Goal: Task Accomplishment & Management: Contribute content

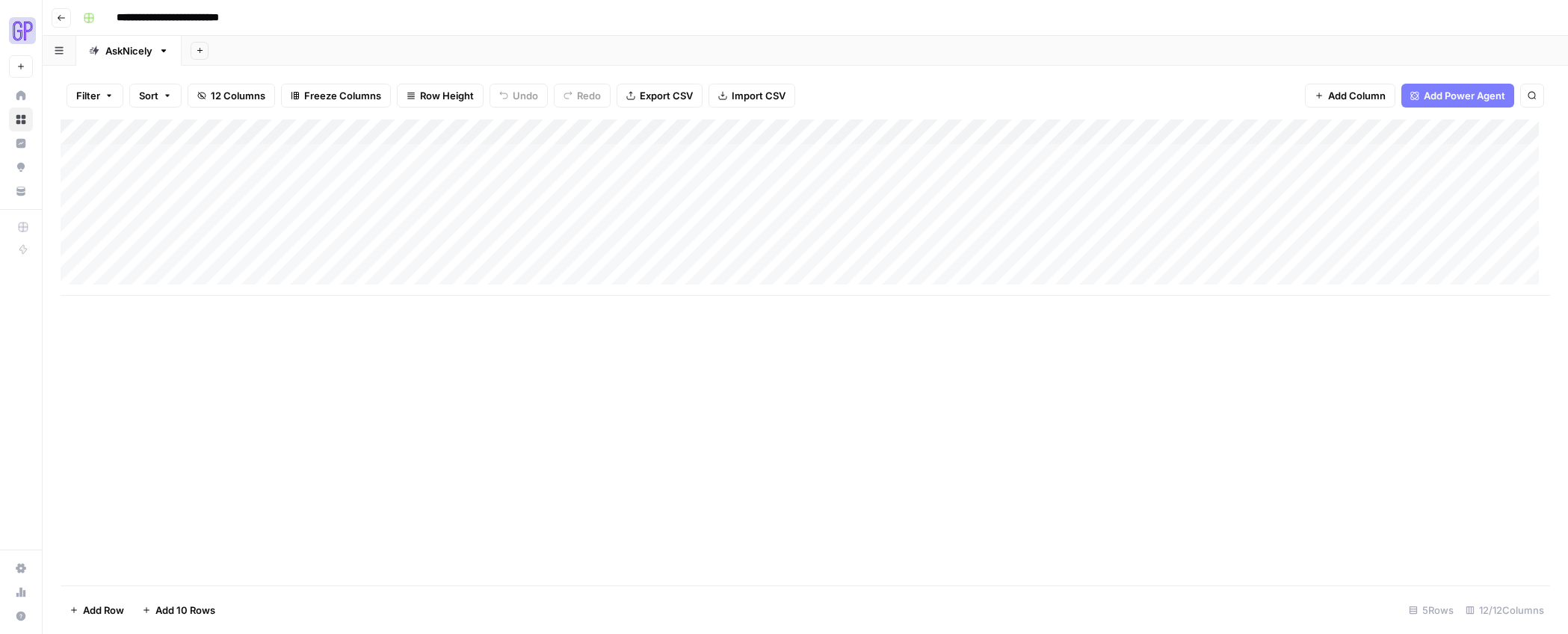
scroll to position [11, 0]
click at [64, 13] on icon "button" at bounding box center [61, 17] width 9 height 9
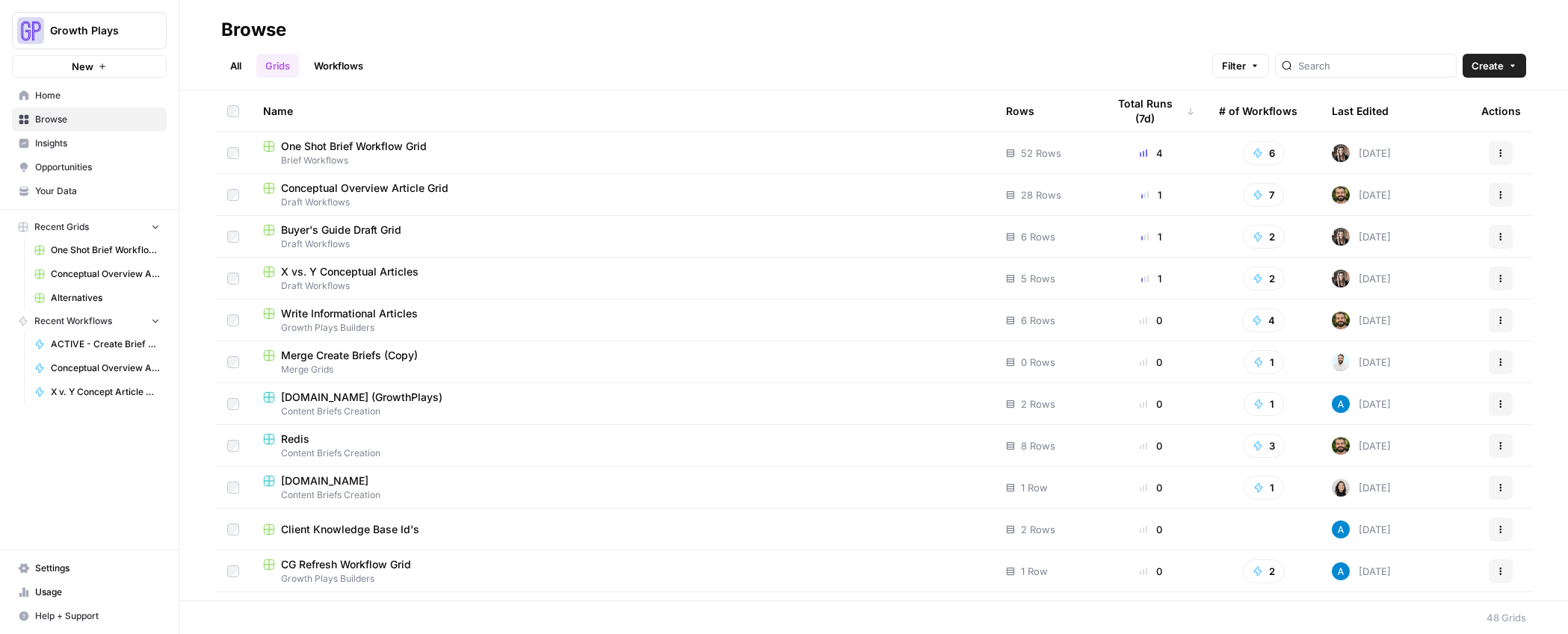
click at [339, 230] on span "Buyer's Guide Draft Grid" at bounding box center [341, 230] width 120 height 15
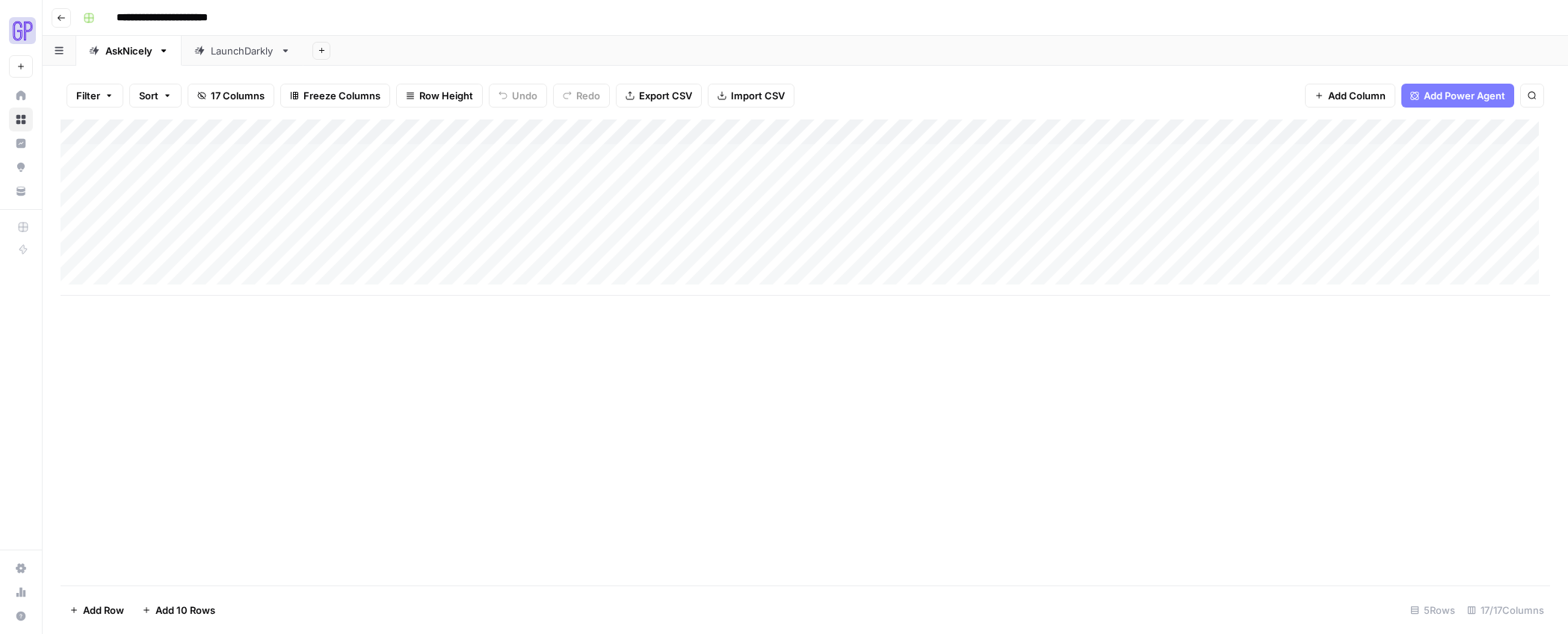
click at [157, 161] on div "Add Column" at bounding box center [805, 208] width 1489 height 176
click at [1345, 272] on div "Add Column" at bounding box center [805, 208] width 1489 height 176
click at [1370, 158] on div "Add Column" at bounding box center [805, 220] width 1489 height 201
click at [1368, 160] on div "Add Column" at bounding box center [805, 220] width 1489 height 201
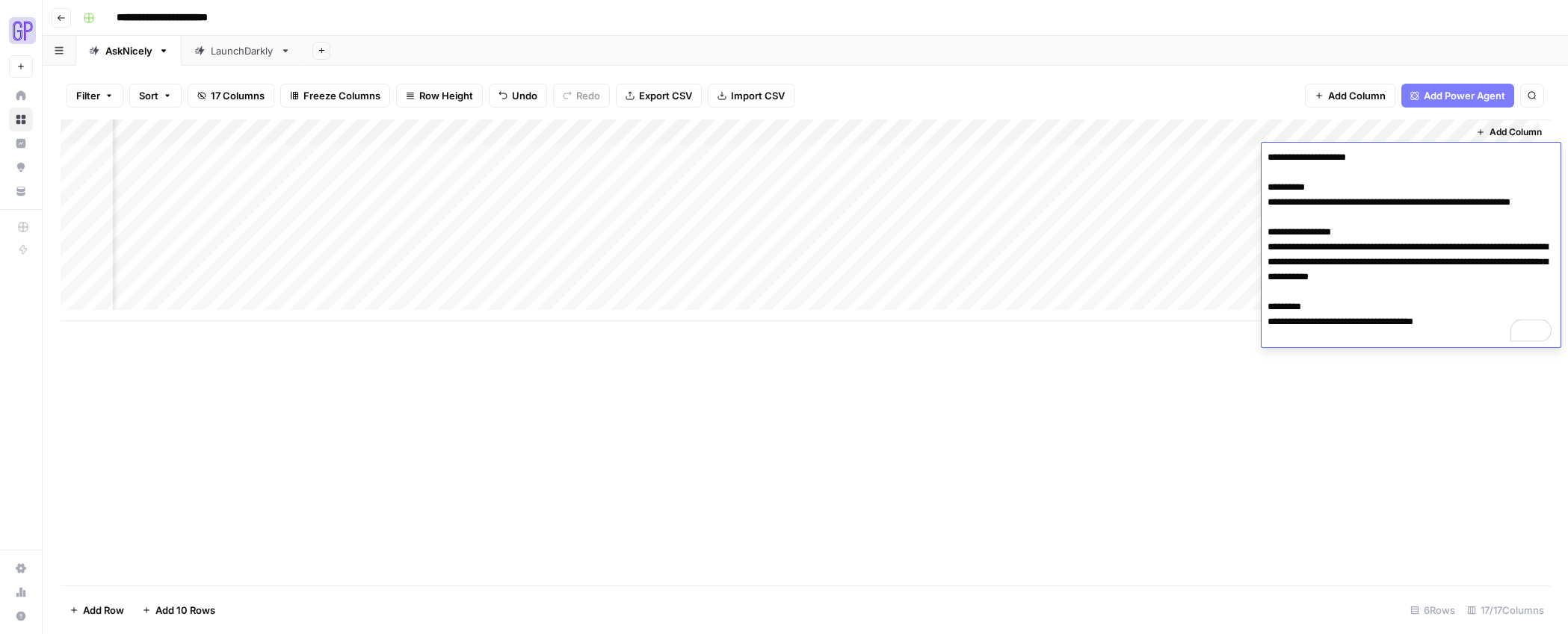
drag, startPoint x: 1276, startPoint y: 216, endPoint x: 1263, endPoint y: 205, distance: 17.0
click at [1263, 205] on textarea "**********" at bounding box center [1411, 247] width 299 height 200
click at [1311, 282] on textarea "**********" at bounding box center [1411, 247] width 299 height 200
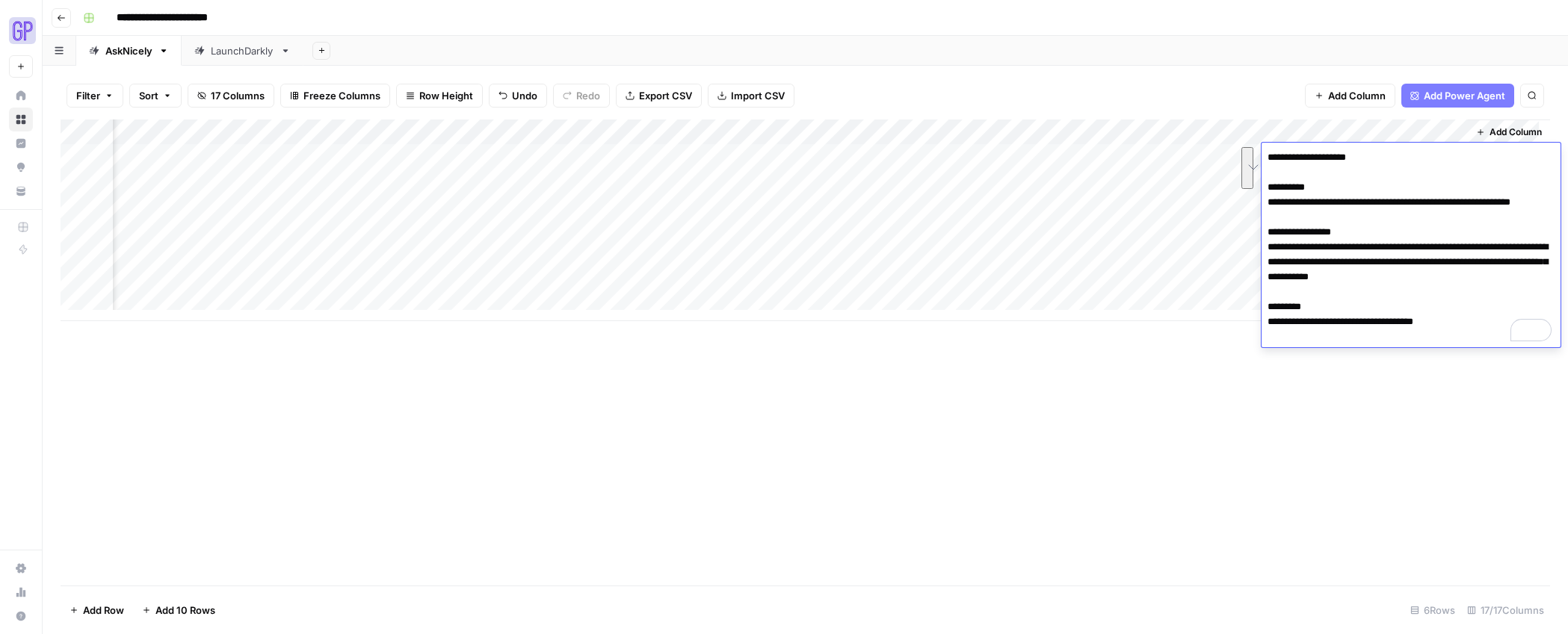
click at [1378, 324] on textarea "**********" at bounding box center [1411, 247] width 299 height 200
click at [1373, 336] on textarea "**********" at bounding box center [1411, 247] width 299 height 200
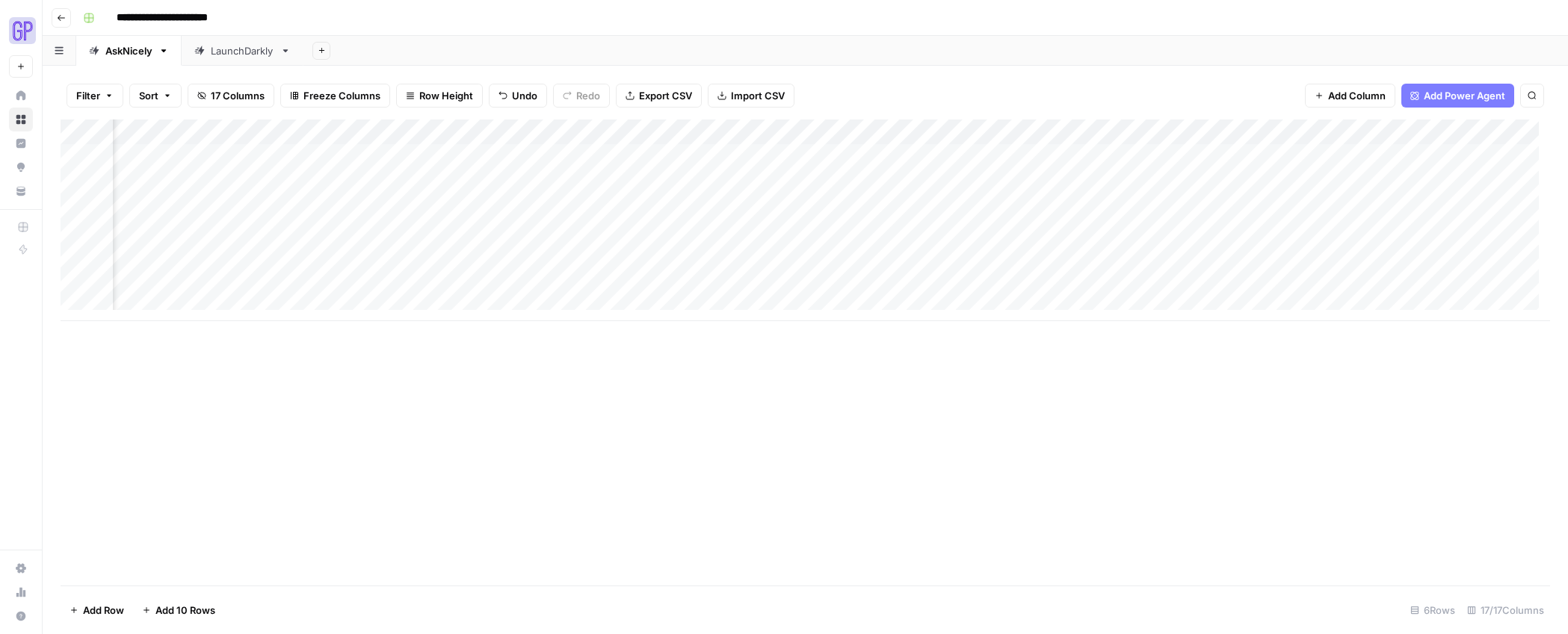
scroll to position [0, 0]
click at [169, 177] on div "Add Column" at bounding box center [805, 220] width 1489 height 201
click at [270, 458] on div "Add Column" at bounding box center [805, 352] width 1489 height 466
click at [170, 184] on div "Add Column" at bounding box center [805, 220] width 1489 height 201
type textarea "**********"
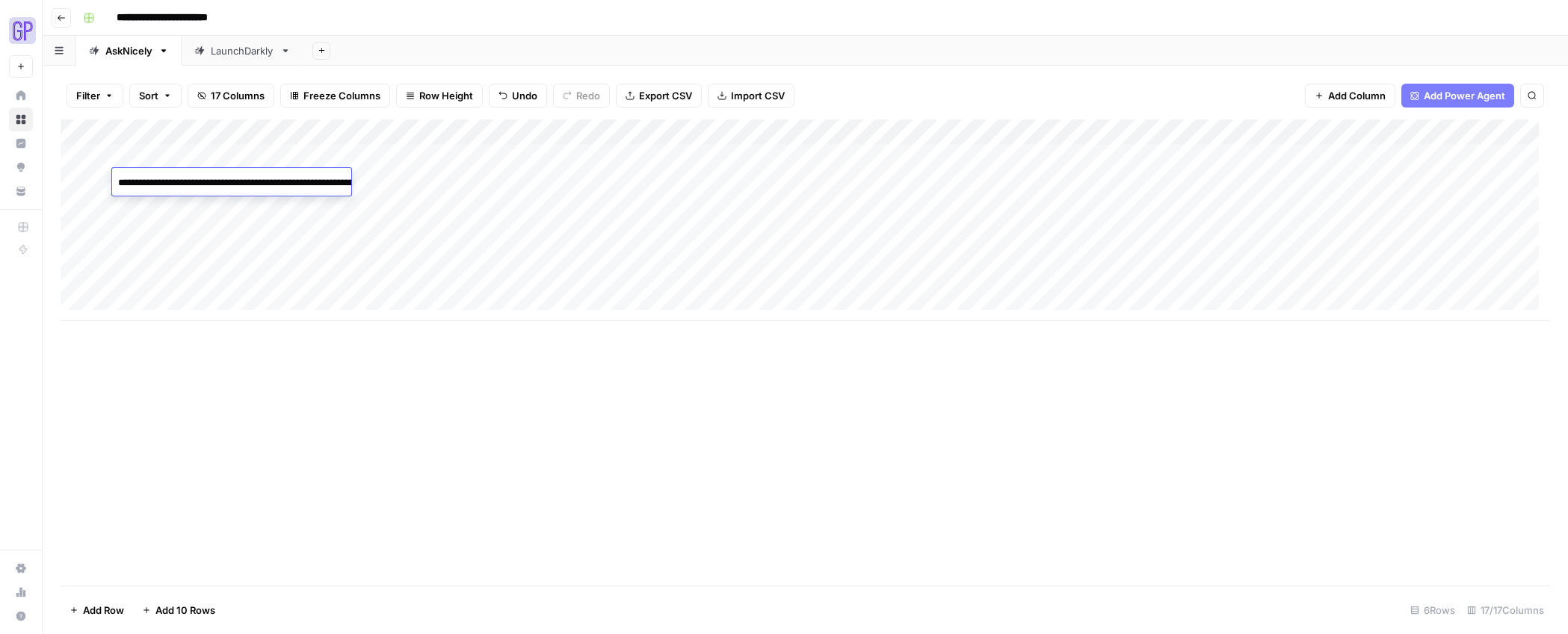
click at [166, 182] on textarea "**********" at bounding box center [261, 190] width 299 height 36
click at [176, 190] on textarea "To enrich screen reader interactions, please activate Accessibility in Grammarl…" at bounding box center [231, 182] width 239 height 21
paste textarea "**********"
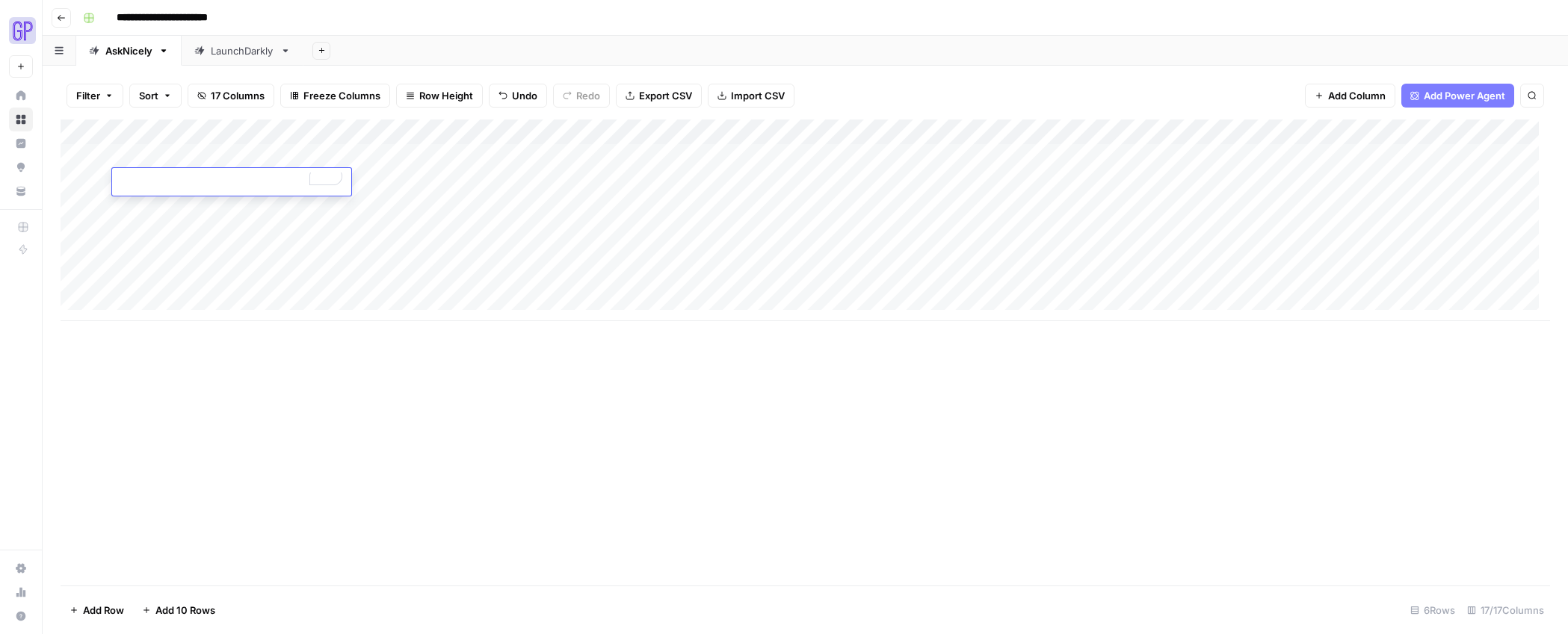
type textarea "**********"
click at [205, 258] on div "Add Column" at bounding box center [805, 220] width 1489 height 201
click at [361, 184] on div "Add Column" at bounding box center [805, 220] width 1489 height 201
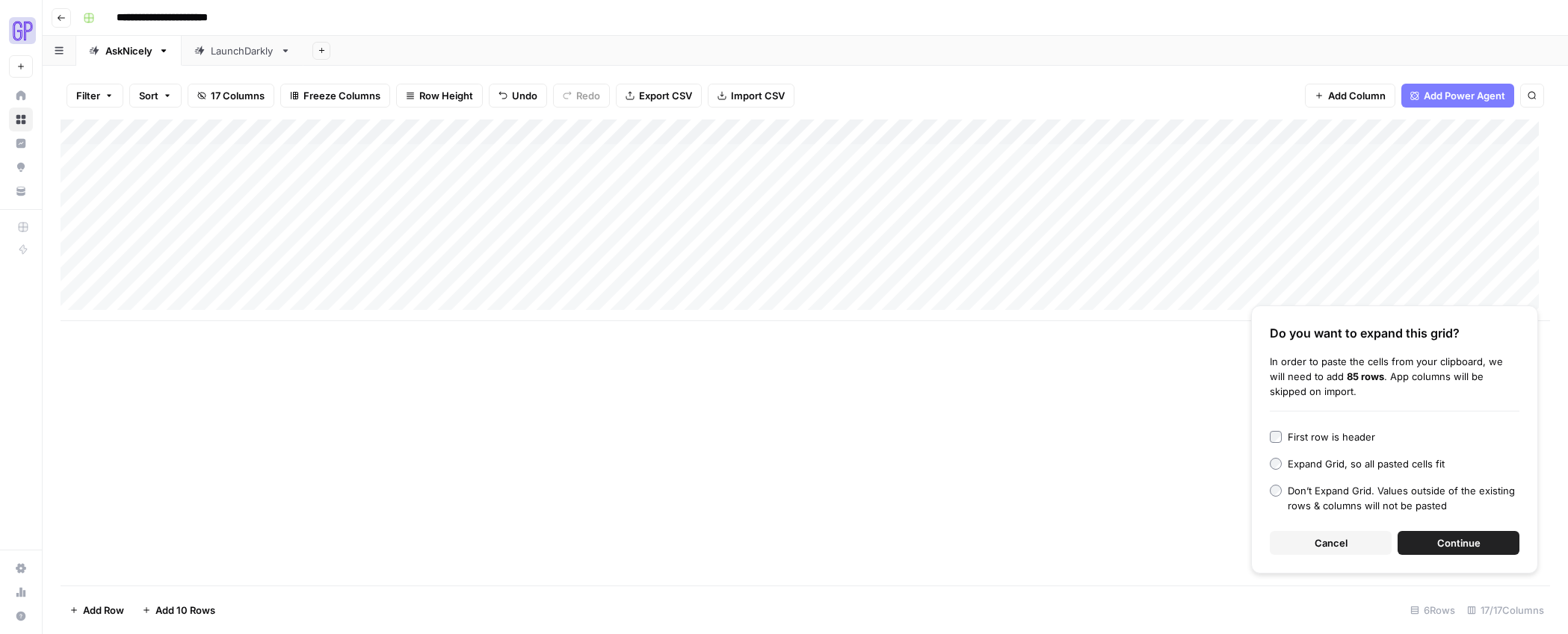
click at [1425, 539] on button "Continue" at bounding box center [1458, 543] width 122 height 24
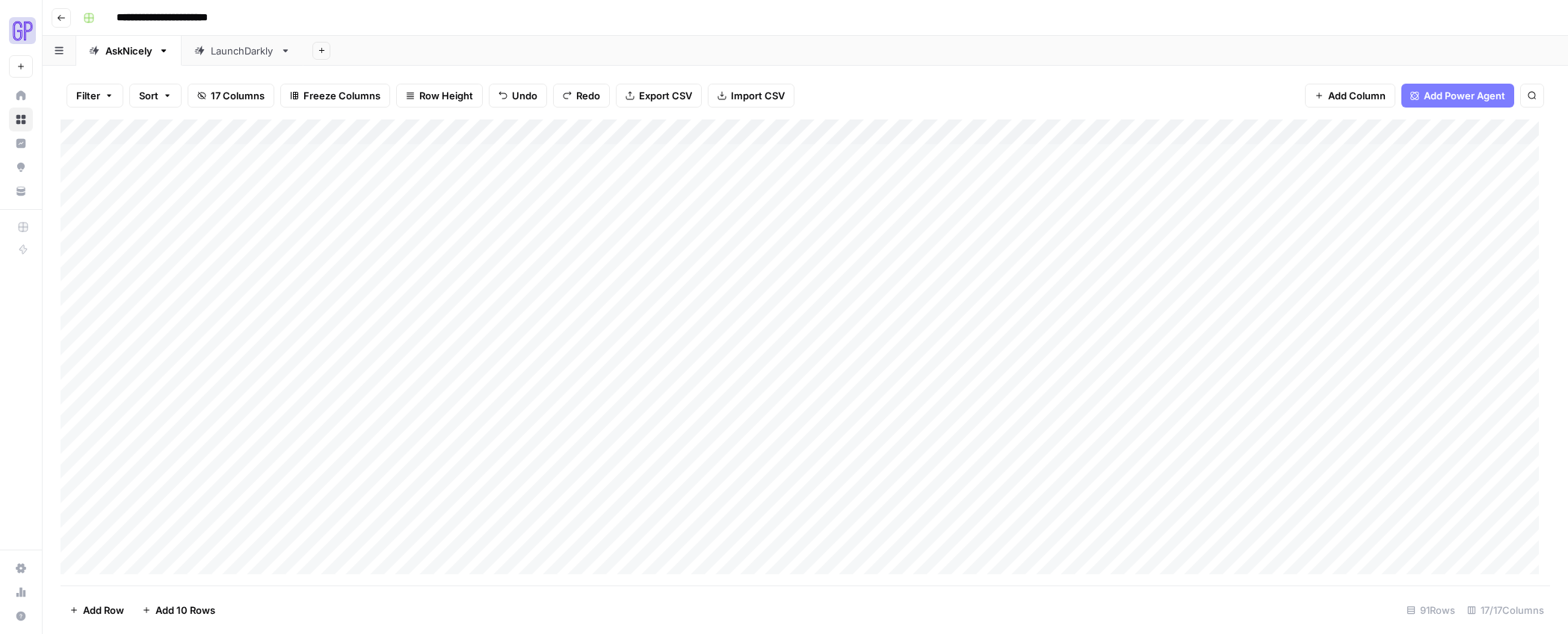
click at [261, 182] on div "Add Column" at bounding box center [805, 352] width 1489 height 466
click at [261, 182] on textarea at bounding box center [357, 182] width 239 height 21
type textarea "**********"
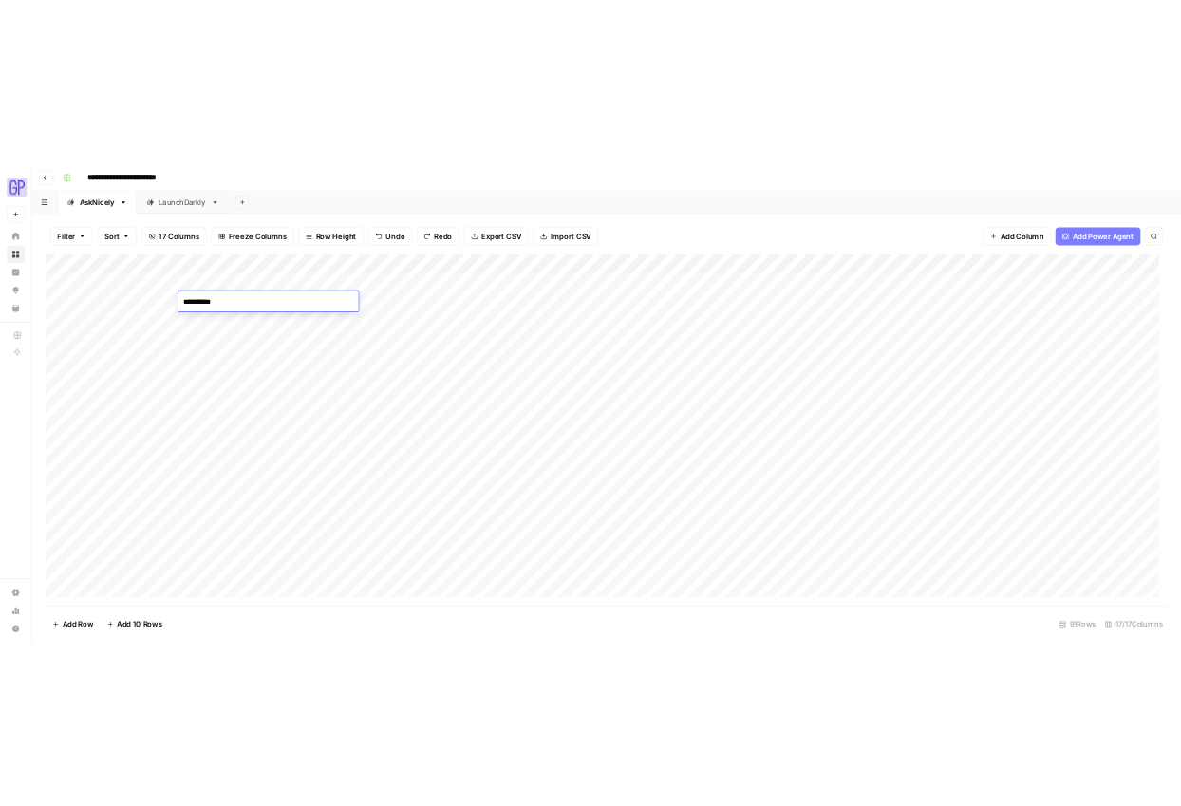
scroll to position [1134, 0]
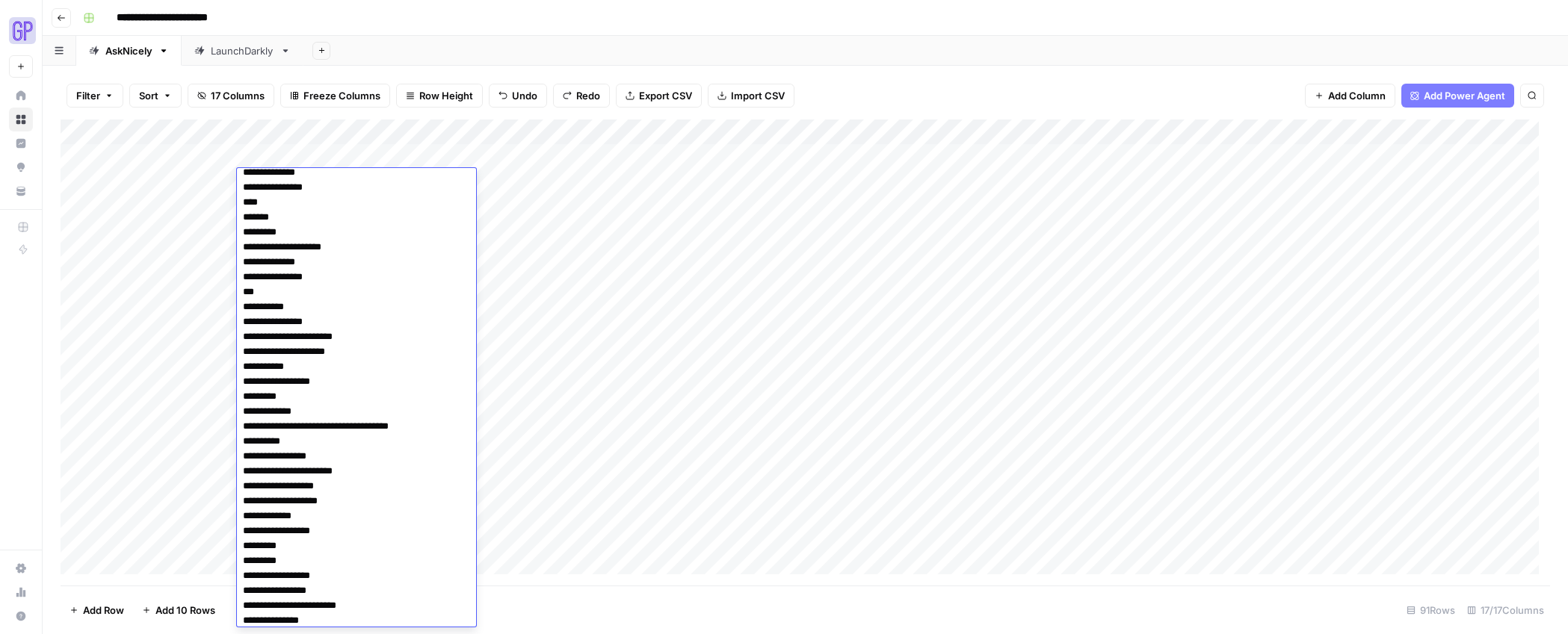
click at [703, 337] on div "Add Column" at bounding box center [805, 352] width 1489 height 466
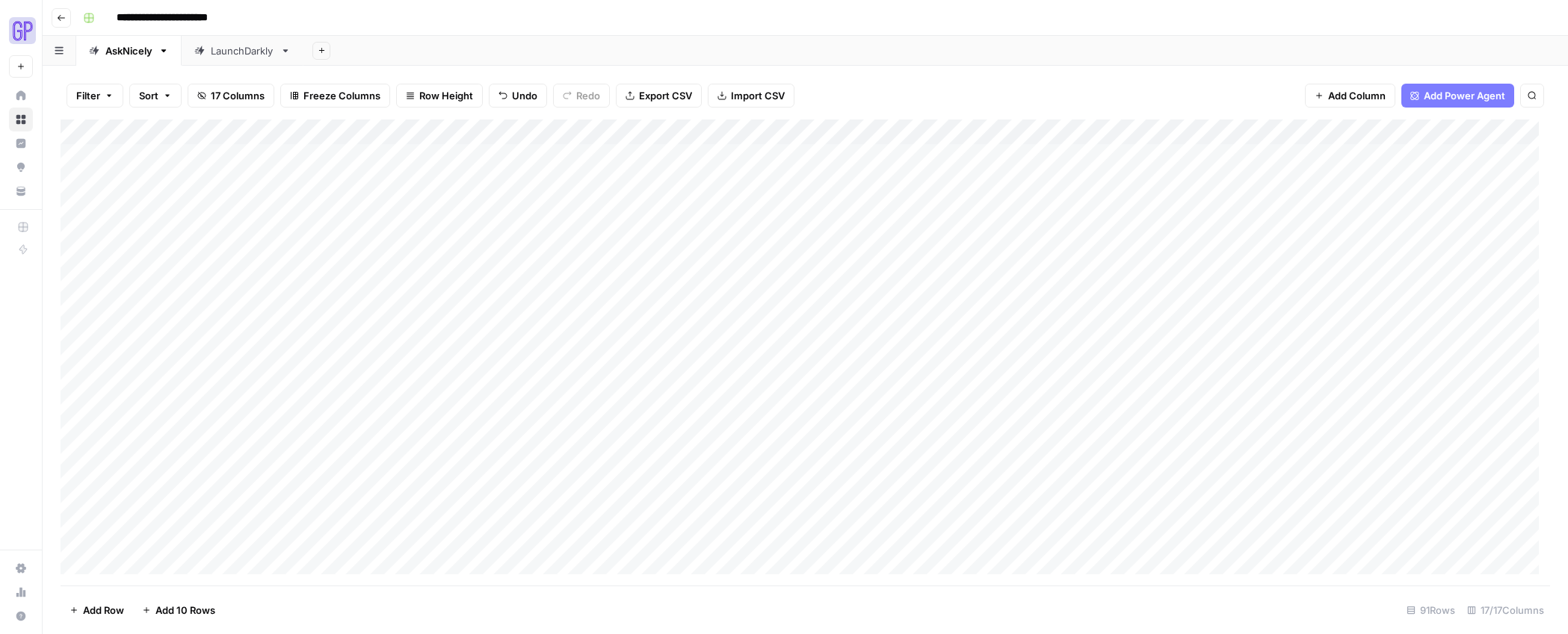
click at [458, 186] on div "Add Column" at bounding box center [805, 352] width 1489 height 466
type textarea "*"
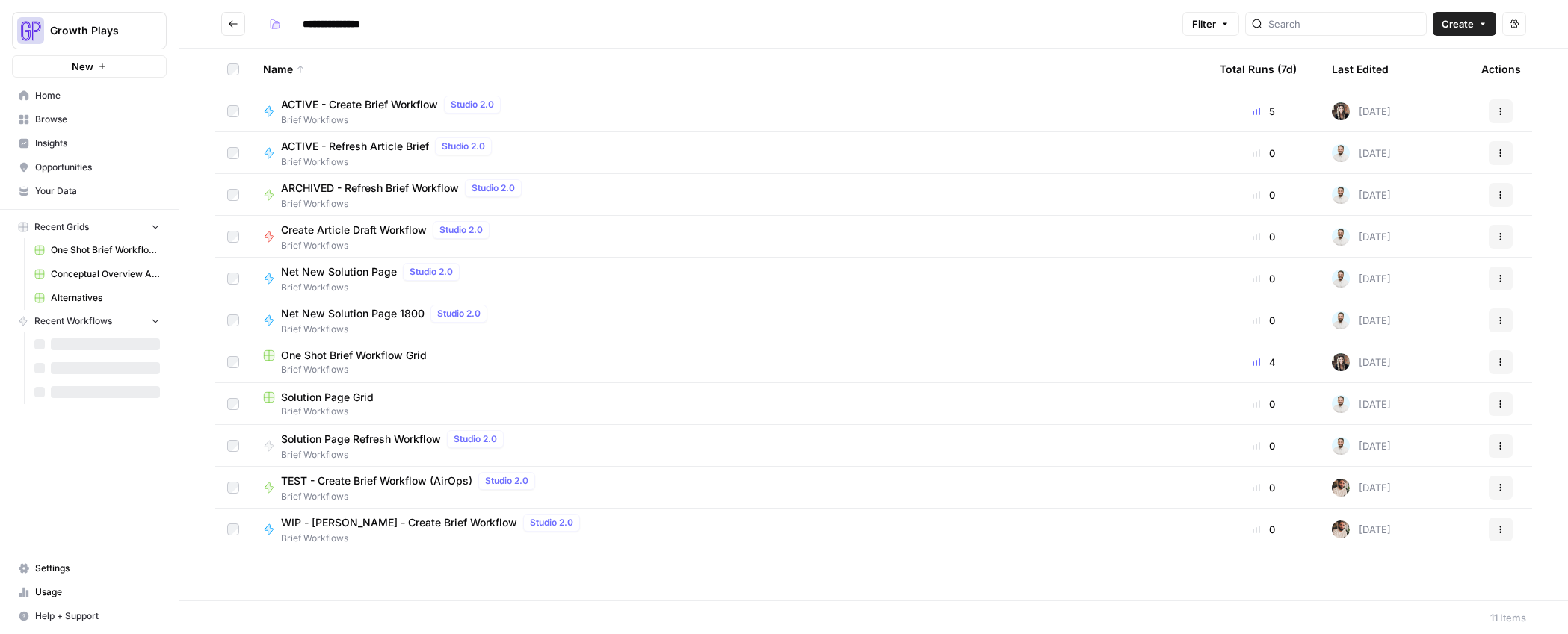
click at [37, 190] on span "Your Data" at bounding box center [98, 190] width 125 height 13
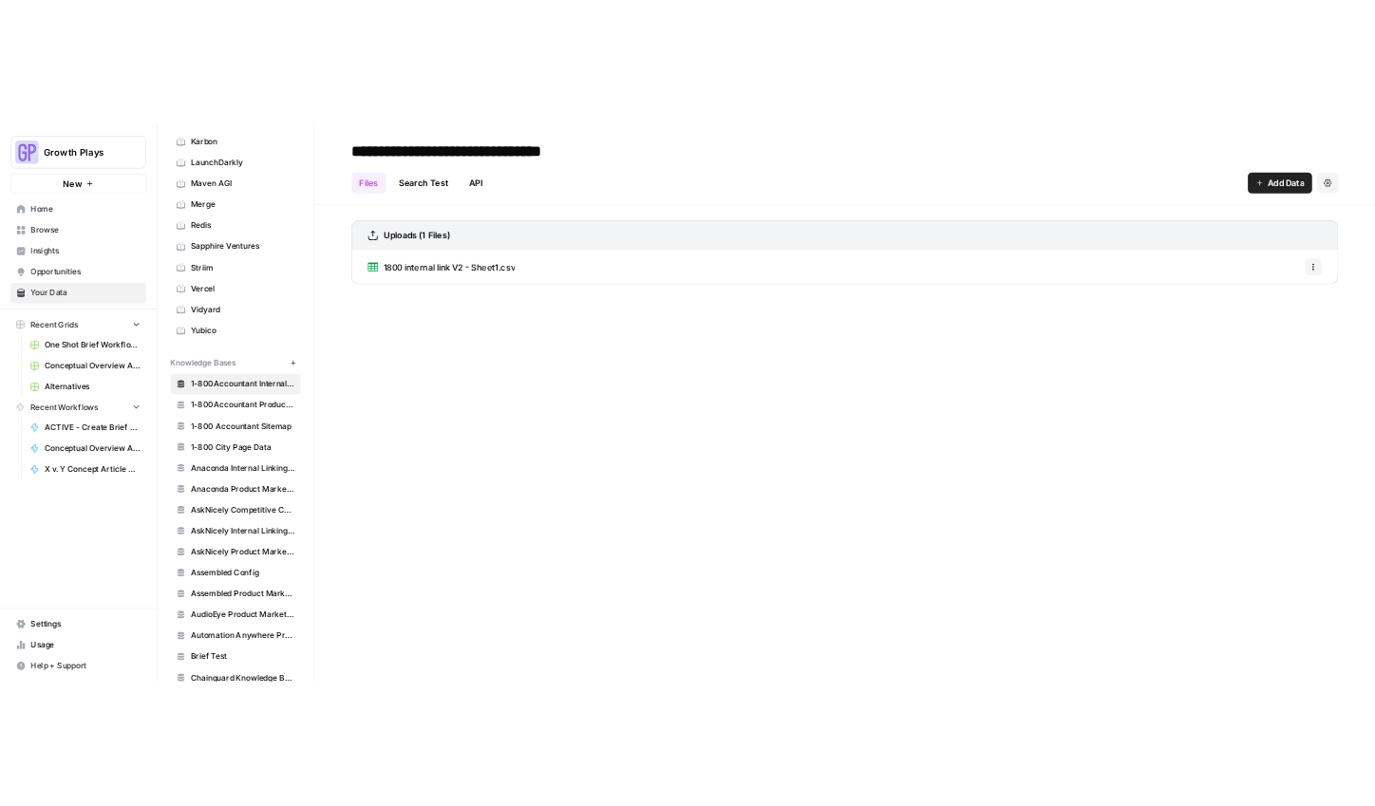
scroll to position [498, 0]
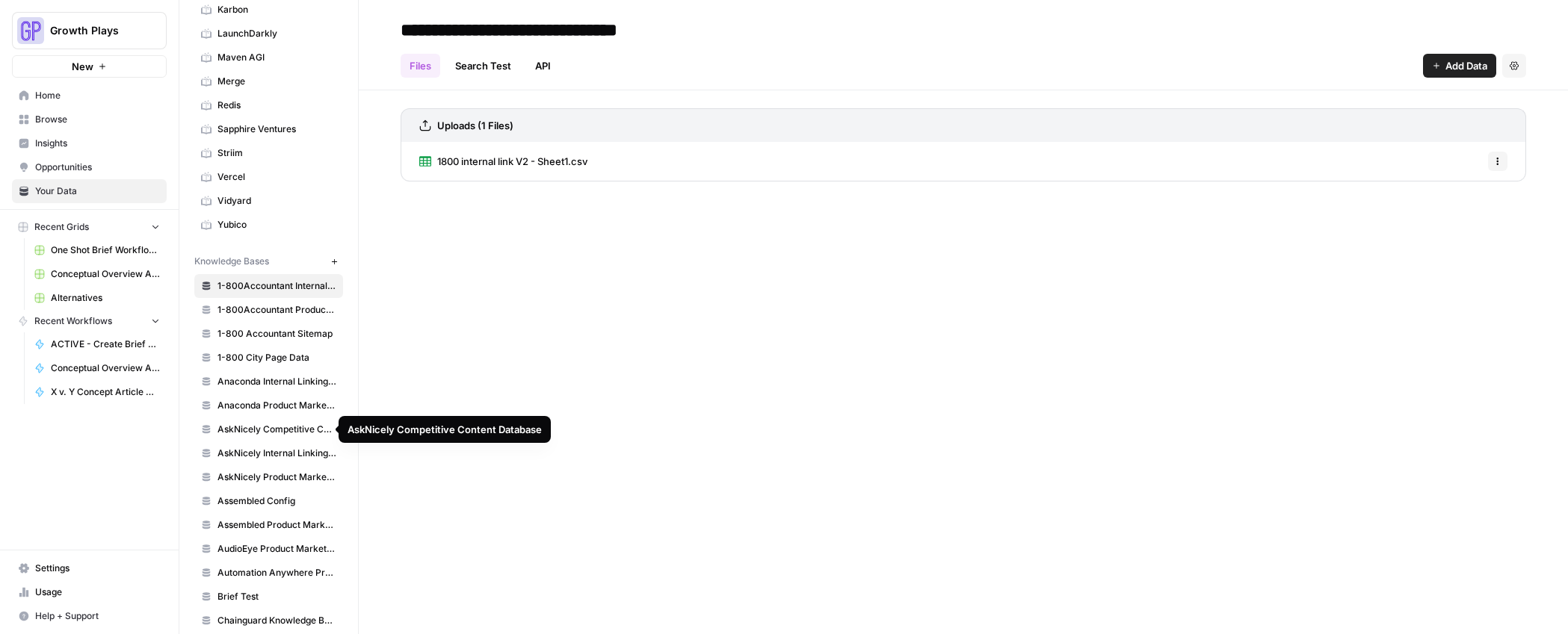
click at [238, 430] on span "AskNicely Competitive Content Database" at bounding box center [276, 429] width 119 height 13
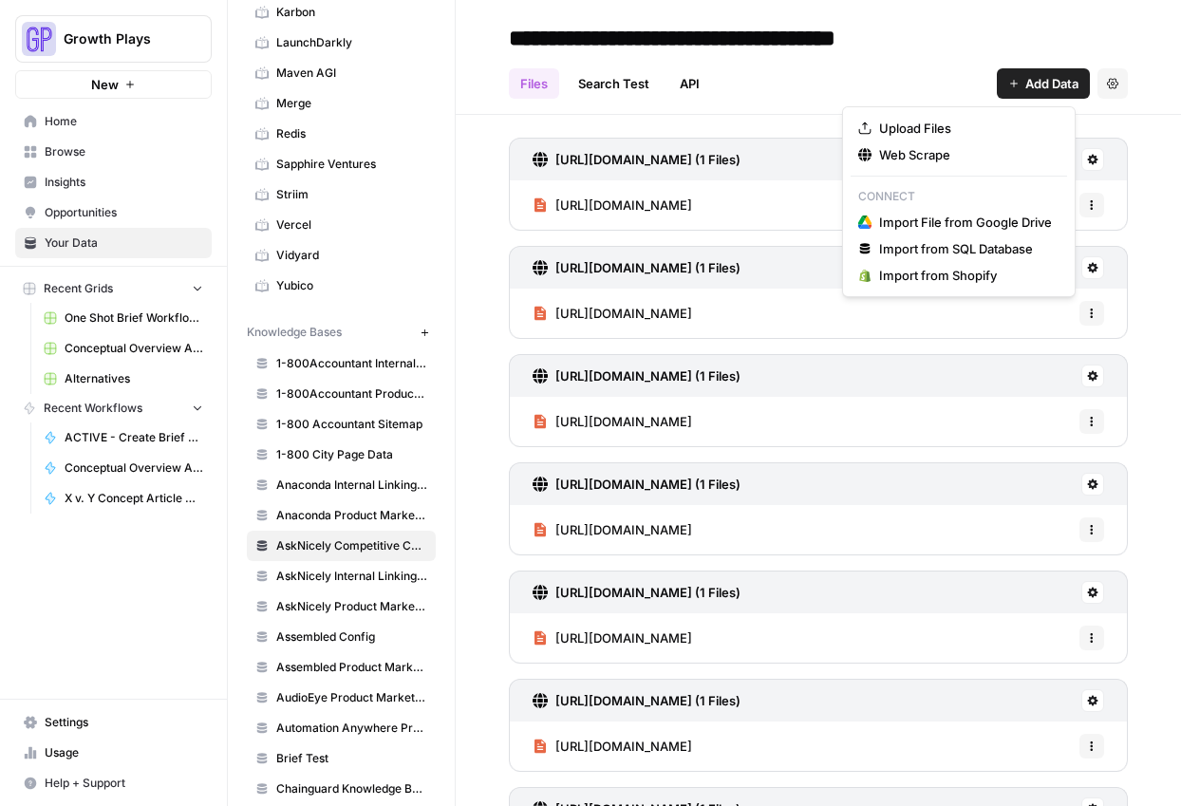
click at [1054, 77] on span "Add Data" at bounding box center [1051, 83] width 53 height 19
click at [977, 156] on span "Web Scrape" at bounding box center [965, 154] width 173 height 19
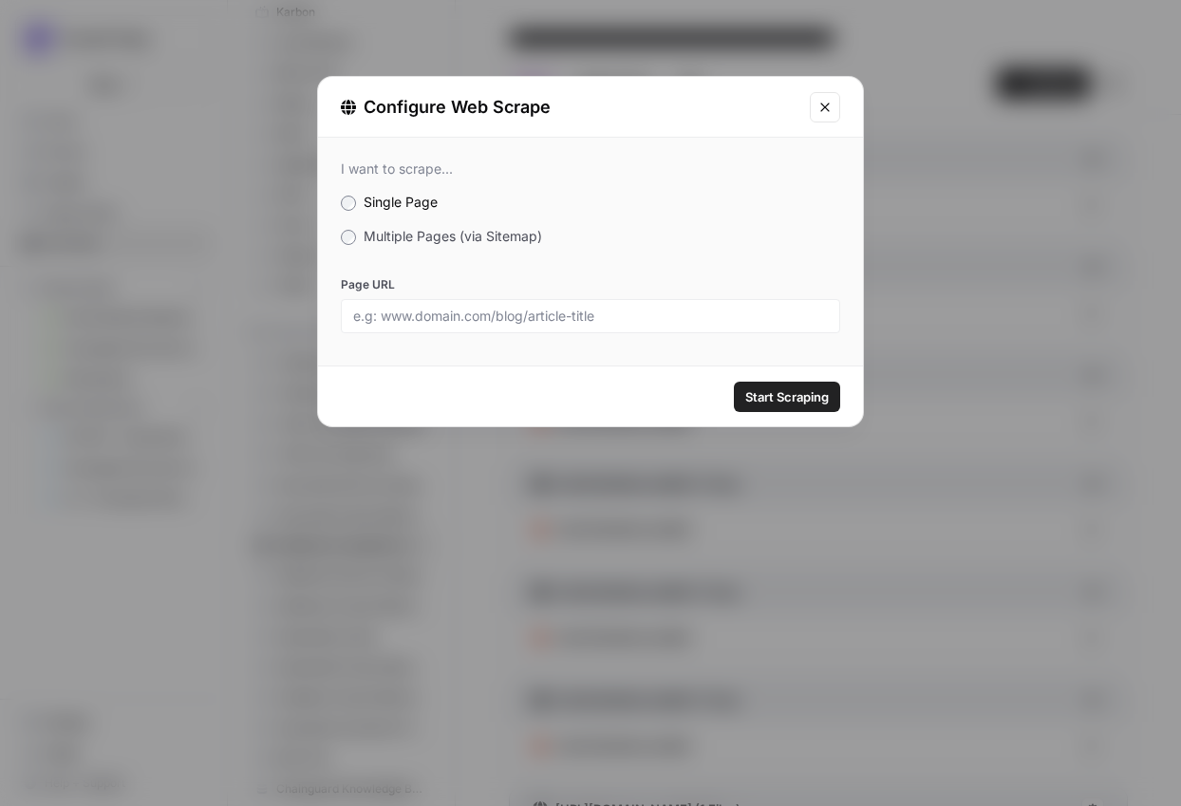
click at [466, 222] on div "I want to scrape... Single Page Multiple Pages (via Sitemap) Page URL" at bounding box center [590, 247] width 545 height 218
click at [469, 237] on span "Multiple Pages (via Sitemap)" at bounding box center [453, 236] width 178 height 16
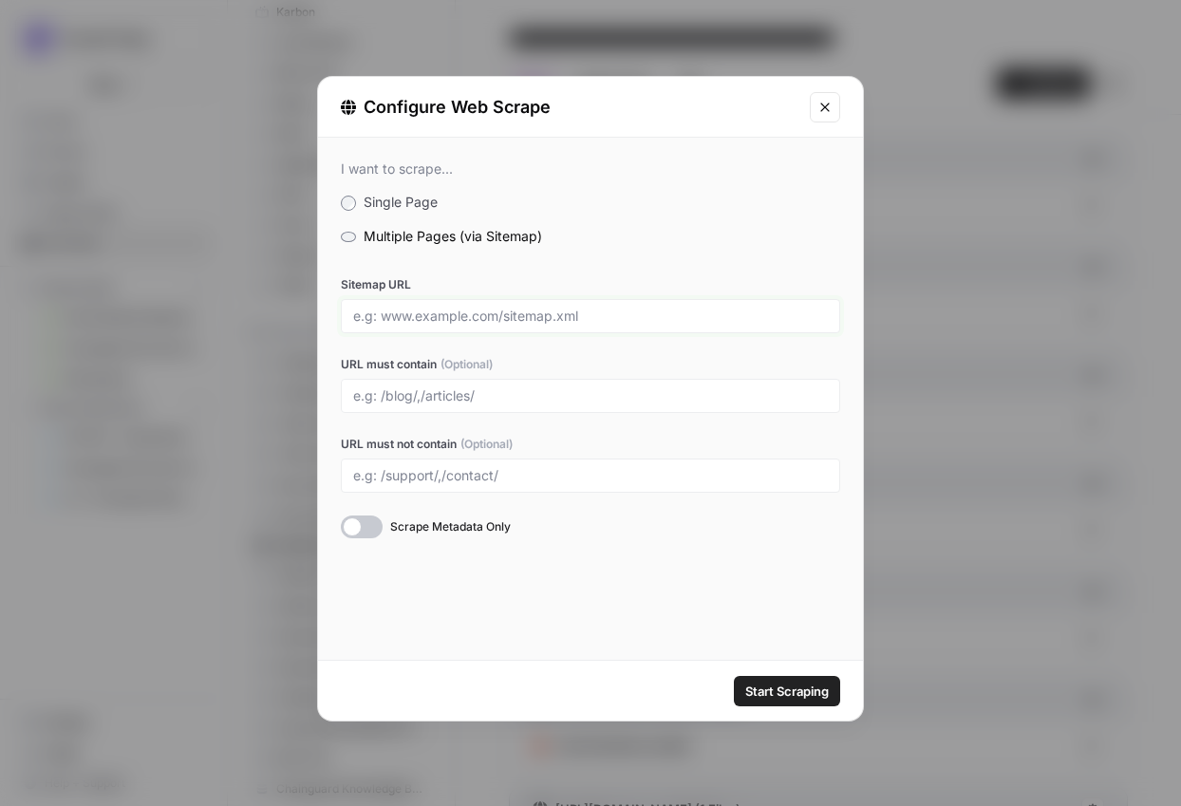
click at [477, 318] on input "Sitemap URL" at bounding box center [590, 316] width 475 height 17
paste input "https://inmoment.com/sitemap_index.xml"
type input "https://inmoment.com/sitemap_index.xml"
click at [465, 384] on div at bounding box center [590, 396] width 499 height 34
click at [464, 387] on input "URL must contain (Optional)" at bounding box center [590, 395] width 475 height 17
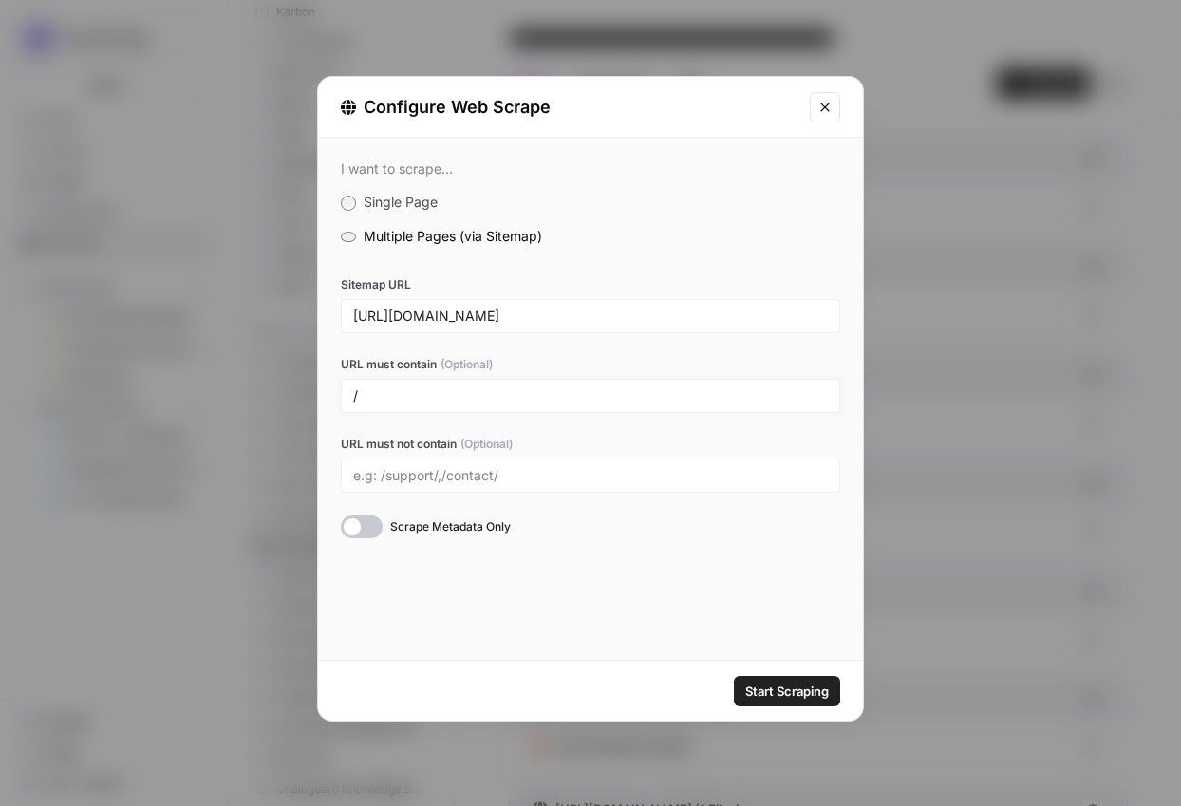
type input "/"
click at [820, 103] on icon "Close modal" at bounding box center [824, 107] width 15 height 15
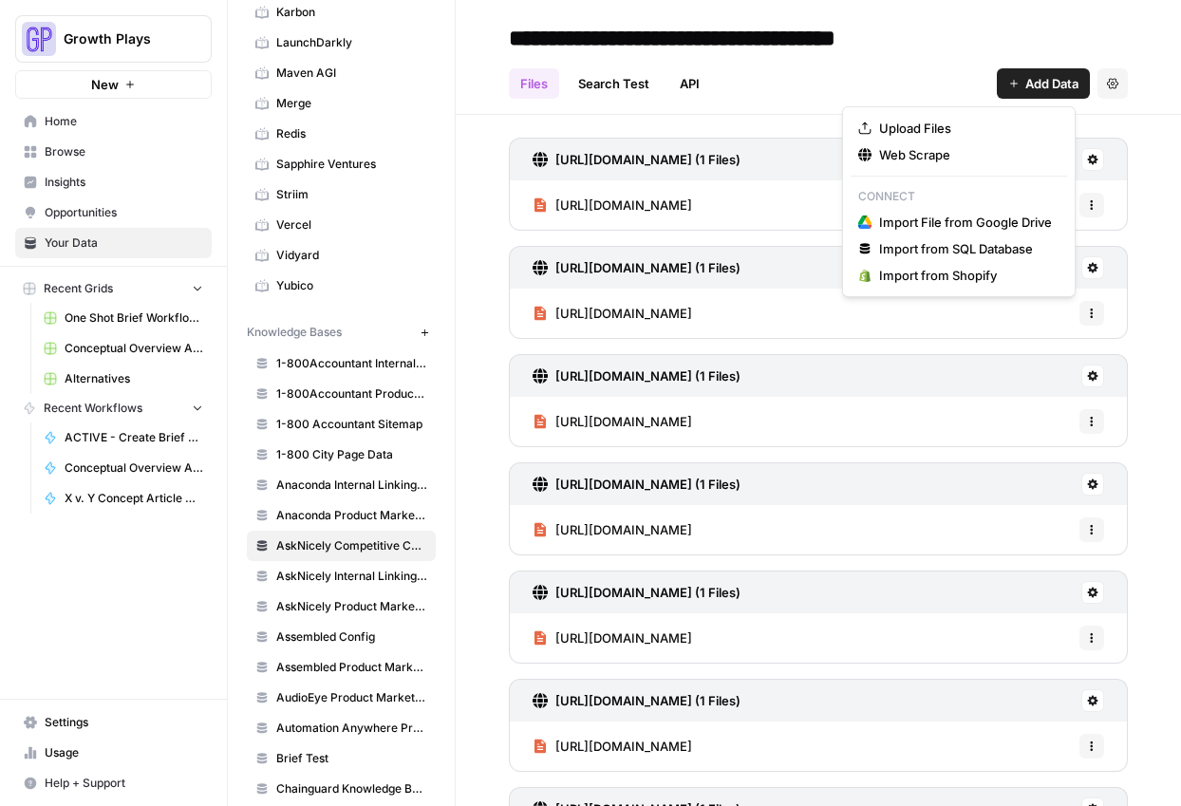
click at [1025, 77] on span "Add Data" at bounding box center [1051, 83] width 53 height 19
click at [890, 120] on span "Upload Files" at bounding box center [965, 128] width 173 height 19
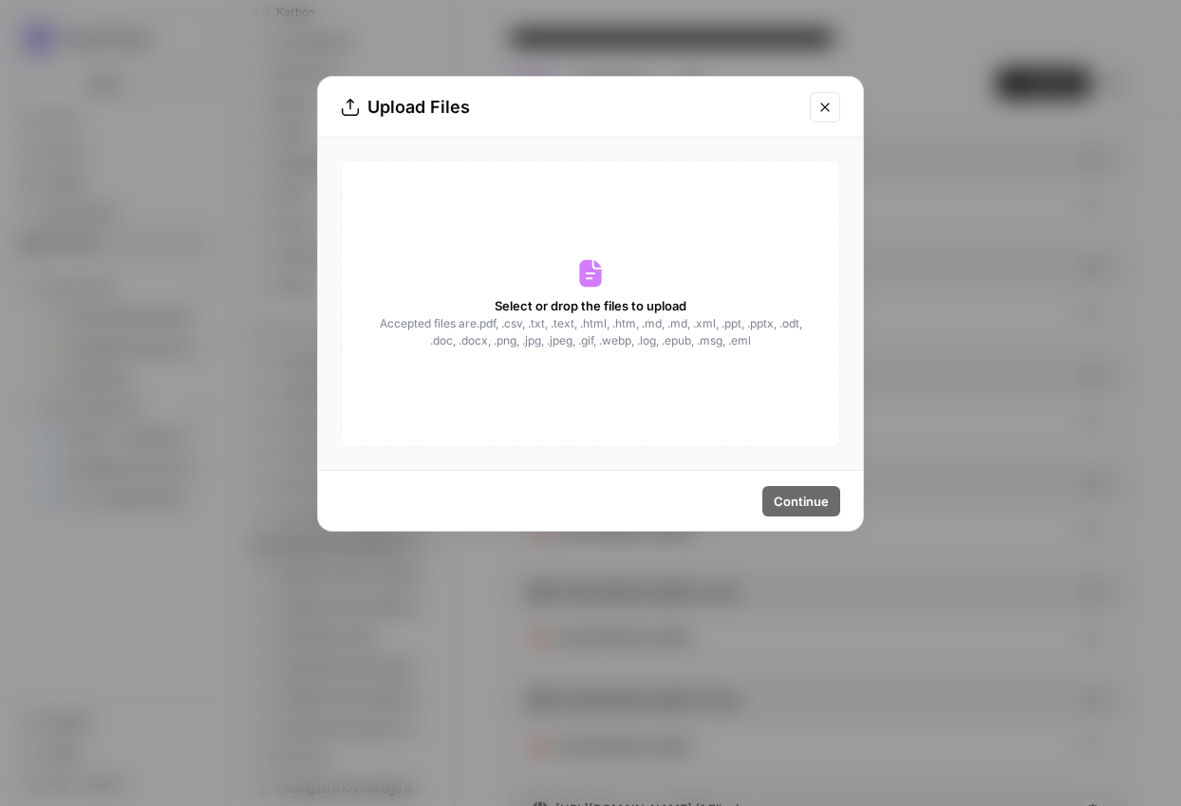
click at [828, 115] on button "Close modal" at bounding box center [825, 107] width 30 height 30
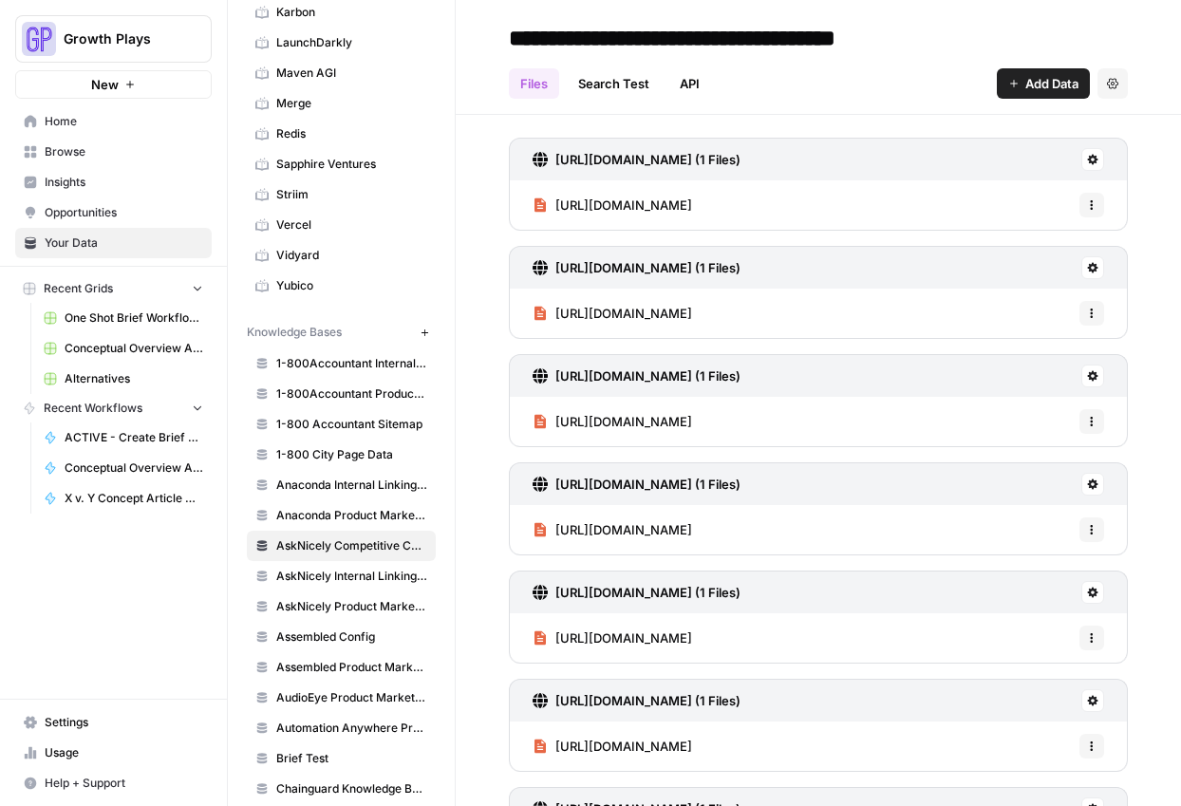
click at [1025, 87] on span "Add Data" at bounding box center [1051, 83] width 53 height 19
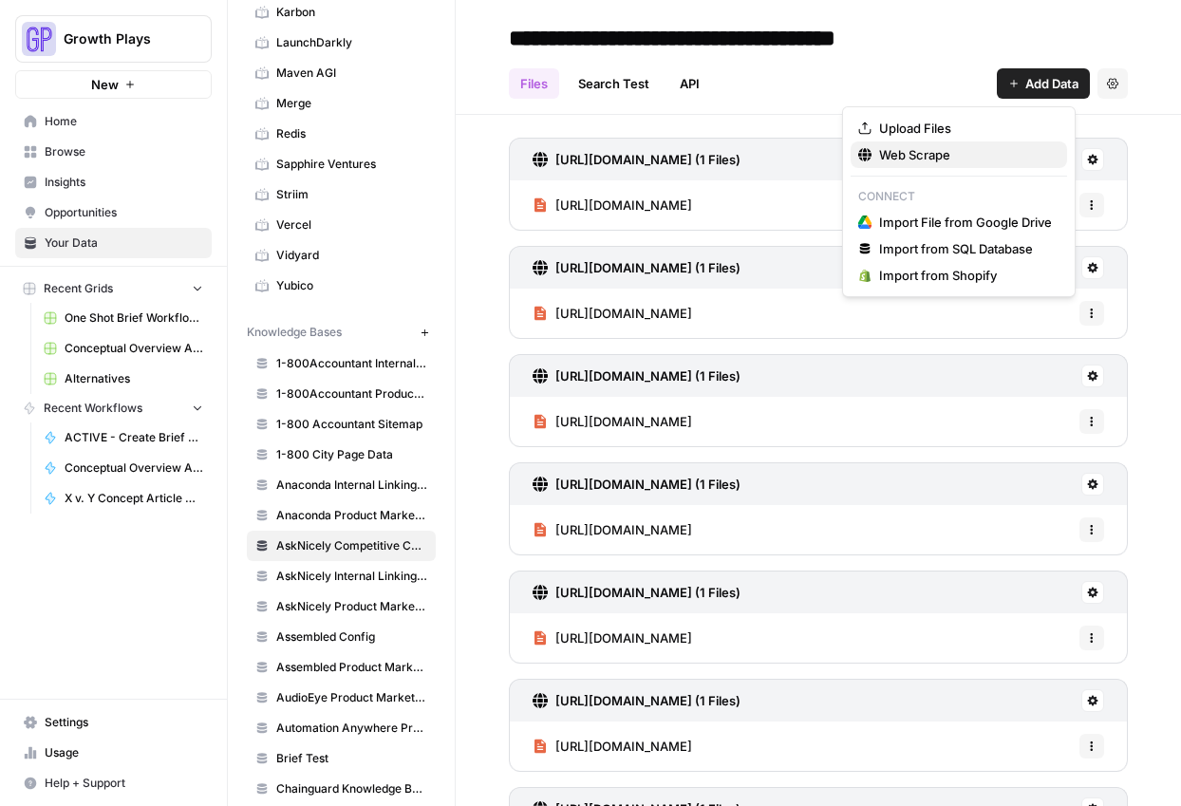
click at [946, 154] on span "Web Scrape" at bounding box center [965, 154] width 173 height 19
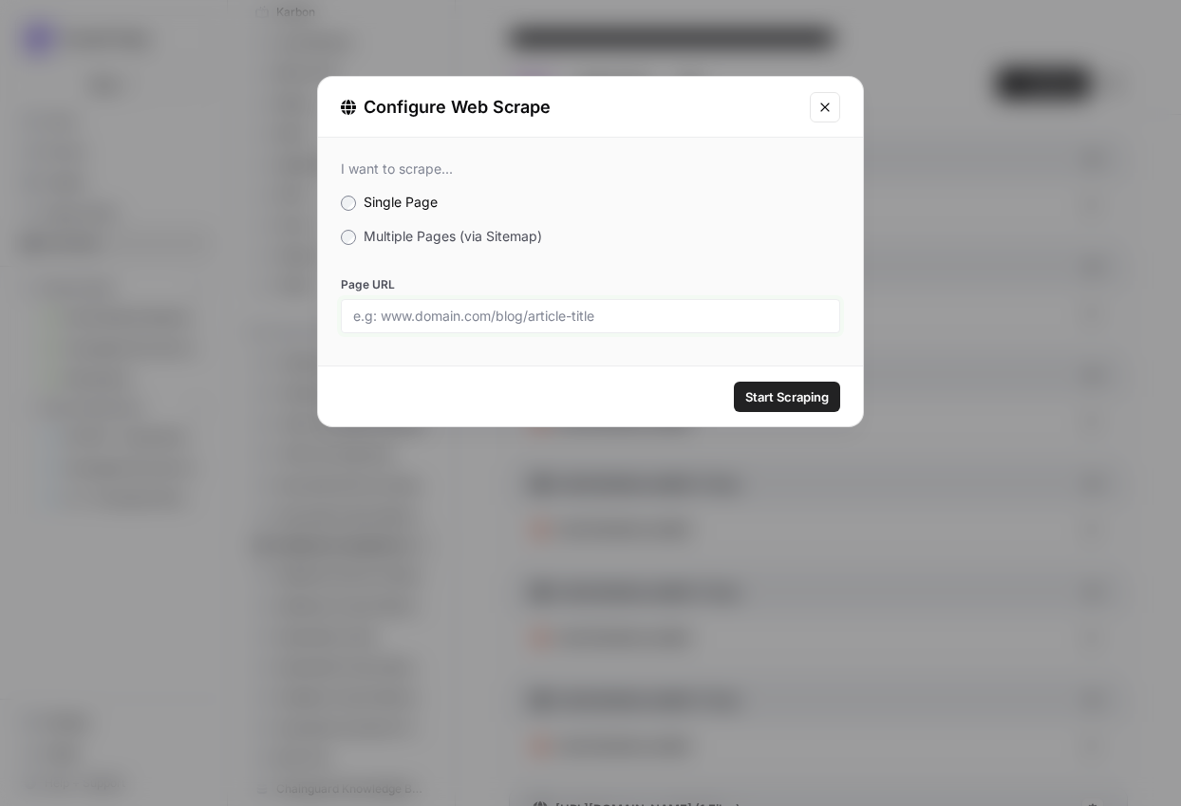
click at [546, 316] on input "Page URL" at bounding box center [590, 316] width 475 height 17
paste input "[URL][DOMAIN_NAME]"
type input "[URL][DOMAIN_NAME]"
click at [849, 411] on div "Start Scraping" at bounding box center [590, 396] width 545 height 60
click at [789, 394] on span "Start Scraping" at bounding box center [787, 396] width 84 height 19
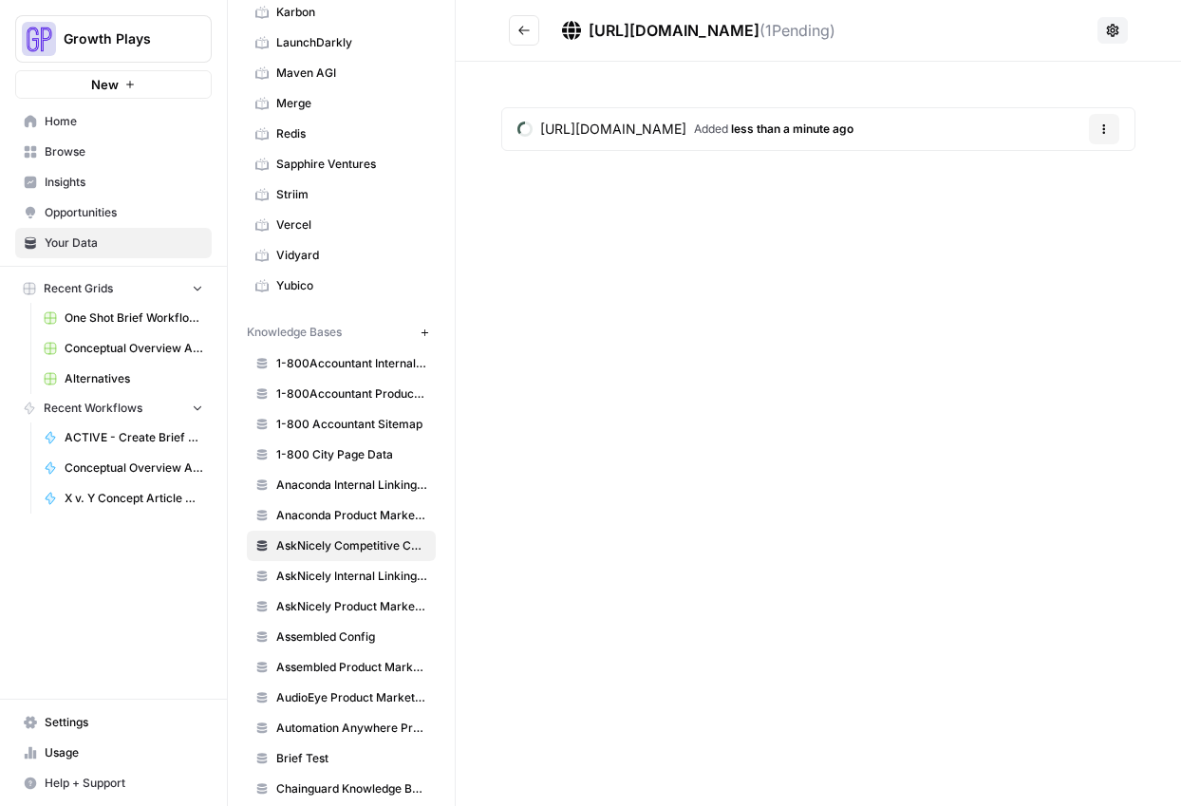
click at [523, 38] on button "Go back" at bounding box center [524, 30] width 30 height 30
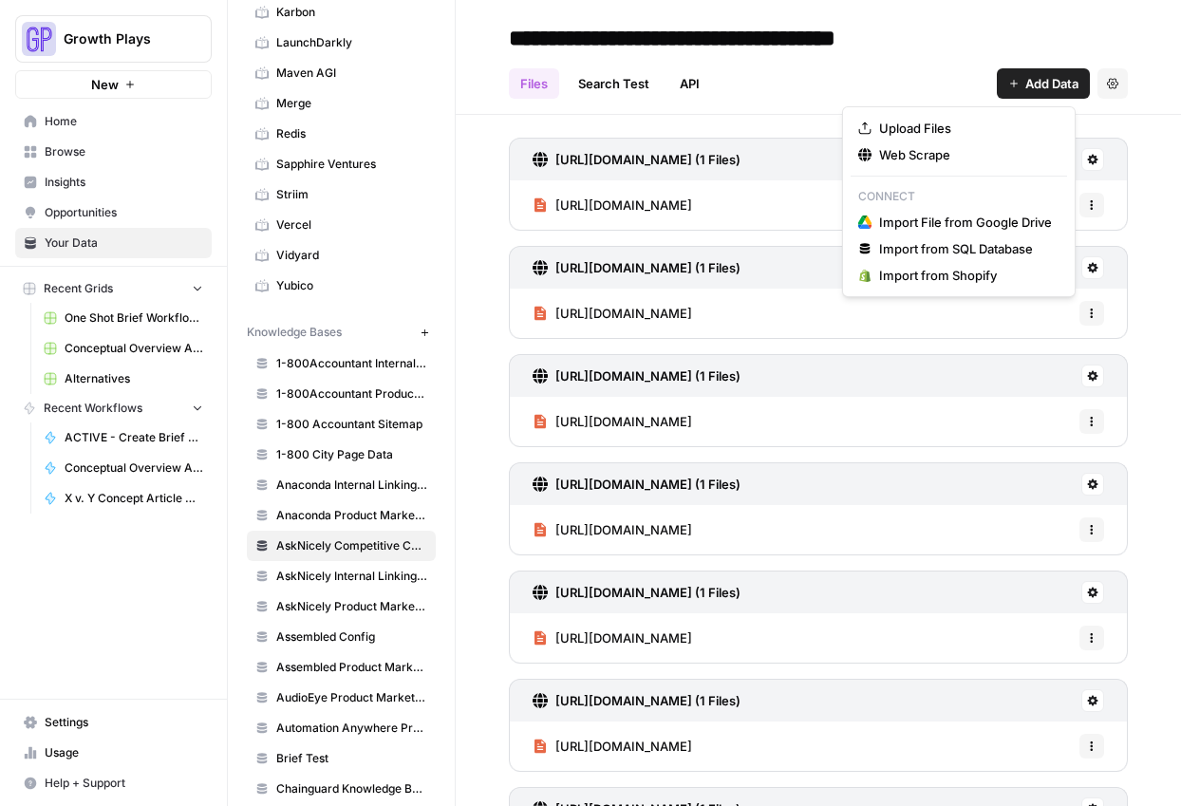
click at [1029, 79] on span "Add Data" at bounding box center [1051, 83] width 53 height 19
click at [951, 160] on span "Web Scrape" at bounding box center [965, 154] width 173 height 19
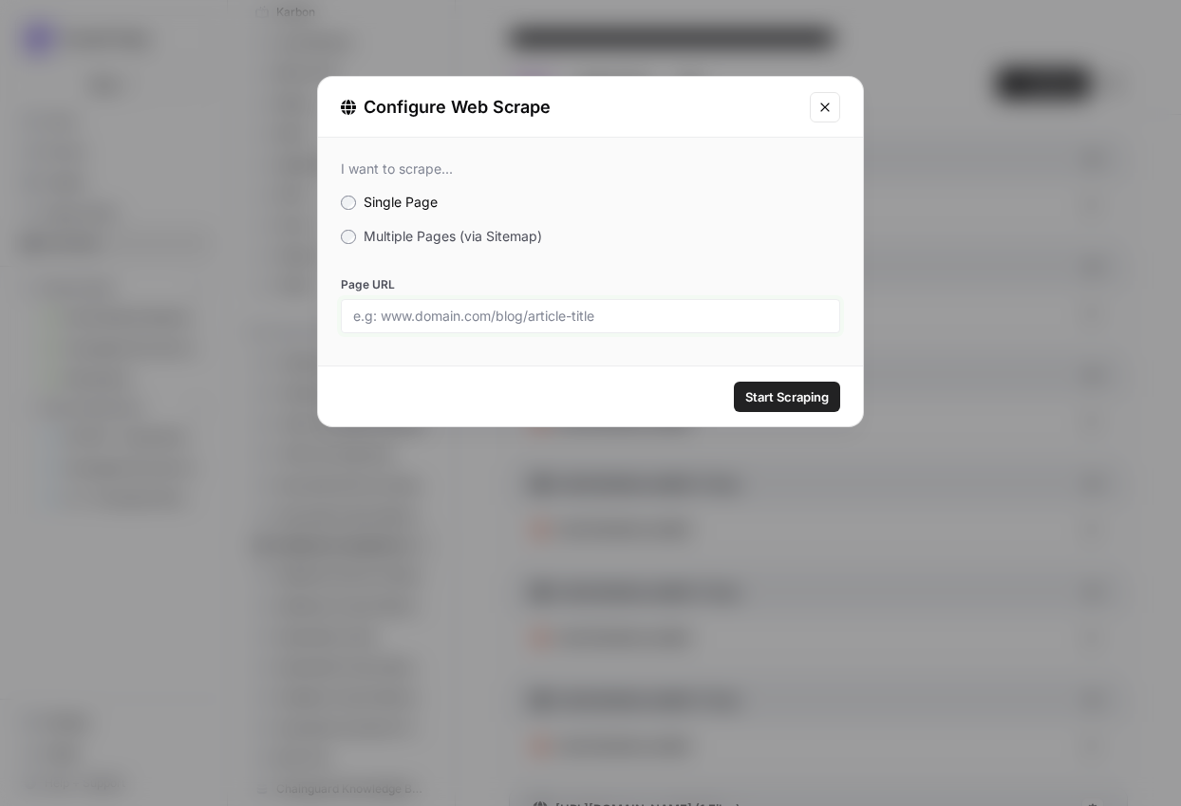
click at [396, 319] on input "Page URL" at bounding box center [590, 316] width 475 height 17
click at [397, 319] on input "Page URL" at bounding box center [590, 316] width 475 height 17
paste input "[URL][DOMAIN_NAME]"
type input "[URL][DOMAIN_NAME]"
click at [765, 407] on button "Start Scraping" at bounding box center [787, 397] width 106 height 30
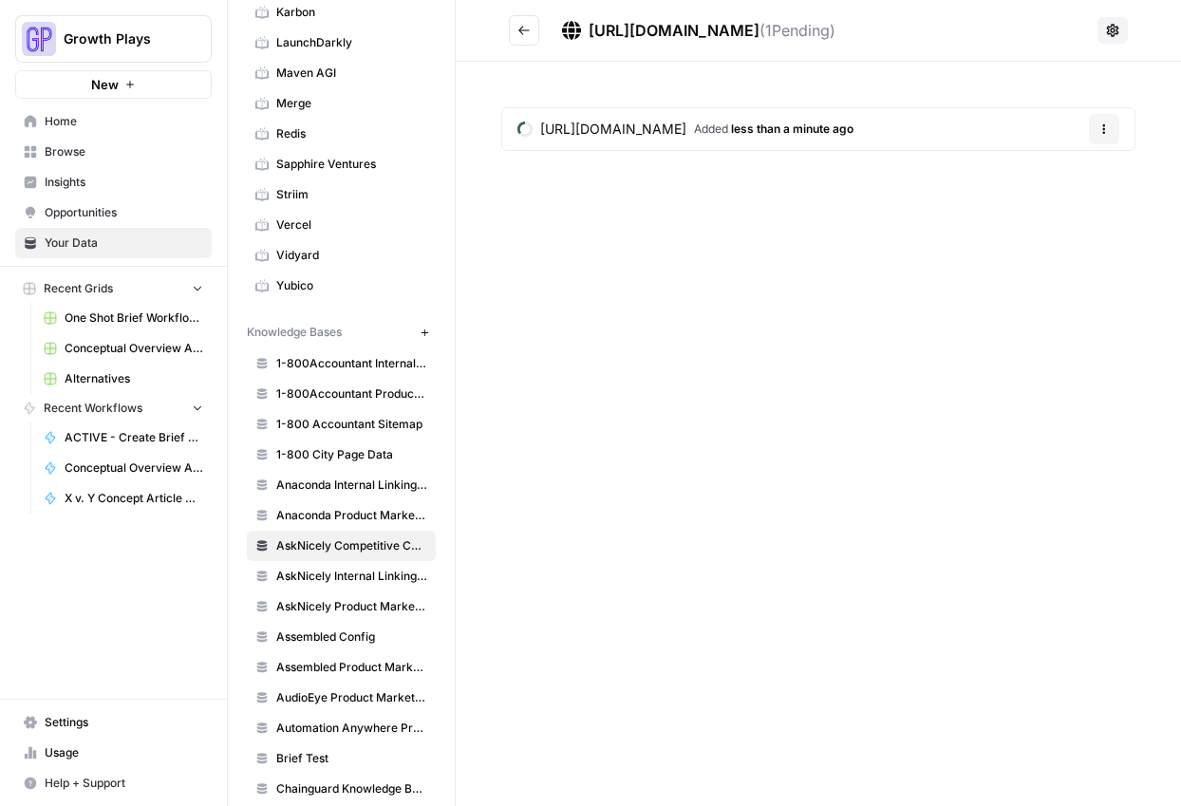
click at [578, 351] on div "https://inmoment.com/conversation-analytics-software/ ( 1 Pending) https://inmo…" at bounding box center [818, 403] width 725 height 806
click at [523, 31] on icon "Go back" at bounding box center [523, 30] width 13 height 13
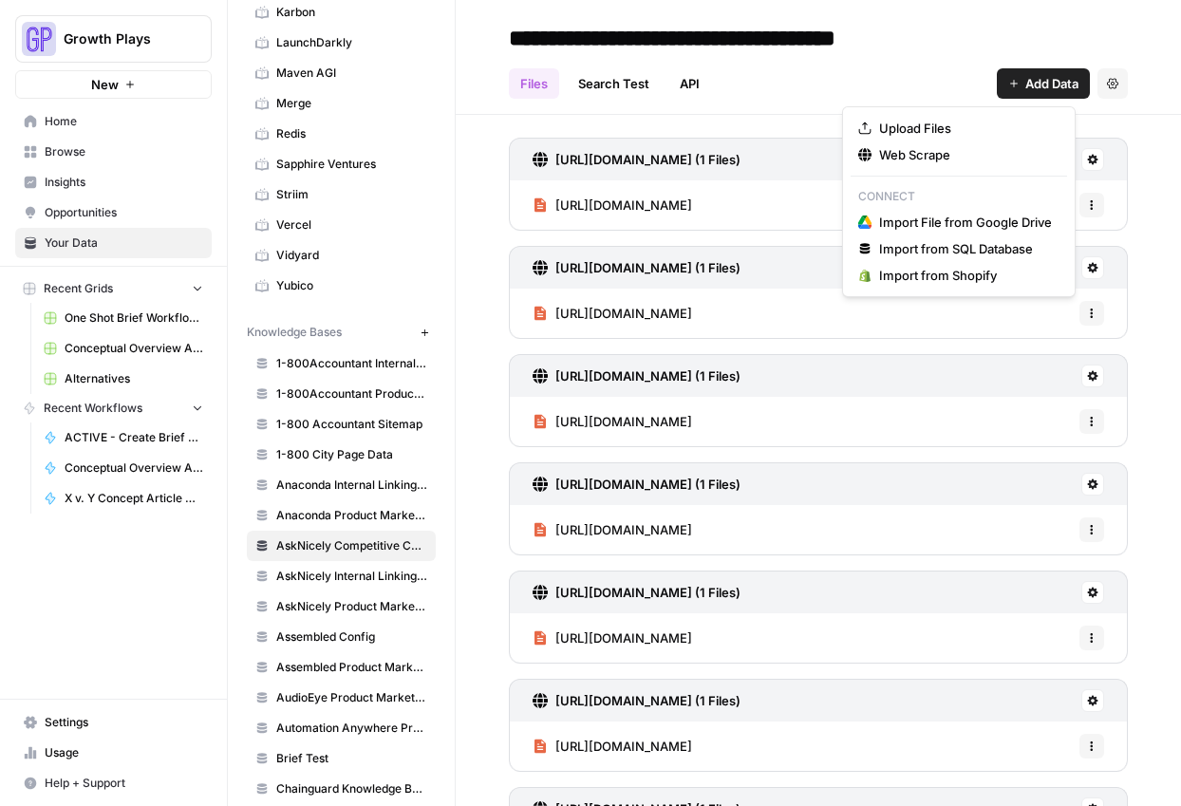
click at [1033, 80] on span "Add Data" at bounding box center [1051, 83] width 53 height 19
click at [917, 158] on span "Web Scrape" at bounding box center [965, 154] width 173 height 19
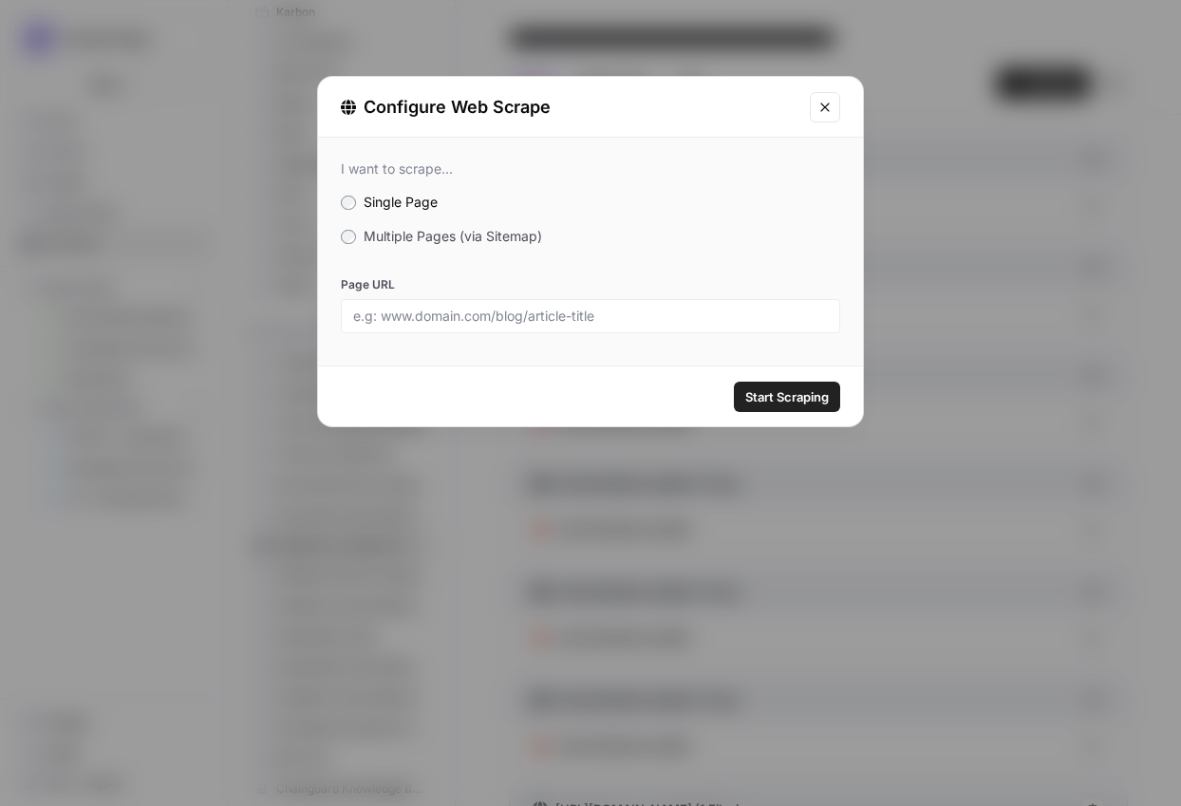
click at [563, 325] on div at bounding box center [590, 316] width 499 height 34
click at [625, 308] on input "Page URL" at bounding box center [590, 316] width 475 height 17
paste input "[URL][DOMAIN_NAME]"
type input "[URL][DOMAIN_NAME]"
click at [776, 400] on span "Start Scraping" at bounding box center [787, 396] width 84 height 19
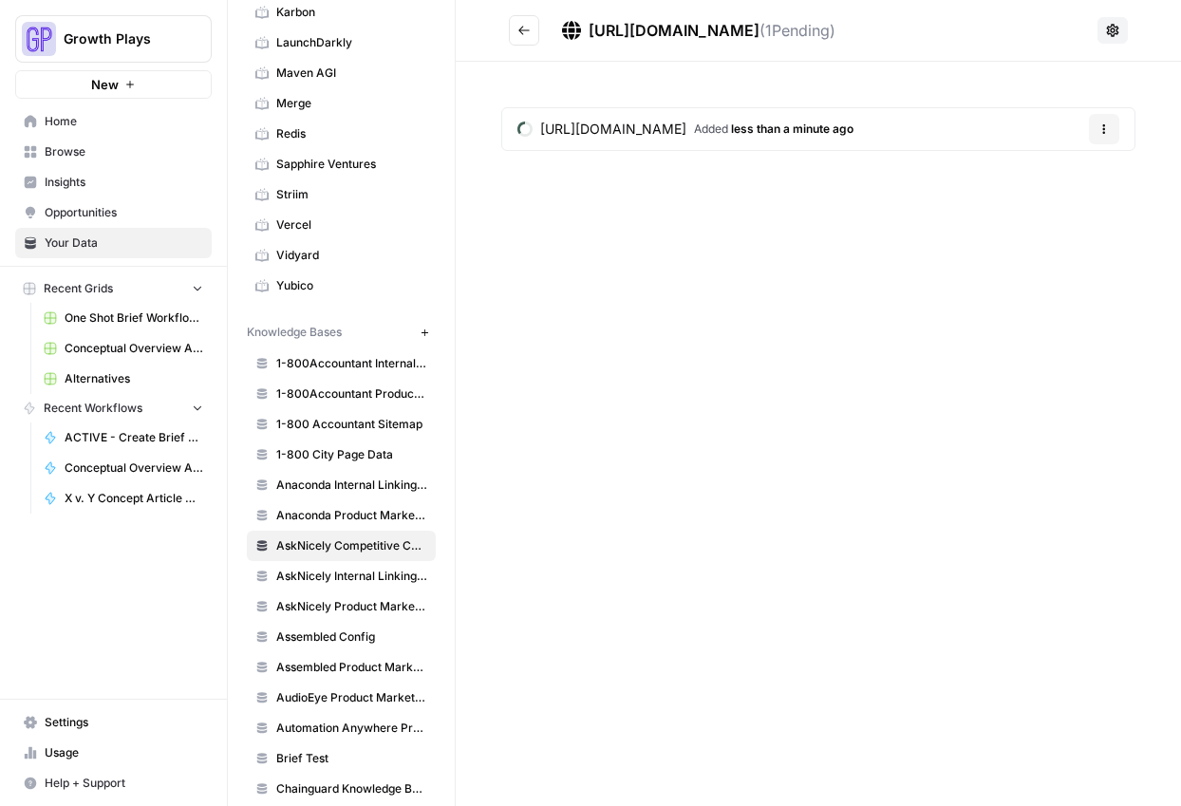
click at [815, 188] on div "https://inmoment.com/reputation-management-software/ Added less than a minute a…" at bounding box center [818, 133] width 725 height 142
click at [537, 35] on button "Go back" at bounding box center [524, 30] width 30 height 30
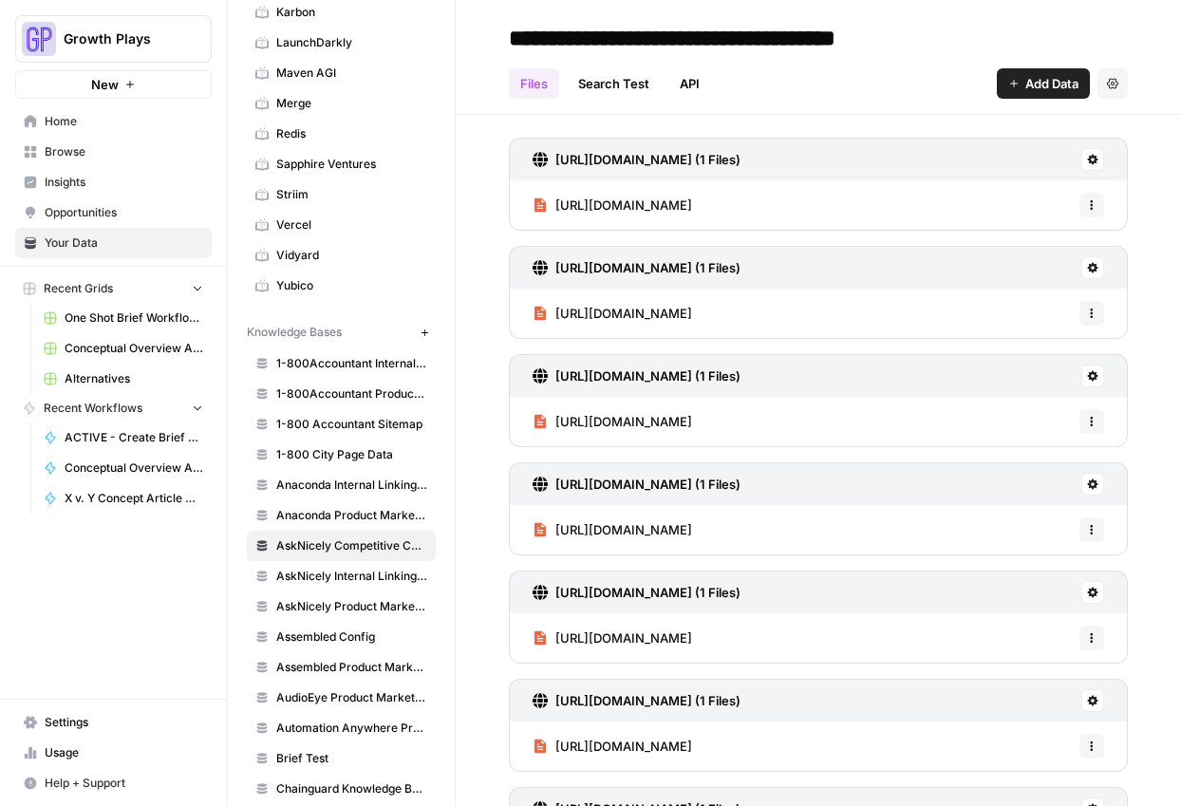
click at [1025, 84] on span "Add Data" at bounding box center [1051, 83] width 53 height 19
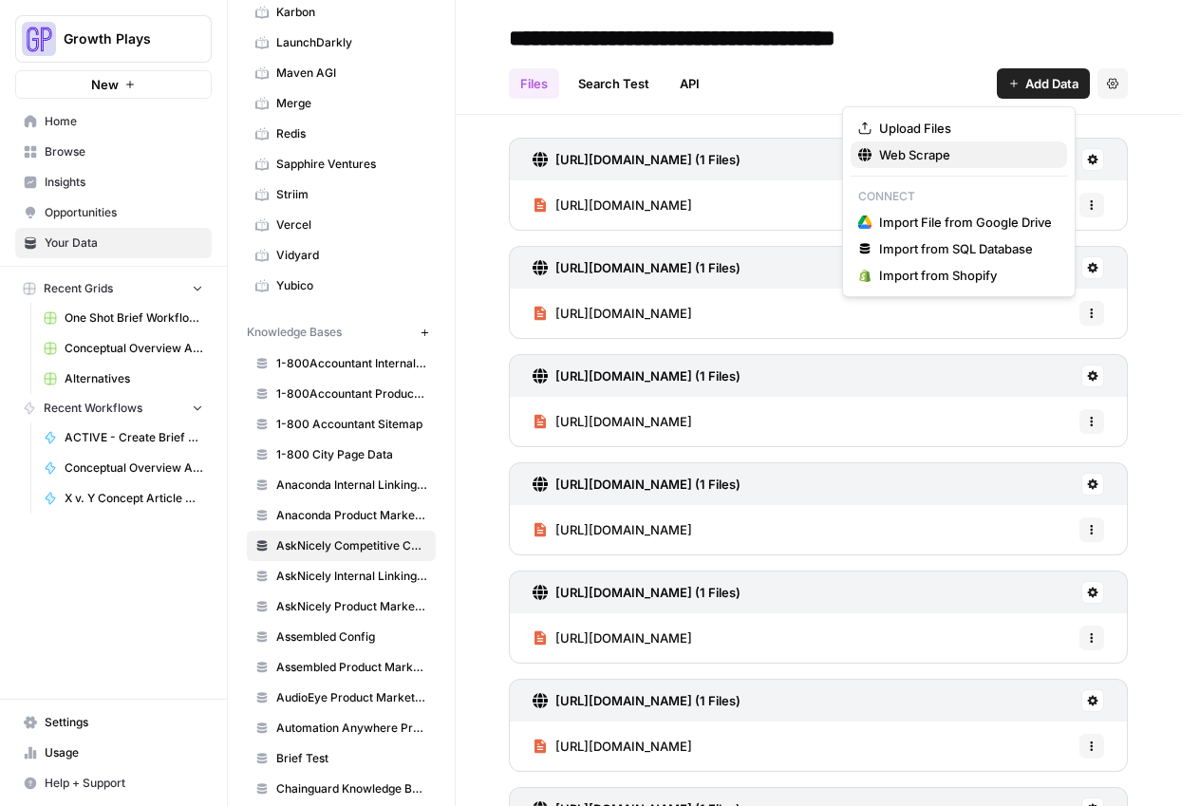
click at [940, 155] on span "Web Scrape" at bounding box center [965, 154] width 173 height 19
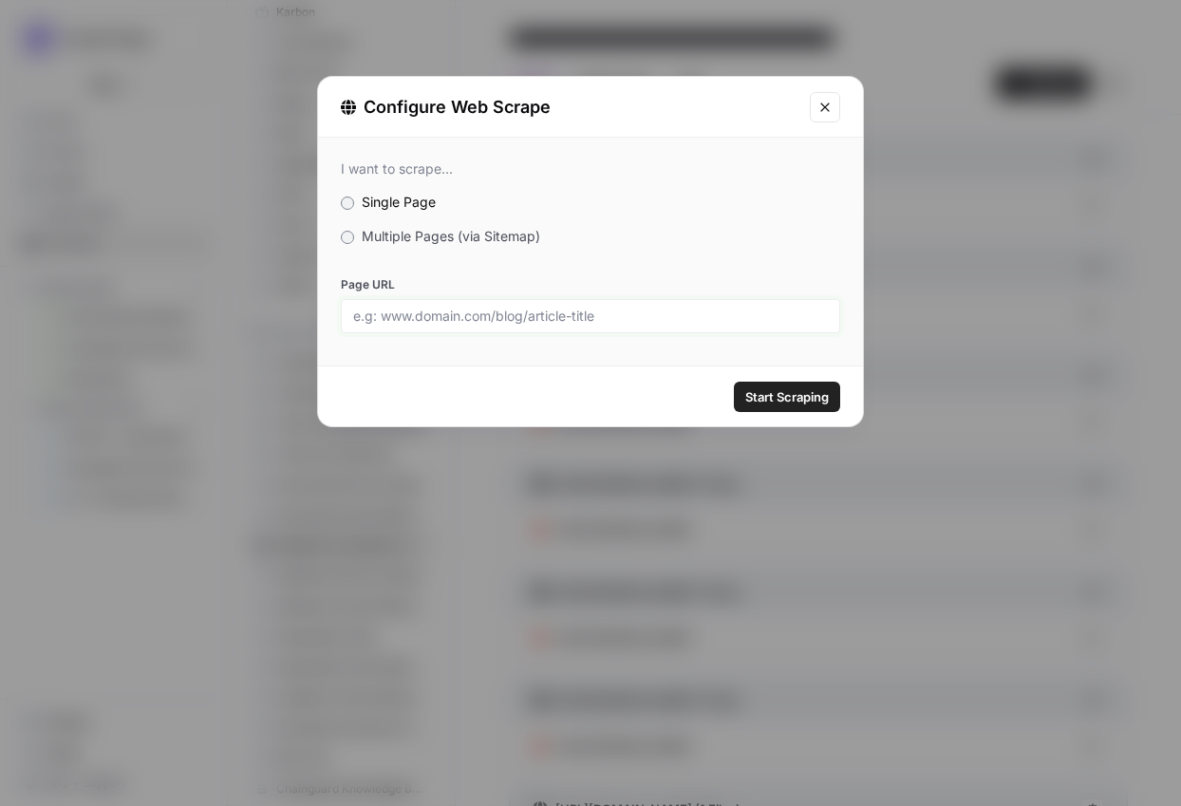
click at [522, 313] on input "Page URL" at bounding box center [590, 316] width 475 height 17
paste input "[URL][DOMAIN_NAME]"
type input "[URL][DOMAIN_NAME]"
click at [820, 413] on div "Start Scraping" at bounding box center [590, 396] width 545 height 60
click at [791, 390] on span "Start Scraping" at bounding box center [787, 396] width 84 height 19
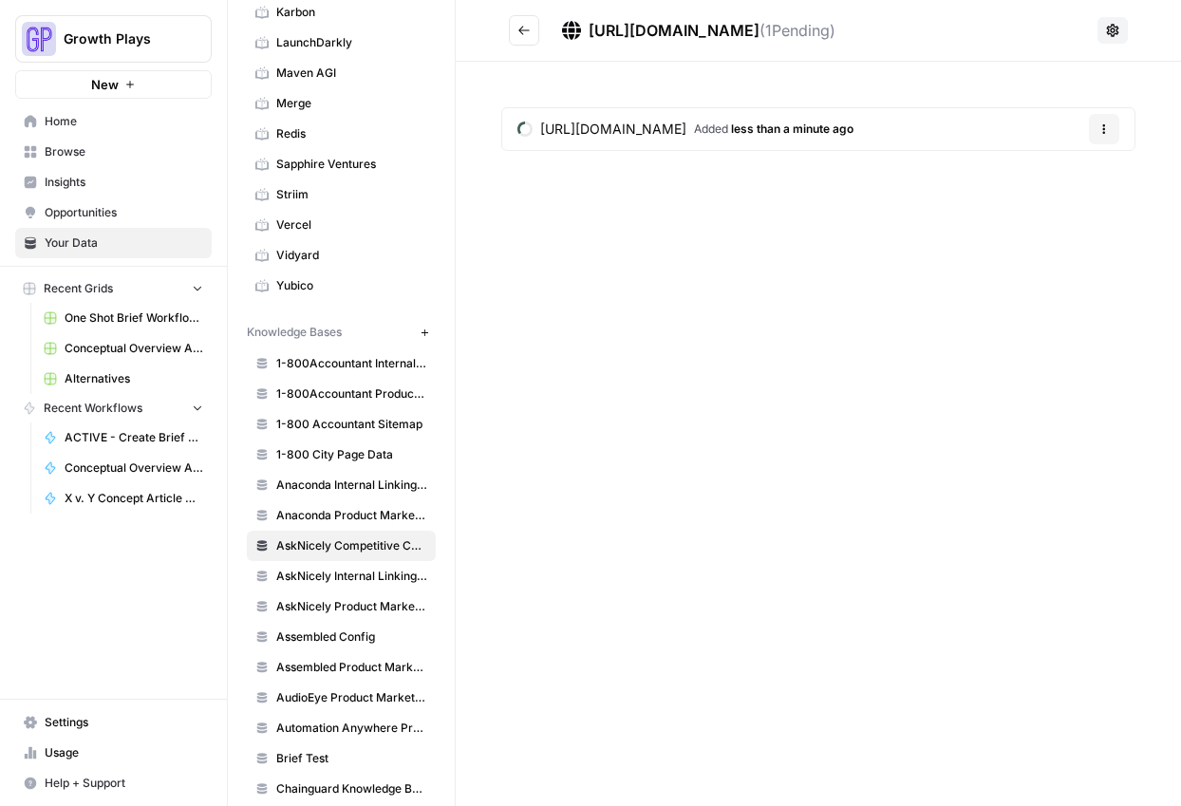
drag, startPoint x: 664, startPoint y: 375, endPoint x: 609, endPoint y: 322, distance: 76.5
click at [665, 375] on div "https://inmoment.com/roles/digital/ ( 1 Pending) https://inmoment.com/roles/dig…" at bounding box center [818, 403] width 725 height 806
click at [521, 38] on button "Go back" at bounding box center [524, 30] width 30 height 30
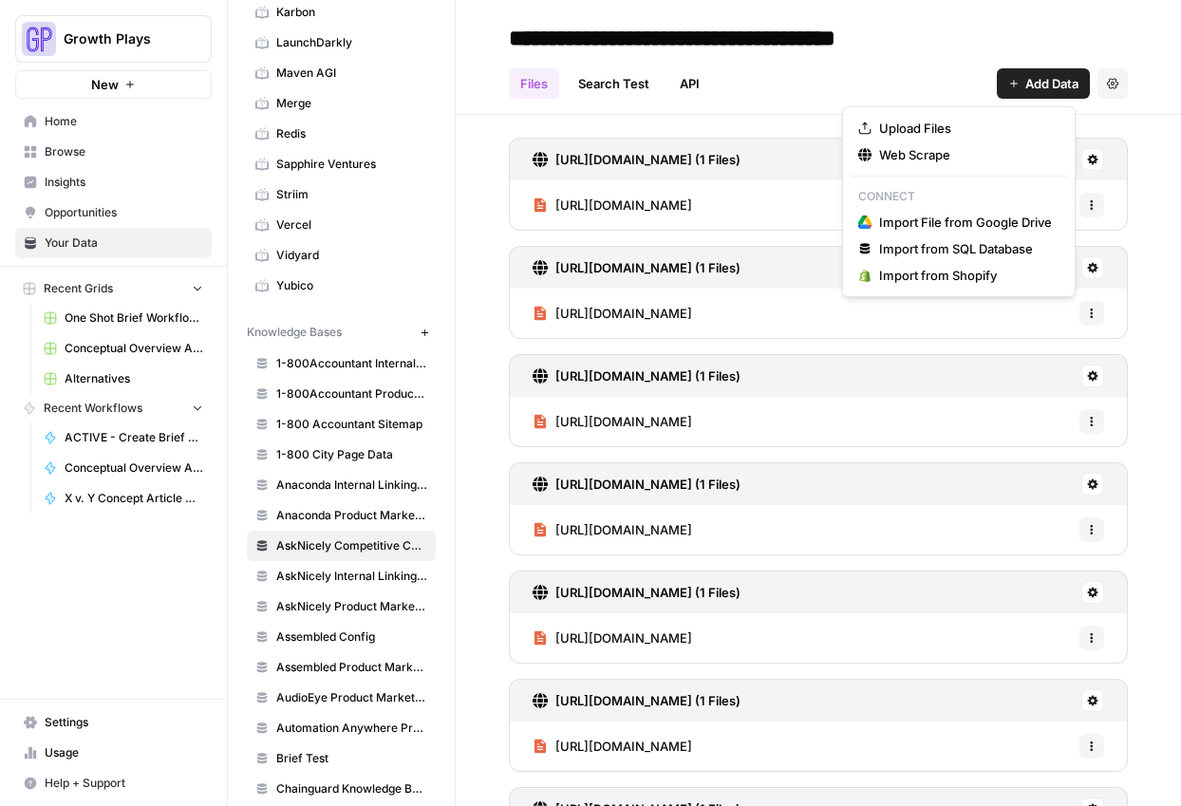
click at [1025, 84] on span "Add Data" at bounding box center [1051, 83] width 53 height 19
click at [880, 153] on span "Web Scrape" at bounding box center [965, 154] width 173 height 19
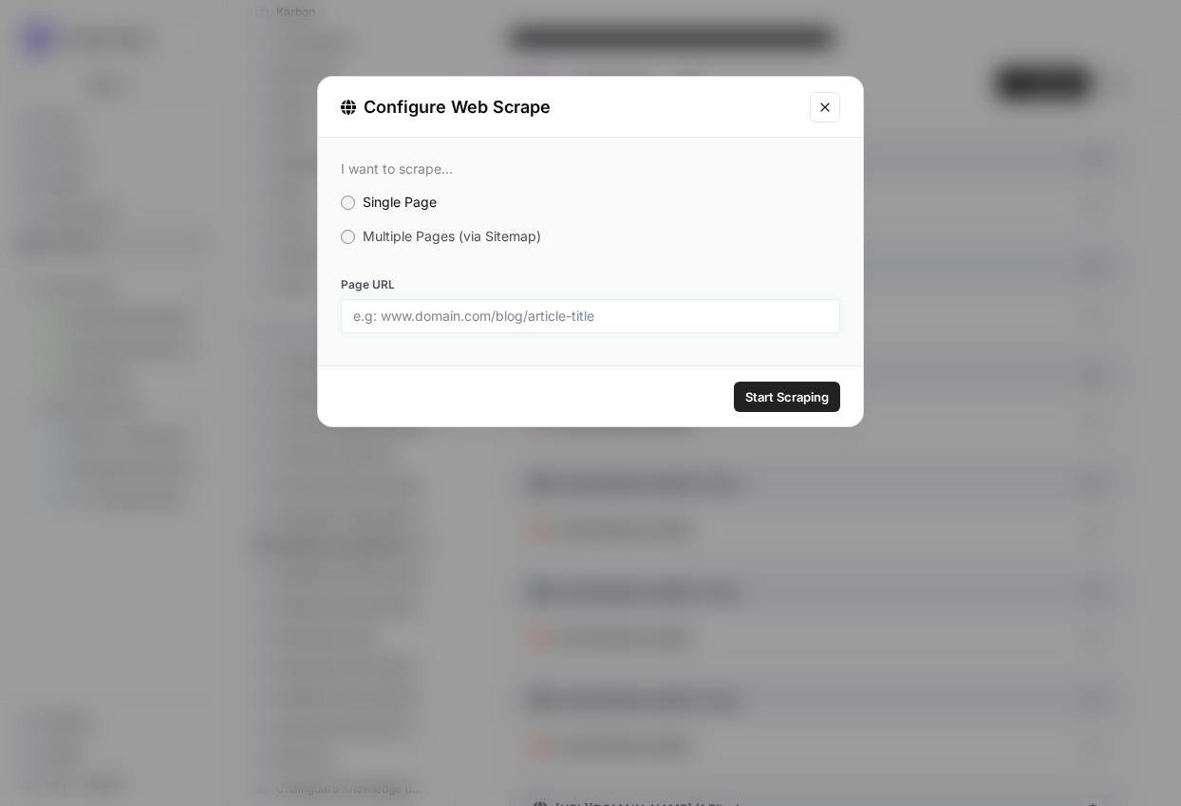
click at [533, 313] on input "Page URL" at bounding box center [590, 316] width 475 height 17
paste input "[URL][DOMAIN_NAME]"
type input "[URL][DOMAIN_NAME]"
click at [802, 400] on span "Start Scraping" at bounding box center [787, 396] width 84 height 19
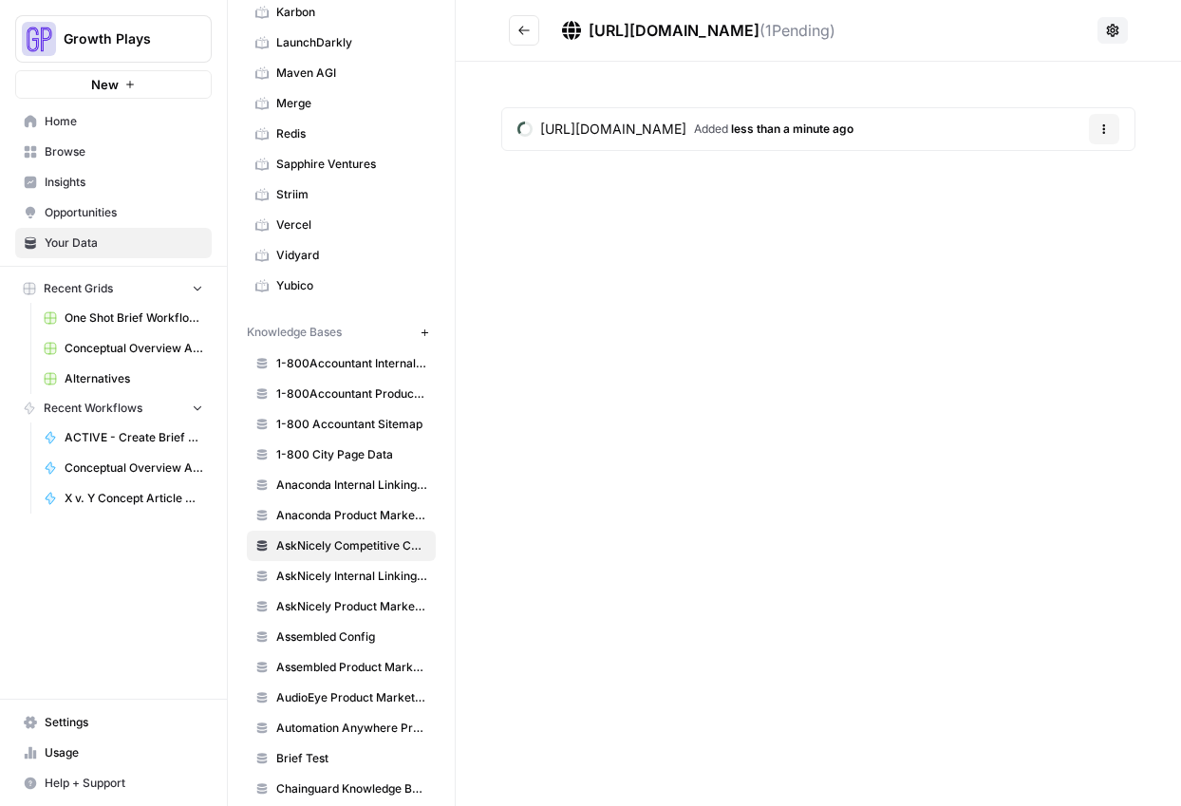
drag, startPoint x: 631, startPoint y: 416, endPoint x: 618, endPoint y: 301, distance: 115.6
click at [632, 416] on div "https://inmoment.com/market-experience/ ( 1 Pending) https://inmoment.com/marke…" at bounding box center [818, 403] width 725 height 806
click at [528, 37] on button "Go back" at bounding box center [524, 30] width 30 height 30
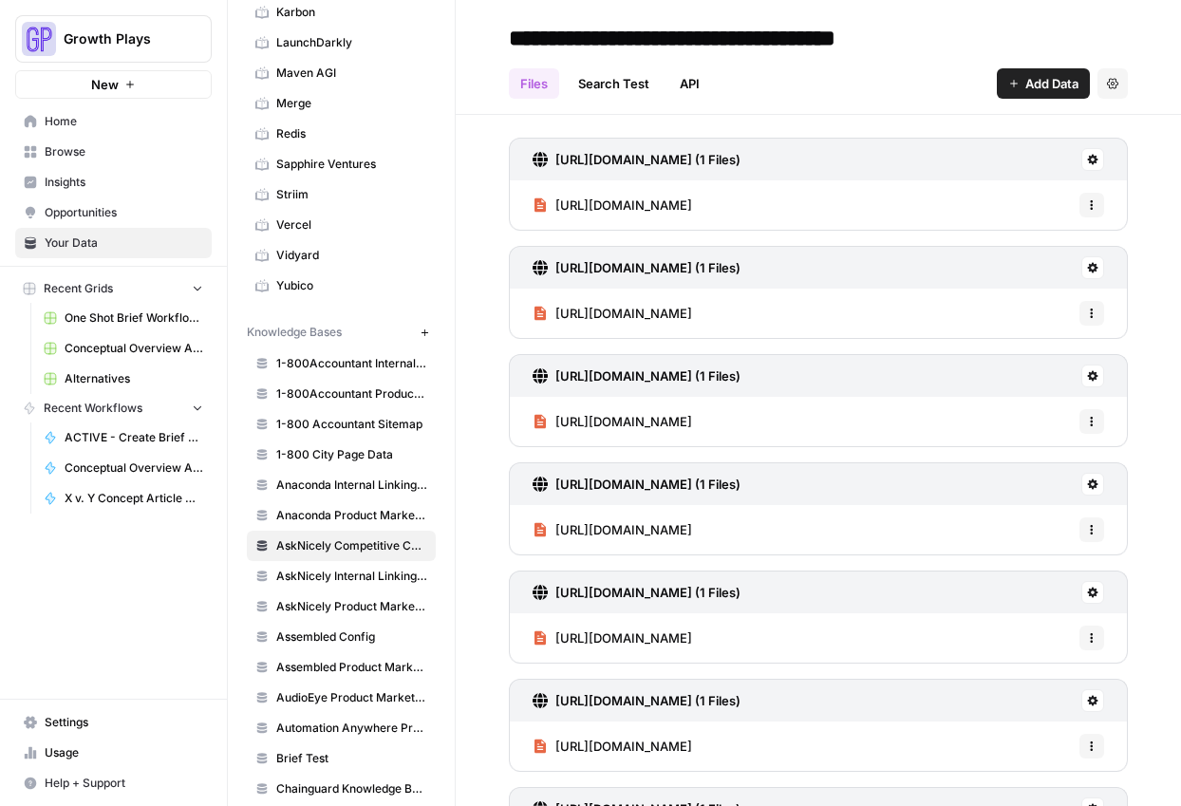
click at [1025, 82] on span "Add Data" at bounding box center [1051, 83] width 53 height 19
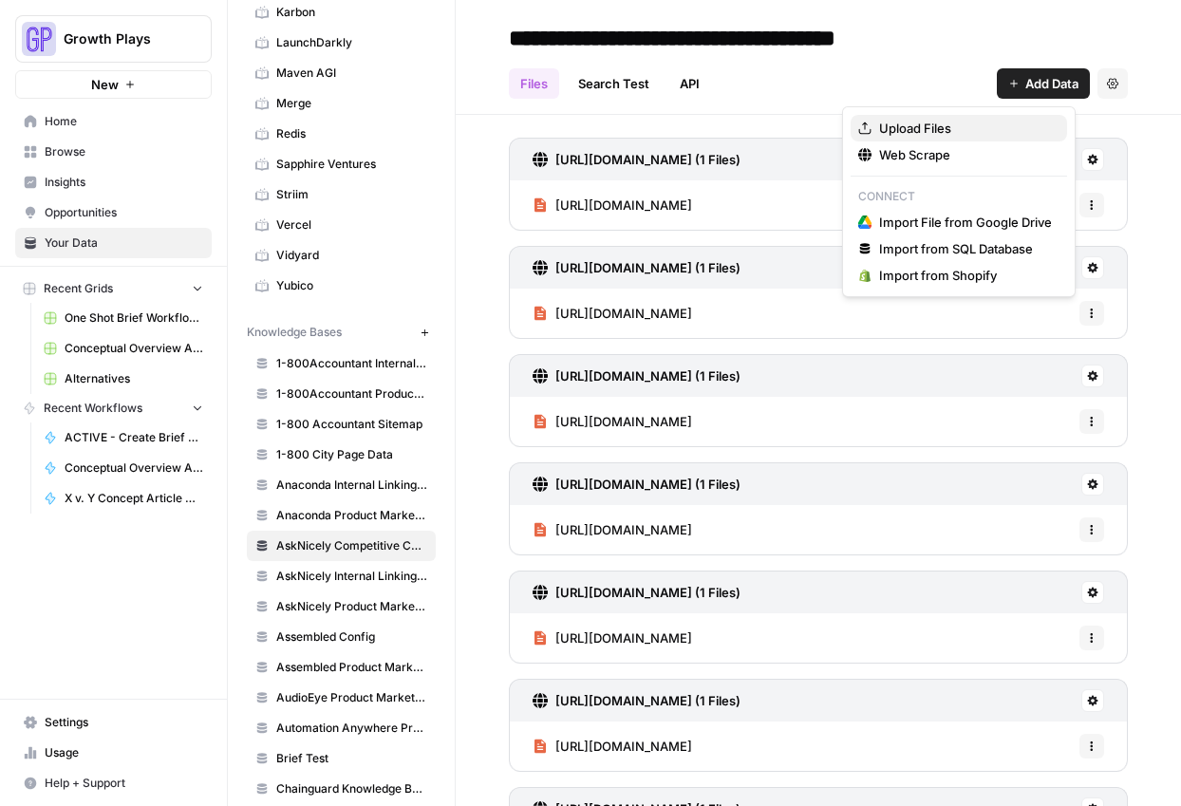
click at [897, 139] on button "Upload Files" at bounding box center [959, 128] width 216 height 27
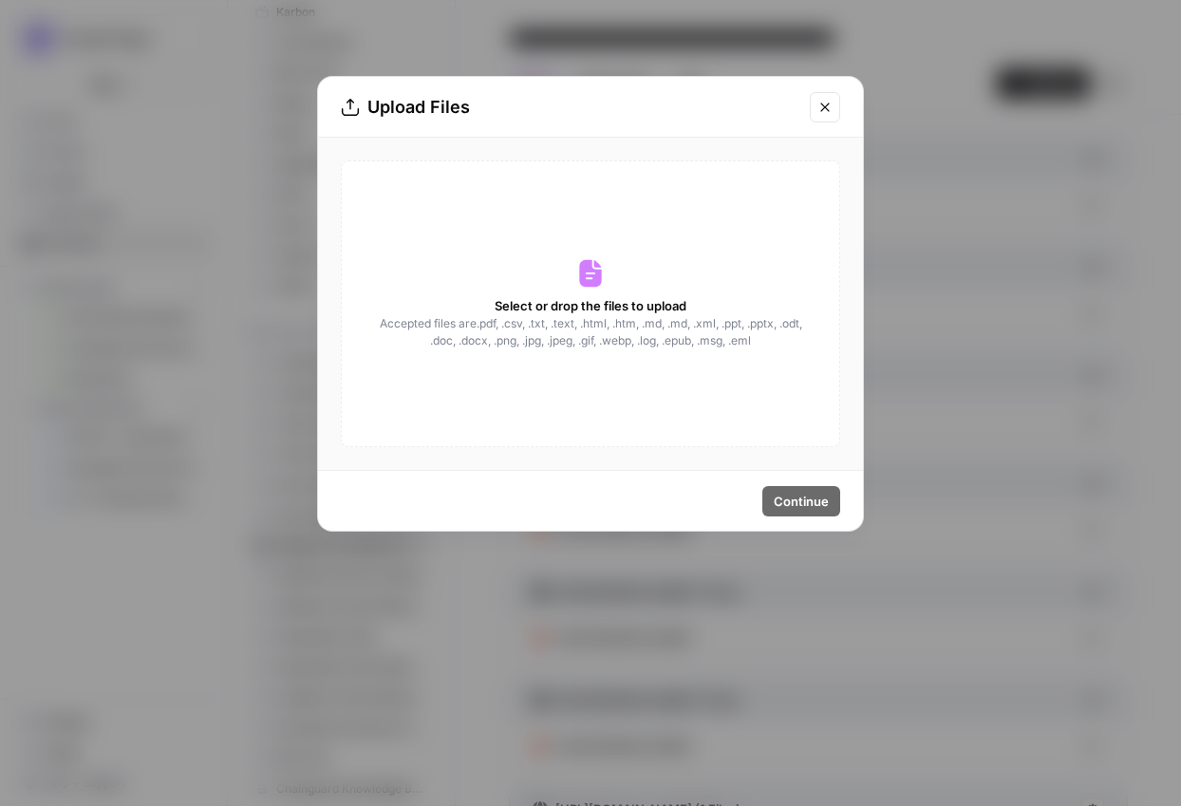
click at [829, 106] on icon "Close modal" at bounding box center [824, 107] width 15 height 15
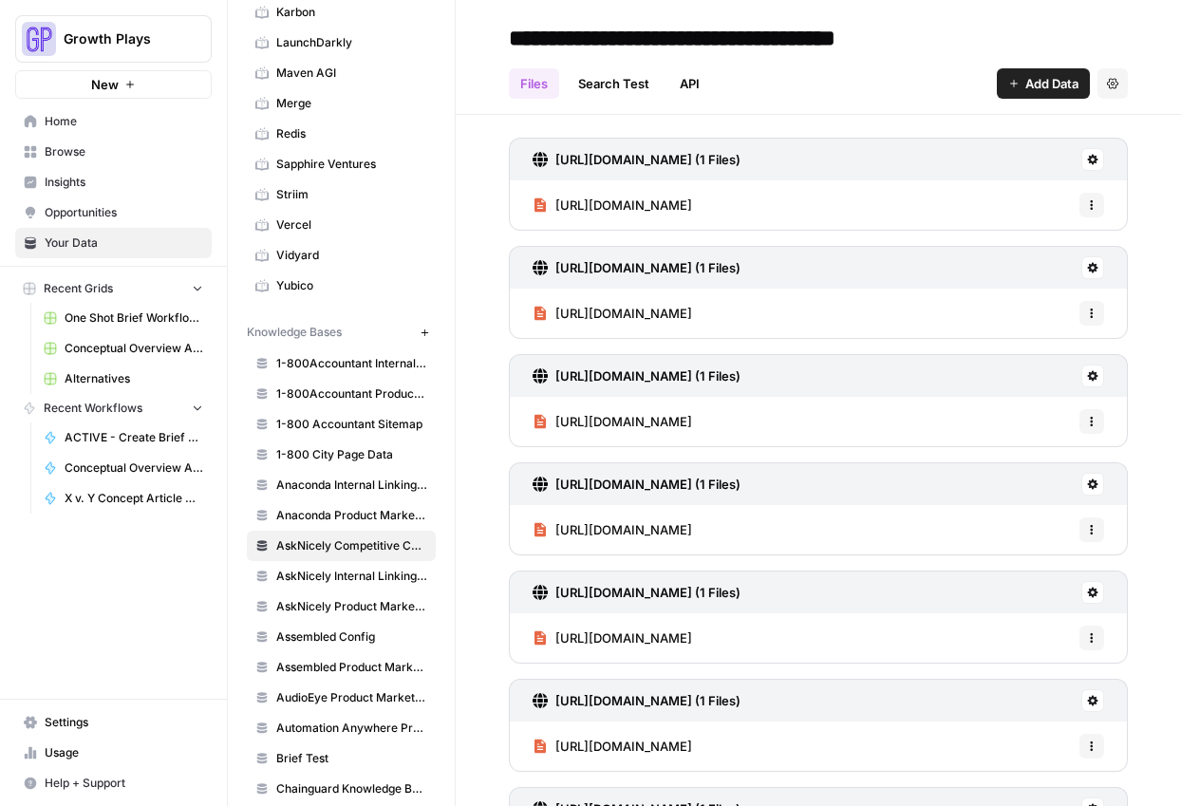
click at [1025, 80] on span "Add Data" at bounding box center [1051, 83] width 53 height 19
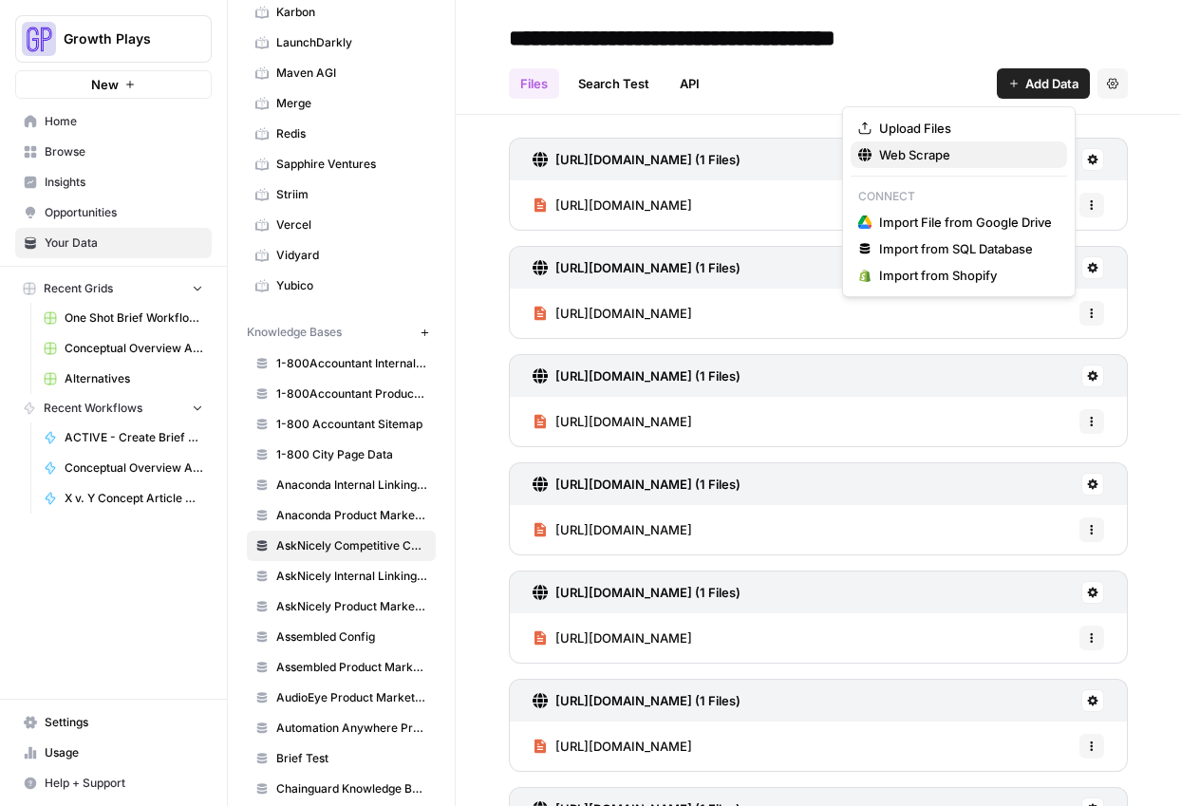
click at [926, 154] on span "Web Scrape" at bounding box center [965, 154] width 173 height 19
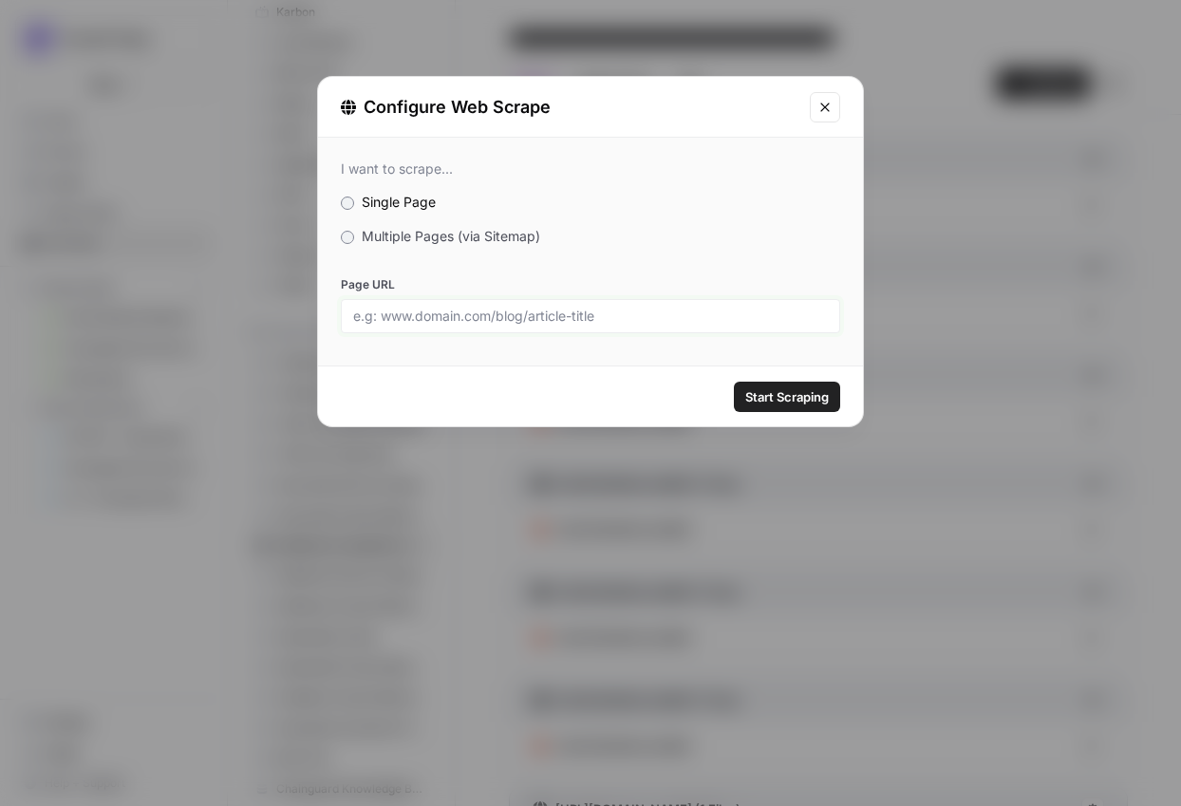
click at [662, 313] on input "Page URL" at bounding box center [590, 316] width 475 height 17
paste input "[URL][DOMAIN_NAME]"
type input "[URL][DOMAIN_NAME]"
click at [785, 403] on span "Start Scraping" at bounding box center [787, 396] width 84 height 19
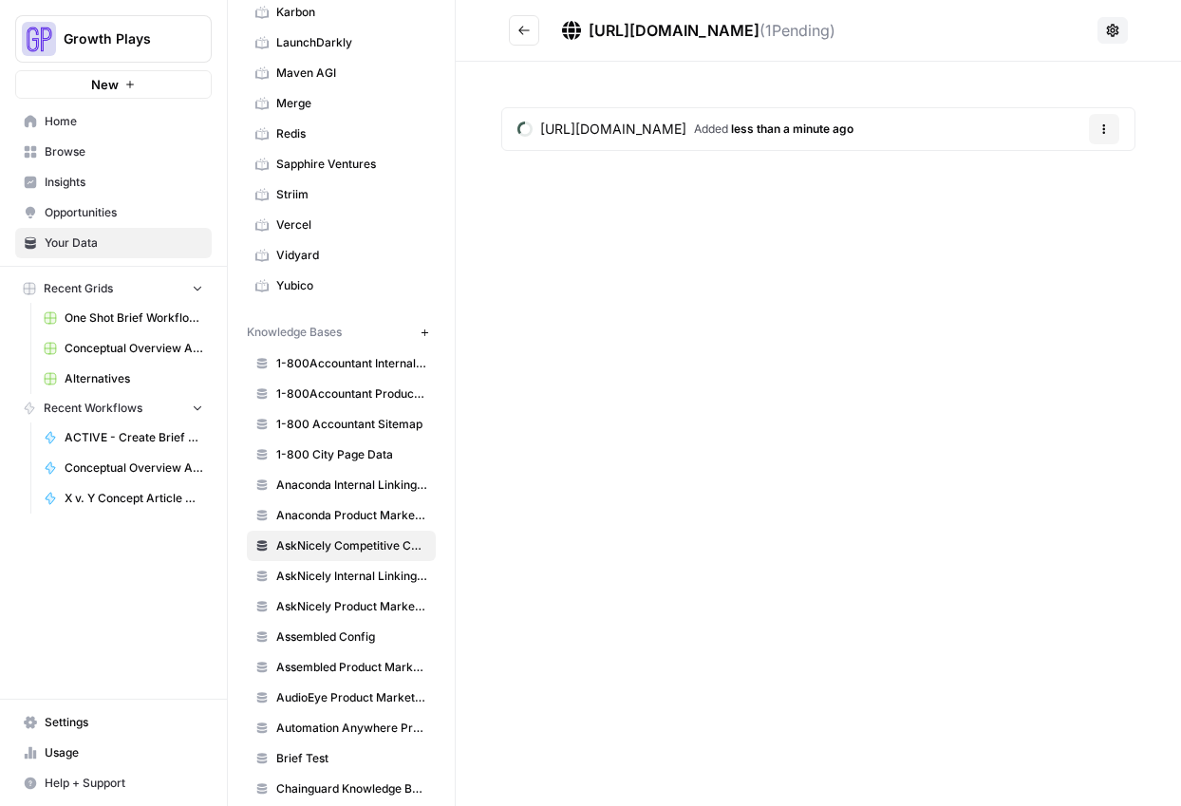
click at [660, 368] on div "https://inmoment.com/predictive-customer-analytics/ ( 1 Pending) https://inmome…" at bounding box center [818, 403] width 725 height 806
click at [518, 29] on icon "Go back" at bounding box center [523, 30] width 11 height 9
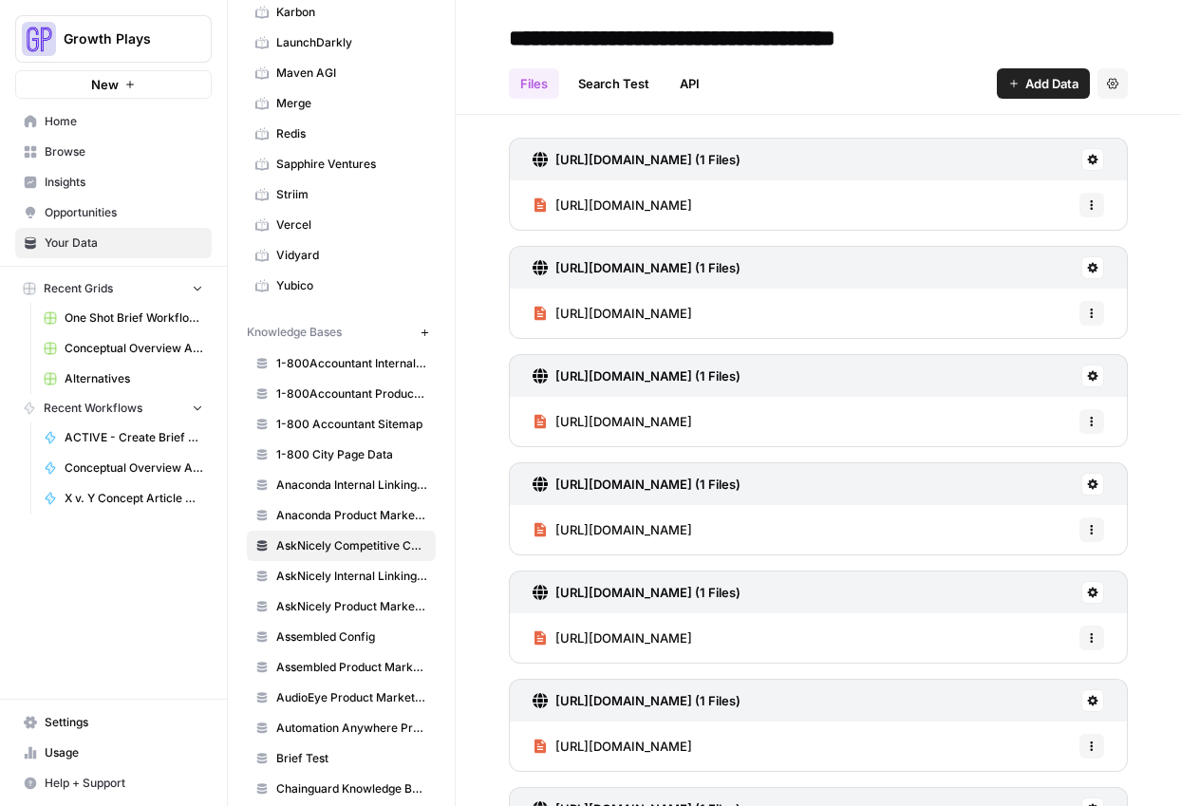
click at [1030, 90] on span "Add Data" at bounding box center [1051, 83] width 53 height 19
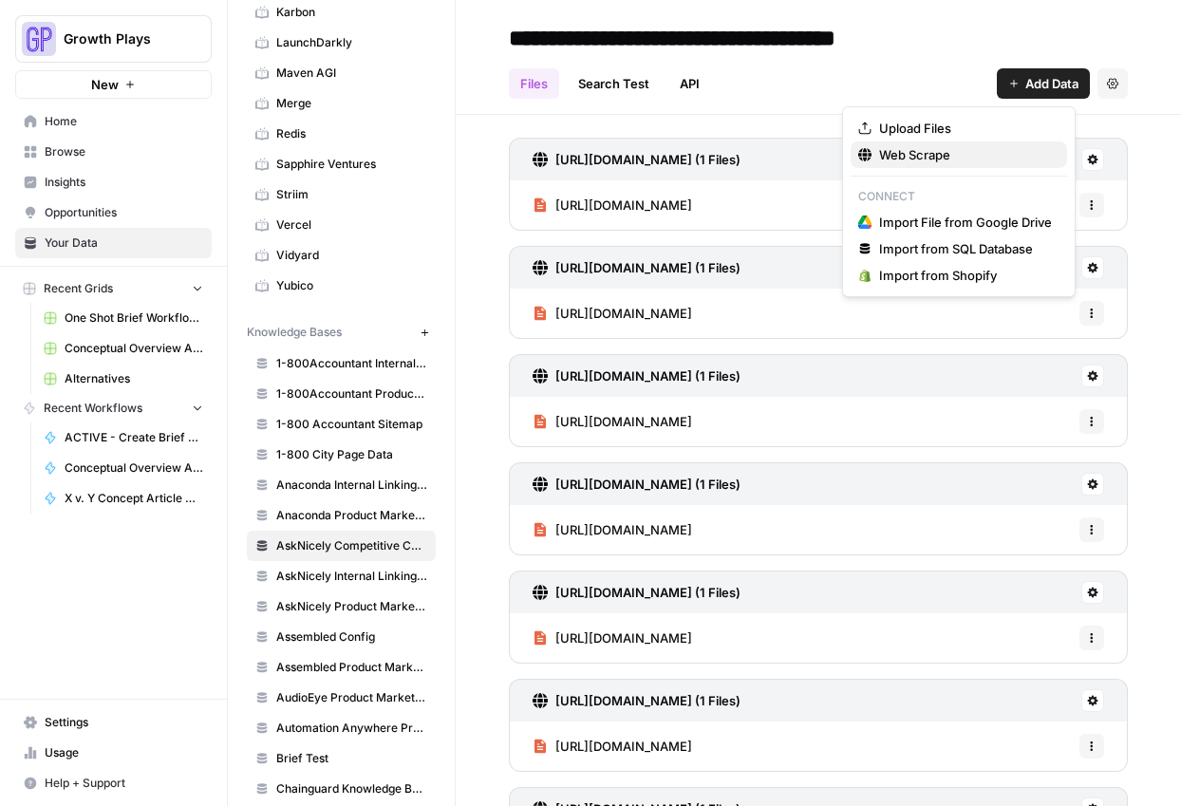
click at [890, 141] on button "Web Scrape" at bounding box center [959, 154] width 216 height 27
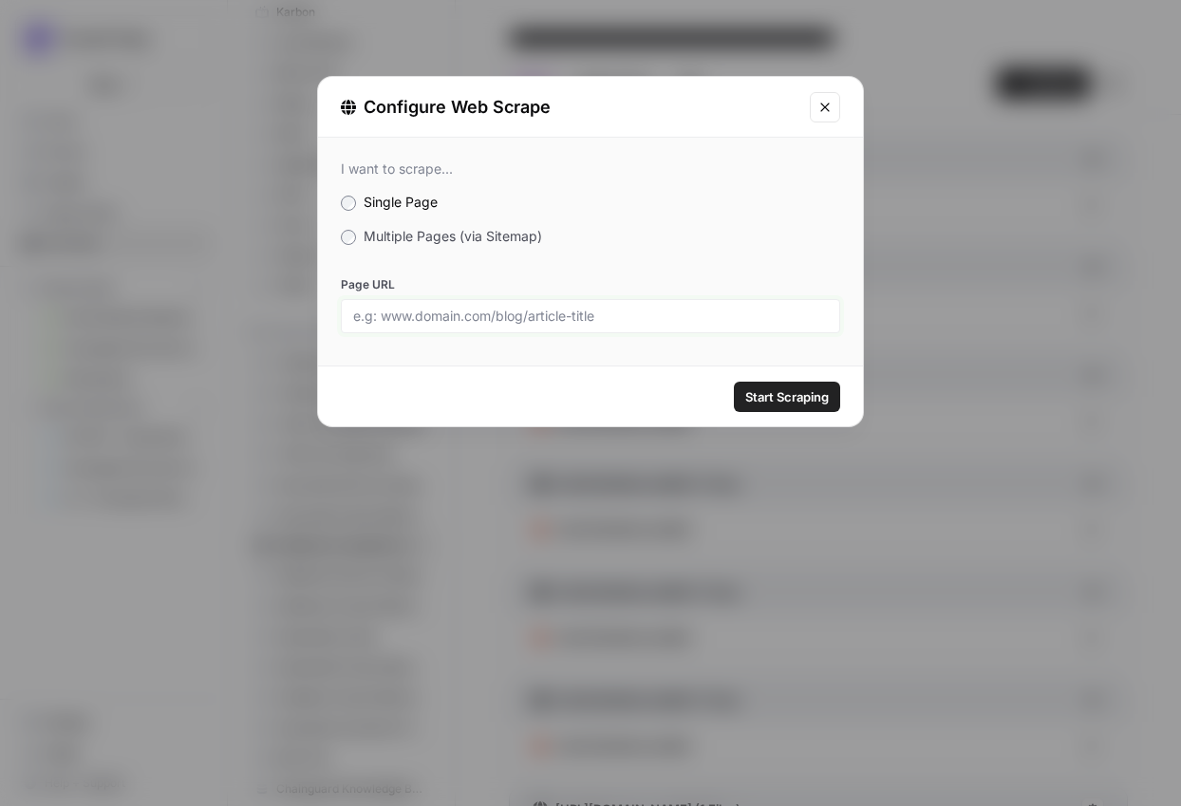
click at [523, 317] on input "Page URL" at bounding box center [590, 316] width 475 height 17
paste input "[URL][DOMAIN_NAME]"
type input "[URL][DOMAIN_NAME]"
click at [793, 402] on span "Start Scraping" at bounding box center [787, 396] width 84 height 19
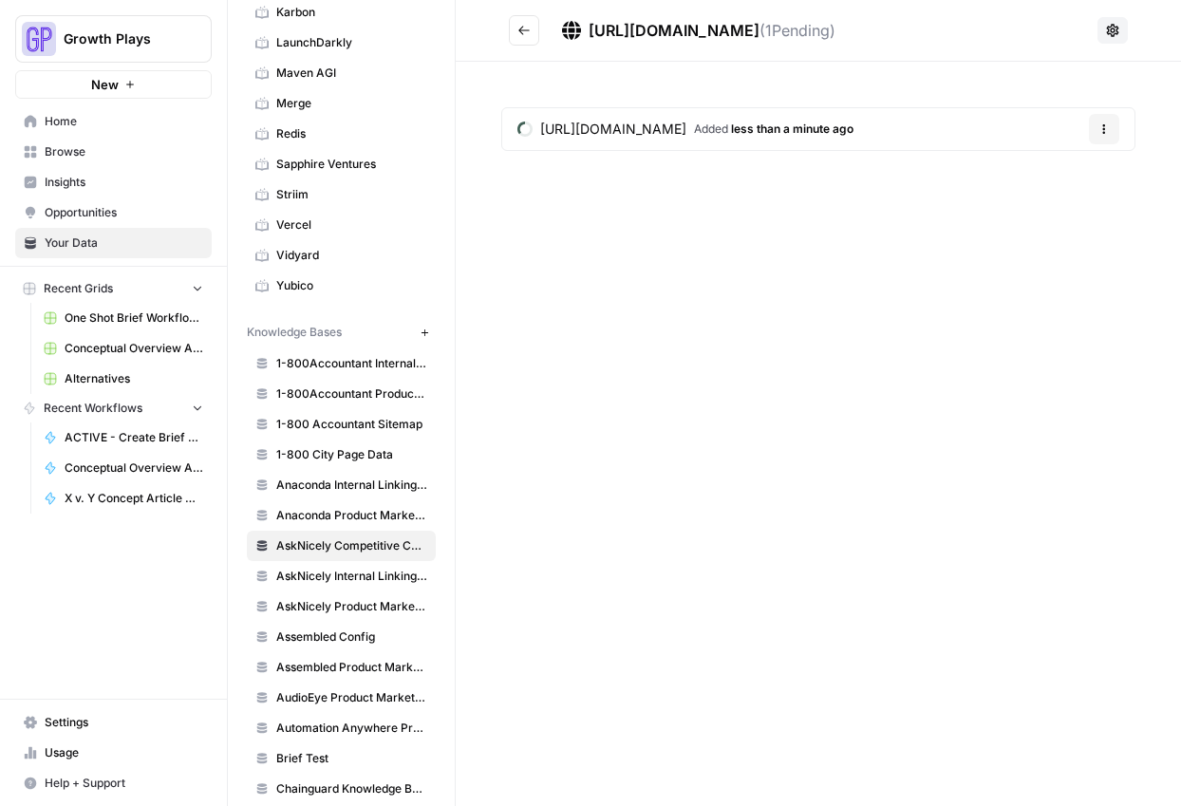
drag, startPoint x: 763, startPoint y: 382, endPoint x: 735, endPoint y: 260, distance: 124.8
click at [763, 383] on div "https://inmoment.com/employee-experience/ ( 1 Pending) https://inmoment.com/emp…" at bounding box center [818, 403] width 725 height 806
click at [534, 30] on button "Go back" at bounding box center [524, 30] width 30 height 30
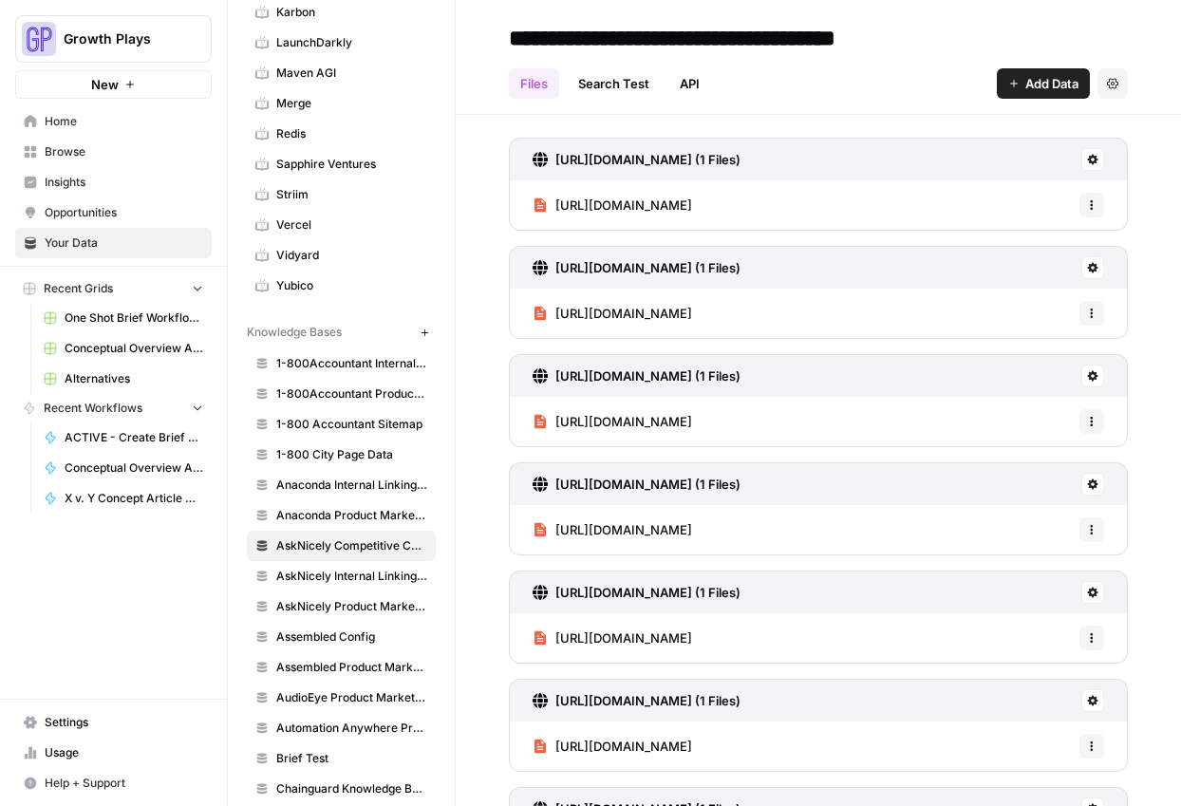
click at [1050, 74] on span "Add Data" at bounding box center [1051, 83] width 53 height 19
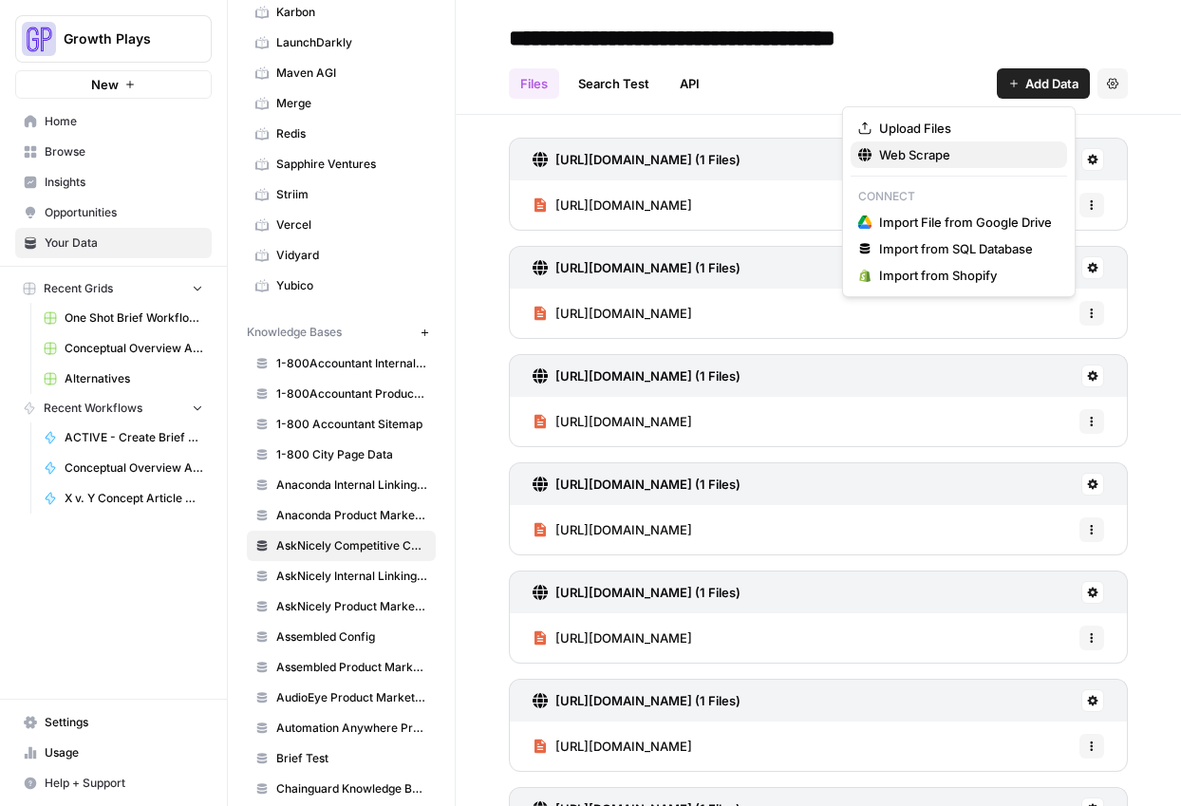
click at [887, 147] on span "Web Scrape" at bounding box center [965, 154] width 173 height 19
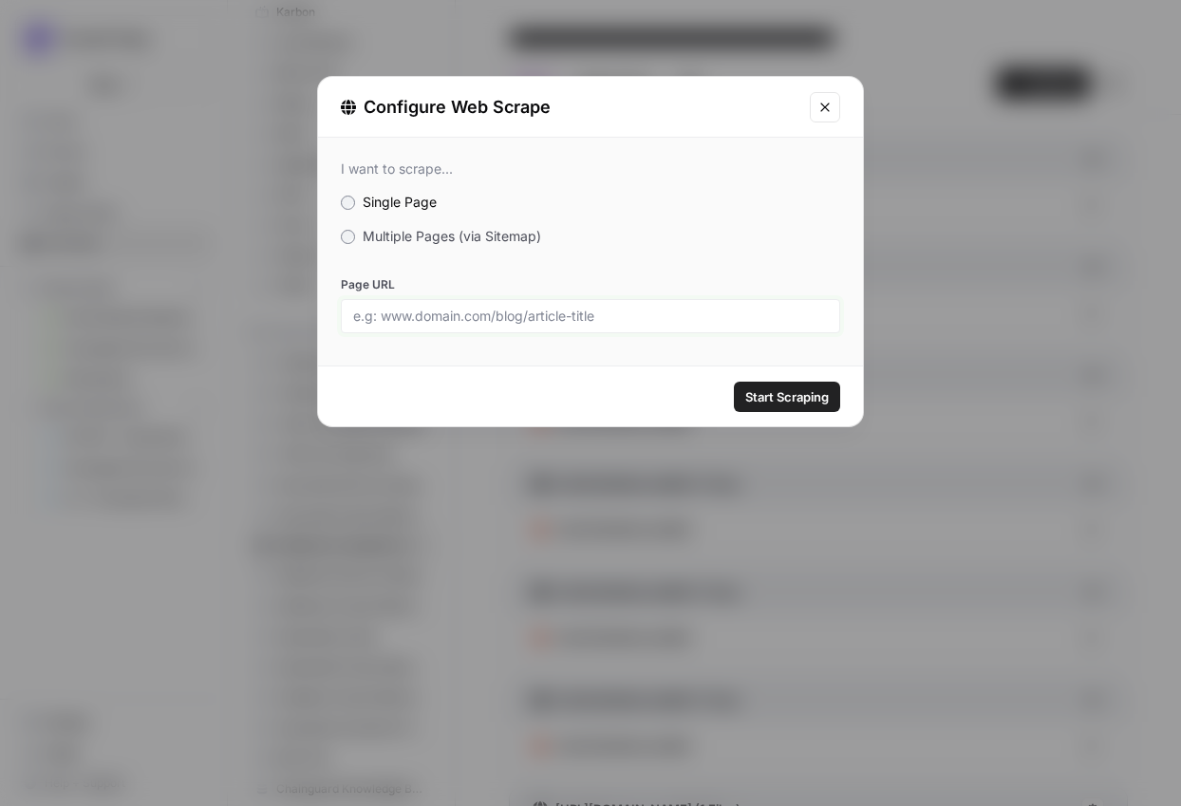
click at [599, 311] on input "Page URL" at bounding box center [590, 316] width 475 height 17
paste input "[URL][DOMAIN_NAME]"
type input "[URL][DOMAIN_NAME]"
drag, startPoint x: 796, startPoint y: 386, endPoint x: 777, endPoint y: 405, distance: 26.9
click at [796, 387] on span "Start Scraping" at bounding box center [787, 396] width 84 height 19
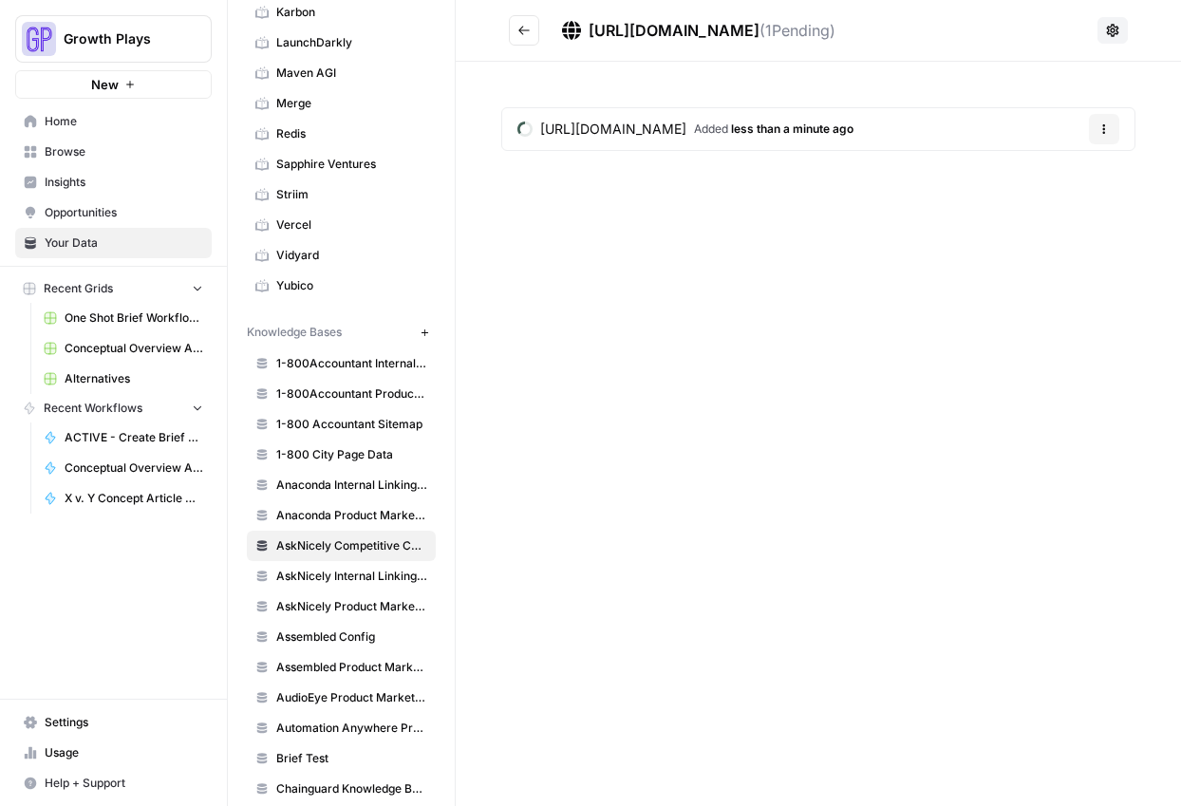
click at [524, 33] on icon "Go back" at bounding box center [523, 30] width 13 height 13
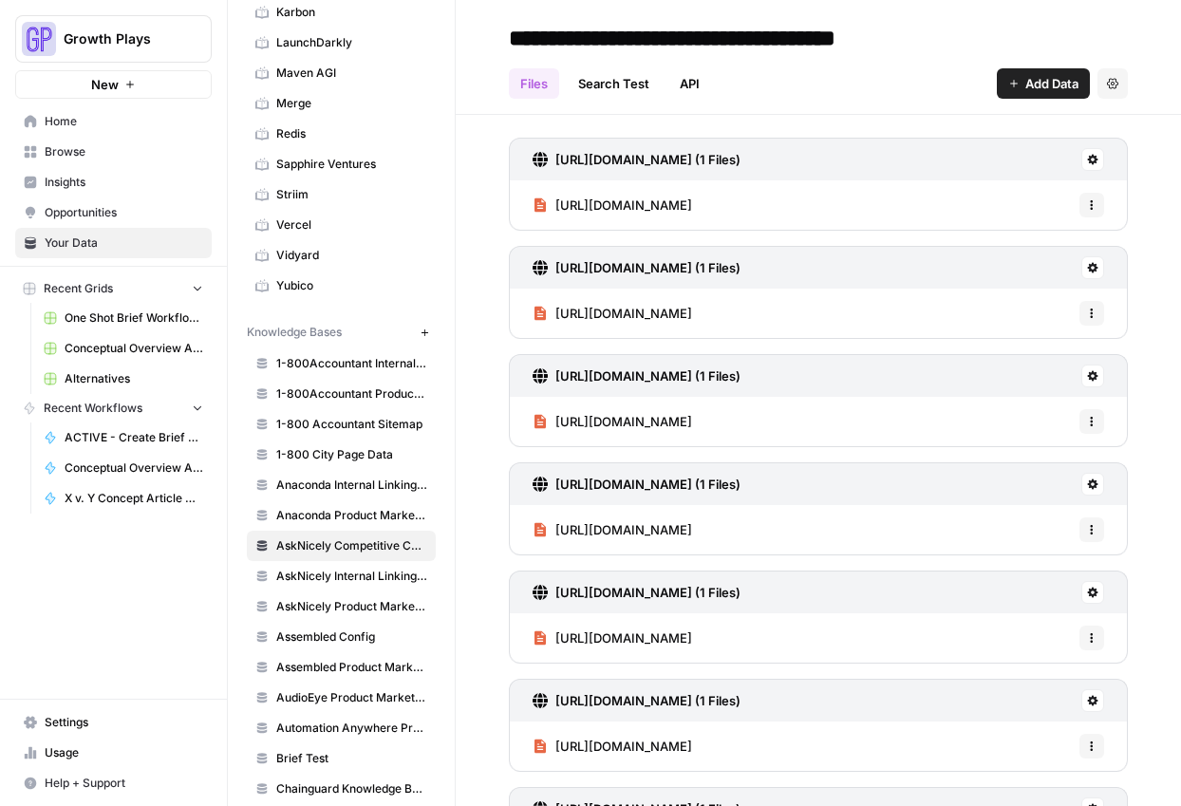
click at [1056, 82] on span "Add Data" at bounding box center [1051, 83] width 53 height 19
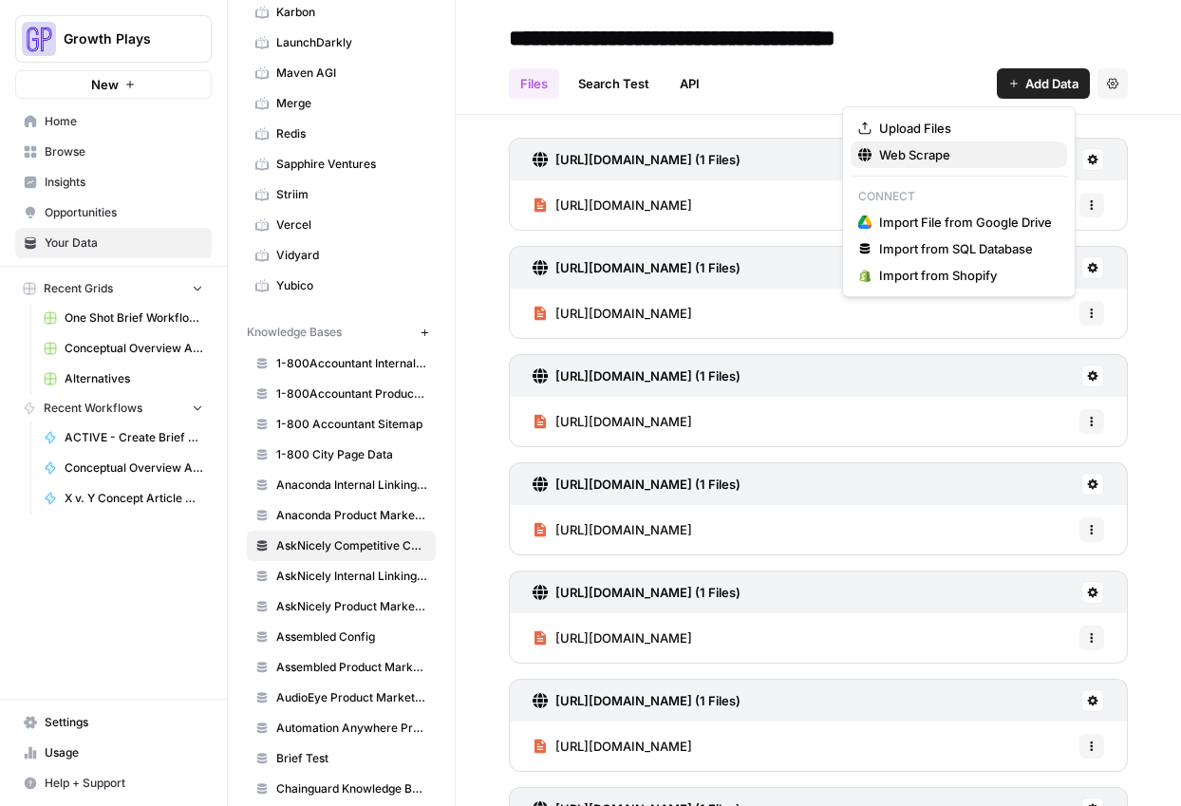
click at [891, 158] on span "Web Scrape" at bounding box center [965, 154] width 173 height 19
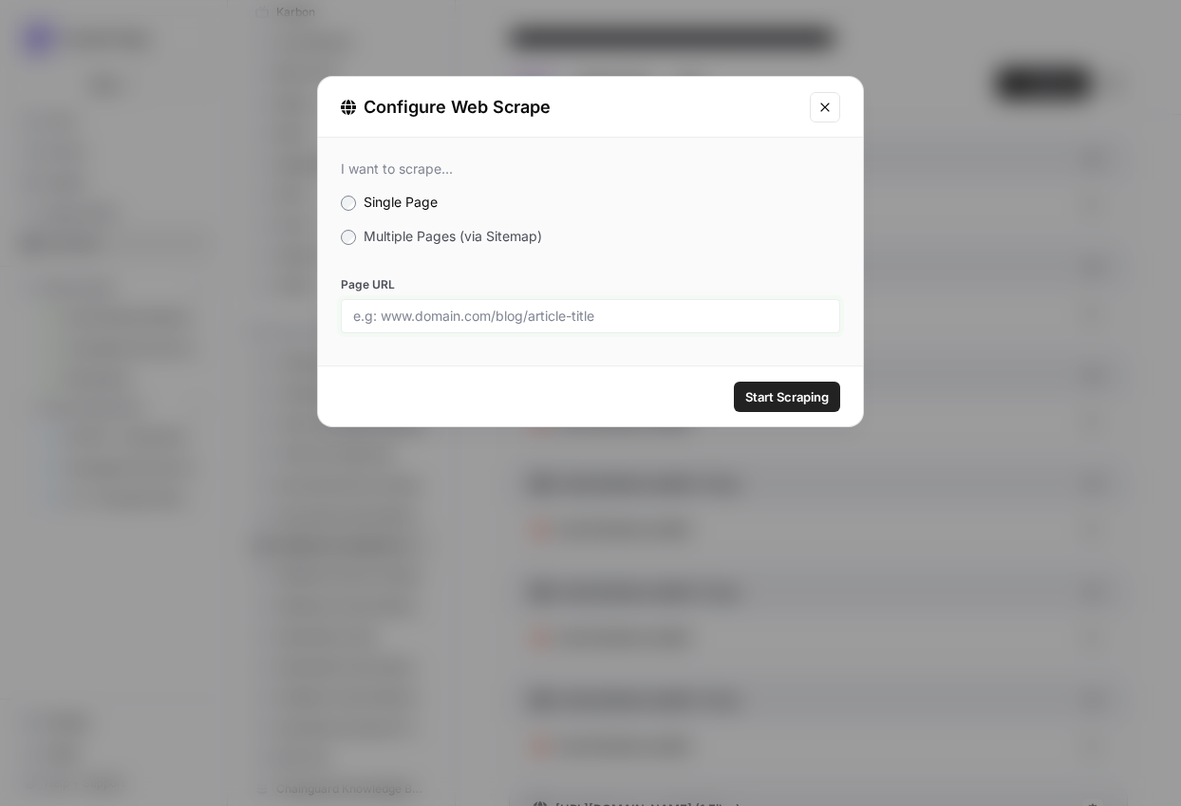
click at [560, 309] on input "Page URL" at bounding box center [590, 316] width 475 height 17
paste input "[URL][DOMAIN_NAME]"
type input "[URL][DOMAIN_NAME]"
click at [805, 405] on span "Start Scraping" at bounding box center [787, 396] width 84 height 19
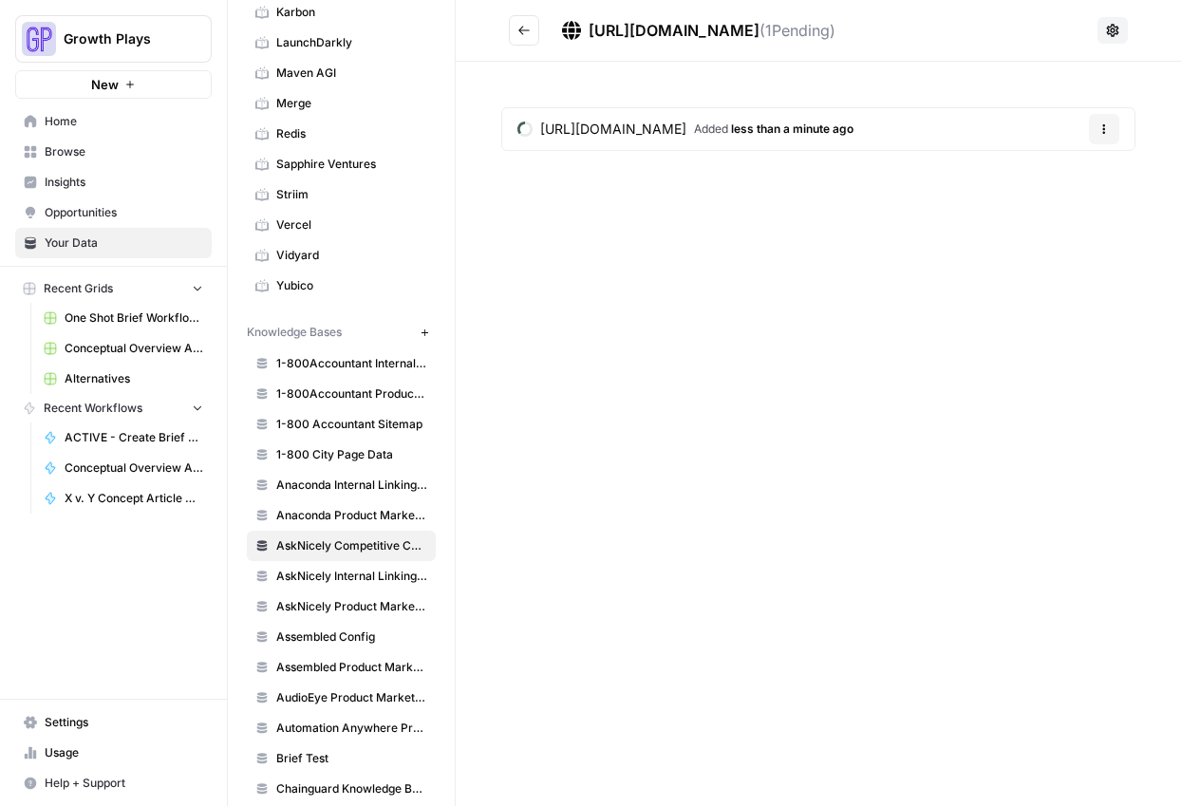
click at [515, 70] on div "https://inmoment.com/customer-experience-leaders/ Added less than a minute ago …" at bounding box center [818, 133] width 725 height 142
click at [521, 40] on button "Go back" at bounding box center [524, 30] width 30 height 30
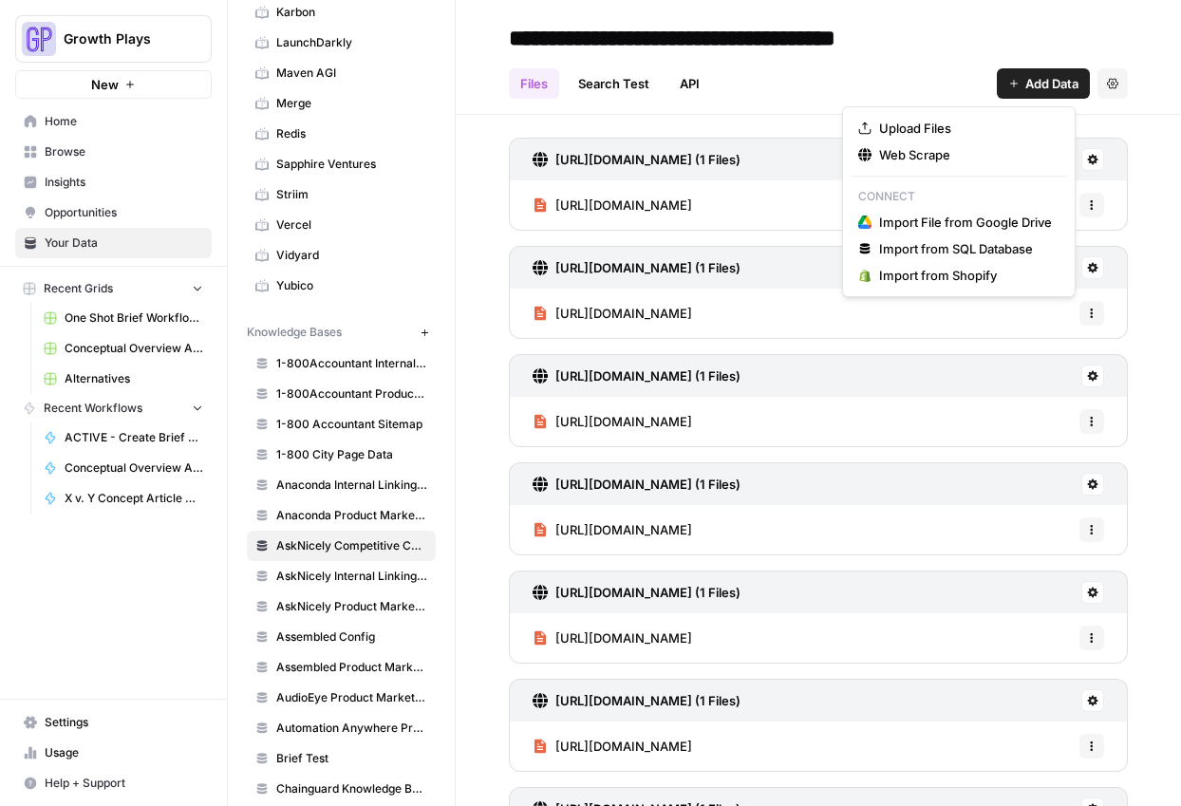
click at [1056, 82] on span "Add Data" at bounding box center [1051, 83] width 53 height 19
click at [882, 149] on span "Web Scrape" at bounding box center [965, 154] width 173 height 19
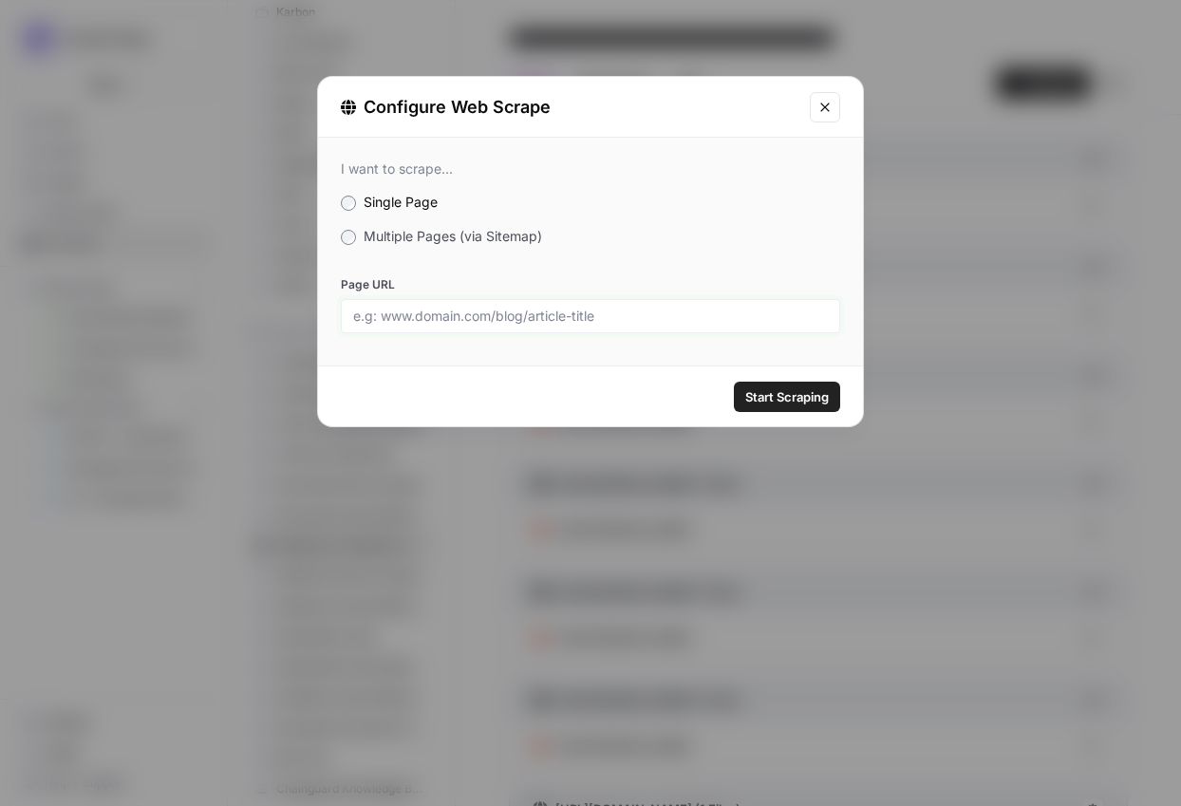
click at [632, 319] on input "Page URL" at bounding box center [590, 316] width 475 height 17
paste input "[URL][DOMAIN_NAME]"
type input "[URL][DOMAIN_NAME]"
click at [811, 405] on button "Start Scraping" at bounding box center [787, 397] width 106 height 30
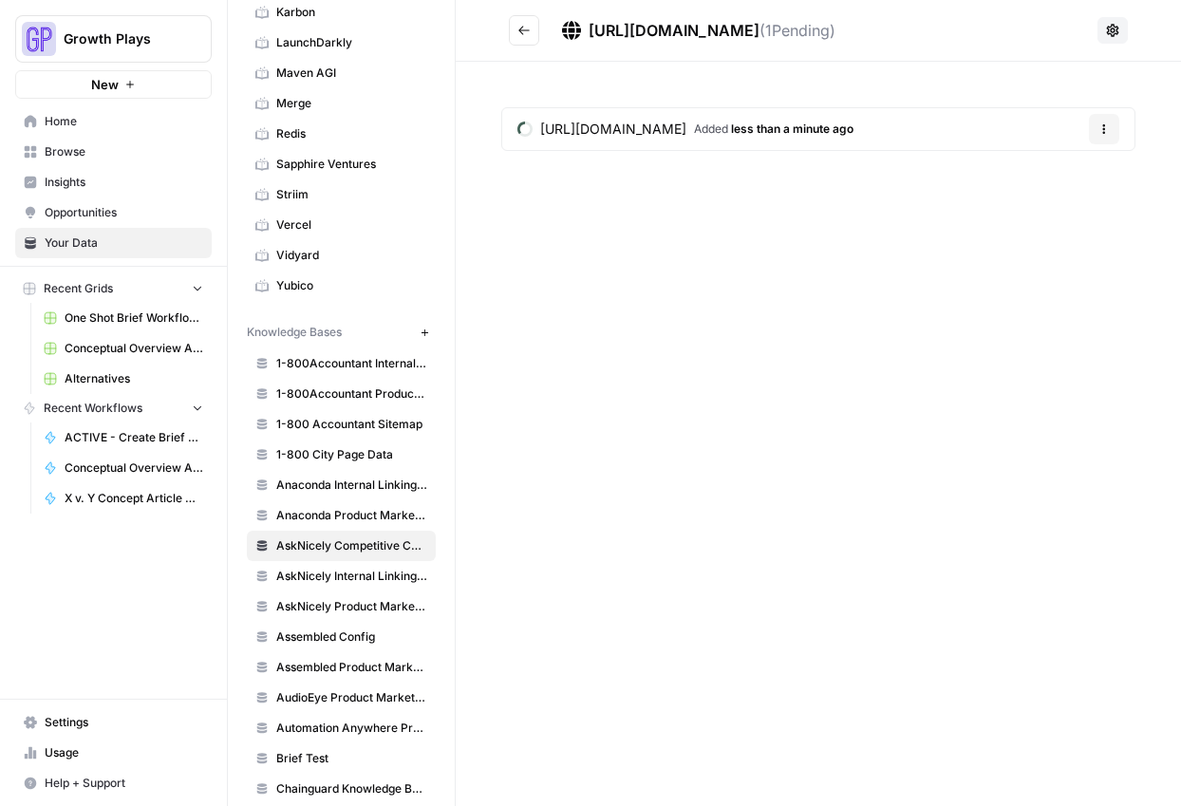
click at [861, 411] on div "https://inmoment.com/contact-center-leaders/ ( 1 Pending) https://inmoment.com/…" at bounding box center [818, 403] width 725 height 806
click at [520, 29] on icon "Go back" at bounding box center [523, 30] width 13 height 13
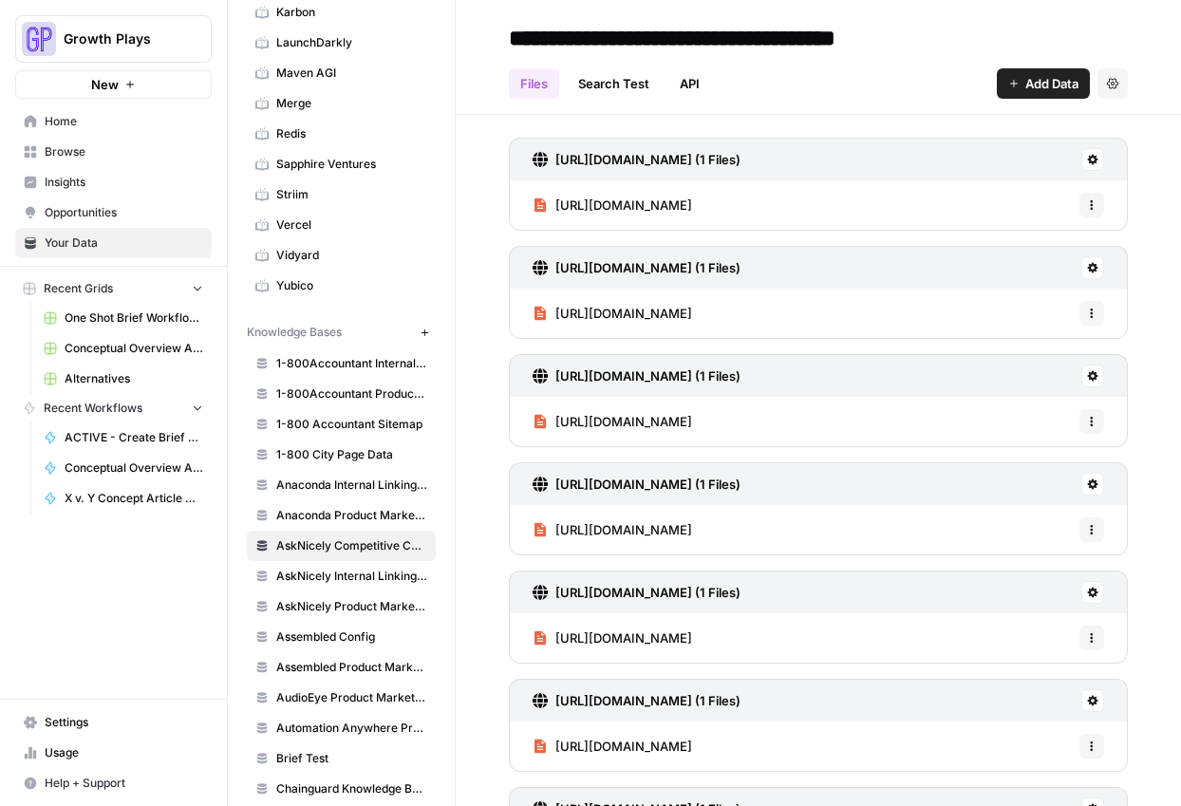
click at [1076, 87] on div "Add Data Settings" at bounding box center [1062, 83] width 131 height 30
click at [1059, 86] on span "Add Data" at bounding box center [1051, 83] width 53 height 19
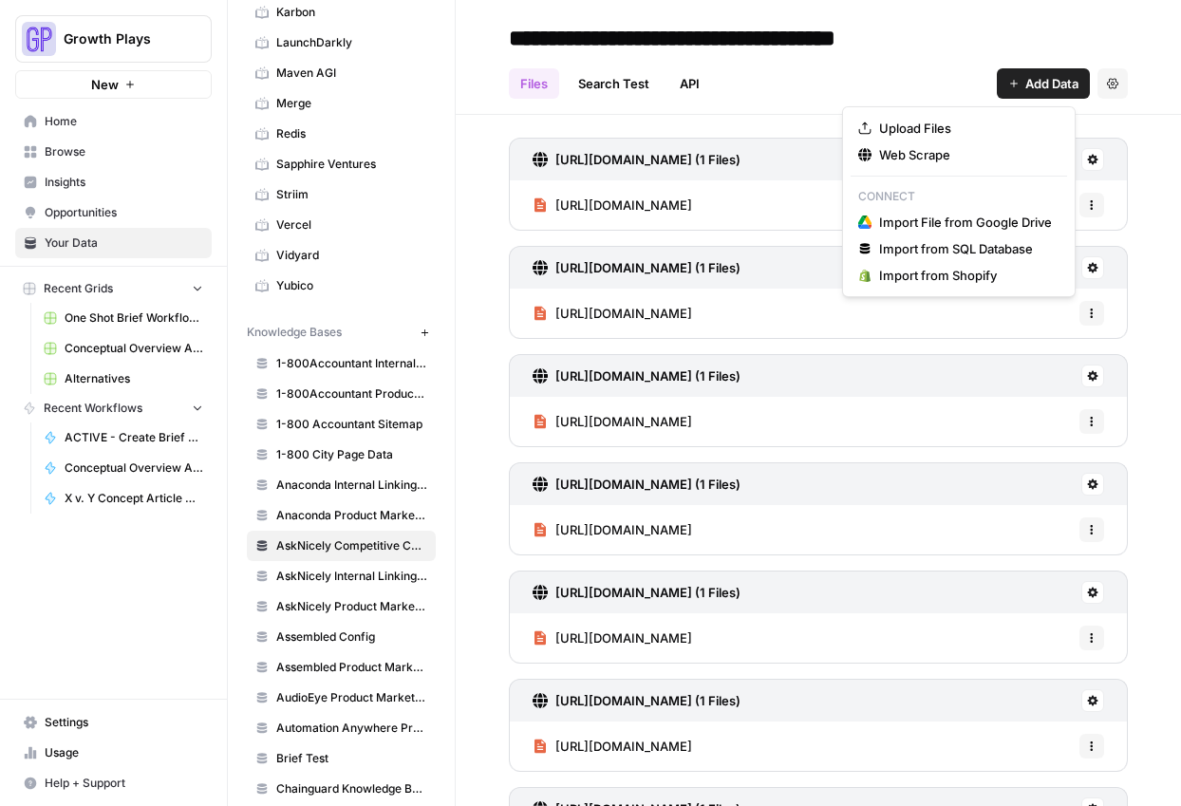
click at [1059, 86] on span "Add Data" at bounding box center [1051, 83] width 53 height 19
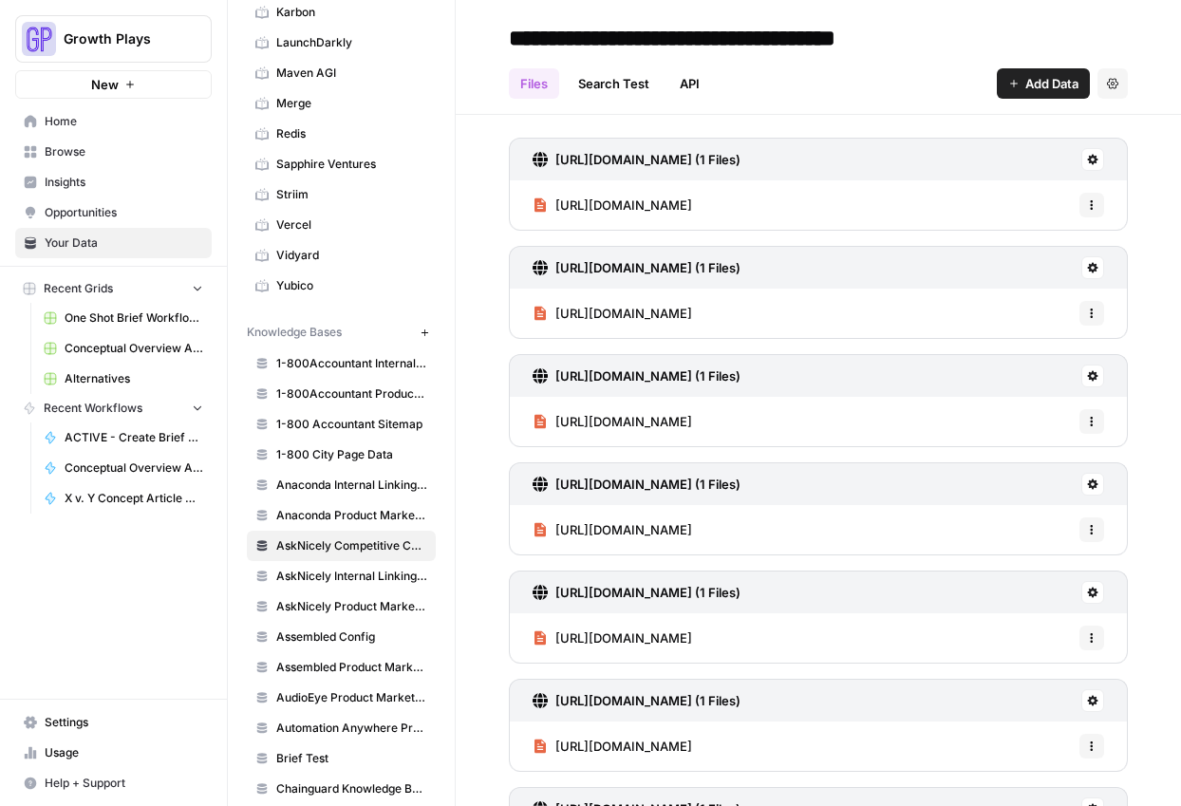
click at [1059, 86] on span "Add Data" at bounding box center [1051, 83] width 53 height 19
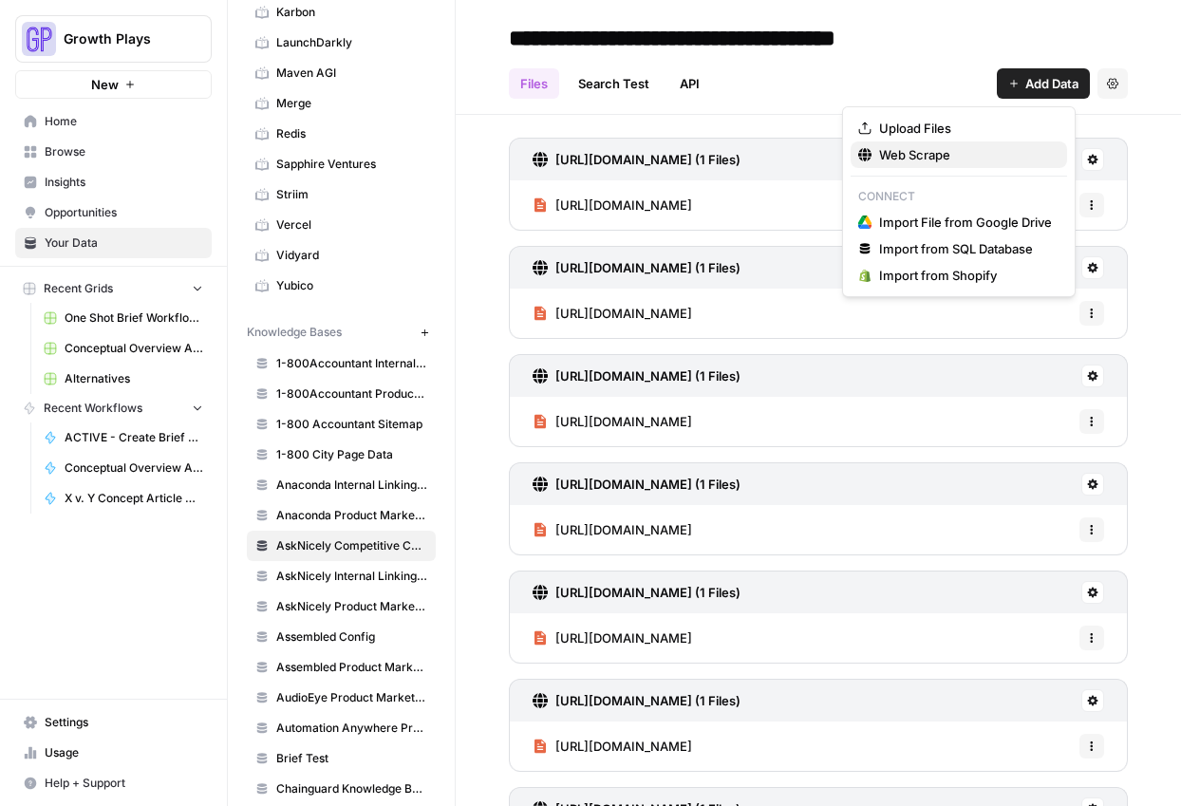
click at [974, 156] on span "Web Scrape" at bounding box center [965, 154] width 173 height 19
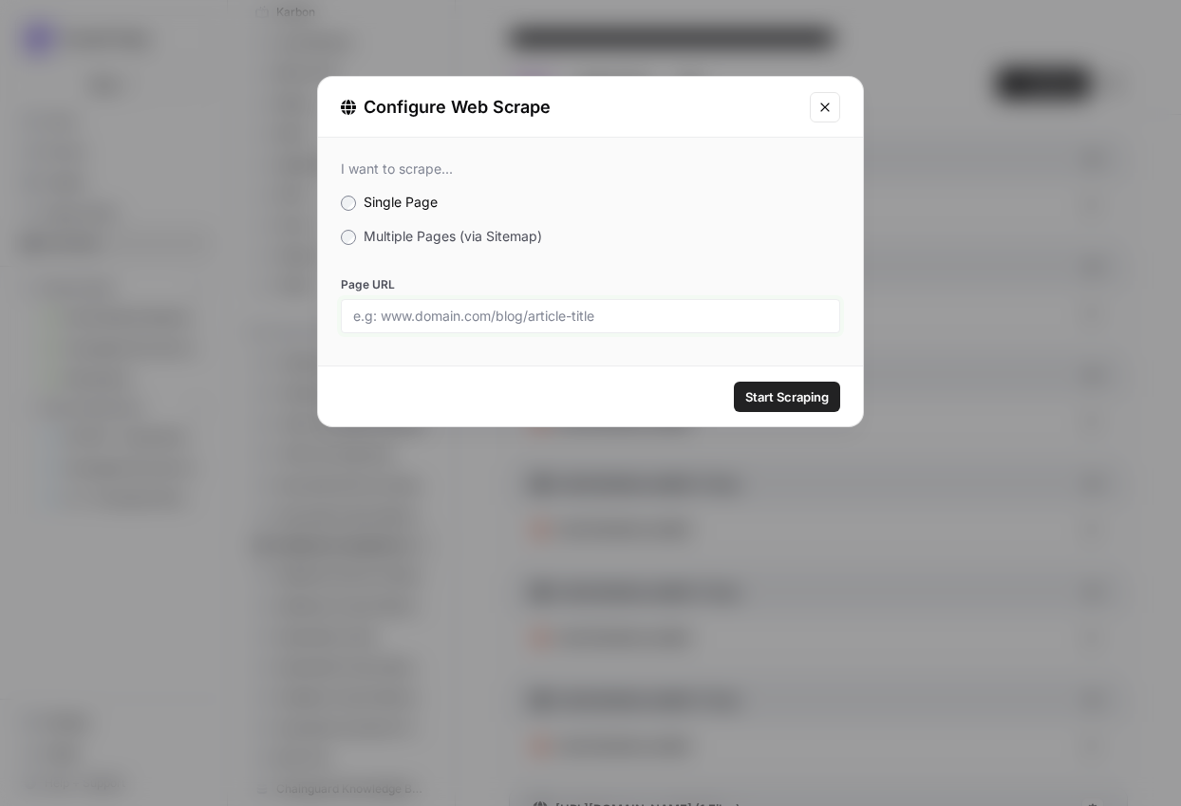
click at [705, 322] on input "Page URL" at bounding box center [590, 316] width 475 height 17
paste input "[URL][DOMAIN_NAME]"
type input "[URL][DOMAIN_NAME]"
click at [812, 414] on div "Start Scraping" at bounding box center [590, 396] width 545 height 60
click at [734, 397] on button "Start Scraping" at bounding box center [787, 397] width 106 height 30
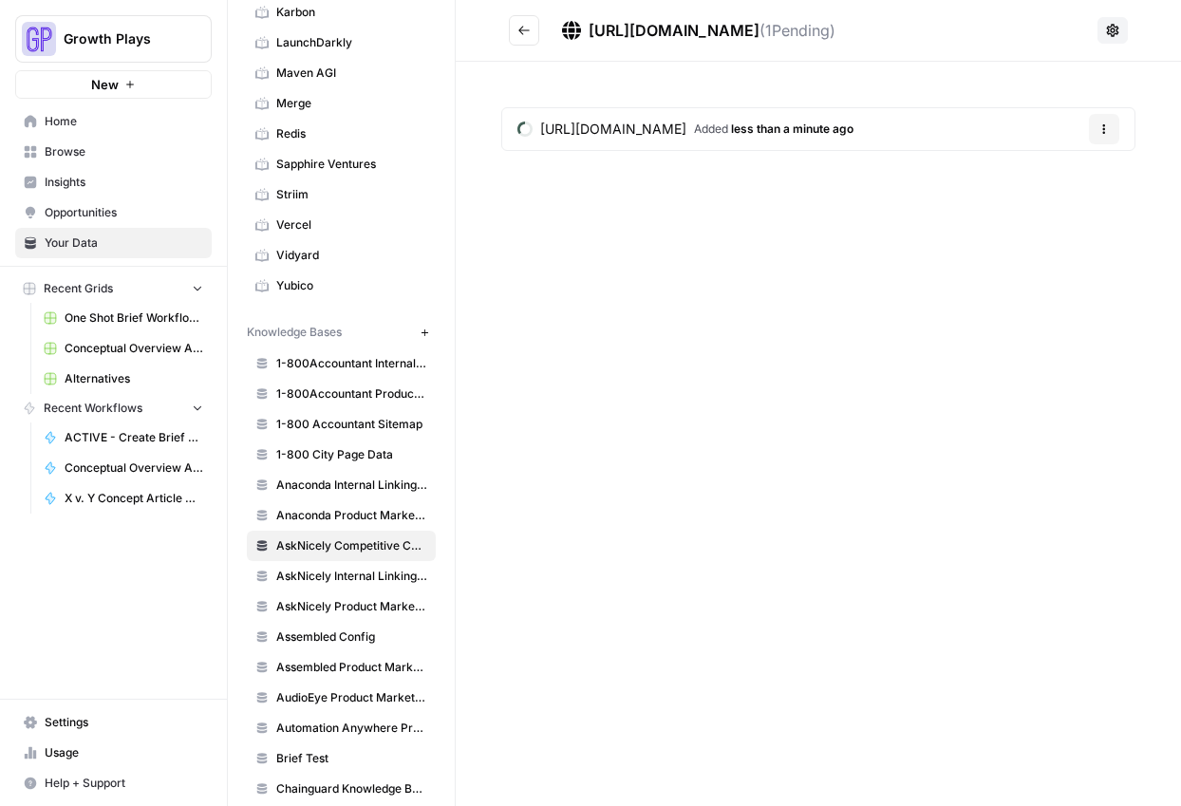
click at [534, 30] on button "Go back" at bounding box center [524, 30] width 30 height 30
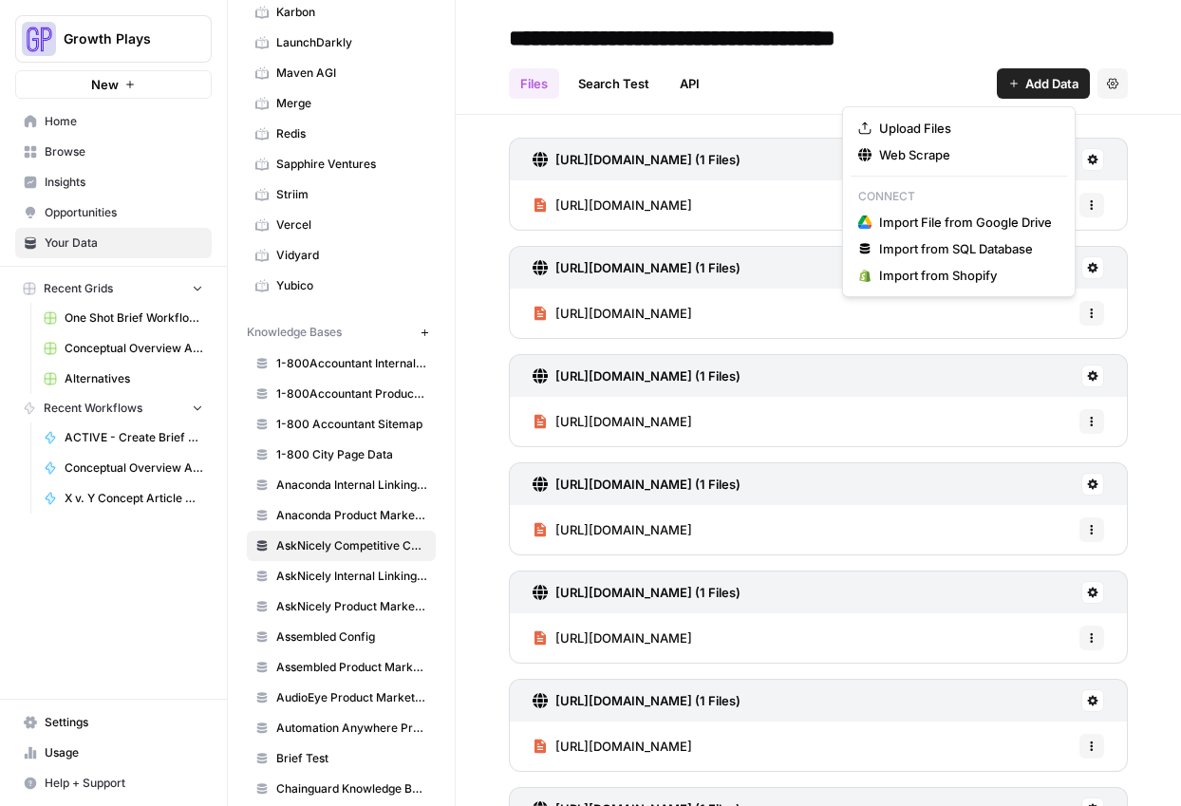
click at [1025, 84] on span "Add Data" at bounding box center [1051, 83] width 53 height 19
click at [959, 159] on span "Web Scrape" at bounding box center [965, 154] width 173 height 19
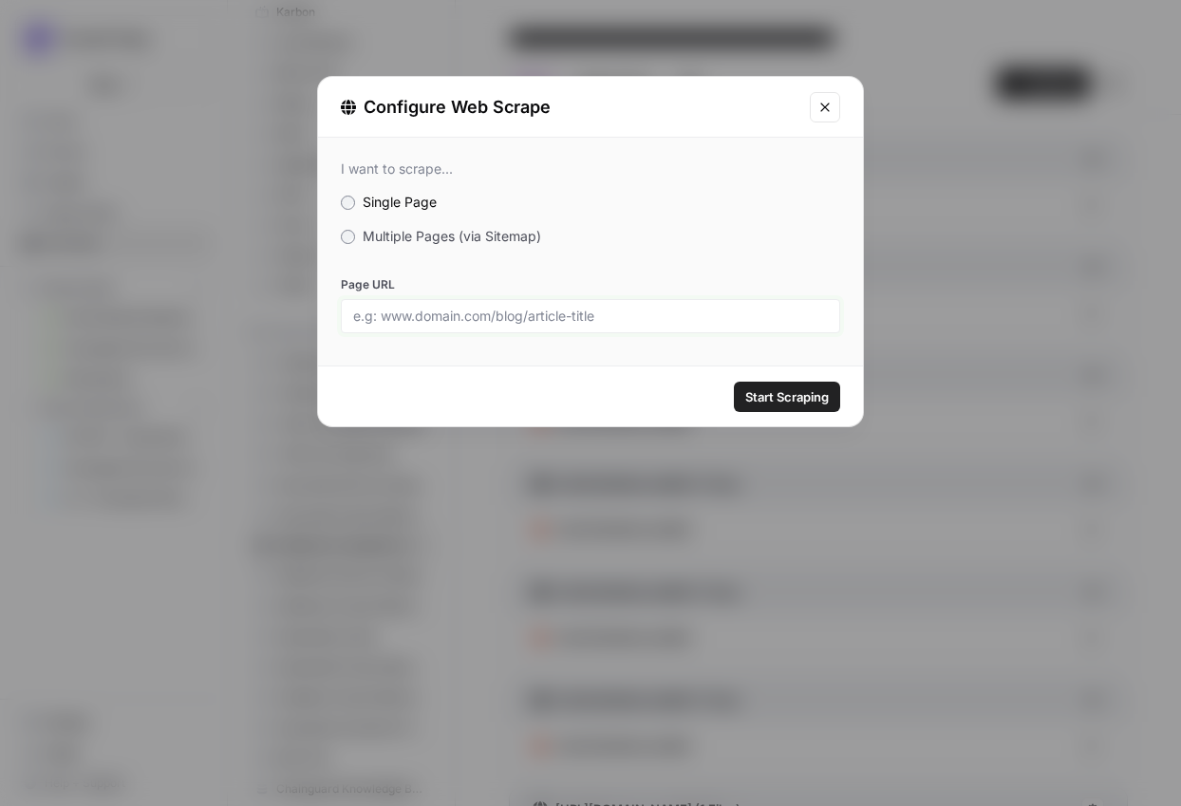
click at [573, 317] on input "Page URL" at bounding box center [590, 316] width 475 height 17
paste input "[URL][DOMAIN_NAME]"
type input "[URL][DOMAIN_NAME]"
click at [778, 402] on span "Start Scraping" at bounding box center [787, 396] width 84 height 19
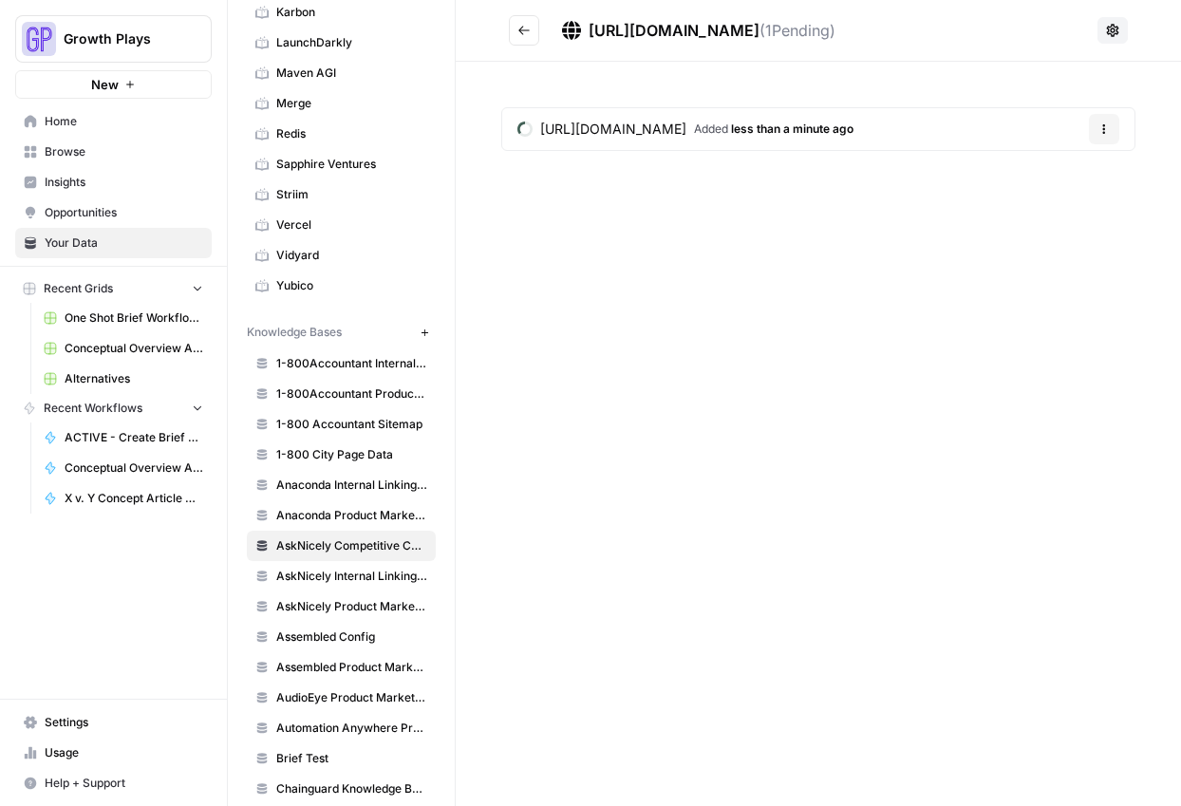
click at [802, 350] on div "https://inmoment.com/insights-leader/ ( 1 Pending) https://inmoment.com/insight…" at bounding box center [818, 403] width 725 height 806
click at [533, 20] on button "Go back" at bounding box center [524, 30] width 30 height 30
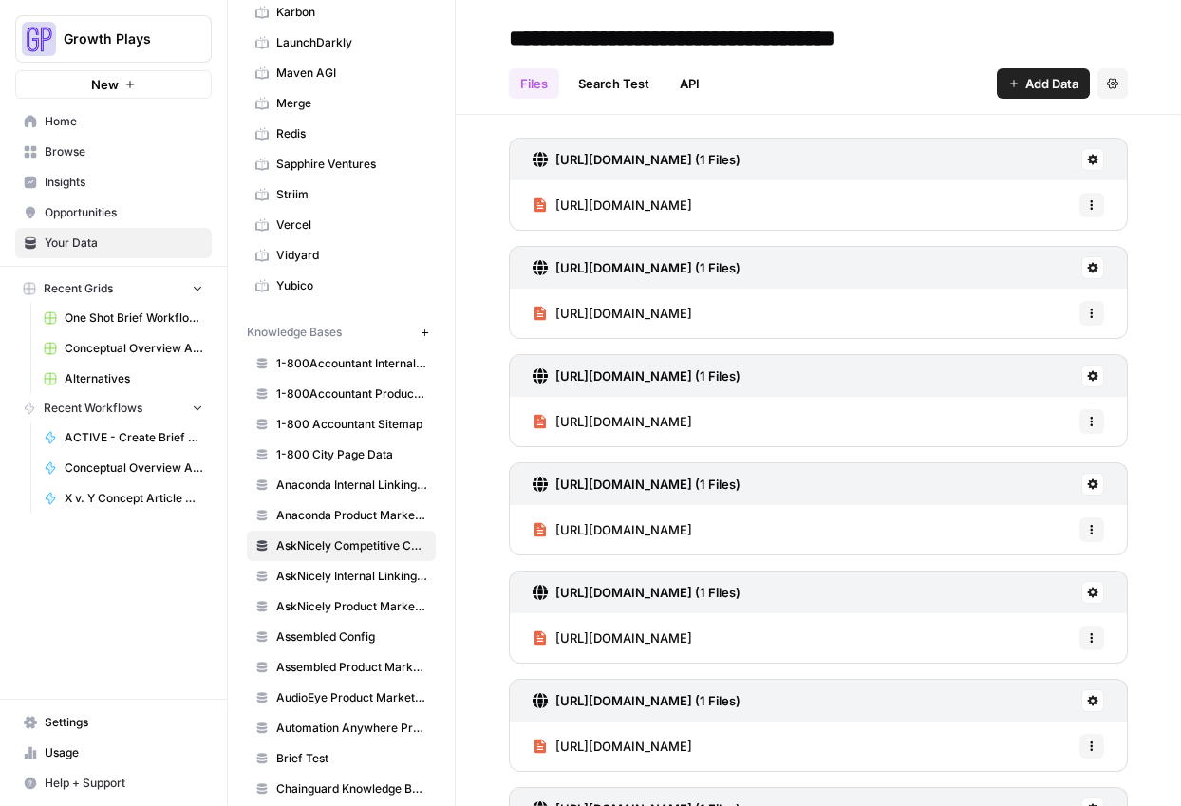
click at [1030, 84] on span "Add Data" at bounding box center [1051, 83] width 53 height 19
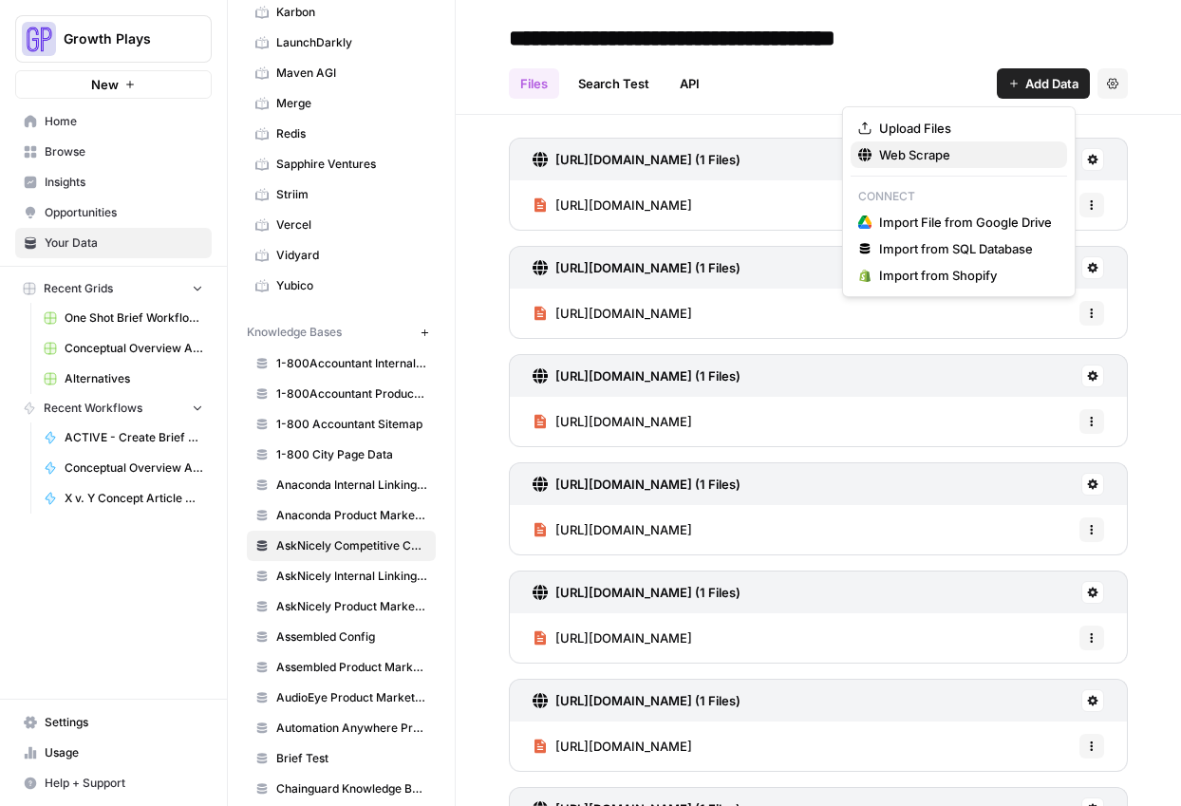
click at [947, 150] on span "Web Scrape" at bounding box center [965, 154] width 173 height 19
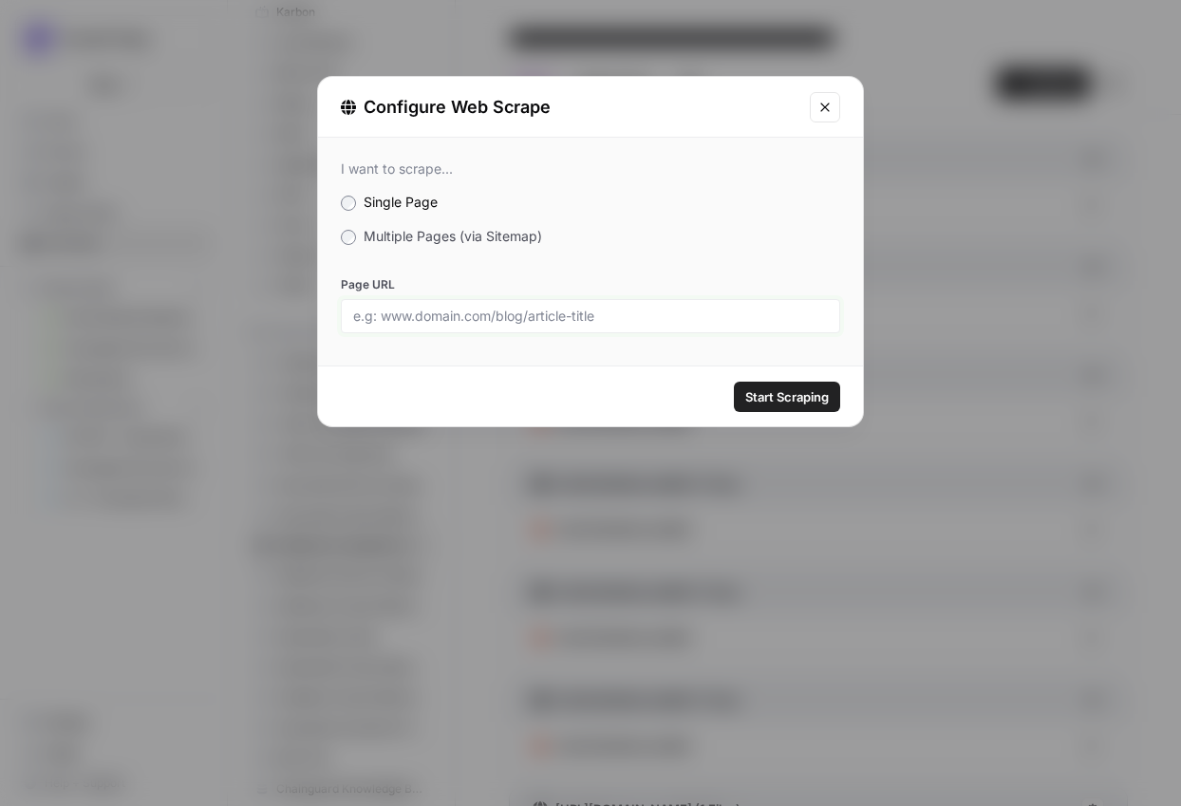
click at [607, 317] on input "Page URL" at bounding box center [590, 316] width 475 height 17
paste input "[URL][DOMAIN_NAME]"
type input "[URL][DOMAIN_NAME]"
click at [795, 411] on button "Start Scraping" at bounding box center [787, 397] width 106 height 30
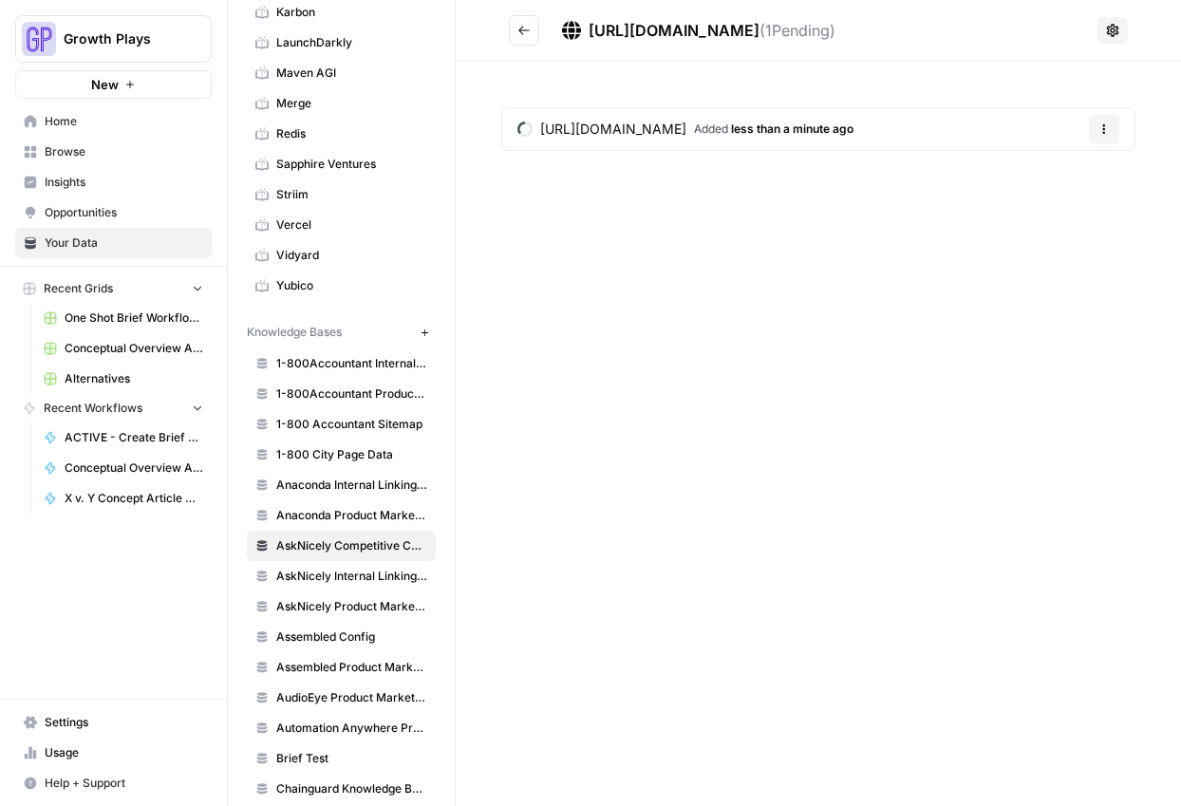
click at [895, 292] on div "https://inmoment.com/insights-leader/ ( 1 Pending) https://inmoment.com/insight…" at bounding box center [818, 403] width 725 height 806
click at [537, 32] on button "Go back" at bounding box center [524, 30] width 30 height 30
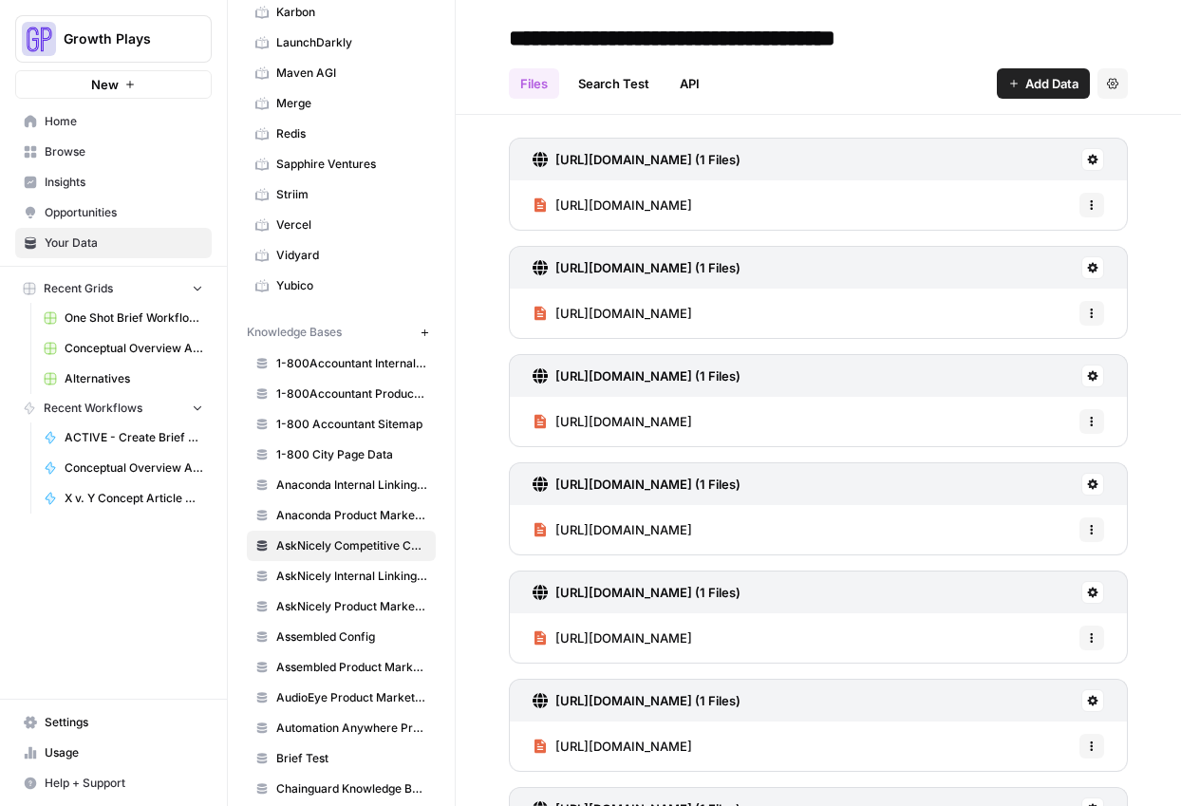
click at [1005, 86] on button "Add Data" at bounding box center [1043, 83] width 93 height 30
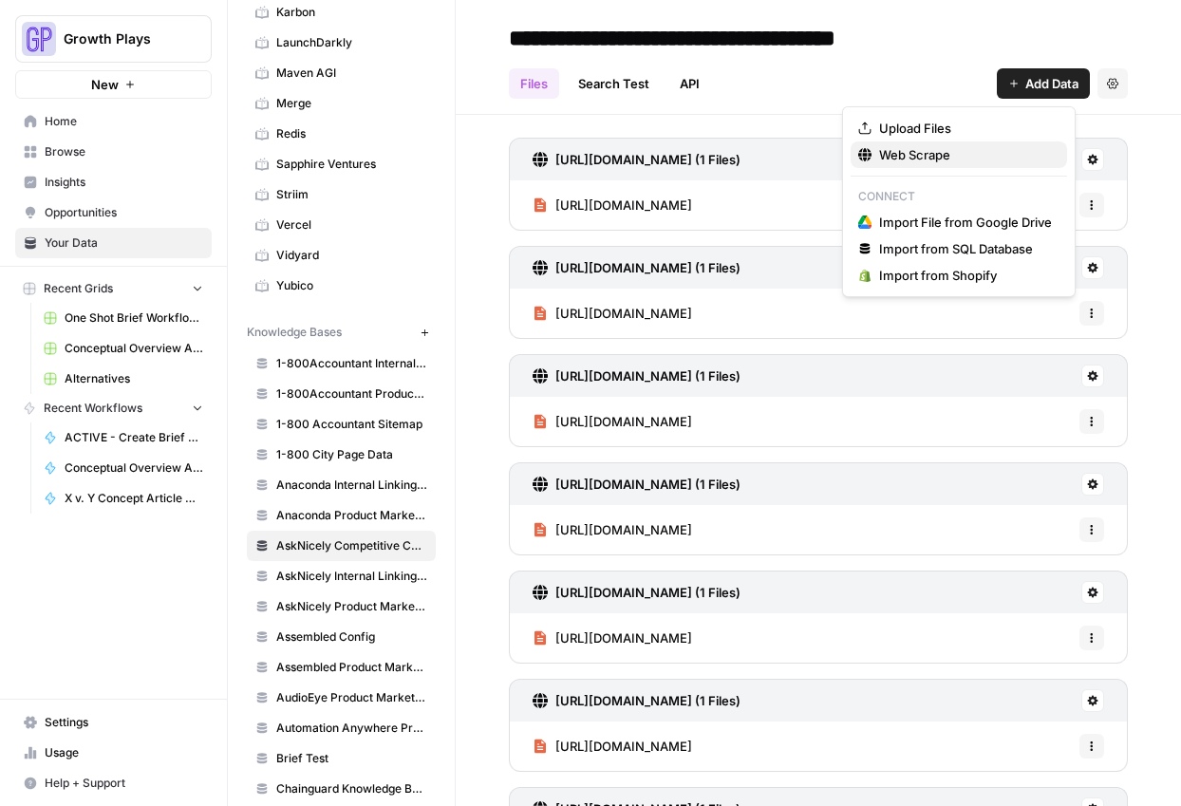
click at [957, 161] on span "Web Scrape" at bounding box center [965, 154] width 173 height 19
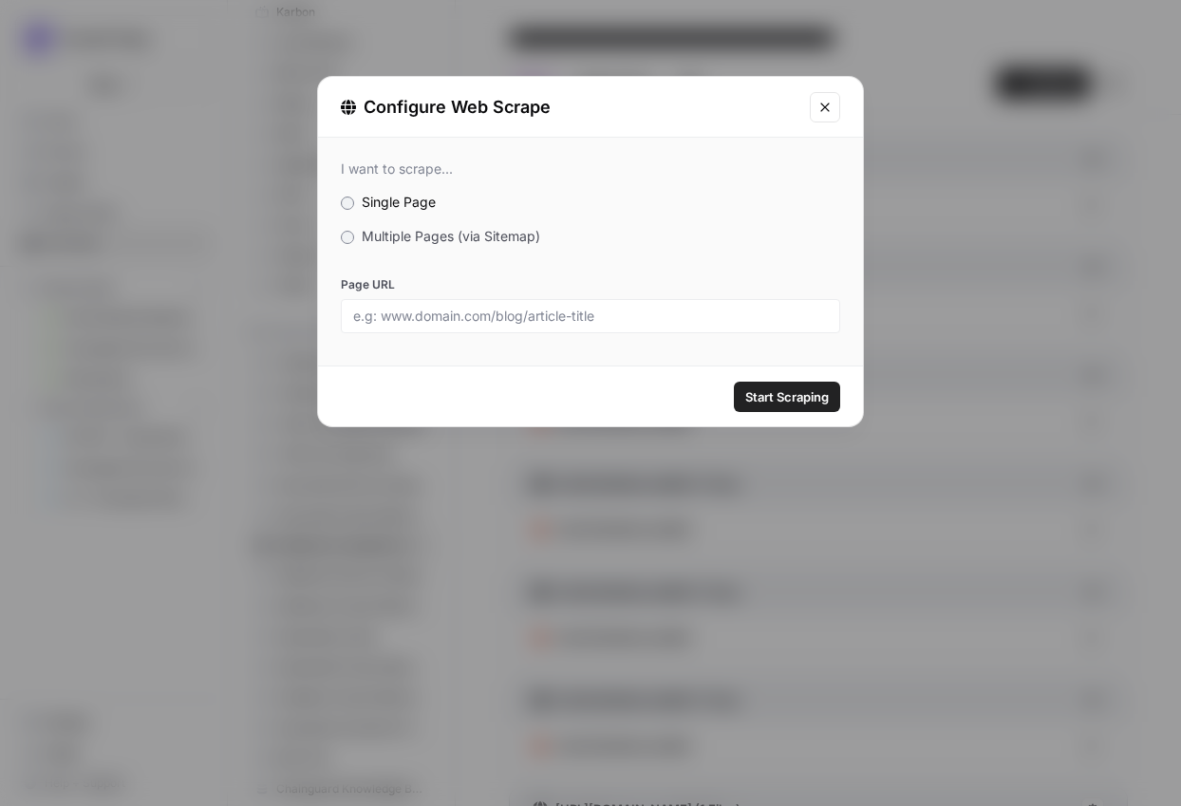
click at [537, 305] on div at bounding box center [590, 316] width 499 height 34
click at [610, 328] on div at bounding box center [590, 316] width 499 height 34
click at [629, 316] on input "Page URL" at bounding box center [590, 316] width 475 height 17
paste input "[URL][DOMAIN_NAME]"
type input "[URL][DOMAIN_NAME]"
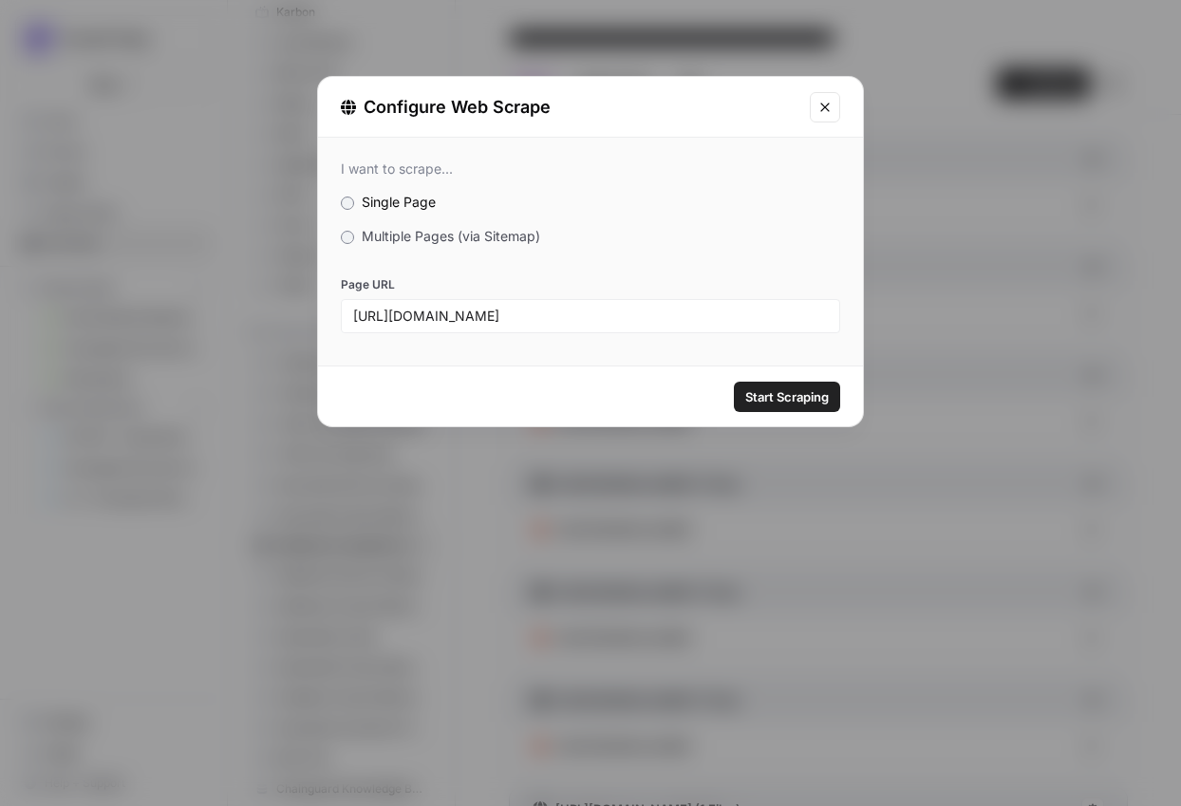
click at [793, 391] on span "Start Scraping" at bounding box center [787, 396] width 84 height 19
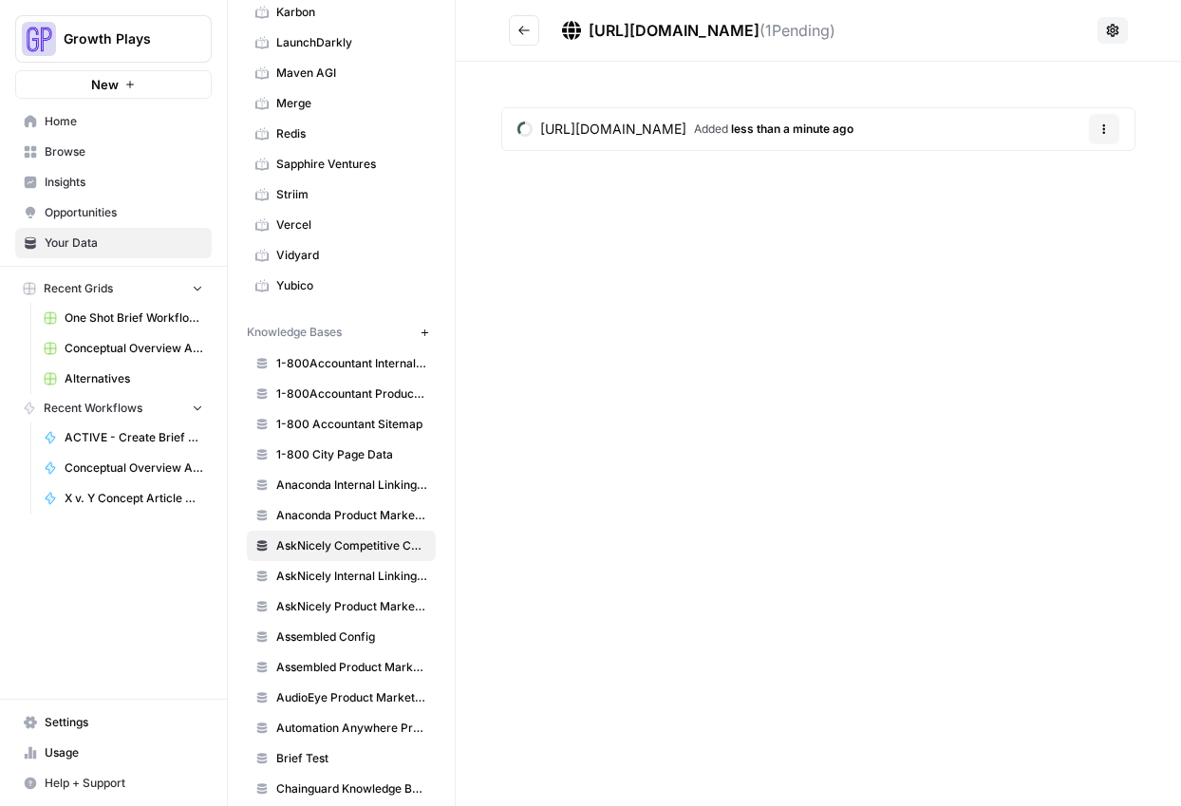
drag, startPoint x: 697, startPoint y: 335, endPoint x: 530, endPoint y: 189, distance: 222.0
click at [695, 335] on div "https://inmoment.com/digital-leader/ ( 1 Pending) https://inmoment.com/digital-…" at bounding box center [818, 403] width 725 height 806
click at [518, 34] on icon "Go back" at bounding box center [523, 30] width 13 height 13
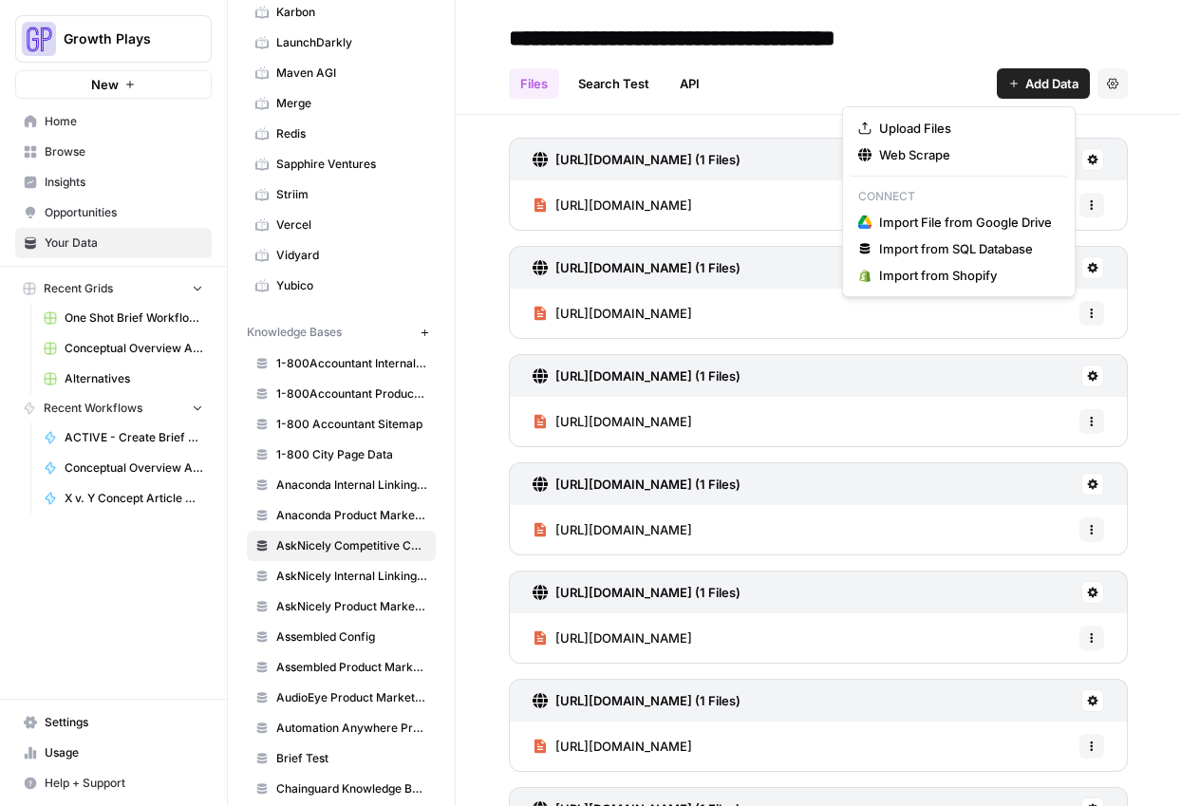
click at [1034, 97] on button "Add Data" at bounding box center [1043, 83] width 93 height 30
click at [913, 164] on button "Web Scrape" at bounding box center [959, 154] width 216 height 27
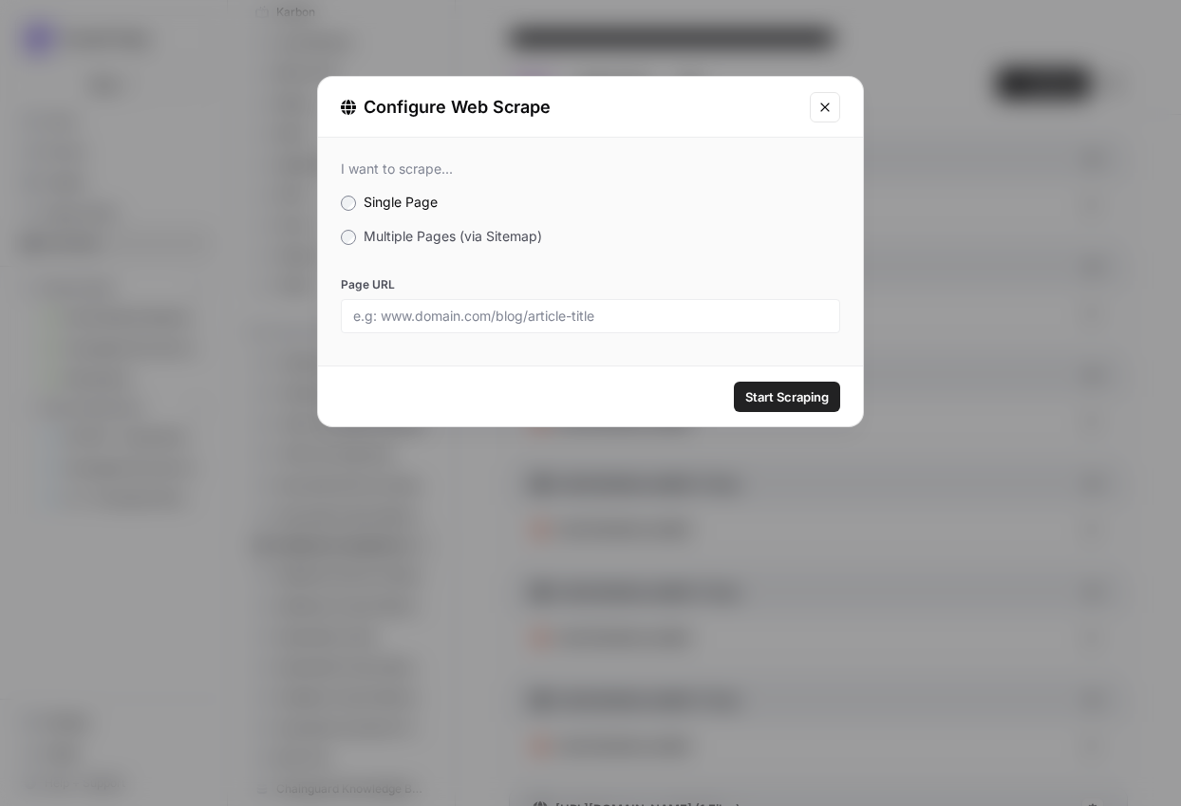
click at [613, 299] on div at bounding box center [590, 316] width 499 height 34
click at [612, 309] on input "Page URL" at bounding box center [590, 316] width 475 height 17
paste input "[URL][DOMAIN_NAME]"
type input "[URL][DOMAIN_NAME]"
click at [784, 384] on button "Start Scraping" at bounding box center [787, 397] width 106 height 30
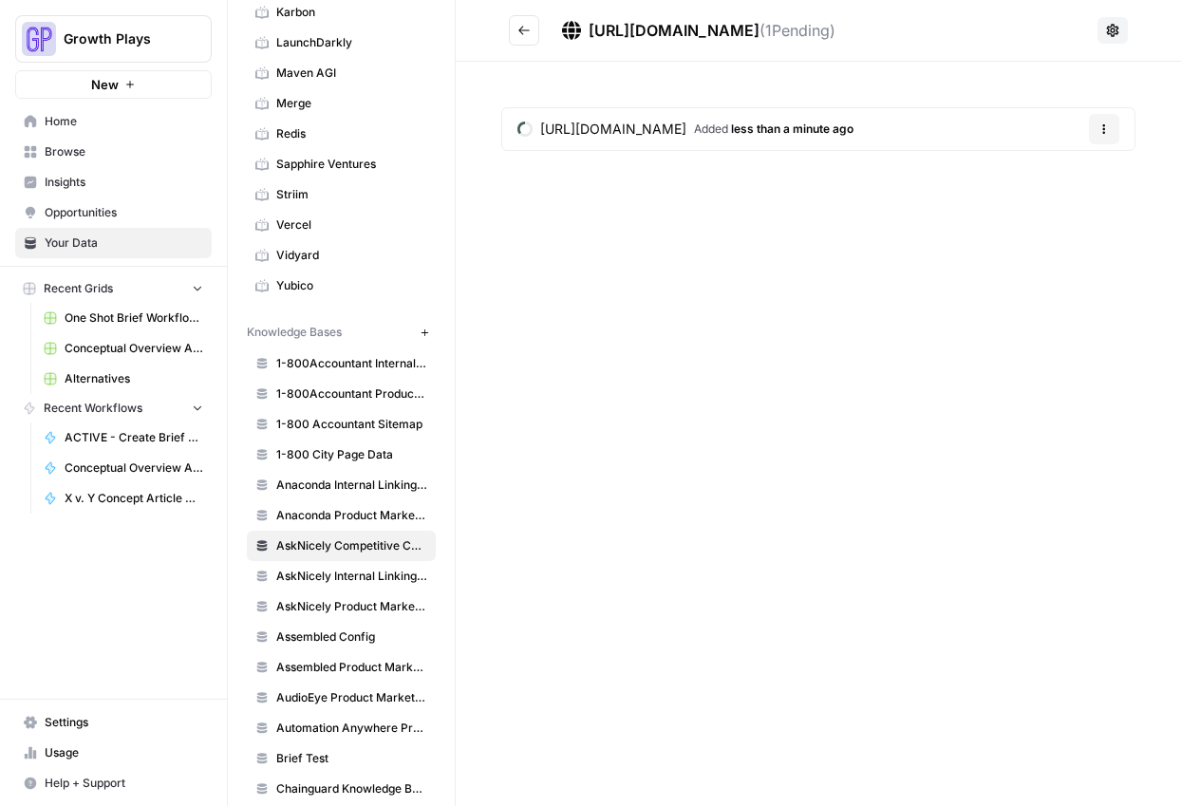
click at [530, 402] on div "https://inmoment.com/area-managers/ ( 1 Pending) https://inmoment.com/area-mana…" at bounding box center [818, 403] width 725 height 806
click at [528, 37] on button "Go back" at bounding box center [524, 30] width 30 height 30
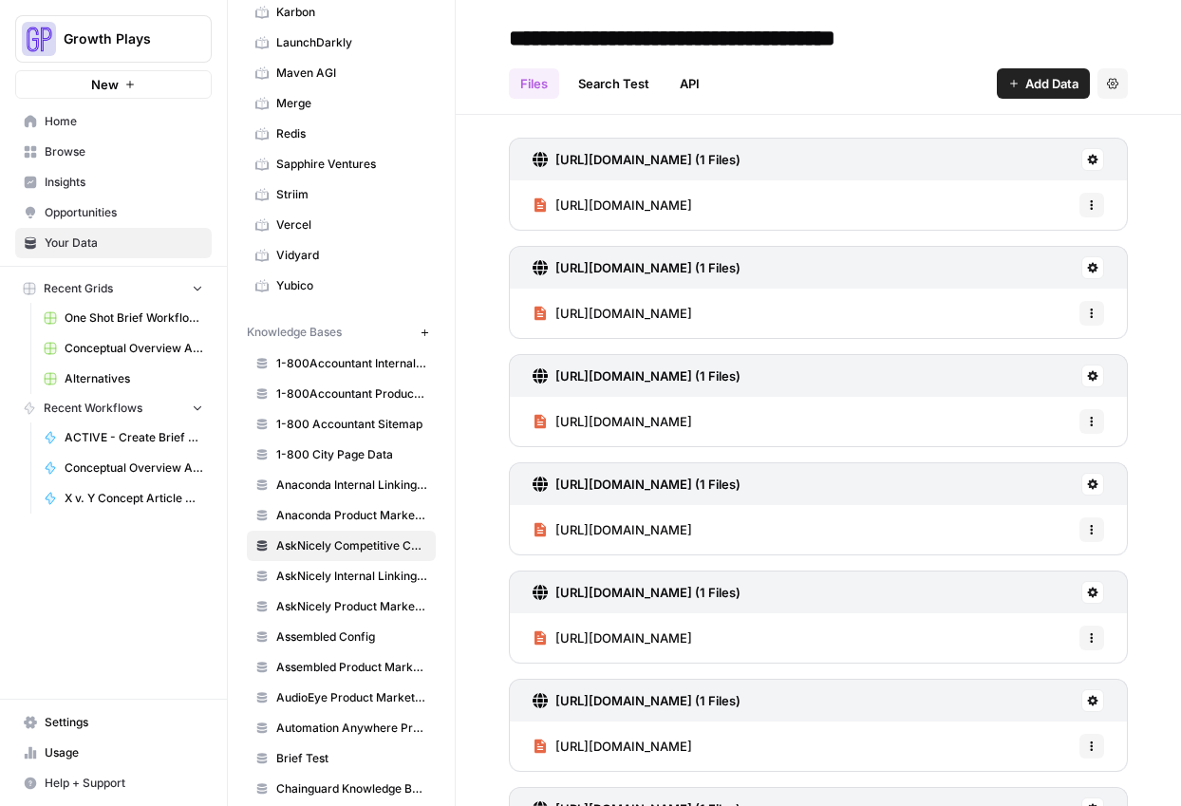
click at [1002, 68] on button "Add Data" at bounding box center [1043, 83] width 93 height 30
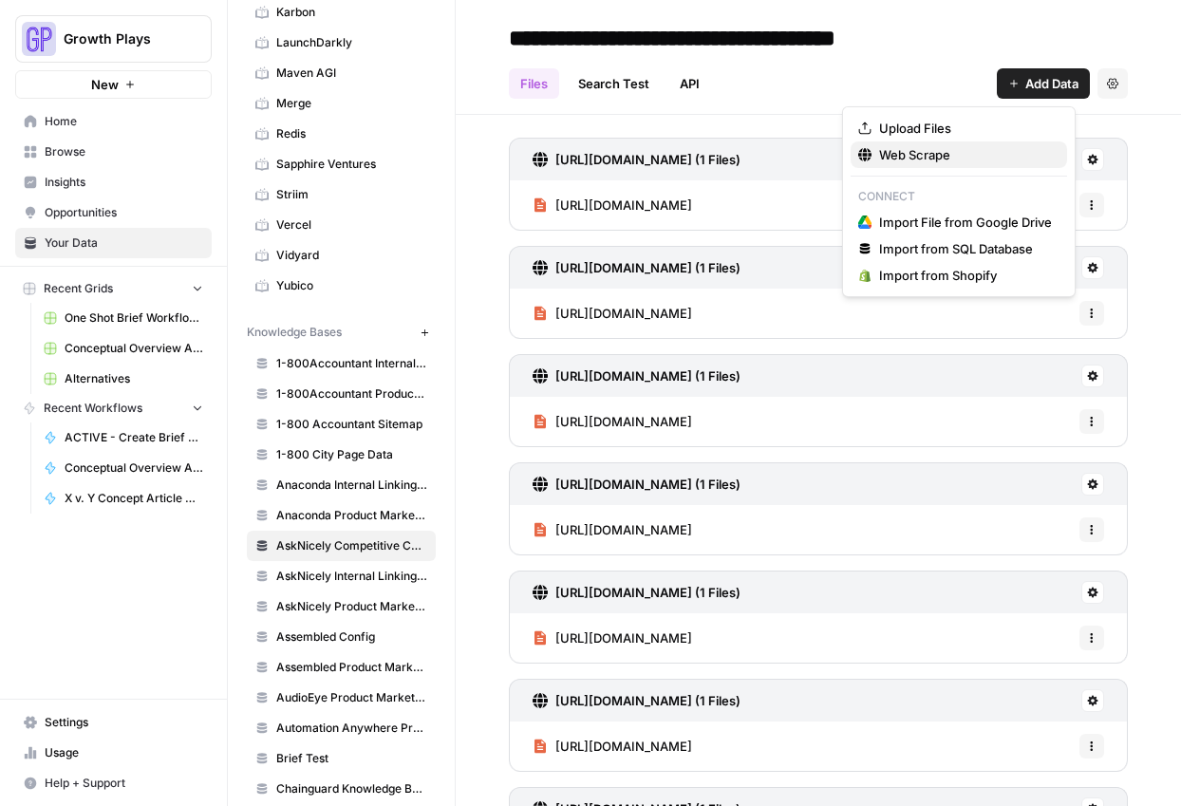
click at [937, 156] on span "Web Scrape" at bounding box center [965, 154] width 173 height 19
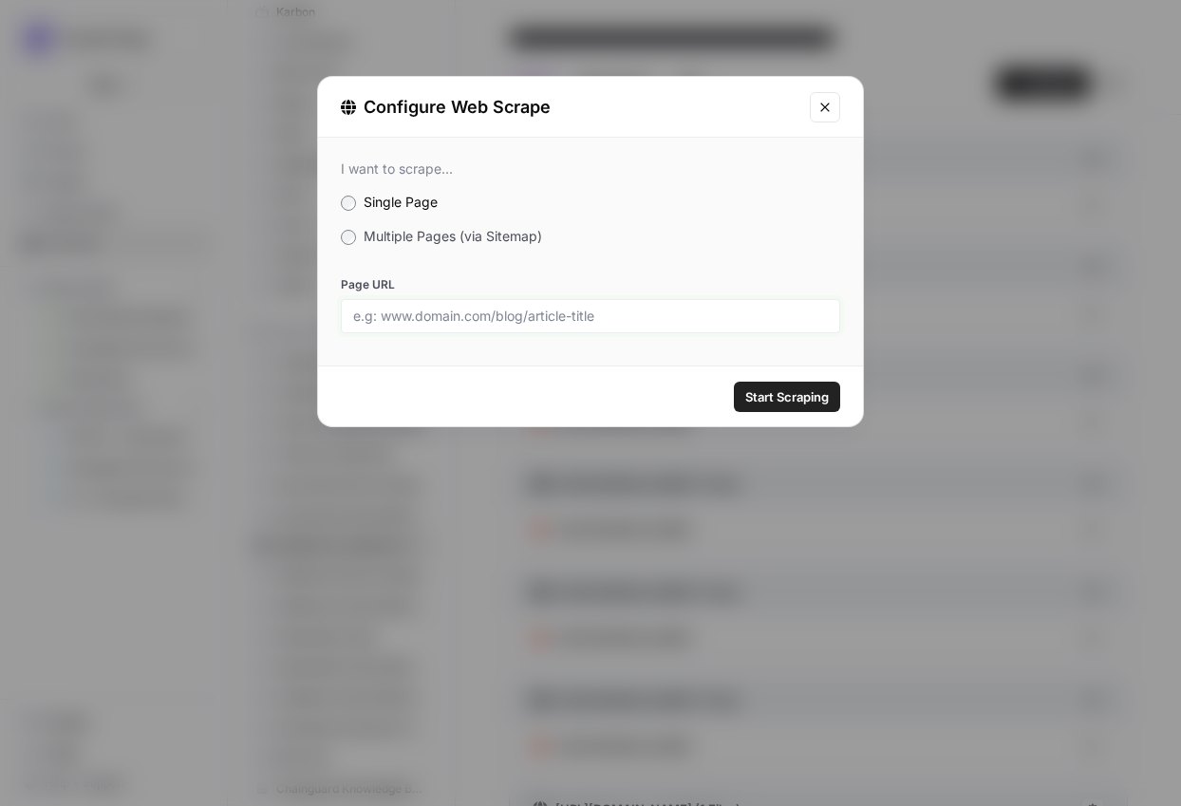
click at [681, 309] on input "Page URL" at bounding box center [590, 316] width 475 height 17
paste input "[URL][DOMAIN_NAME]"
type input "[URL][DOMAIN_NAME]"
click at [773, 406] on button "Start Scraping" at bounding box center [787, 397] width 106 height 30
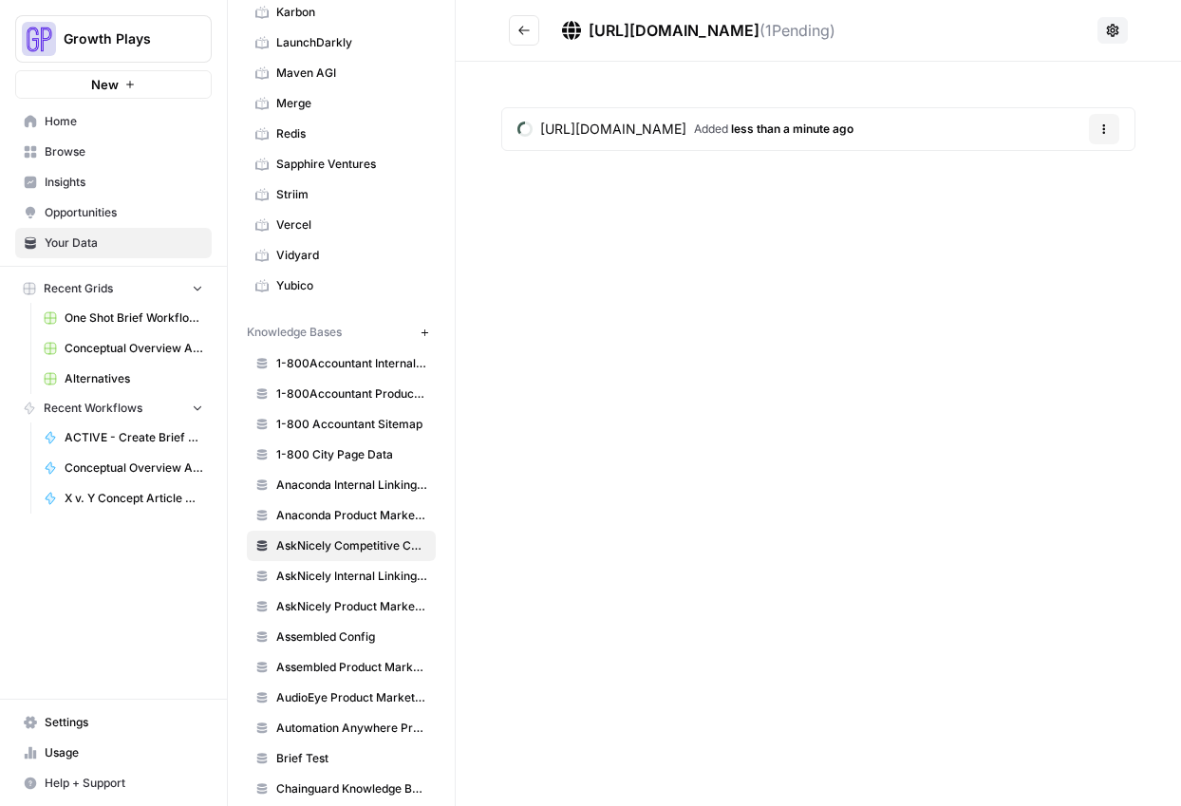
click at [593, 455] on div "https://inmoment.com/employee-experience/ ( 1 Pending) https://inmoment.com/emp…" at bounding box center [818, 403] width 725 height 806
click at [517, 25] on icon "Go back" at bounding box center [523, 30] width 13 height 13
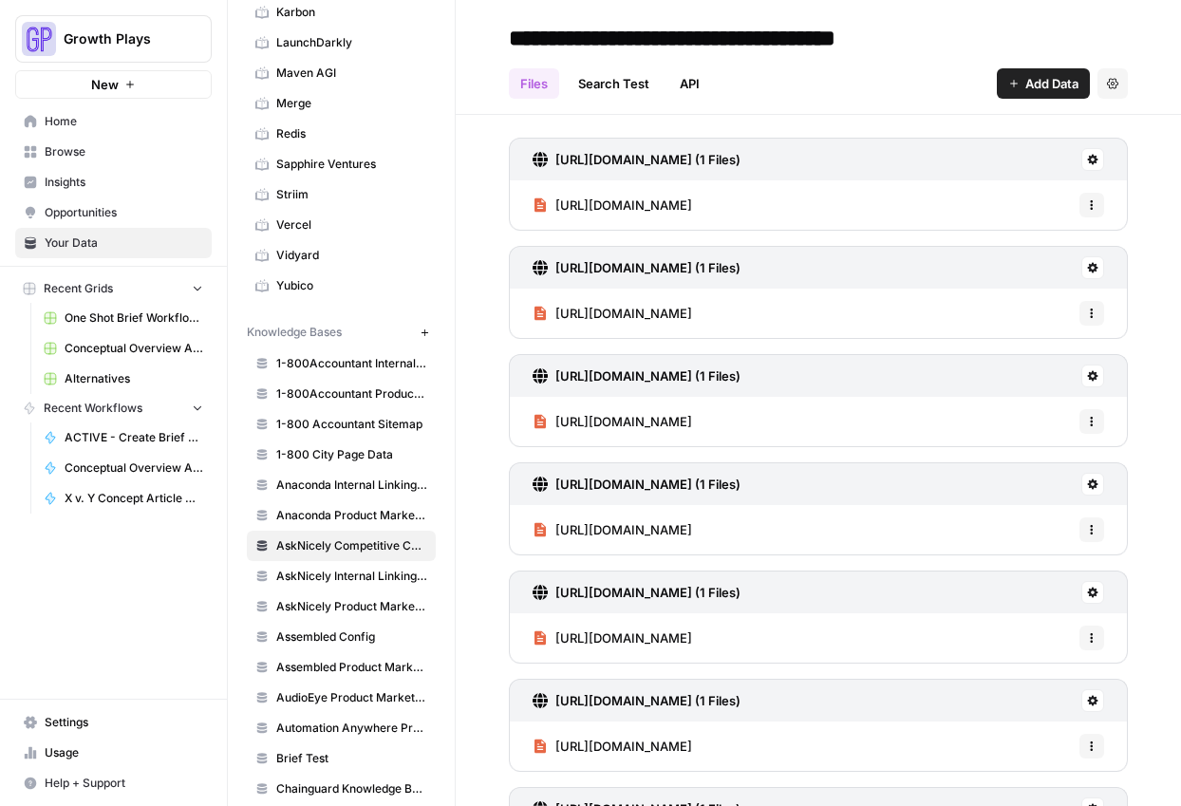
click at [1042, 85] on span "Add Data" at bounding box center [1051, 83] width 53 height 19
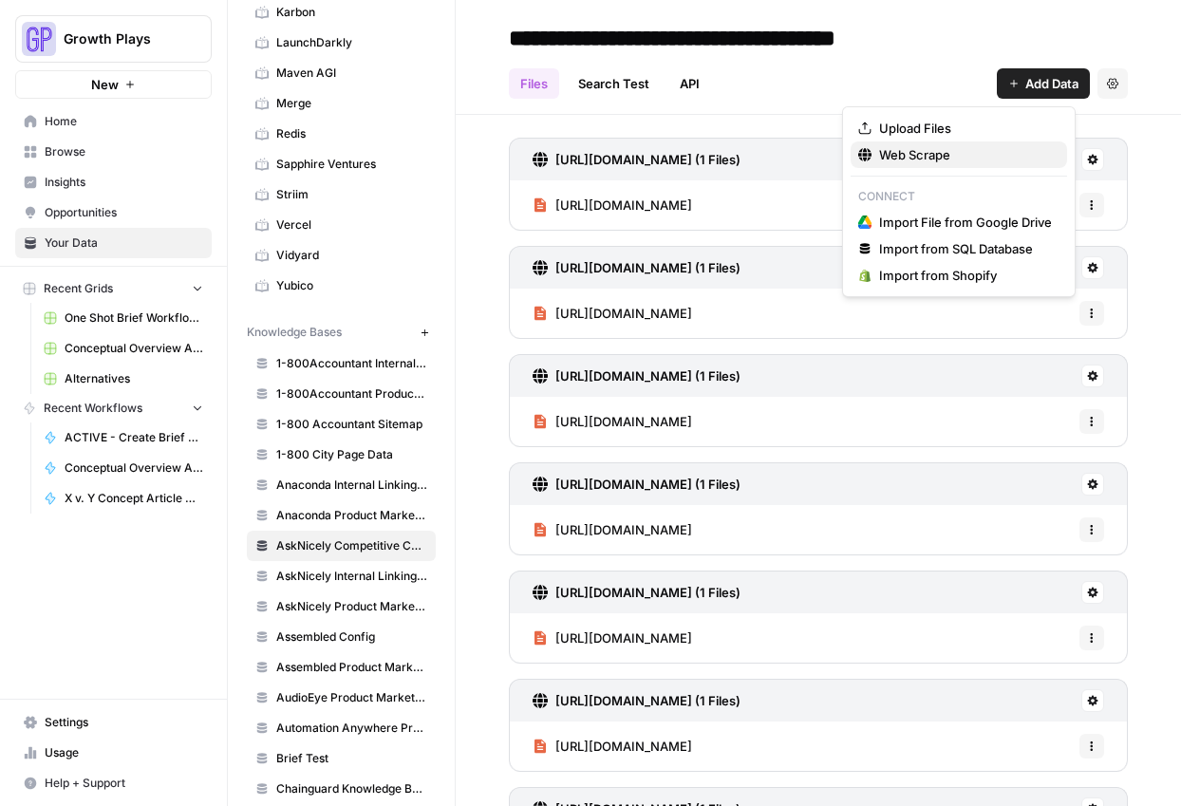
click at [919, 142] on button "Web Scrape" at bounding box center [959, 154] width 216 height 27
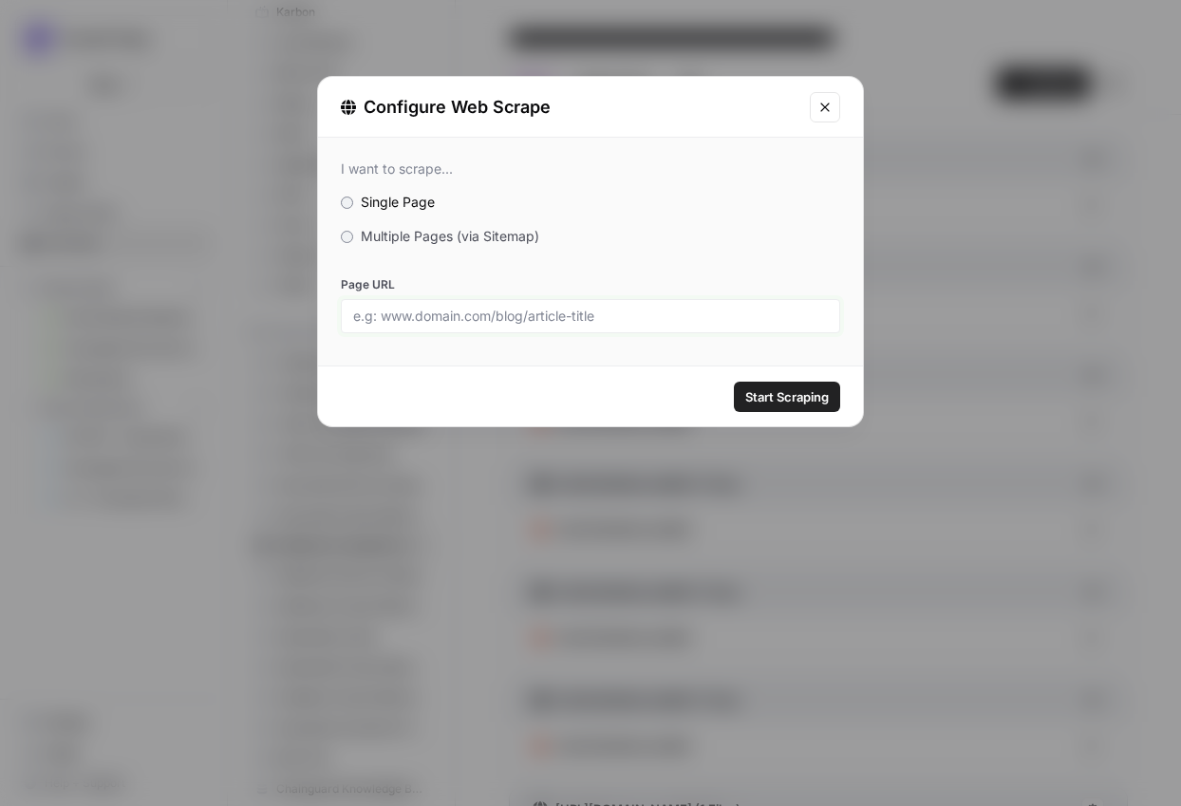
click at [631, 309] on input "Page URL" at bounding box center [590, 316] width 475 height 17
paste input "[URL][DOMAIN_NAME]"
type input "[URL][DOMAIN_NAME]"
click at [801, 399] on span "Start Scraping" at bounding box center [787, 396] width 84 height 19
click at [948, 156] on div "Configure Web Scrape I want to scrape... Single Page Multiple Pages (via Sitema…" at bounding box center [590, 403] width 1181 height 806
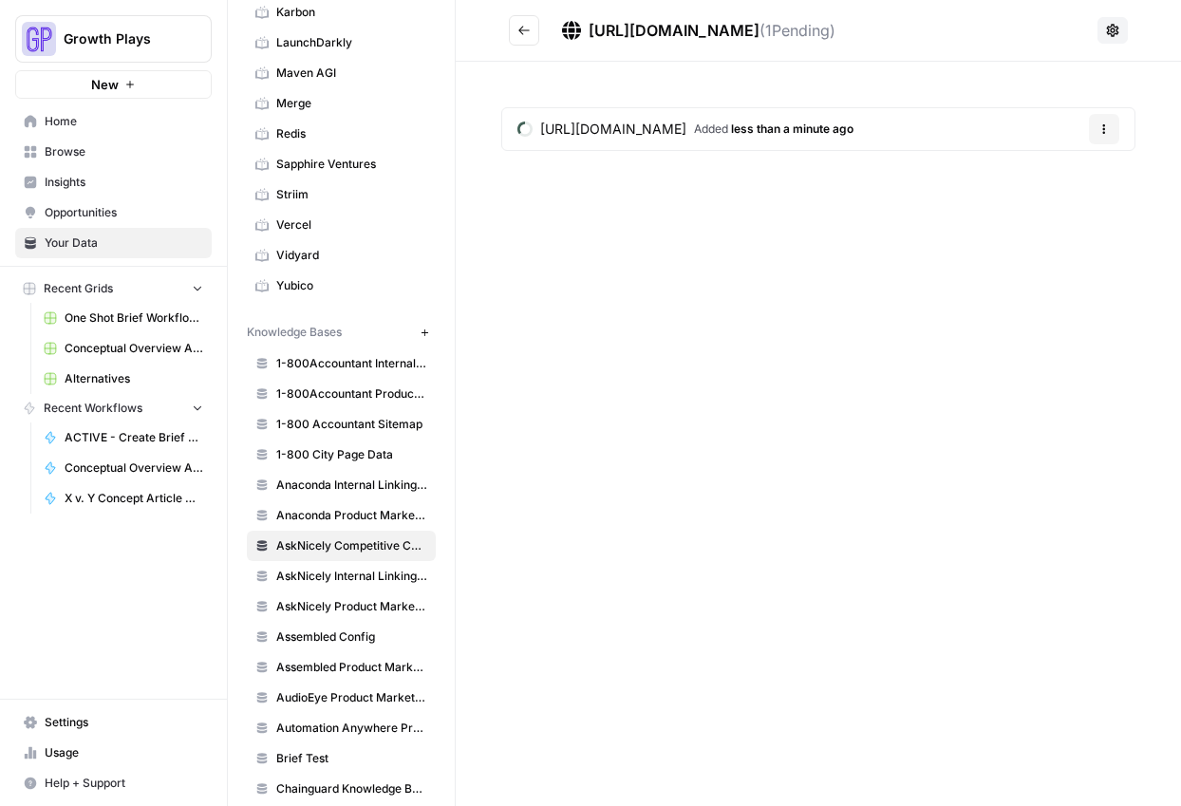
click at [511, 28] on button "Go back" at bounding box center [524, 30] width 30 height 30
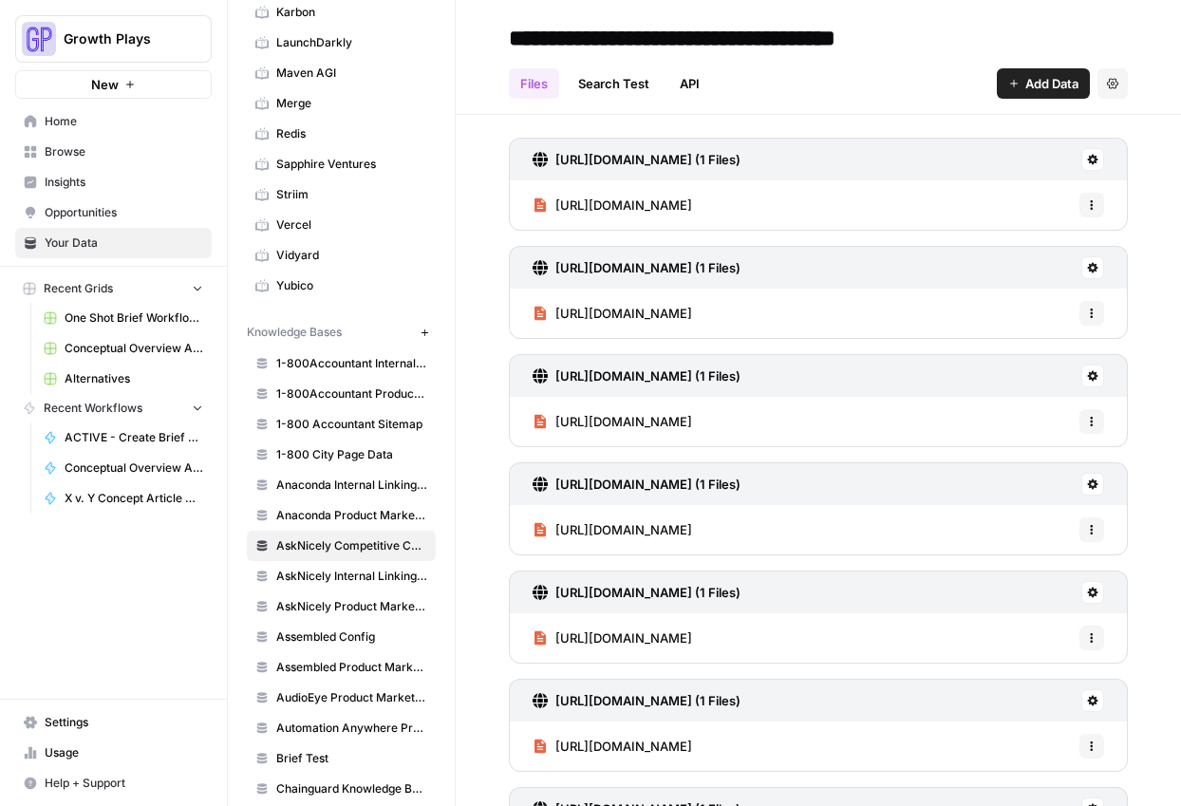
click at [1023, 94] on button "Add Data" at bounding box center [1043, 83] width 93 height 30
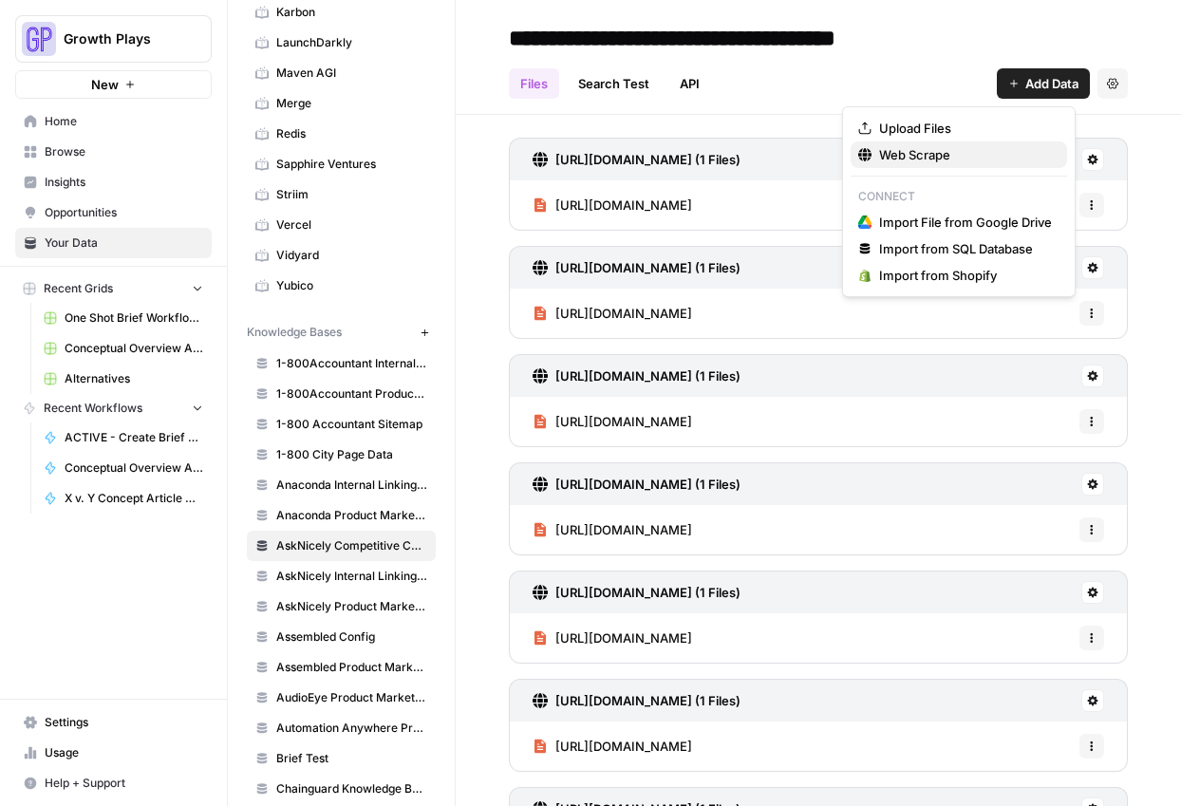
click at [916, 149] on span "Web Scrape" at bounding box center [965, 154] width 173 height 19
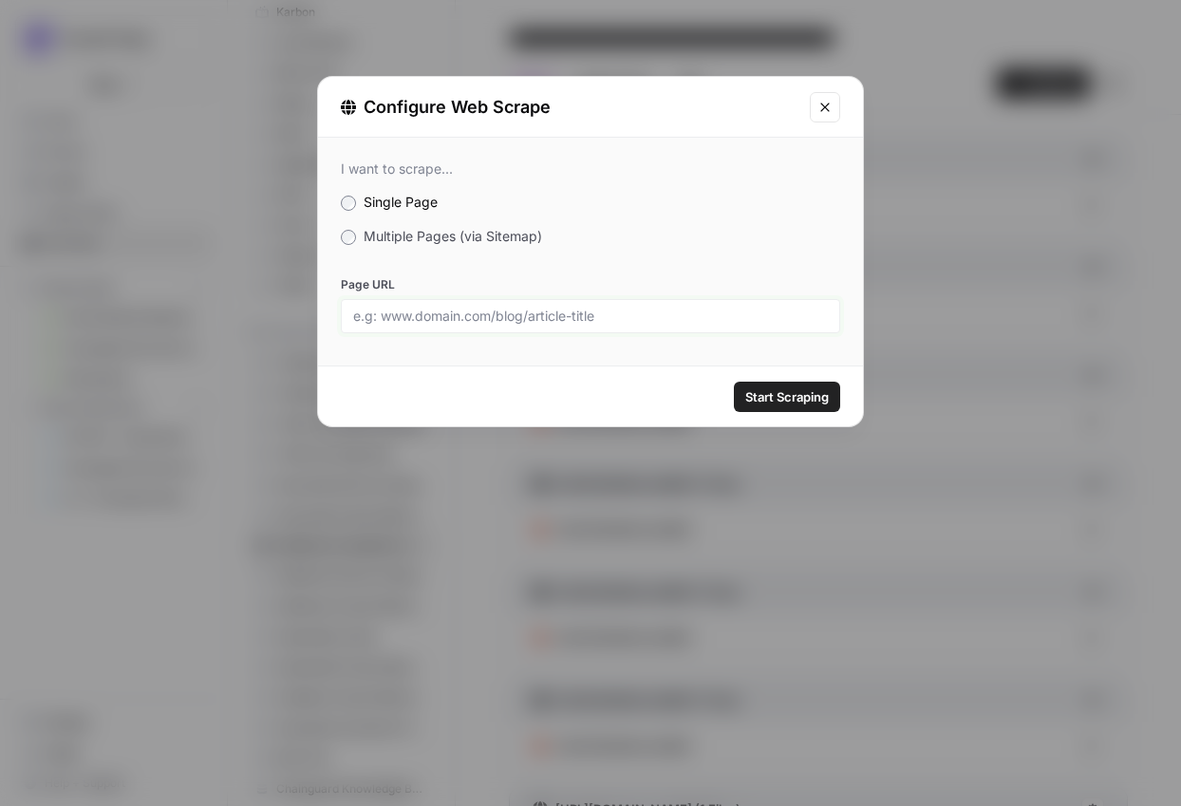
click at [585, 309] on input "Page URL" at bounding box center [590, 316] width 475 height 17
paste input "[URL][DOMAIN_NAME]"
type input "[URL][DOMAIN_NAME]"
click at [770, 402] on span "Start Scraping" at bounding box center [787, 396] width 84 height 19
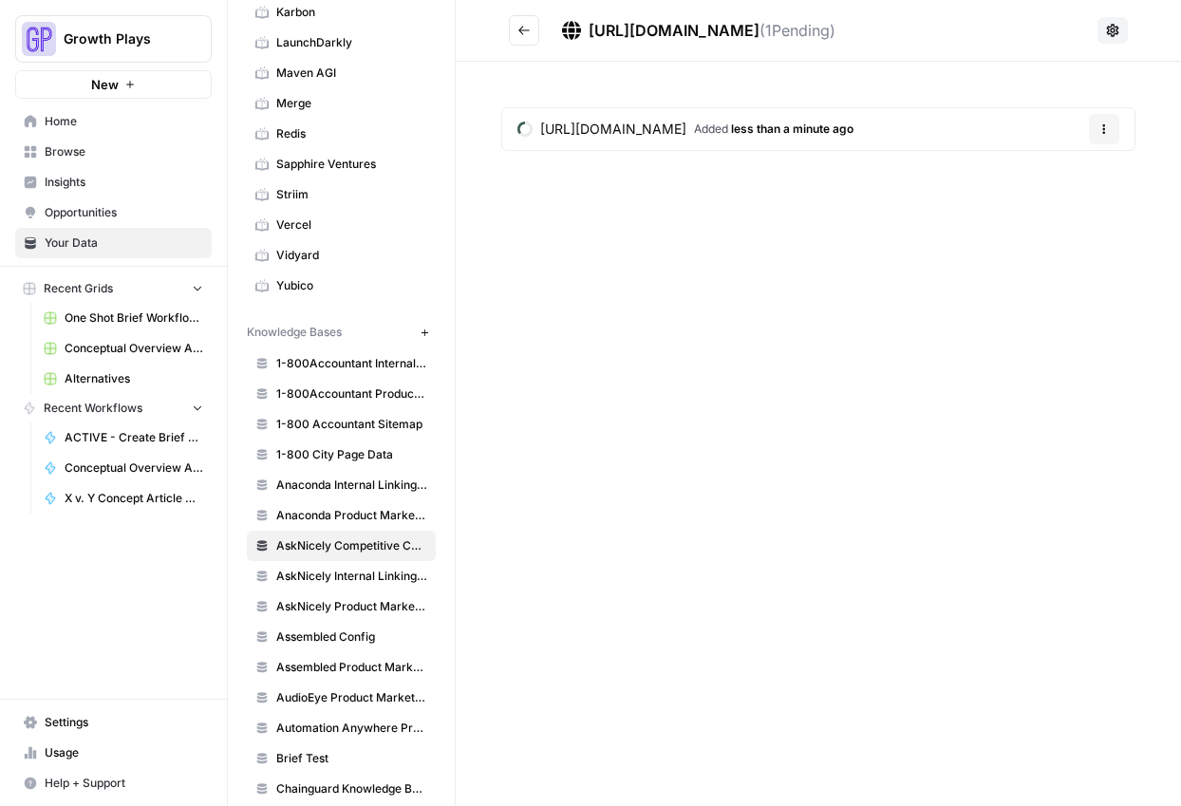
click at [521, 26] on icon "Go back" at bounding box center [523, 30] width 13 height 13
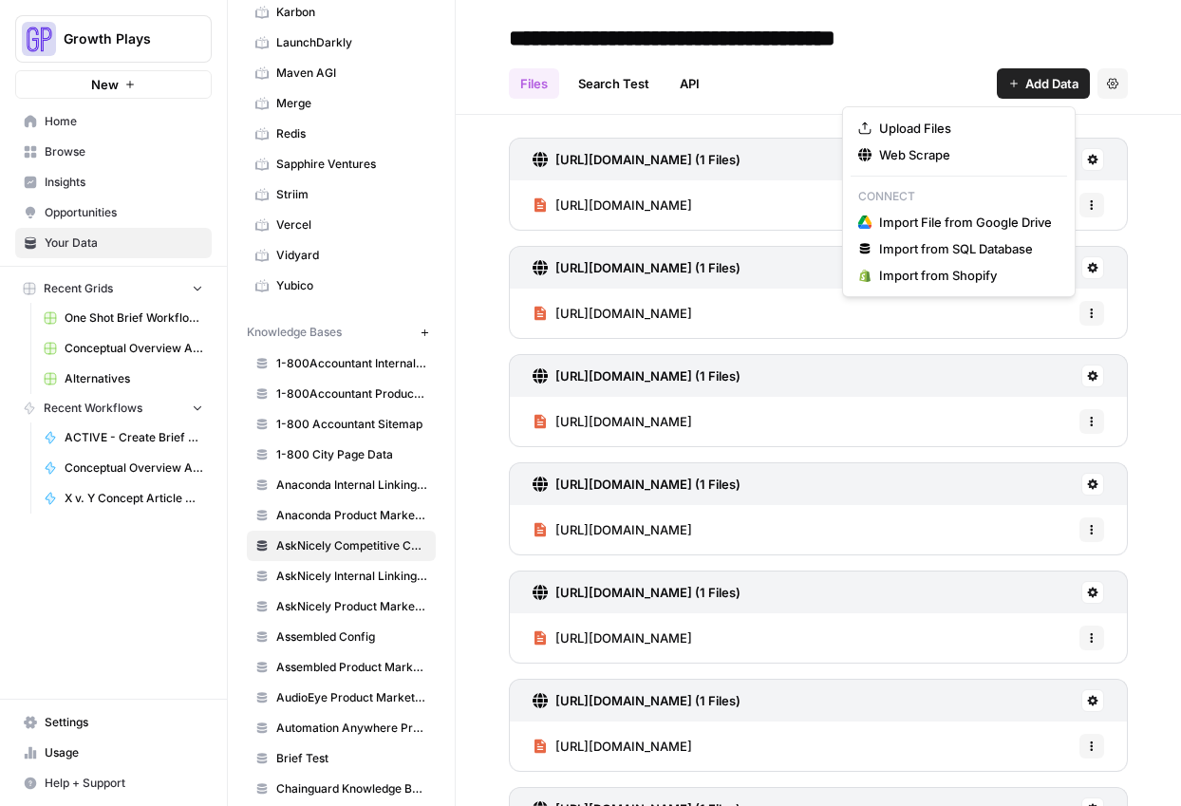
click at [1027, 84] on span "Add Data" at bounding box center [1051, 83] width 53 height 19
click at [945, 129] on span "Upload Files" at bounding box center [965, 128] width 173 height 19
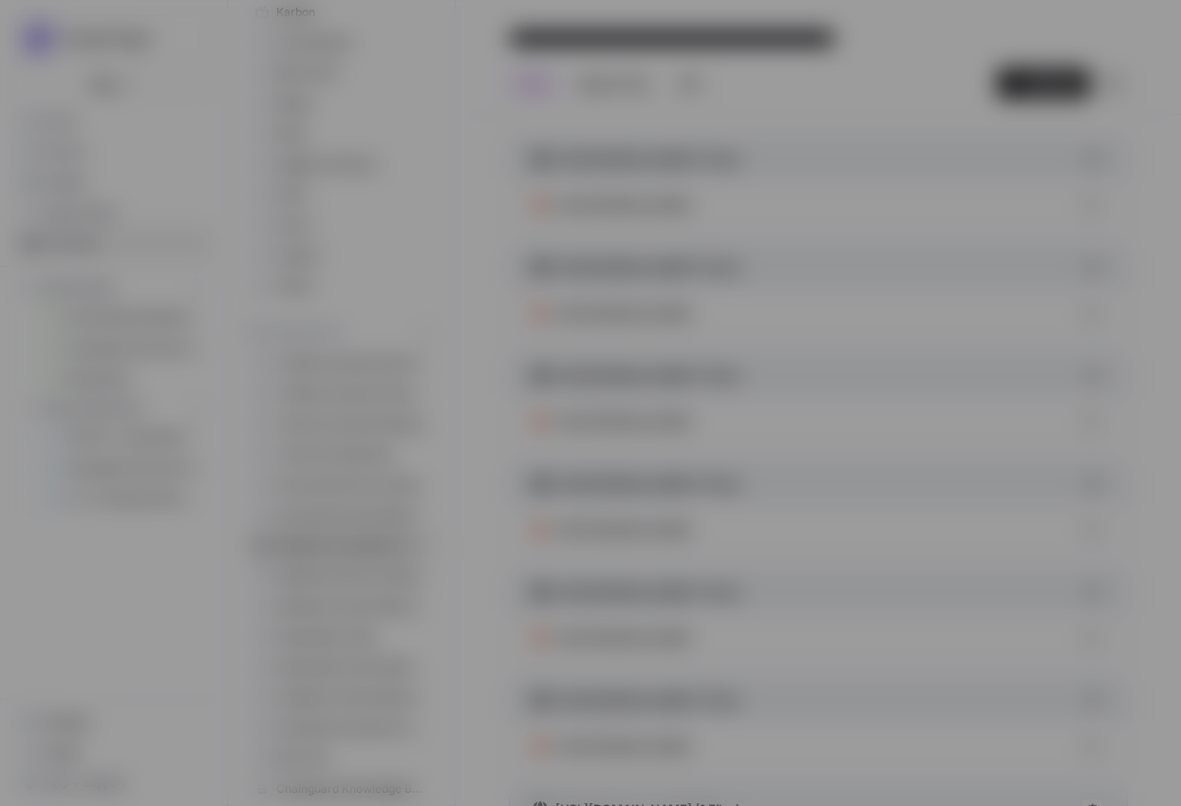
click at [945, 129] on body "Growth Plays New Home Browse Insights Opportunities Your Data Recent Grids One …" at bounding box center [590, 403] width 1181 height 806
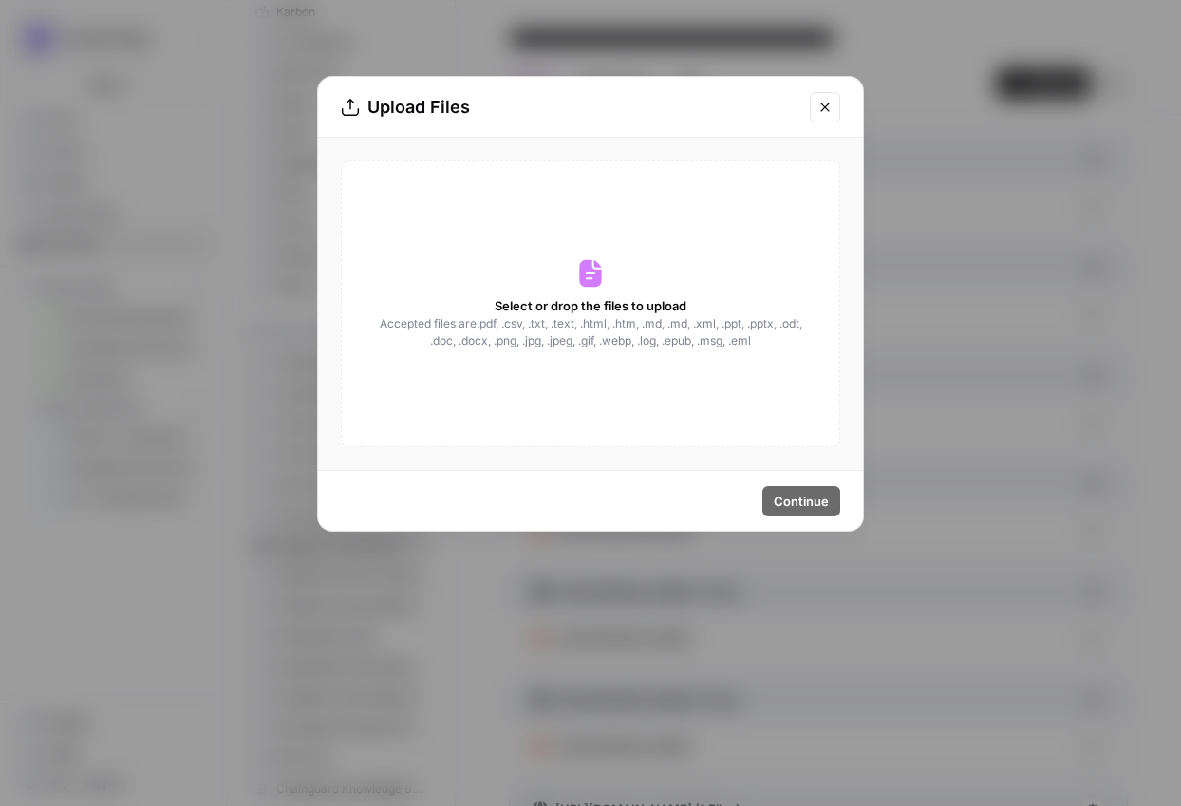
drag, startPoint x: 932, startPoint y: 247, endPoint x: 953, endPoint y: 165, distance: 84.3
click at [932, 247] on div "Upload Files Select or drop the files to upload Accepted files are .pdf, .csv, …" at bounding box center [590, 403] width 1181 height 806
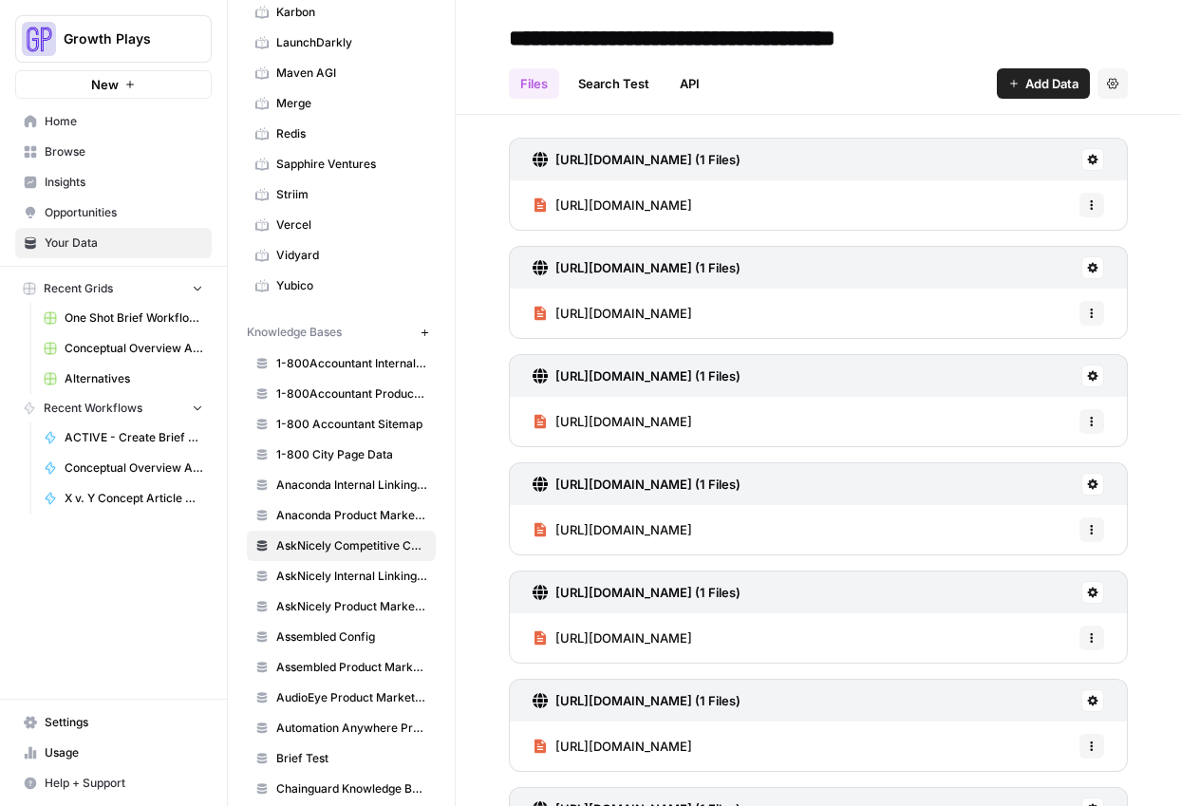
click at [1017, 61] on div "Files Search Test API Add Data Settings" at bounding box center [818, 76] width 619 height 46
click at [1025, 83] on span "Add Data" at bounding box center [1051, 83] width 53 height 19
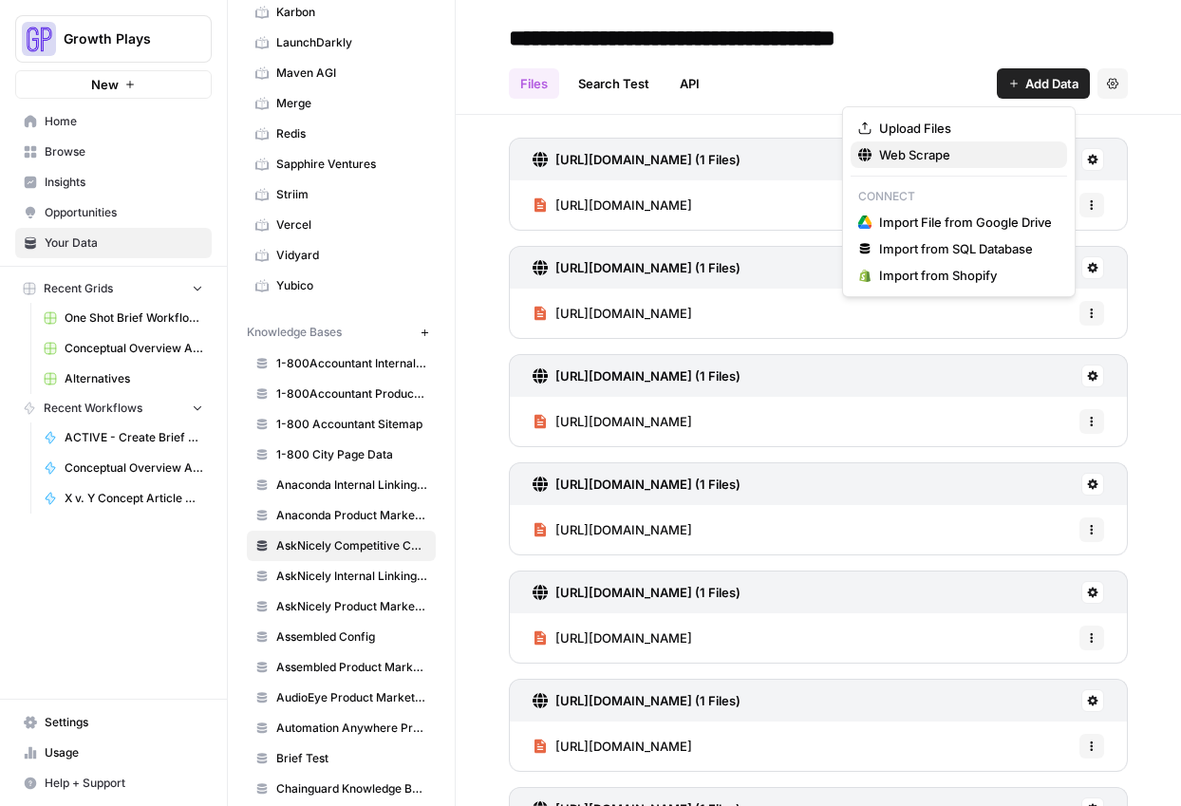
click at [919, 159] on span "Web Scrape" at bounding box center [965, 154] width 173 height 19
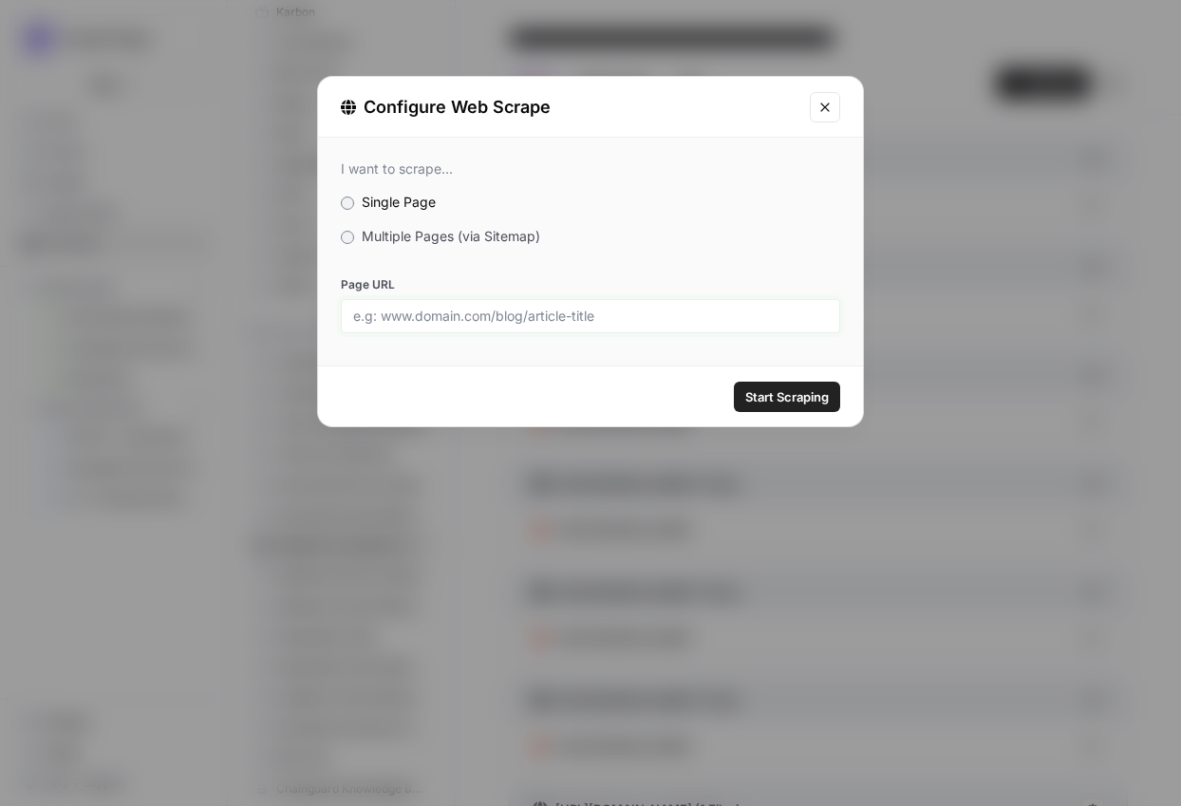
click at [715, 320] on input "Page URL" at bounding box center [590, 316] width 475 height 17
paste input "[URL][DOMAIN_NAME]"
type input "[URL][DOMAIN_NAME]"
click at [779, 410] on button "Start Scraping" at bounding box center [787, 397] width 106 height 30
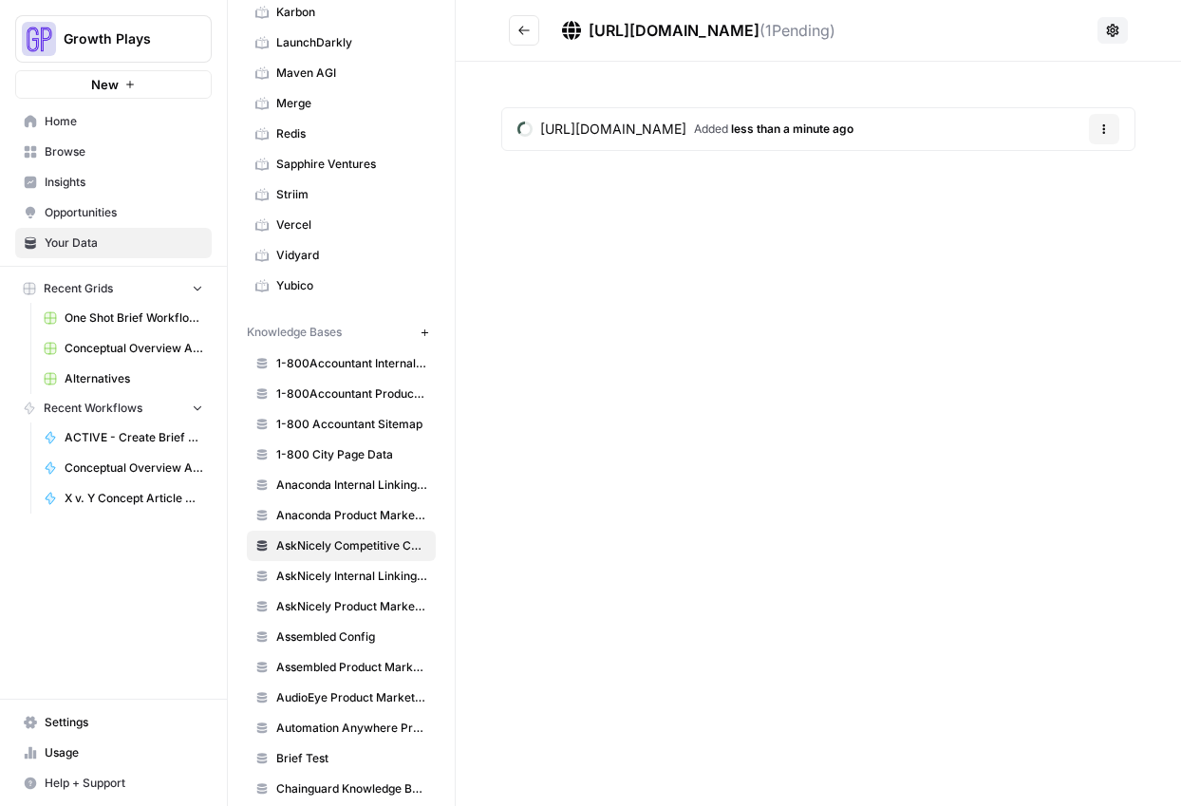
click at [534, 31] on button "Go back" at bounding box center [524, 30] width 30 height 30
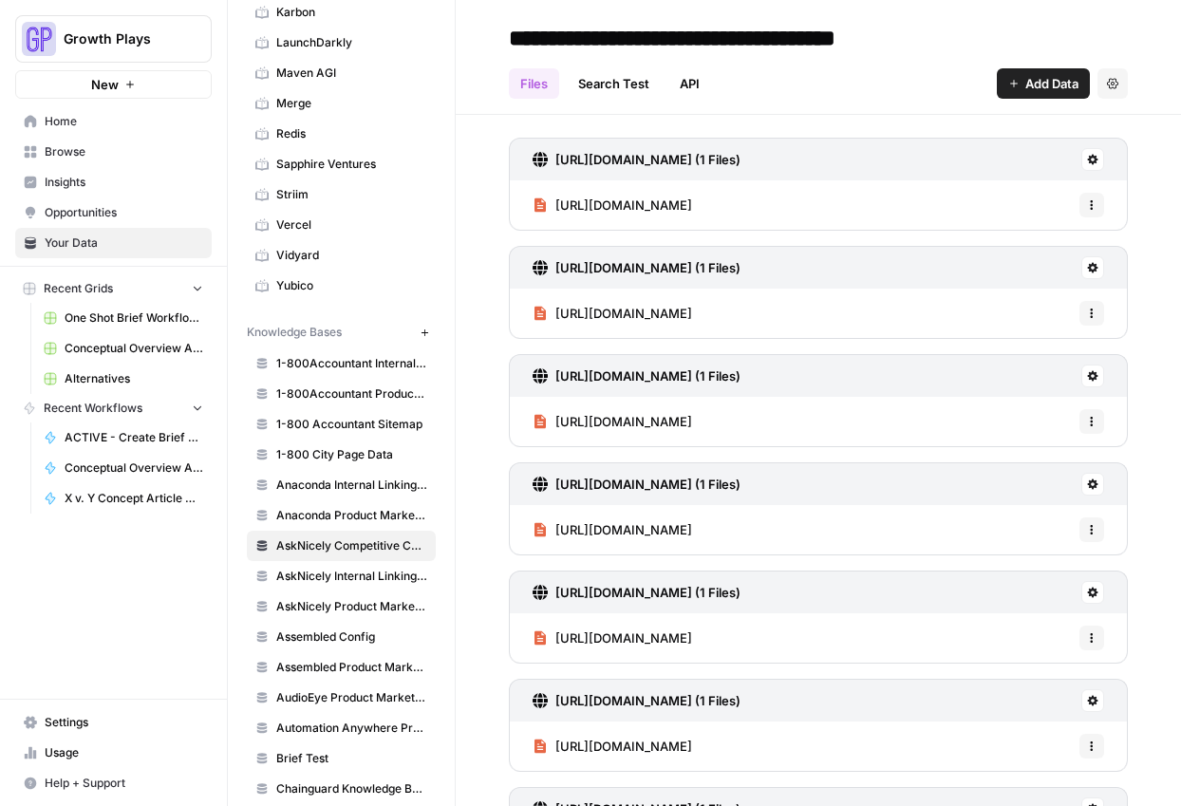
click at [1004, 81] on button "Add Data" at bounding box center [1043, 83] width 93 height 30
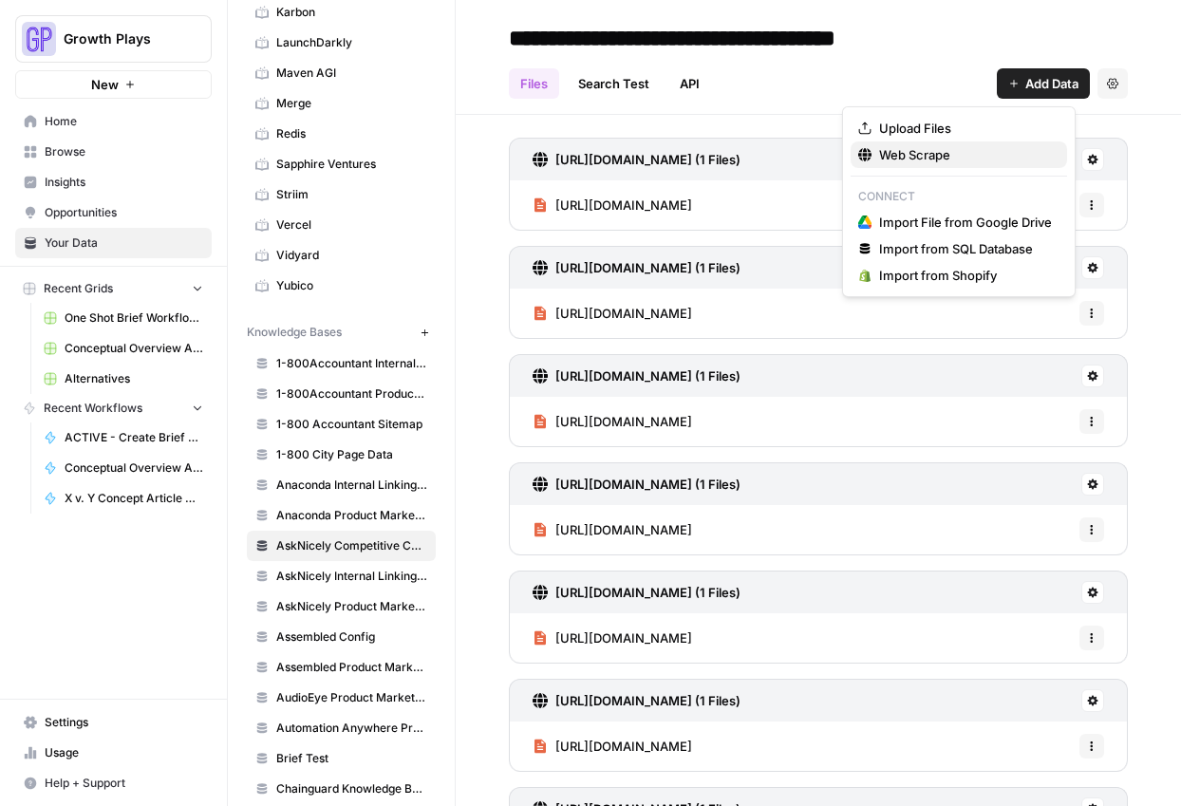
click at [919, 155] on span "Web Scrape" at bounding box center [965, 154] width 173 height 19
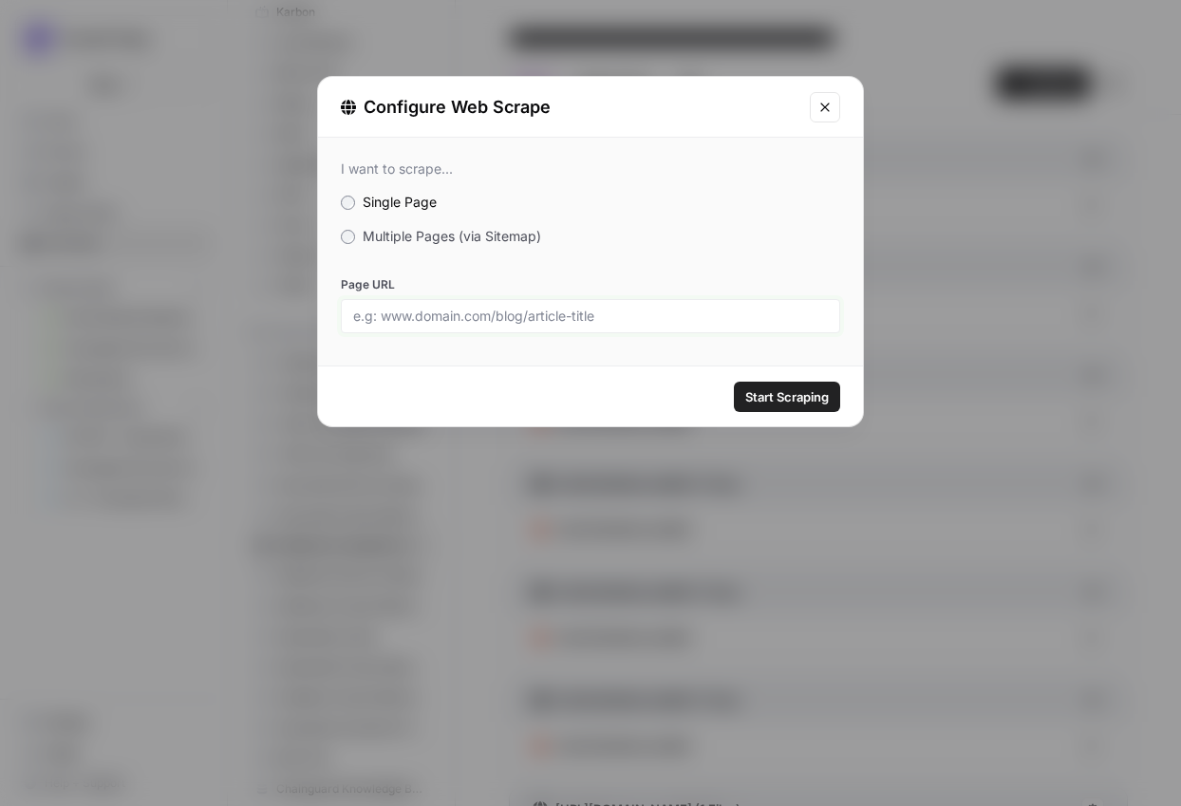
click at [668, 320] on input "Page URL" at bounding box center [590, 316] width 475 height 17
paste input "[URL][DOMAIN_NAME]"
type input "[URL][DOMAIN_NAME]"
click at [787, 407] on button "Start Scraping" at bounding box center [787, 397] width 106 height 30
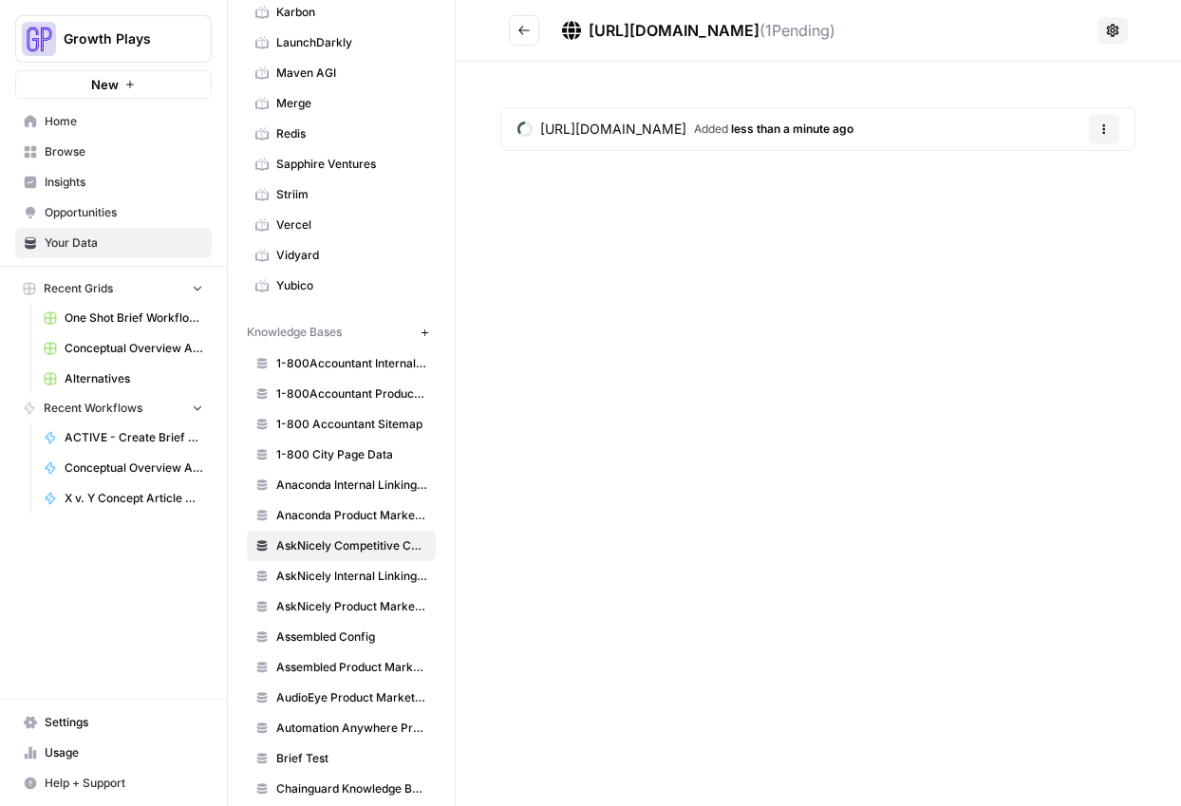
drag, startPoint x: 777, startPoint y: 409, endPoint x: 707, endPoint y: 351, distance: 90.3
click at [778, 409] on div "https://inmoment.com/reporting/ ( 1 Pending) https://inmoment.com/reporting/ Ad…" at bounding box center [818, 403] width 725 height 806
click at [523, 29] on icon "Go back" at bounding box center [523, 30] width 13 height 13
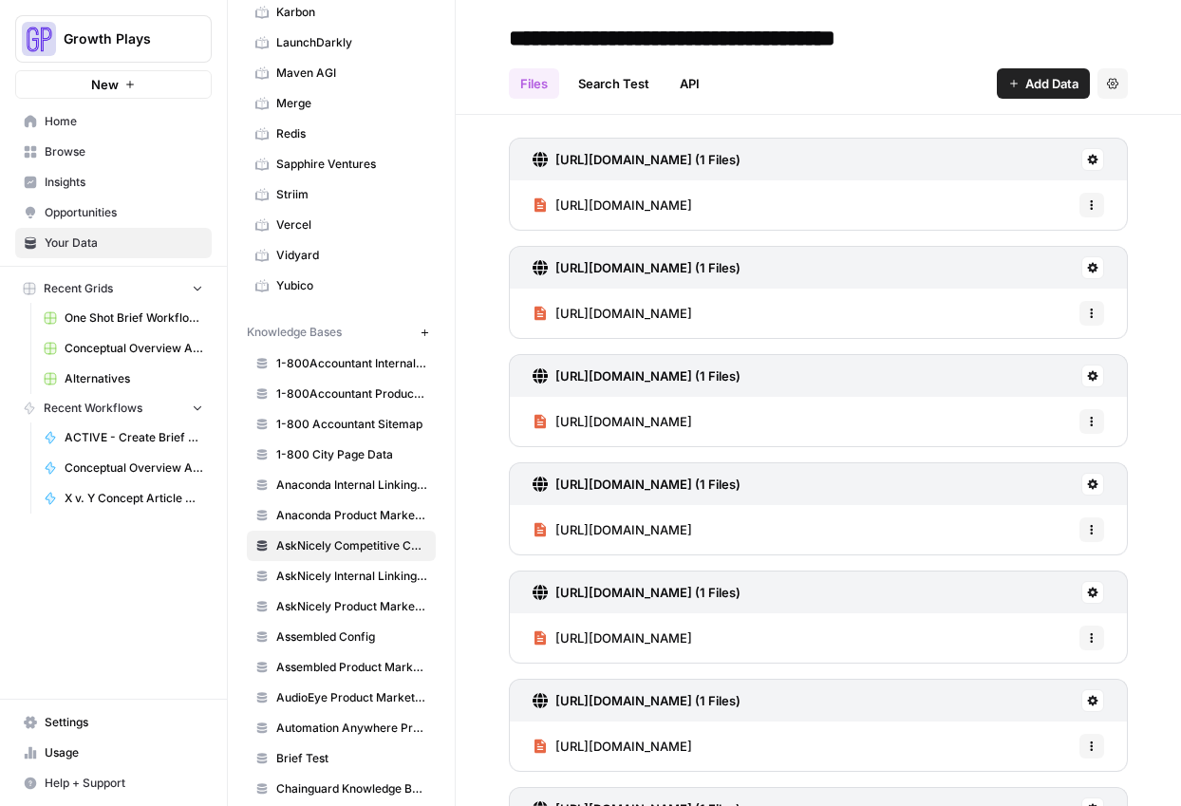
click at [1042, 80] on span "Add Data" at bounding box center [1051, 83] width 53 height 19
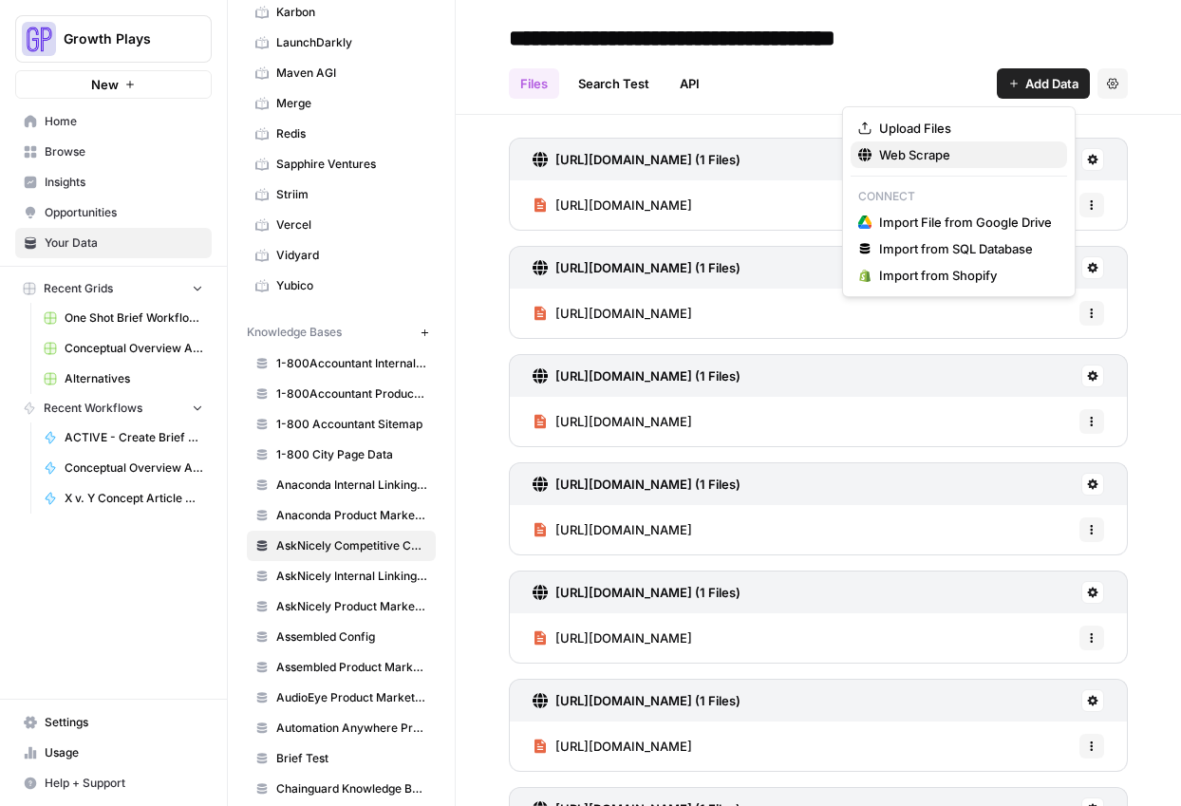
click at [941, 160] on span "Web Scrape" at bounding box center [965, 154] width 173 height 19
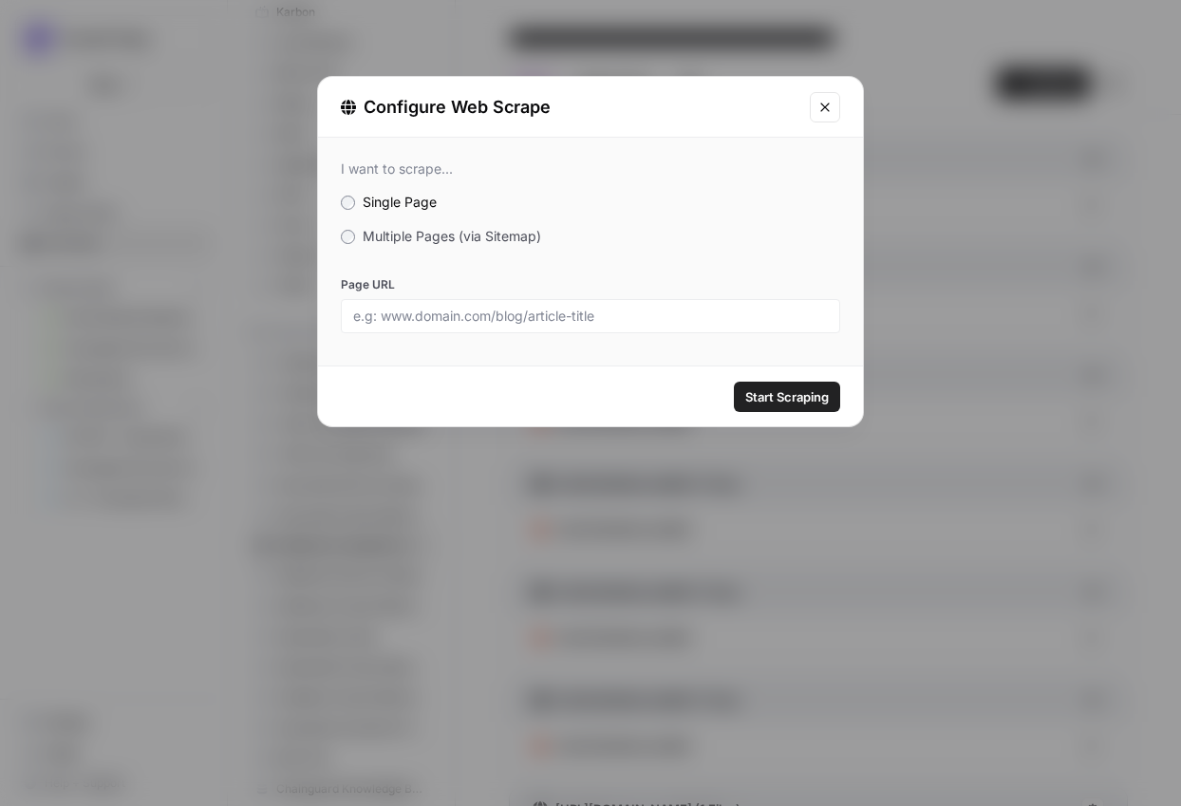
click at [577, 303] on div at bounding box center [590, 316] width 499 height 34
click at [673, 325] on div at bounding box center [590, 316] width 499 height 34
click at [722, 324] on input "Page URL" at bounding box center [590, 316] width 475 height 17
paste input "[URL][DOMAIN_NAME]"
type input "[URL][DOMAIN_NAME]"
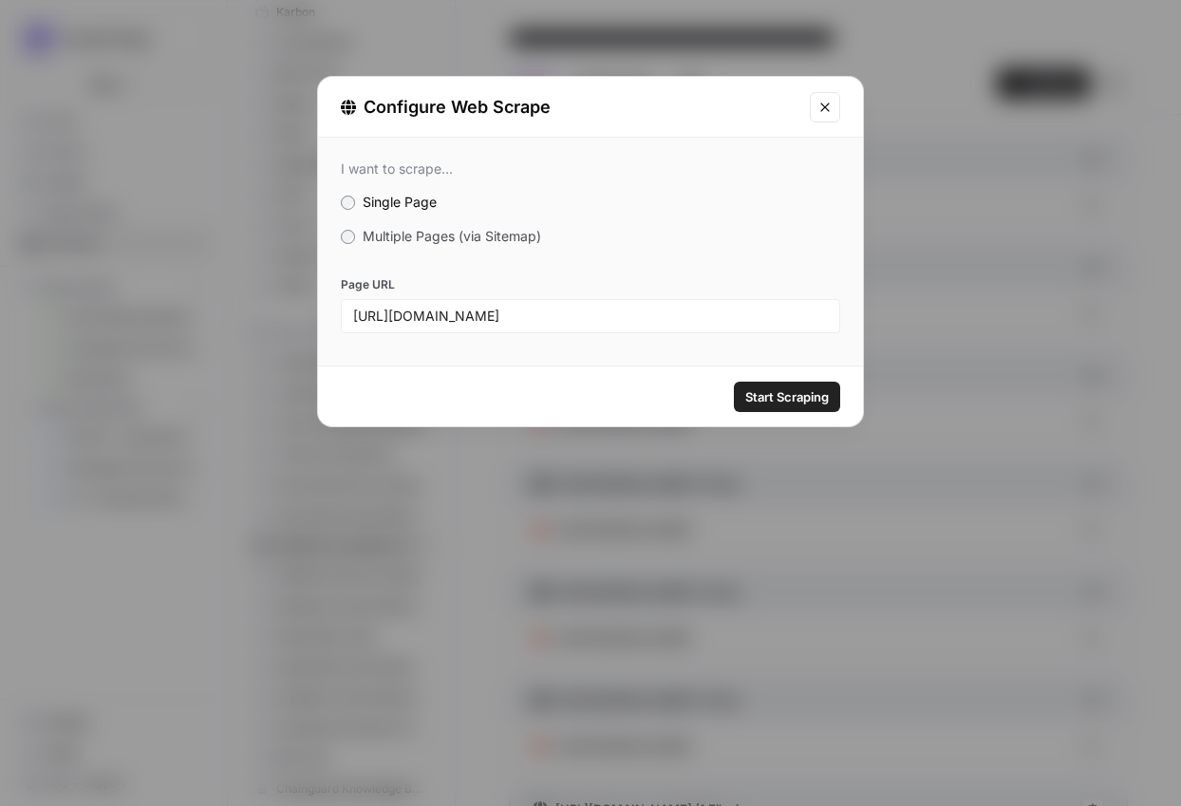
click at [790, 393] on span "Start Scraping" at bounding box center [787, 396] width 84 height 19
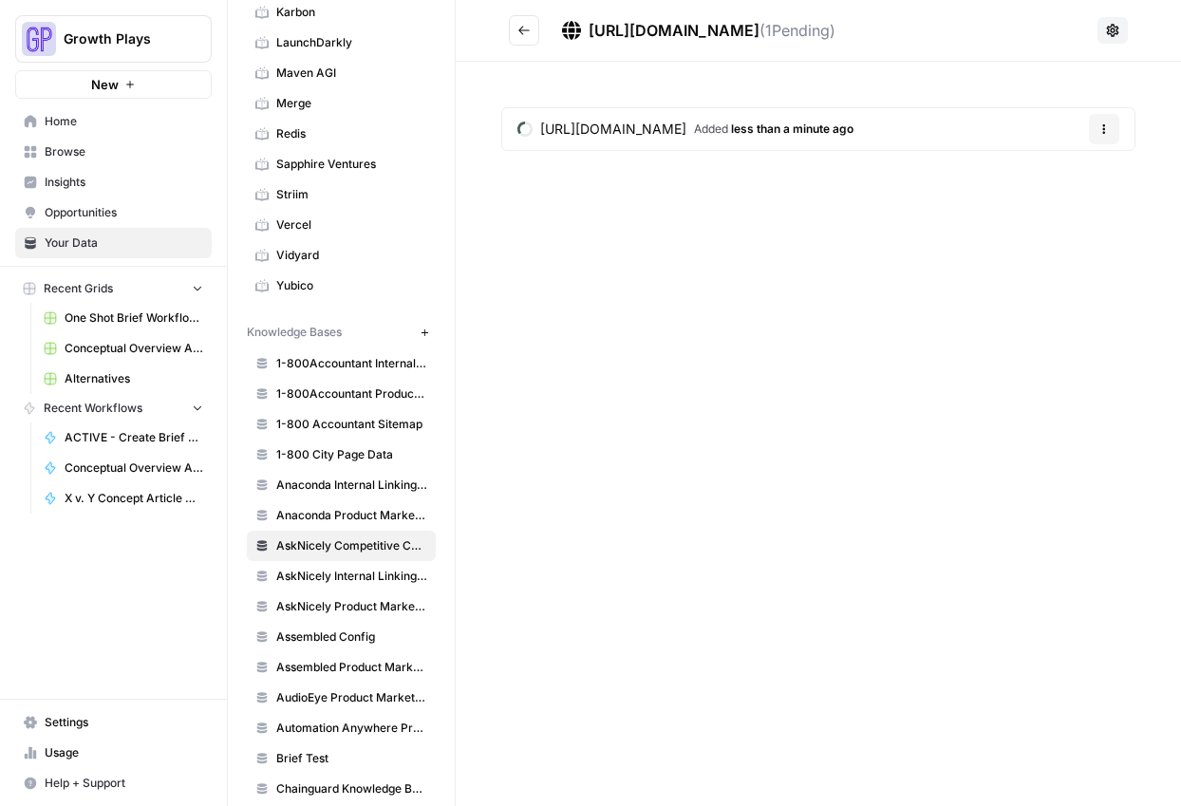
click at [628, 346] on div "https://inmoment.com/improve/ ( 1 Pending) https://inmoment.com/improve/ Added …" at bounding box center [818, 403] width 725 height 806
click at [522, 28] on icon "Go back" at bounding box center [523, 30] width 13 height 13
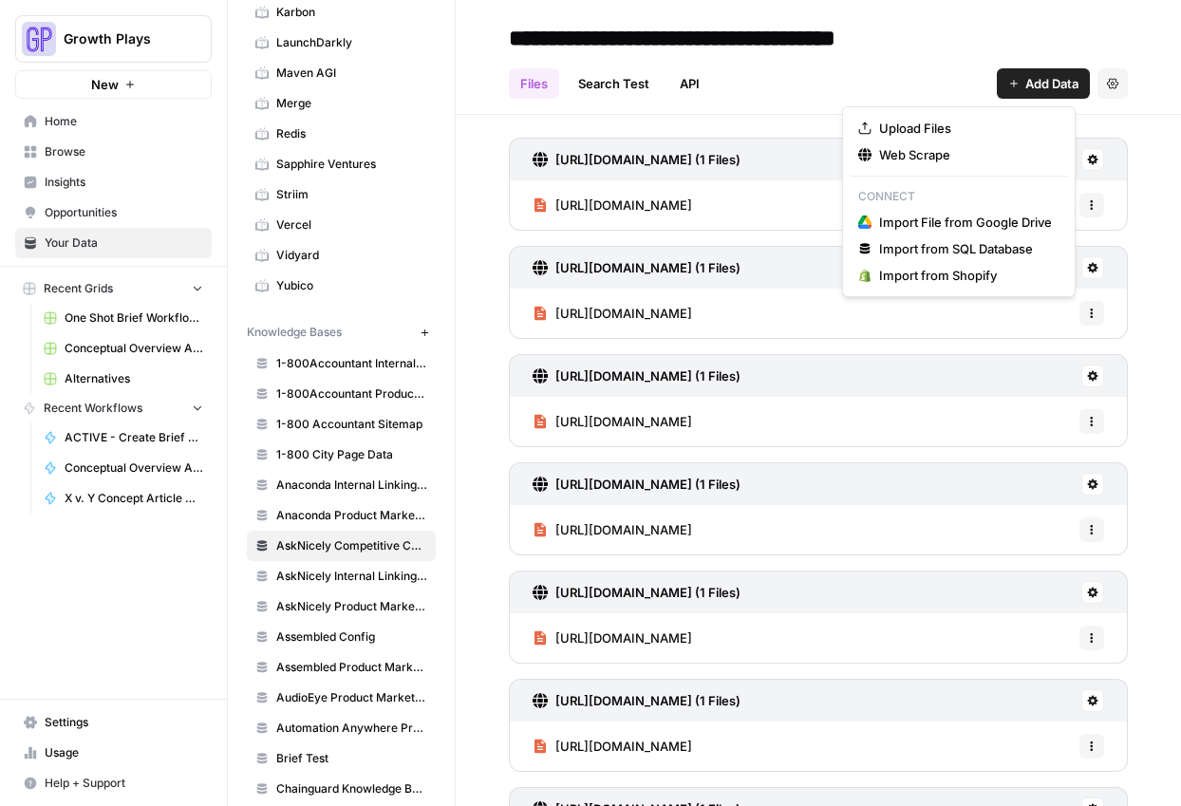
click at [1025, 87] on span "Add Data" at bounding box center [1051, 83] width 53 height 19
click at [975, 149] on span "Web Scrape" at bounding box center [965, 154] width 173 height 19
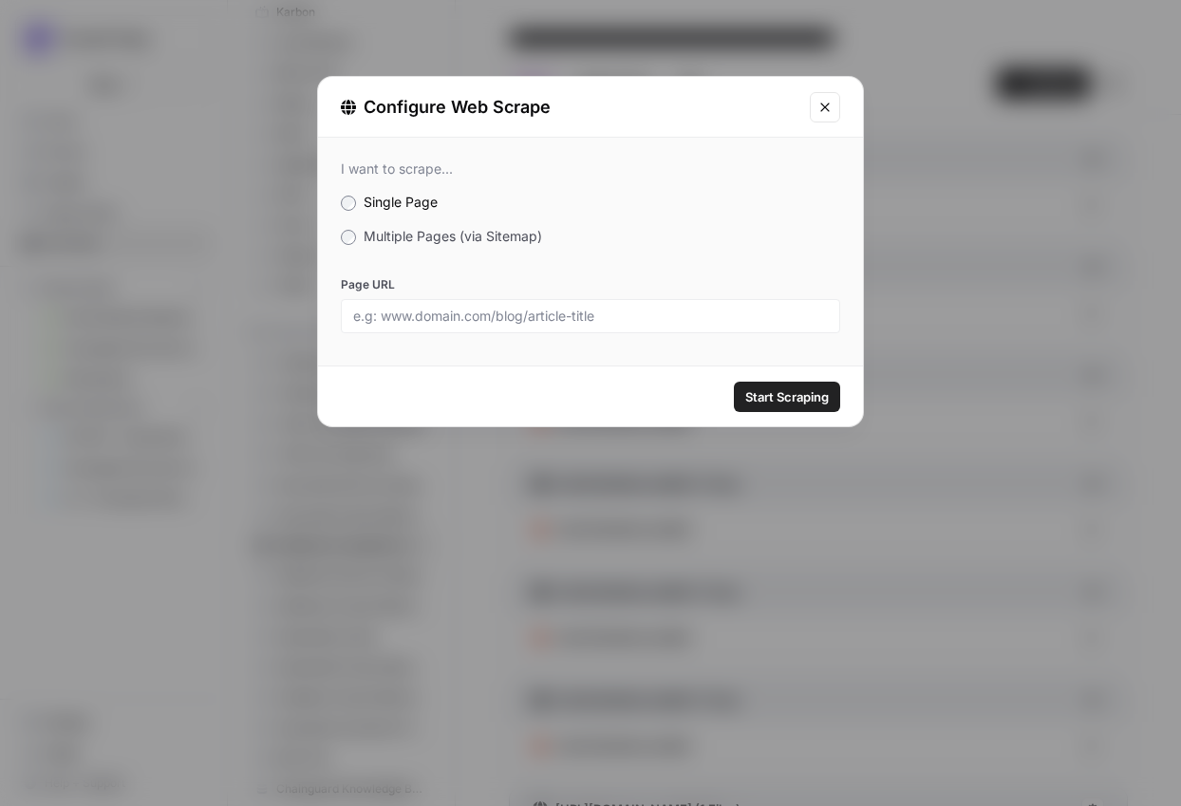
click at [761, 301] on div at bounding box center [590, 316] width 499 height 34
click at [758, 314] on input "Page URL" at bounding box center [590, 316] width 475 height 17
paste input "[URL][DOMAIN_NAME]"
type input "[URL][DOMAIN_NAME]"
click at [767, 384] on button "Start Scraping" at bounding box center [787, 397] width 106 height 30
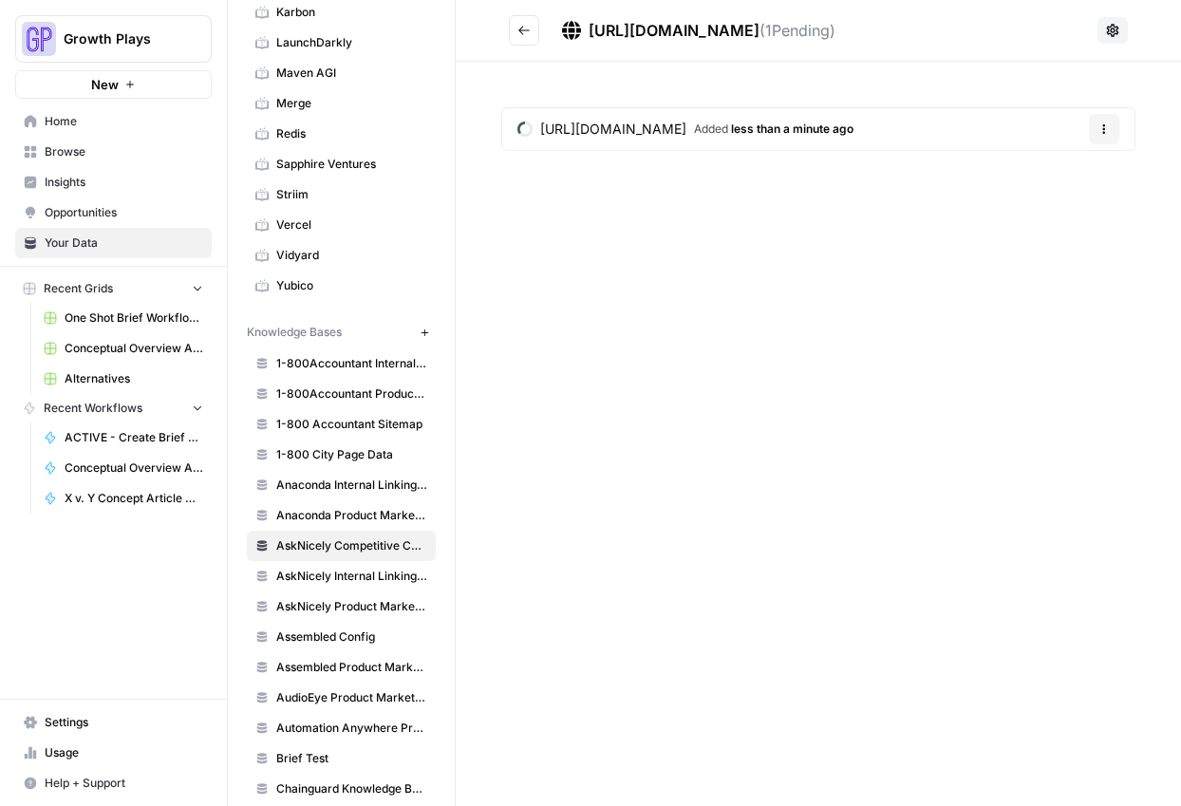
click at [522, 29] on icon "Go back" at bounding box center [523, 30] width 11 height 9
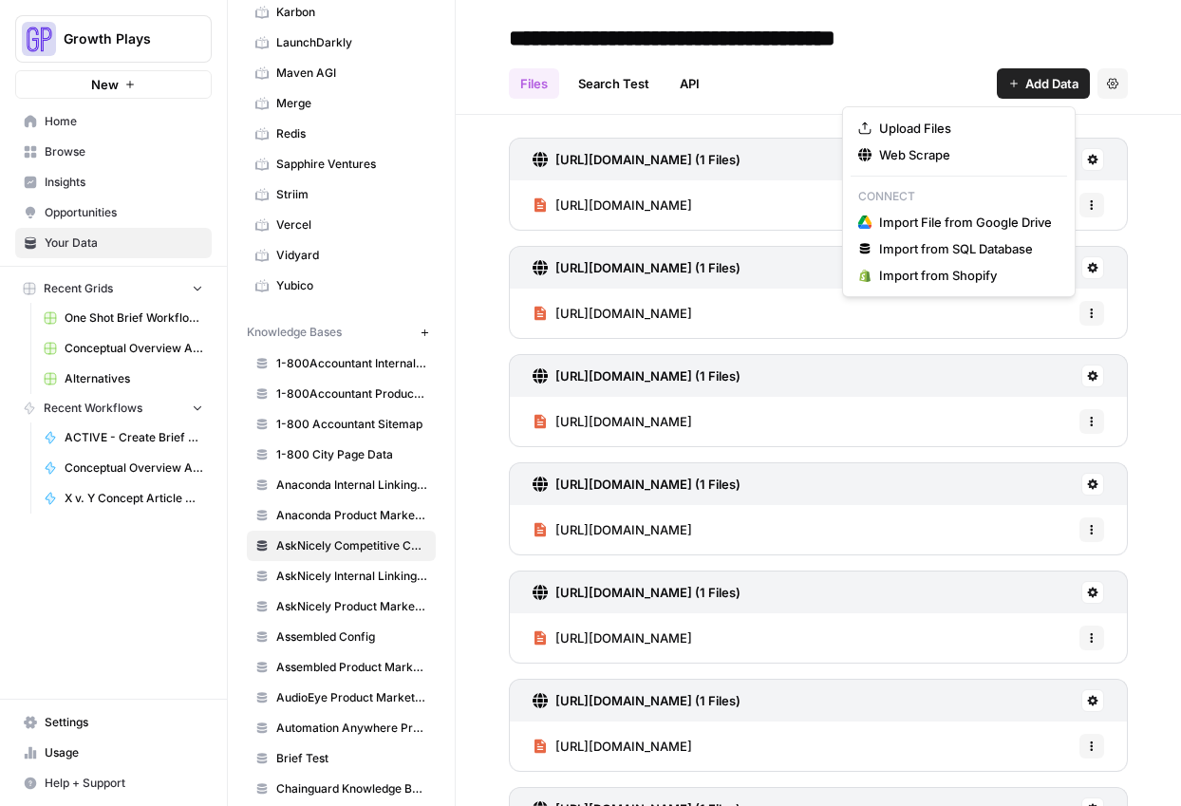
click at [1049, 84] on span "Add Data" at bounding box center [1051, 83] width 53 height 19
click at [975, 152] on span "Web Scrape" at bounding box center [965, 154] width 173 height 19
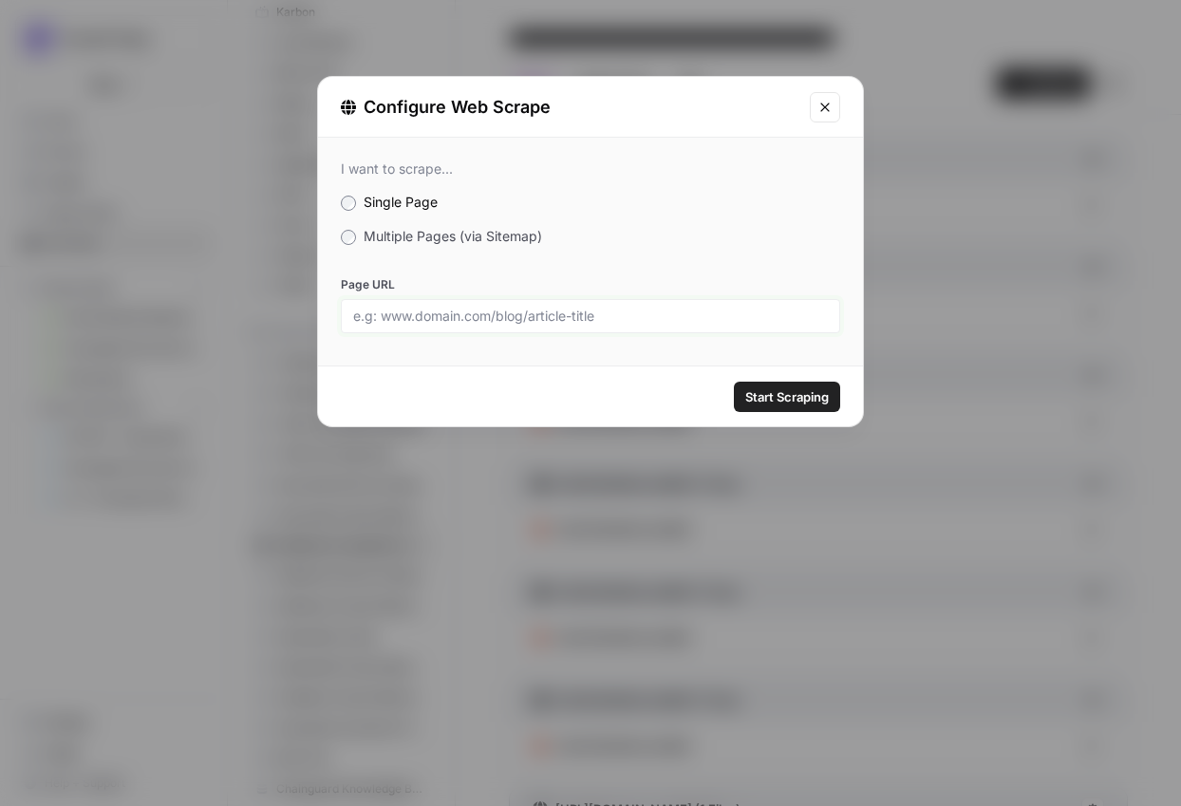
click at [543, 318] on input "Page URL" at bounding box center [590, 316] width 475 height 17
click at [779, 399] on span "Start Scraping" at bounding box center [787, 396] width 84 height 19
click at [538, 323] on input "Page URL" at bounding box center [590, 316] width 475 height 17
paste input "[URL][DOMAIN_NAME]"
type input "[URL][DOMAIN_NAME]"
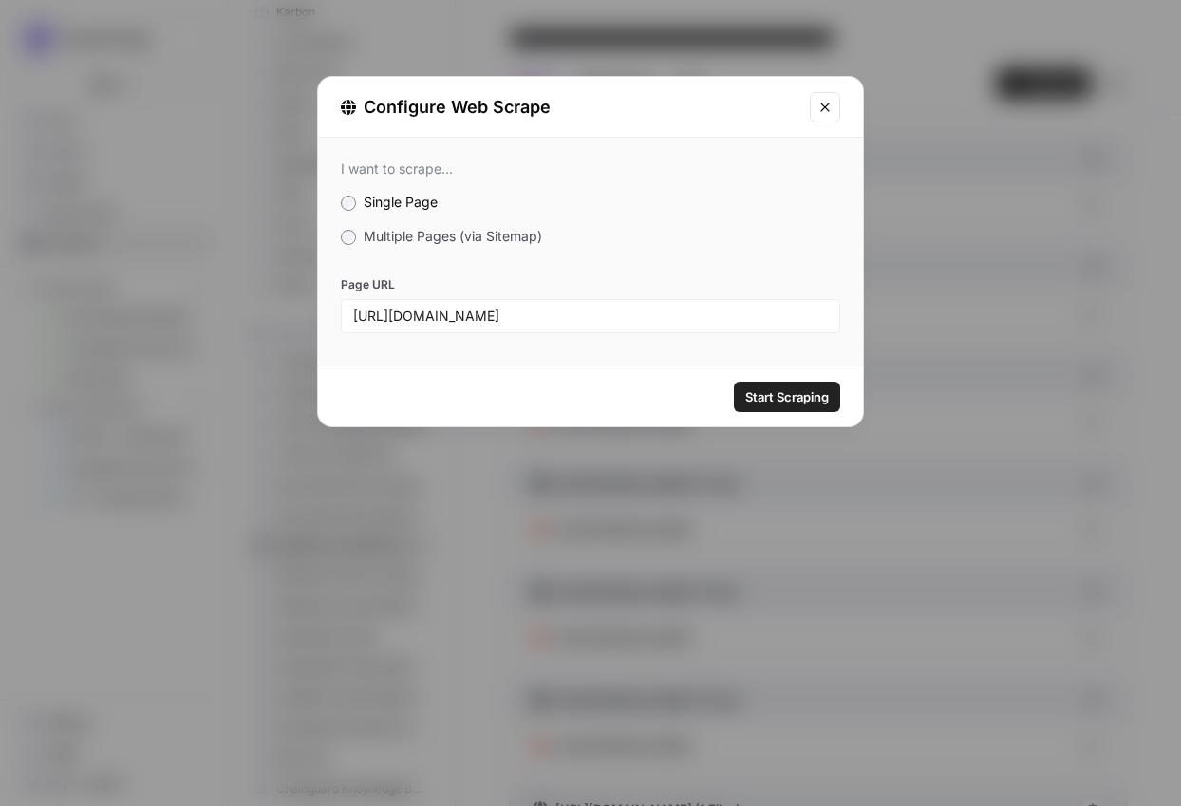
click at [771, 397] on span "Start Scraping" at bounding box center [787, 396] width 84 height 19
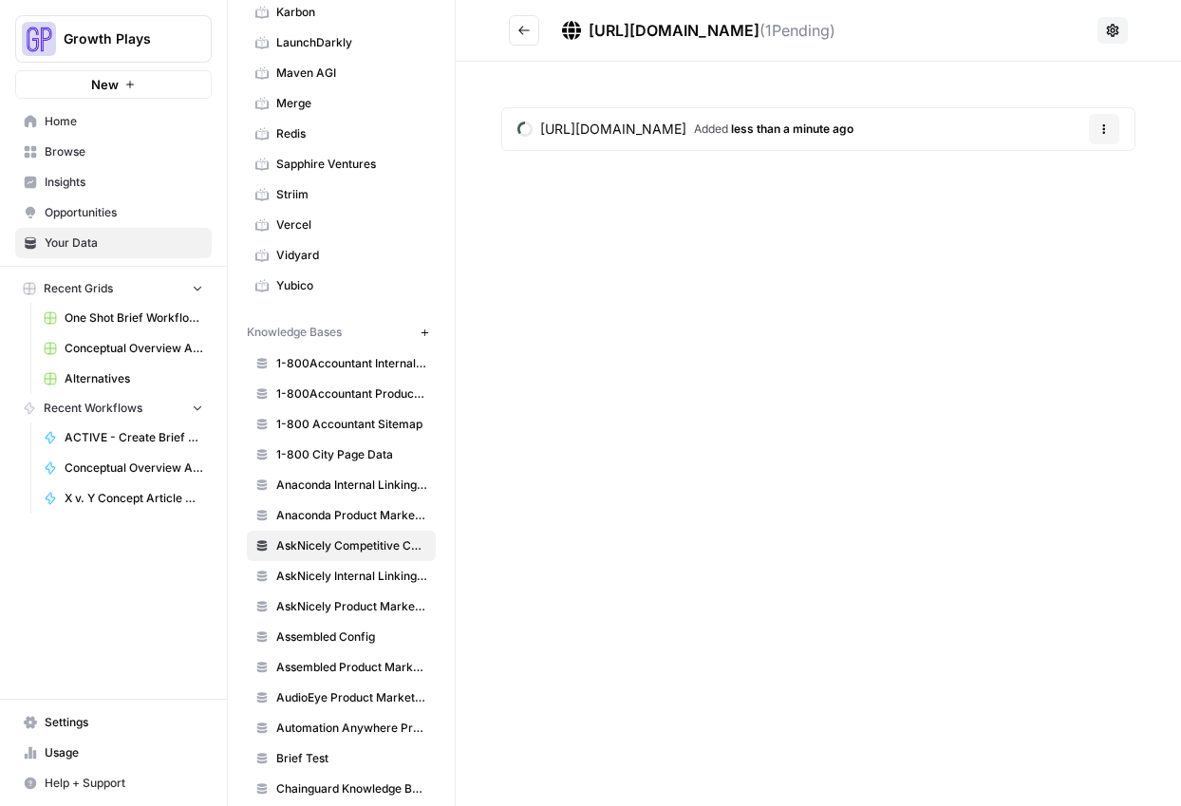
click at [671, 331] on div "https://inmoment.com/experience-analytics-software/ ( 1 Pending) https://inmome…" at bounding box center [818, 403] width 725 height 806
click at [527, 25] on button "Go back" at bounding box center [524, 30] width 30 height 30
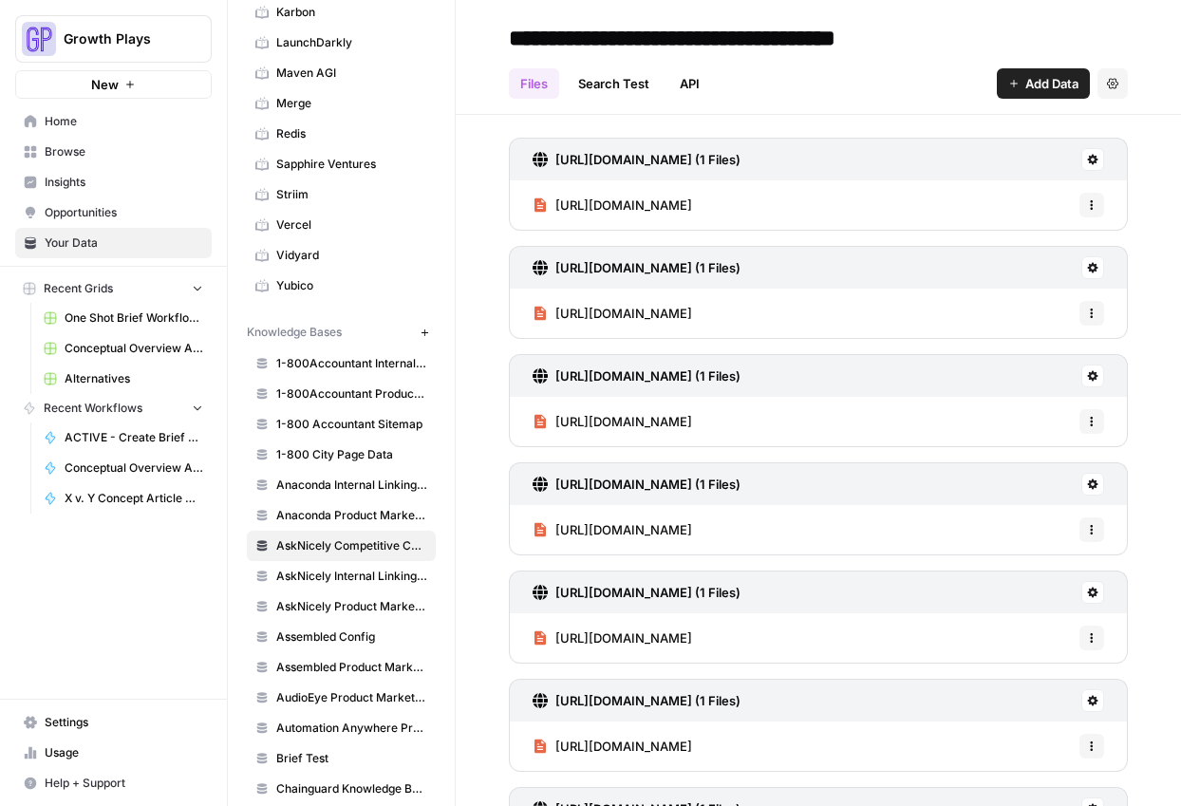
click at [1008, 86] on icon "button" at bounding box center [1013, 83] width 11 height 11
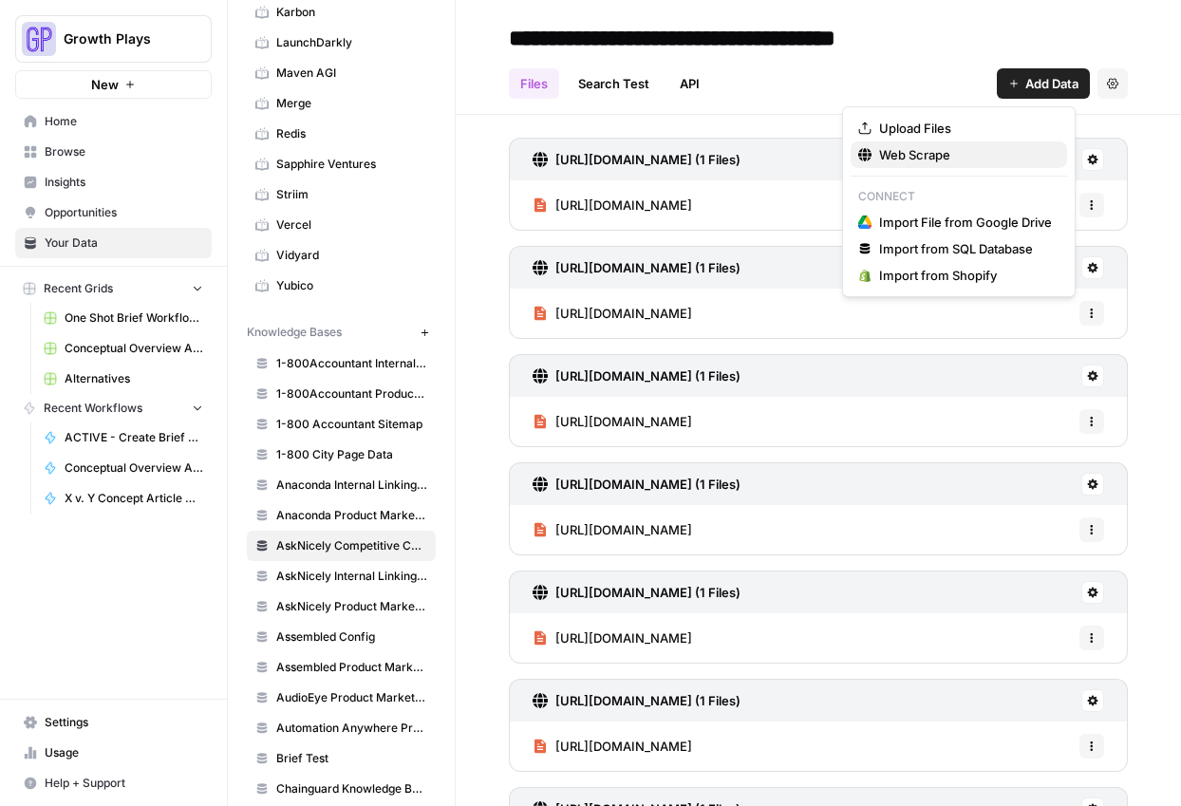
click at [907, 156] on span "Web Scrape" at bounding box center [965, 154] width 173 height 19
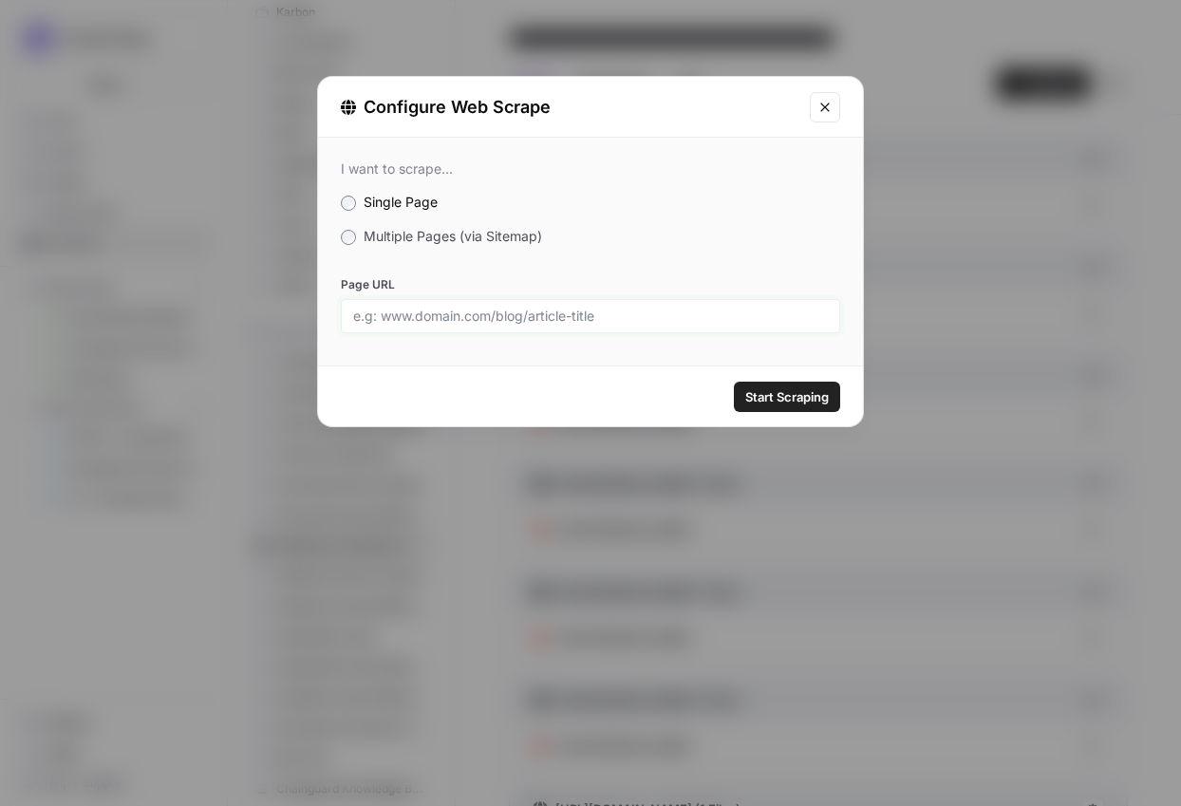
click at [622, 321] on input "Page URL" at bounding box center [590, 316] width 475 height 17
paste input "[URL][DOMAIN_NAME]"
type input "[URL][DOMAIN_NAME]"
click at [796, 398] on span "Start Scraping" at bounding box center [787, 396] width 84 height 19
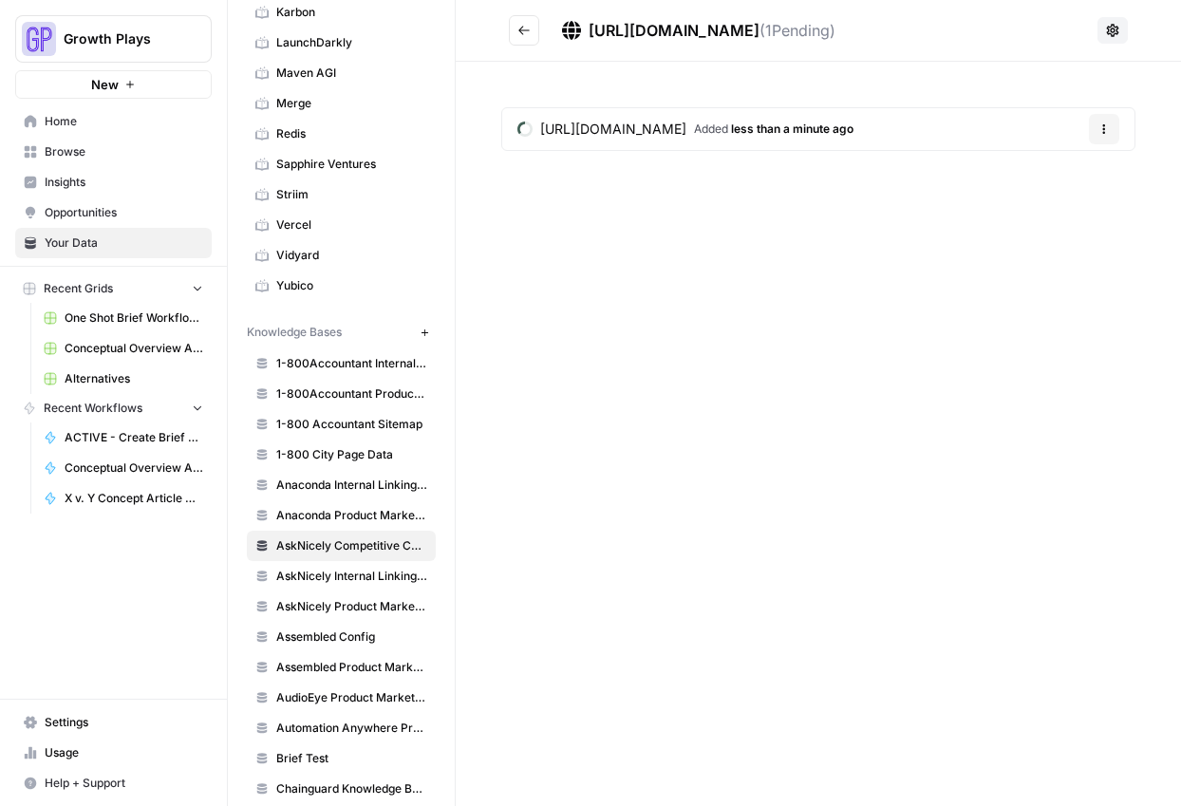
click at [688, 263] on div "https://inmoment.com/mobileapplication/ ( 1 Pending) https://inmoment.com/mobil…" at bounding box center [818, 403] width 725 height 806
click at [548, 36] on h2 "https://inmoment.com/mobileapplication/ ( 1 Pending)" at bounding box center [799, 30] width 581 height 30
click at [530, 33] on icon "Go back" at bounding box center [523, 30] width 13 height 13
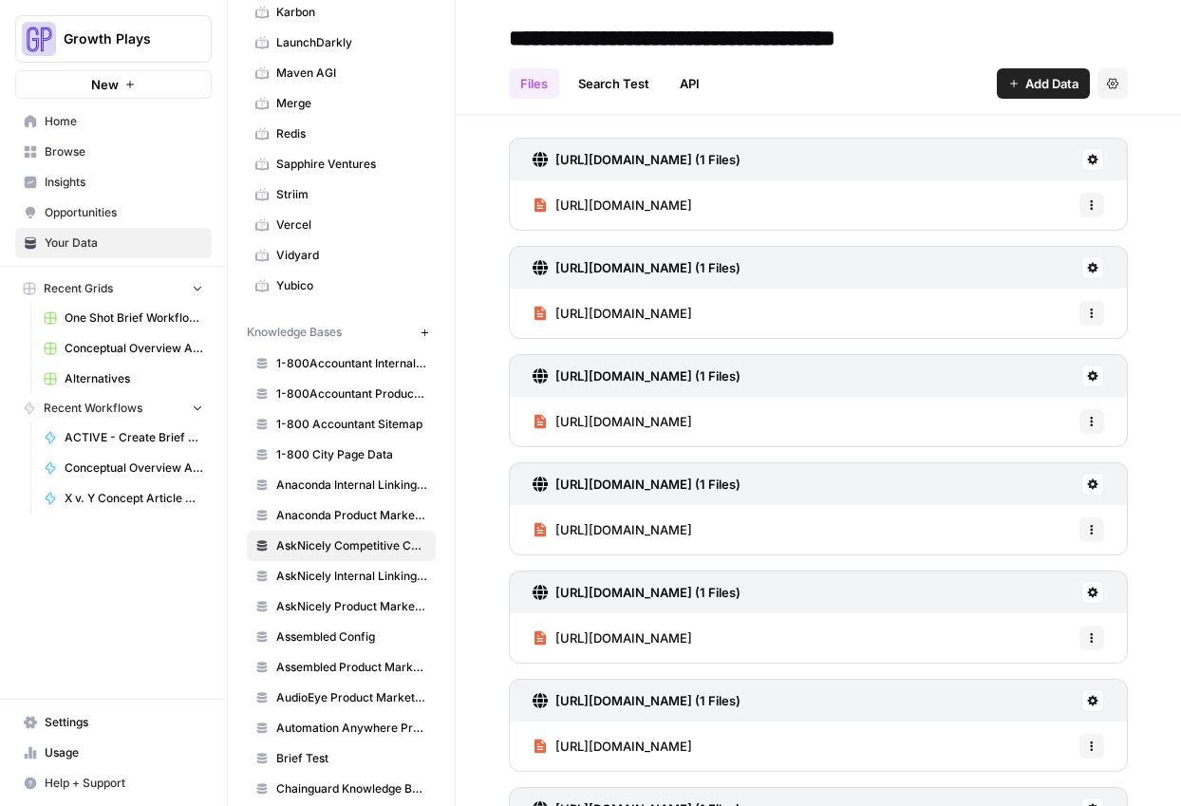
click at [1006, 91] on button "Add Data" at bounding box center [1043, 83] width 93 height 30
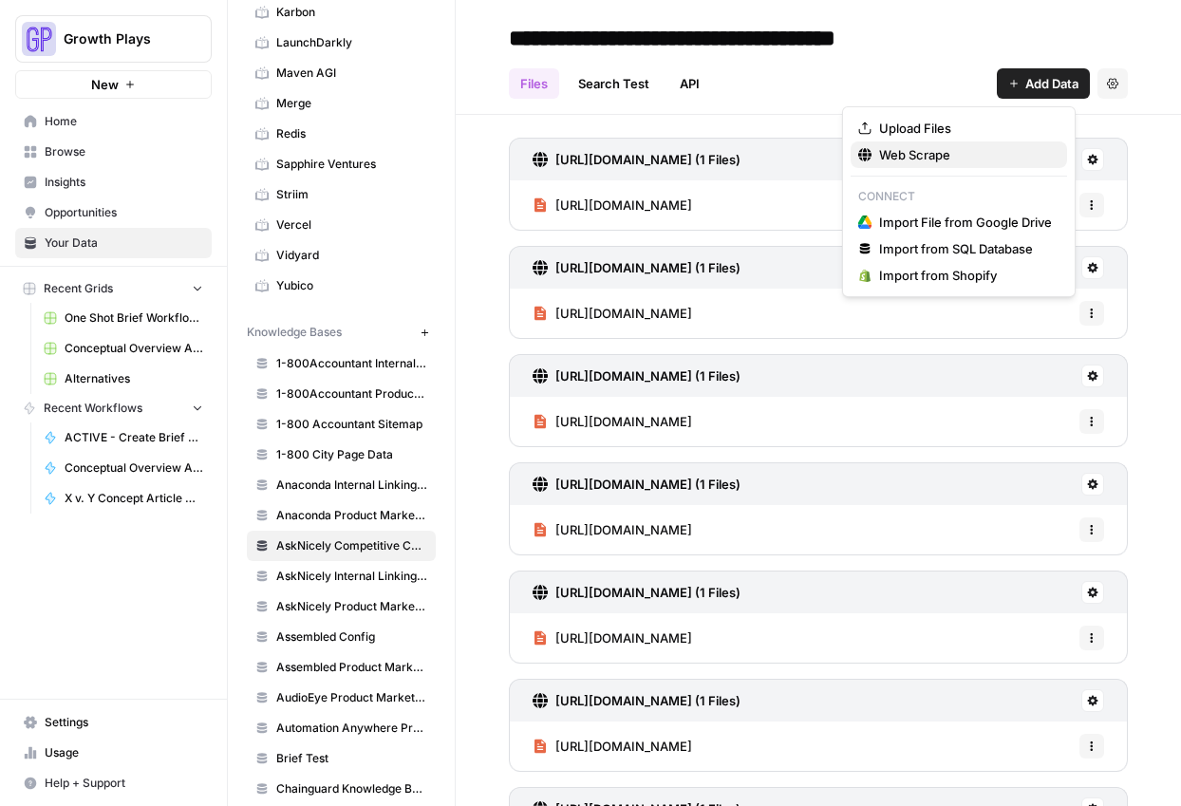
click at [872, 143] on button "Web Scrape" at bounding box center [959, 154] width 216 height 27
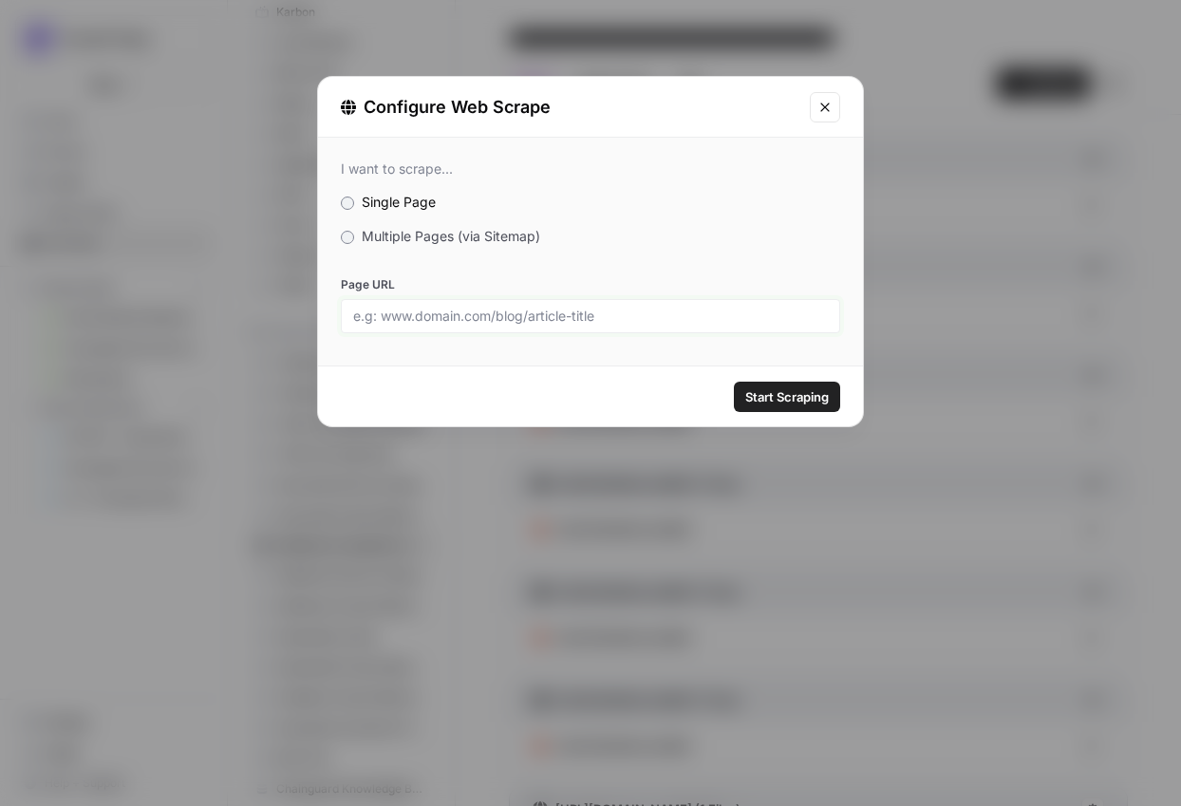
click at [603, 313] on input "Page URL" at bounding box center [590, 316] width 475 height 17
paste input "[URL][DOMAIN_NAME]"
type input "[URL][DOMAIN_NAME]"
click at [805, 399] on span "Start Scraping" at bounding box center [787, 396] width 84 height 19
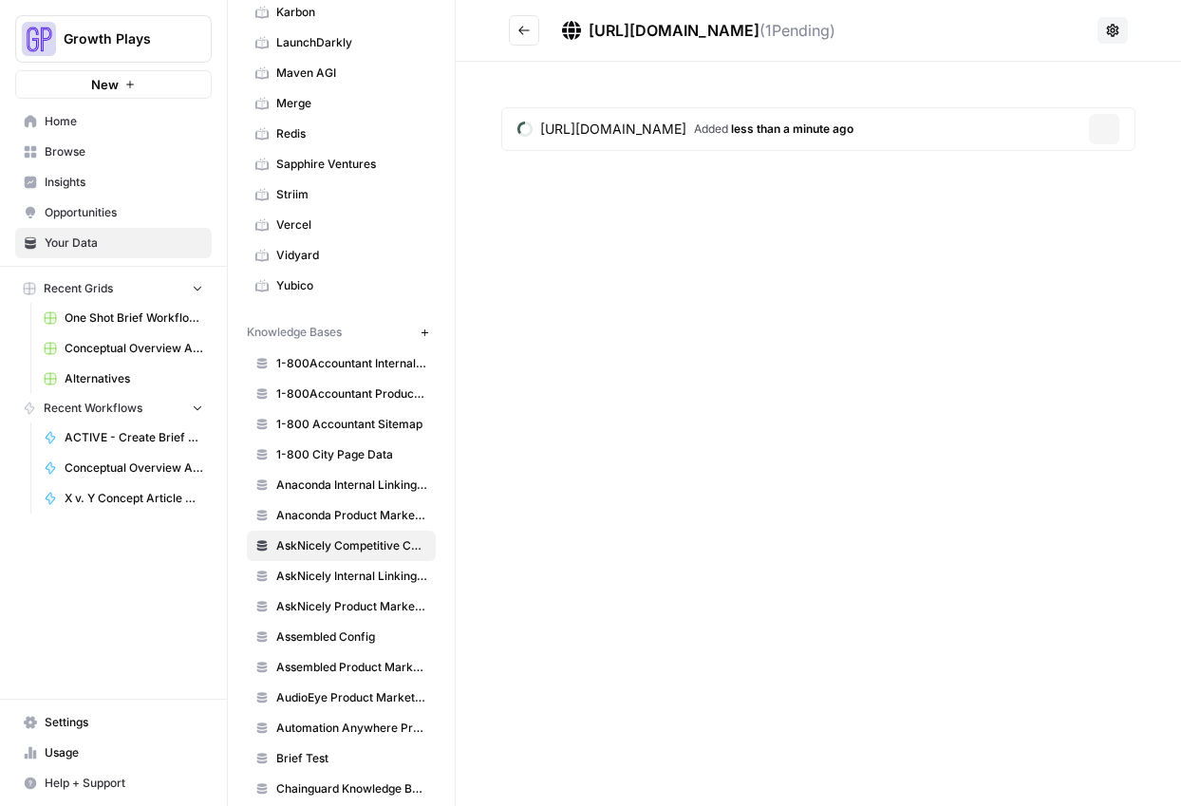
click at [797, 395] on div "https://inmoment.com/text-analytics/ ( 1 Pending) https://inmoment.com/text-ana…" at bounding box center [818, 403] width 725 height 806
click at [544, 44] on h2 "https://inmoment.com/text-analytics/ ( 1 Pending)" at bounding box center [799, 30] width 581 height 30
click at [521, 41] on button "Go back" at bounding box center [524, 30] width 30 height 30
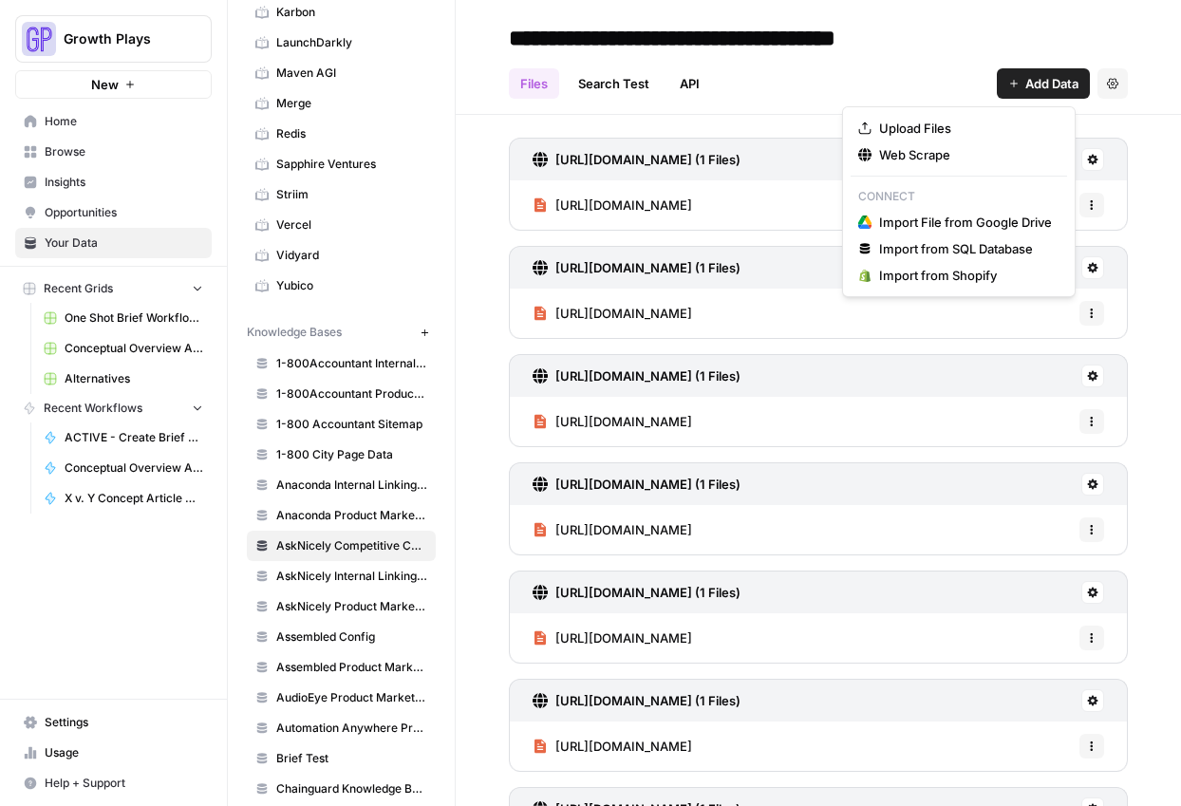
click at [1035, 98] on button "Add Data" at bounding box center [1043, 83] width 93 height 30
click at [948, 148] on span "Web Scrape" at bounding box center [965, 154] width 173 height 19
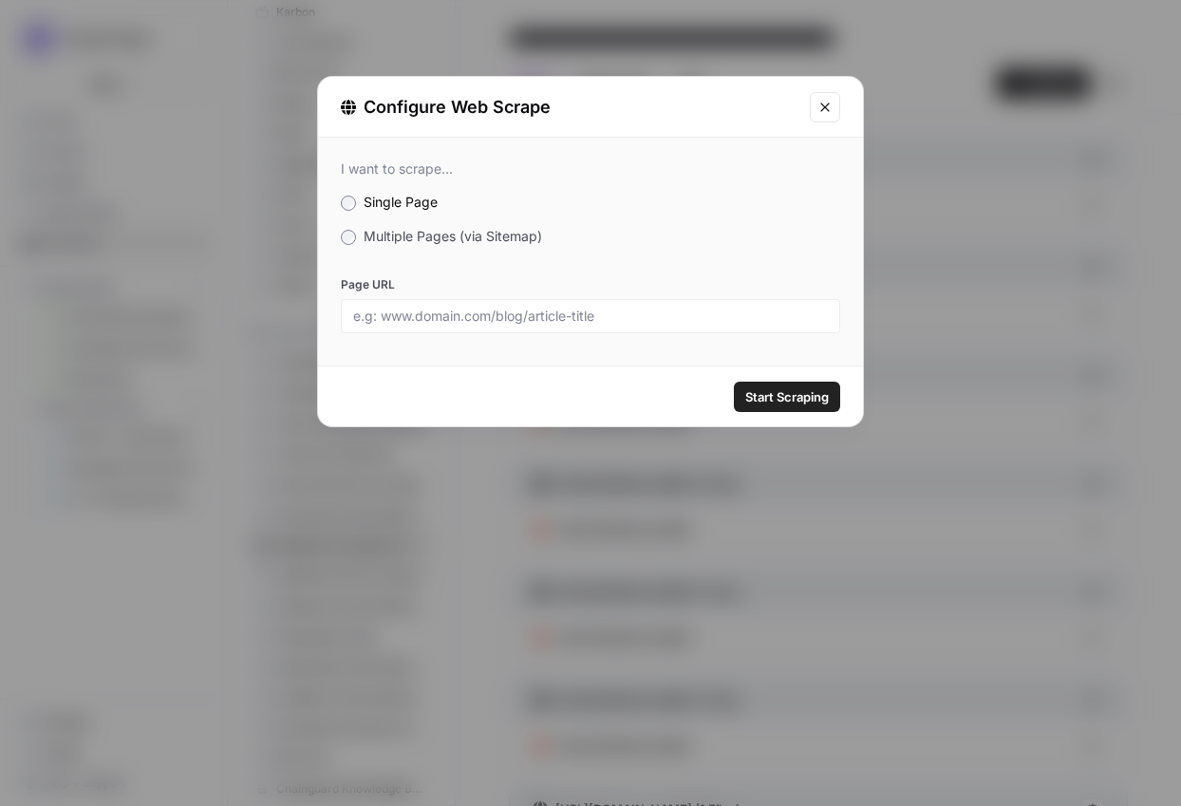
click at [617, 302] on div at bounding box center [590, 316] width 499 height 34
click at [604, 322] on input "Page URL" at bounding box center [590, 316] width 475 height 17
paste input "[URL][DOMAIN_NAME]"
type input "[URL][DOMAIN_NAME]"
click at [751, 395] on span "Start Scraping" at bounding box center [787, 396] width 84 height 19
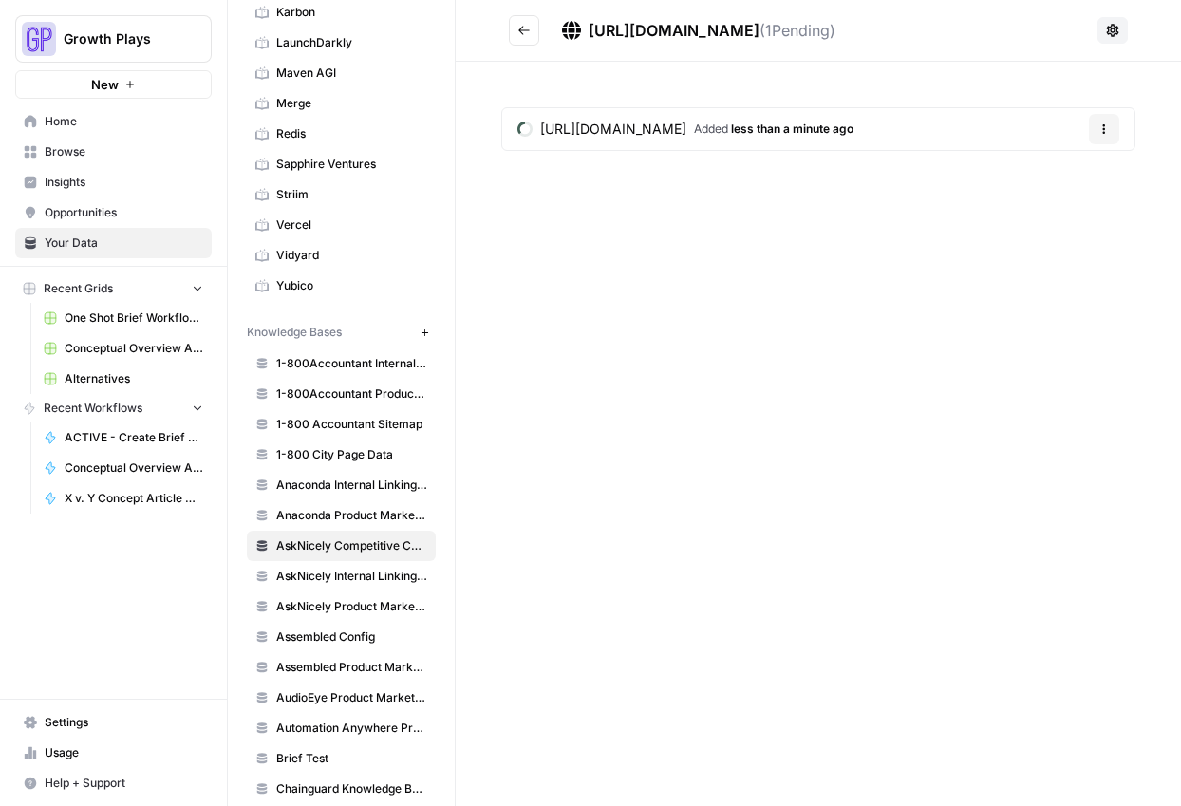
click at [522, 33] on icon "Go back" at bounding box center [523, 30] width 11 height 9
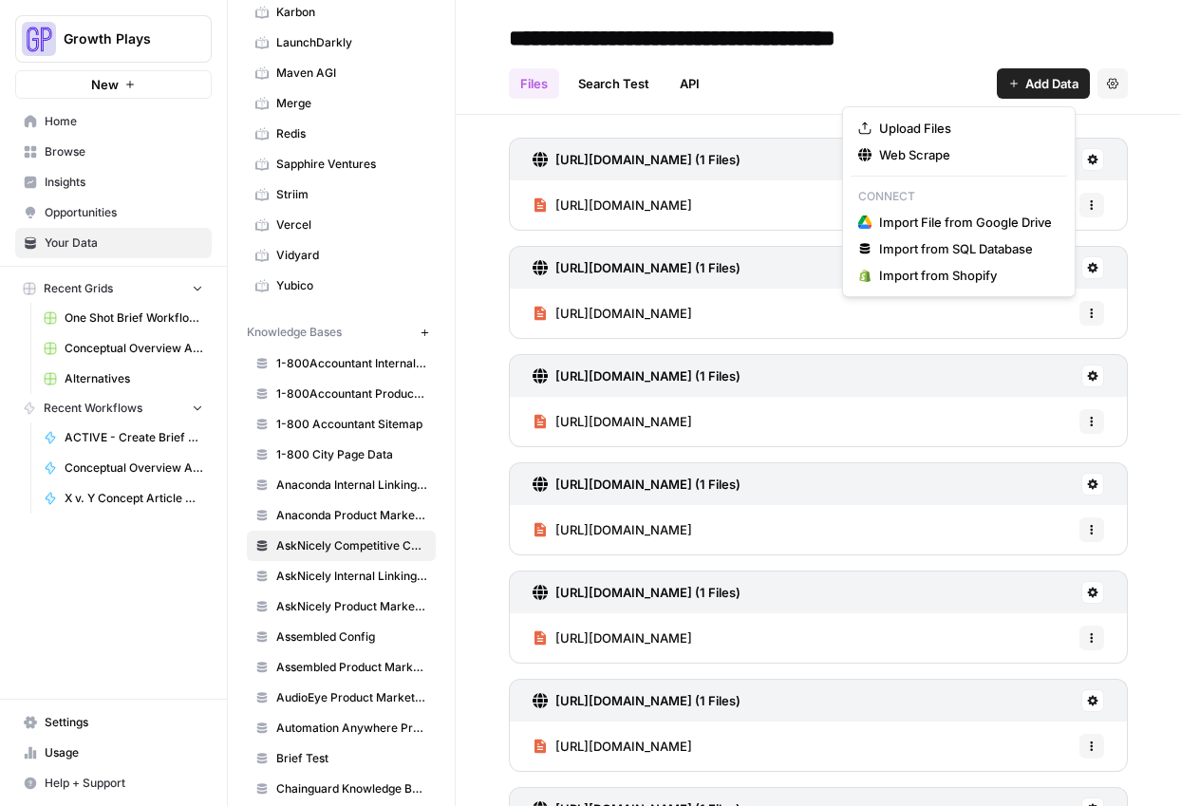
click at [1028, 84] on span "Add Data" at bounding box center [1051, 83] width 53 height 19
click at [868, 162] on div "Web Scrape" at bounding box center [958, 154] width 201 height 19
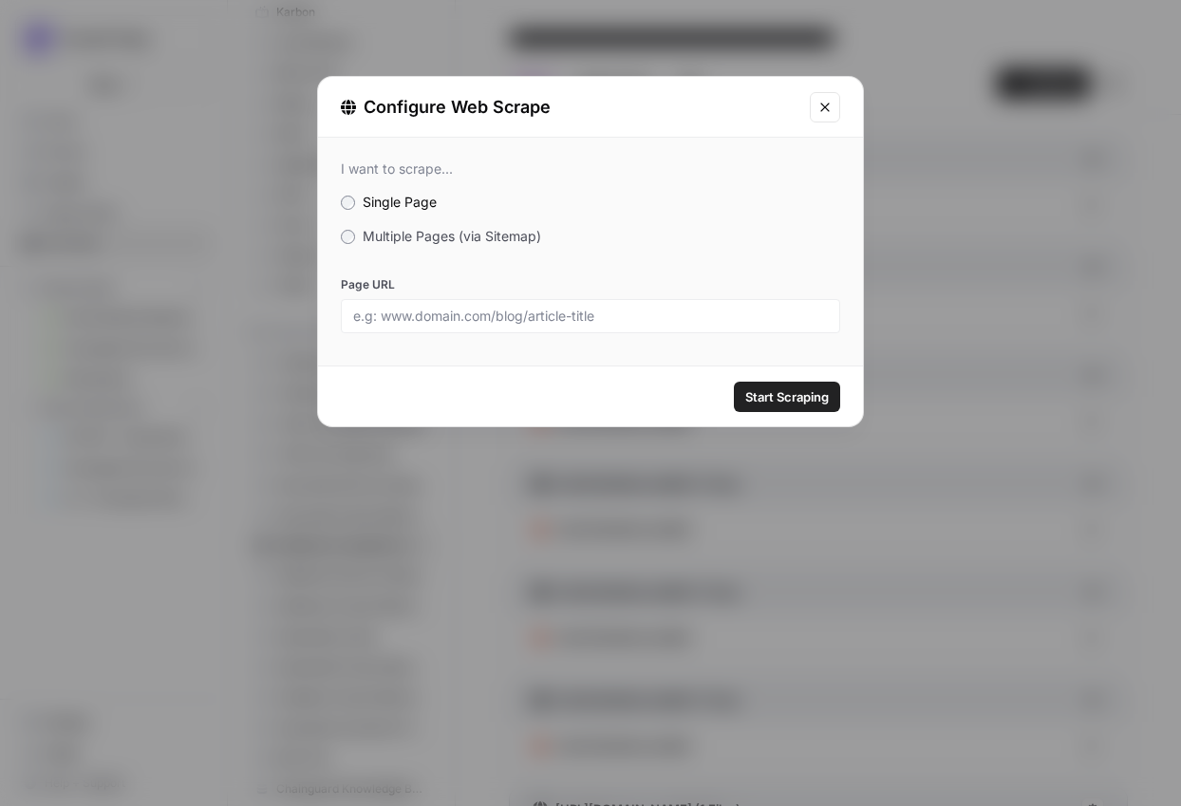
click at [553, 301] on div at bounding box center [590, 316] width 499 height 34
click at [549, 316] on input "Page URL" at bounding box center [590, 316] width 475 height 17
paste input "[URL][DOMAIN_NAME]"
type input "[URL][DOMAIN_NAME]"
click at [776, 397] on span "Start Scraping" at bounding box center [787, 396] width 84 height 19
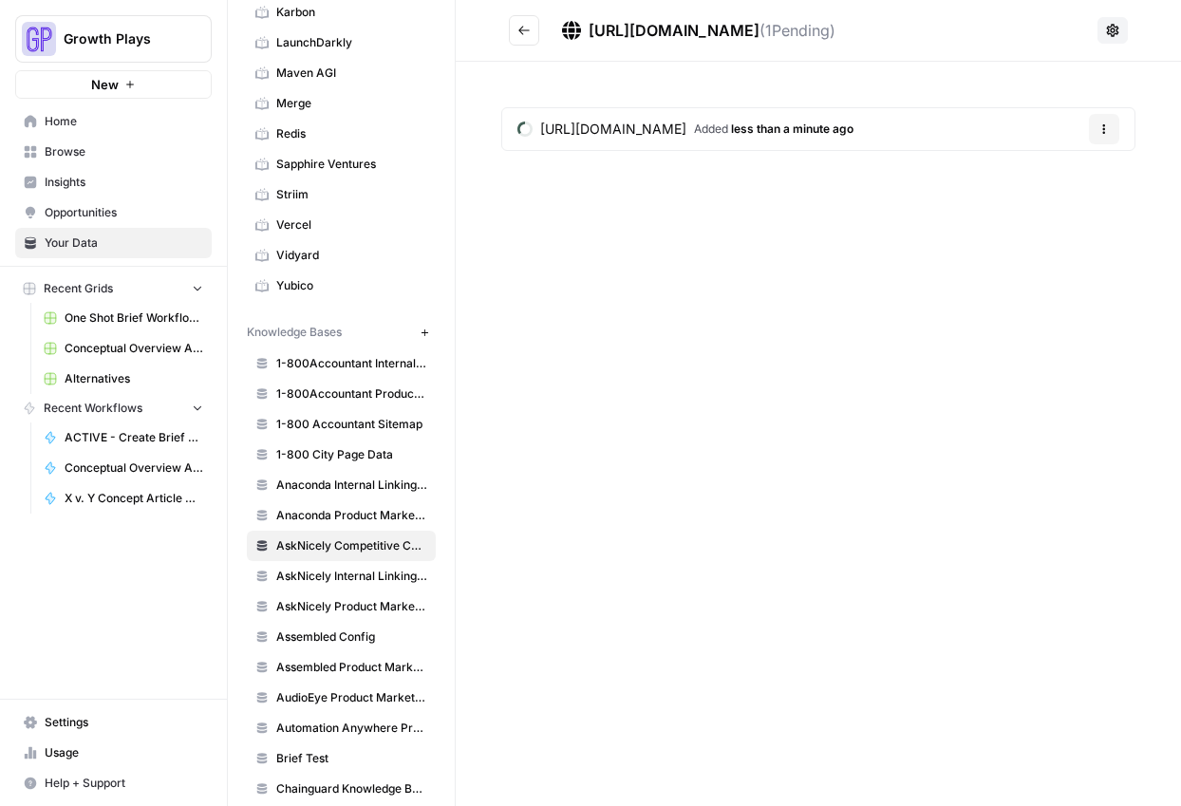
click at [540, 327] on div "https://inmoment.com/enterprise-architecture/ ( 1 Pending) https://inmoment.com…" at bounding box center [818, 403] width 725 height 806
click at [517, 35] on icon "Go back" at bounding box center [523, 30] width 13 height 13
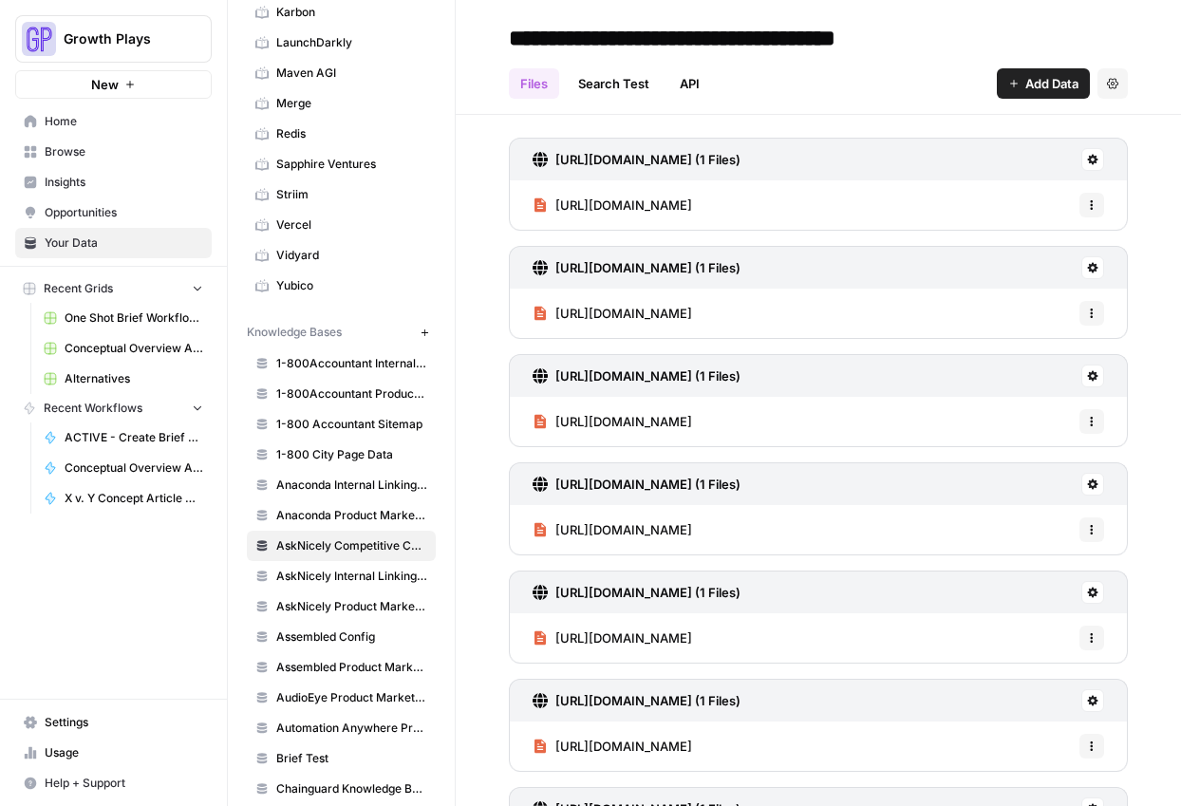
click at [1004, 81] on button "Add Data" at bounding box center [1043, 83] width 93 height 30
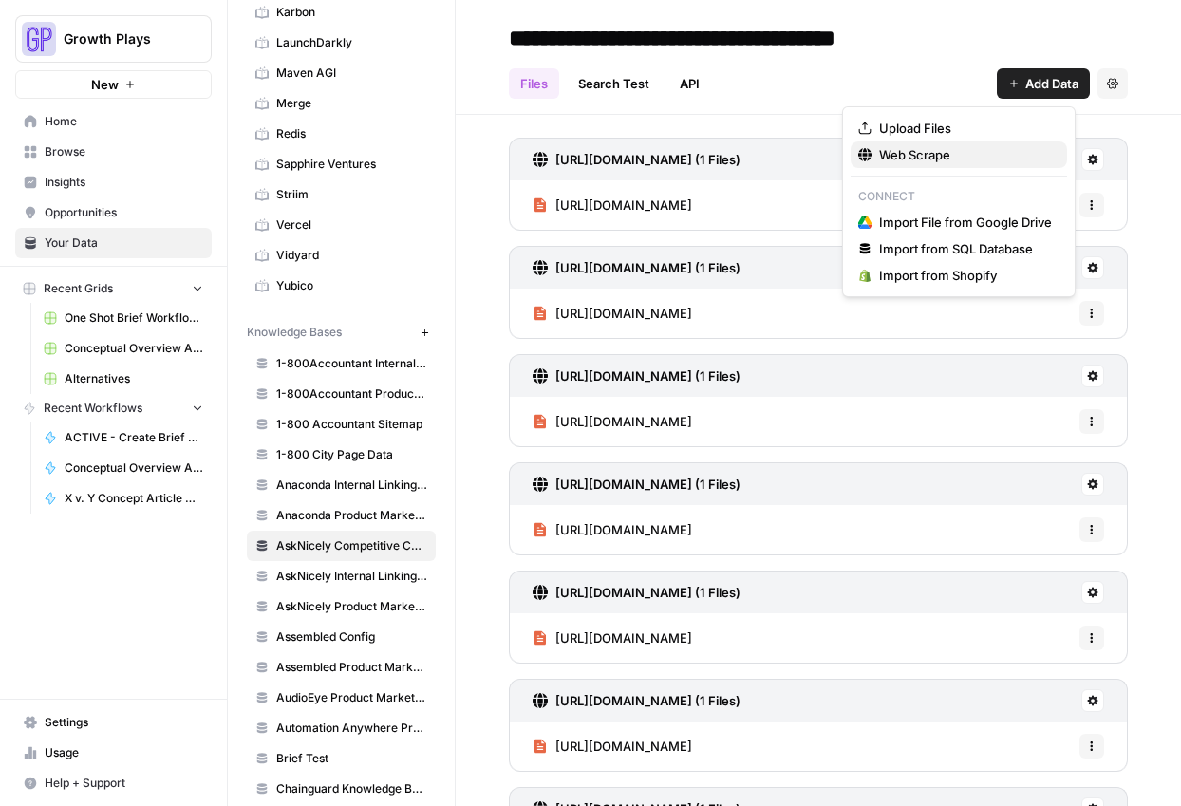
click at [952, 156] on span "Web Scrape" at bounding box center [965, 154] width 173 height 19
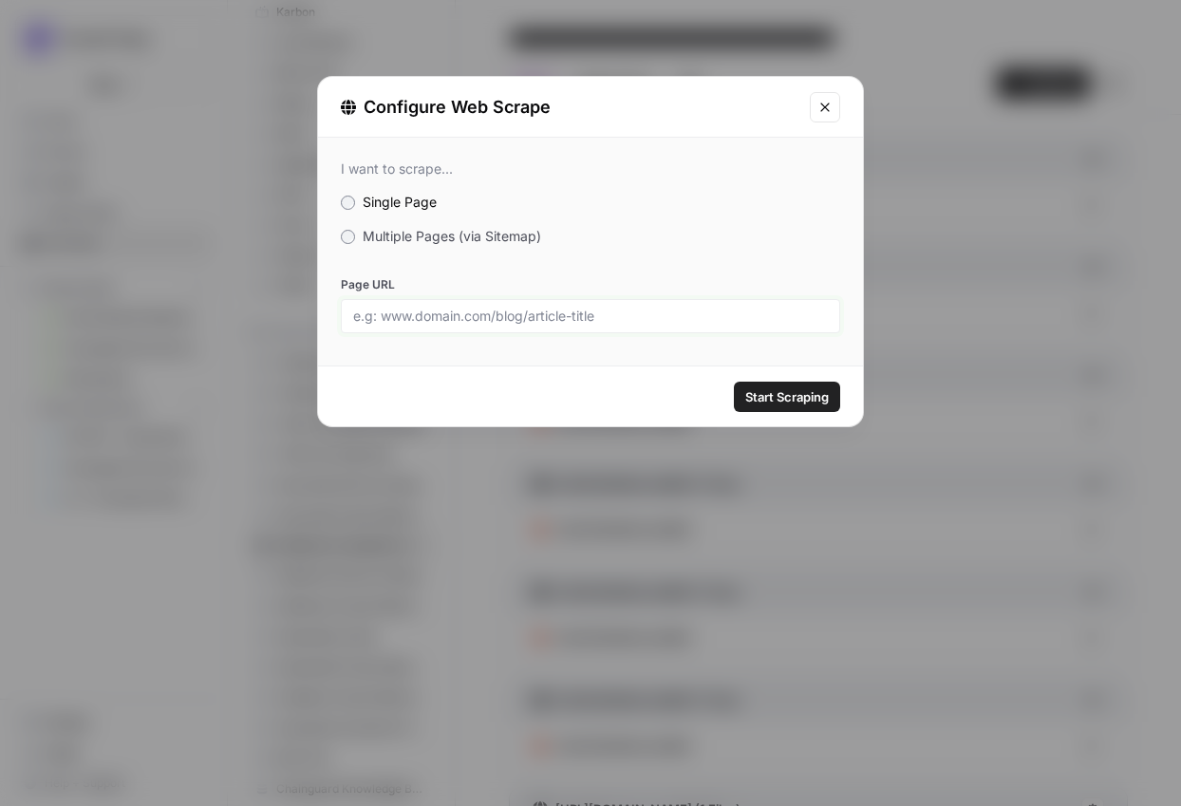
click at [688, 321] on input "Page URL" at bounding box center [590, 316] width 475 height 17
paste input "[URL][DOMAIN_NAME]"
type input "[URL][DOMAIN_NAME]"
click at [797, 404] on span "Start Scraping" at bounding box center [787, 396] width 84 height 19
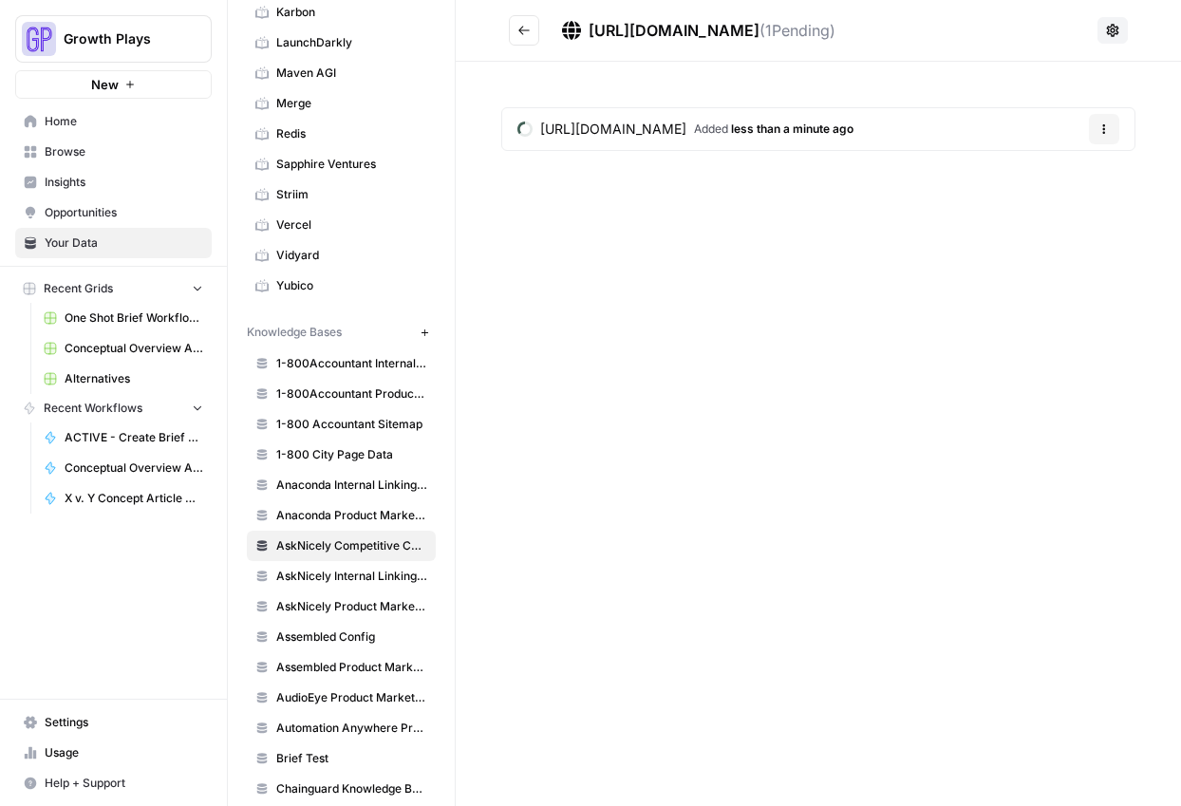
click at [576, 307] on div "https://inmoment.com/cx-integrations/ ( 1 Pending) https://inmoment.com/cx-inte…" at bounding box center [818, 403] width 725 height 806
click at [517, 28] on icon "Go back" at bounding box center [523, 30] width 13 height 13
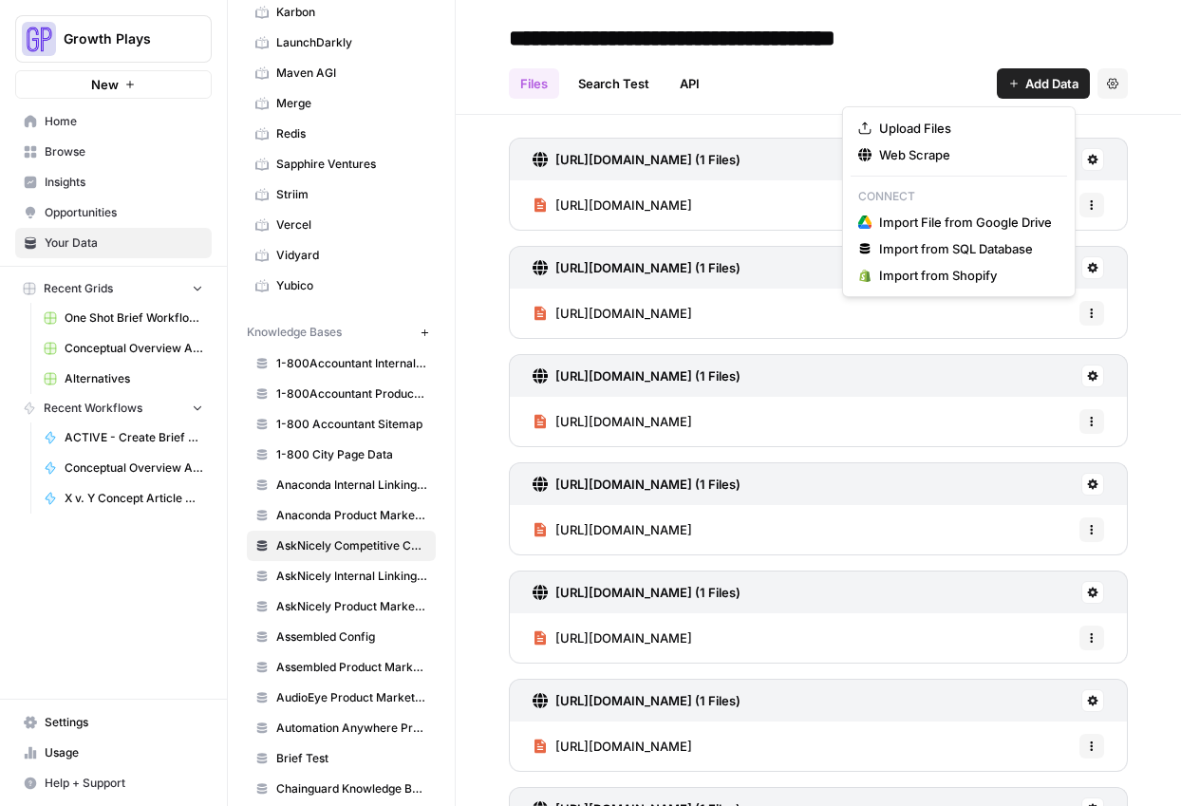
click at [1025, 79] on span "Add Data" at bounding box center [1051, 83] width 53 height 19
click at [983, 150] on span "Web Scrape" at bounding box center [965, 154] width 173 height 19
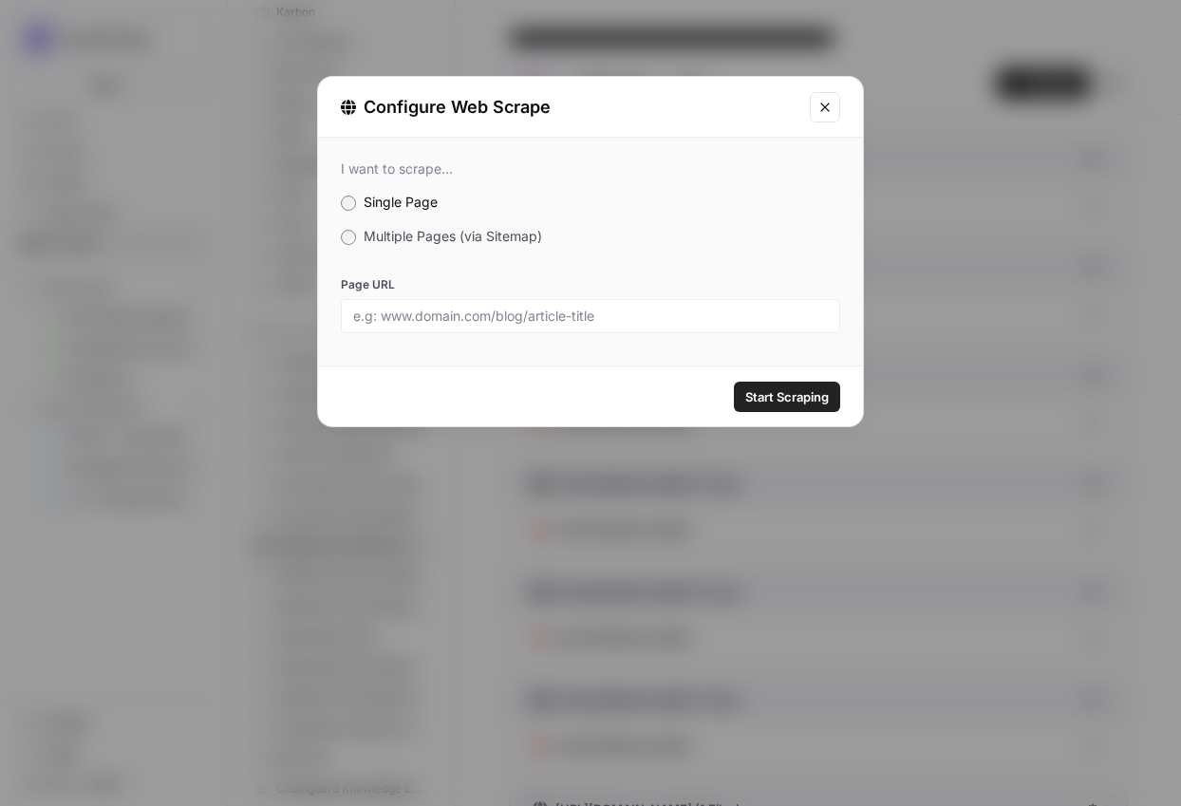
click at [610, 299] on div at bounding box center [590, 316] width 499 height 34
click at [615, 319] on input "Page URL" at bounding box center [590, 316] width 475 height 17
paste input "[URL][DOMAIN_NAME]"
type input "[URL][DOMAIN_NAME]"
click at [796, 390] on span "Start Scraping" at bounding box center [787, 396] width 84 height 19
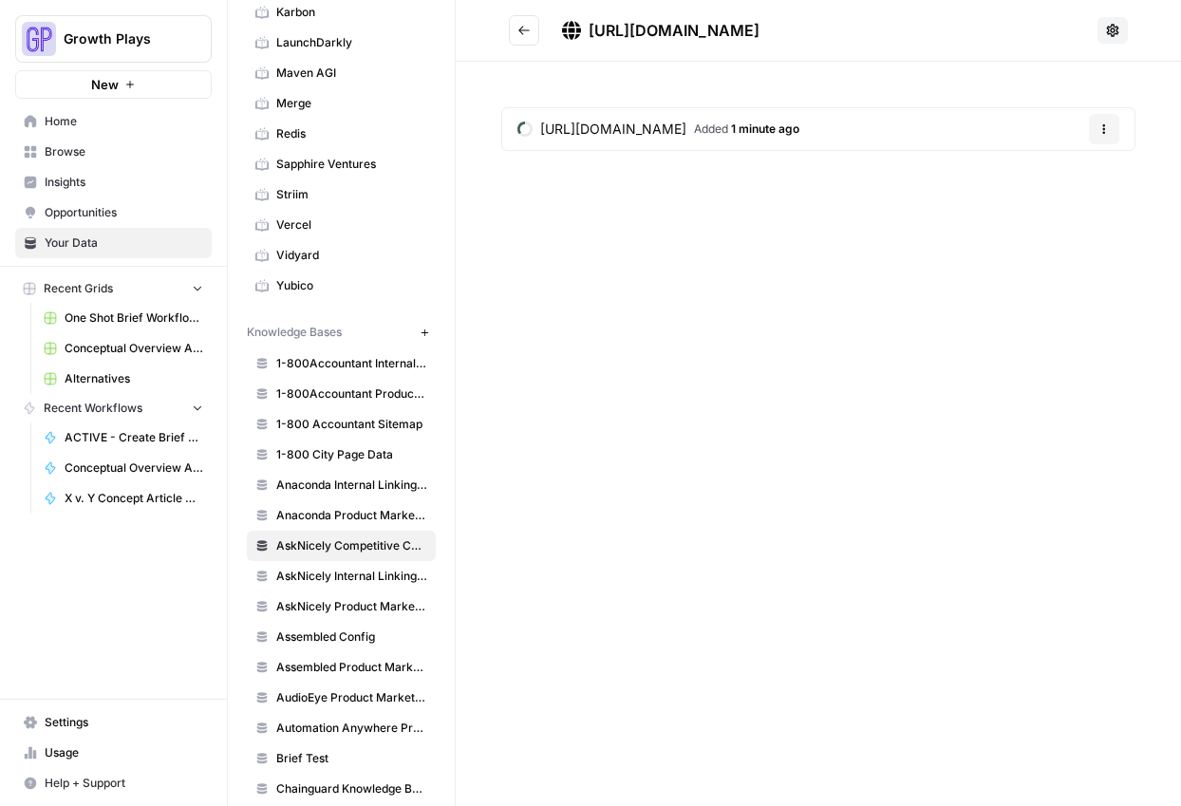
click at [520, 33] on icon "Go back" at bounding box center [523, 30] width 13 height 13
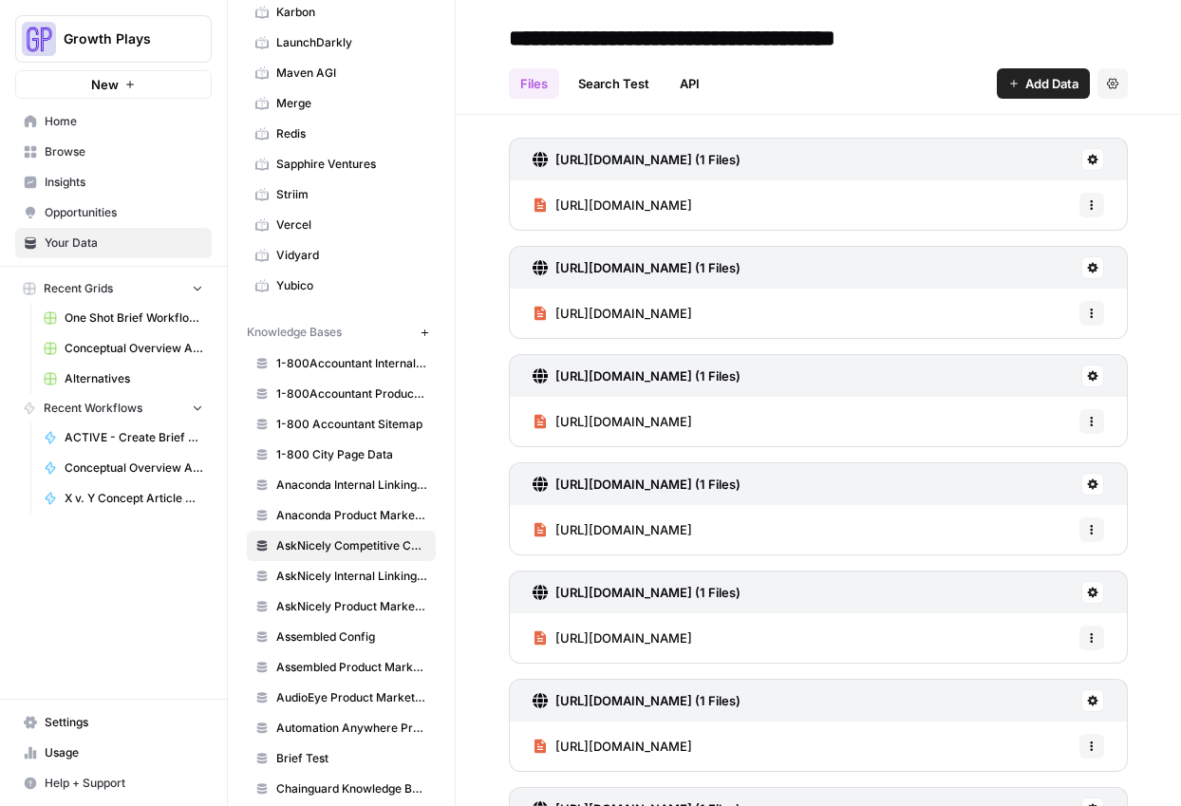
click at [1025, 88] on span "Add Data" at bounding box center [1051, 83] width 53 height 19
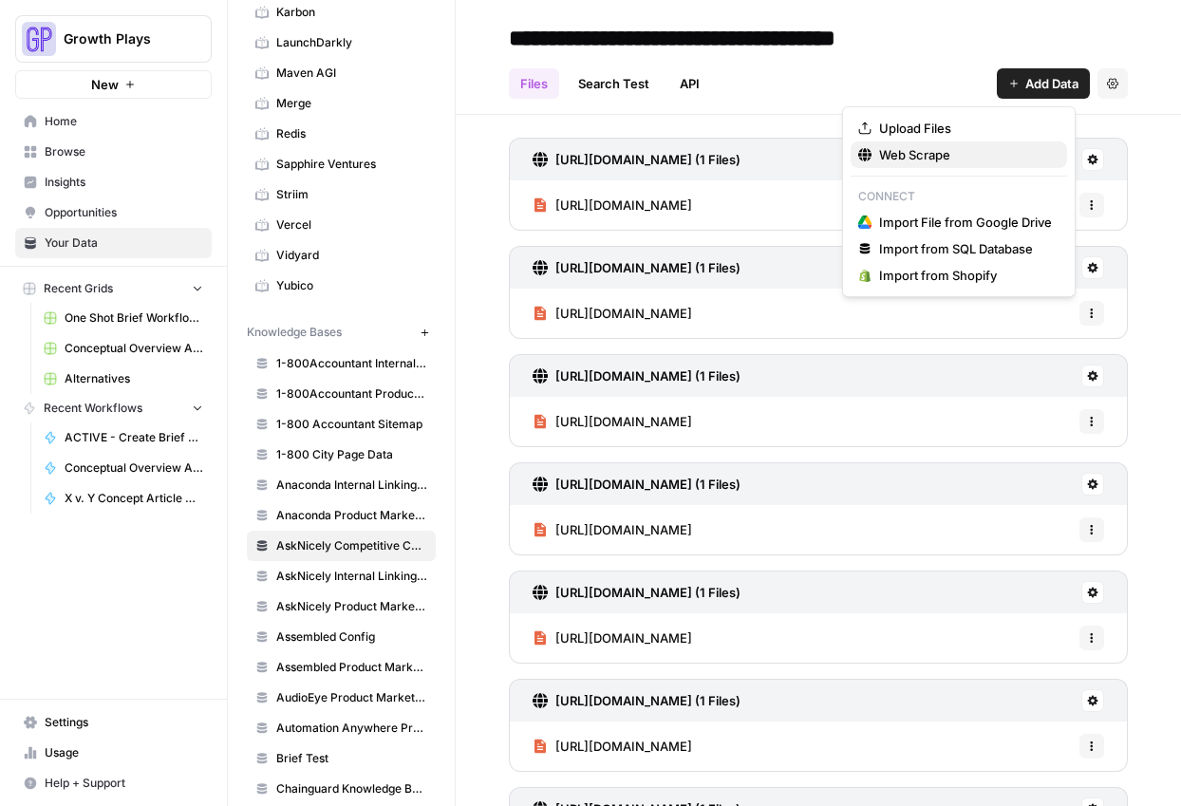
click at [950, 155] on span "Web Scrape" at bounding box center [965, 154] width 173 height 19
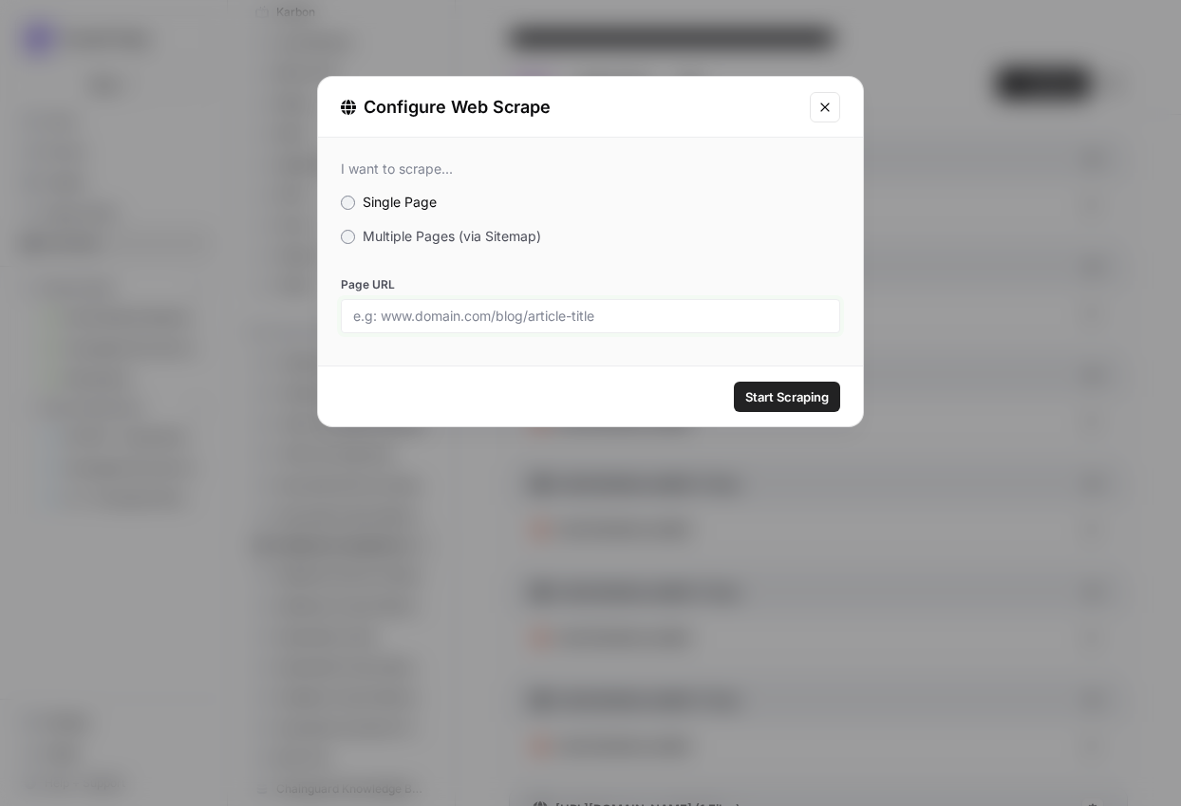
click at [609, 318] on input "Page URL" at bounding box center [590, 316] width 475 height 17
paste input "[URL][DOMAIN_NAME]"
type input "[URL][DOMAIN_NAME]"
click at [802, 416] on div "Start Scraping" at bounding box center [590, 396] width 545 height 60
click at [803, 405] on button "Start Scraping" at bounding box center [787, 397] width 106 height 30
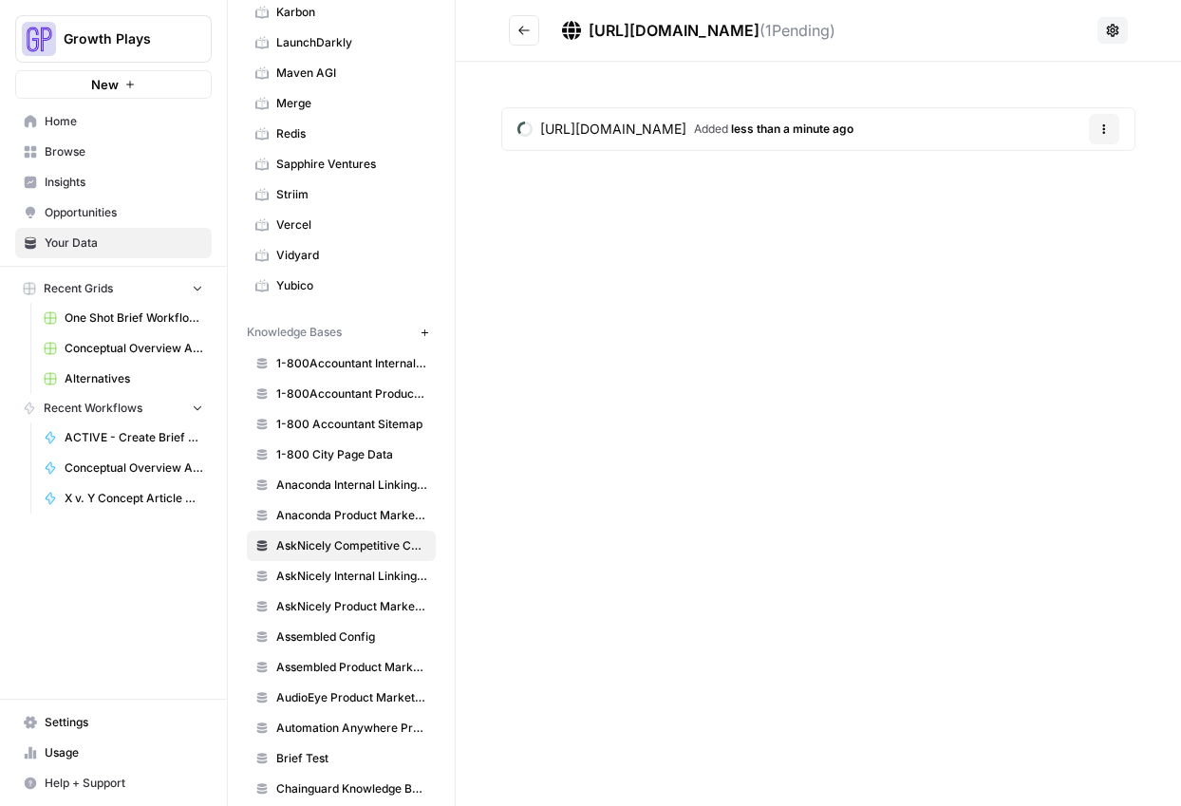
drag, startPoint x: 516, startPoint y: 32, endPoint x: 47, endPoint y: 79, distance: 470.3
click at [516, 32] on button "Go back" at bounding box center [524, 30] width 30 height 30
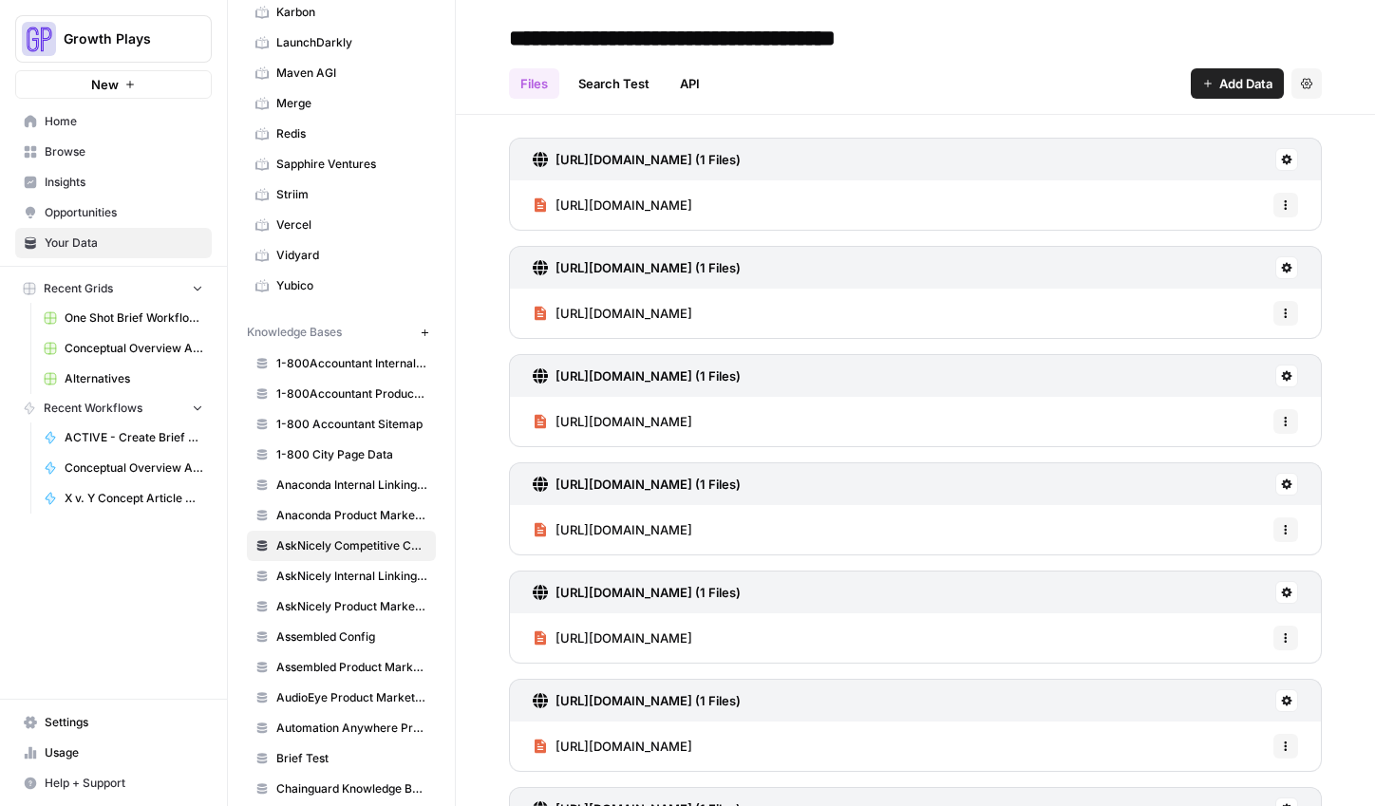
click at [1230, 81] on span "Add Data" at bounding box center [1245, 83] width 53 height 19
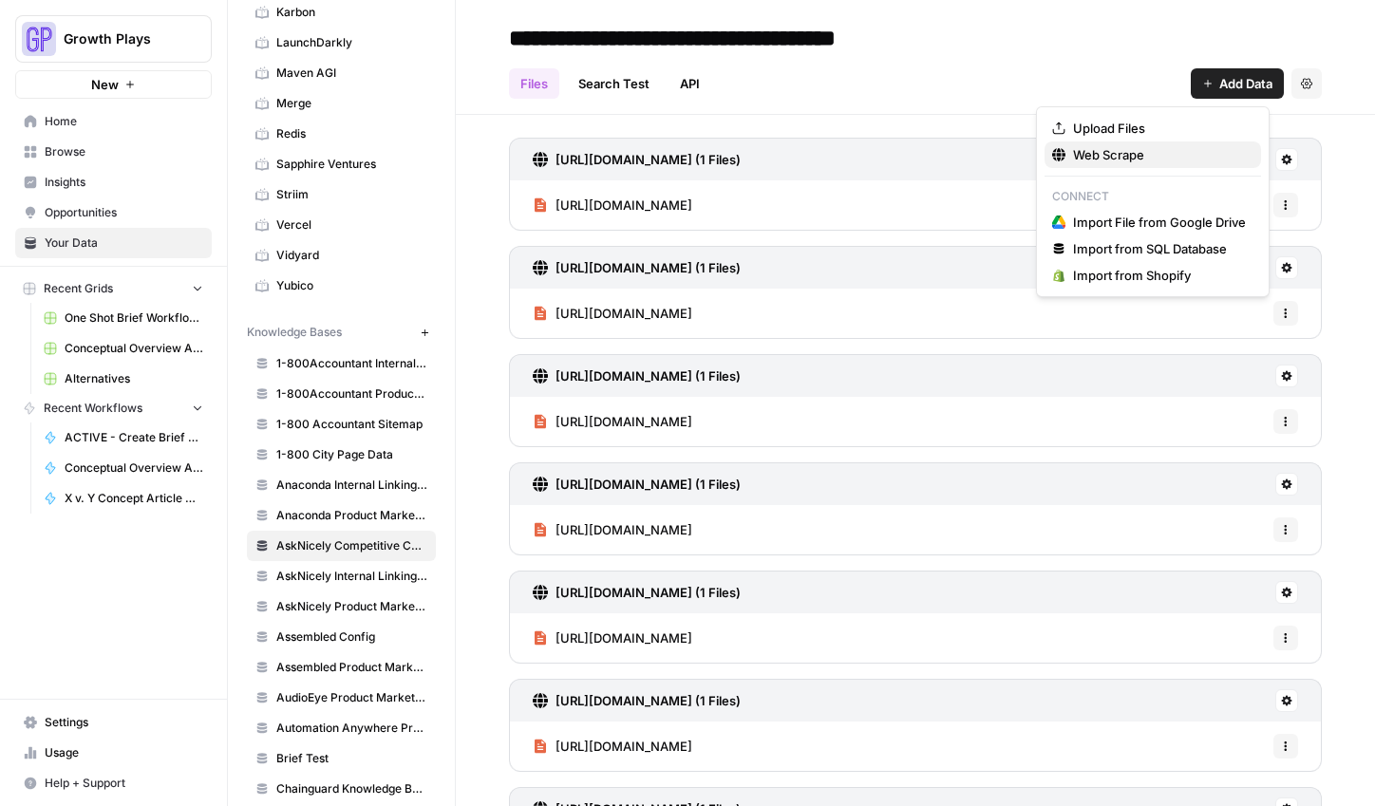
click at [1178, 155] on span "Web Scrape" at bounding box center [1159, 154] width 173 height 19
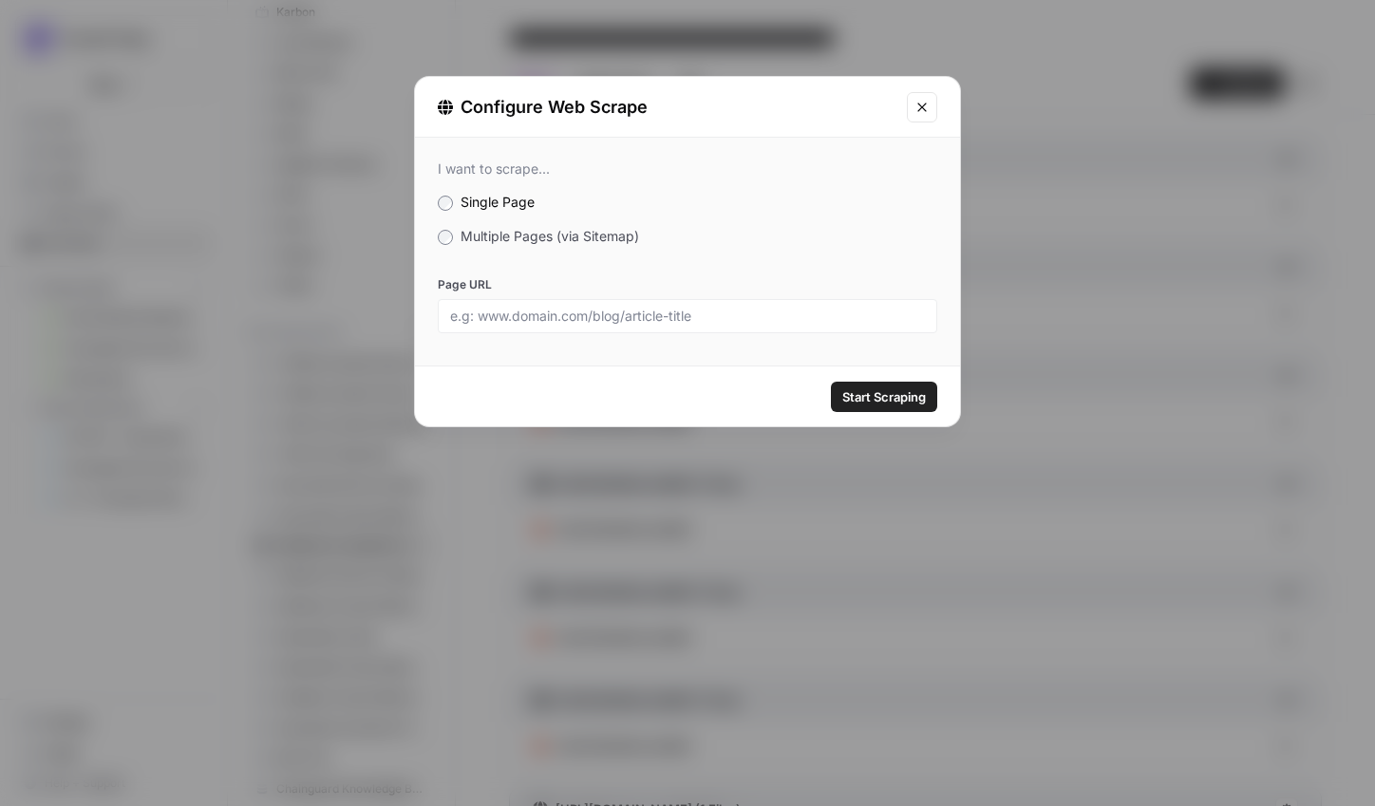
click at [553, 234] on span "Multiple Pages (via Sitemap)" at bounding box center [549, 236] width 178 height 16
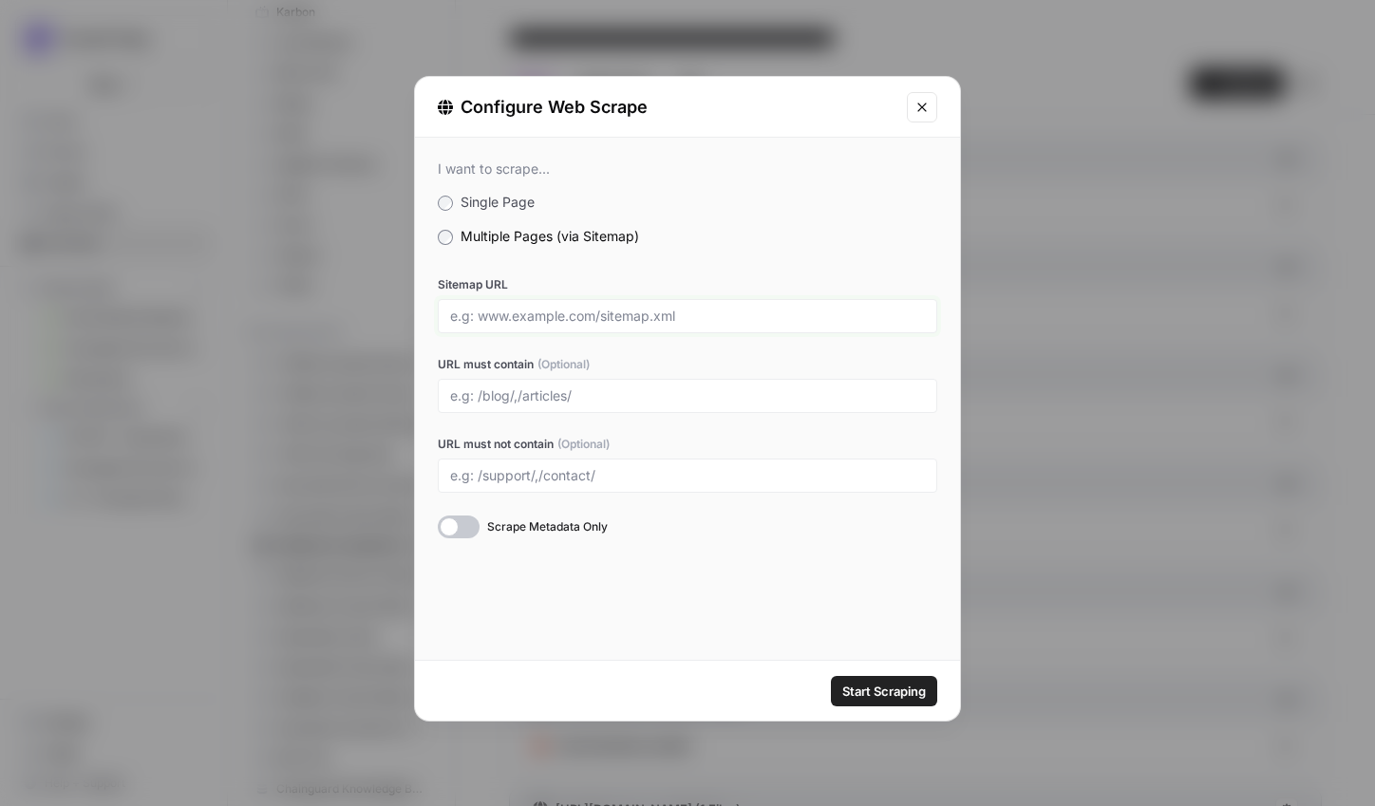
click at [529, 313] on input "Sitemap URL" at bounding box center [687, 316] width 475 height 17
paste input "https://www.forsta.com/sitemap_index.xml"
type input "https://www.forsta.com/sitemap_index.xml"
click at [522, 401] on input "URL must contain (Optional)" at bounding box center [687, 395] width 475 height 17
type input "/platform/,"
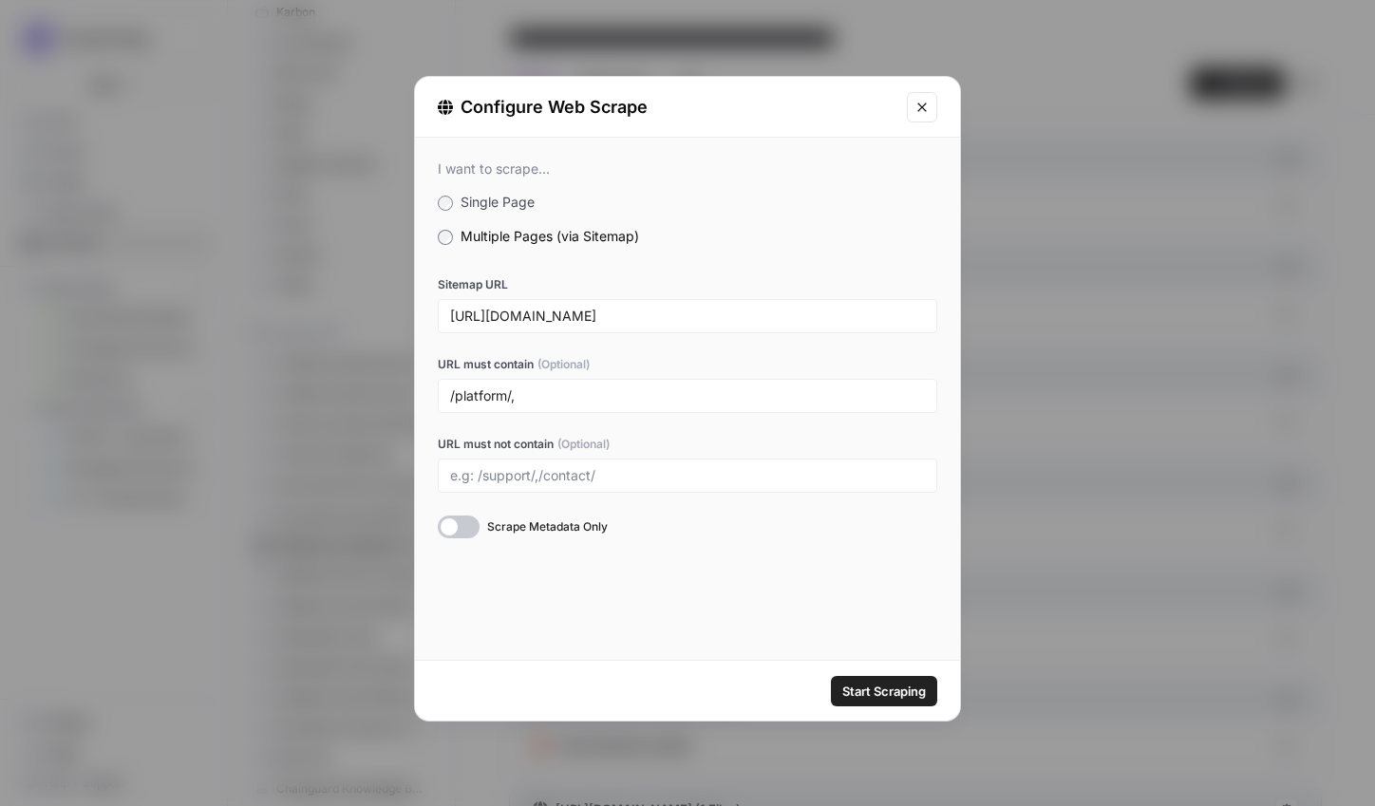
drag, startPoint x: 128, startPoint y: 189, endPoint x: 31, endPoint y: 187, distance: 96.9
click at [128, 189] on div "Configure Web Scrape I want to scrape... Single Page Multiple Pages (via Sitema…" at bounding box center [687, 403] width 1375 height 806
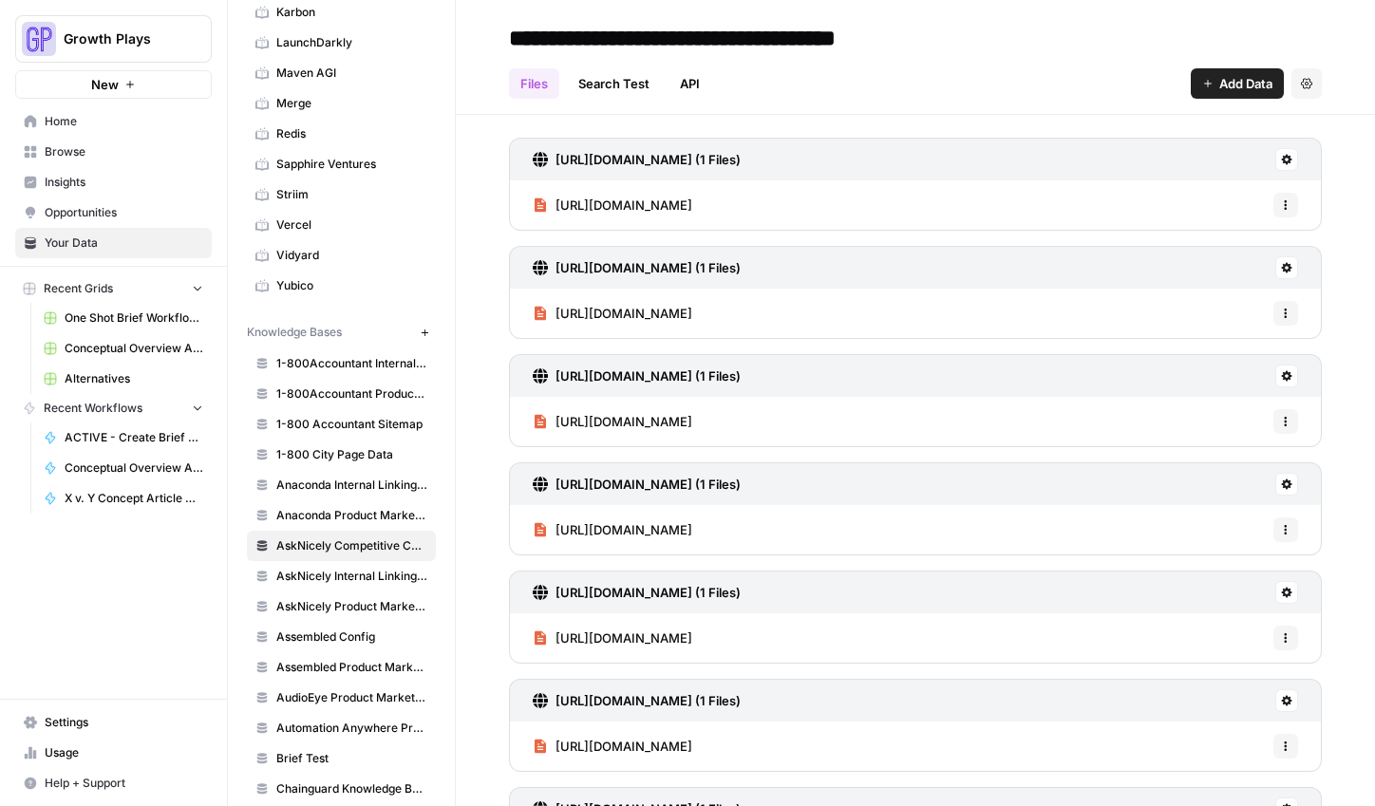
click at [1219, 88] on span "Add Data" at bounding box center [1245, 83] width 53 height 19
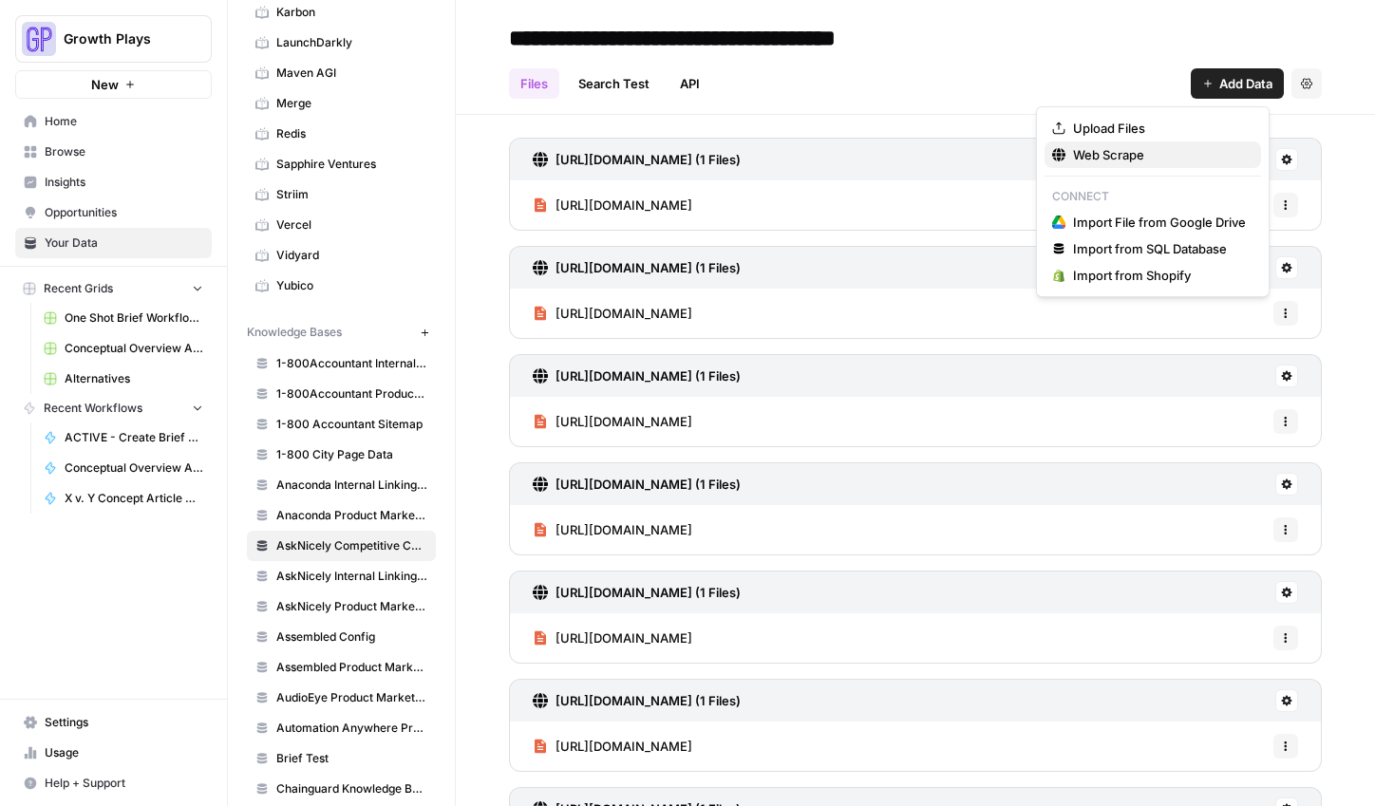
click at [1167, 151] on span "Web Scrape" at bounding box center [1159, 154] width 173 height 19
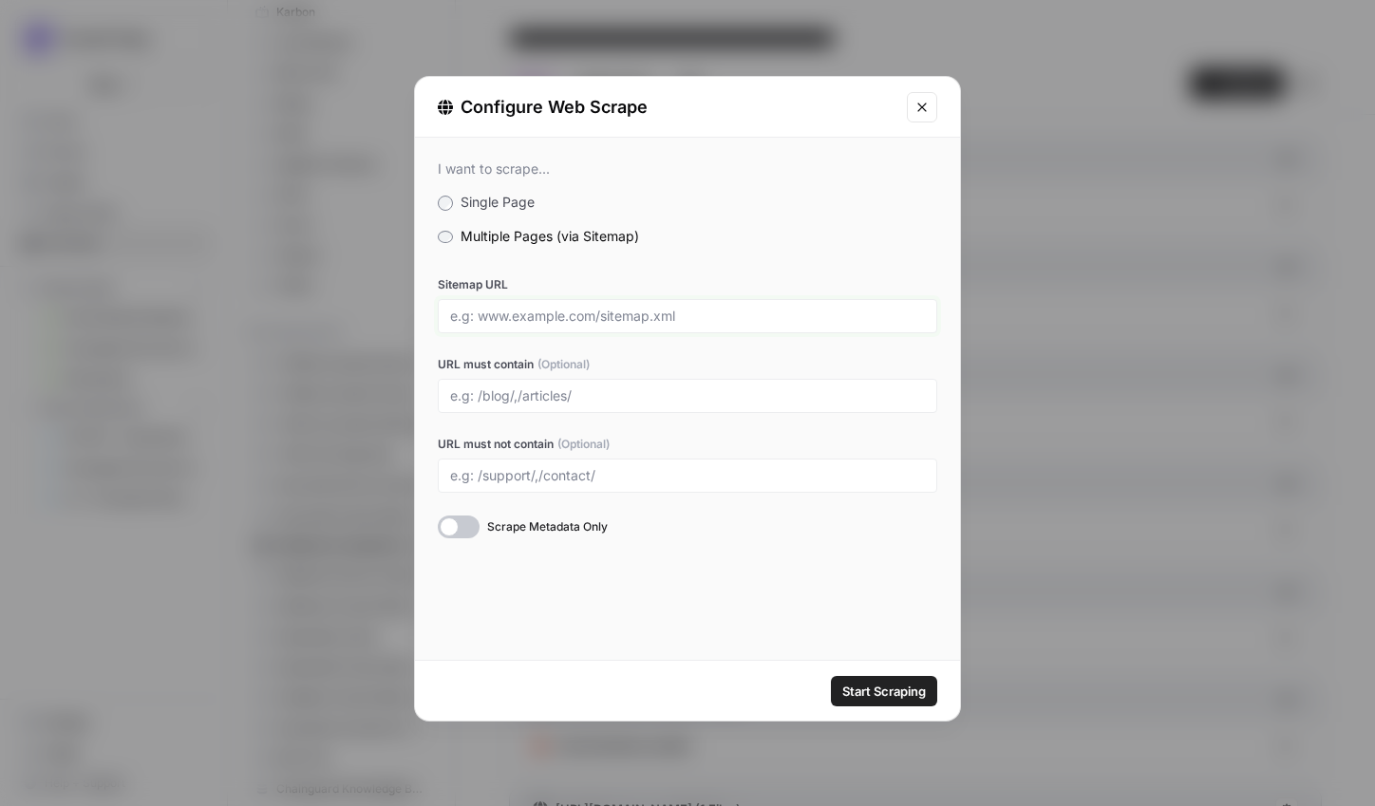
click at [465, 309] on input "Sitemap URL" at bounding box center [687, 316] width 475 height 17
paste input "https://www.forsta.com/sitemap_index.xml"
type input "https://www.forsta.com/sitemap_index.xml"
click at [531, 387] on input "URL must contain (Optional)" at bounding box center [687, 395] width 475 height 17
click at [565, 398] on input "/platform/,/solution/" at bounding box center [687, 395] width 475 height 17
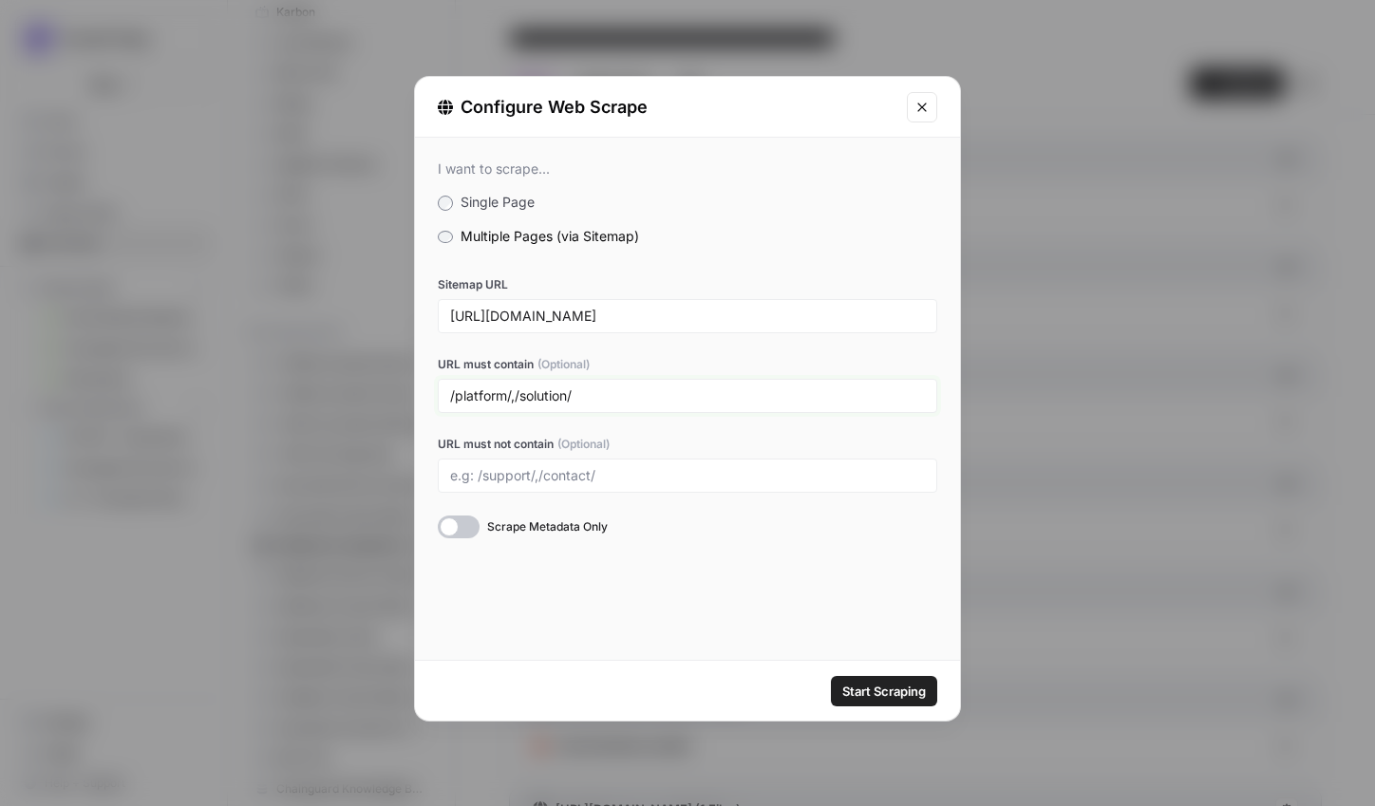
click at [565, 398] on input "/platform/,/solution/" at bounding box center [687, 395] width 475 height 17
click at [569, 397] on input "/platform/,/solution/" at bounding box center [687, 395] width 475 height 17
type input "/platform/,/solutions/,/services/,"
click at [543, 477] on input "URL must not contain (Optional)" at bounding box center [687, 475] width 475 height 17
type input "/de/"
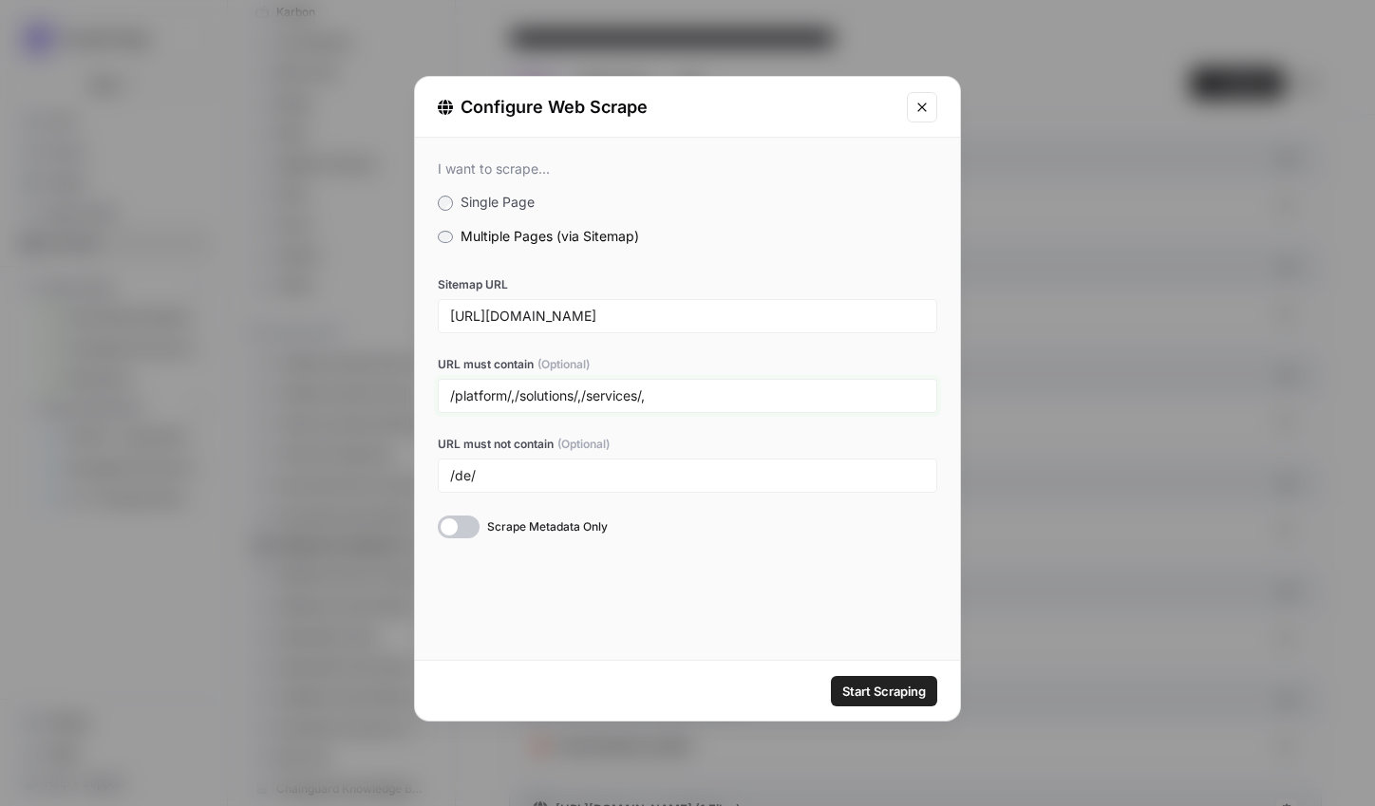
click at [763, 401] on input "/platform/,/solutions/,/services/," at bounding box center [687, 395] width 475 height 17
type input "/platform/,/solutions/,/services/"
click at [901, 682] on span "Start Scraping" at bounding box center [884, 691] width 84 height 19
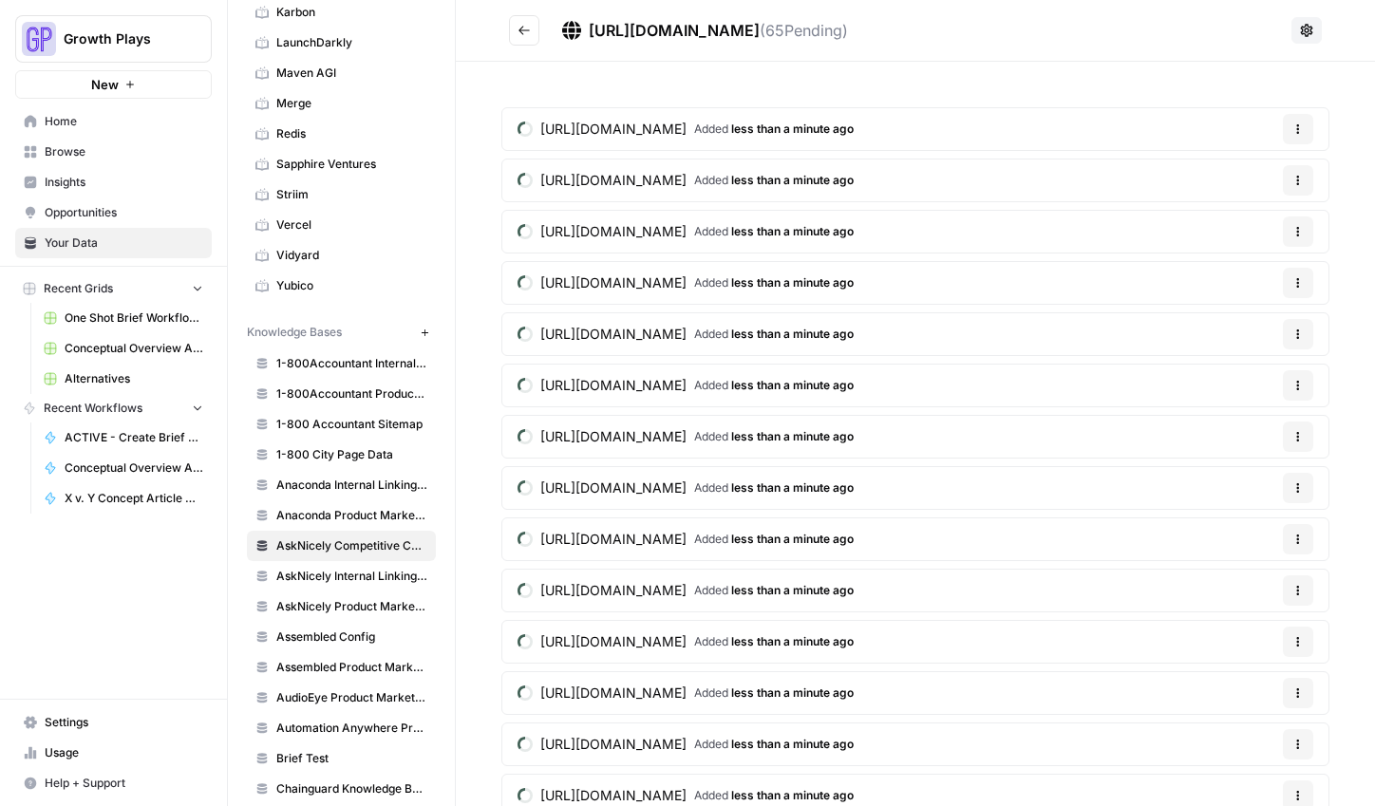
click at [517, 30] on icon "Go back" at bounding box center [523, 30] width 13 height 13
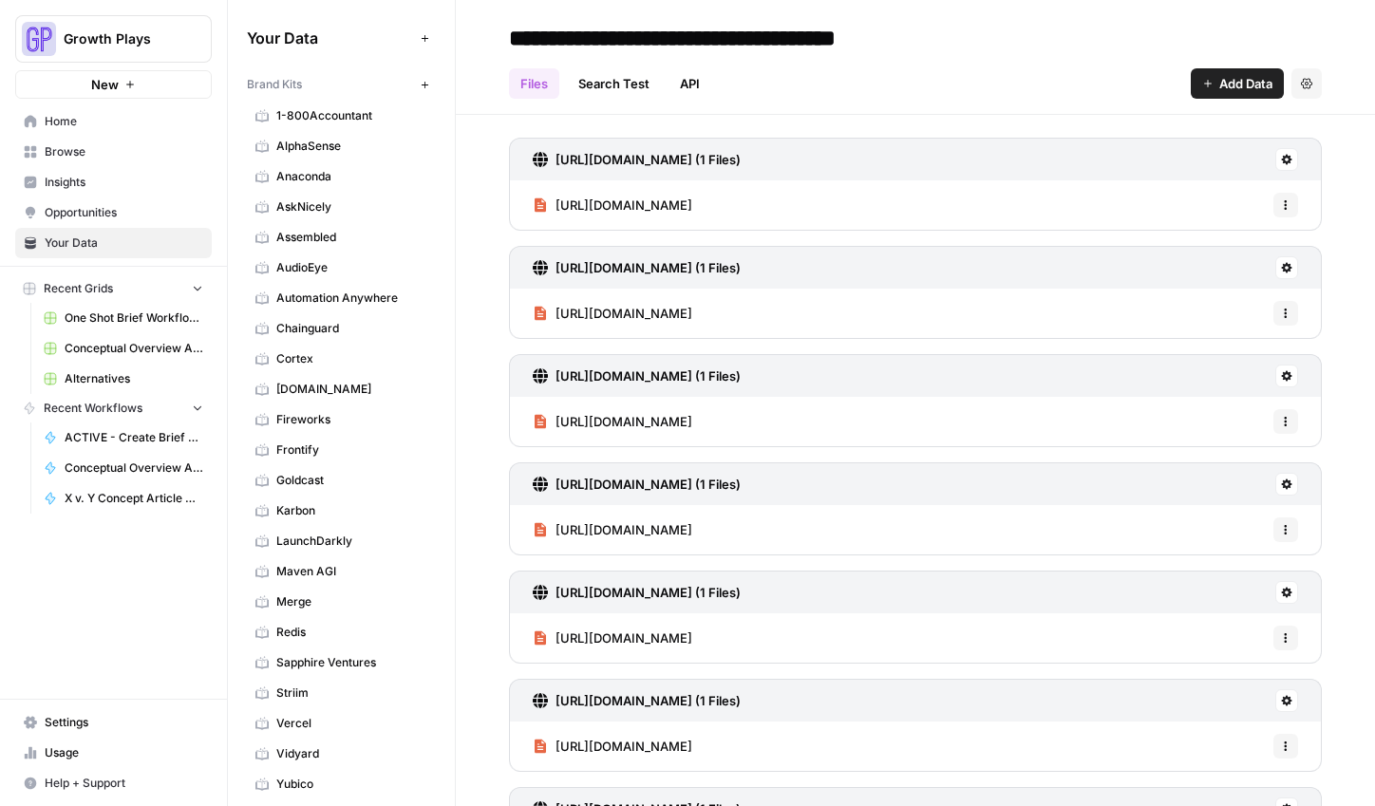
scroll to position [498, 0]
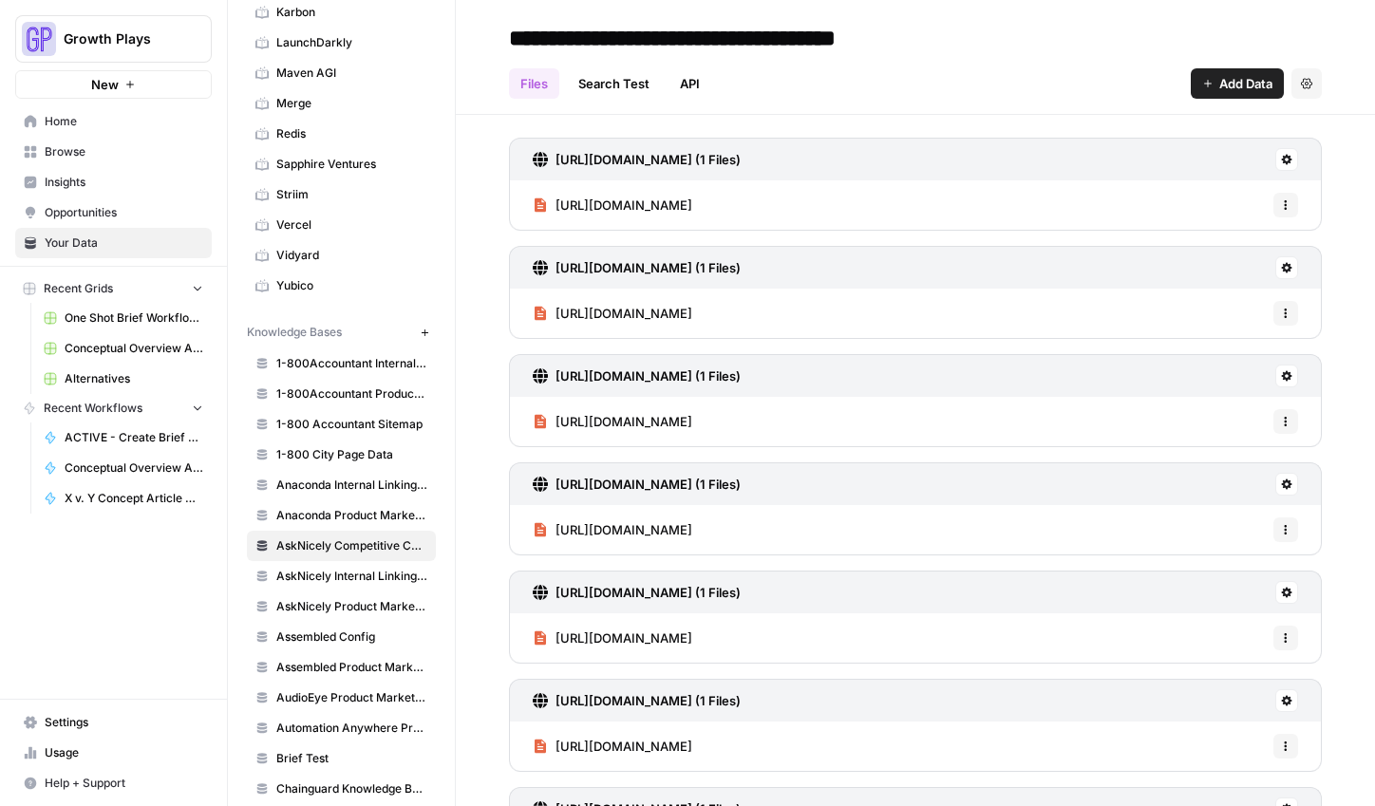
click at [1233, 103] on header "**********" at bounding box center [915, 57] width 919 height 115
click at [1234, 94] on button "Add Data" at bounding box center [1236, 83] width 93 height 30
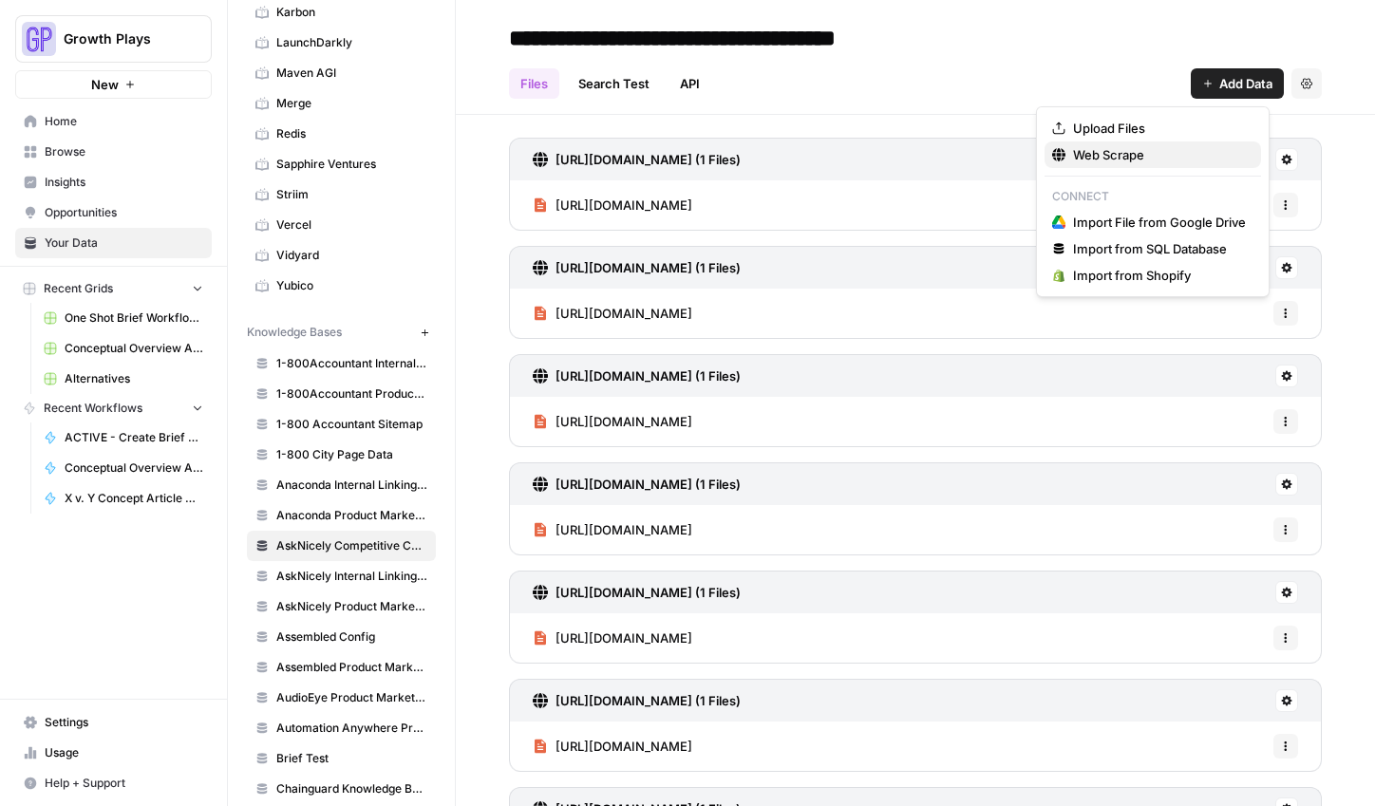
click at [1190, 160] on span "Web Scrape" at bounding box center [1159, 154] width 173 height 19
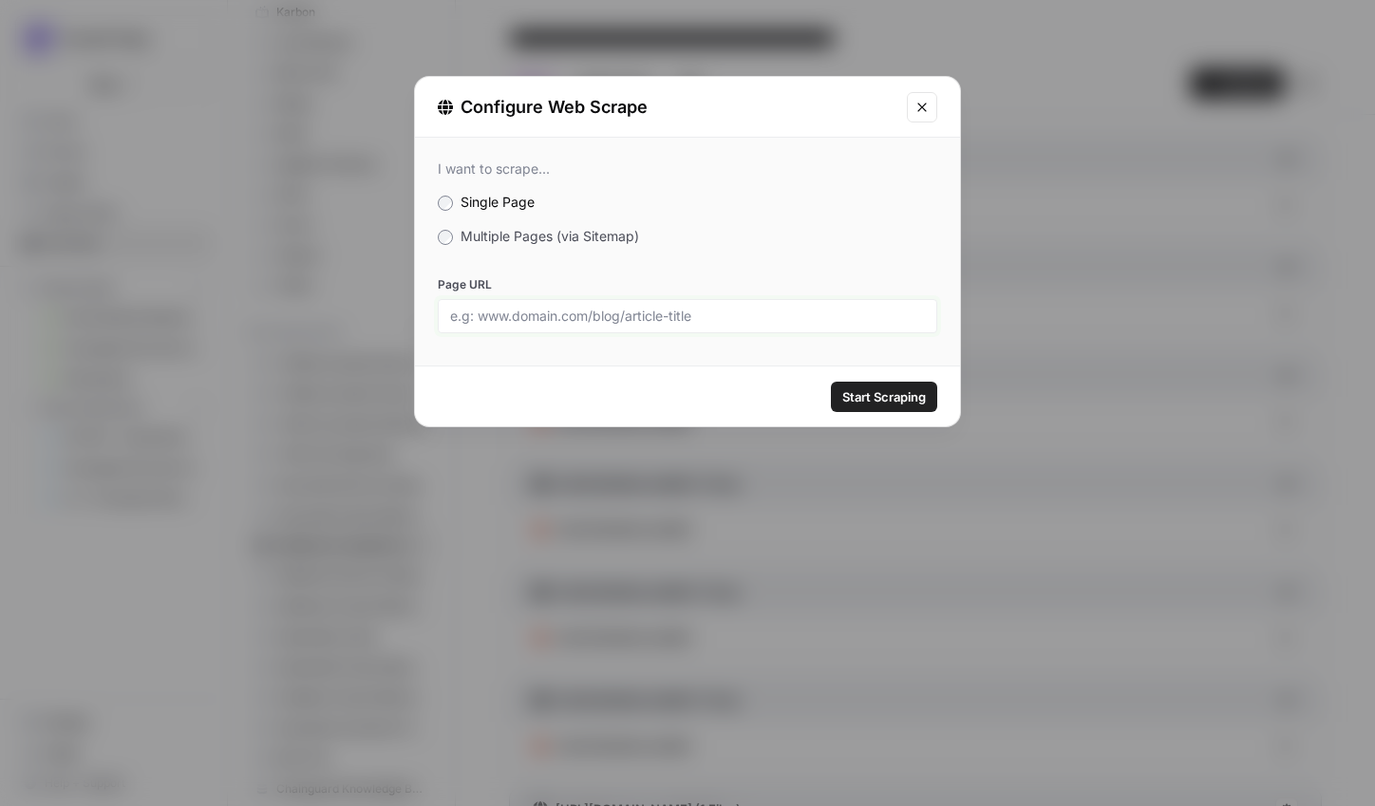
click at [509, 318] on input "Page URL" at bounding box center [687, 316] width 475 height 17
paste input "https://www.surveysensum.com/nps-software"
type input "https://www.surveysensum.com/nps-software"
click at [896, 387] on span "Start Scraping" at bounding box center [884, 396] width 84 height 19
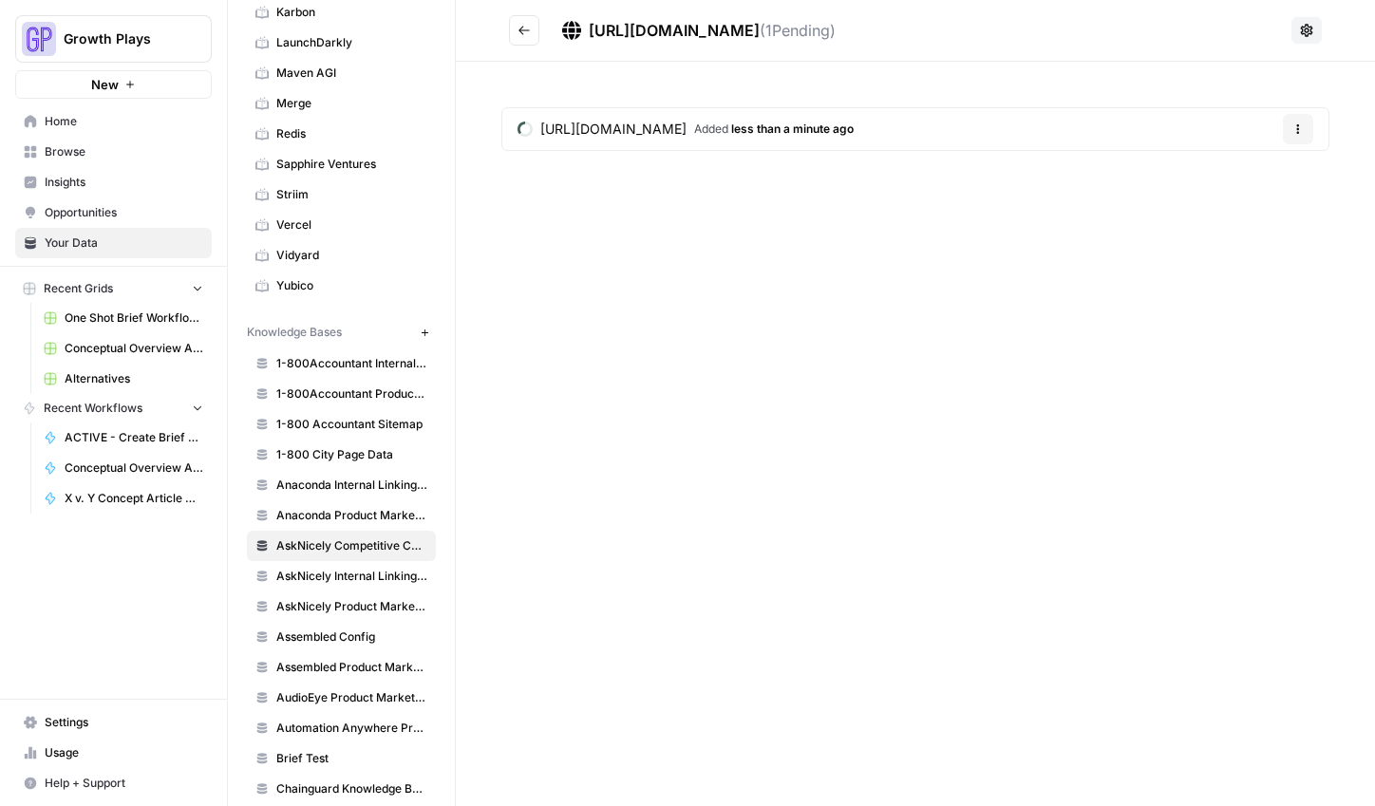
click at [527, 42] on button "Go back" at bounding box center [524, 30] width 30 height 30
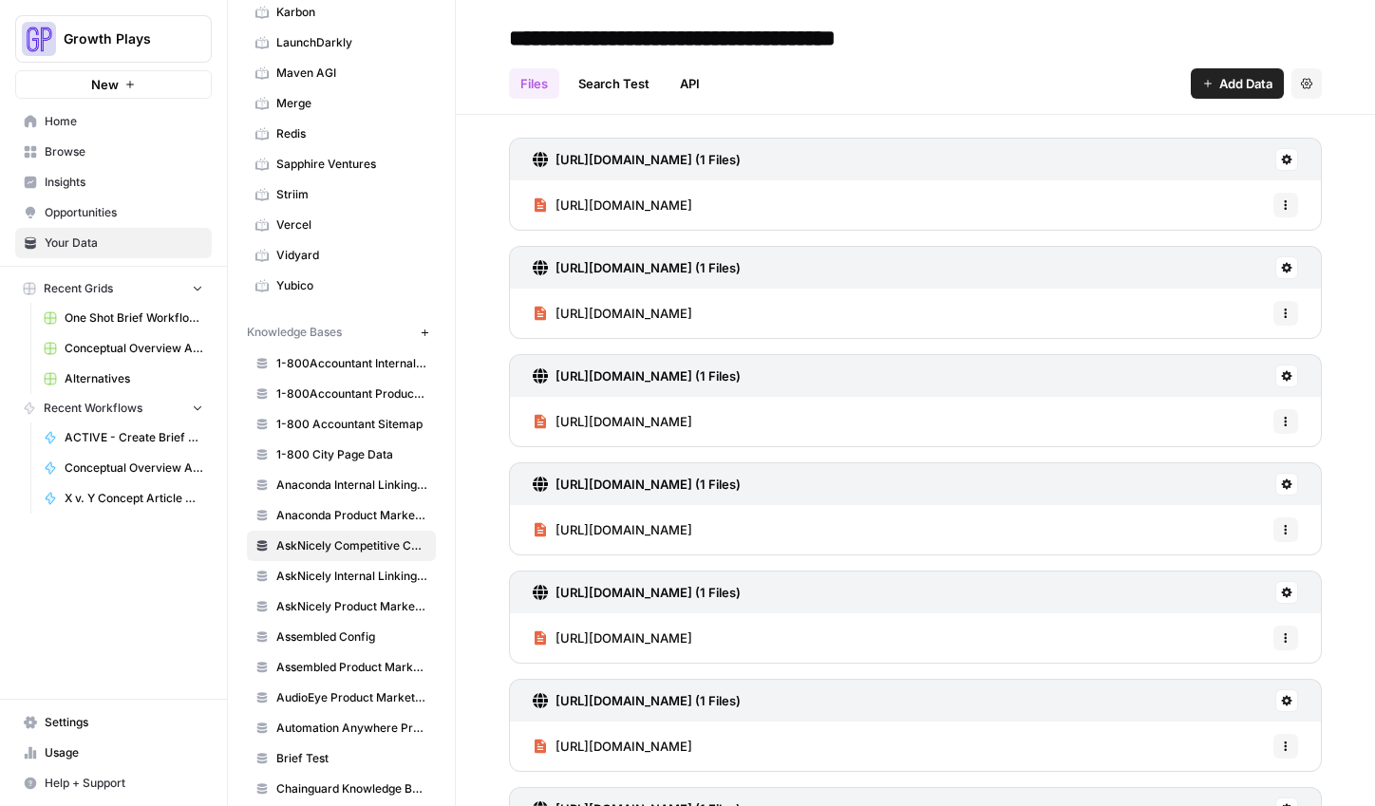
click at [1219, 80] on span "Add Data" at bounding box center [1245, 83] width 53 height 19
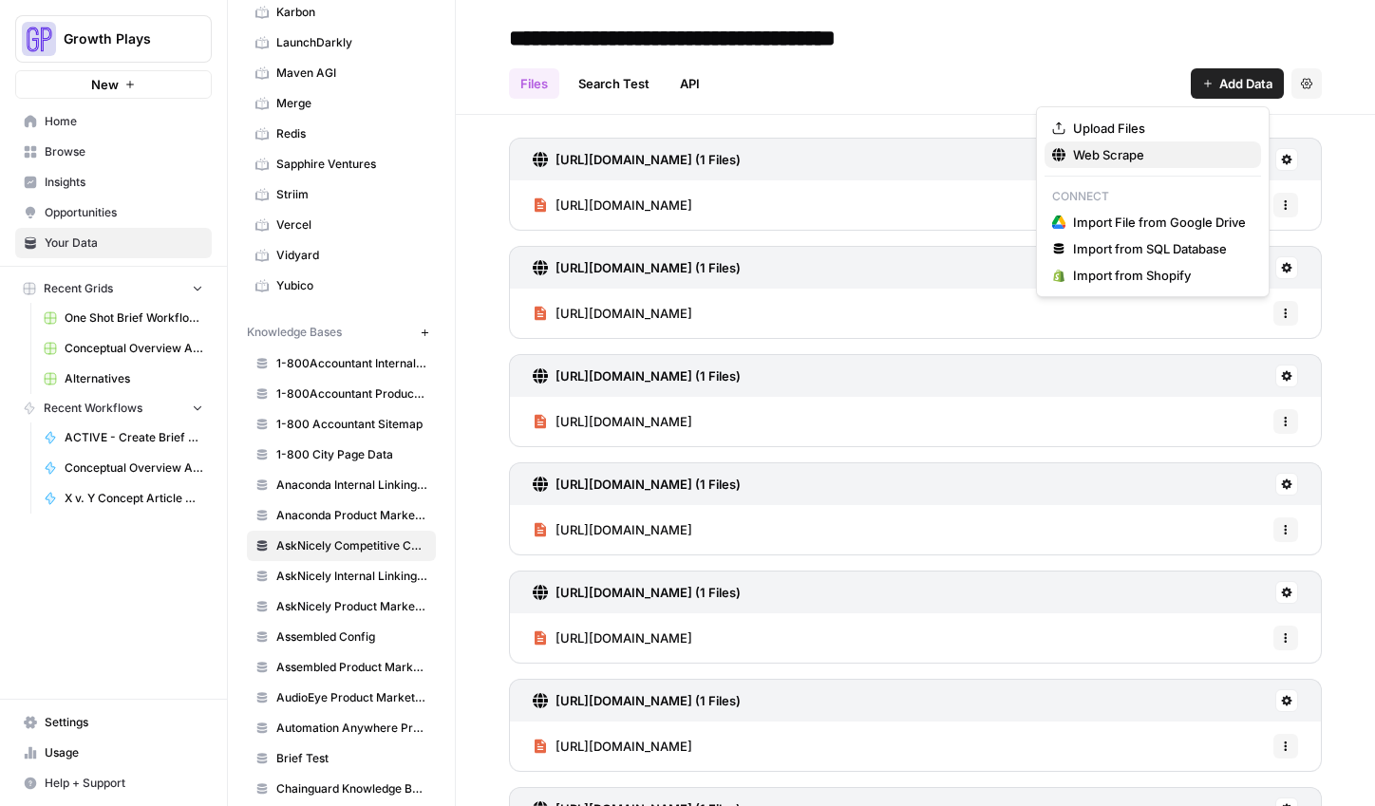
click at [1082, 151] on span "Web Scrape" at bounding box center [1159, 154] width 173 height 19
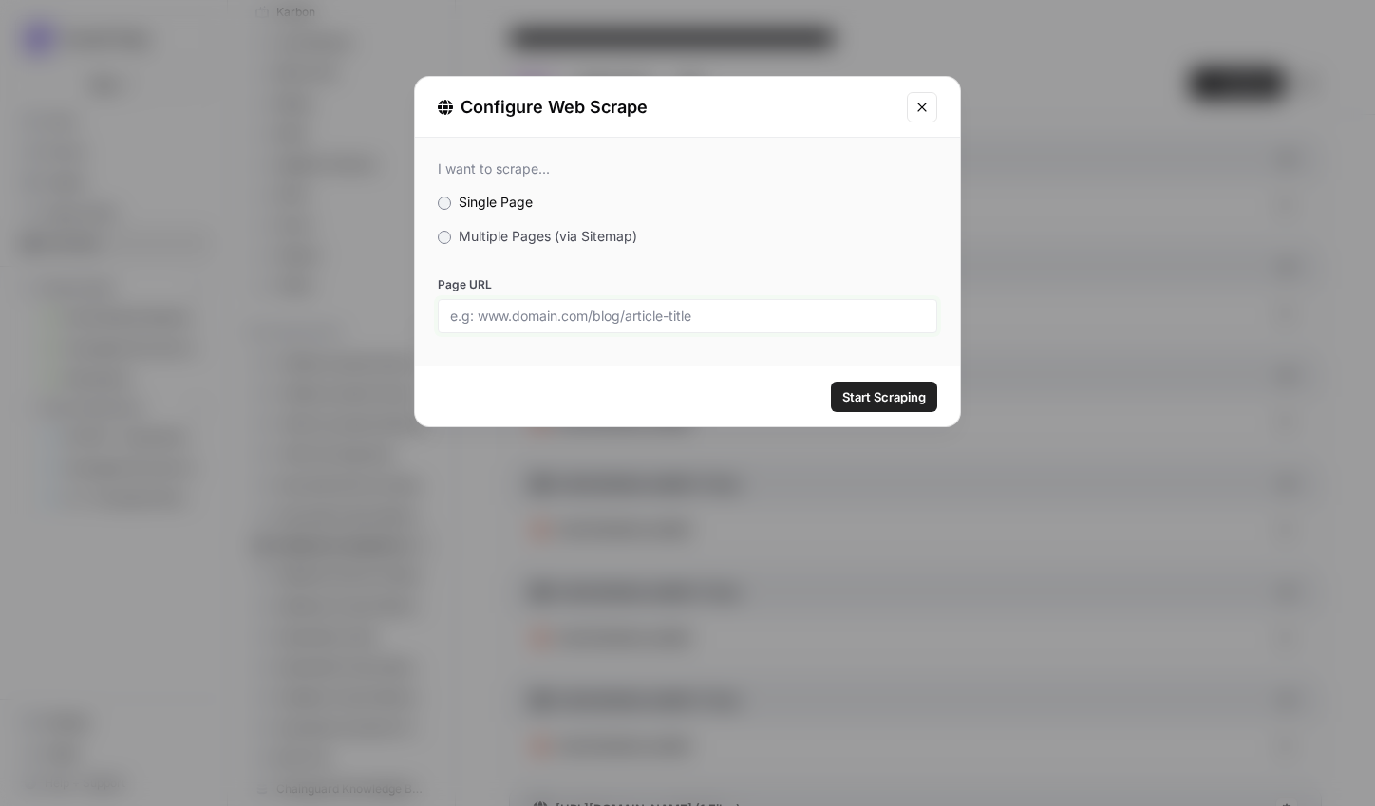
click at [654, 309] on input "Page URL" at bounding box center [687, 316] width 475 height 17
paste input "https://www.surveysensum.com/ces"
type input "https://www.surveysensum.com/ces"
click at [931, 403] on button "Start Scraping" at bounding box center [884, 397] width 106 height 30
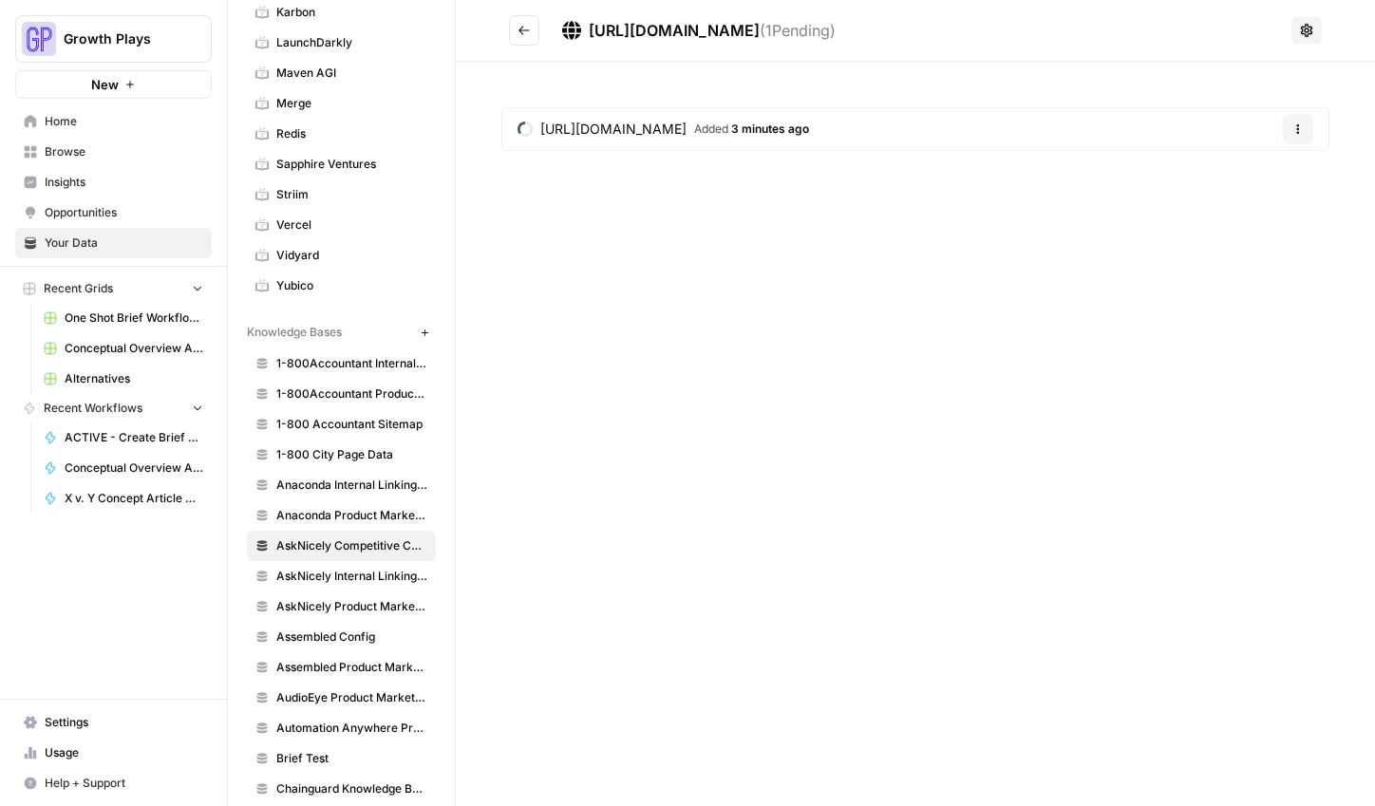
click at [523, 35] on icon "Go back" at bounding box center [523, 30] width 13 height 13
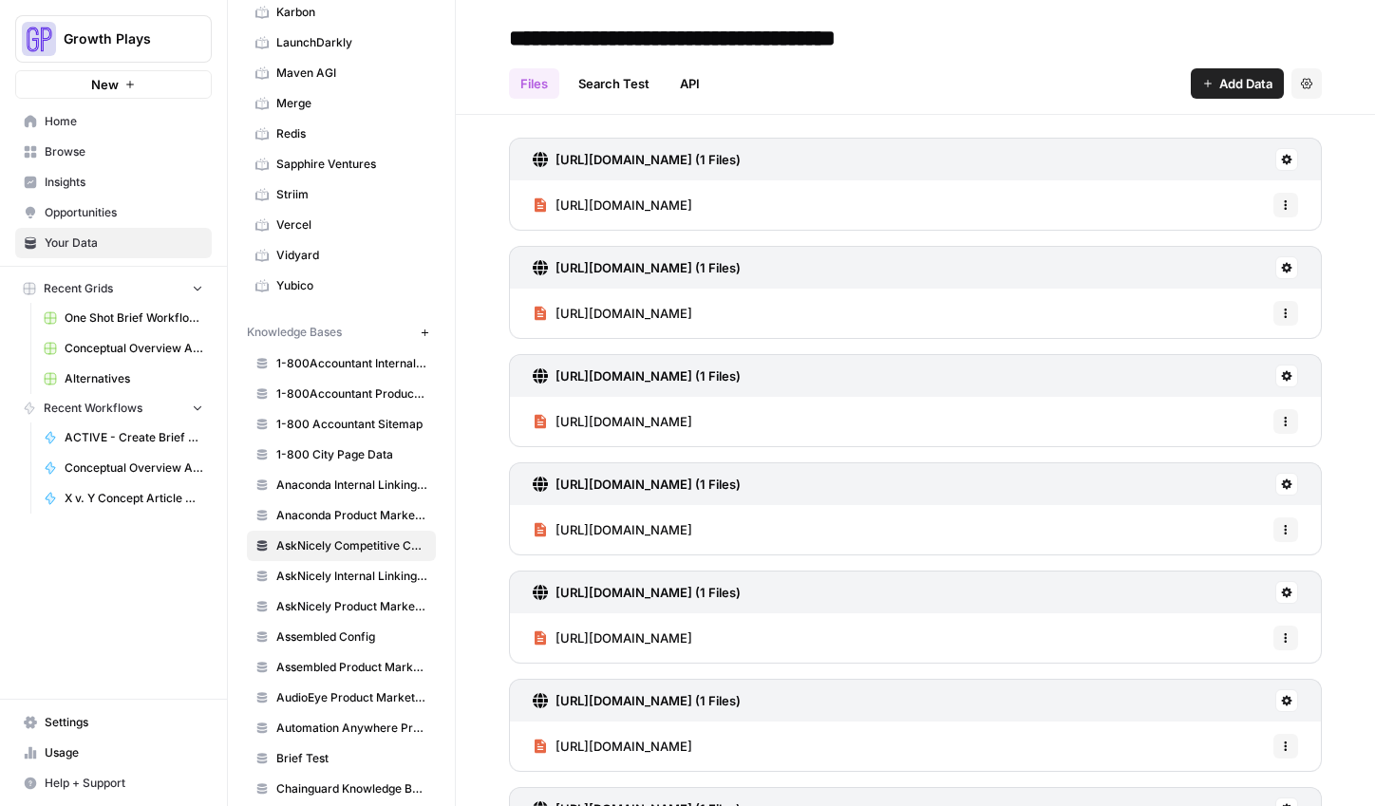
click at [1262, 87] on button "Add Data" at bounding box center [1236, 83] width 93 height 30
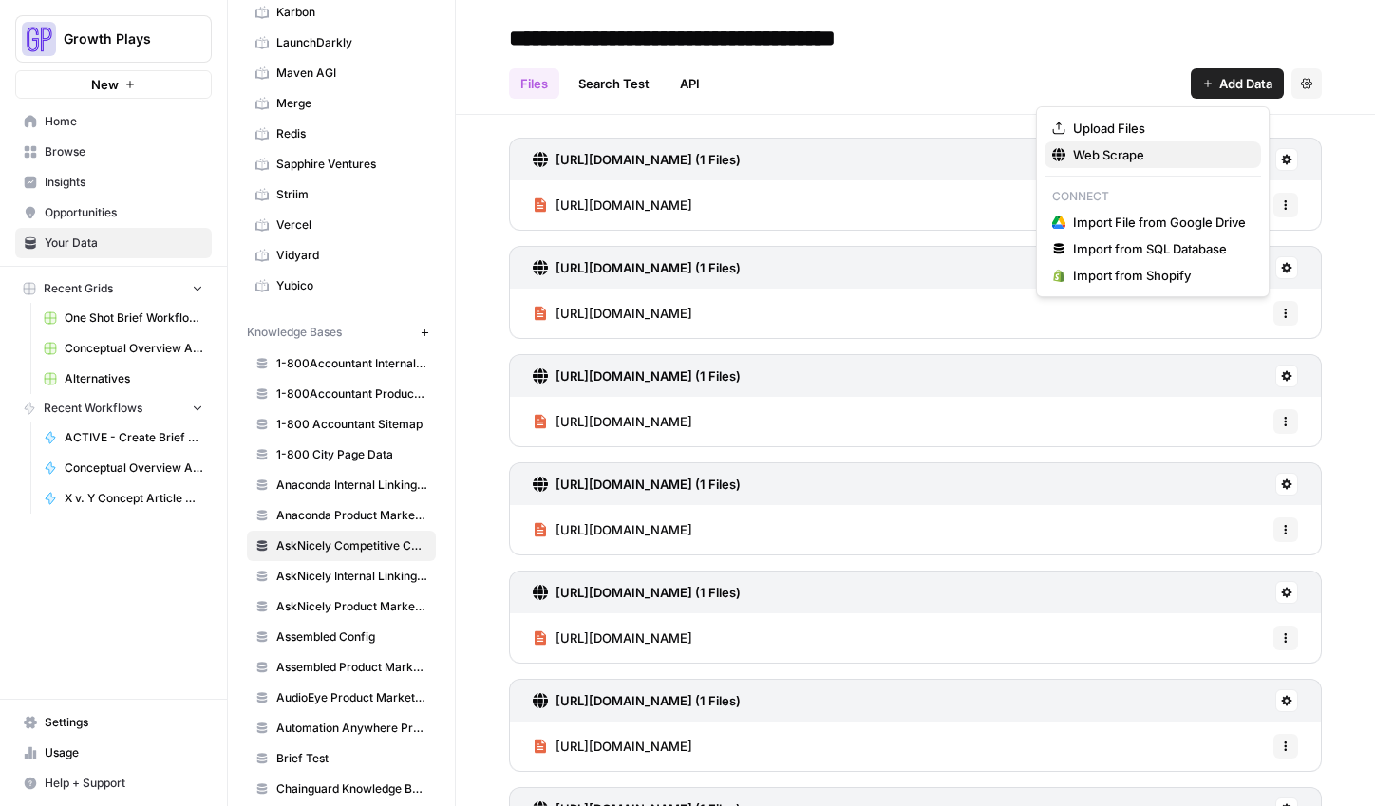
click at [1155, 160] on span "Web Scrape" at bounding box center [1159, 154] width 173 height 19
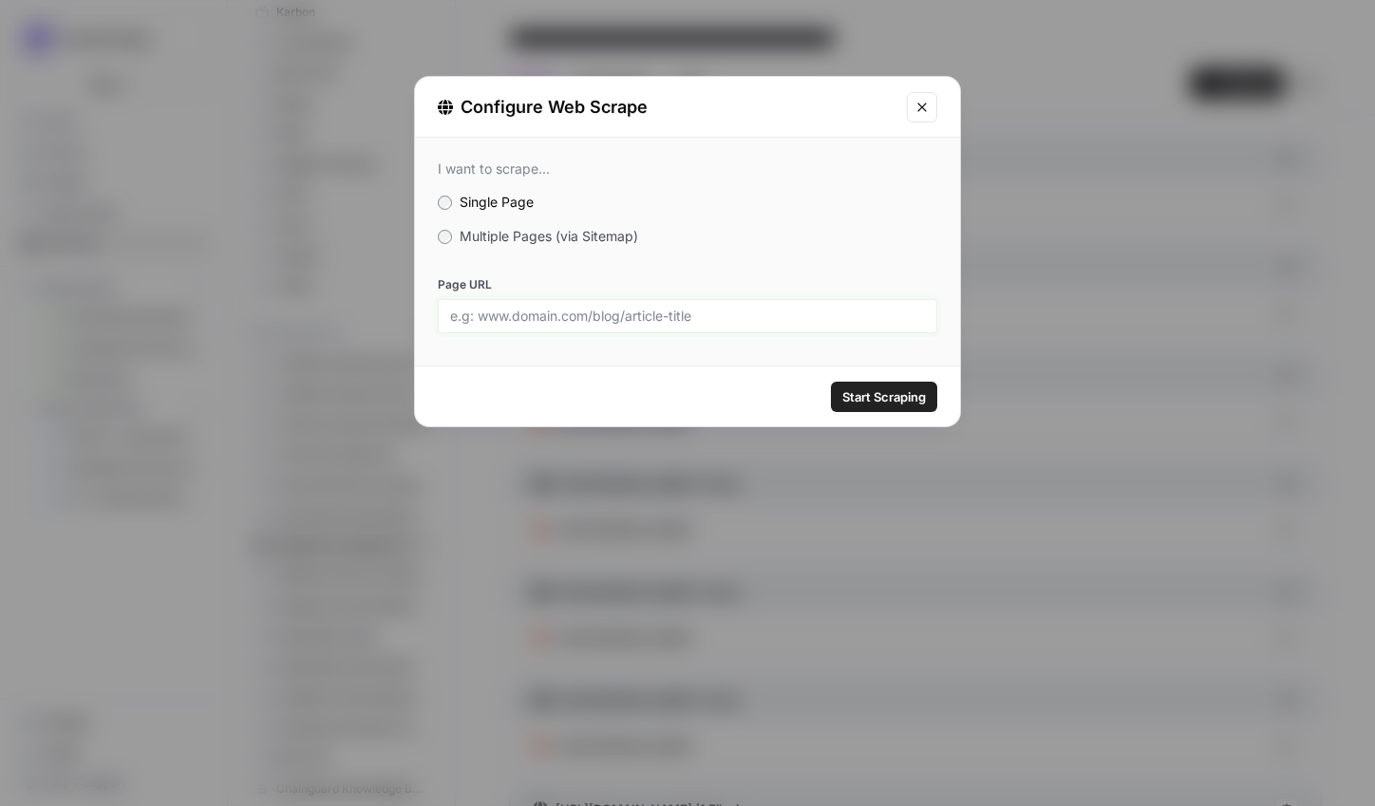
click at [773, 324] on input "Page URL" at bounding box center [687, 316] width 475 height 17
paste input "[URL][DOMAIN_NAME]"
type input "[URL][DOMAIN_NAME]"
click at [866, 399] on span "Start Scraping" at bounding box center [884, 396] width 84 height 19
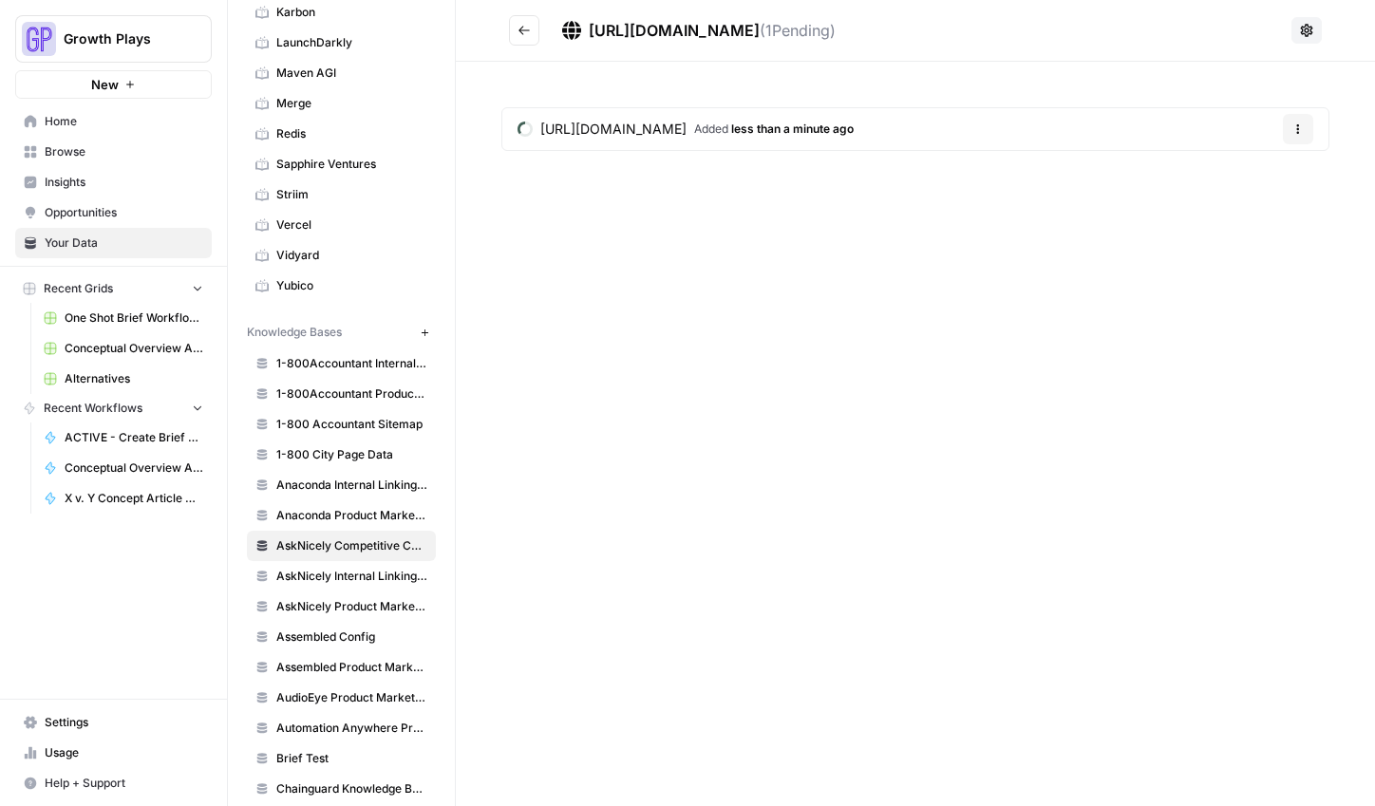
click at [529, 33] on icon "Go back" at bounding box center [523, 30] width 13 height 13
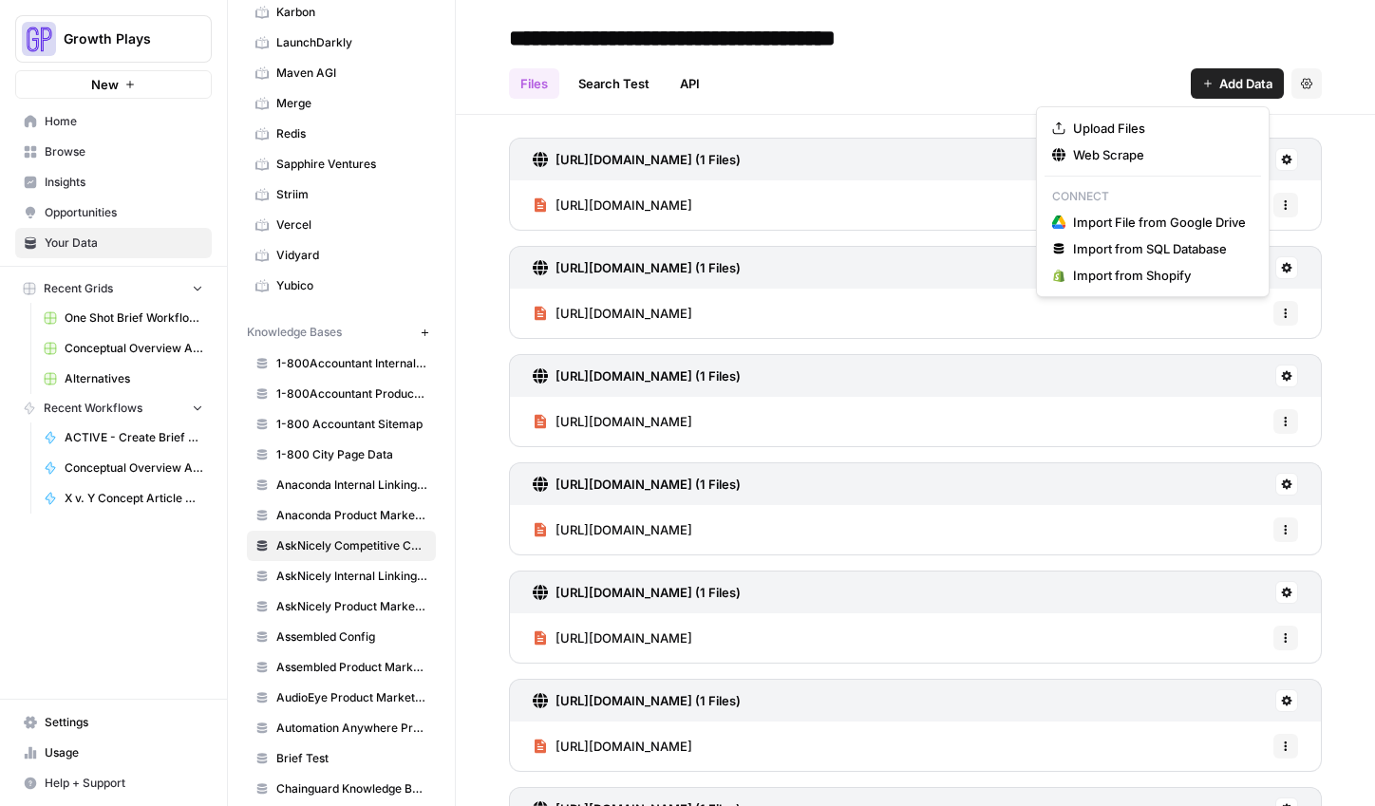
click at [1229, 85] on span "Add Data" at bounding box center [1245, 83] width 53 height 19
click at [1090, 156] on span "Web Scrape" at bounding box center [1159, 154] width 173 height 19
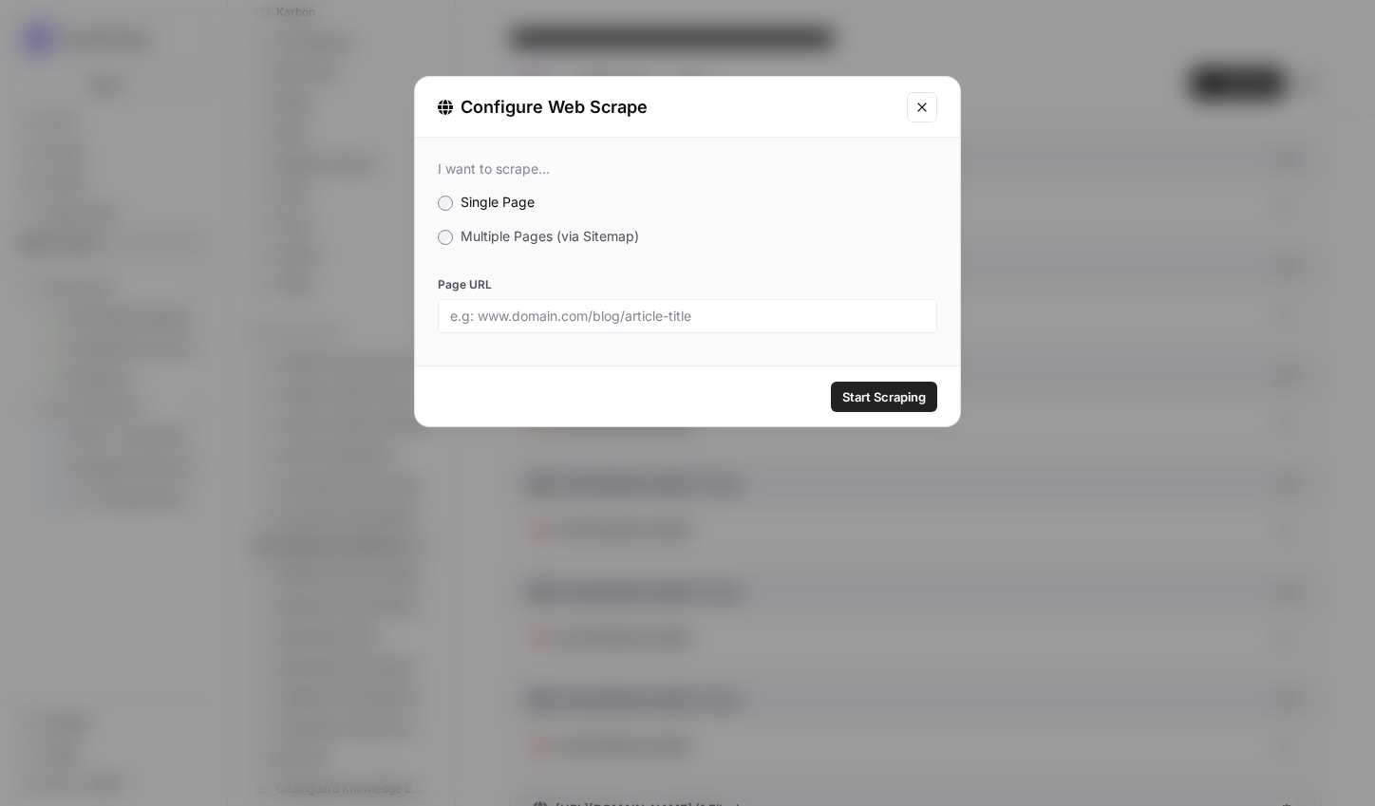
click at [604, 332] on div "I want to scrape... Single Page Multiple Pages (via Sitemap) Page URL" at bounding box center [687, 247] width 545 height 218
click at [600, 315] on input "Page URL" at bounding box center [687, 316] width 475 height 17
paste input "[URL][DOMAIN_NAME]"
type input "[URL][DOMAIN_NAME]"
click at [922, 399] on span "Start Scraping" at bounding box center [884, 396] width 84 height 19
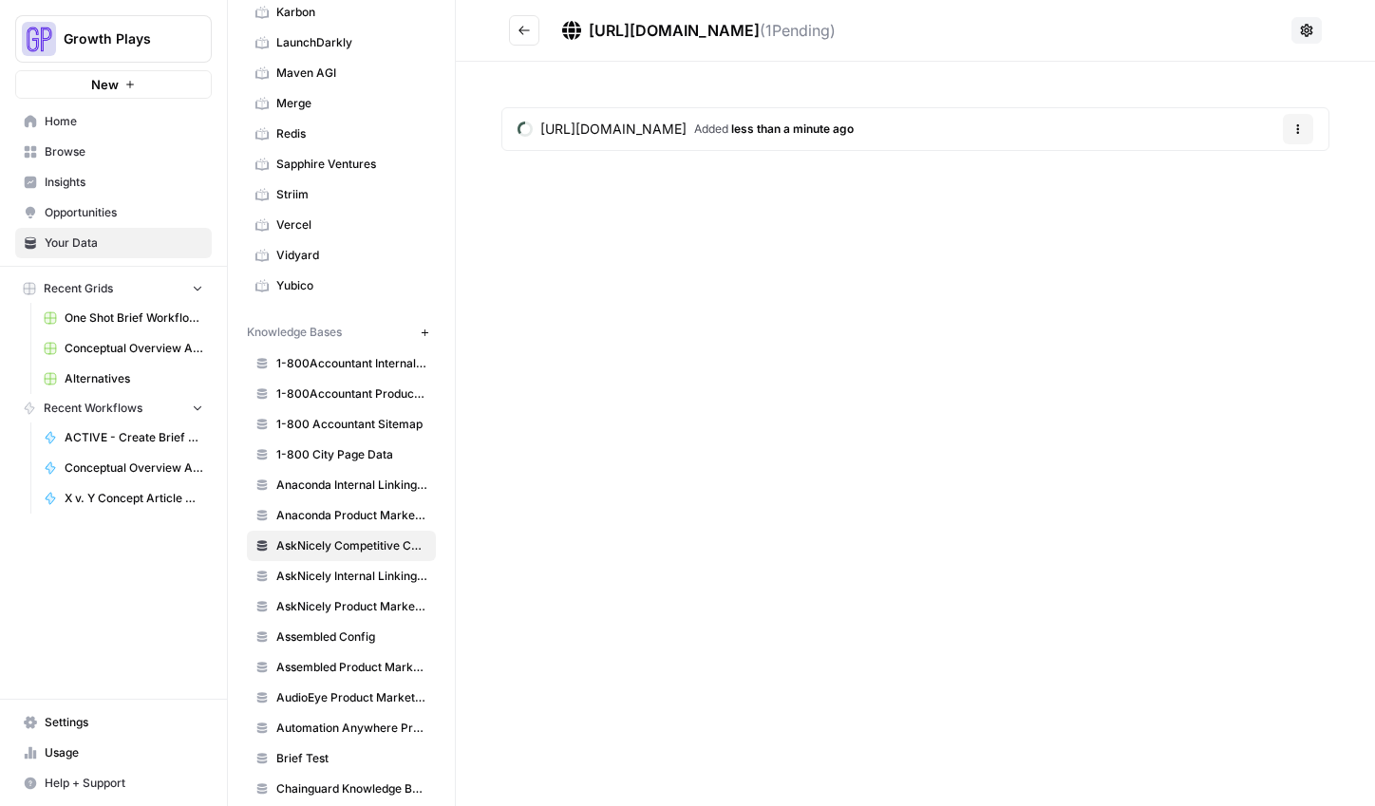
click at [527, 29] on icon "Go back" at bounding box center [523, 30] width 11 height 9
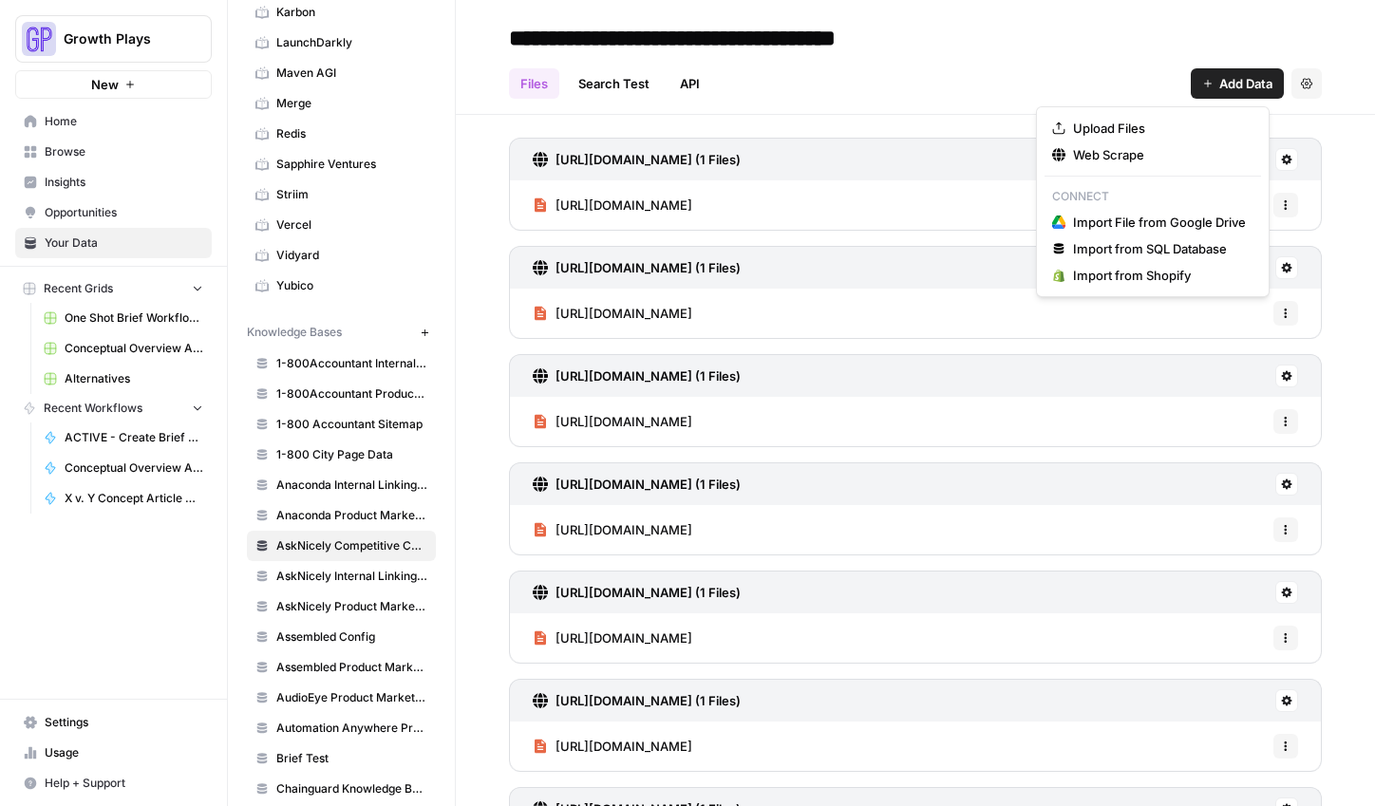
click at [1219, 88] on span "Add Data" at bounding box center [1245, 83] width 53 height 19
click at [1196, 159] on span "Web Scrape" at bounding box center [1159, 154] width 173 height 19
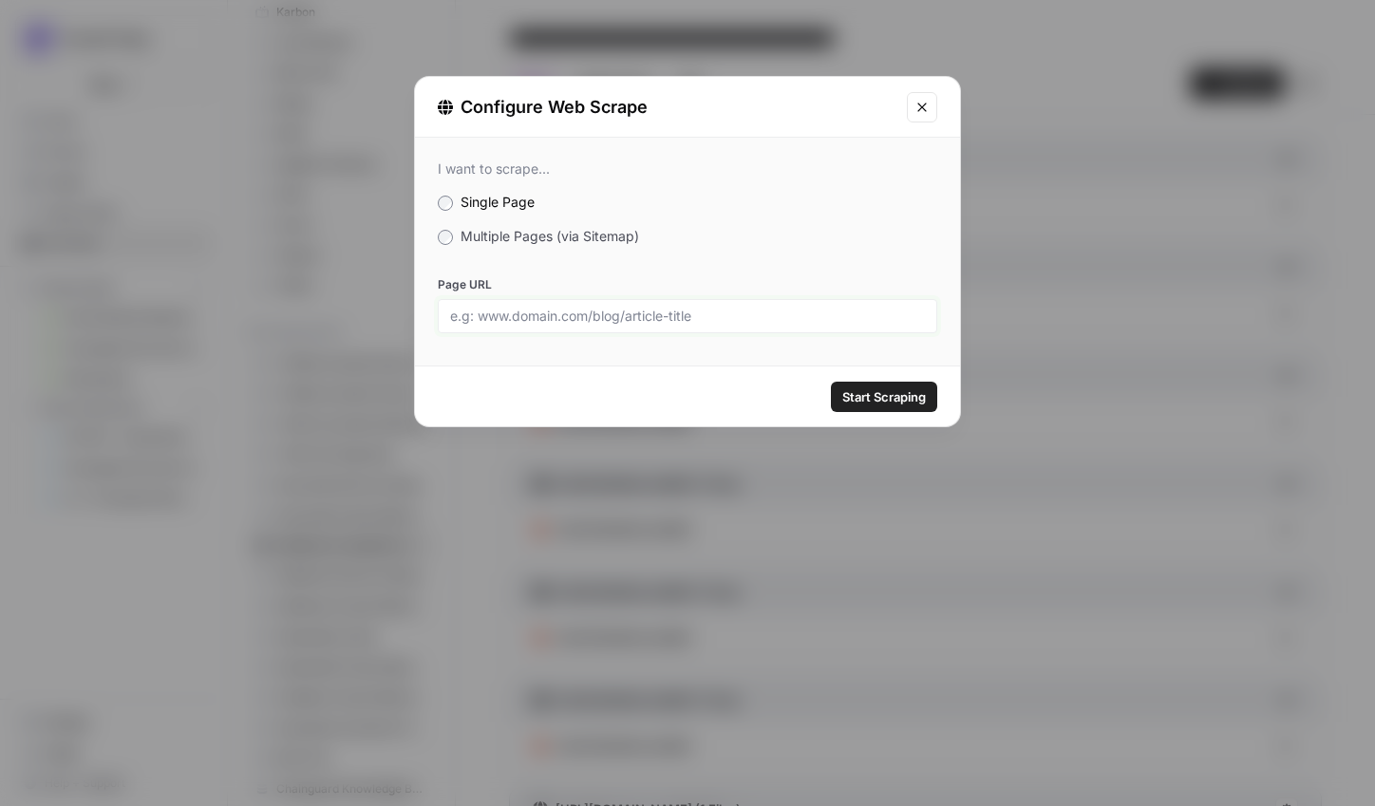
click at [776, 319] on input "Page URL" at bounding box center [687, 316] width 475 height 17
paste input "[URL][DOMAIN_NAME]"
type input "[URL][DOMAIN_NAME]"
click at [890, 387] on span "Start Scraping" at bounding box center [884, 396] width 84 height 19
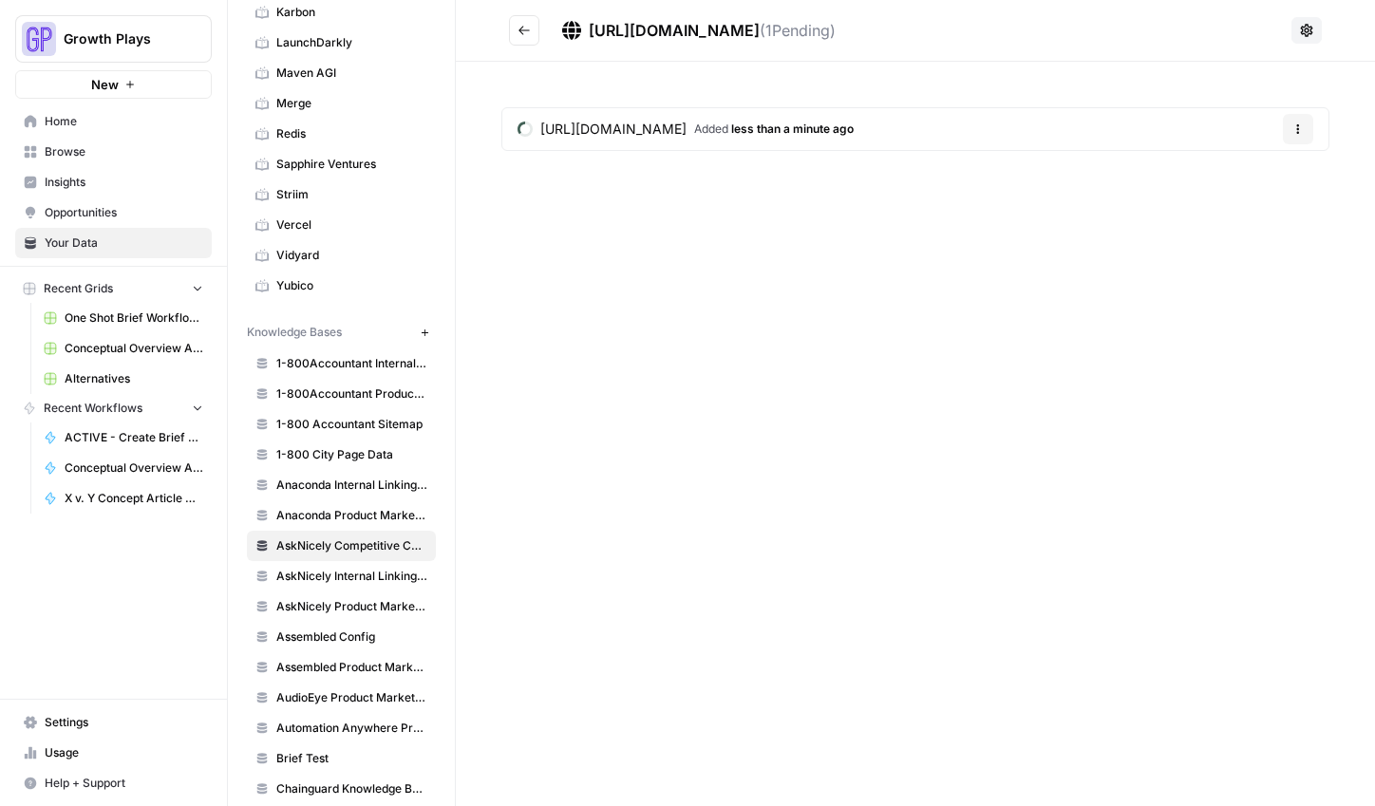
click at [533, 29] on button "Go back" at bounding box center [524, 30] width 30 height 30
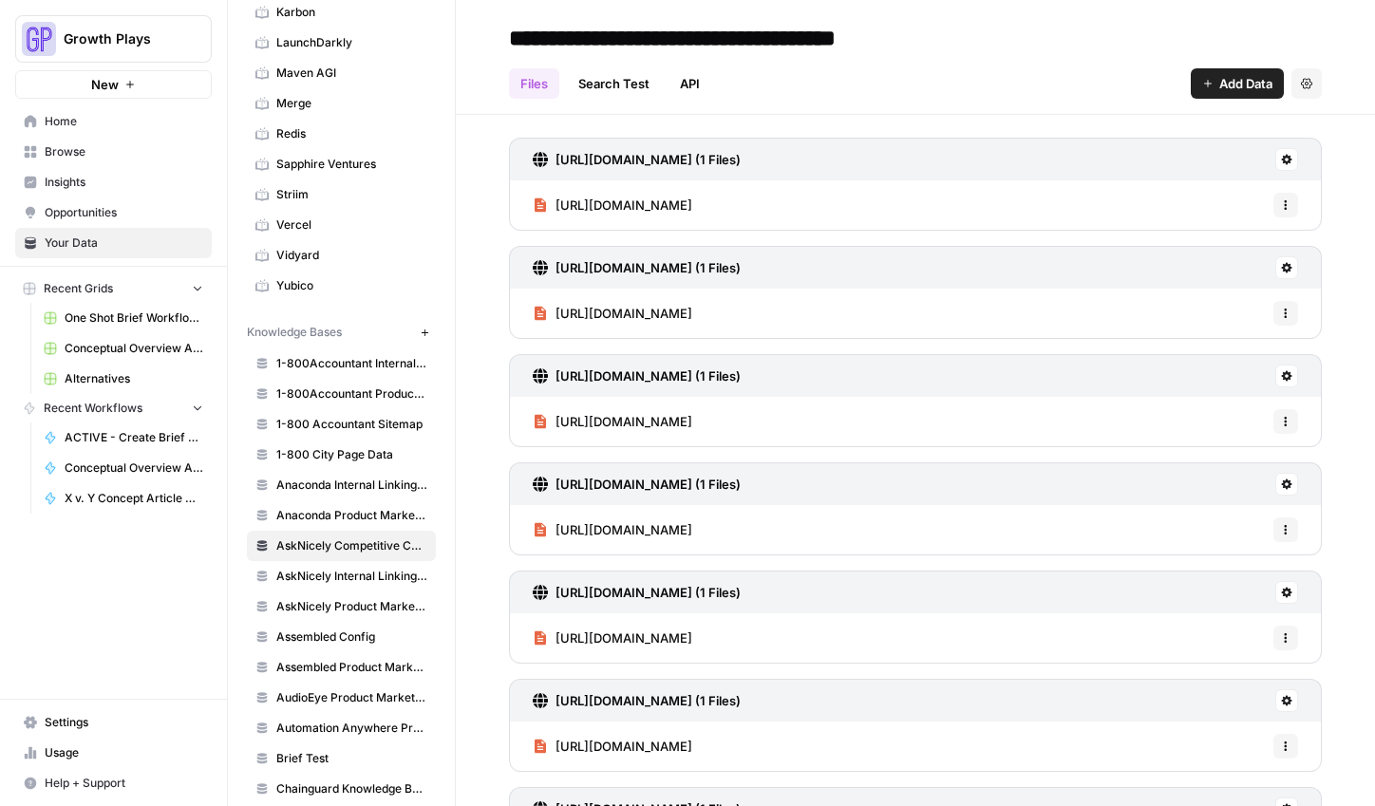
click at [1198, 88] on button "Add Data" at bounding box center [1236, 83] width 93 height 30
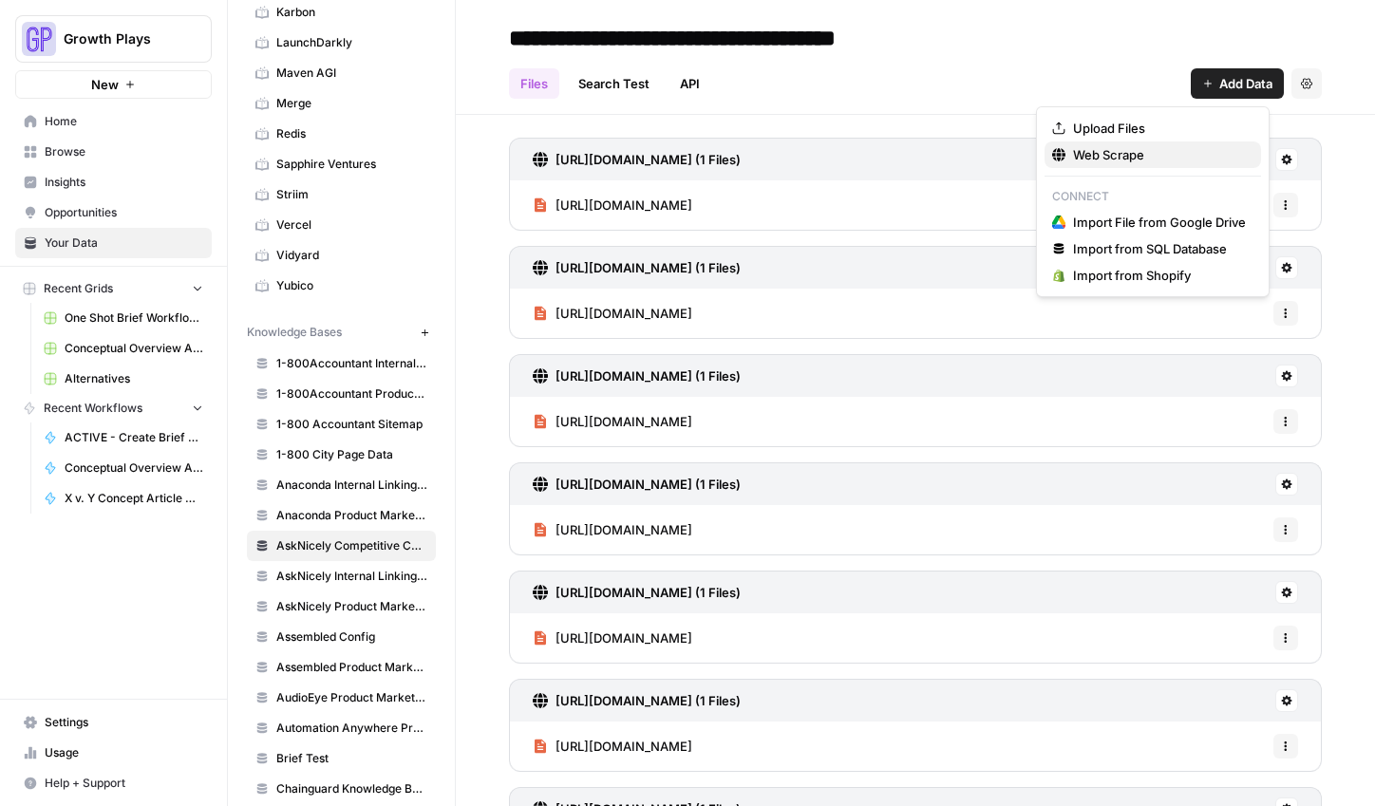
click at [1093, 165] on button "Web Scrape" at bounding box center [1152, 154] width 216 height 27
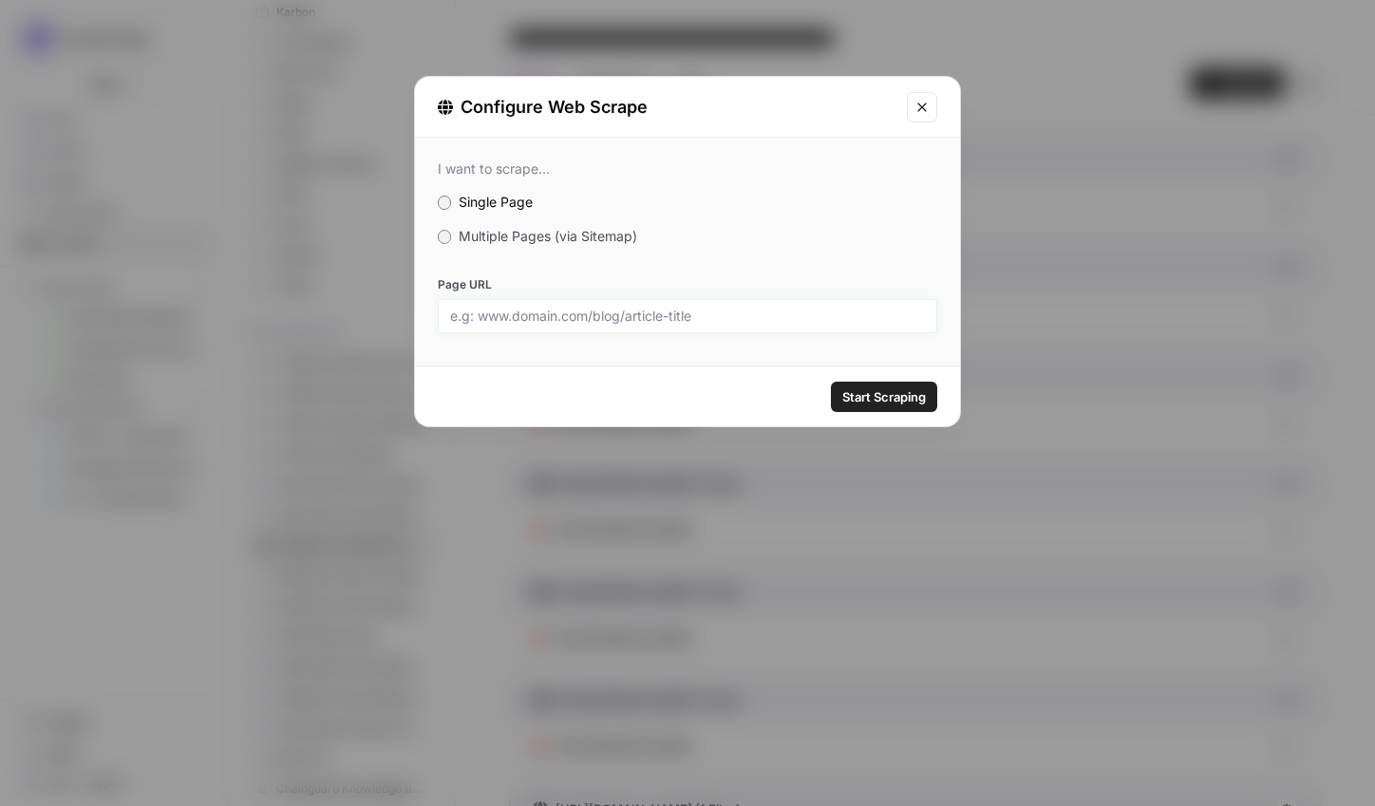
click at [687, 321] on input "Page URL" at bounding box center [687, 316] width 475 height 17
paste input "[URL][DOMAIN_NAME]"
type input "[URL][DOMAIN_NAME]"
click at [872, 402] on span "Start Scraping" at bounding box center [884, 396] width 84 height 19
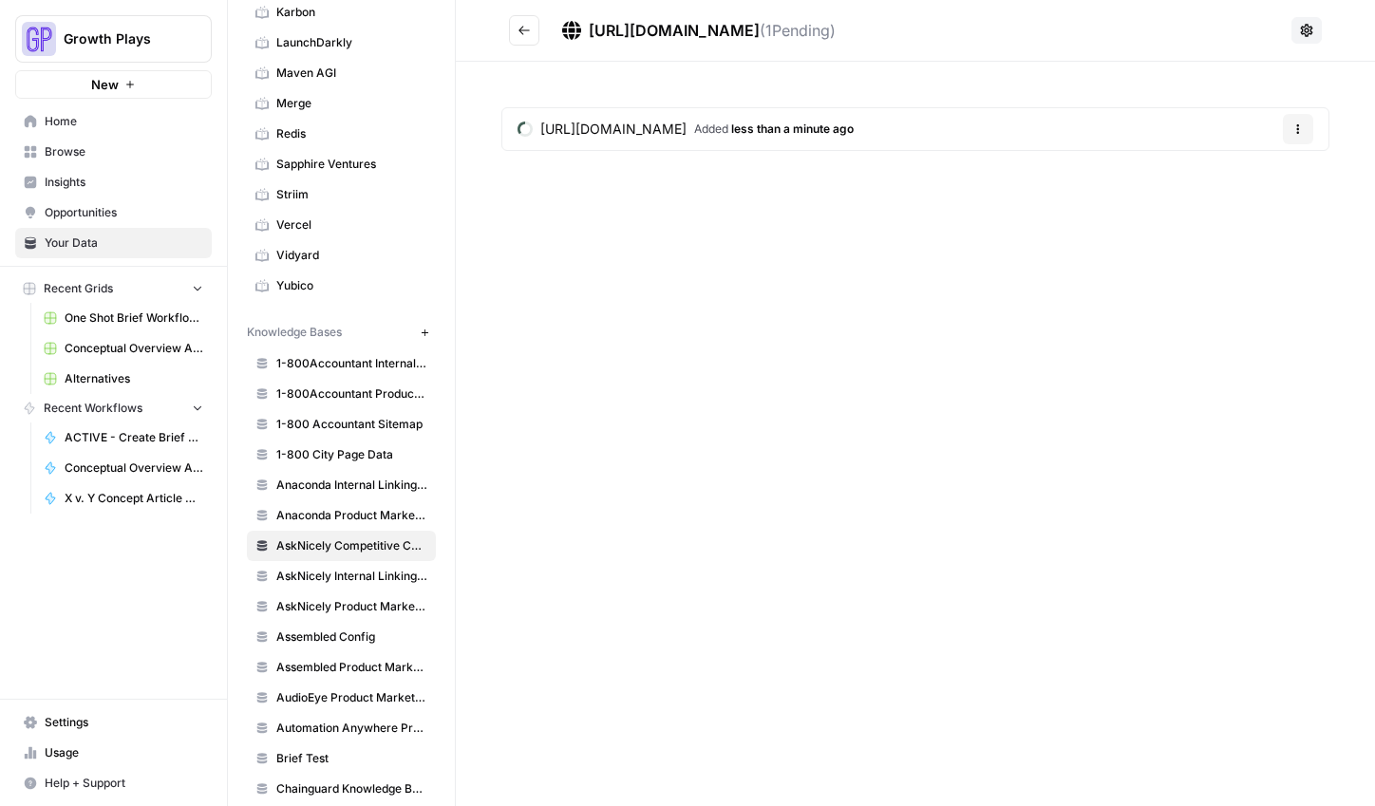
click at [523, 37] on button "Go back" at bounding box center [524, 30] width 30 height 30
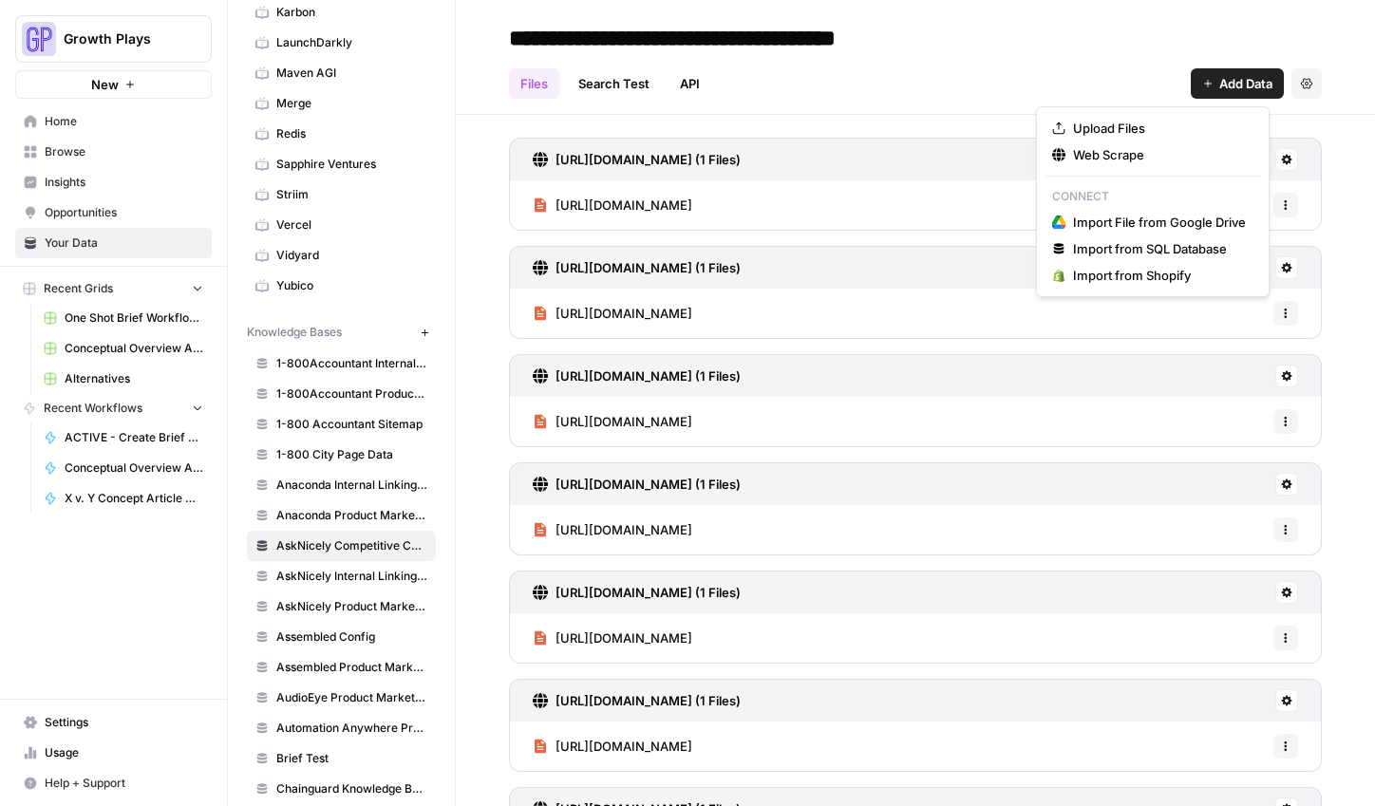
click at [1219, 74] on span "Add Data" at bounding box center [1245, 83] width 53 height 19
click at [1182, 160] on span "Web Scrape" at bounding box center [1159, 154] width 173 height 19
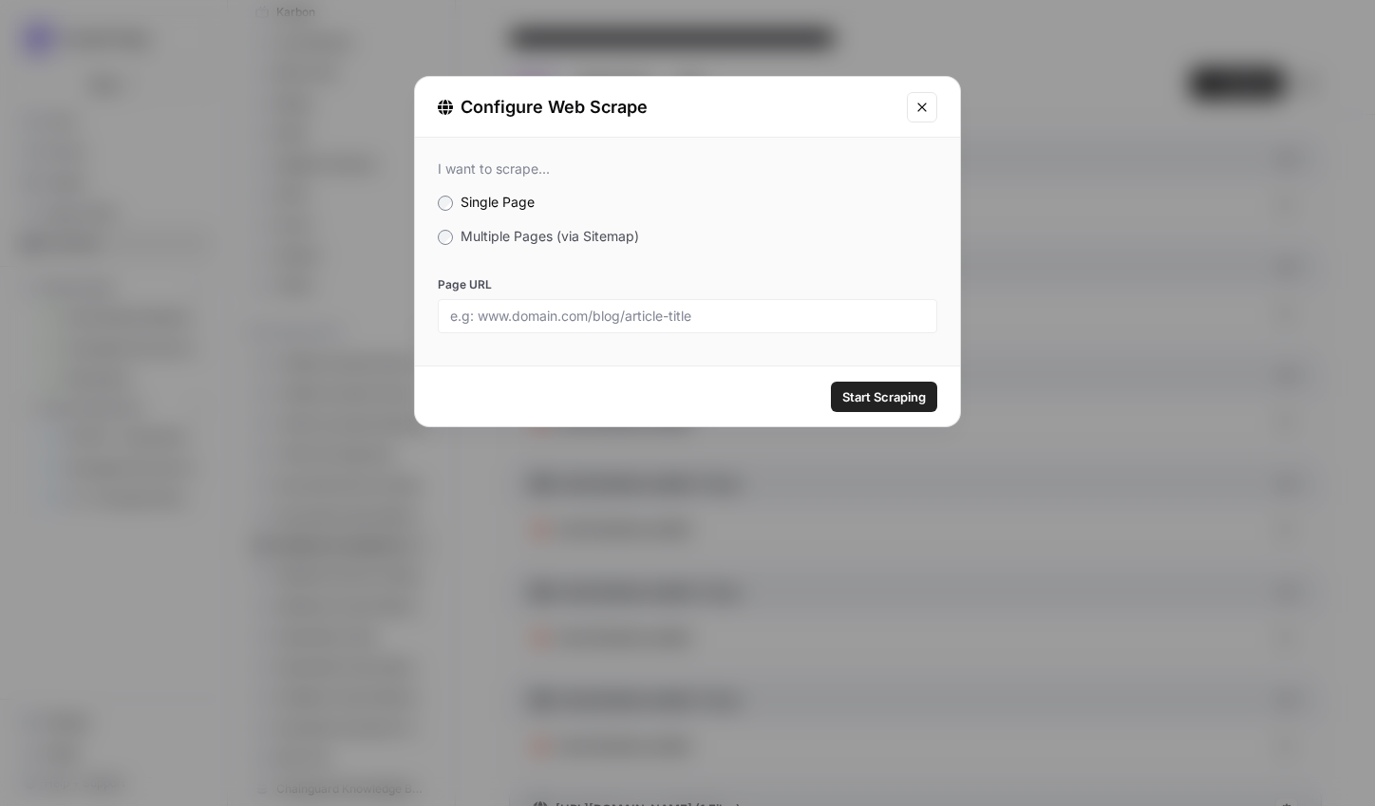
click at [768, 302] on div at bounding box center [687, 316] width 499 height 34
click at [769, 322] on input "Page URL" at bounding box center [687, 316] width 475 height 17
paste input "[URL][DOMAIN_NAME]"
type input "[URL][DOMAIN_NAME]"
click at [939, 411] on div "Start Scraping" at bounding box center [687, 396] width 545 height 60
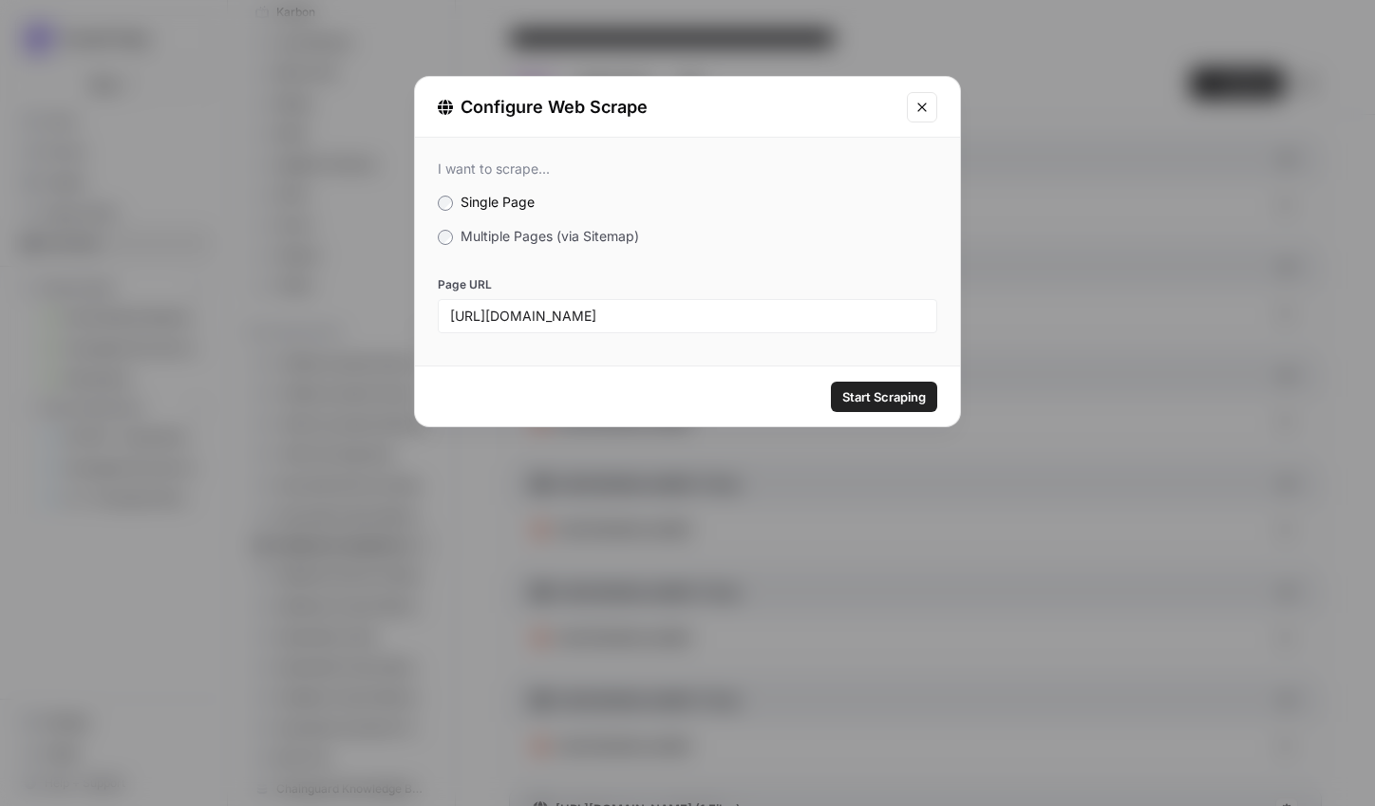
click at [901, 392] on span "Start Scraping" at bounding box center [884, 396] width 84 height 19
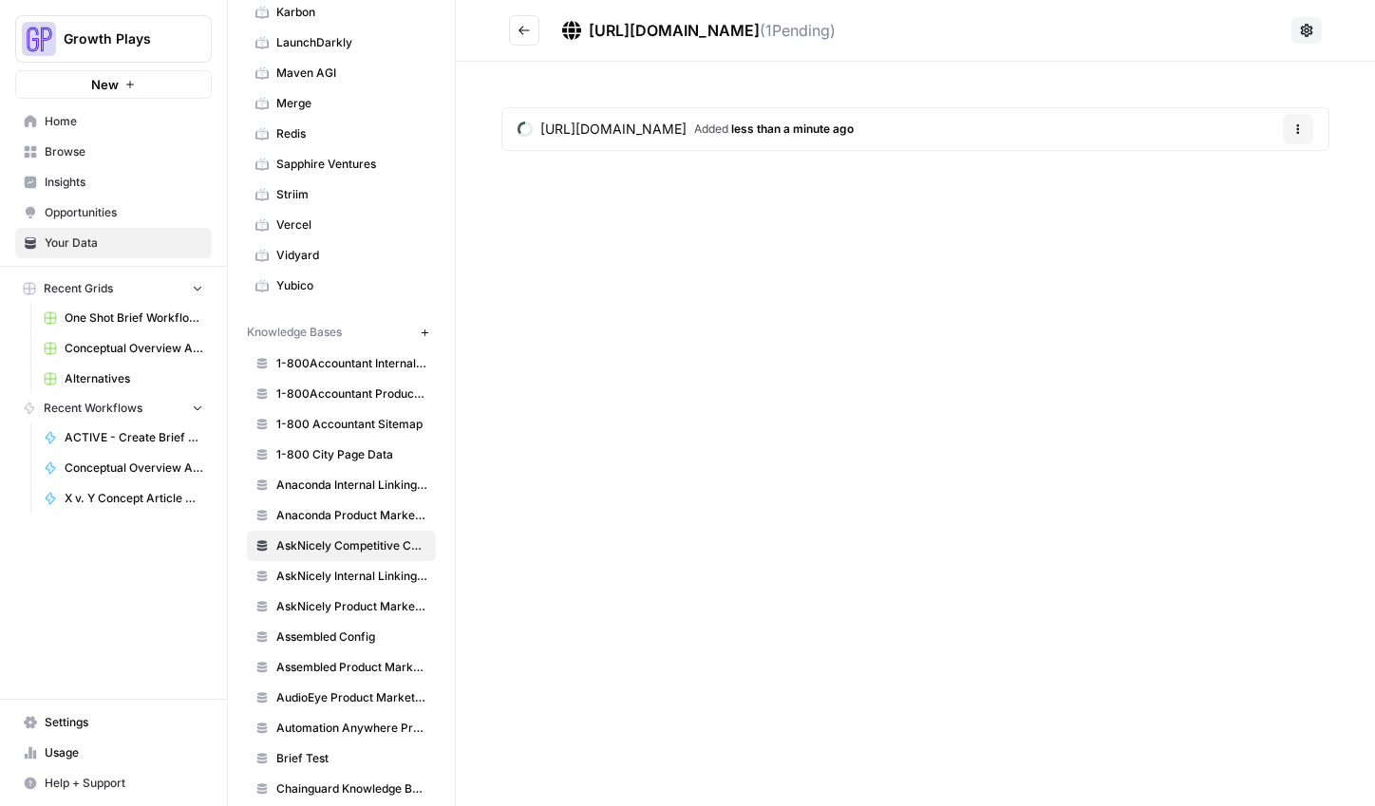
click at [528, 27] on icon "Go back" at bounding box center [523, 30] width 13 height 13
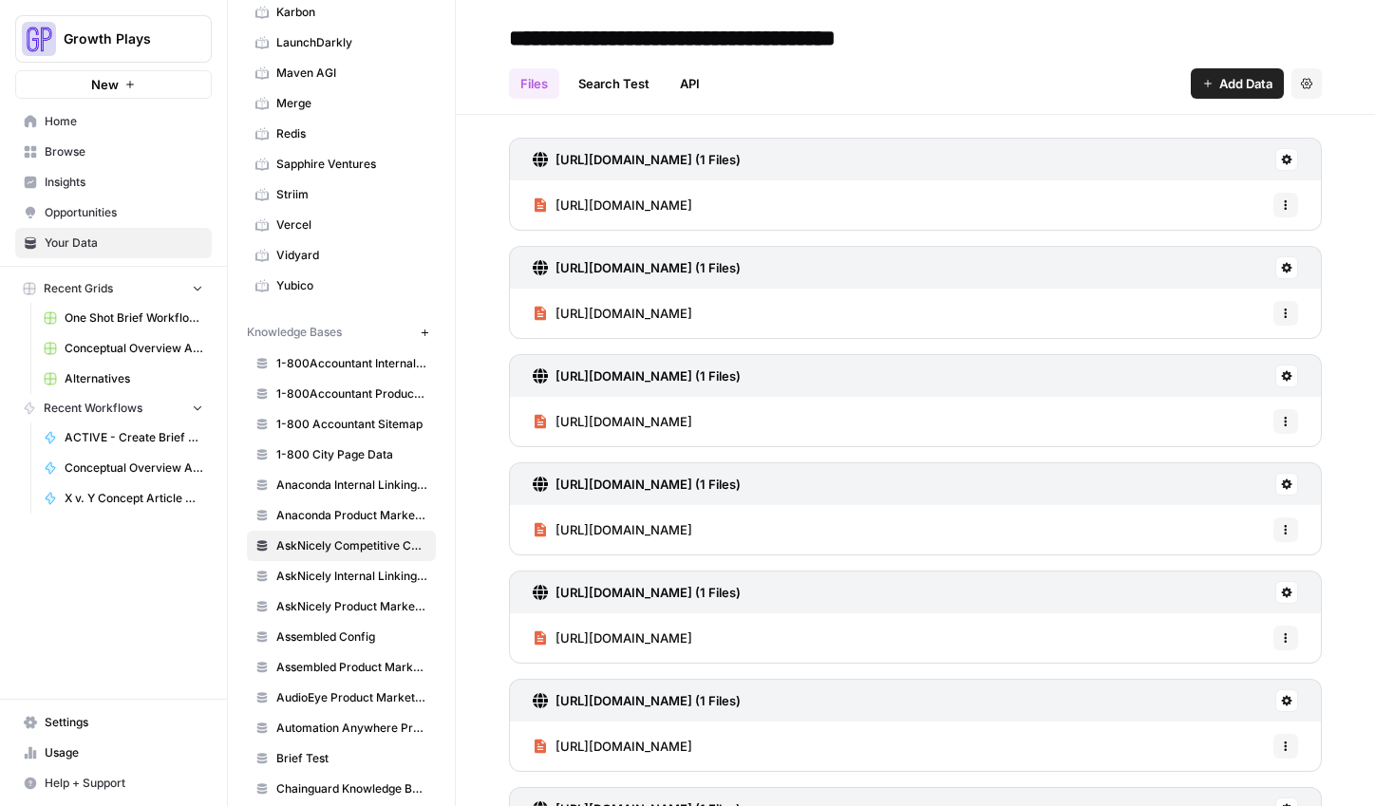
click at [1211, 94] on button "Add Data" at bounding box center [1236, 83] width 93 height 30
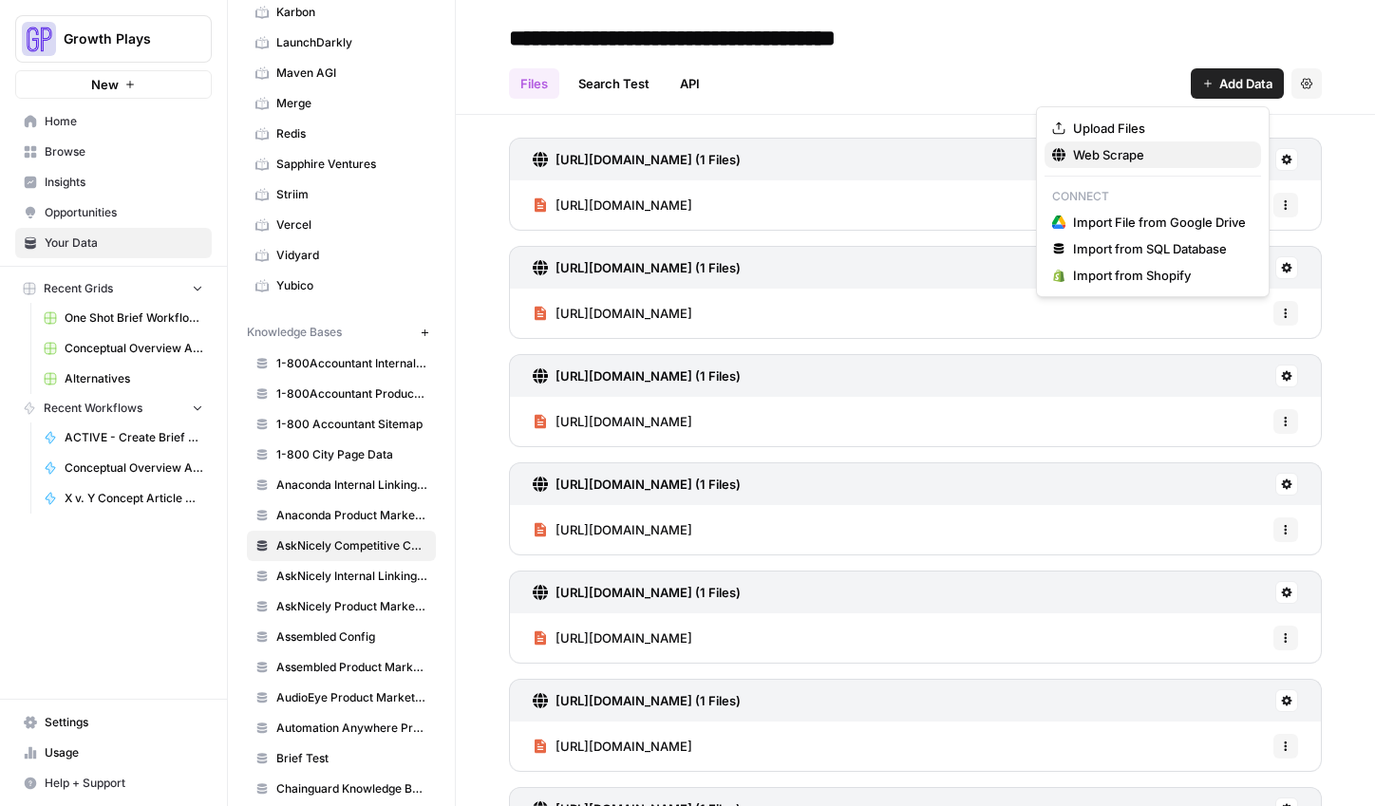
click at [1127, 153] on span "Web Scrape" at bounding box center [1159, 154] width 173 height 19
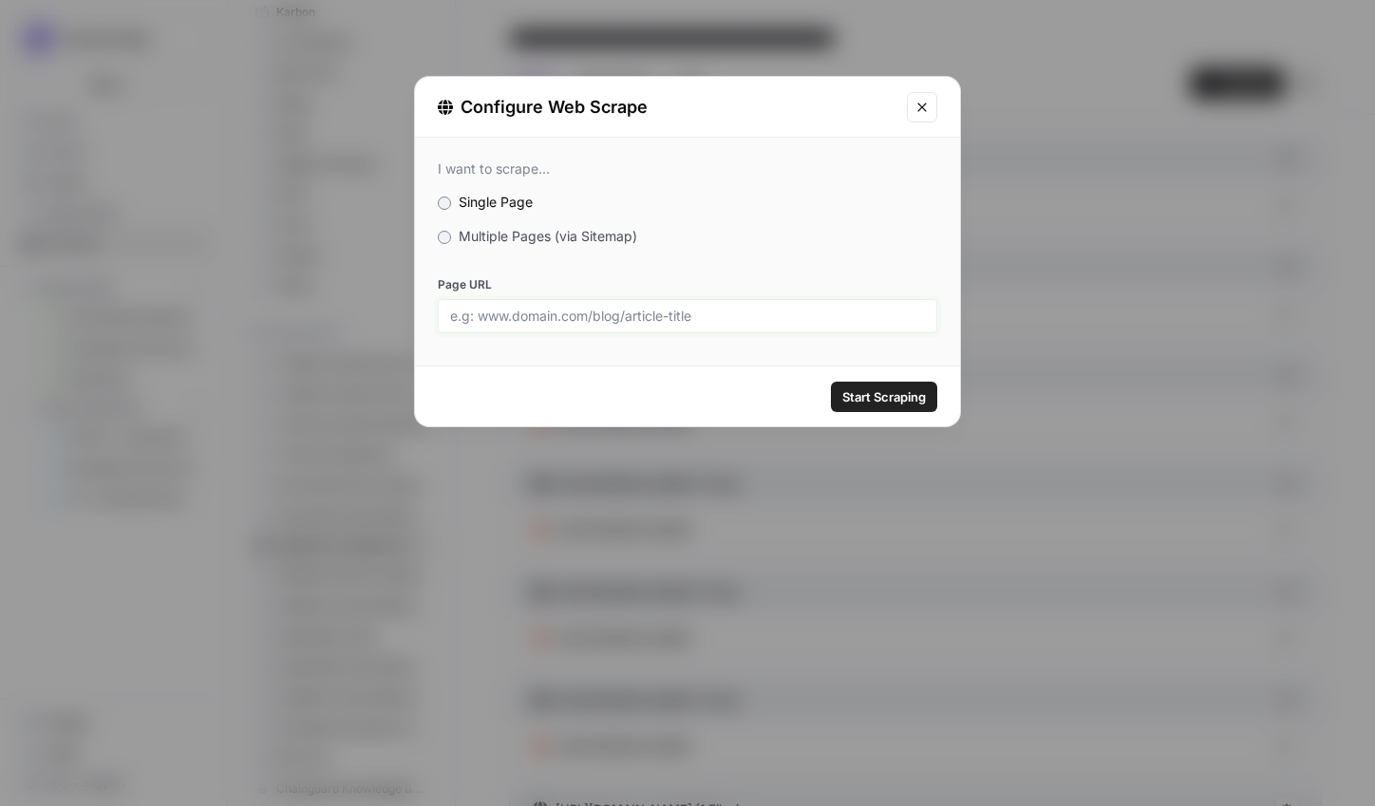
click at [604, 320] on input "Page URL" at bounding box center [687, 316] width 475 height 17
paste input "[URL][DOMAIN_NAME]"
type input "[URL][DOMAIN_NAME]"
click at [939, 407] on div "Start Scraping" at bounding box center [687, 396] width 545 height 60
click at [905, 403] on span "Start Scraping" at bounding box center [884, 396] width 84 height 19
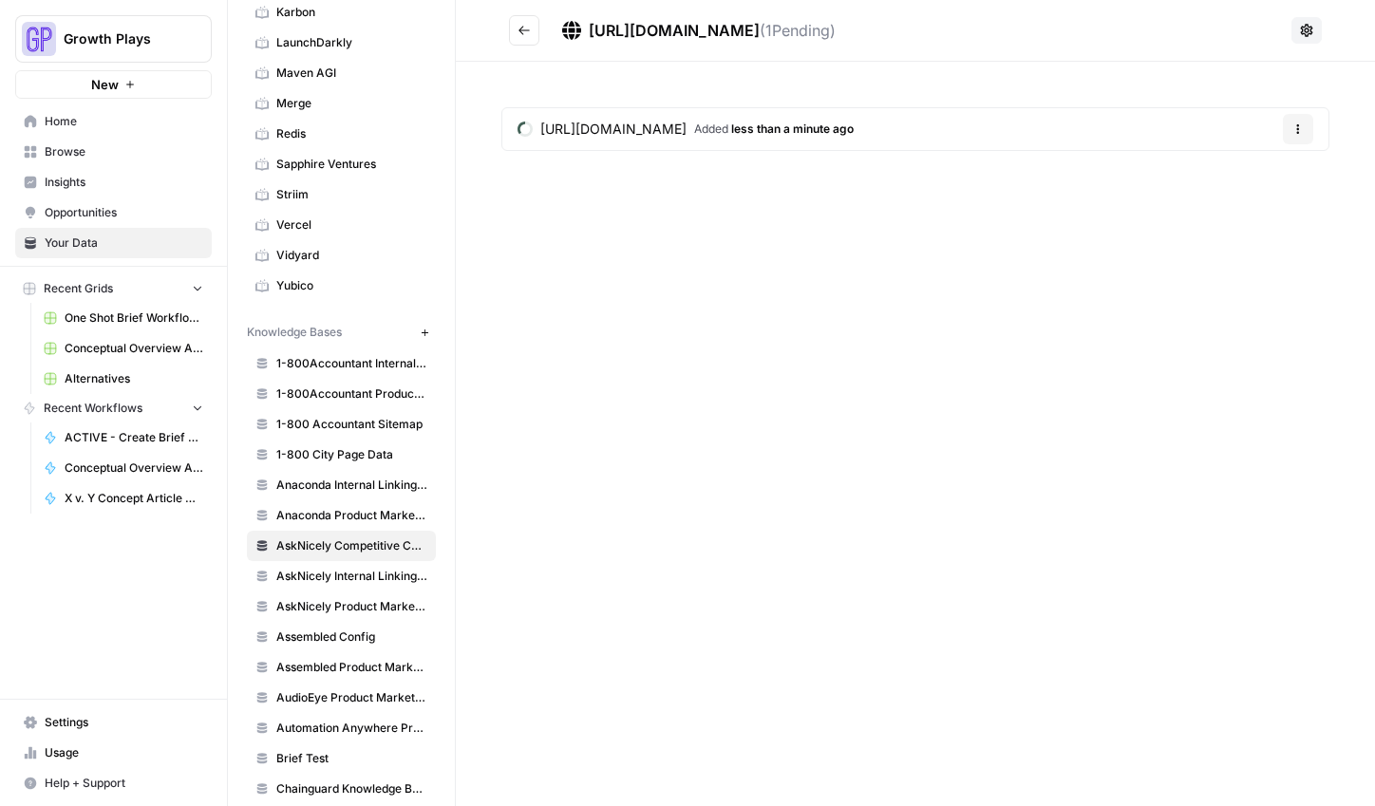
click at [531, 23] on button "Go back" at bounding box center [524, 30] width 30 height 30
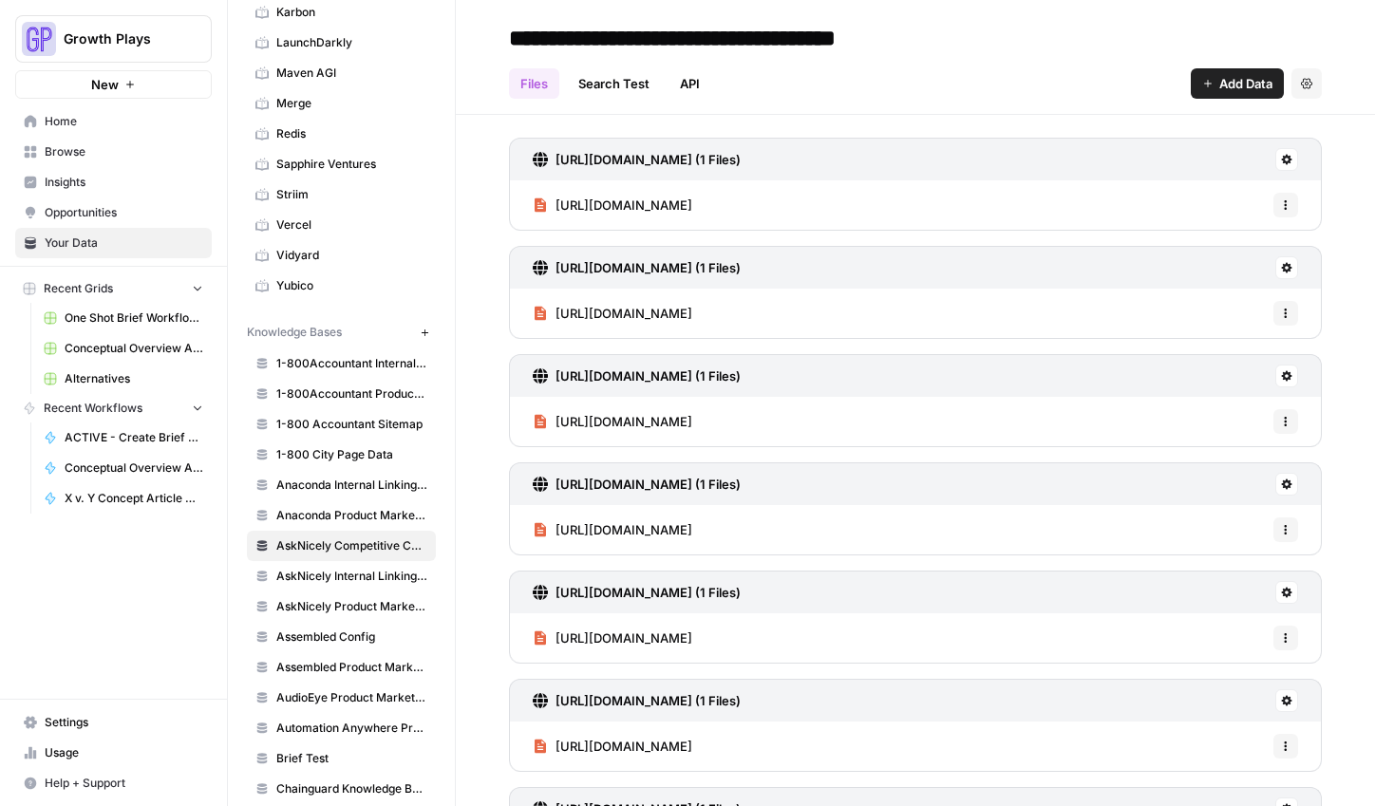
click at [1226, 56] on div "Files Search Test API Add Data Settings" at bounding box center [915, 76] width 813 height 46
click at [1232, 83] on span "Add Data" at bounding box center [1245, 83] width 53 height 19
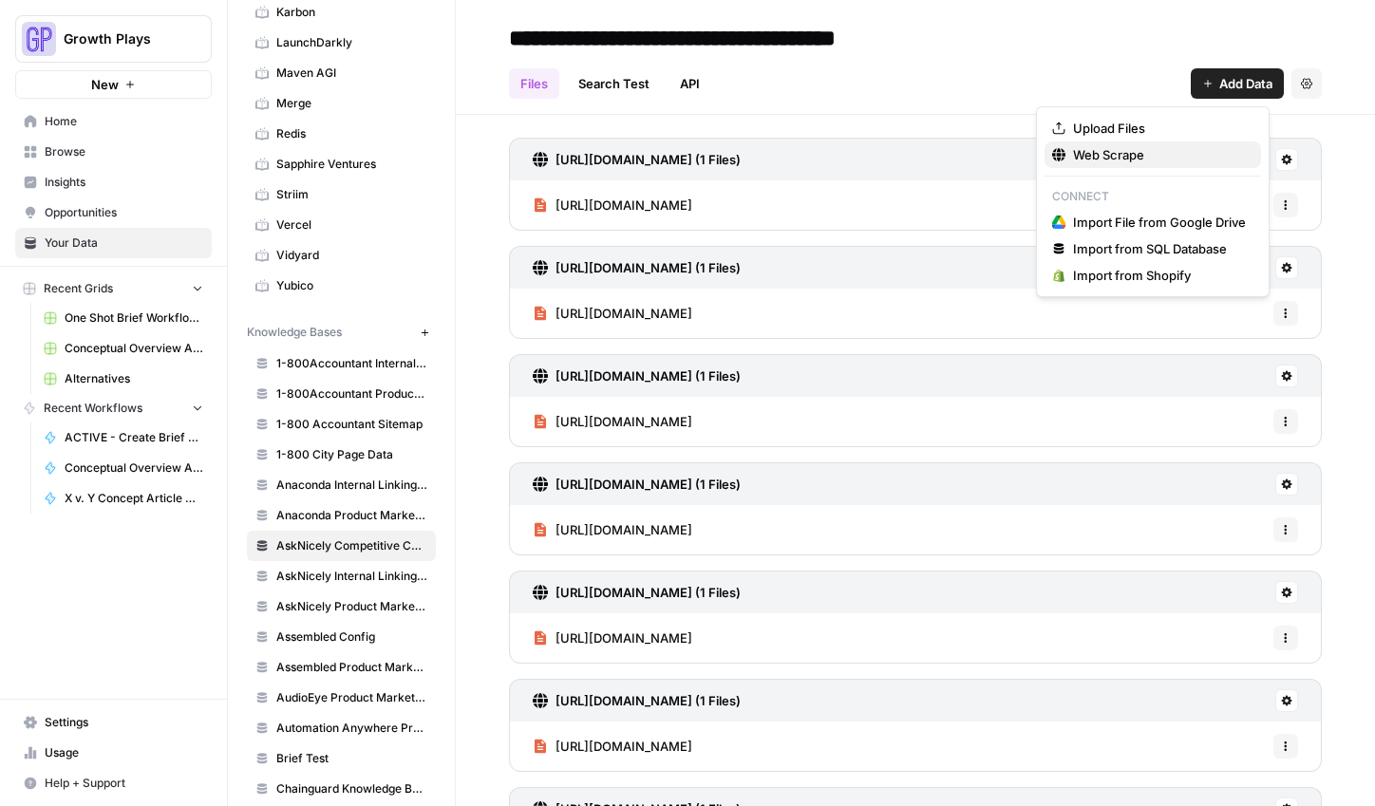
click at [1137, 159] on span "Web Scrape" at bounding box center [1159, 154] width 173 height 19
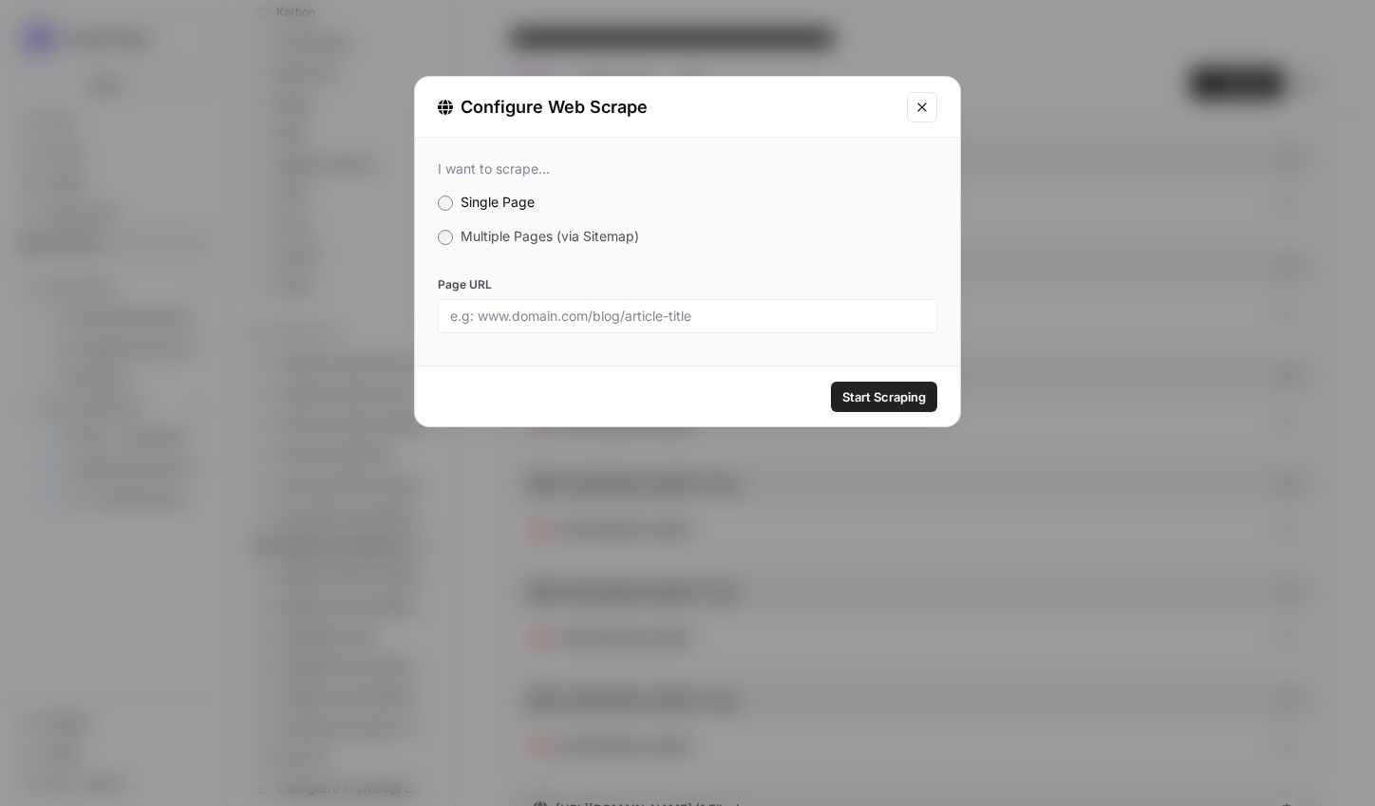
click at [742, 325] on div at bounding box center [687, 316] width 499 height 34
click at [721, 321] on input "Page URL" at bounding box center [687, 316] width 475 height 17
paste input "[URL][DOMAIN_NAME]"
type input "[URL][DOMAIN_NAME]"
click at [876, 393] on span "Start Scraping" at bounding box center [884, 396] width 84 height 19
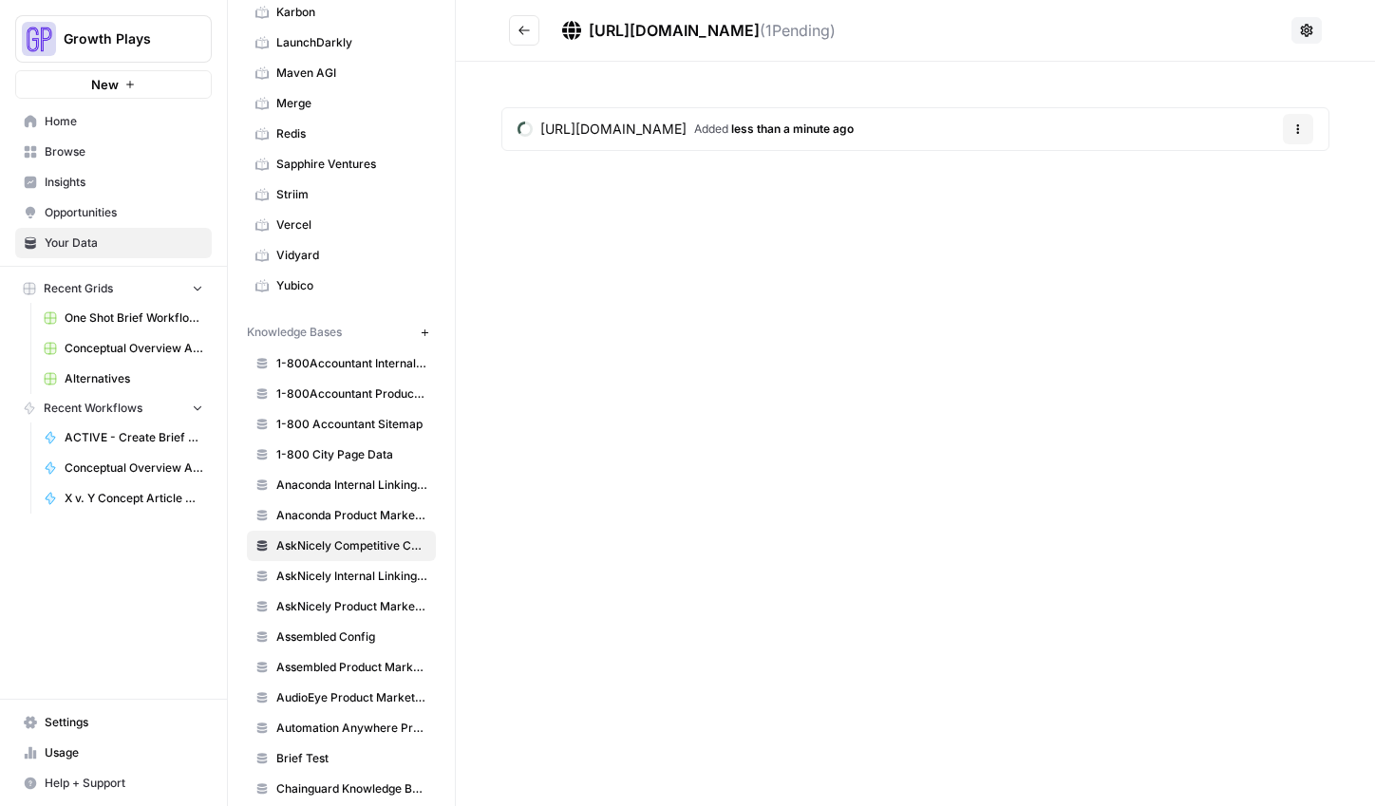
click at [525, 24] on icon "Go back" at bounding box center [523, 30] width 13 height 13
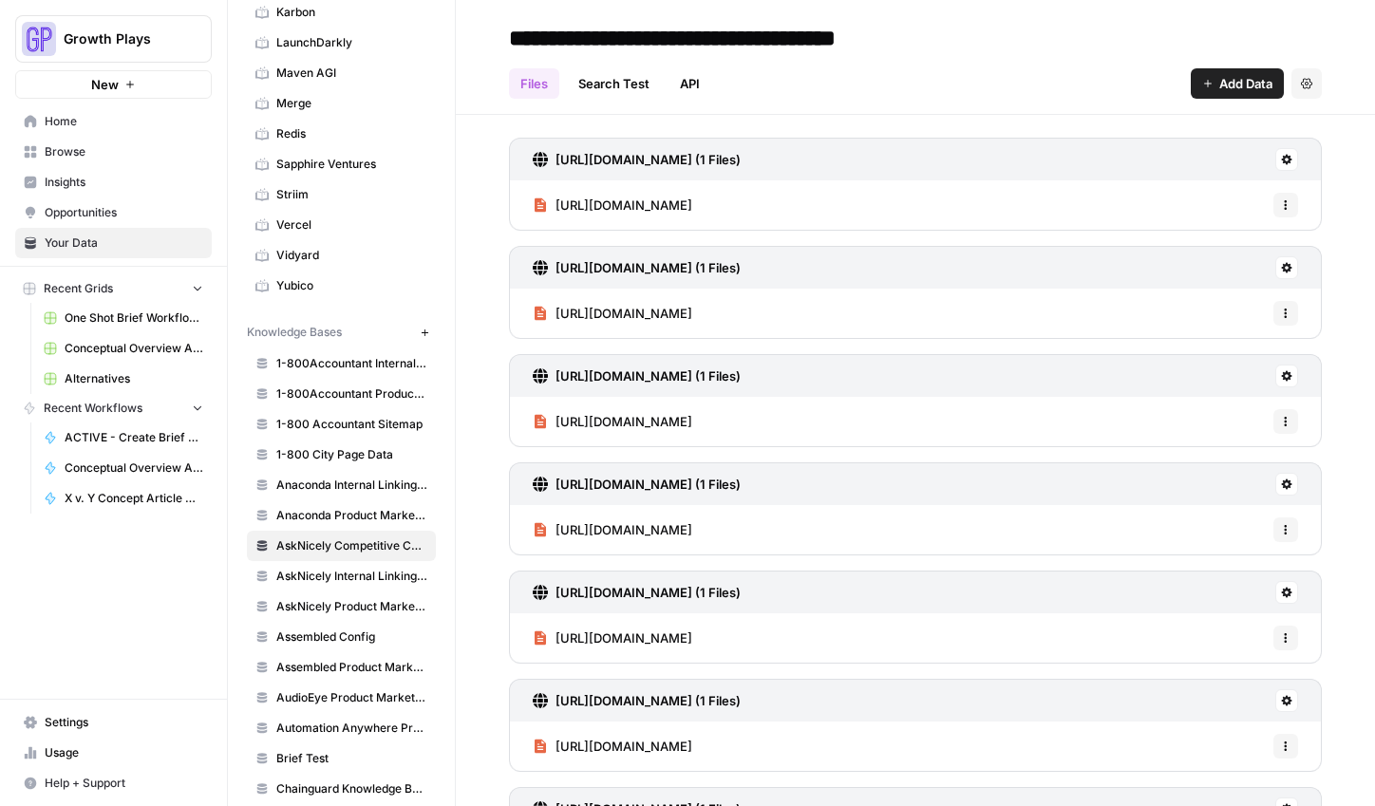
click at [1262, 97] on button "Add Data" at bounding box center [1236, 83] width 93 height 30
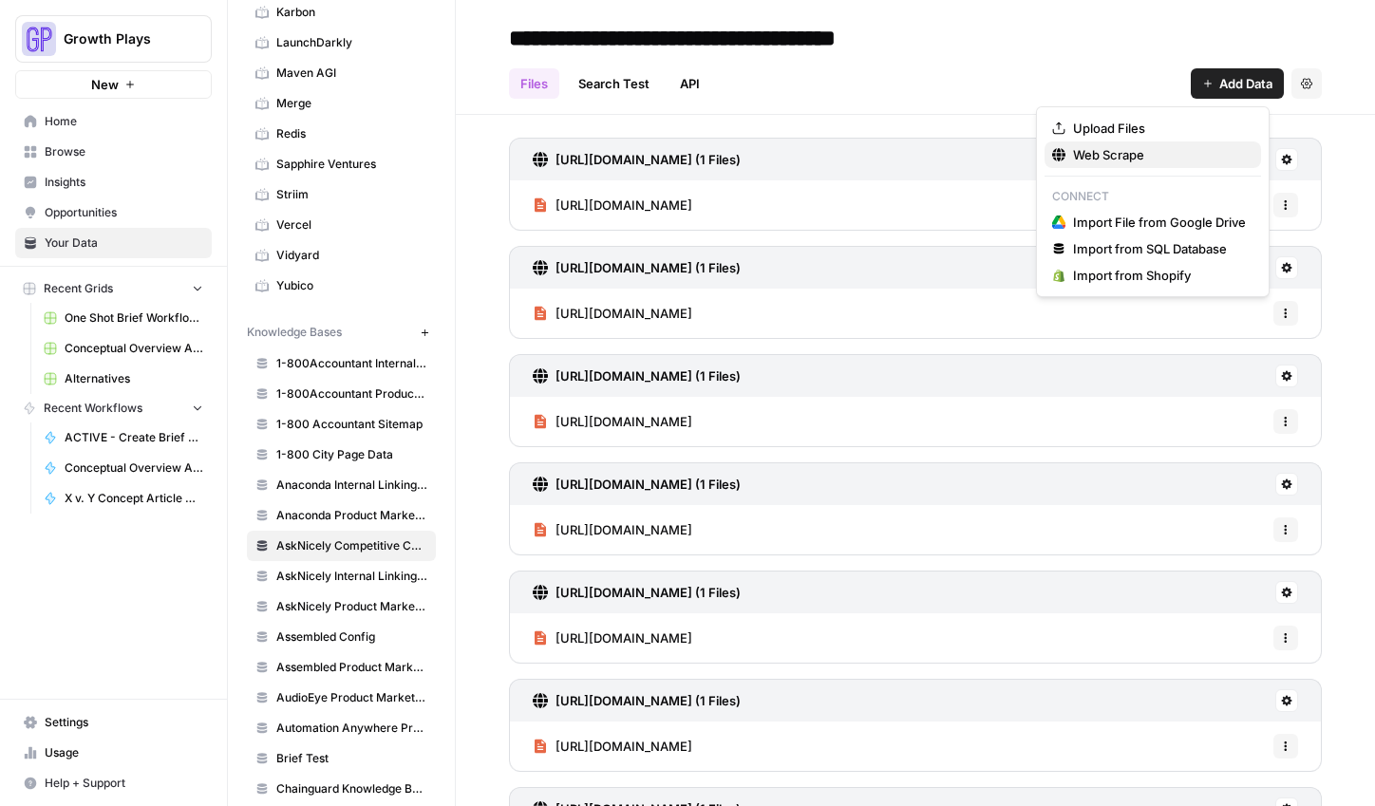
click at [1190, 149] on span "Web Scrape" at bounding box center [1159, 154] width 173 height 19
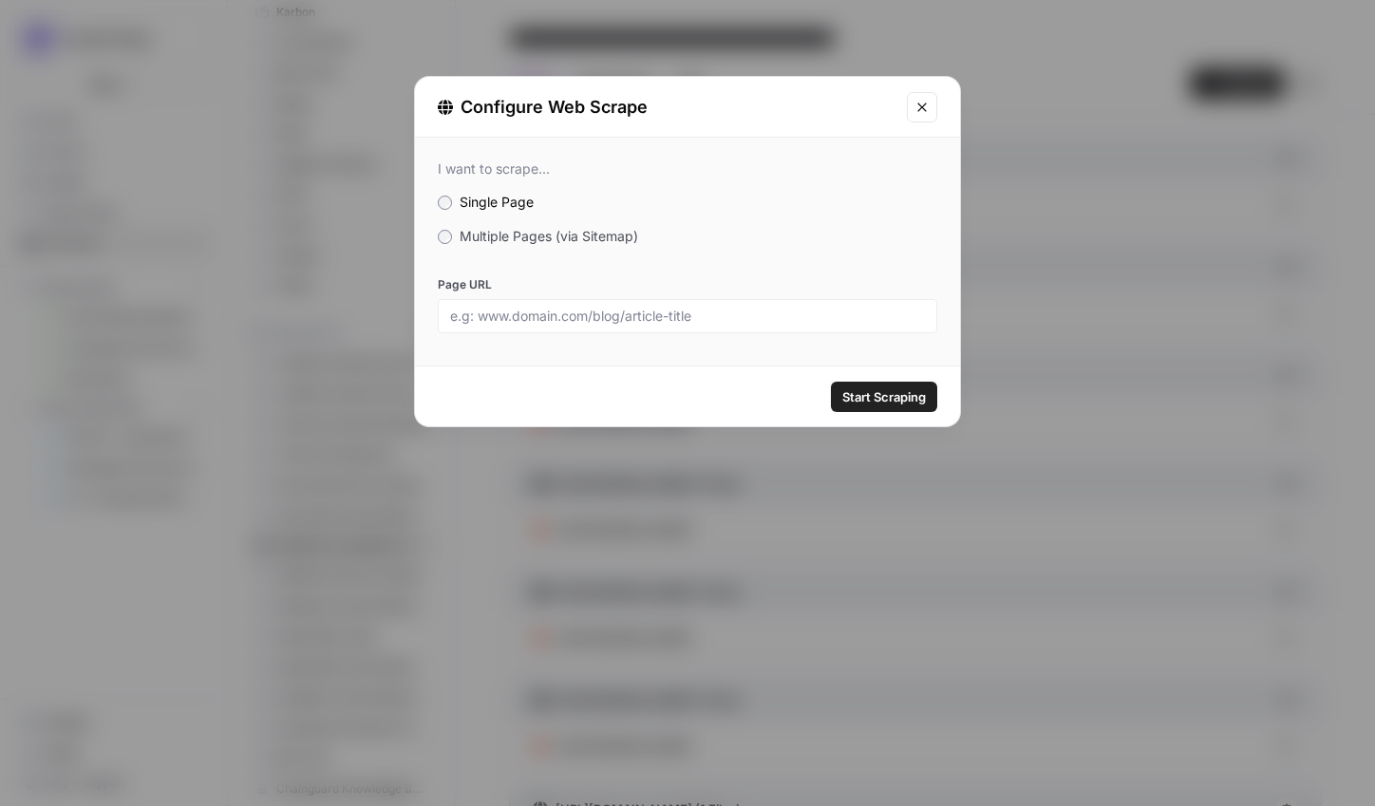
click at [817, 328] on div at bounding box center [687, 316] width 499 height 34
click at [784, 320] on input "Page URL" at bounding box center [687, 316] width 475 height 17
paste input "[URL][DOMAIN_NAME]"
type input "[URL][DOMAIN_NAME]"
click at [901, 403] on span "Start Scraping" at bounding box center [884, 396] width 84 height 19
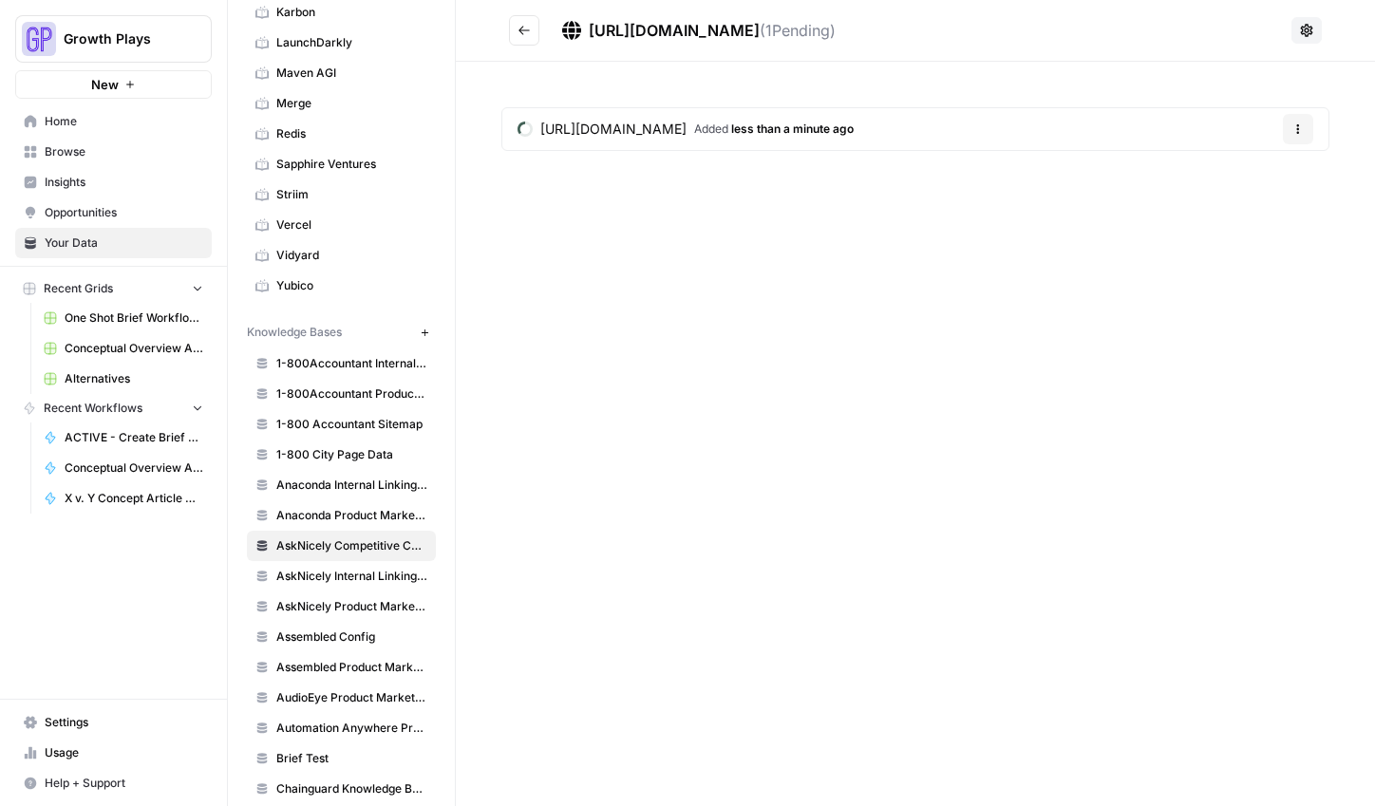
click at [529, 31] on icon "Go back" at bounding box center [523, 30] width 13 height 13
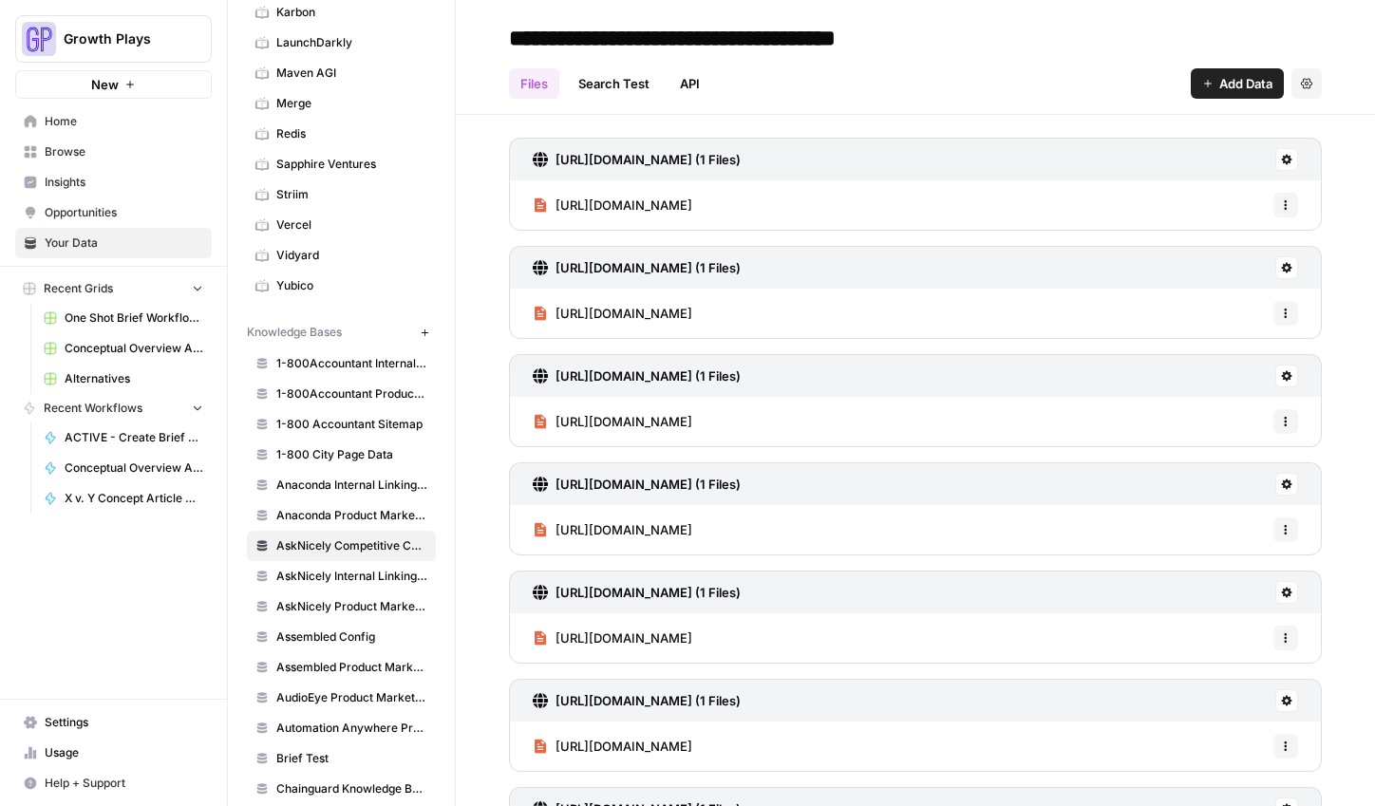
click at [1219, 78] on span "Add Data" at bounding box center [1245, 83] width 53 height 19
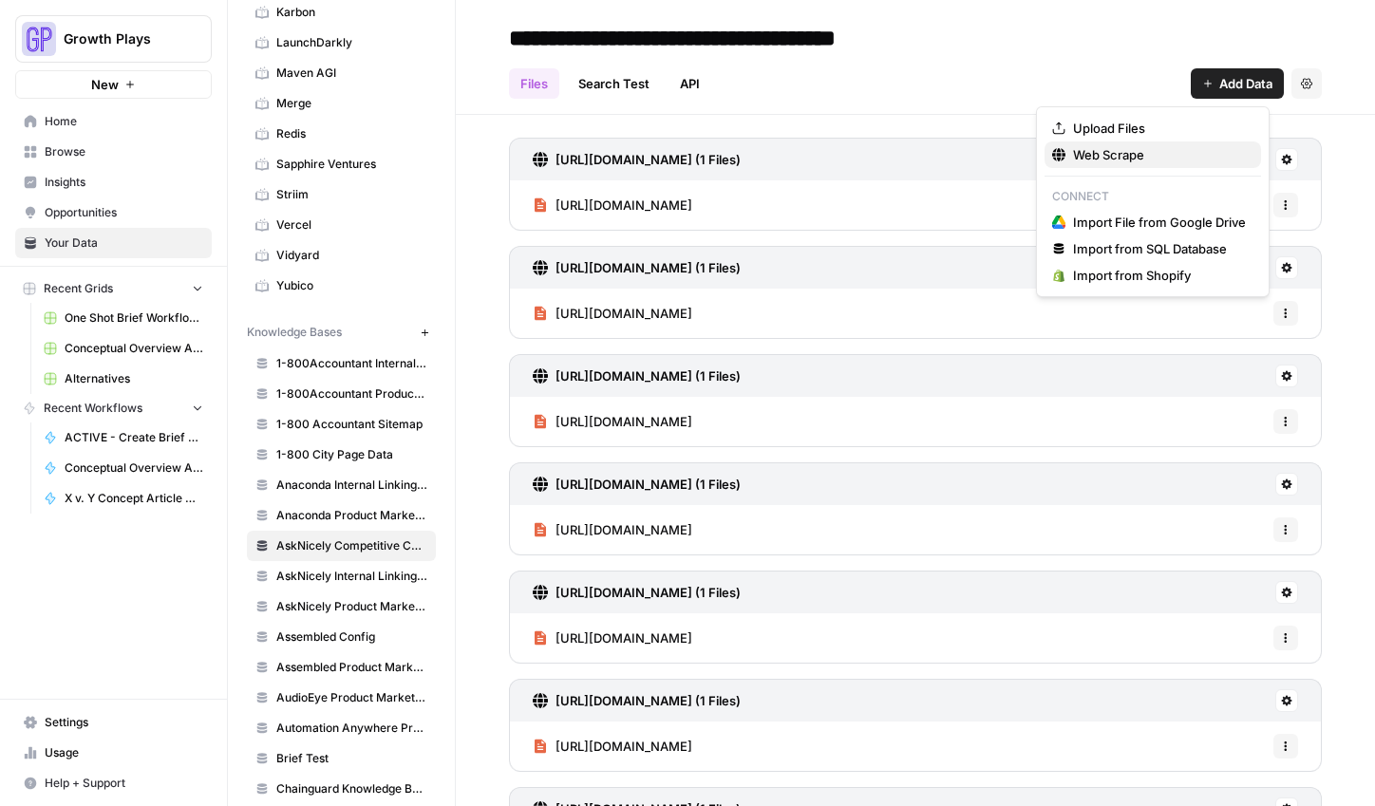
click at [1153, 147] on span "Web Scrape" at bounding box center [1159, 154] width 173 height 19
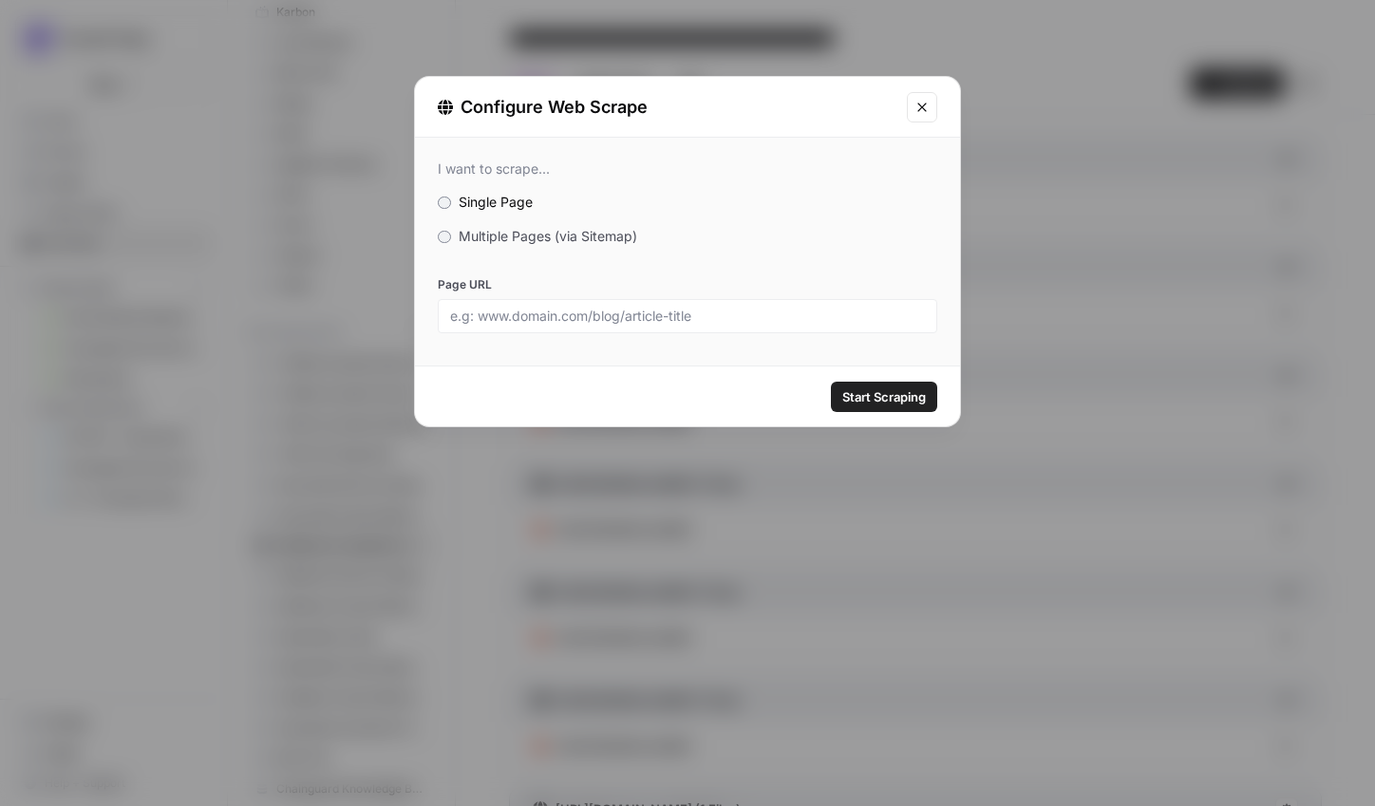
click at [771, 326] on div at bounding box center [687, 316] width 499 height 34
click at [768, 308] on input "Page URL" at bounding box center [687, 316] width 475 height 17
paste input "[URL][DOMAIN_NAME]"
type input "[URL][DOMAIN_NAME]"
click at [877, 404] on span "Start Scraping" at bounding box center [884, 396] width 84 height 19
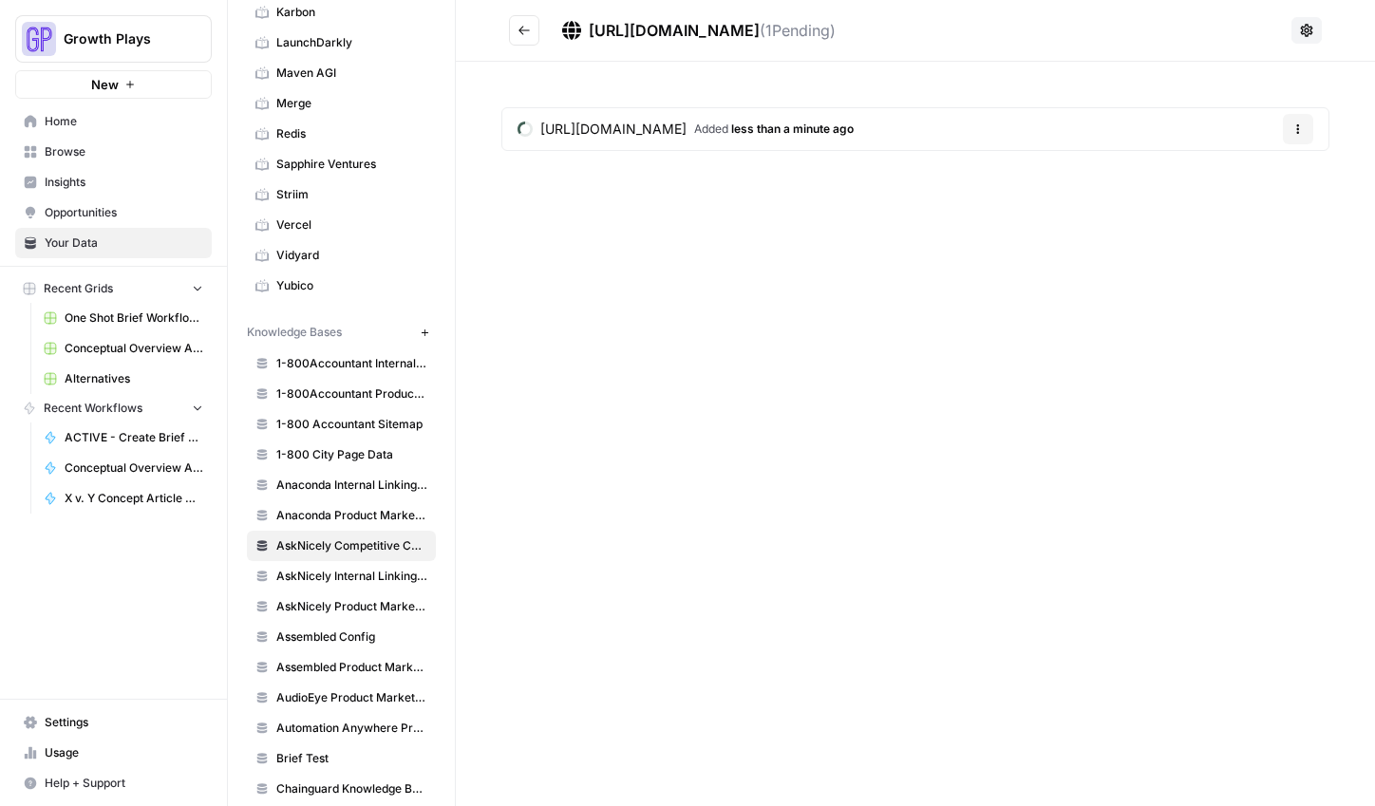
click at [524, 39] on button "Go back" at bounding box center [524, 30] width 30 height 30
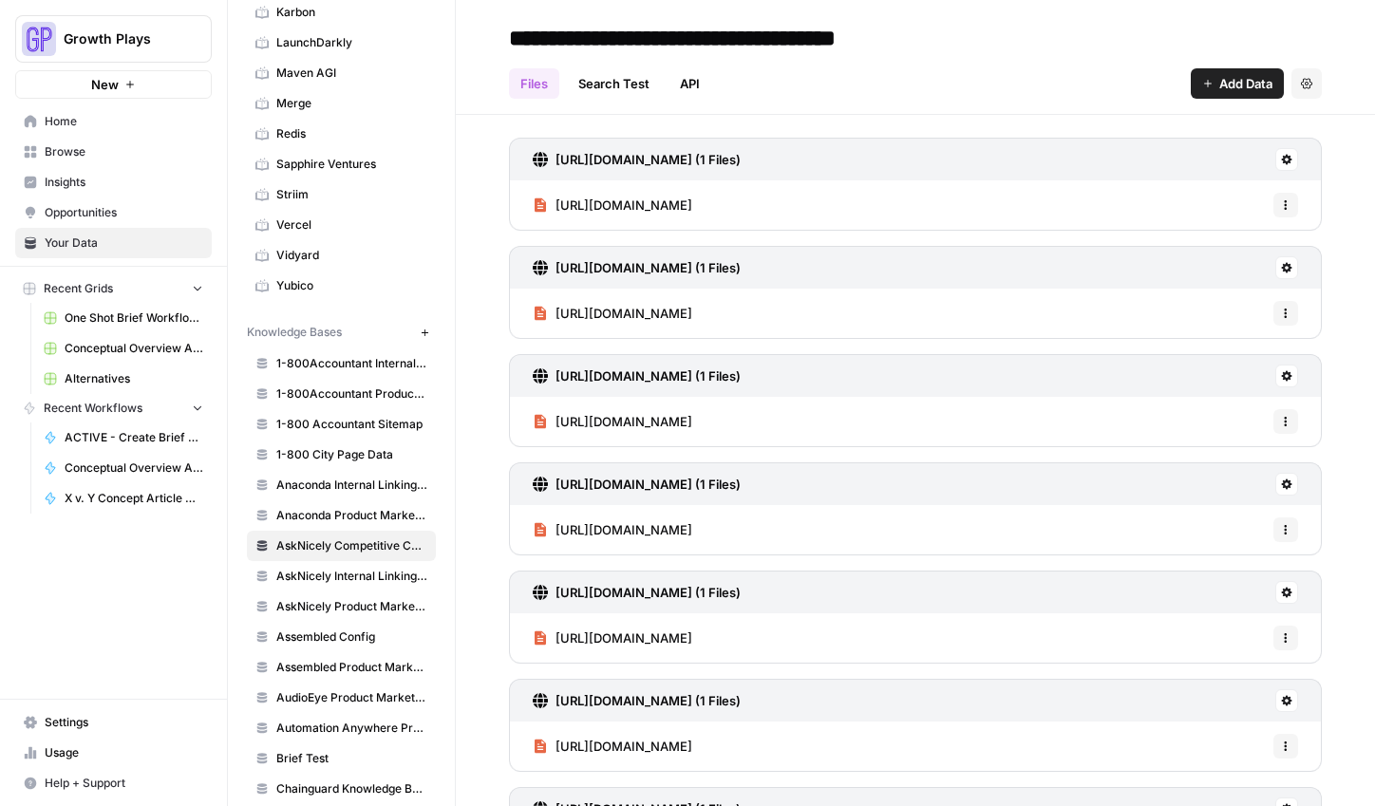
click at [1239, 84] on span "Add Data" at bounding box center [1245, 83] width 53 height 19
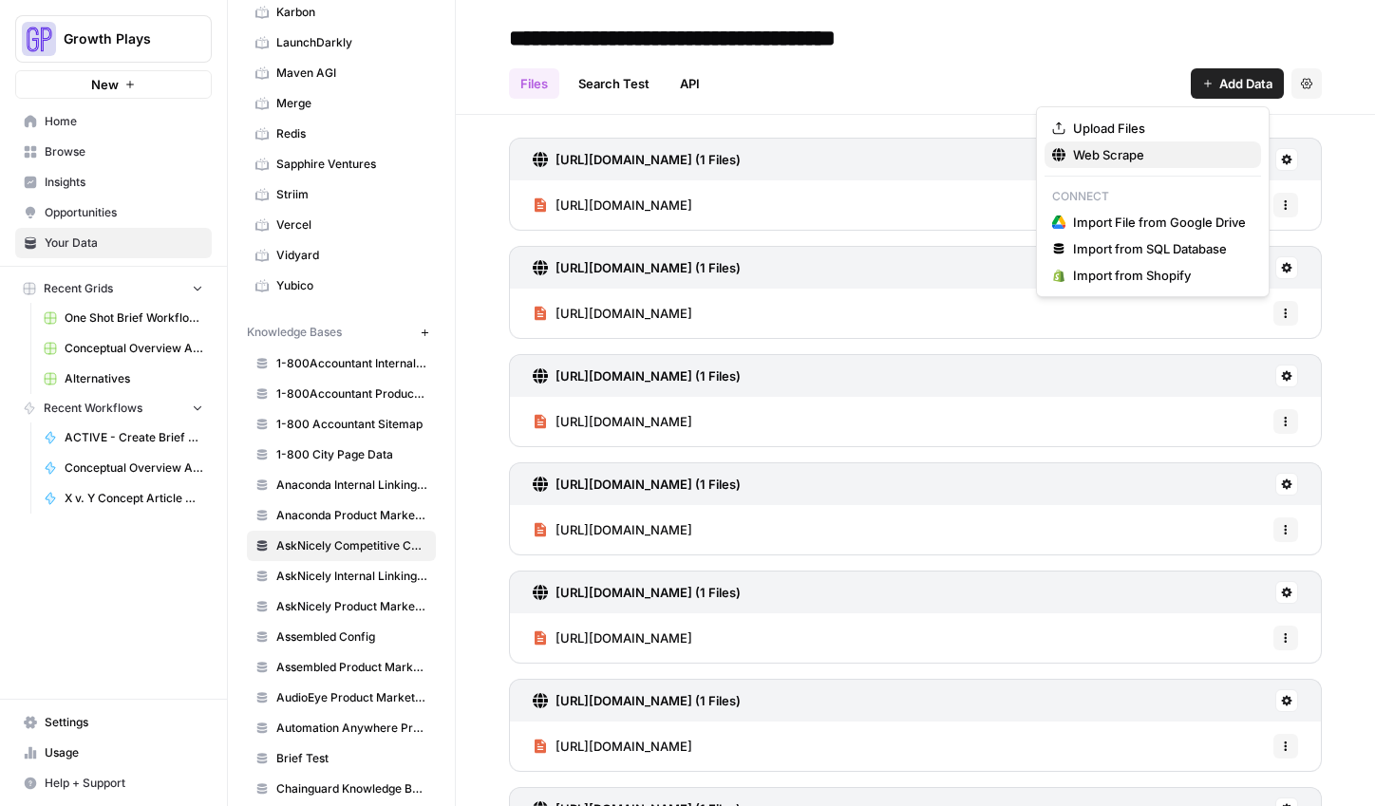
click at [1127, 155] on span "Web Scrape" at bounding box center [1159, 154] width 173 height 19
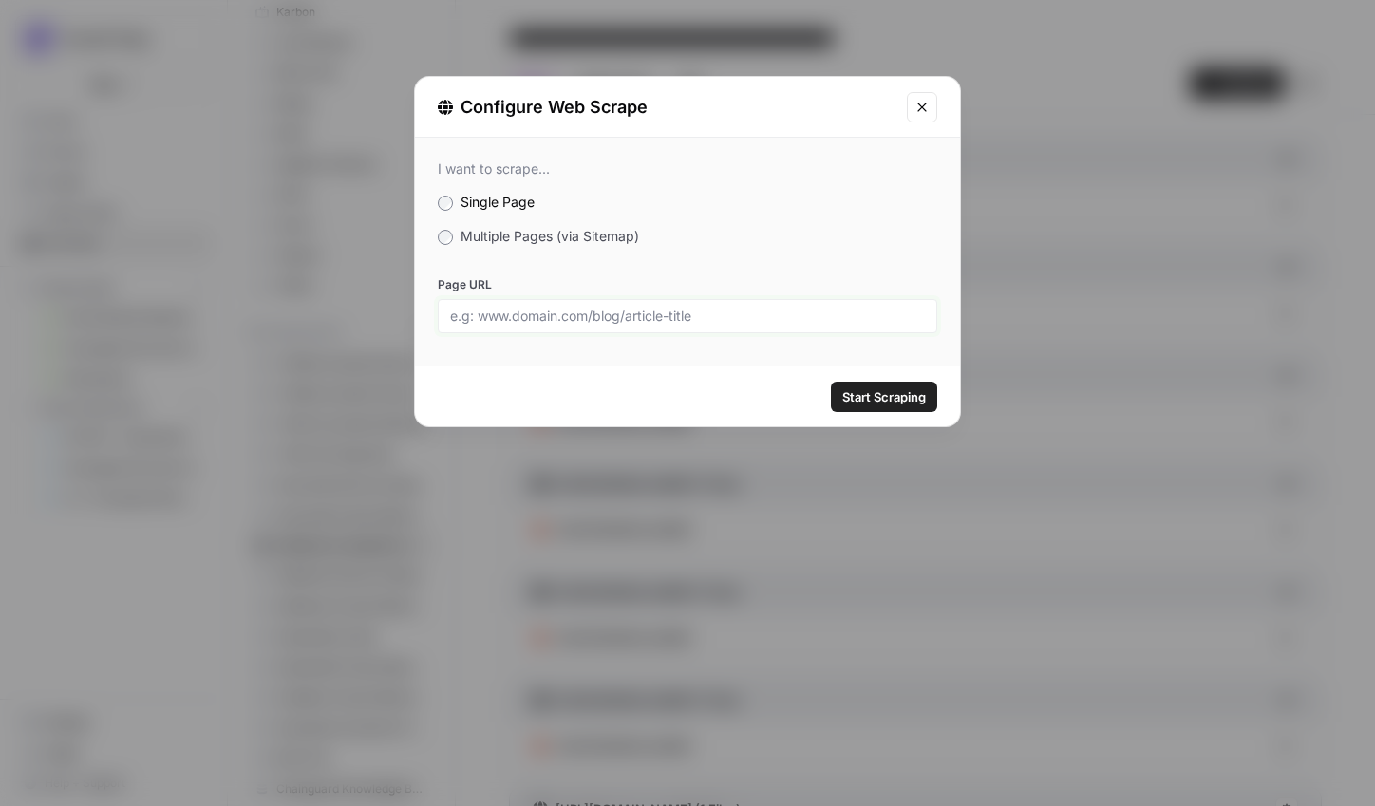
click at [718, 313] on input "Page URL" at bounding box center [687, 316] width 475 height 17
paste input "[URL][DOMAIN_NAME]"
type input "[URL][DOMAIN_NAME]"
click at [890, 401] on span "Start Scraping" at bounding box center [884, 396] width 84 height 19
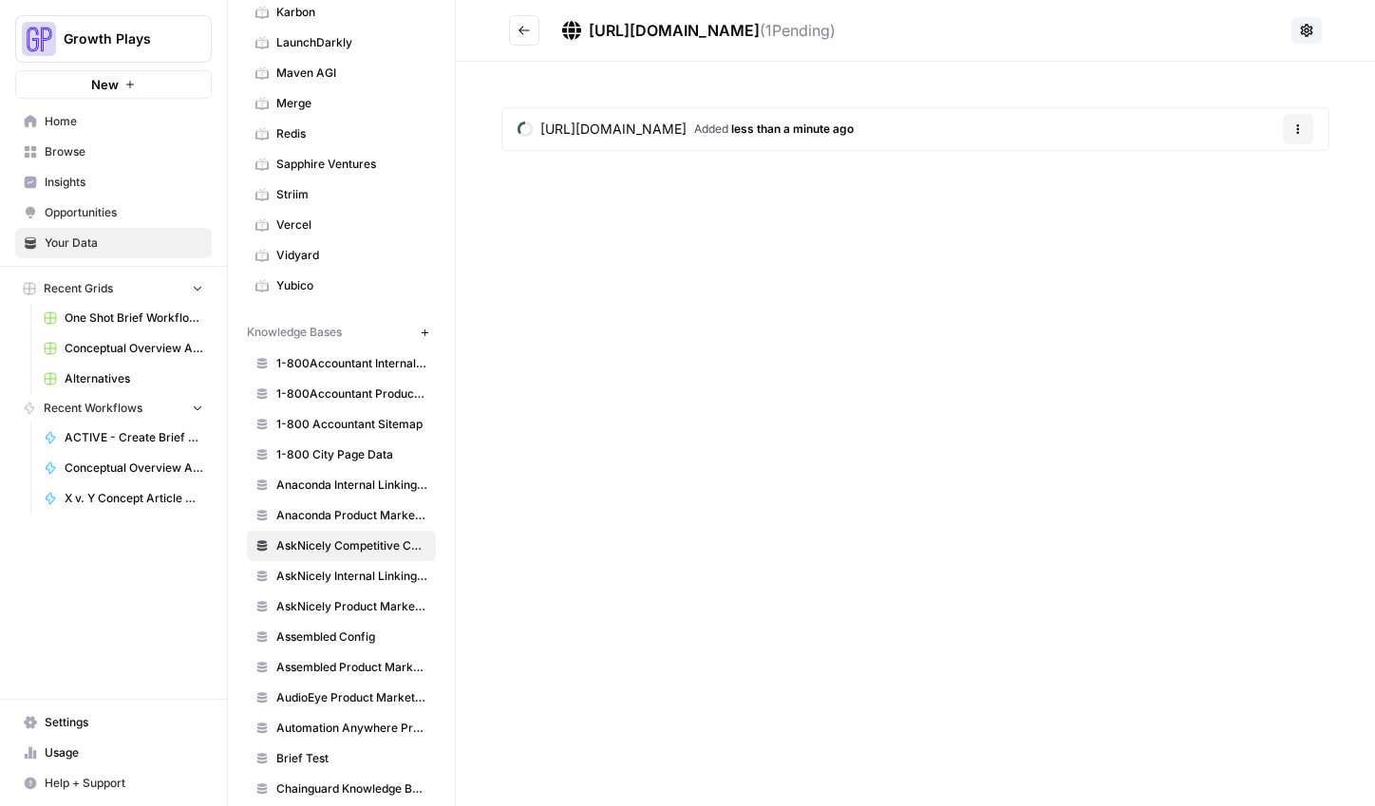
click at [528, 36] on button "Go back" at bounding box center [524, 30] width 30 height 30
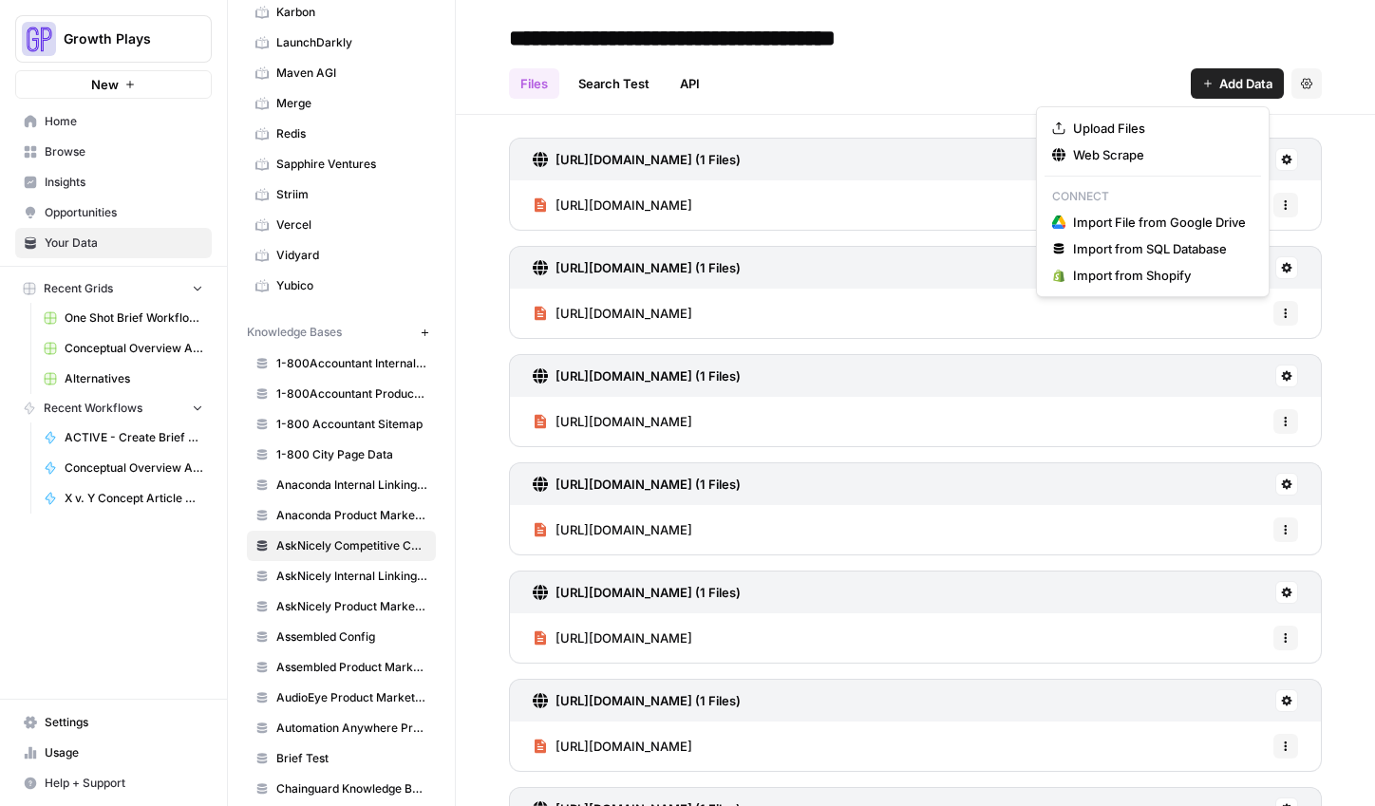
click at [1190, 86] on button "Add Data" at bounding box center [1236, 83] width 93 height 30
click at [1133, 156] on span "Web Scrape" at bounding box center [1159, 154] width 173 height 19
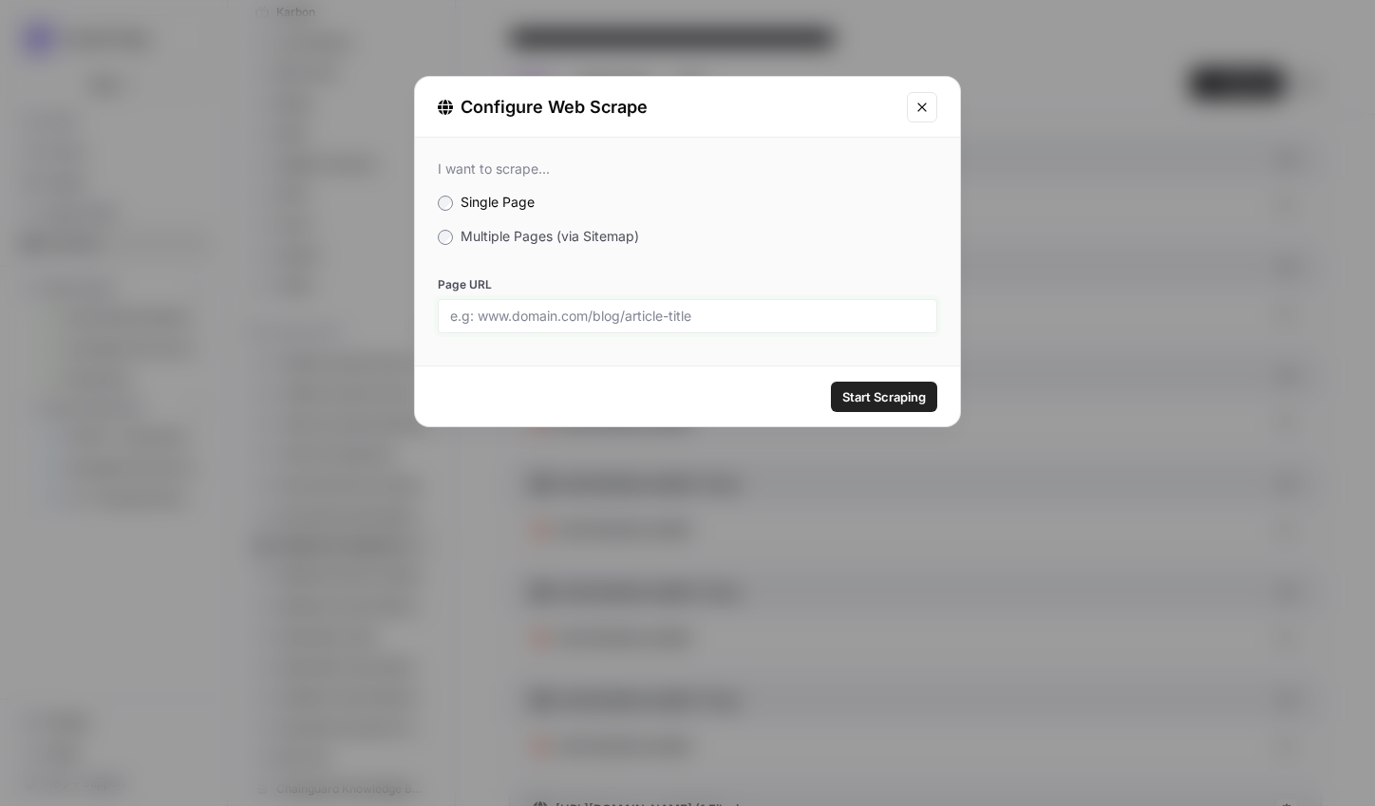
click at [771, 320] on input "Page URL" at bounding box center [687, 316] width 475 height 17
paste input "[URL][DOMAIN_NAME]"
type input "[URL][DOMAIN_NAME]"
click at [853, 398] on span "Start Scraping" at bounding box center [884, 396] width 84 height 19
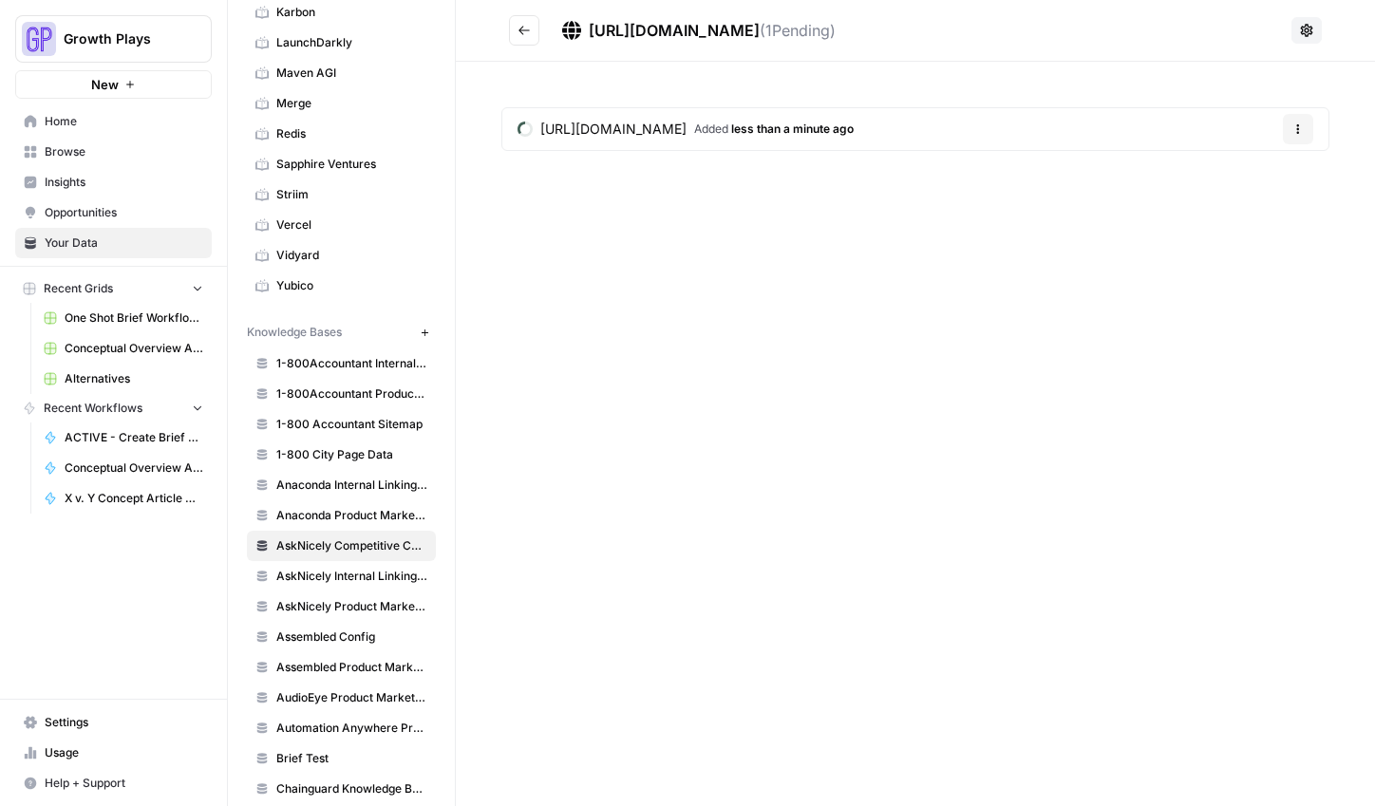
click at [507, 35] on header "https://www.surveysensum.com/outlook-integration ( 1 Pending)" at bounding box center [915, 31] width 919 height 62
click at [515, 32] on button "Go back" at bounding box center [524, 30] width 30 height 30
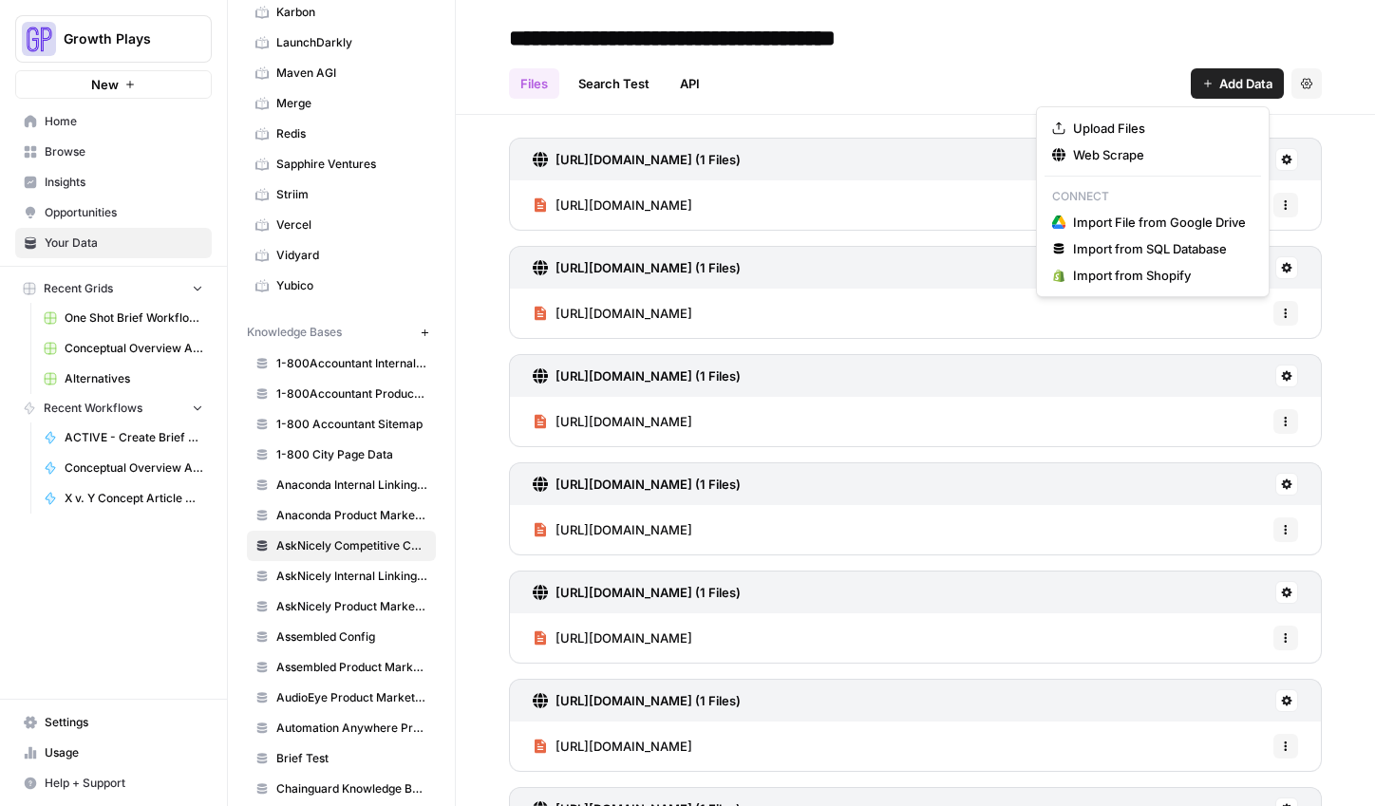
click at [1219, 90] on span "Add Data" at bounding box center [1245, 83] width 53 height 19
click at [1144, 154] on span "Web Scrape" at bounding box center [1159, 154] width 173 height 19
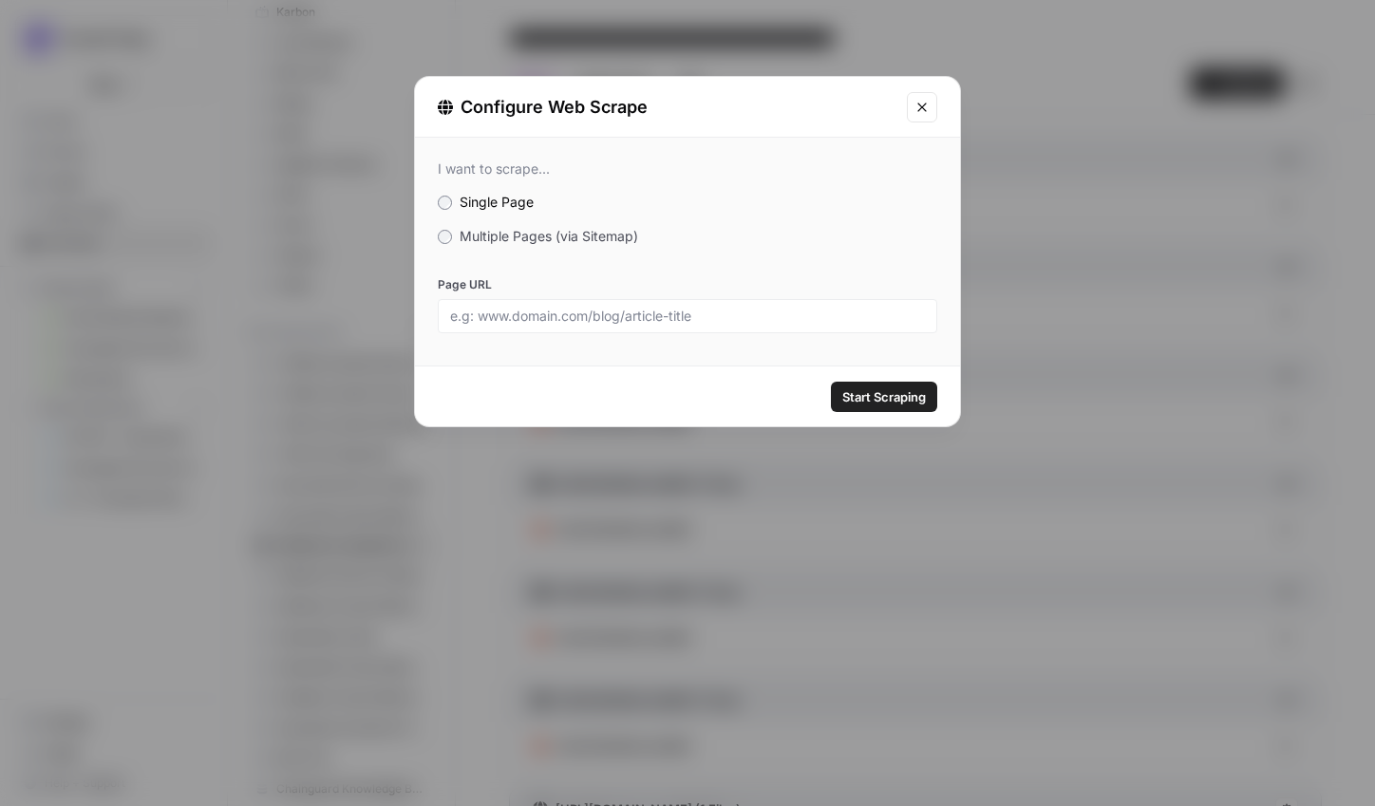
drag, startPoint x: 859, startPoint y: 293, endPoint x: 862, endPoint y: 309, distance: 16.4
click at [859, 293] on div "Page URL" at bounding box center [687, 304] width 499 height 57
click at [863, 322] on input "Page URL" at bounding box center [687, 316] width 475 height 17
paste input "[URL][DOMAIN_NAME]"
type input "[URL][DOMAIN_NAME]"
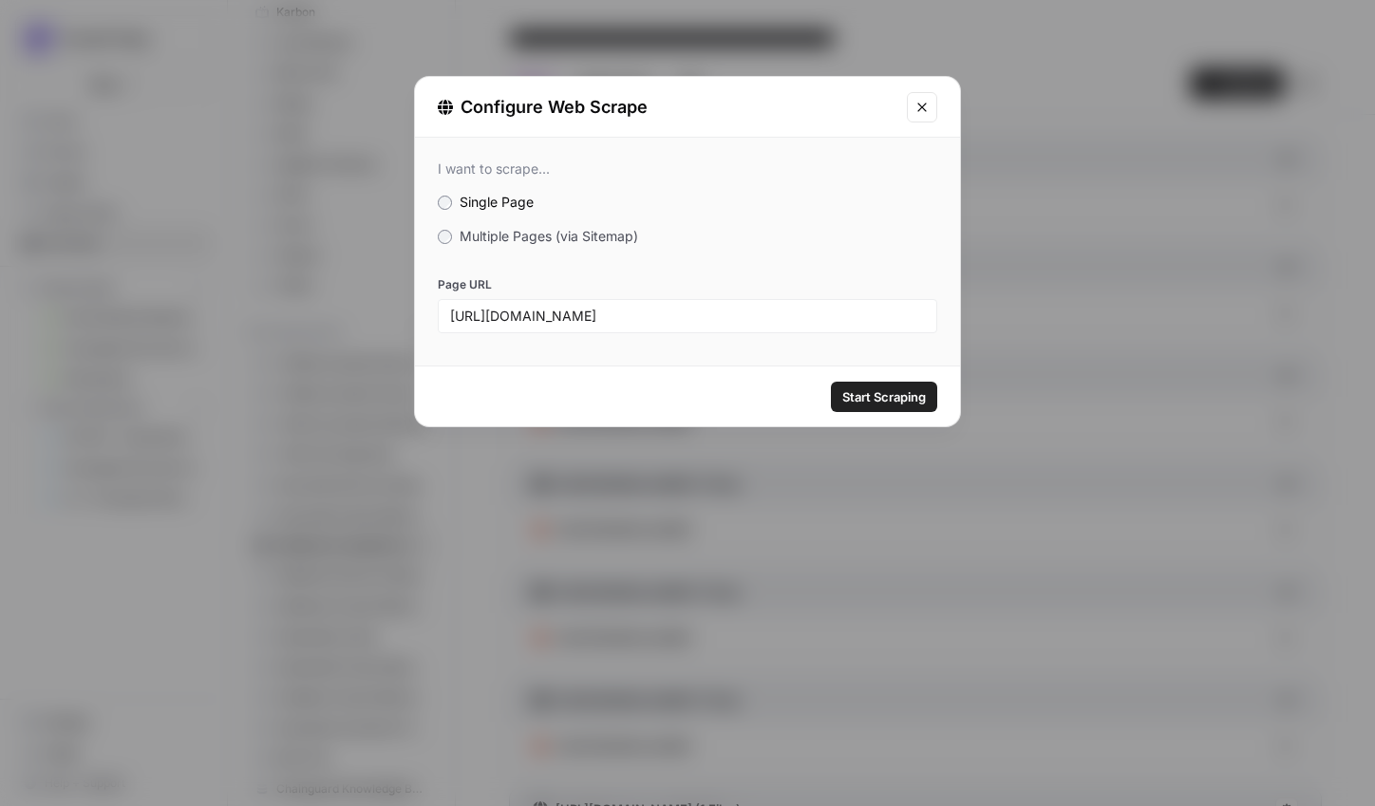
click at [870, 397] on span "Start Scraping" at bounding box center [884, 396] width 84 height 19
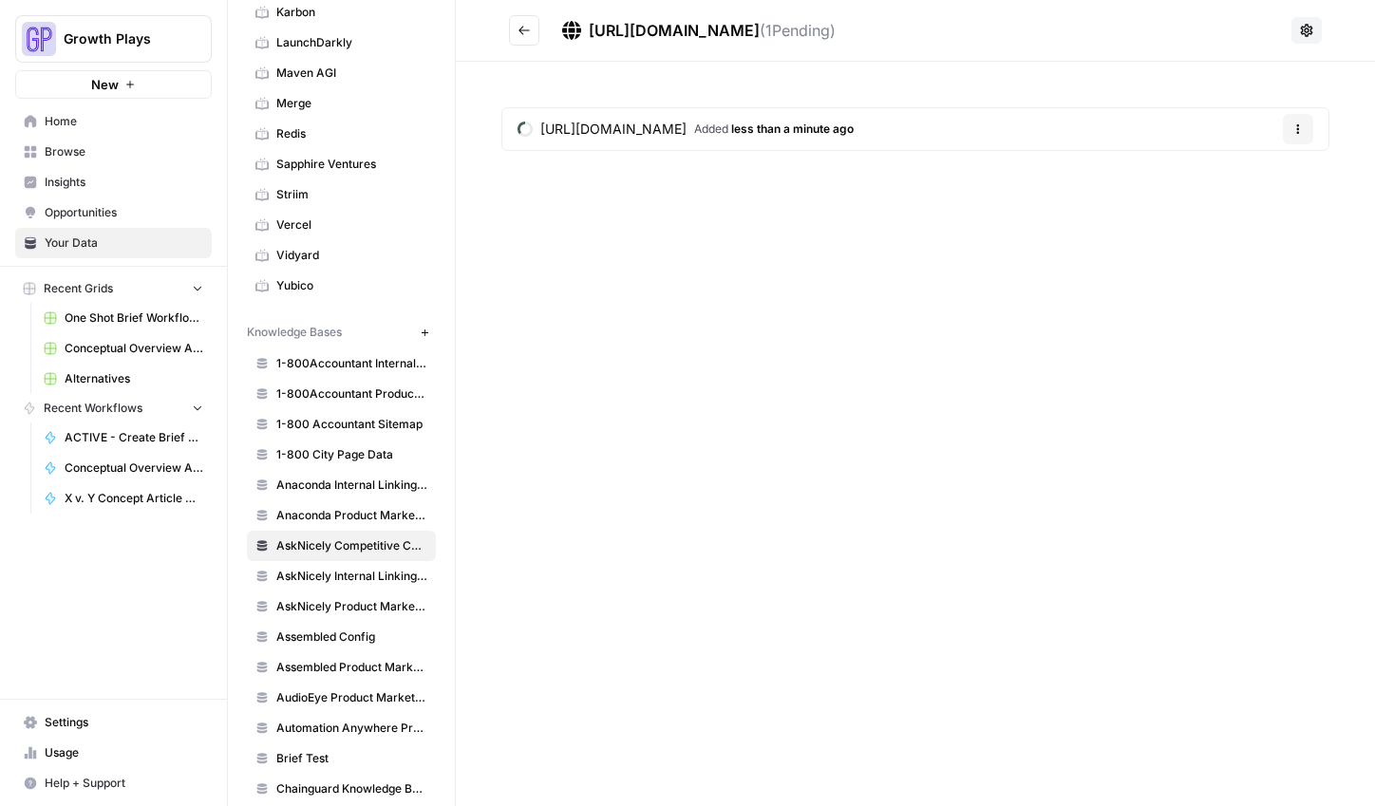
click at [525, 28] on icon "Go back" at bounding box center [523, 30] width 13 height 13
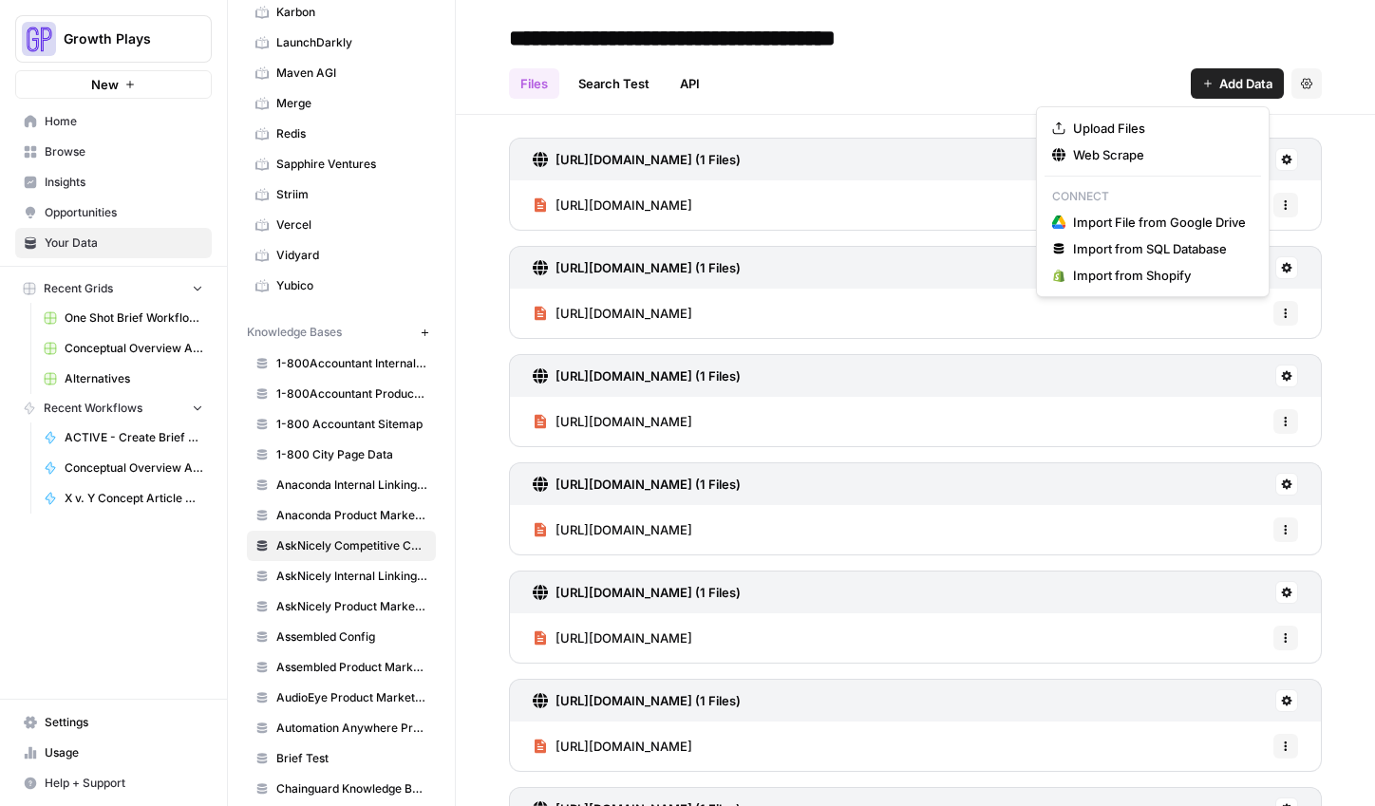
click at [1219, 78] on span "Add Data" at bounding box center [1245, 83] width 53 height 19
click at [1079, 143] on button "Web Scrape" at bounding box center [1152, 154] width 216 height 27
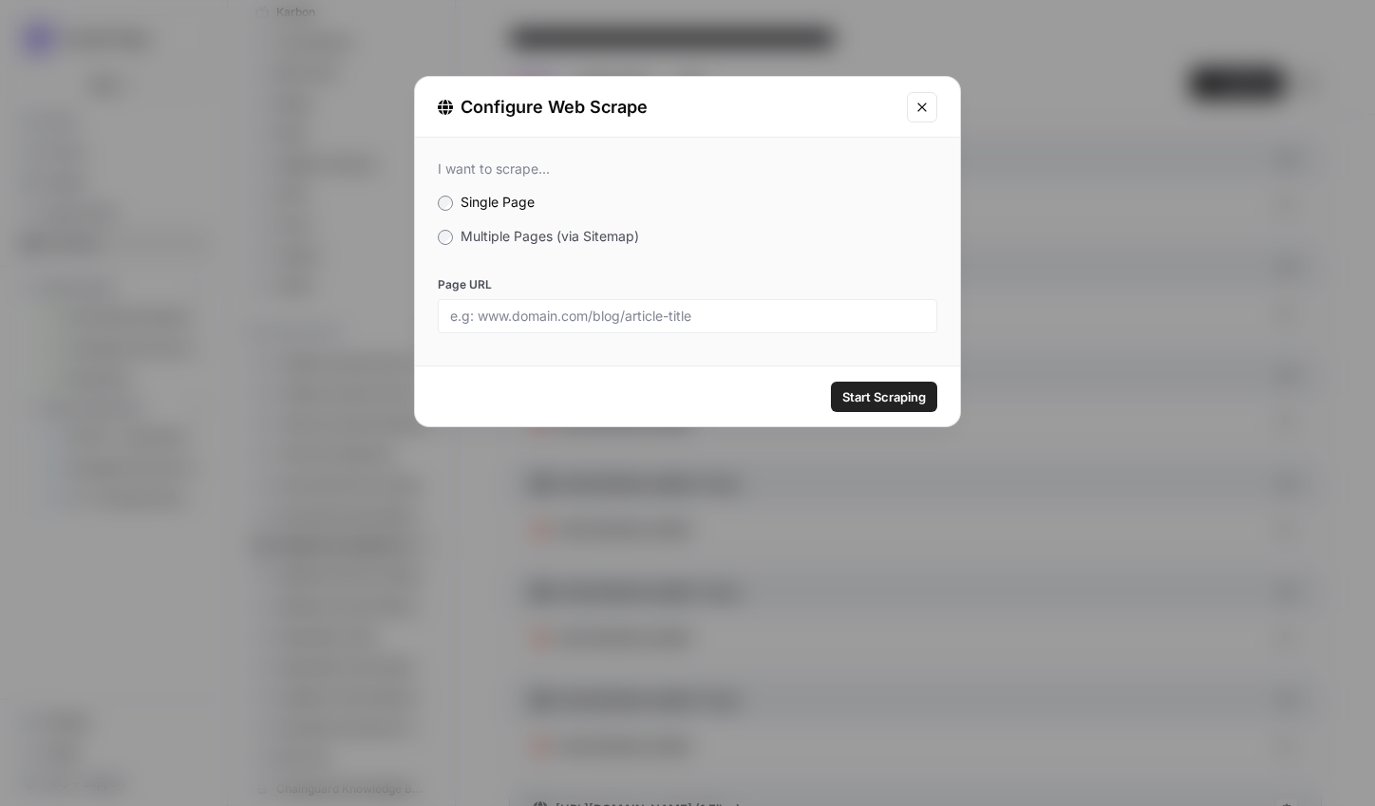
click at [667, 327] on div at bounding box center [687, 316] width 499 height 34
click at [667, 320] on input "Page URL" at bounding box center [687, 316] width 475 height 17
paste input "[URL][DOMAIN_NAME]"
type input "[URL][DOMAIN_NAME]"
click at [898, 396] on span "Start Scraping" at bounding box center [884, 396] width 84 height 19
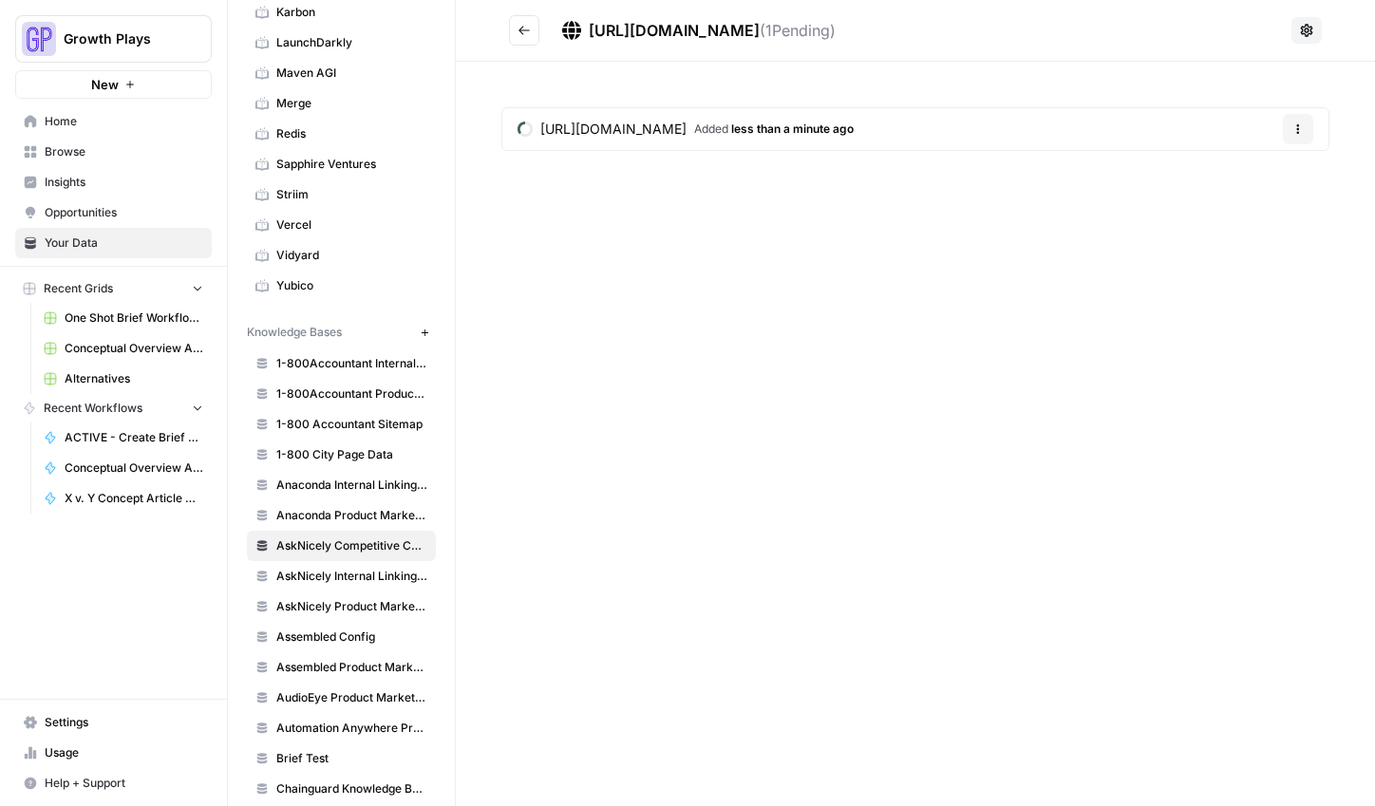
click at [519, 30] on icon "Go back" at bounding box center [523, 30] width 11 height 9
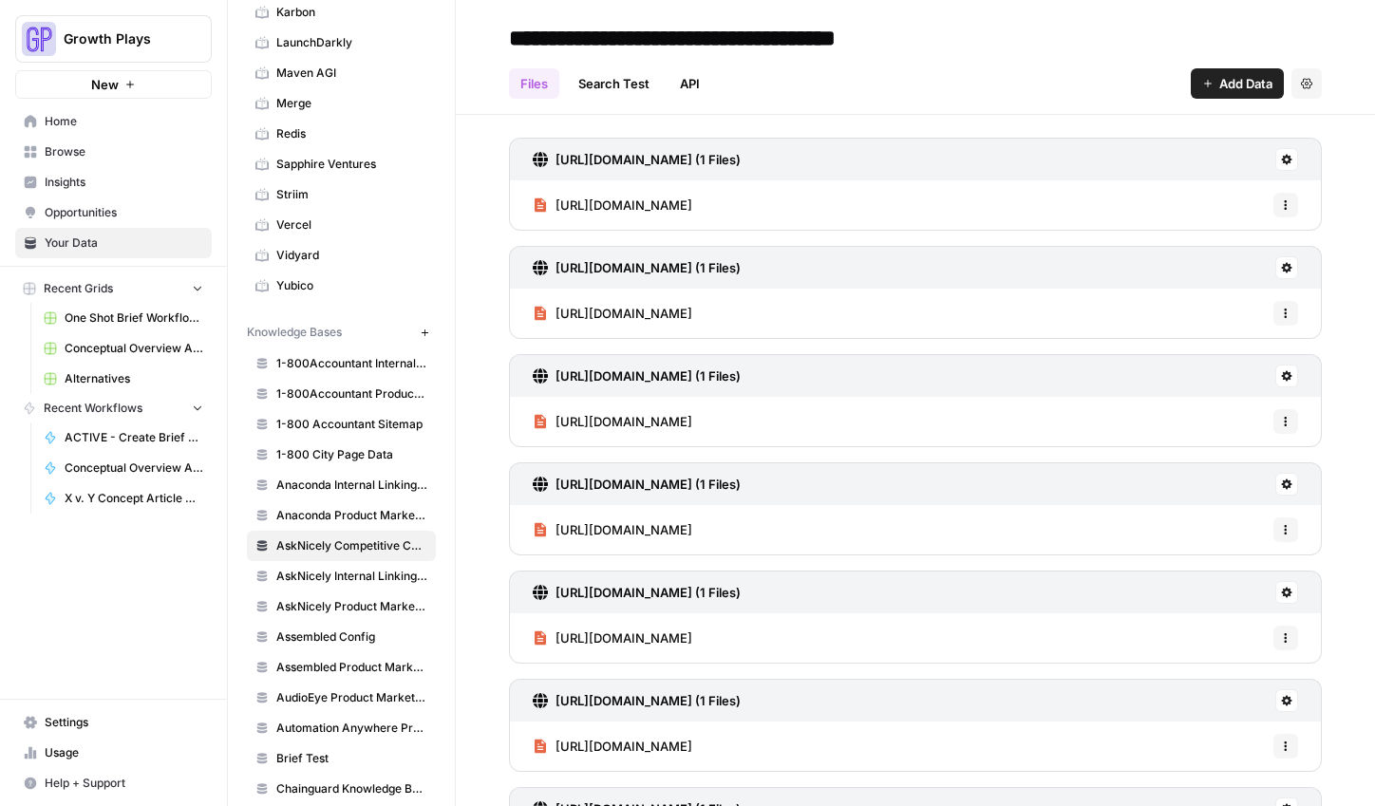
click at [1225, 86] on span "Add Data" at bounding box center [1245, 83] width 53 height 19
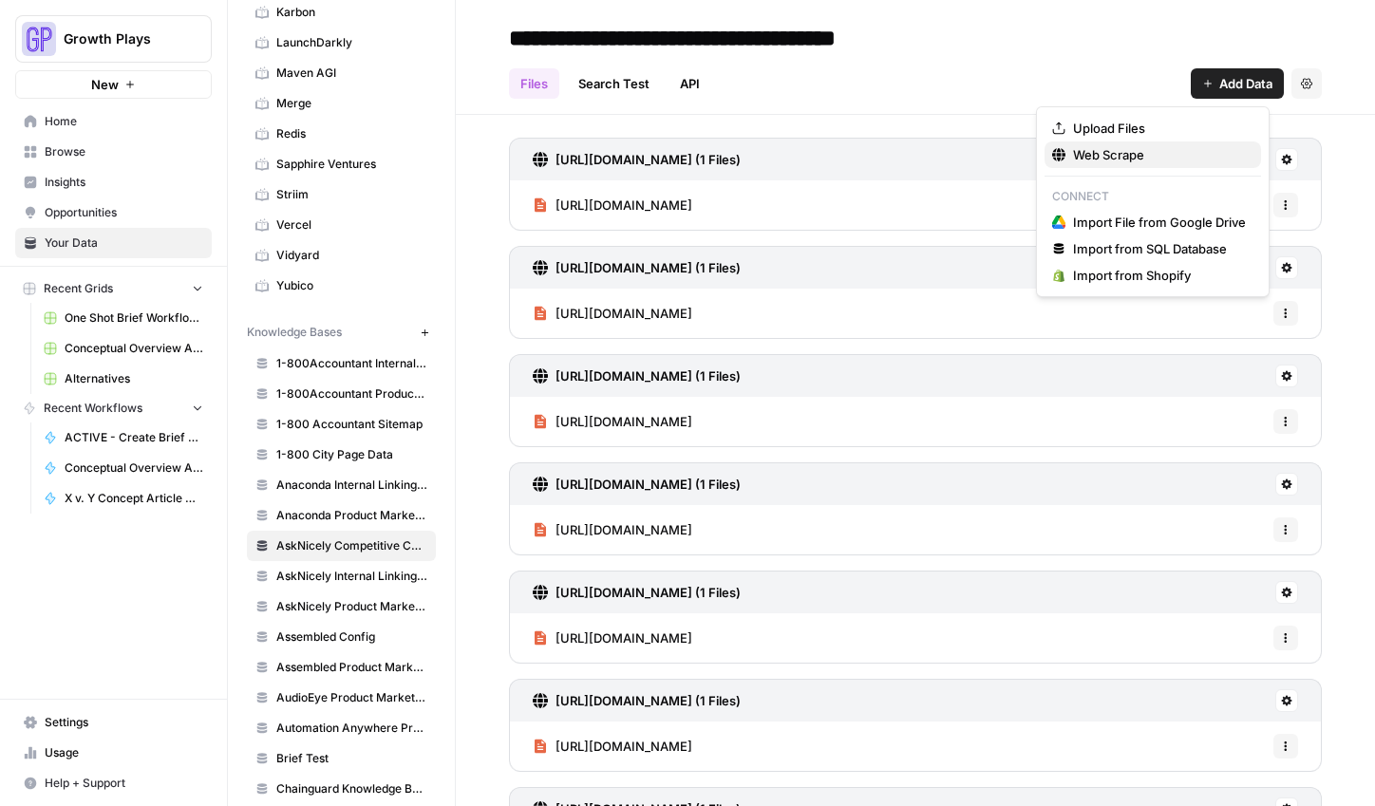
click at [1126, 157] on span "Web Scrape" at bounding box center [1159, 154] width 173 height 19
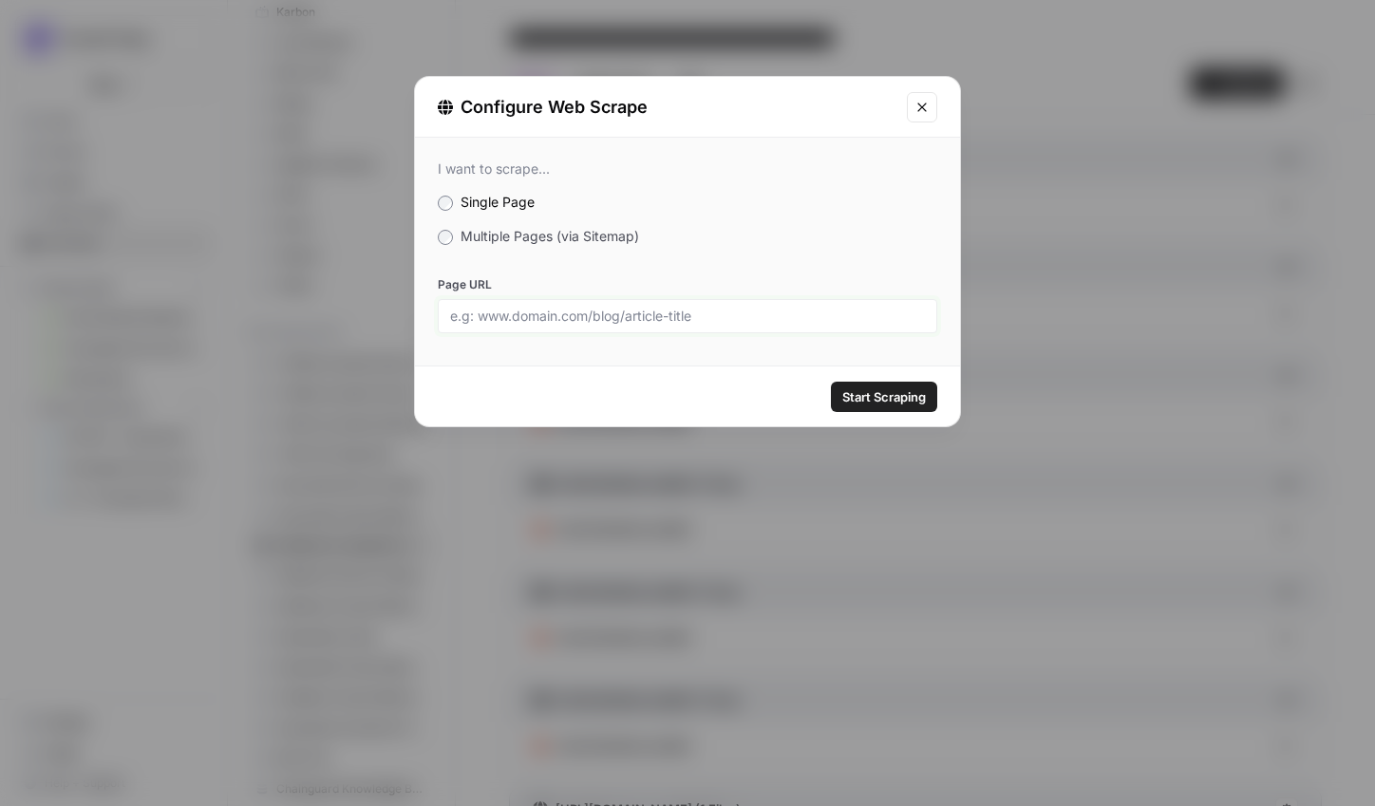
click at [522, 321] on input "Page URL" at bounding box center [687, 316] width 475 height 17
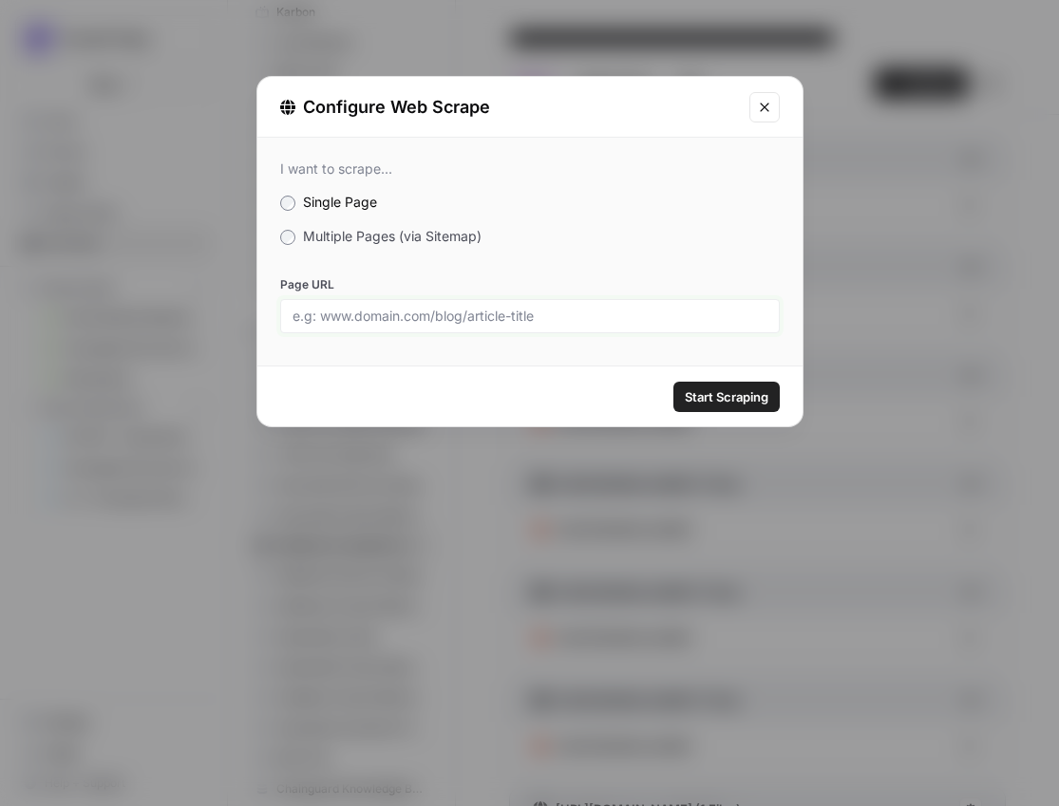
paste input "[URL][DOMAIN_NAME][PERSON_NAME]"
type input "[URL][DOMAIN_NAME][PERSON_NAME]"
click at [734, 387] on span "Start Scraping" at bounding box center [726, 396] width 84 height 19
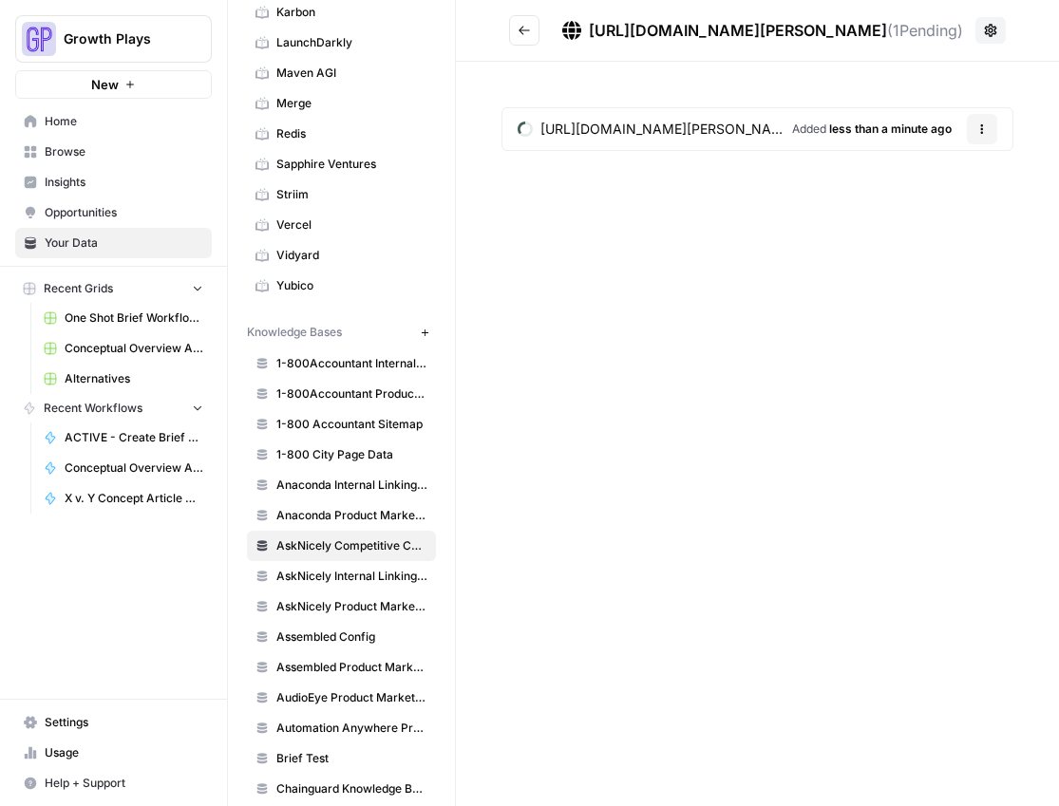
click at [522, 40] on button "Go back" at bounding box center [524, 30] width 30 height 30
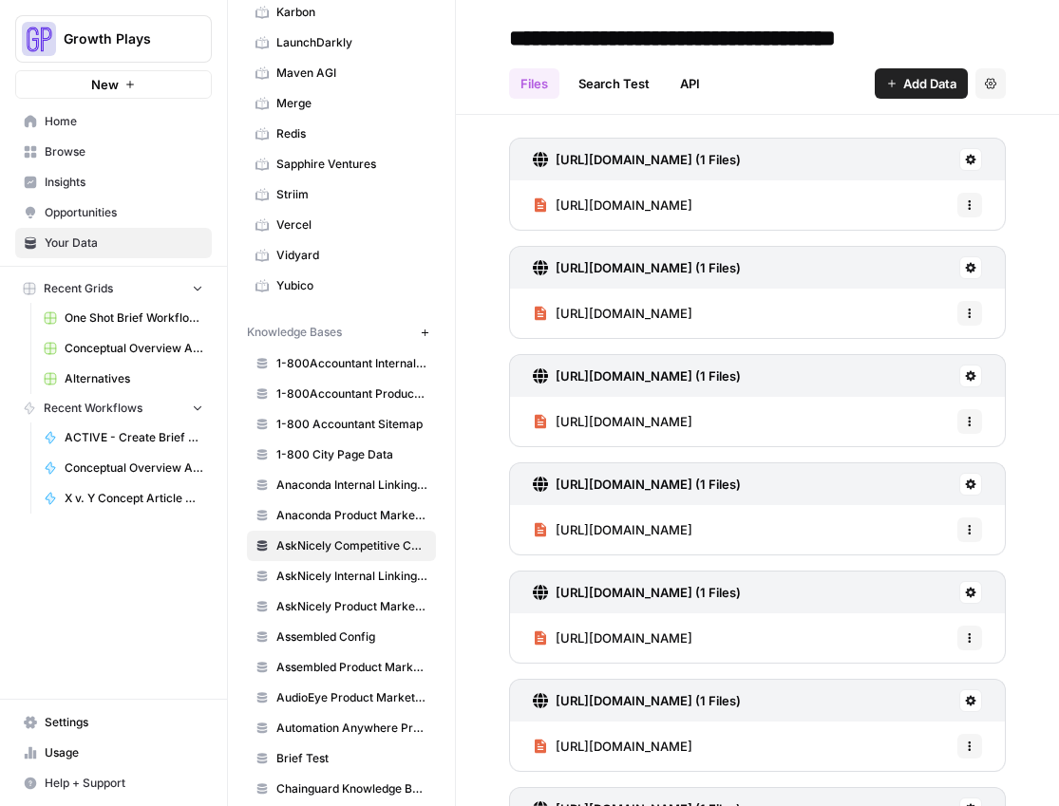
click at [911, 81] on span "Add Data" at bounding box center [929, 83] width 53 height 19
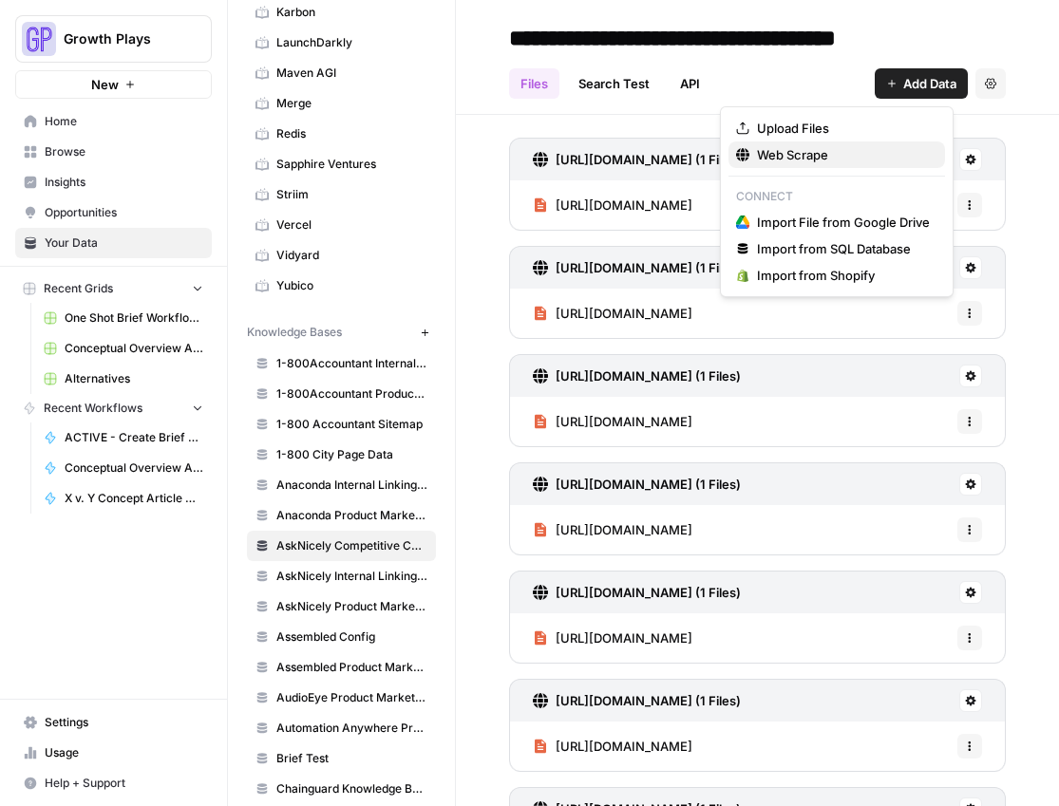
click at [811, 152] on span "Web Scrape" at bounding box center [843, 154] width 173 height 19
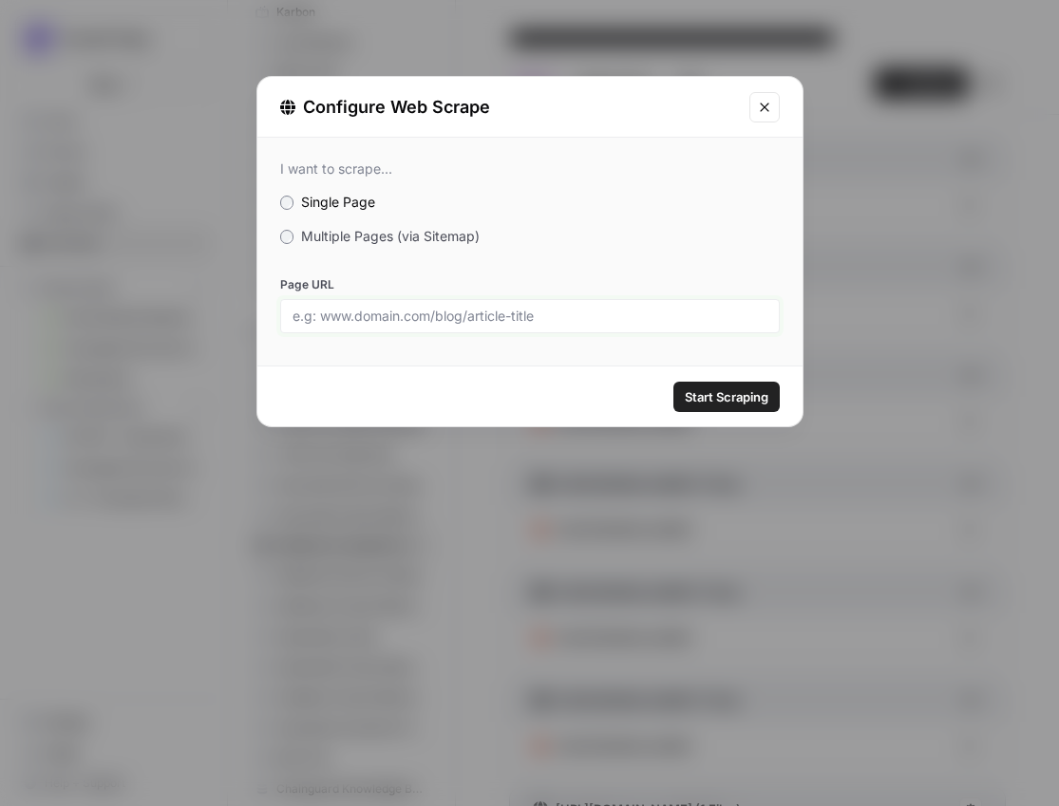
click at [686, 324] on input "Page URL" at bounding box center [529, 316] width 475 height 17
paste input "[URL][DOMAIN_NAME][PERSON_NAME]"
type input "[URL][DOMAIN_NAME][PERSON_NAME]"
click at [702, 400] on span "Start Scraping" at bounding box center [726, 396] width 84 height 19
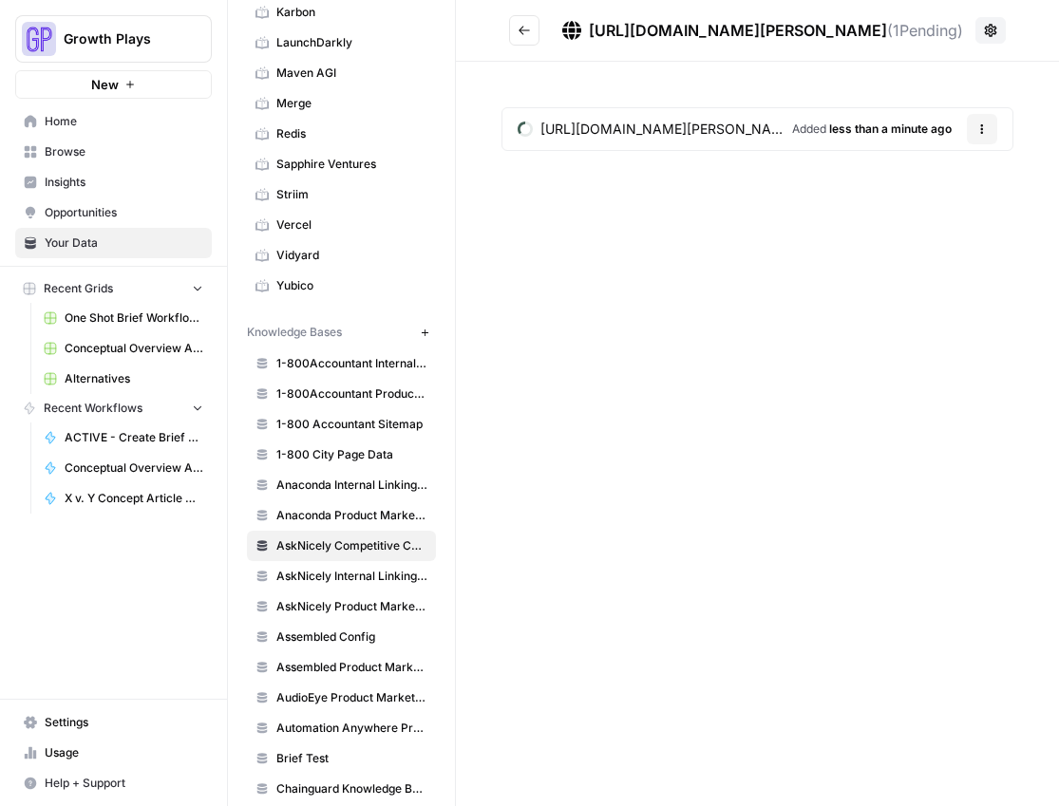
click at [527, 28] on icon "Go back" at bounding box center [523, 30] width 13 height 13
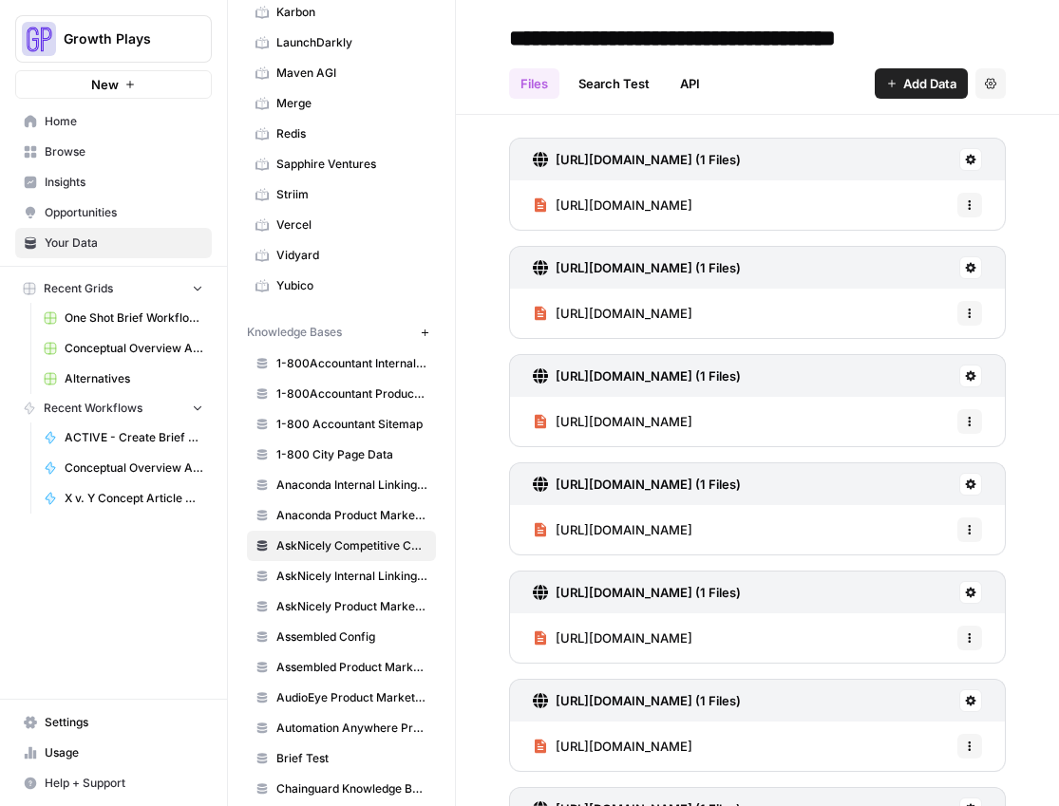
click at [890, 94] on button "Add Data" at bounding box center [920, 83] width 93 height 30
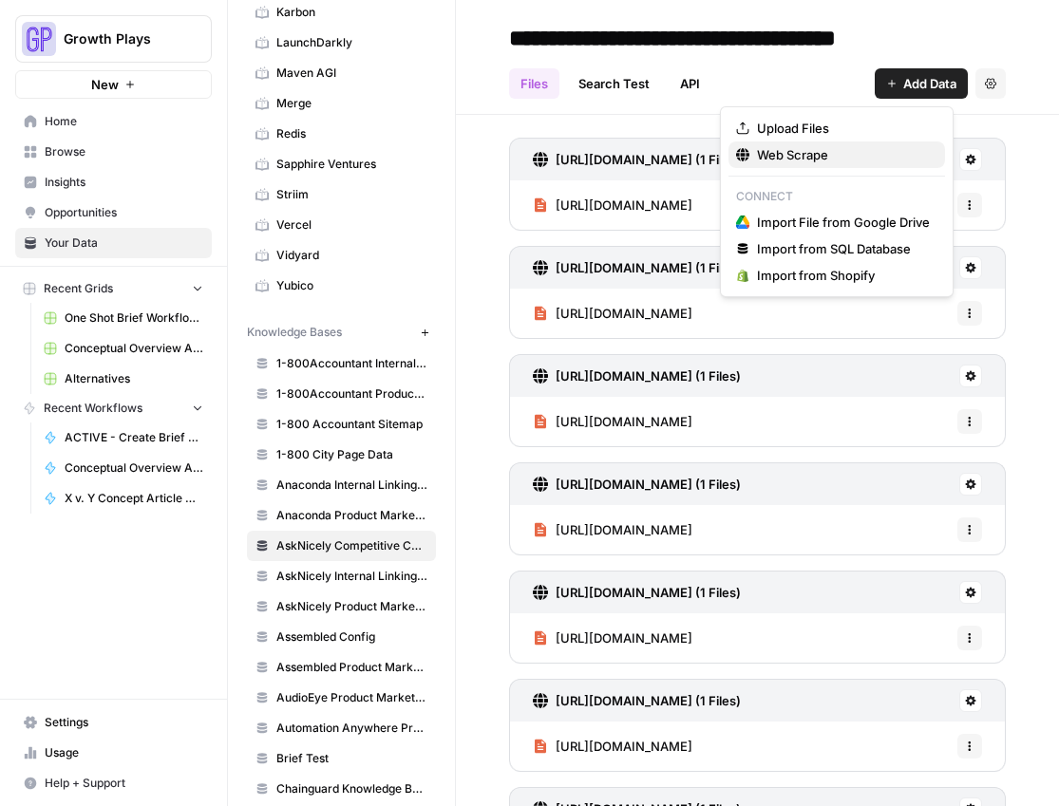
click at [850, 155] on span "Web Scrape" at bounding box center [843, 154] width 173 height 19
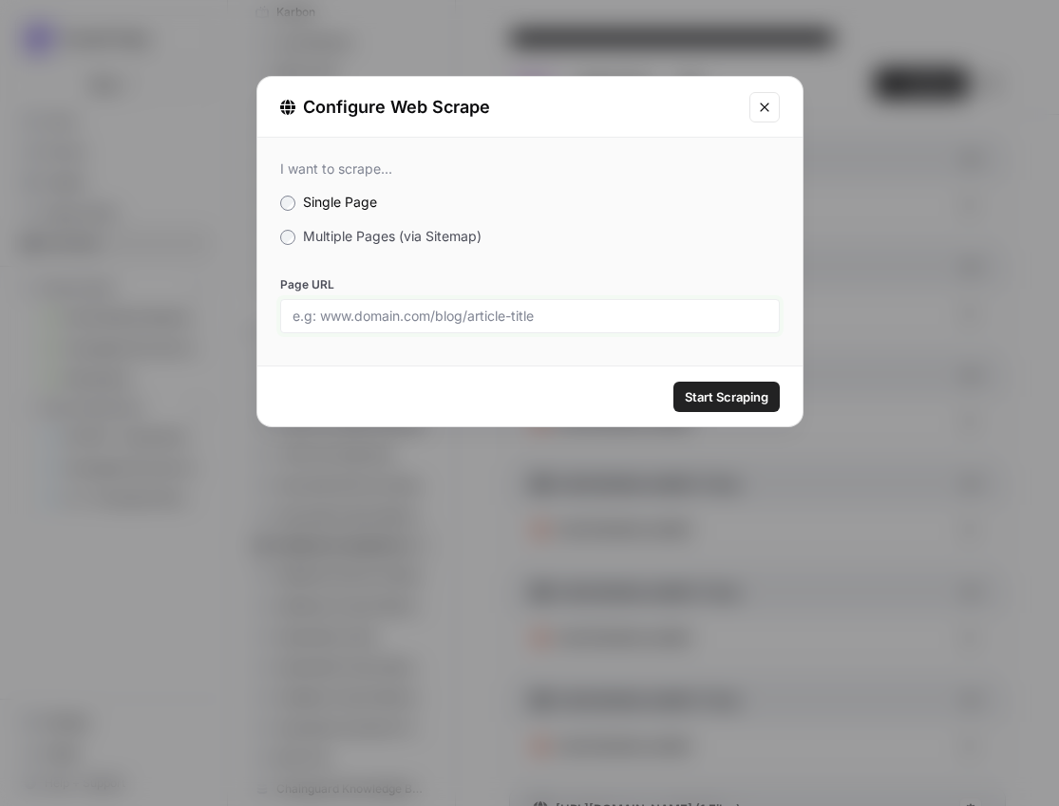
click at [666, 314] on input "Page URL" at bounding box center [529, 316] width 475 height 17
paste input "[URL][DOMAIN_NAME][PERSON_NAME]"
type input "[URL][DOMAIN_NAME][PERSON_NAME]"
click at [745, 403] on span "Start Scraping" at bounding box center [726, 396] width 84 height 19
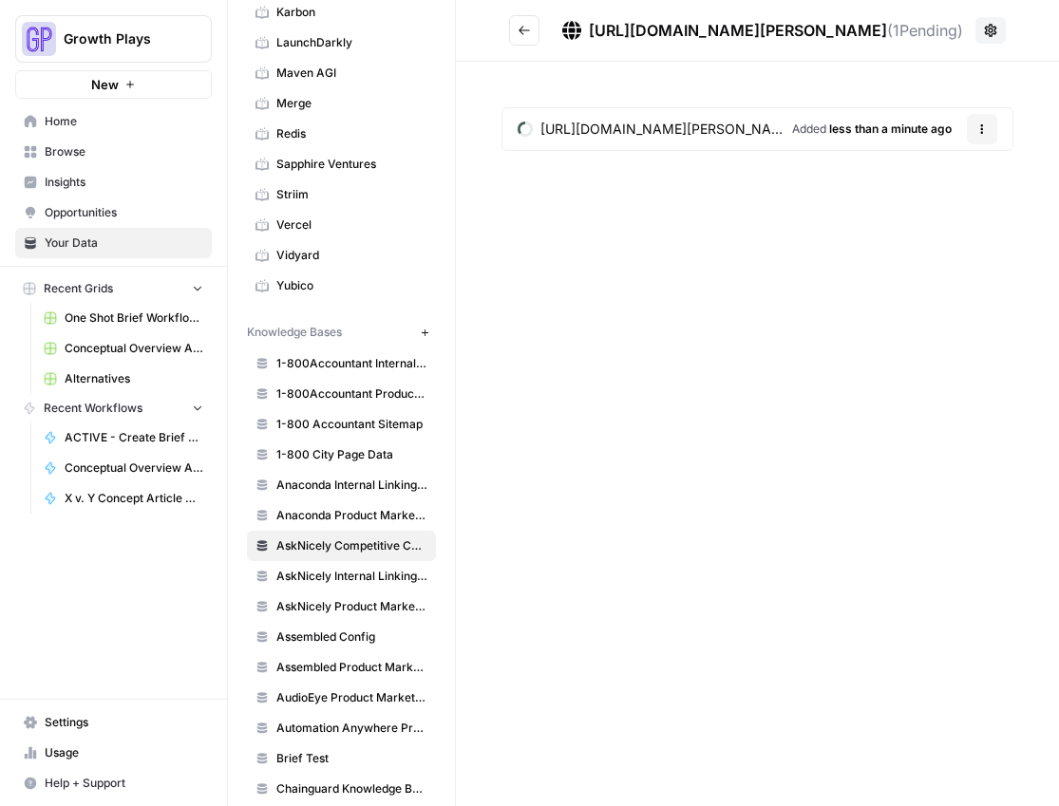
click at [518, 38] on button "Go back" at bounding box center [524, 30] width 30 height 30
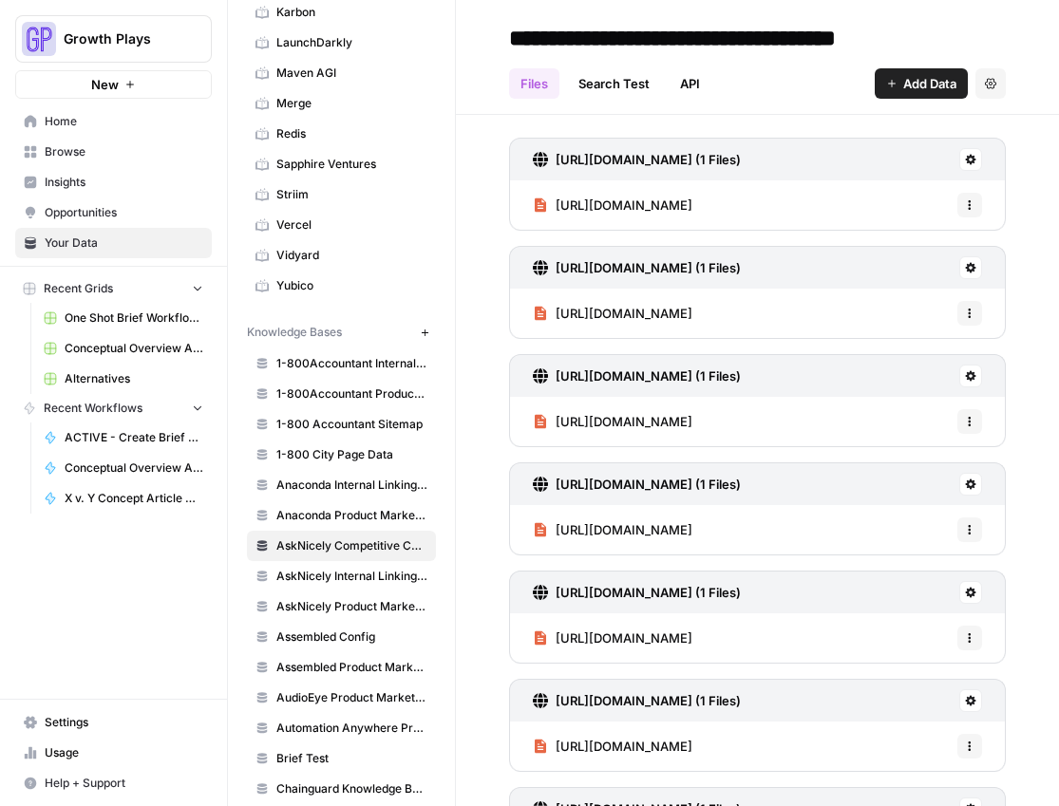
click at [874, 92] on button "Add Data" at bounding box center [920, 83] width 93 height 30
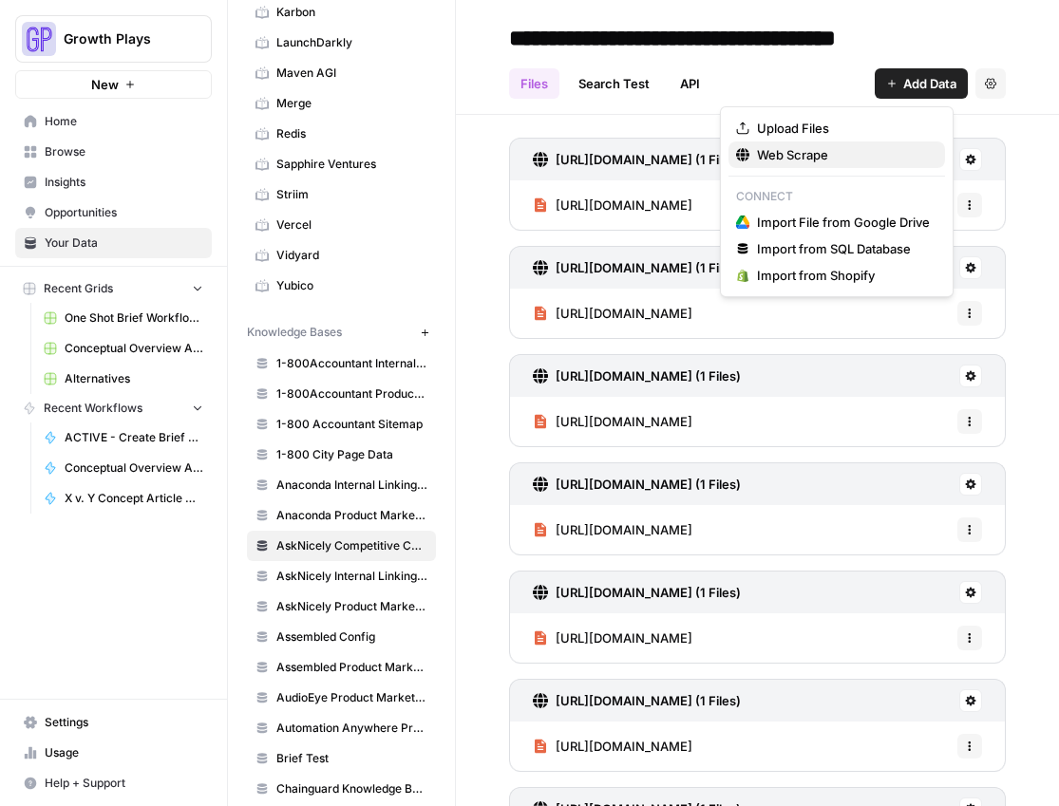
click at [833, 159] on span "Web Scrape" at bounding box center [843, 154] width 173 height 19
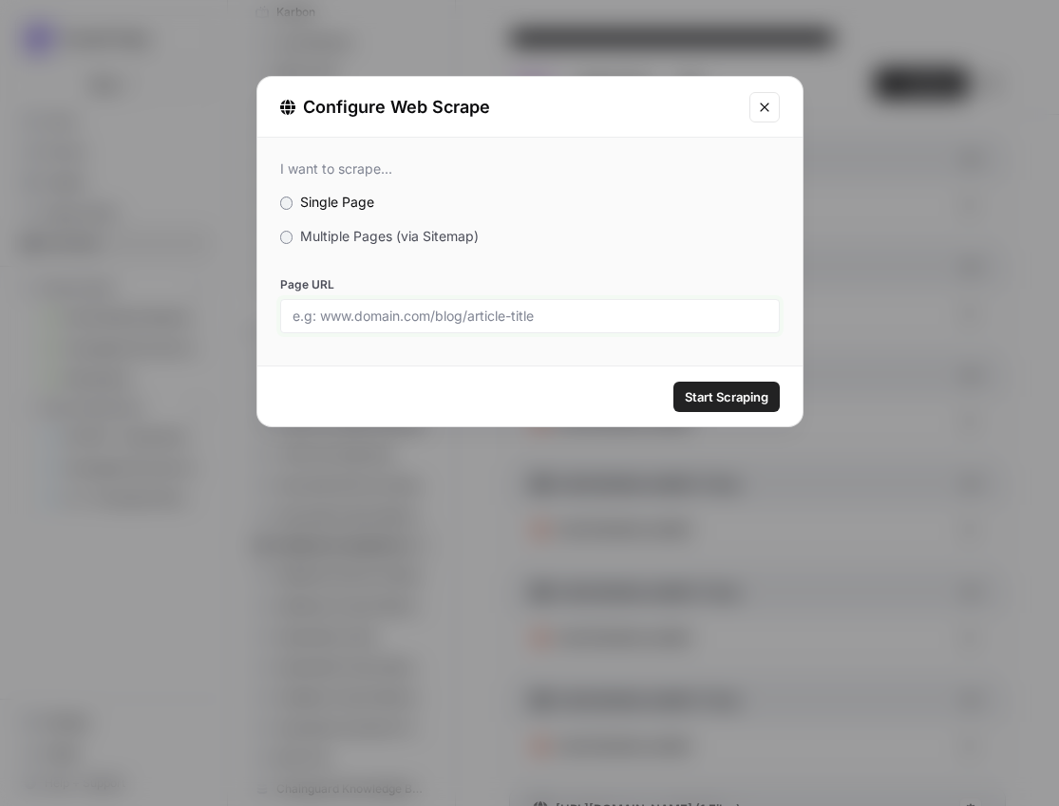
click at [555, 320] on input "Page URL" at bounding box center [529, 316] width 475 height 17
paste input "[URL][DOMAIN_NAME][PERSON_NAME]"
type input "[URL][DOMAIN_NAME][PERSON_NAME]"
click at [758, 398] on span "Start Scraping" at bounding box center [726, 396] width 84 height 19
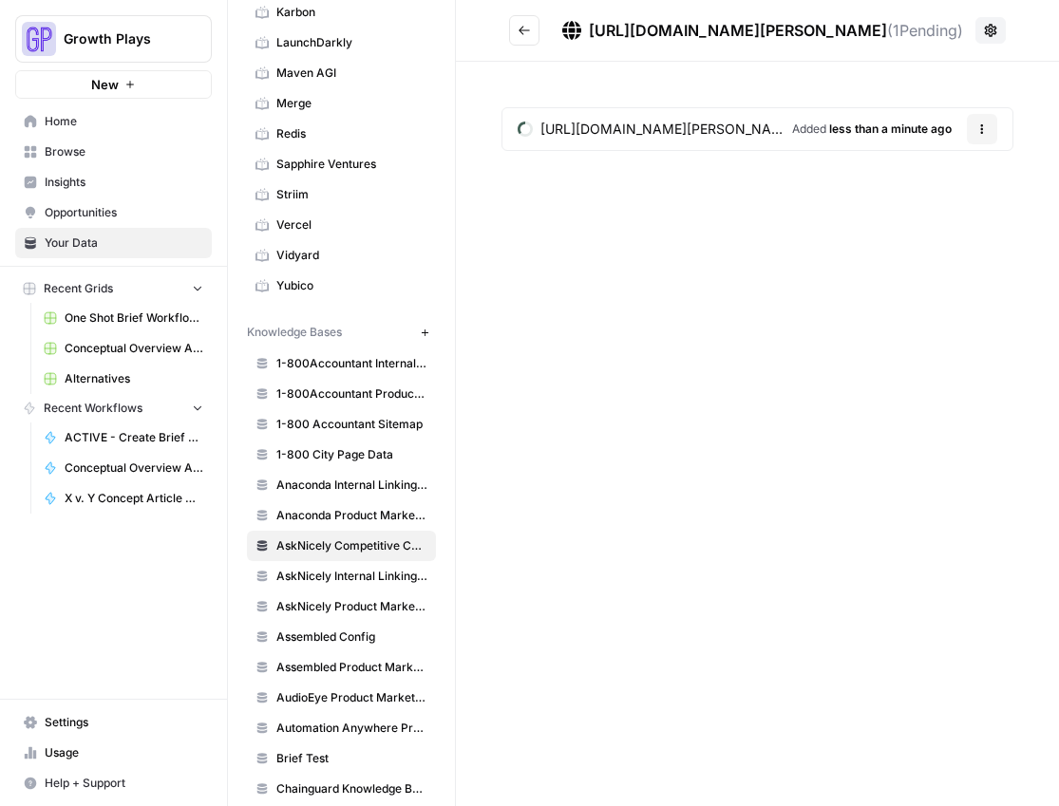
click at [528, 35] on icon "Go back" at bounding box center [523, 30] width 13 height 13
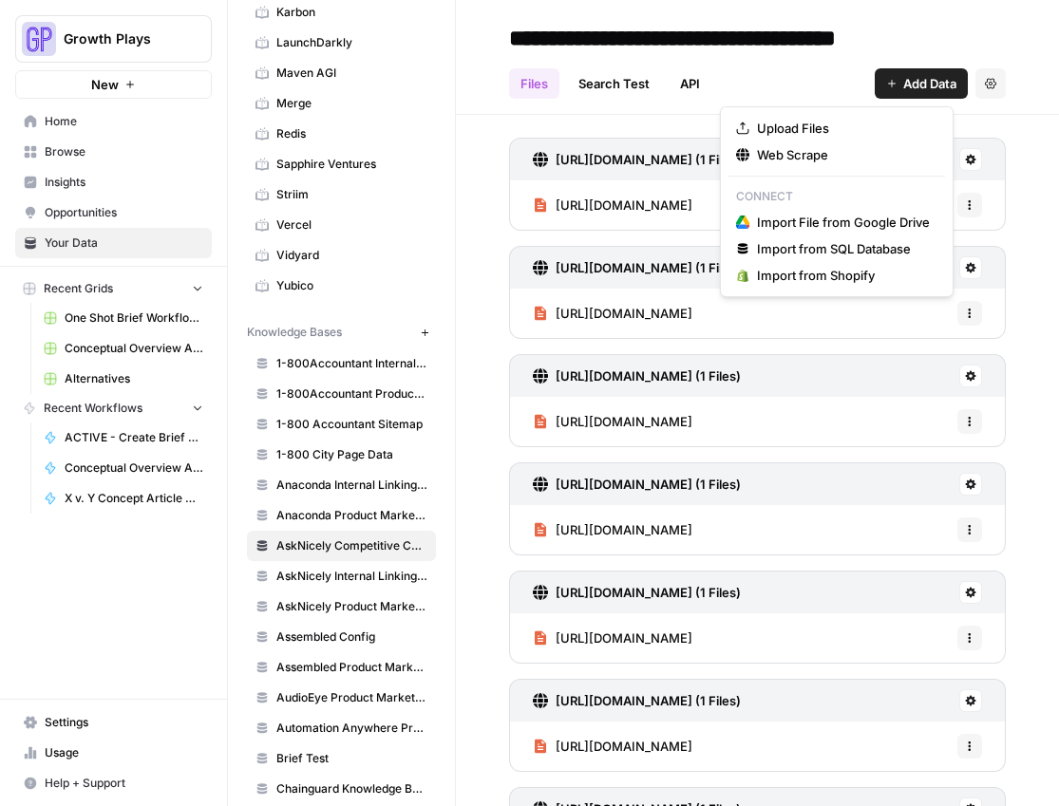
click at [903, 86] on span "Add Data" at bounding box center [929, 83] width 53 height 19
click at [819, 154] on span "Web Scrape" at bounding box center [843, 154] width 173 height 19
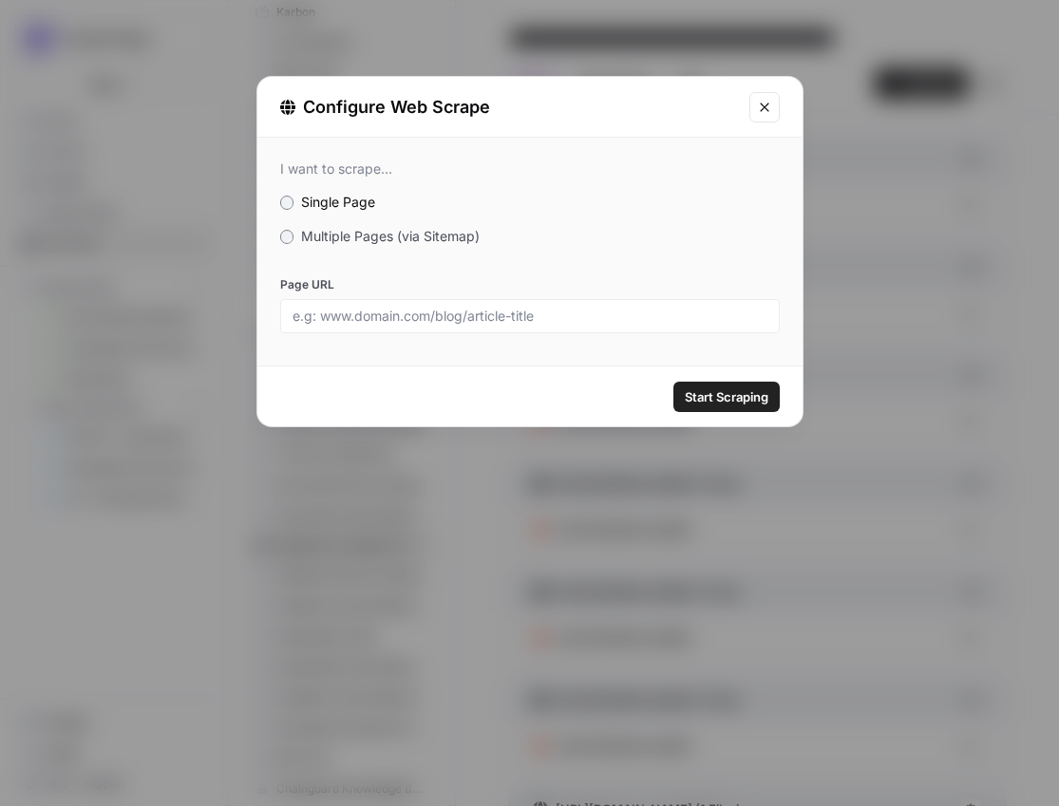
click at [495, 286] on label "Page URL" at bounding box center [529, 284] width 499 height 17
click at [495, 308] on input "Page URL" at bounding box center [529, 316] width 475 height 17
click at [498, 309] on input "Page URL" at bounding box center [529, 316] width 475 height 17
paste input "[URL][DOMAIN_NAME][PERSON_NAME]"
type input "[URL][DOMAIN_NAME][PERSON_NAME]"
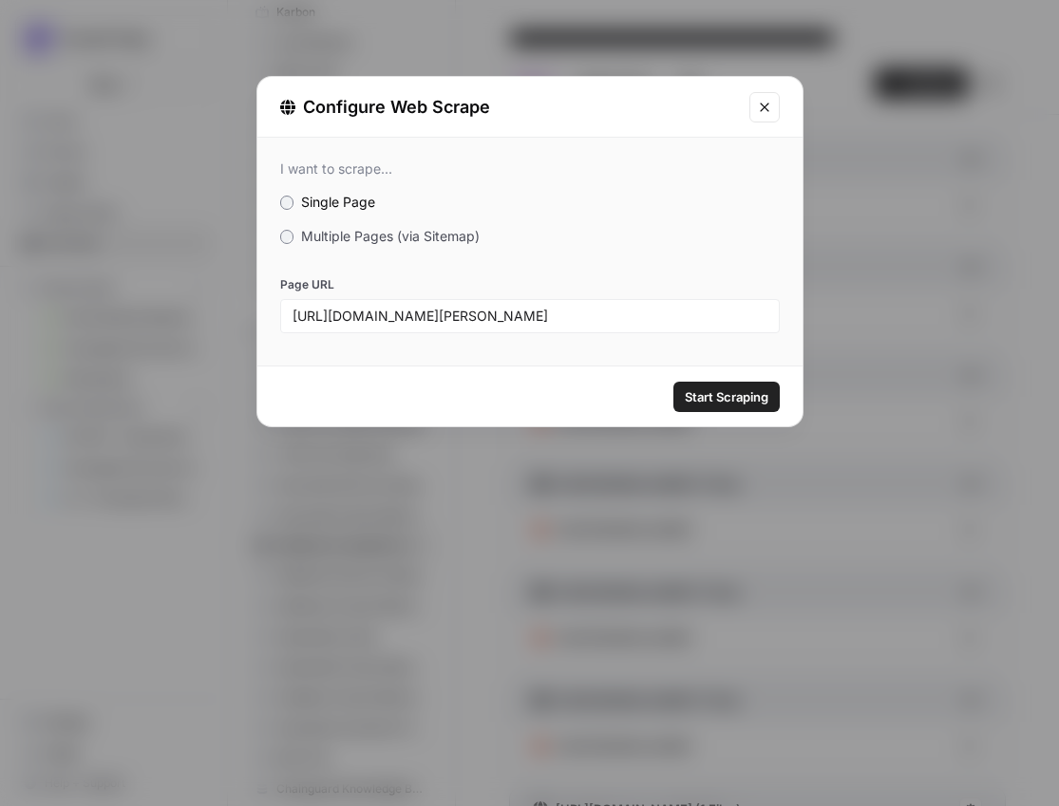
click at [753, 400] on span "Start Scraping" at bounding box center [726, 396] width 84 height 19
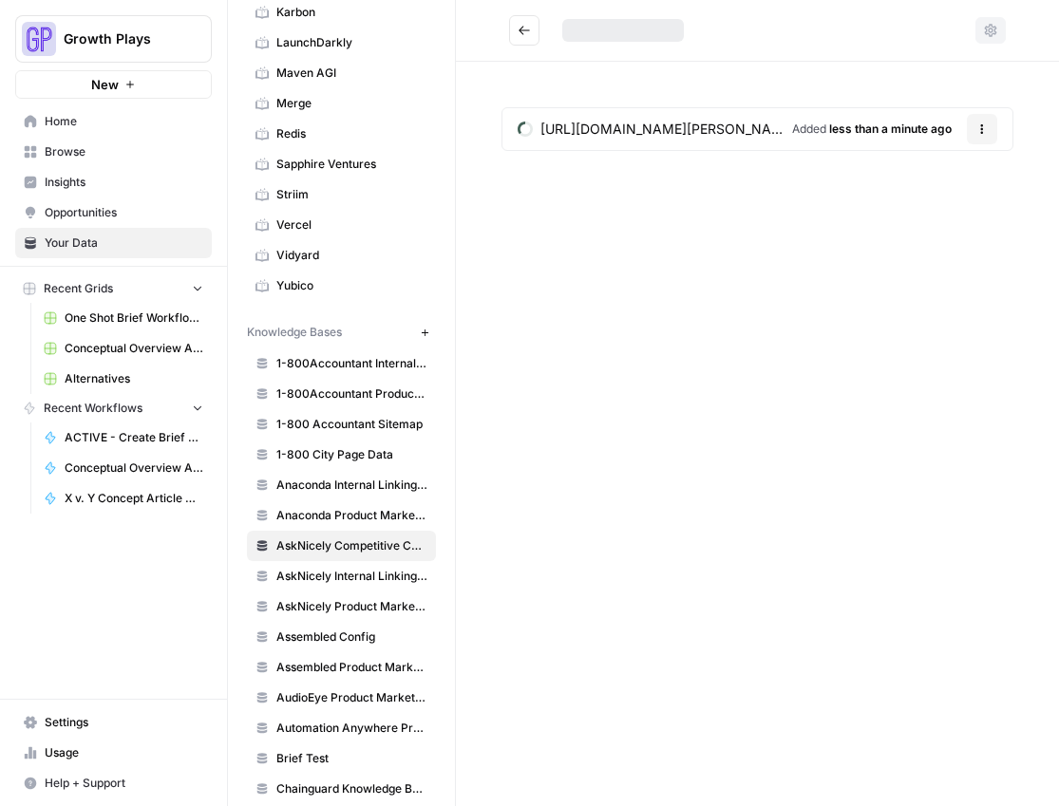
click at [526, 33] on icon "Go back" at bounding box center [523, 30] width 13 height 13
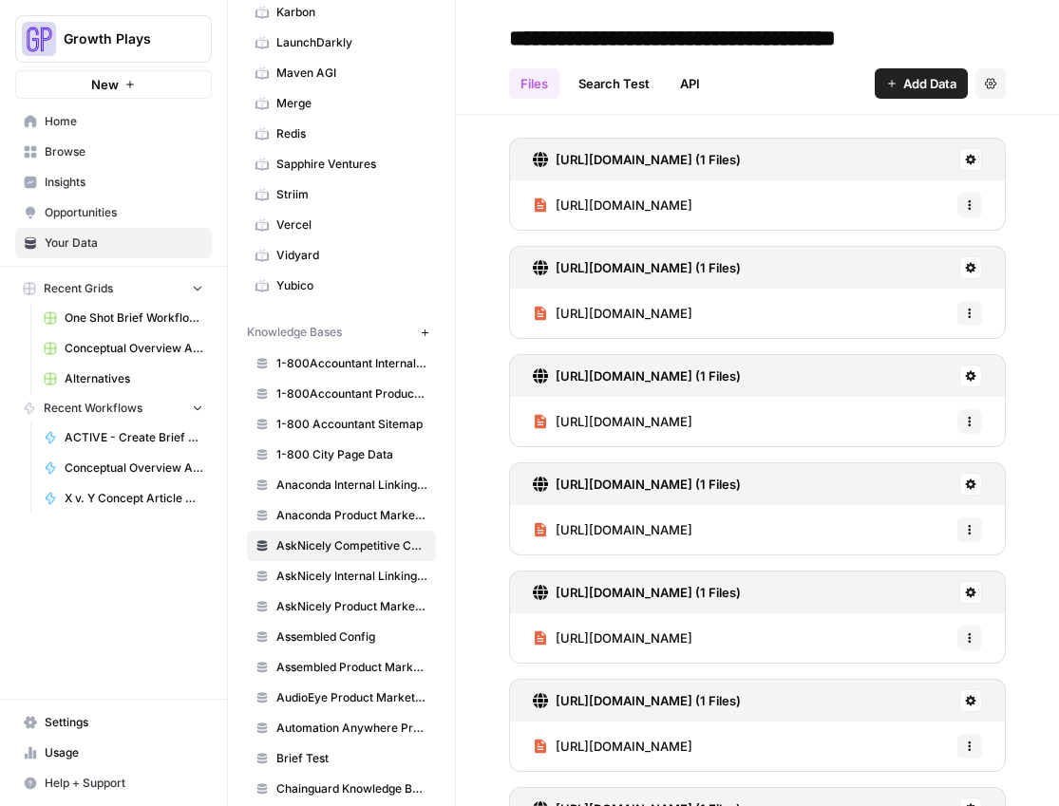
click at [892, 94] on button "Add Data" at bounding box center [920, 83] width 93 height 30
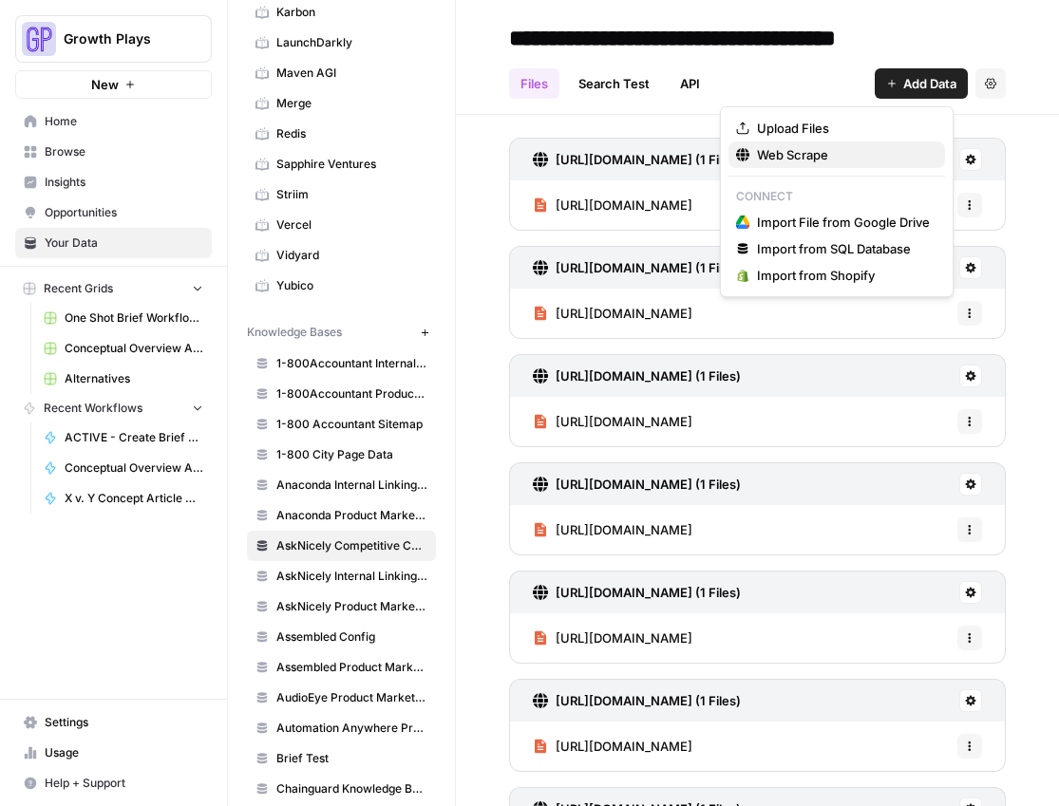
click at [856, 154] on span "Web Scrape" at bounding box center [843, 154] width 173 height 19
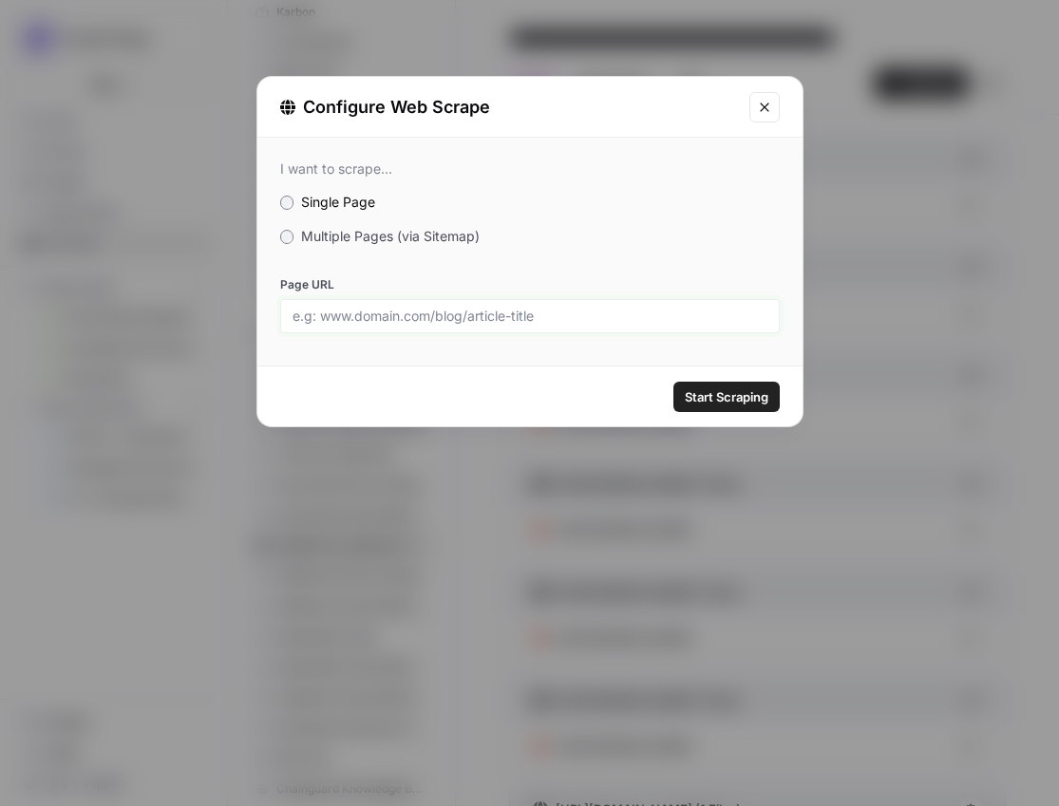
click at [536, 316] on input "Page URL" at bounding box center [529, 316] width 475 height 17
paste input "[URL][DOMAIN_NAME][PERSON_NAME]"
type input "[URL][DOMAIN_NAME][PERSON_NAME]"
click at [770, 398] on button "Start Scraping" at bounding box center [726, 397] width 106 height 30
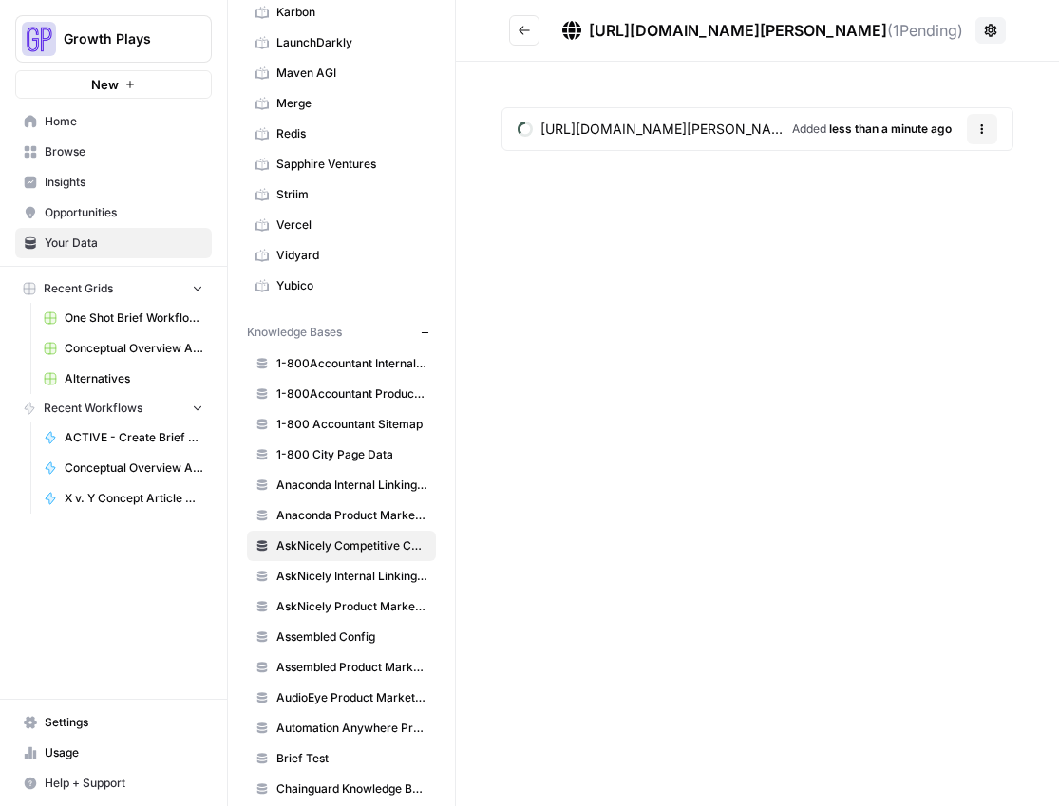
click at [524, 29] on icon "Go back" at bounding box center [523, 30] width 13 height 13
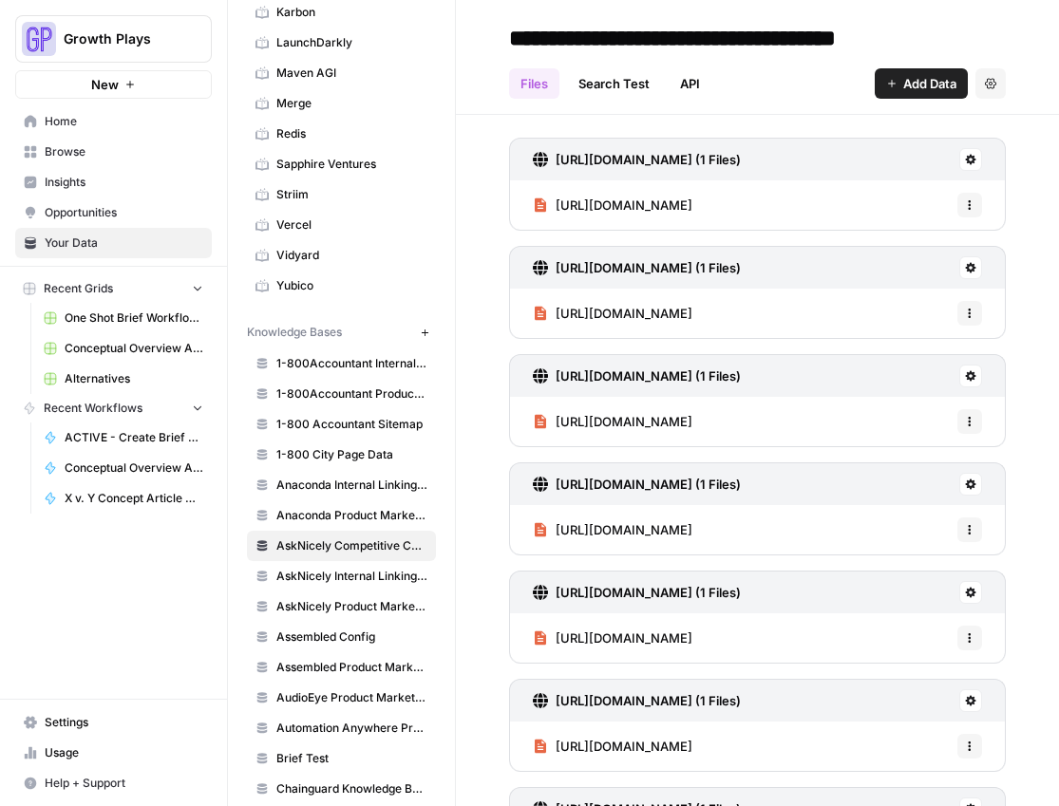
click at [906, 83] on span "Add Data" at bounding box center [929, 83] width 53 height 19
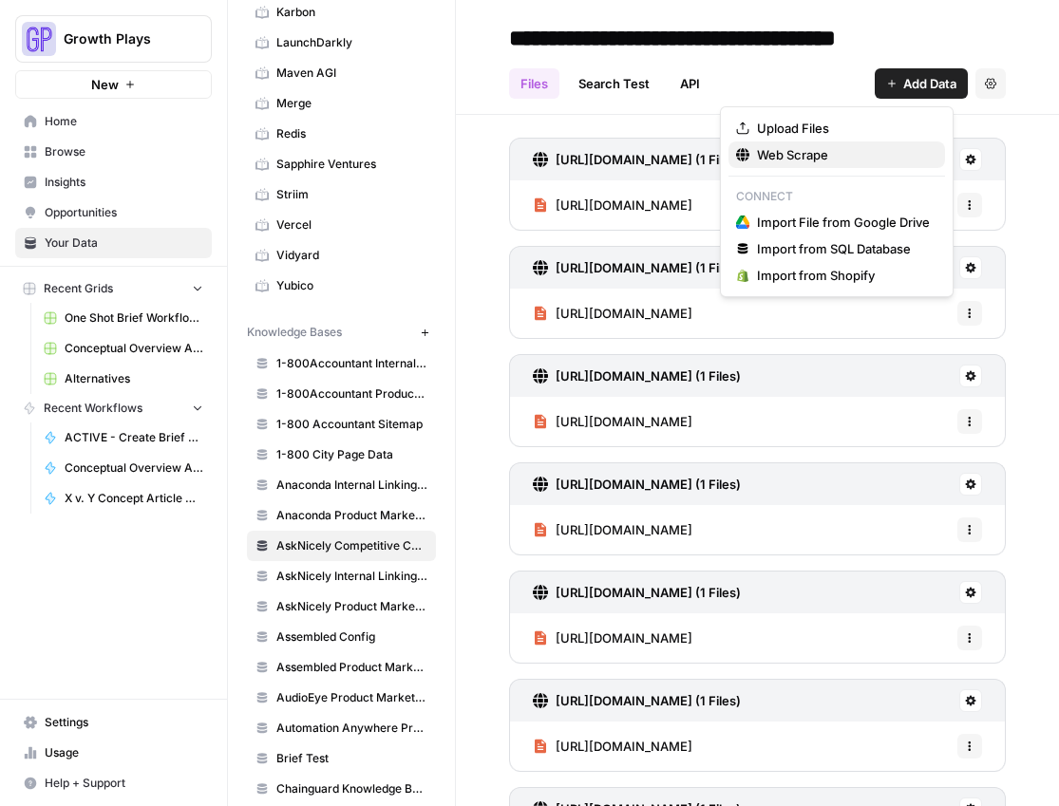
click at [779, 158] on span "Web Scrape" at bounding box center [843, 154] width 173 height 19
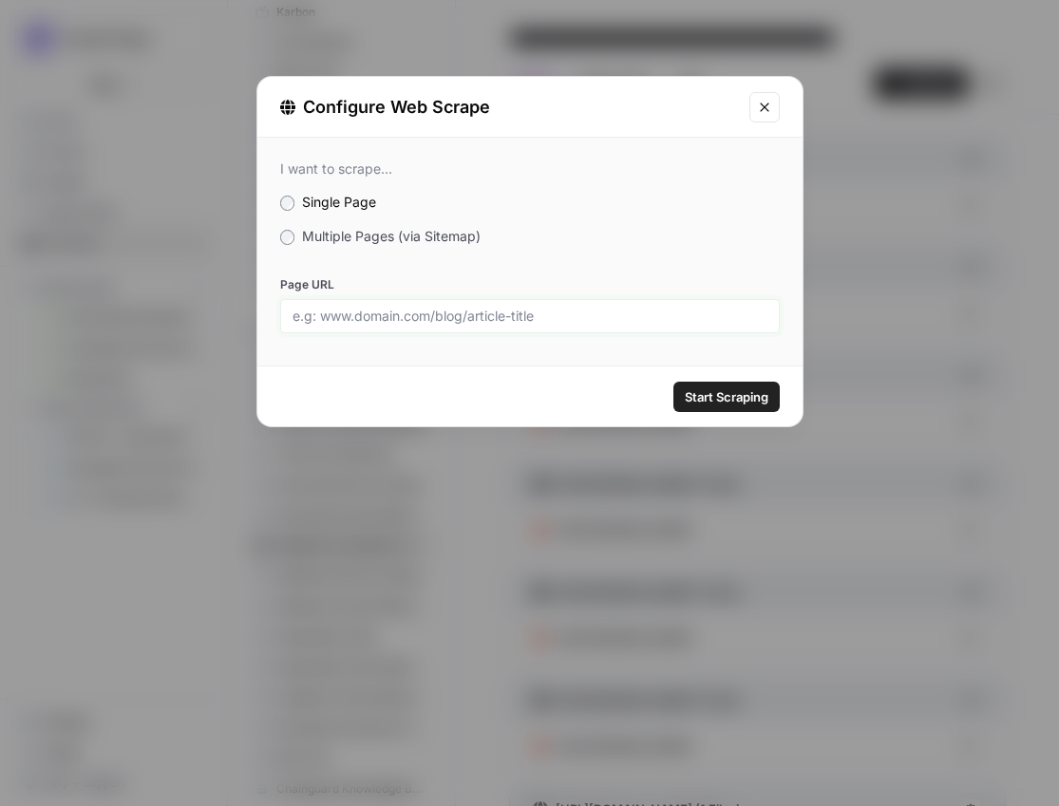
click at [647, 310] on input "Page URL" at bounding box center [529, 316] width 475 height 17
paste input "[URL][DOMAIN_NAME][PERSON_NAME]"
type input "[URL][DOMAIN_NAME][PERSON_NAME]"
click at [703, 399] on span "Start Scraping" at bounding box center [726, 396] width 84 height 19
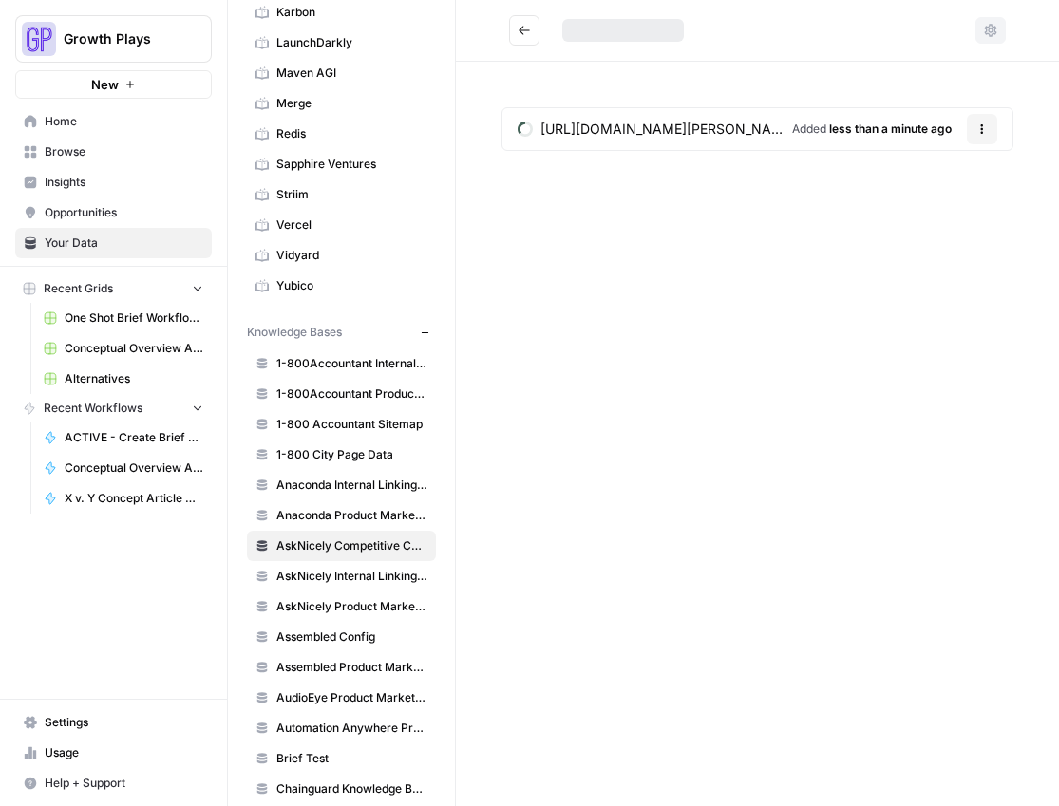
click at [528, 29] on icon "Go back" at bounding box center [523, 30] width 11 height 9
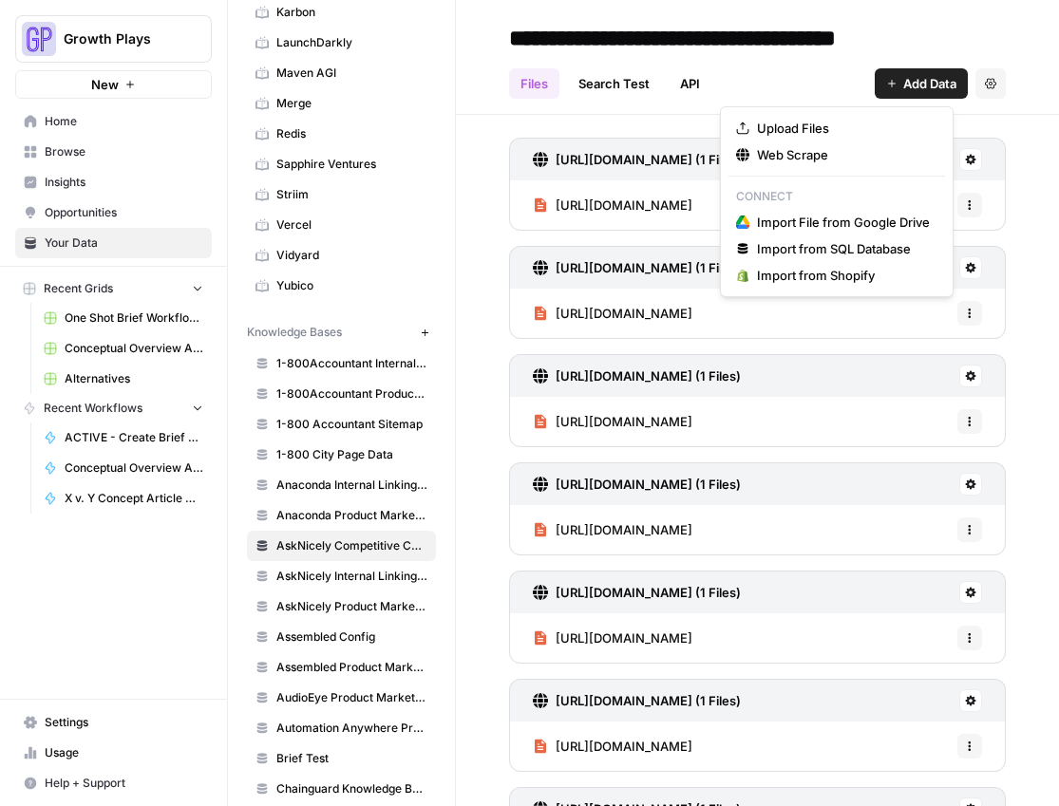
click at [886, 82] on icon "button" at bounding box center [891, 83] width 11 height 11
click at [804, 145] on span "Web Scrape" at bounding box center [843, 154] width 173 height 19
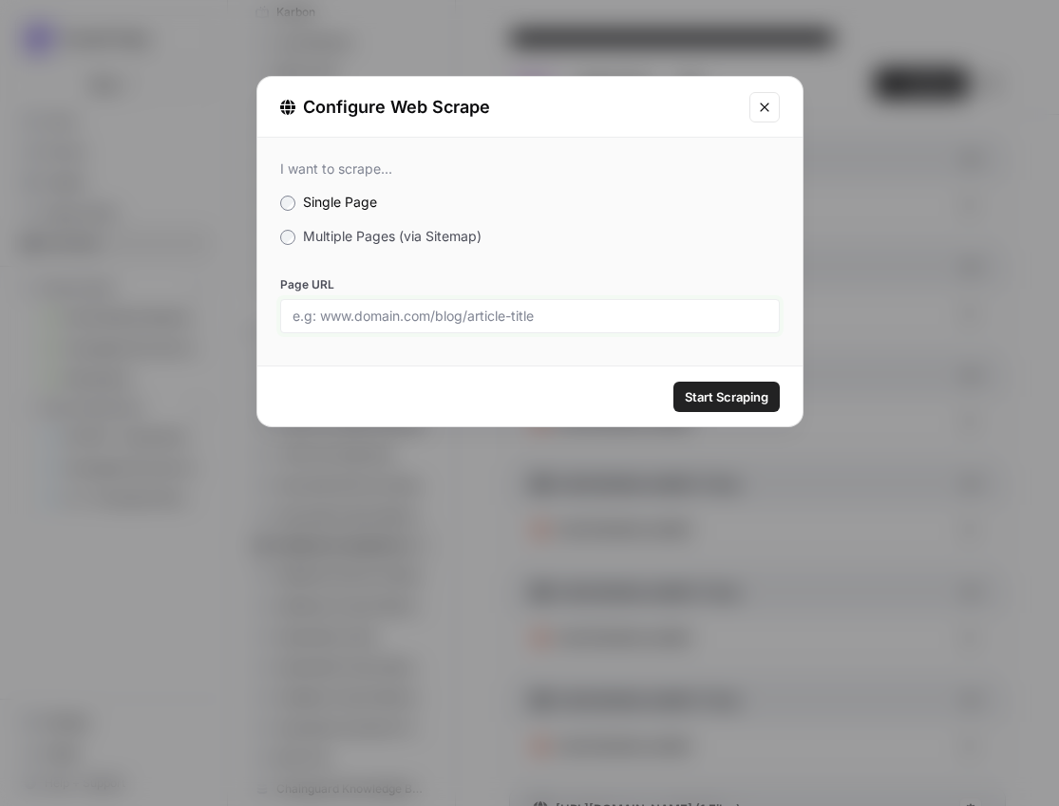
click at [615, 322] on input "Page URL" at bounding box center [529, 316] width 475 height 17
paste input "[URL][DOMAIN_NAME][PERSON_NAME]"
type input "[URL][DOMAIN_NAME][PERSON_NAME]"
click at [703, 389] on span "Start Scraping" at bounding box center [726, 396] width 84 height 19
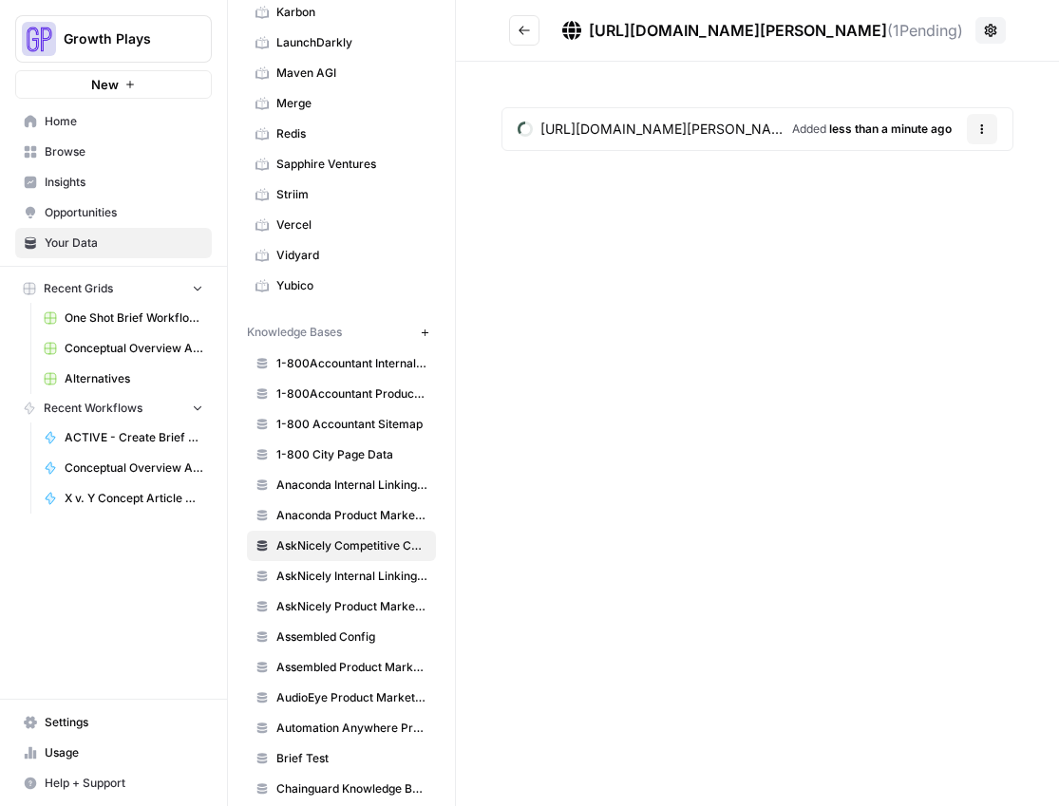
drag, startPoint x: 500, startPoint y: 37, endPoint x: 527, endPoint y: 31, distance: 27.2
click at [500, 37] on header "https://www.alida.com/audience-management ( 1 Pending)" at bounding box center [757, 31] width 603 height 62
click at [528, 31] on icon "Go back" at bounding box center [523, 30] width 13 height 13
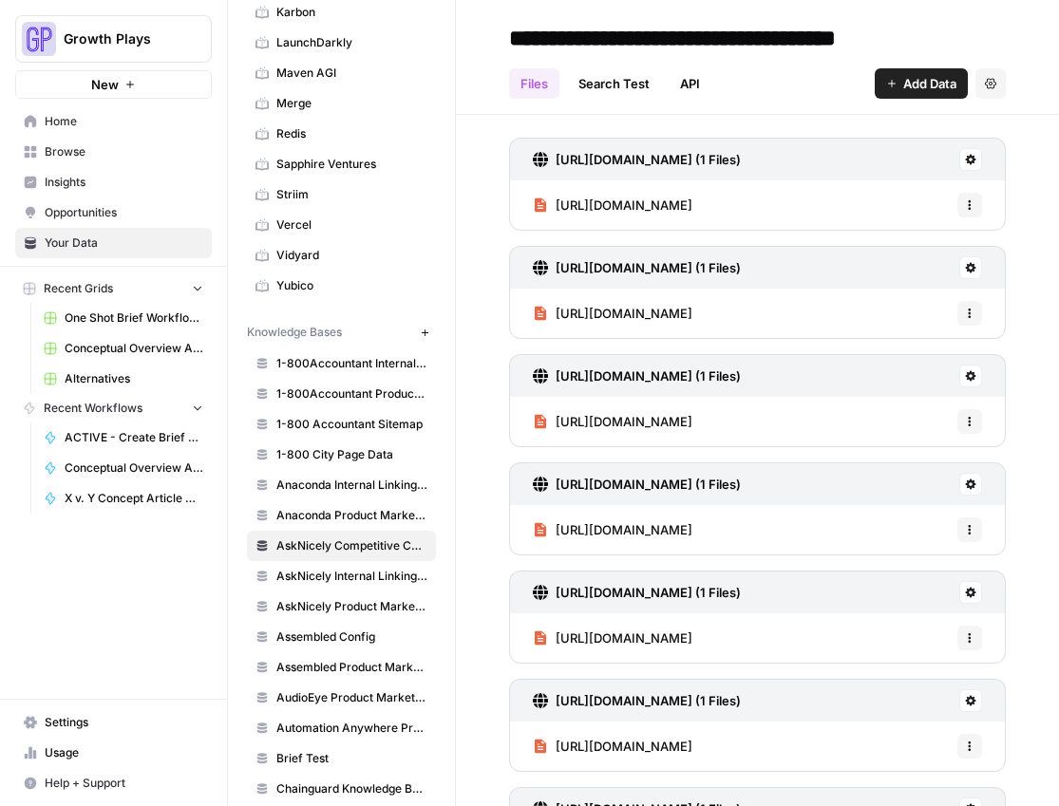
click at [885, 87] on button "Add Data" at bounding box center [920, 83] width 93 height 30
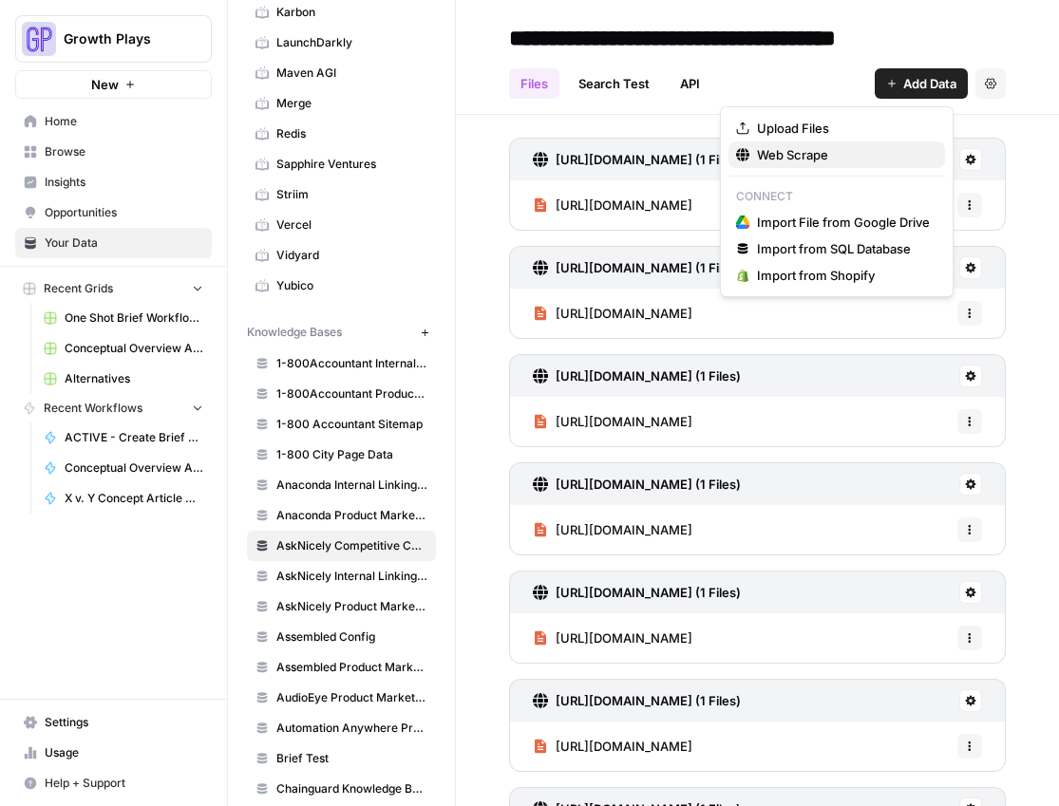
click at [769, 145] on span "Web Scrape" at bounding box center [843, 154] width 173 height 19
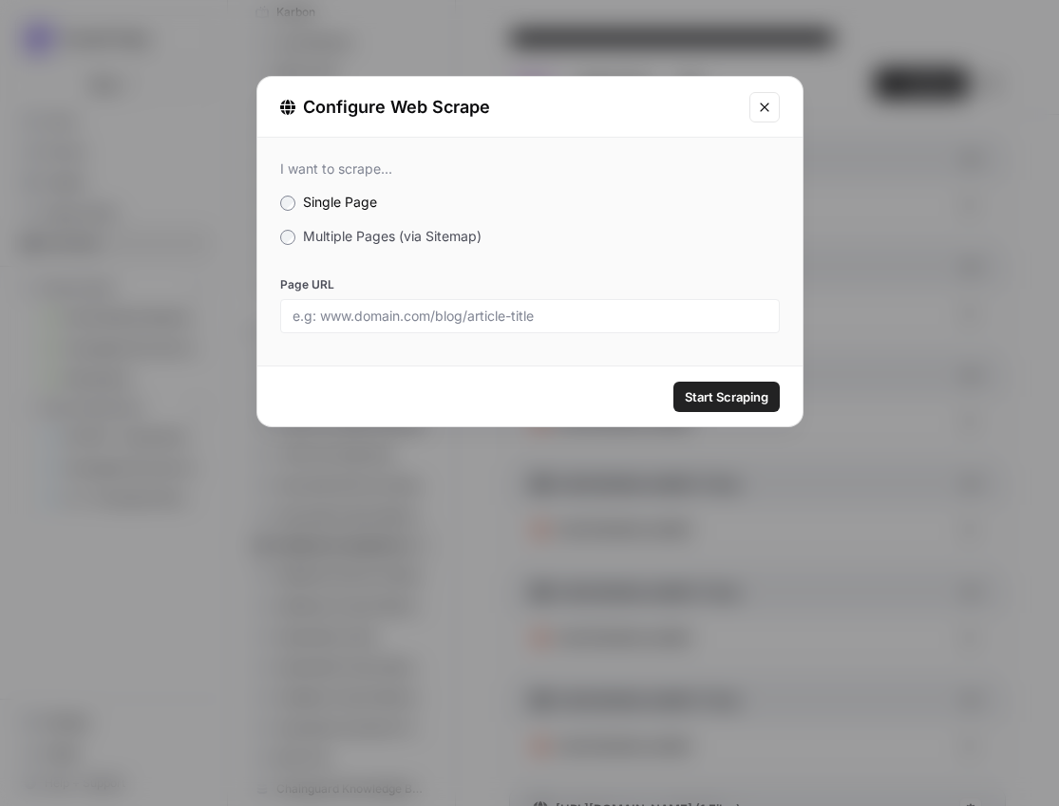
click at [553, 304] on div at bounding box center [529, 316] width 499 height 34
click at [553, 321] on input "Page URL" at bounding box center [529, 316] width 475 height 17
paste input "[URL][DOMAIN_NAME][PERSON_NAME]"
type input "[URL][DOMAIN_NAME][PERSON_NAME]"
click at [733, 408] on button "Start Scraping" at bounding box center [726, 397] width 106 height 30
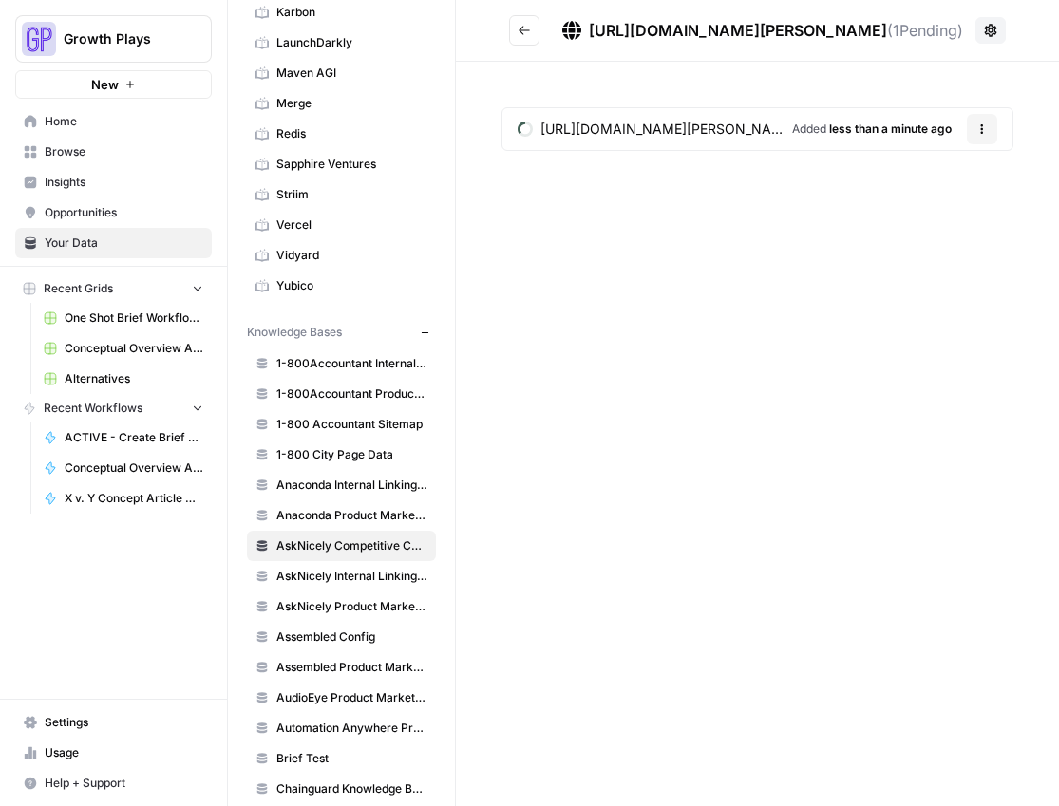
click at [521, 37] on button "Go back" at bounding box center [524, 30] width 30 height 30
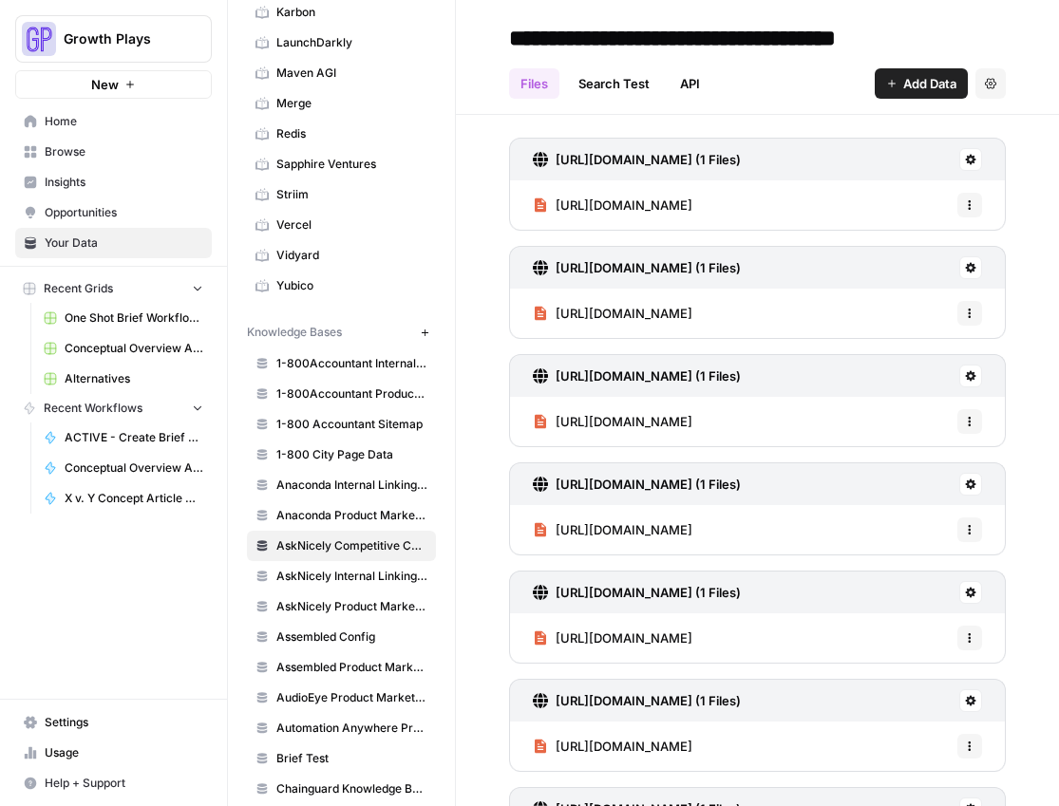
click at [928, 100] on header "**********" at bounding box center [757, 57] width 603 height 115
click at [928, 92] on span "Add Data" at bounding box center [929, 83] width 53 height 19
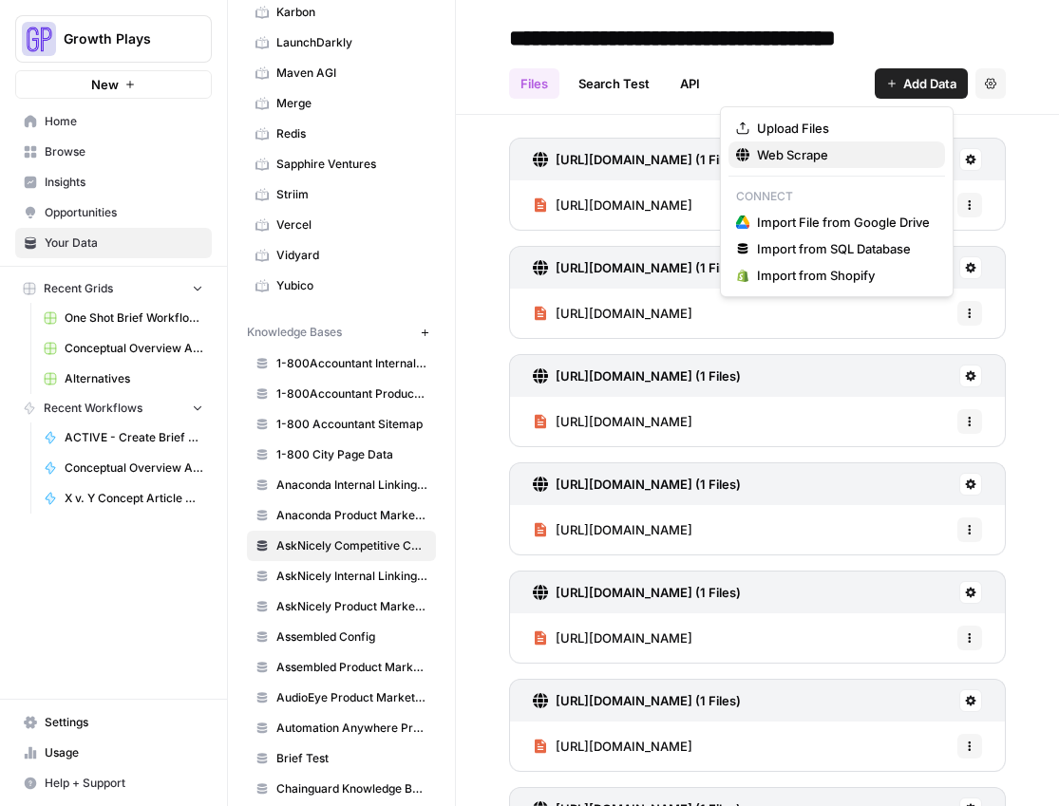
click at [899, 143] on button "Web Scrape" at bounding box center [836, 154] width 216 height 27
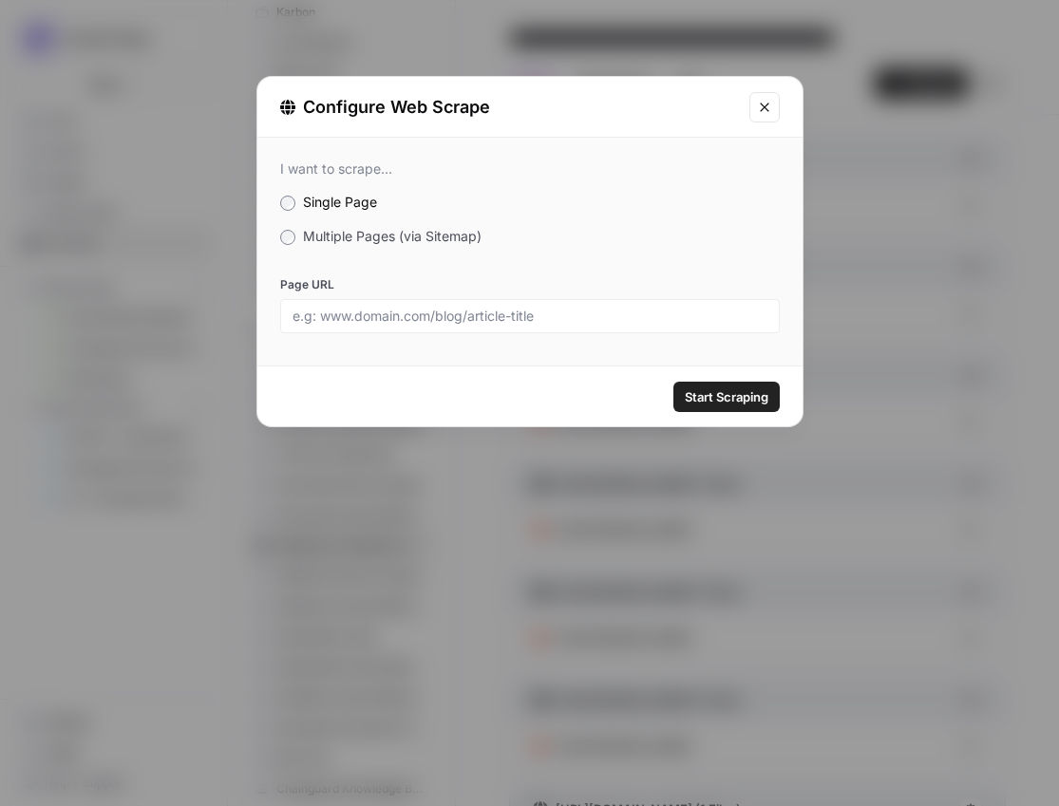
drag, startPoint x: 609, startPoint y: 296, endPoint x: 609, endPoint y: 314, distance: 18.1
click at [609, 297] on div "Page URL" at bounding box center [529, 304] width 499 height 57
click at [609, 323] on input "Page URL" at bounding box center [529, 316] width 475 height 17
paste input "[URL][DOMAIN_NAME][PERSON_NAME]"
type input "[URL][DOMAIN_NAME][PERSON_NAME]"
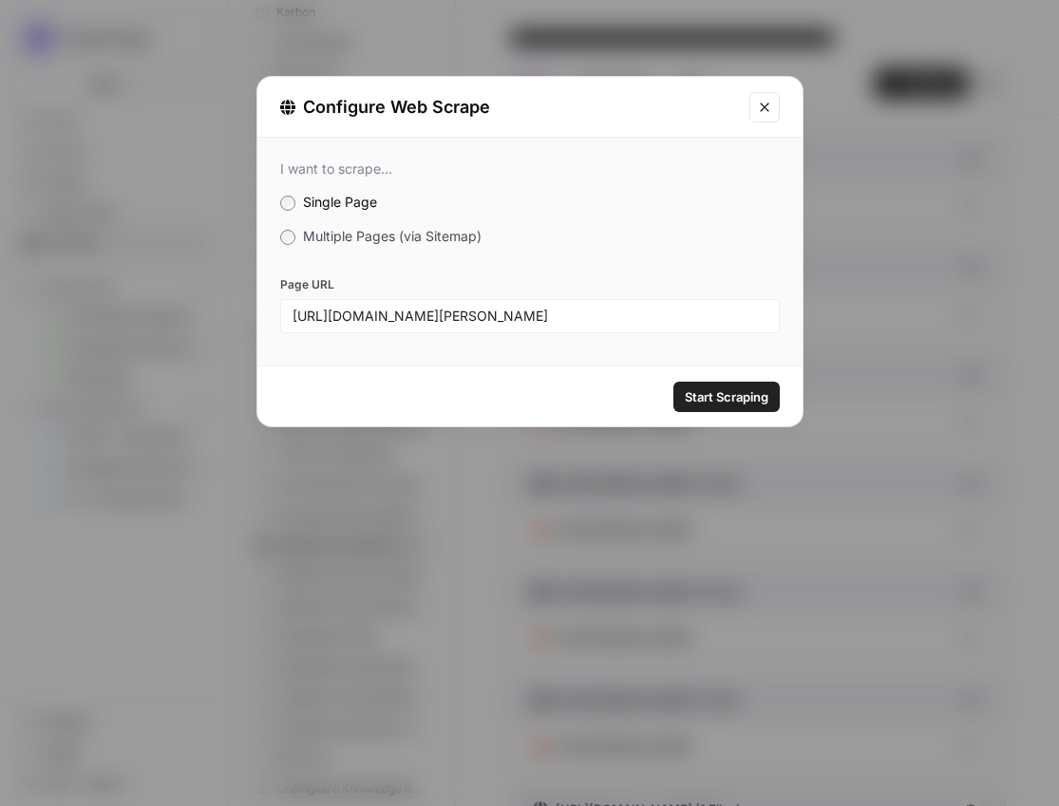
click at [739, 394] on span "Start Scraping" at bounding box center [726, 396] width 84 height 19
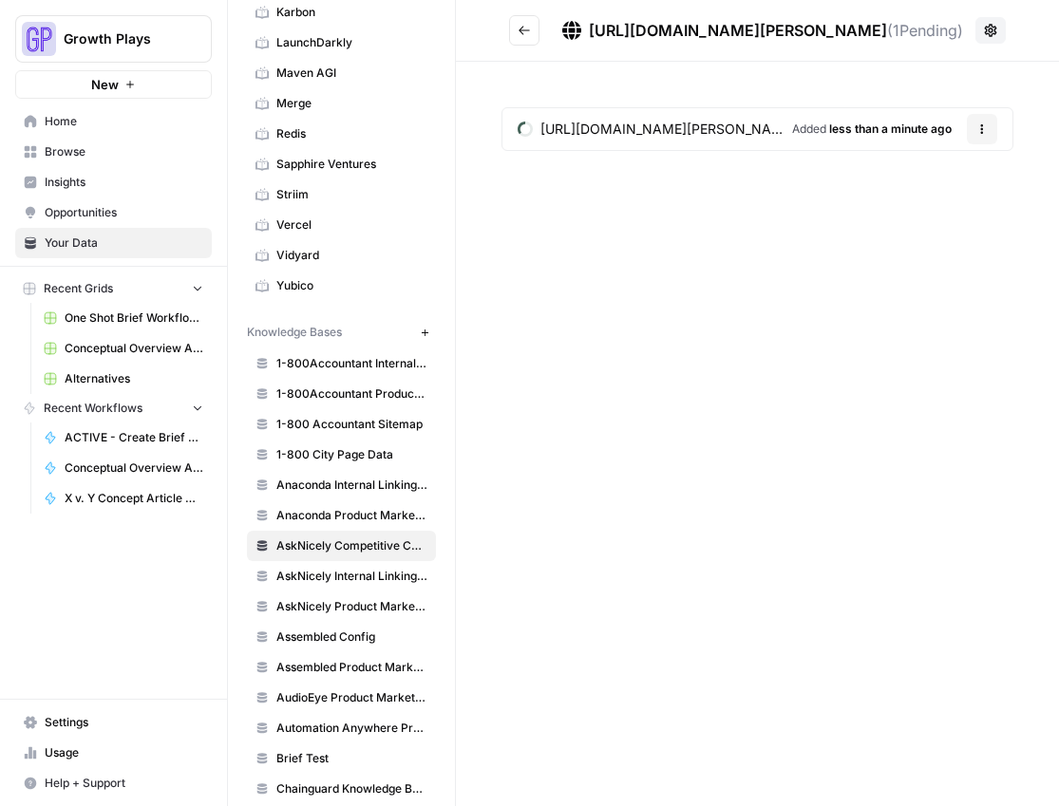
click at [519, 22] on button "Go back" at bounding box center [524, 30] width 30 height 30
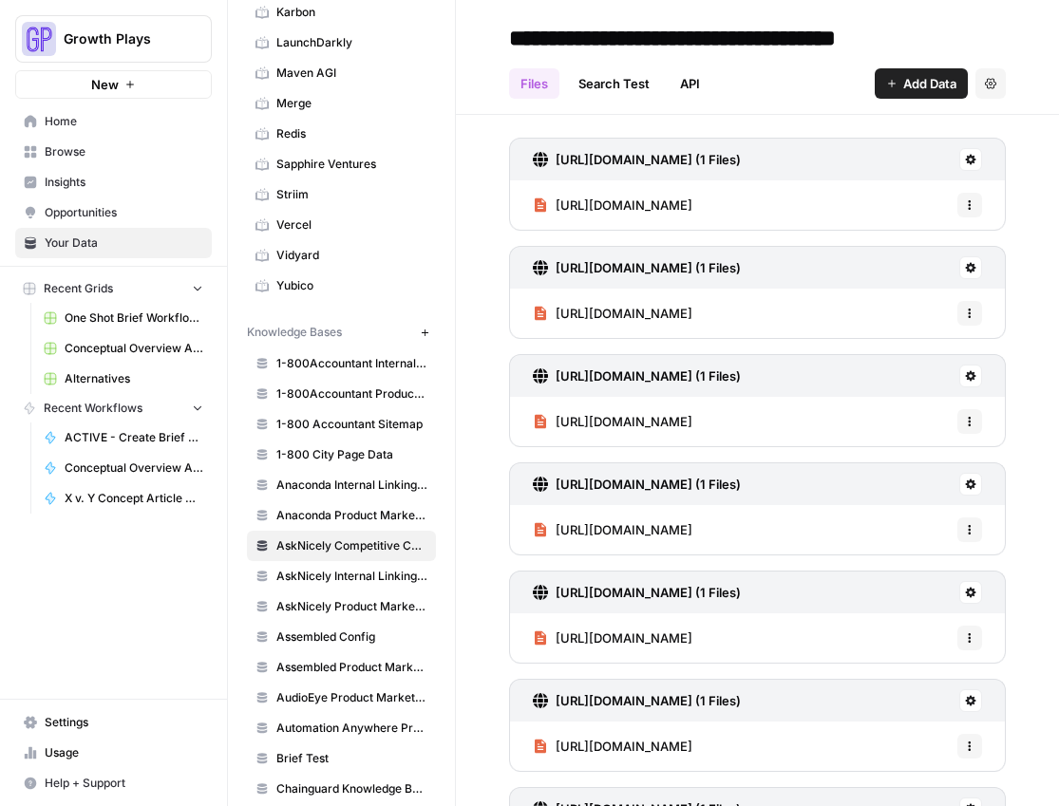
click at [903, 79] on span "Add Data" at bounding box center [929, 83] width 53 height 19
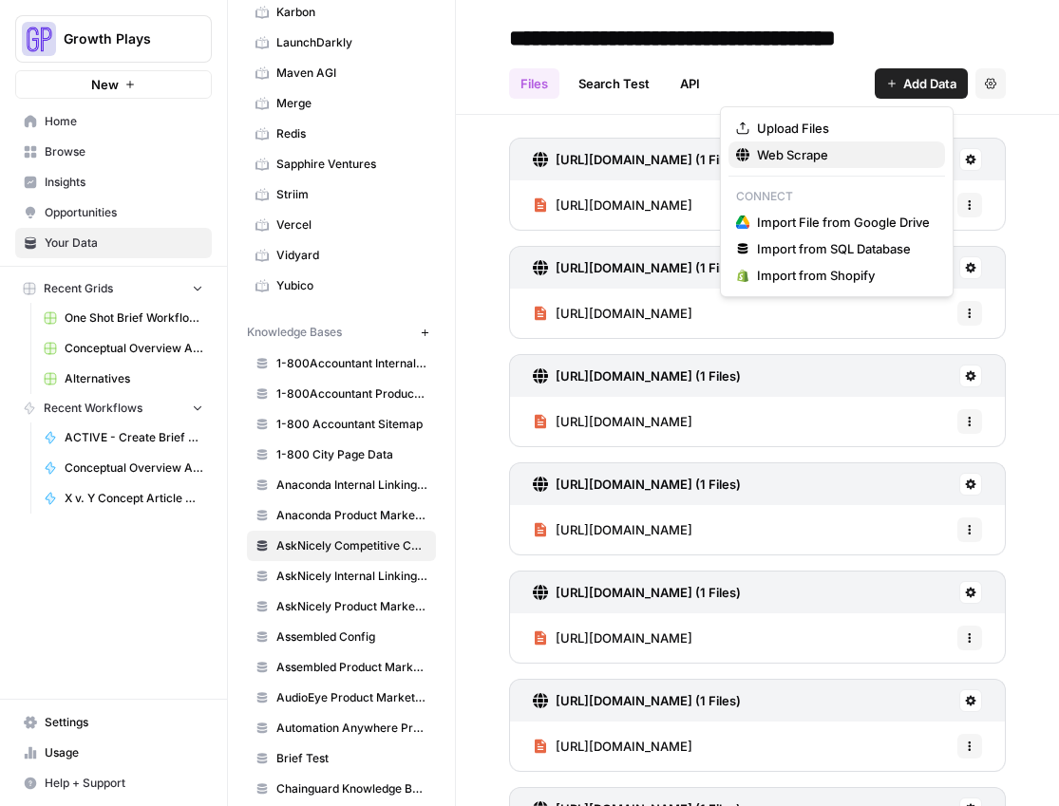
click at [746, 158] on icon "button" at bounding box center [742, 154] width 13 height 13
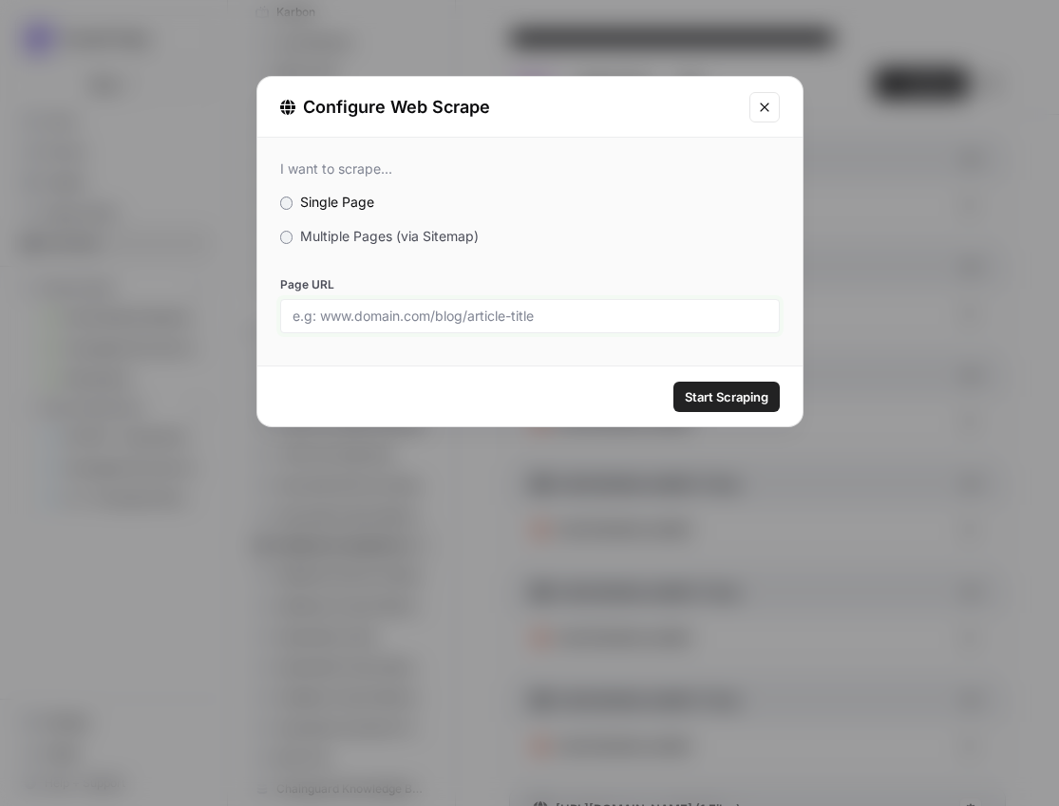
click at [567, 310] on input "Page URL" at bounding box center [529, 316] width 475 height 17
paste input "[URL][DOMAIN_NAME][PERSON_NAME]"
type input "[URL][DOMAIN_NAME][PERSON_NAME]"
click at [716, 385] on button "Start Scraping" at bounding box center [726, 397] width 106 height 30
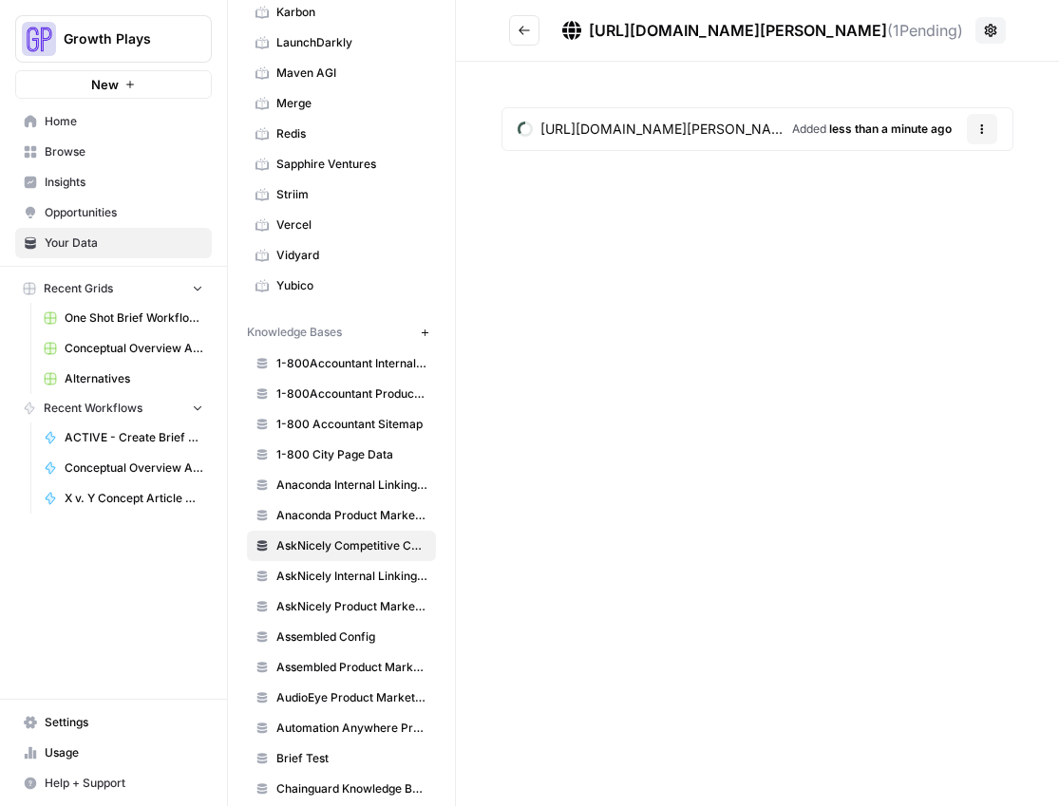
click at [507, 29] on header "https://www.alida.com/insights ( 1 Pending)" at bounding box center [757, 31] width 603 height 62
click at [516, 29] on button "Go back" at bounding box center [524, 30] width 30 height 30
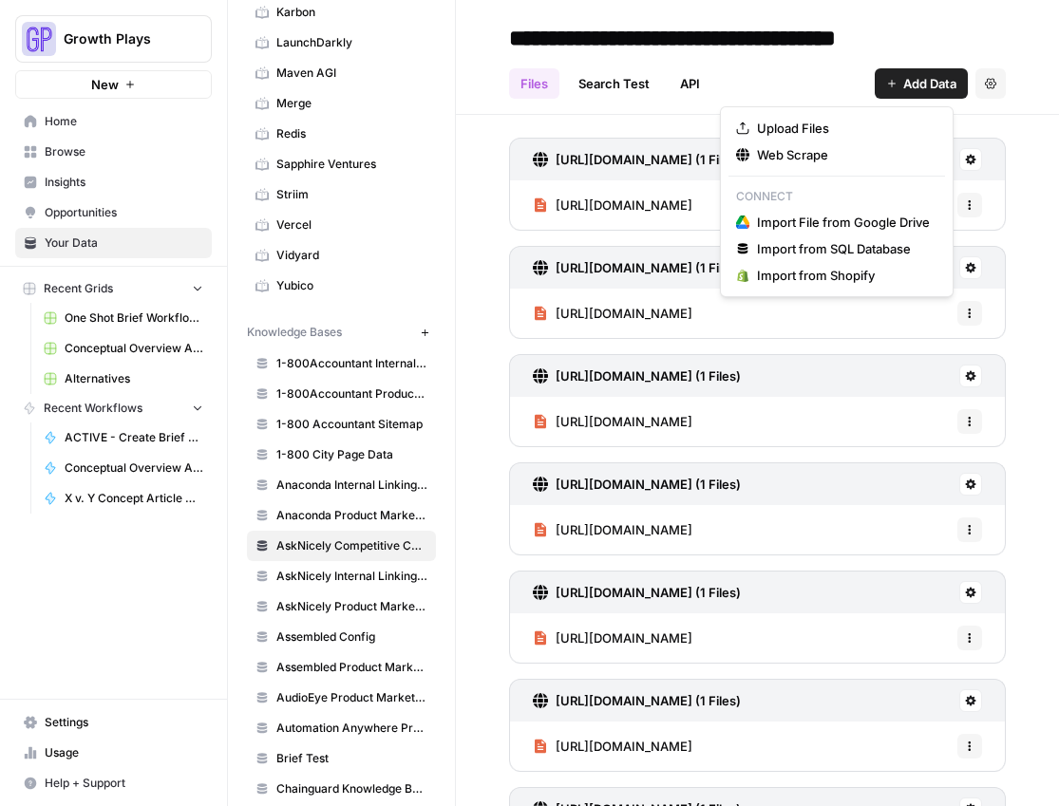
click at [910, 81] on span "Add Data" at bounding box center [929, 83] width 53 height 19
click at [853, 153] on span "Web Scrape" at bounding box center [843, 154] width 173 height 19
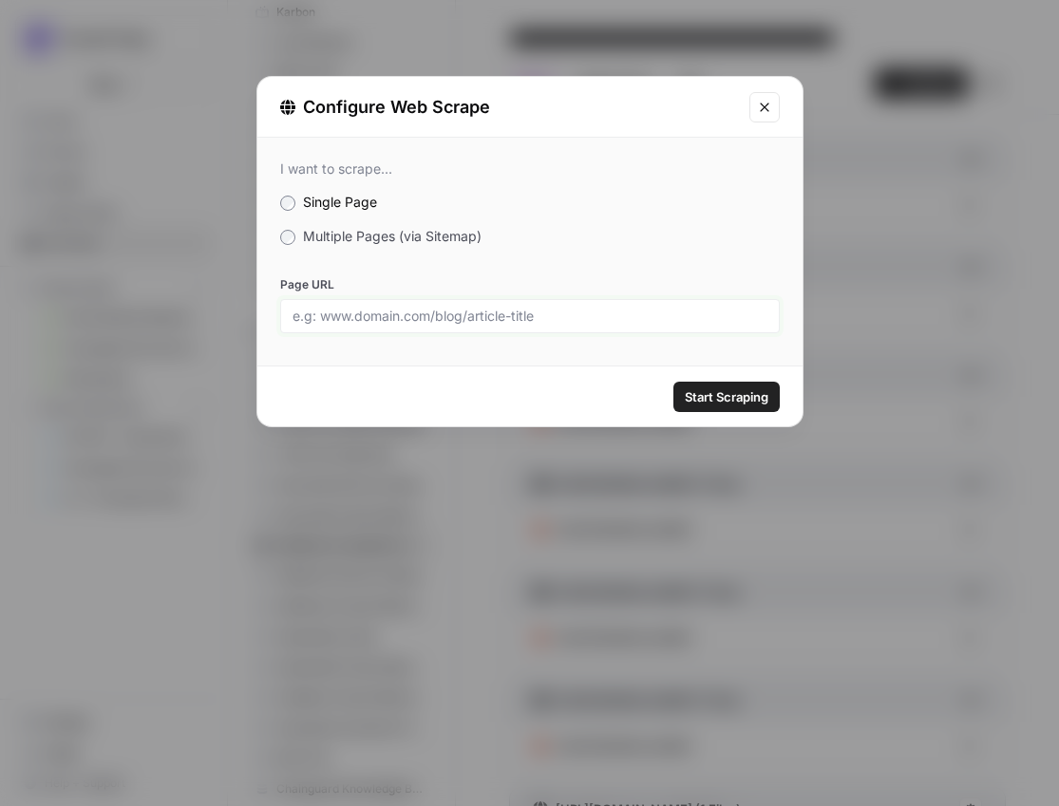
click at [578, 308] on input "Page URL" at bounding box center [529, 316] width 475 height 17
paste input "[URL][DOMAIN_NAME][PERSON_NAME]"
type input "[URL][DOMAIN_NAME][PERSON_NAME]"
drag, startPoint x: 737, startPoint y: 397, endPoint x: 718, endPoint y: 410, distance: 23.2
click at [737, 397] on span "Start Scraping" at bounding box center [726, 396] width 84 height 19
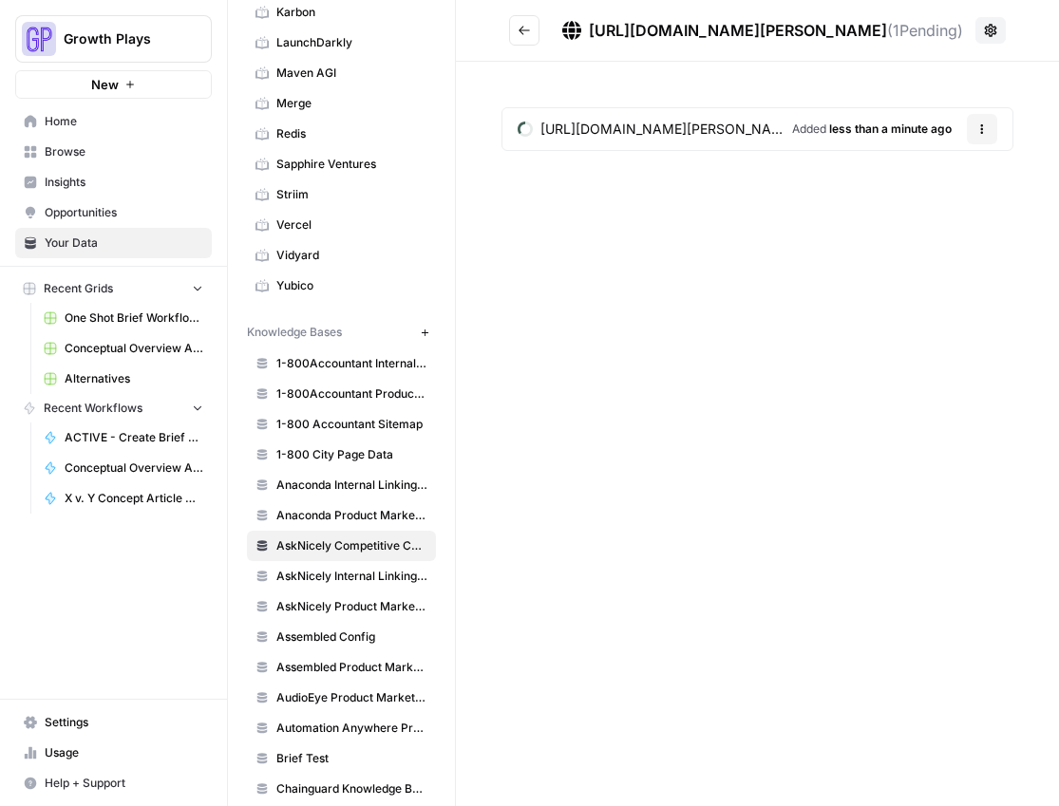
click at [527, 30] on icon "Go back" at bounding box center [523, 30] width 13 height 13
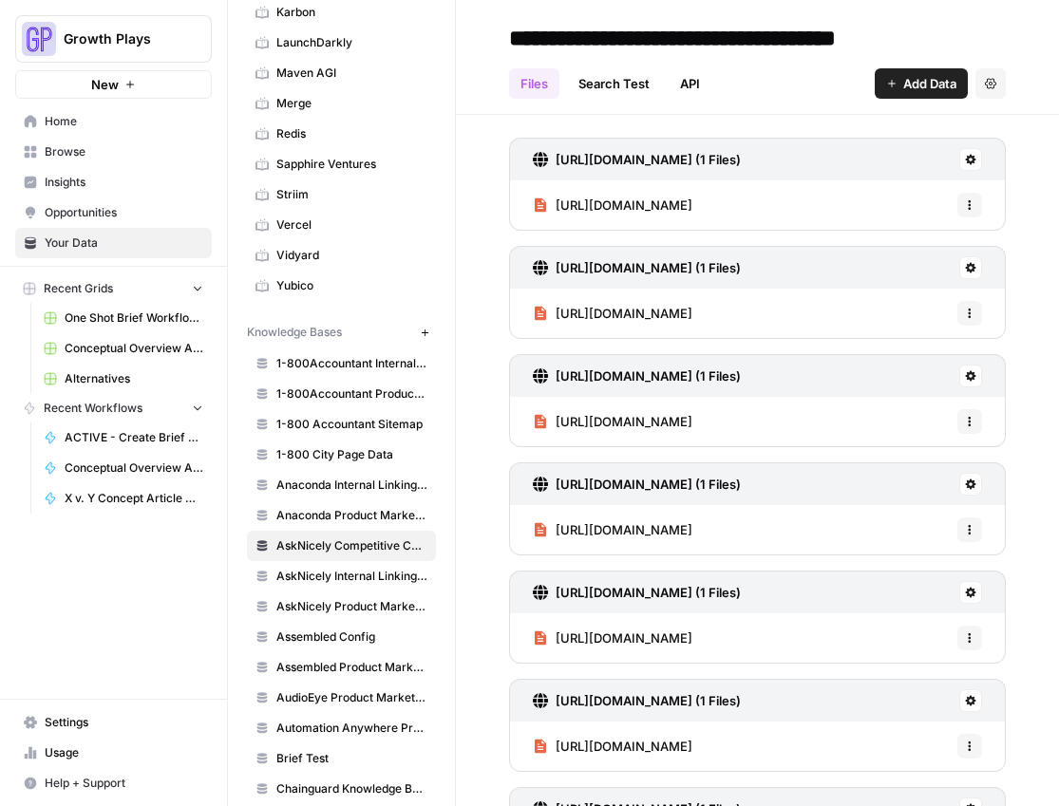
click at [909, 84] on span "Add Data" at bounding box center [929, 83] width 53 height 19
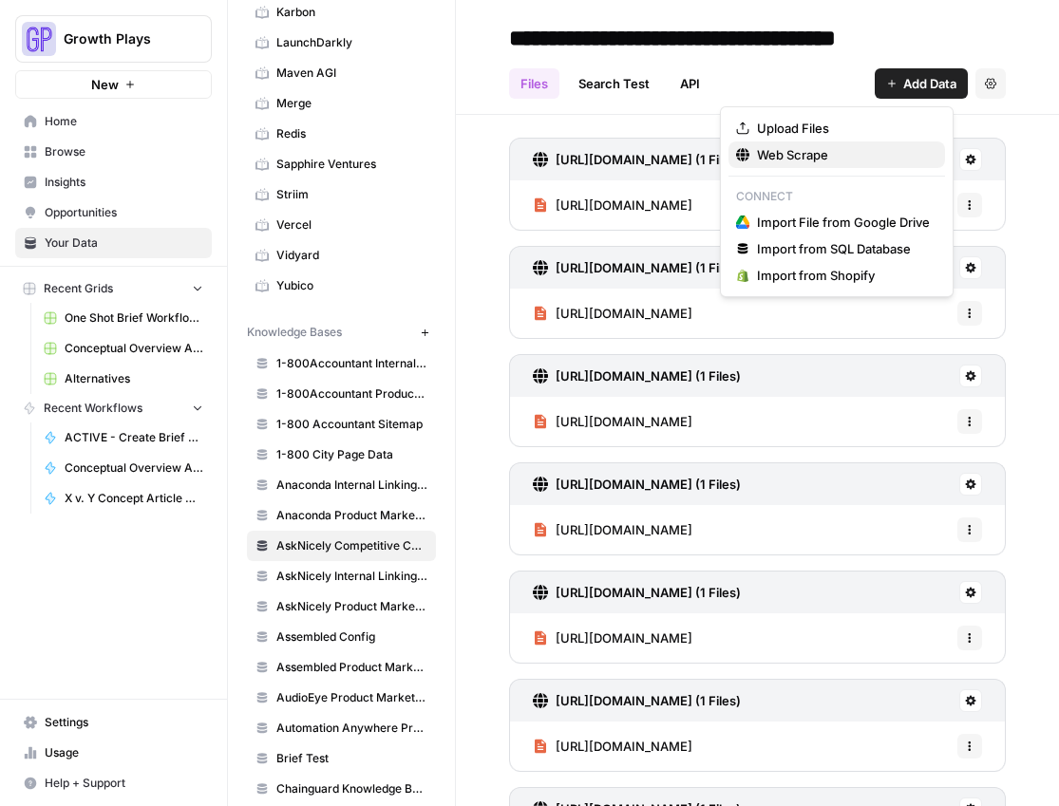
click at [806, 157] on span "Web Scrape" at bounding box center [843, 154] width 173 height 19
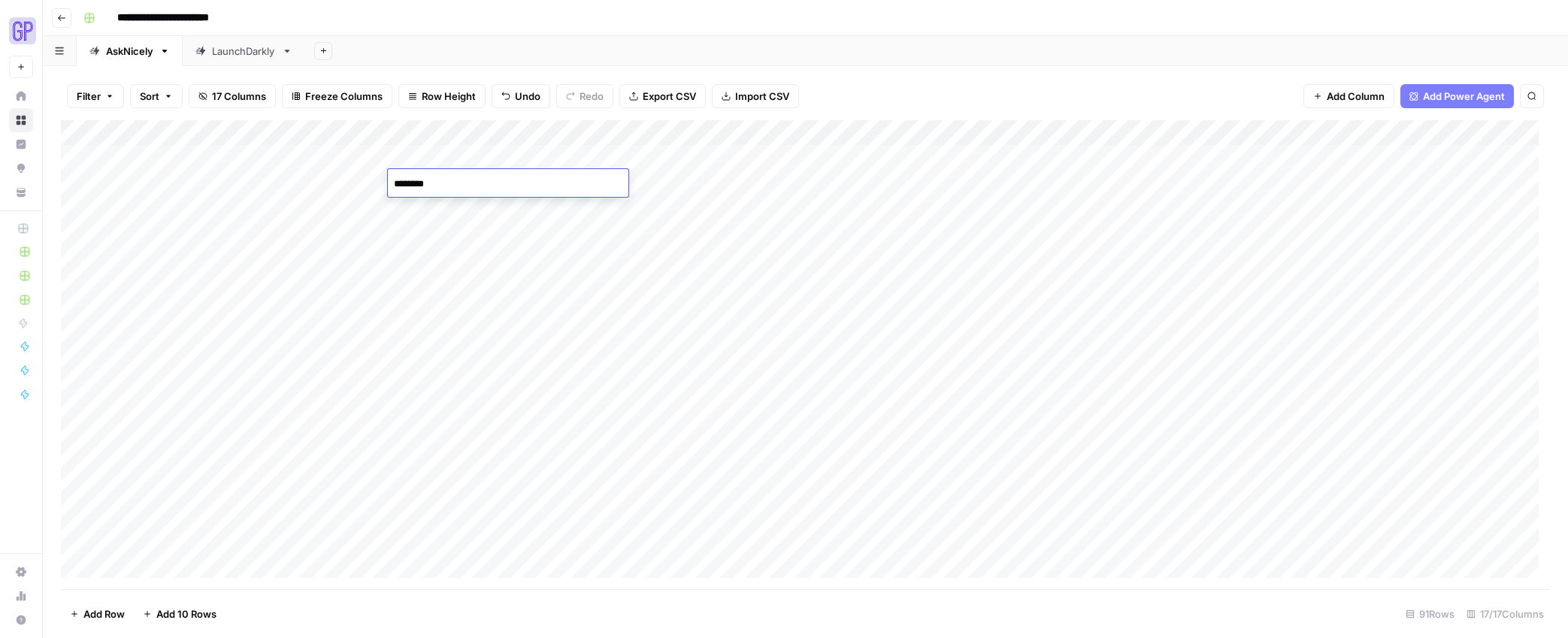
type textarea "*********"
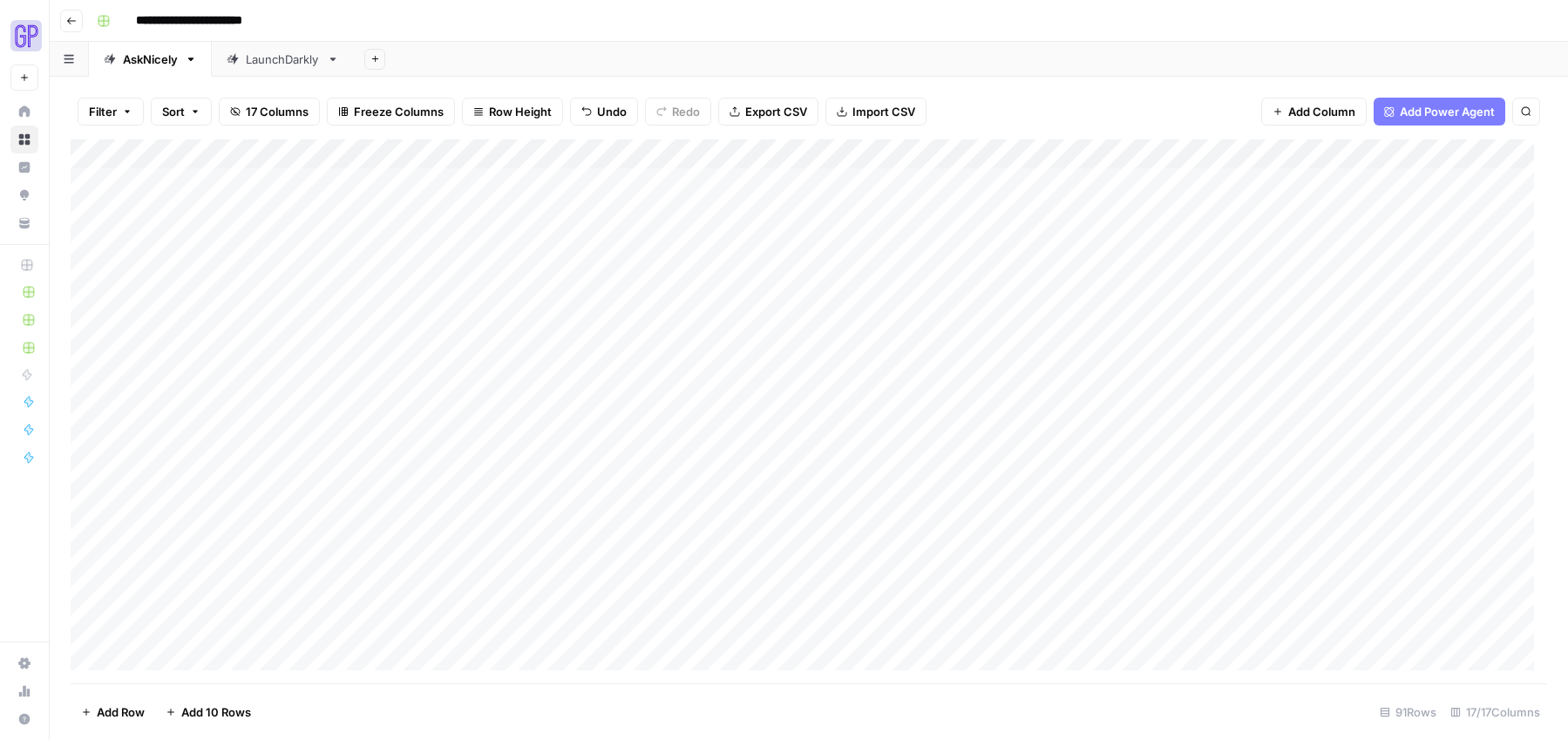
click at [666, 216] on div "Add Column" at bounding box center [809, 411] width 1476 height 544
click at [666, 216] on textarea at bounding box center [705, 213] width 279 height 25
type textarea "**********"
type textarea "*****"
type textarea "**********"
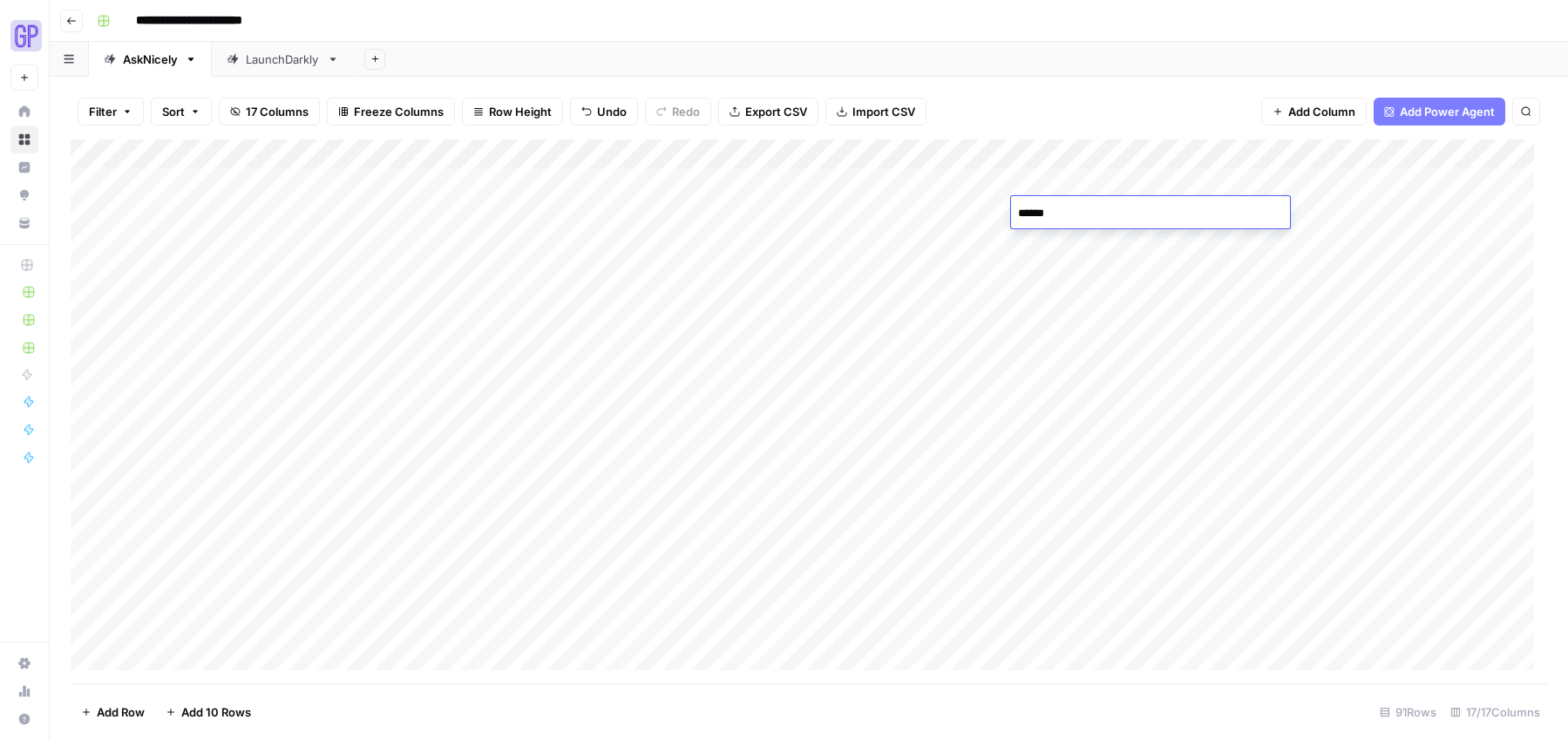
type textarea "*******"
type textarea "******"
type textarea "********"
type textarea "**********"
click at [608, 450] on div "Add Column" at bounding box center [809, 411] width 1476 height 544
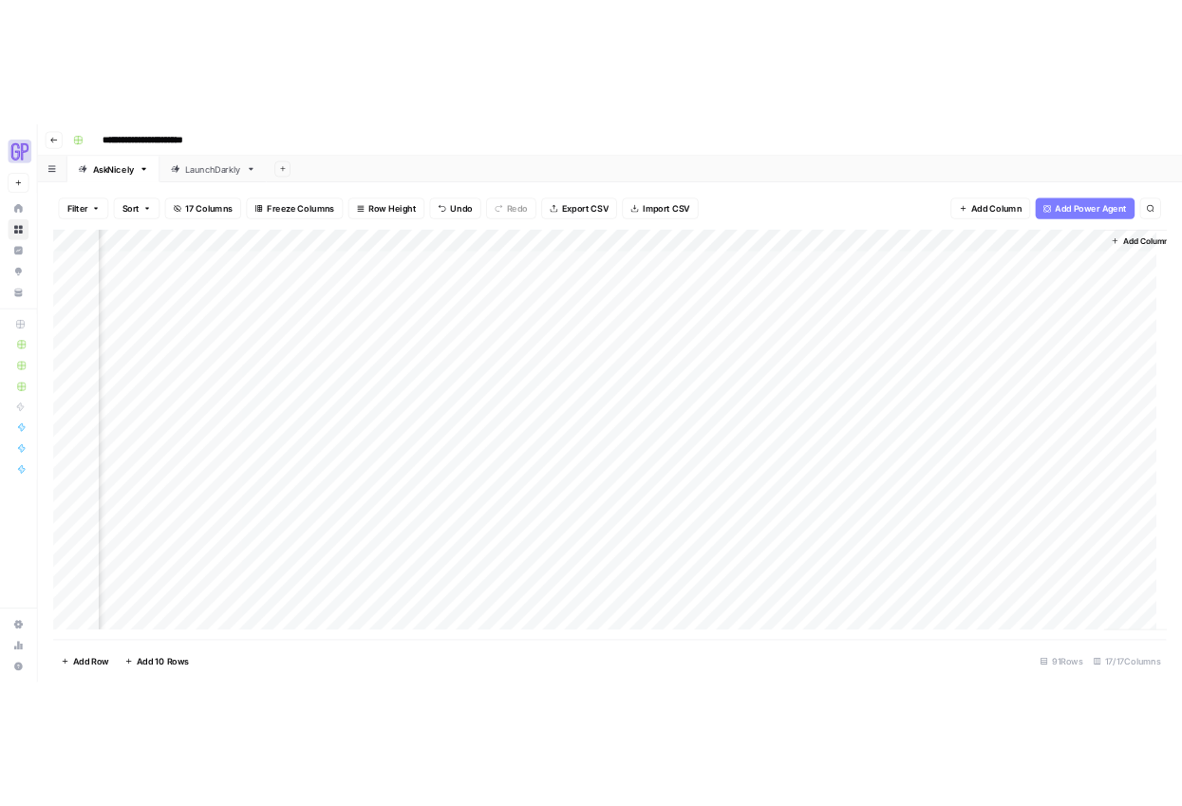
scroll to position [0, 1303]
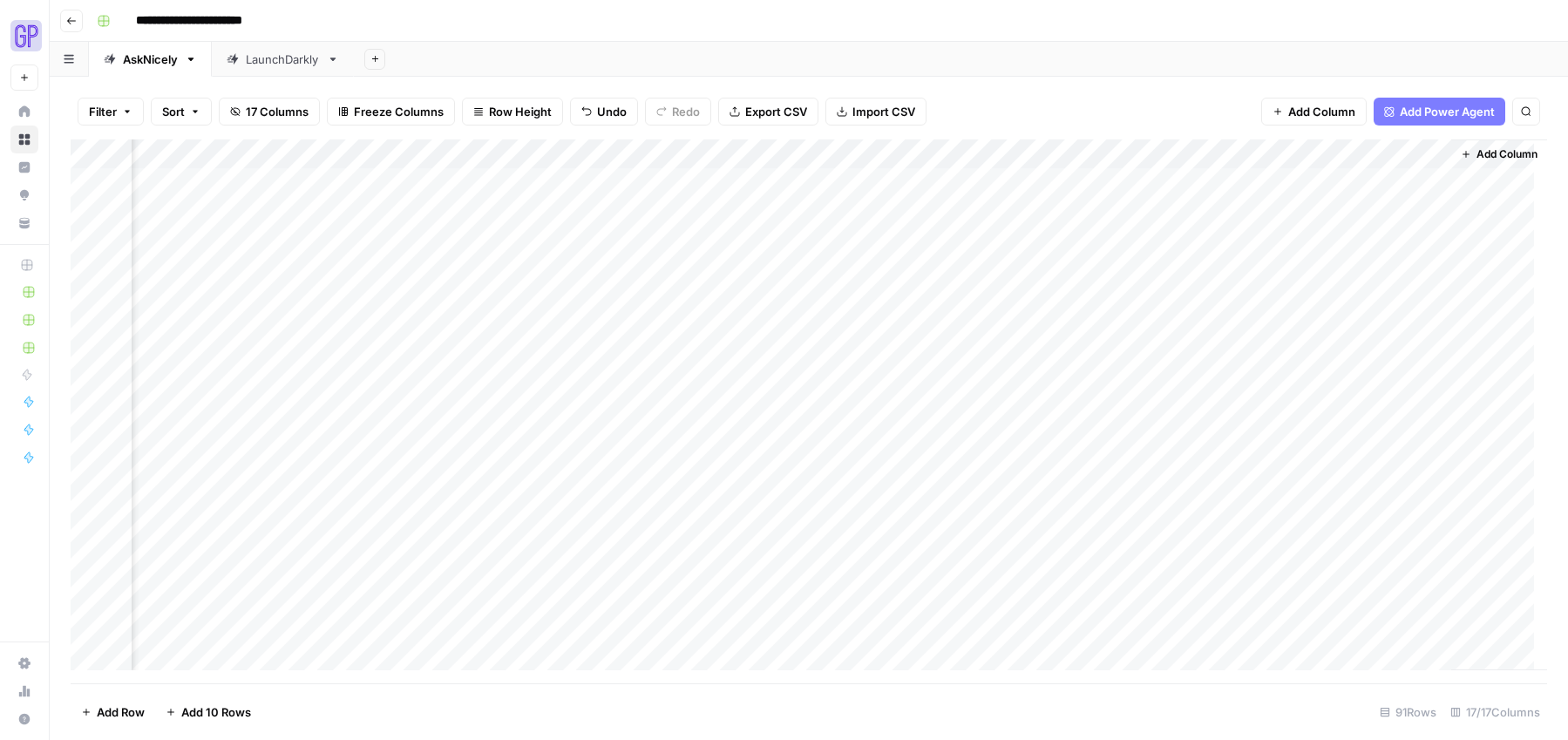
click at [845, 212] on div "Add Column" at bounding box center [809, 411] width 1476 height 544
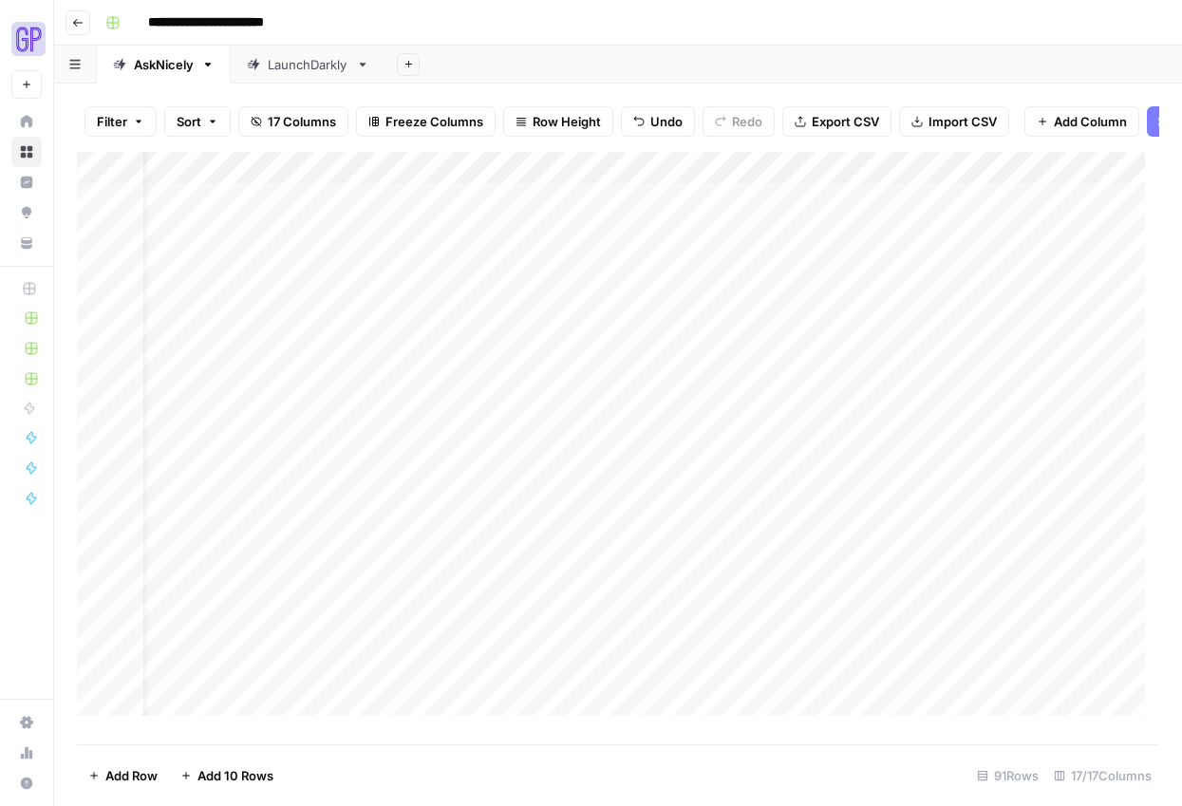
scroll to position [0, 0]
click at [218, 277] on div "Add Column" at bounding box center [618, 441] width 1082 height 578
click at [356, 281] on div "Add Column" at bounding box center [618, 441] width 1082 height 578
type textarea "**********"
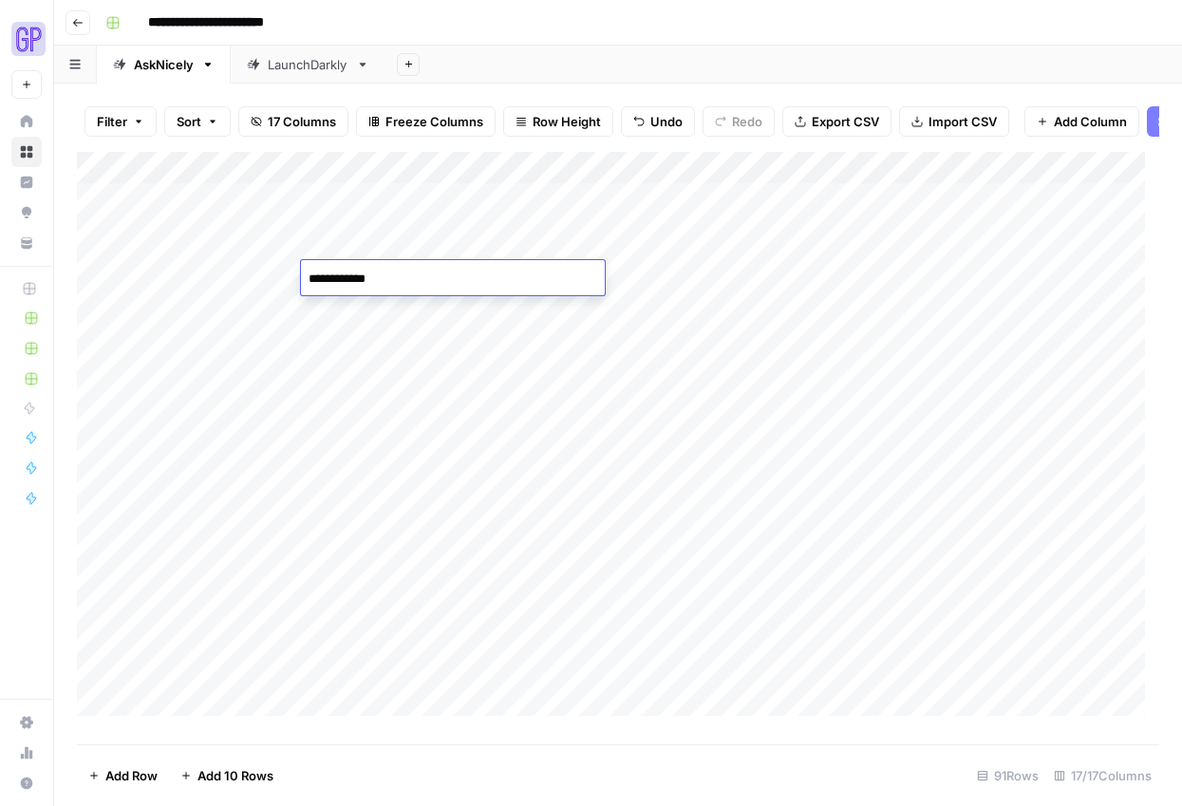
scroll to position [800, 0]
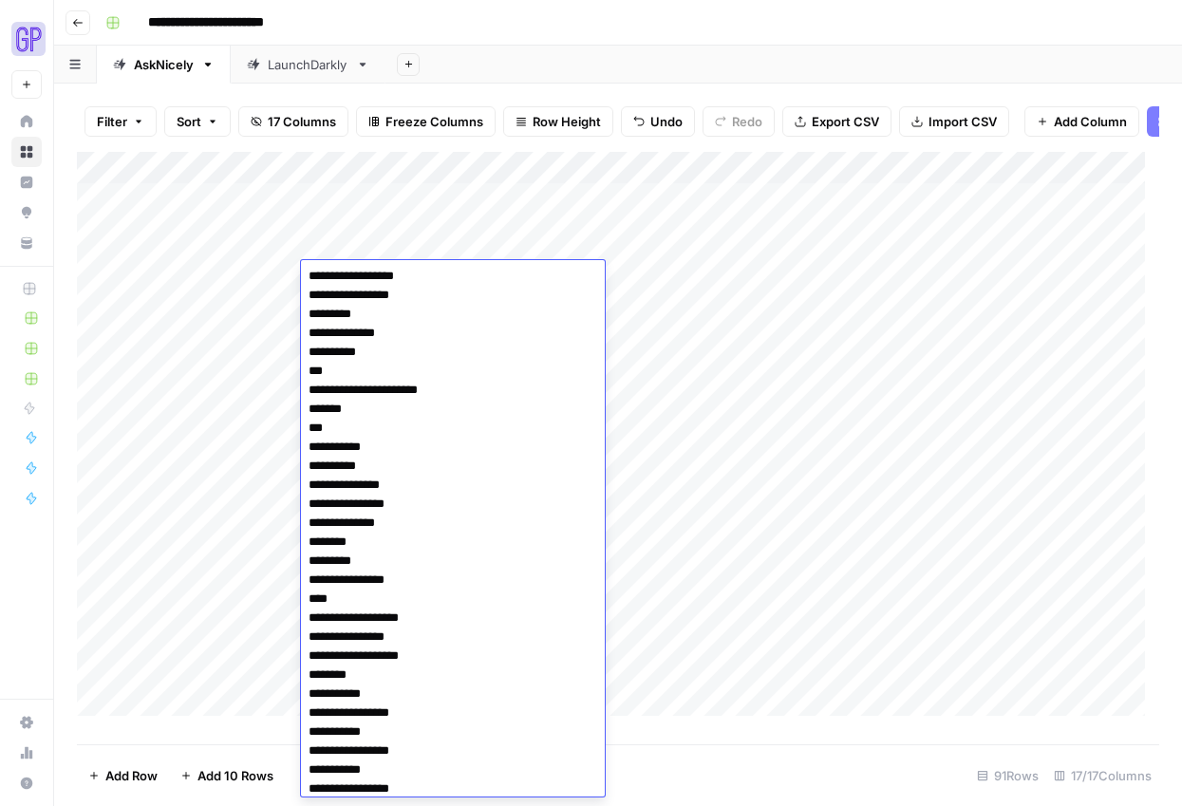
click at [709, 402] on div "Add Column" at bounding box center [618, 441] width 1082 height 578
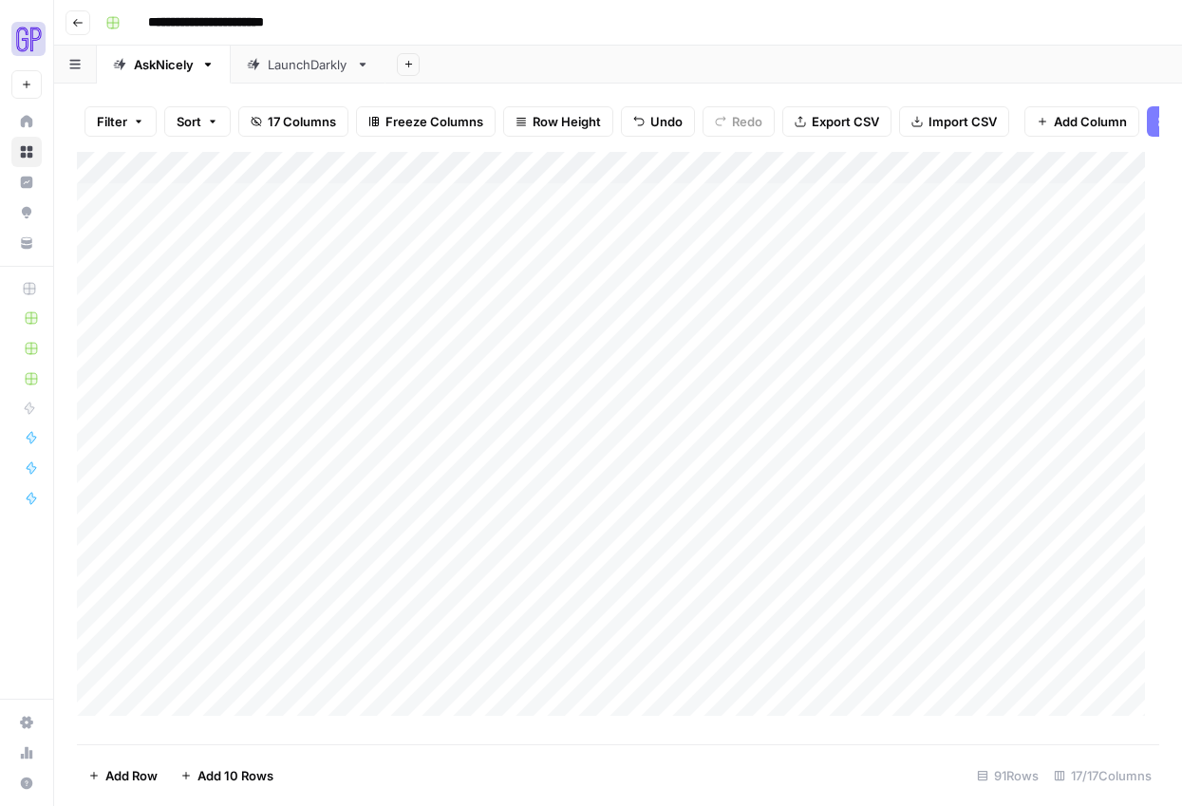
click at [534, 282] on div "Add Column" at bounding box center [618, 441] width 1082 height 578
type textarea "*********"
click at [550, 430] on div "Add Column" at bounding box center [618, 441] width 1082 height 578
click at [660, 283] on div "Add Column" at bounding box center [618, 441] width 1082 height 578
click at [649, 280] on div "Add Column" at bounding box center [618, 441] width 1082 height 578
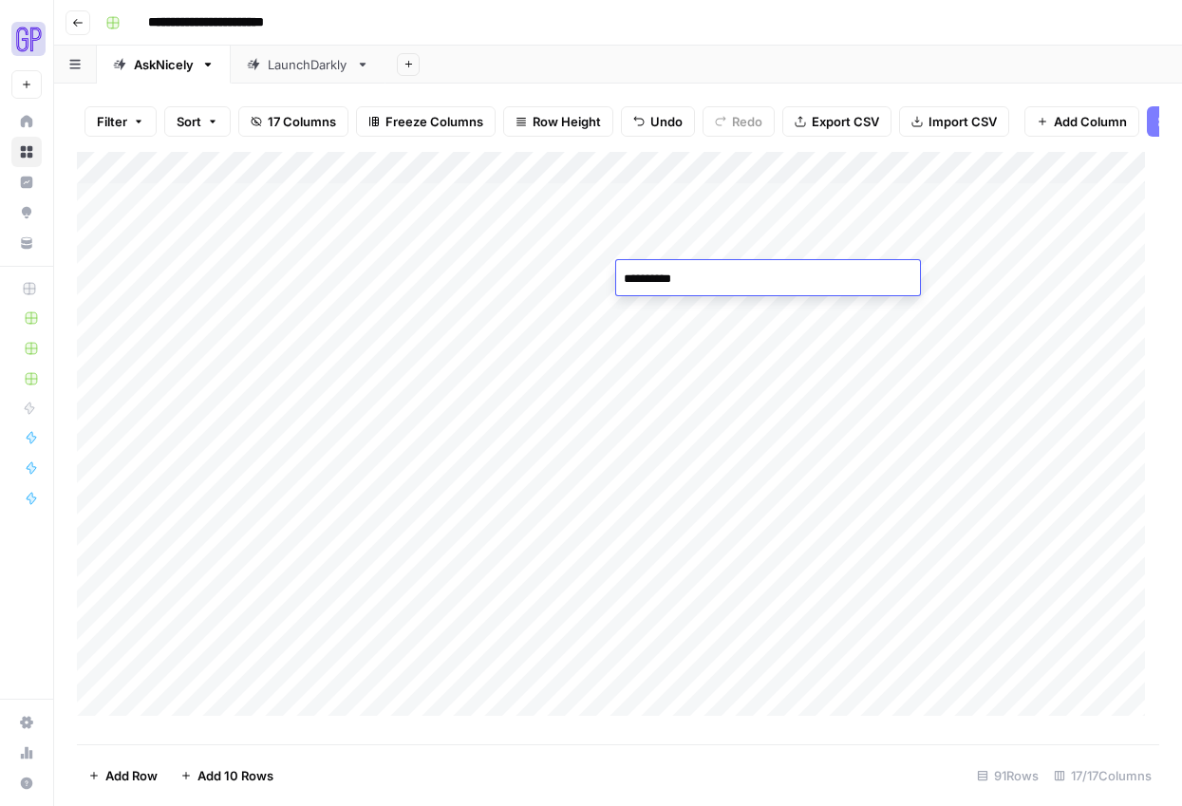
click at [656, 278] on textarea "**********" at bounding box center [768, 279] width 304 height 27
type textarea "****"
click at [782, 350] on div "Add Column" at bounding box center [618, 441] width 1082 height 578
click at [820, 285] on div "Add Column" at bounding box center [618, 441] width 1082 height 578
type textarea "*********"
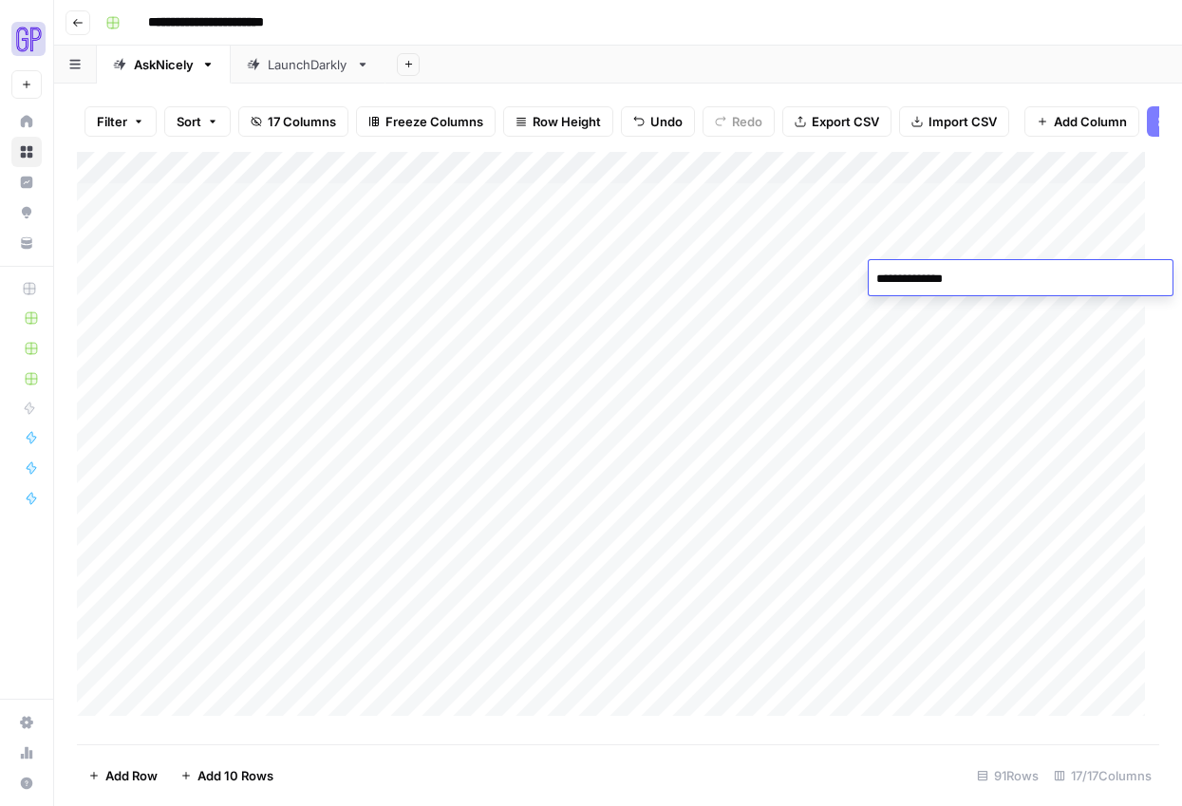
type textarea "**********"
type textarea "****"
type textarea "******"
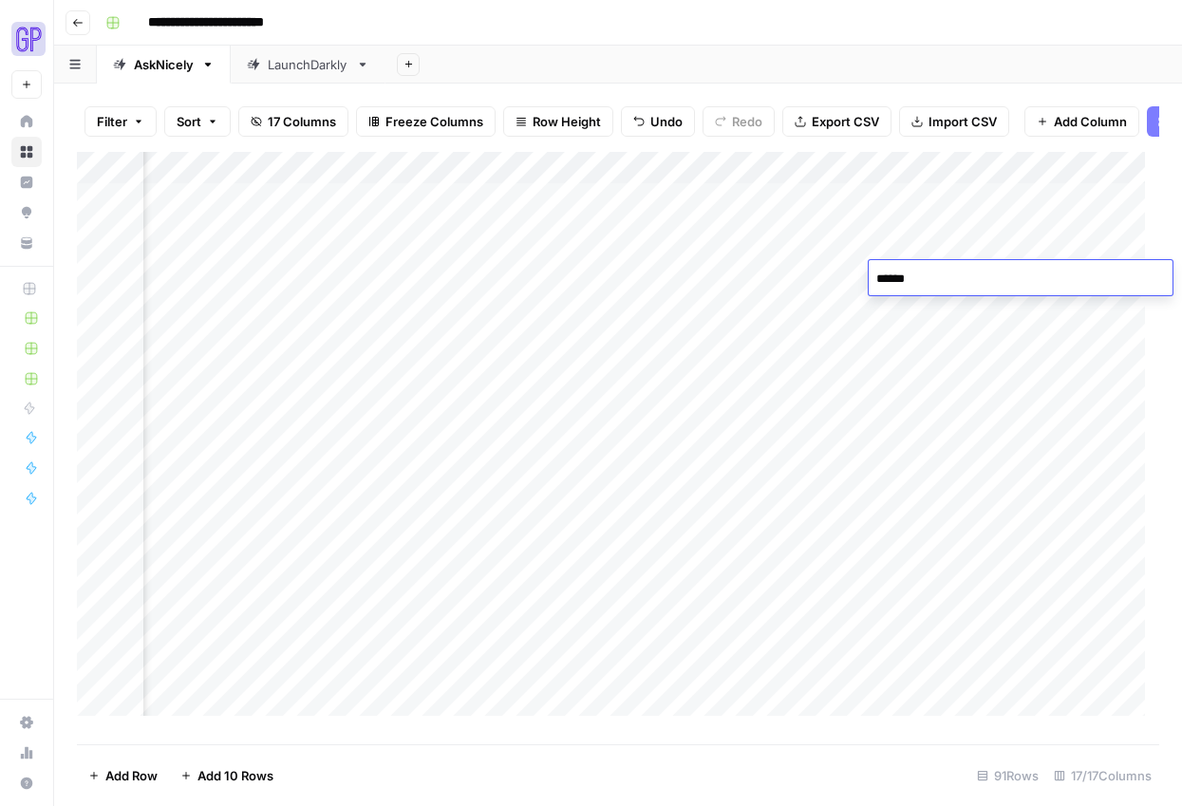
scroll to position [0, 392]
type textarea "*******"
click at [561, 558] on div "Add Column" at bounding box center [618, 441] width 1082 height 578
click at [502, 275] on div "Add Column" at bounding box center [618, 441] width 1082 height 578
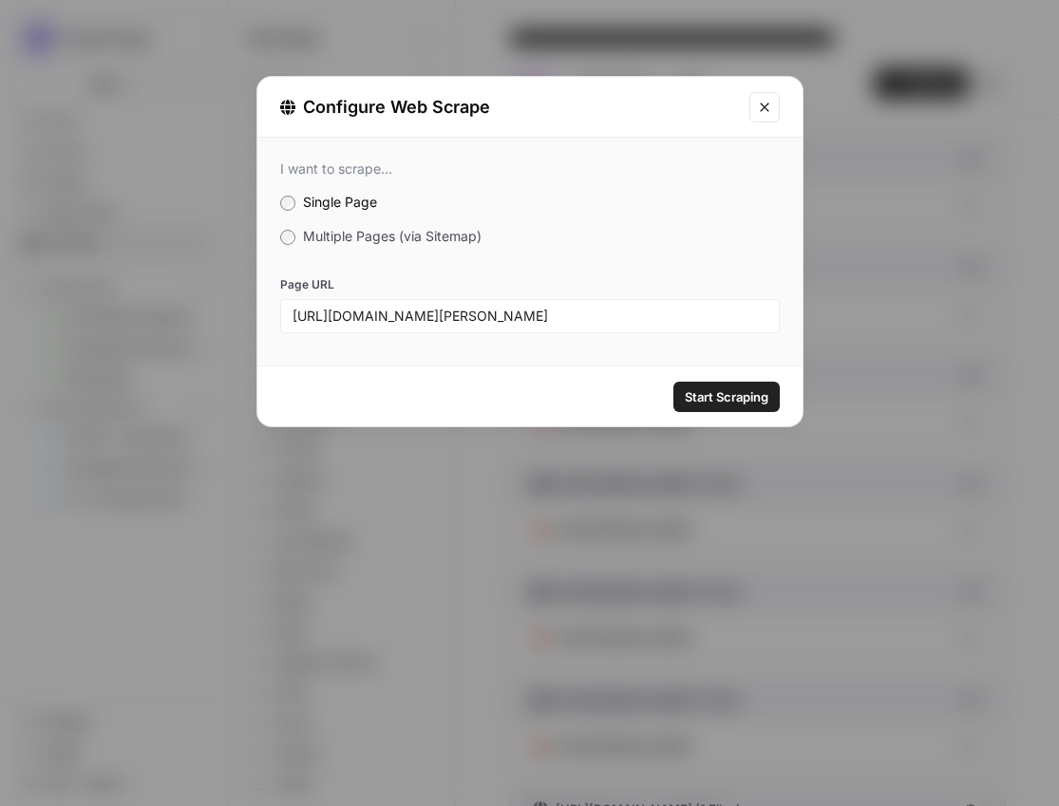
scroll to position [498, 0]
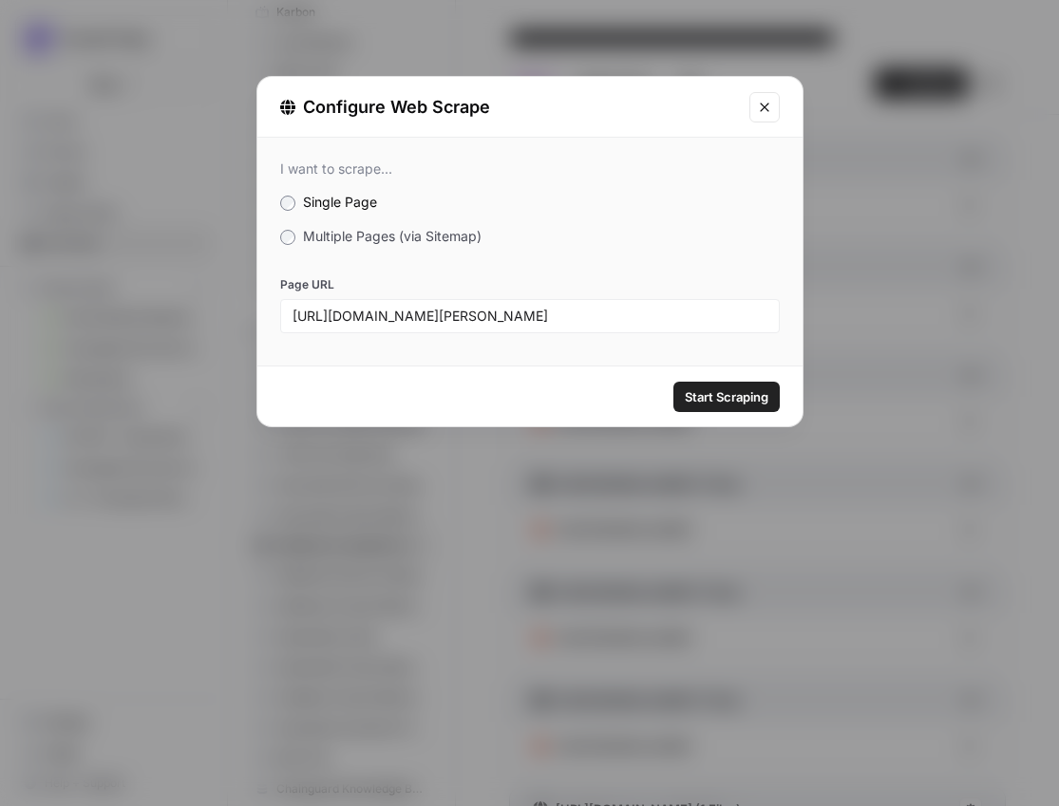
type input "[URL][DOMAIN_NAME][PERSON_NAME]"
click at [744, 401] on span "Start Scraping" at bounding box center [726, 396] width 84 height 19
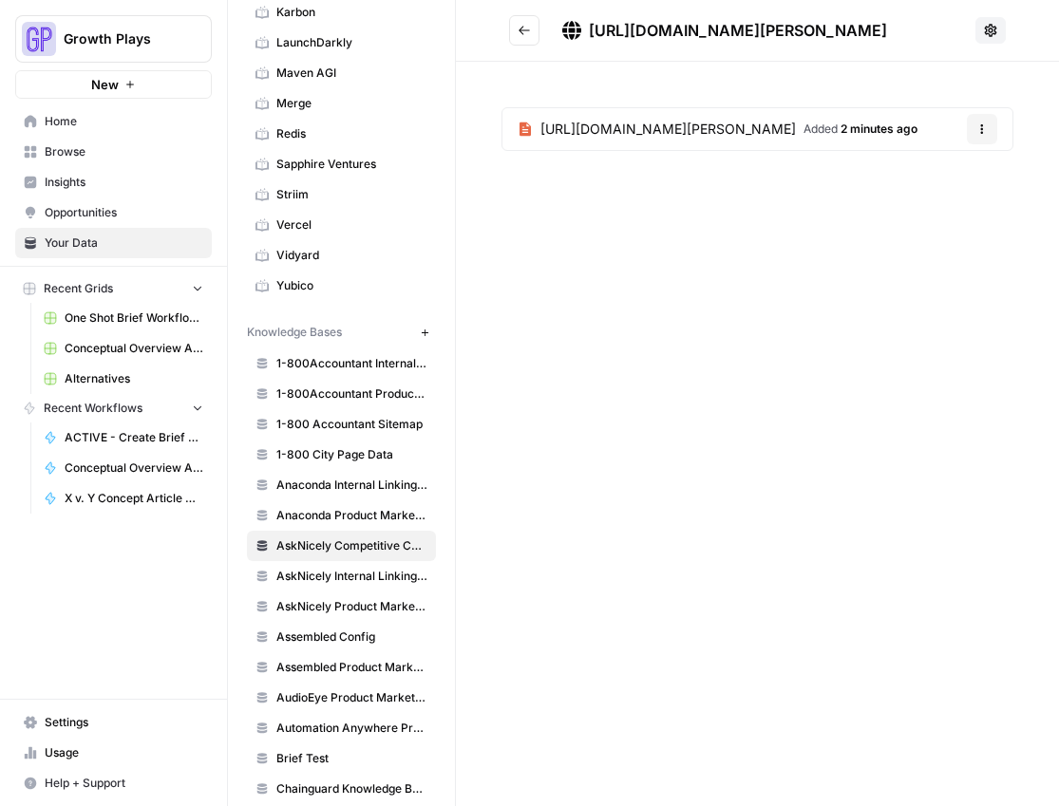
click at [524, 26] on icon "Go back" at bounding box center [523, 30] width 13 height 13
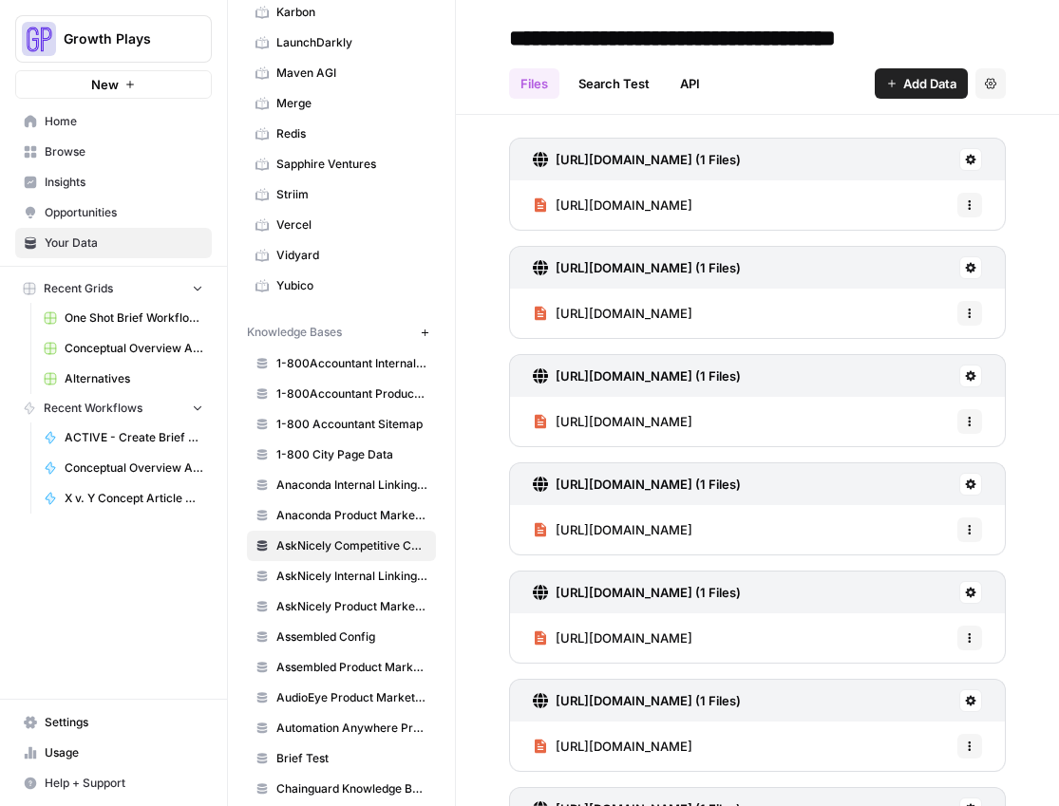
click at [918, 84] on span "Add Data" at bounding box center [929, 83] width 53 height 19
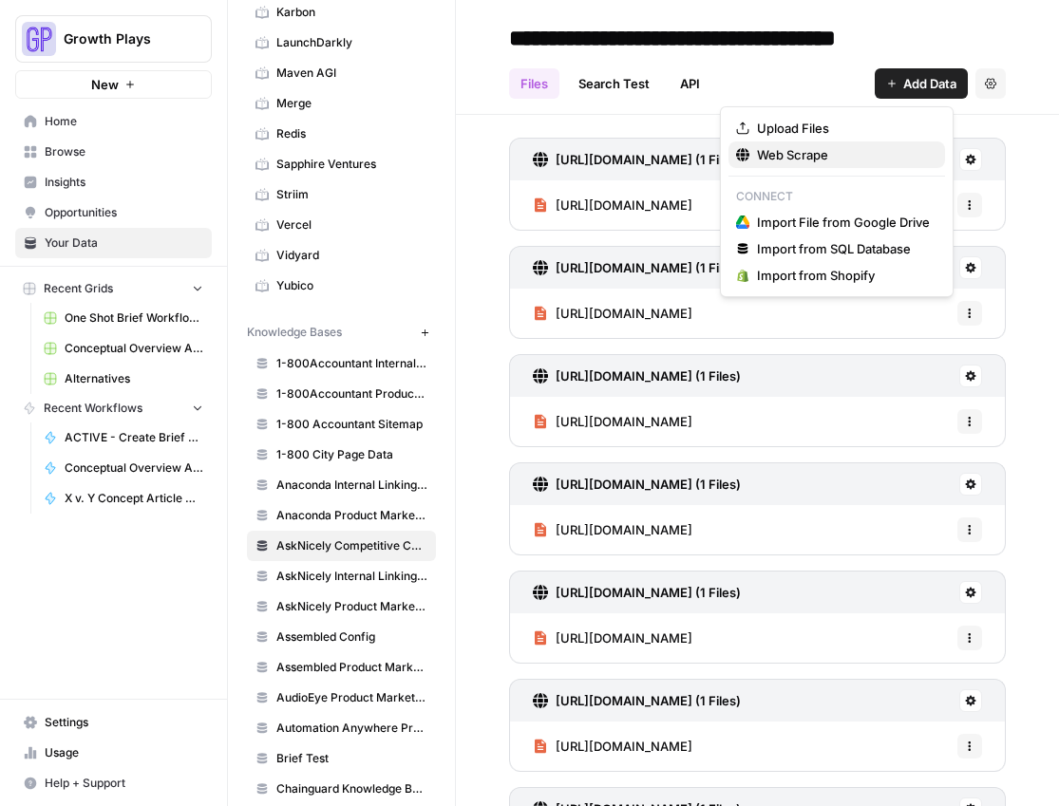
click at [861, 150] on span "Web Scrape" at bounding box center [843, 154] width 173 height 19
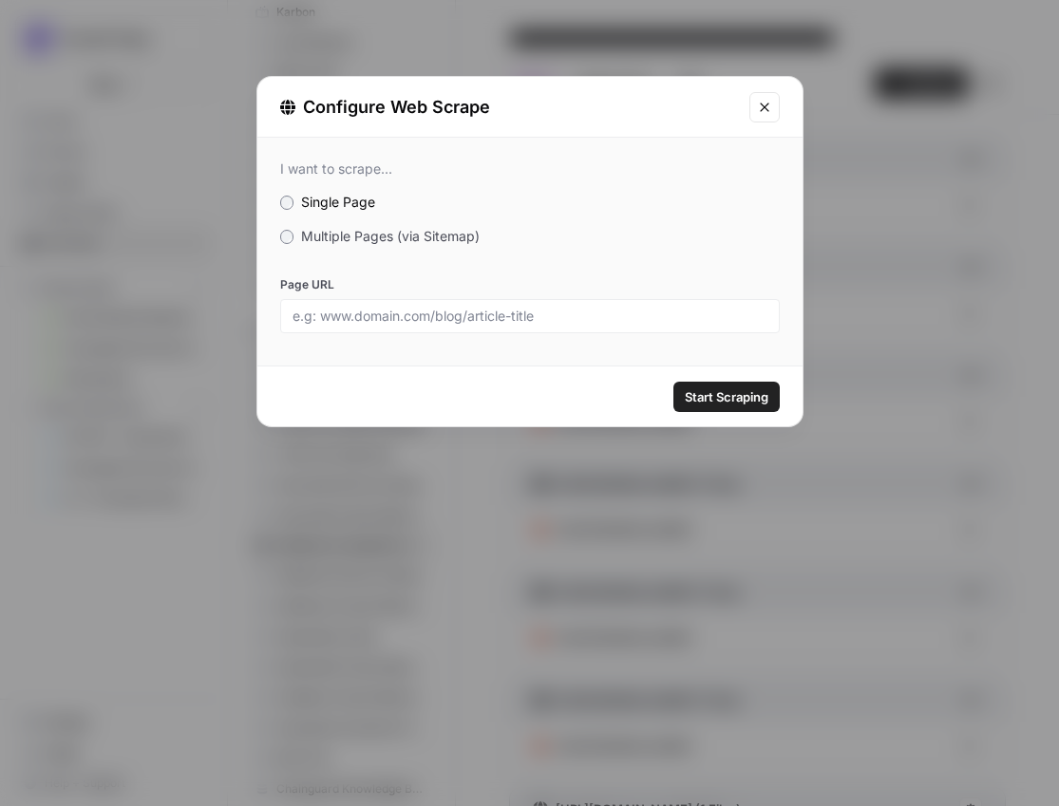
click at [411, 217] on div "I want to scrape... Single Page Multiple Pages (via Sitemap) Page URL" at bounding box center [529, 247] width 545 height 218
click at [408, 229] on span "Multiple Pages (via Sitemap)" at bounding box center [390, 236] width 178 height 16
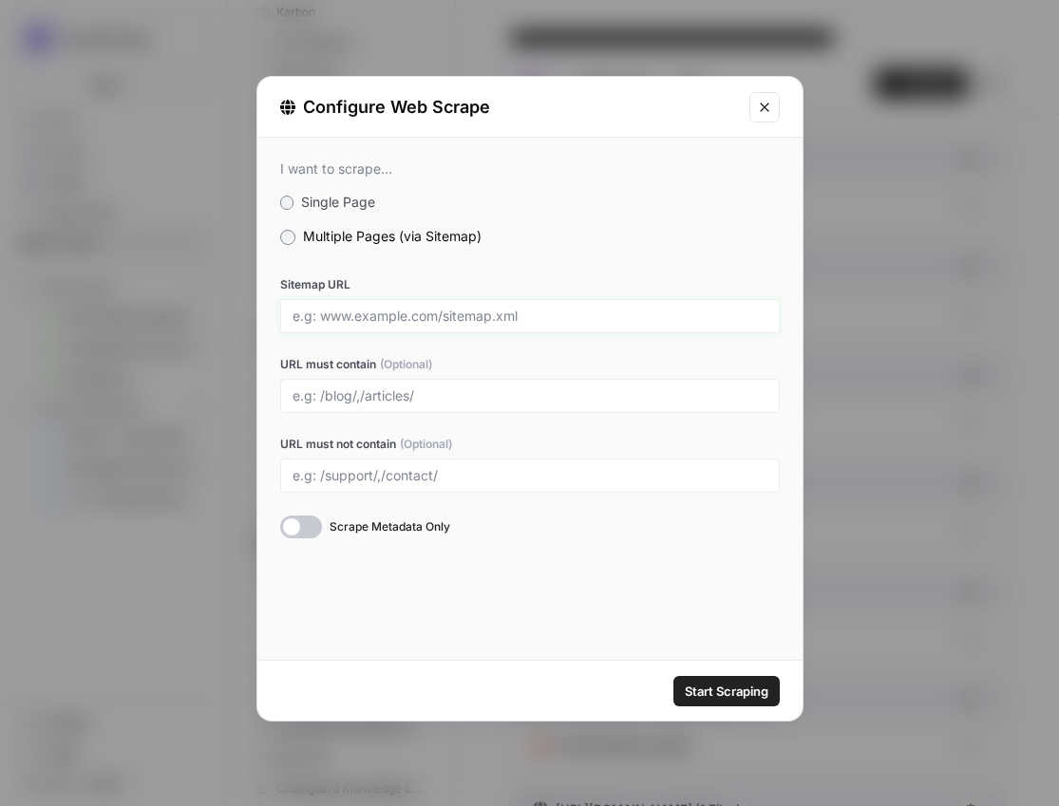
click at [383, 308] on input "Sitemap URL" at bounding box center [529, 316] width 475 height 17
paste input "https://customergauge.com/sitemaps-1-sitemap.xml"
type input "https://customergauge.com/sitemaps-1-sitemap.xml"
click at [409, 381] on div at bounding box center [529, 396] width 499 height 34
click at [408, 397] on input "URL must contain (Optional)" at bounding box center [529, 395] width 475 height 17
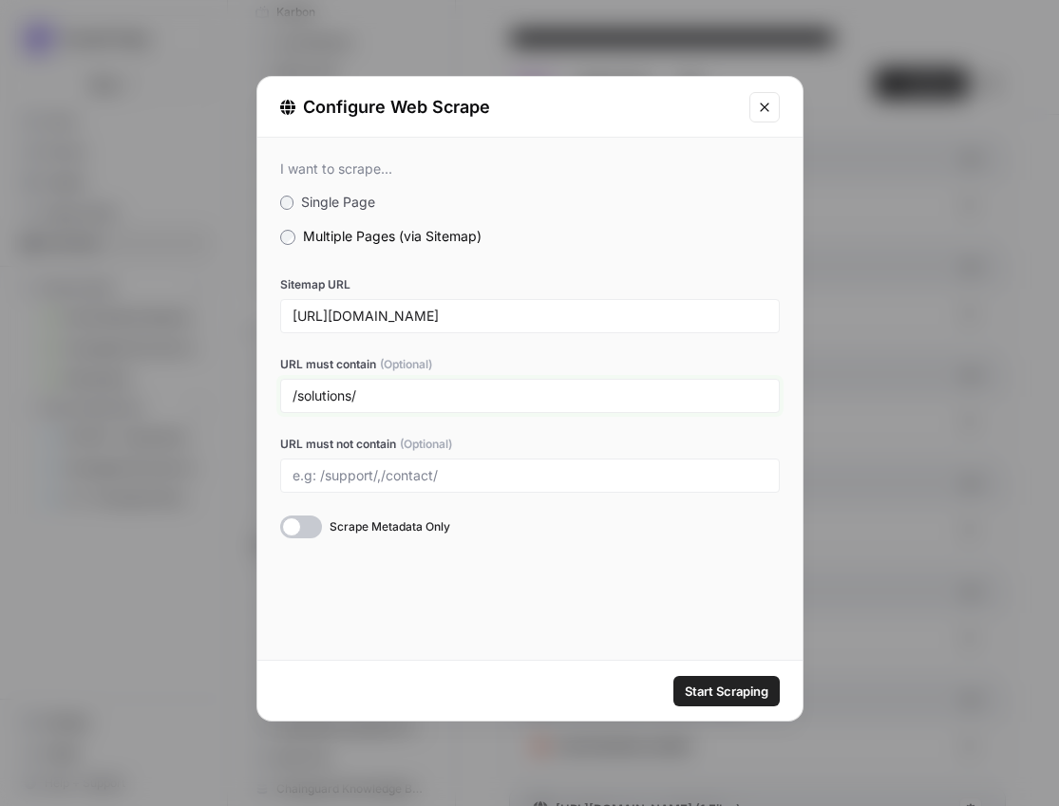
type input "/solutions/"
click at [741, 701] on button "Start Scraping" at bounding box center [726, 691] width 106 height 30
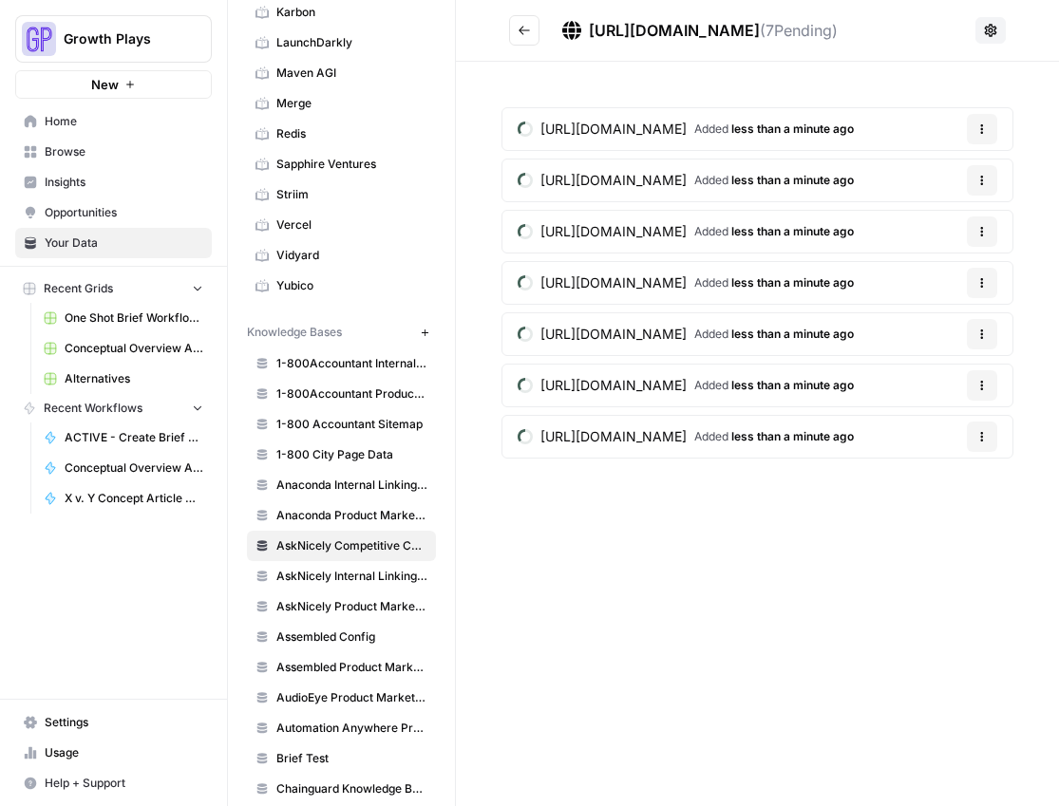
click at [512, 28] on button "Go back" at bounding box center [524, 30] width 30 height 30
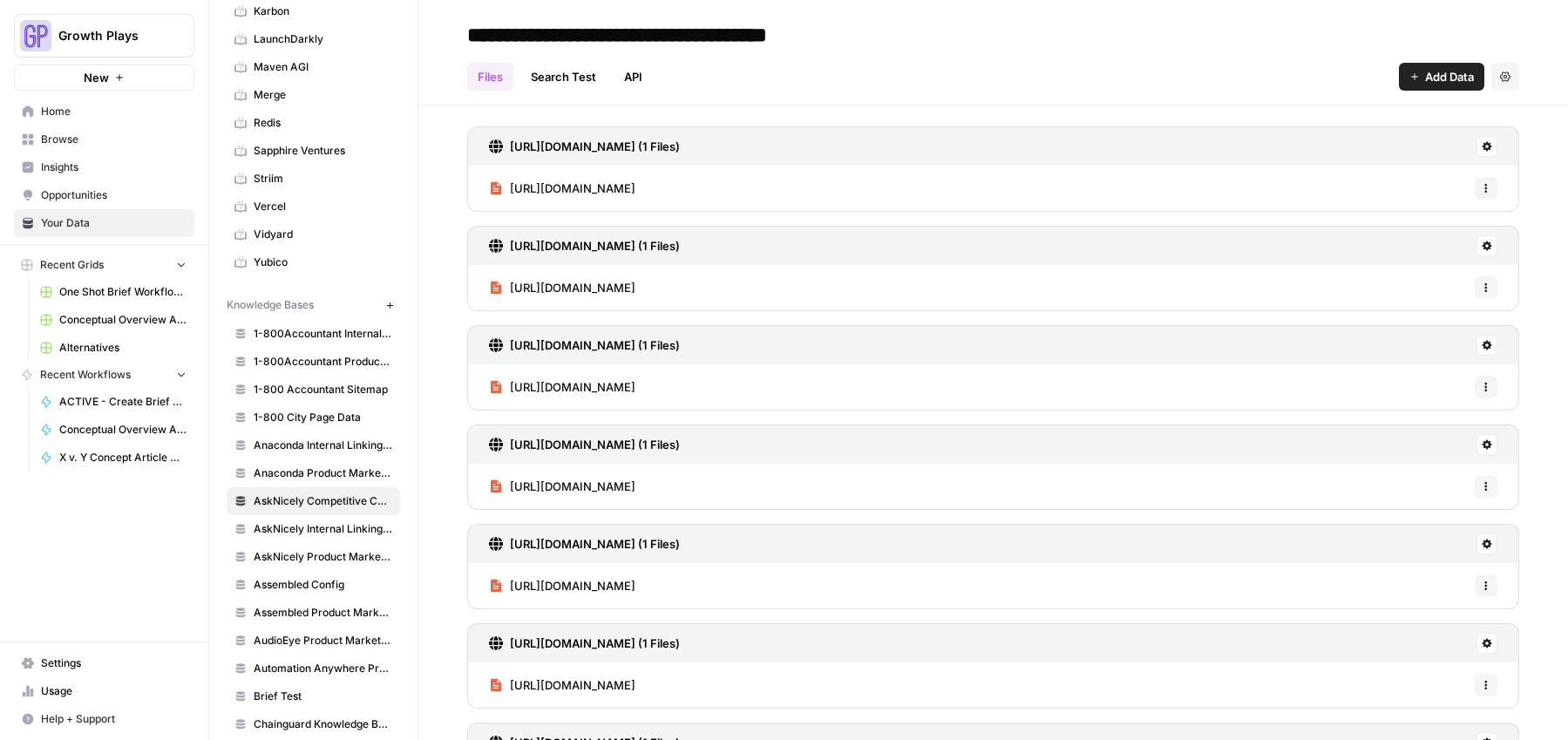
click at [971, 76] on span "Add Data" at bounding box center [1449, 76] width 49 height 17
click at [971, 142] on span "Web Scrape" at bounding box center [1370, 141] width 159 height 17
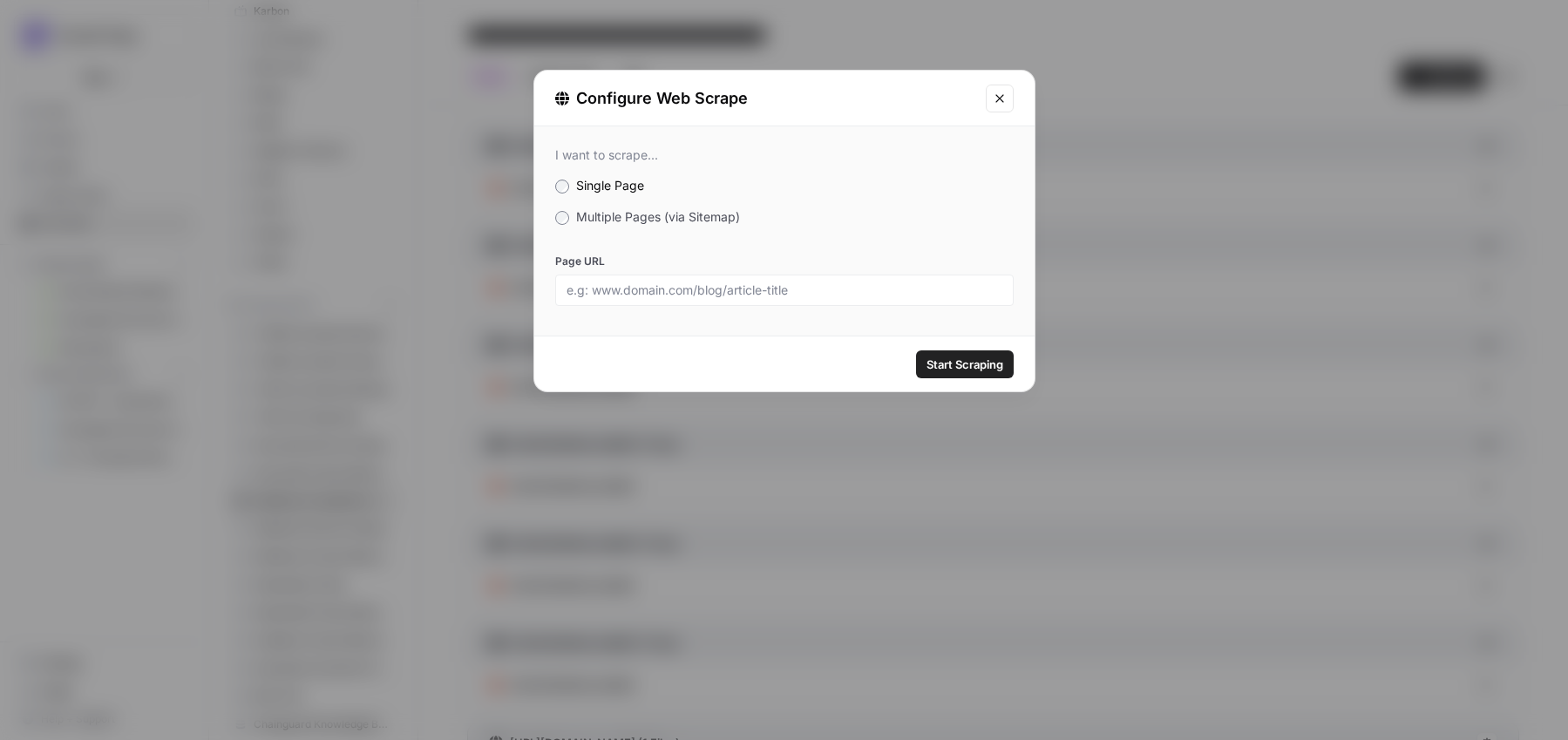
click at [661, 221] on span "Multiple Pages (via Sitemap)" at bounding box center [658, 217] width 163 height 15
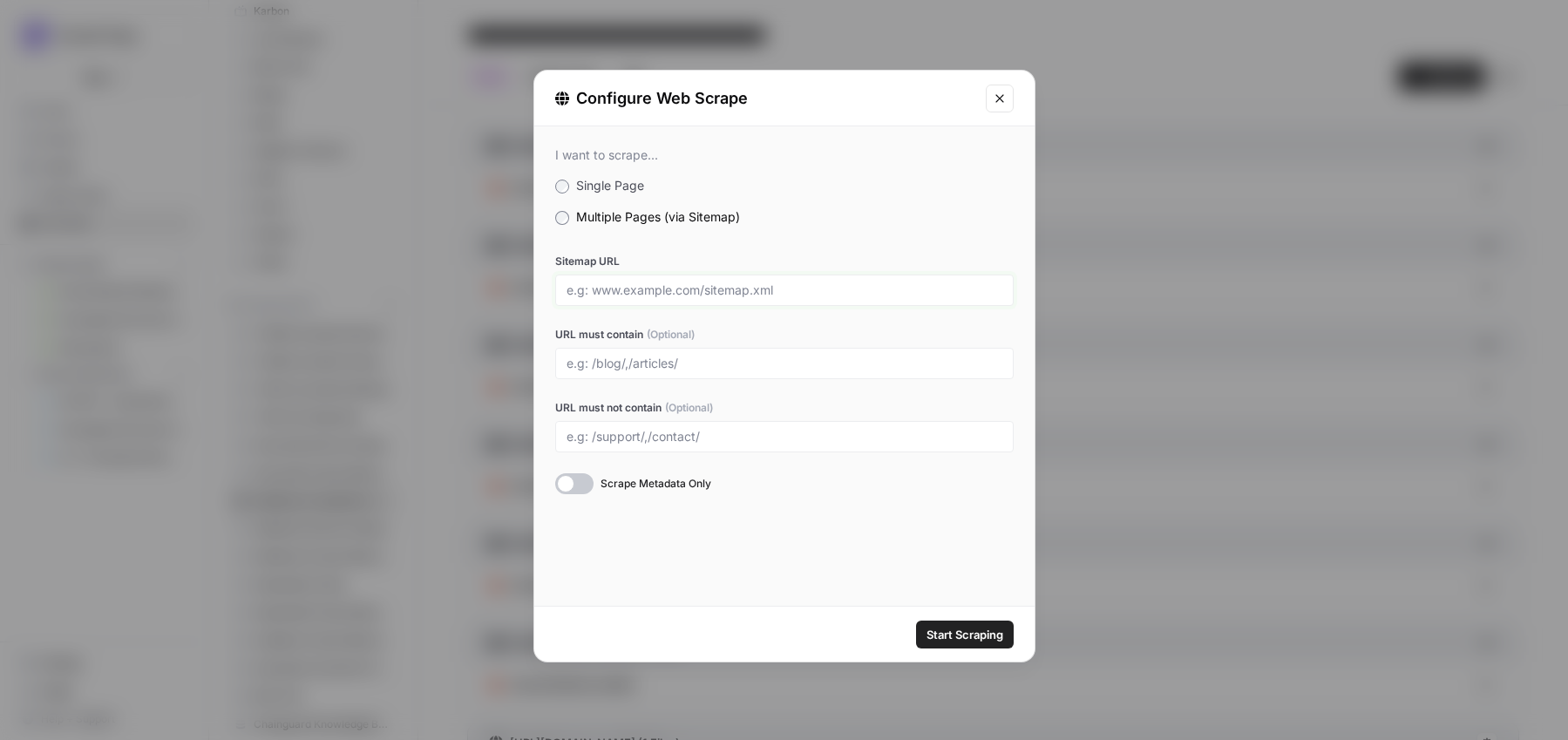
click at [646, 292] on input "Sitemap URL" at bounding box center [784, 290] width 436 height 16
paste input "https://www.chatmeter.com/sitemap_index.xml"
type input "https://www.chatmeter.com/sitemap_index.xml"
click at [637, 368] on input "URL must contain (Optional)" at bounding box center [784, 363] width 436 height 16
type input "/solutions/,/industries/,/pricing/"
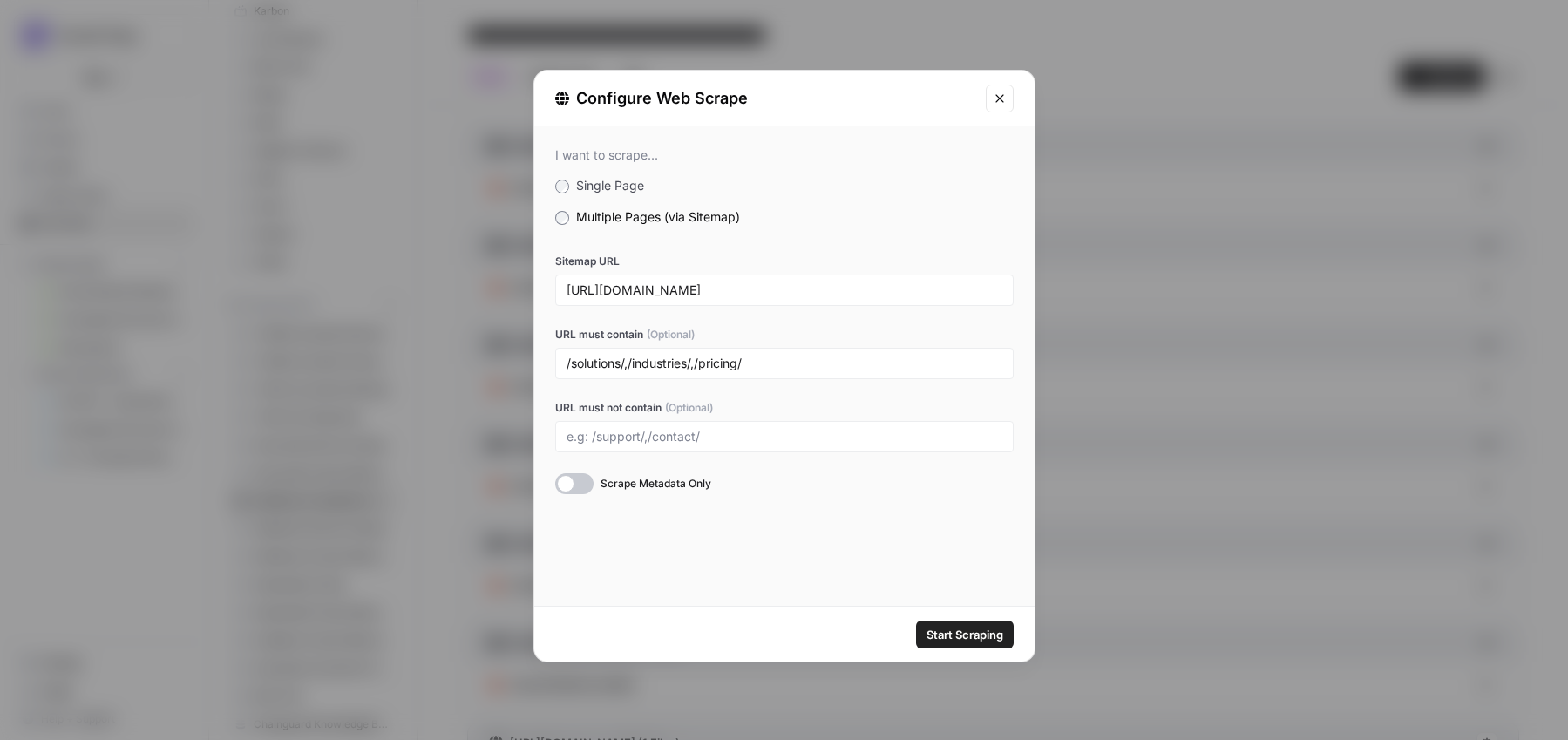
click at [971, 627] on span "Start Scraping" at bounding box center [965, 634] width 77 height 17
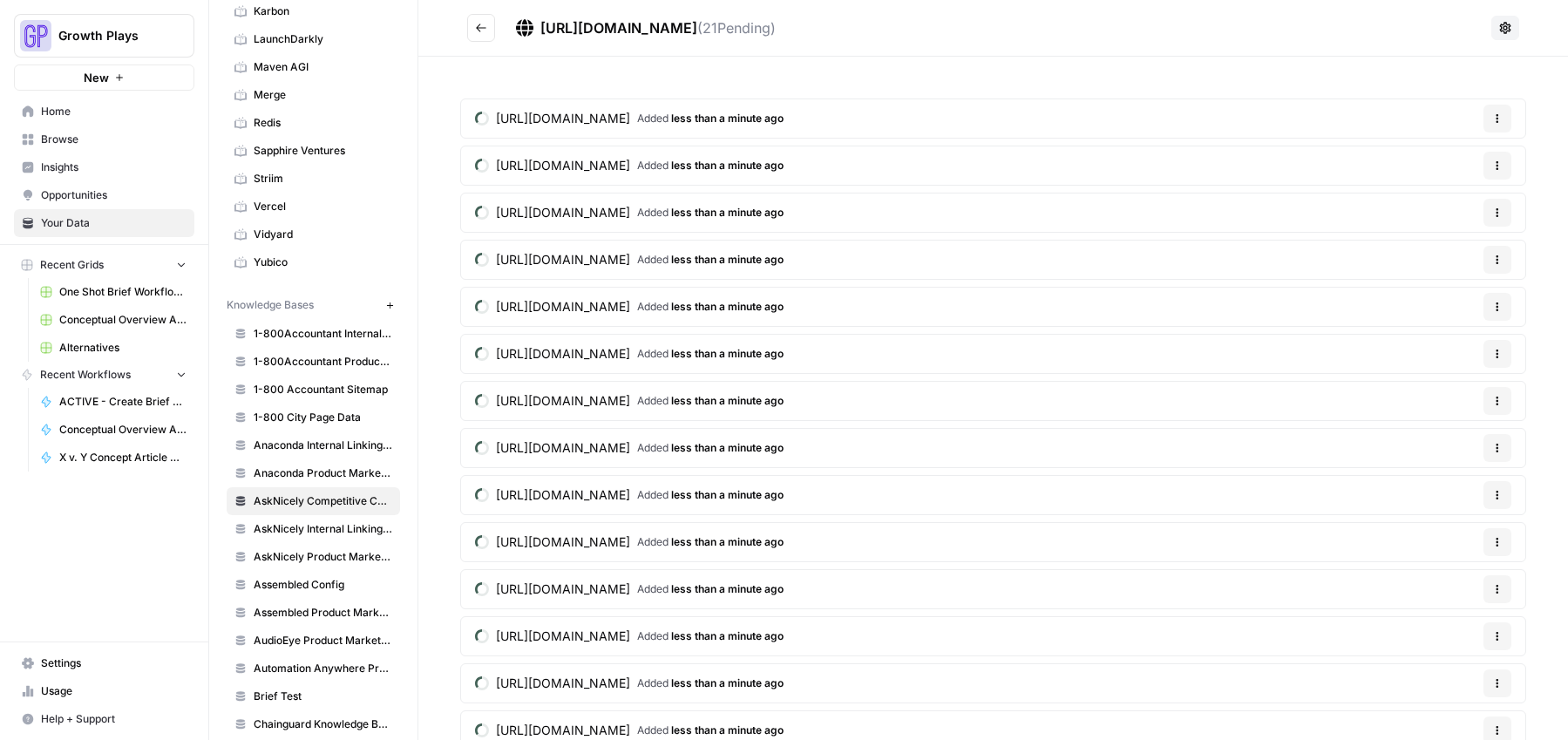
click at [478, 28] on icon "Go back" at bounding box center [480, 28] width 12 height 12
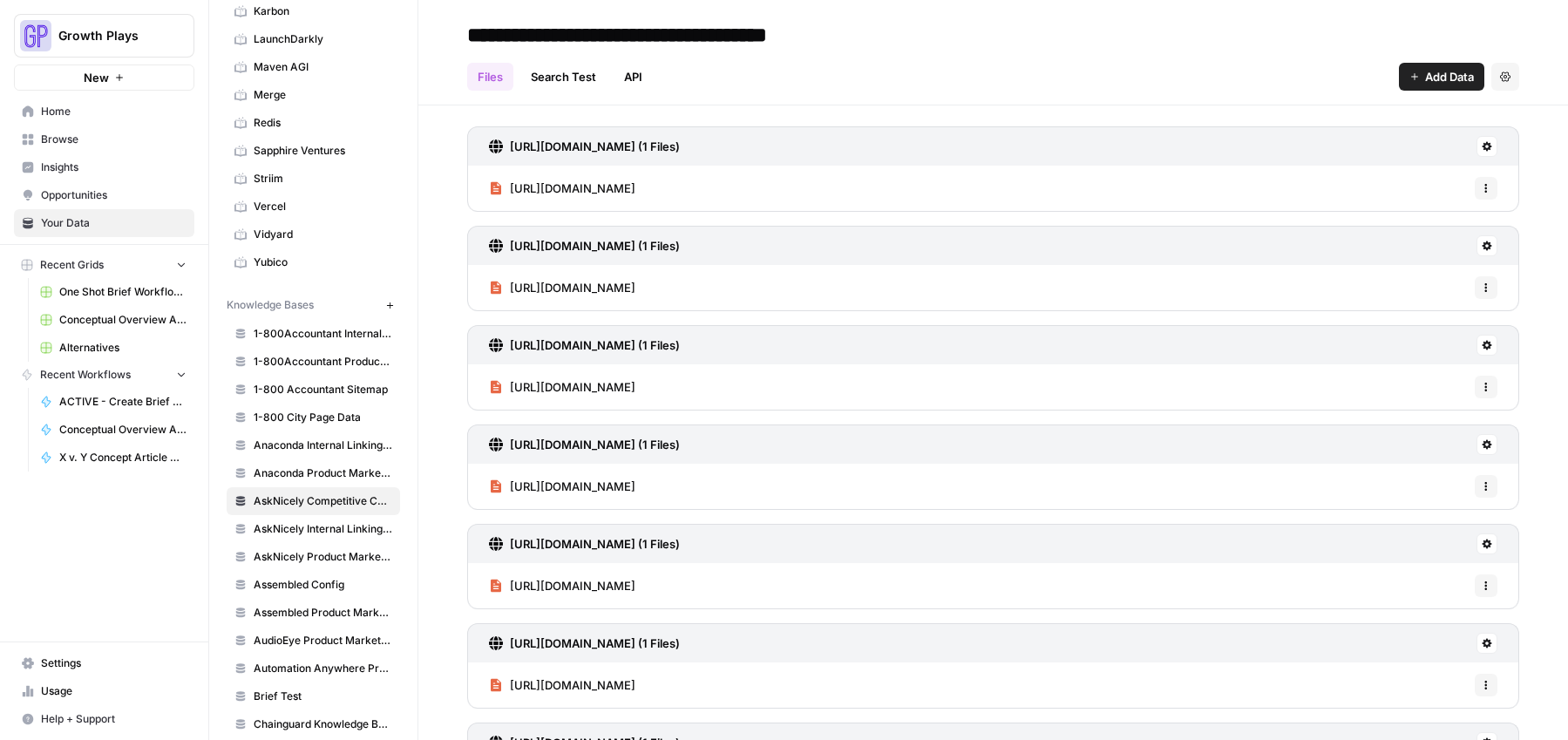
click at [971, 84] on button "Add Data" at bounding box center [1441, 76] width 85 height 28
click at [971, 140] on span "Web Scrape" at bounding box center [1370, 141] width 159 height 17
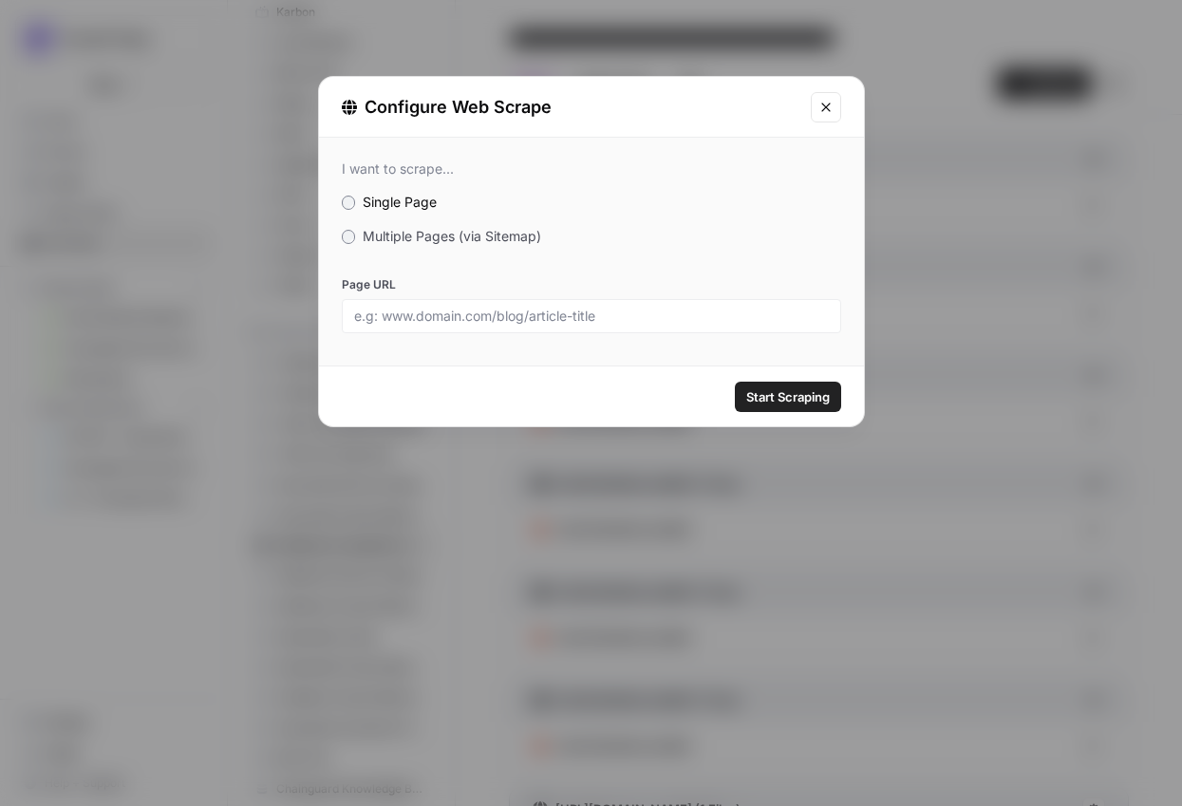
click at [547, 327] on div at bounding box center [591, 316] width 499 height 34
click at [553, 321] on input "Page URL" at bounding box center [591, 316] width 475 height 17
paste input "[URL][DOMAIN_NAME]"
type input "[URL][DOMAIN_NAME]"
click at [811, 399] on span "Start Scraping" at bounding box center [788, 396] width 84 height 19
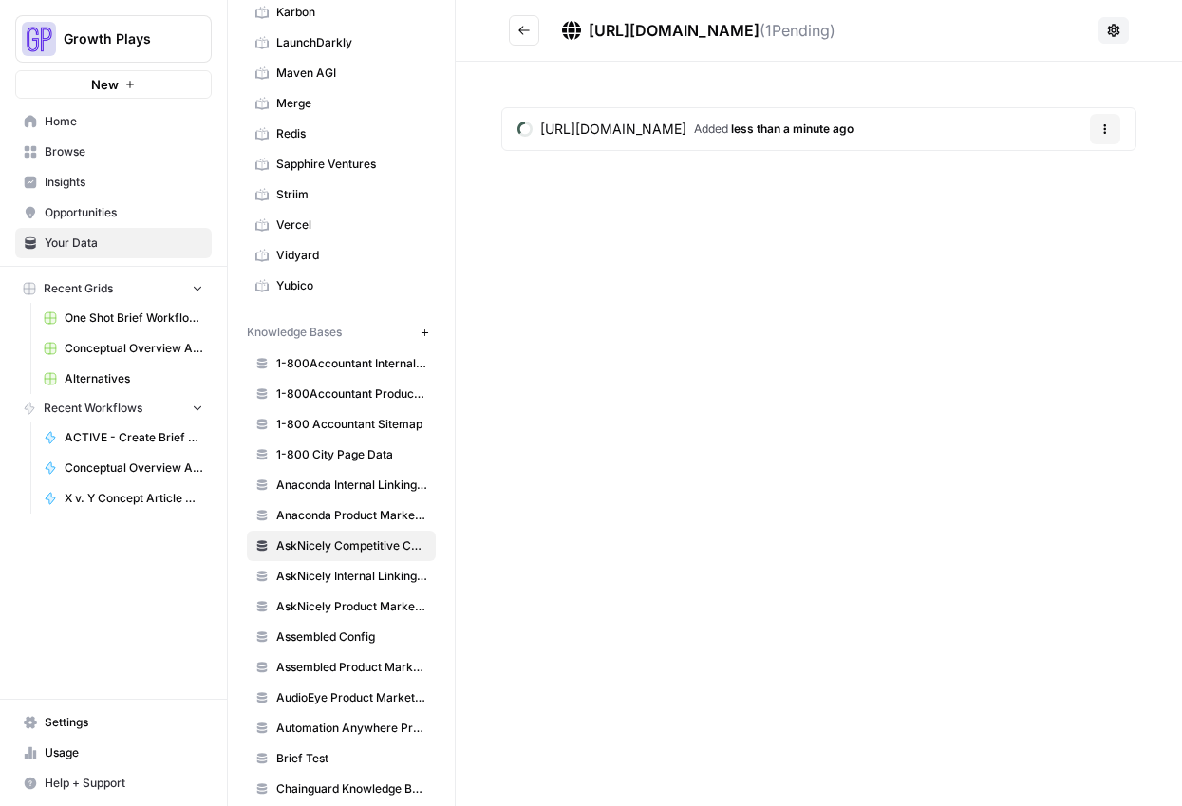
click at [533, 45] on button "Go back" at bounding box center [524, 30] width 30 height 30
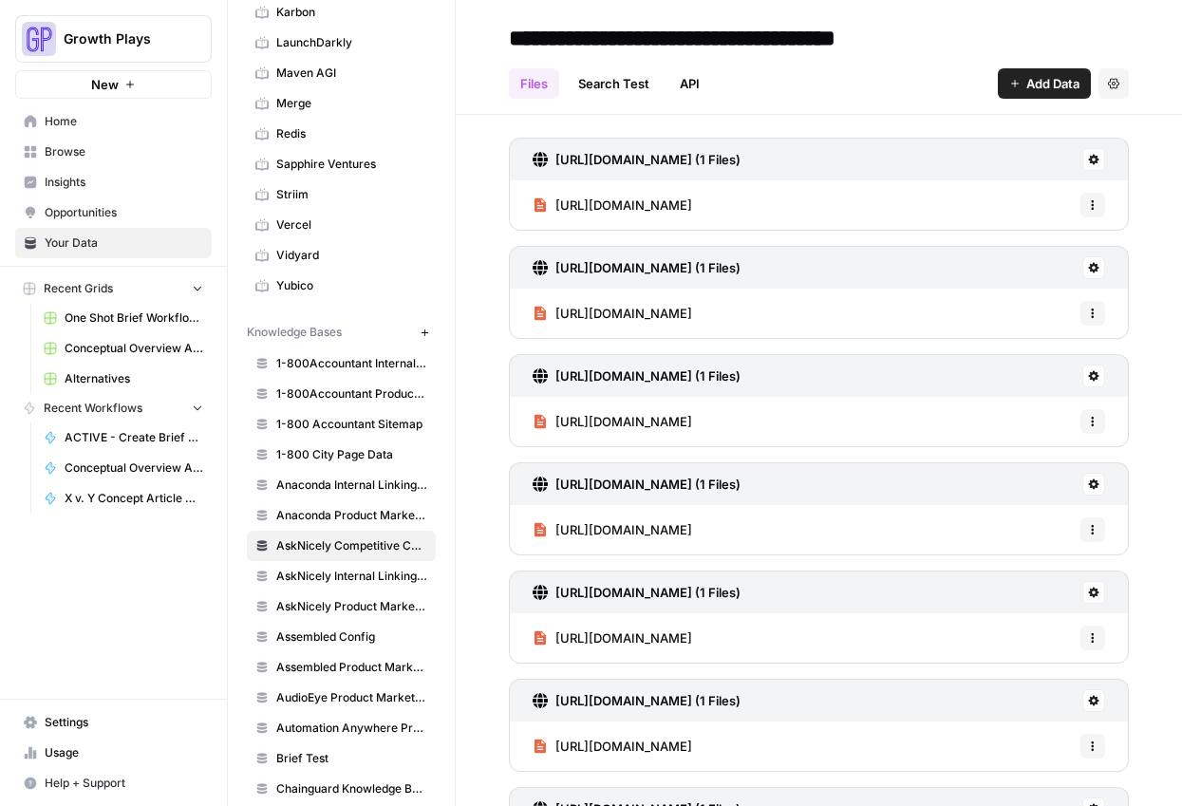
click at [1029, 80] on span "Add Data" at bounding box center [1052, 83] width 53 height 19
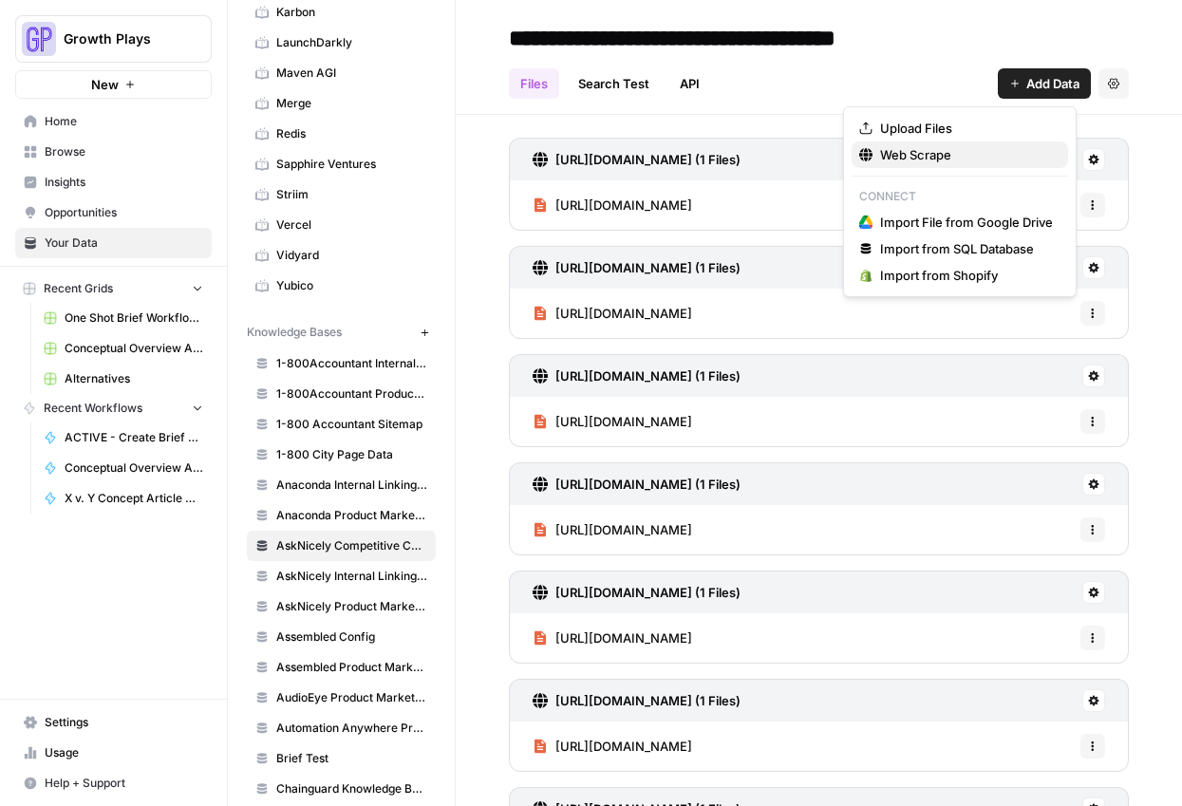
click at [888, 150] on span "Web Scrape" at bounding box center [966, 154] width 173 height 19
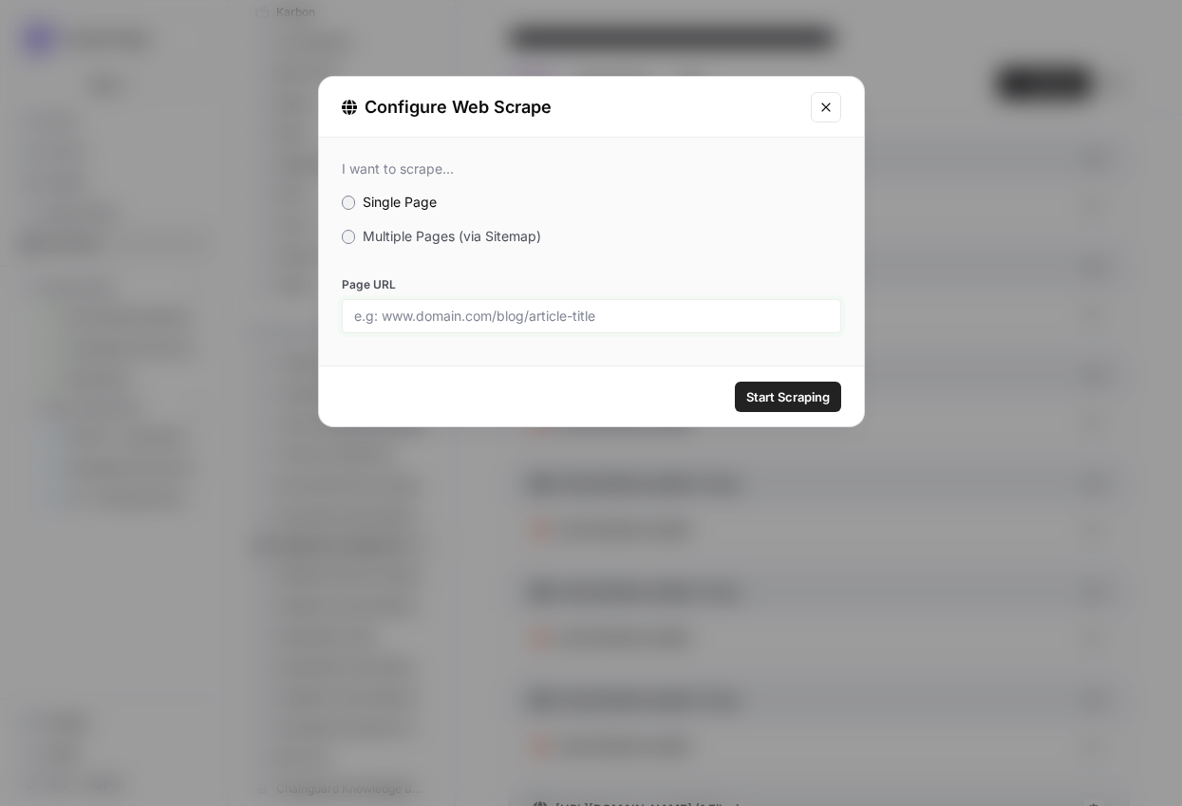
click at [551, 318] on input "Page URL" at bounding box center [591, 316] width 475 height 17
paste input "[URL][DOMAIN_NAME]"
type input "[URL][DOMAIN_NAME]"
click at [770, 404] on span "Start Scraping" at bounding box center [788, 396] width 84 height 19
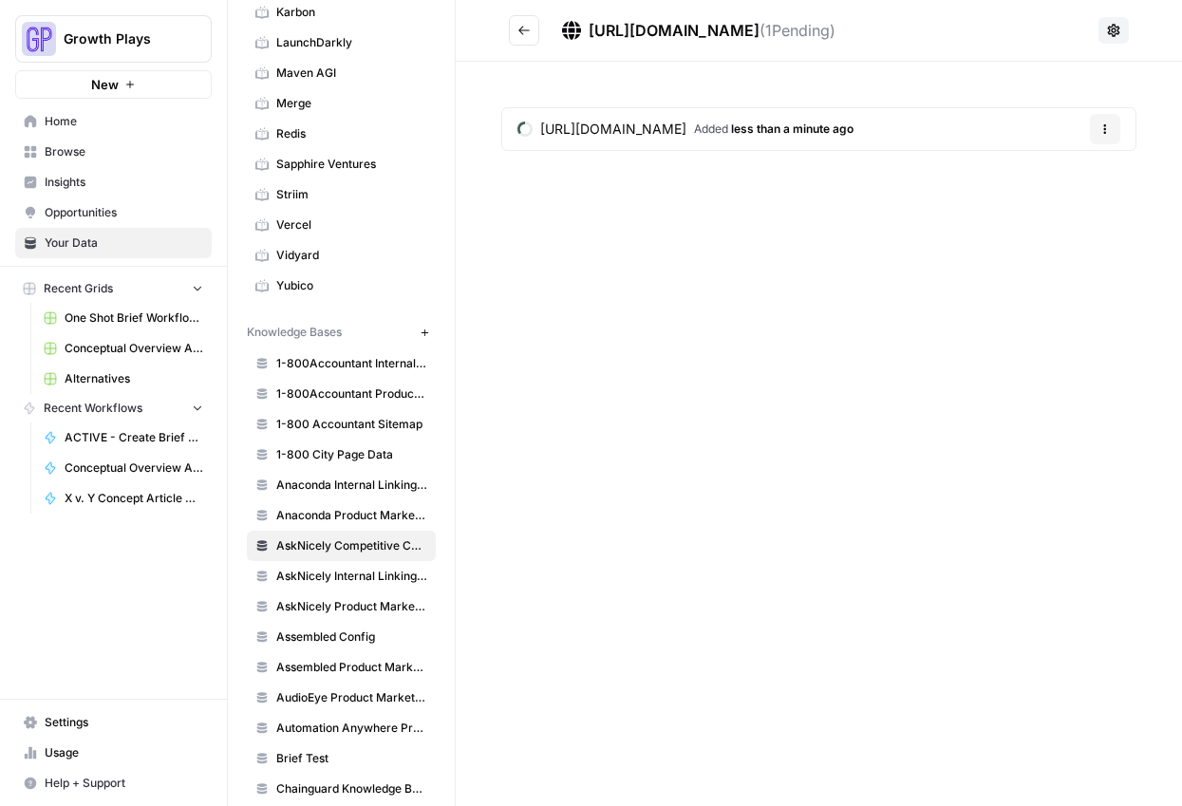
click at [534, 28] on button "Go back" at bounding box center [524, 30] width 30 height 30
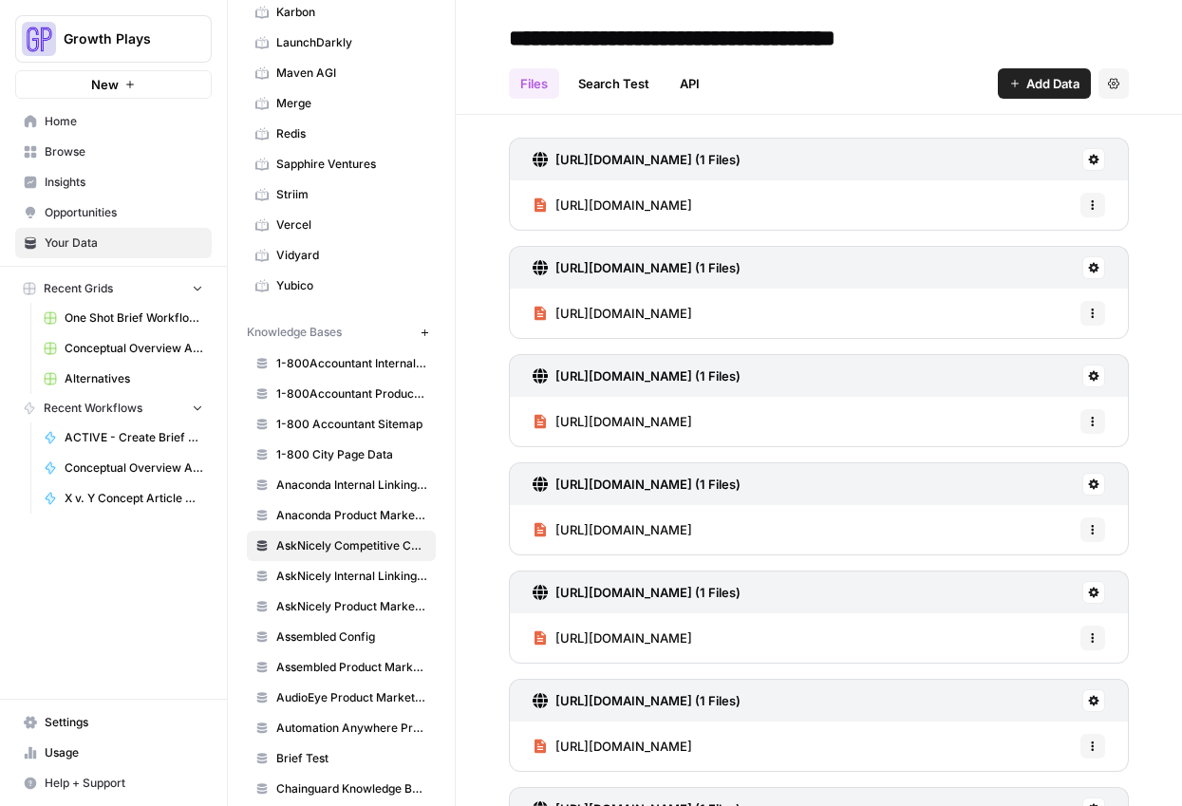
click at [1026, 74] on span "Add Data" at bounding box center [1052, 83] width 53 height 19
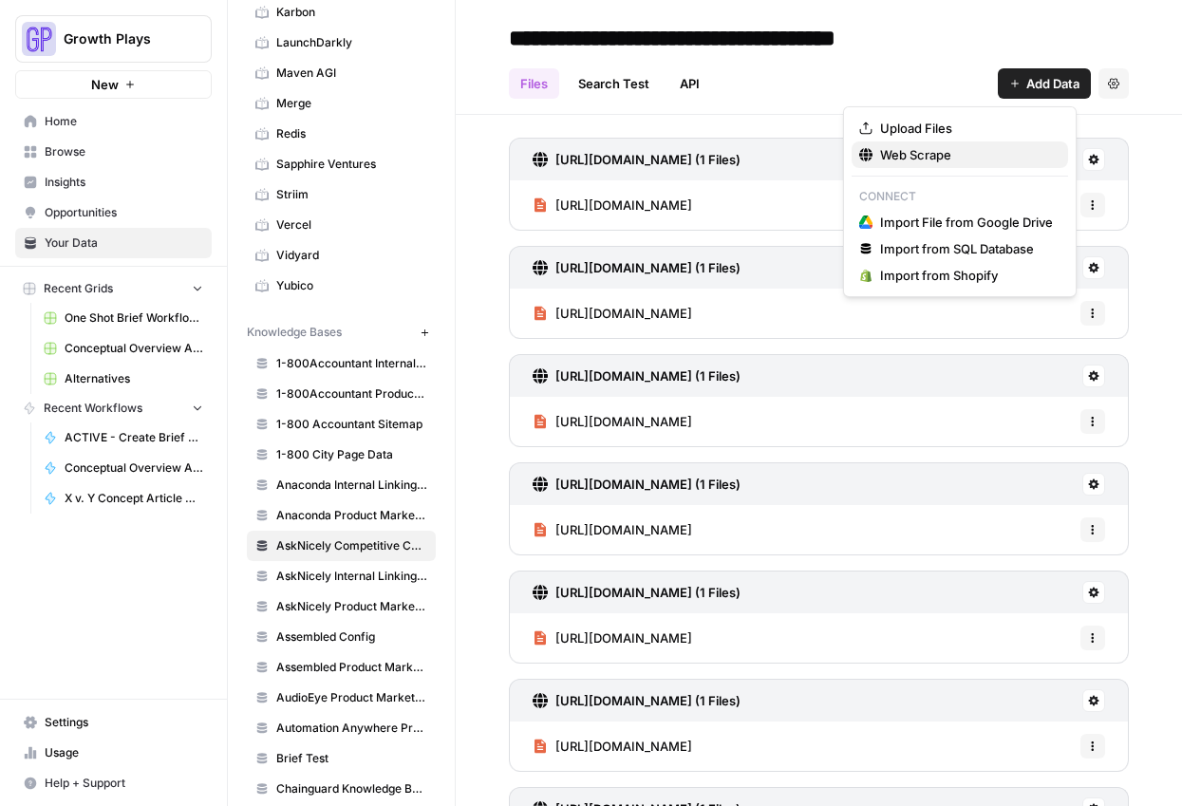
click at [941, 145] on span "Web Scrape" at bounding box center [966, 154] width 173 height 19
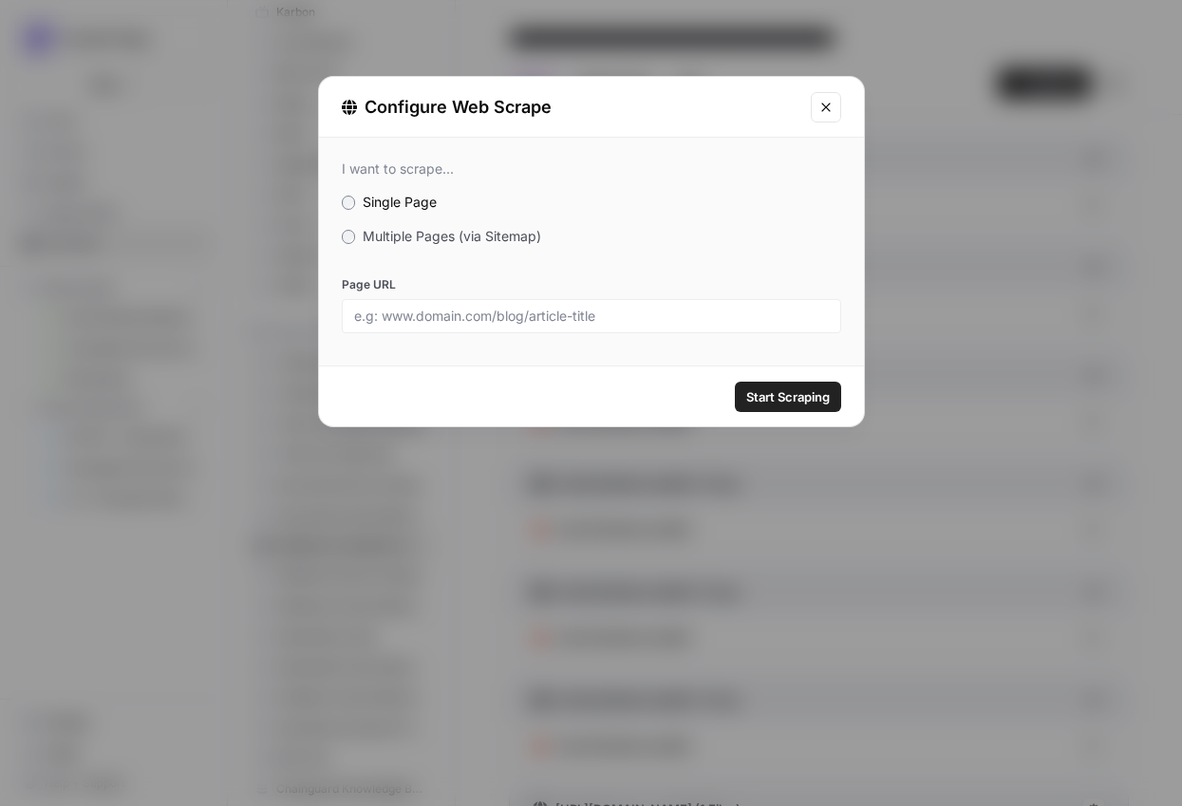
click at [520, 294] on div "Page URL" at bounding box center [591, 304] width 499 height 57
click at [526, 321] on input "Page URL" at bounding box center [591, 316] width 475 height 17
paste input "[URL][DOMAIN_NAME]"
type input "[URL][DOMAIN_NAME]"
click at [788, 395] on span "Start Scraping" at bounding box center [788, 396] width 84 height 19
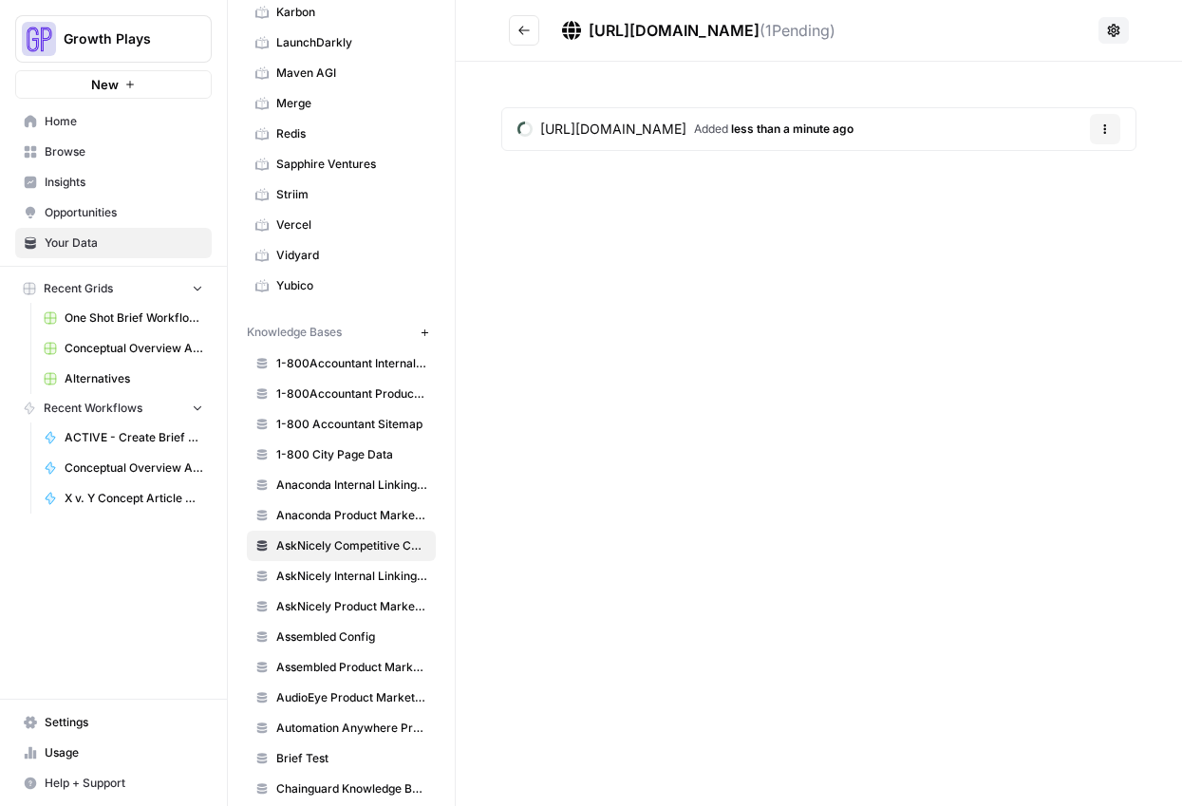
click at [534, 33] on button "Go back" at bounding box center [524, 30] width 30 height 30
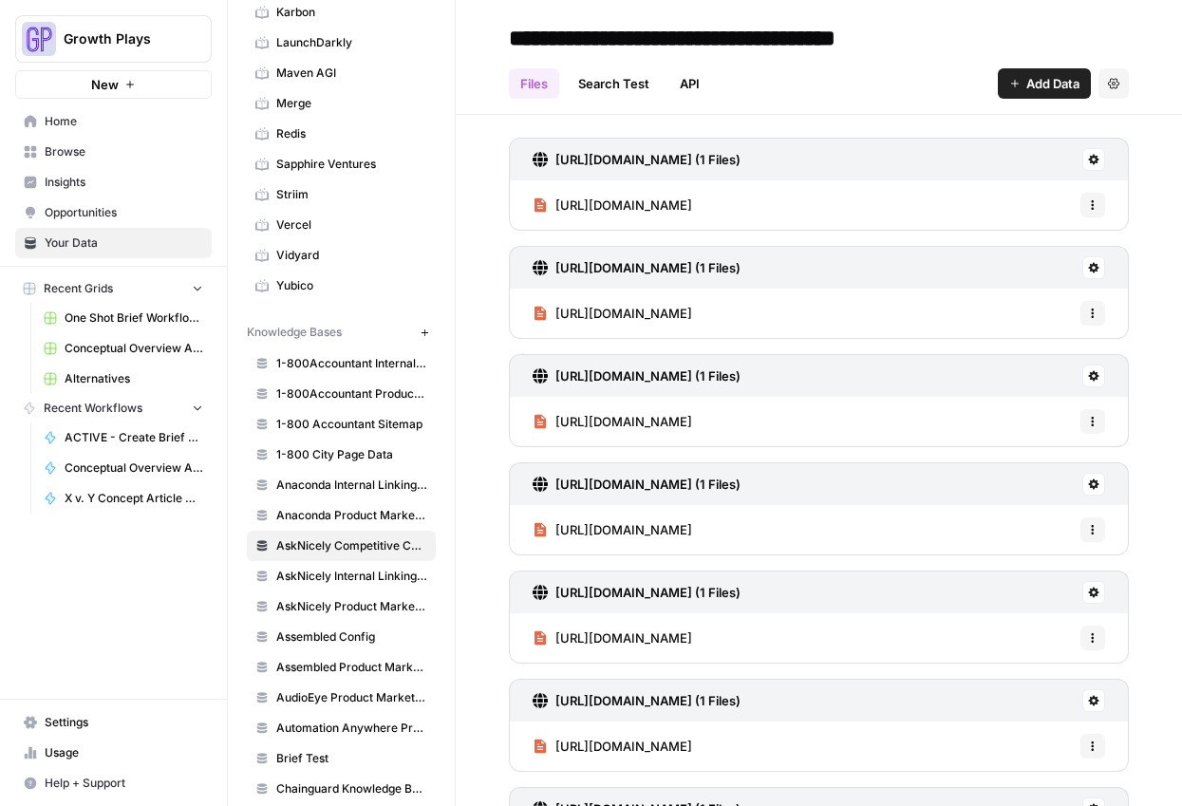
click at [1026, 81] on span "Add Data" at bounding box center [1052, 83] width 53 height 19
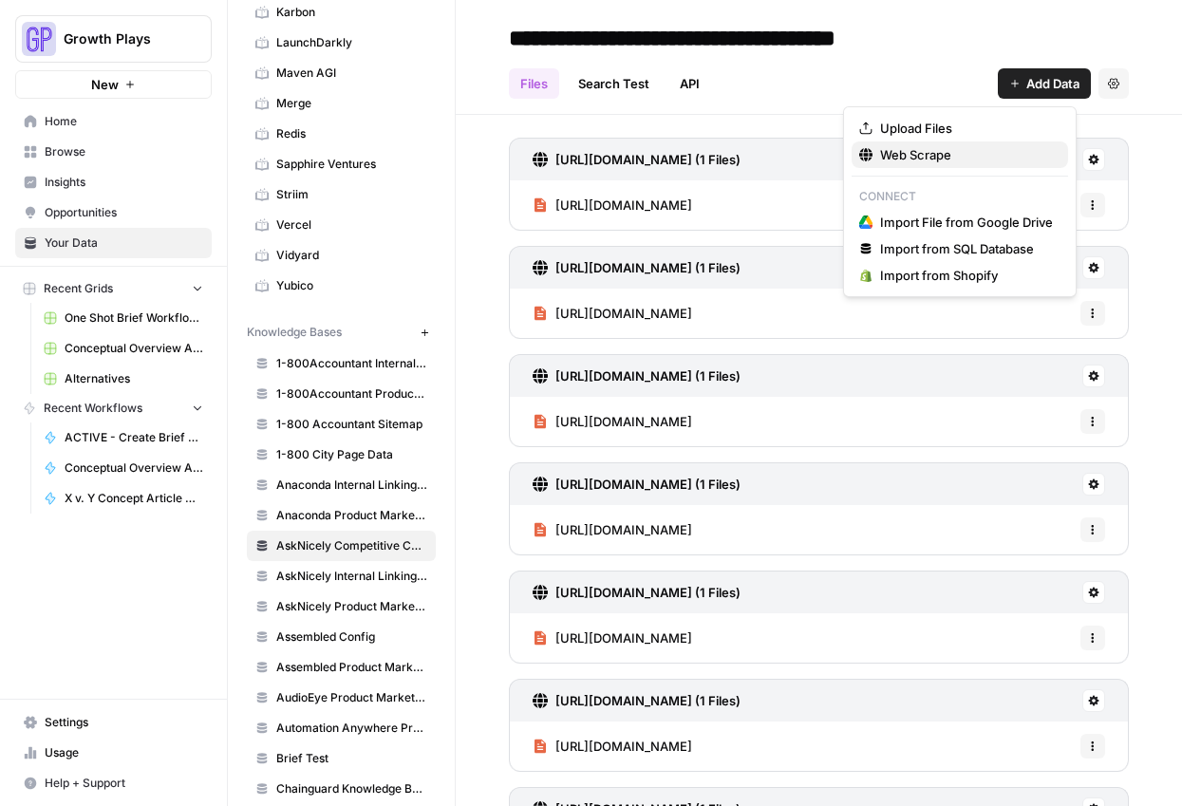
click at [892, 148] on span "Web Scrape" at bounding box center [966, 154] width 173 height 19
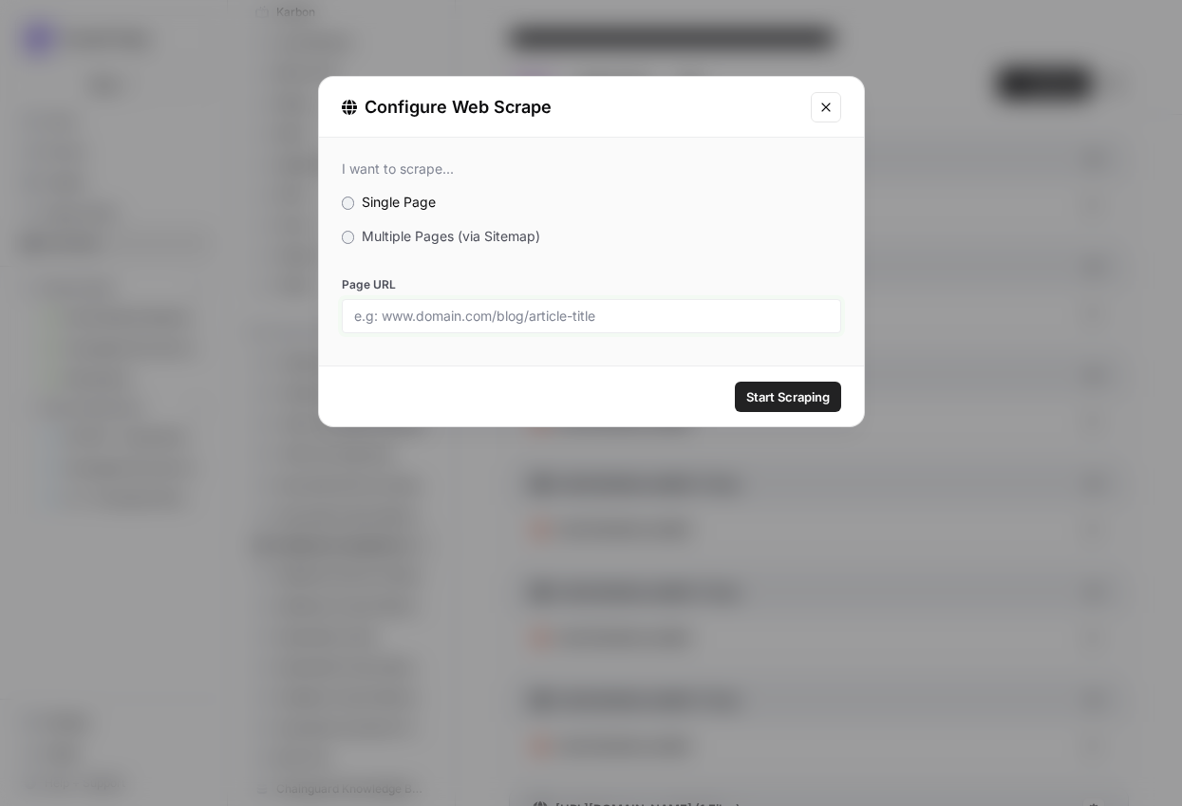
click at [609, 310] on input "Page URL" at bounding box center [591, 316] width 475 height 17
paste input "[URL][DOMAIN_NAME]"
type input "[URL][DOMAIN_NAME]"
click at [790, 404] on span "Start Scraping" at bounding box center [788, 396] width 84 height 19
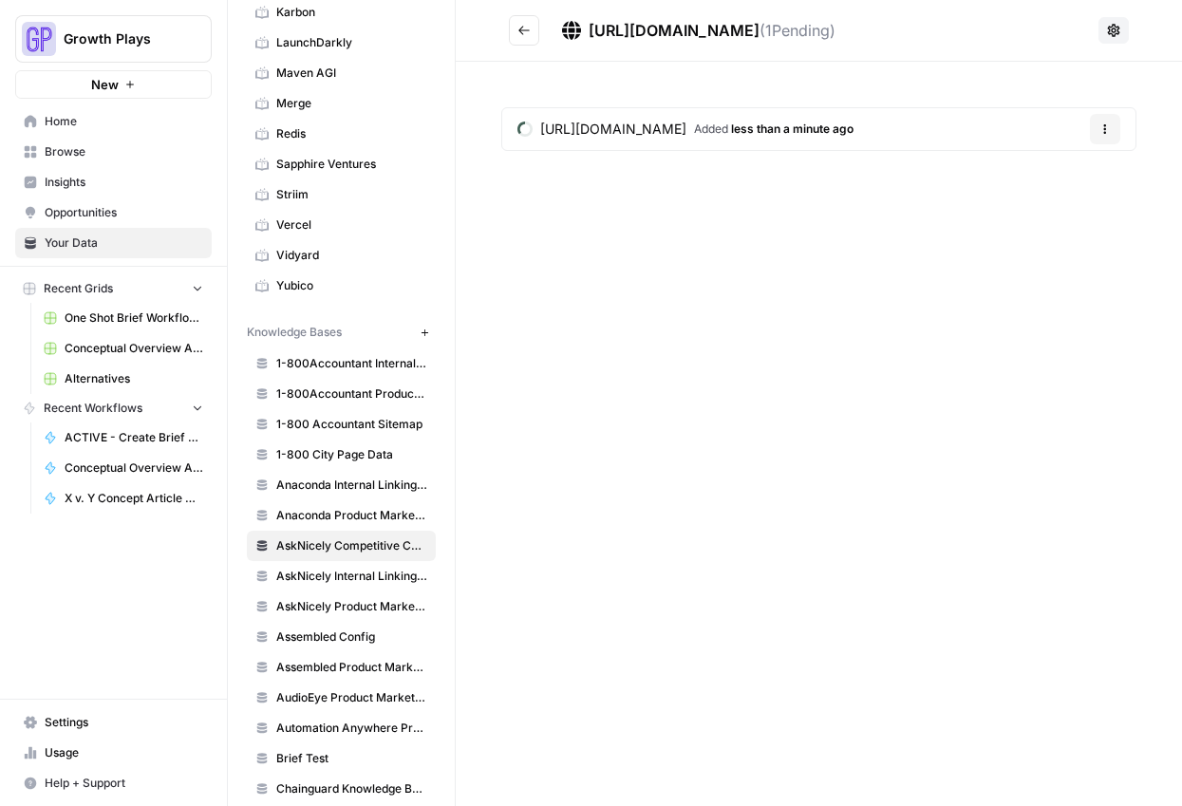
click at [518, 28] on icon "Go back" at bounding box center [523, 30] width 13 height 13
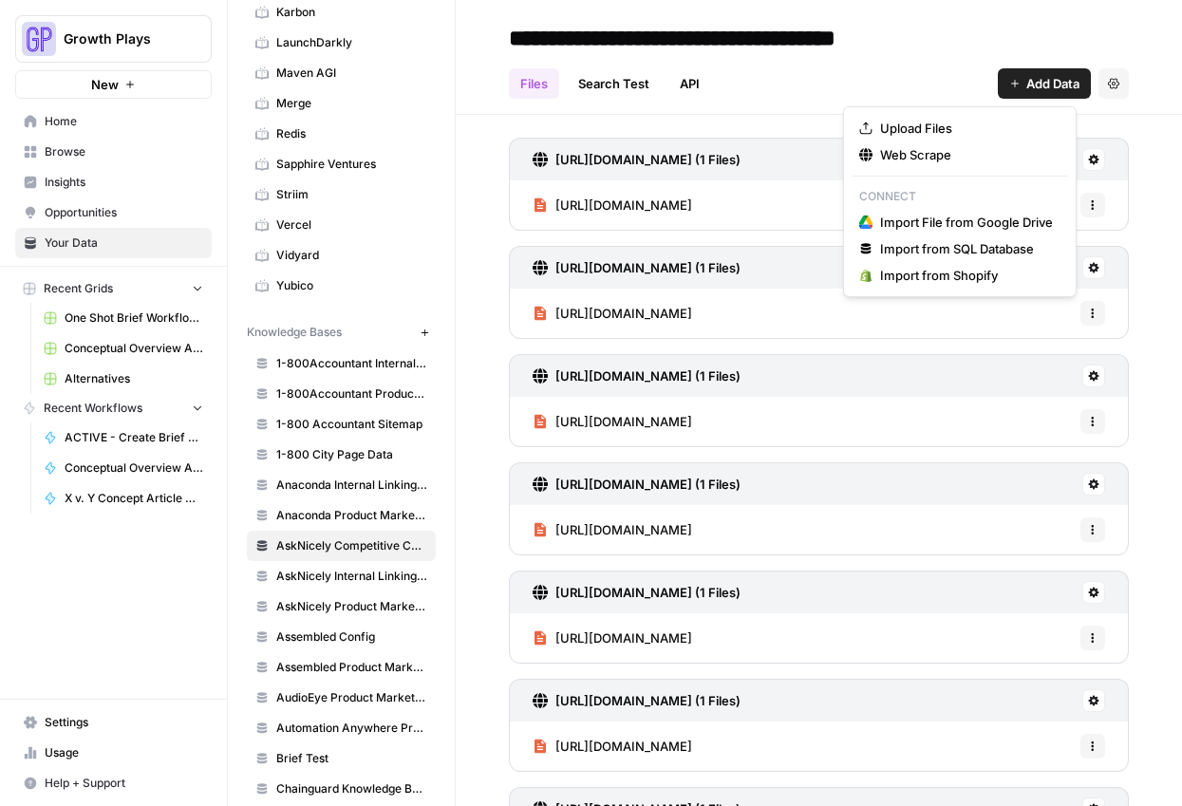
click at [1009, 81] on icon "button" at bounding box center [1014, 83] width 11 height 11
click at [938, 158] on span "Web Scrape" at bounding box center [966, 154] width 173 height 19
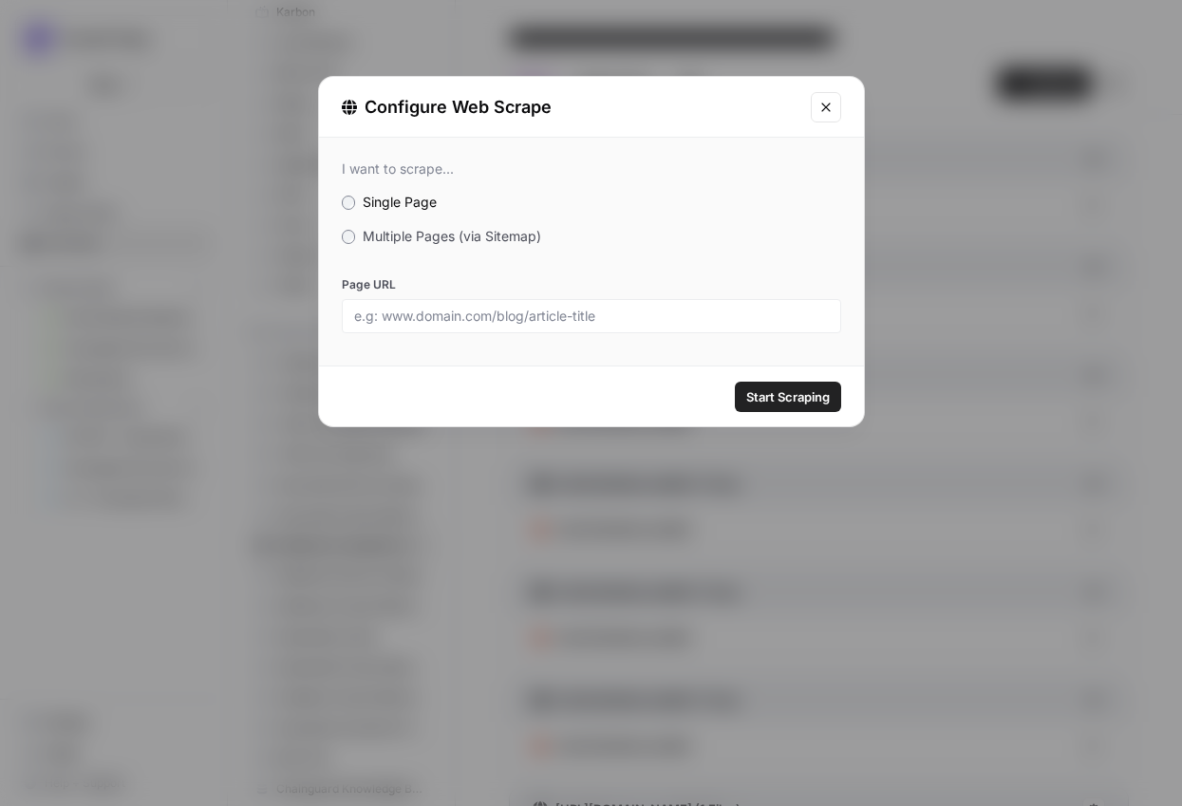
drag, startPoint x: 632, startPoint y: 324, endPoint x: 626, endPoint y: 309, distance: 16.6
click at [632, 323] on div at bounding box center [591, 316] width 499 height 34
click at [666, 315] on input "Page URL" at bounding box center [591, 316] width 475 height 17
paste input "[URL][DOMAIN_NAME]"
type input "[URL][DOMAIN_NAME]"
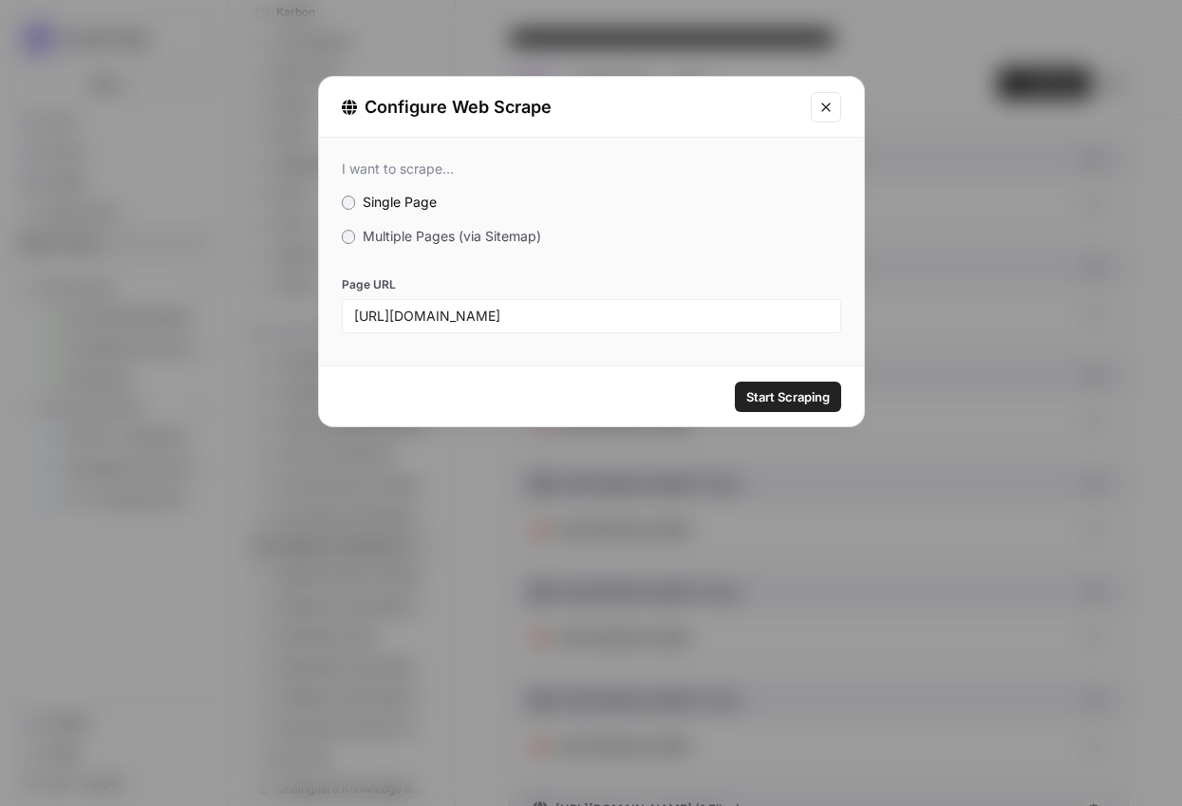
click at [778, 428] on div "Configure Web Scrape I want to scrape... Single Page Multiple Pages (via Sitema…" at bounding box center [591, 403] width 1182 height 806
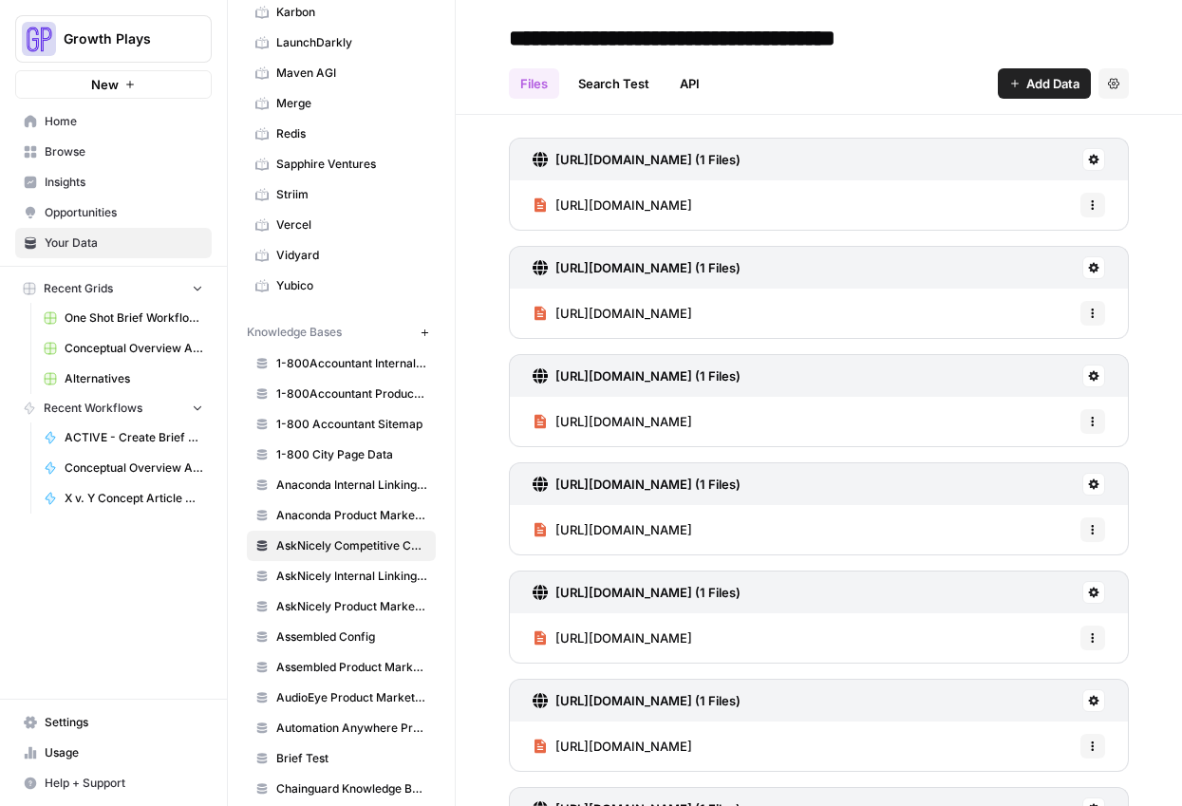
click at [740, 390] on link "[URL][DOMAIN_NAME] (1 Files)" at bounding box center [637, 376] width 208 height 42
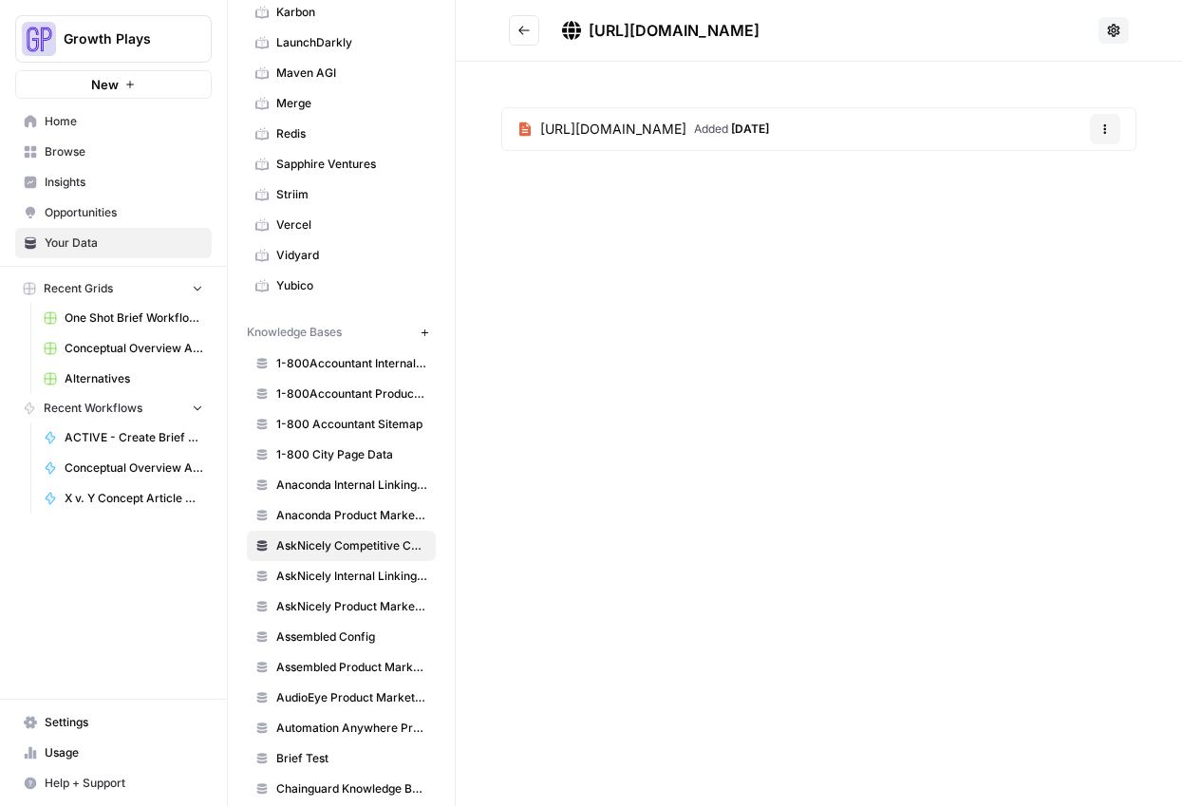
click at [531, 35] on button "Go back" at bounding box center [524, 30] width 30 height 30
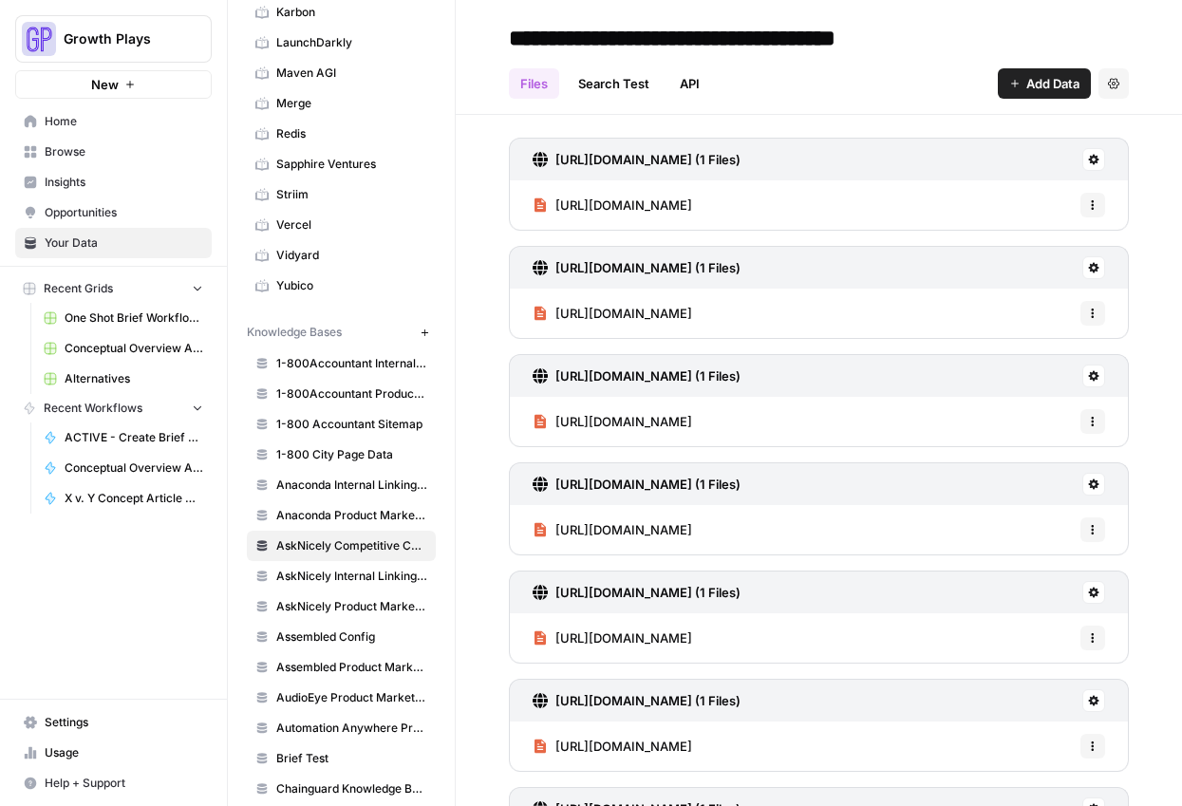
click at [1026, 85] on span "Add Data" at bounding box center [1052, 83] width 53 height 19
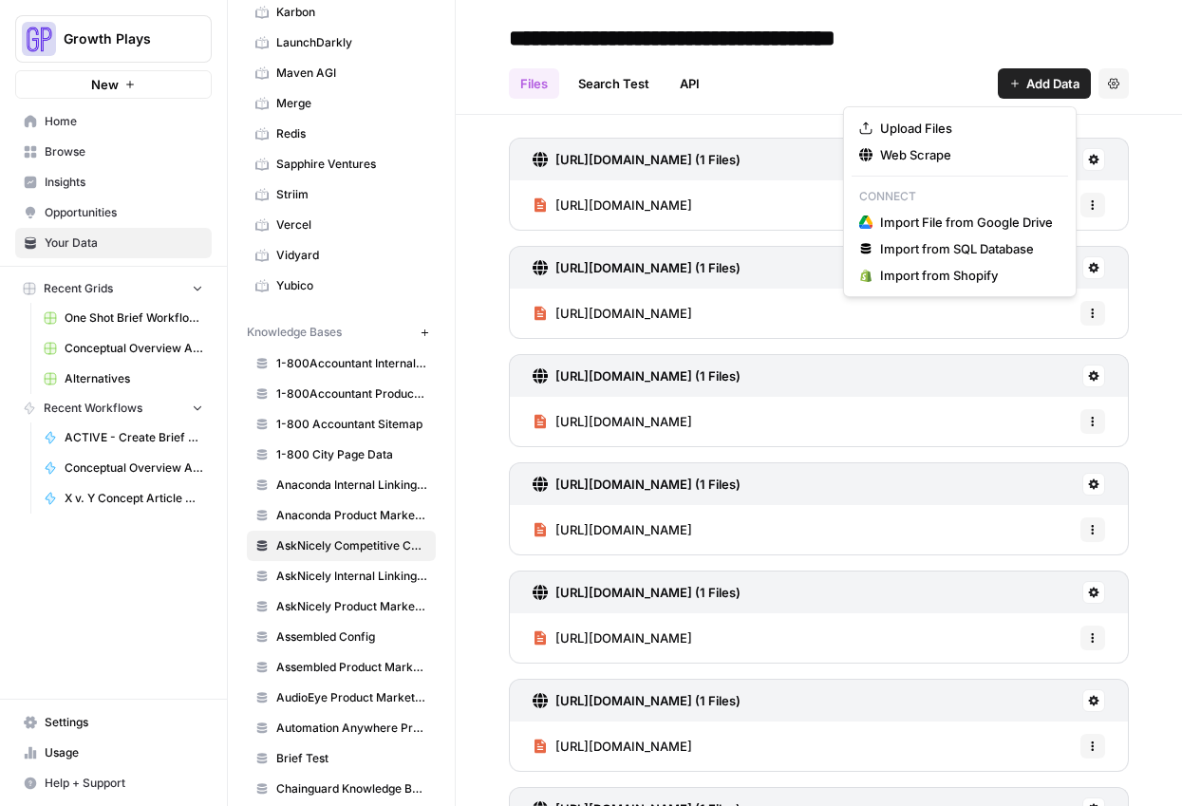
click at [998, 170] on div "Upload Files Web Scrape Connect Import File from Google Drive Import from SQL D…" at bounding box center [960, 201] width 234 height 191
click at [992, 152] on span "Web Scrape" at bounding box center [966, 154] width 173 height 19
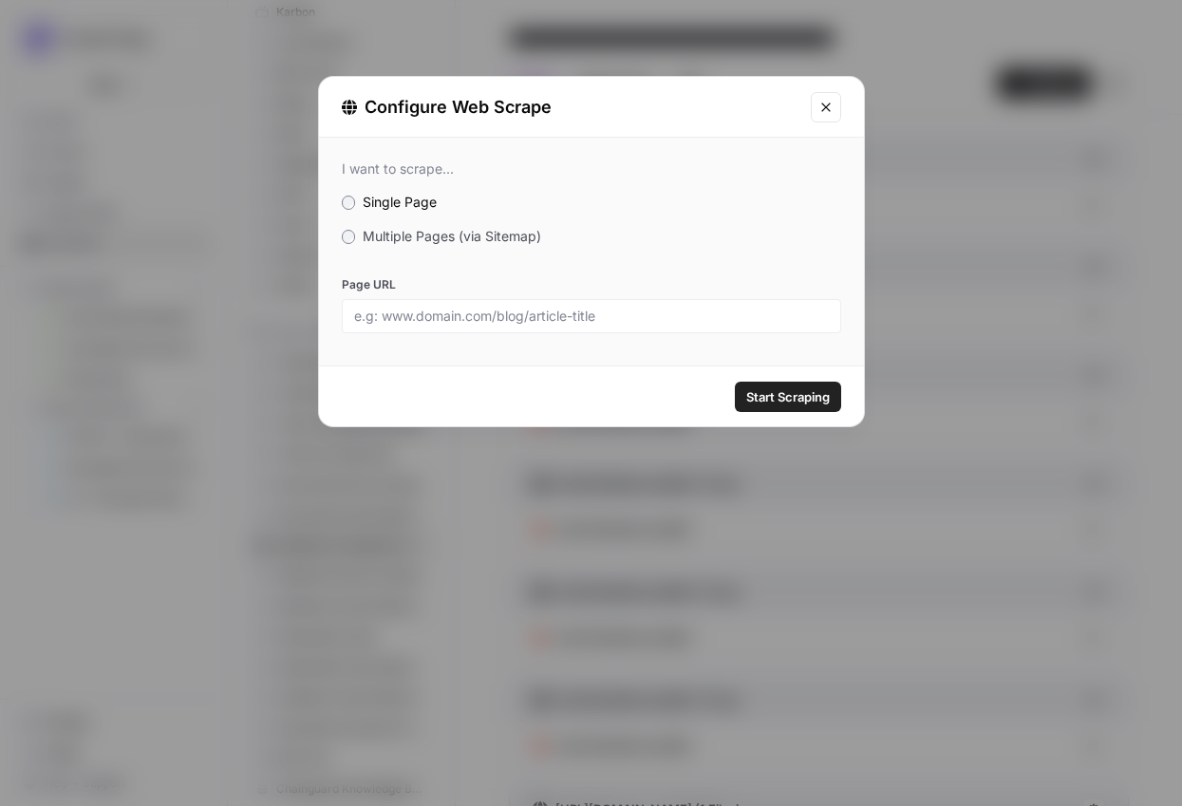
click at [655, 305] on div at bounding box center [591, 316] width 499 height 34
click at [654, 317] on input "Page URL" at bounding box center [591, 316] width 475 height 17
paste input "[URL][DOMAIN_NAME]"
type input "[URL][DOMAIN_NAME]"
click at [780, 398] on span "Start Scraping" at bounding box center [788, 396] width 84 height 19
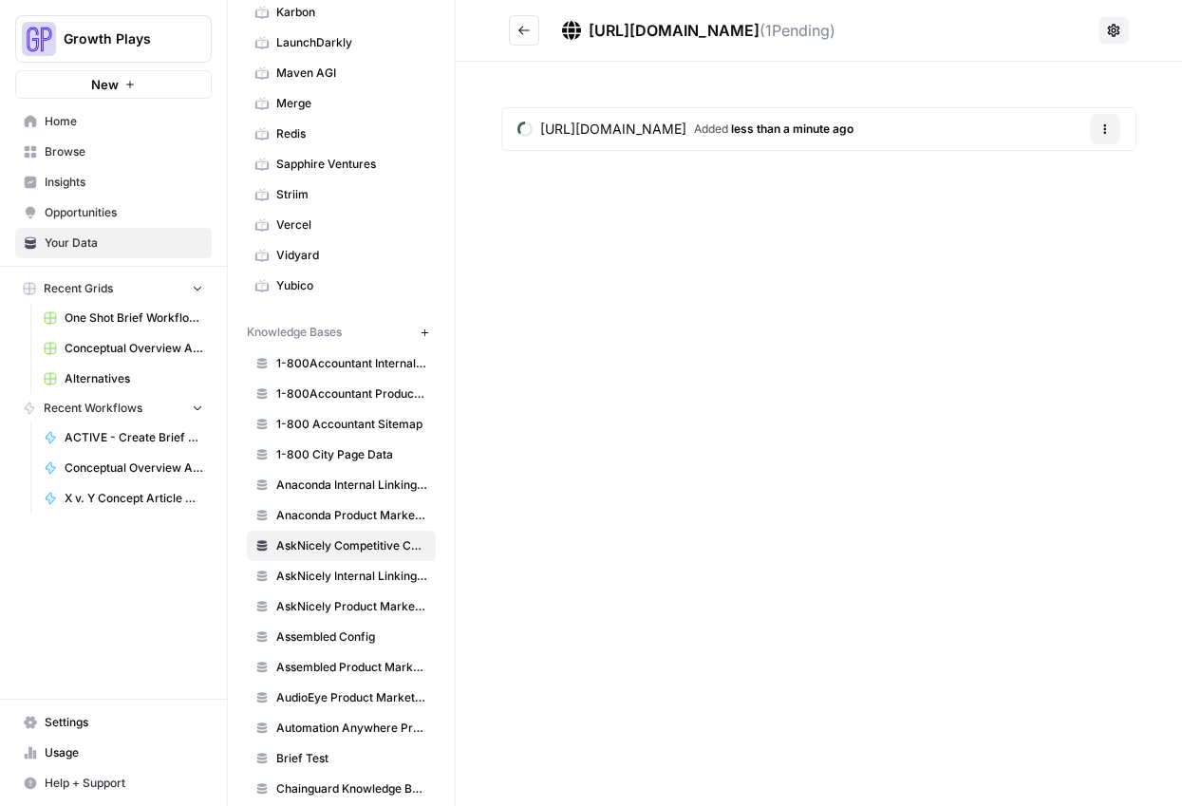
click at [531, 28] on button "Go back" at bounding box center [524, 30] width 30 height 30
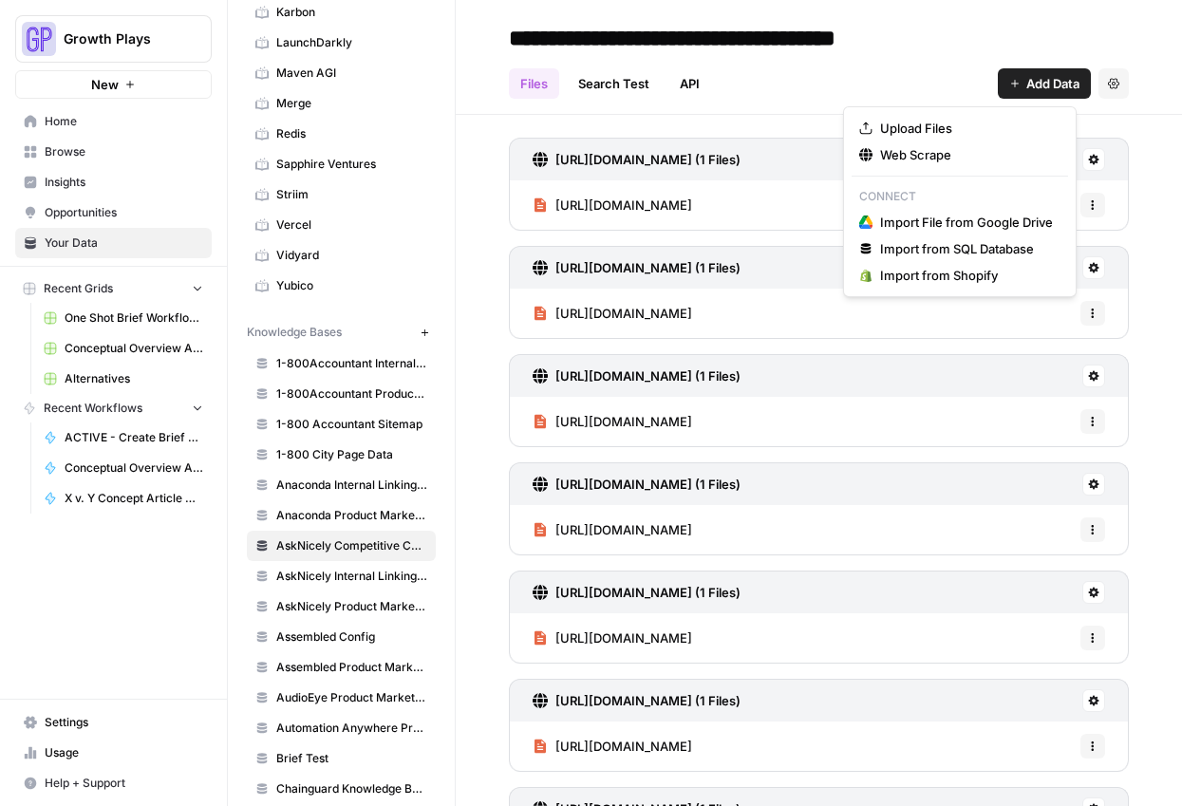
click at [1026, 88] on span "Add Data" at bounding box center [1052, 83] width 53 height 19
click at [990, 160] on span "Web Scrape" at bounding box center [966, 154] width 173 height 19
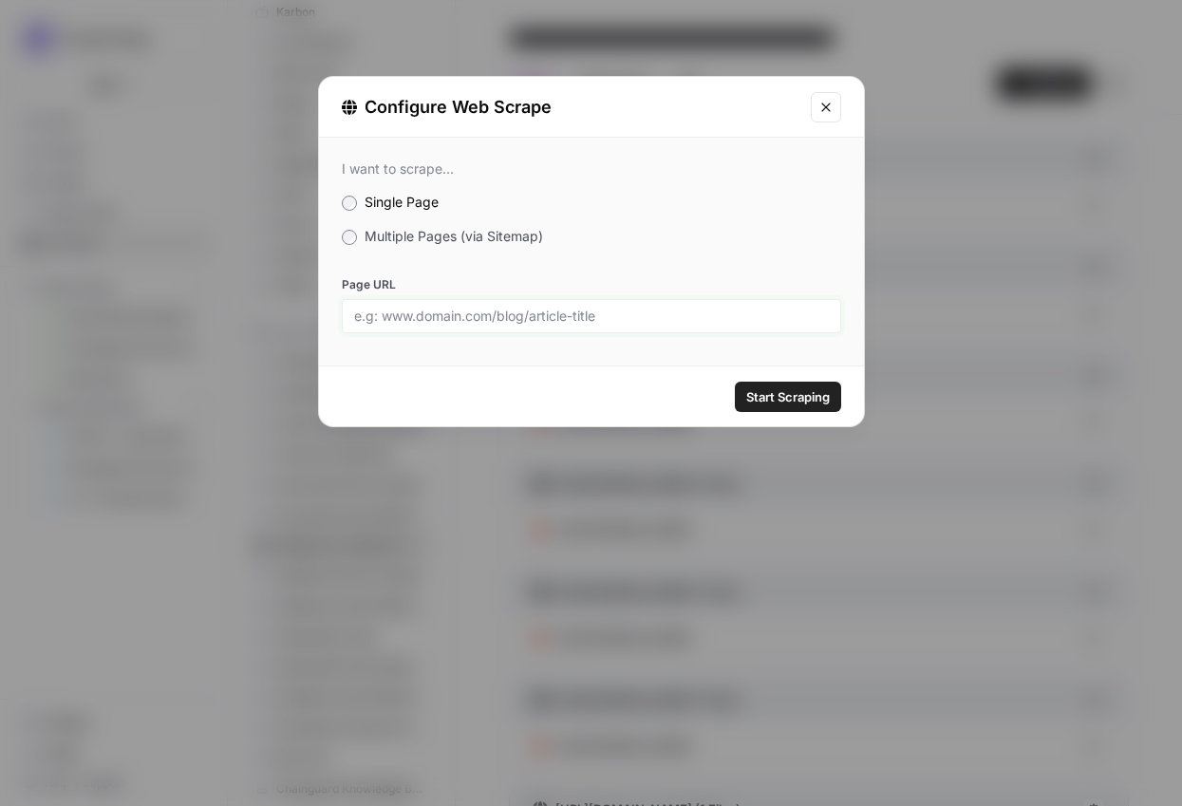
click at [526, 308] on input "Page URL" at bounding box center [591, 316] width 475 height 17
paste input "[URL][DOMAIN_NAME]"
type input "[URL][DOMAIN_NAME]"
click at [779, 391] on span "Start Scraping" at bounding box center [788, 396] width 84 height 19
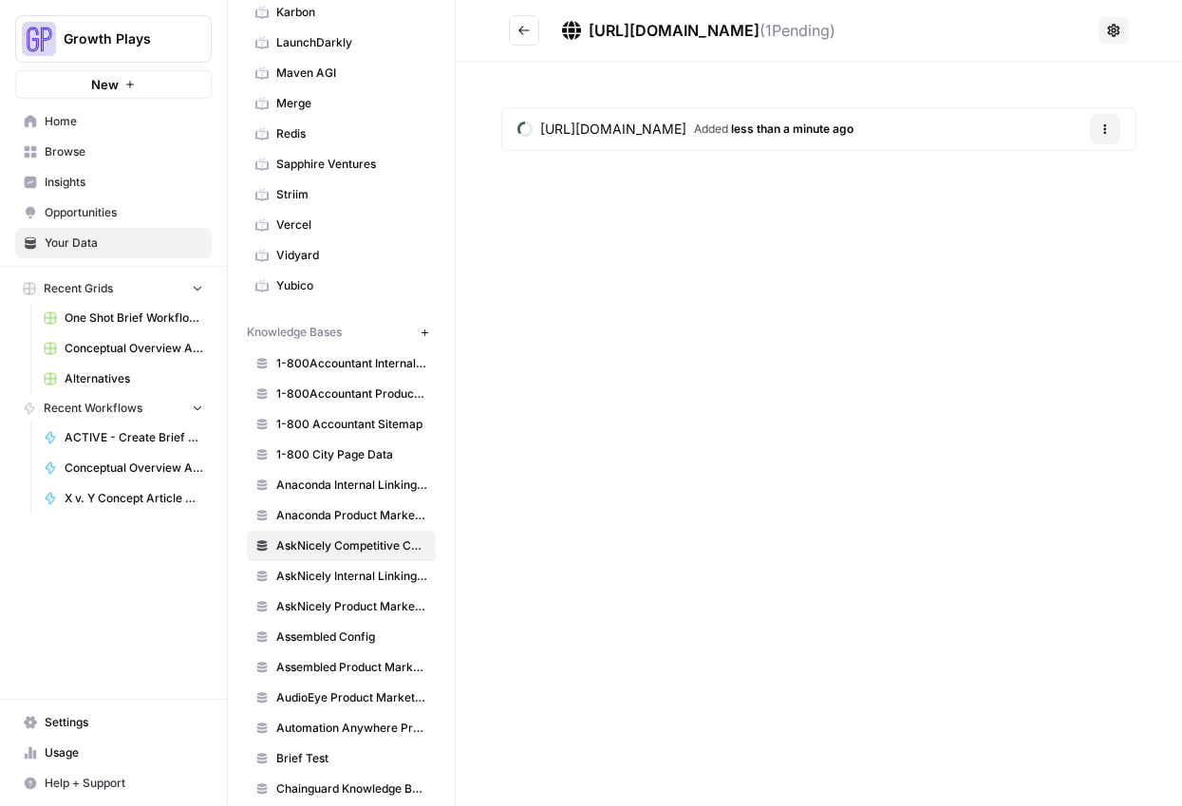
click at [523, 32] on icon "Go back" at bounding box center [523, 30] width 13 height 13
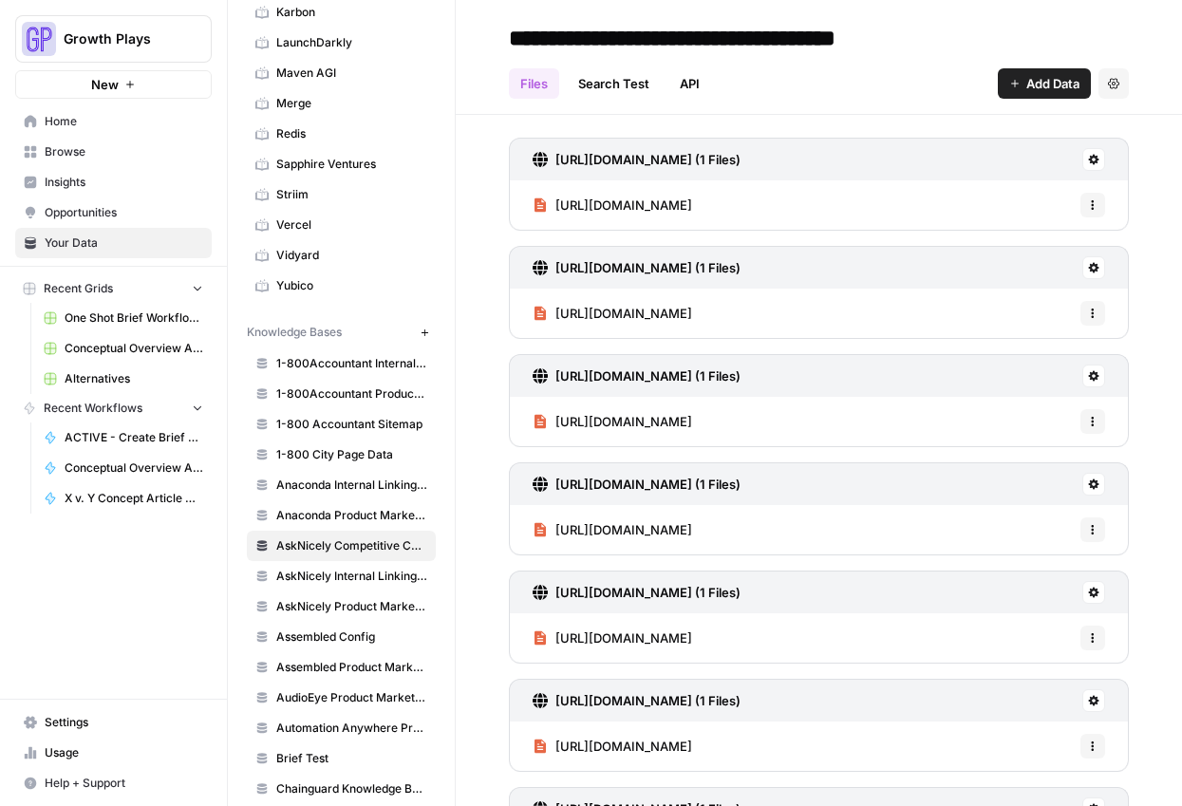
click at [1008, 78] on button "Add Data" at bounding box center [1044, 83] width 93 height 30
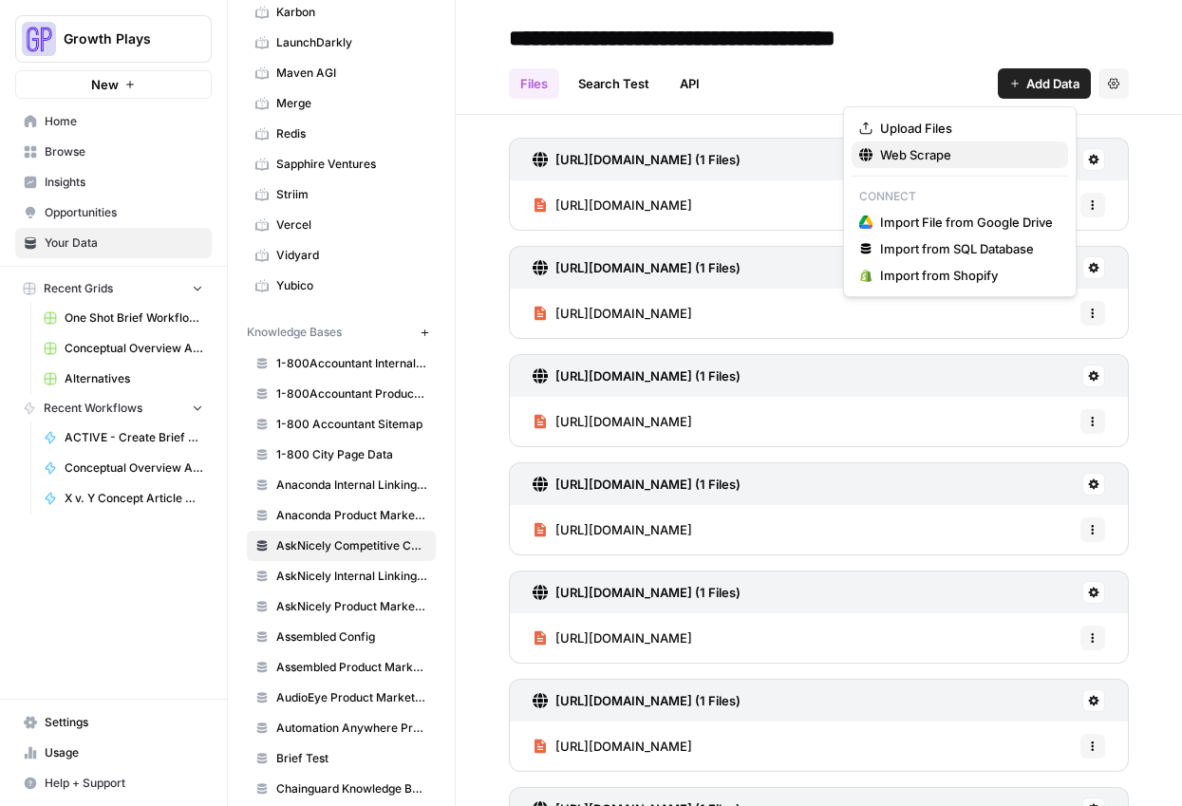
click at [921, 151] on span "Web Scrape" at bounding box center [966, 154] width 173 height 19
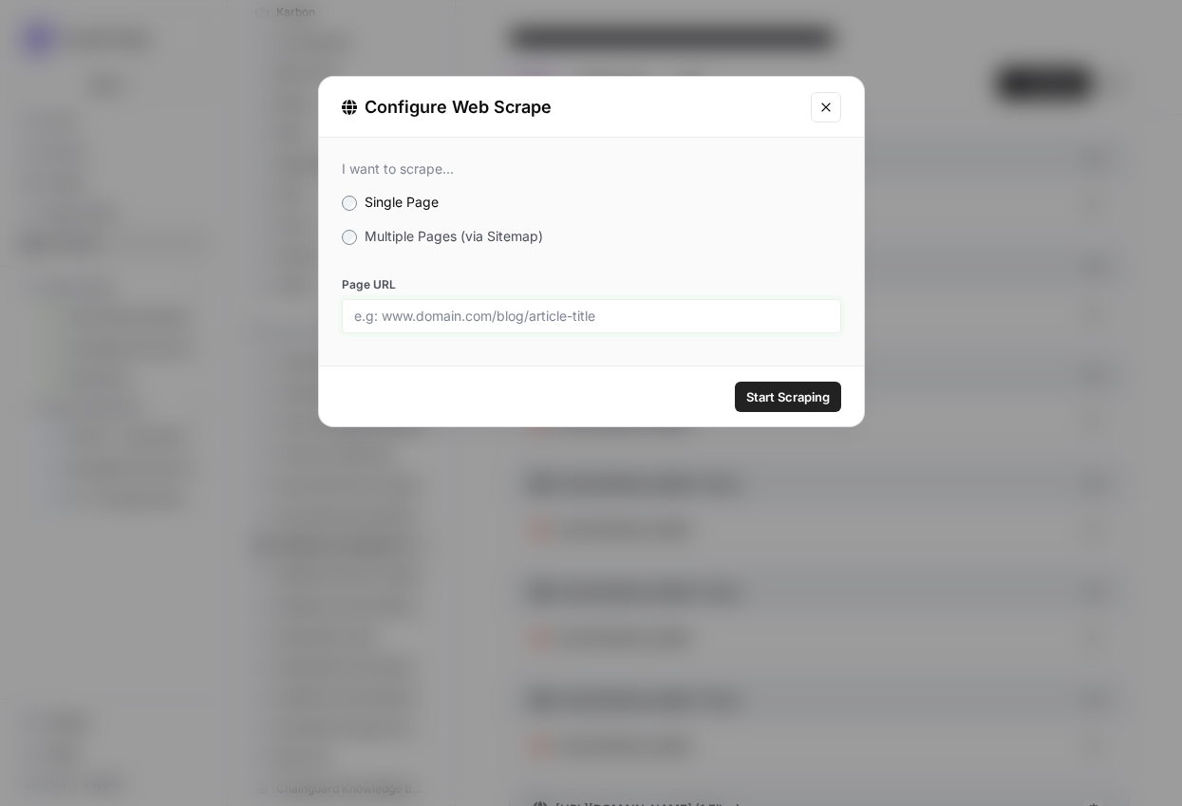
click at [647, 324] on div at bounding box center [591, 316] width 499 height 34
paste input "[URL][DOMAIN_NAME]"
type input "[URL][DOMAIN_NAME]"
click at [781, 406] on button "Start Scraping" at bounding box center [788, 397] width 106 height 30
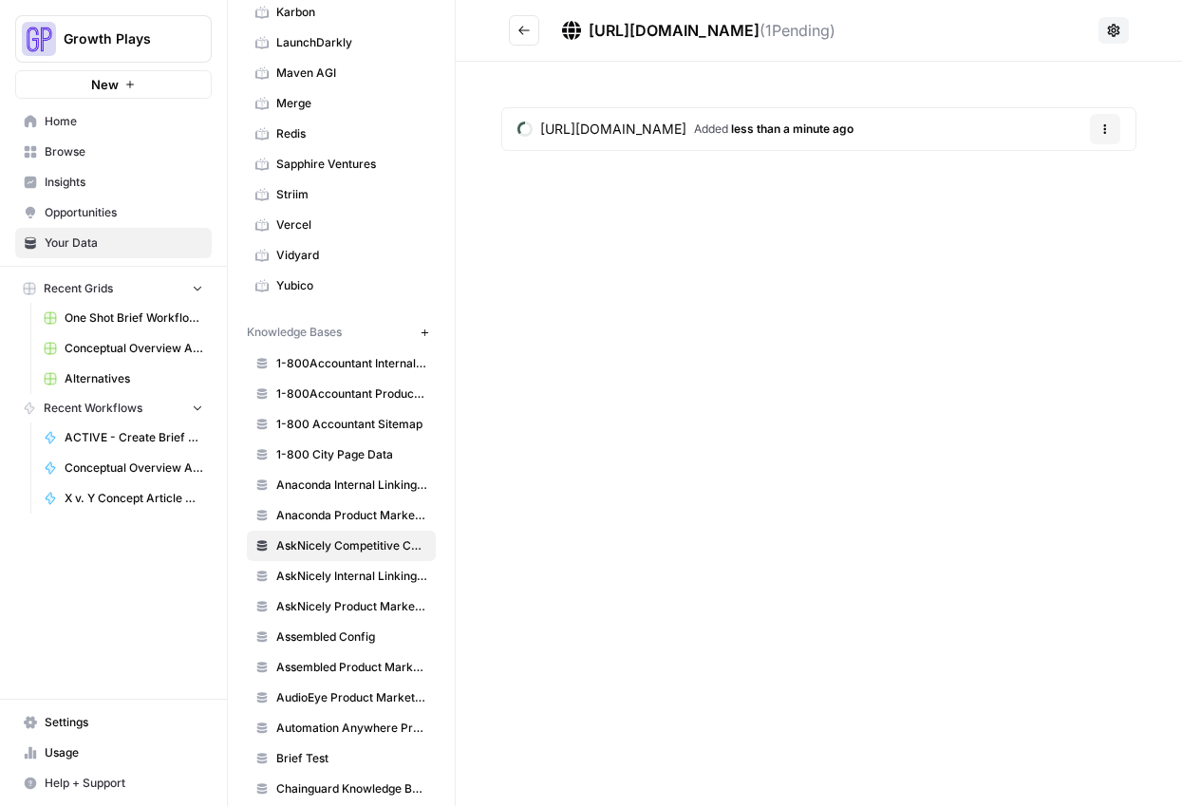
click at [526, 36] on icon "Go back" at bounding box center [523, 30] width 13 height 13
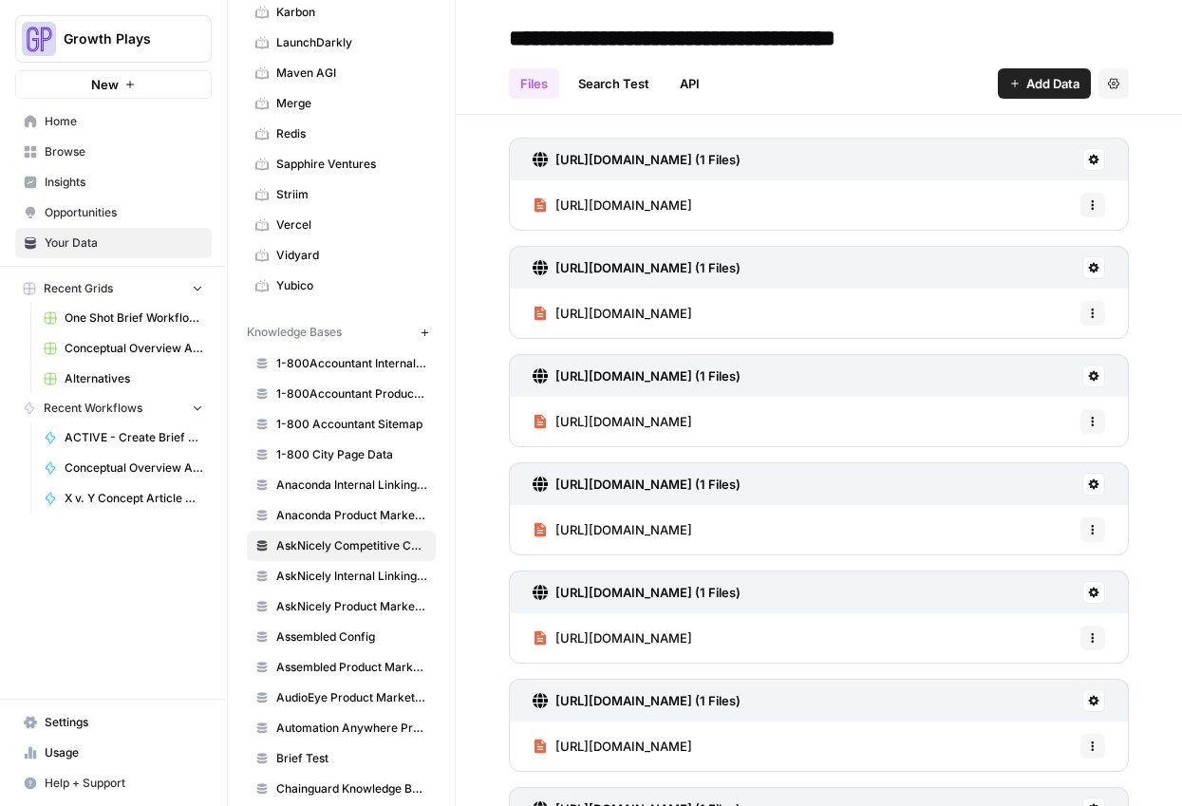
click at [1058, 78] on div "Add Data Settings" at bounding box center [1063, 83] width 131 height 30
click at [1045, 78] on span "Add Data" at bounding box center [1052, 83] width 53 height 19
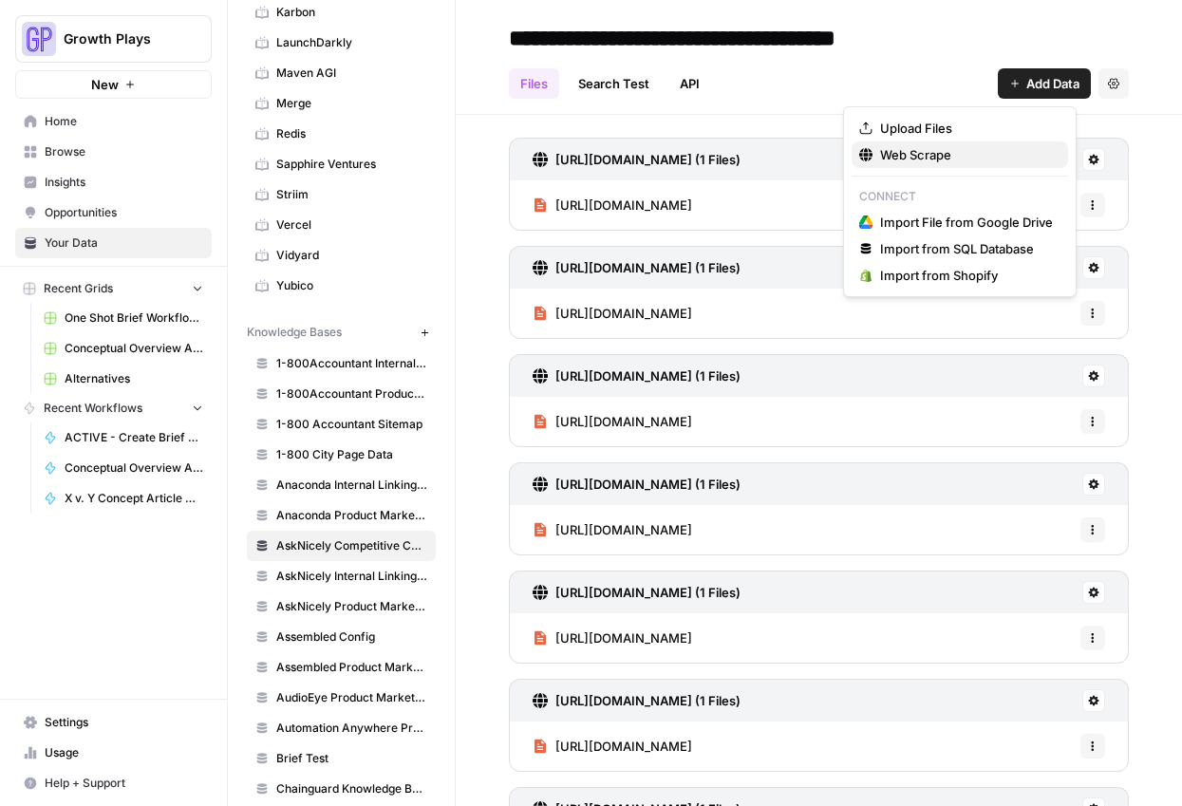
click at [909, 154] on span "Web Scrape" at bounding box center [966, 154] width 173 height 19
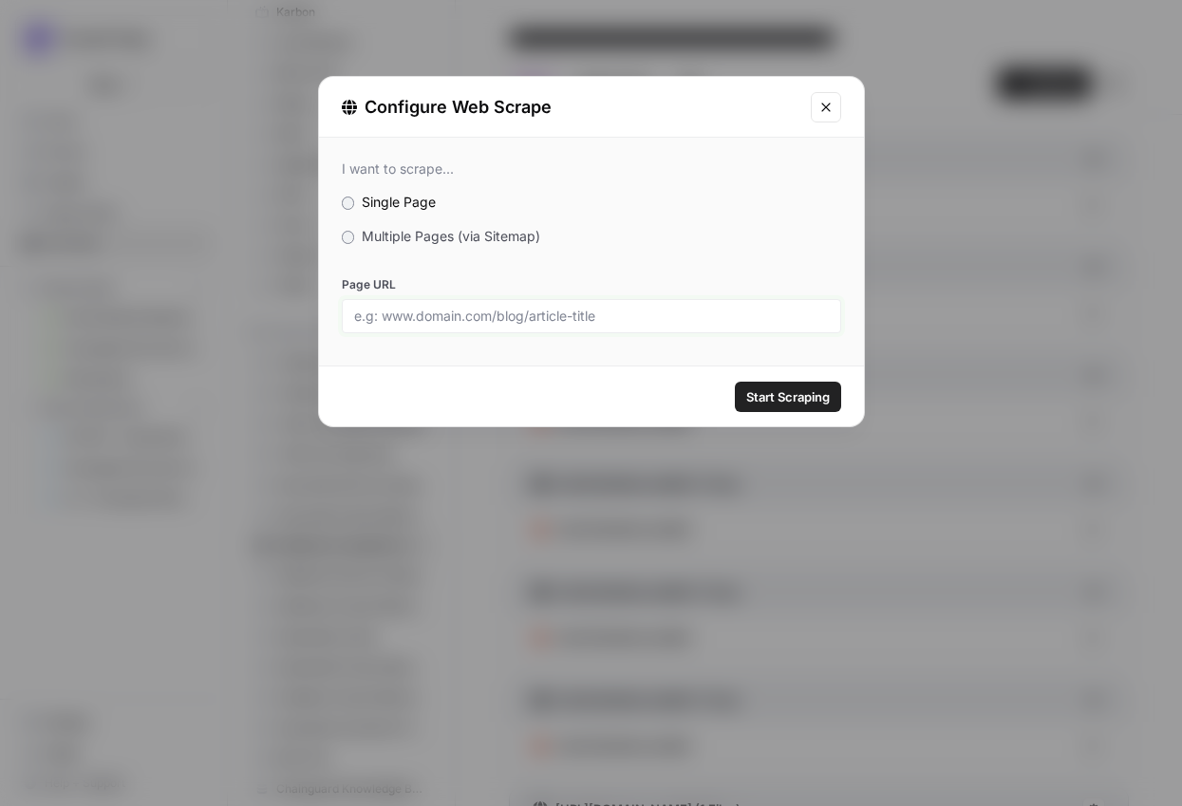
click at [652, 314] on input "Page URL" at bounding box center [591, 316] width 475 height 17
paste input "[URL][DOMAIN_NAME]"
type input "[URL][DOMAIN_NAME]"
click at [798, 396] on span "Start Scraping" at bounding box center [788, 396] width 84 height 19
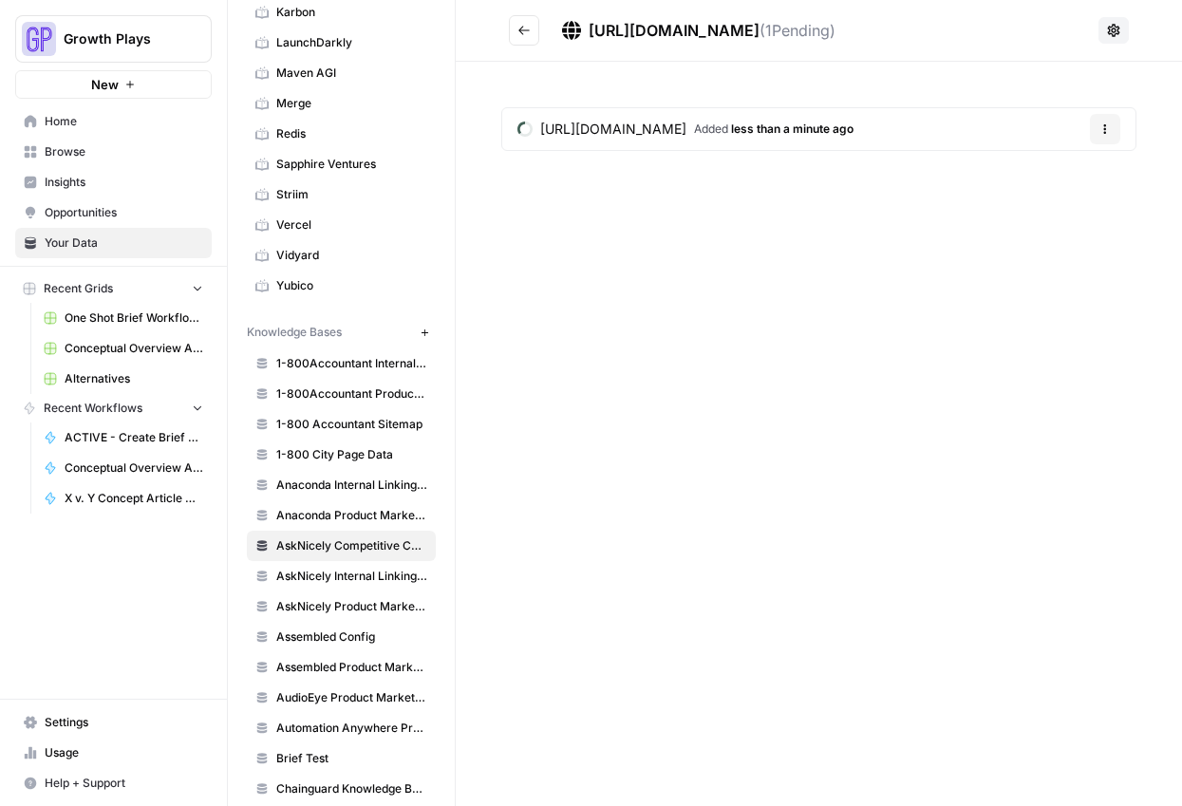
click at [522, 38] on button "Go back" at bounding box center [524, 30] width 30 height 30
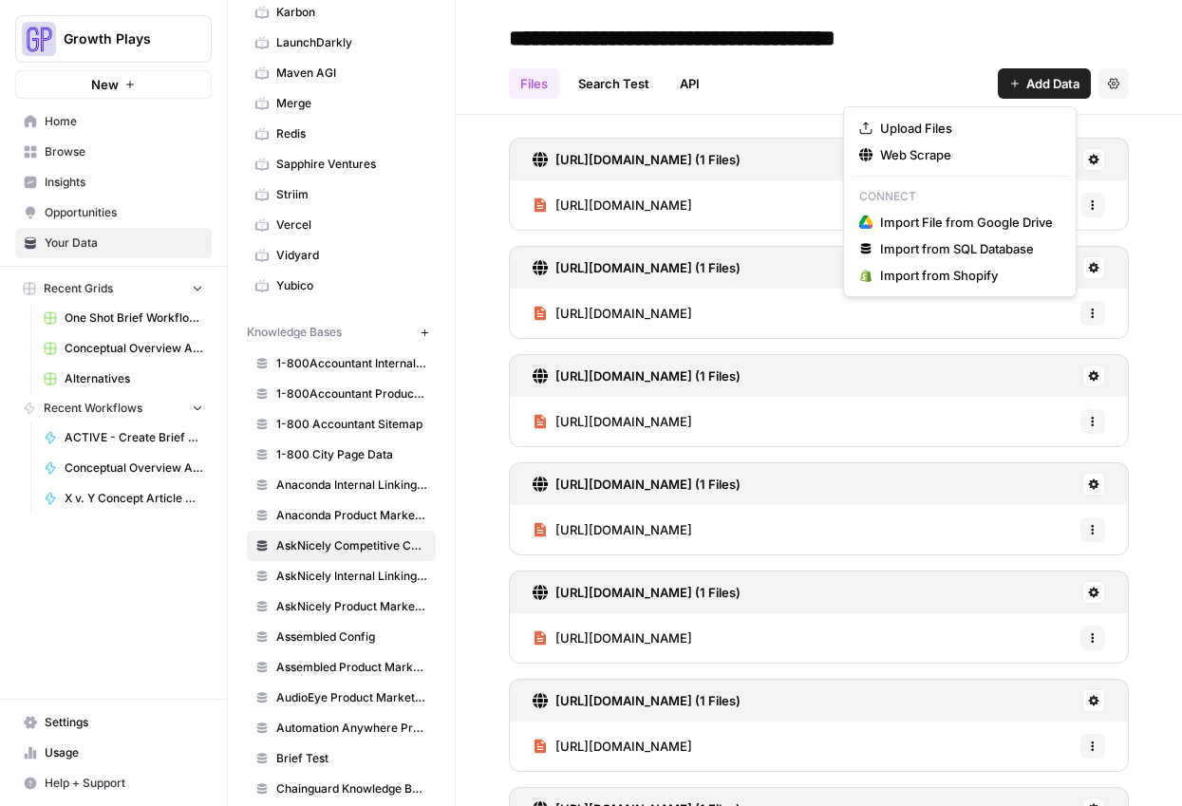
click at [1008, 83] on button "Add Data" at bounding box center [1044, 83] width 93 height 30
click at [894, 151] on span "Web Scrape" at bounding box center [966, 154] width 173 height 19
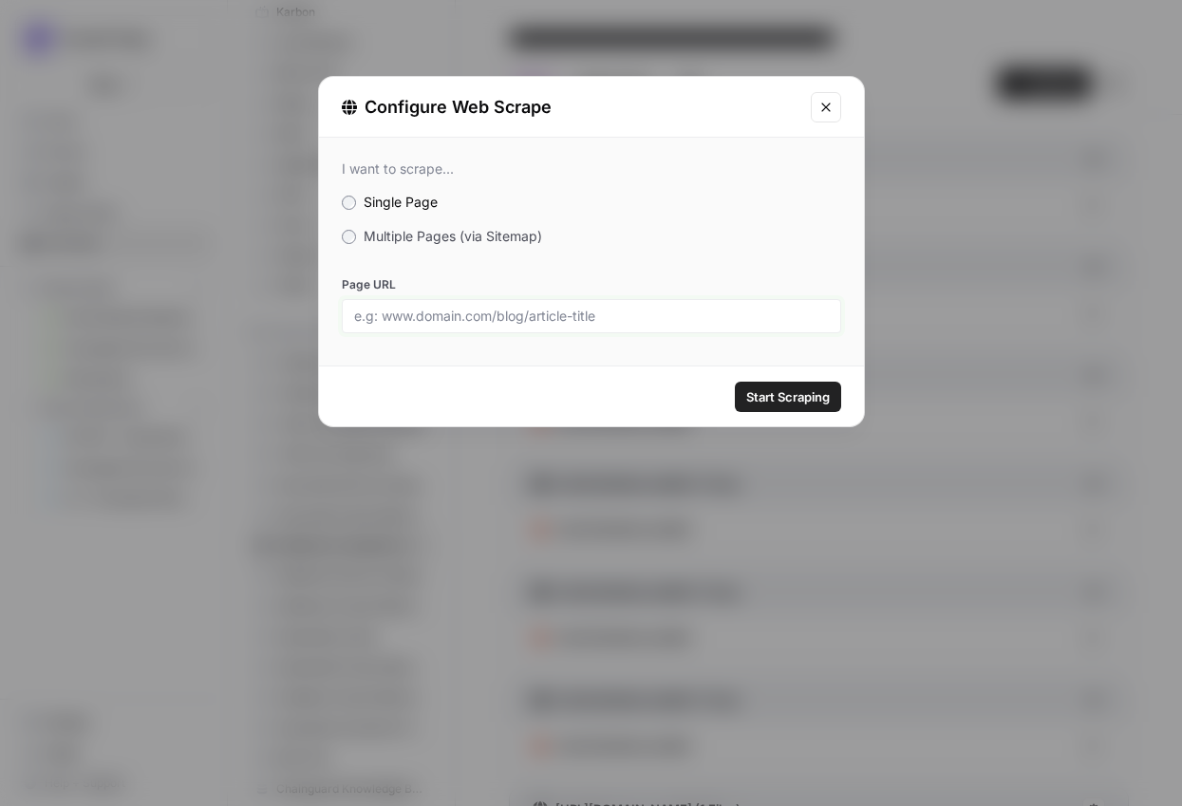
click at [609, 309] on input "Page URL" at bounding box center [591, 316] width 475 height 17
paste input "[URL][DOMAIN_NAME]"
type input "[URL][DOMAIN_NAME]"
click at [780, 390] on span "Start Scraping" at bounding box center [788, 396] width 84 height 19
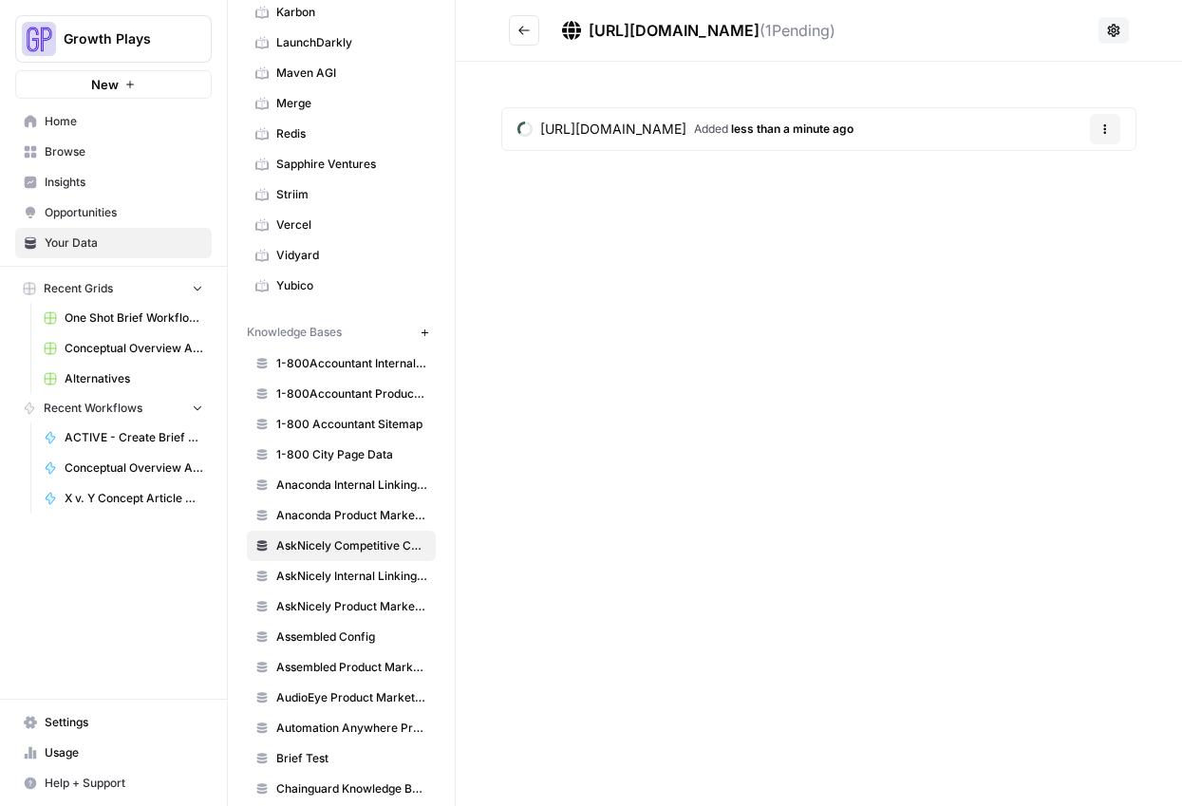
click at [526, 36] on icon "Go back" at bounding box center [523, 30] width 13 height 13
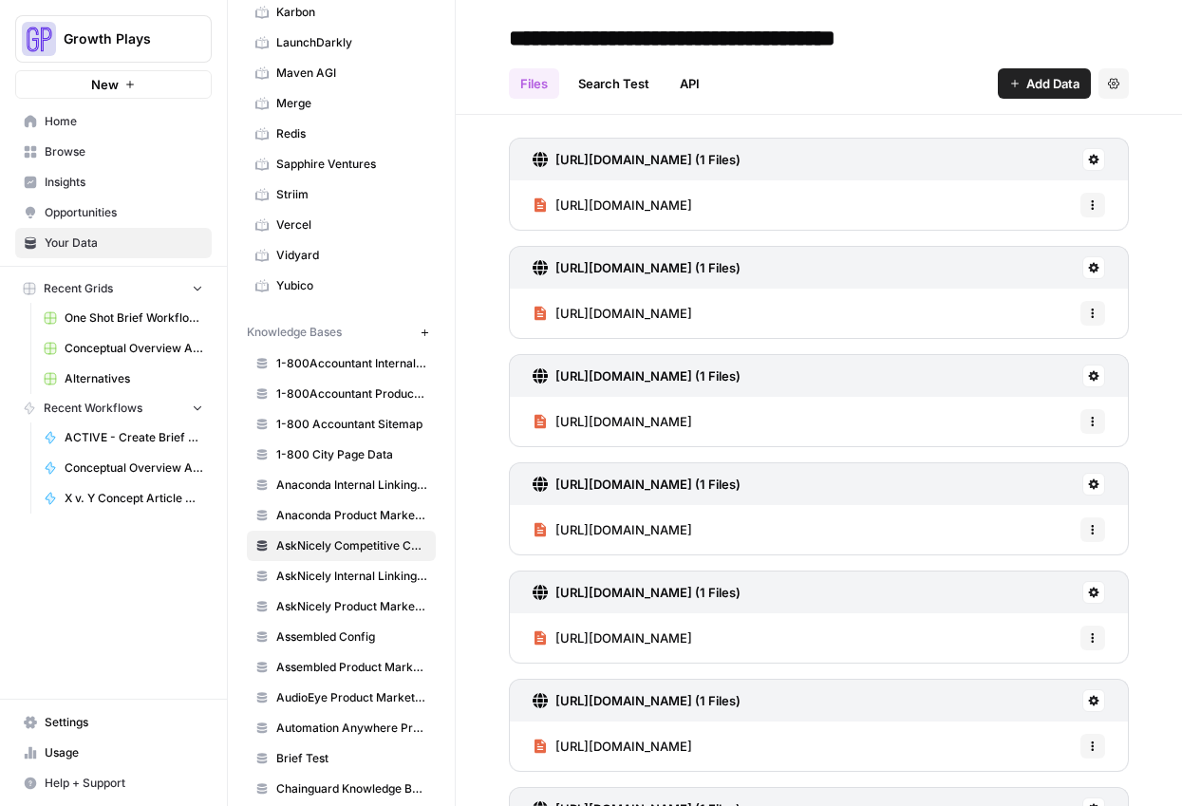
click at [1041, 86] on span "Add Data" at bounding box center [1052, 83] width 53 height 19
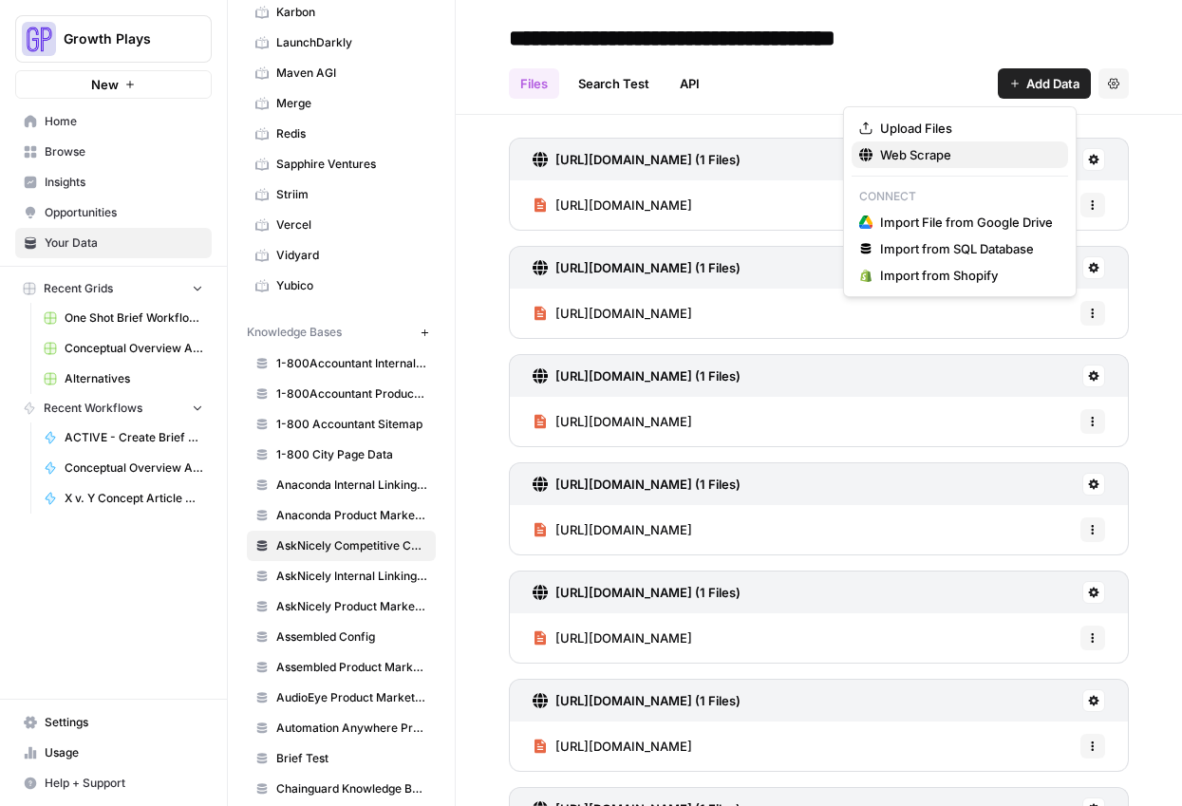
click at [917, 153] on span "Web Scrape" at bounding box center [966, 154] width 173 height 19
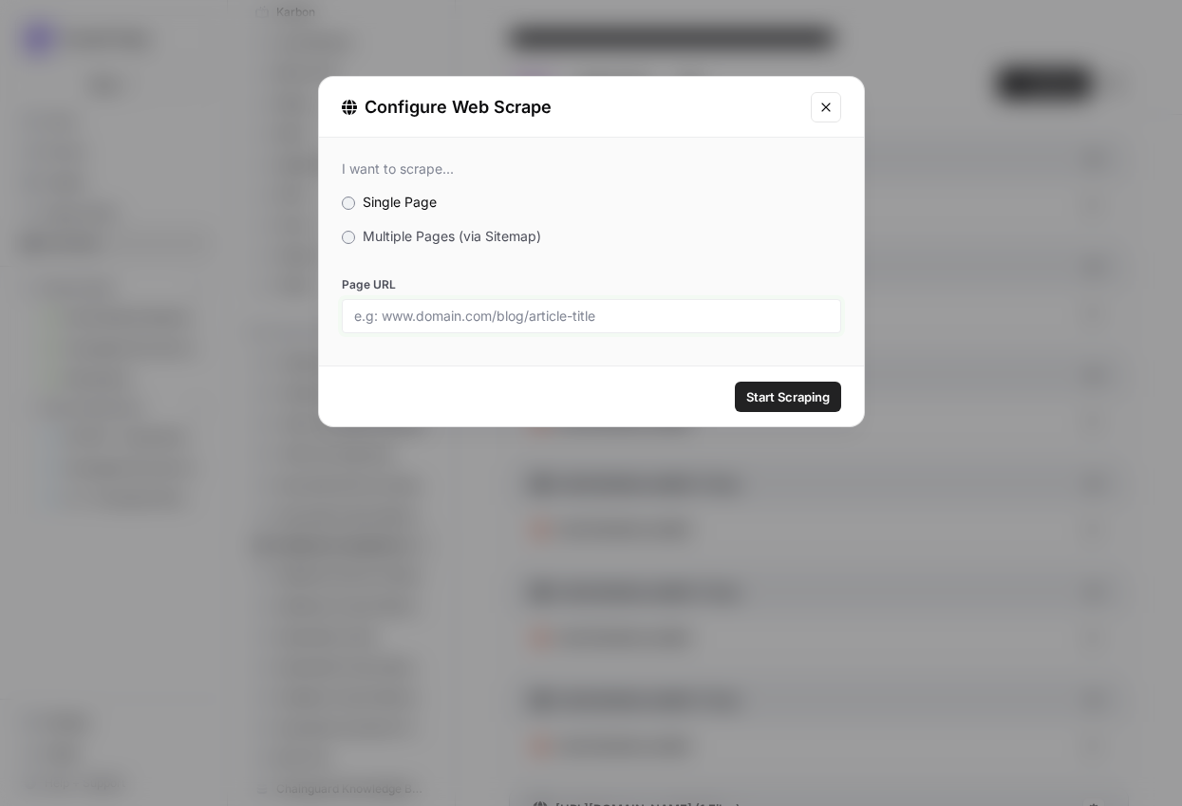
click at [578, 308] on input "Page URL" at bounding box center [591, 316] width 475 height 17
paste input "[URL][DOMAIN_NAME]"
type input "[URL][DOMAIN_NAME]"
click at [799, 382] on button "Start Scraping" at bounding box center [788, 397] width 106 height 30
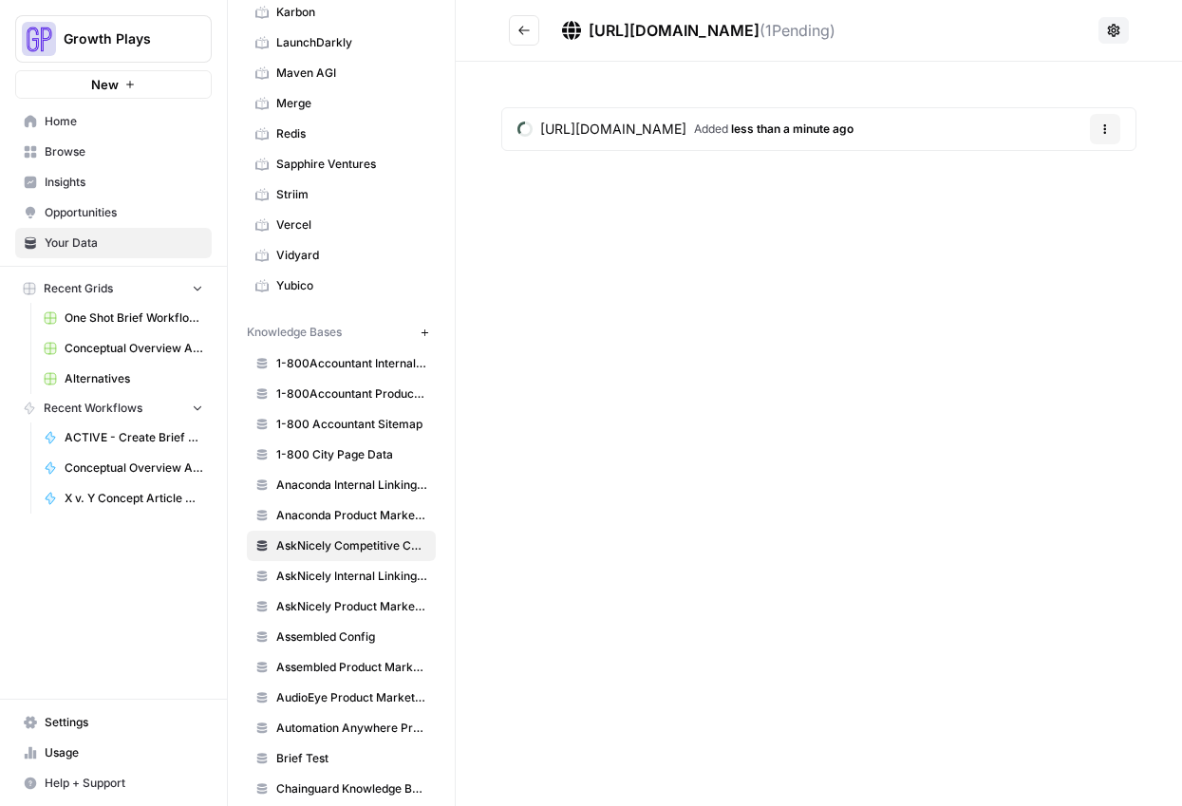
click at [520, 38] on button "Go back" at bounding box center [524, 30] width 30 height 30
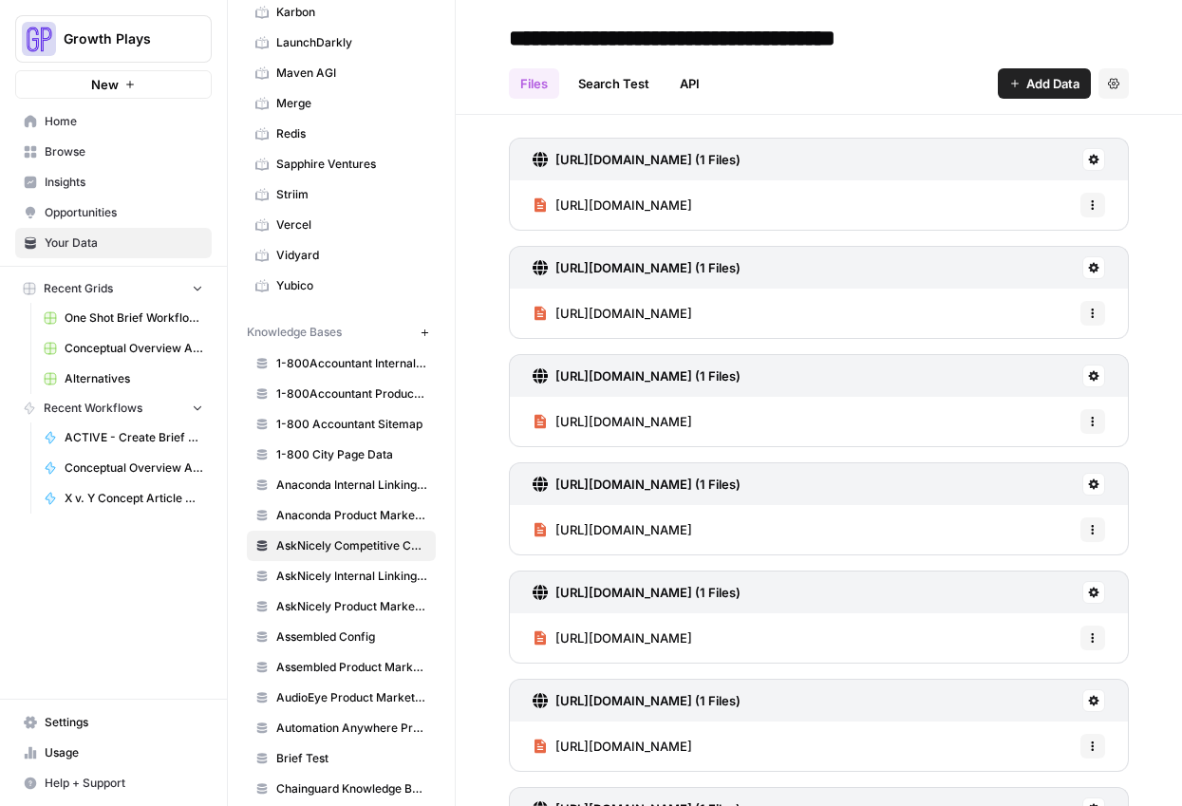
drag, startPoint x: 1003, startPoint y: 79, endPoint x: 991, endPoint y: 83, distance: 12.9
click at [1009, 79] on icon "button" at bounding box center [1014, 83] width 11 height 11
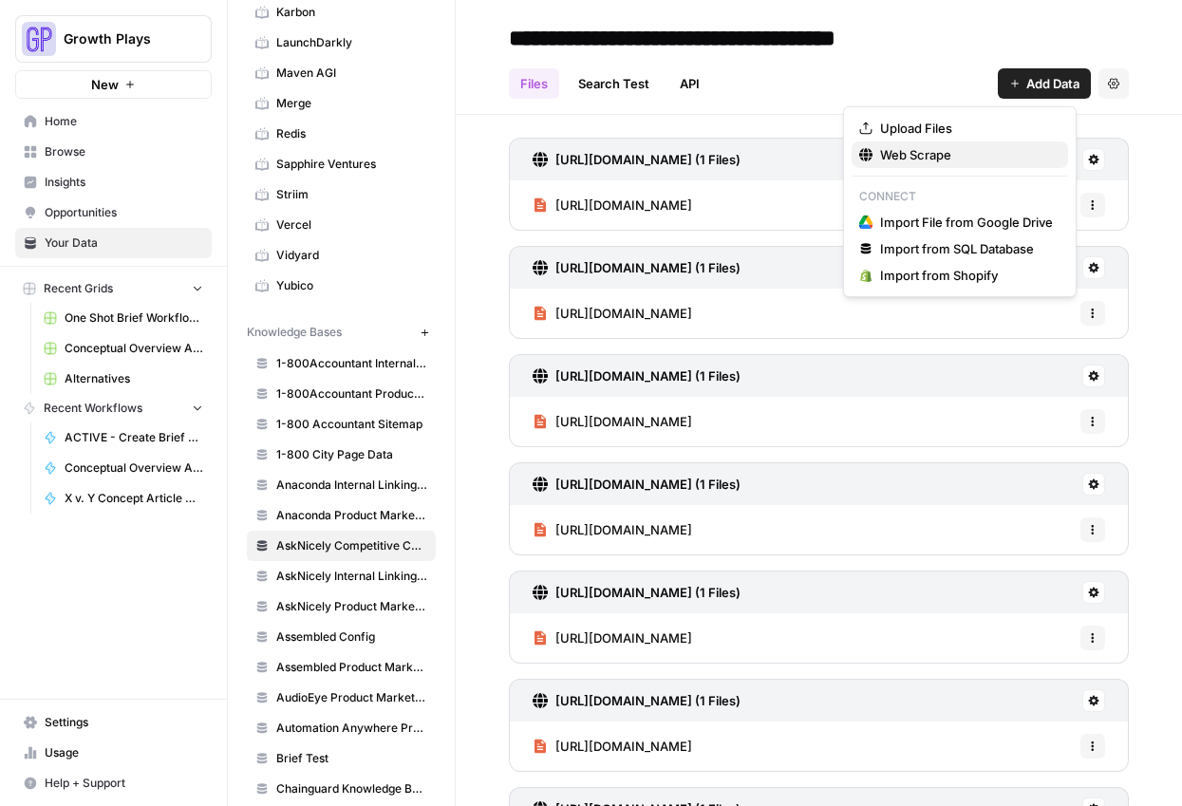
click at [901, 159] on span "Web Scrape" at bounding box center [966, 154] width 173 height 19
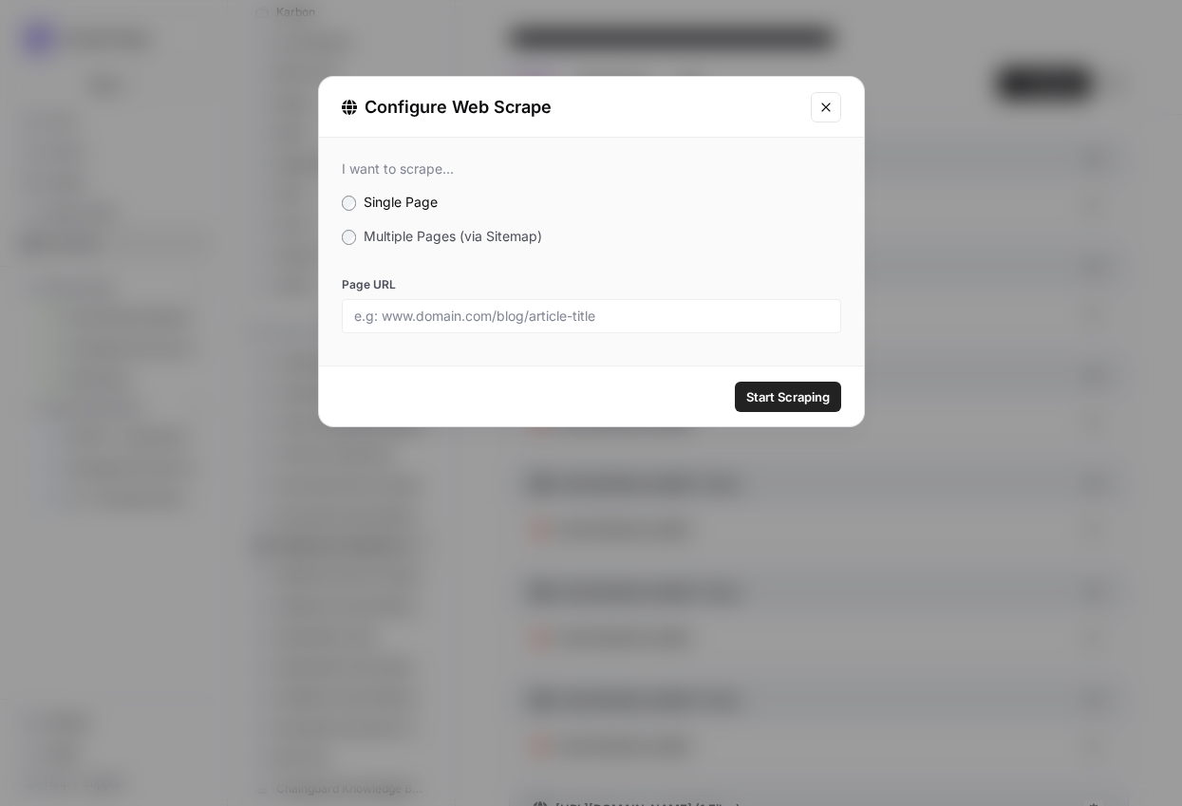
click at [538, 306] on div at bounding box center [591, 316] width 499 height 34
click at [536, 318] on input "Page URL" at bounding box center [591, 316] width 475 height 17
paste input "[URL][DOMAIN_NAME]"
type input "[URL][DOMAIN_NAME]"
click at [809, 397] on span "Start Scraping" at bounding box center [788, 396] width 84 height 19
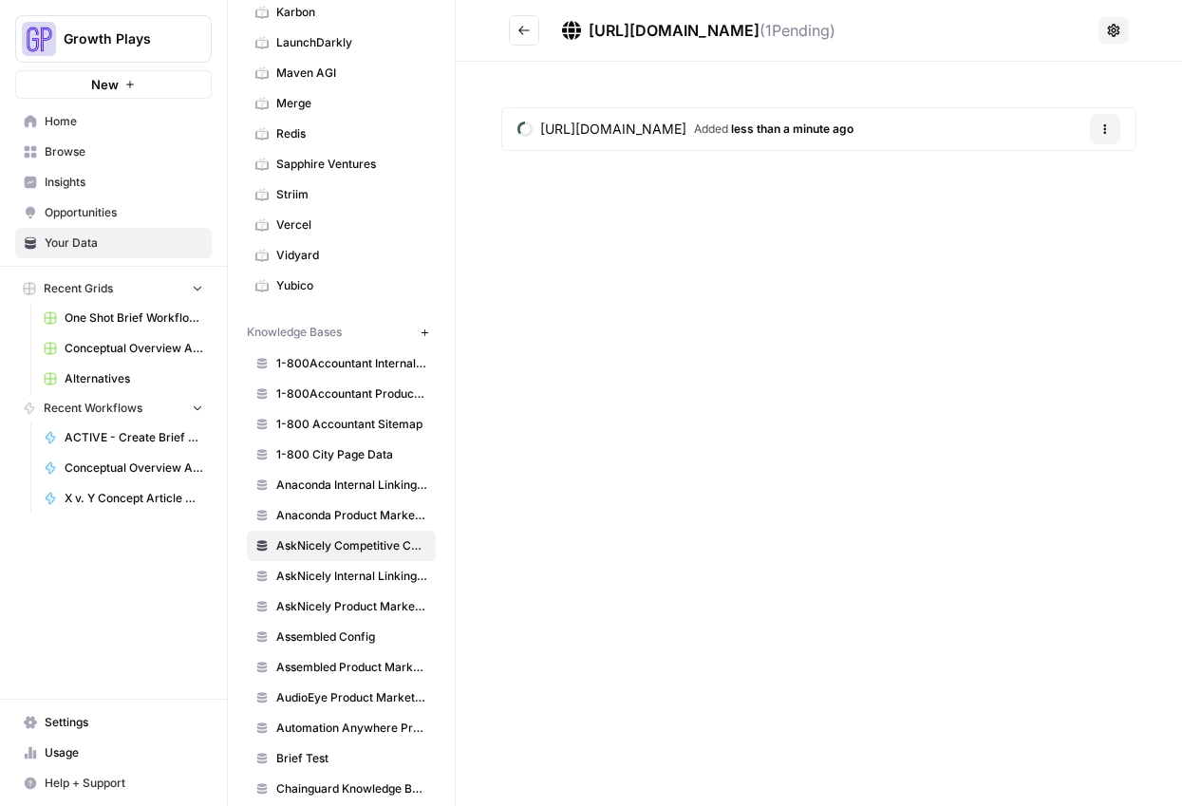
click at [744, 430] on div "http://reviewtrackers.com/enterprise/ ( 1 Pending) http://reviewtrackers.com/en…" at bounding box center [819, 403] width 726 height 806
click at [528, 34] on icon "Go back" at bounding box center [523, 30] width 13 height 13
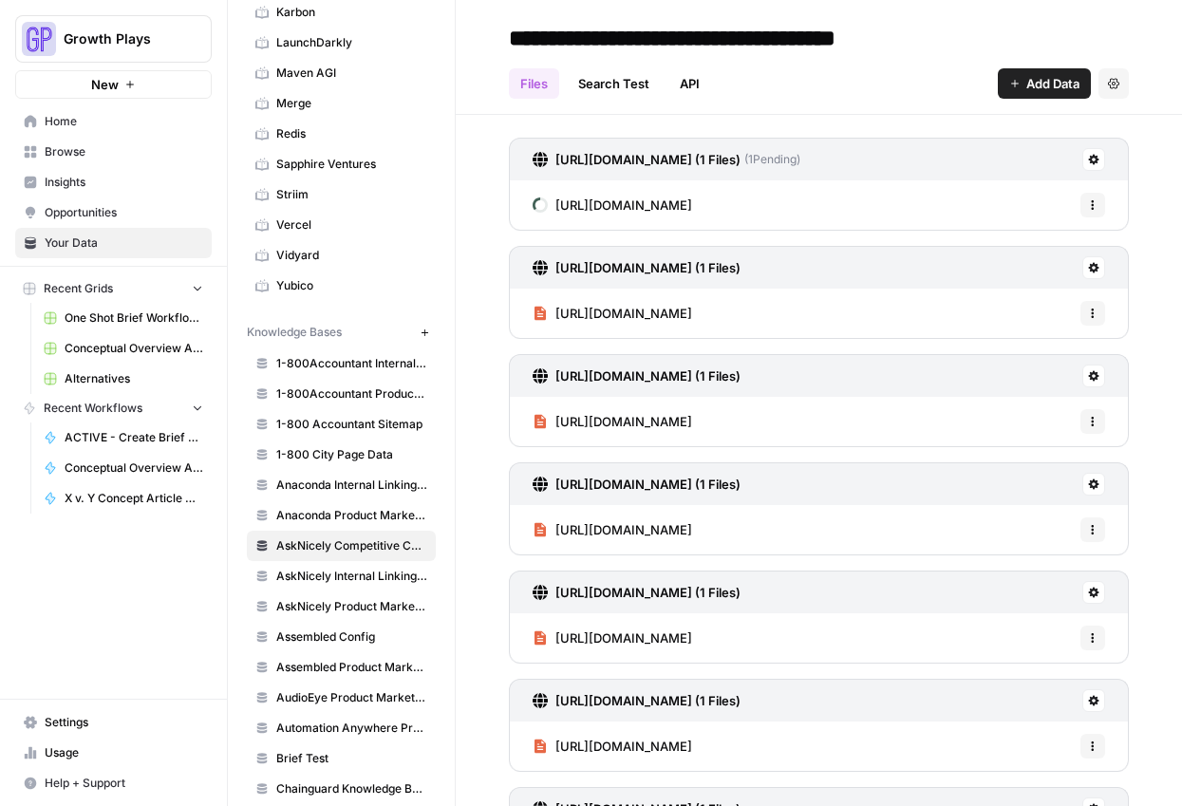
click at [1049, 80] on span "Add Data" at bounding box center [1052, 83] width 53 height 19
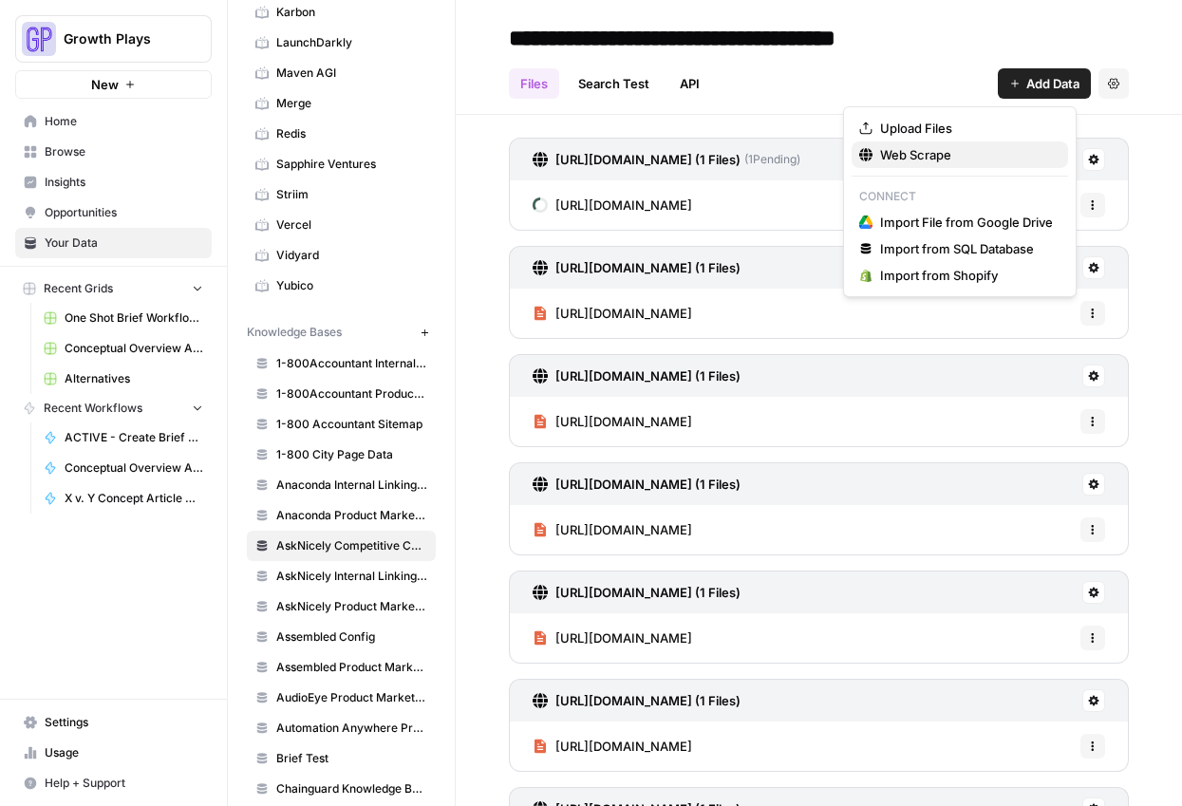
click at [924, 153] on span "Web Scrape" at bounding box center [966, 154] width 173 height 19
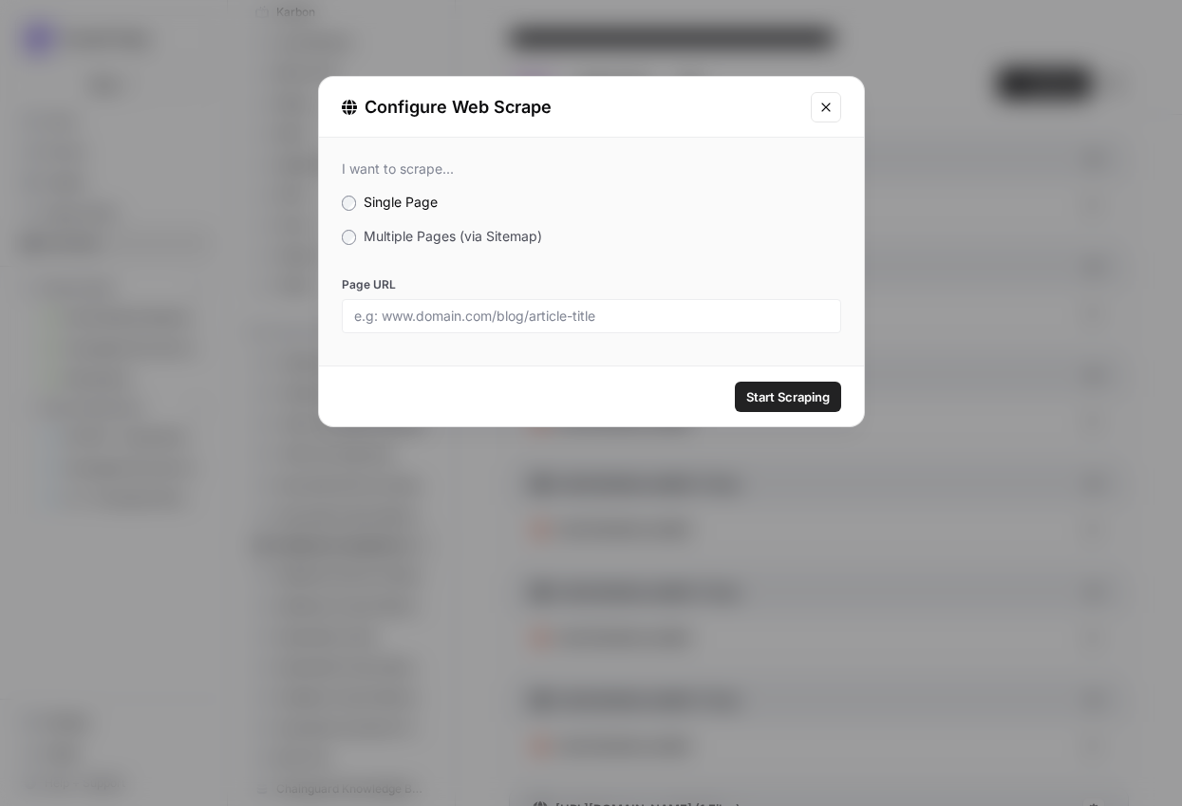
click at [672, 328] on div at bounding box center [591, 316] width 499 height 34
click at [620, 309] on input "Page URL" at bounding box center [591, 316] width 475 height 17
paste input "[URL][DOMAIN_NAME]"
type input "[URL][DOMAIN_NAME]"
click at [778, 394] on span "Start Scraping" at bounding box center [788, 396] width 84 height 19
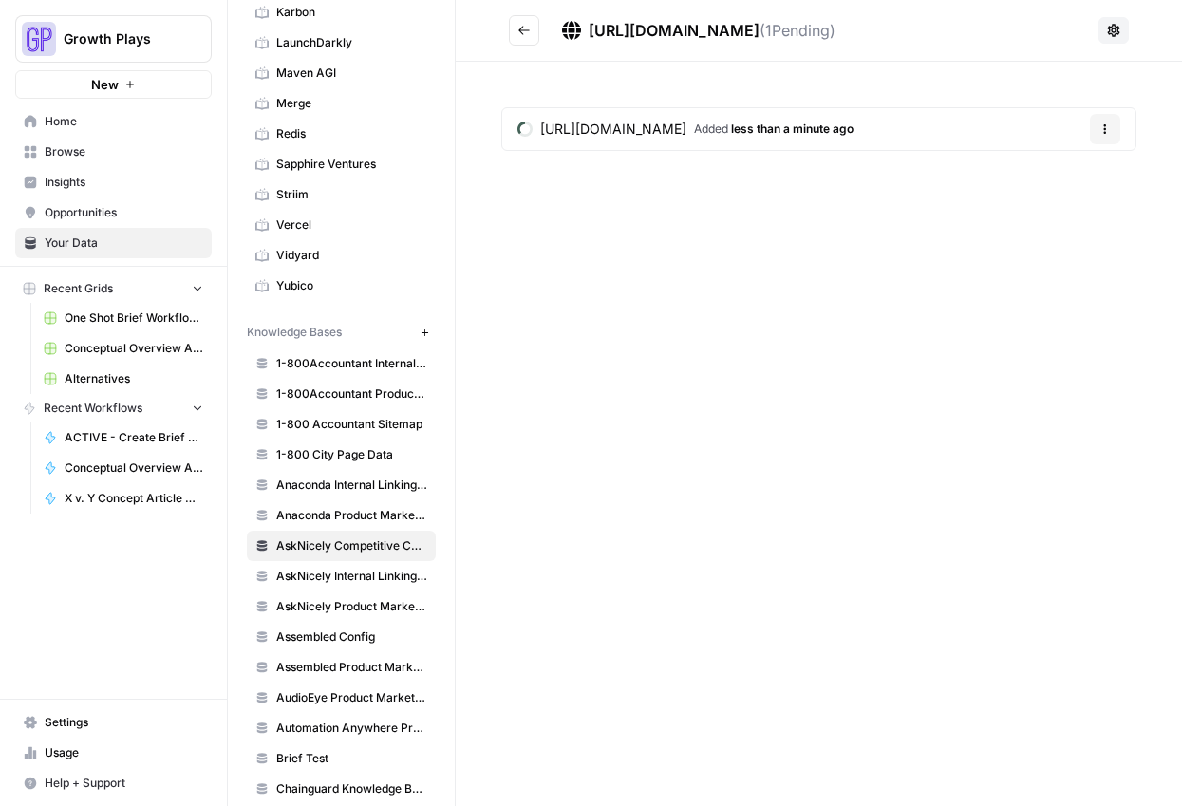
click at [525, 31] on icon "Go back" at bounding box center [523, 30] width 13 height 13
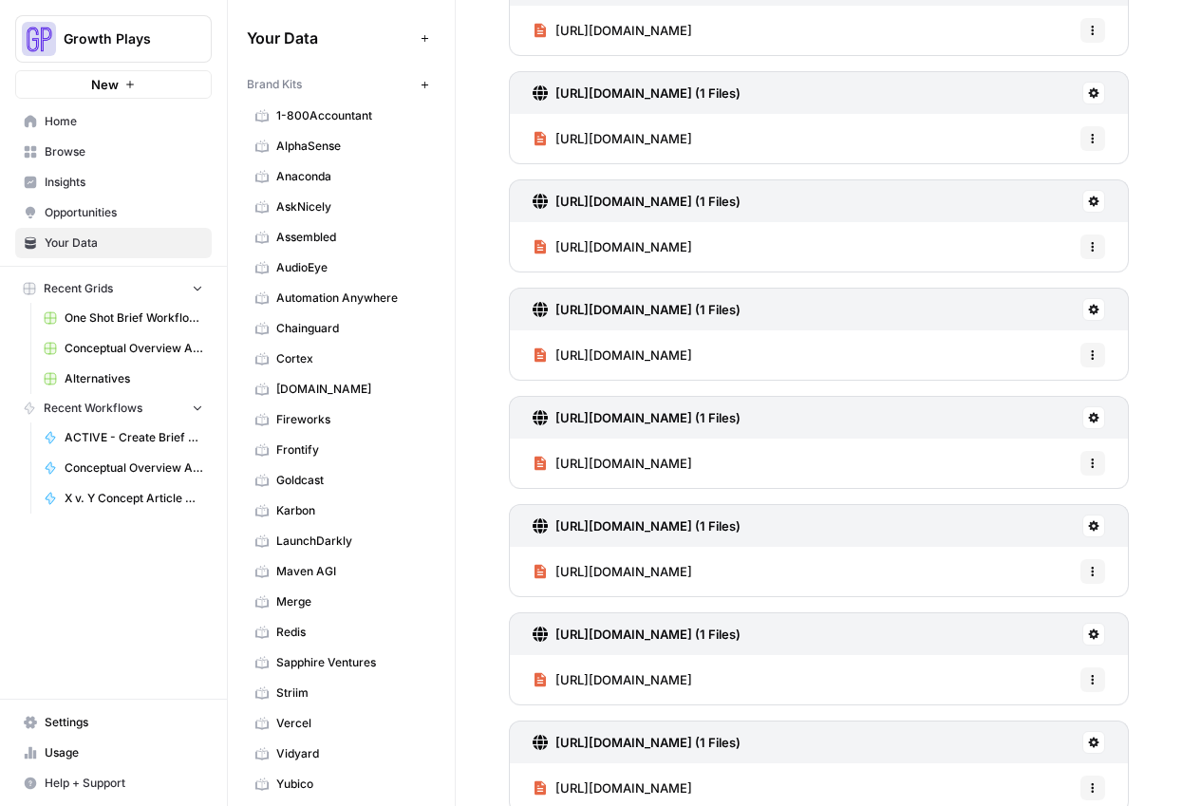
scroll to position [11302, 0]
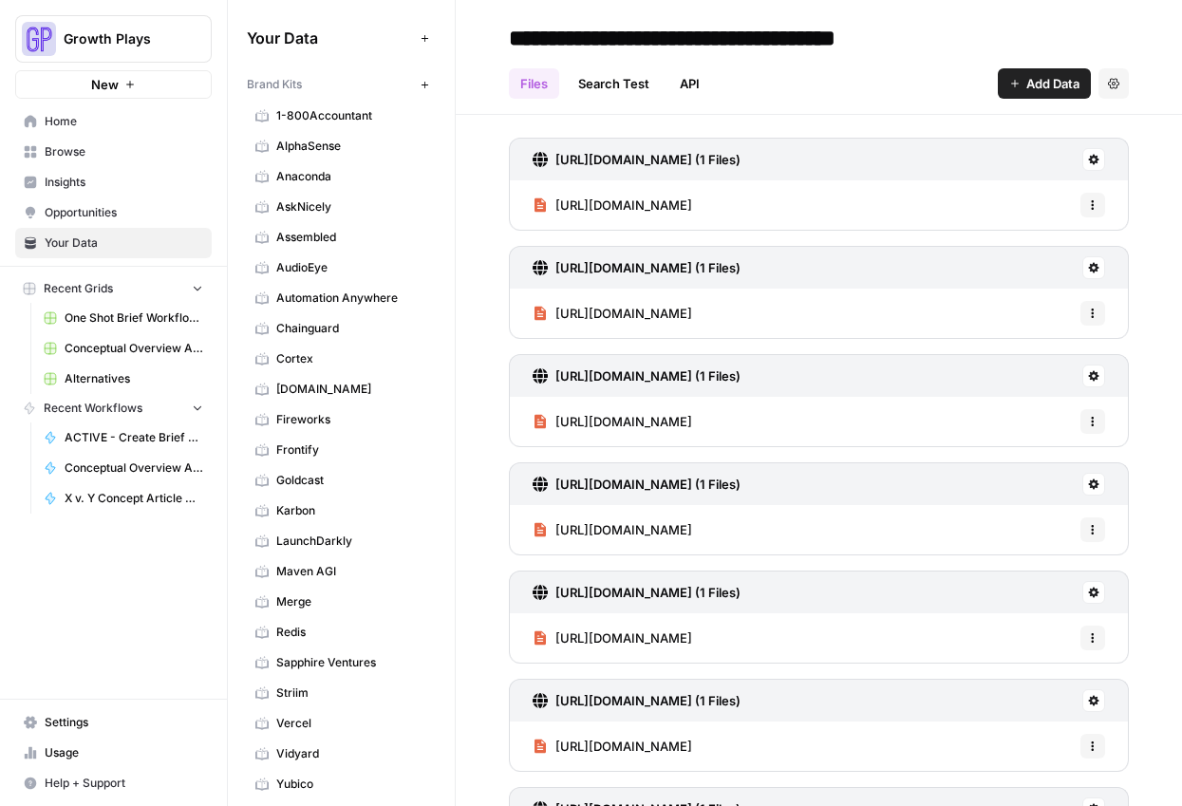
scroll to position [11303, 0]
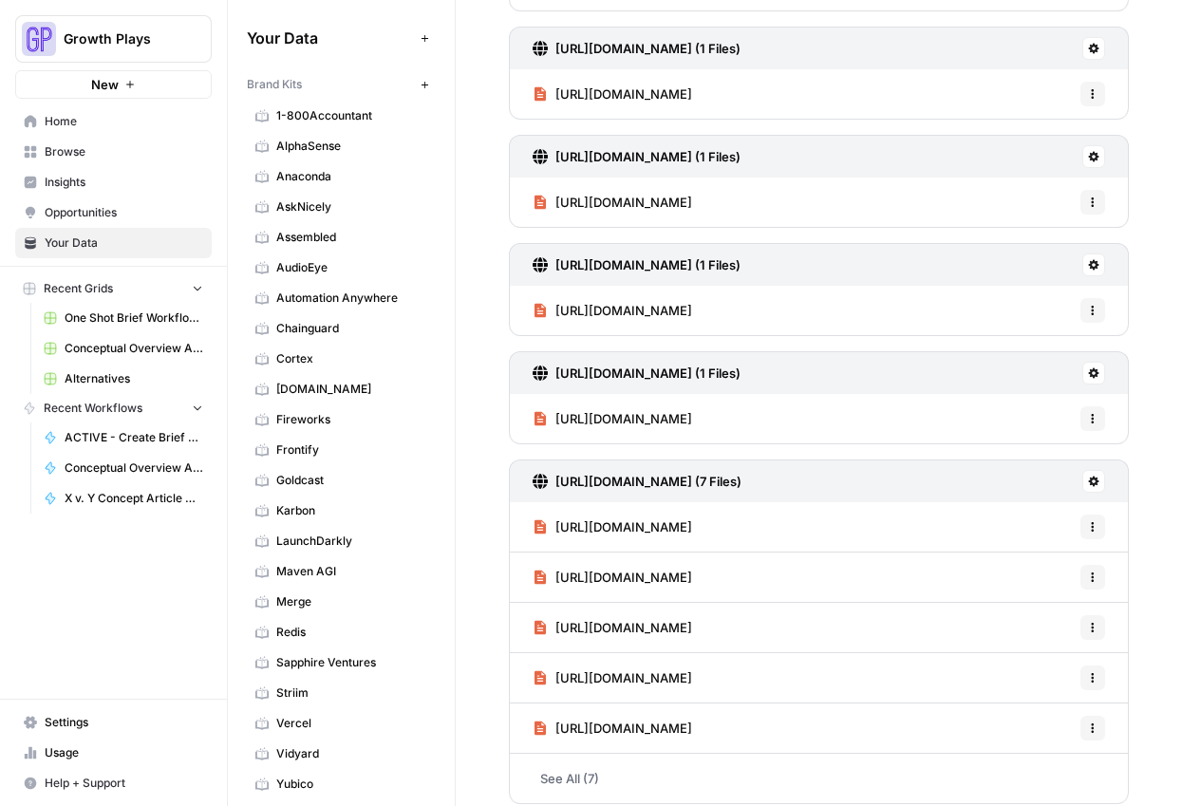
scroll to position [0, 0]
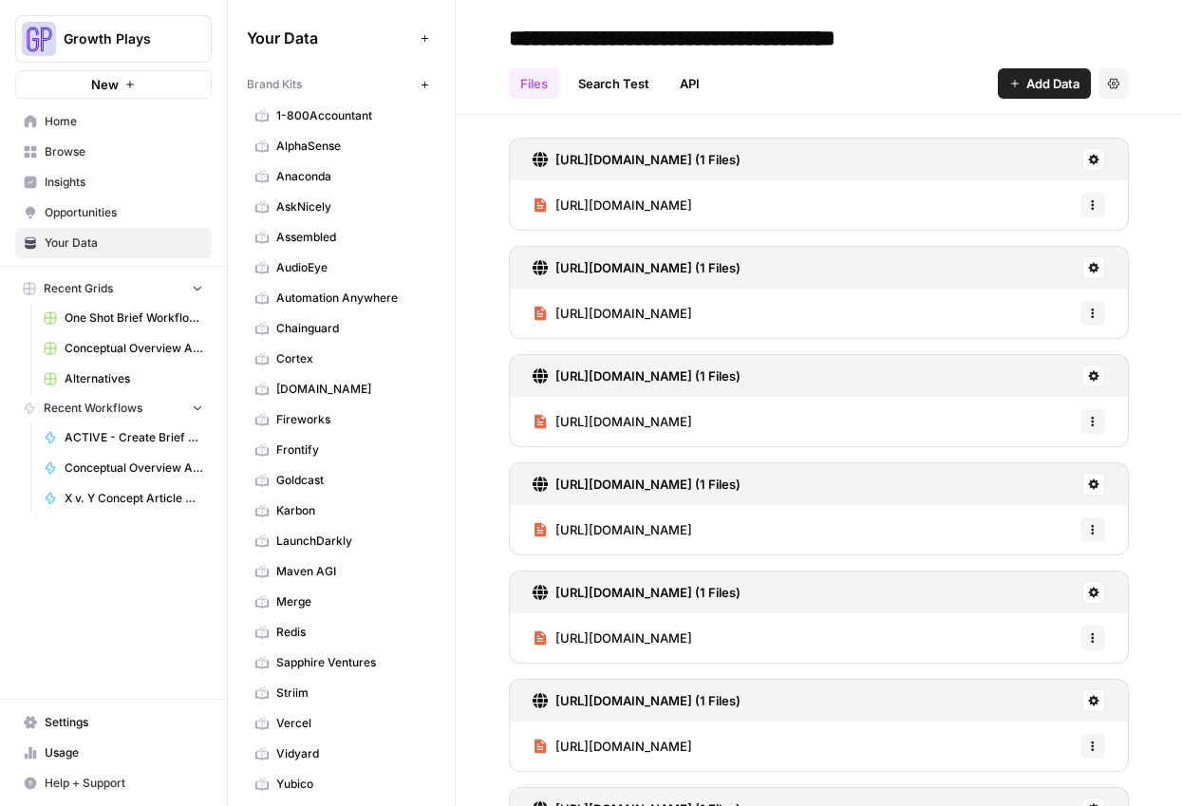
click at [1048, 80] on span "Add Data" at bounding box center [1052, 83] width 53 height 19
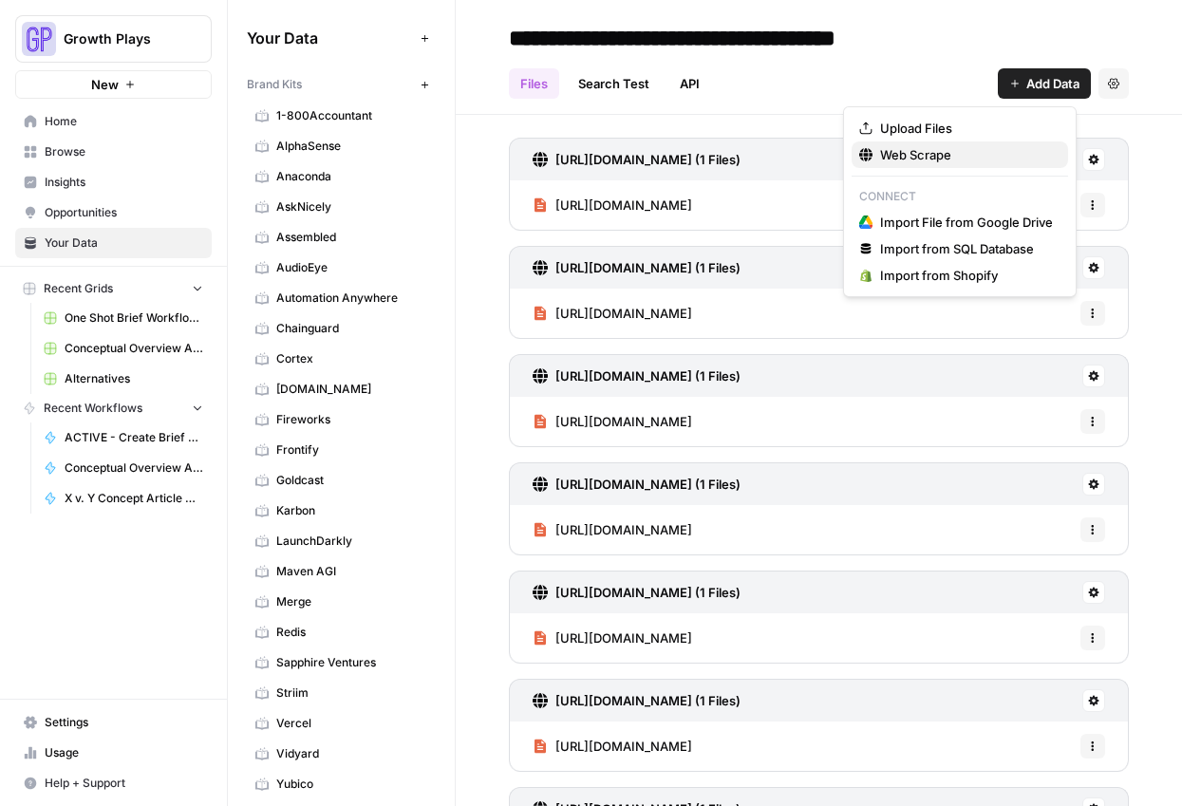
click at [902, 154] on span "Web Scrape" at bounding box center [966, 154] width 173 height 19
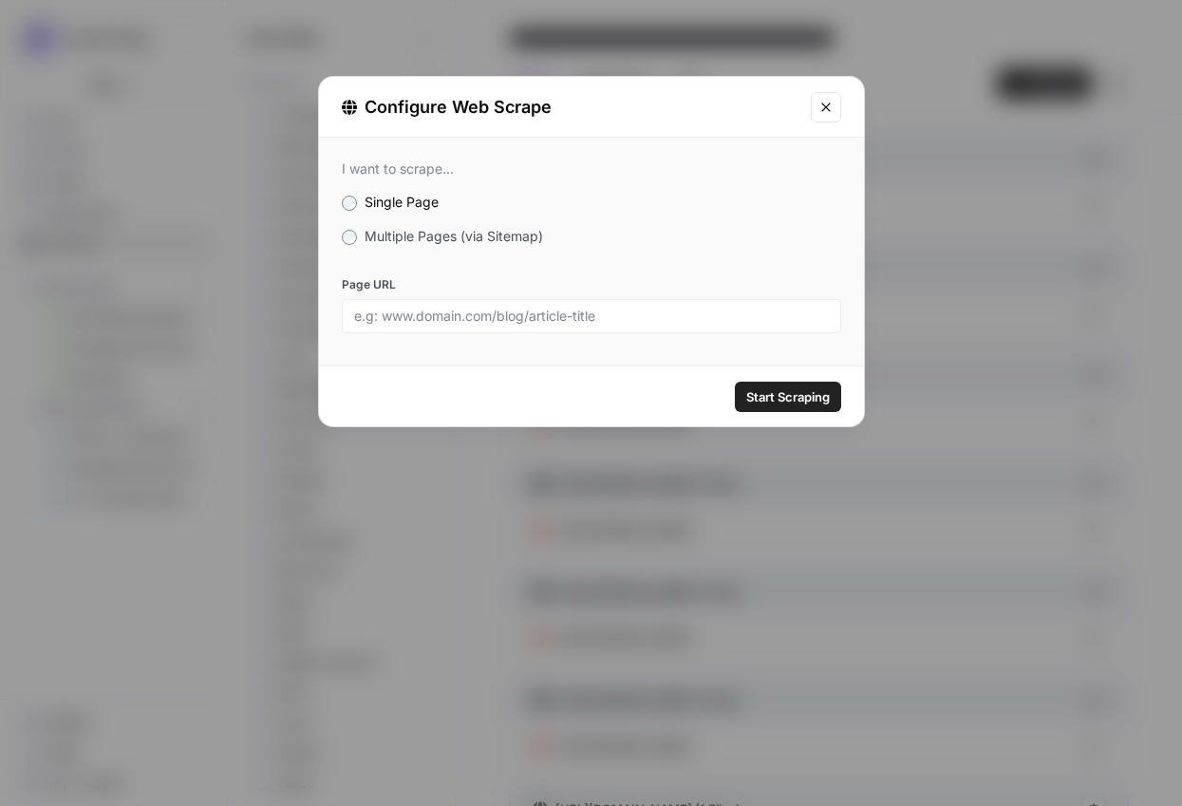
click at [417, 236] on span "Multiple Pages (via Sitemap)" at bounding box center [454, 236] width 178 height 16
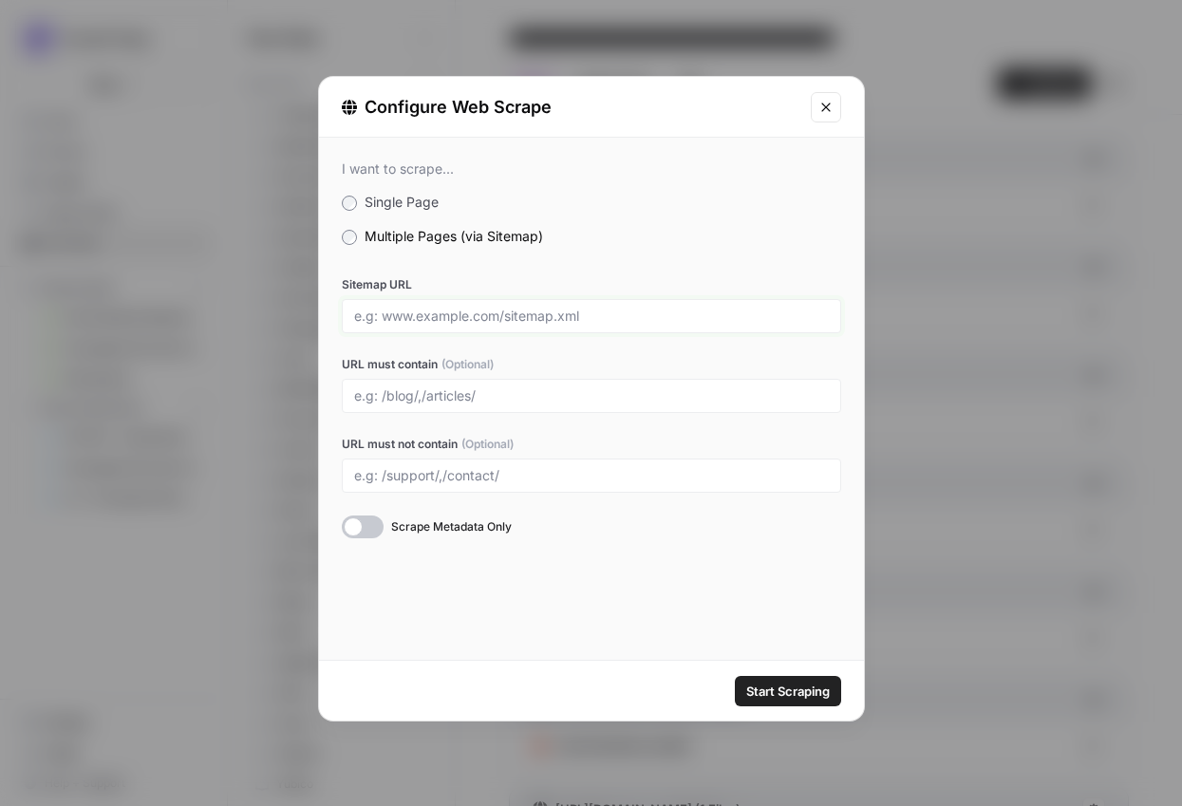
click at [401, 319] on input "Sitemap URL" at bounding box center [591, 316] width 475 height 17
paste input "https://www.jotform.com/sitemap.xml"
type input "https://www.jotform.com/sitemap.xml"
click at [403, 391] on input "URL must contain (Optional)" at bounding box center [591, 395] width 475 height 17
type input "/products/,/integrations/,/pricing/"
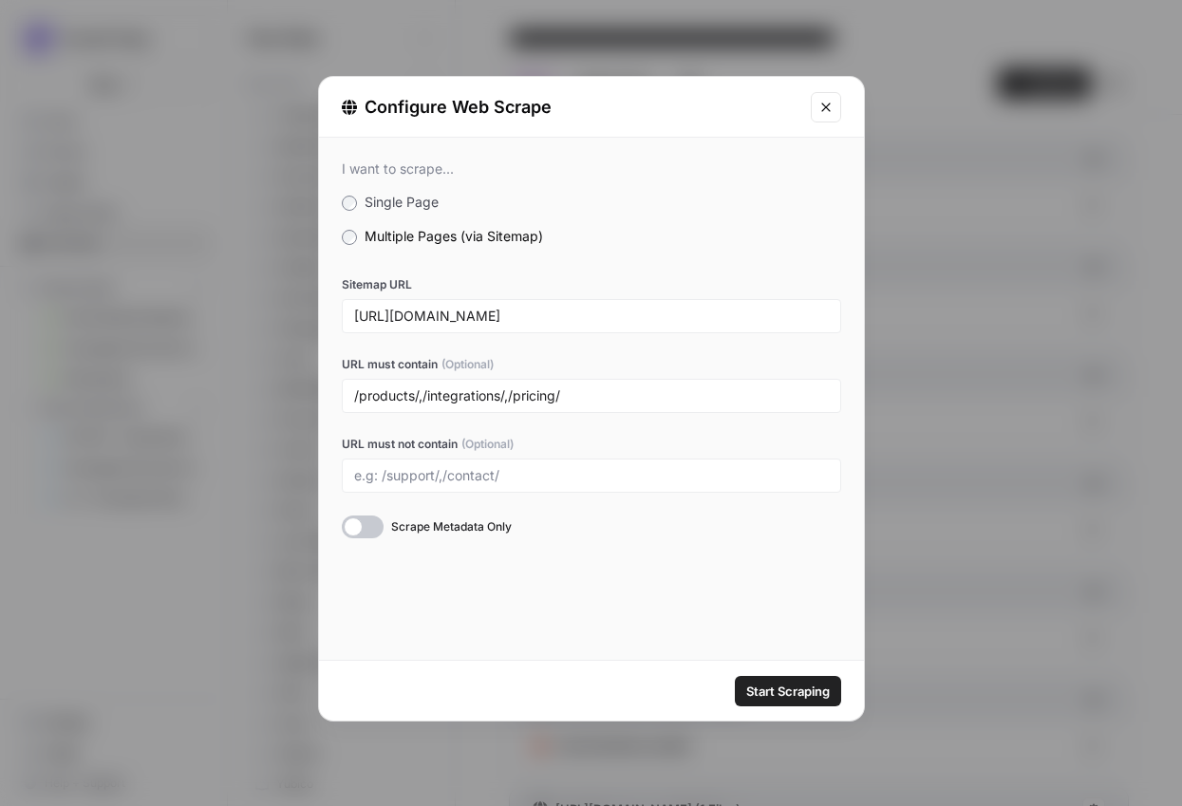
click at [781, 685] on span "Start Scraping" at bounding box center [788, 691] width 84 height 19
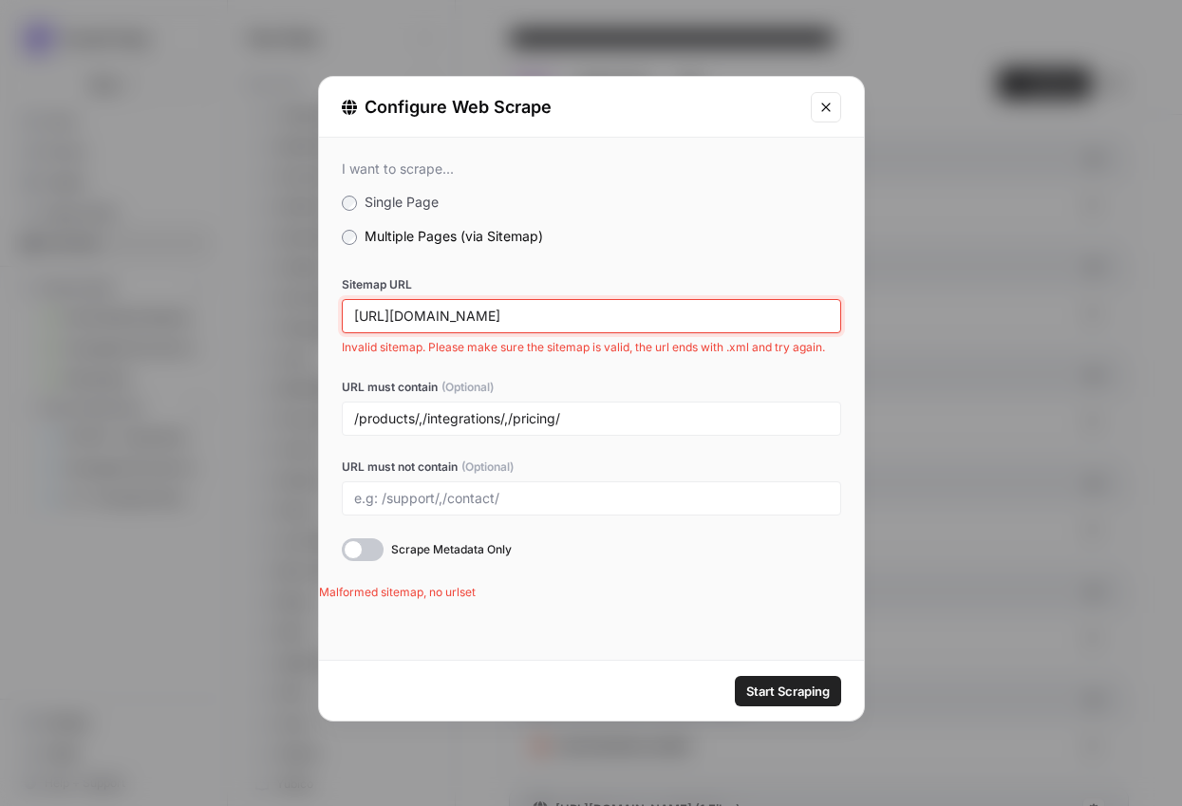
click at [629, 314] on input "https://www.jotform.com/sitemap.xml" at bounding box center [591, 316] width 475 height 17
click at [642, 320] on input "https://www.jotform.com/sitemap.xml" at bounding box center [591, 316] width 475 height 17
click at [641, 320] on input "https://www.jotform.com/sitemap.xml" at bounding box center [591, 316] width 475 height 17
click at [766, 696] on span "Start Scraping" at bounding box center [788, 691] width 84 height 19
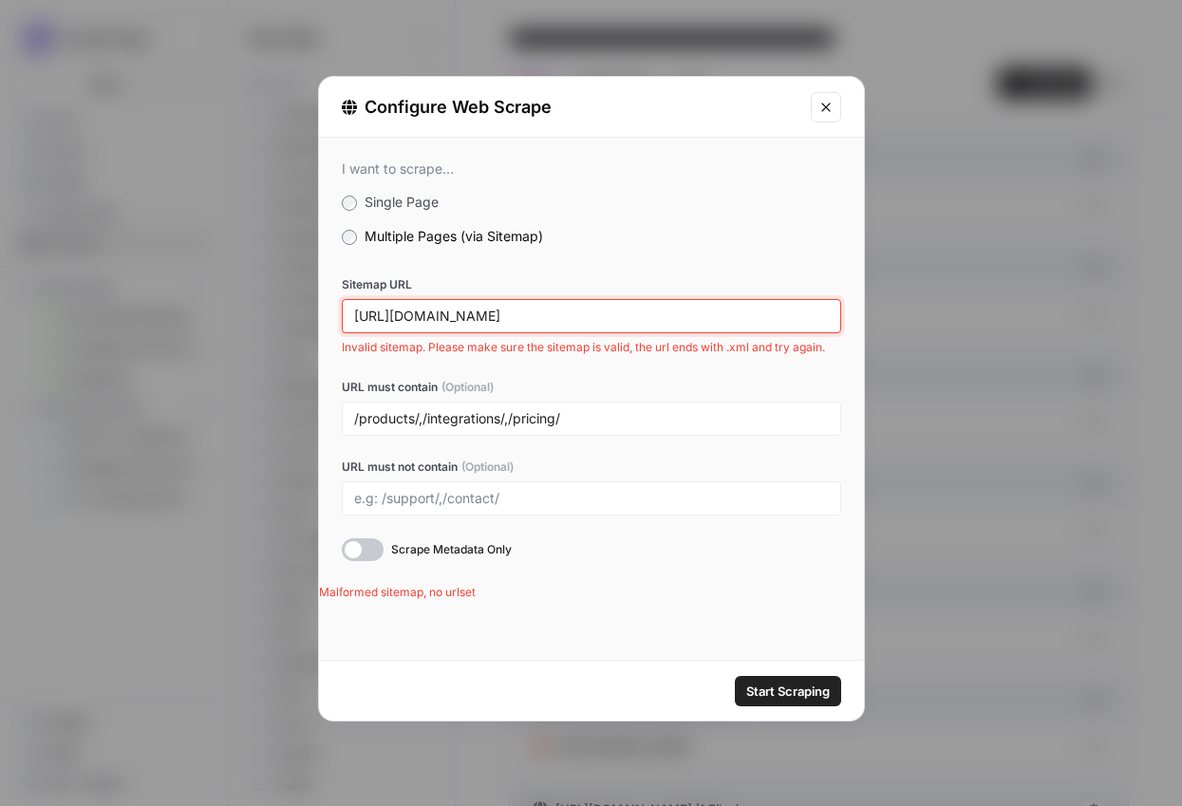
click at [642, 311] on input "https://www.jotform.com/sitemap.xml" at bounding box center [591, 316] width 475 height 17
click at [641, 312] on input "https://www.jotform.com/sitemap.xml" at bounding box center [591, 316] width 475 height 17
paste input "text"
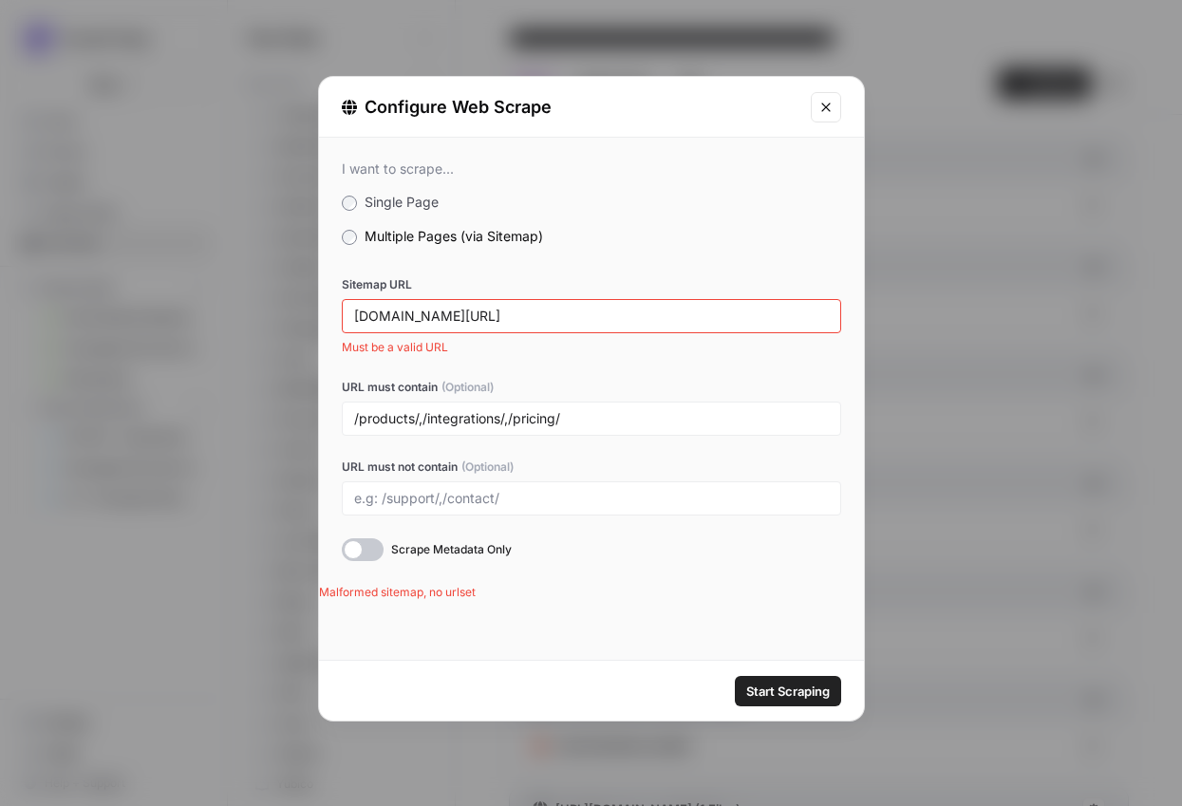
click at [706, 282] on label "Sitemap URL" at bounding box center [591, 284] width 499 height 17
click at [706, 308] on input "www.jotform.com/sitemap.xml" at bounding box center [591, 316] width 475 height 17
click at [701, 319] on input "www.jotform.com/sitemap.xml" at bounding box center [591, 316] width 475 height 17
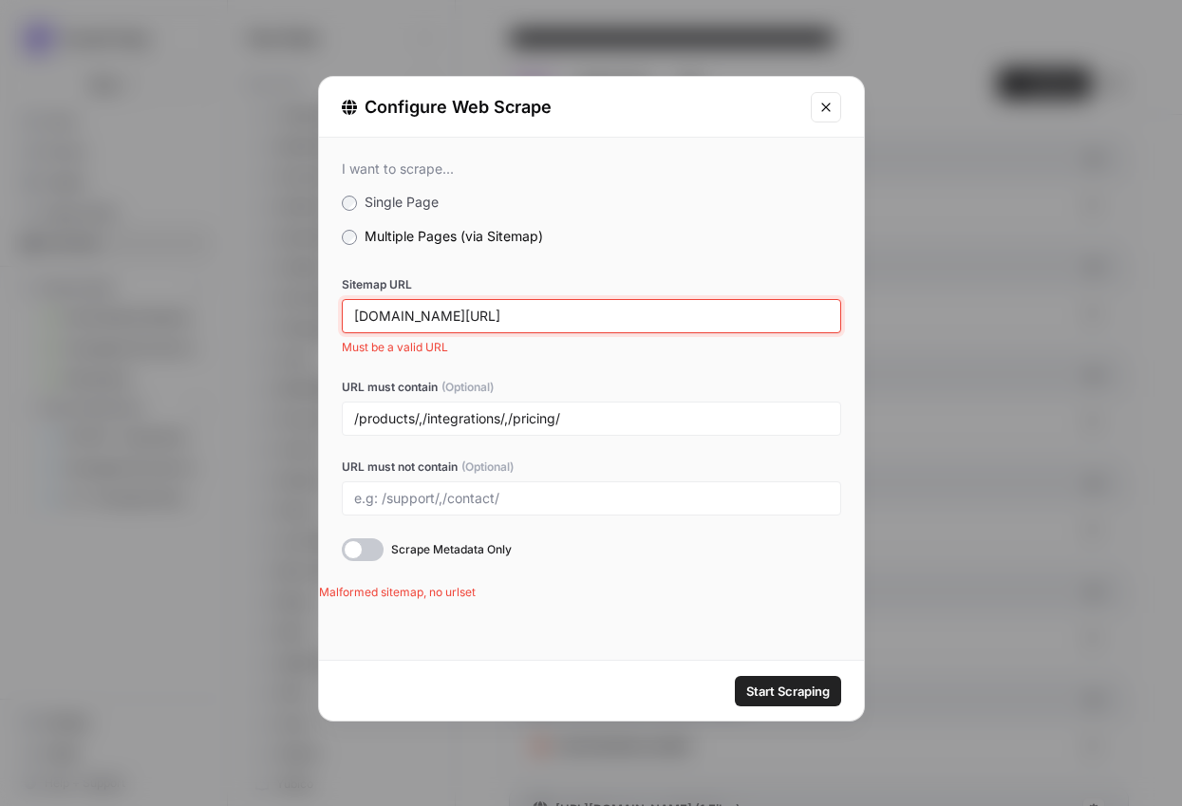
paste input "https://"
type input "https://www.jotform.com/sitemap.xml"
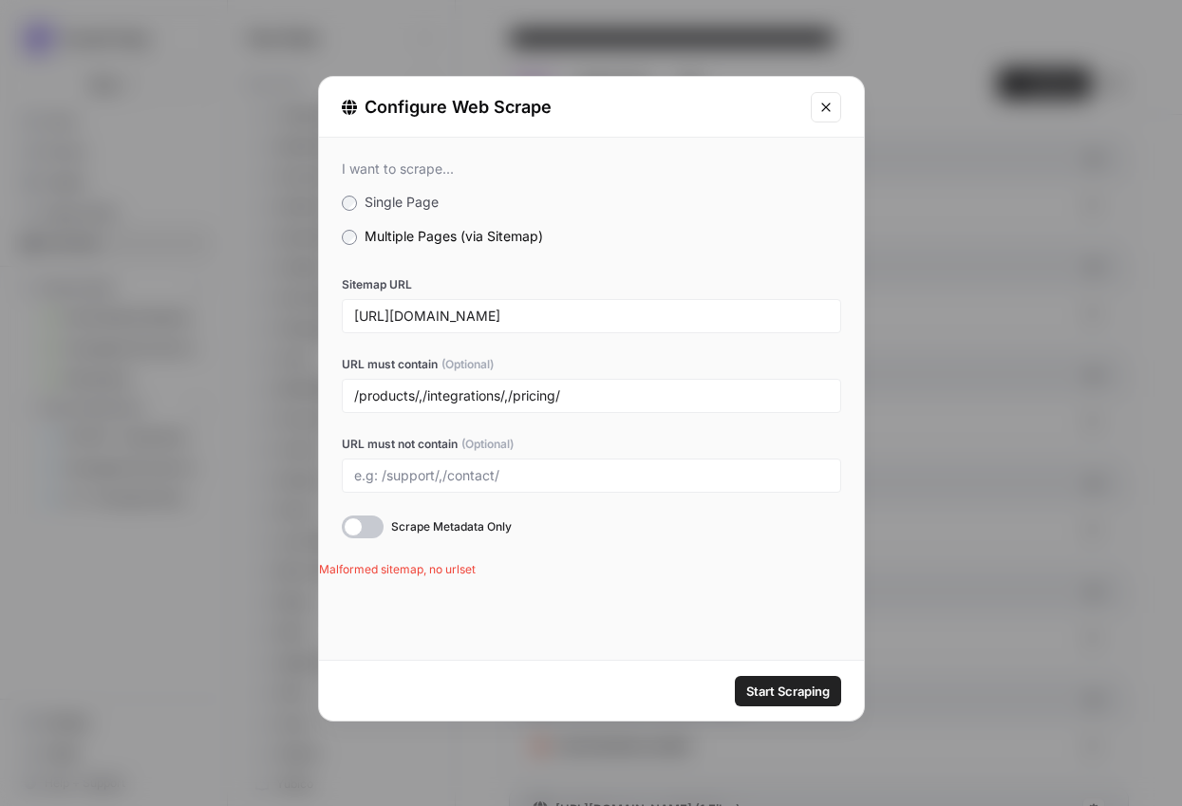
type input "[URL][DOMAIN_NAME]"
click at [748, 685] on span "Start Scraping" at bounding box center [788, 691] width 84 height 19
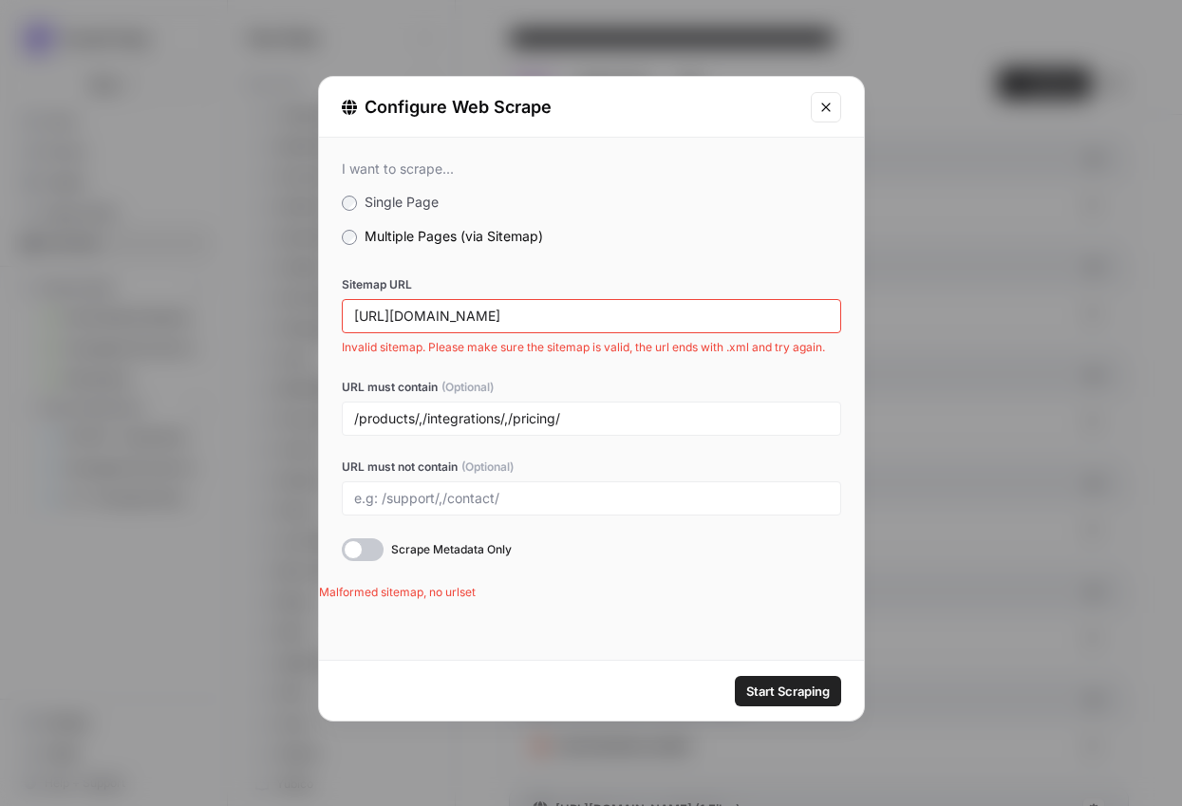
click at [11, 130] on div "Configure Web Scrape I want to scrape... Single Page Multiple Pages (via Sitema…" at bounding box center [591, 403] width 1182 height 806
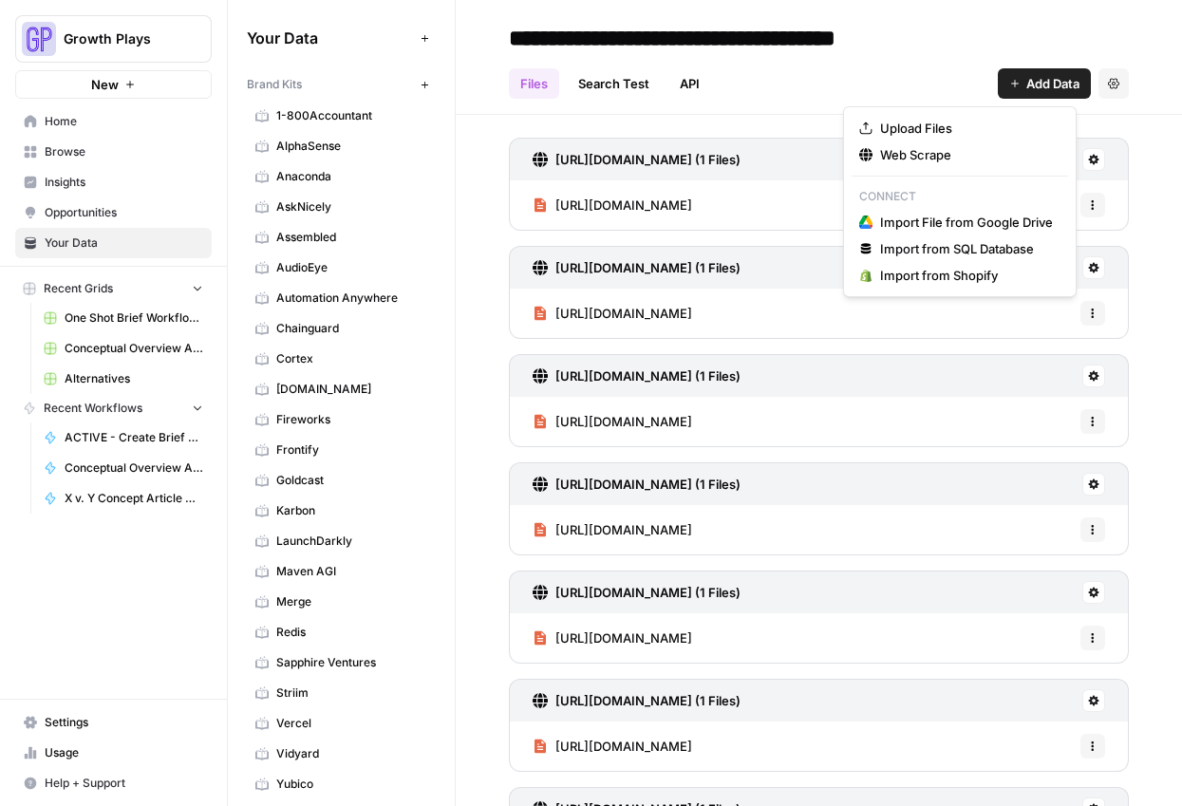
click at [1005, 80] on button "Add Data" at bounding box center [1044, 83] width 93 height 30
click at [970, 162] on span "Web Scrape" at bounding box center [966, 154] width 173 height 19
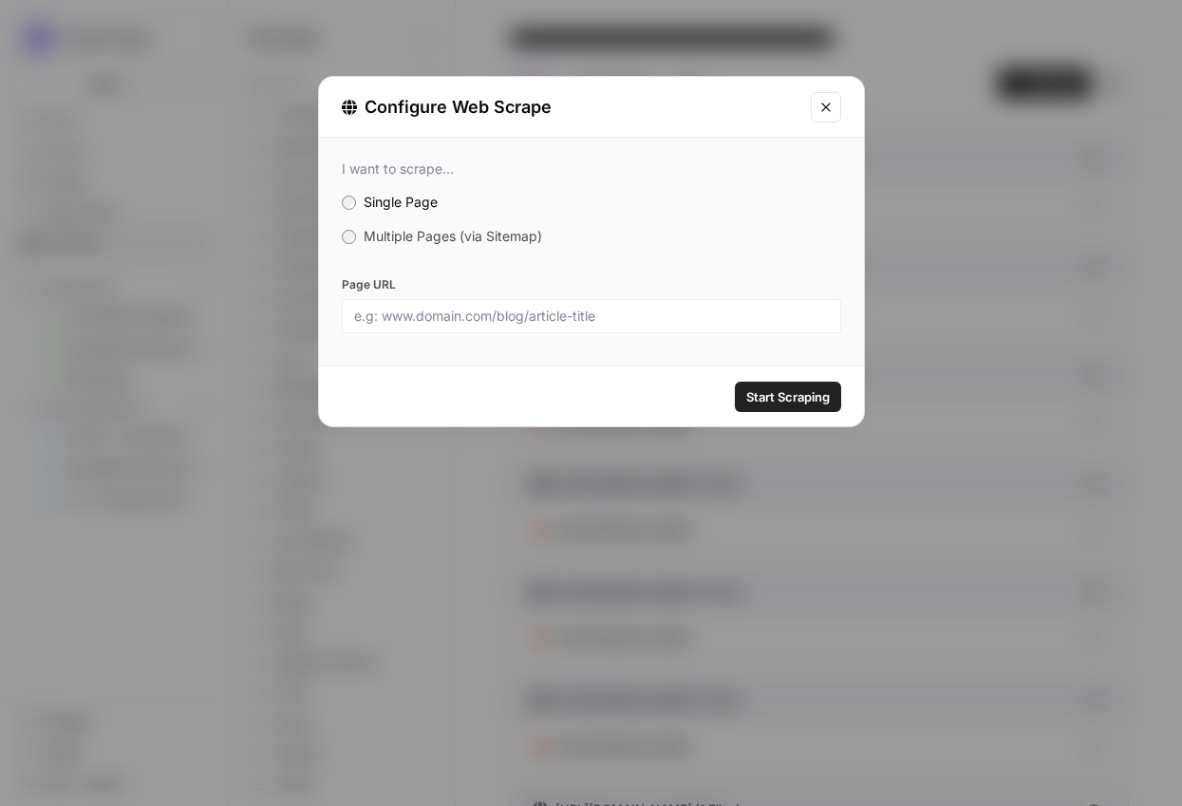
click at [494, 231] on span "Multiple Pages (via Sitemap)" at bounding box center [453, 236] width 178 height 16
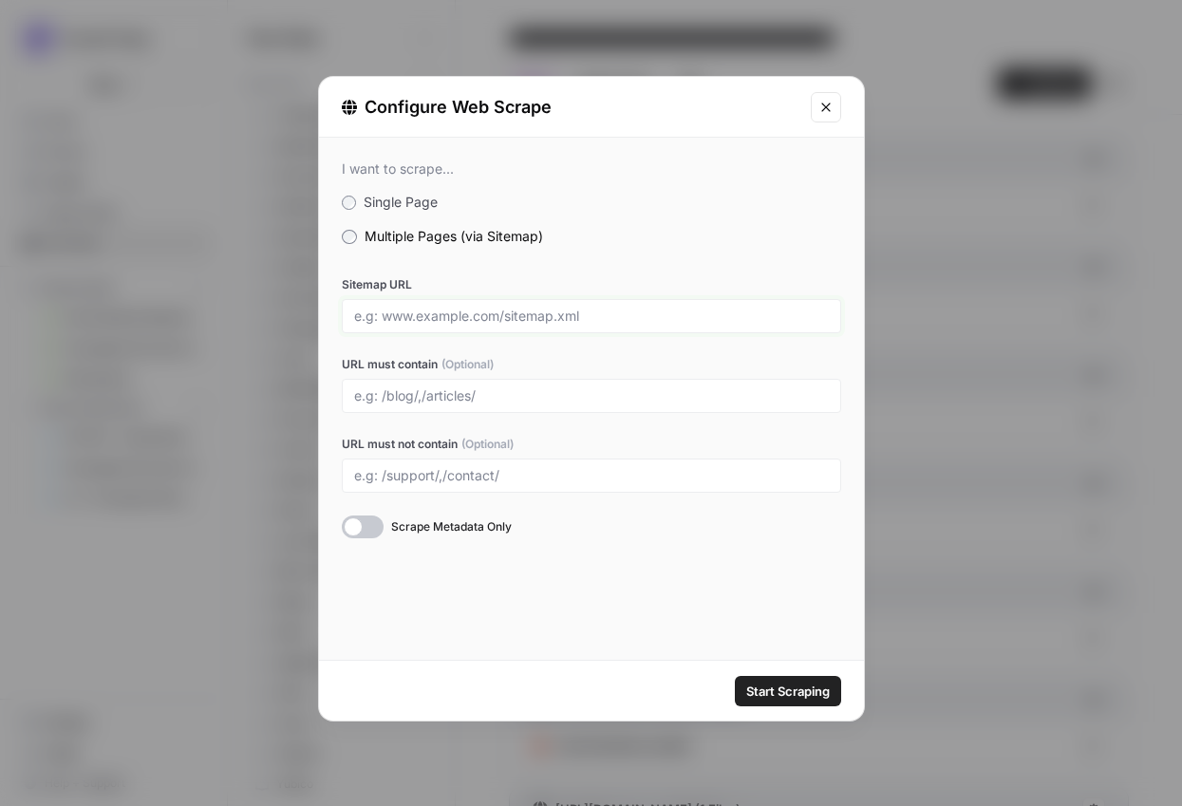
click at [486, 309] on input "Sitemap URL" at bounding box center [591, 316] width 475 height 17
paste input "[URL][DOMAIN_NAME]"
type input "[URL][DOMAIN_NAME]"
click at [474, 408] on div at bounding box center [591, 396] width 499 height 34
click at [459, 385] on div at bounding box center [591, 396] width 499 height 34
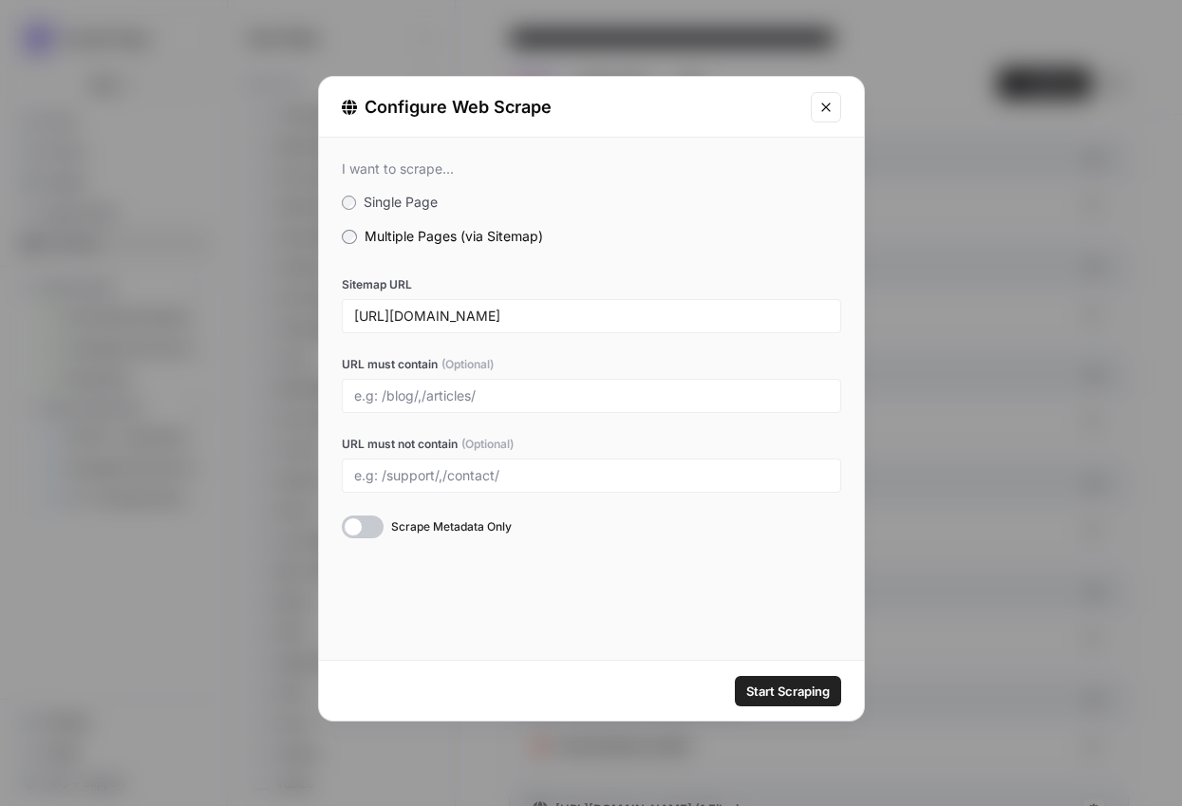
click at [481, 422] on div "Sitemap URL [URL][DOMAIN_NAME] URL must contain (Optional) URL must not contain…" at bounding box center [591, 407] width 499 height 262
click at [476, 405] on div at bounding box center [591, 396] width 499 height 34
click at [477, 395] on input "URL must contain (Optional)" at bounding box center [591, 395] width 475 height 17
type input "/products/"
click at [735, 676] on button "Start Scraping" at bounding box center [788, 691] width 106 height 30
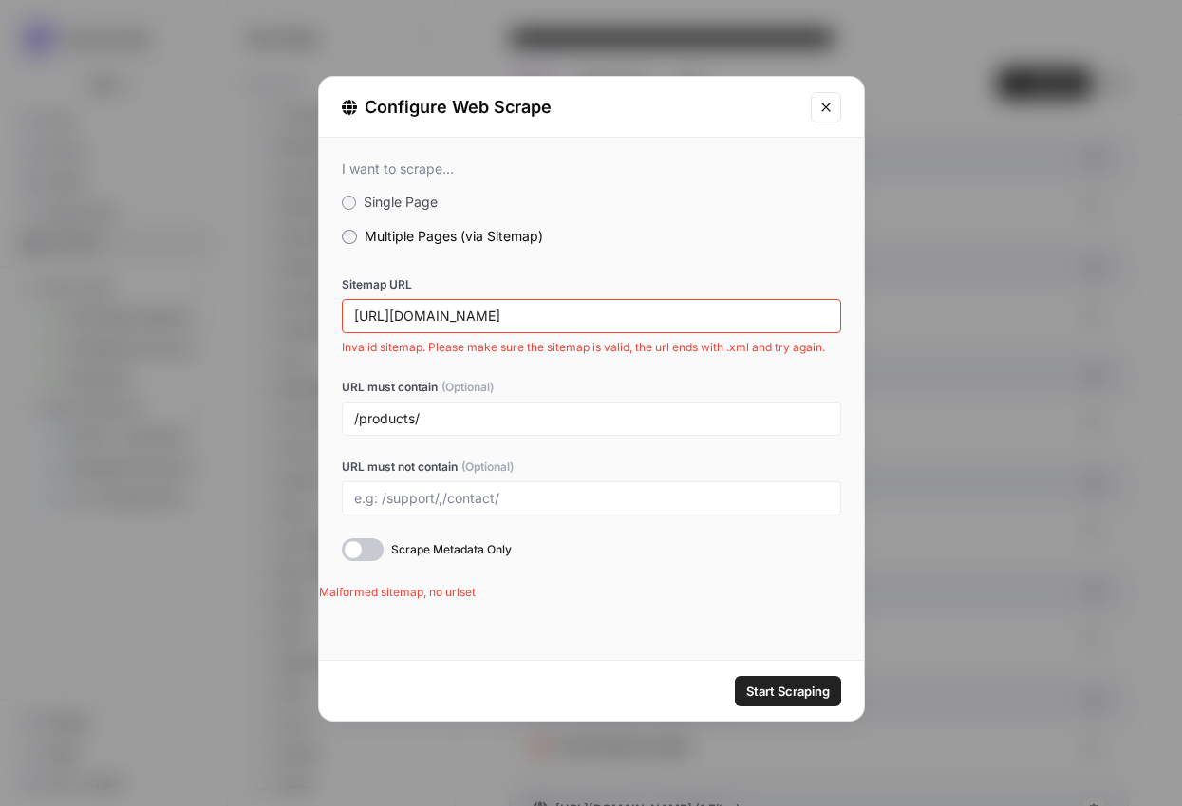
click at [376, 212] on div "I want to scrape... Single Page Multiple Pages (via Sitemap) Sitemap URL [URL][…" at bounding box center [591, 361] width 545 height 446
click at [376, 199] on span "Single Page" at bounding box center [401, 202] width 74 height 16
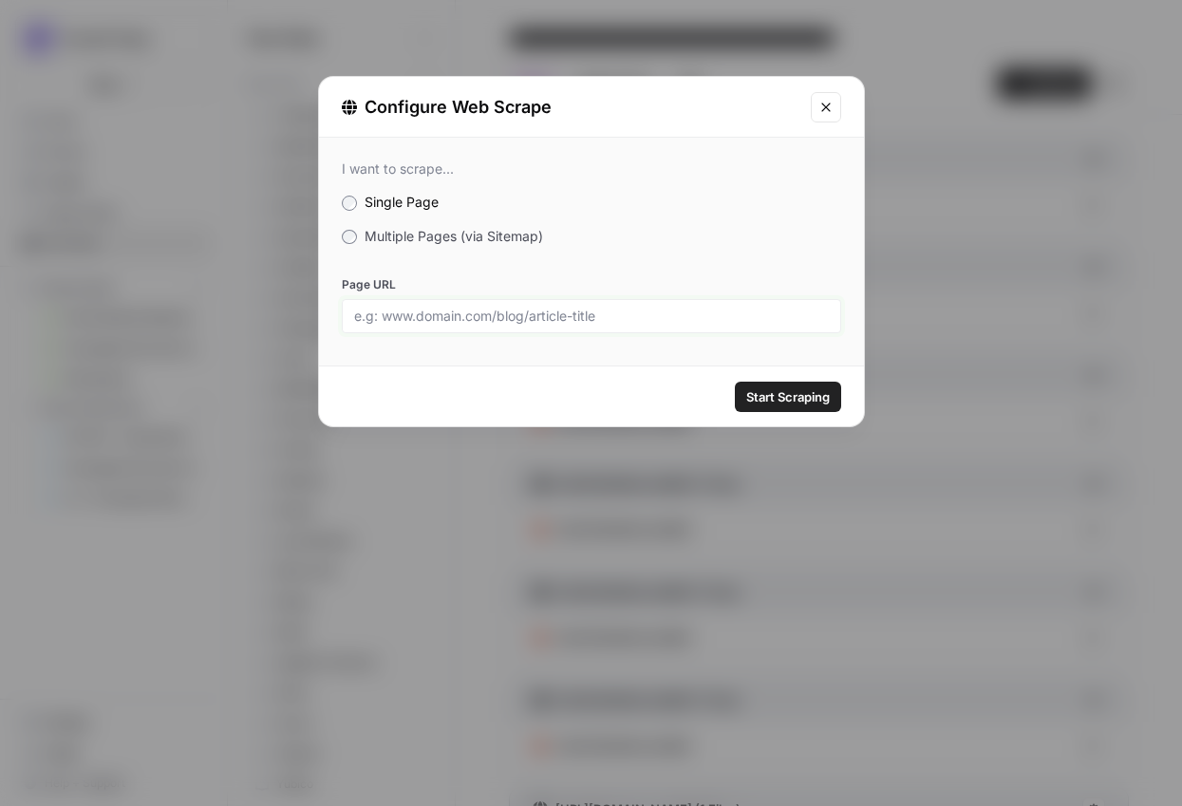
click at [510, 312] on input "Page URL" at bounding box center [591, 316] width 475 height 17
paste input "[URL][DOMAIN_NAME]"
type input "[URL][DOMAIN_NAME]"
click at [750, 388] on span "Start Scraping" at bounding box center [788, 396] width 84 height 19
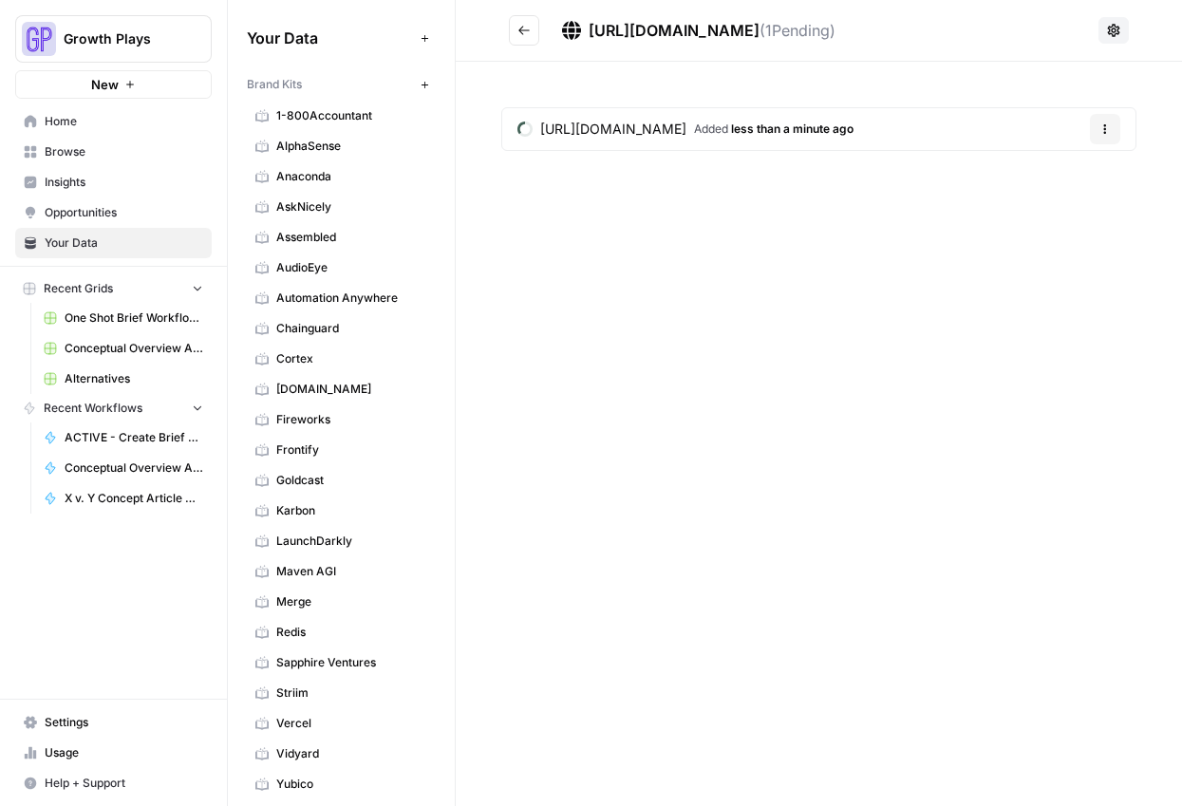
click at [1091, 130] on button "Options" at bounding box center [1105, 129] width 30 height 30
click at [1072, 170] on span "Delete File" at bounding box center [1066, 173] width 62 height 19
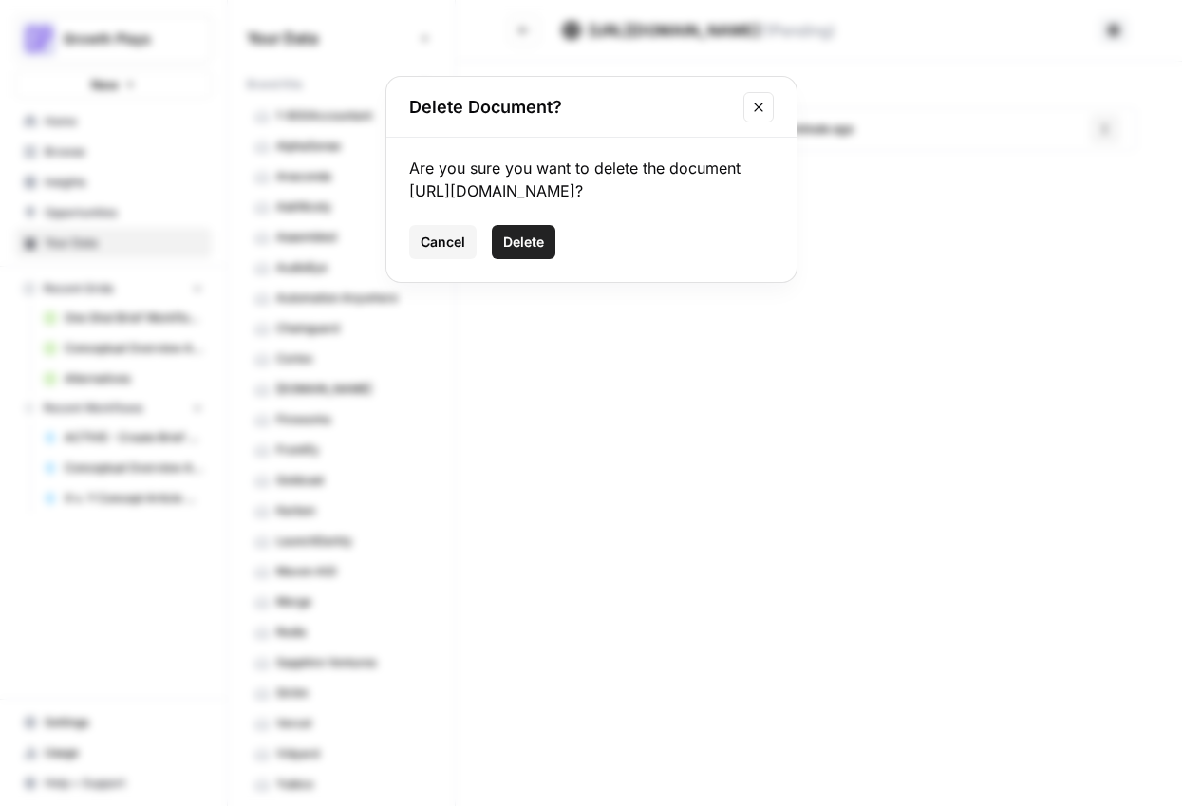
click at [532, 243] on span "Delete" at bounding box center [523, 242] width 41 height 19
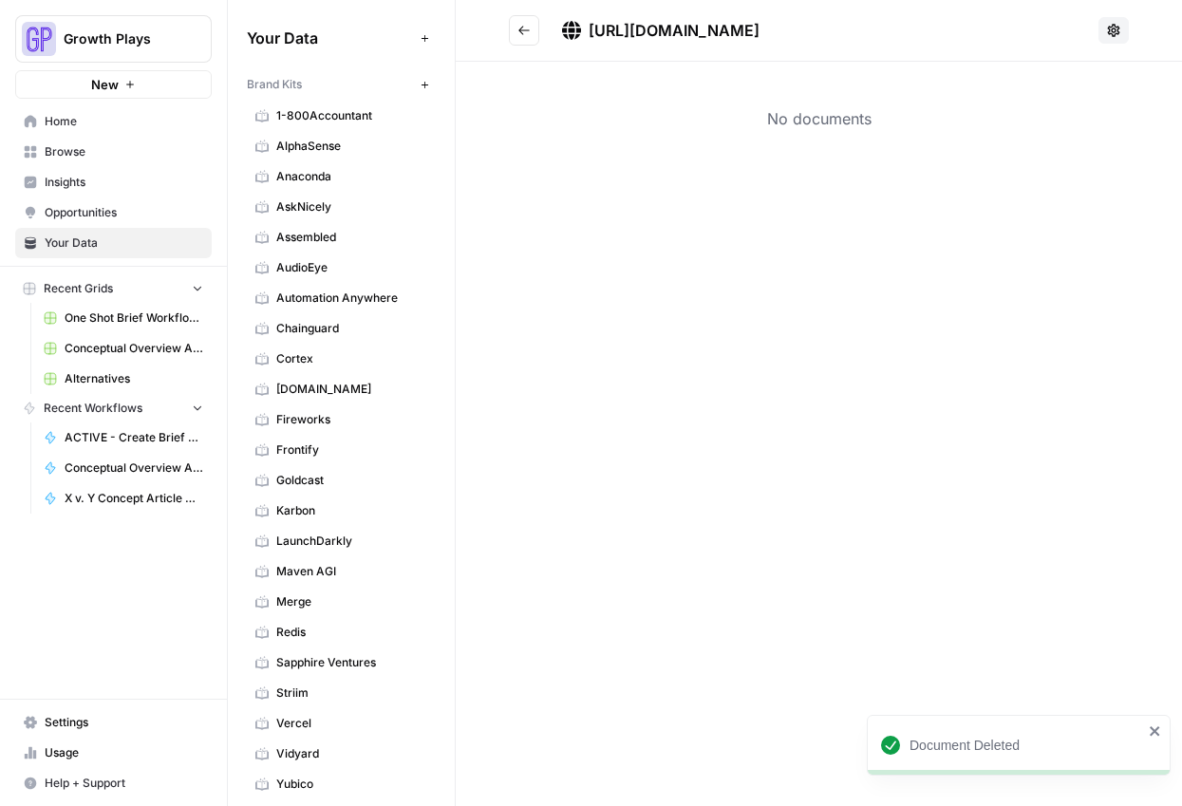
click at [534, 34] on button "Go back" at bounding box center [524, 30] width 30 height 30
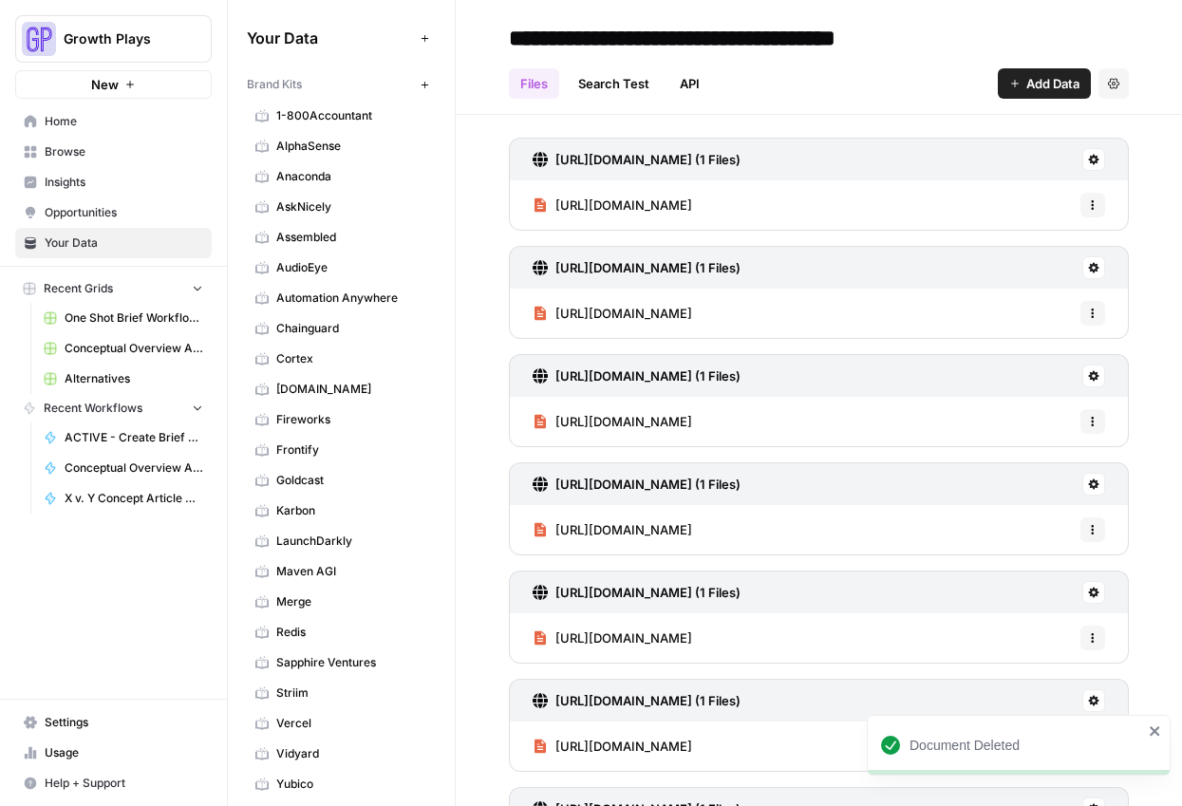
click at [1031, 88] on span "Add Data" at bounding box center [1052, 83] width 53 height 19
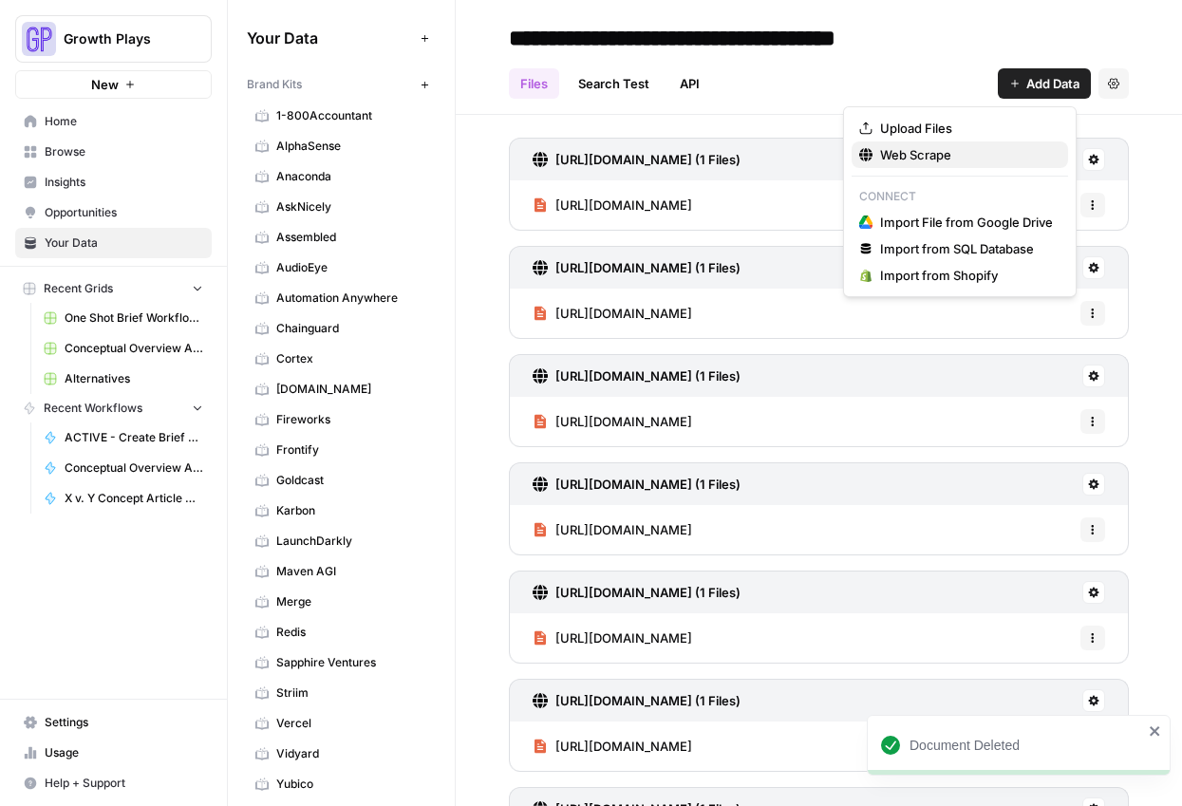
click at [872, 158] on icon "button" at bounding box center [865, 154] width 13 height 13
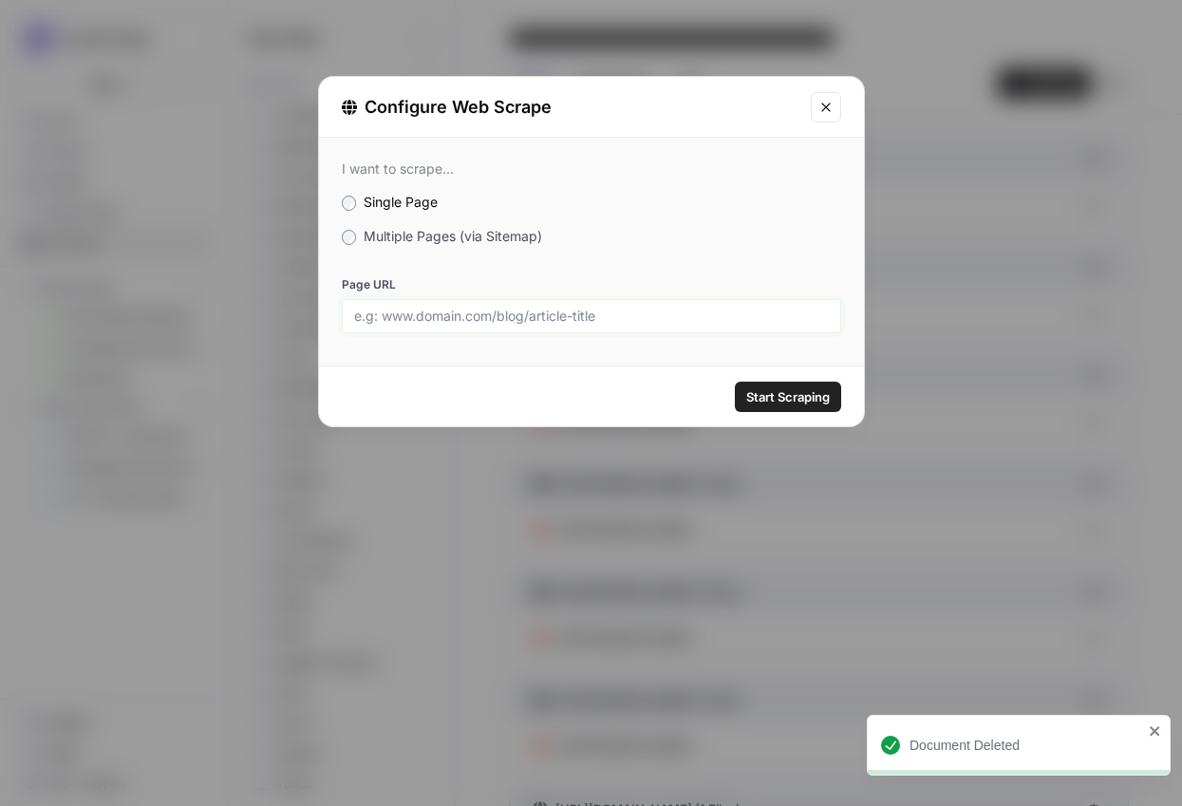
click at [524, 322] on input "Page URL" at bounding box center [591, 316] width 475 height 17
paste input "[URL][DOMAIN_NAME]"
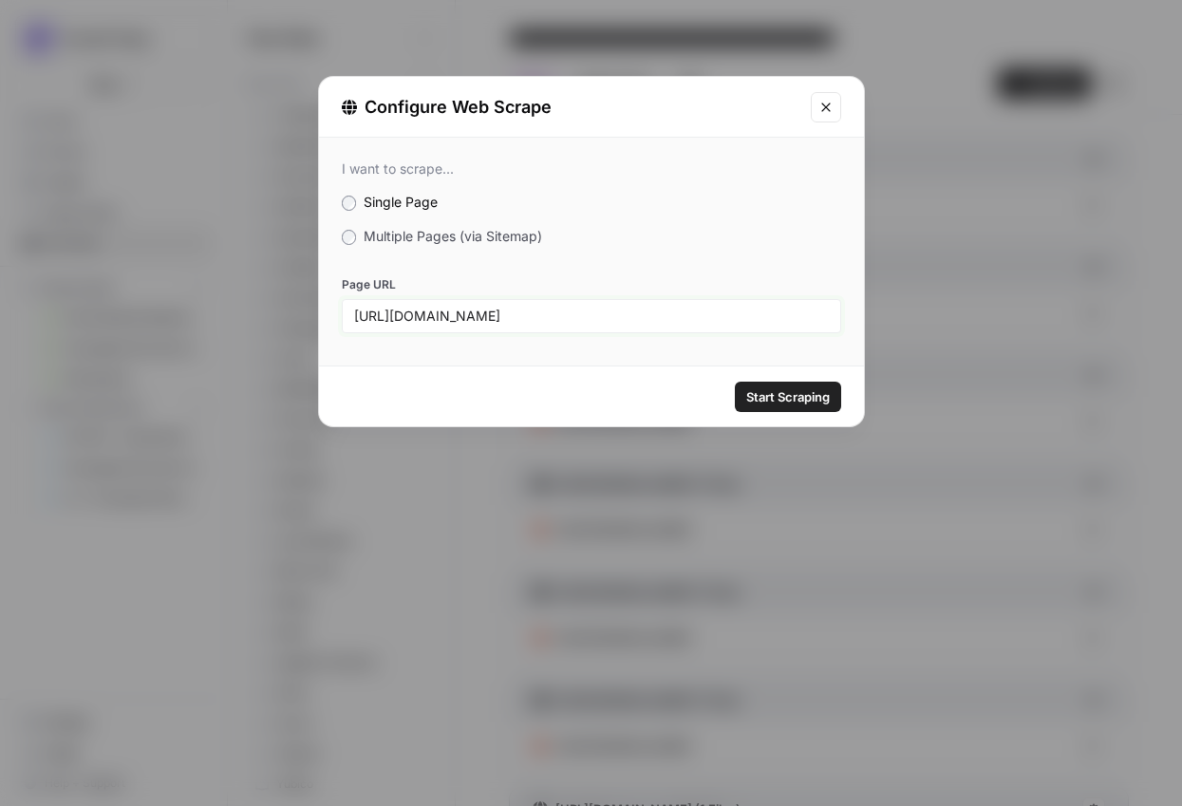
click at [539, 312] on input "[URL][DOMAIN_NAME]" at bounding box center [591, 316] width 475 height 17
paste input "products/apps/"
type input "[URL][DOMAIN_NAME]"
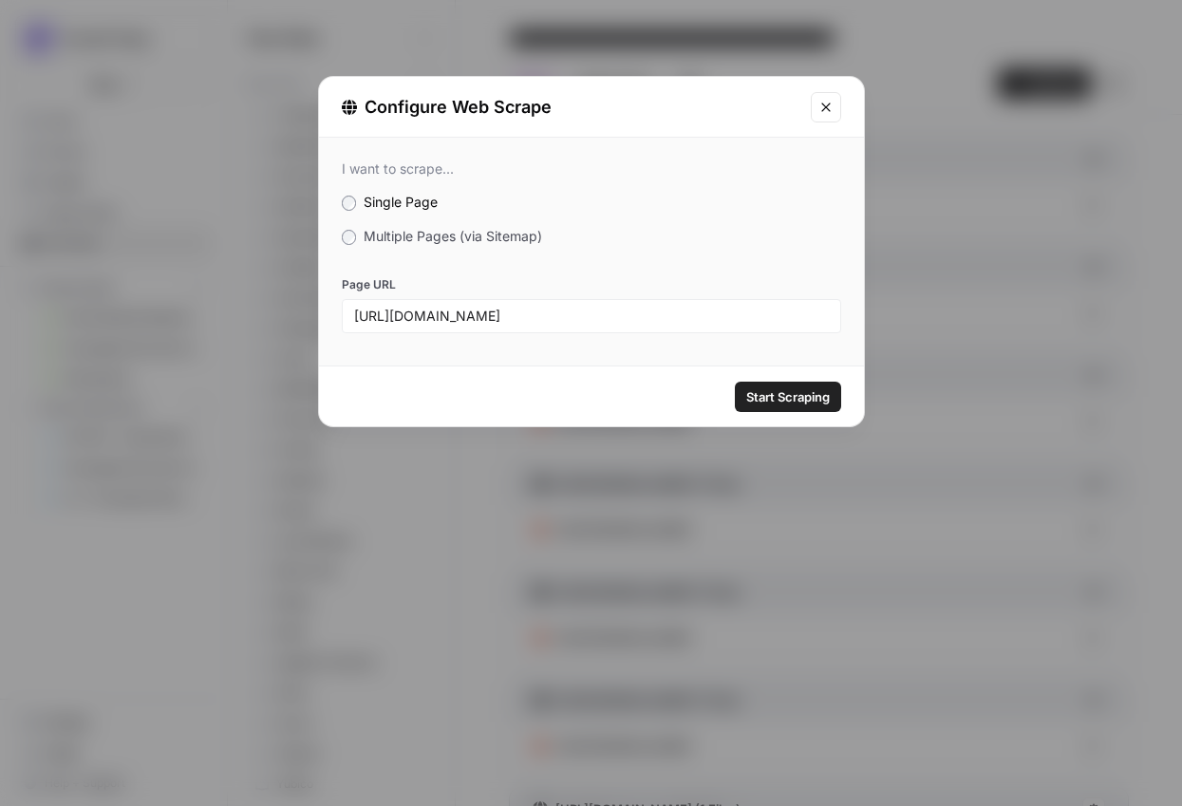
click at [813, 387] on span "Start Scraping" at bounding box center [788, 396] width 84 height 19
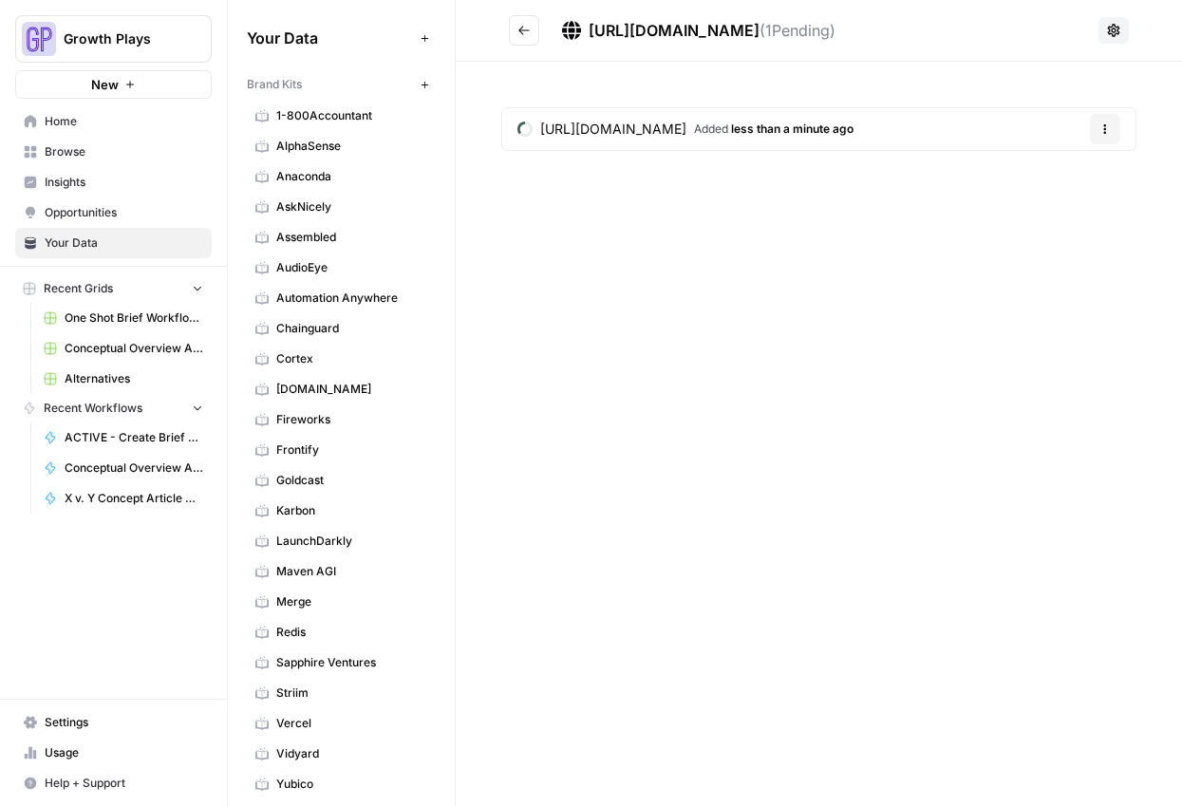
click at [517, 36] on icon "Go back" at bounding box center [523, 30] width 13 height 13
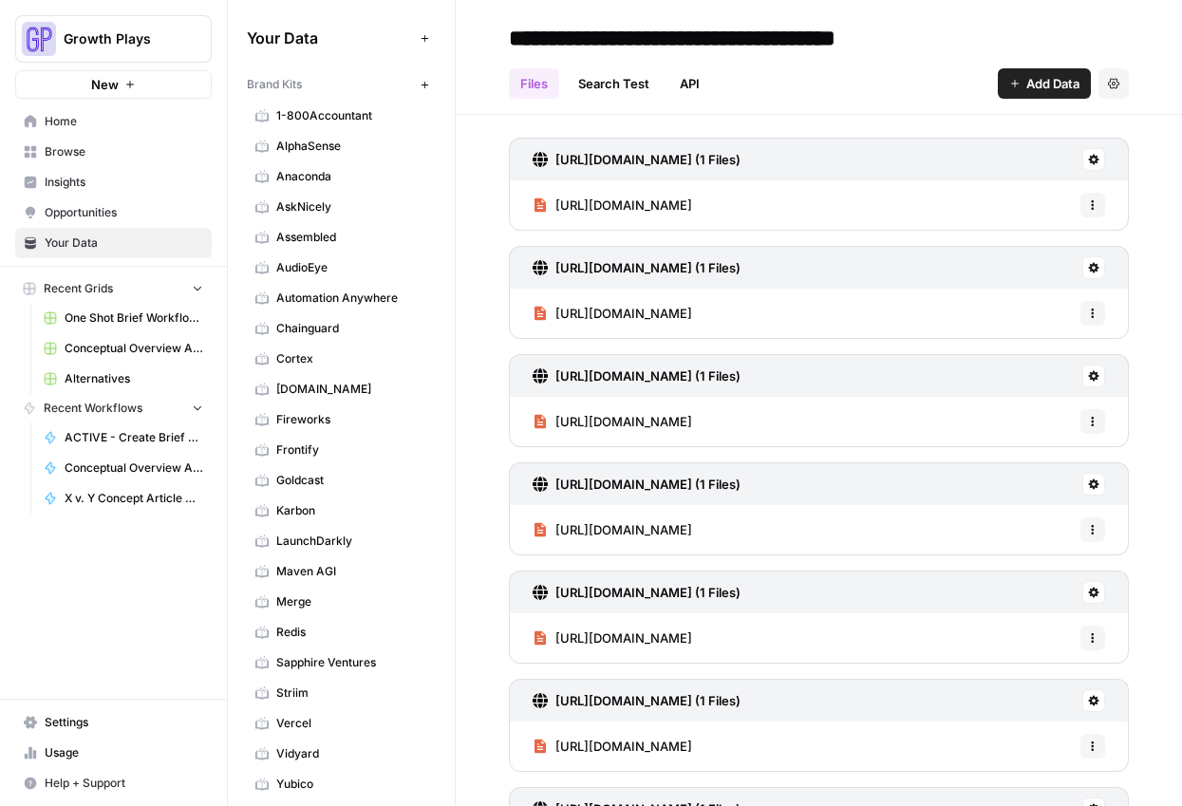
click at [981, 79] on div "Files Search Test API Add Data Settings" at bounding box center [819, 76] width 620 height 46
click at [1007, 80] on button "Add Data" at bounding box center [1044, 83] width 93 height 30
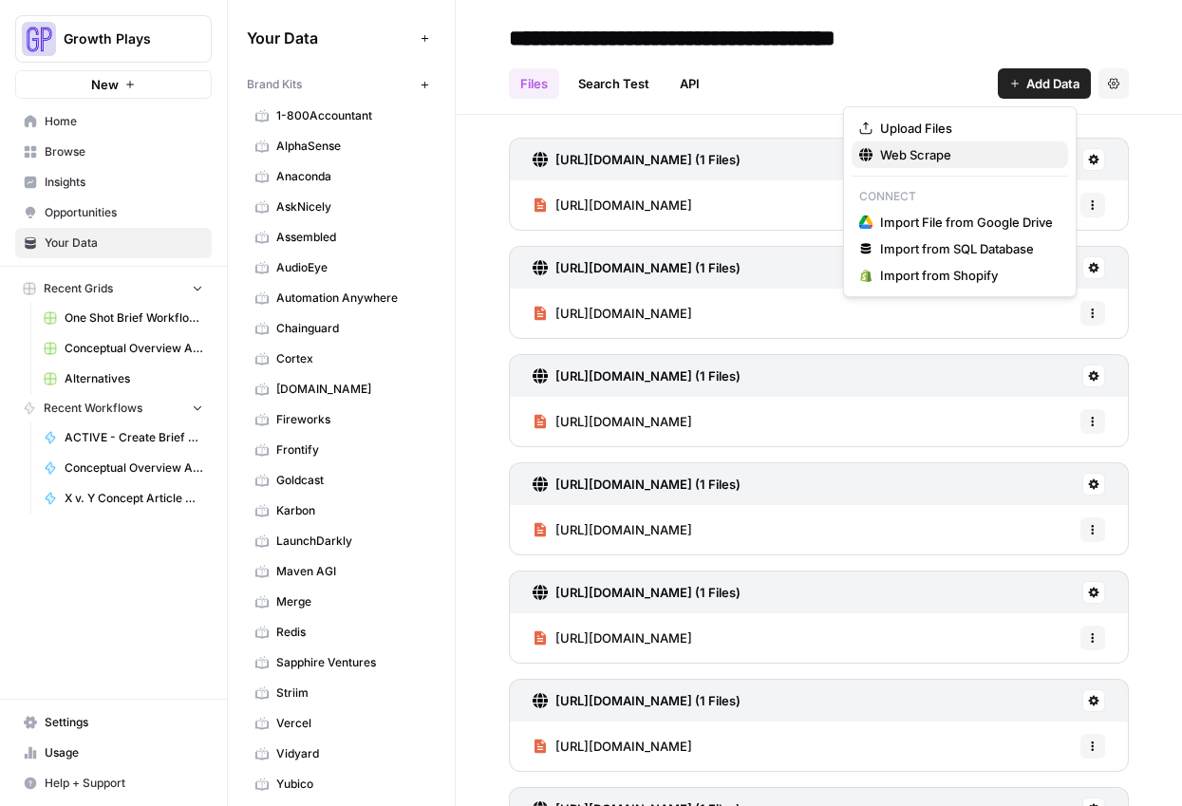
click at [893, 158] on span "Web Scrape" at bounding box center [966, 154] width 173 height 19
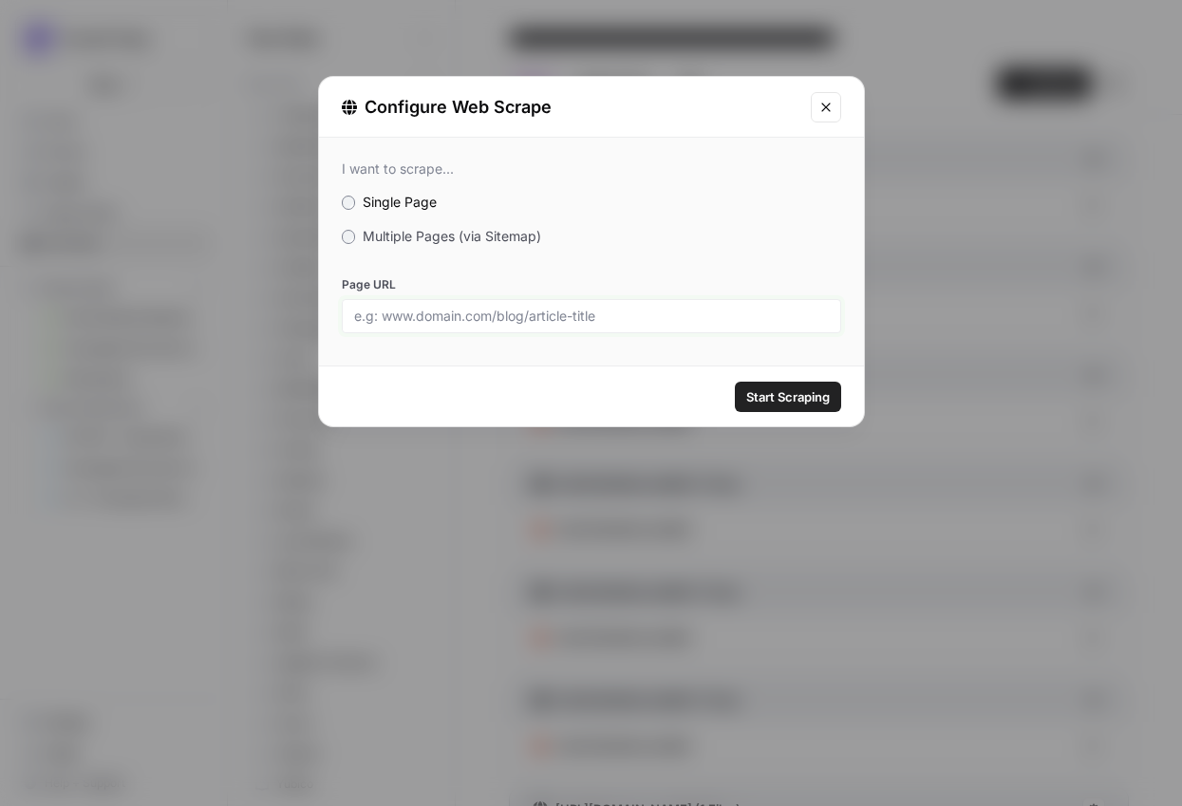
click at [459, 322] on input "Page URL" at bounding box center [591, 316] width 475 height 17
paste input "[URL][DOMAIN_NAME]"
type input "[URL][DOMAIN_NAME]"
click at [787, 395] on span "Start Scraping" at bounding box center [788, 396] width 84 height 19
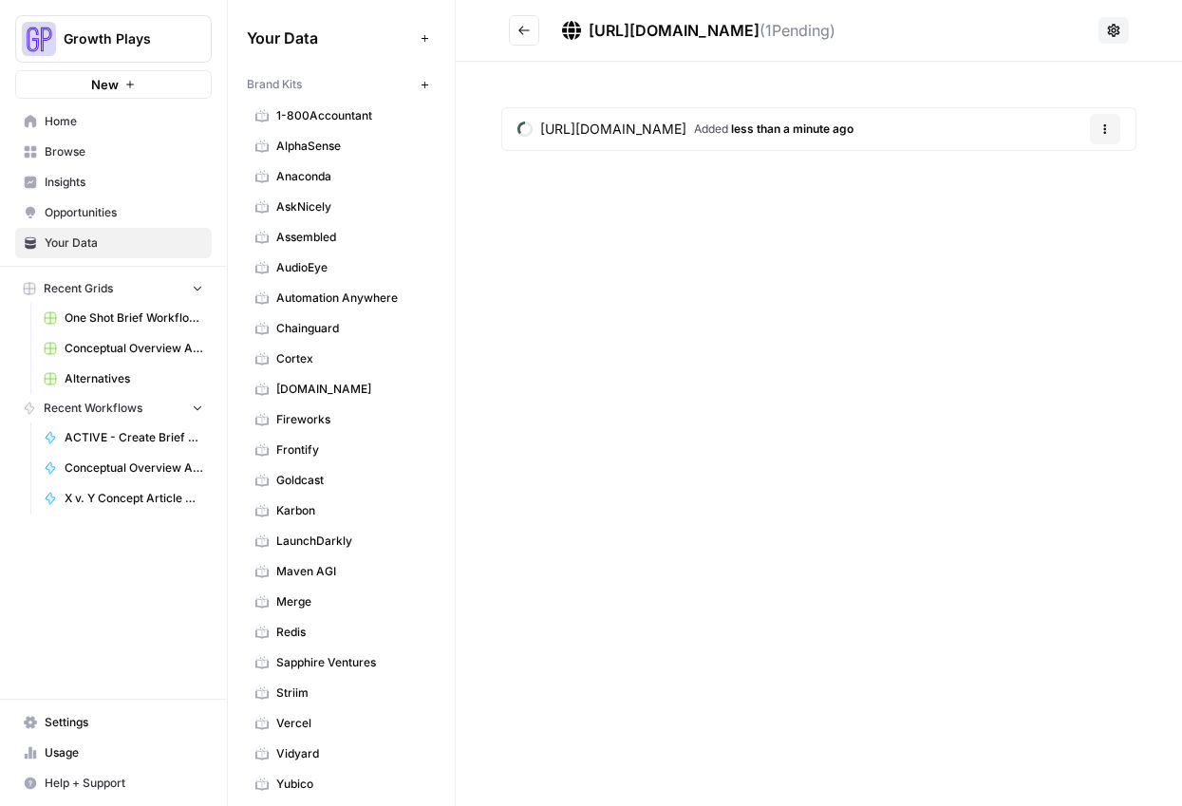
click at [522, 32] on icon "Go back" at bounding box center [523, 30] width 13 height 13
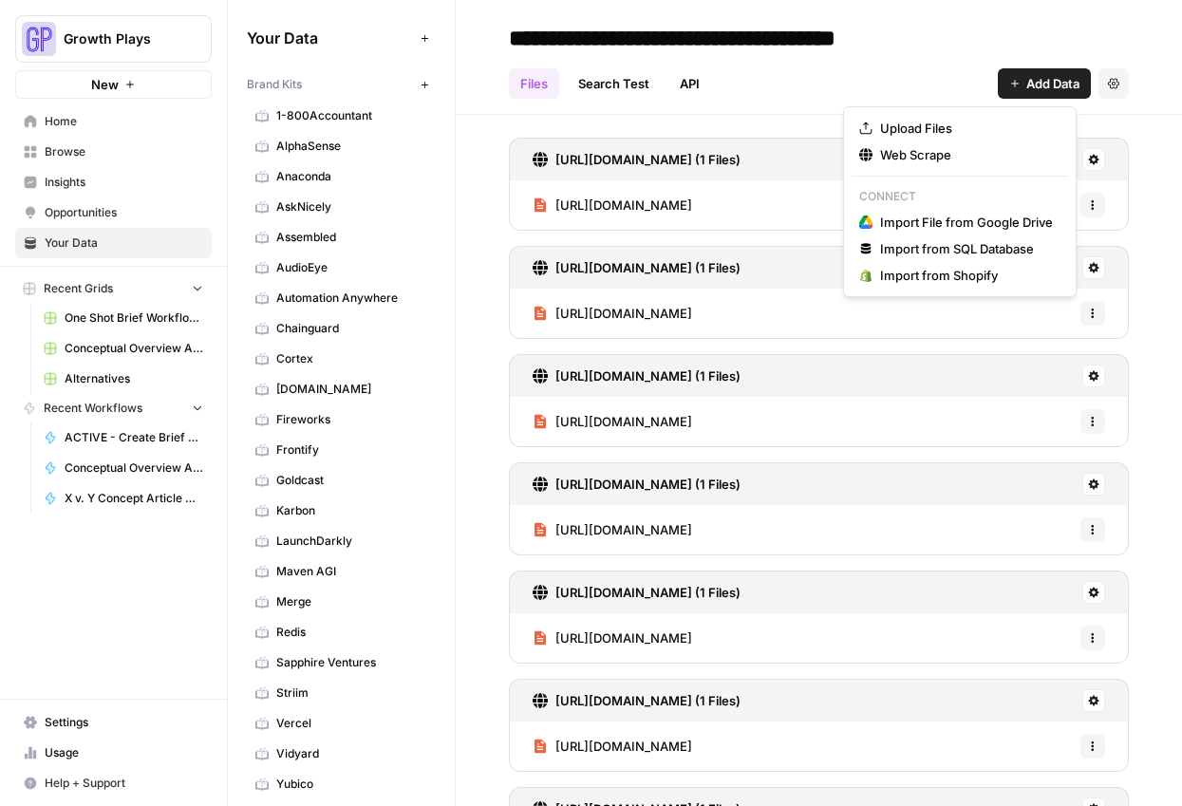
click at [1026, 80] on span "Add Data" at bounding box center [1052, 83] width 53 height 19
click at [911, 147] on span "Web Scrape" at bounding box center [966, 154] width 173 height 19
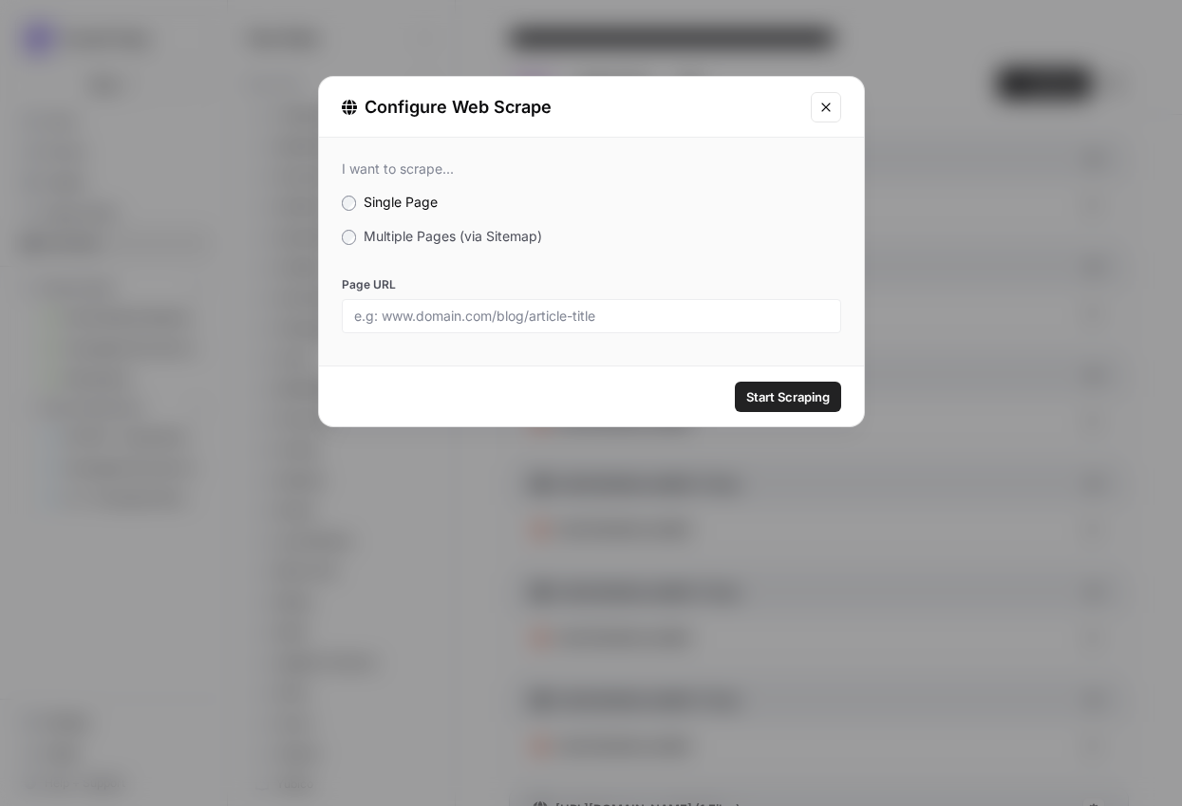
click at [644, 324] on div at bounding box center [591, 316] width 499 height 34
click at [630, 311] on input "Page URL" at bounding box center [591, 316] width 475 height 17
paste input "[URL][DOMAIN_NAME]"
type input "[URL][DOMAIN_NAME]"
click at [815, 406] on button "Start Scraping" at bounding box center [788, 397] width 106 height 30
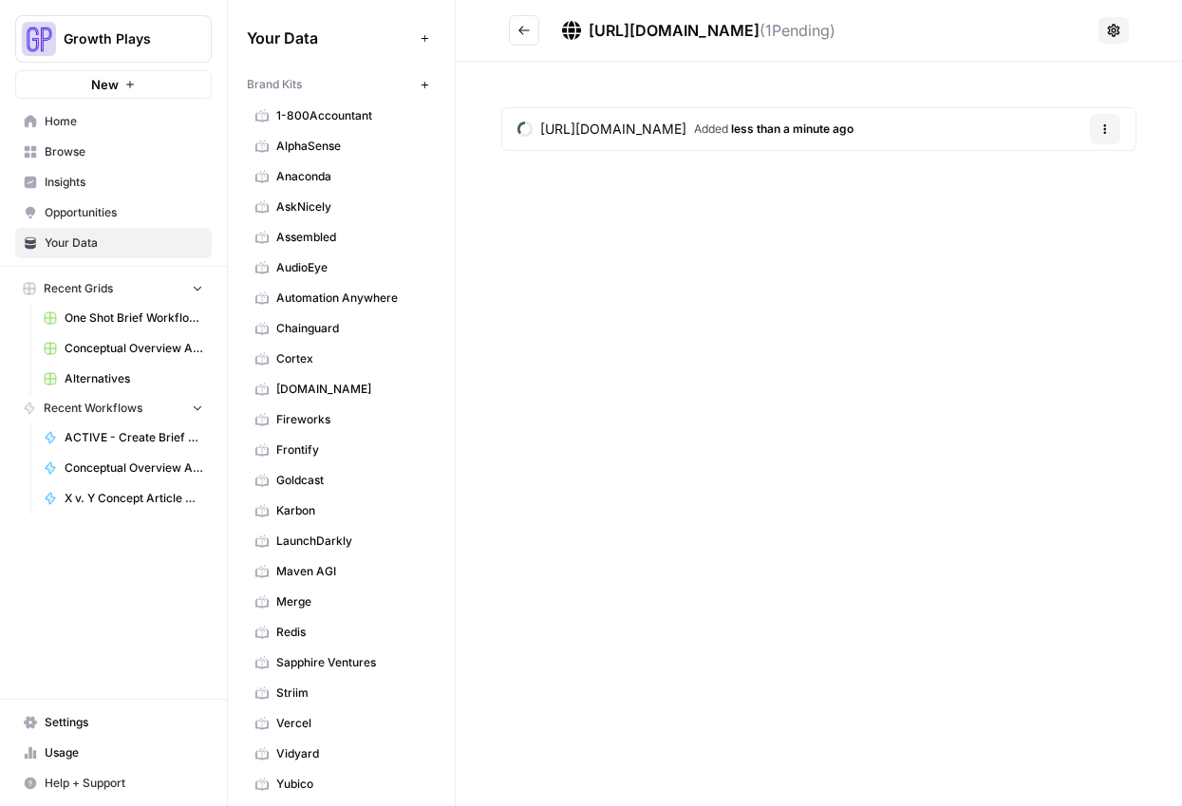
click at [525, 34] on icon "Go back" at bounding box center [523, 30] width 13 height 13
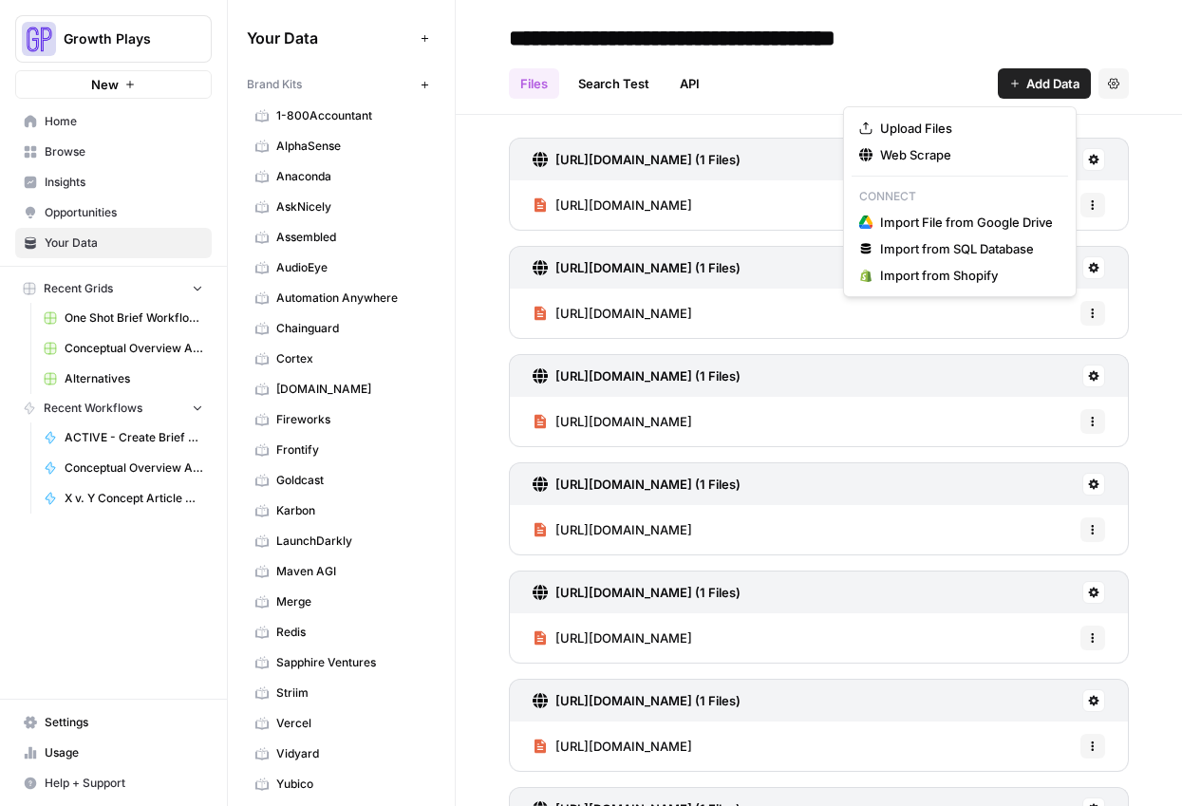
click at [998, 88] on button "Add Data" at bounding box center [1044, 83] width 93 height 30
click at [939, 152] on span "Web Scrape" at bounding box center [966, 154] width 173 height 19
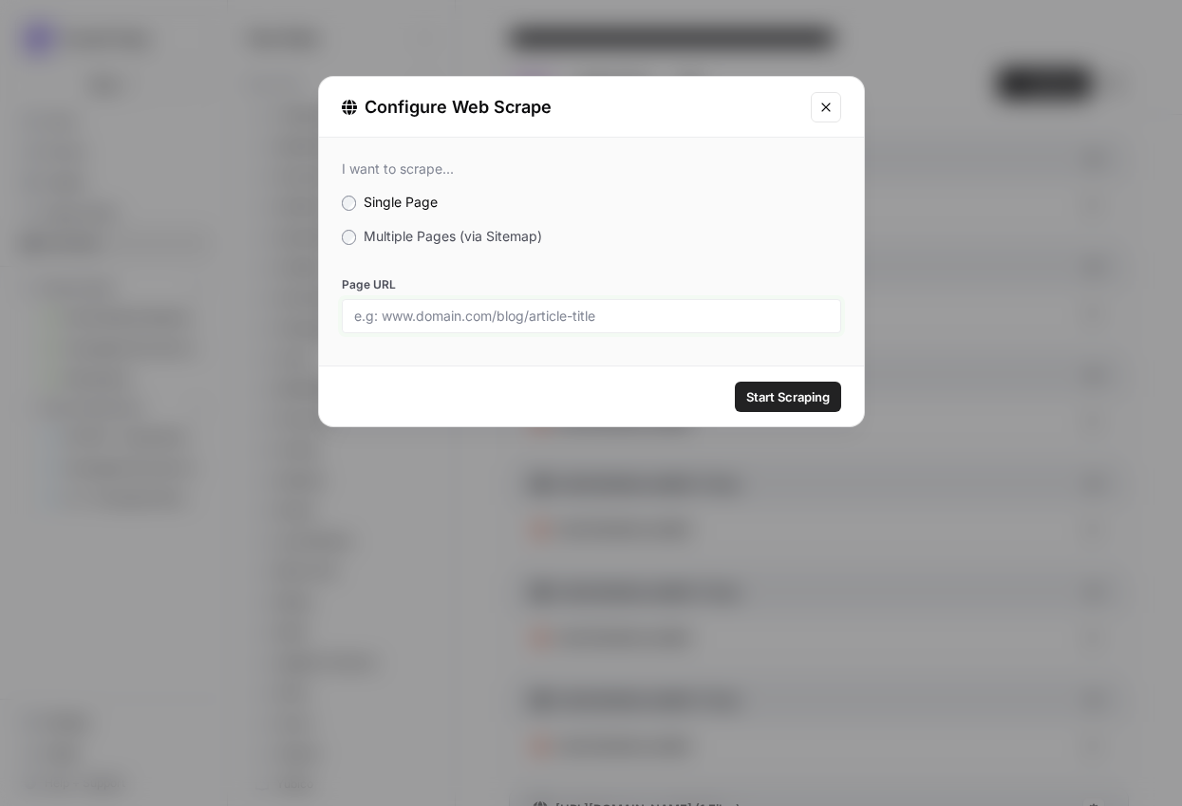
click at [548, 316] on input "Page URL" at bounding box center [591, 316] width 475 height 17
paste input "[URL][DOMAIN_NAME]"
type input "[URL][DOMAIN_NAME]"
click at [782, 396] on span "Start Scraping" at bounding box center [788, 396] width 84 height 19
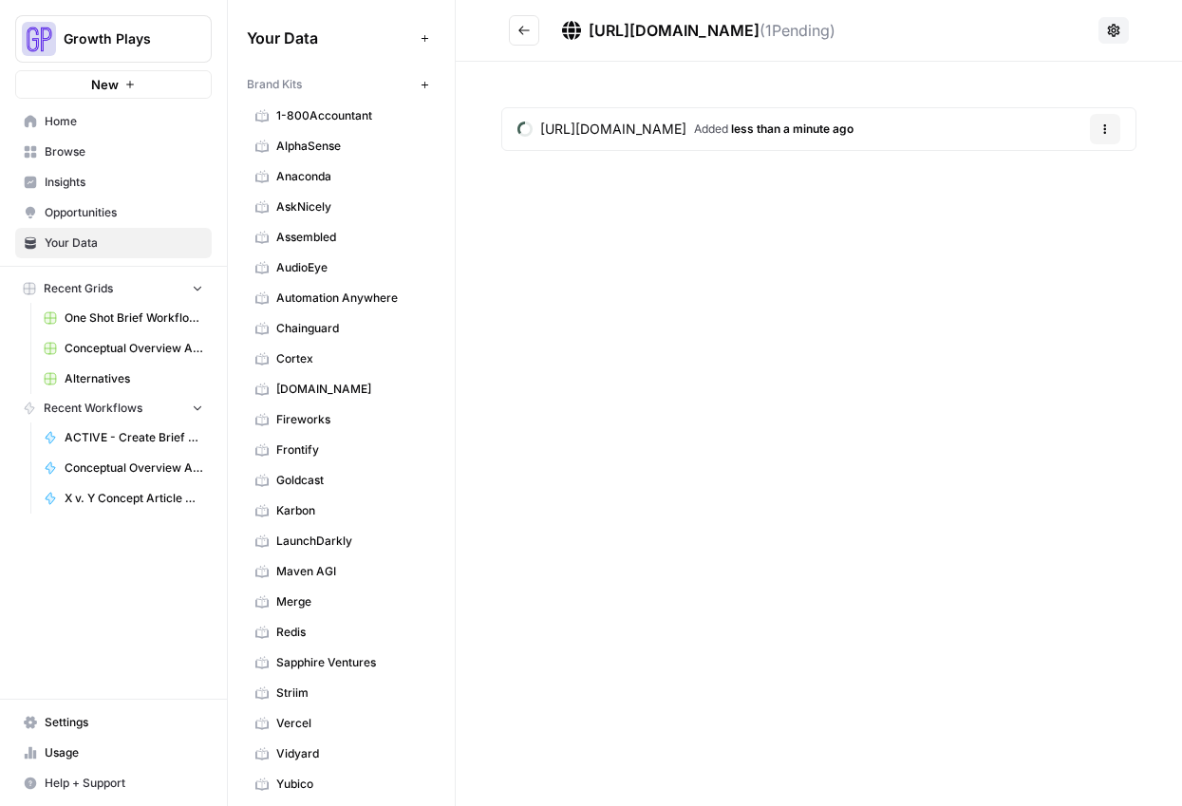
click at [527, 29] on icon "Go back" at bounding box center [523, 30] width 13 height 13
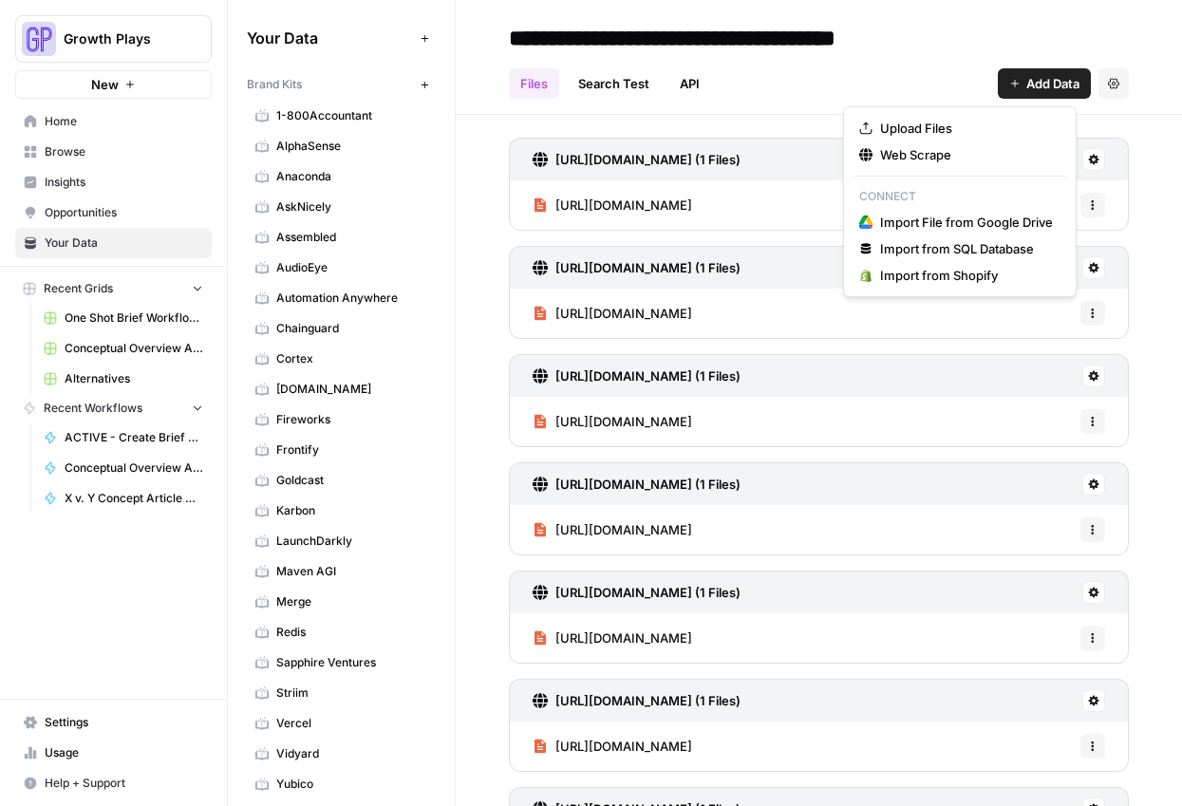
click at [1040, 81] on span "Add Data" at bounding box center [1052, 83] width 53 height 19
click at [961, 151] on span "Web Scrape" at bounding box center [966, 154] width 173 height 19
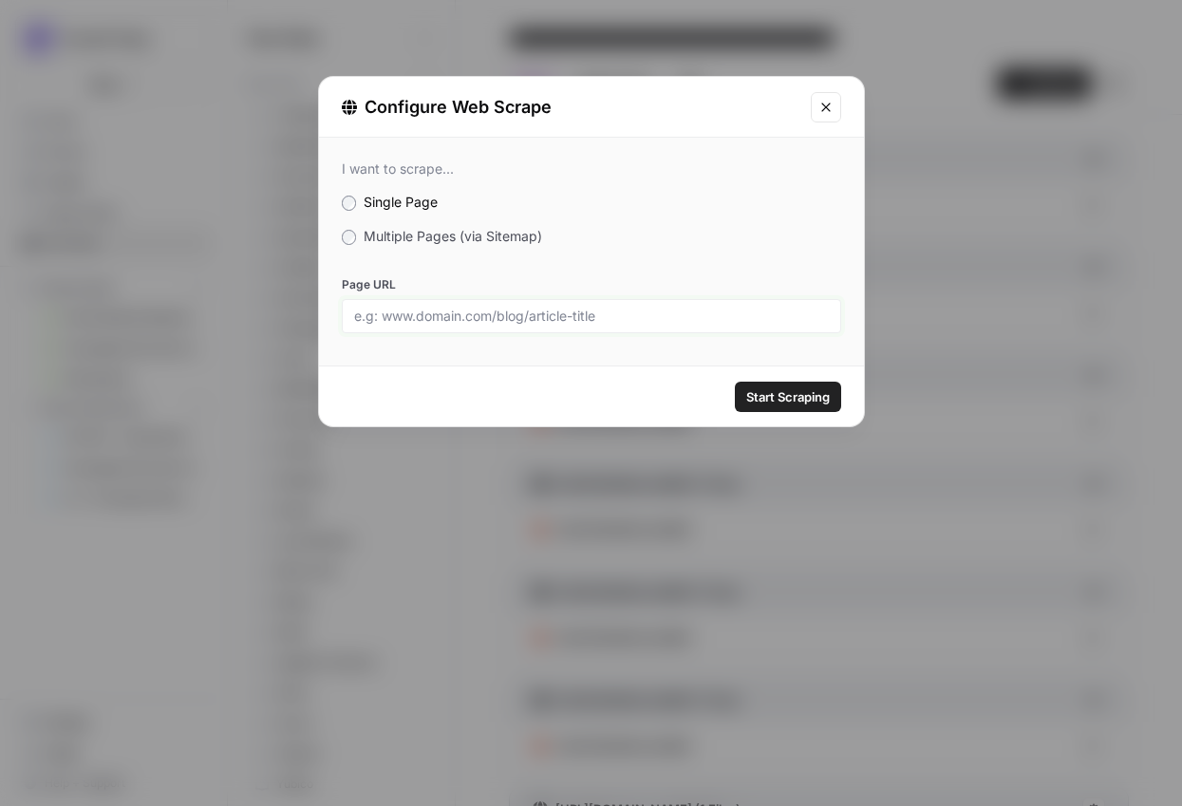
click at [619, 308] on input "Page URL" at bounding box center [591, 316] width 475 height 17
paste input "[URL][DOMAIN_NAME]"
type input "[URL][DOMAIN_NAME]"
click at [785, 410] on button "Start Scraping" at bounding box center [788, 397] width 106 height 30
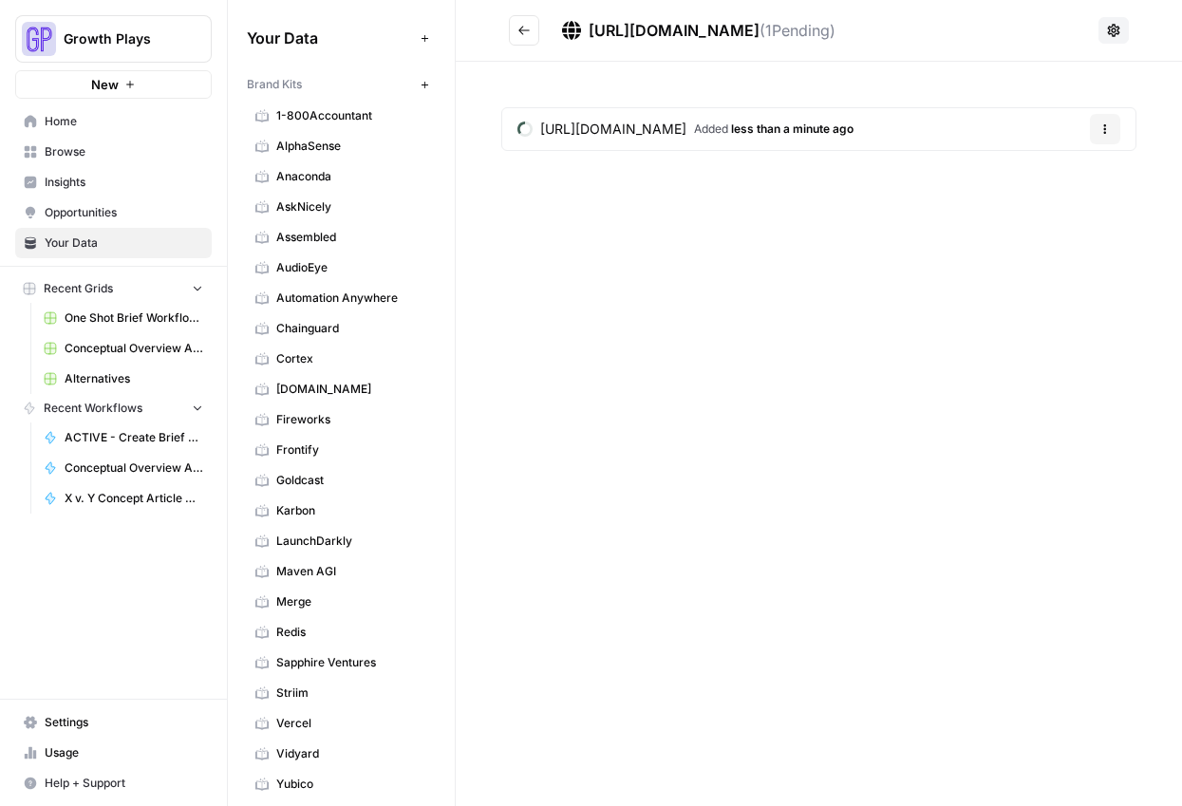
click at [530, 33] on icon "Go back" at bounding box center [523, 30] width 13 height 13
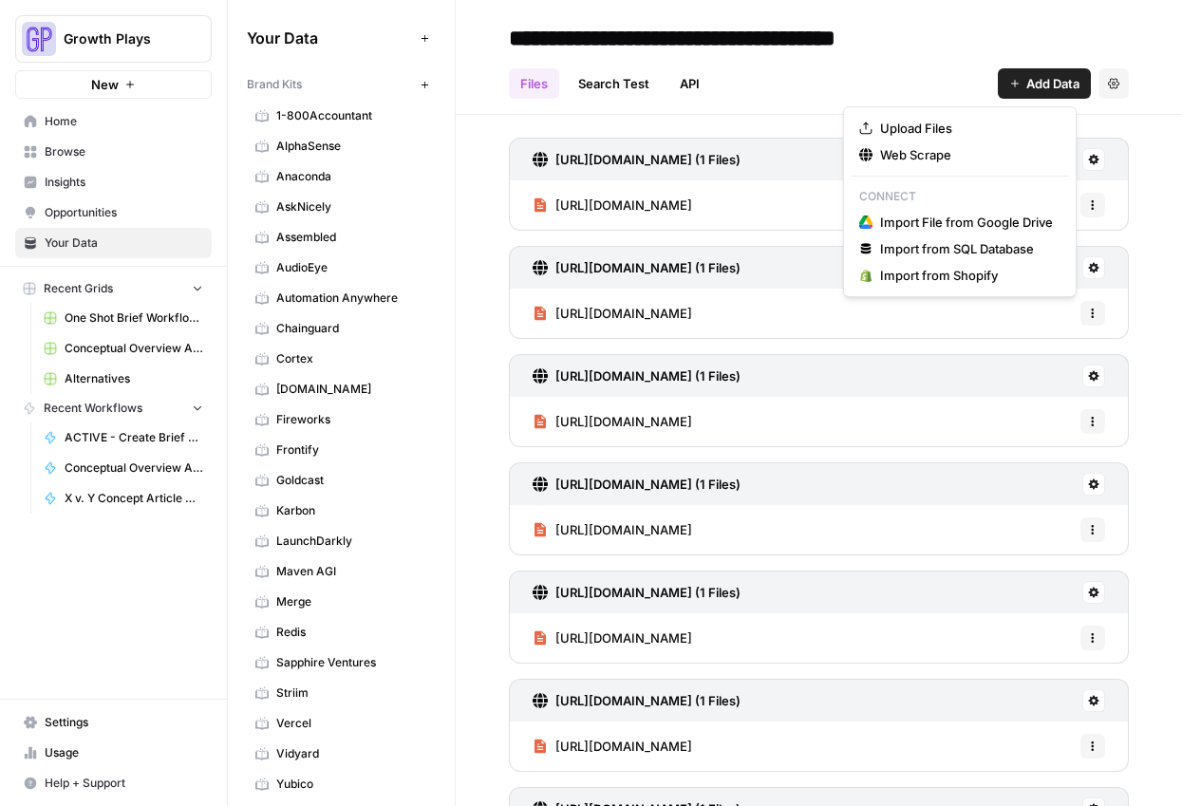
click at [1026, 75] on span "Add Data" at bounding box center [1052, 83] width 53 height 19
click at [893, 150] on span "Web Scrape" at bounding box center [966, 154] width 173 height 19
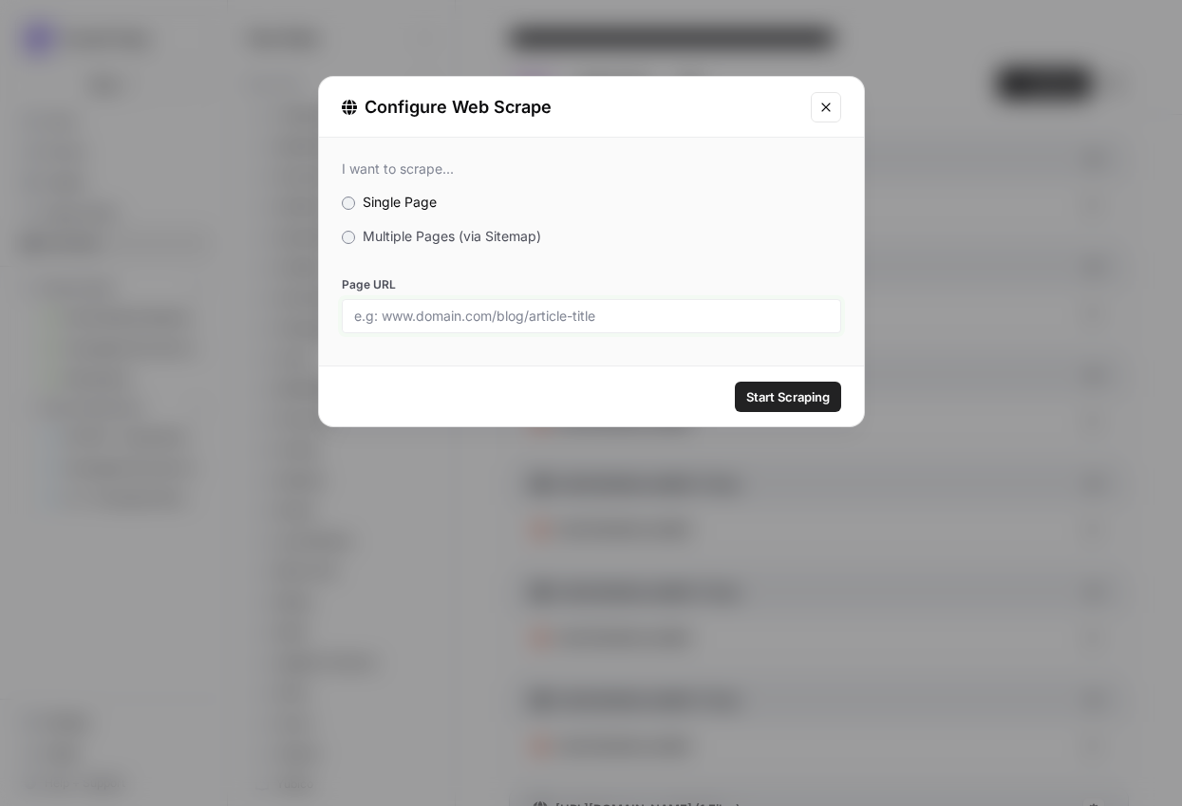
click at [568, 316] on input "Page URL" at bounding box center [591, 316] width 475 height 17
paste input "[URL][DOMAIN_NAME][DOMAIN_NAME][DOMAIN_NAME]"
type input "[URL][DOMAIN_NAME][DOMAIN_NAME][DOMAIN_NAME]"
click at [684, 317] on input "[URL][DOMAIN_NAME][DOMAIN_NAME][DOMAIN_NAME]" at bounding box center [591, 316] width 475 height 17
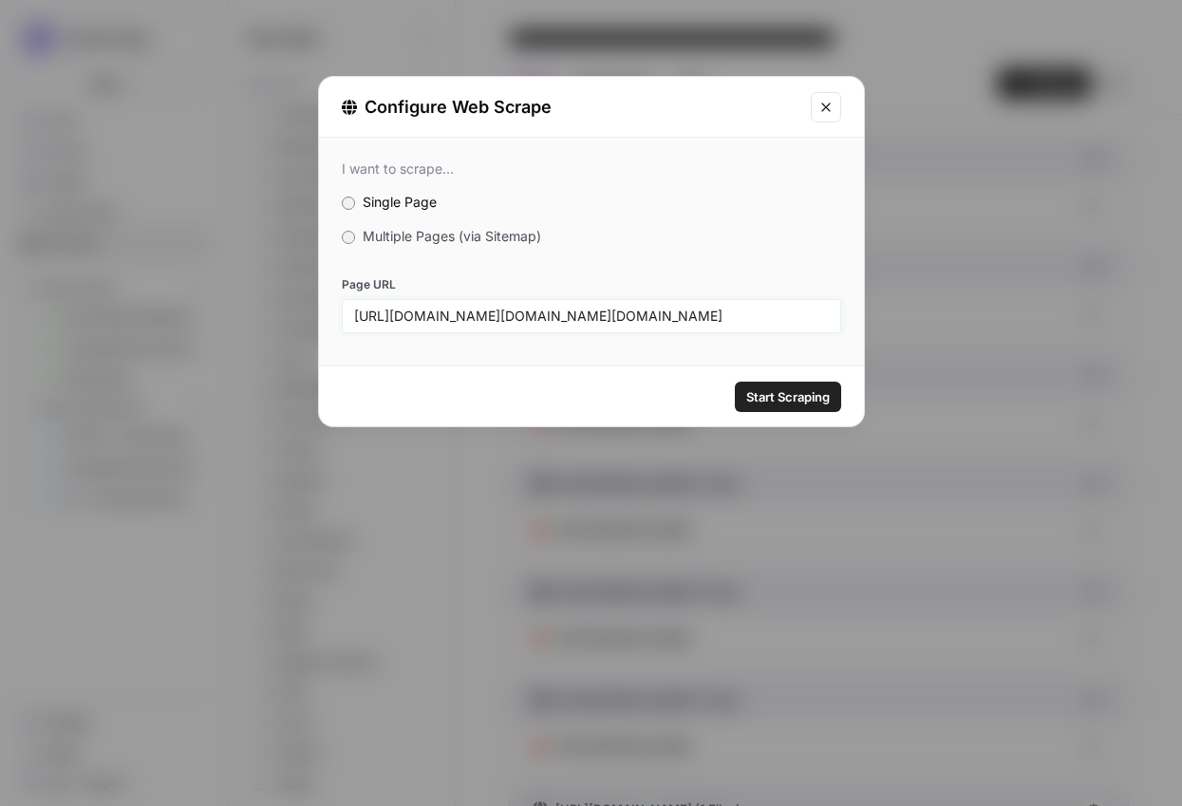
click at [684, 317] on input "[URL][DOMAIN_NAME][DOMAIN_NAME][DOMAIN_NAME]" at bounding box center [591, 316] width 475 height 17
click at [625, 312] on input "Page URL" at bounding box center [591, 316] width 475 height 17
paste input "[URL][DOMAIN_NAME]"
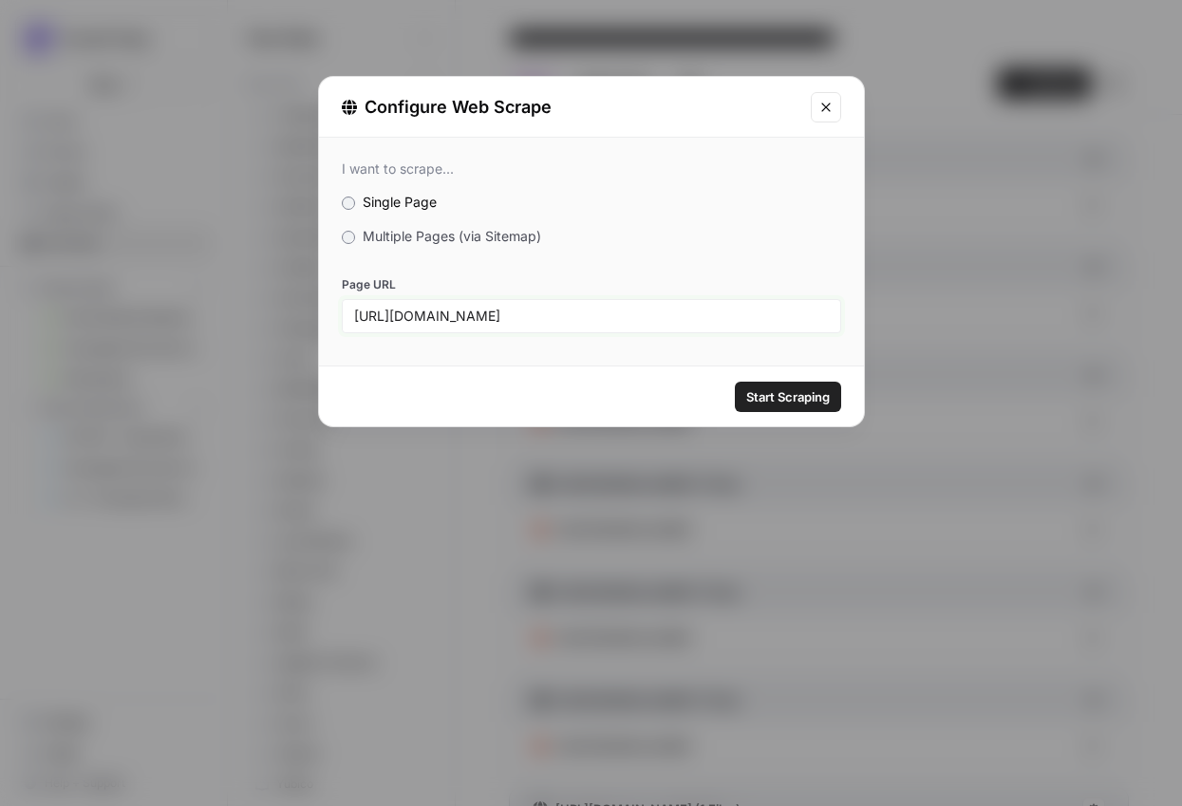
type input "[URL][DOMAIN_NAME]"
click at [755, 395] on span "Start Scraping" at bounding box center [788, 396] width 84 height 19
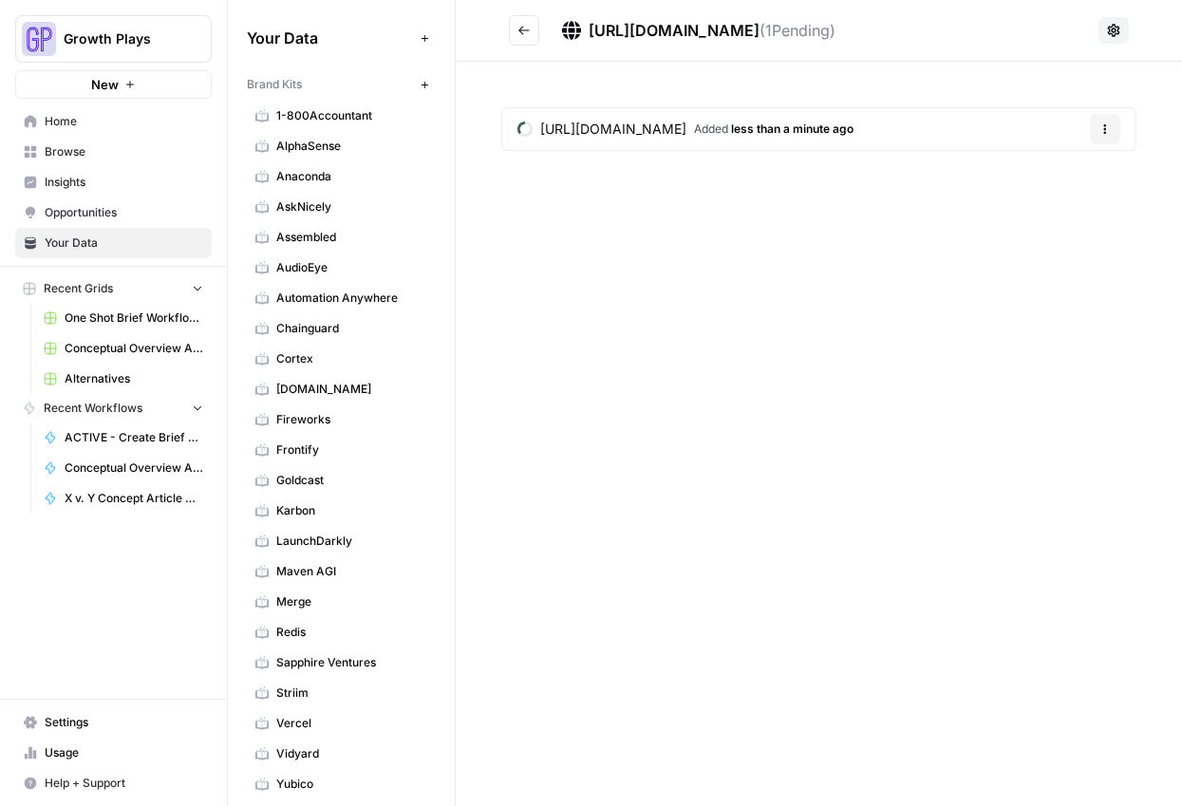
click at [517, 32] on icon "Go back" at bounding box center [523, 30] width 13 height 13
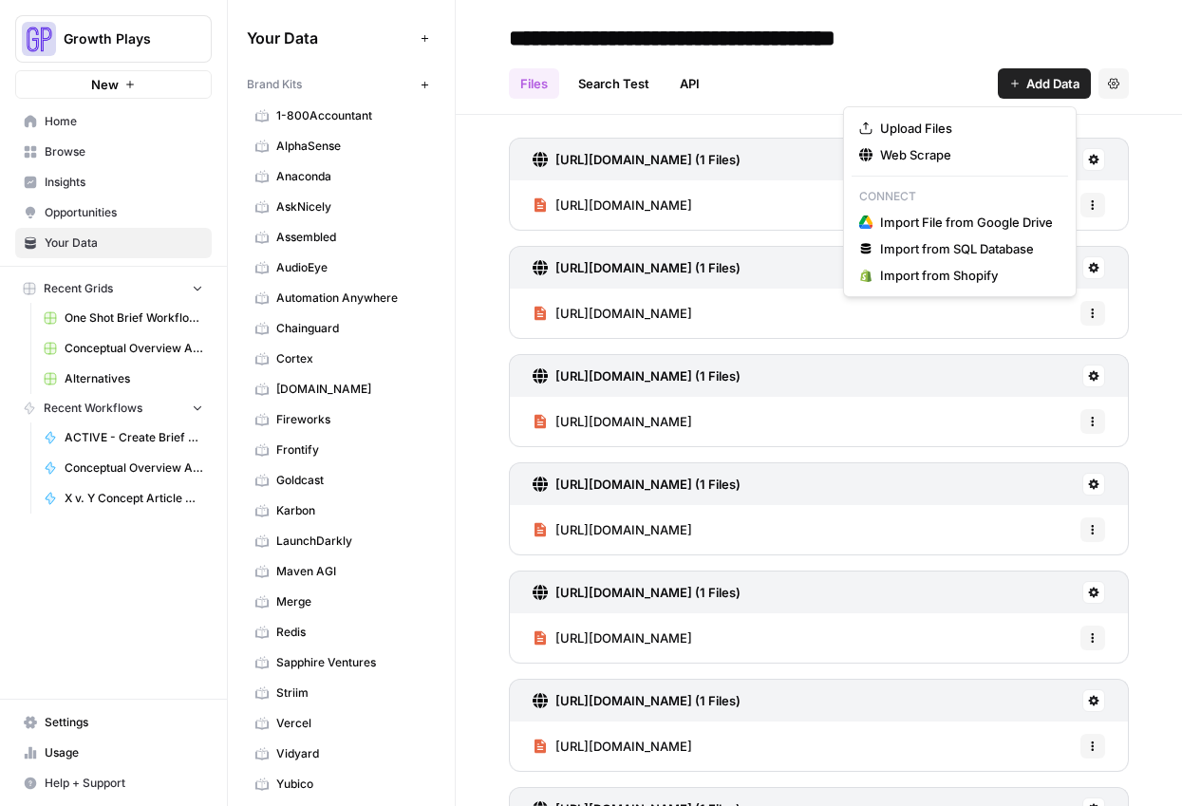
click at [1026, 81] on span "Add Data" at bounding box center [1052, 83] width 53 height 19
click at [895, 153] on span "Web Scrape" at bounding box center [966, 154] width 173 height 19
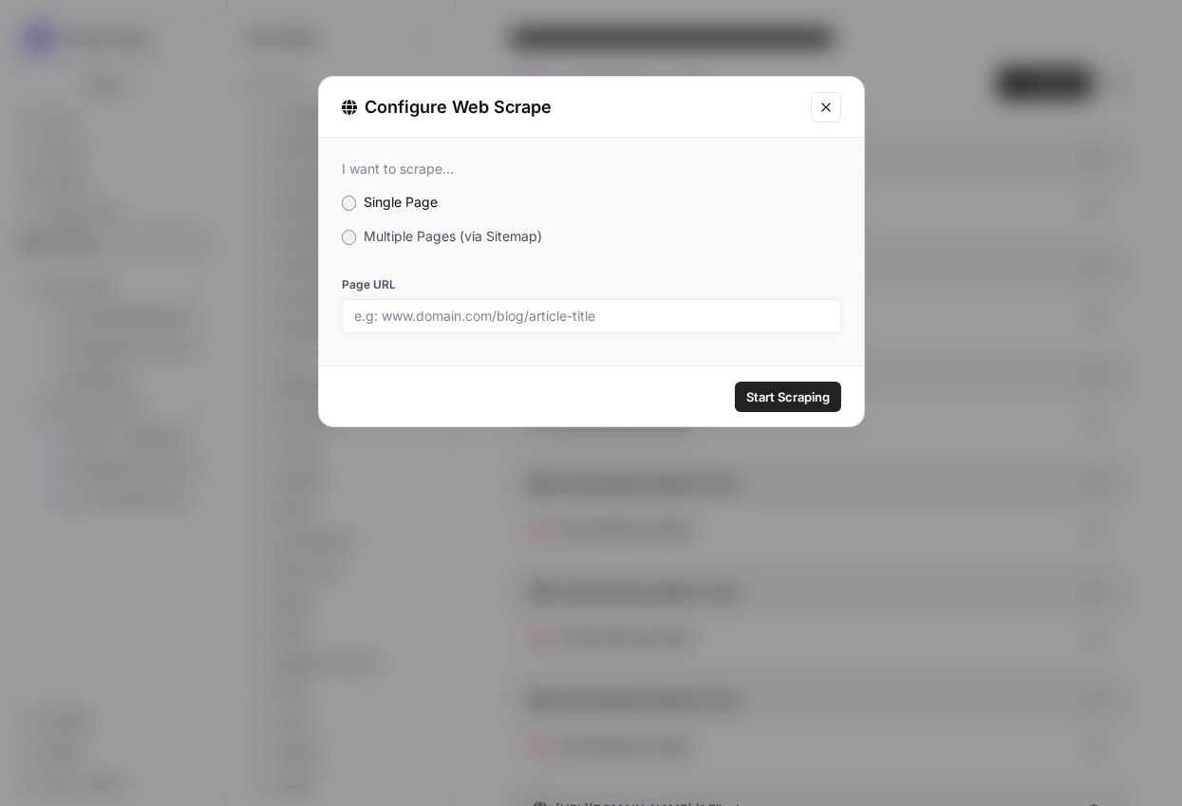
click at [614, 322] on input "Page URL" at bounding box center [591, 316] width 475 height 17
paste input "[URL][DOMAIN_NAME]"
type input "[URL][DOMAIN_NAME]"
click at [792, 393] on span "Start Scraping" at bounding box center [788, 396] width 84 height 19
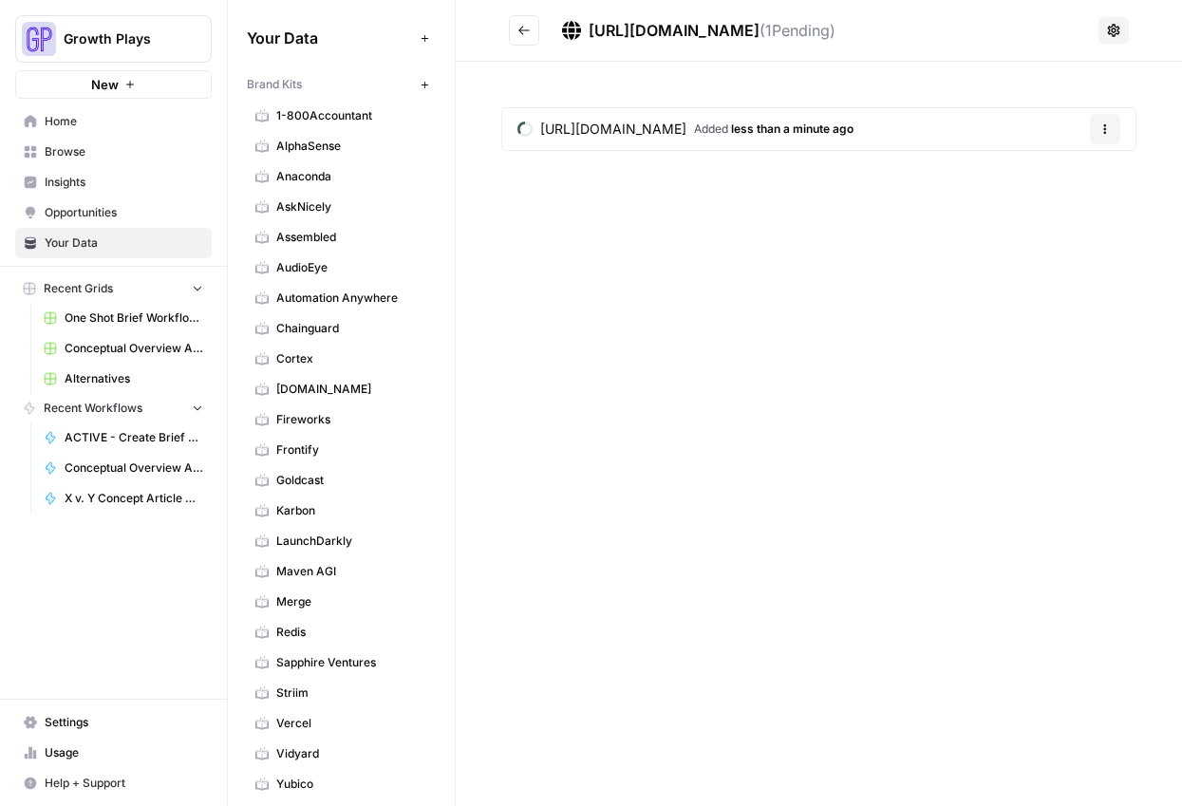
click at [537, 38] on button "Go back" at bounding box center [524, 30] width 30 height 30
click at [527, 36] on icon "Go back" at bounding box center [523, 30] width 13 height 13
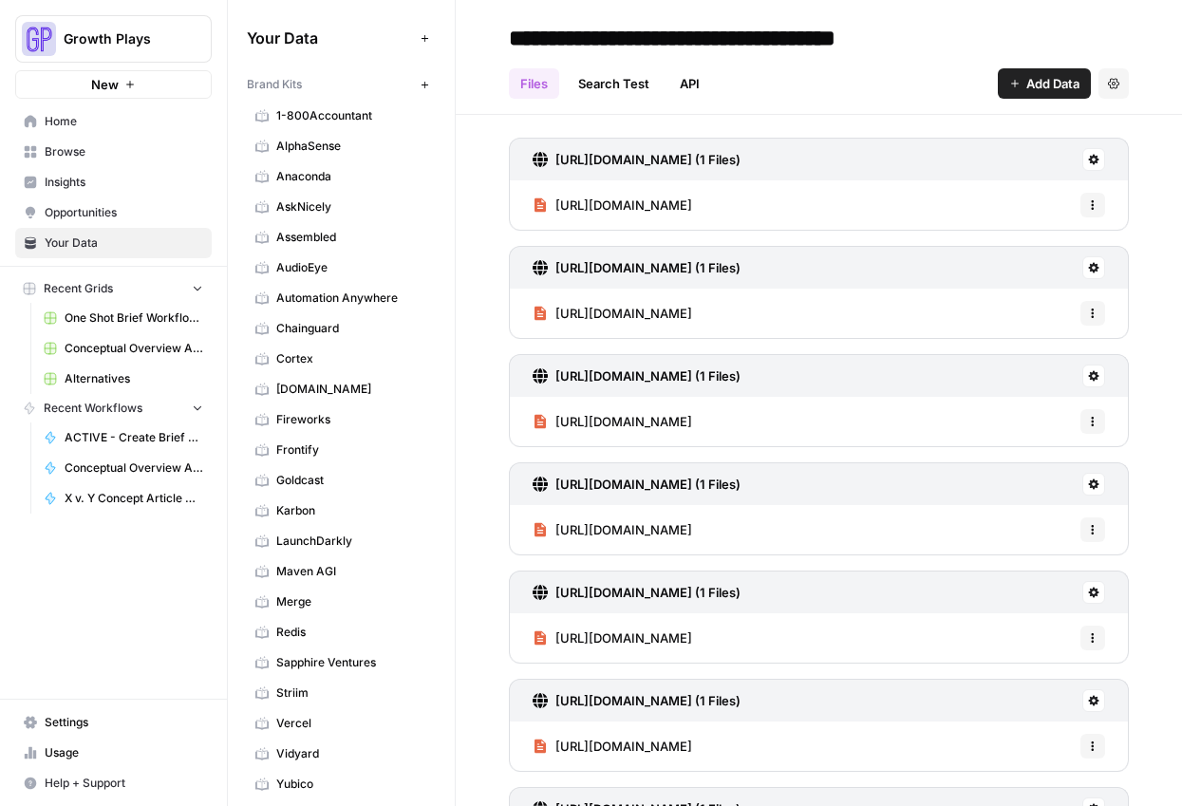
click at [1032, 84] on span "Add Data" at bounding box center [1052, 83] width 53 height 19
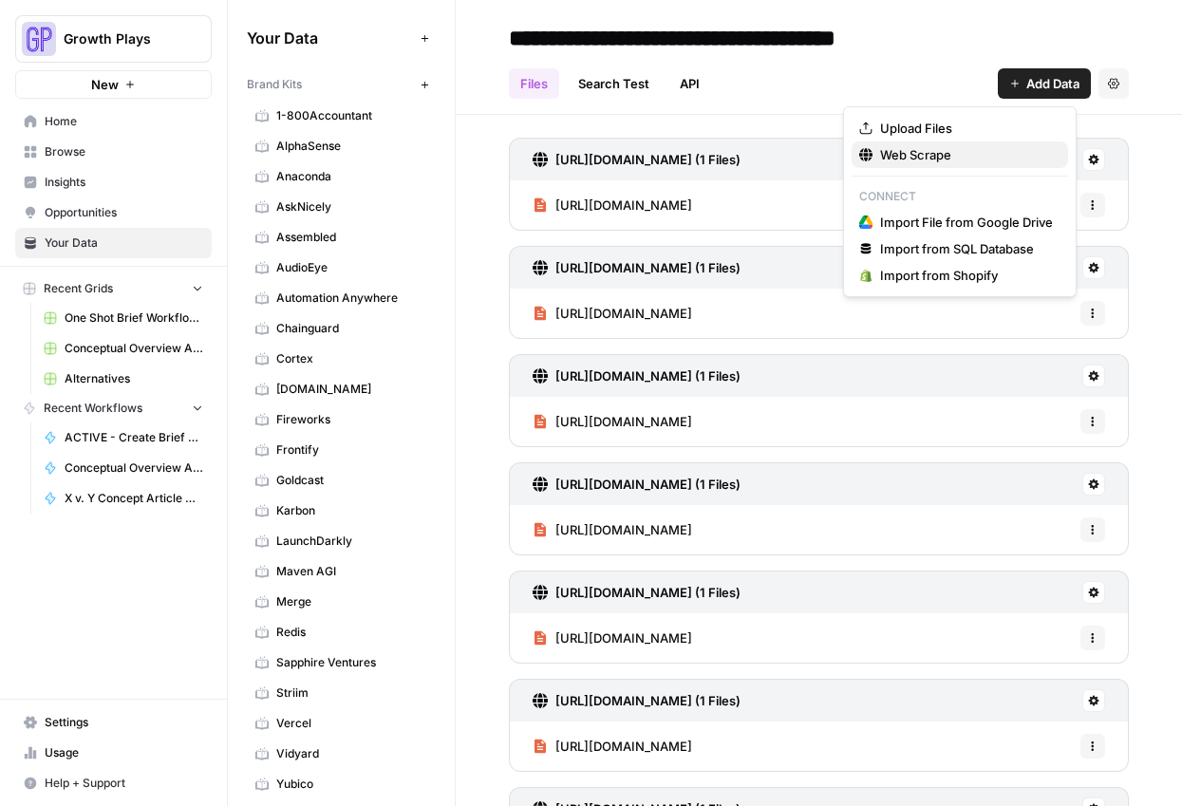
click at [955, 162] on span "Web Scrape" at bounding box center [966, 154] width 173 height 19
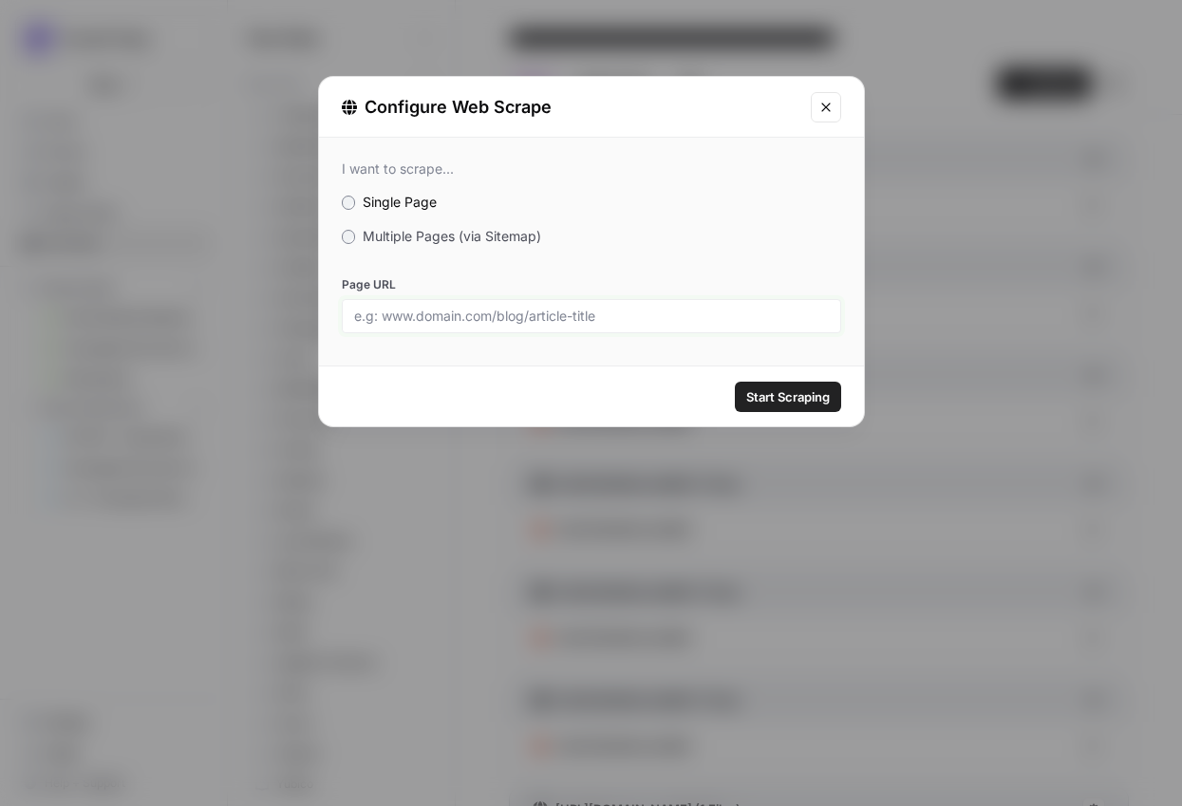
click at [684, 315] on input "Page URL" at bounding box center [591, 316] width 475 height 17
paste input "[URL][DOMAIN_NAME]"
type input "[URL][DOMAIN_NAME]"
click at [793, 399] on span "Start Scraping" at bounding box center [788, 396] width 84 height 19
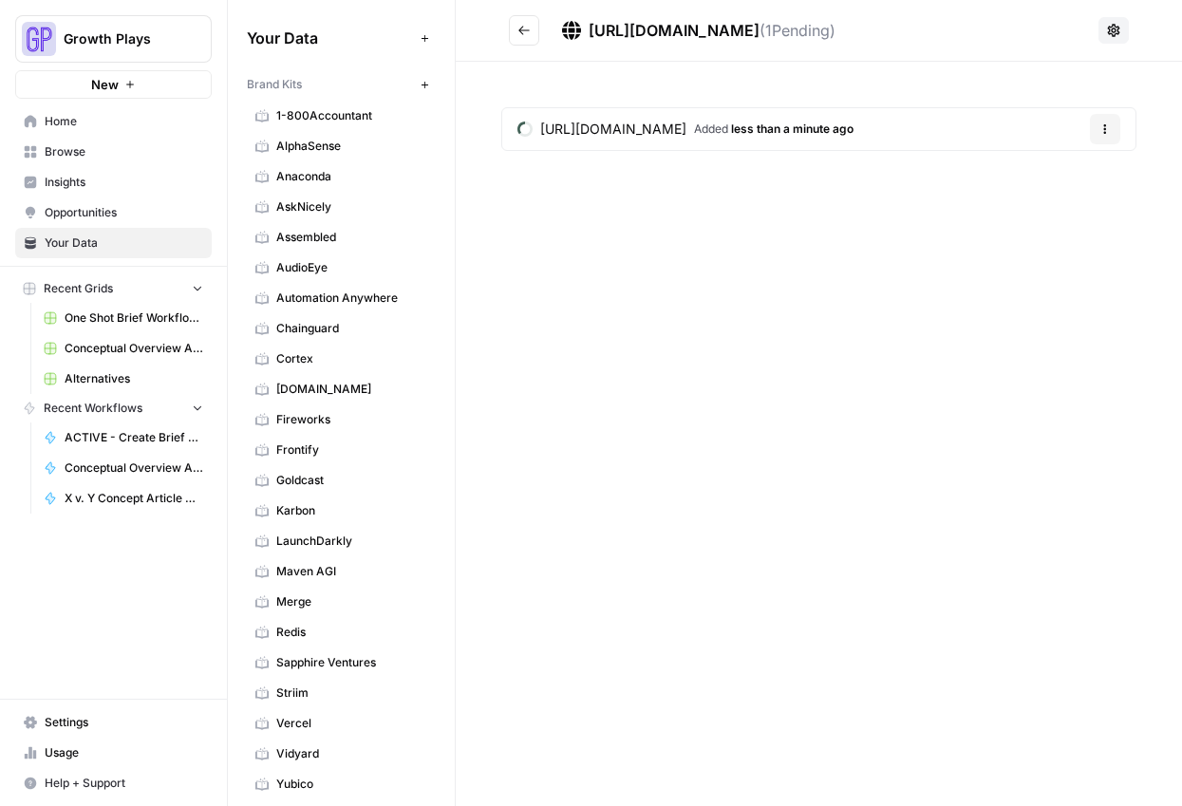
click at [519, 28] on icon "Go back" at bounding box center [523, 30] width 13 height 13
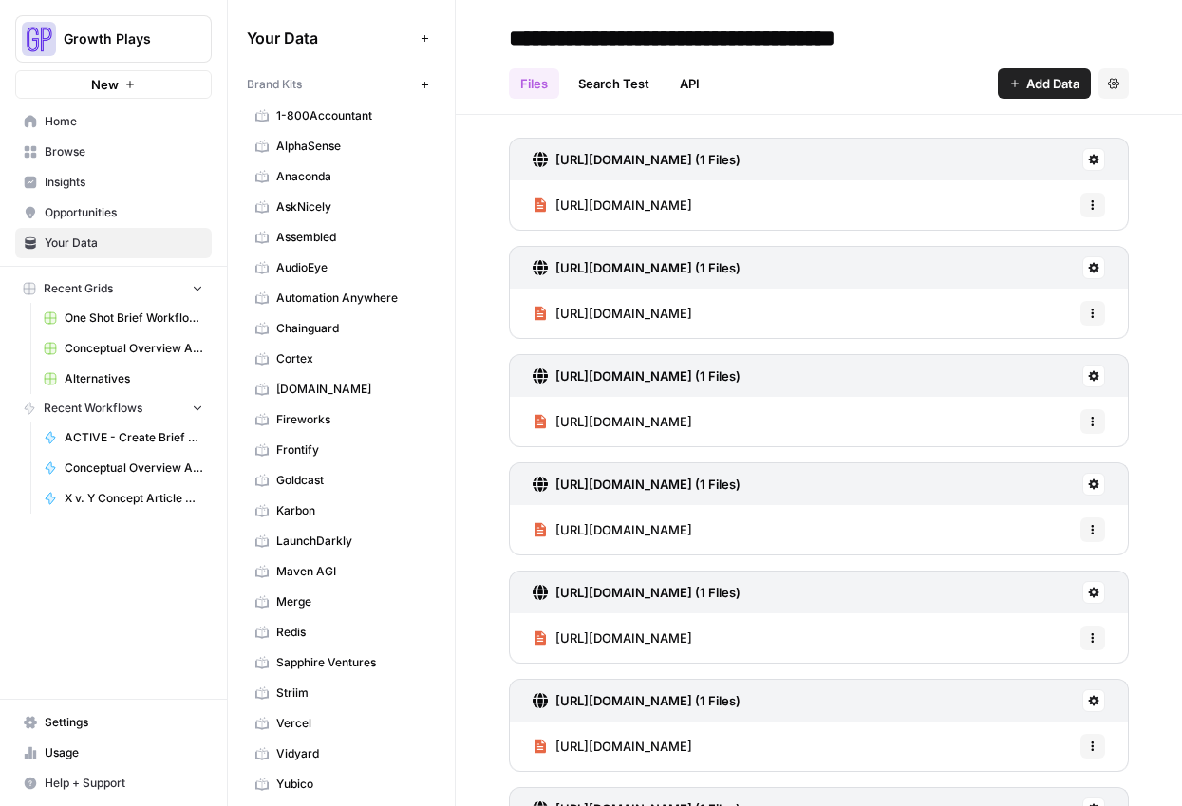
click at [1030, 85] on span "Add Data" at bounding box center [1052, 83] width 53 height 19
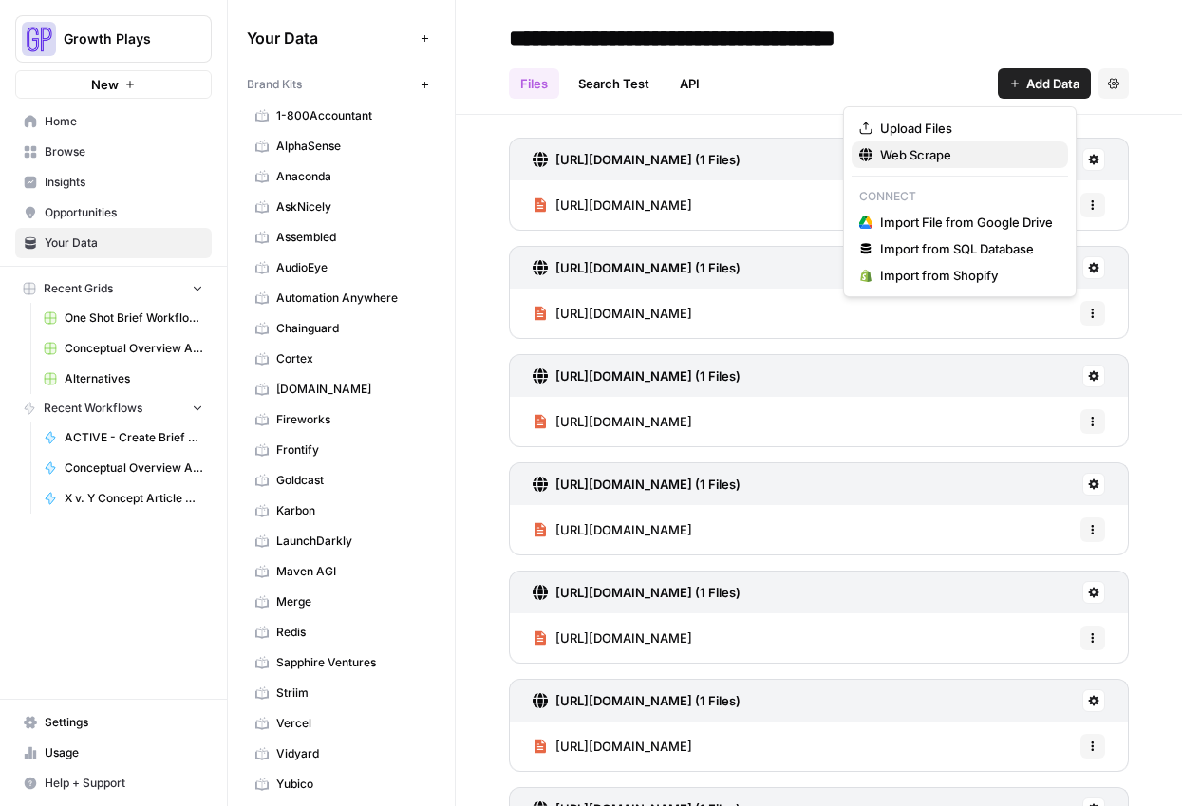
click at [883, 147] on span "Web Scrape" at bounding box center [966, 154] width 173 height 19
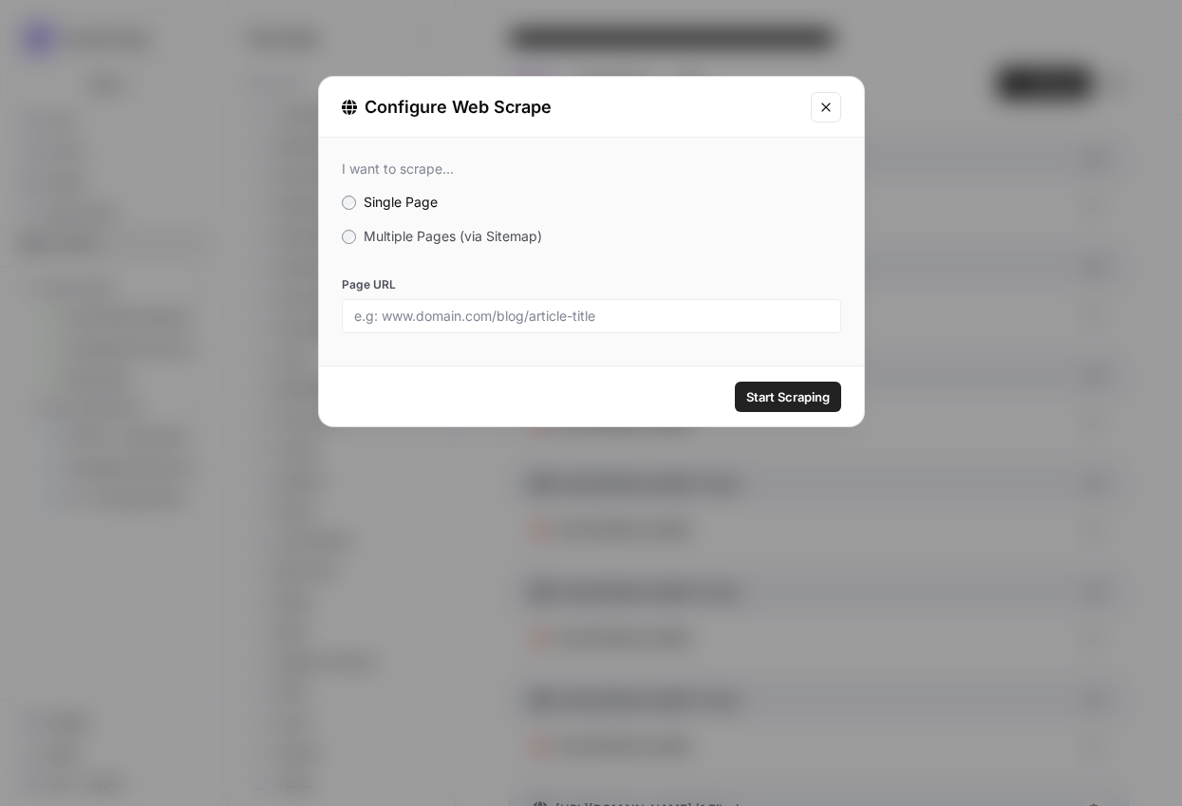
click at [547, 324] on div at bounding box center [591, 316] width 499 height 34
click at [637, 315] on input "Page URL" at bounding box center [591, 316] width 475 height 17
paste input "[URL][DOMAIN_NAME]"
type input "[URL][DOMAIN_NAME]"
click at [777, 387] on span "Start Scraping" at bounding box center [788, 396] width 84 height 19
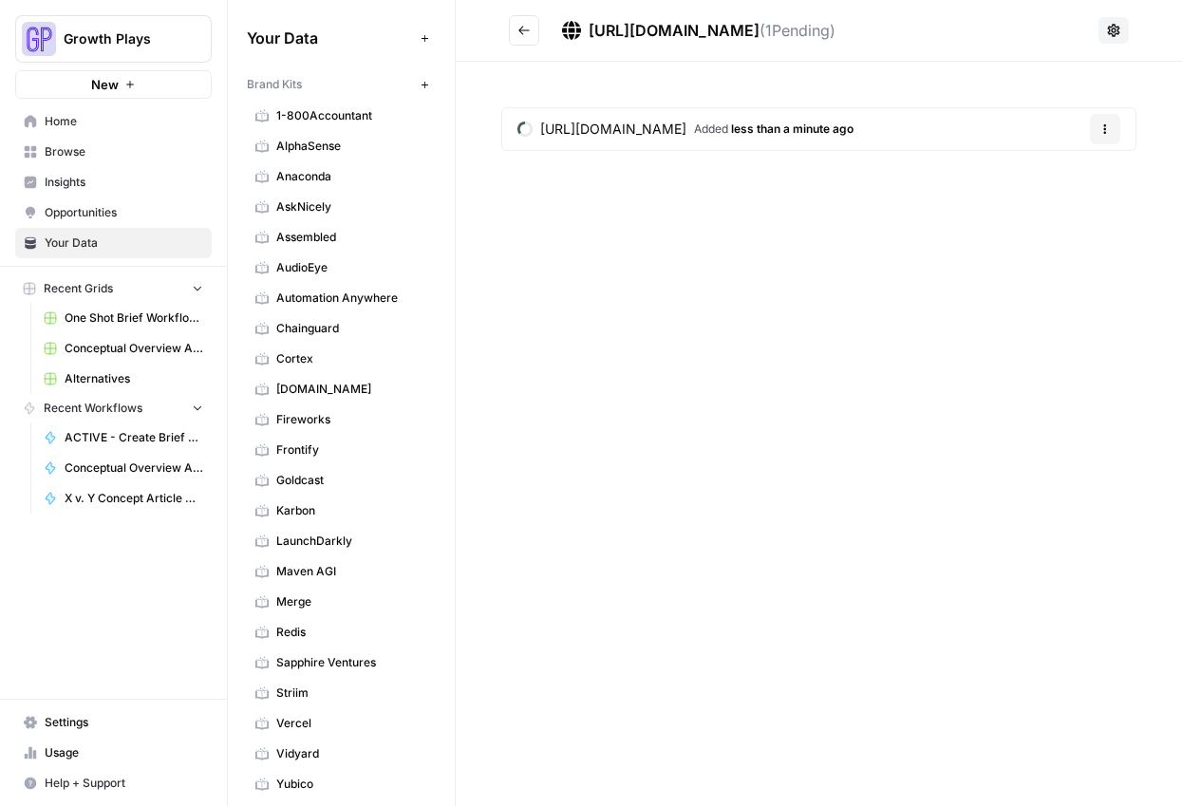
click at [526, 34] on icon "Go back" at bounding box center [523, 30] width 13 height 13
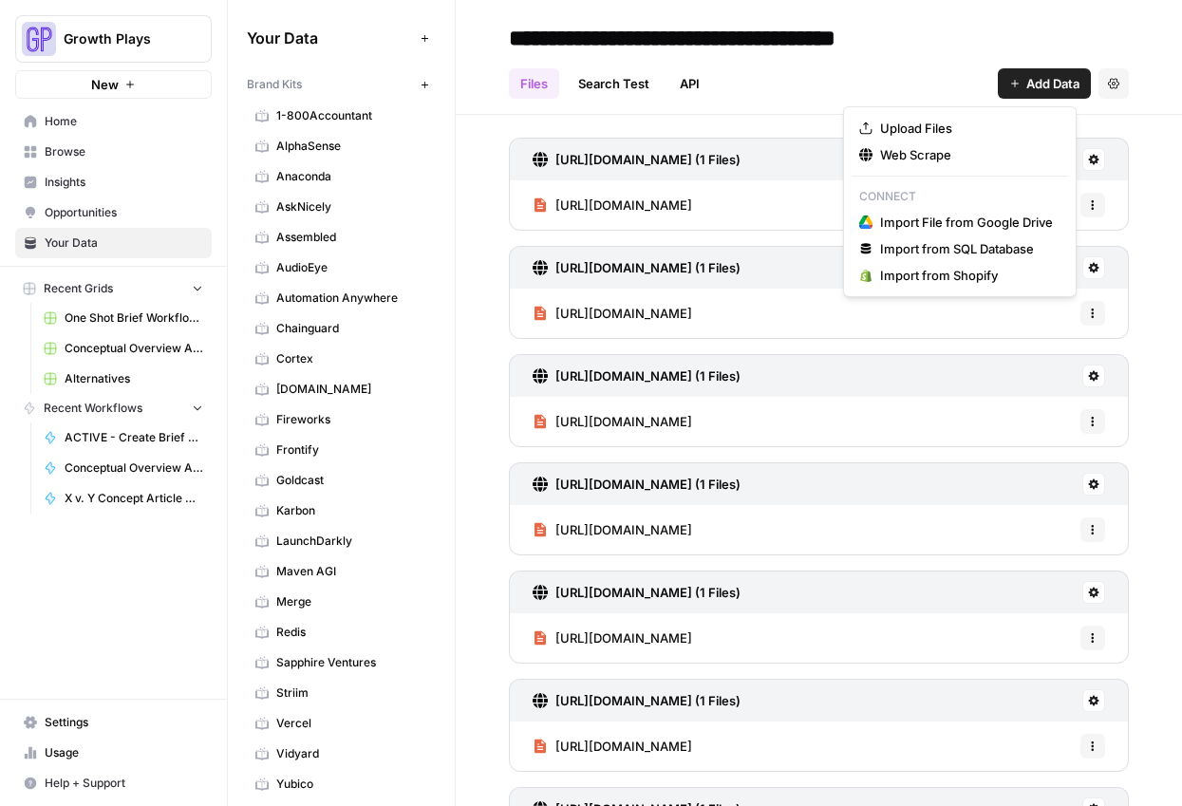
click at [1043, 75] on span "Add Data" at bounding box center [1052, 83] width 53 height 19
click at [965, 136] on span "Upload Files" at bounding box center [966, 128] width 173 height 19
click at [965, 136] on body "Growth Plays New Home Browse Insights Opportunities Your Data Recent Grids One …" at bounding box center [591, 403] width 1182 height 806
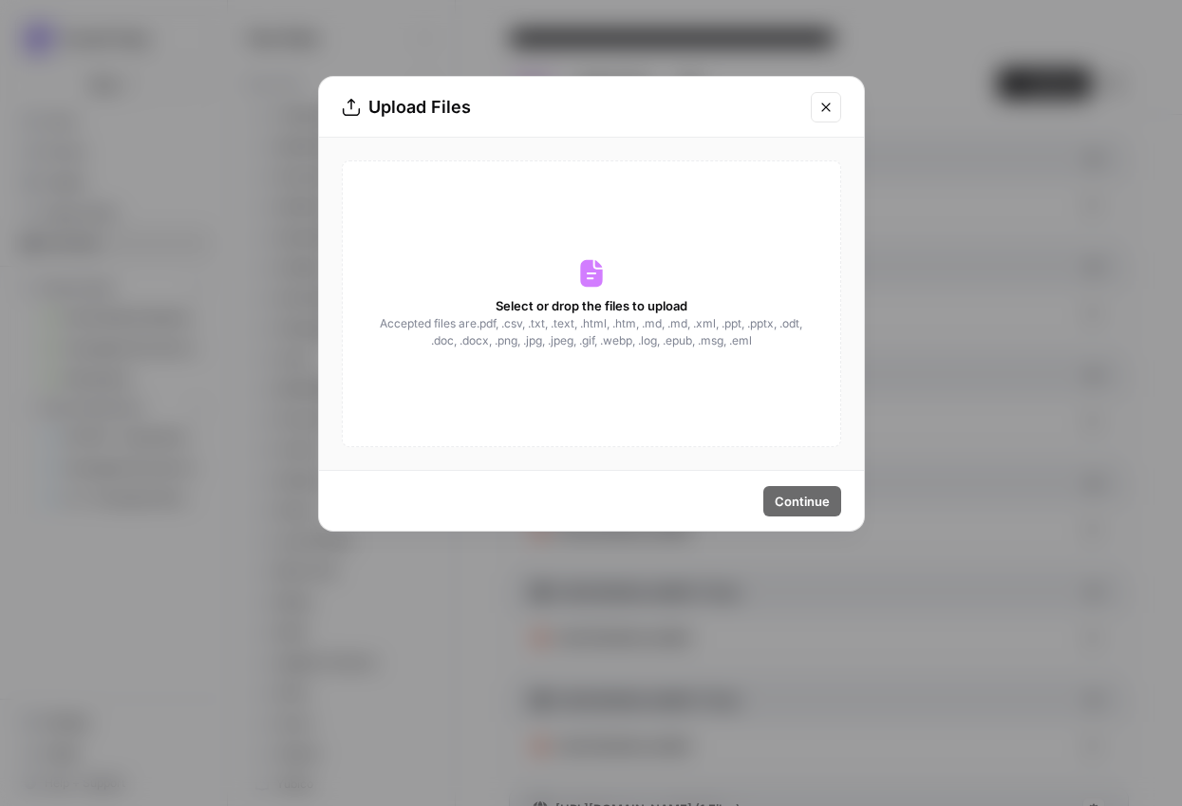
click at [830, 114] on icon "Close modal" at bounding box center [825, 107] width 15 height 15
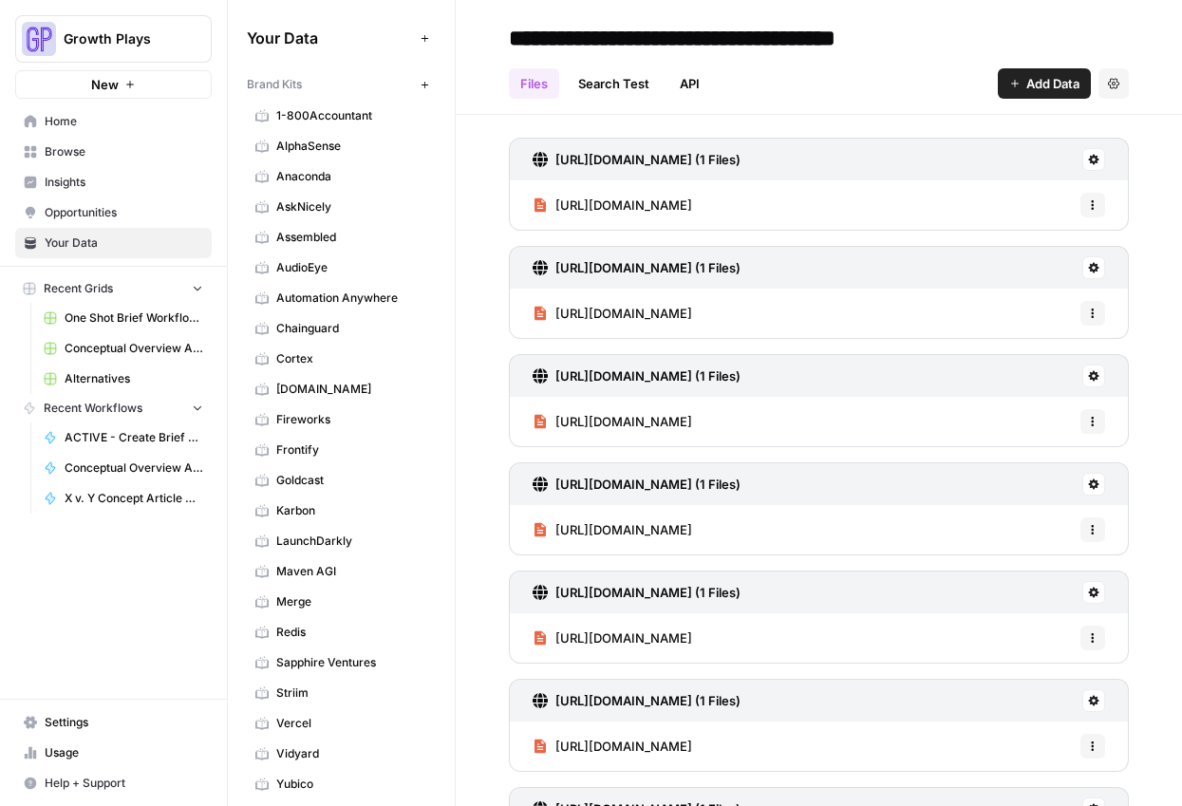
click at [1009, 80] on icon "button" at bounding box center [1014, 83] width 11 height 11
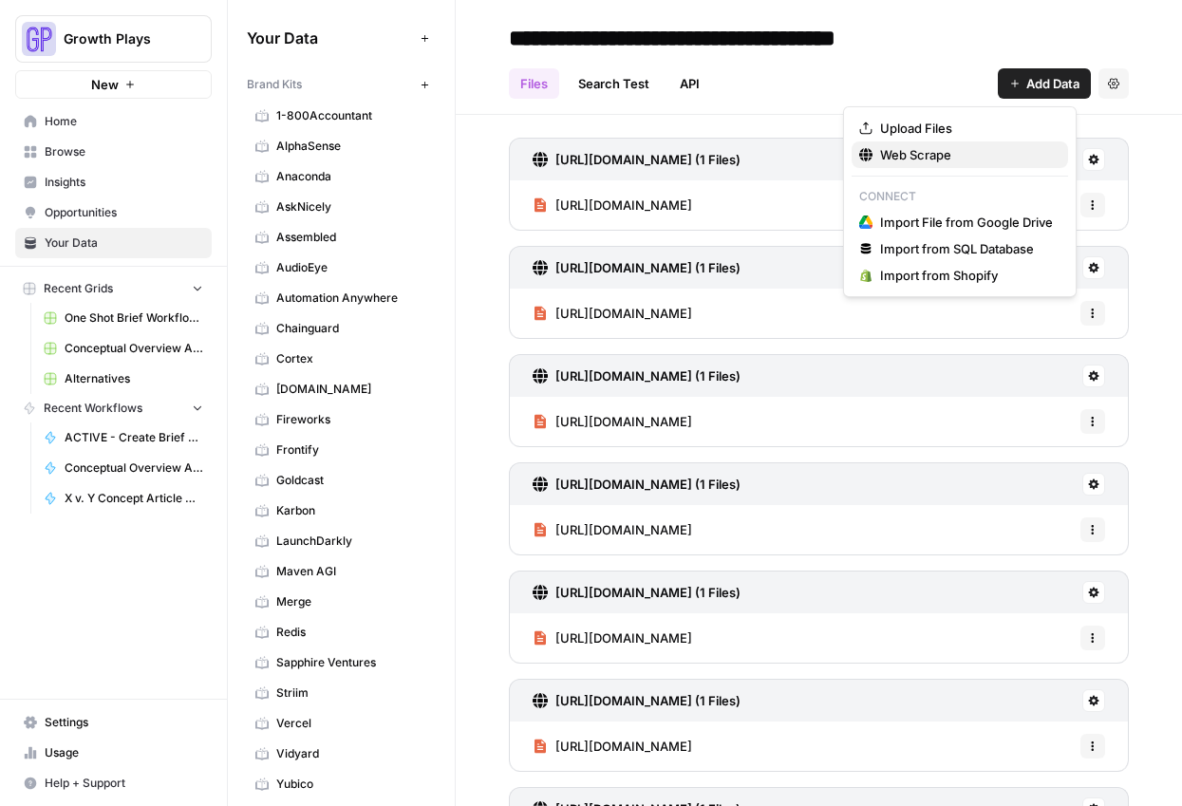
click at [939, 151] on span "Web Scrape" at bounding box center [966, 154] width 173 height 19
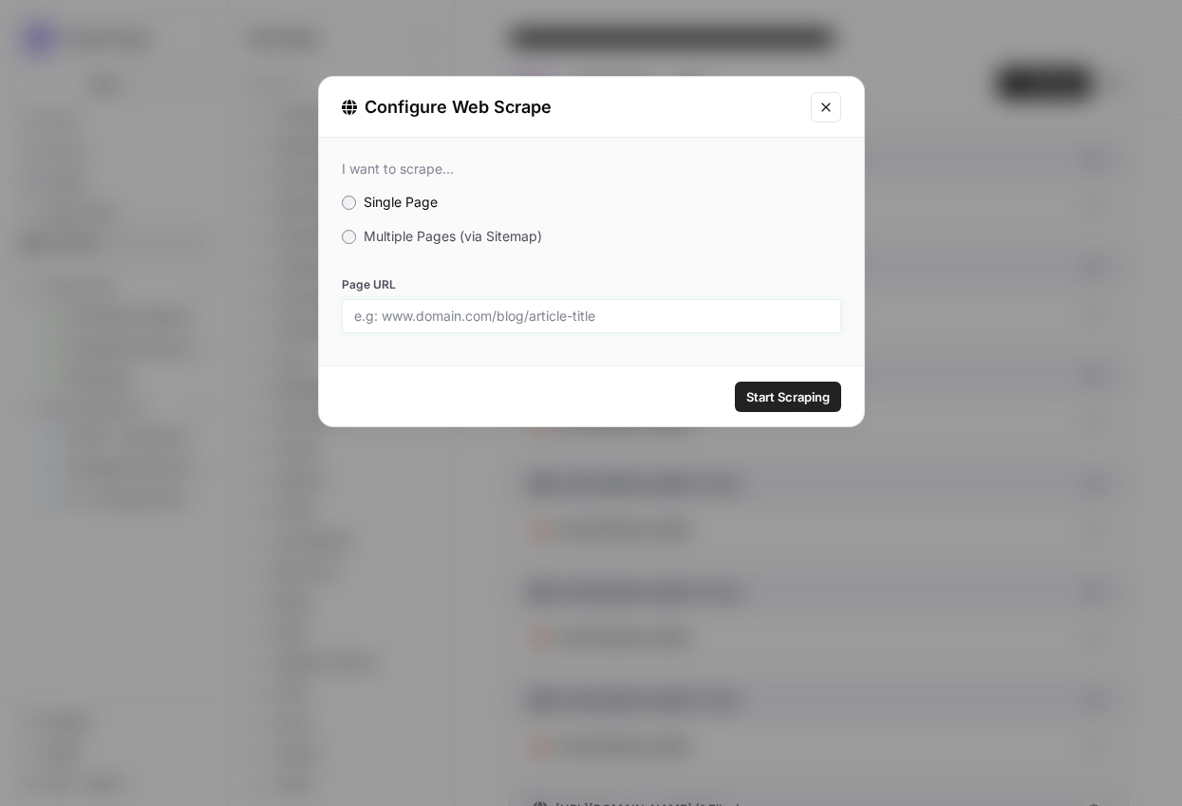
click at [715, 308] on input "Page URL" at bounding box center [591, 316] width 475 height 17
paste input "[URL][DOMAIN_NAME]"
type input "[URL][DOMAIN_NAME]"
click at [793, 395] on span "Start Scraping" at bounding box center [788, 396] width 84 height 19
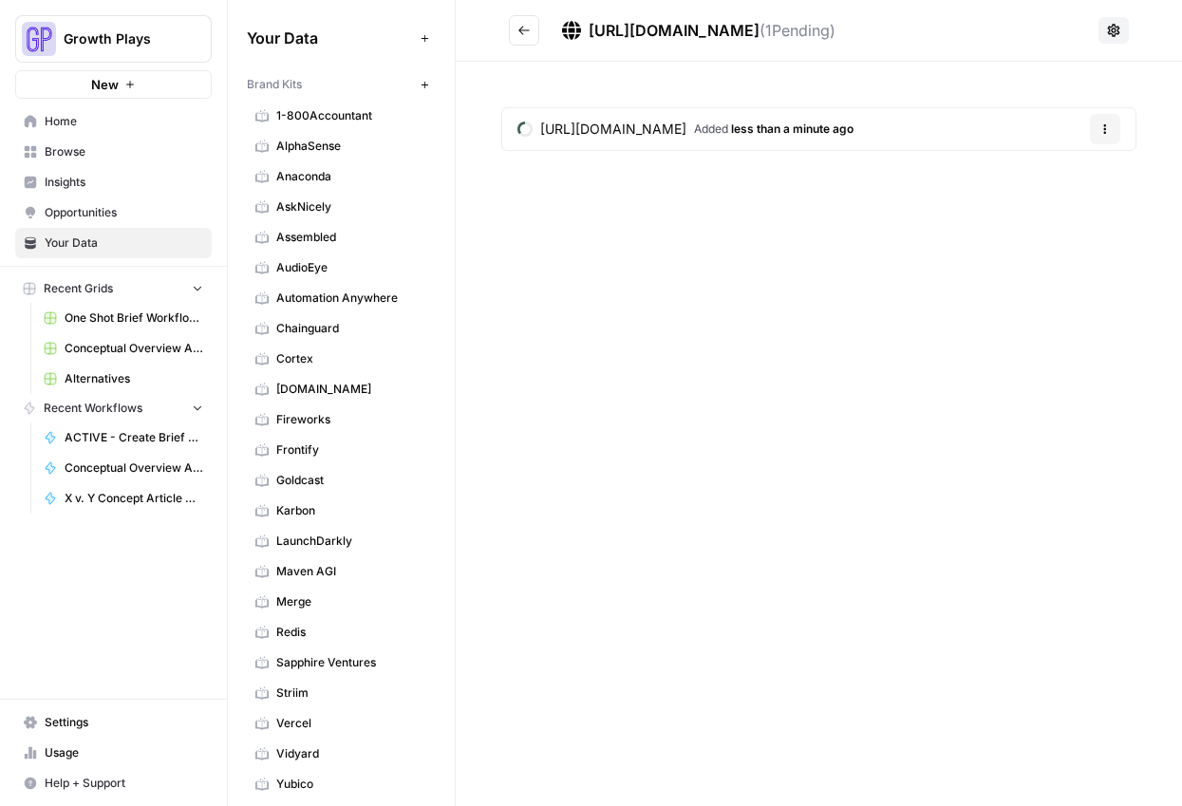
click at [531, 31] on button "Go back" at bounding box center [524, 30] width 30 height 30
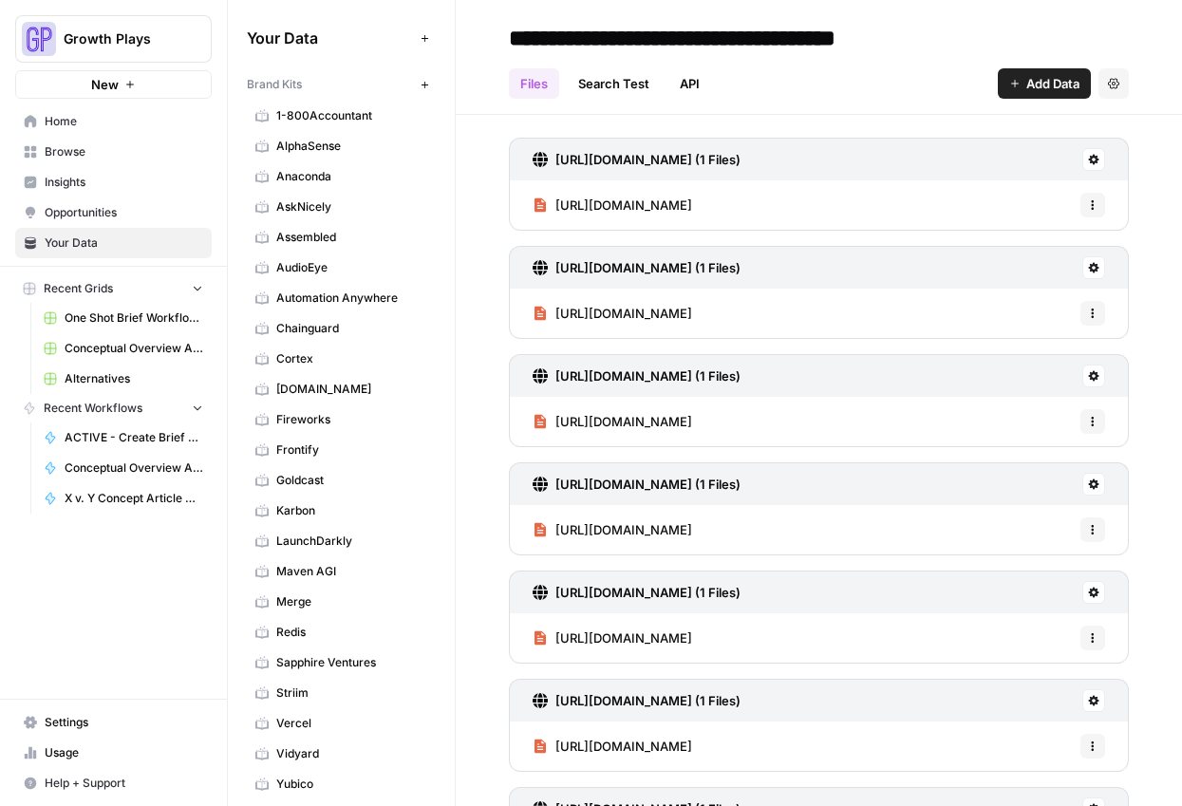
click at [1037, 75] on span "Add Data" at bounding box center [1052, 83] width 53 height 19
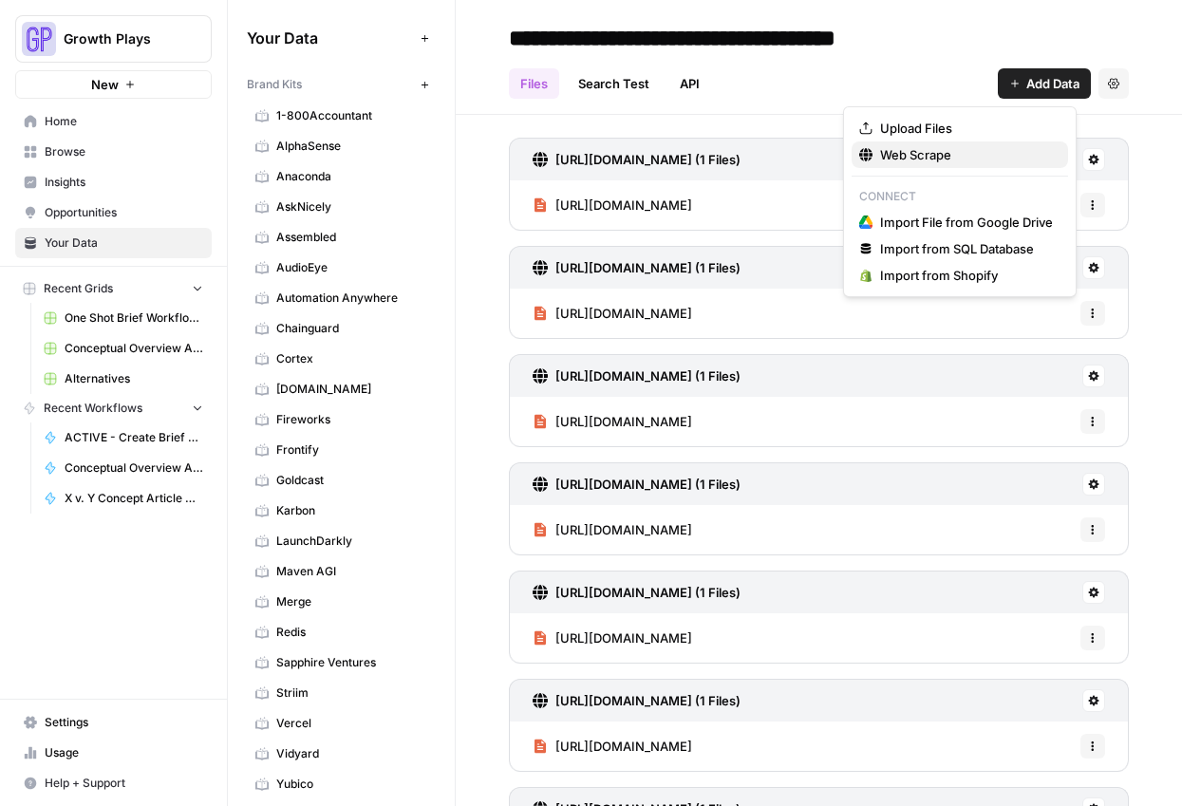
click at [926, 156] on span "Web Scrape" at bounding box center [966, 154] width 173 height 19
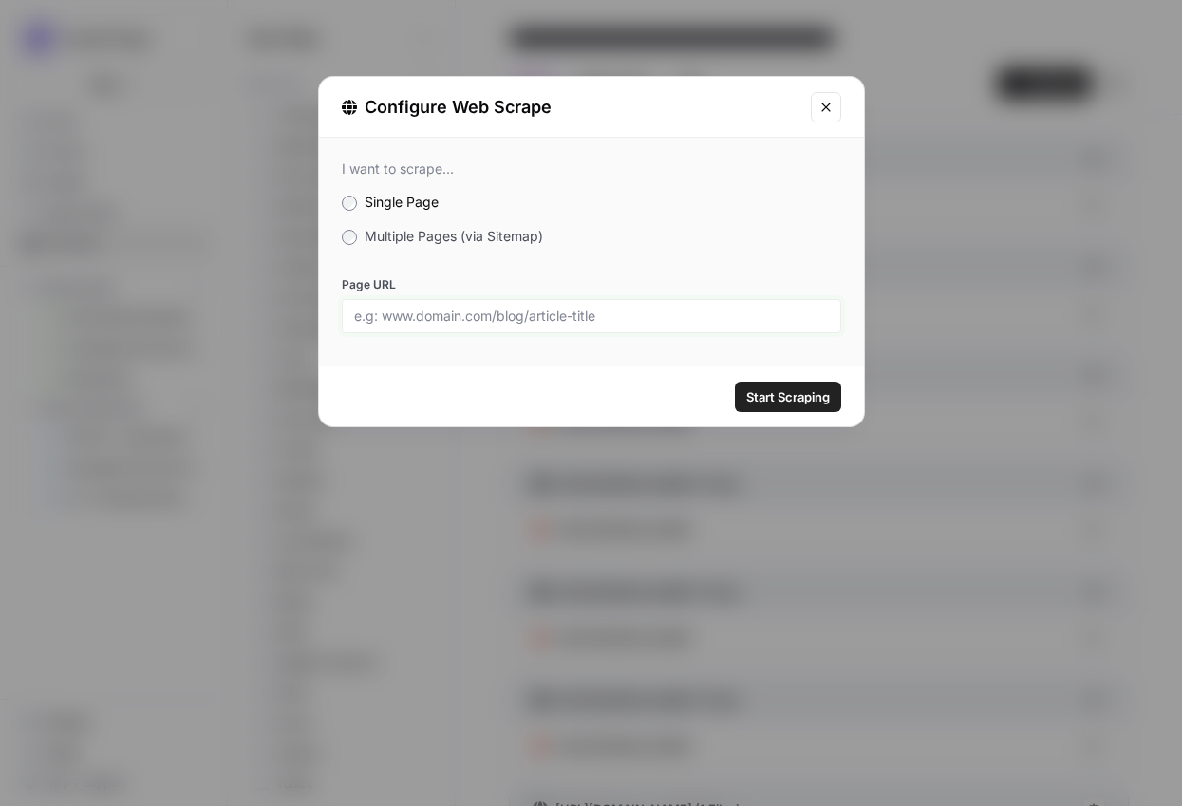
click at [634, 321] on input "Page URL" at bounding box center [591, 316] width 475 height 17
paste input "[URL][DOMAIN_NAME]"
type input "[URL][DOMAIN_NAME]"
click at [775, 395] on span "Start Scraping" at bounding box center [788, 396] width 84 height 19
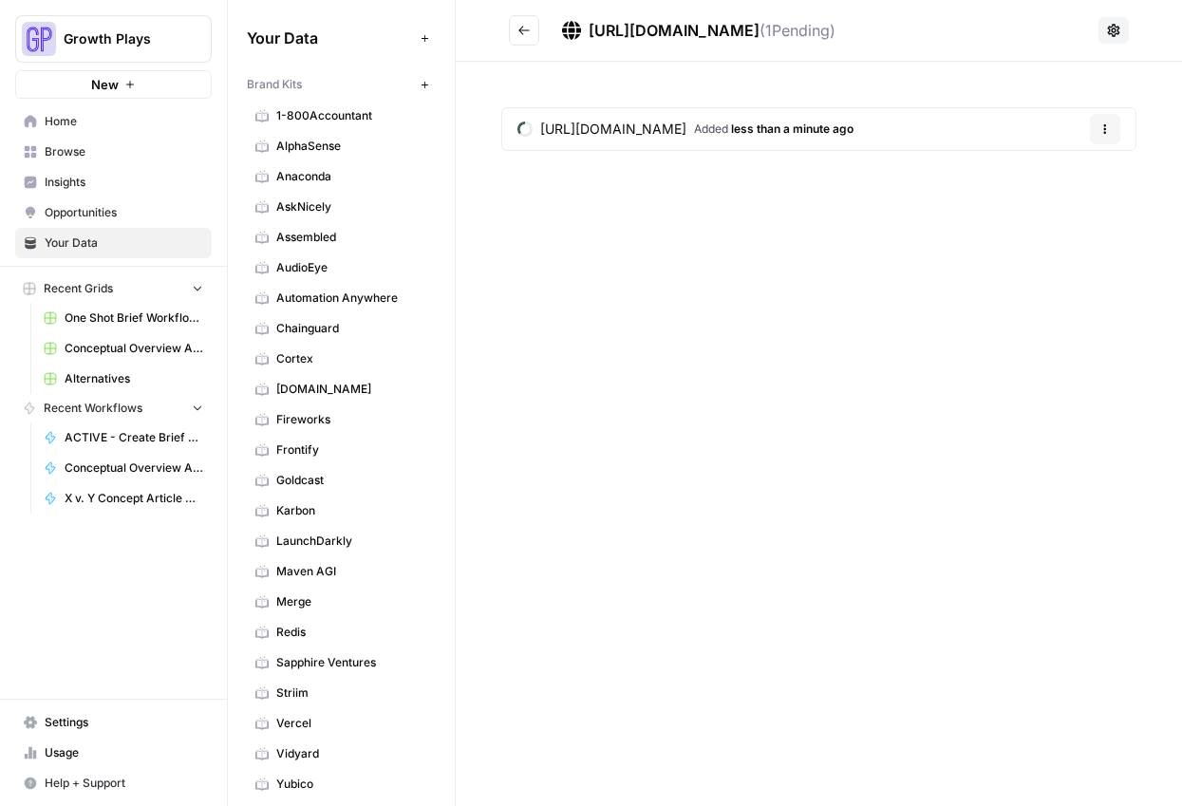
click at [523, 38] on button "Go back" at bounding box center [524, 30] width 30 height 30
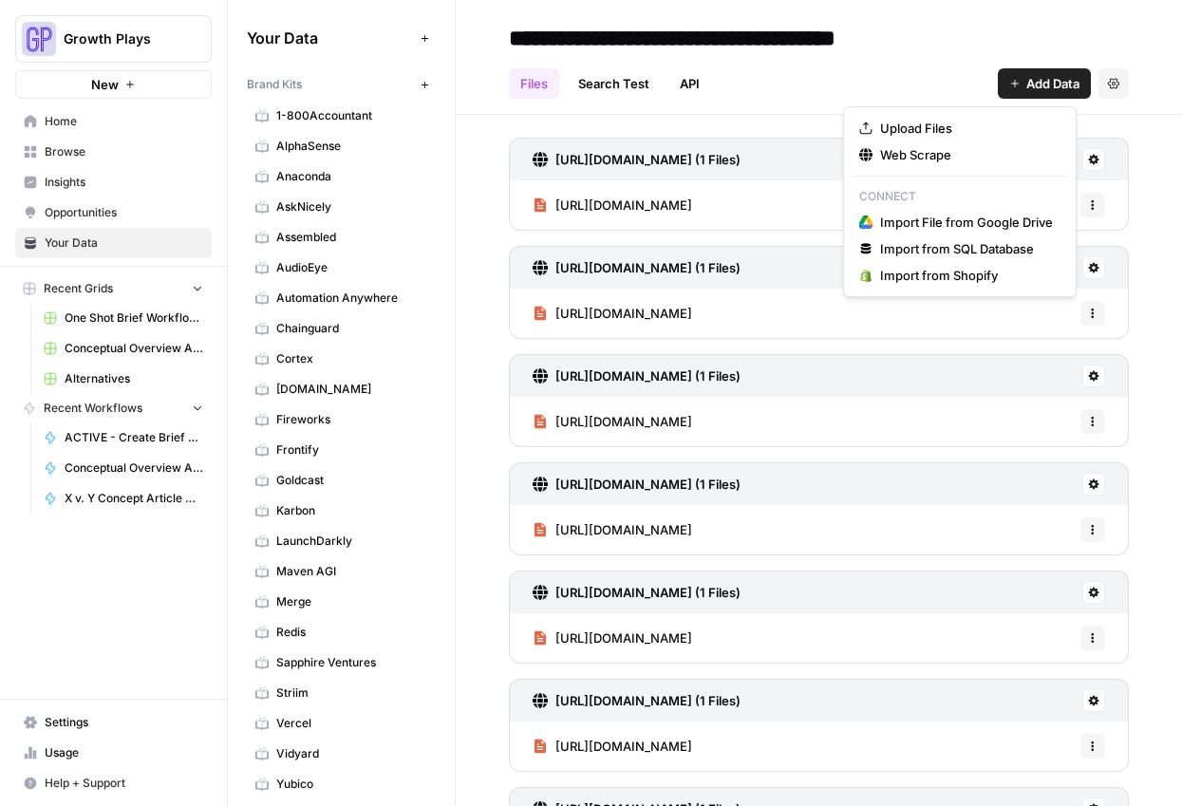
click at [1026, 85] on span "Add Data" at bounding box center [1052, 83] width 53 height 19
click at [904, 154] on span "Web Scrape" at bounding box center [966, 154] width 173 height 19
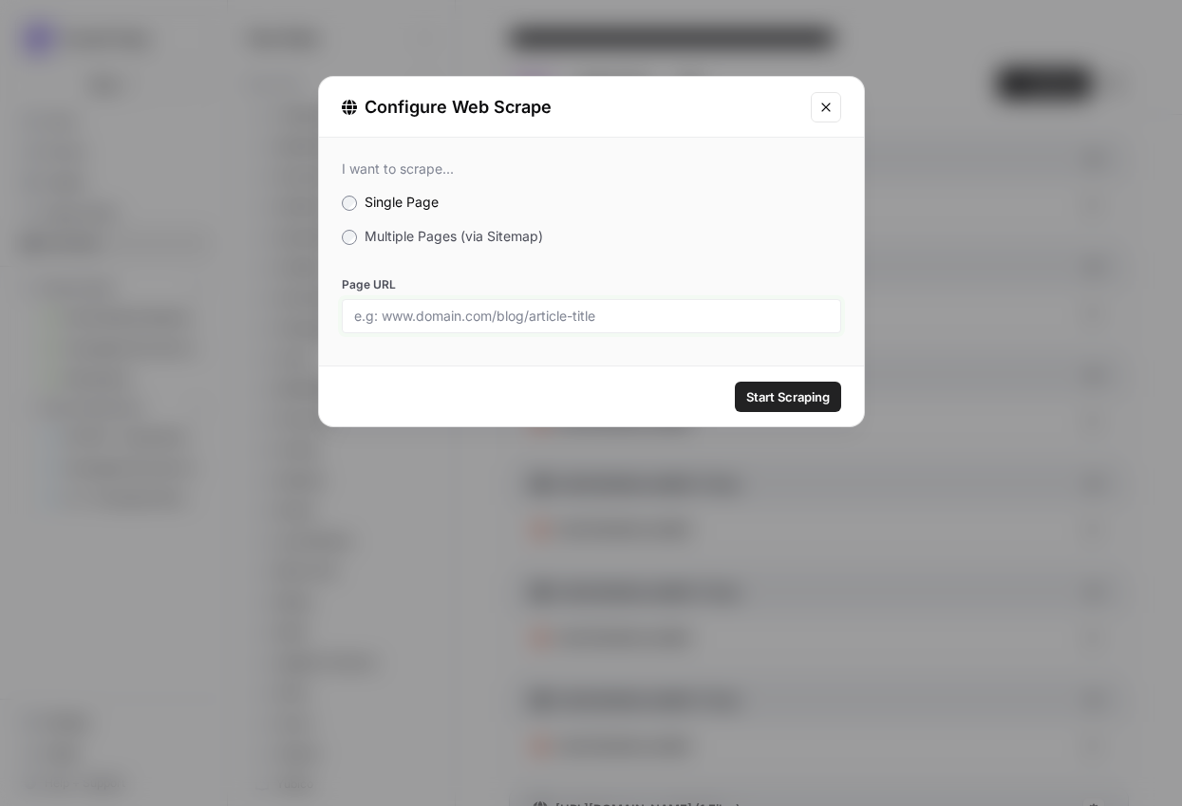
click at [603, 309] on input "Page URL" at bounding box center [591, 316] width 475 height 17
paste input "[URL][DOMAIN_NAME]"
type input "[URL][DOMAIN_NAME]"
click at [778, 403] on span "Start Scraping" at bounding box center [788, 396] width 84 height 19
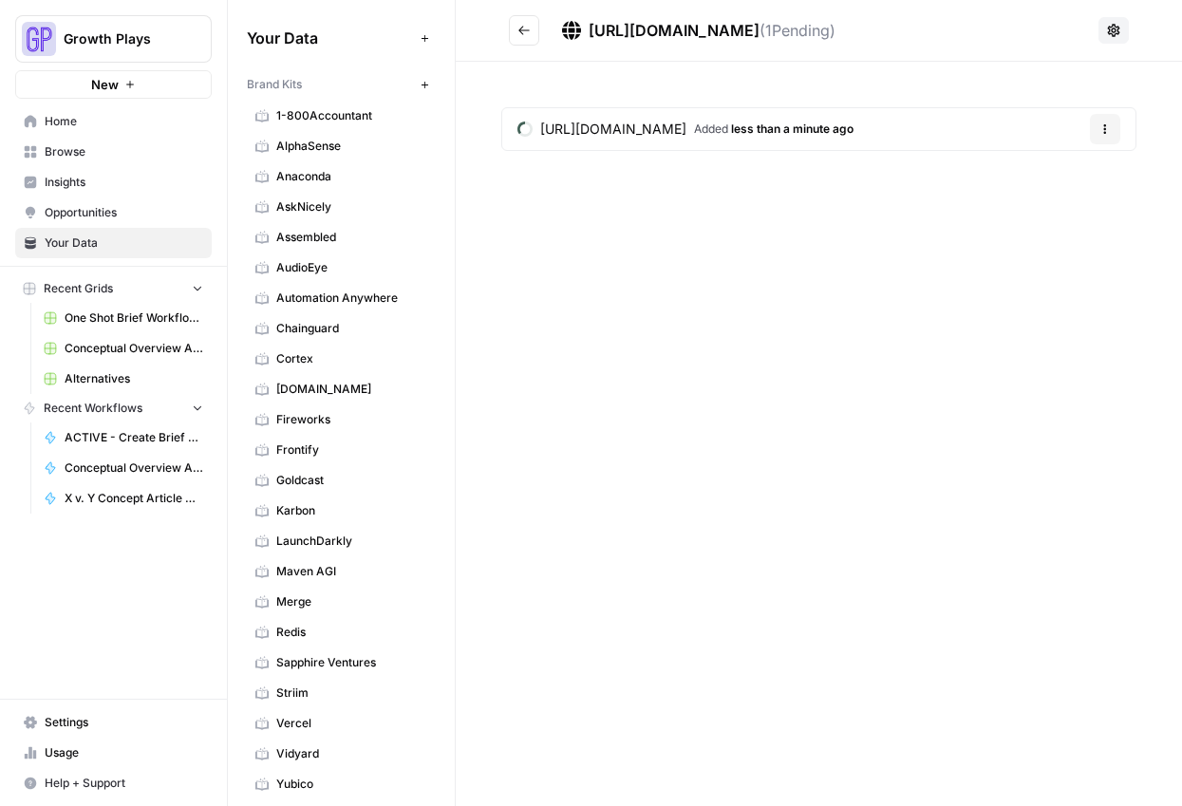
click at [516, 30] on button "Go back" at bounding box center [524, 30] width 30 height 30
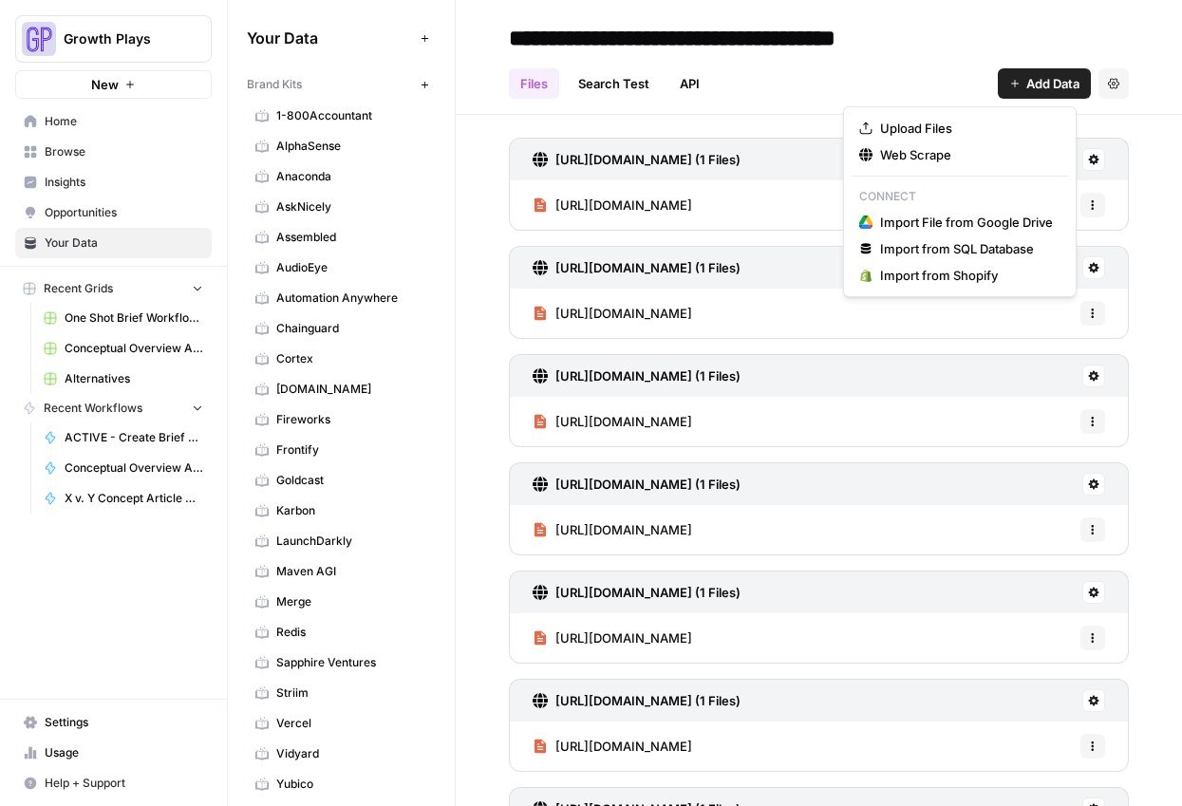
click at [1004, 87] on button "Add Data" at bounding box center [1044, 83] width 93 height 30
click at [862, 163] on div "Web Scrape" at bounding box center [959, 154] width 201 height 19
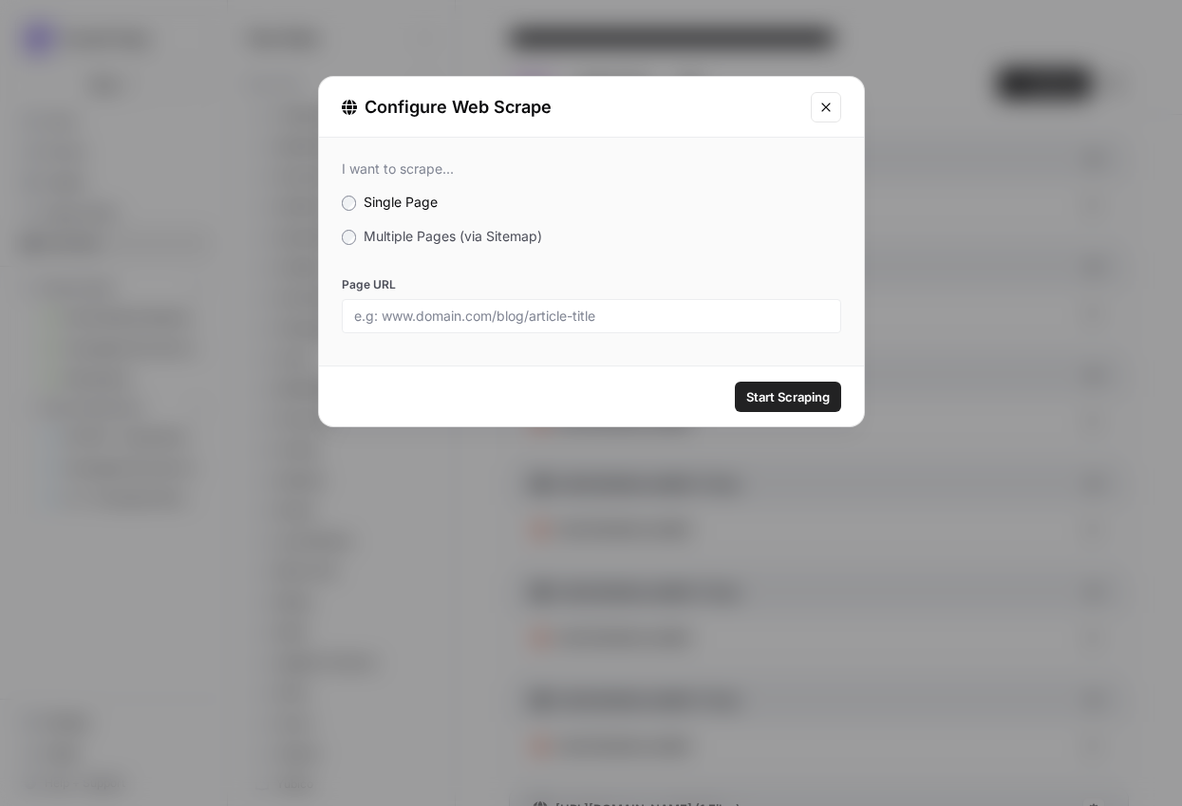
click at [653, 300] on div at bounding box center [591, 316] width 499 height 34
click at [649, 317] on input "Page URL" at bounding box center [591, 316] width 475 height 17
paste input "[URL][DOMAIN_NAME]"
type input "[URL][DOMAIN_NAME]"
click at [781, 384] on button "Start Scraping" at bounding box center [788, 397] width 106 height 30
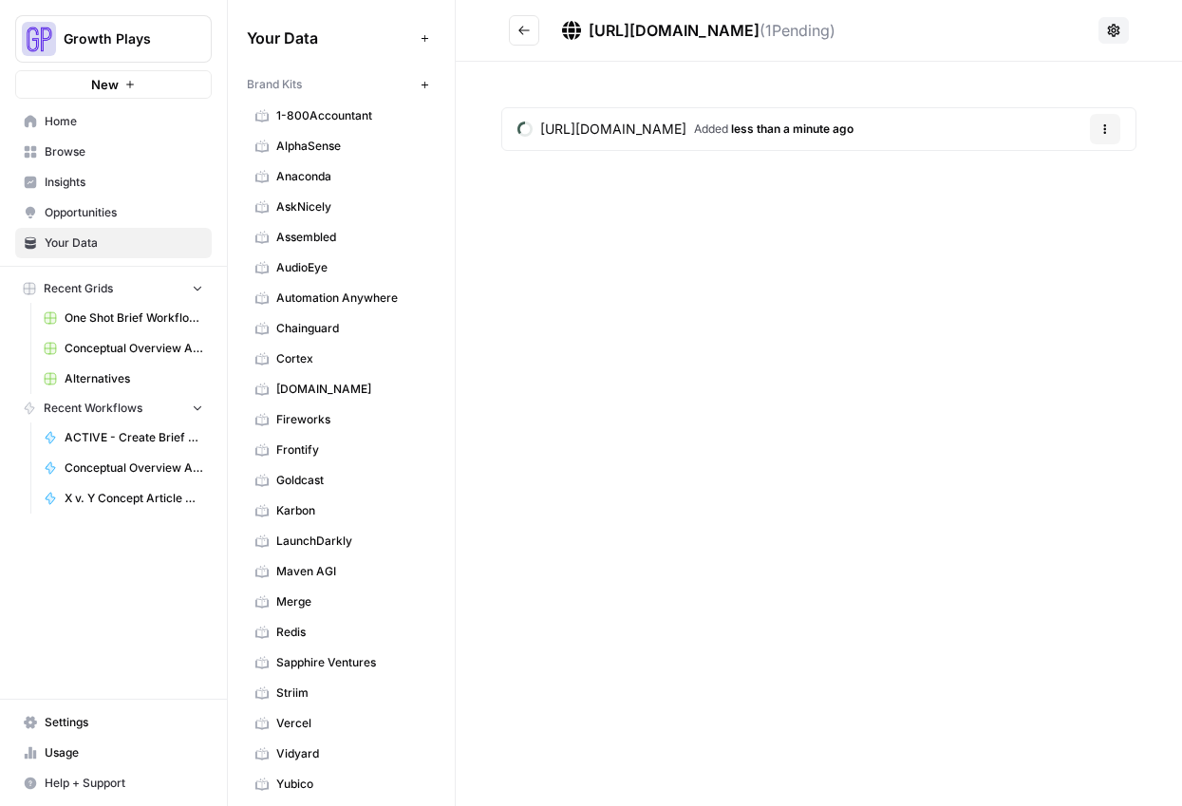
click at [534, 31] on button "Go back" at bounding box center [524, 30] width 30 height 30
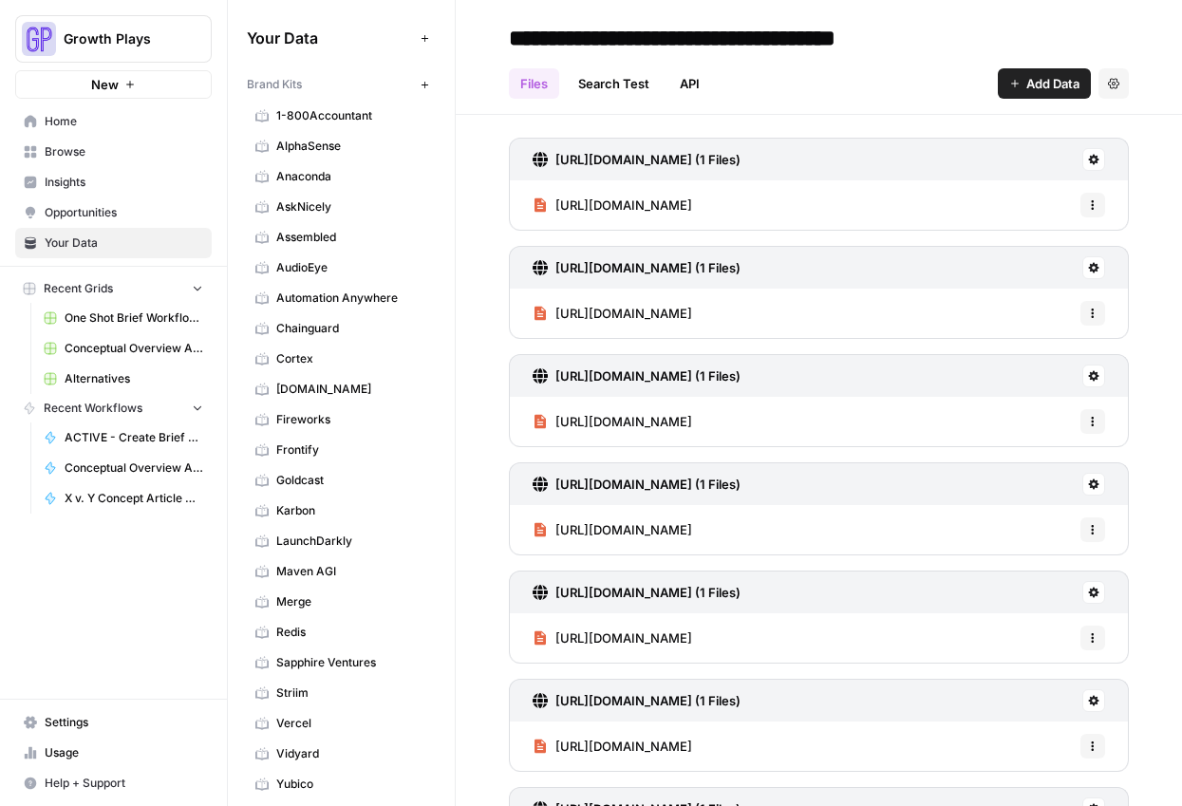
click at [1026, 79] on span "Add Data" at bounding box center [1052, 83] width 53 height 19
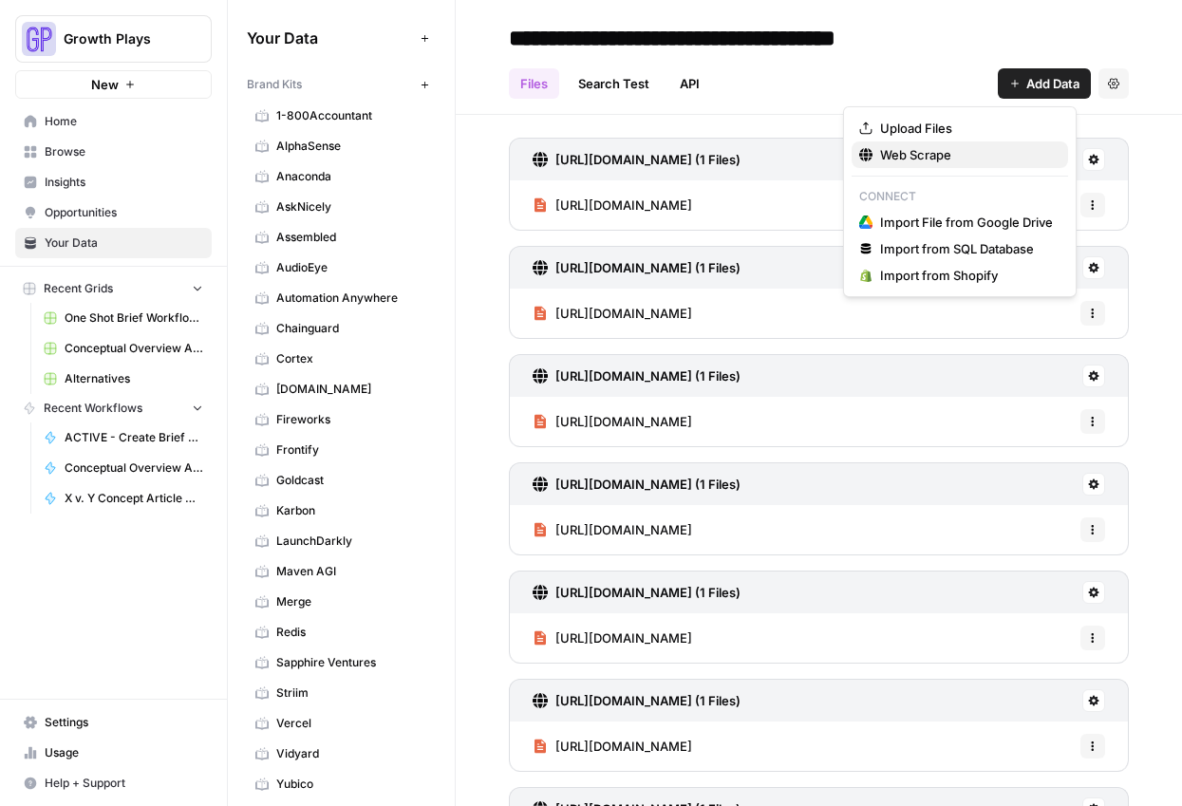
click at [928, 160] on span "Web Scrape" at bounding box center [966, 154] width 173 height 19
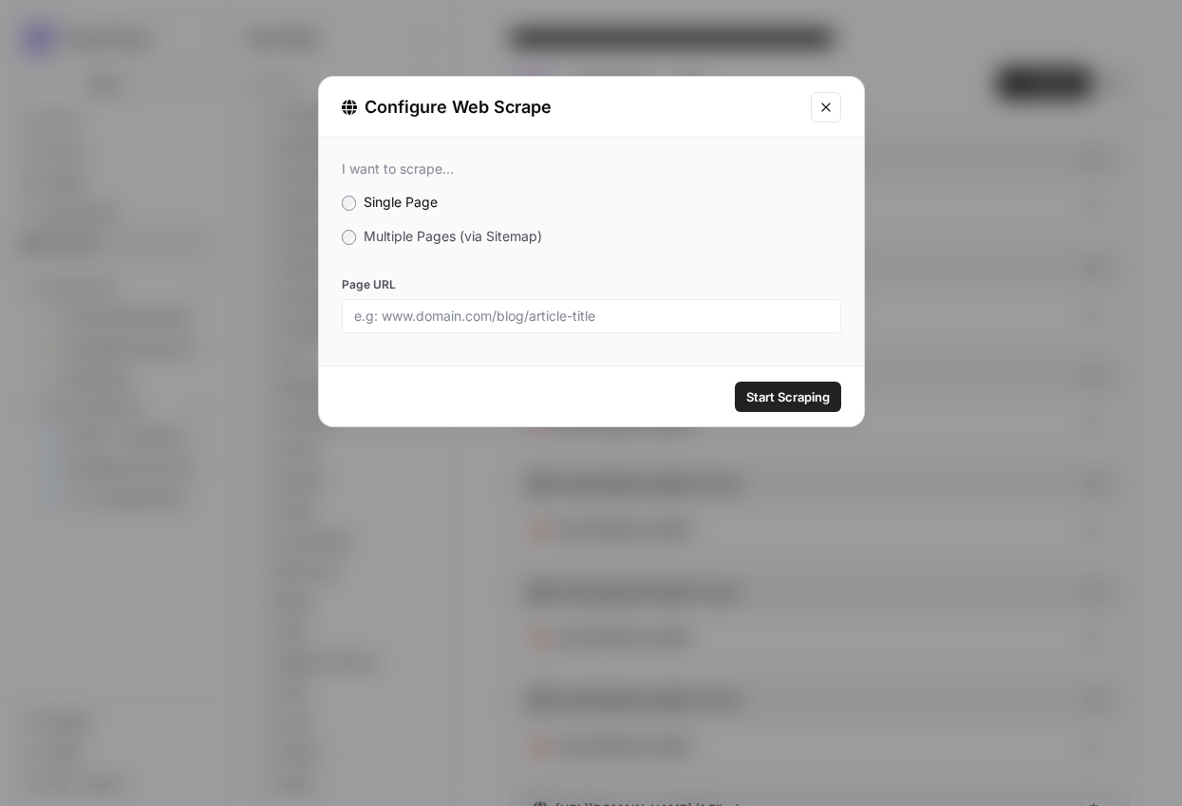
drag, startPoint x: 800, startPoint y: 277, endPoint x: 678, endPoint y: 258, distance: 123.9
click at [740, 278] on div "Configure Web Scrape I want to scrape... Single Page Multiple Pages (via Sitema…" at bounding box center [591, 403] width 1182 height 806
click at [641, 332] on div at bounding box center [591, 316] width 499 height 34
click at [640, 326] on div at bounding box center [591, 316] width 499 height 34
click at [658, 316] on input "Page URL" at bounding box center [591, 316] width 475 height 17
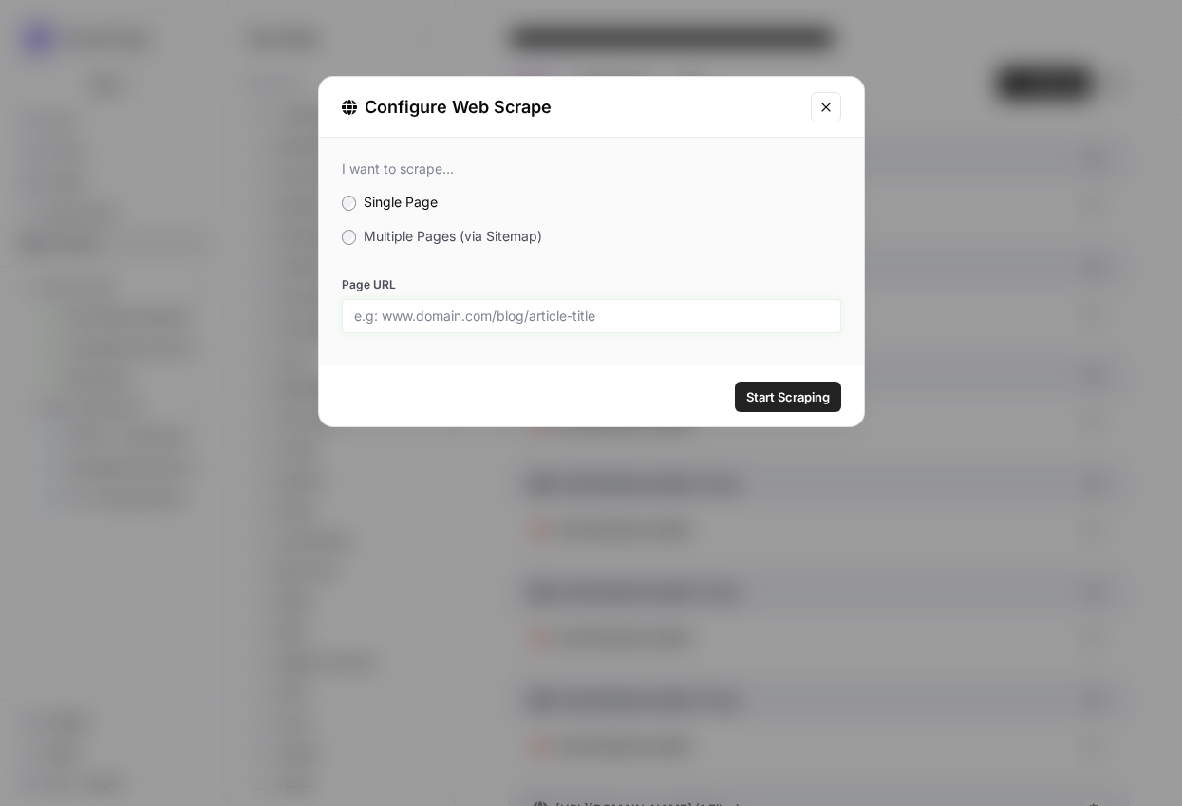
paste input "[URL][DOMAIN_NAME]"
type input "[URL][DOMAIN_NAME]"
click at [785, 392] on span "Start Scraping" at bounding box center [788, 396] width 84 height 19
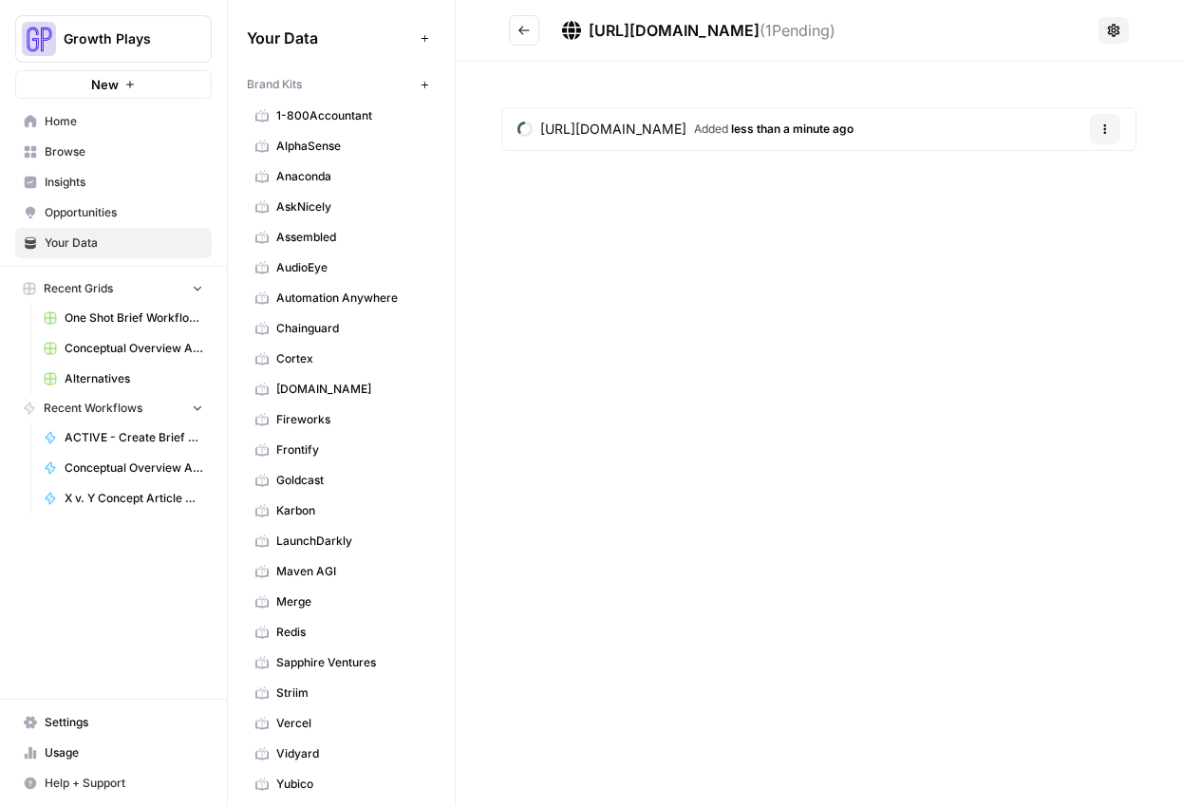
click at [529, 25] on icon "Go back" at bounding box center [523, 30] width 13 height 13
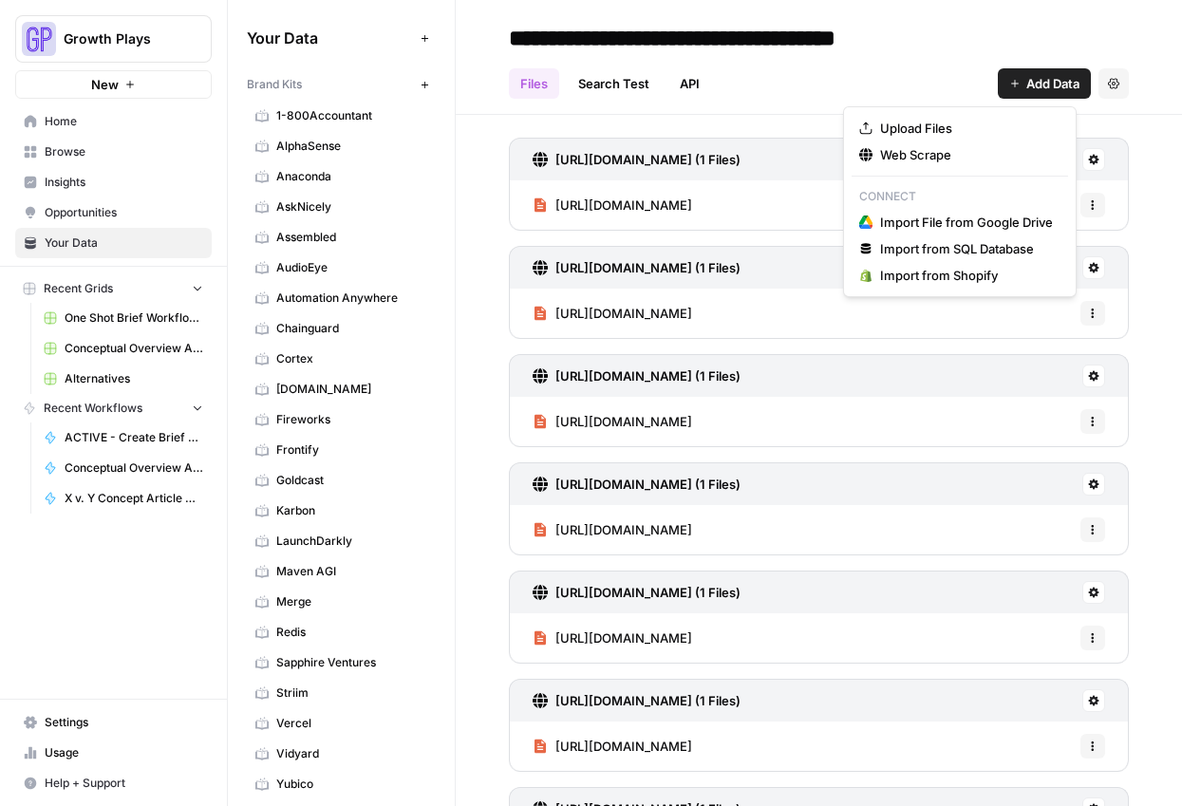
click at [1003, 91] on button "Add Data" at bounding box center [1044, 83] width 93 height 30
click at [967, 138] on button "Upload Files" at bounding box center [960, 128] width 216 height 27
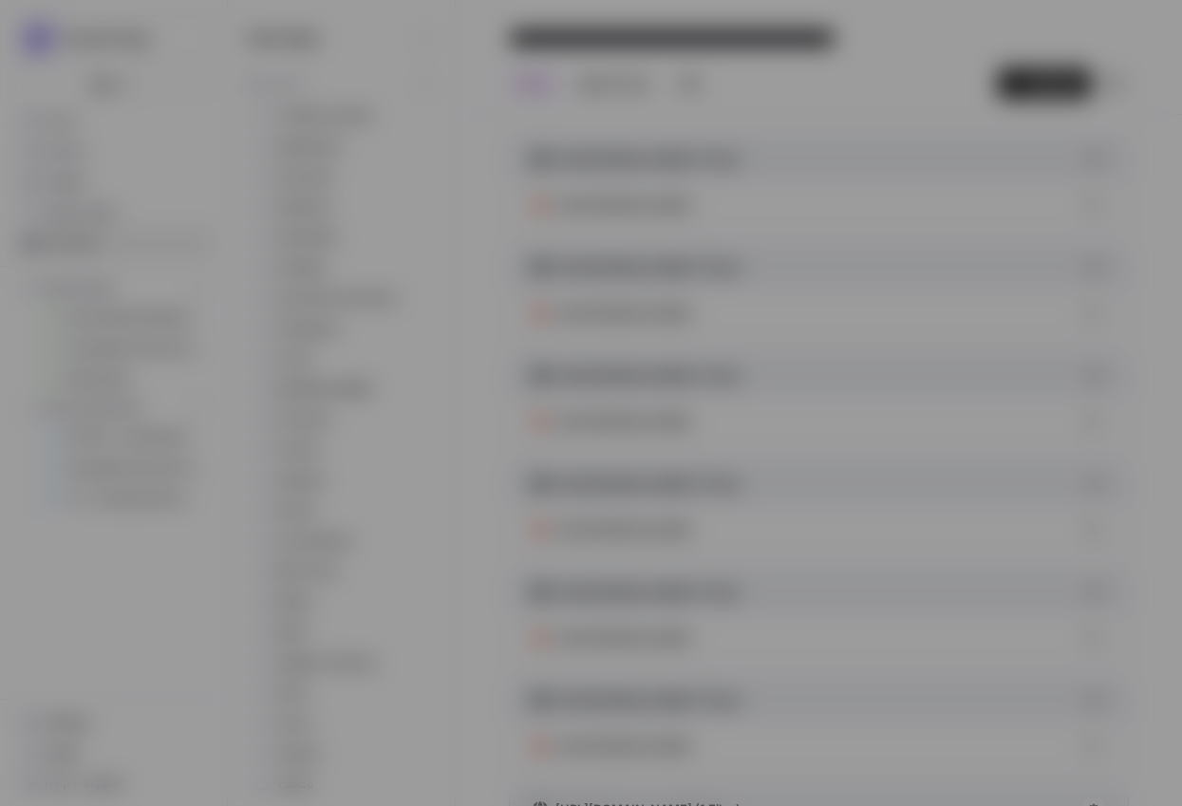
drag, startPoint x: 967, startPoint y: 139, endPoint x: 964, endPoint y: 84, distance: 54.2
click at [965, 147] on body "Growth Plays New Home Browse Insights Opportunities Your Data Recent Grids One …" at bounding box center [591, 403] width 1182 height 806
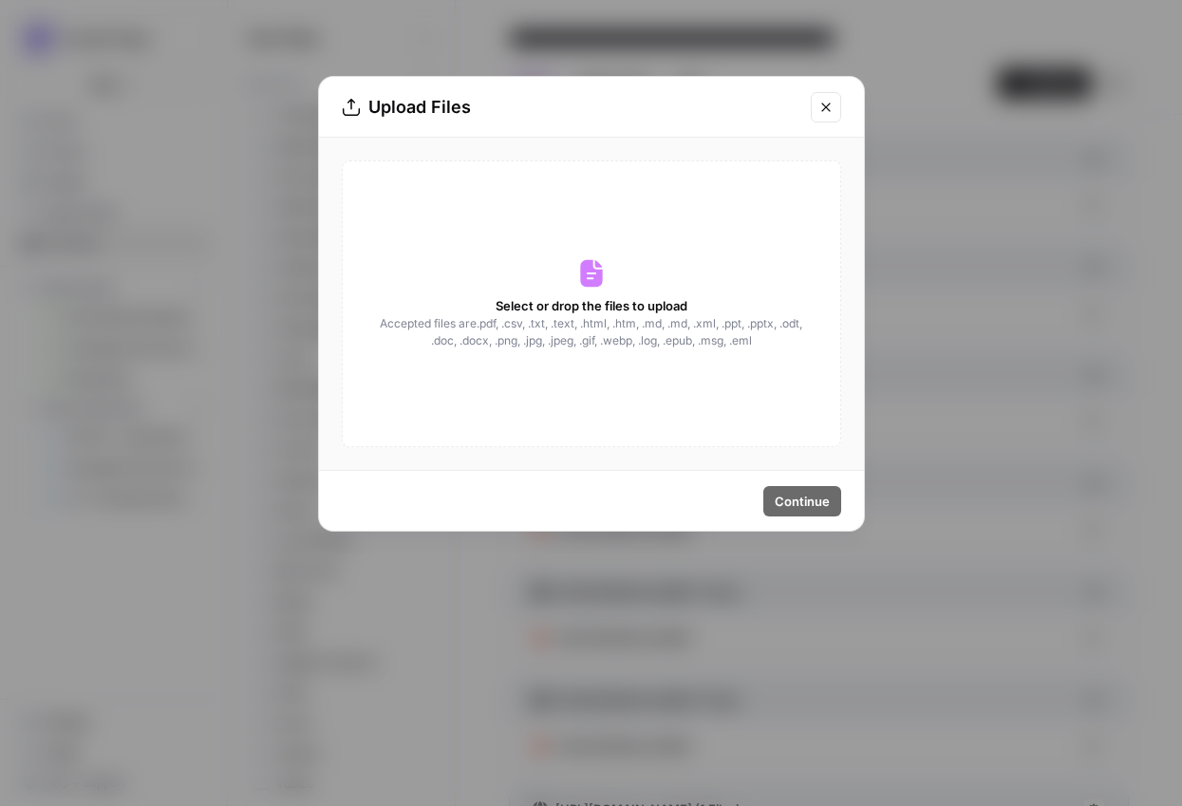
click at [965, 84] on div "Upload Files Select or drop the files to upload Accepted files are .pdf, .csv, …" at bounding box center [591, 403] width 1182 height 806
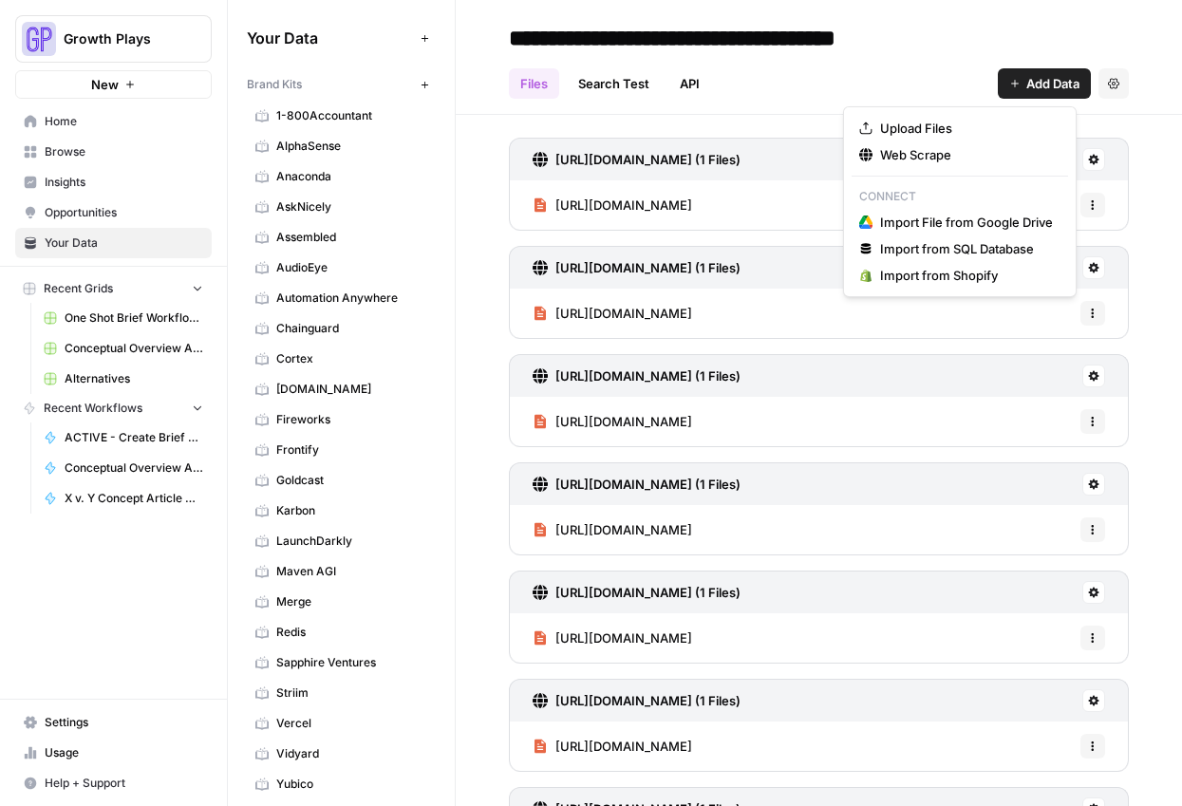
click at [1006, 84] on button "Add Data" at bounding box center [1044, 83] width 93 height 30
click at [932, 162] on span "Web Scrape" at bounding box center [966, 154] width 173 height 19
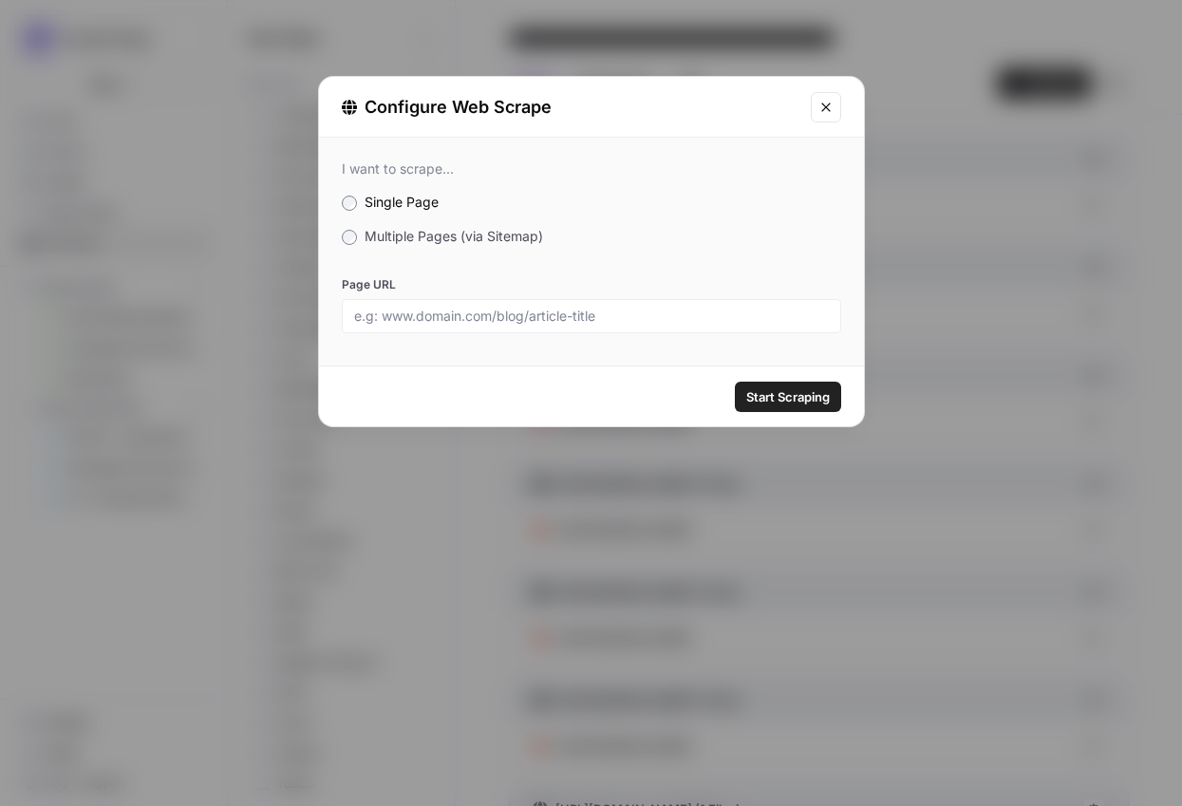
click at [744, 329] on div at bounding box center [591, 316] width 499 height 34
click at [744, 320] on input "Page URL" at bounding box center [591, 316] width 475 height 17
paste input "[URL][DOMAIN_NAME]"
type input "[URL][DOMAIN_NAME]"
click at [760, 396] on span "Start Scraping" at bounding box center [788, 396] width 84 height 19
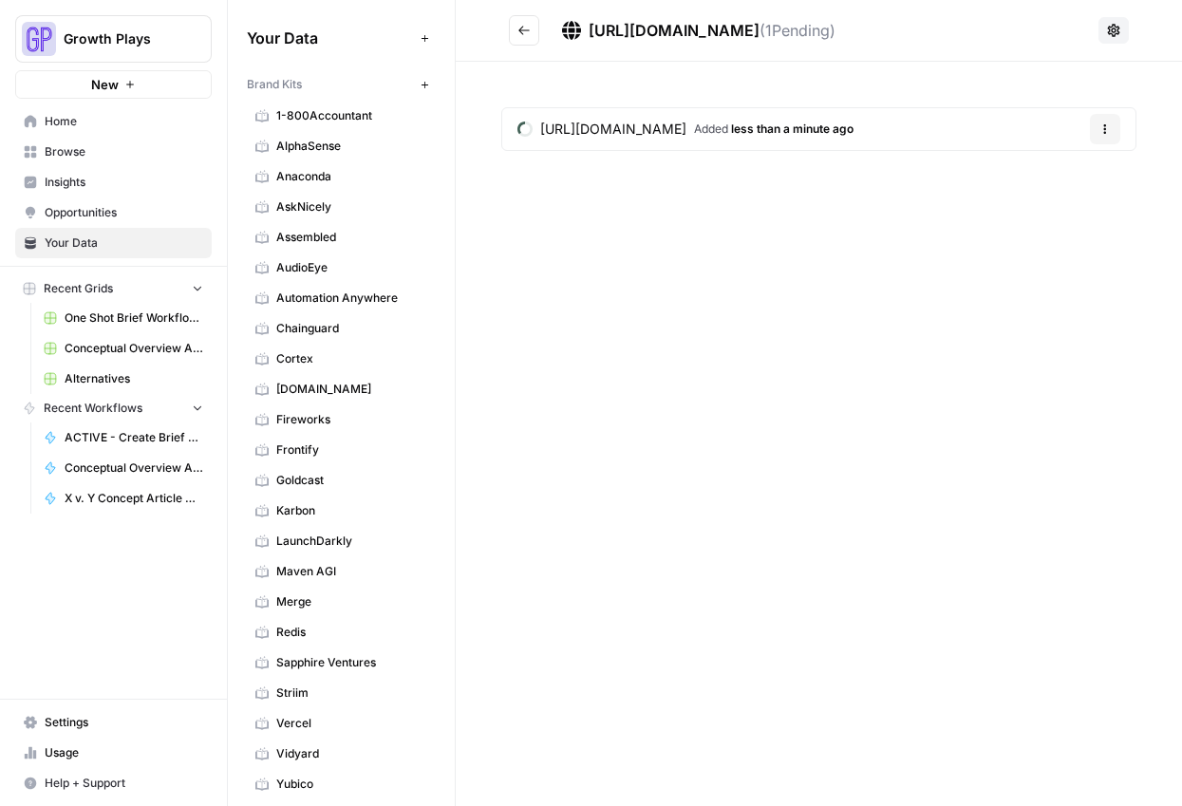
click at [521, 28] on icon "Go back" at bounding box center [523, 30] width 13 height 13
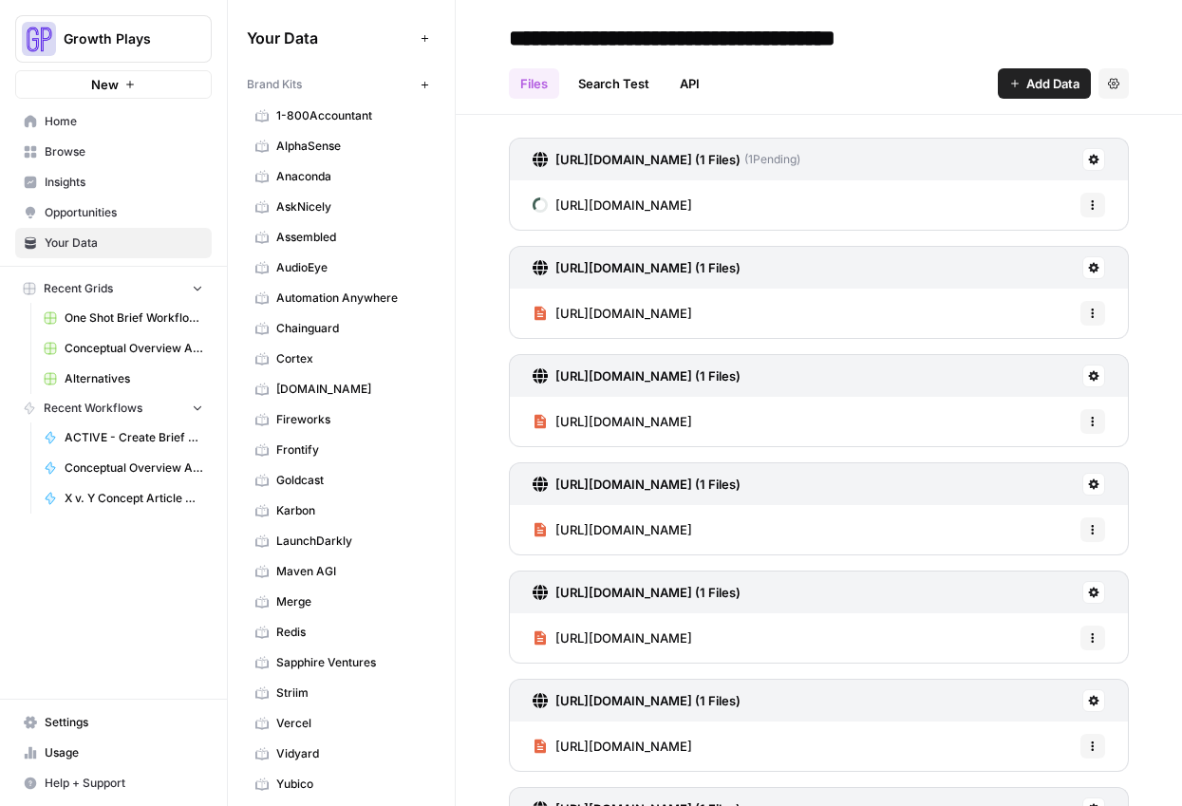
click at [1008, 71] on button "Add Data" at bounding box center [1044, 83] width 93 height 30
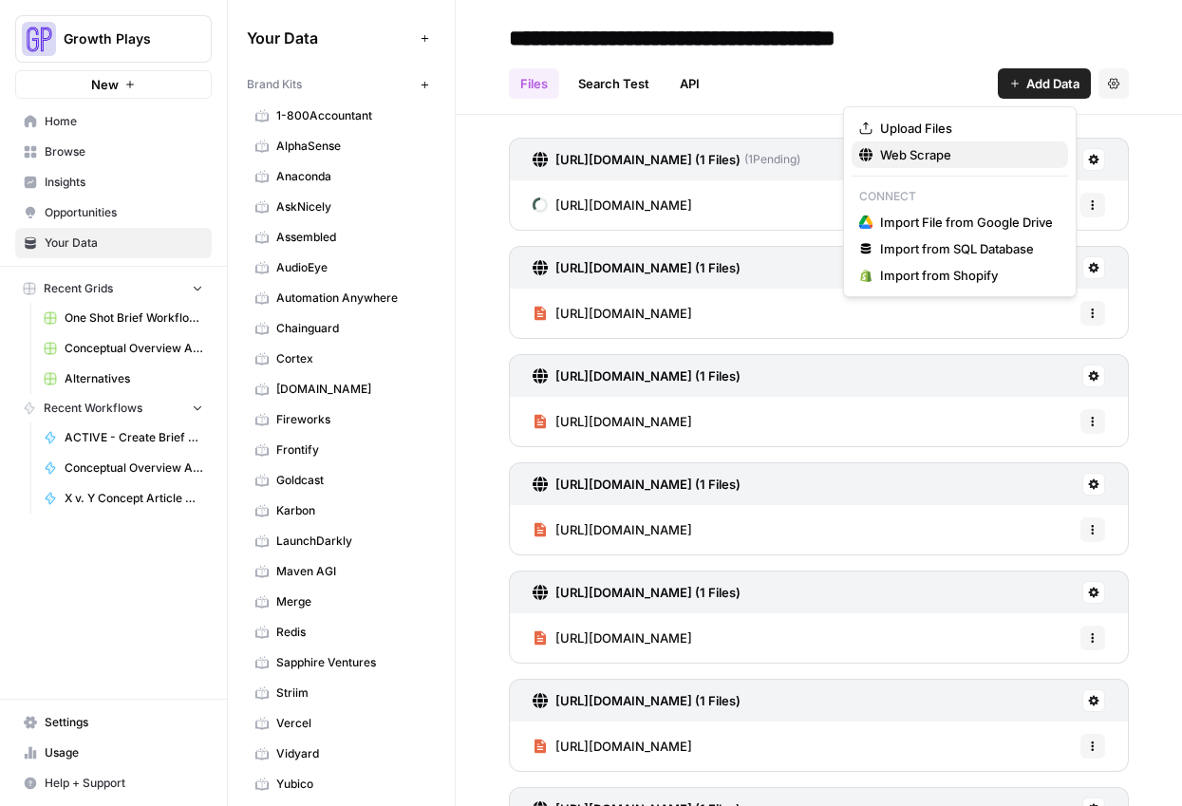
click at [984, 156] on span "Web Scrape" at bounding box center [966, 154] width 173 height 19
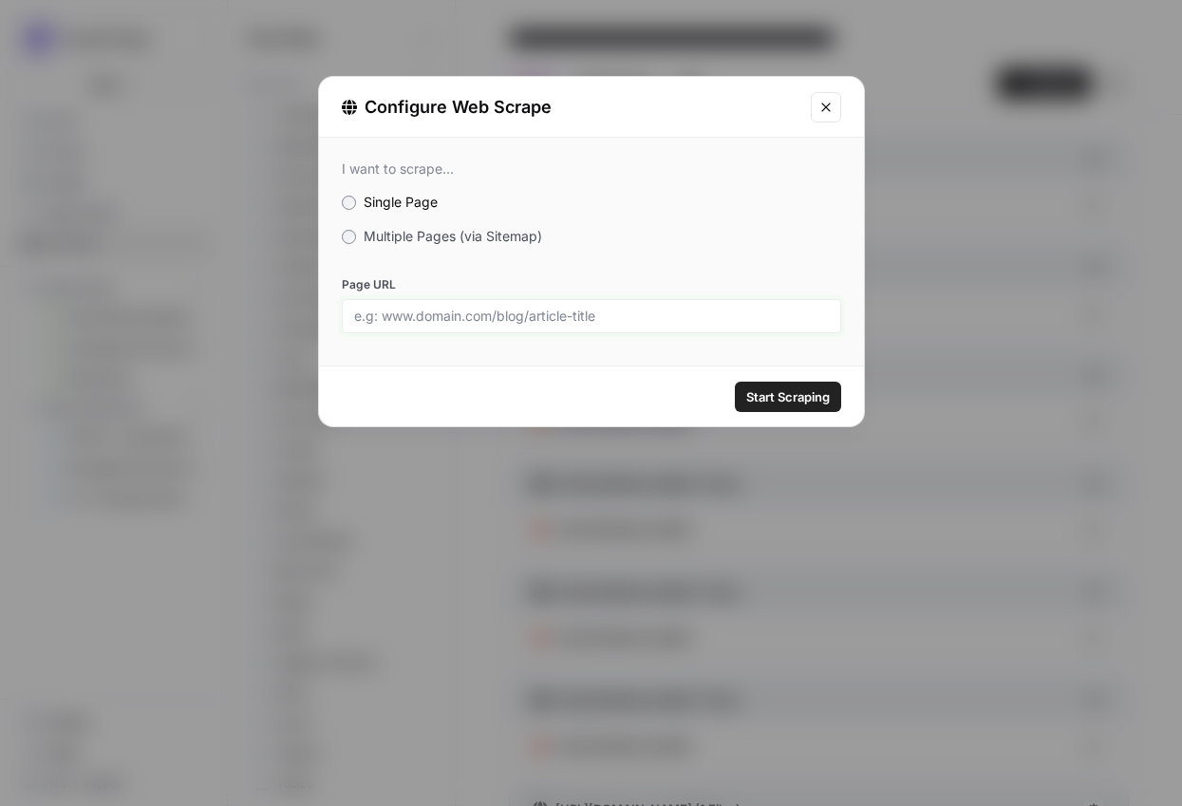
click at [647, 310] on input "Page URL" at bounding box center [591, 316] width 475 height 17
paste input "[URL][DOMAIN_NAME]"
type input "[URL][DOMAIN_NAME]"
click at [793, 398] on span "Start Scraping" at bounding box center [788, 396] width 84 height 19
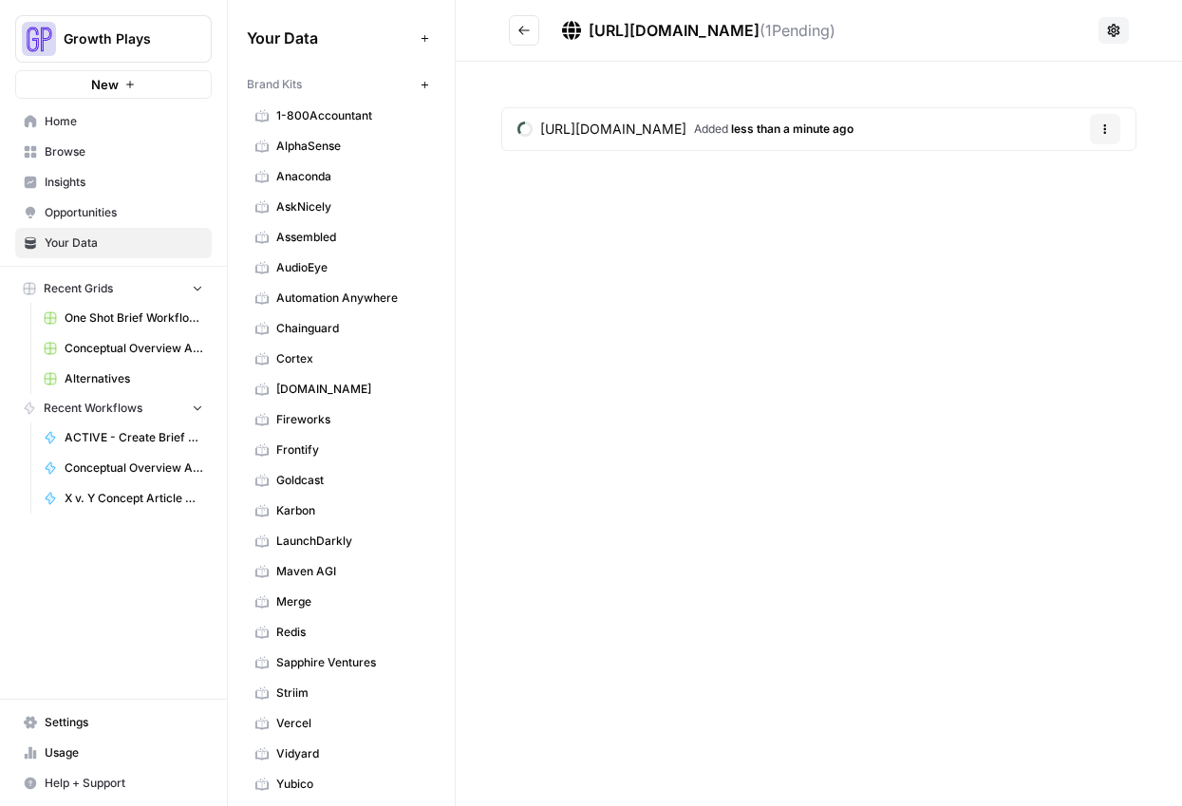
drag, startPoint x: 524, startPoint y: 25, endPoint x: 501, endPoint y: 35, distance: 25.1
click at [524, 25] on icon "Go back" at bounding box center [523, 30] width 13 height 13
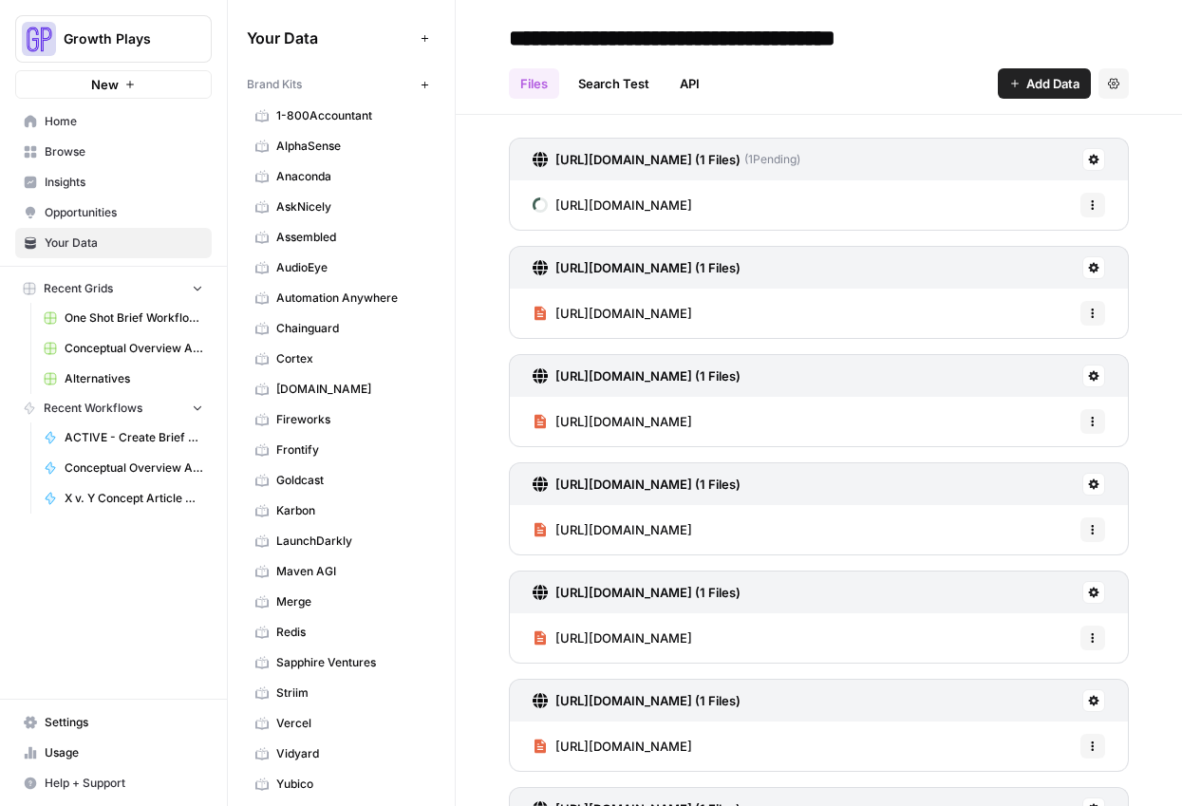
click at [1009, 84] on icon "button" at bounding box center [1014, 83] width 11 height 11
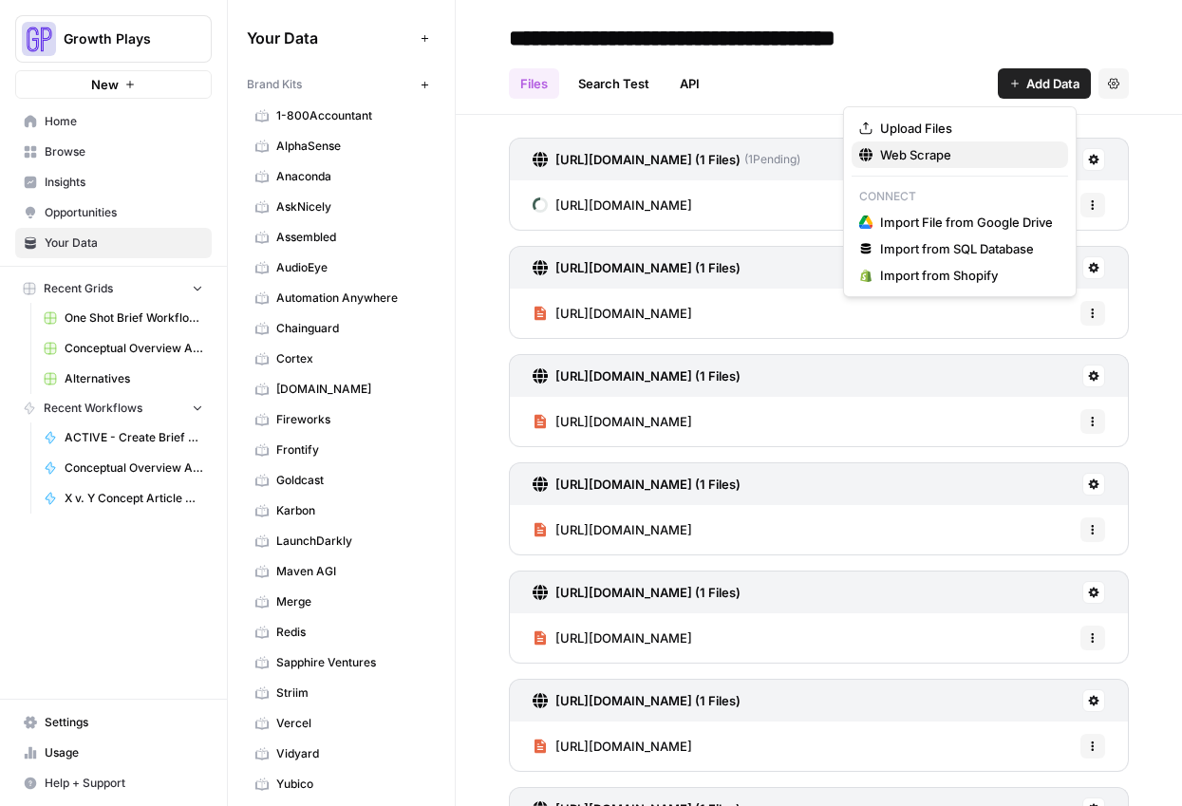
click at [951, 156] on span "Web Scrape" at bounding box center [966, 154] width 173 height 19
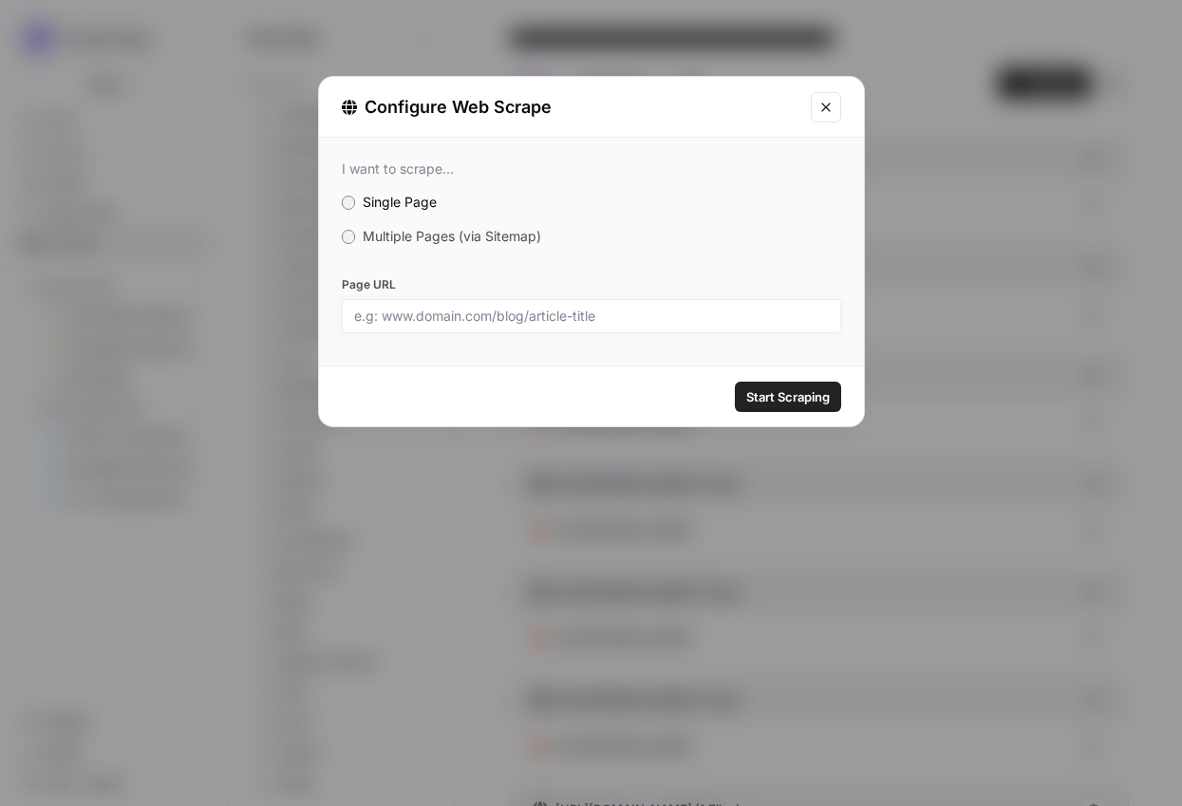
click at [641, 308] on input "Page URL" at bounding box center [591, 316] width 475 height 17
paste input "[URL][DOMAIN_NAME]"
type input "[URL][DOMAIN_NAME]"
click at [801, 382] on button "Start Scraping" at bounding box center [788, 397] width 106 height 30
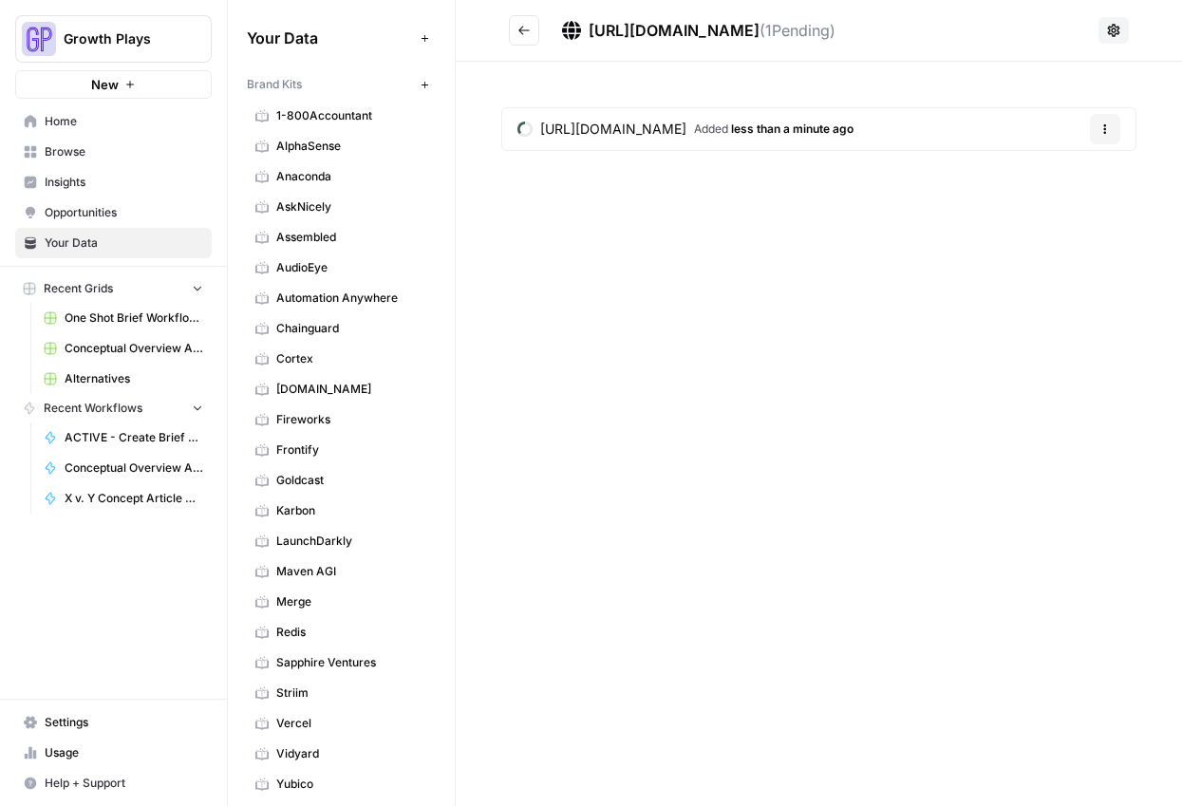
click at [522, 31] on icon "Go back" at bounding box center [523, 30] width 13 height 13
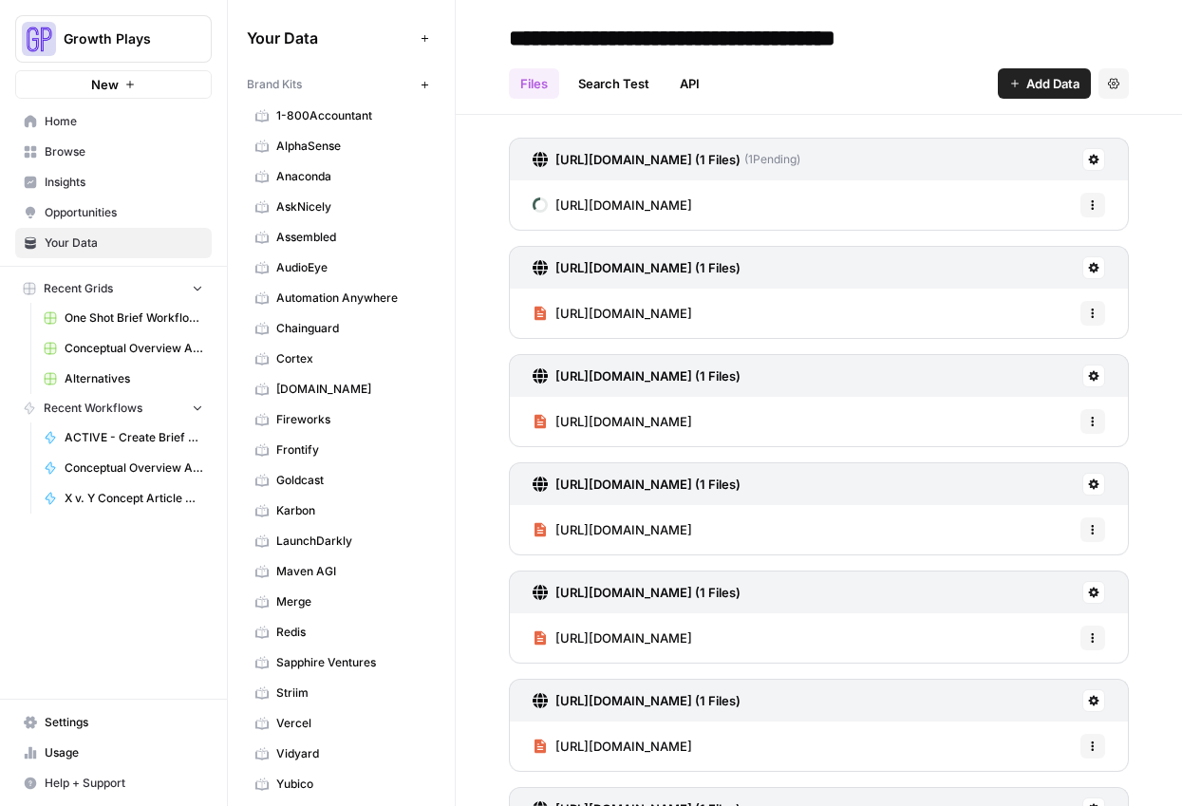
click at [1028, 86] on span "Add Data" at bounding box center [1052, 83] width 53 height 19
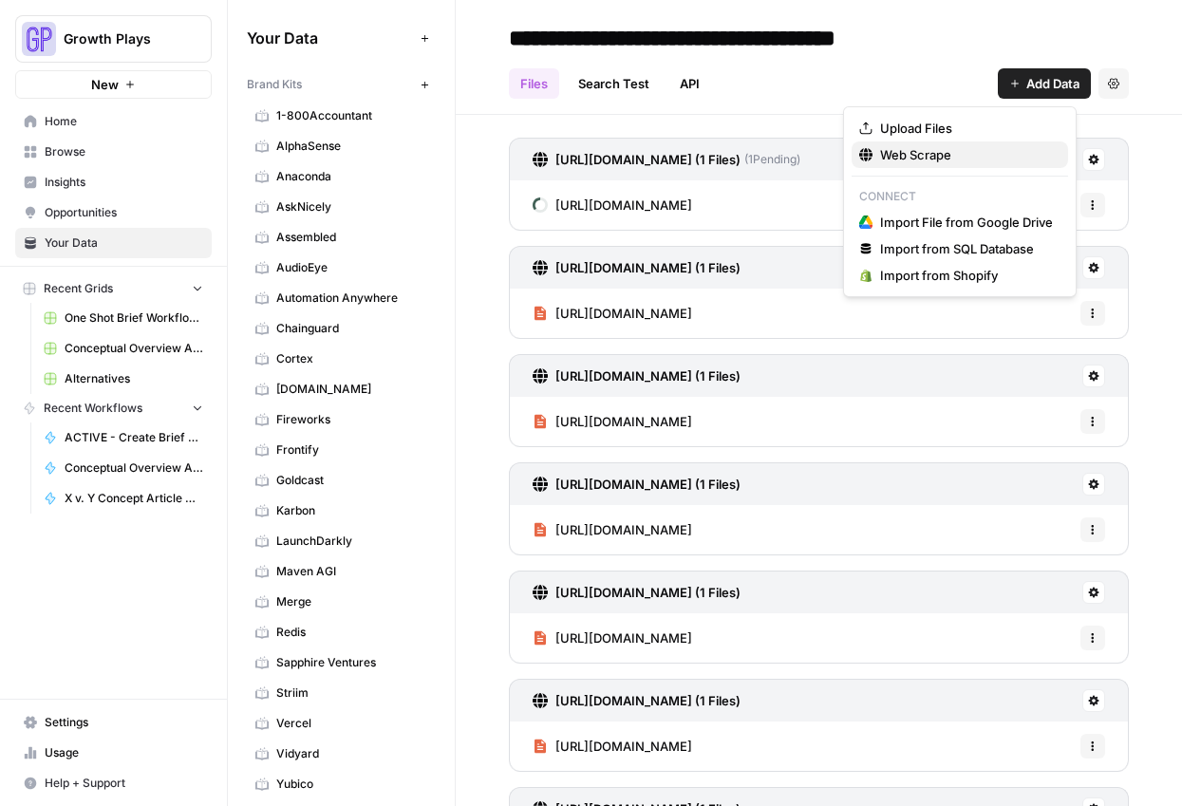
click at [905, 159] on span "Web Scrape" at bounding box center [966, 154] width 173 height 19
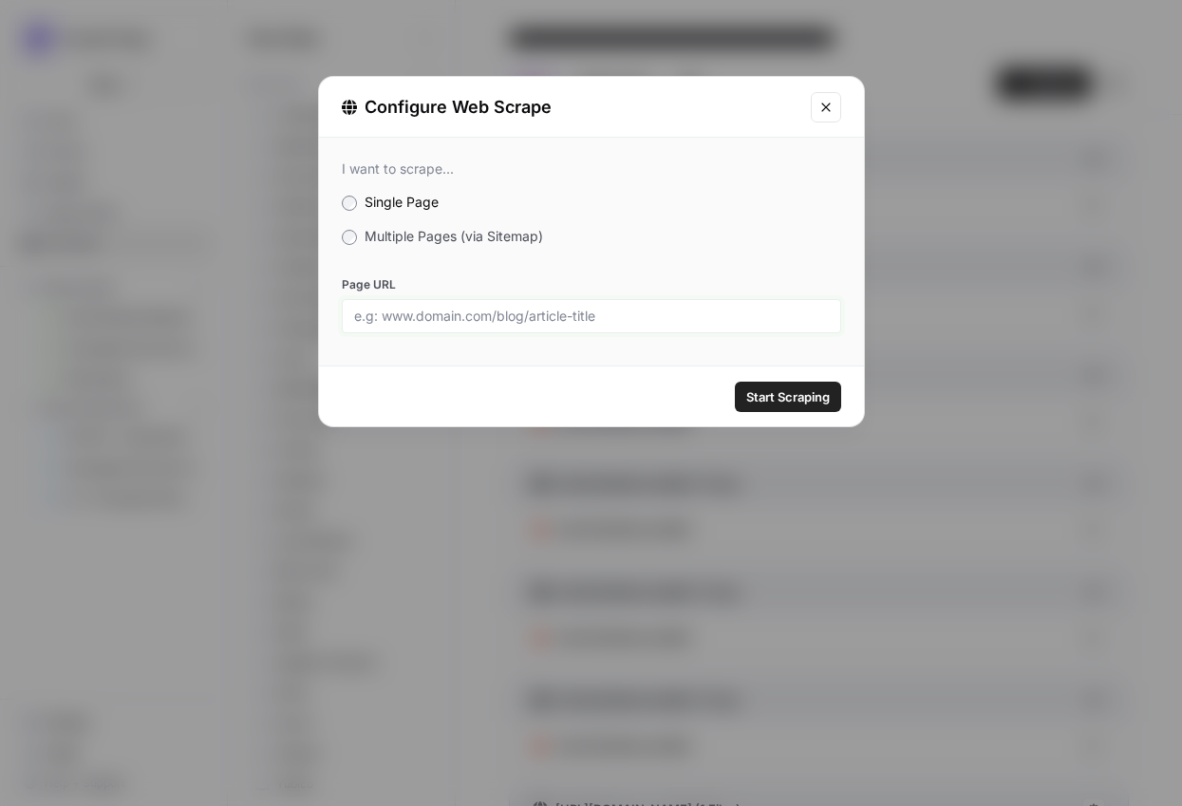
click at [642, 309] on input "Page URL" at bounding box center [591, 316] width 475 height 17
paste input "[URL][DOMAIN_NAME]"
type input "[URL][DOMAIN_NAME]"
click at [803, 424] on div "Start Scraping" at bounding box center [591, 396] width 545 height 60
click at [796, 410] on button "Start Scraping" at bounding box center [788, 397] width 106 height 30
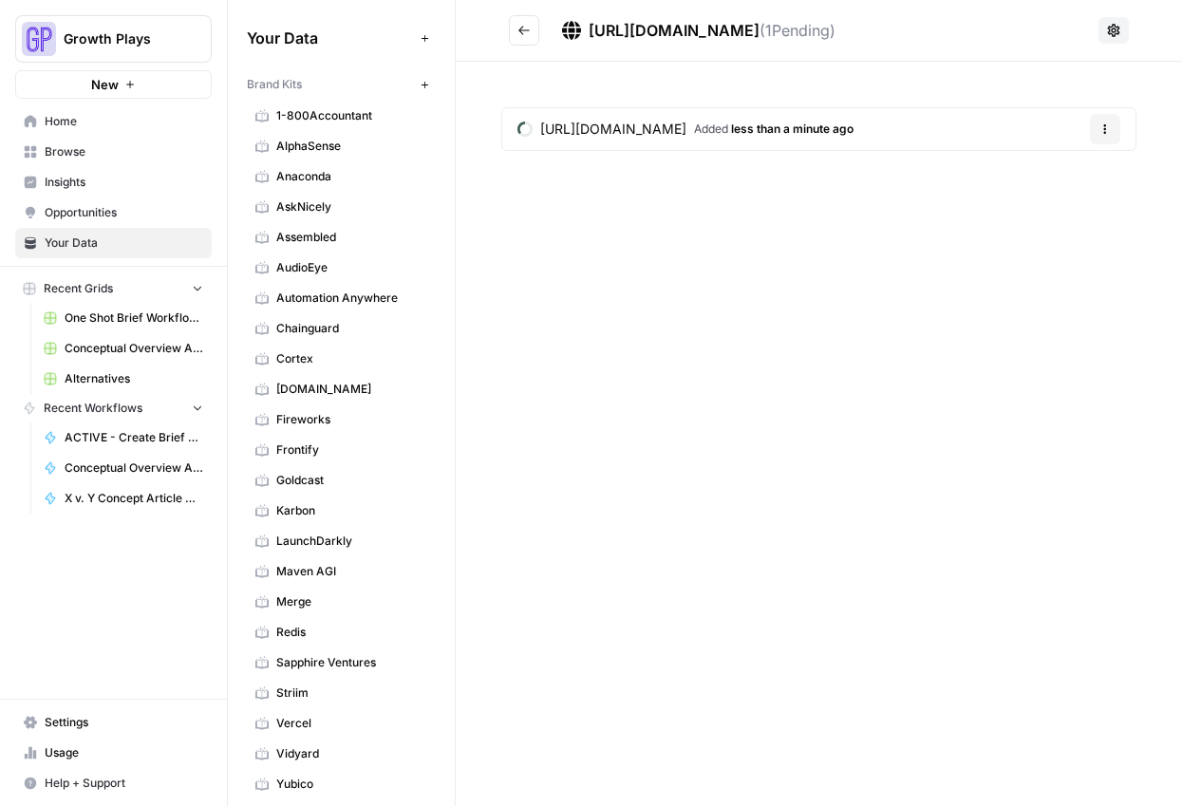
click at [523, 30] on icon "Go back" at bounding box center [523, 30] width 11 height 9
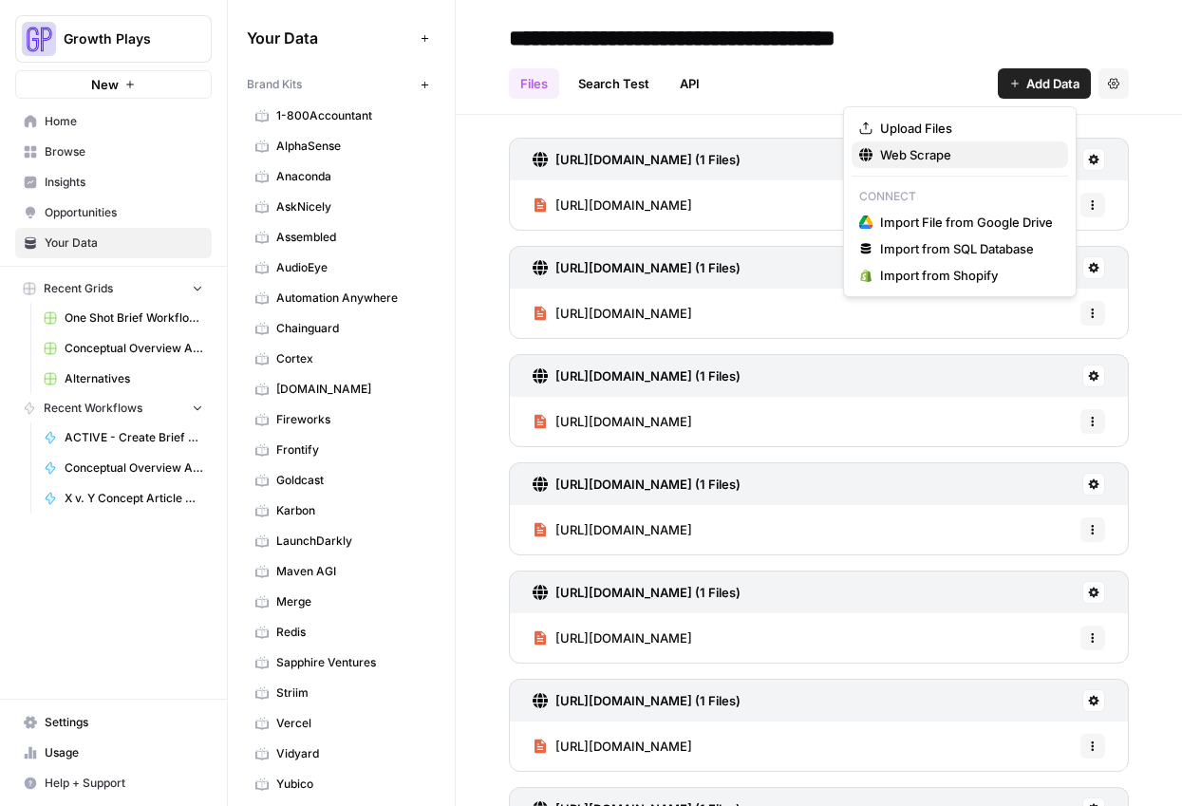
click at [924, 154] on span "Web Scrape" at bounding box center [966, 154] width 173 height 19
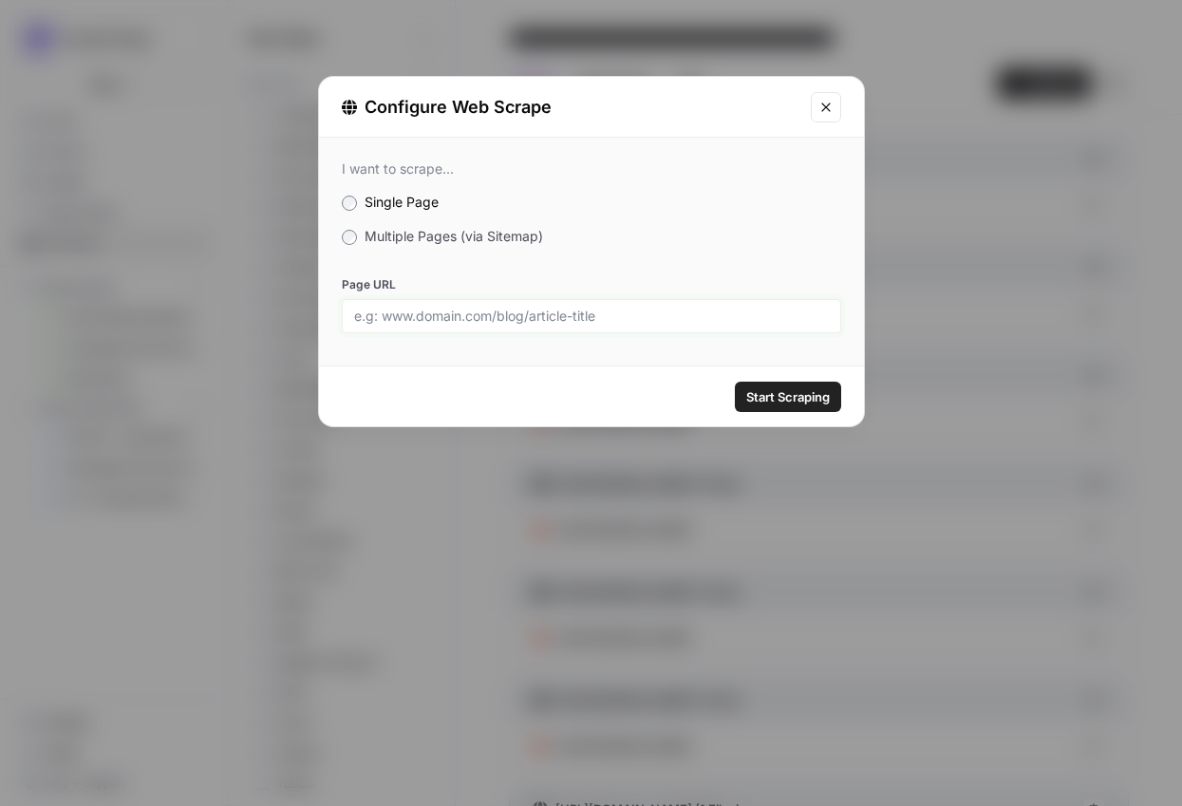
click at [654, 321] on input "Page URL" at bounding box center [591, 316] width 475 height 17
paste input "[URL][DOMAIN_NAME]"
type input "[URL][DOMAIN_NAME]"
click at [792, 395] on span "Start Scraping" at bounding box center [788, 396] width 84 height 19
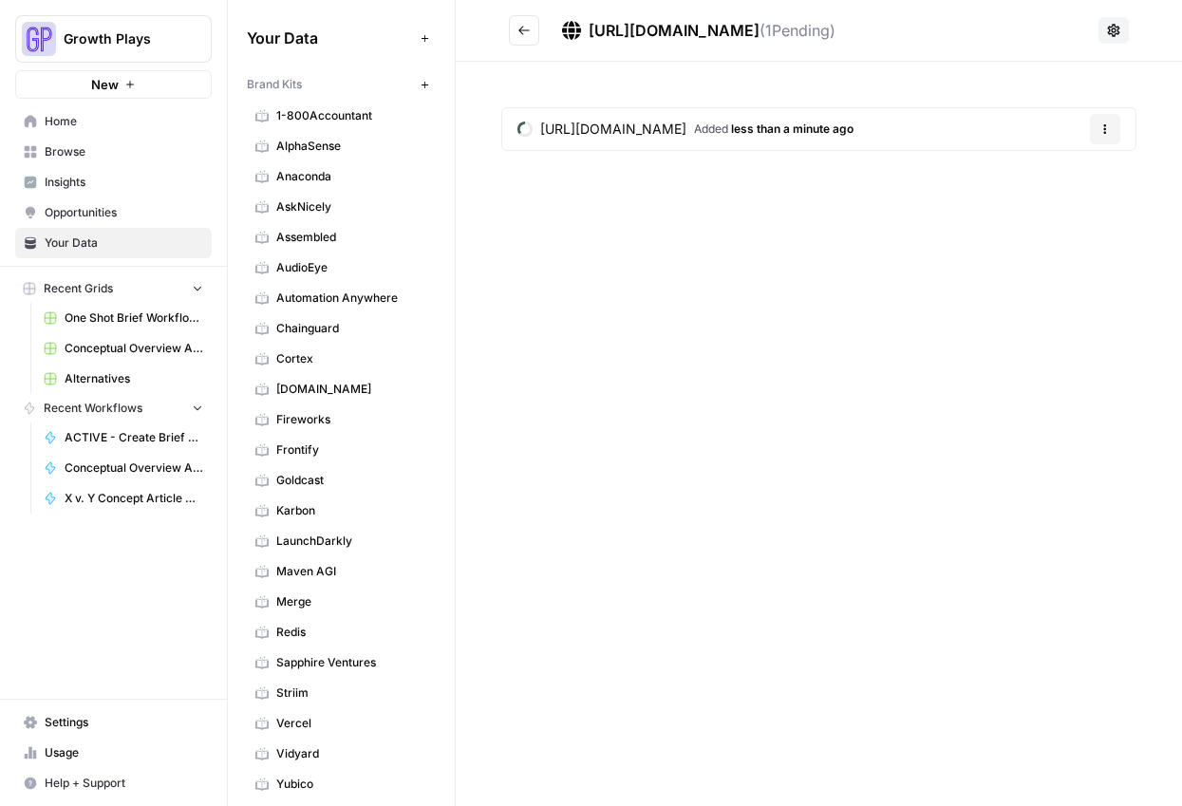
click at [528, 32] on icon "Go back" at bounding box center [523, 30] width 13 height 13
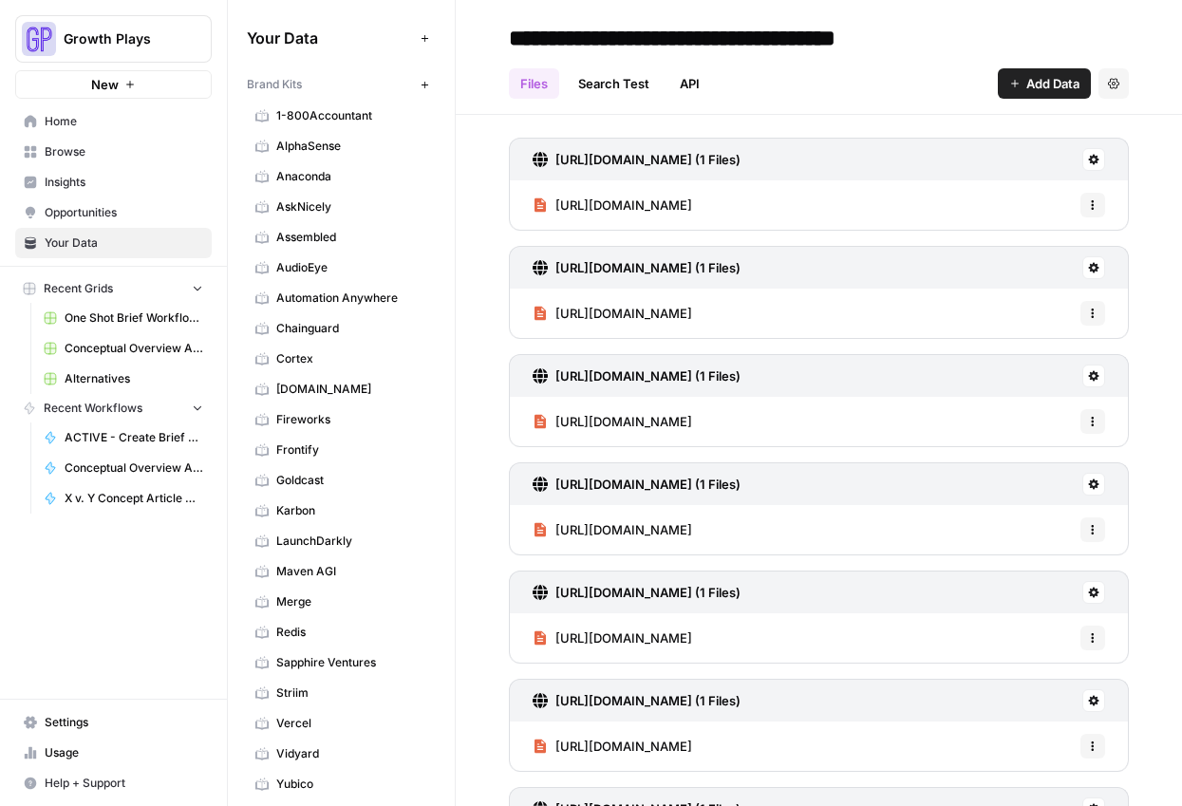
click at [1035, 80] on span "Add Data" at bounding box center [1052, 83] width 53 height 19
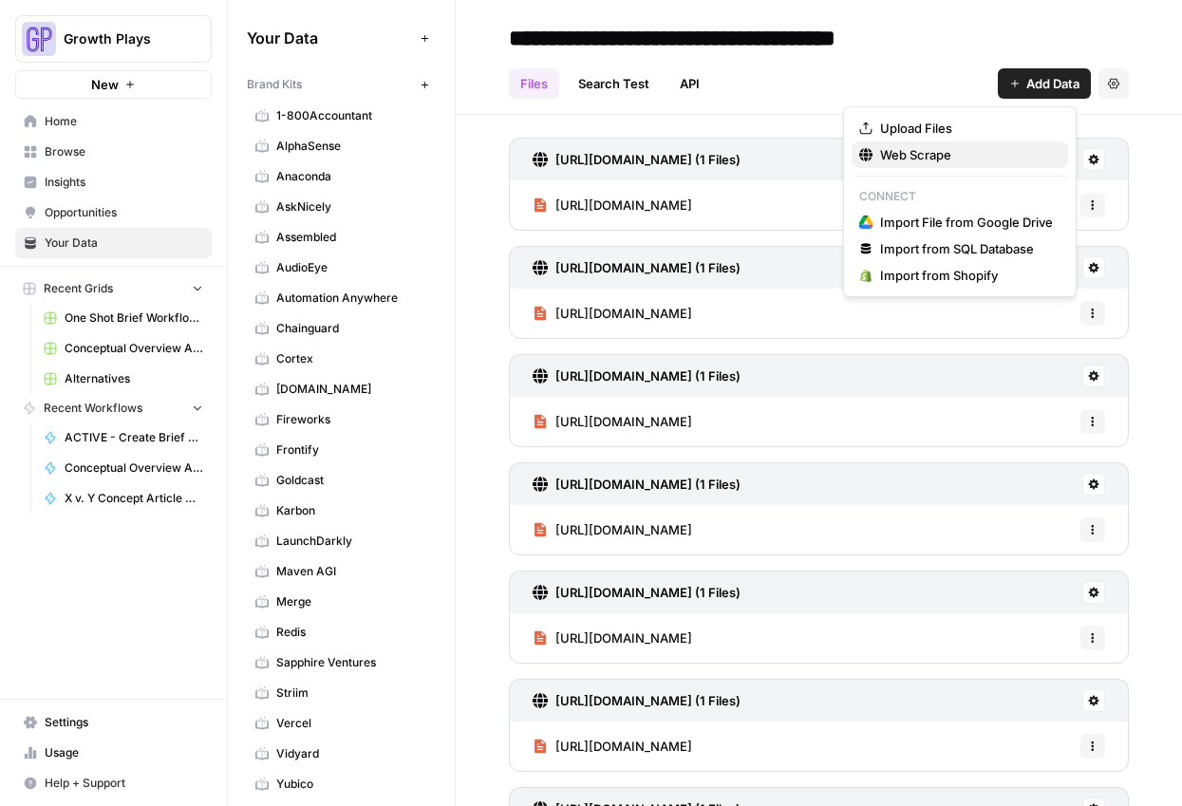
click at [965, 141] on button "Web Scrape" at bounding box center [960, 154] width 216 height 27
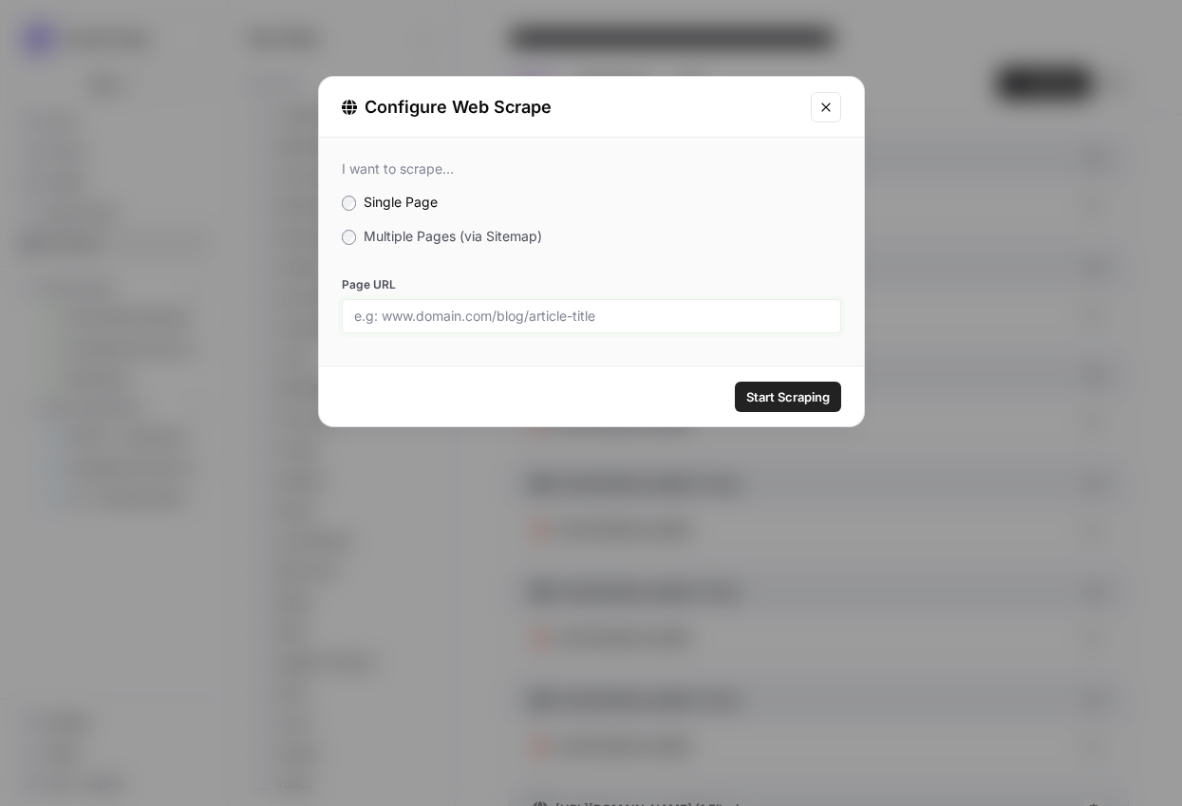
click at [695, 318] on input "Page URL" at bounding box center [591, 316] width 475 height 17
paste input "[URL][DOMAIN_NAME]"
type input "[URL][DOMAIN_NAME]"
click at [797, 398] on span "Start Scraping" at bounding box center [788, 396] width 84 height 19
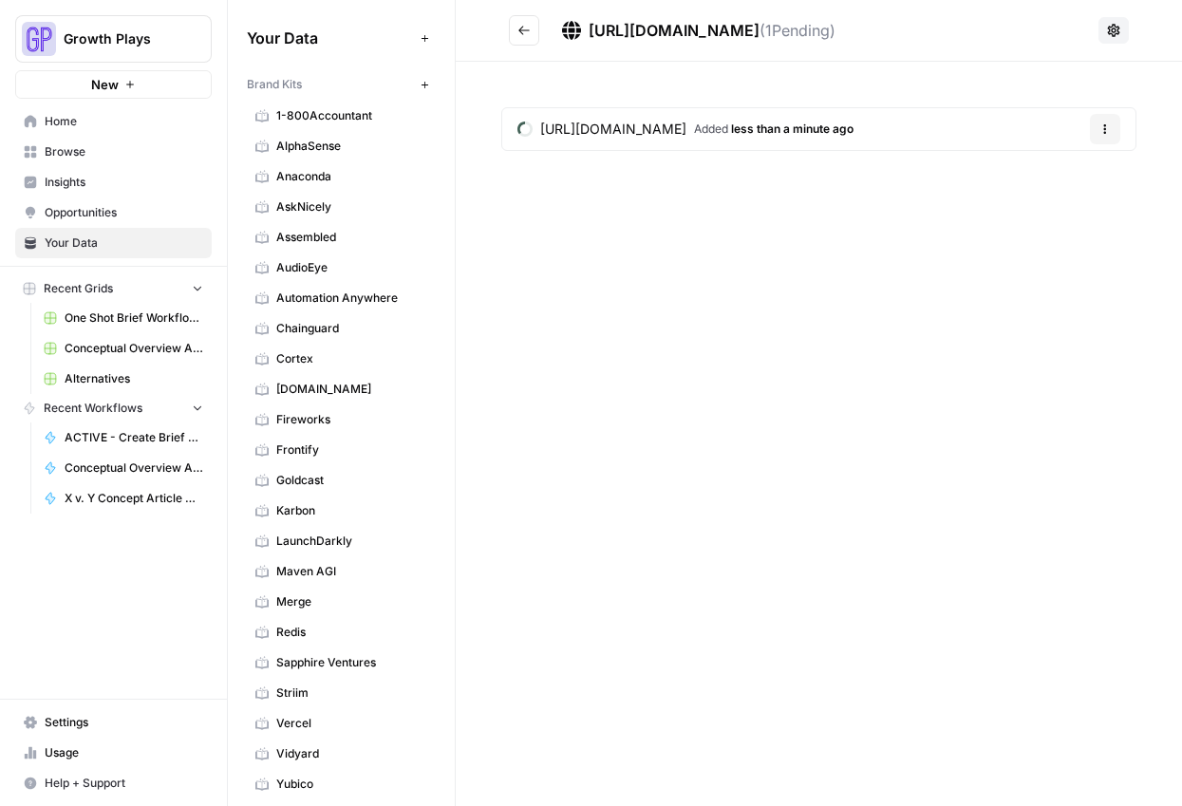
click at [526, 33] on icon "Go back" at bounding box center [523, 30] width 13 height 13
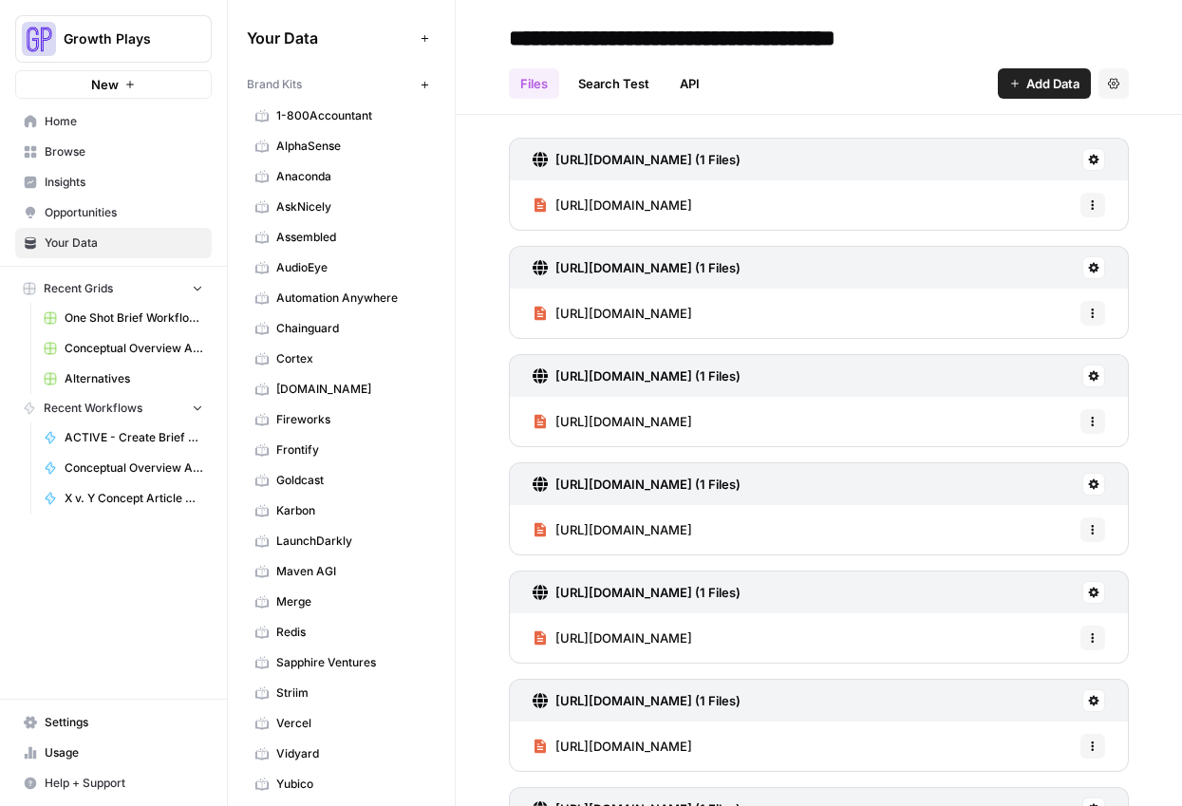
click at [1042, 86] on span "Add Data" at bounding box center [1052, 83] width 53 height 19
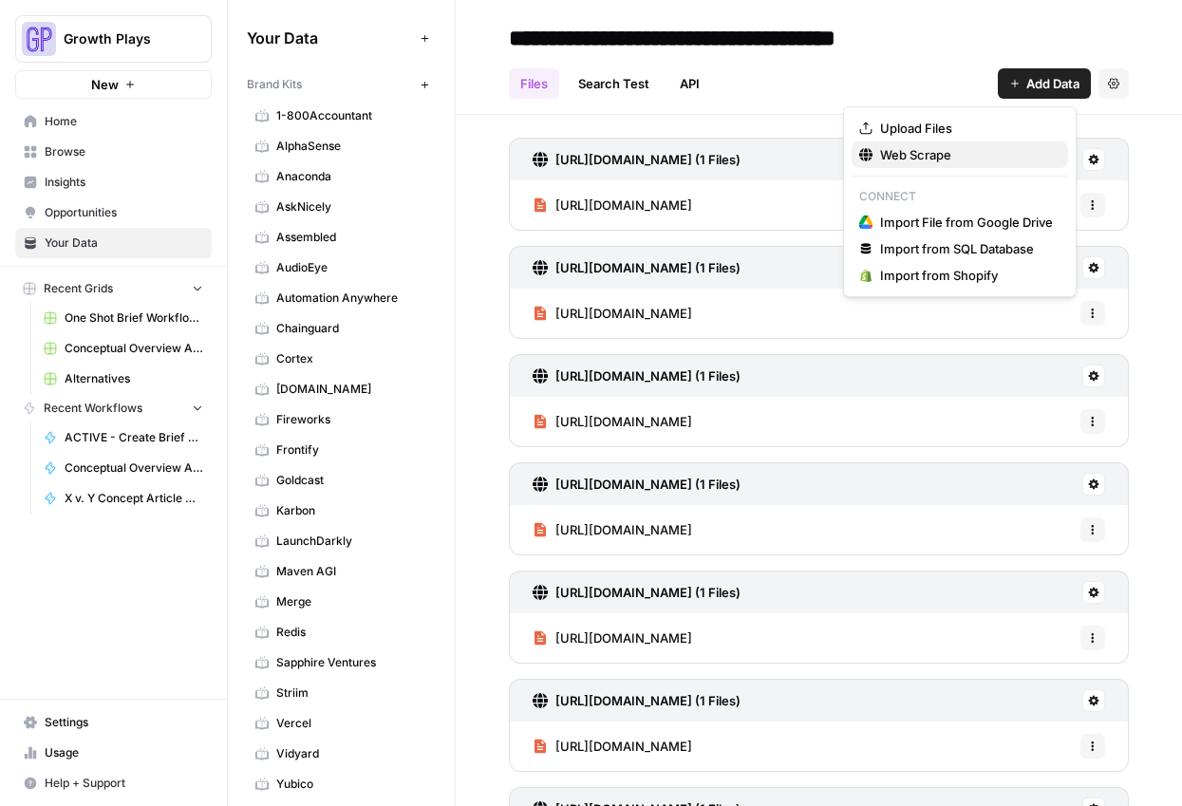
click at [959, 159] on span "Web Scrape" at bounding box center [966, 154] width 173 height 19
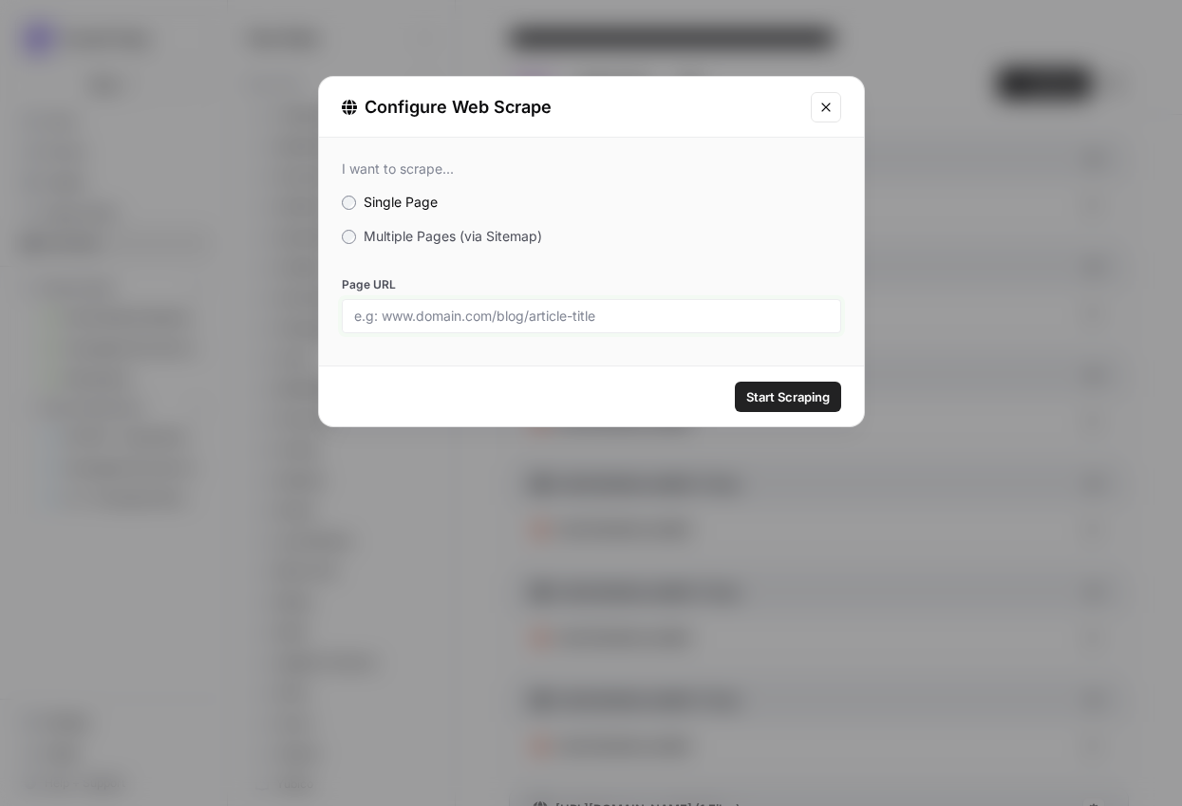
click at [416, 309] on input "Page URL" at bounding box center [591, 316] width 475 height 17
paste input "https://www.typeform.com/platform-overview?_gl=1*1j4umq5*_up*MQ..*_ga*MTY4NjE1M…"
type input "https://www.typeform.com/platform-overview?_gl=1*1j4umq5*_up*MQ..*_ga*MTY4NjE1M…"
click at [504, 308] on input "Page URL" at bounding box center [591, 316] width 475 height 17
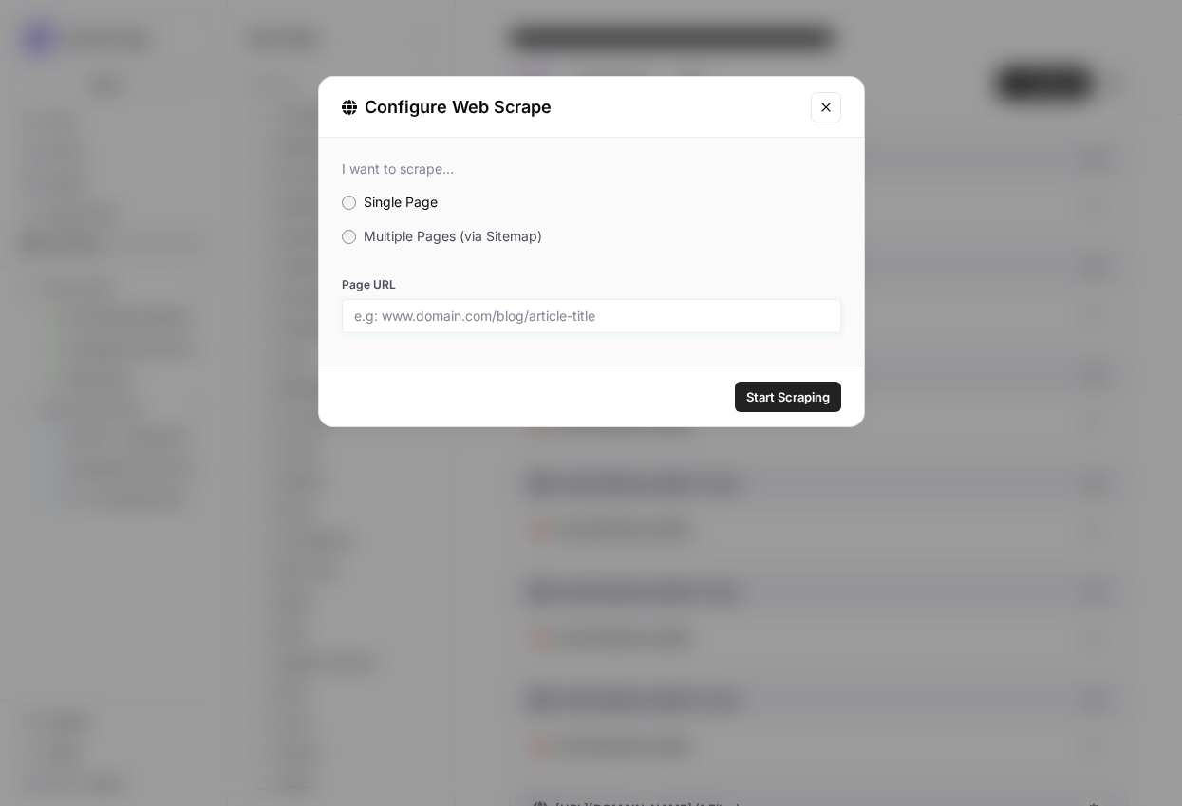
paste input "https://www.typeform.com/ai?_gl=1*1j4umq5*_up*MQ..*_ga*MTY4NjE1MTIzMC4xNzU3NjI0…"
type input "https://www.typeform.com/ai?_gl=1*1j4umq5*_up*MQ..*_ga*MTY4NjE1MTIzMC4xNzU3NjI0…"
click at [381, 316] on input "Page URL" at bounding box center [591, 316] width 475 height 17
paste input "https://www.typeform.com/platform-overview?_gl=1*1bmmjf3*_up*MQ..*_ga*MTg1Mzc0M…"
click at [584, 315] on input "https://www.typeform.com/platform-overview?_gl=1*1bmmjf3*_up*MQ..*_ga*MTg1Mzc0M…" at bounding box center [591, 316] width 475 height 17
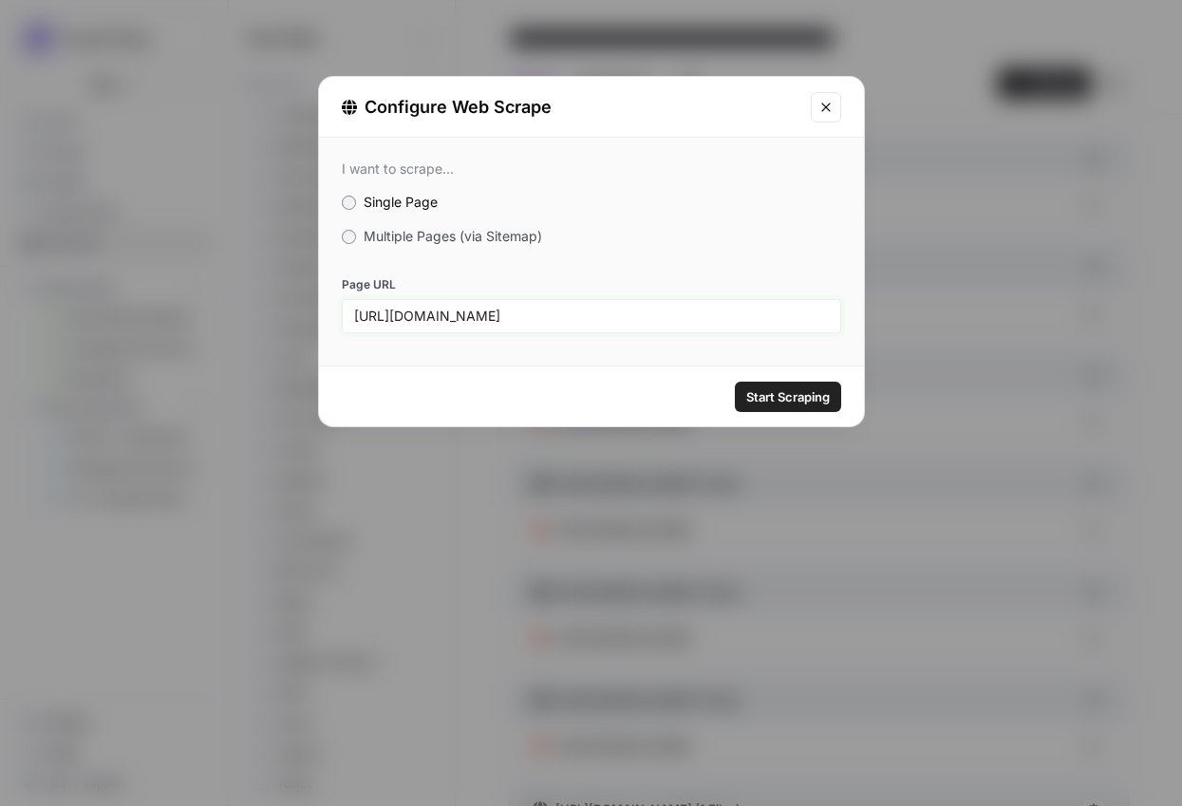
click at [499, 318] on input "https://www.typeform.com/platform-overview?_gl=1*1bmmjf3*_up*MQ..*_ga*MTg1Mzc0M…" at bounding box center [591, 316] width 475 height 17
paste input "text"
type input "[URL][DOMAIN_NAME]"
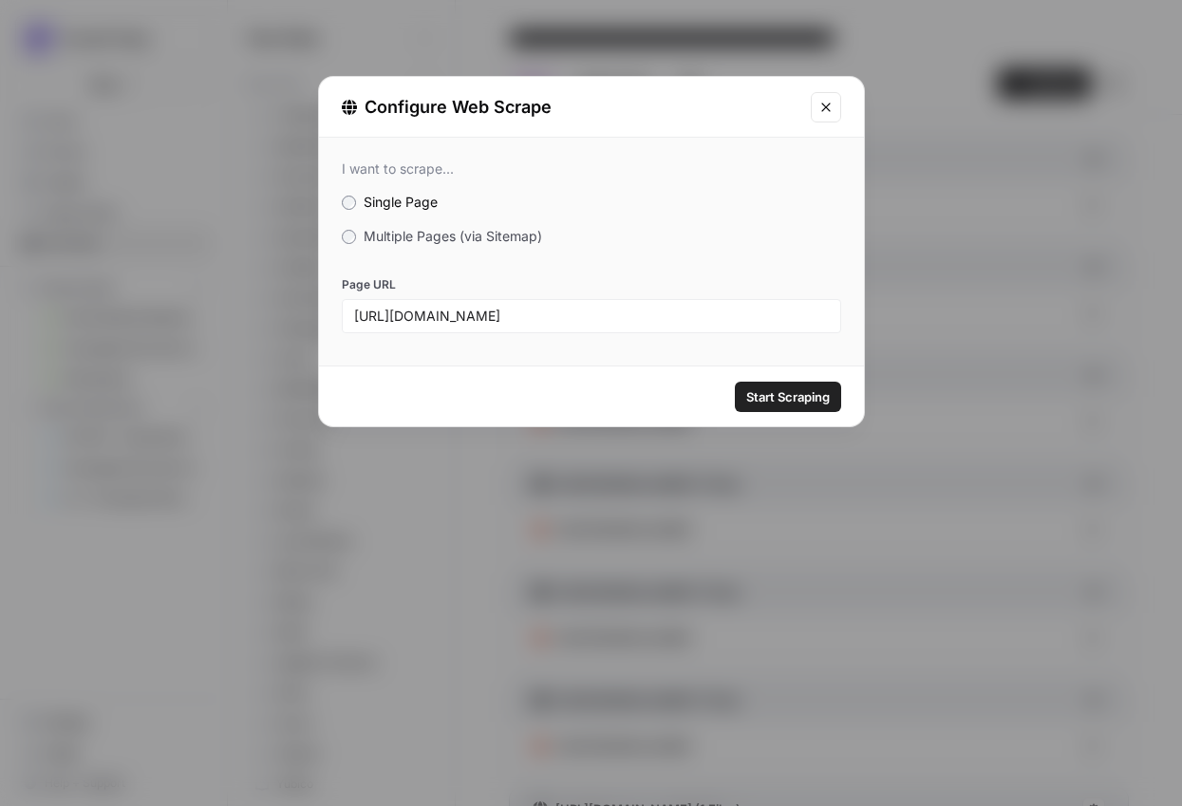
click at [775, 396] on span "Start Scraping" at bounding box center [788, 396] width 84 height 19
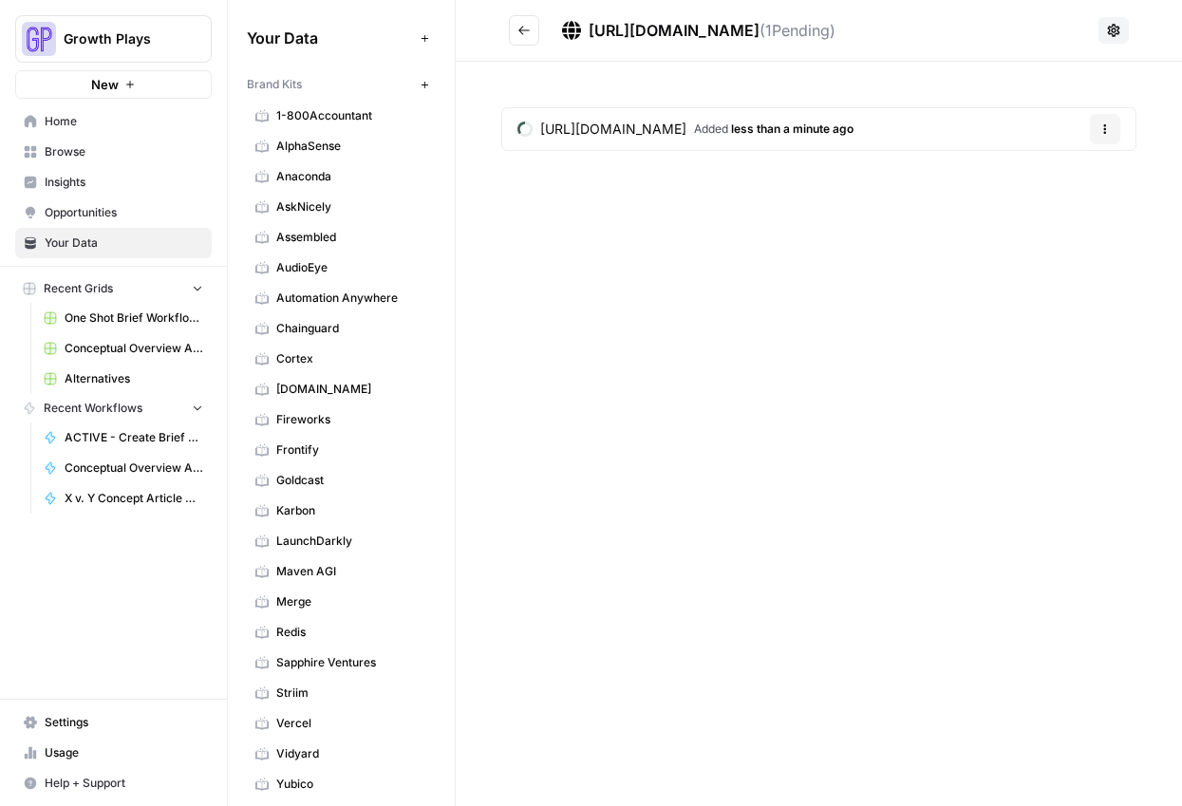
click at [517, 10] on header "https://www.typeform.com/platform-overview ( 1 Pending)" at bounding box center [819, 31] width 726 height 62
click at [524, 21] on button "Go back" at bounding box center [524, 30] width 30 height 30
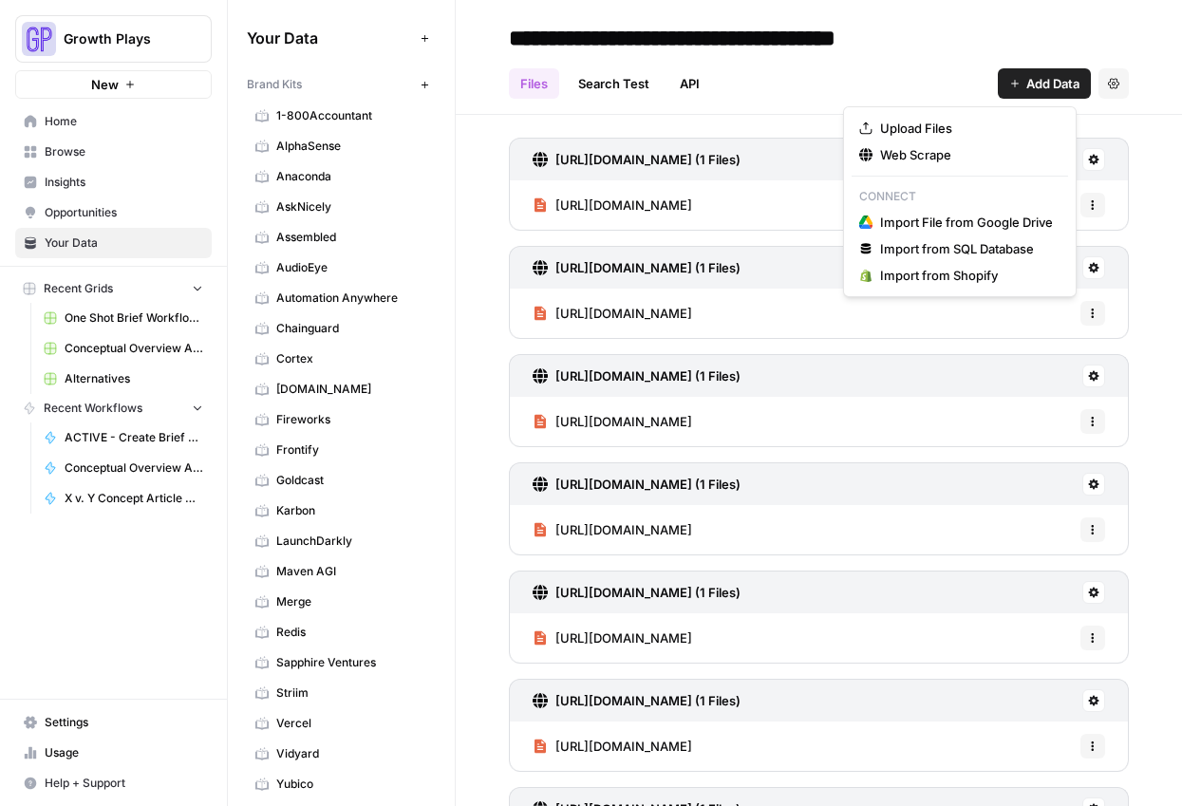
click at [1026, 88] on span "Add Data" at bounding box center [1052, 83] width 53 height 19
click at [949, 153] on span "Web Scrape" at bounding box center [966, 154] width 173 height 19
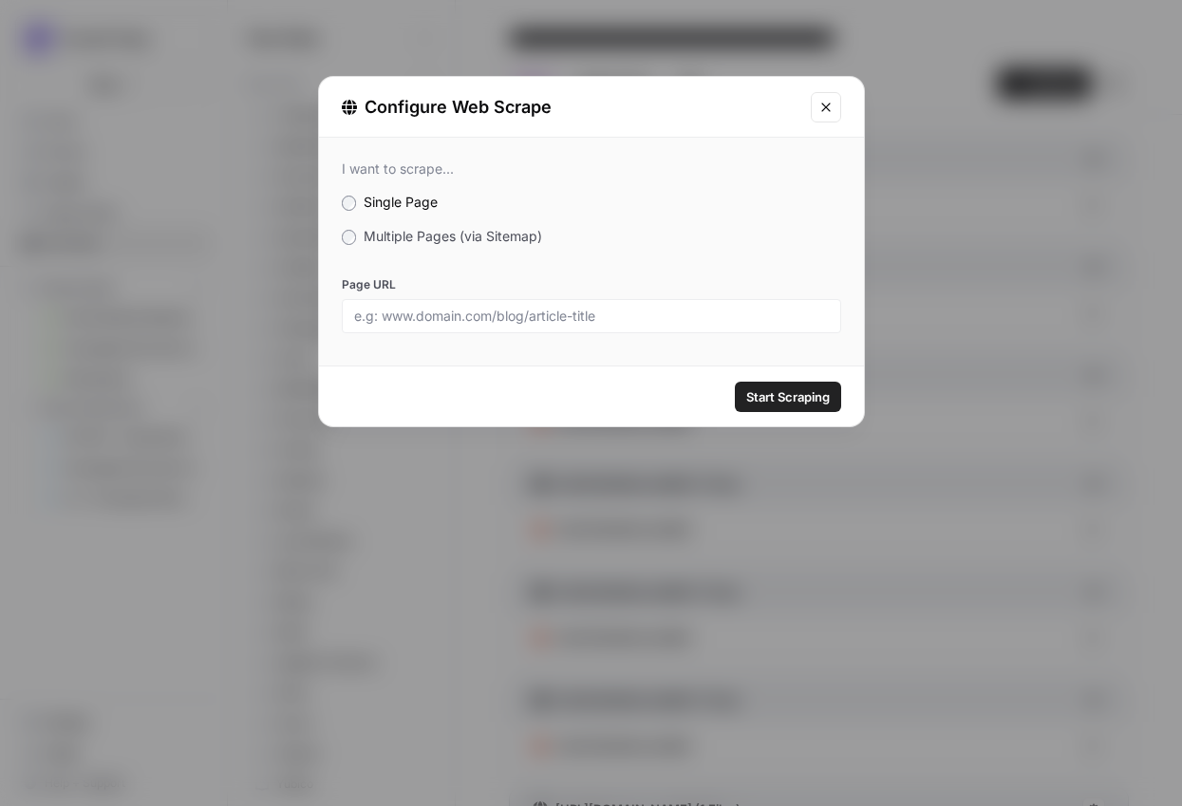
click at [519, 309] on div at bounding box center [591, 316] width 499 height 34
drag, startPoint x: 594, startPoint y: 337, endPoint x: 588, endPoint y: 316, distance: 21.9
click at [594, 337] on div "I want to scrape... Single Page Multiple Pages (via Sitemap) Page URL" at bounding box center [591, 247] width 545 height 218
click at [581, 304] on div at bounding box center [591, 316] width 499 height 34
drag, startPoint x: 583, startPoint y: 310, endPoint x: 593, endPoint y: 318, distance: 12.9
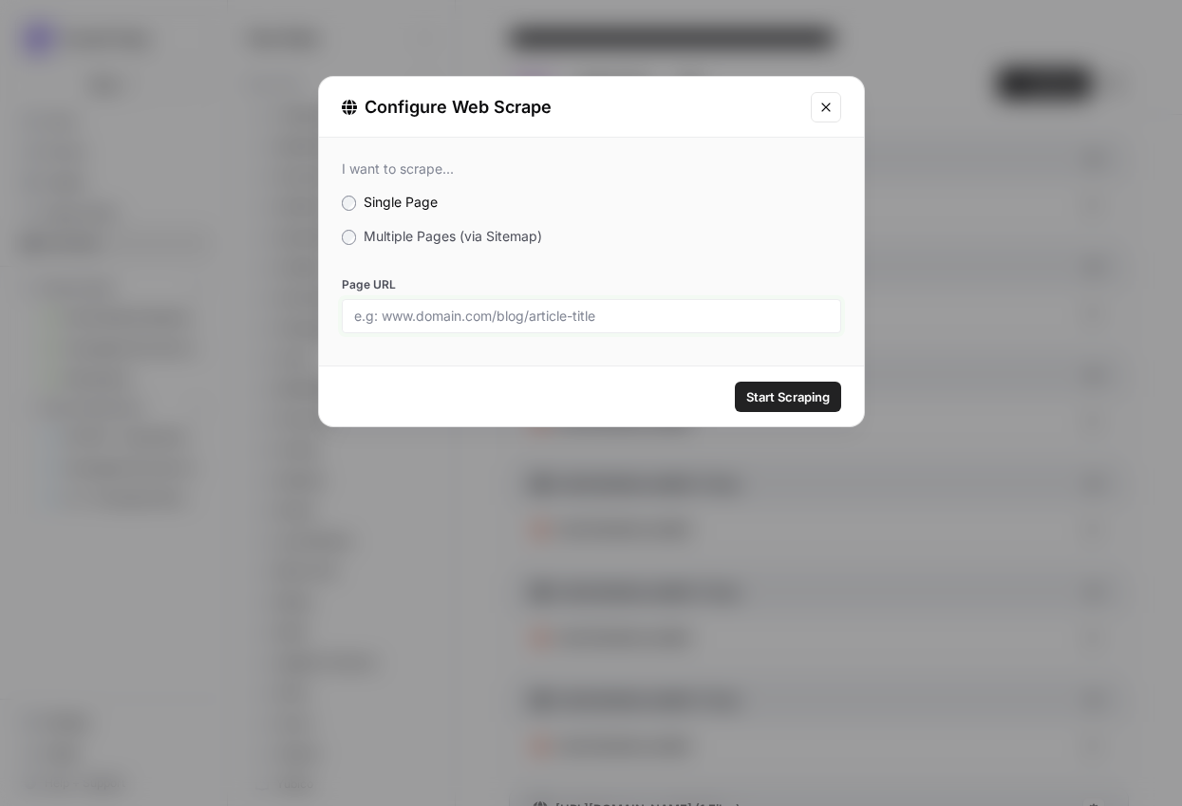
click at [583, 310] on input "Page URL" at bounding box center [591, 316] width 475 height 17
paste input "[URL][DOMAIN_NAME]"
type input "[URL][DOMAIN_NAME]"
click at [781, 392] on span "Start Scraping" at bounding box center [788, 396] width 84 height 19
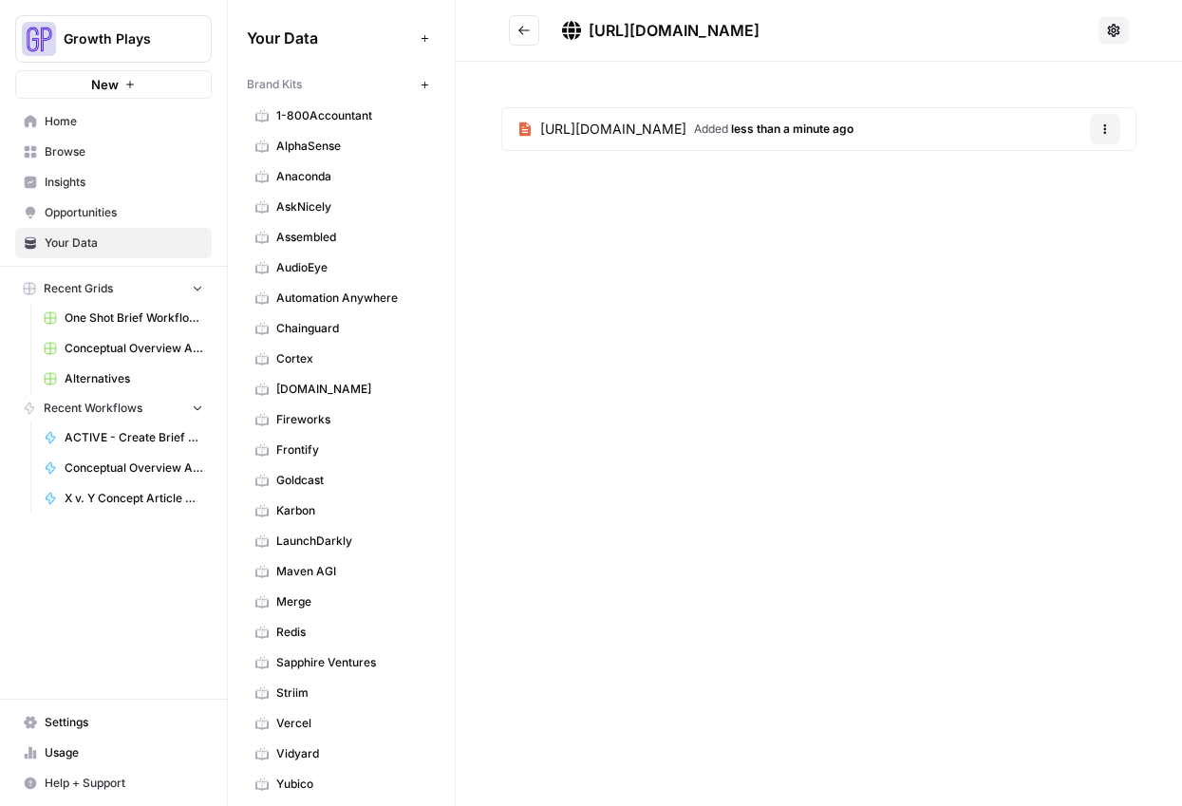
click at [531, 17] on button "Go back" at bounding box center [524, 30] width 30 height 30
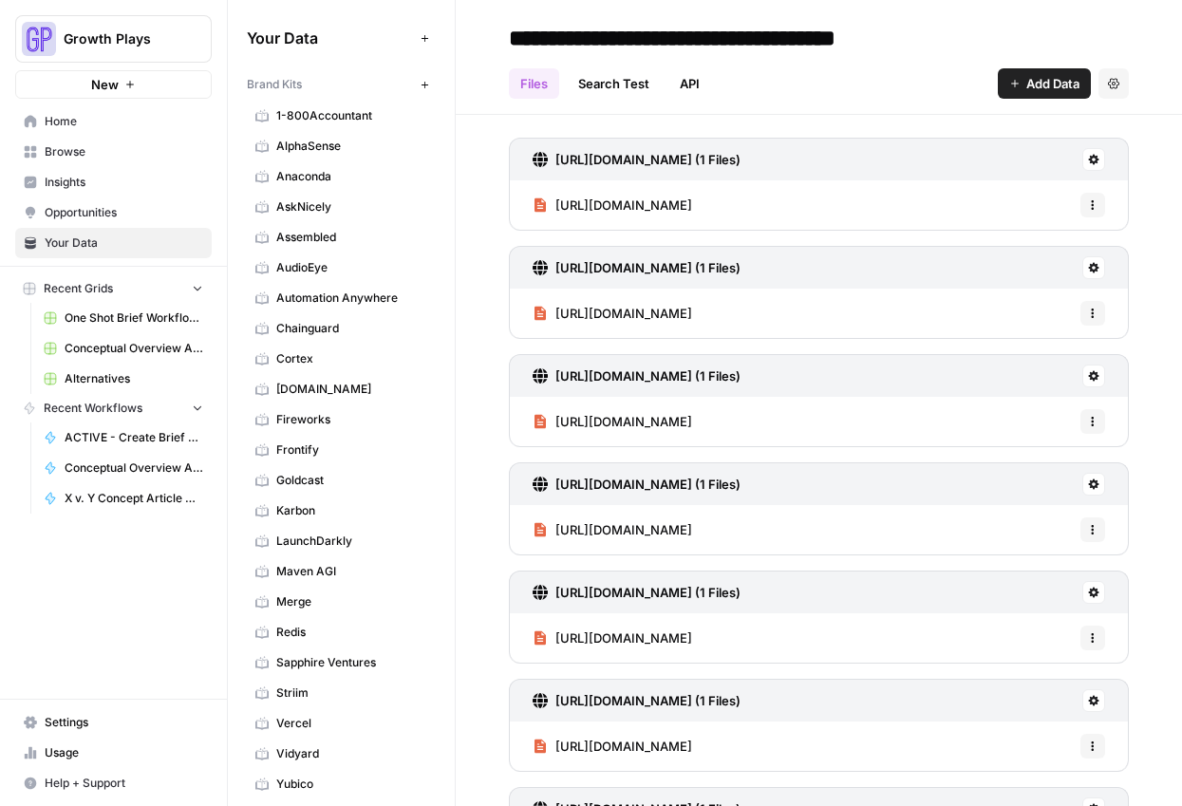
click at [1029, 72] on button "Add Data" at bounding box center [1044, 83] width 93 height 30
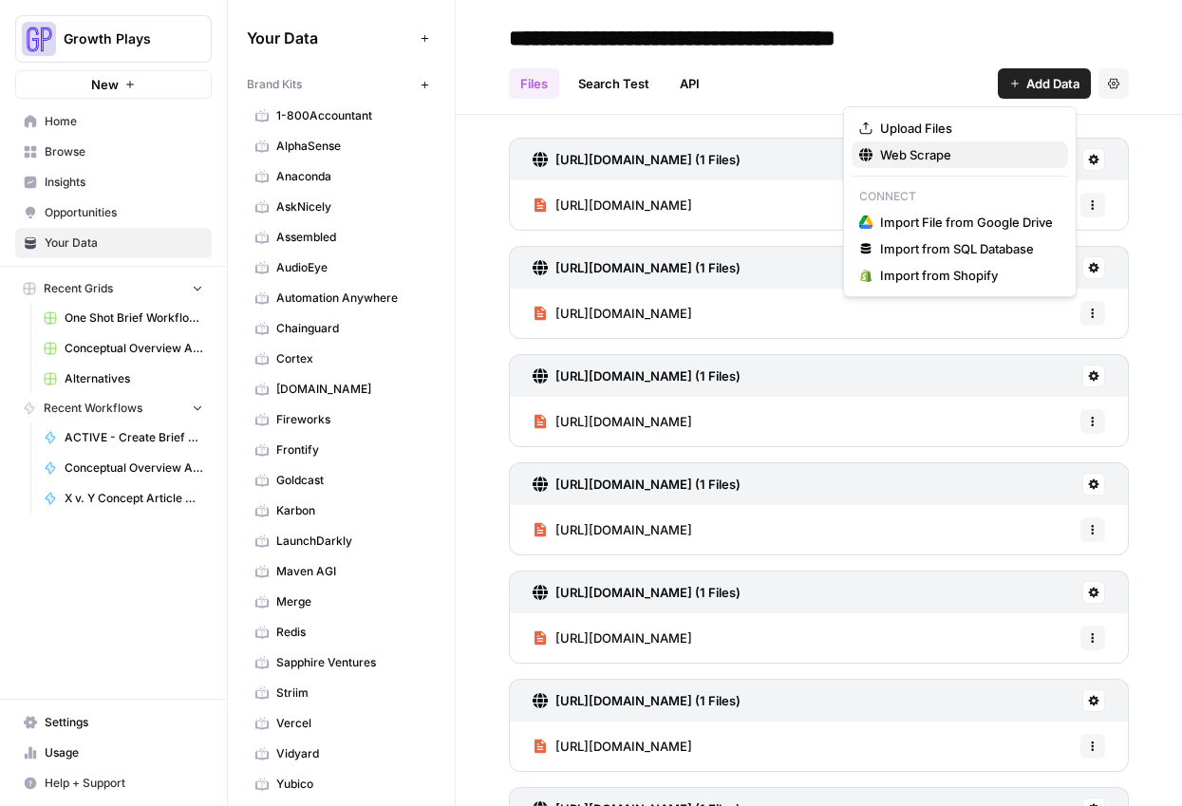
click at [988, 160] on span "Web Scrape" at bounding box center [966, 154] width 173 height 19
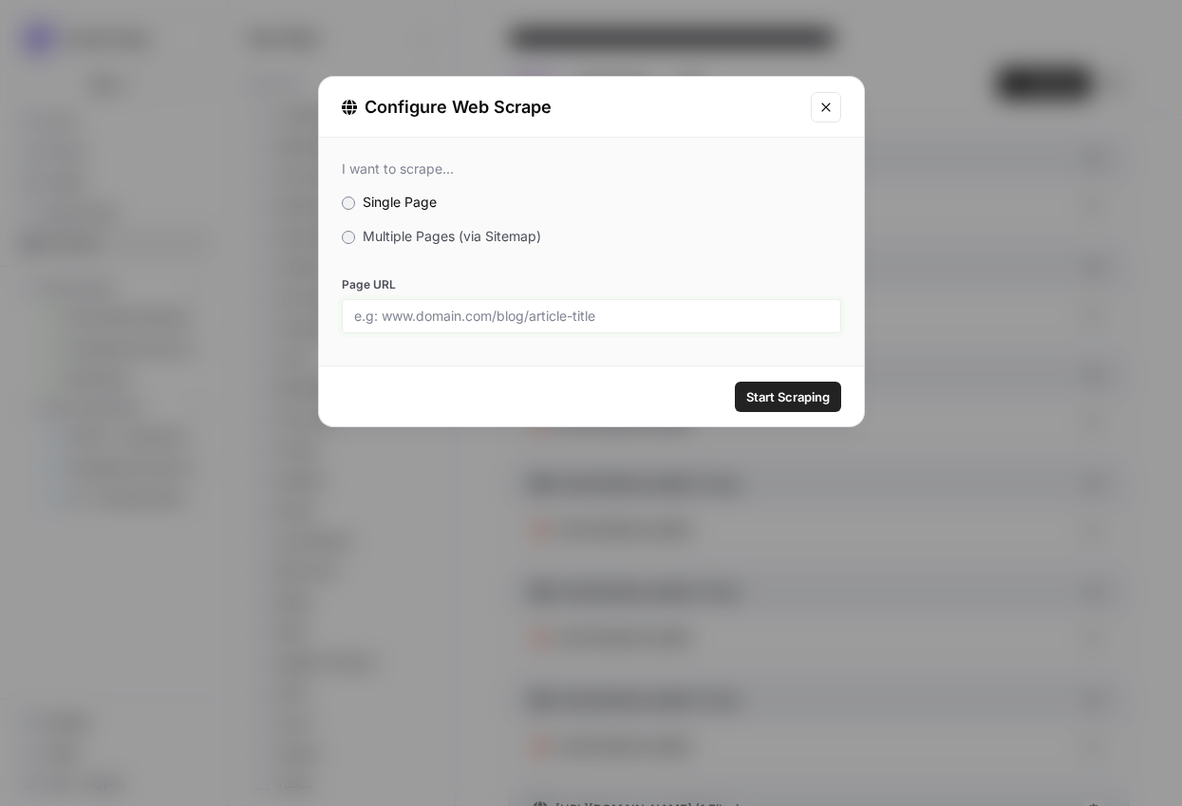
click at [463, 316] on input "Page URL" at bounding box center [591, 316] width 475 height 17
paste input "[URL][DOMAIN_NAME]"
type input "[URL][DOMAIN_NAME]"
click at [797, 408] on button "Start Scraping" at bounding box center [788, 397] width 106 height 30
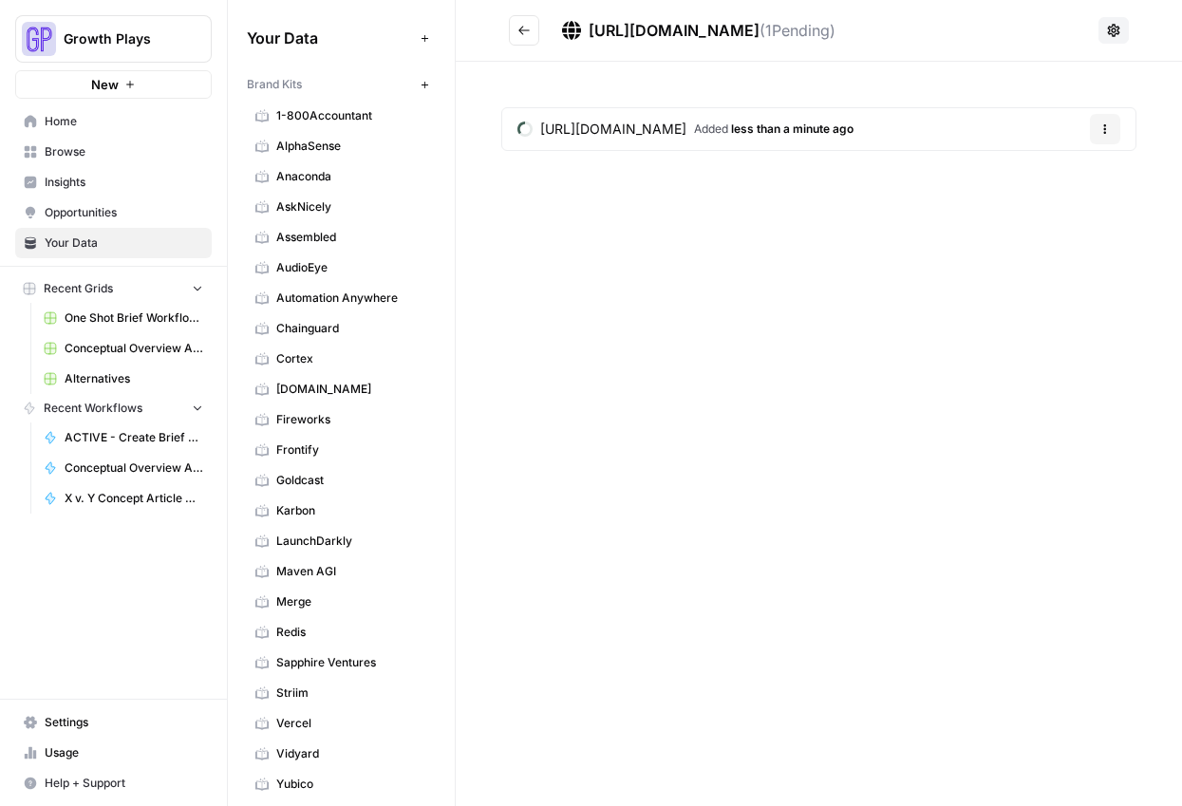
click at [522, 37] on button "Go back" at bounding box center [524, 30] width 30 height 30
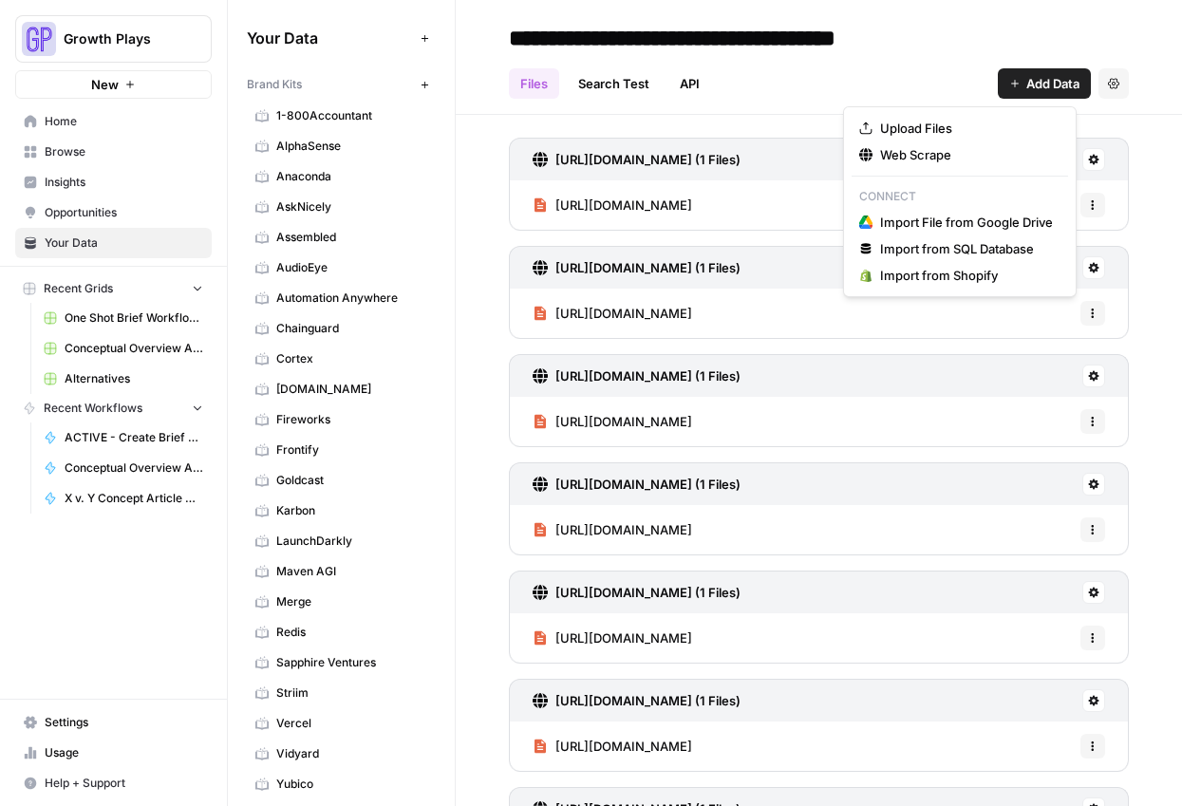
click at [1029, 87] on span "Add Data" at bounding box center [1052, 83] width 53 height 19
click at [902, 145] on span "Web Scrape" at bounding box center [966, 154] width 173 height 19
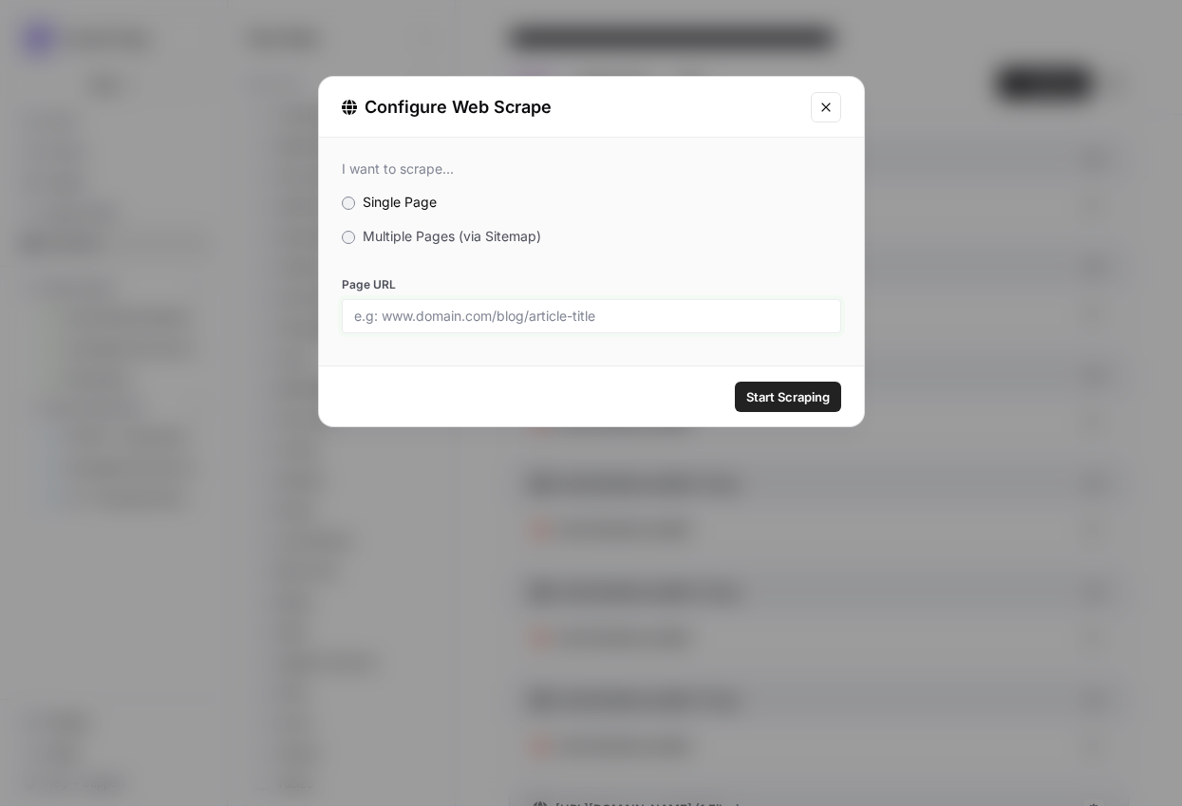
click at [508, 316] on input "Page URL" at bounding box center [591, 316] width 475 height 17
paste input "[URL][DOMAIN_NAME]"
type input "[URL][DOMAIN_NAME]"
click at [804, 400] on span "Start Scraping" at bounding box center [788, 396] width 84 height 19
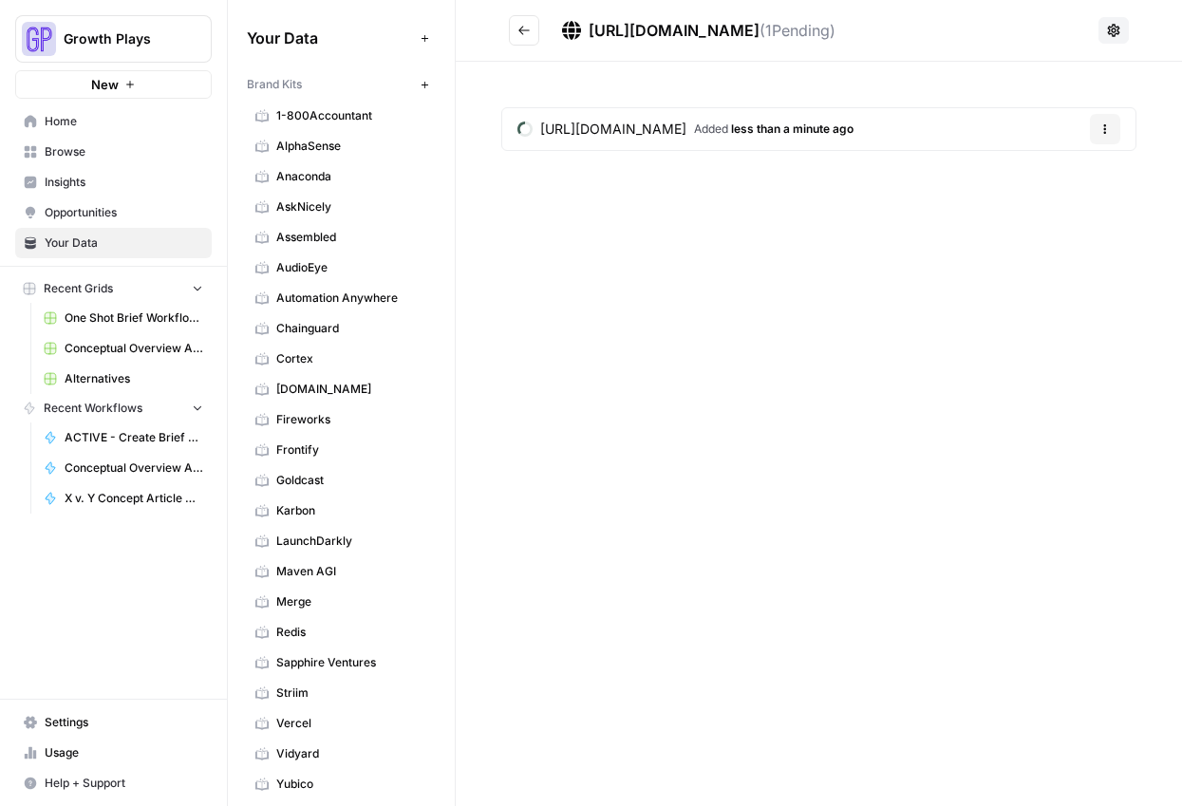
click at [536, 27] on button "Go back" at bounding box center [524, 30] width 30 height 30
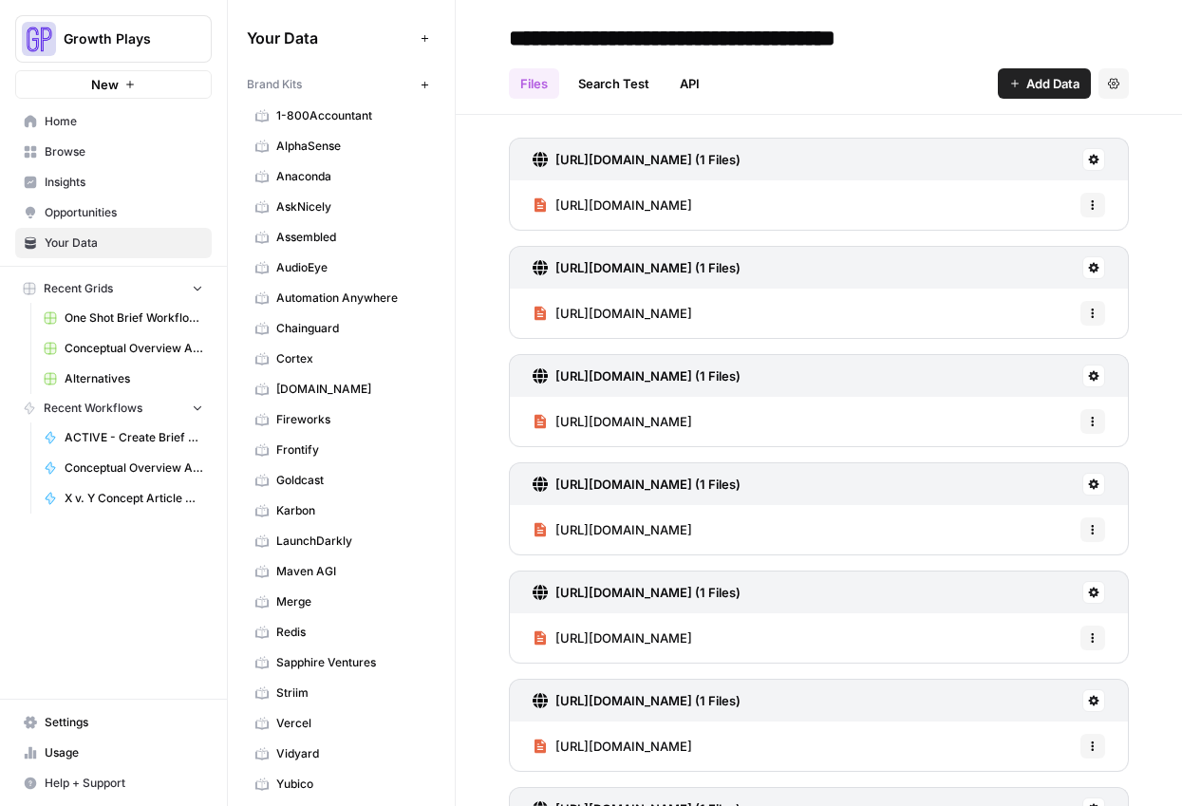
click at [1026, 86] on span "Add Data" at bounding box center [1052, 83] width 53 height 19
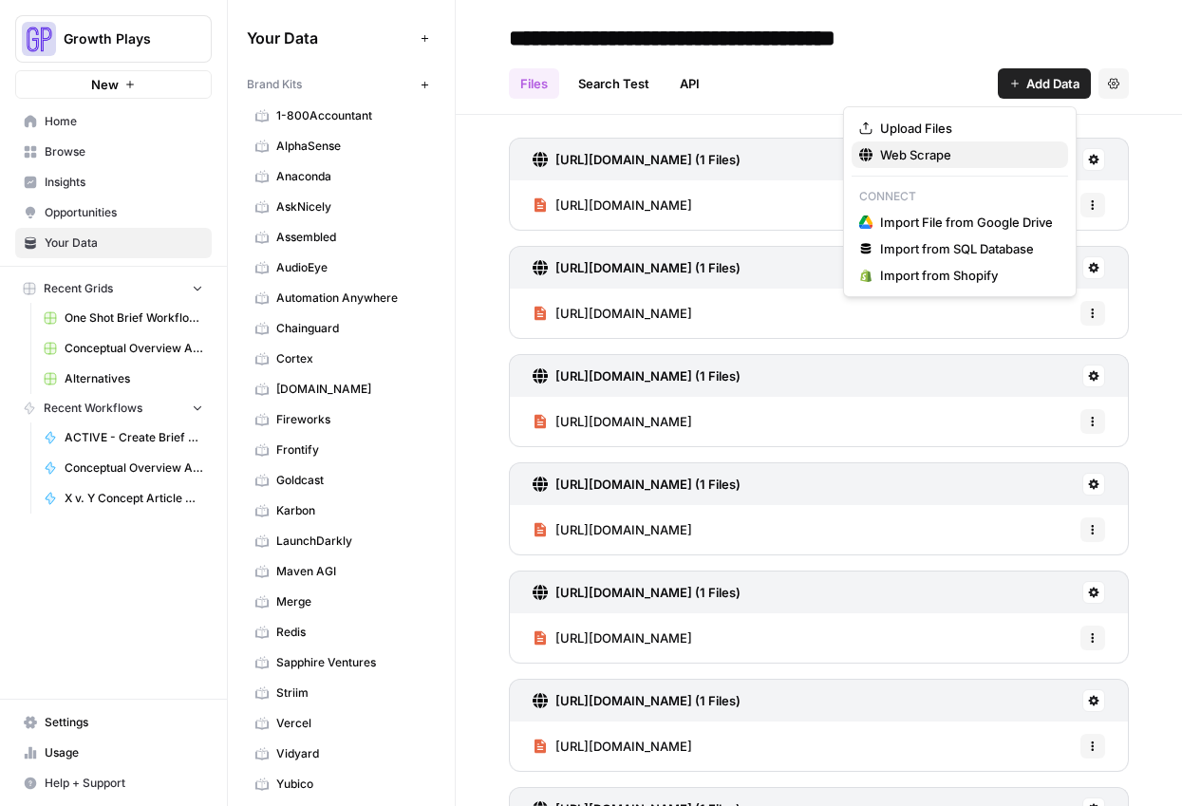
click at [978, 163] on span "Web Scrape" at bounding box center [966, 154] width 173 height 19
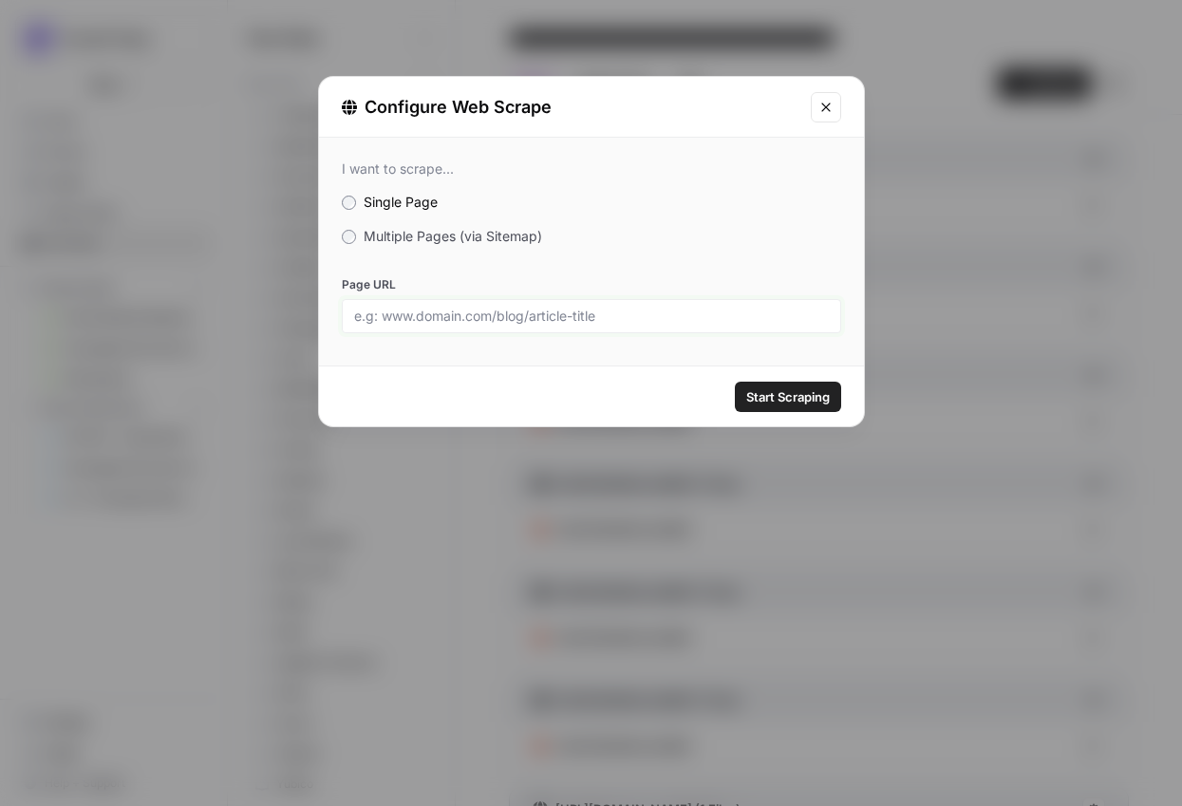
click at [589, 321] on input "Page URL" at bounding box center [591, 316] width 475 height 17
paste input "[URL][DOMAIN_NAME]"
type input "[URL][DOMAIN_NAME]"
click at [798, 404] on span "Start Scraping" at bounding box center [788, 396] width 84 height 19
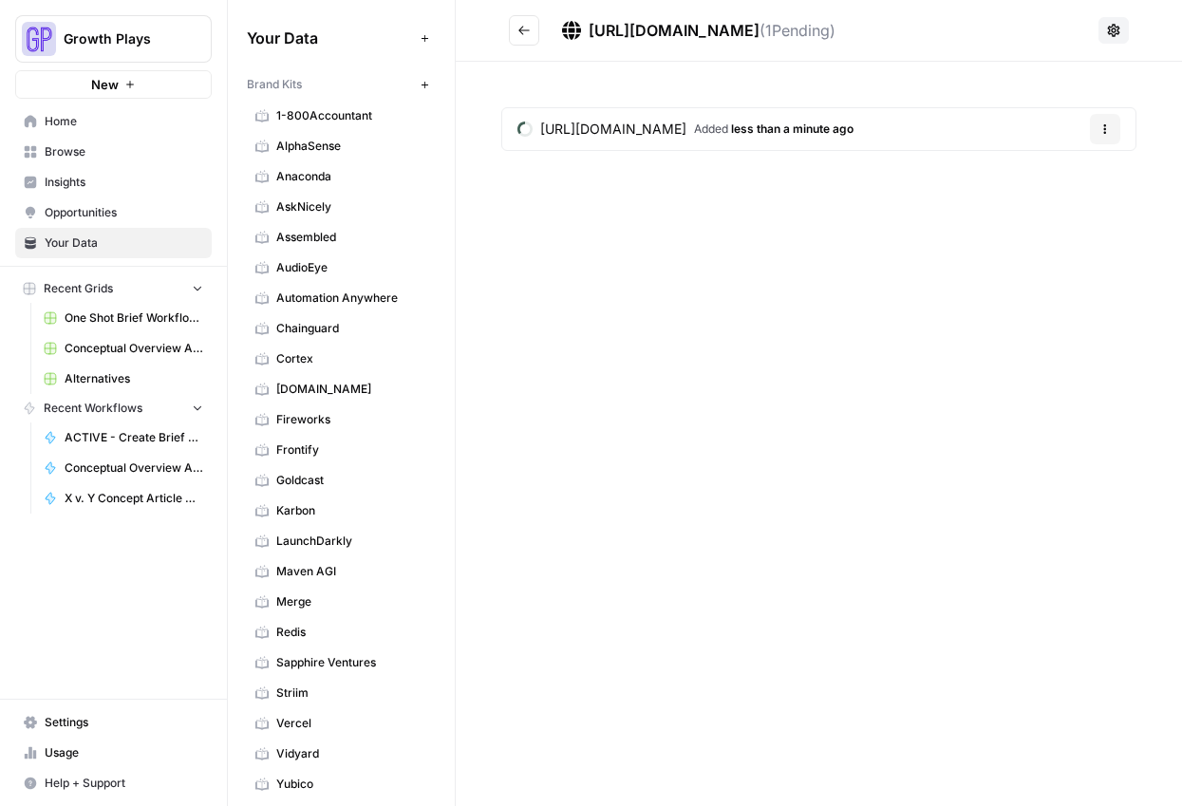
click at [525, 19] on button "Go back" at bounding box center [524, 30] width 30 height 30
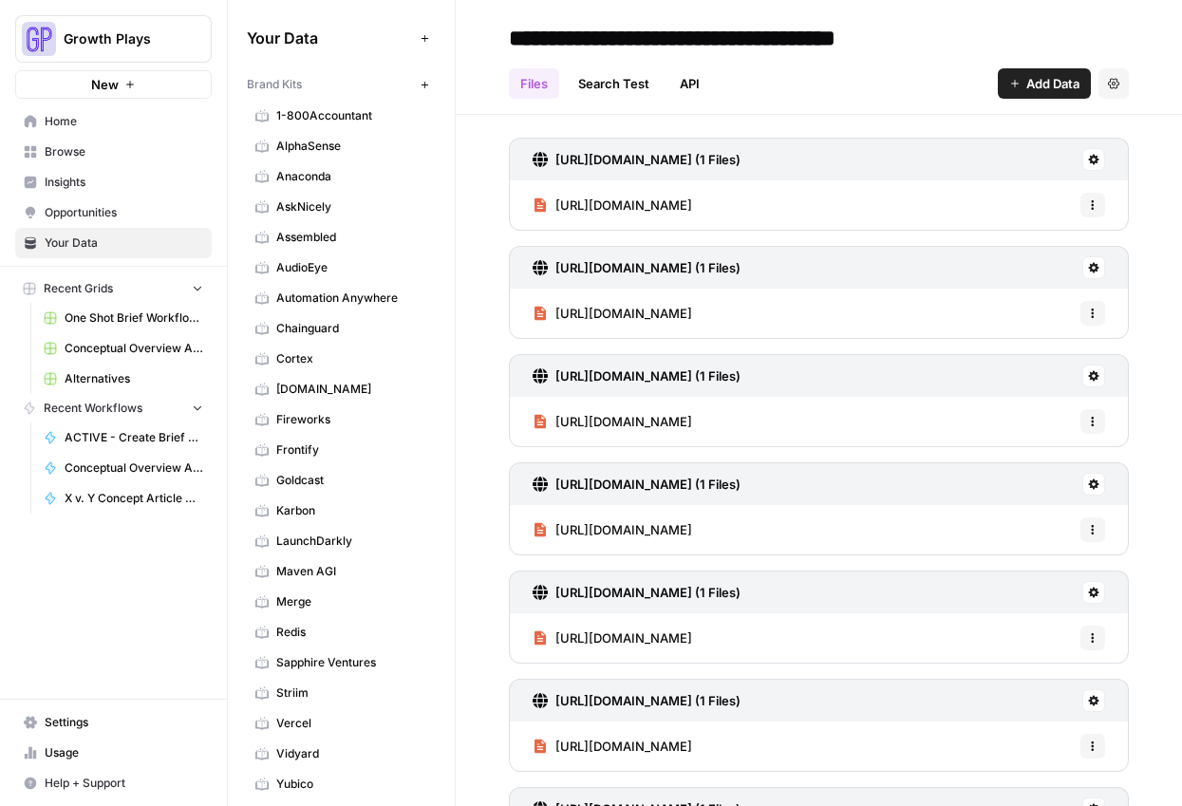
click at [1013, 99] on header "**********" at bounding box center [819, 57] width 726 height 115
click at [1026, 91] on span "Add Data" at bounding box center [1052, 83] width 53 height 19
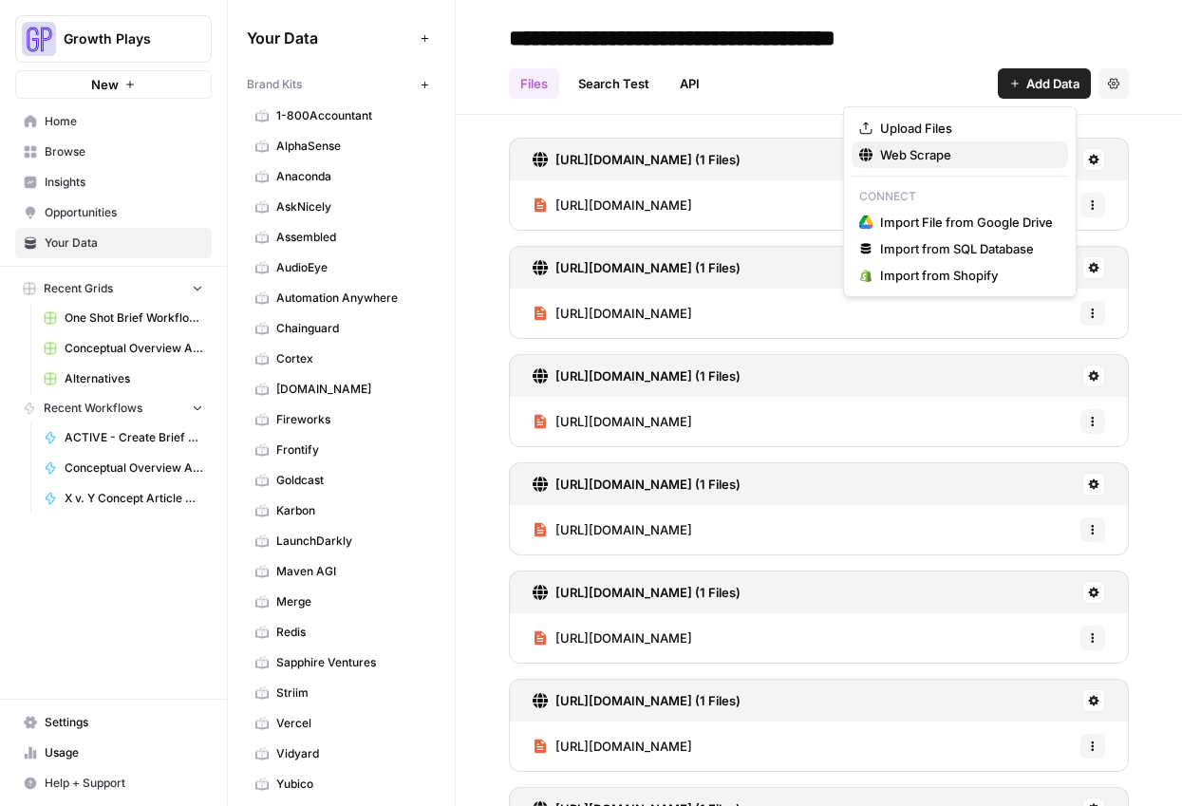
click at [973, 143] on button "Web Scrape" at bounding box center [960, 154] width 216 height 27
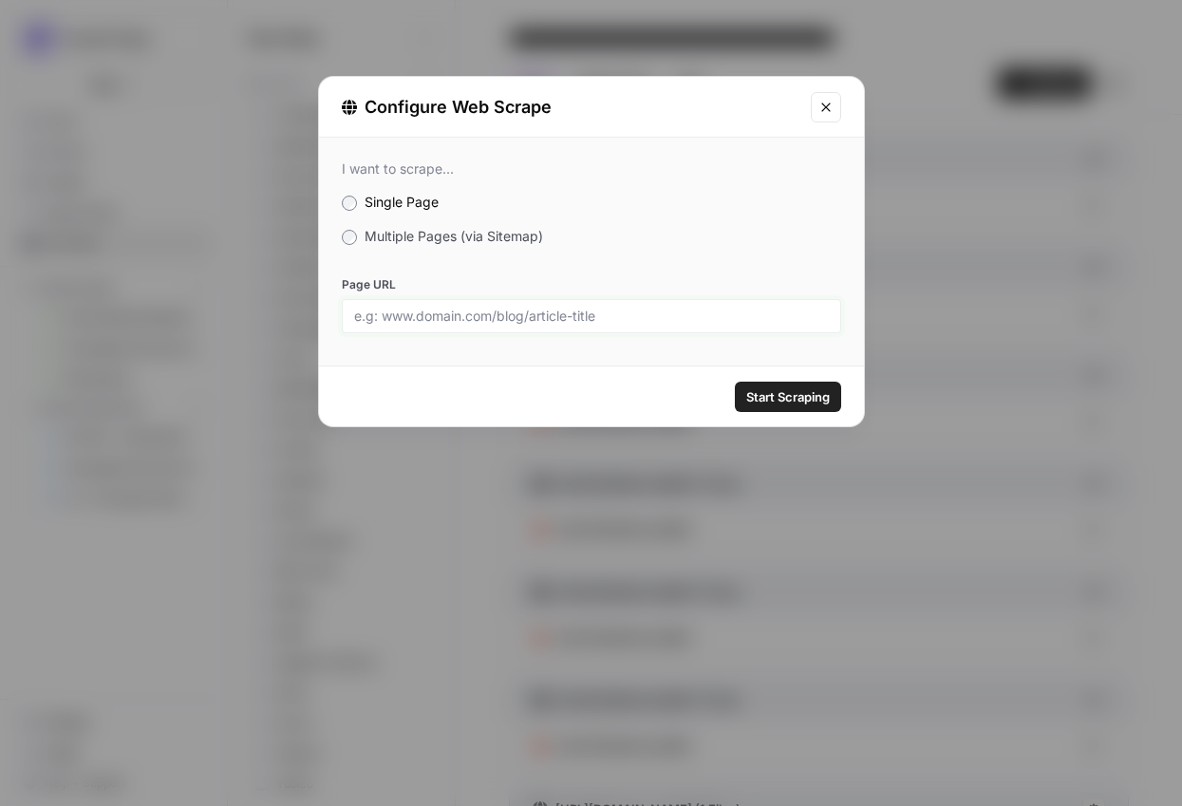
click at [632, 324] on input "Page URL" at bounding box center [591, 316] width 475 height 17
paste input "[URL][DOMAIN_NAME]"
type input "[URL][DOMAIN_NAME]"
click at [792, 412] on div "Start Scraping" at bounding box center [591, 396] width 545 height 60
click at [790, 402] on span "Start Scraping" at bounding box center [788, 396] width 84 height 19
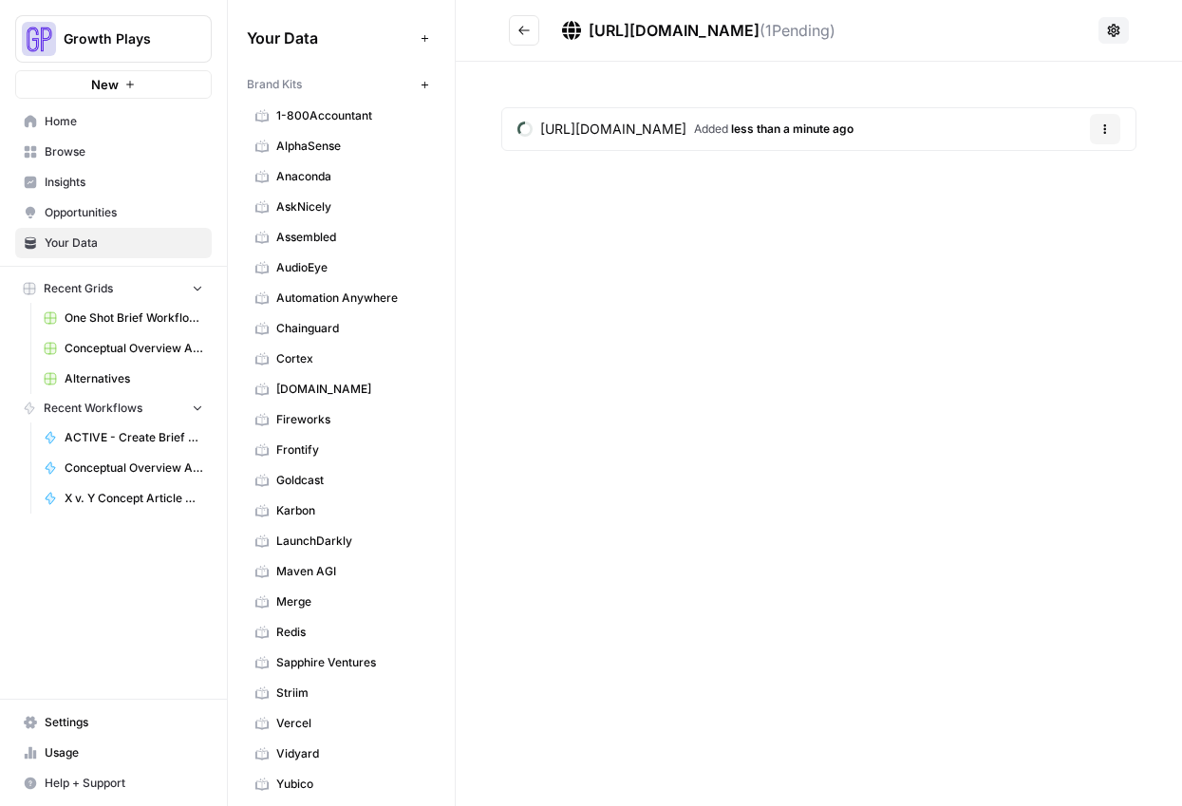
click at [512, 28] on button "Go back" at bounding box center [524, 30] width 30 height 30
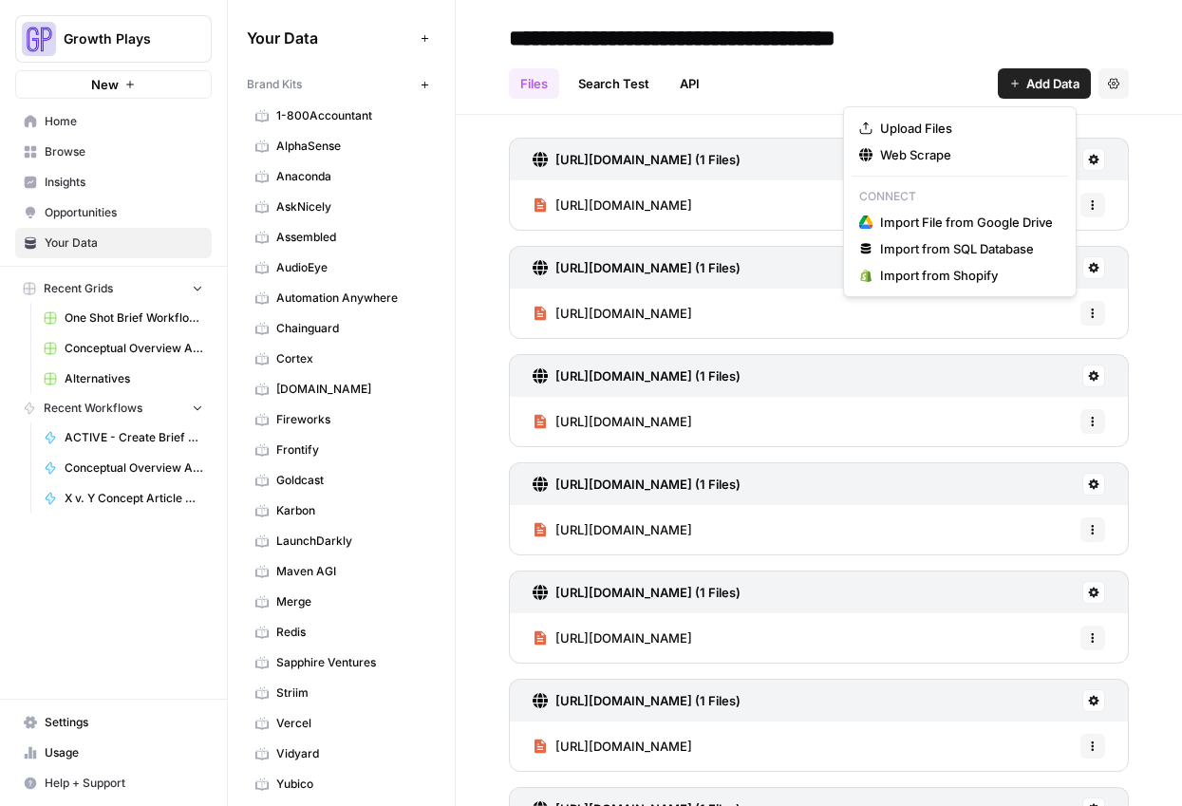
click at [1027, 89] on span "Add Data" at bounding box center [1052, 83] width 53 height 19
click at [943, 157] on span "Web Scrape" at bounding box center [966, 154] width 173 height 19
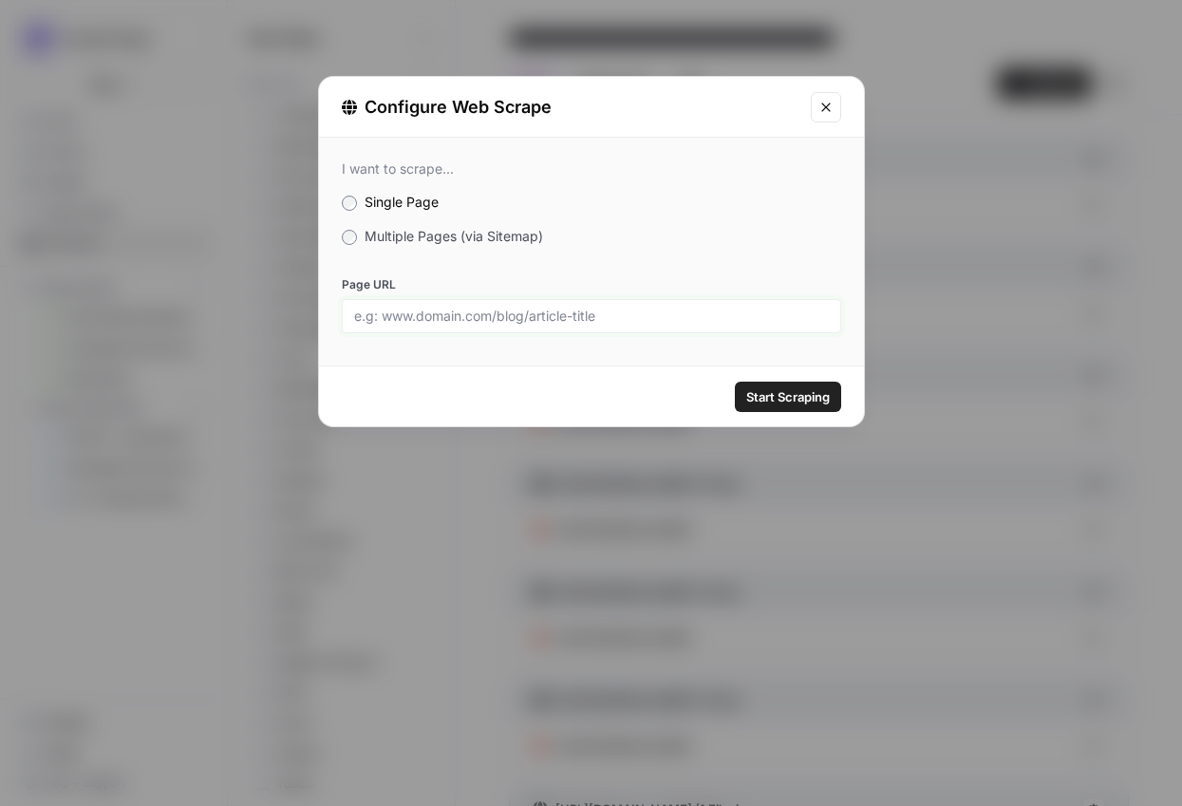
click at [535, 314] on input "Page URL" at bounding box center [591, 316] width 475 height 17
paste input "[URL][DOMAIN_NAME]"
type input "[URL][DOMAIN_NAME]"
click at [830, 407] on button "Start Scraping" at bounding box center [788, 397] width 106 height 30
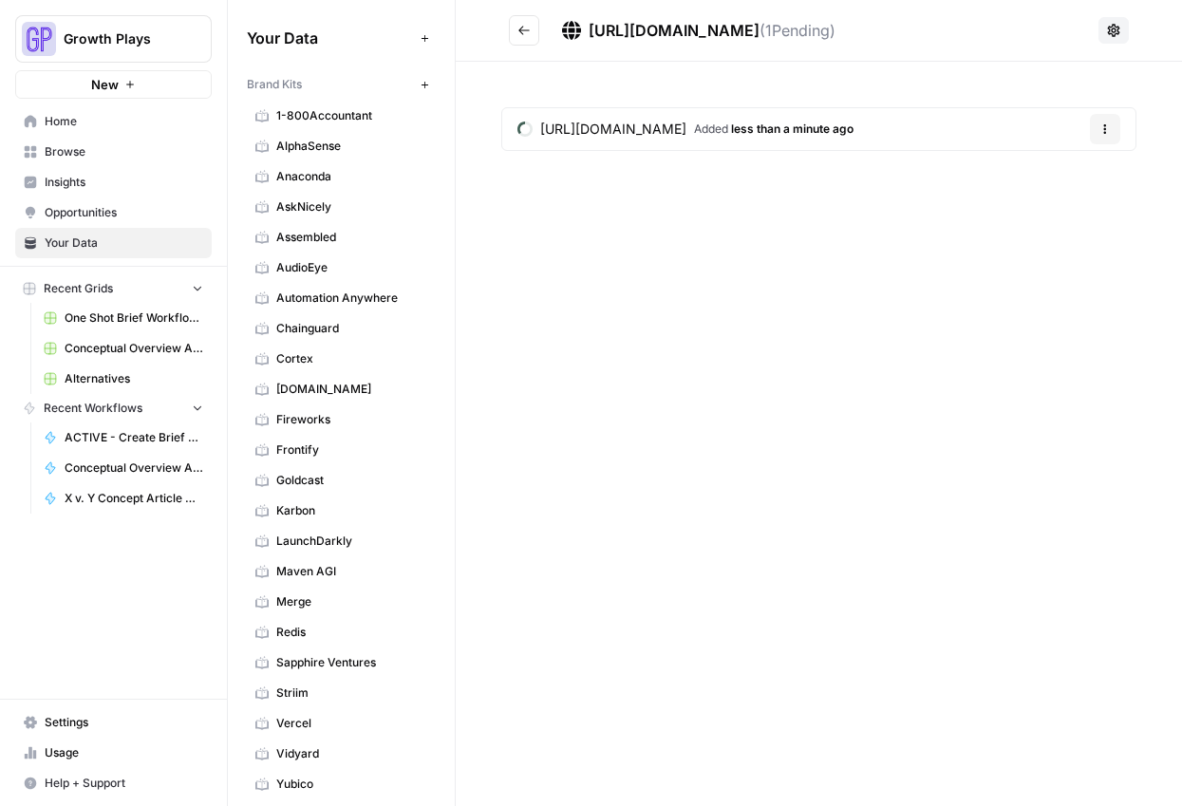
click at [532, 39] on button "Go back" at bounding box center [524, 30] width 30 height 30
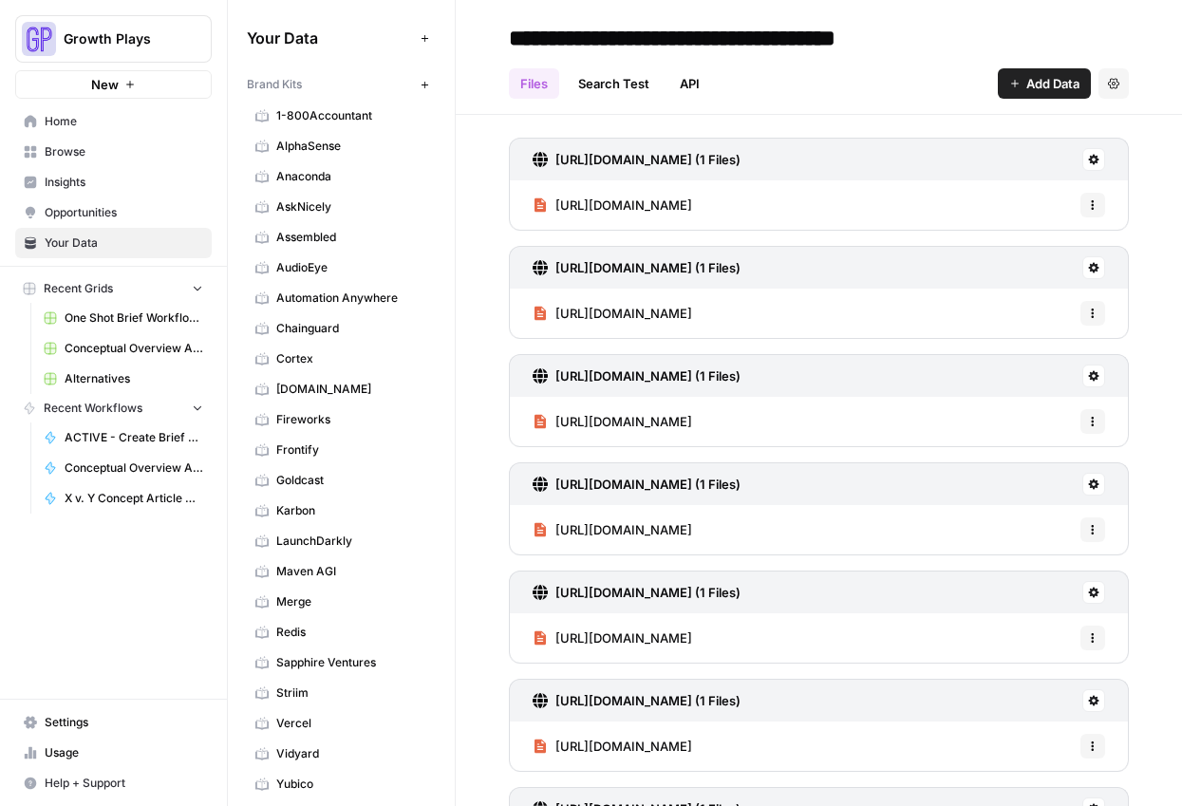
click at [1039, 66] on div "Files Search Test API Add Data Settings" at bounding box center [819, 76] width 620 height 46
click at [1044, 84] on span "Add Data" at bounding box center [1052, 83] width 53 height 19
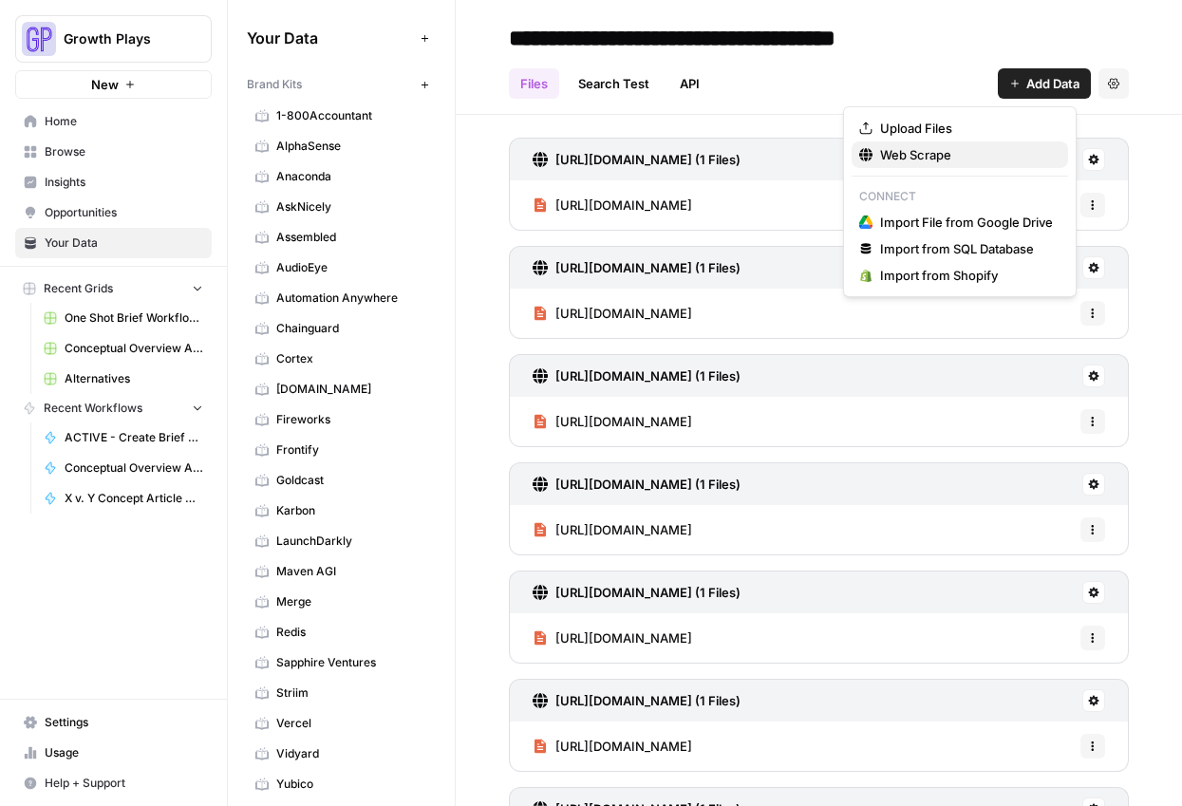
click at [920, 147] on span "Web Scrape" at bounding box center [966, 154] width 173 height 19
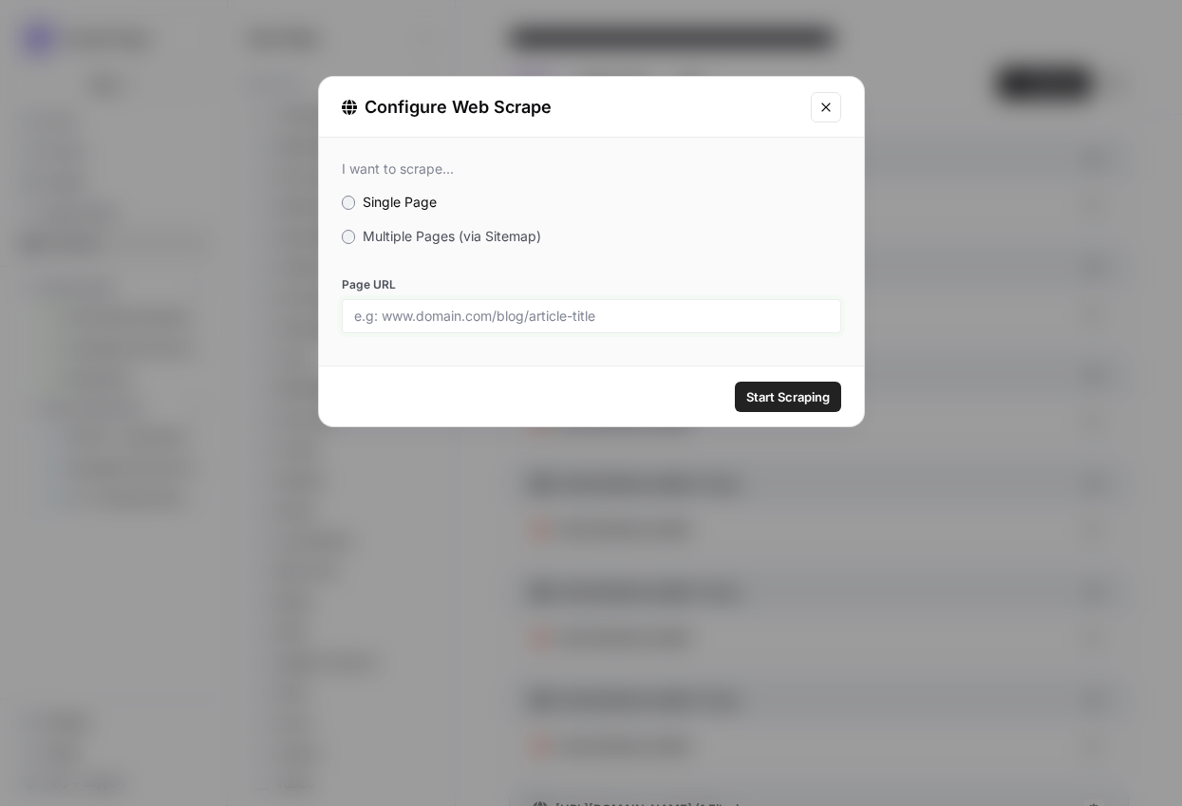
click at [609, 318] on input "Page URL" at bounding box center [591, 316] width 475 height 17
paste input "[URL][DOMAIN_NAME]"
type input "[URL][DOMAIN_NAME]"
click at [757, 406] on button "Start Scraping" at bounding box center [788, 397] width 106 height 30
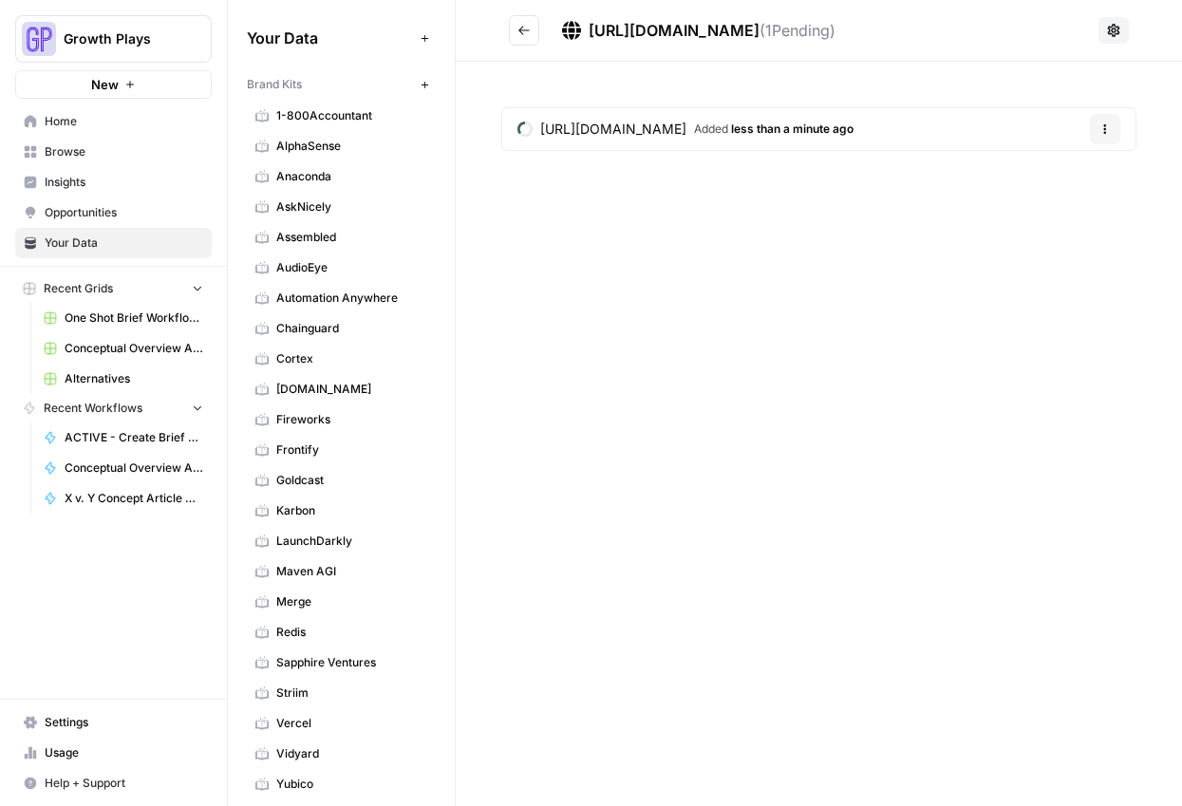
click at [526, 22] on button "Go back" at bounding box center [524, 30] width 30 height 30
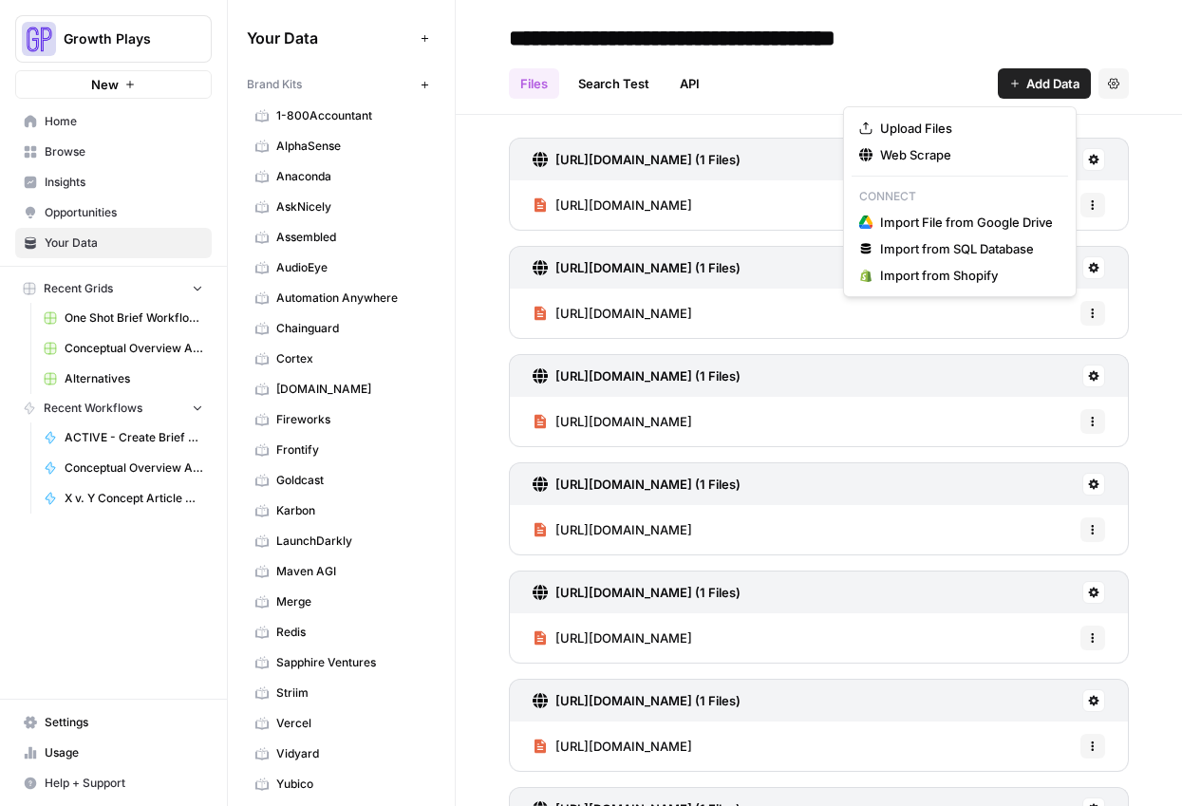
click at [1038, 86] on span "Add Data" at bounding box center [1052, 83] width 53 height 19
click at [978, 142] on button "Web Scrape" at bounding box center [960, 154] width 216 height 27
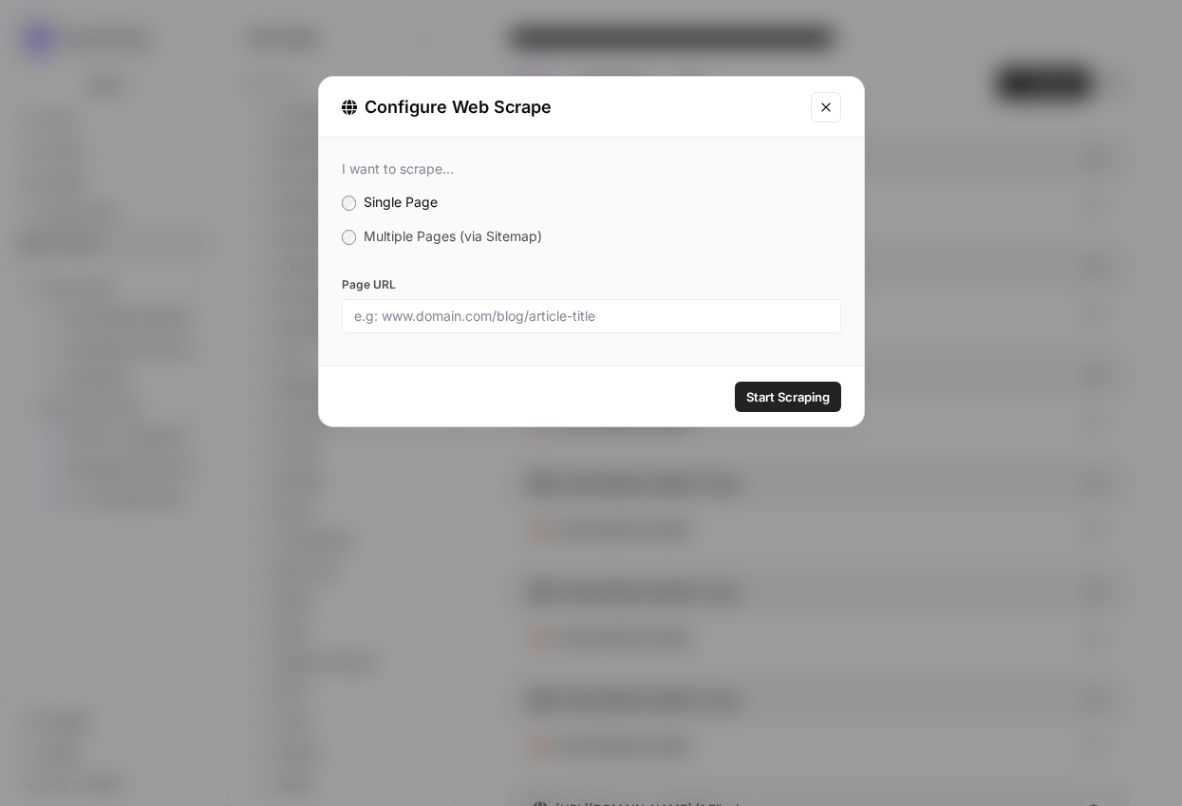
click at [636, 326] on div at bounding box center [591, 316] width 499 height 34
click at [693, 315] on input "Page URL" at bounding box center [591, 316] width 475 height 17
paste input "[URL][DOMAIN_NAME]"
type input "[URL][DOMAIN_NAME]"
click at [785, 403] on span "Start Scraping" at bounding box center [788, 396] width 84 height 19
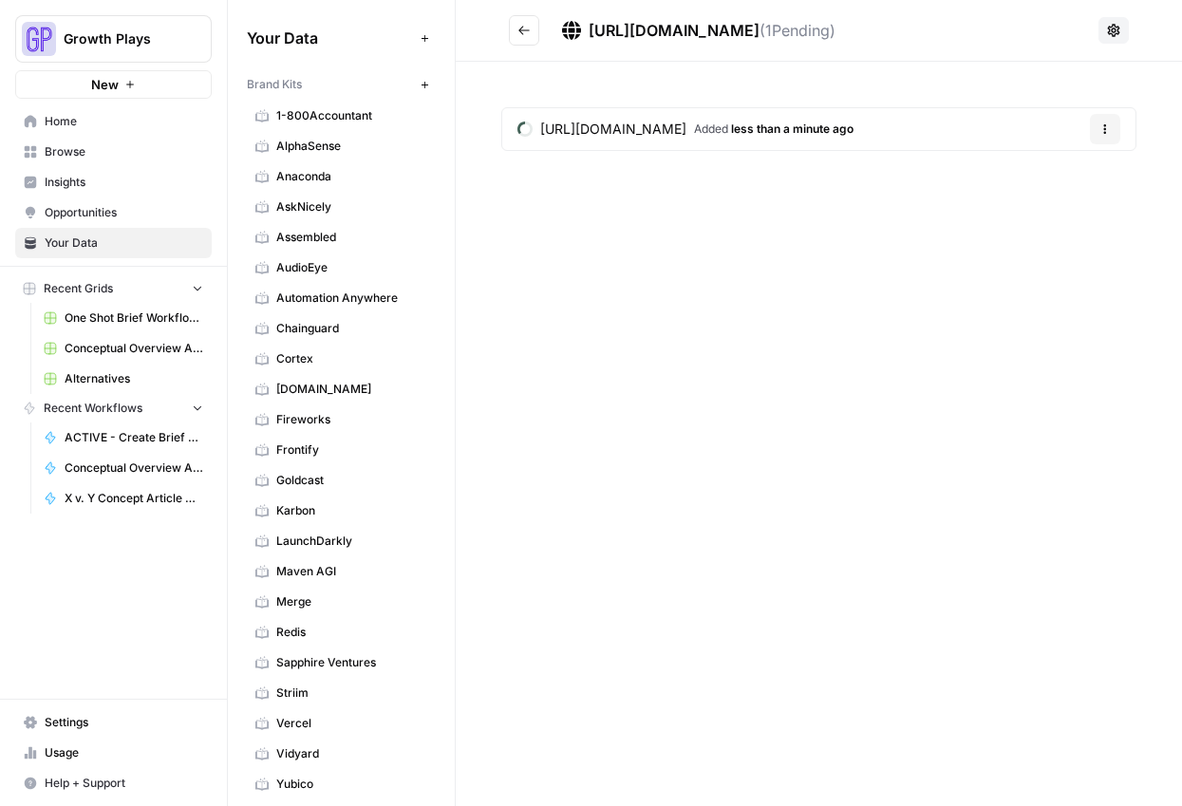
click at [531, 30] on button "Go back" at bounding box center [524, 30] width 30 height 30
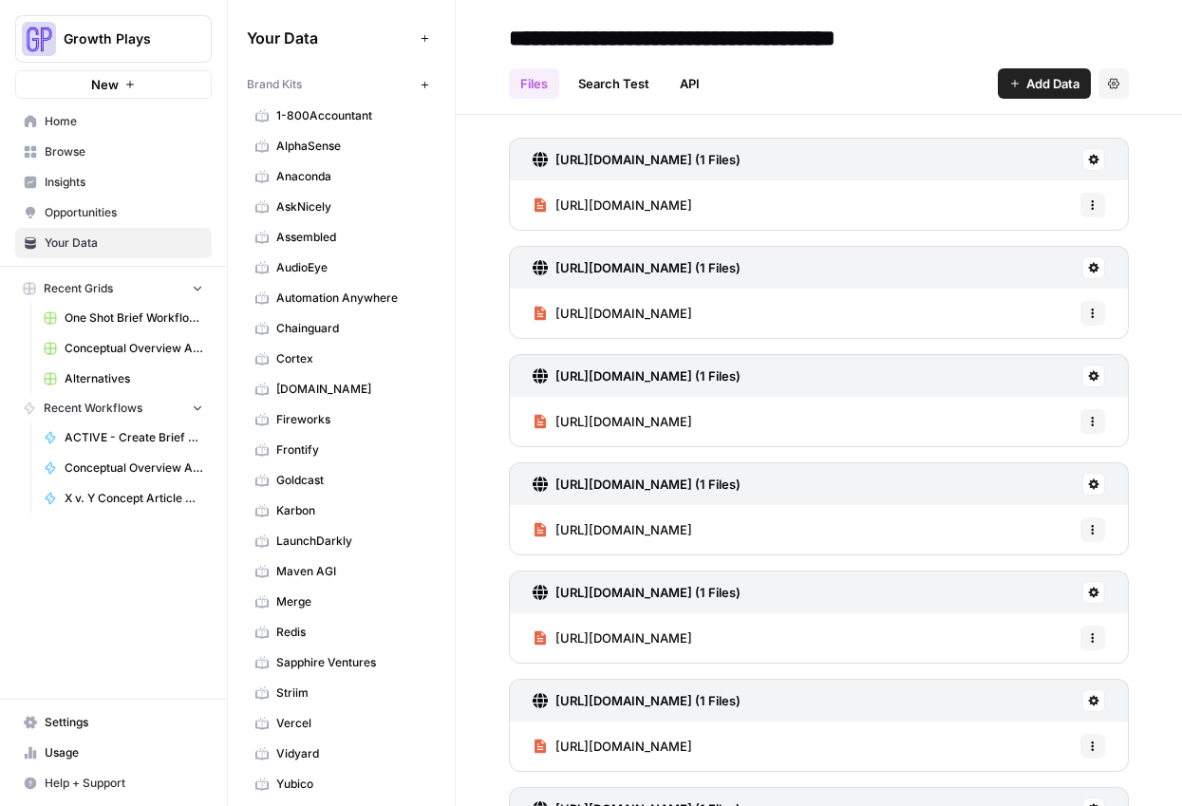
click at [1060, 84] on span "Add Data" at bounding box center [1052, 83] width 53 height 19
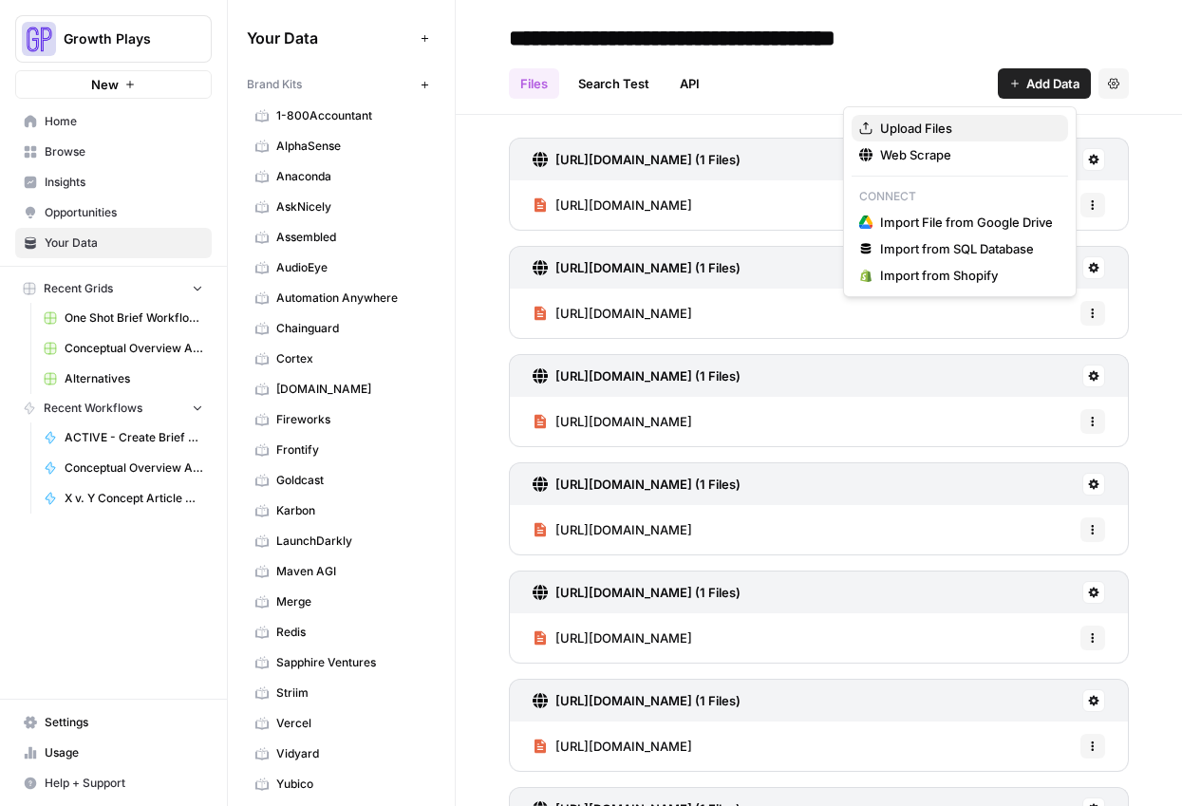
click at [965, 139] on button "Upload Files" at bounding box center [960, 128] width 216 height 27
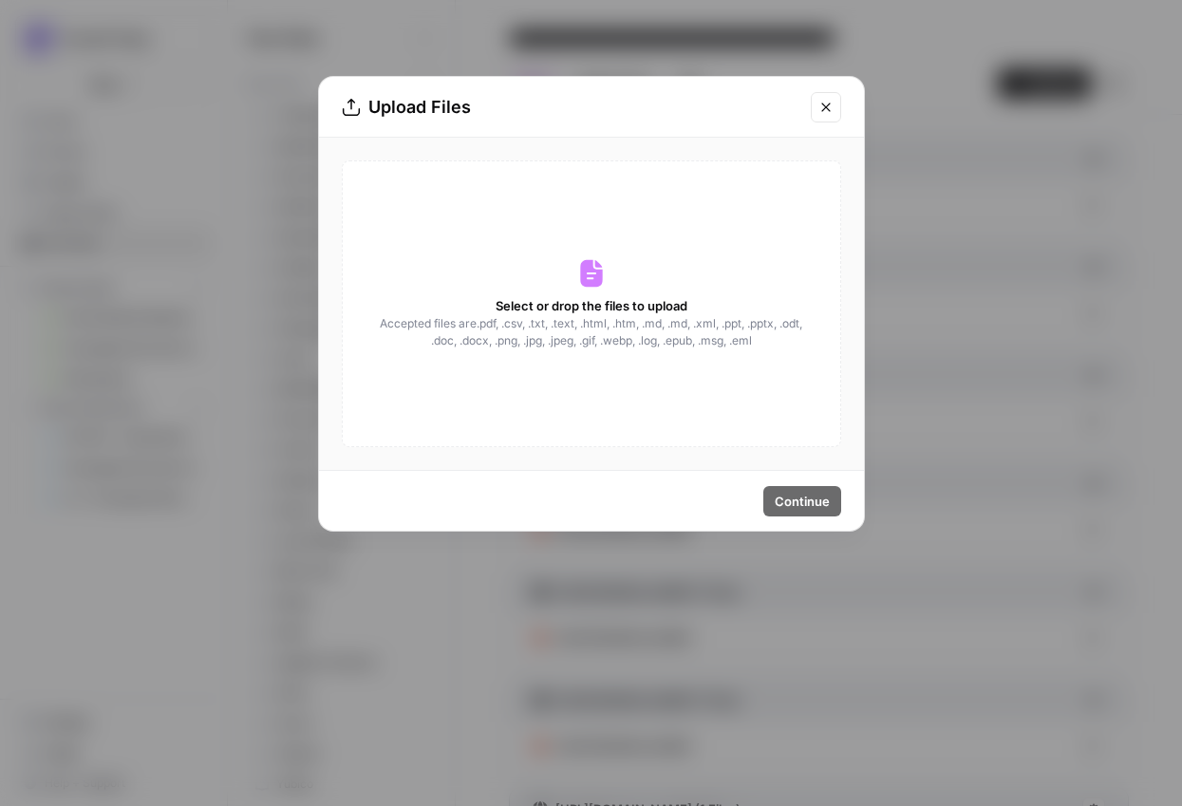
click at [923, 153] on div "Upload Files Select or drop the files to upload Accepted files are .pdf, .csv, …" at bounding box center [591, 403] width 1182 height 806
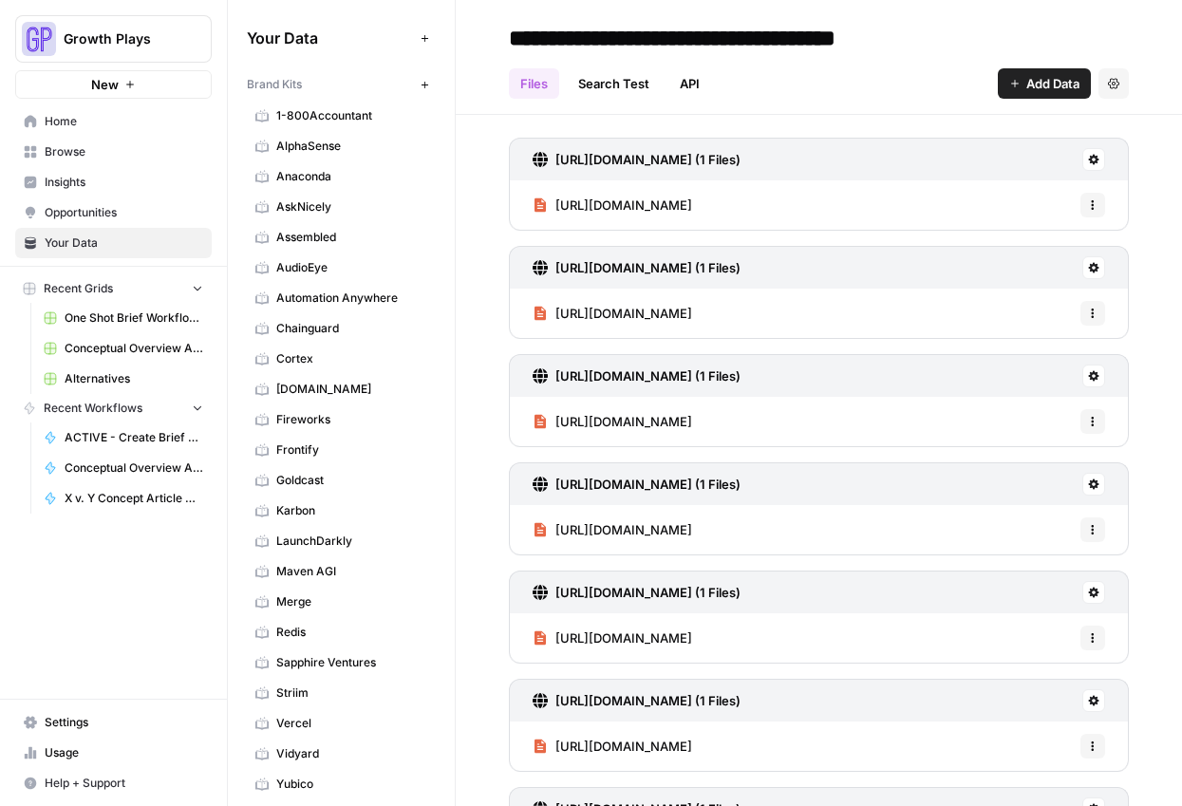
click at [998, 82] on button "Add Data" at bounding box center [1044, 83] width 93 height 30
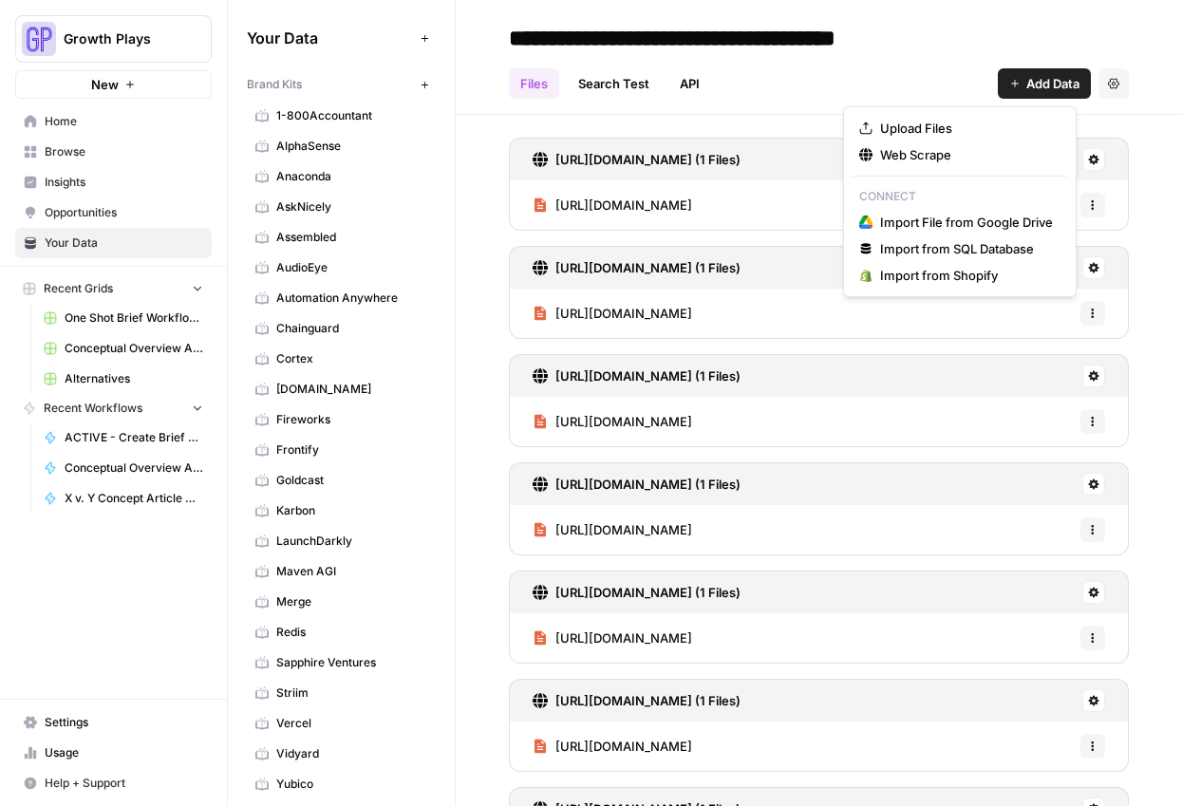
click at [935, 170] on div "Upload Files Web Scrape Connect Import File from Google Drive Import from SQL D…" at bounding box center [960, 201] width 234 height 191
click at [928, 155] on span "Web Scrape" at bounding box center [966, 154] width 173 height 19
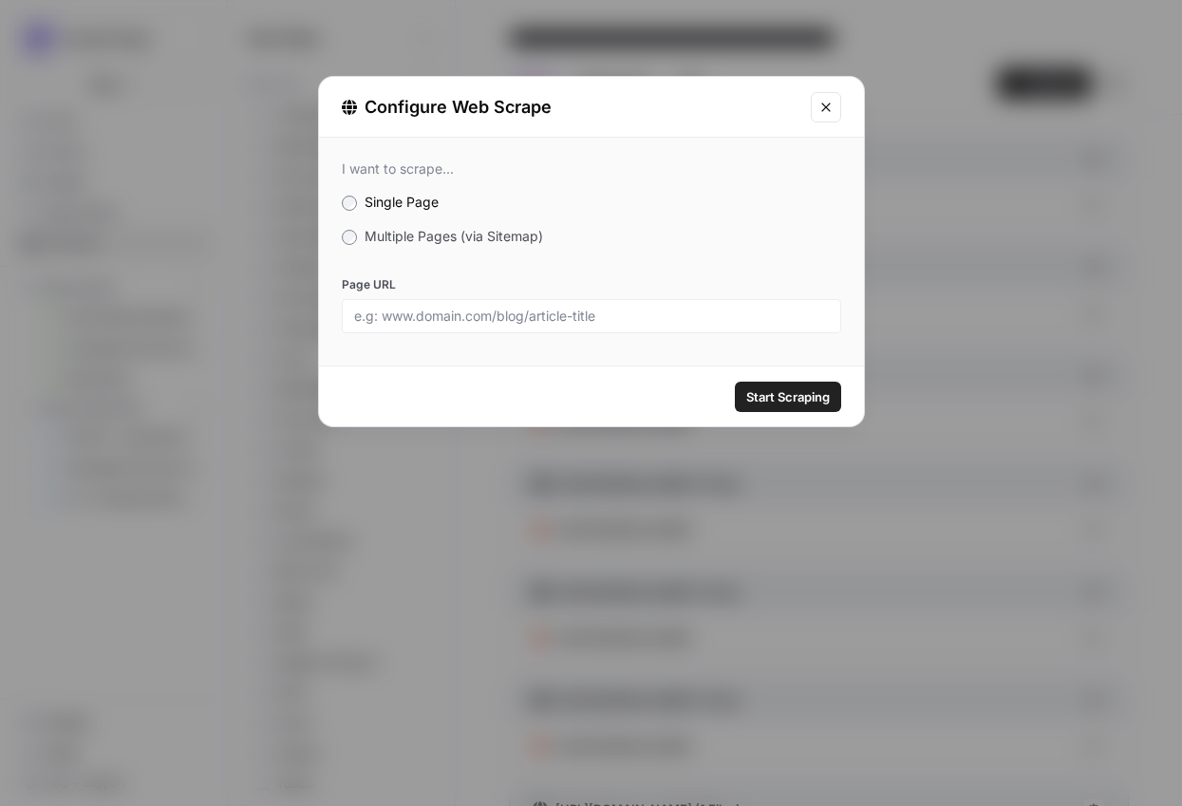
click at [674, 326] on div at bounding box center [591, 316] width 499 height 34
click at [673, 306] on div at bounding box center [591, 316] width 499 height 34
click at [603, 317] on input "Page URL" at bounding box center [591, 316] width 475 height 17
paste input "[URL][DOMAIN_NAME]"
type input "[URL][DOMAIN_NAME]"
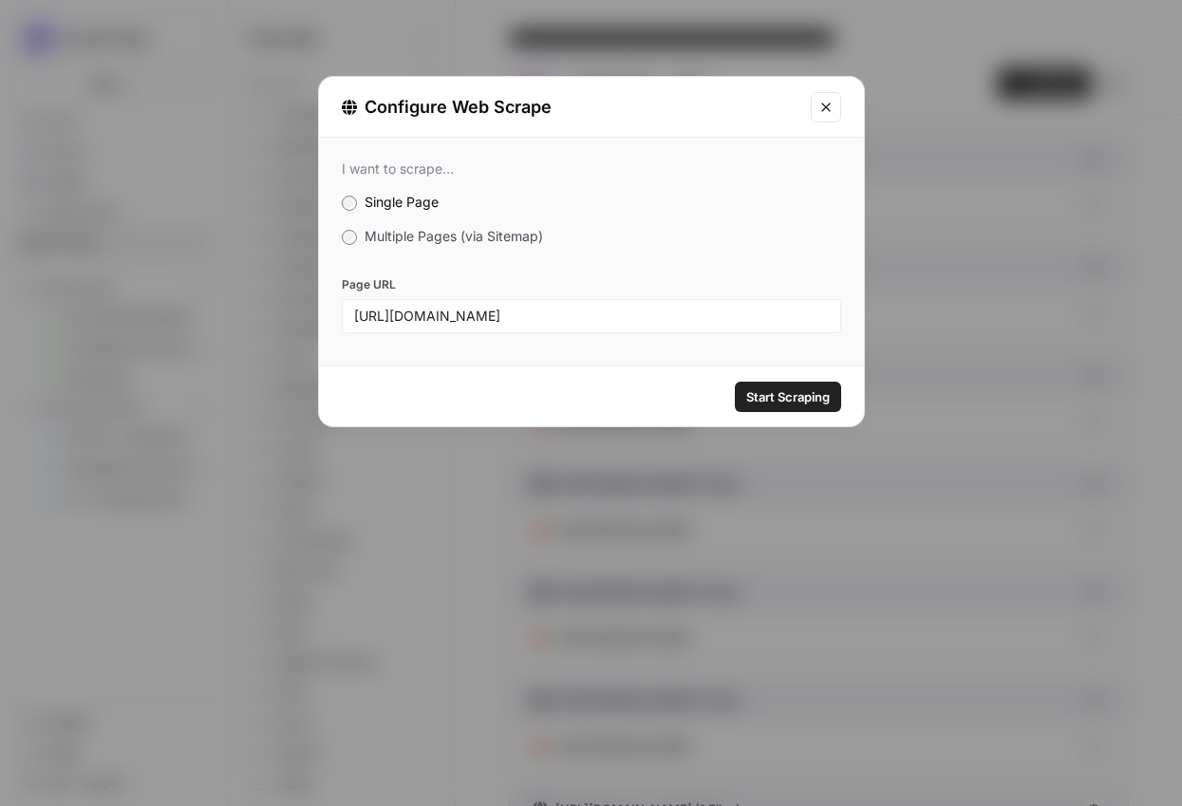
click at [787, 399] on span "Start Scraping" at bounding box center [788, 396] width 84 height 19
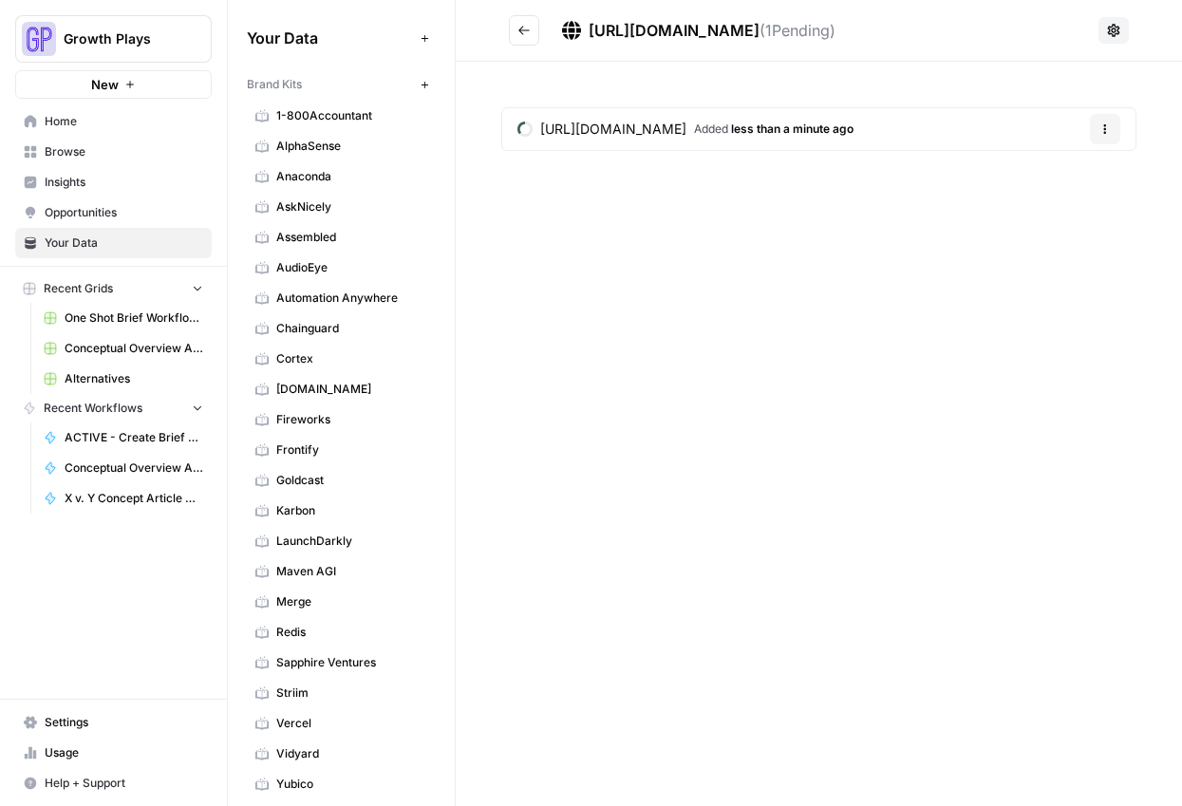
click at [523, 38] on button "Go back" at bounding box center [524, 30] width 30 height 30
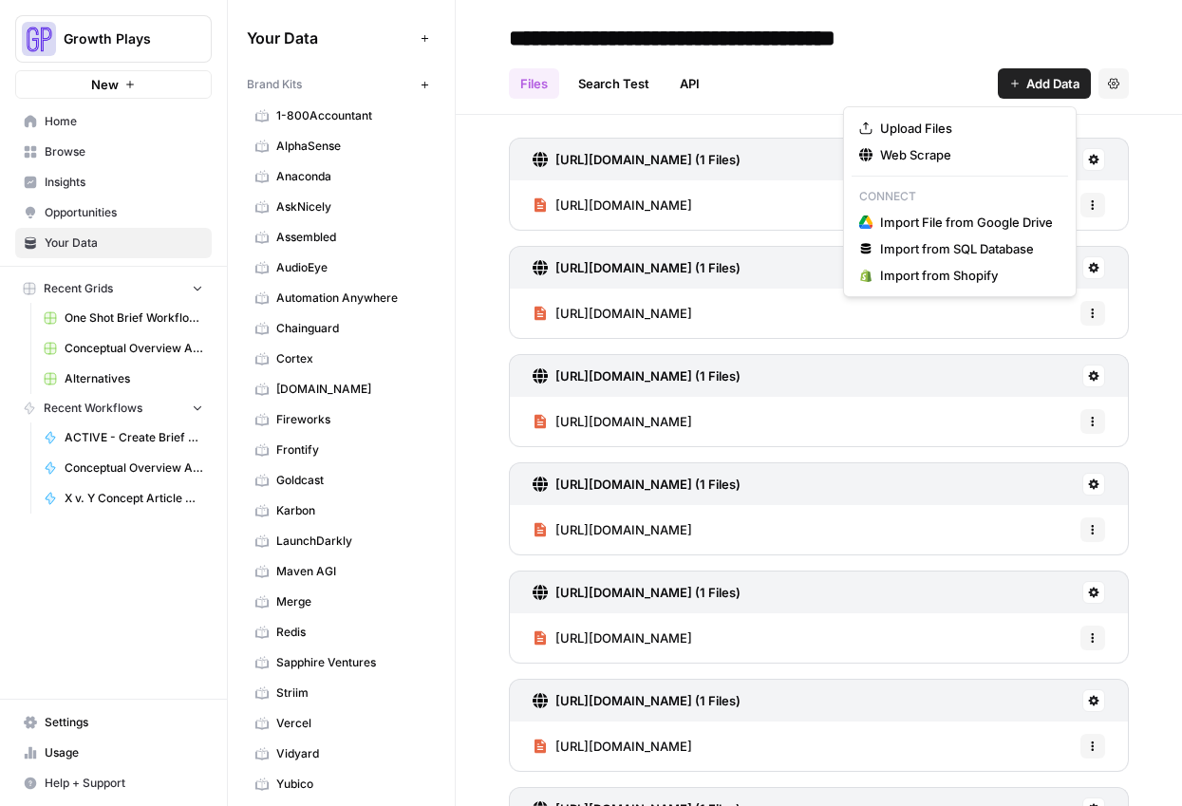
click at [1026, 74] on span "Add Data" at bounding box center [1052, 83] width 53 height 19
click at [888, 152] on span "Web Scrape" at bounding box center [966, 154] width 173 height 19
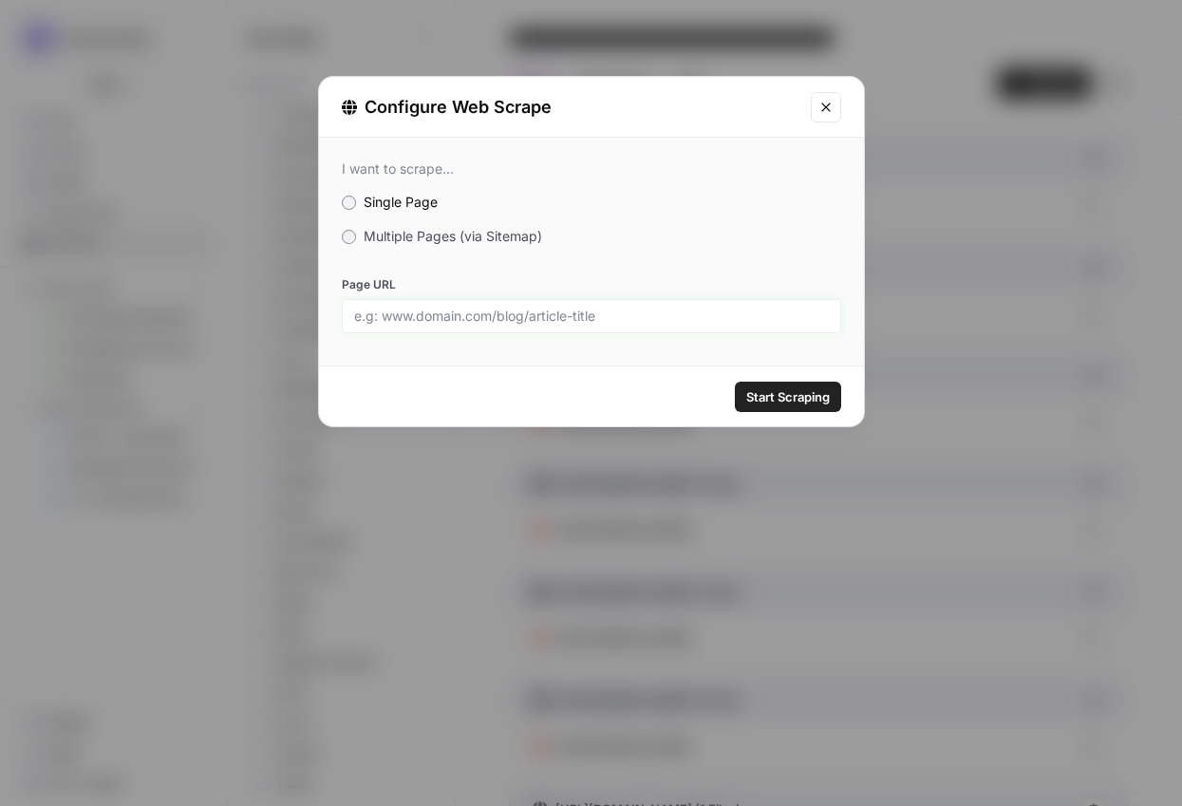
click at [563, 314] on input "Page URL" at bounding box center [591, 316] width 475 height 17
paste input "[URL][DOMAIN_NAME]"
type input "[URL][DOMAIN_NAME]"
click at [777, 398] on span "Start Scraping" at bounding box center [788, 396] width 84 height 19
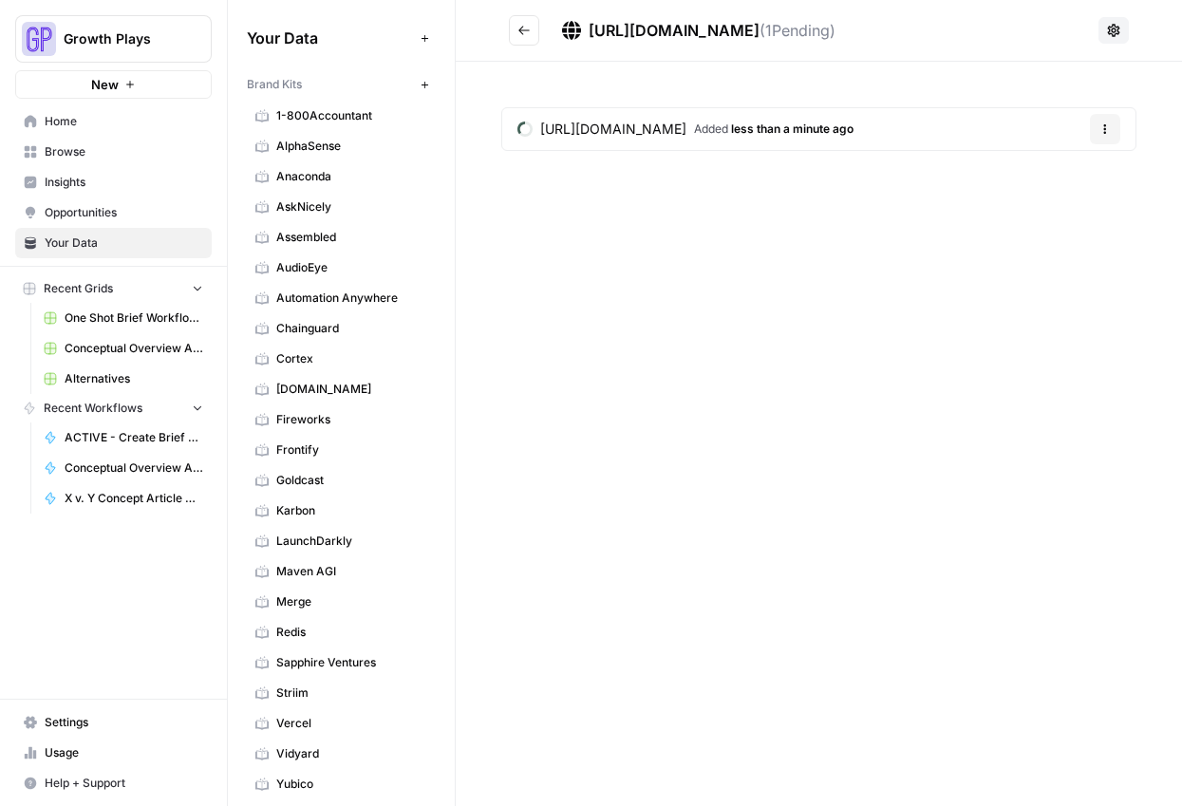
click at [530, 25] on icon "Go back" at bounding box center [523, 30] width 13 height 13
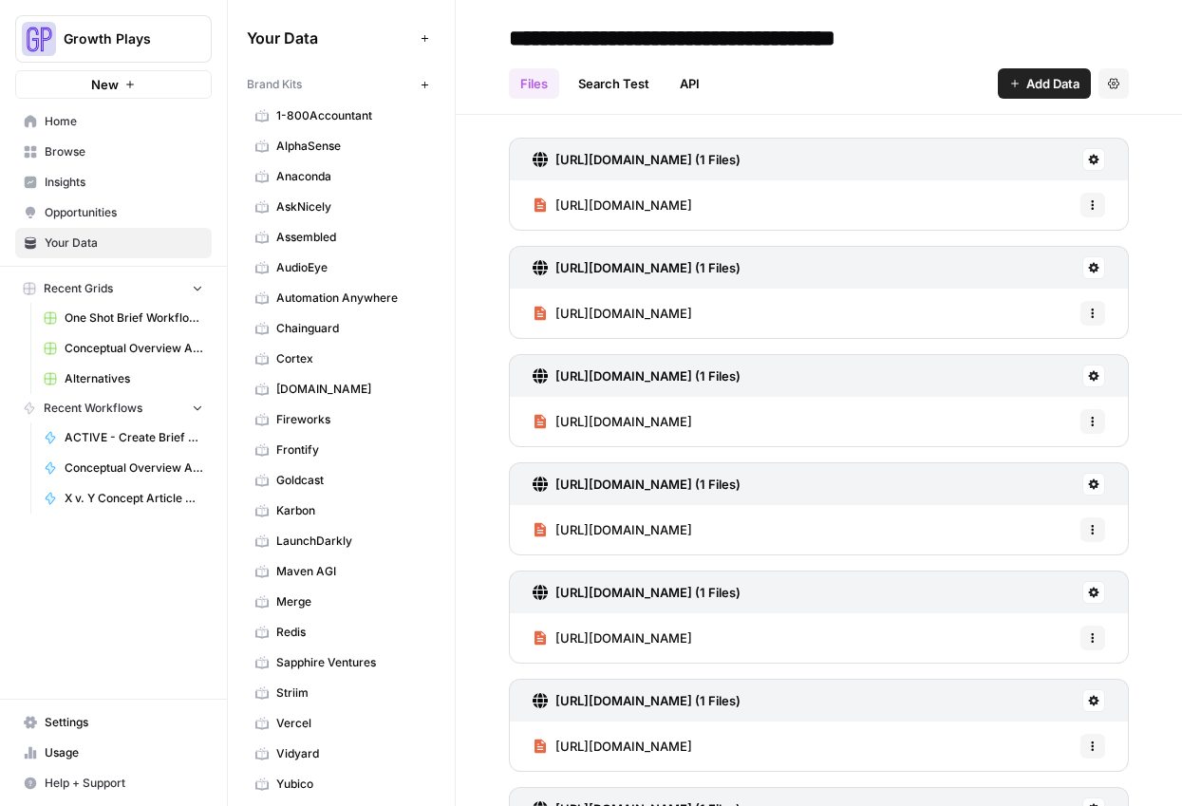
click at [999, 95] on button "Add Data" at bounding box center [1044, 83] width 93 height 30
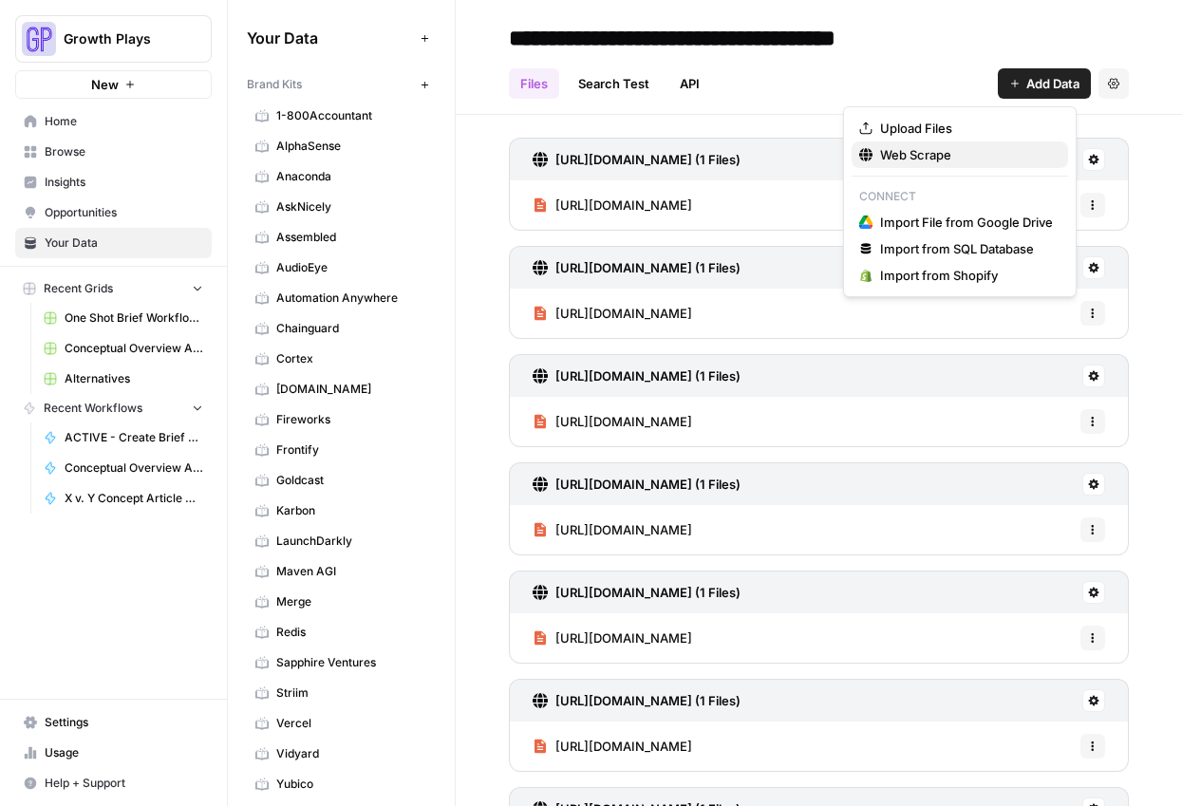
click at [961, 158] on span "Web Scrape" at bounding box center [966, 154] width 173 height 19
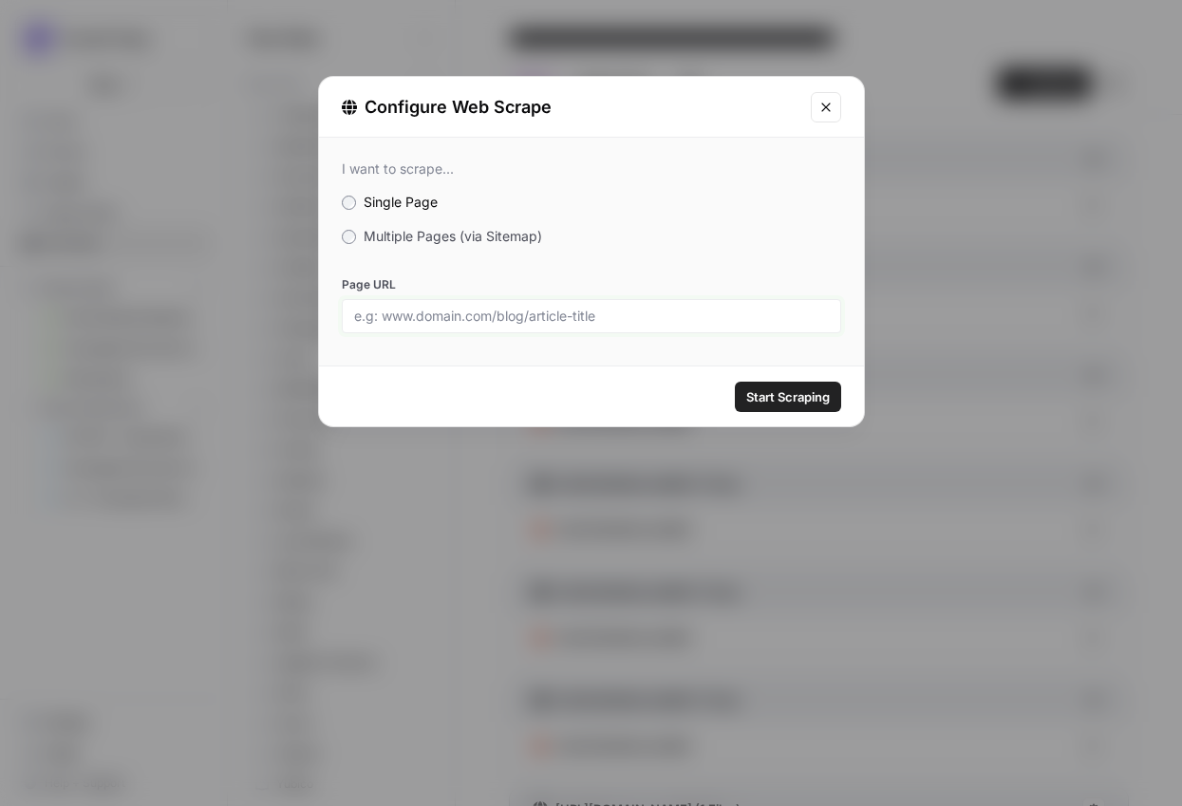
click at [453, 309] on input "Page URL" at bounding box center [591, 316] width 475 height 17
paste input "[URL][DOMAIN_NAME]"
type input "[URL][DOMAIN_NAME]"
click at [815, 417] on div "Start Scraping" at bounding box center [591, 396] width 545 height 60
click at [799, 390] on span "Start Scraping" at bounding box center [788, 396] width 84 height 19
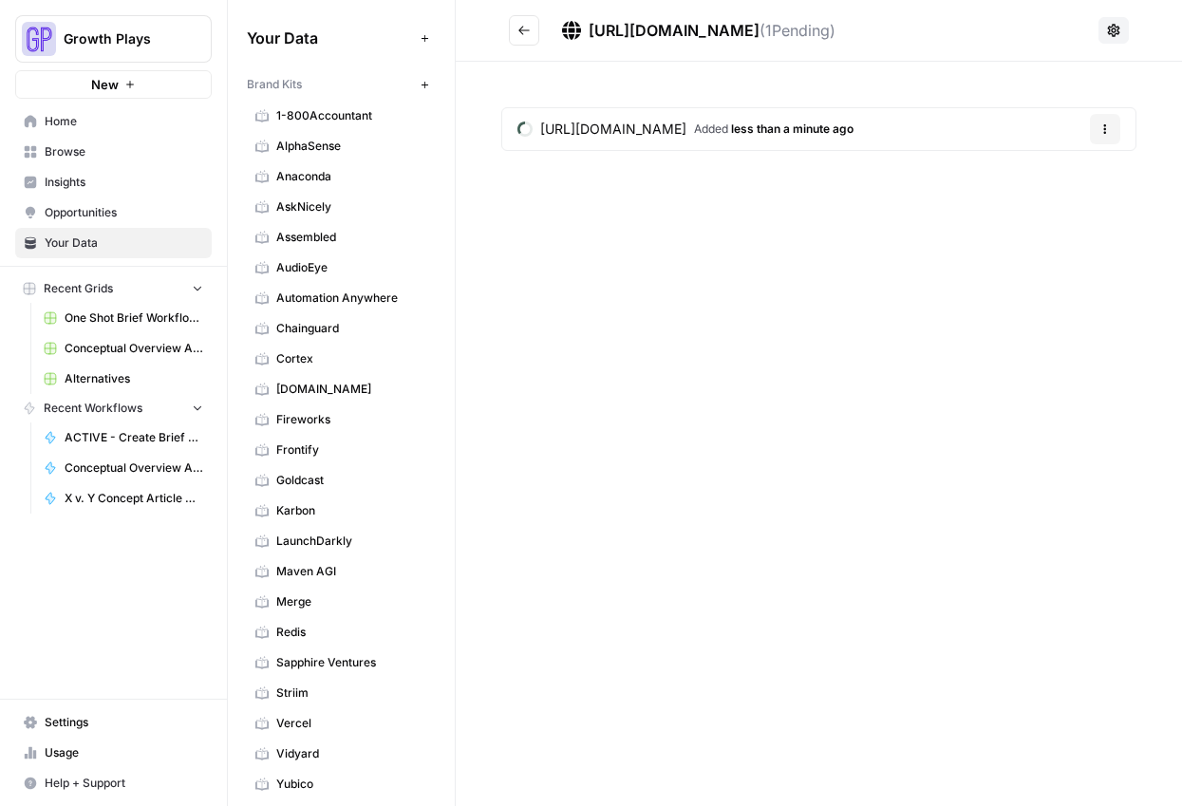
click at [528, 34] on icon "Go back" at bounding box center [523, 30] width 13 height 13
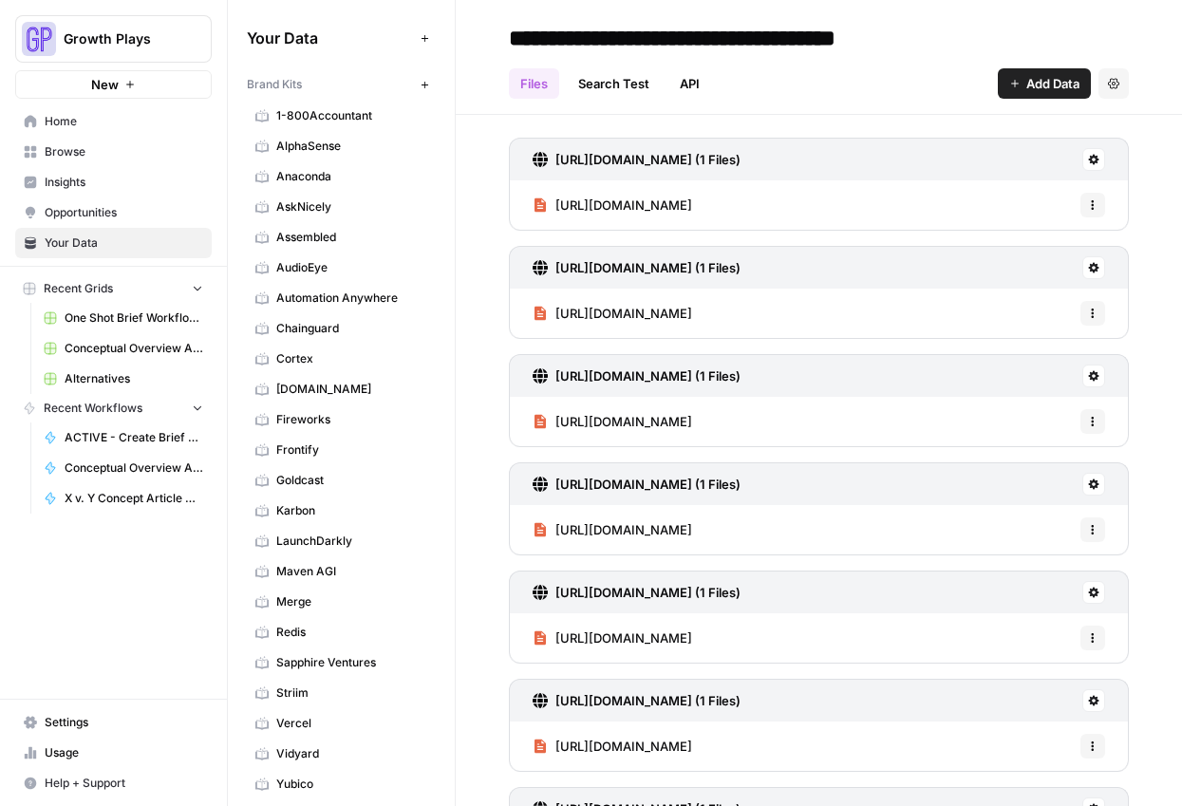
click at [1026, 76] on span "Add Data" at bounding box center [1052, 83] width 53 height 19
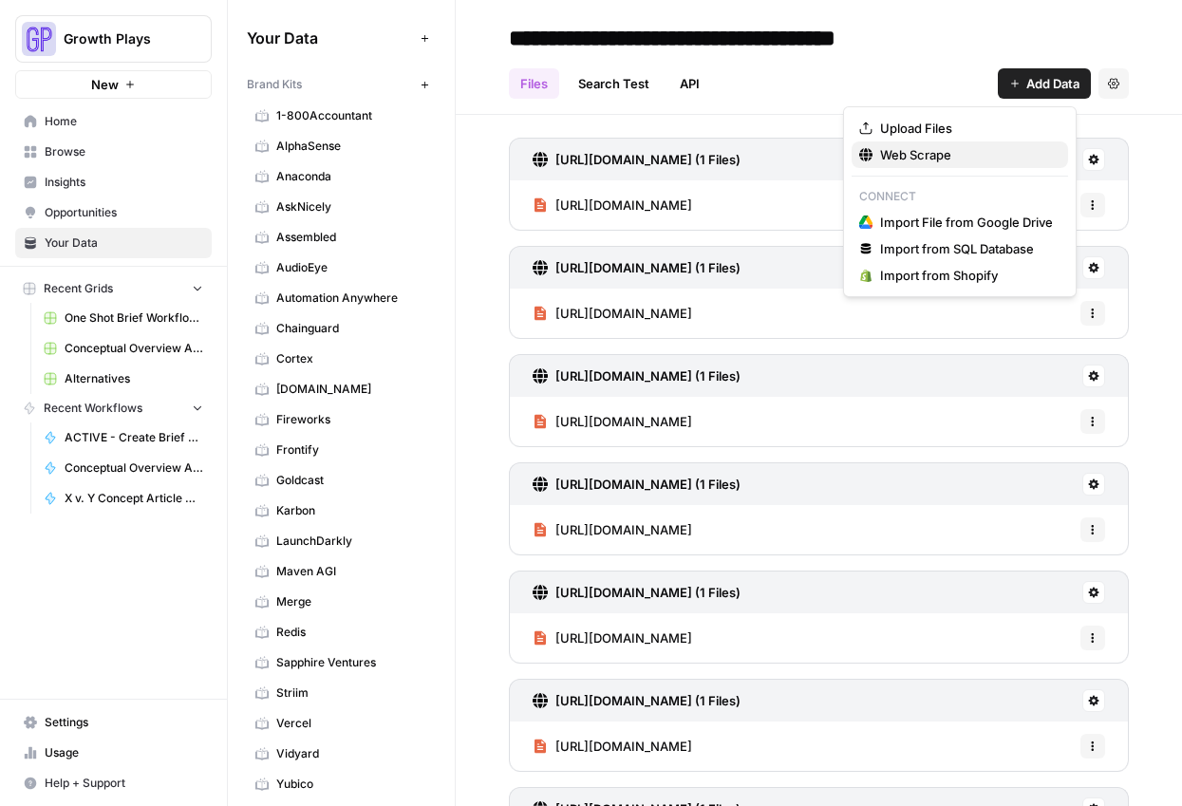
click at [908, 159] on span "Web Scrape" at bounding box center [966, 154] width 173 height 19
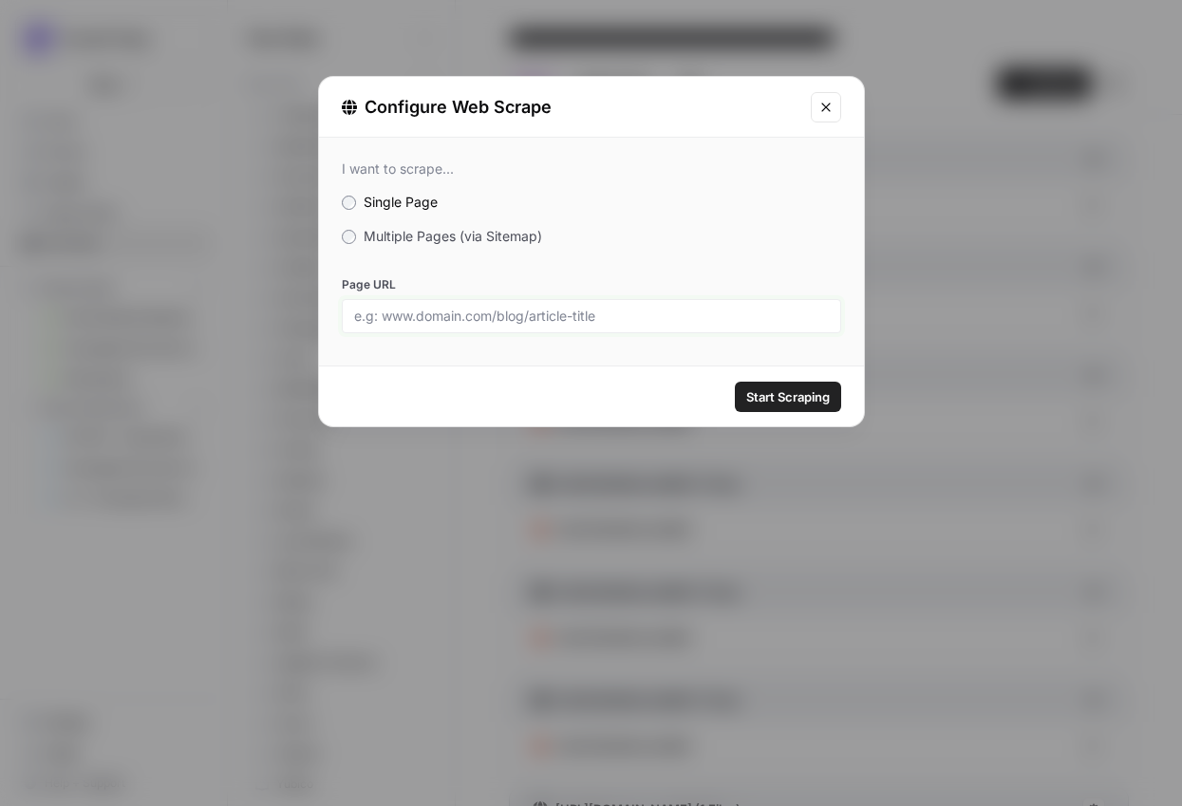
click at [613, 321] on input "Page URL" at bounding box center [591, 316] width 475 height 17
paste input "[URL][DOMAIN_NAME]"
type input "[URL][DOMAIN_NAME]"
click at [800, 384] on button "Start Scraping" at bounding box center [788, 397] width 106 height 30
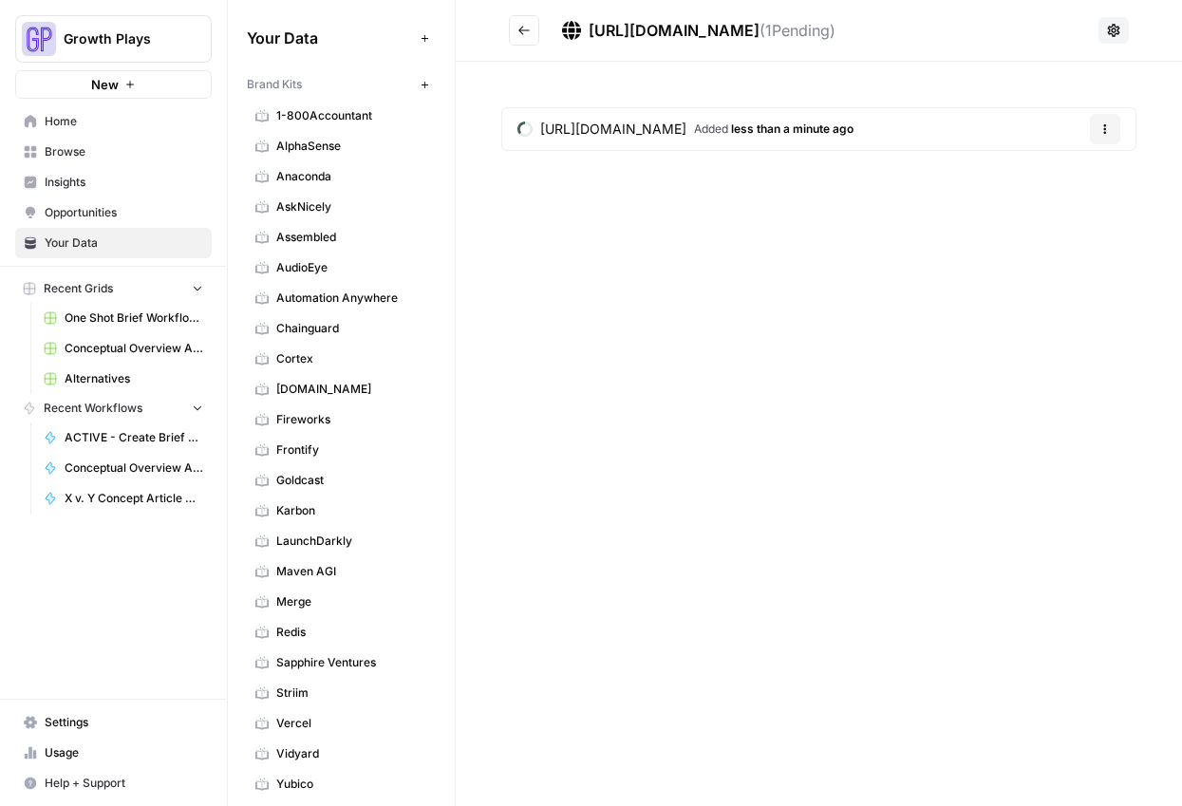
click at [517, 29] on icon "Go back" at bounding box center [523, 30] width 13 height 13
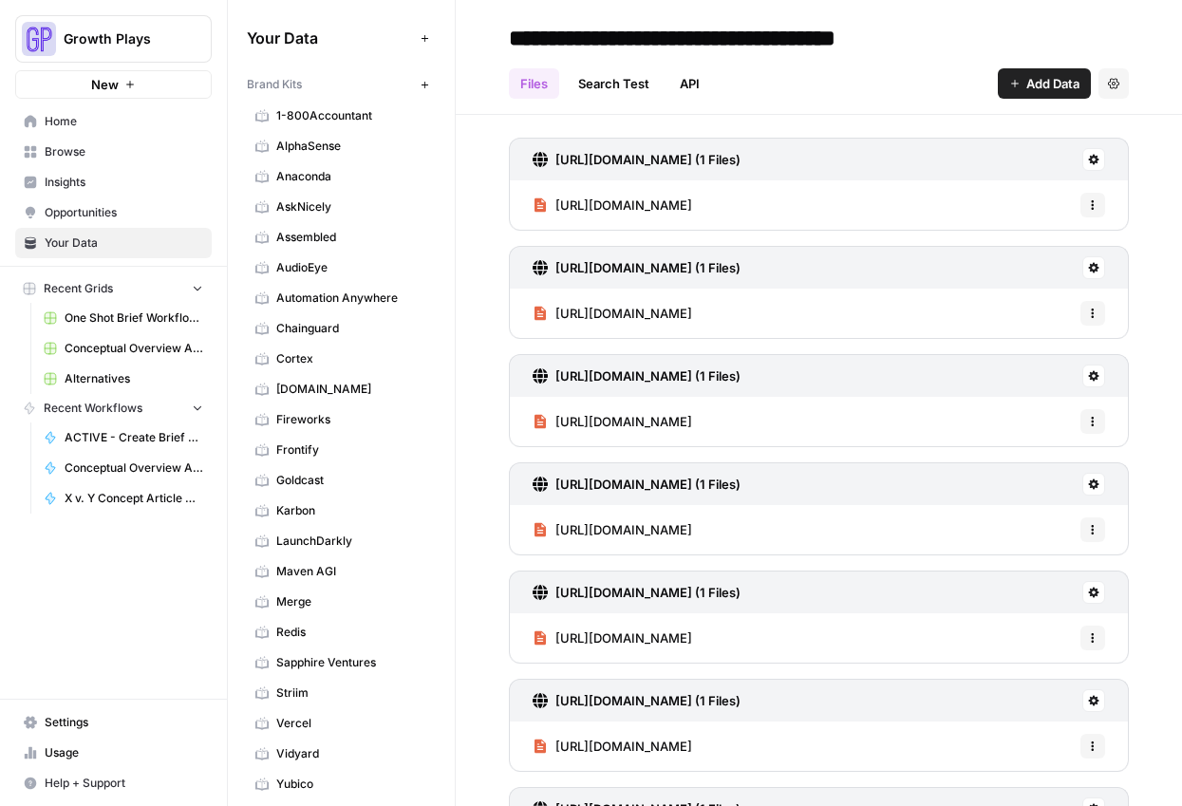
click at [1030, 90] on span "Add Data" at bounding box center [1052, 83] width 53 height 19
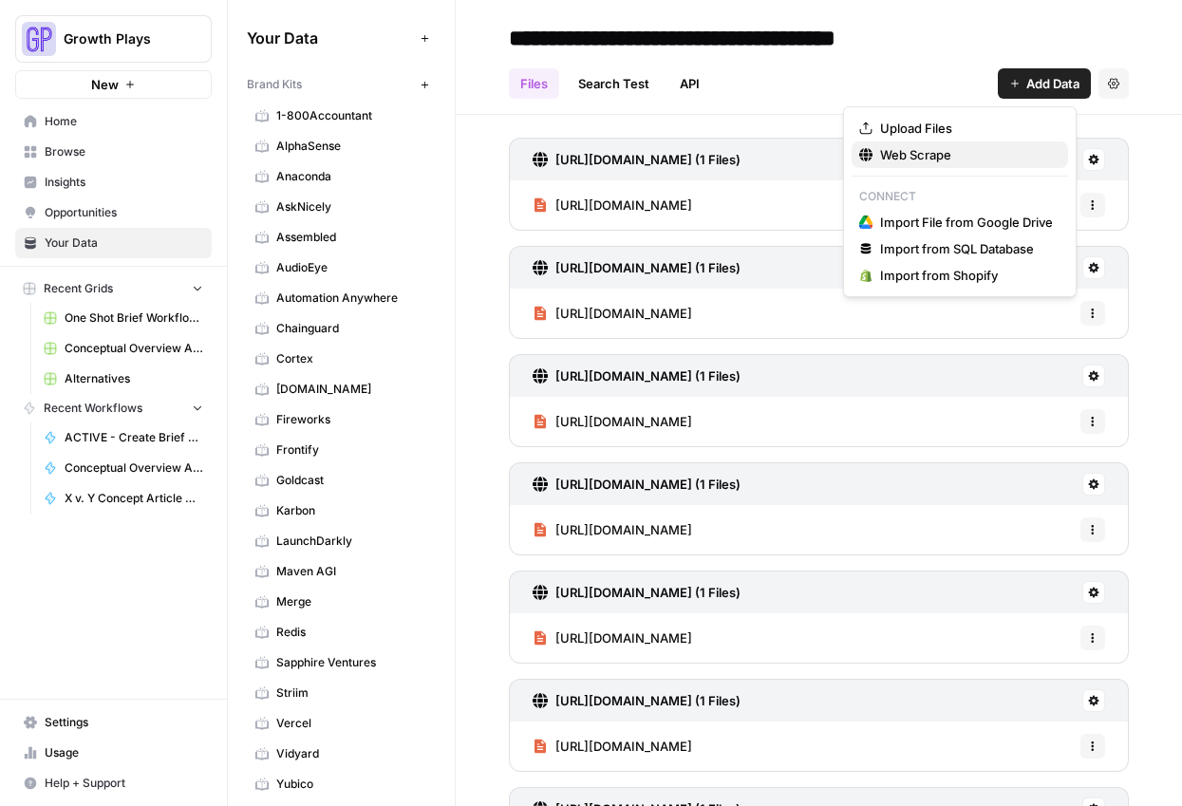
click at [984, 158] on span "Web Scrape" at bounding box center [966, 154] width 173 height 19
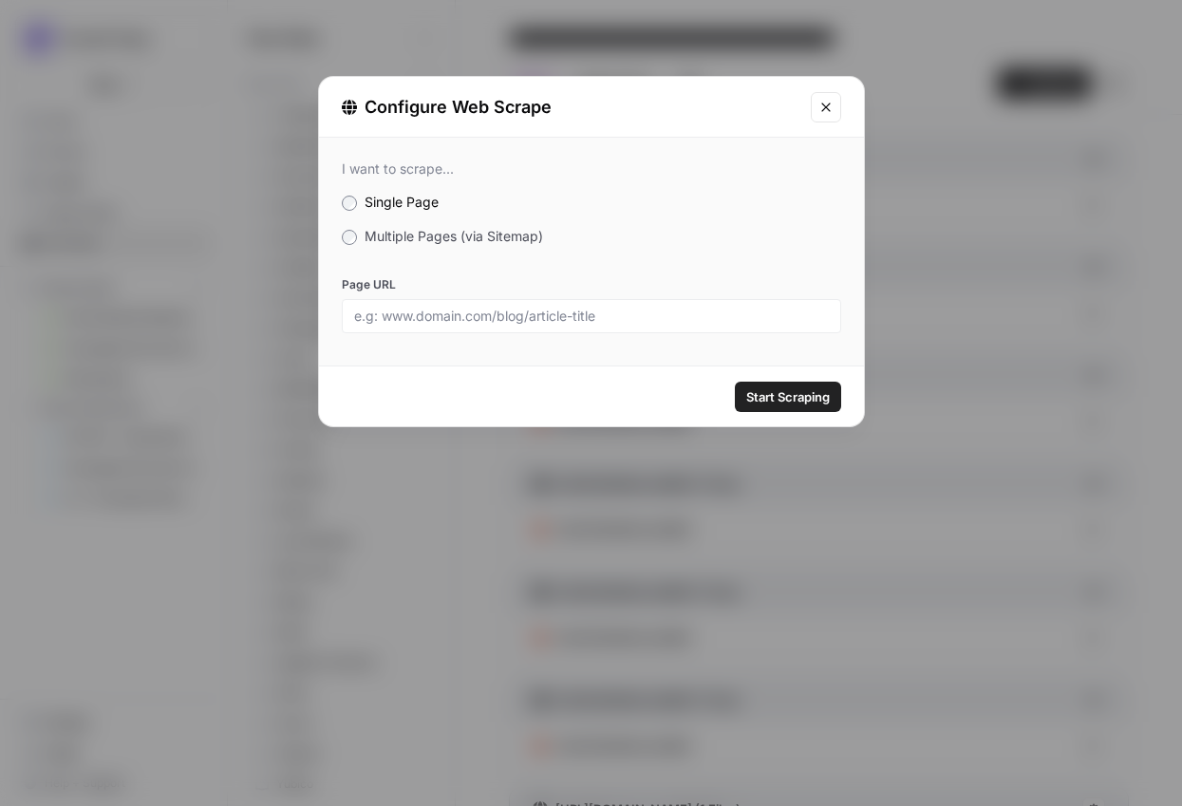
click at [545, 330] on div at bounding box center [591, 316] width 499 height 34
click at [545, 315] on input "Page URL" at bounding box center [591, 316] width 475 height 17
paste input "[URL][DOMAIN_NAME]"
type input "[URL][DOMAIN_NAME]"
click at [778, 401] on span "Start Scraping" at bounding box center [788, 396] width 84 height 19
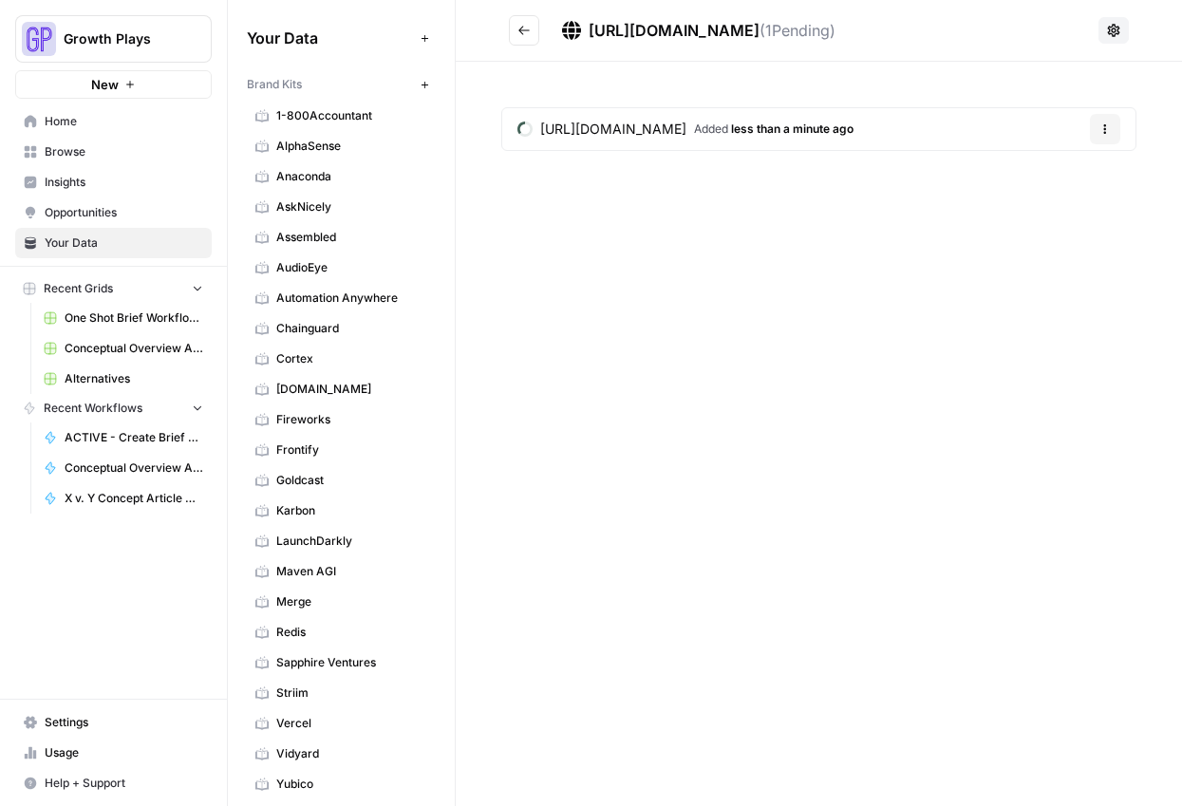
click at [532, 34] on button "Go back" at bounding box center [524, 30] width 30 height 30
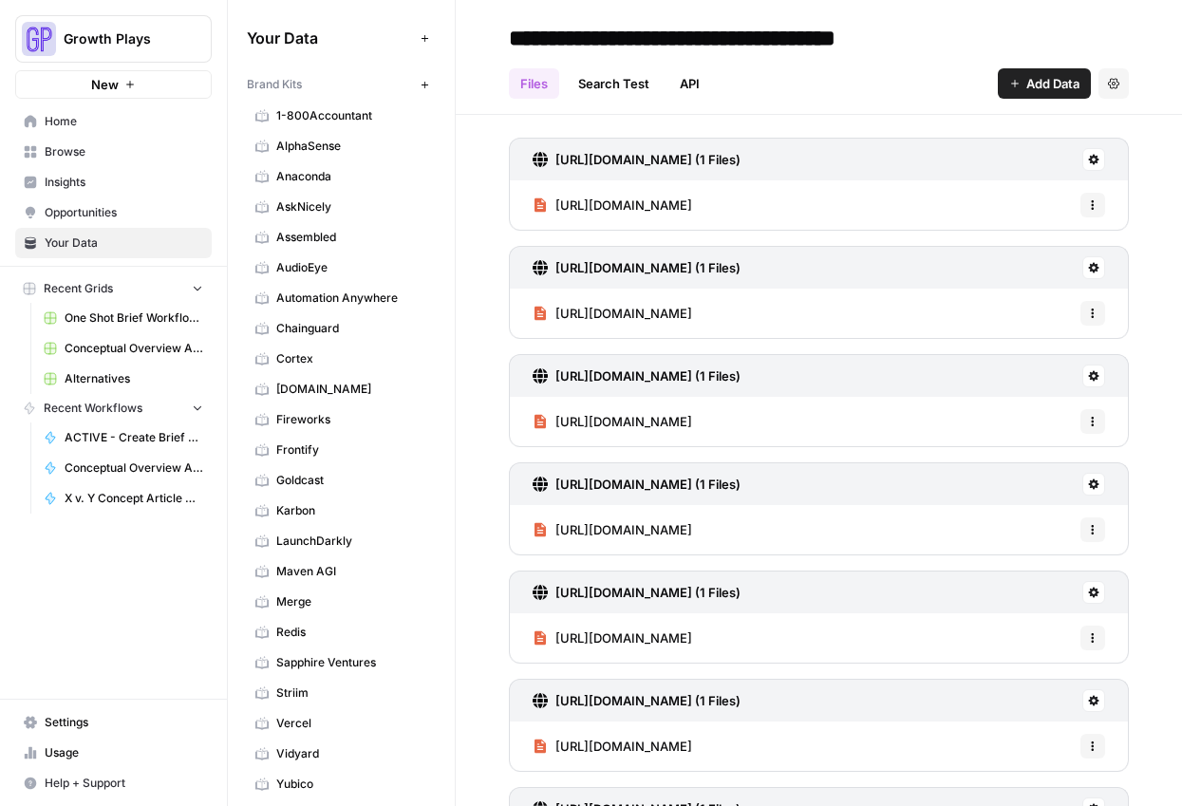
click at [1026, 81] on span "Add Data" at bounding box center [1052, 83] width 53 height 19
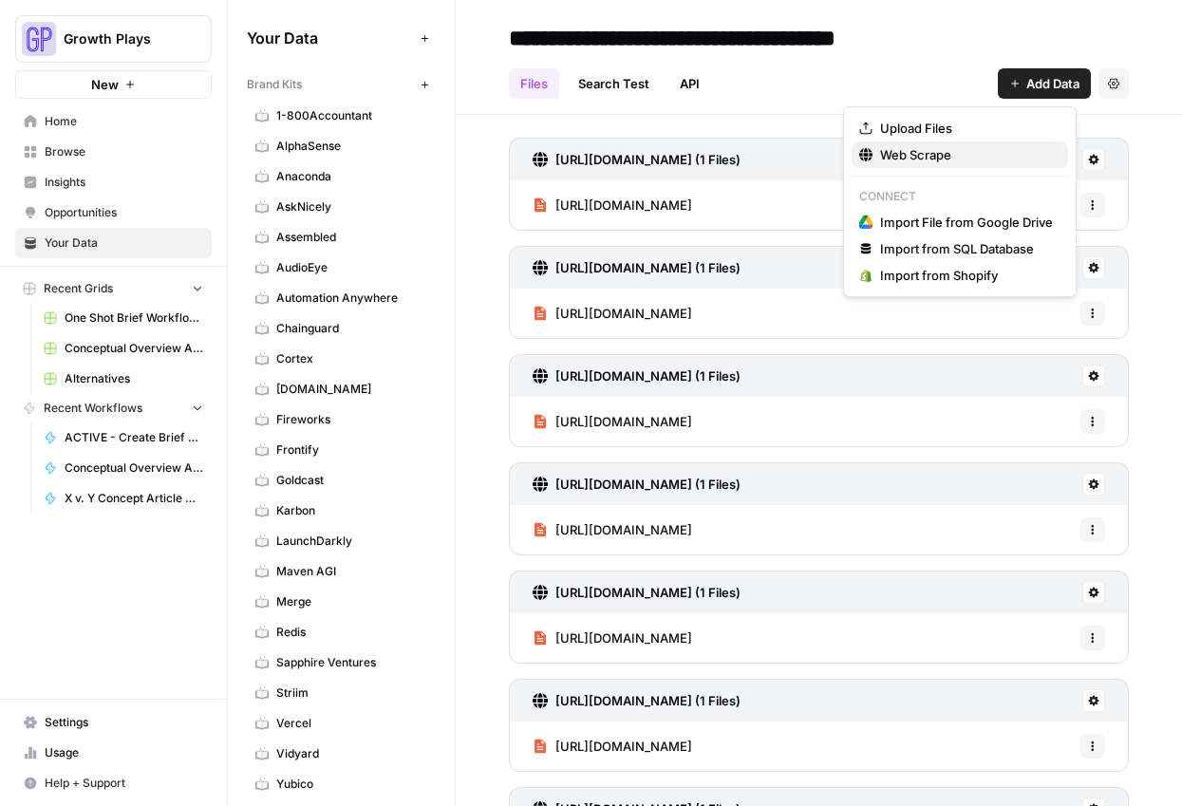
click at [914, 152] on span "Web Scrape" at bounding box center [966, 154] width 173 height 19
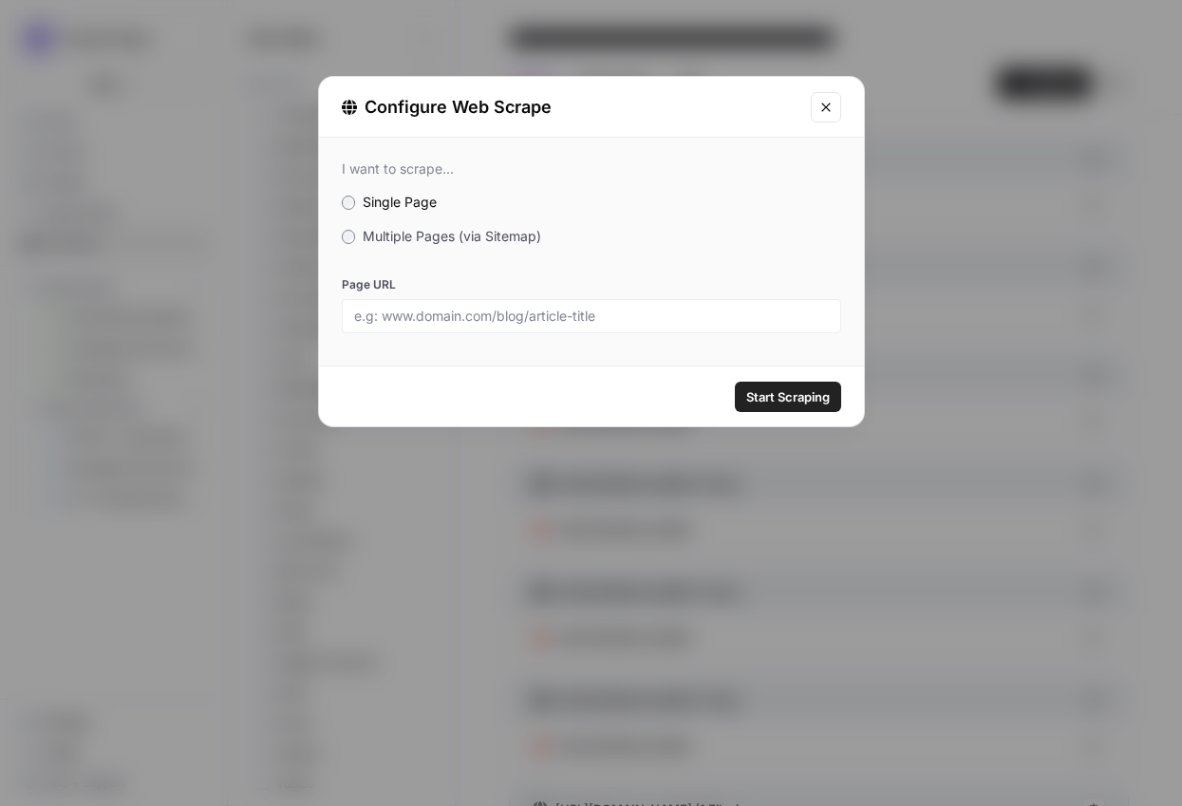
click at [498, 223] on div "I want to scrape... Single Page Multiple Pages (via Sitemap) Page URL" at bounding box center [591, 247] width 545 height 218
click at [486, 234] on span "Multiple Pages (via Sitemap)" at bounding box center [452, 236] width 178 height 16
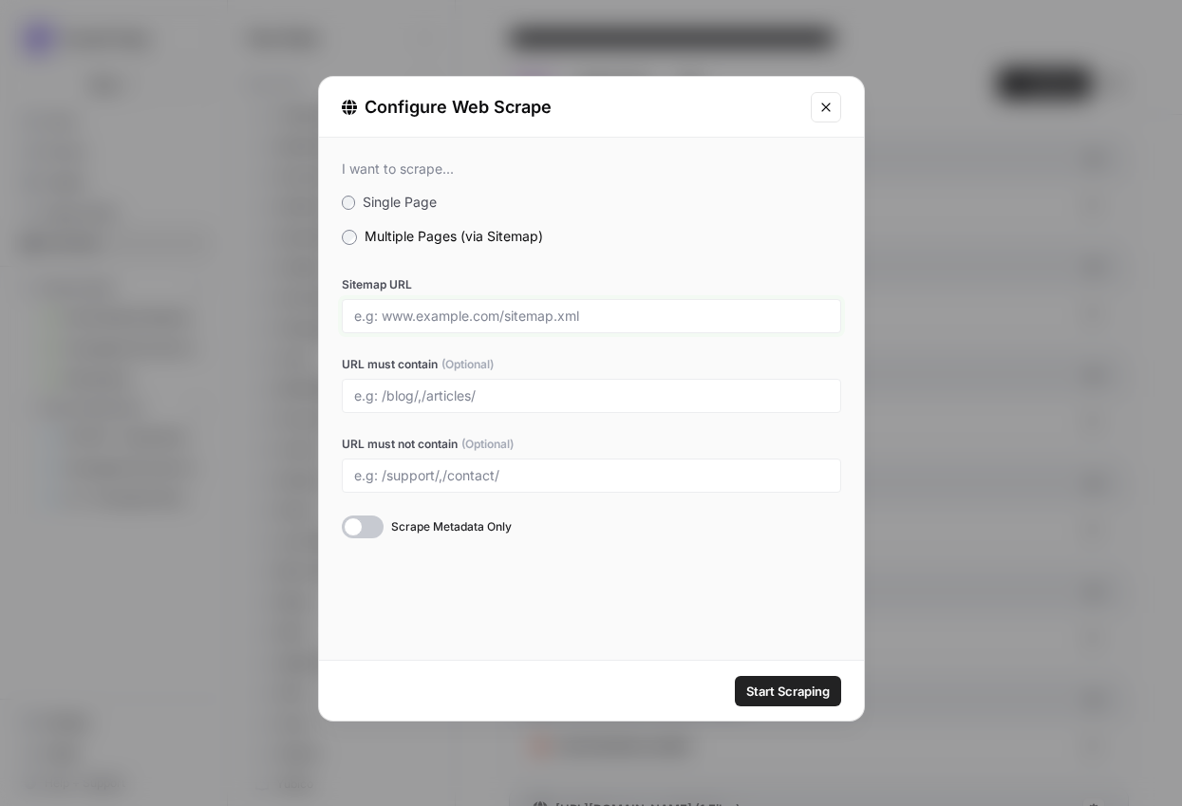
click at [417, 309] on input "Sitemap URL" at bounding box center [591, 316] width 475 height 17
paste input "https://www.alchemer.com/sitemap_index.xml"
type input "https://www.alchemer.com/sitemap_index.xml"
click at [405, 410] on div at bounding box center [591, 396] width 499 height 34
click at [403, 398] on input "URL must contain (Optional)" at bounding box center [591, 395] width 475 height 17
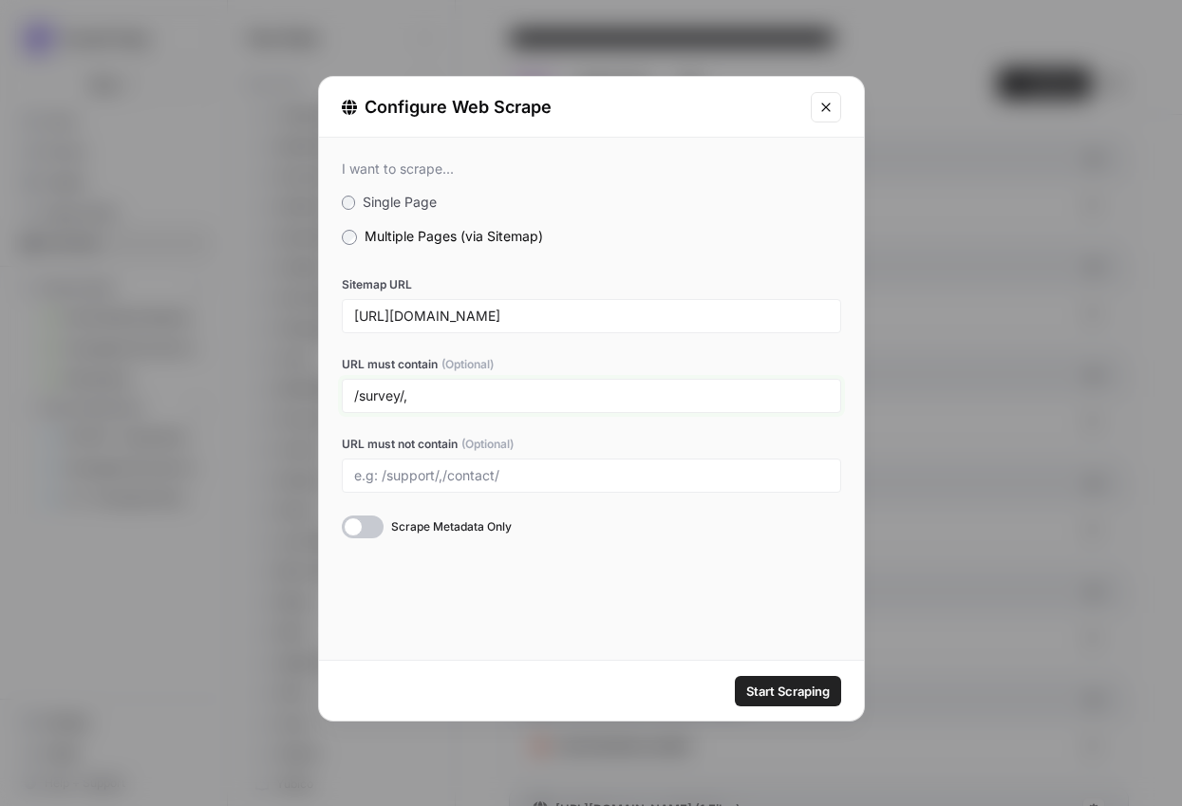
type input "/survey/,"
click at [392, 206] on span "Single Page" at bounding box center [400, 202] width 74 height 16
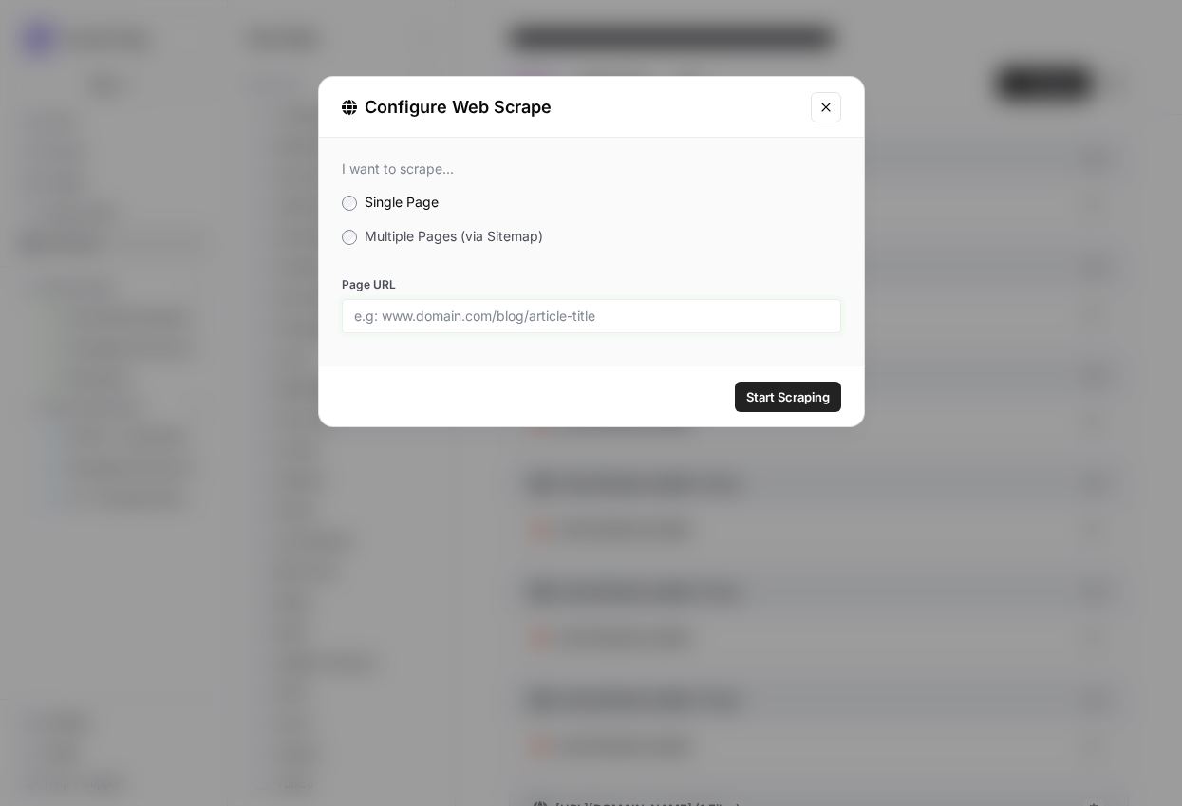
click at [433, 320] on input "Page URL" at bounding box center [591, 316] width 475 height 17
paste input "[URL][DOMAIN_NAME]"
type input "[URL][DOMAIN_NAME]"
click at [819, 395] on span "Start Scraping" at bounding box center [788, 396] width 84 height 19
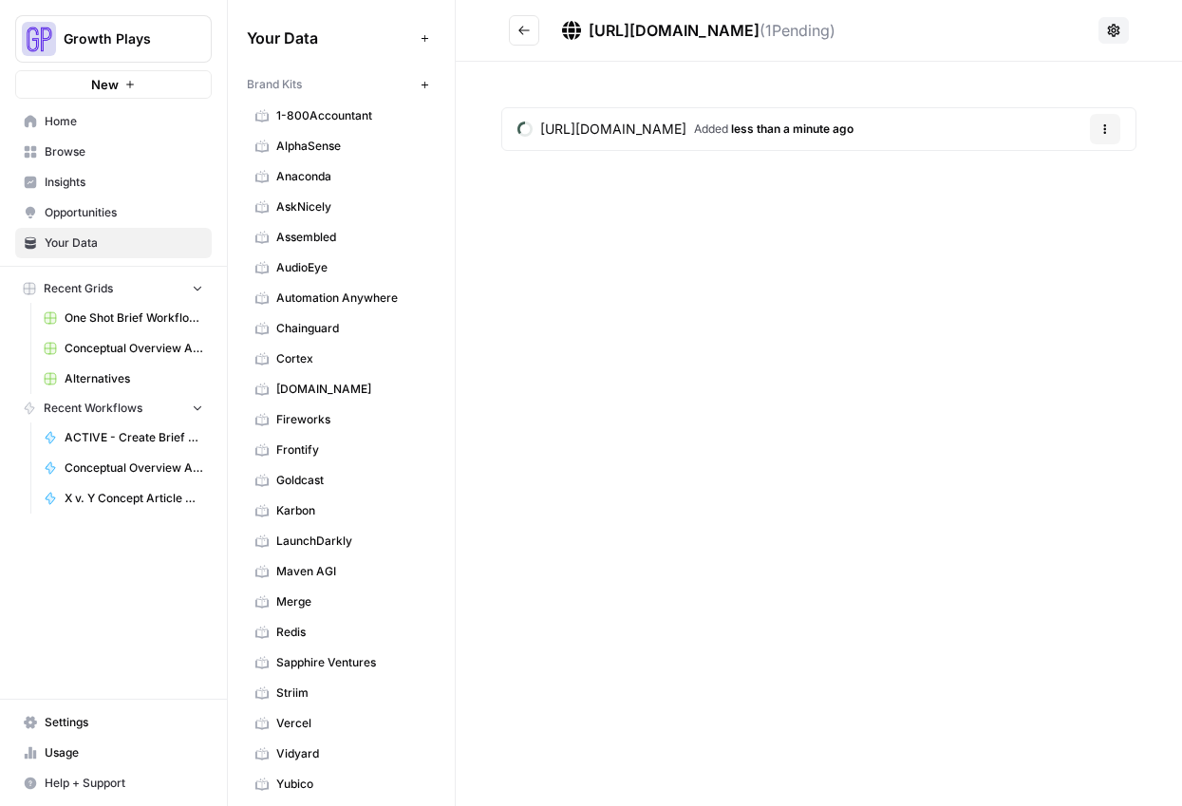
click at [521, 36] on icon "Go back" at bounding box center [523, 30] width 13 height 13
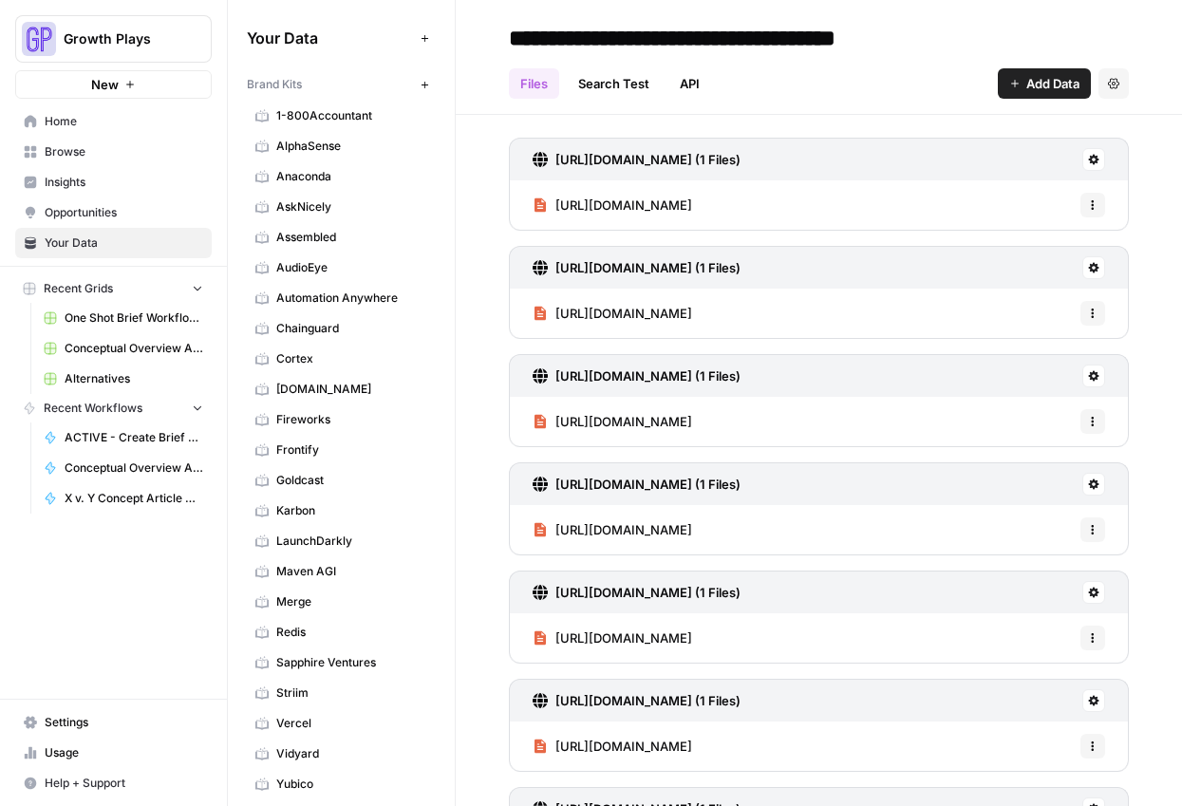
click at [1009, 79] on icon "button" at bounding box center [1014, 83] width 11 height 11
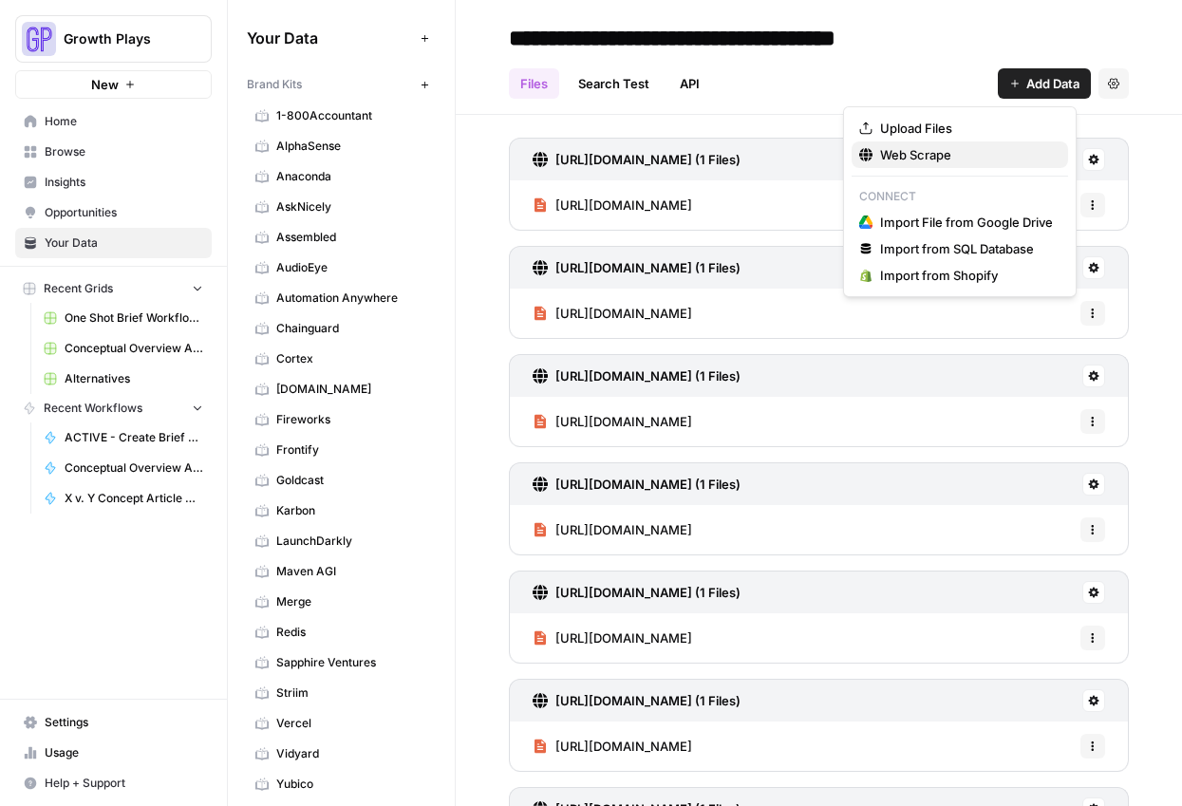
click at [959, 154] on span "Web Scrape" at bounding box center [966, 154] width 173 height 19
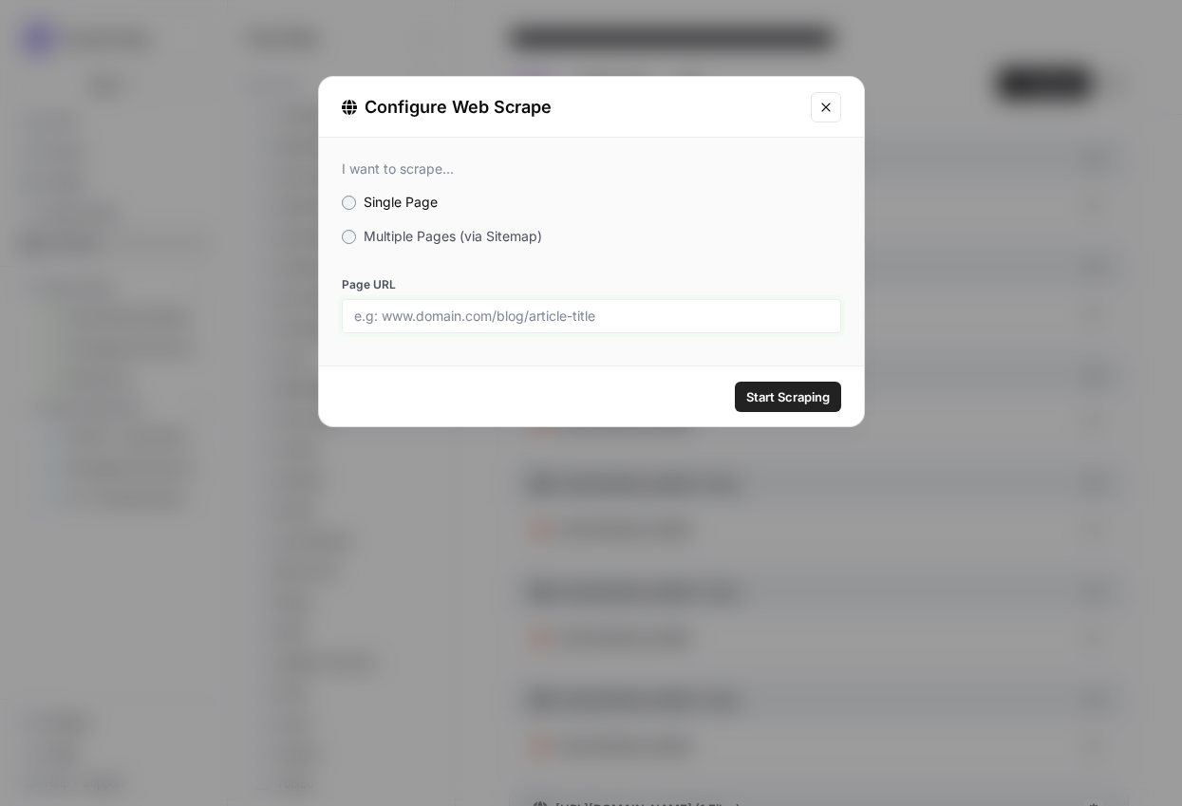
click at [618, 310] on input "Page URL" at bounding box center [591, 316] width 475 height 17
paste input "[URL][DOMAIN_NAME]"
type input "[URL][DOMAIN_NAME]"
click at [790, 397] on span "Start Scraping" at bounding box center [788, 396] width 84 height 19
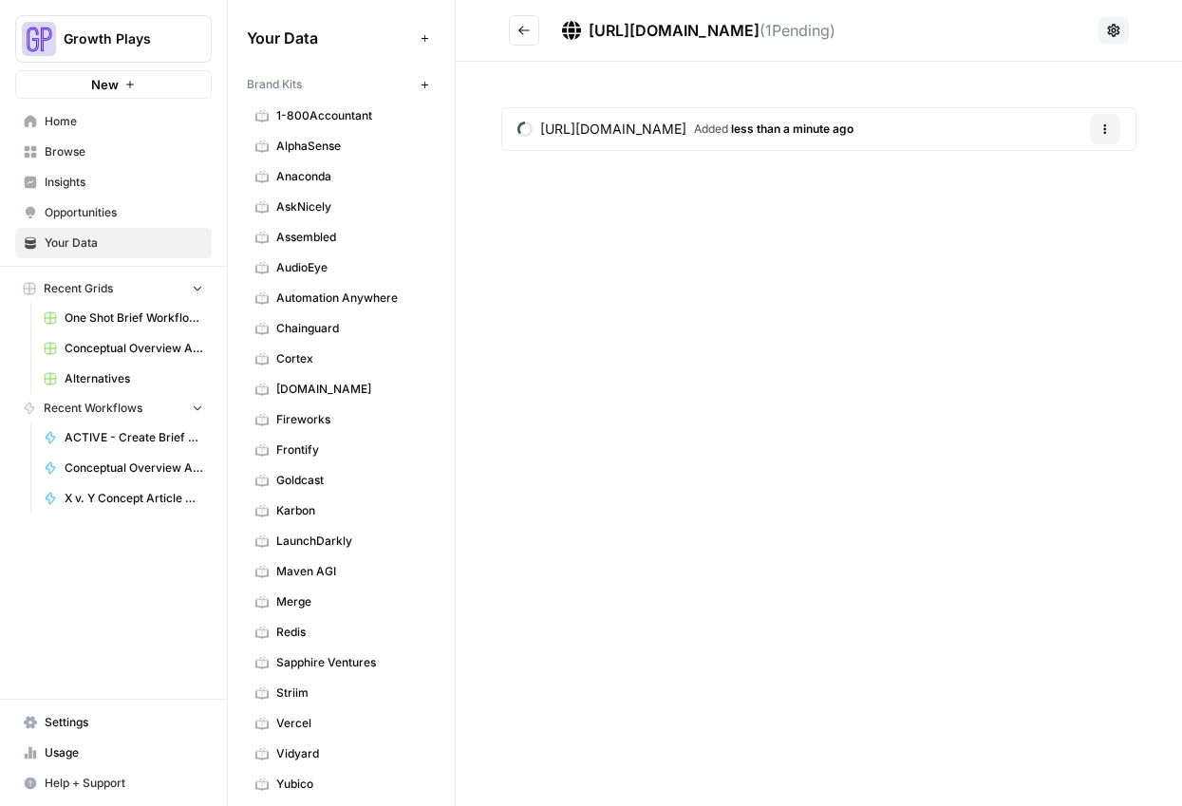
click at [530, 32] on icon "Go back" at bounding box center [523, 30] width 13 height 13
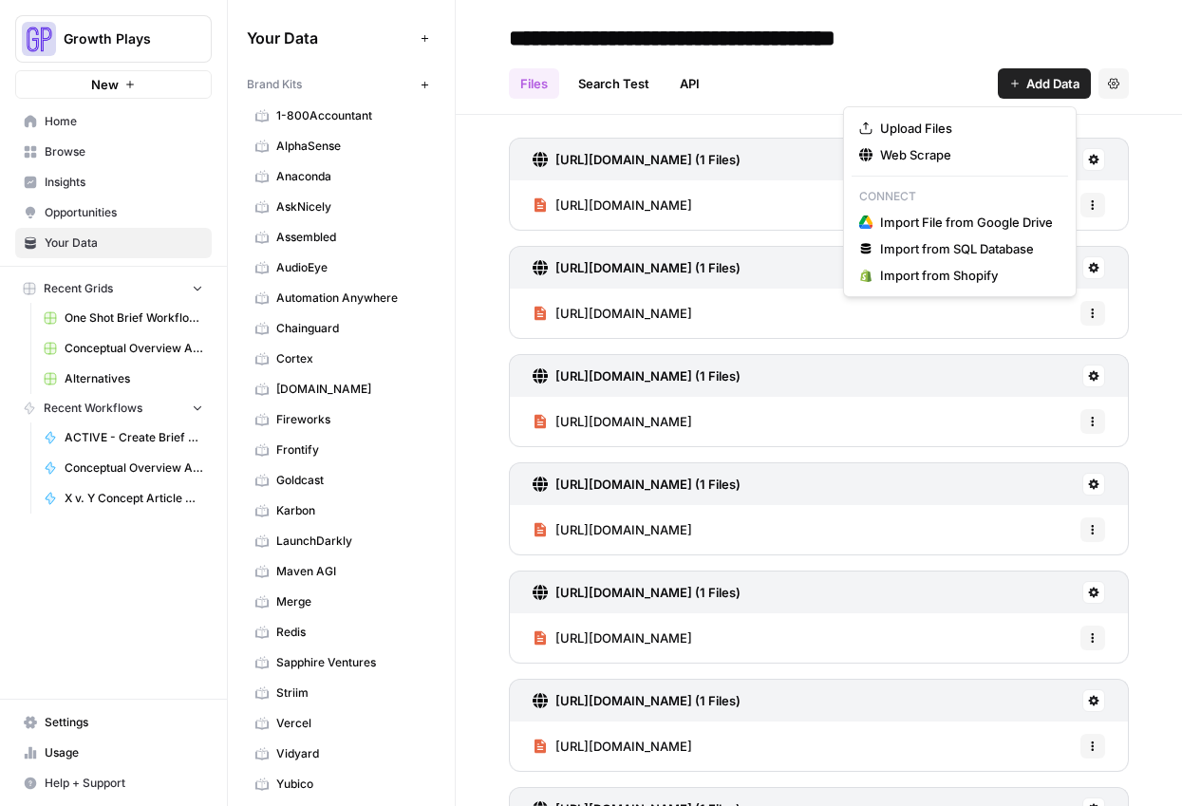
click at [1040, 75] on span "Add Data" at bounding box center [1052, 83] width 53 height 19
click at [971, 156] on span "Web Scrape" at bounding box center [966, 154] width 173 height 19
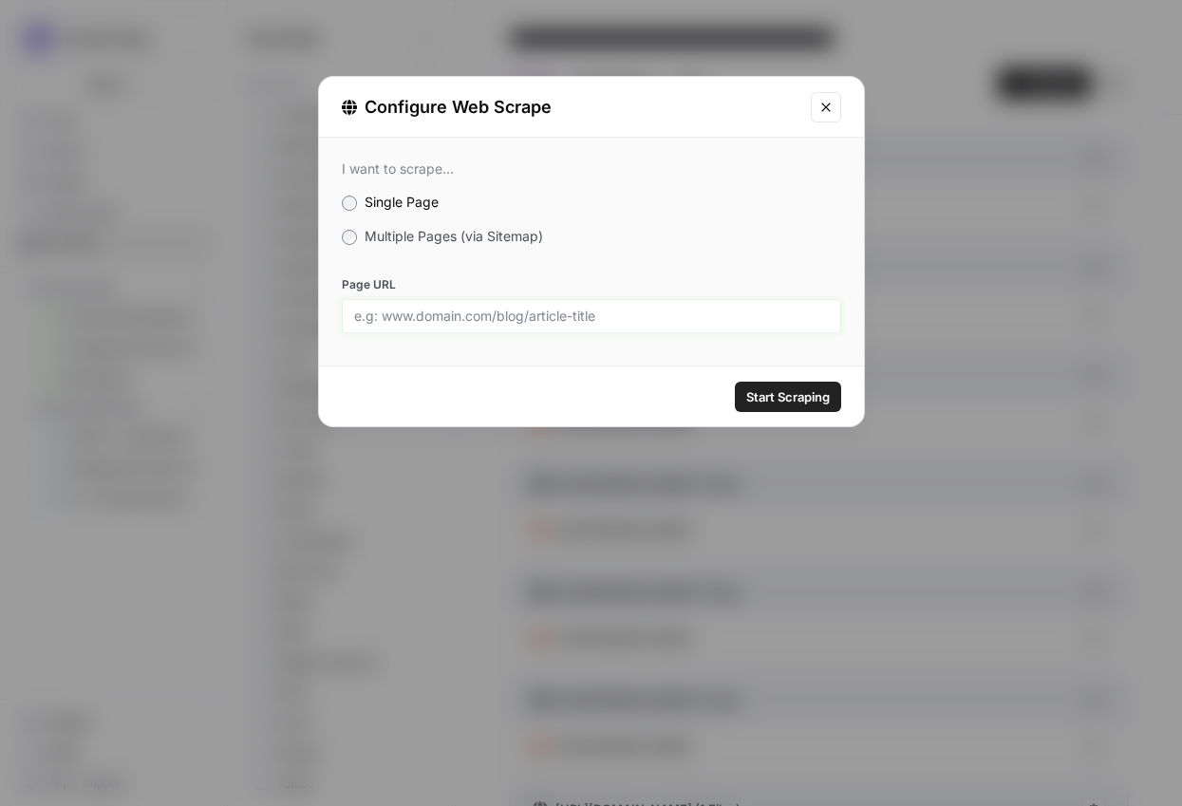
click at [585, 317] on input "Page URL" at bounding box center [591, 316] width 475 height 17
paste input "[URL][DOMAIN_NAME]"
type input "[URL][DOMAIN_NAME]"
click at [778, 392] on span "Start Scraping" at bounding box center [788, 396] width 84 height 19
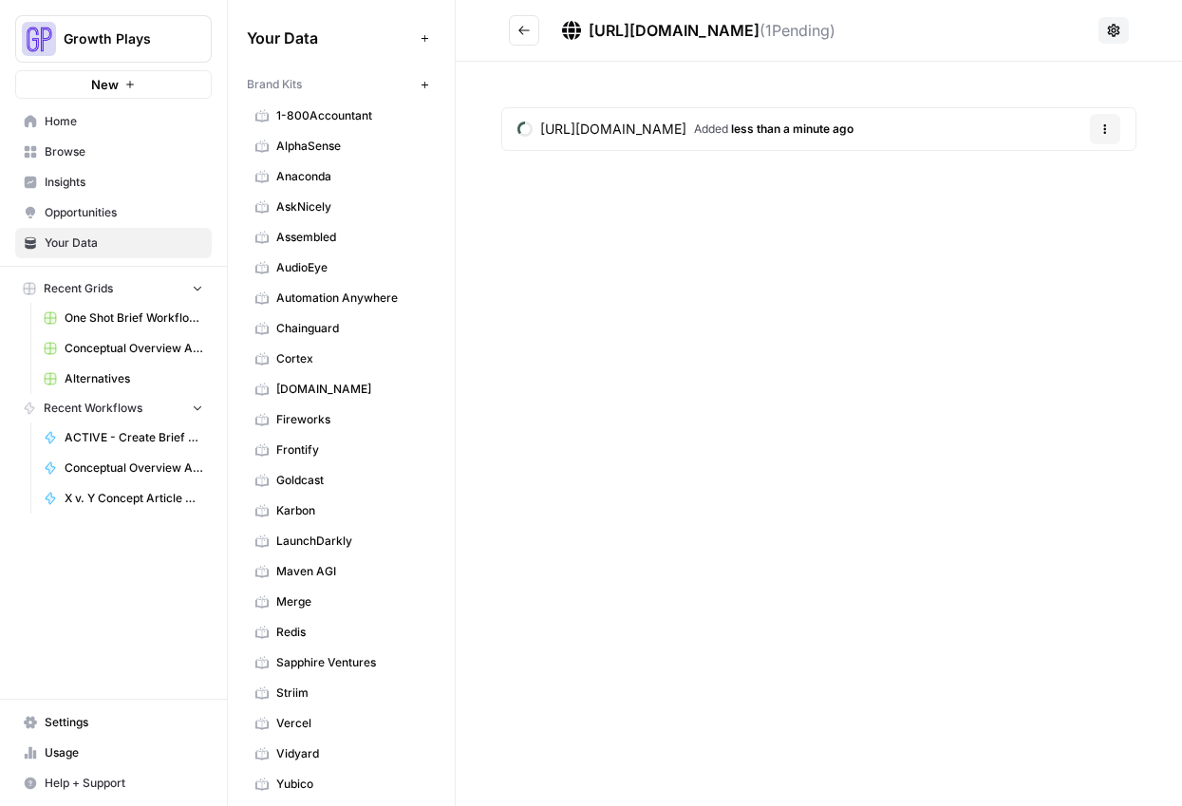
click at [529, 27] on icon "Go back" at bounding box center [523, 30] width 13 height 13
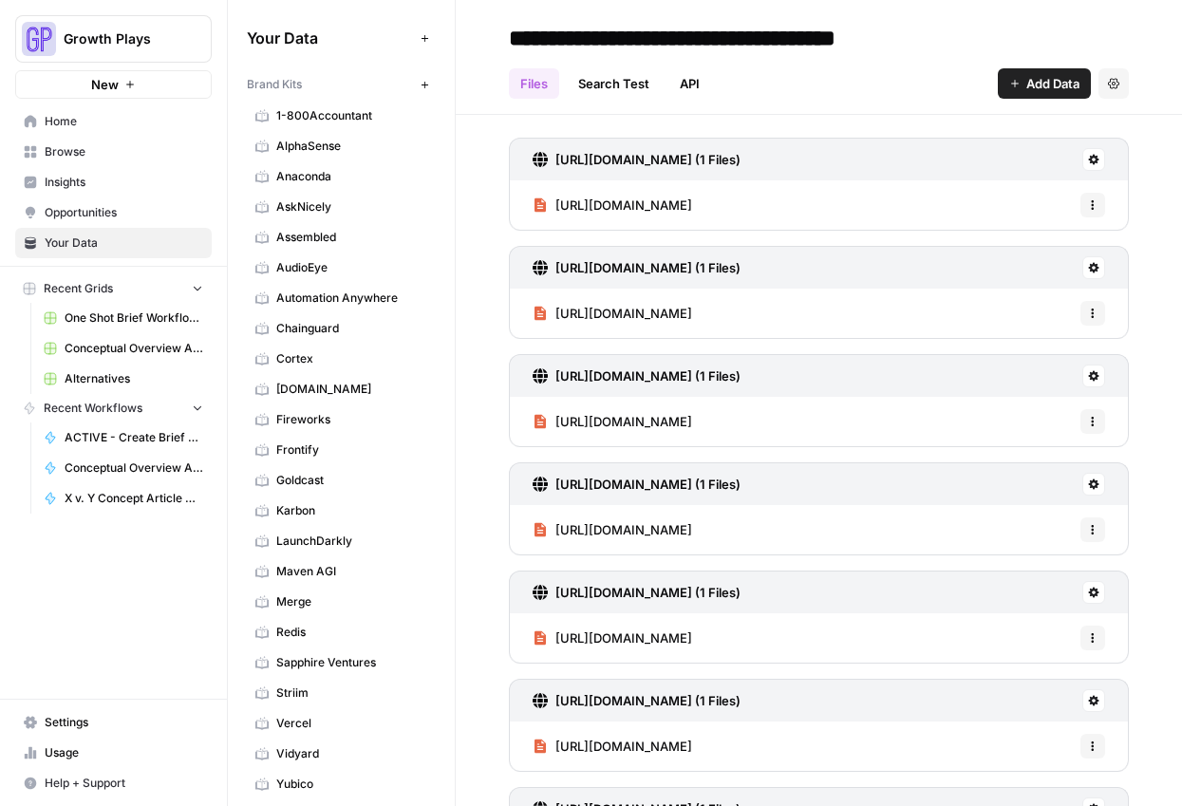
click at [1046, 103] on header "**********" at bounding box center [819, 57] width 726 height 115
click at [1039, 89] on span "Add Data" at bounding box center [1052, 83] width 53 height 19
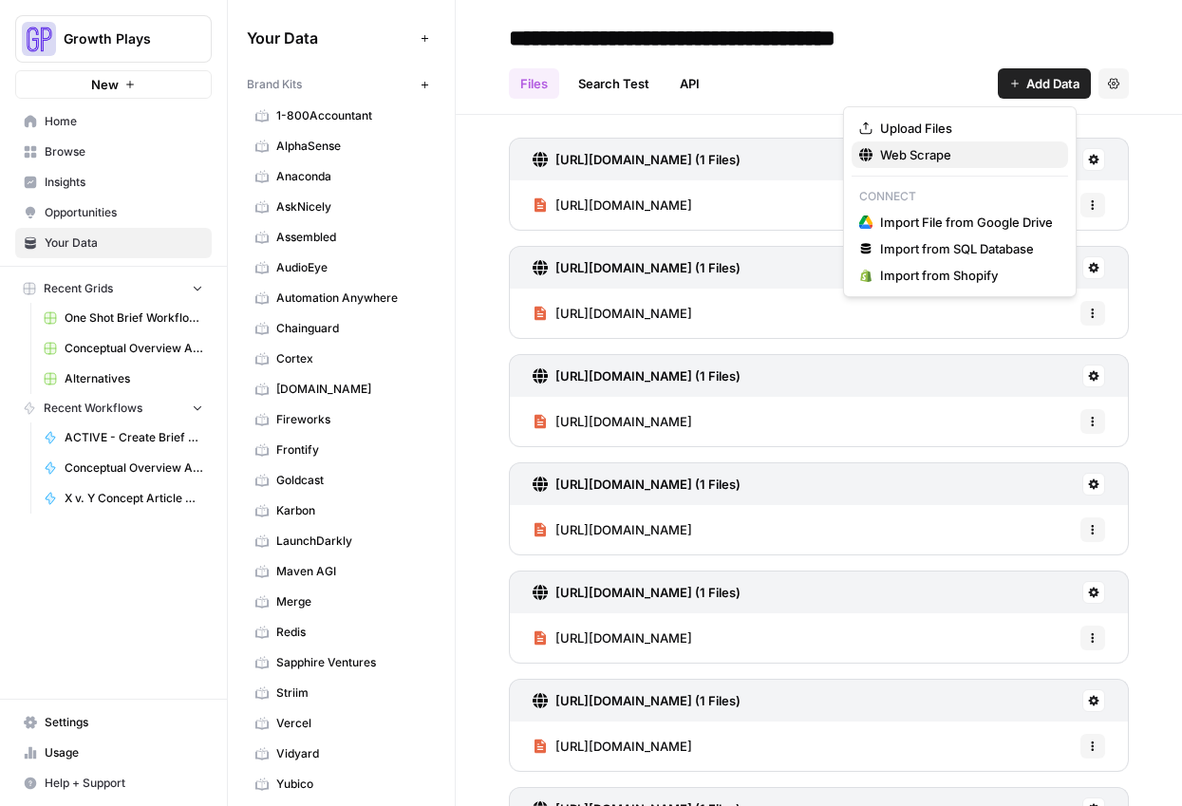
click at [974, 160] on span "Web Scrape" at bounding box center [966, 154] width 173 height 19
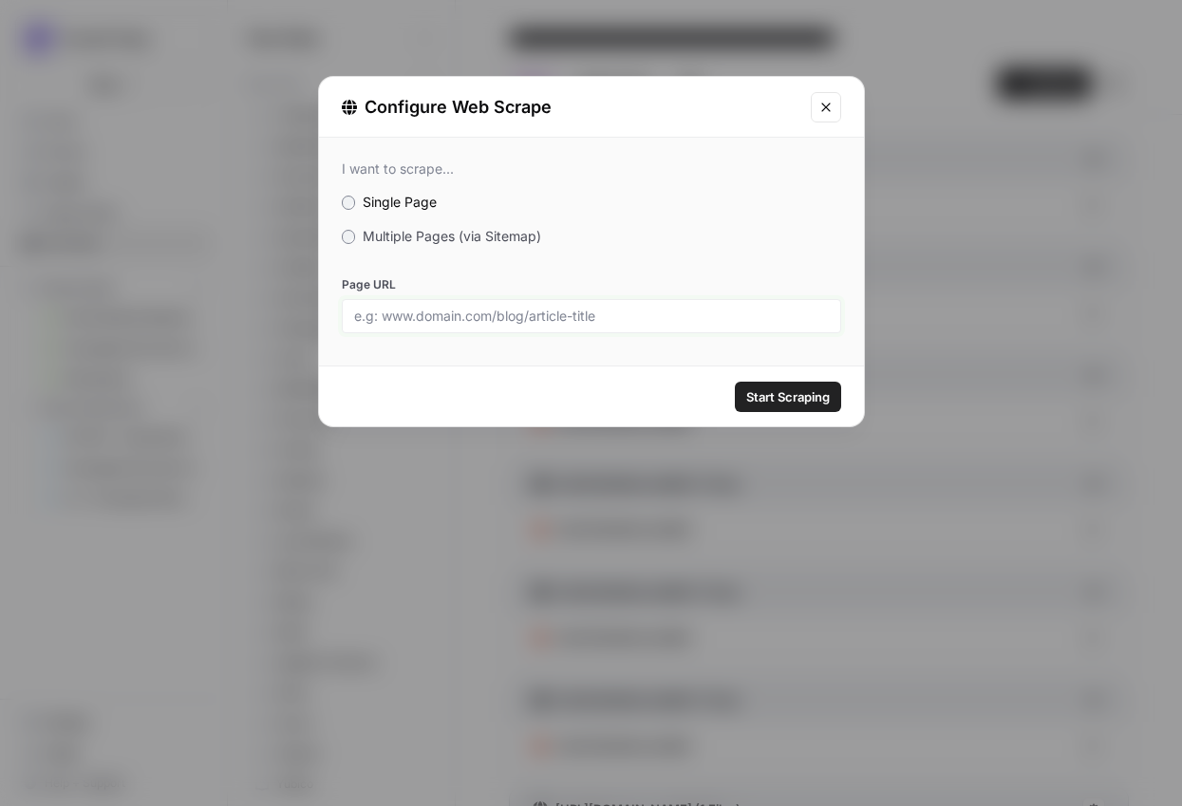
click at [620, 308] on input "Page URL" at bounding box center [591, 316] width 475 height 17
paste input "[URL][DOMAIN_NAME]"
type input "[URL][DOMAIN_NAME]"
click at [766, 403] on span "Start Scraping" at bounding box center [788, 396] width 84 height 19
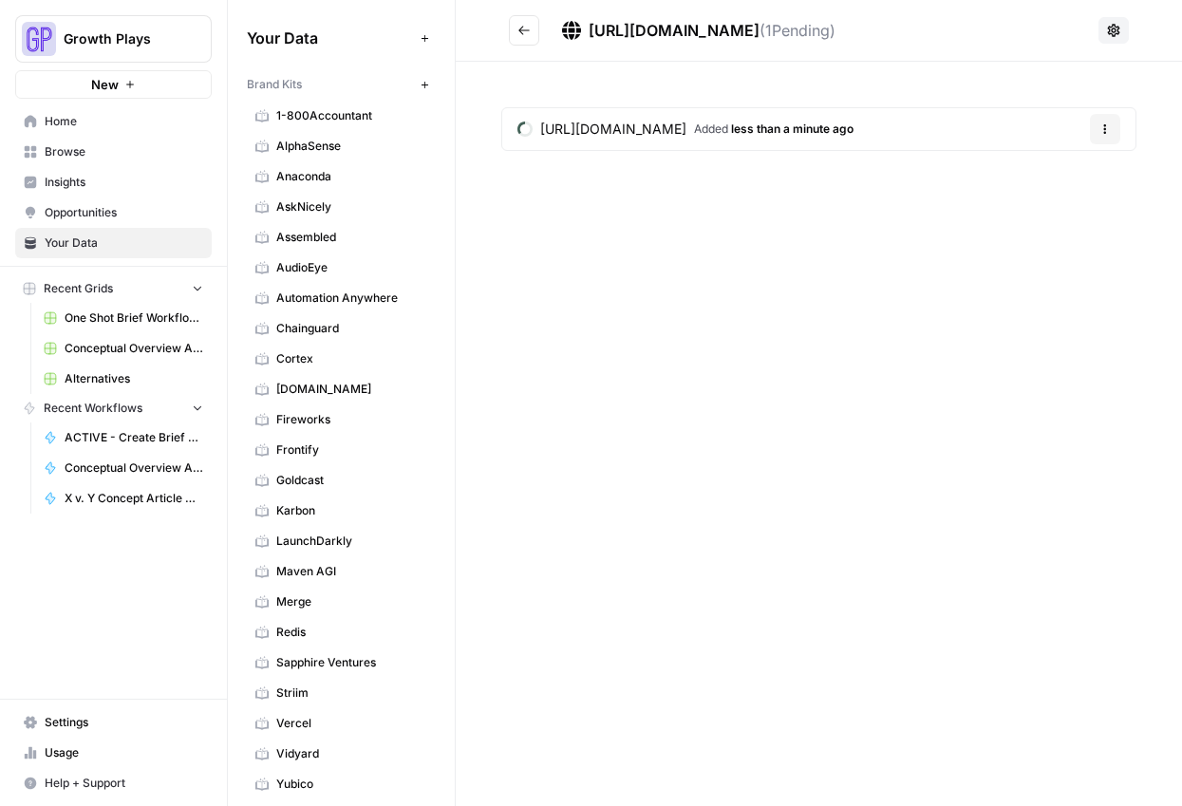
click at [531, 29] on button "Go back" at bounding box center [524, 30] width 30 height 30
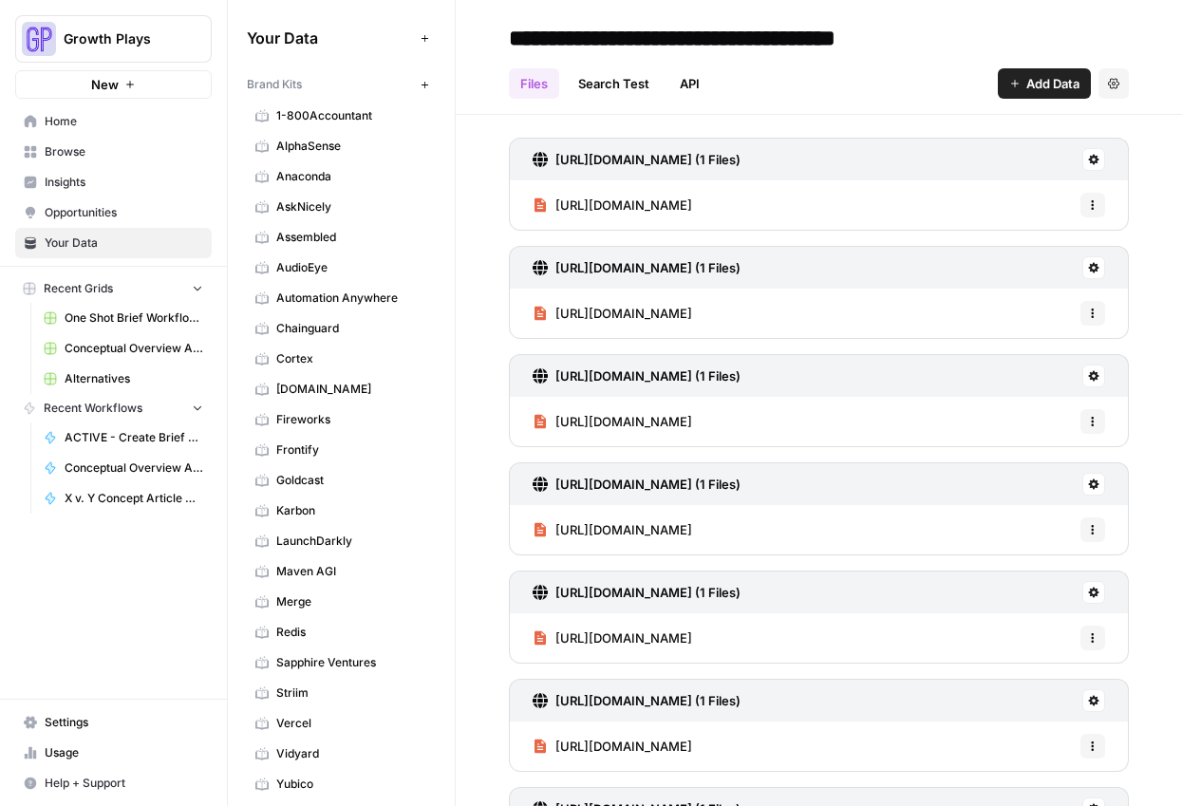
click at [526, 39] on input "**********" at bounding box center [737, 38] width 472 height 38
drag, startPoint x: 919, startPoint y: 175, endPoint x: 811, endPoint y: 41, distance: 172.1
click at [811, 41] on input "**********" at bounding box center [737, 38] width 472 height 38
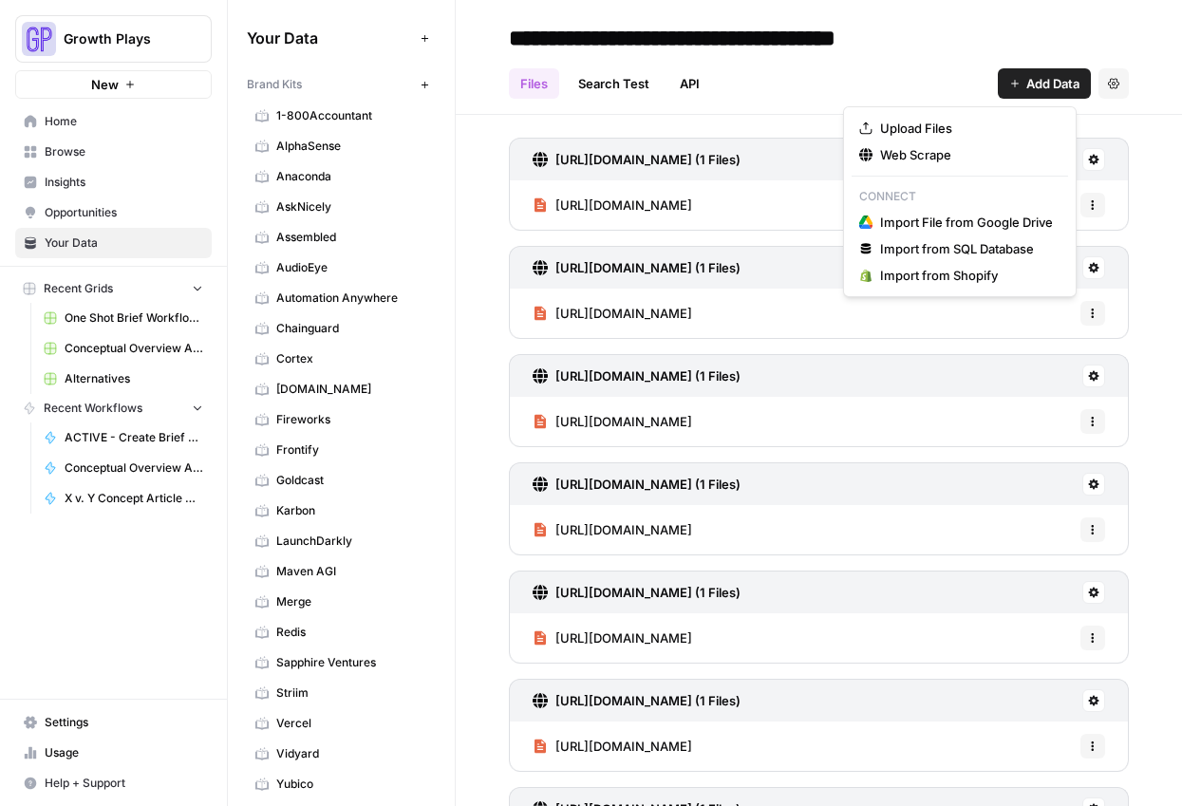
click at [1009, 80] on icon "button" at bounding box center [1014, 83] width 11 height 11
click at [938, 158] on span "Web Scrape" at bounding box center [966, 154] width 173 height 19
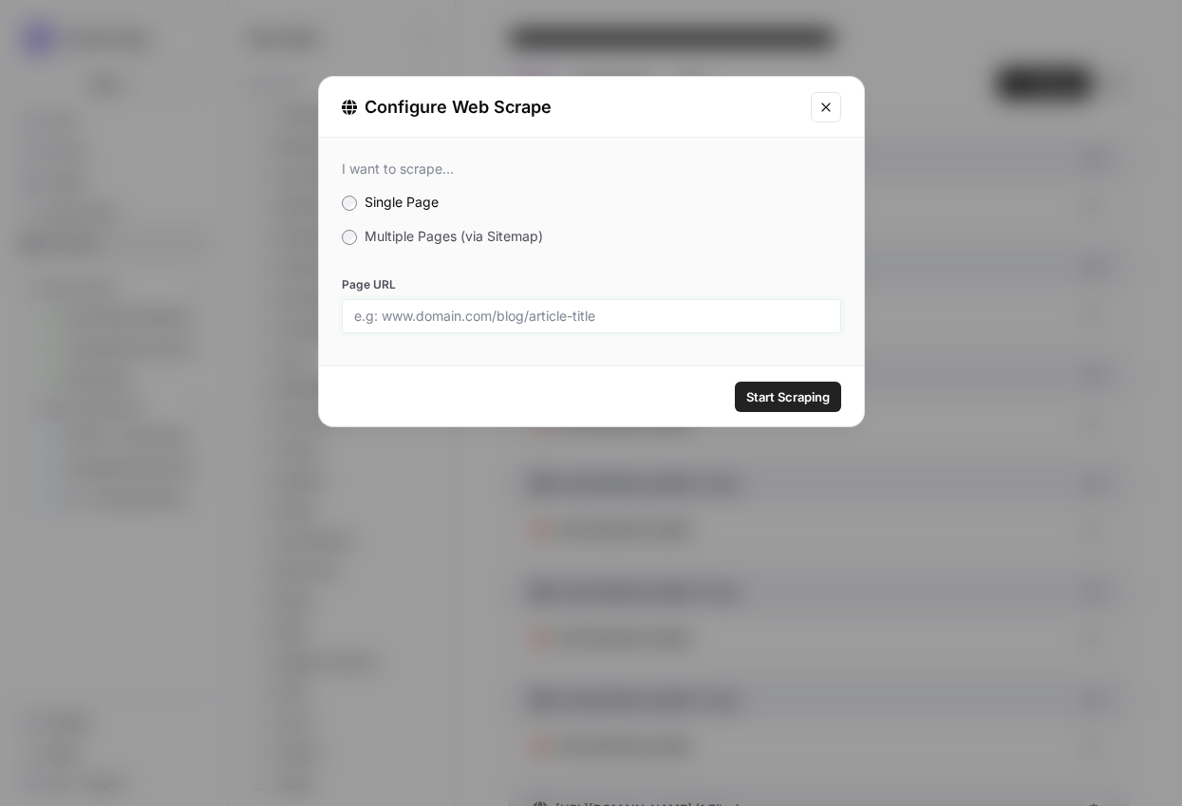
click at [657, 313] on input "Page URL" at bounding box center [591, 316] width 475 height 17
paste input "https://www.alchemer.com/dashboard/"
type input "https://www.alchemer.com/dashboard/"
click at [764, 405] on span "Start Scraping" at bounding box center [788, 396] width 84 height 19
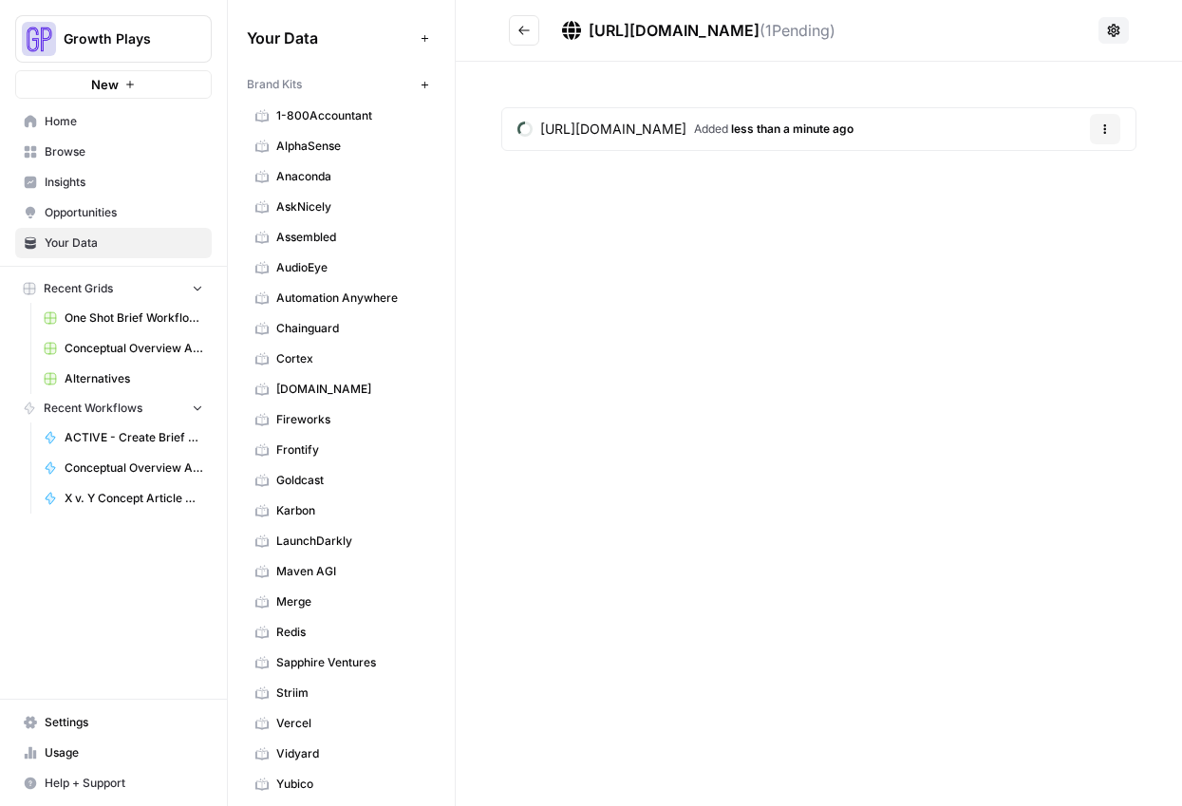
click at [513, 30] on button "Go back" at bounding box center [524, 30] width 30 height 30
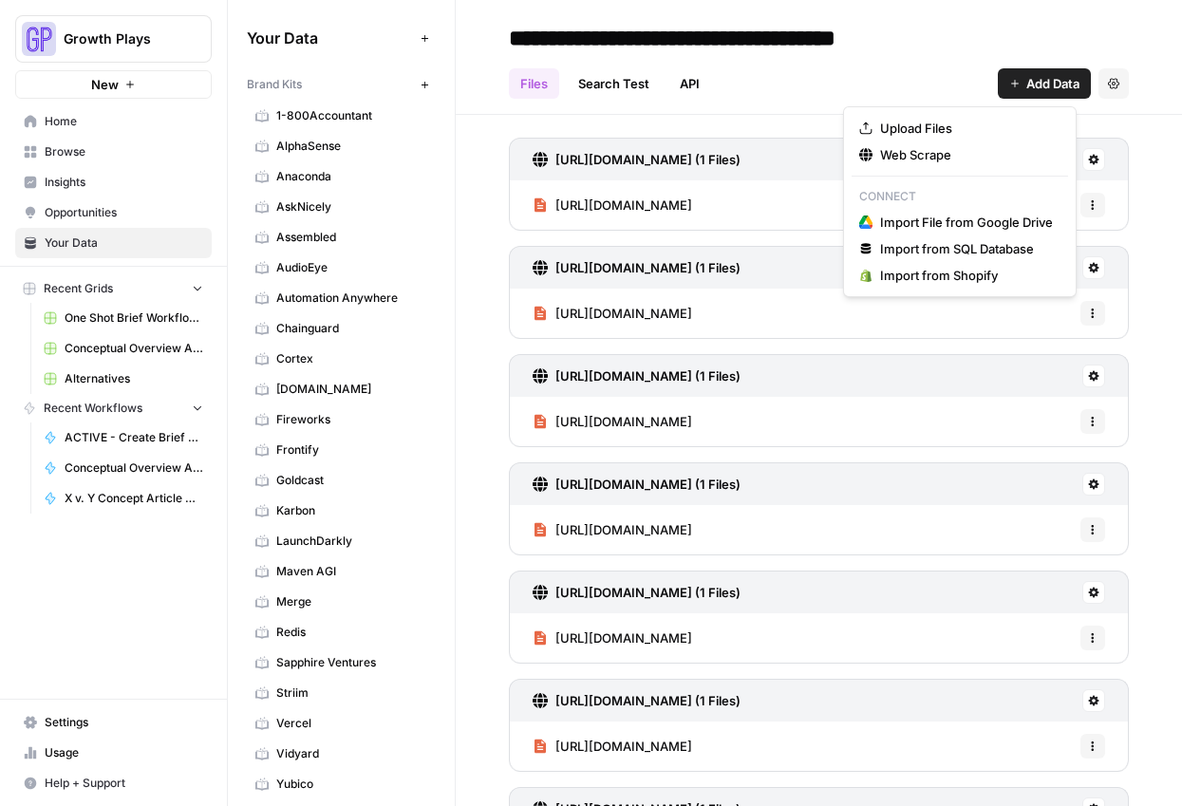
click at [1034, 83] on span "Add Data" at bounding box center [1052, 83] width 53 height 19
click at [974, 158] on span "Web Scrape" at bounding box center [966, 154] width 173 height 19
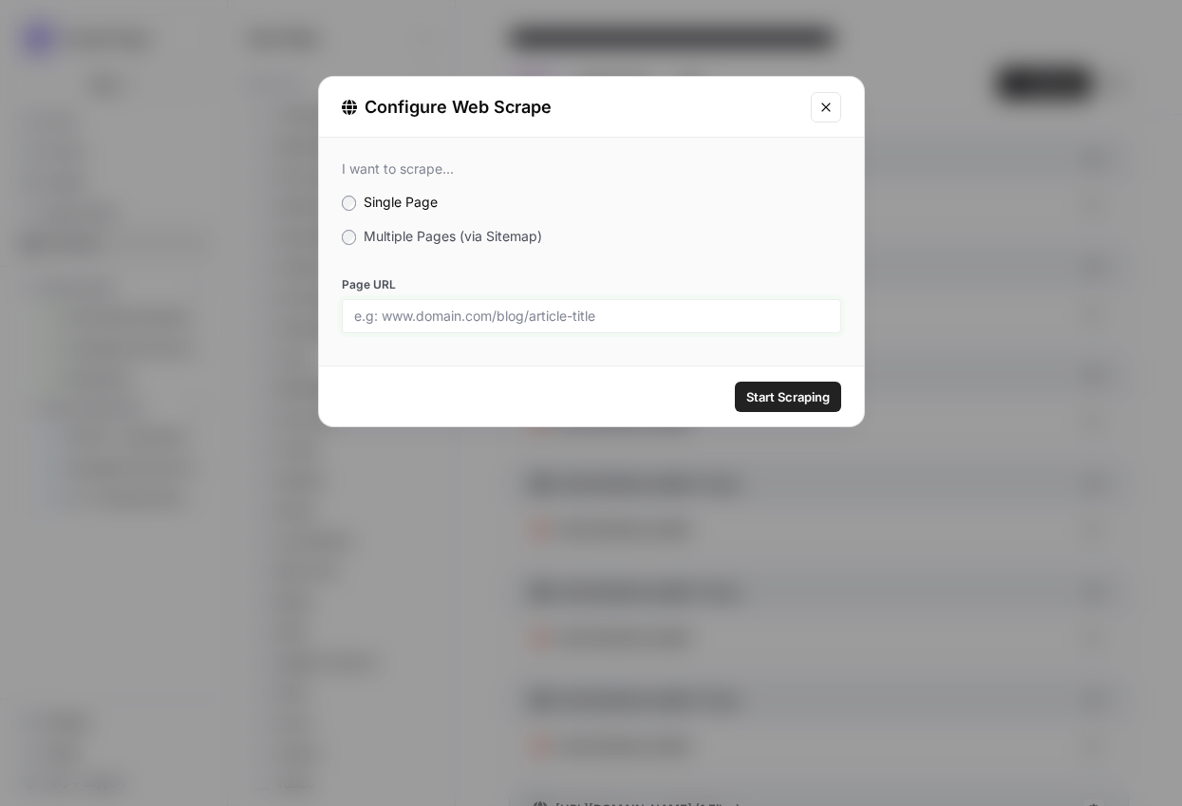
click at [642, 308] on input "Page URL" at bounding box center [591, 316] width 475 height 17
paste input "https://www.alchemer.com/research-solutions/"
type input "https://www.alchemer.com/research-solutions/"
click at [801, 408] on button "Start Scraping" at bounding box center [788, 397] width 106 height 30
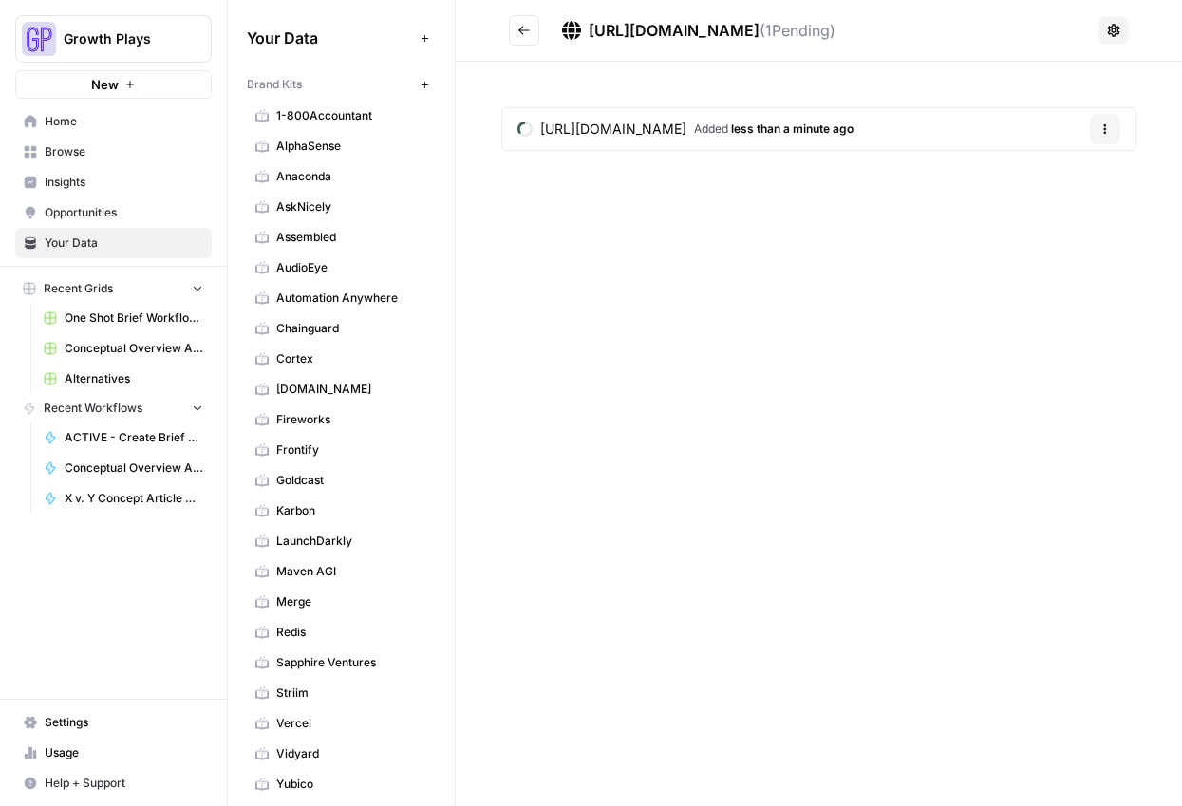
click at [525, 23] on button "Go back" at bounding box center [524, 30] width 30 height 30
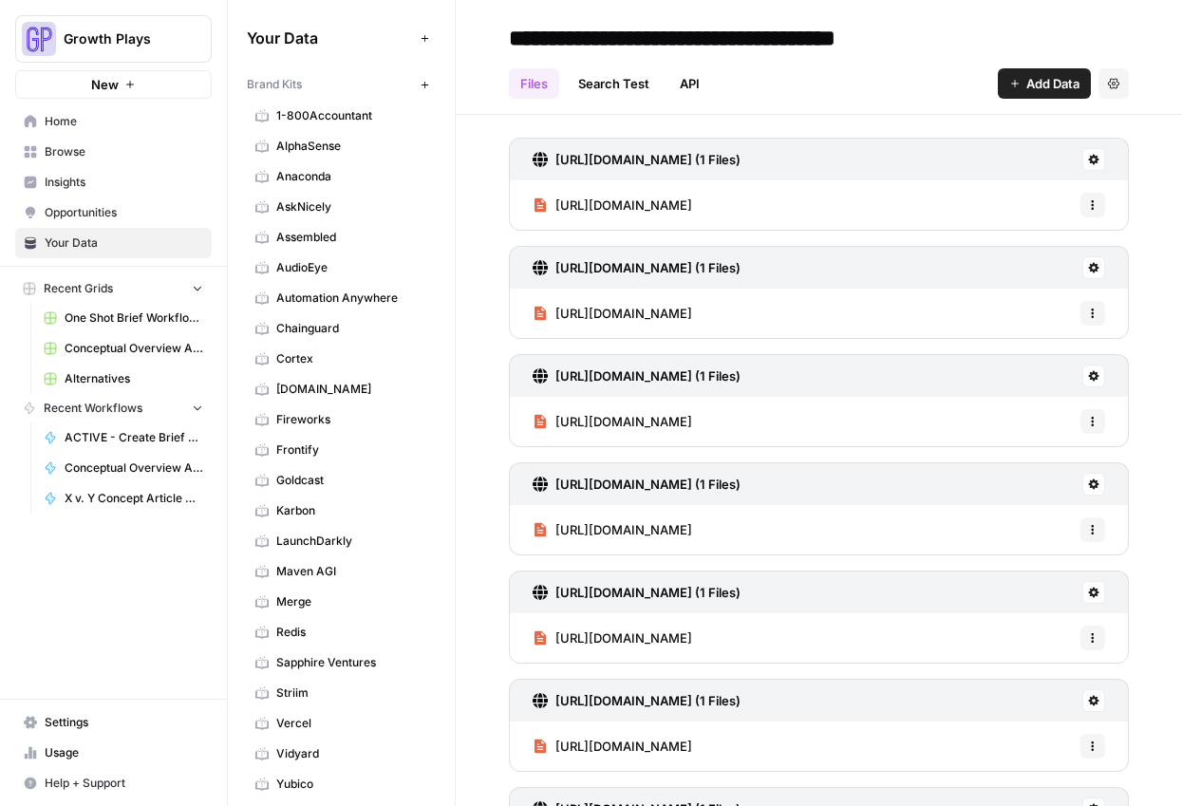
click at [1009, 81] on icon "button" at bounding box center [1014, 83] width 11 height 11
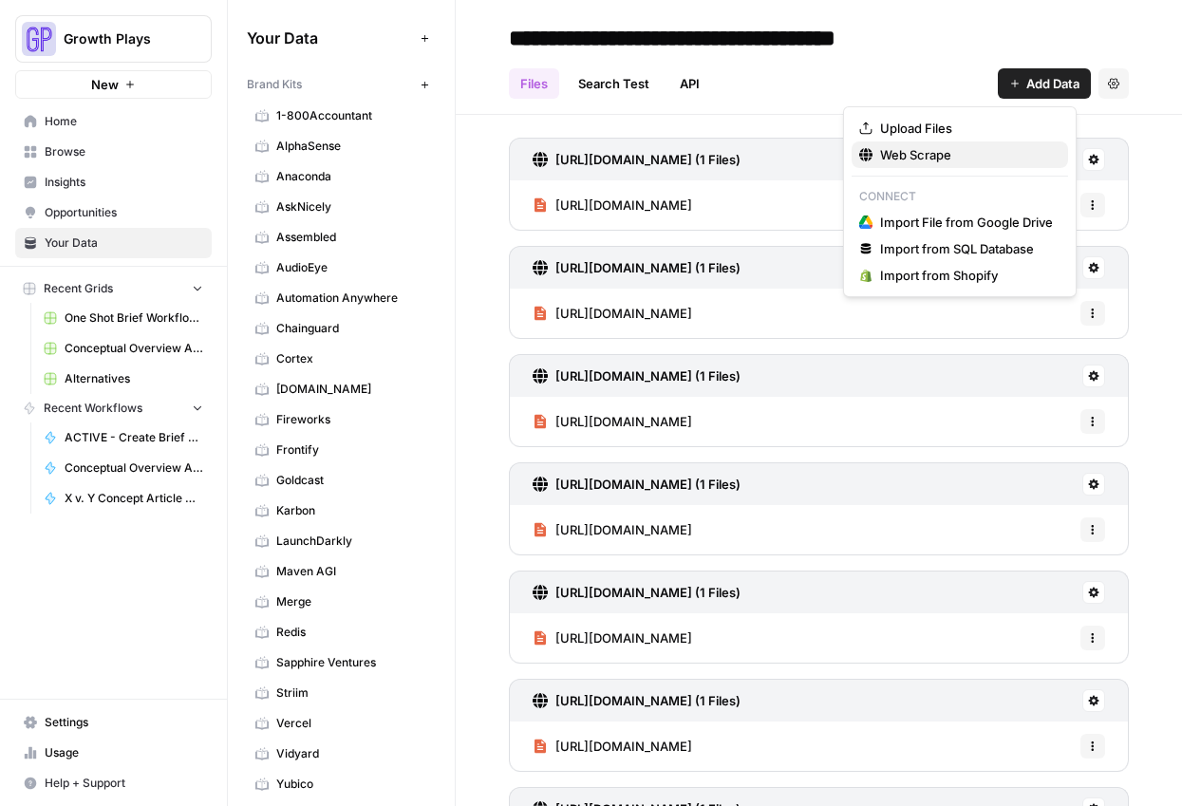
click at [956, 153] on span "Web Scrape" at bounding box center [966, 154] width 173 height 19
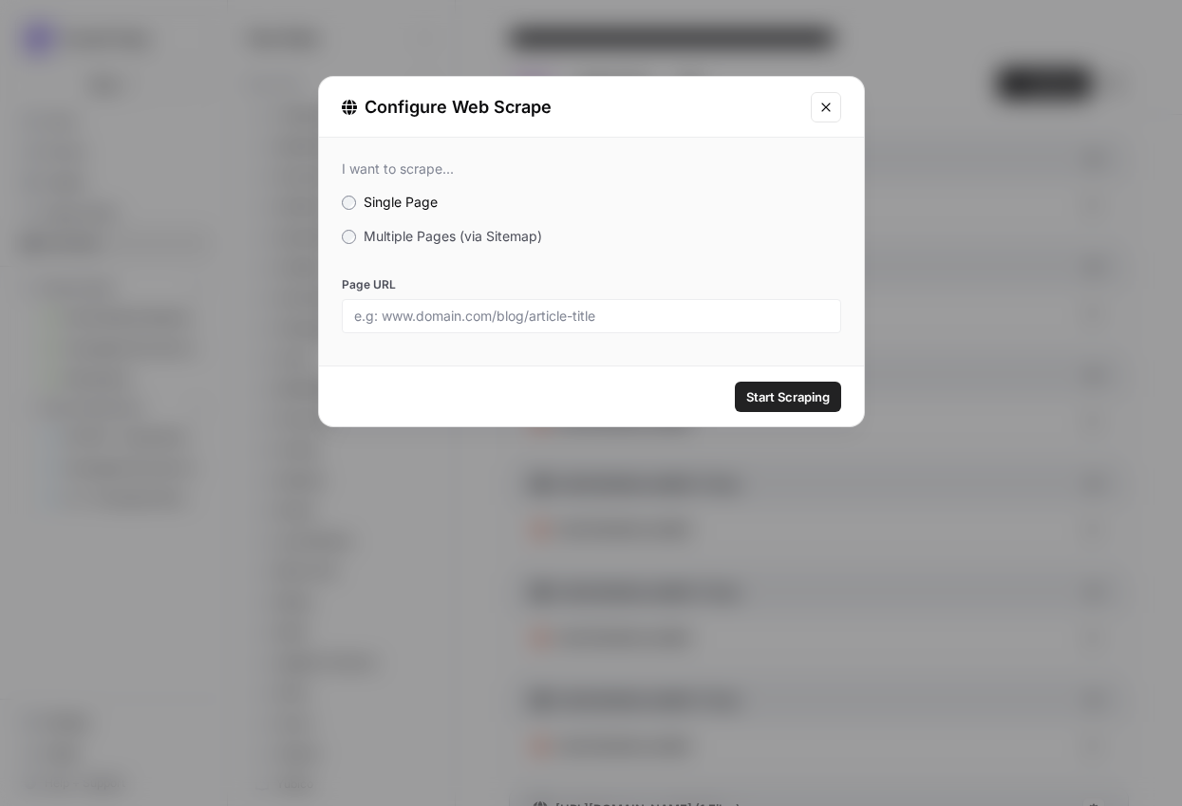
click at [586, 325] on div at bounding box center [591, 316] width 499 height 34
click at [586, 314] on input "Page URL" at bounding box center [591, 316] width 475 height 17
paste input "https://www.alchemer.com/brand-health-tracker/"
type input "https://www.alchemer.com/brand-health-tracker/"
click at [778, 400] on span "Start Scraping" at bounding box center [788, 396] width 84 height 19
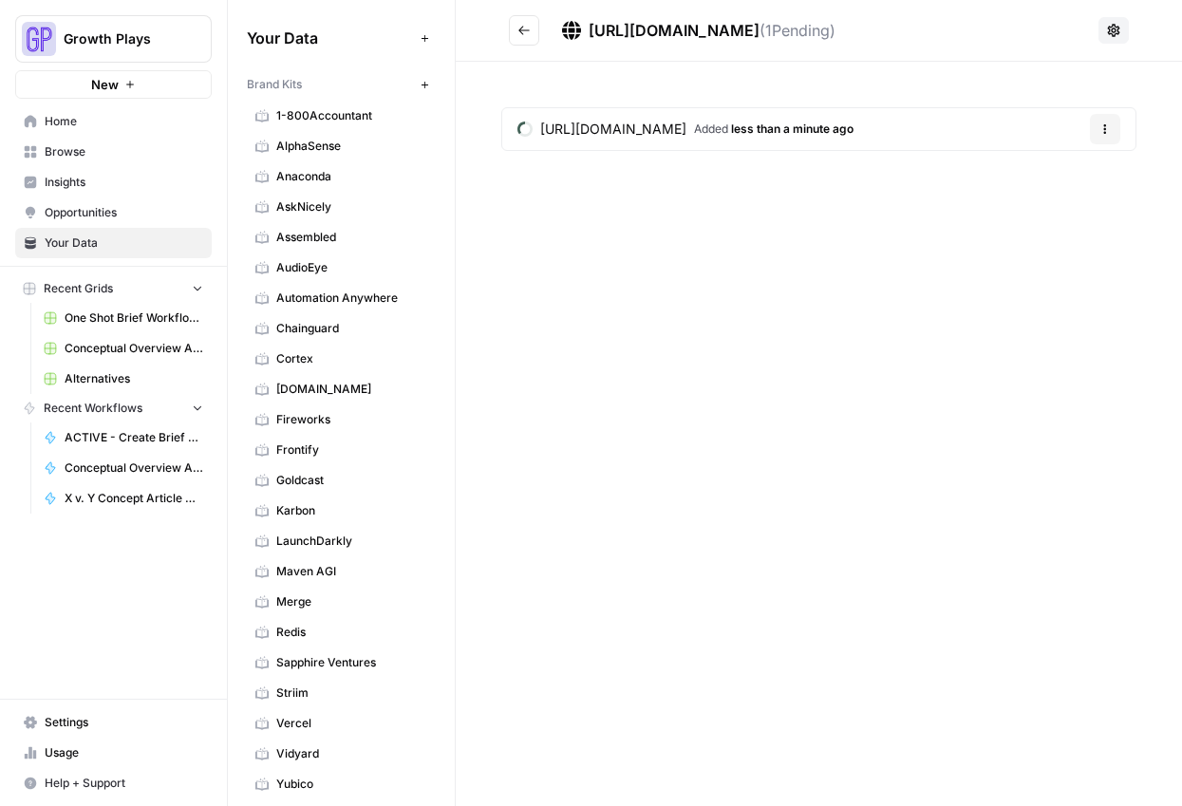
click at [526, 37] on button "Go back" at bounding box center [524, 30] width 30 height 30
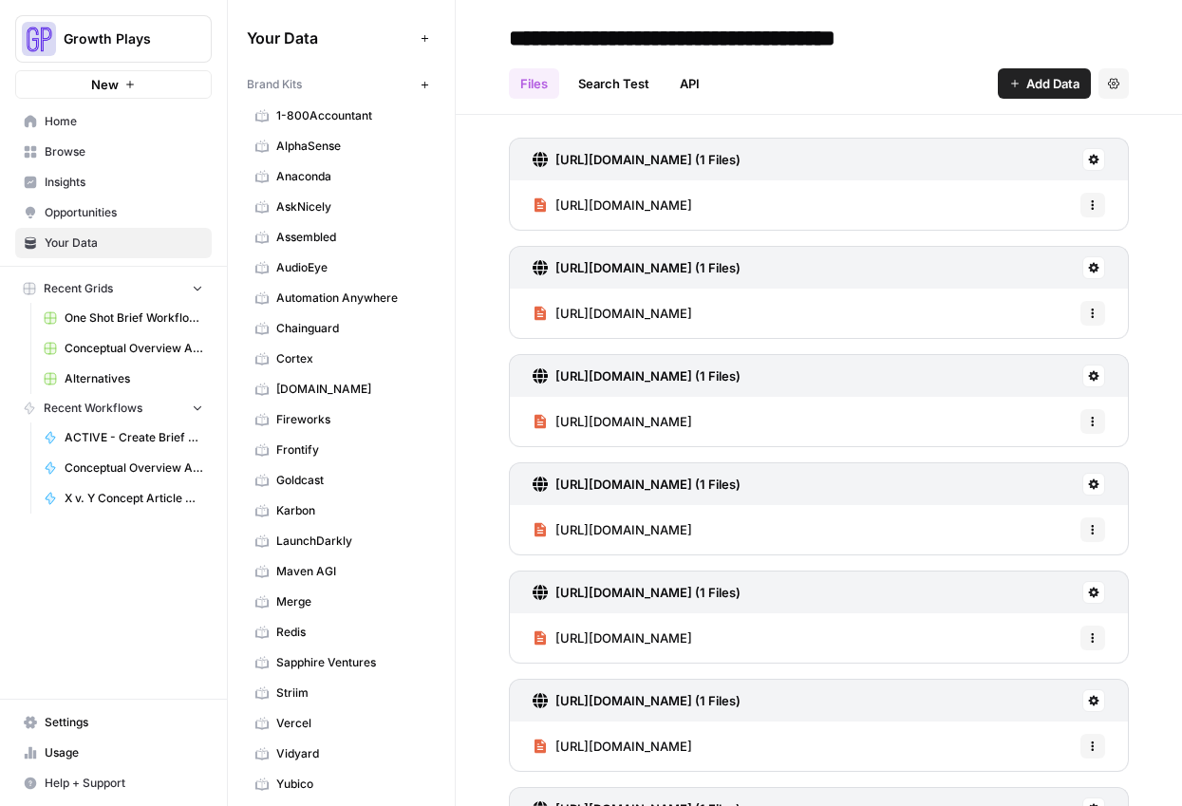
click at [1031, 86] on span "Add Data" at bounding box center [1052, 83] width 53 height 19
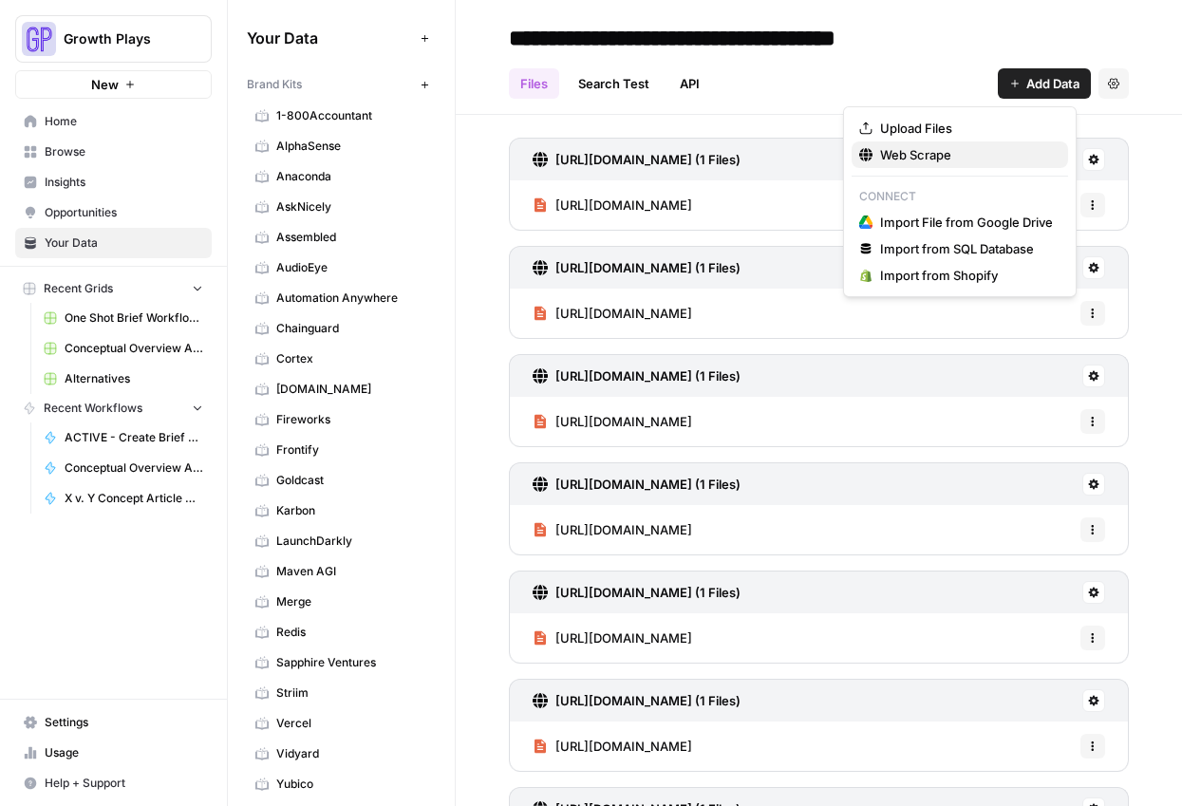
click at [878, 141] on button "Web Scrape" at bounding box center [960, 154] width 216 height 27
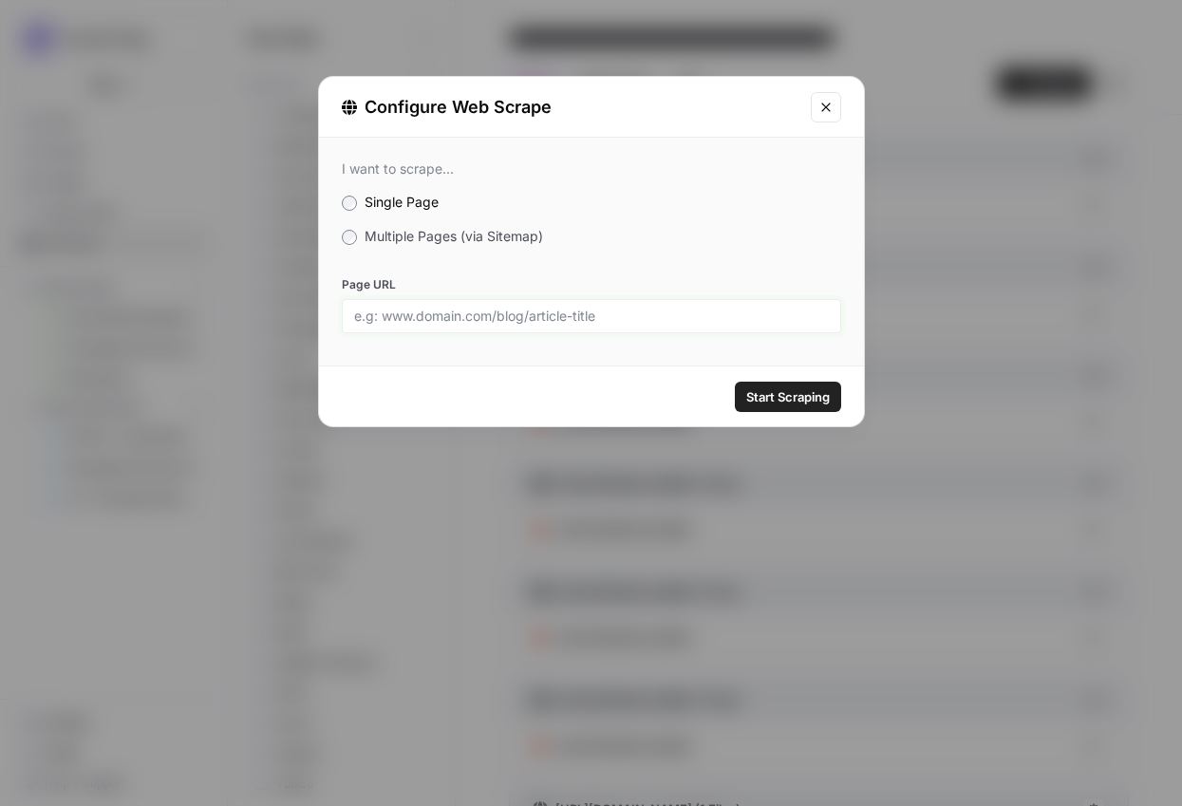
click at [624, 311] on input "Page URL" at bounding box center [591, 316] width 475 height 17
paste input "https://www.alchemer.com/professional-services/"
type input "https://www.alchemer.com/professional-services/"
click at [804, 421] on div "Start Scraping" at bounding box center [591, 396] width 545 height 60
click at [793, 392] on span "Start Scraping" at bounding box center [788, 396] width 84 height 19
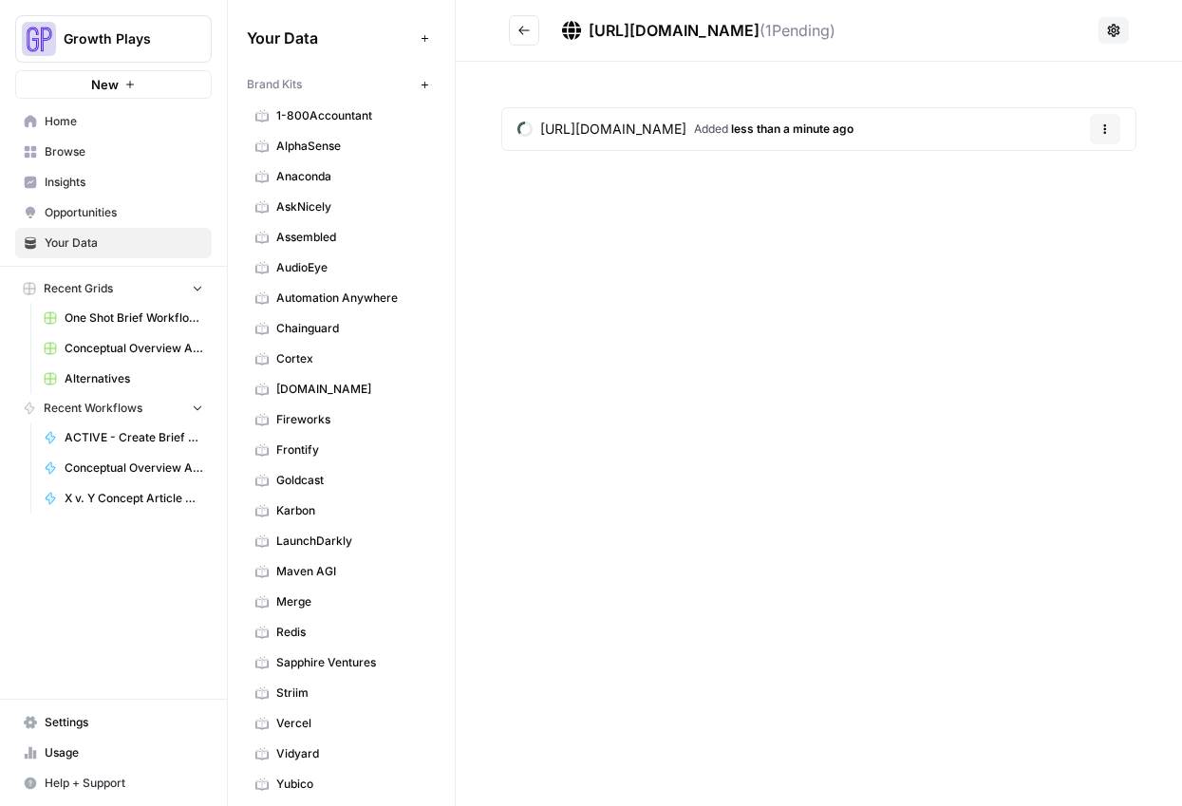
click at [532, 33] on button "Go back" at bounding box center [524, 30] width 30 height 30
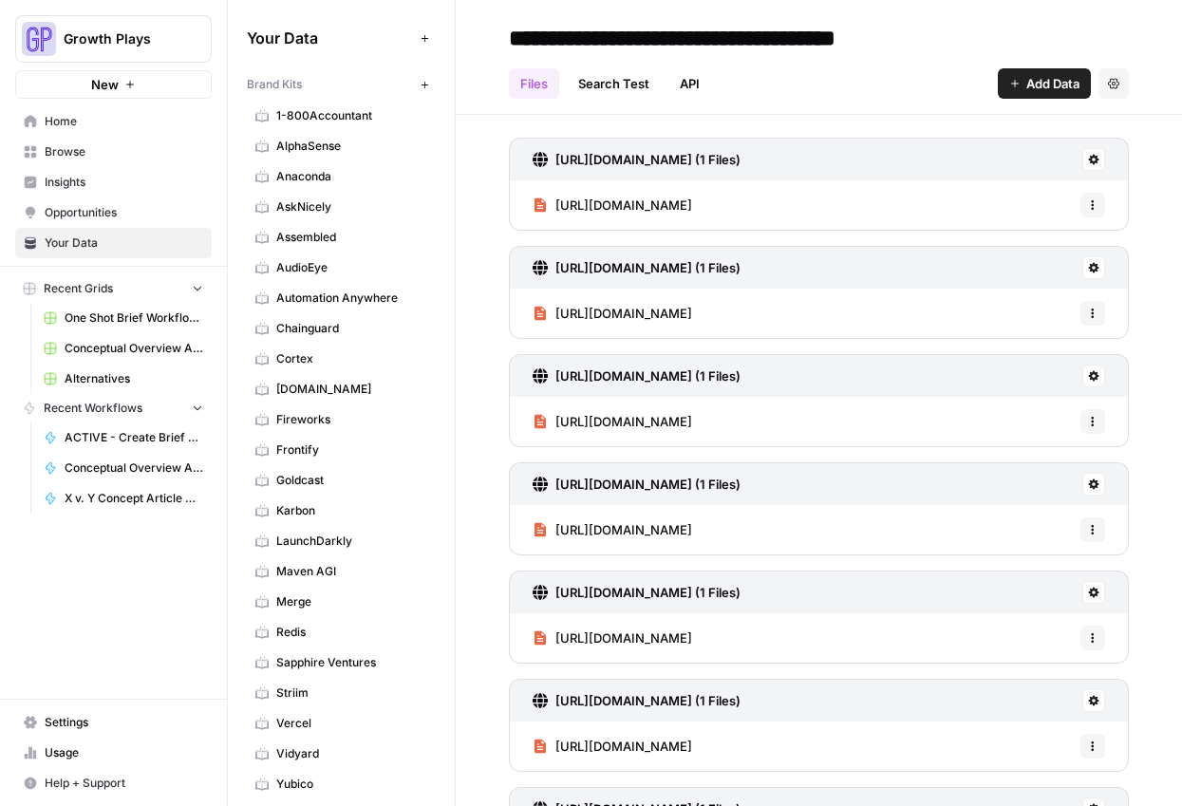
click at [1006, 83] on button "Add Data" at bounding box center [1044, 83] width 93 height 30
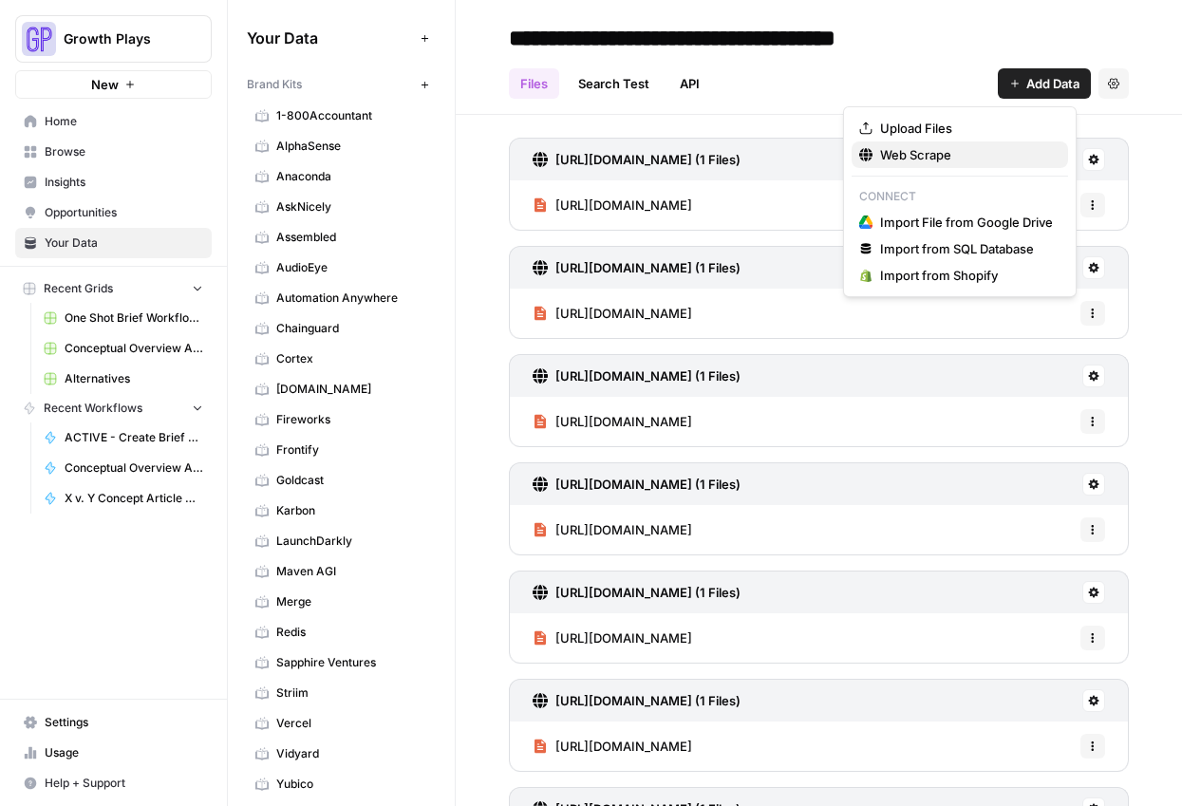
click at [887, 160] on span "Web Scrape" at bounding box center [966, 154] width 173 height 19
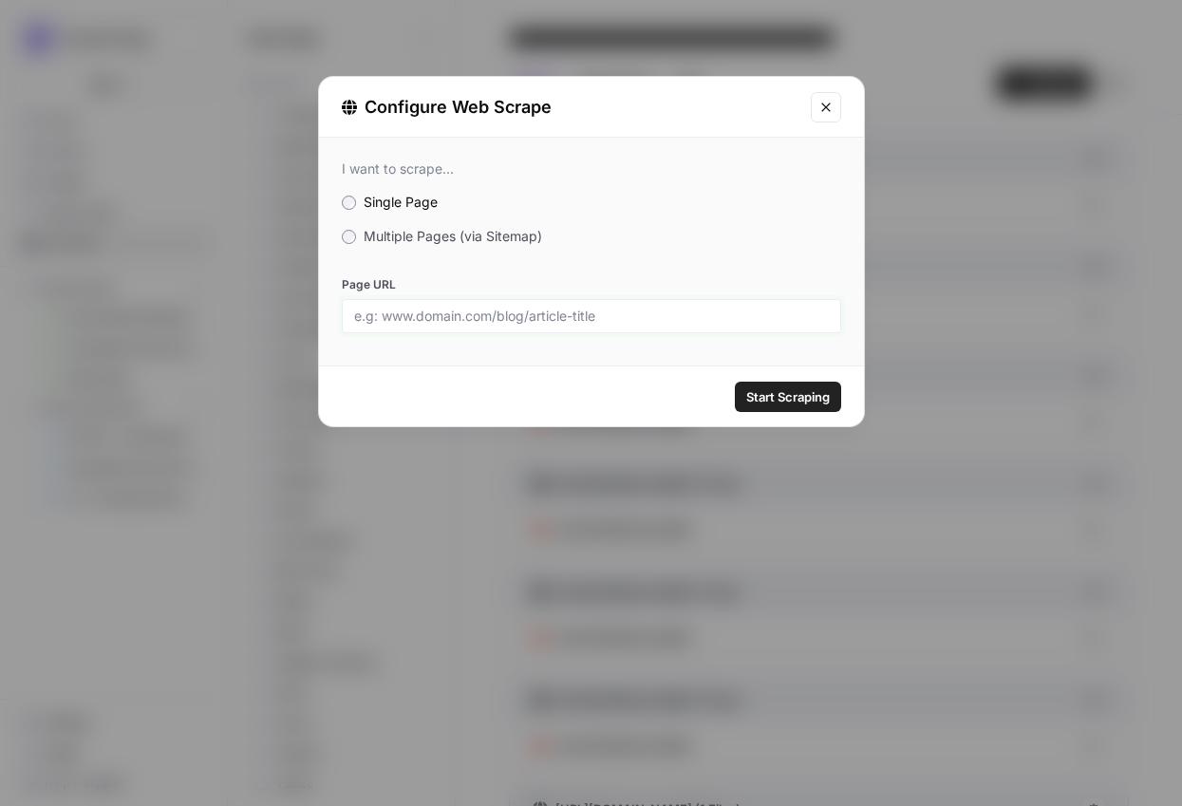
click at [607, 315] on input "Page URL" at bounding box center [591, 316] width 475 height 17
paste input "https://www.alchemer.com/training/"
type input "https://www.alchemer.com/training/"
click at [809, 412] on div "Start Scraping" at bounding box center [591, 396] width 545 height 60
click at [799, 389] on span "Start Scraping" at bounding box center [788, 396] width 84 height 19
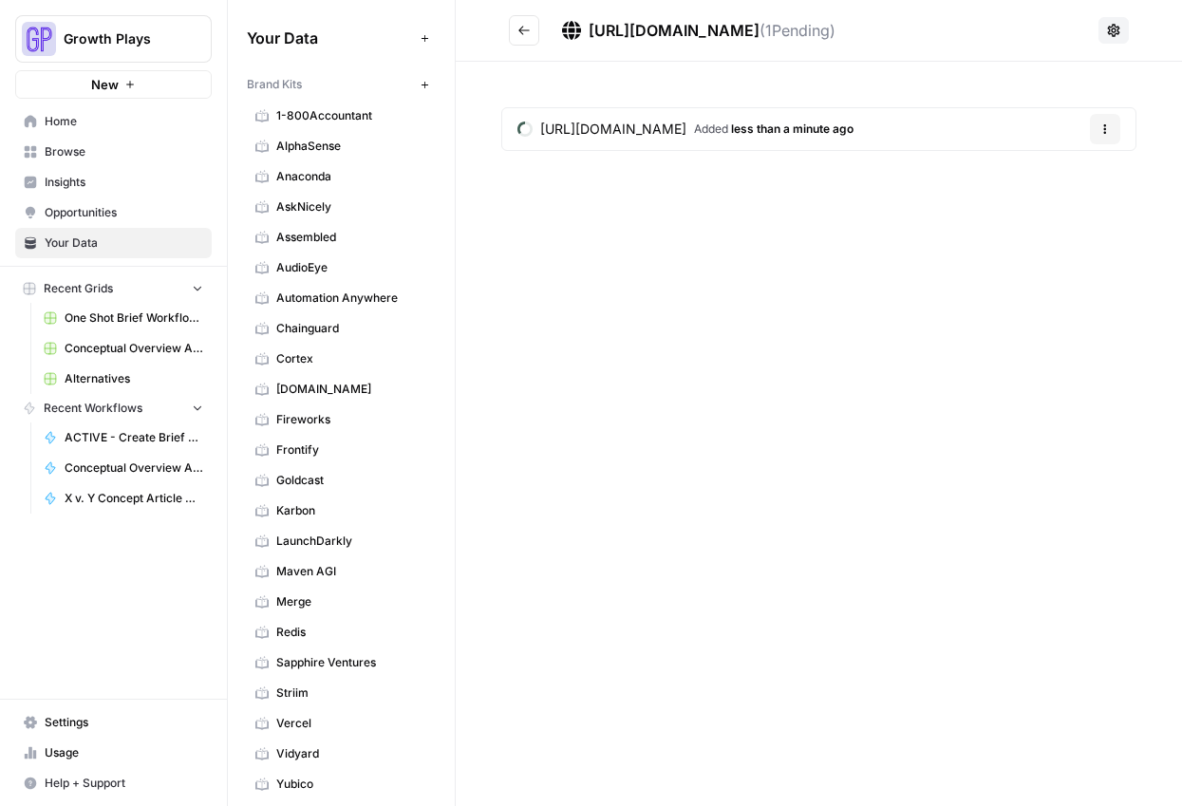
drag, startPoint x: 516, startPoint y: 27, endPoint x: 55, endPoint y: 165, distance: 480.8
click at [516, 27] on button "Go back" at bounding box center [524, 30] width 30 height 30
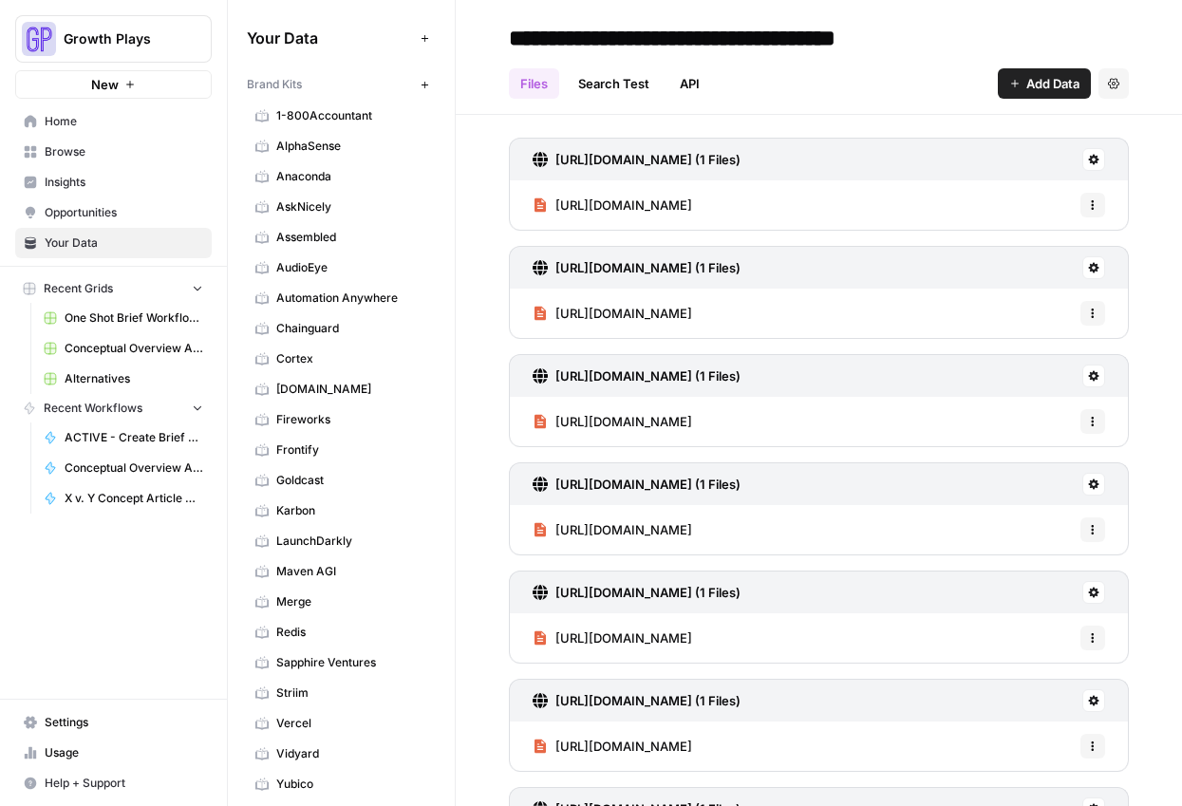
click at [1007, 88] on button "Add Data" at bounding box center [1044, 83] width 93 height 30
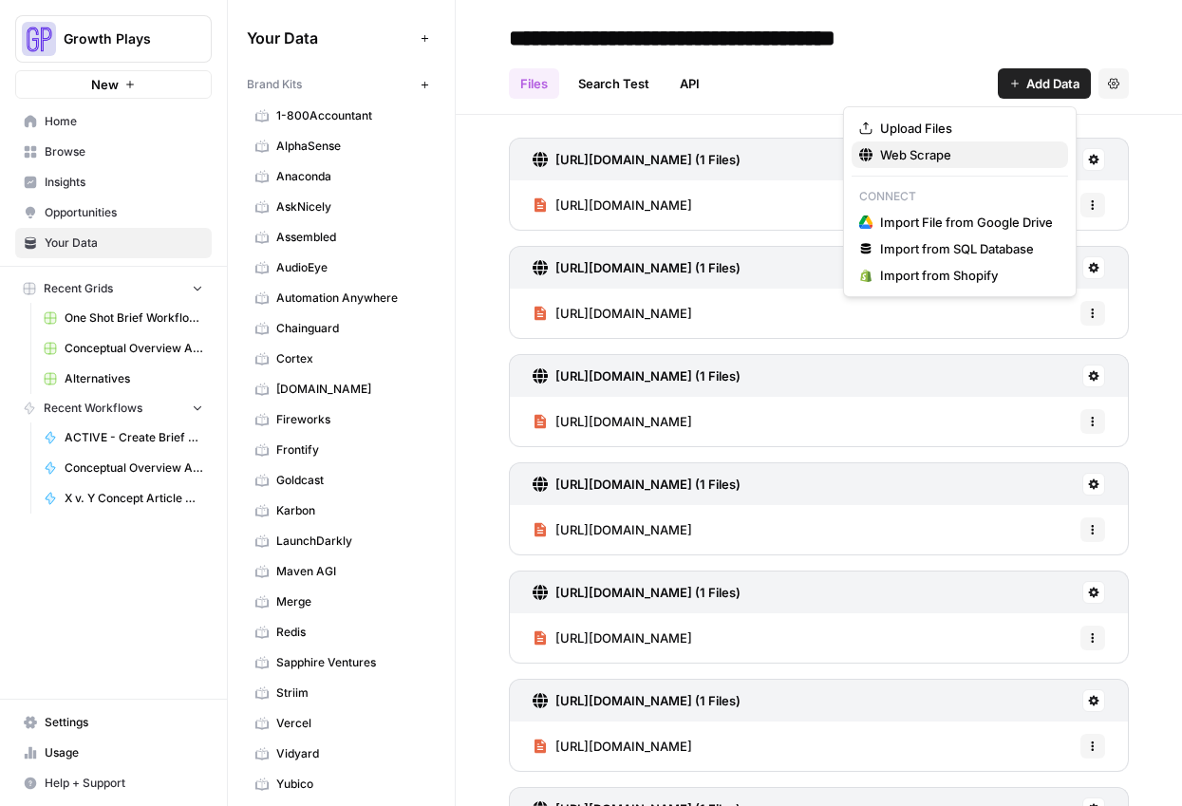
click at [894, 159] on span "Web Scrape" at bounding box center [966, 154] width 173 height 19
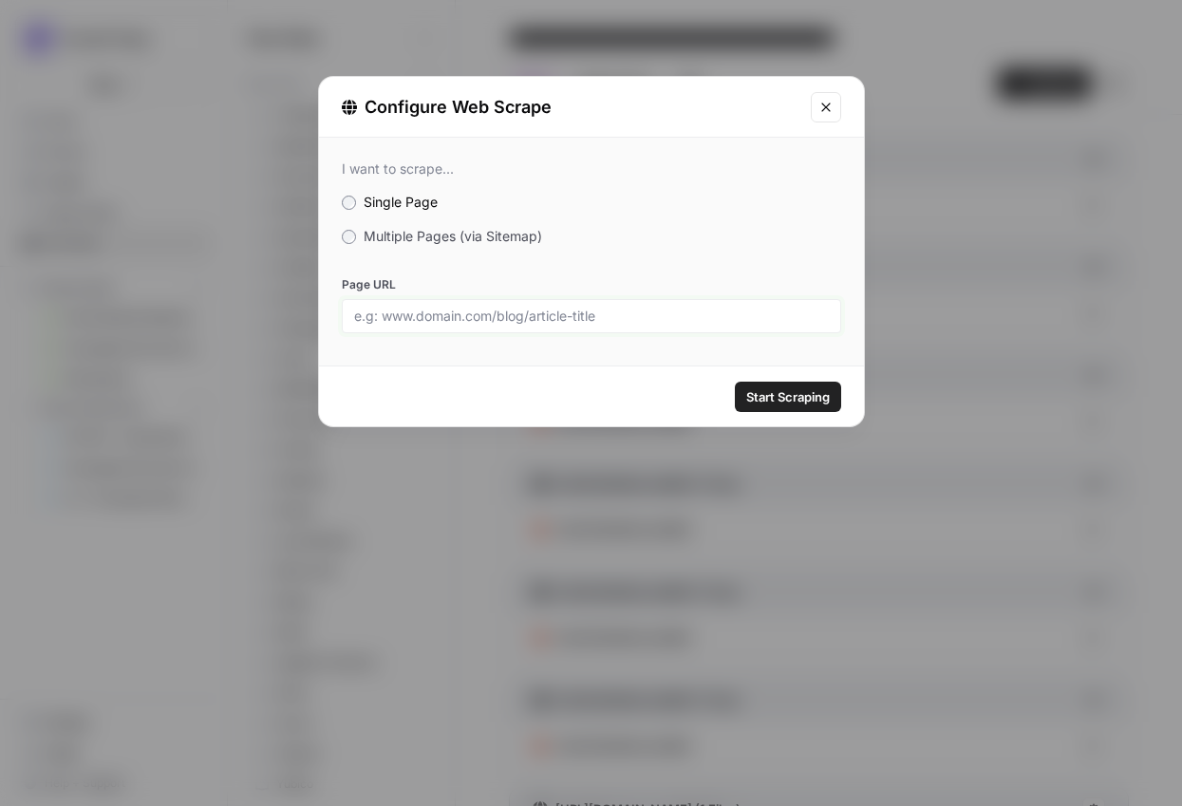
click at [512, 320] on input "Page URL" at bounding box center [591, 316] width 475 height 17
paste input "https://www.alchemer.com/government/"
type input "https://www.alchemer.com/government/"
click at [790, 403] on span "Start Scraping" at bounding box center [788, 396] width 84 height 19
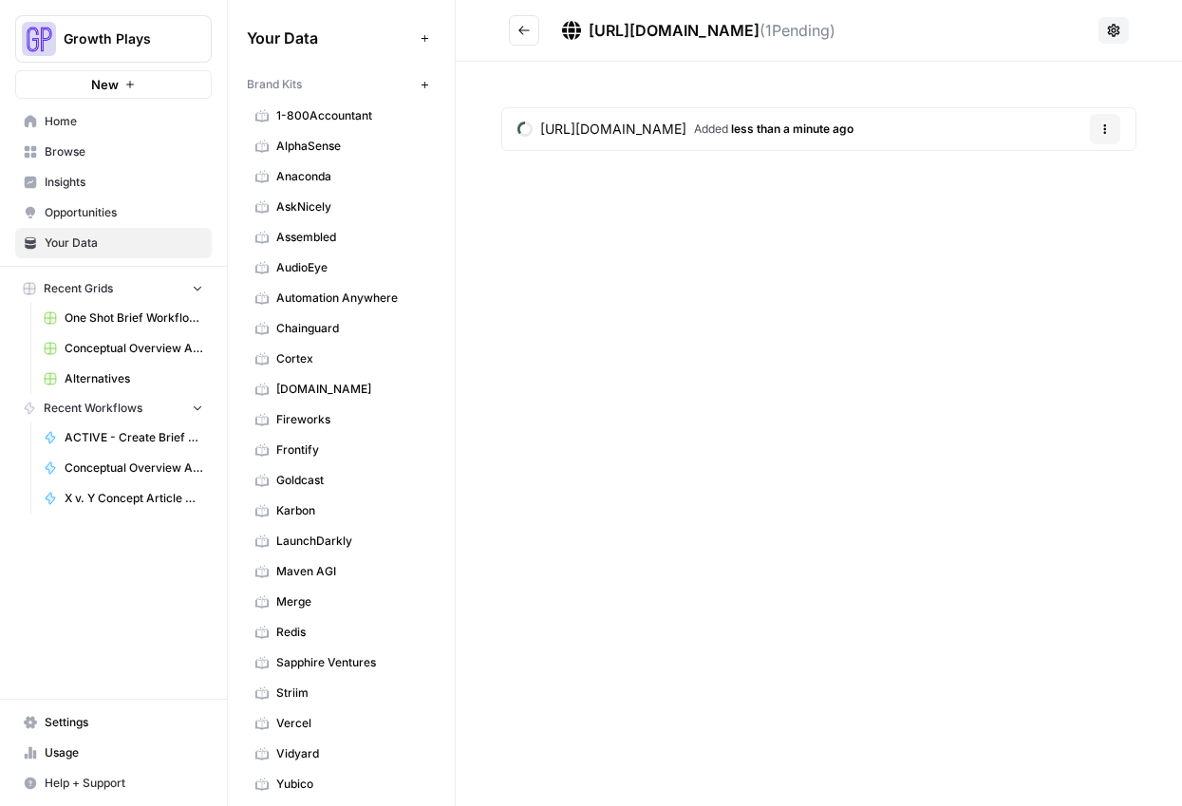
click at [527, 32] on icon "Go back" at bounding box center [523, 30] width 13 height 13
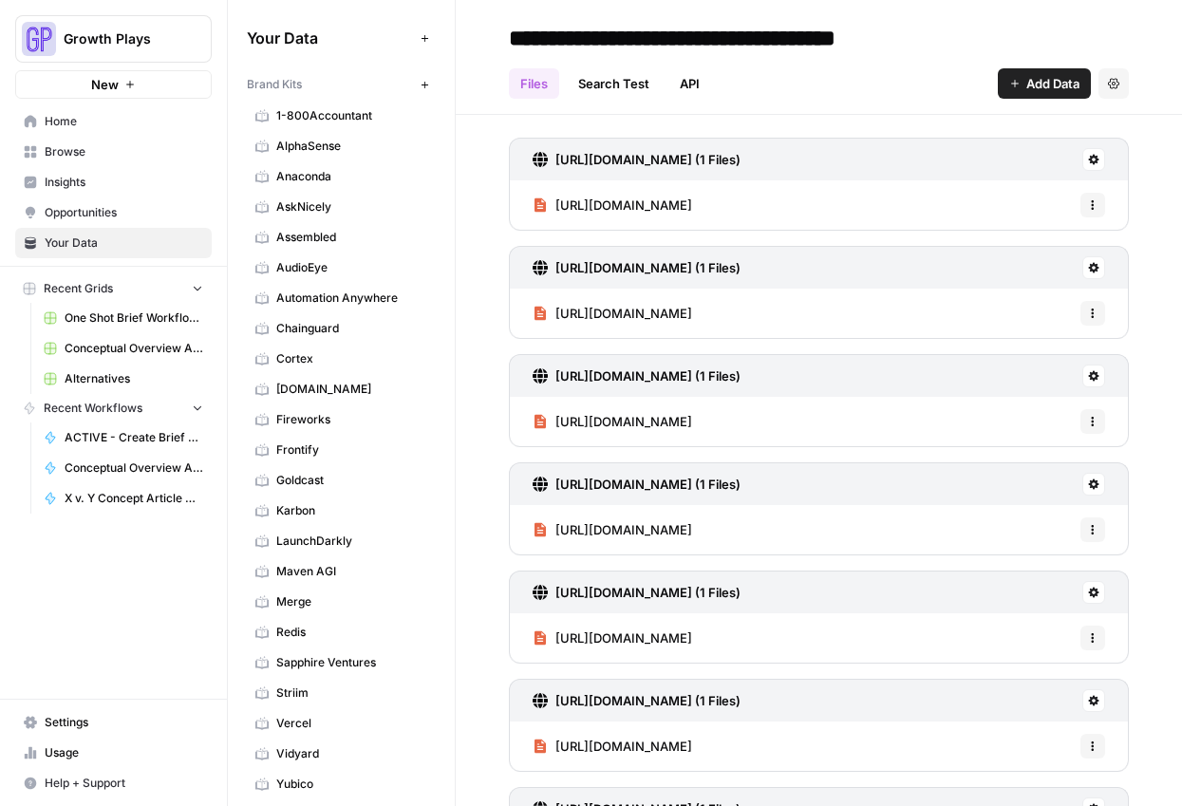
click at [1026, 84] on span "Add Data" at bounding box center [1052, 83] width 53 height 19
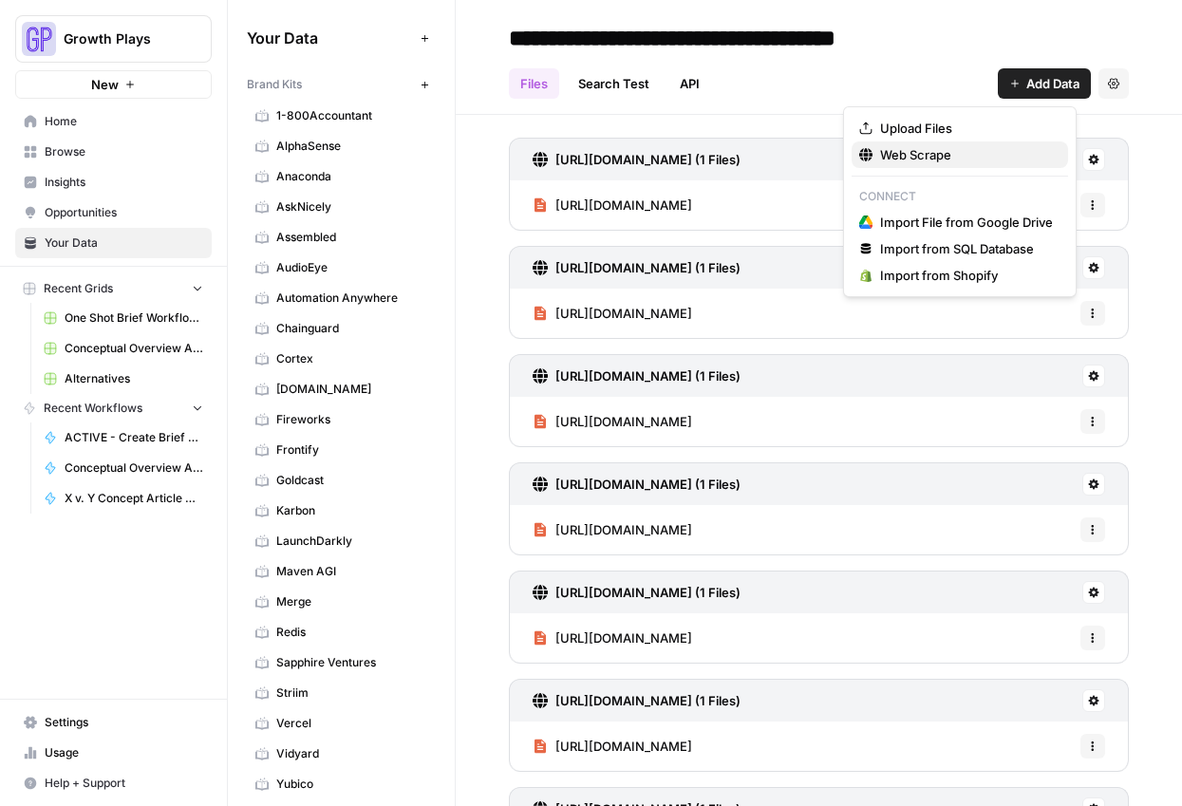
click at [996, 155] on span "Web Scrape" at bounding box center [966, 154] width 173 height 19
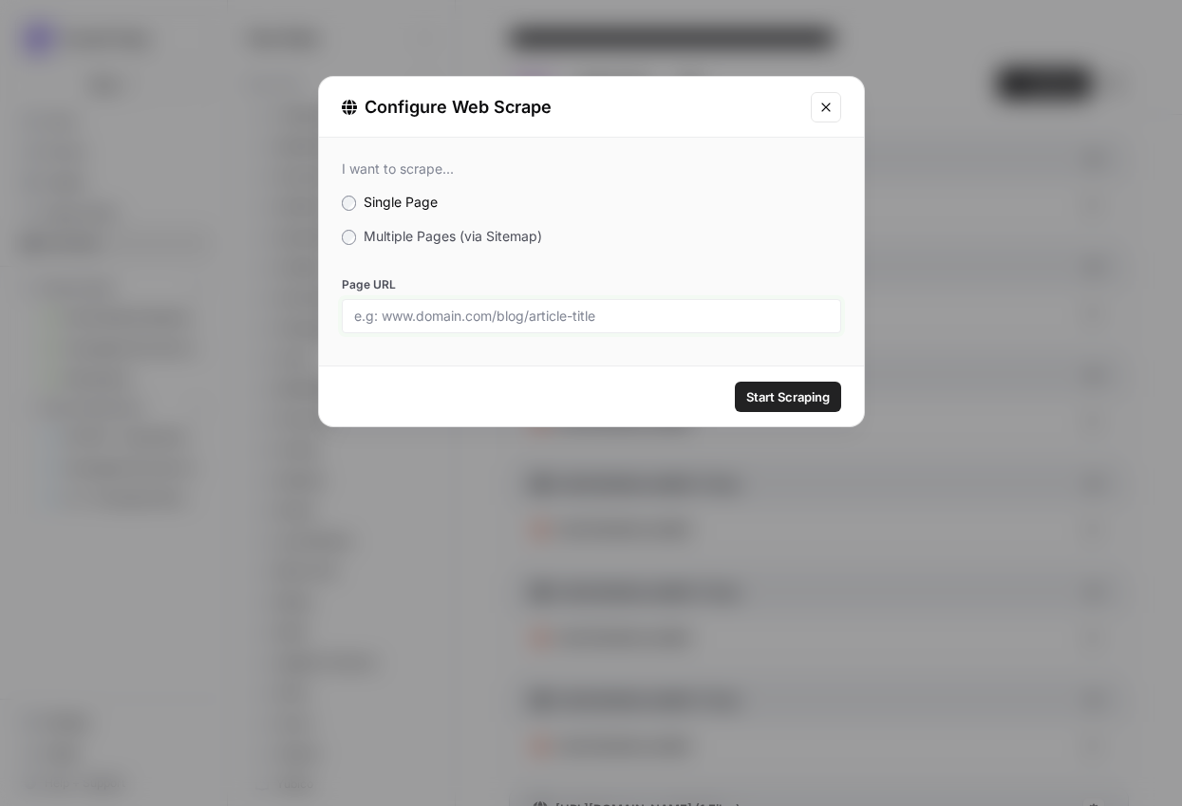
click at [583, 311] on input "Page URL" at bounding box center [591, 316] width 475 height 17
paste input "https://www.alchemer.com/education/"
type input "https://www.alchemer.com/education/"
click at [826, 413] on div "Start Scraping" at bounding box center [591, 396] width 545 height 60
click at [819, 402] on span "Start Scraping" at bounding box center [788, 396] width 84 height 19
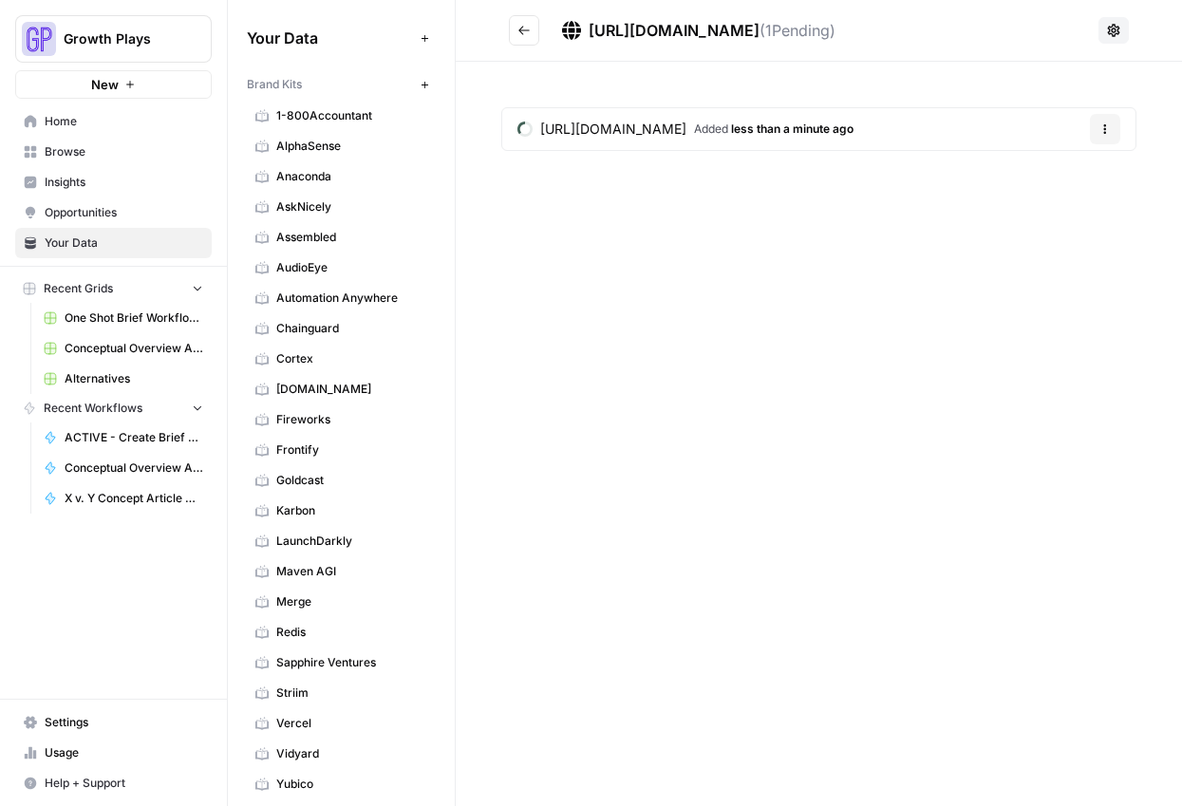
click at [514, 33] on button "Go back" at bounding box center [524, 30] width 30 height 30
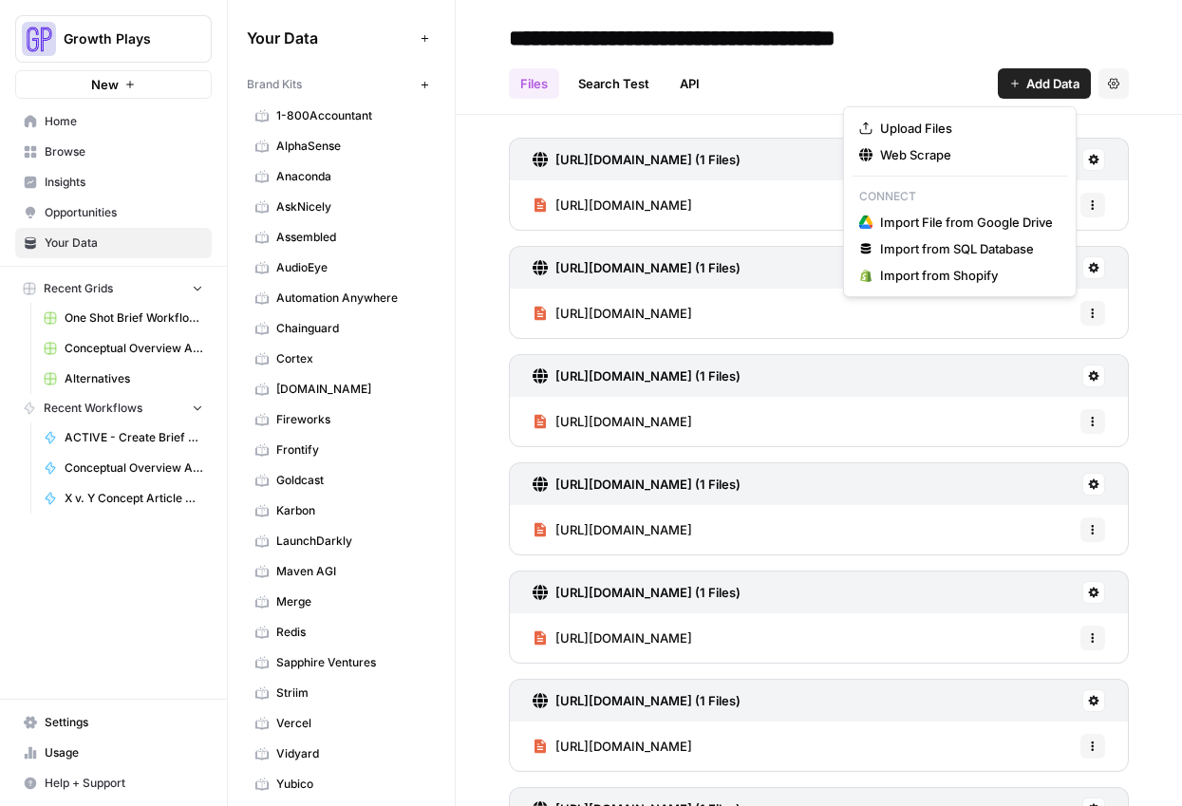
click at [1028, 84] on span "Add Data" at bounding box center [1052, 83] width 53 height 19
click at [939, 149] on span "Web Scrape" at bounding box center [966, 154] width 173 height 19
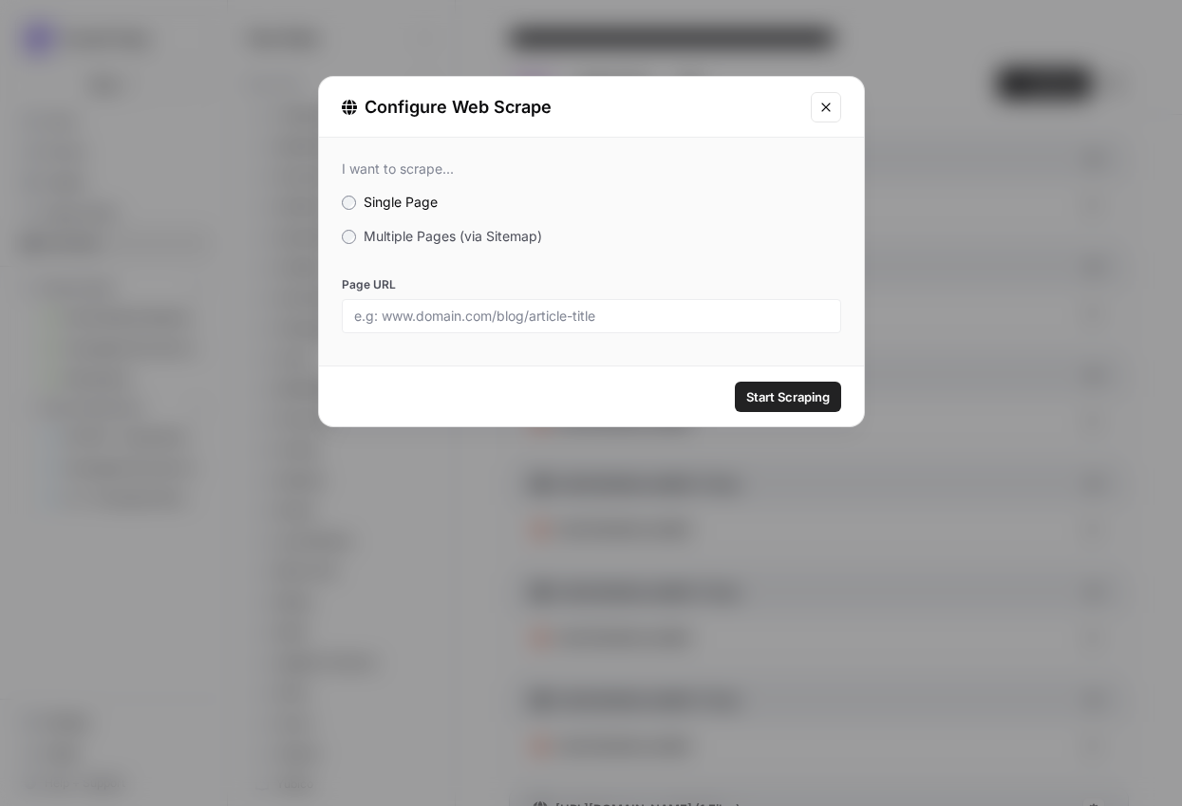
click at [628, 304] on div at bounding box center [591, 316] width 499 height 34
click at [637, 318] on input "Page URL" at bounding box center [591, 316] width 475 height 17
paste input "https://www.alchemer.com/non-profit/"
type input "https://www.alchemer.com/non-profit/"
click at [787, 399] on span "Start Scraping" at bounding box center [788, 396] width 84 height 19
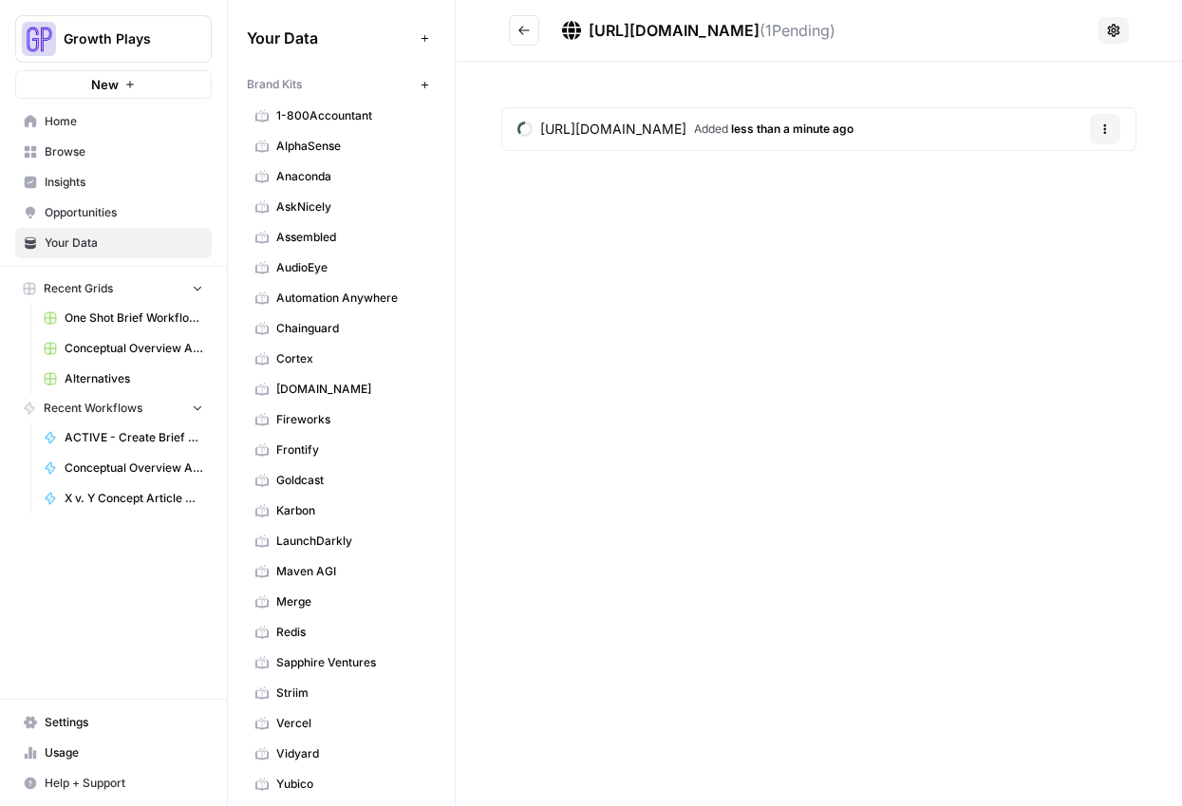
click at [533, 23] on button "Go back" at bounding box center [524, 30] width 30 height 30
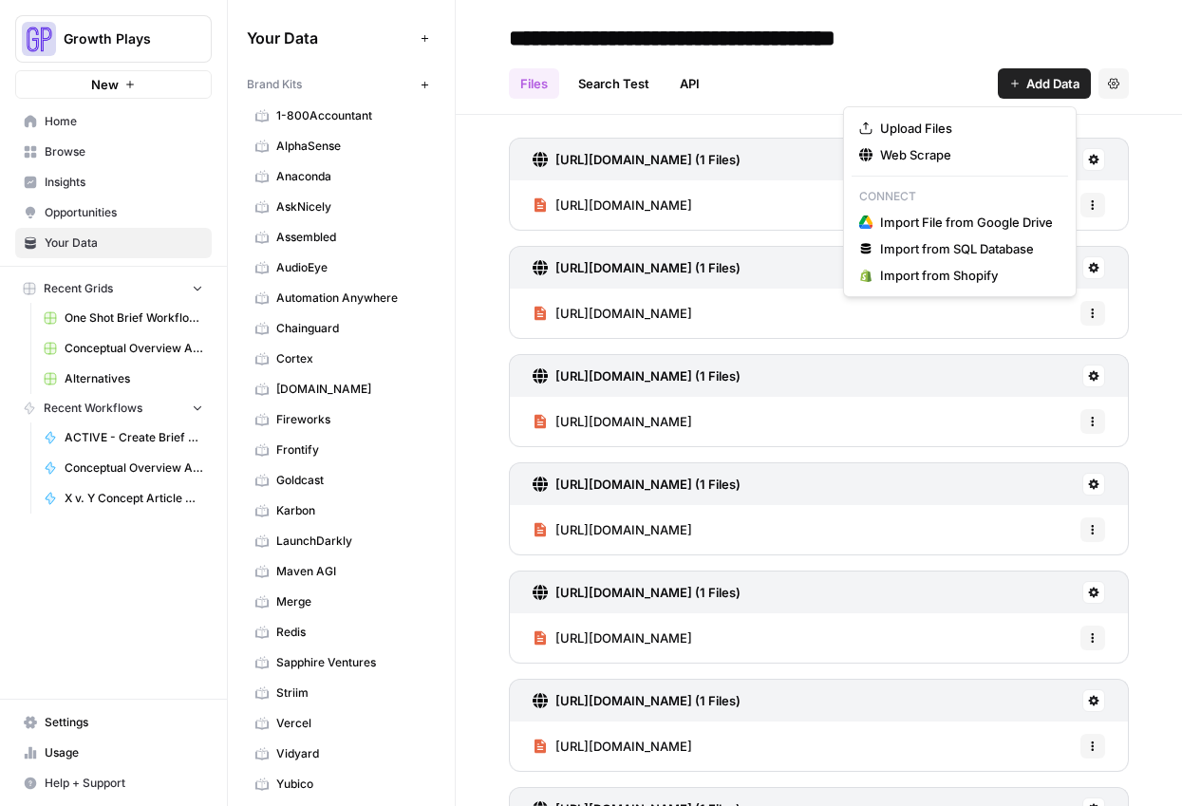
click at [1052, 74] on span "Add Data" at bounding box center [1052, 83] width 53 height 19
click at [903, 155] on span "Web Scrape" at bounding box center [966, 154] width 173 height 19
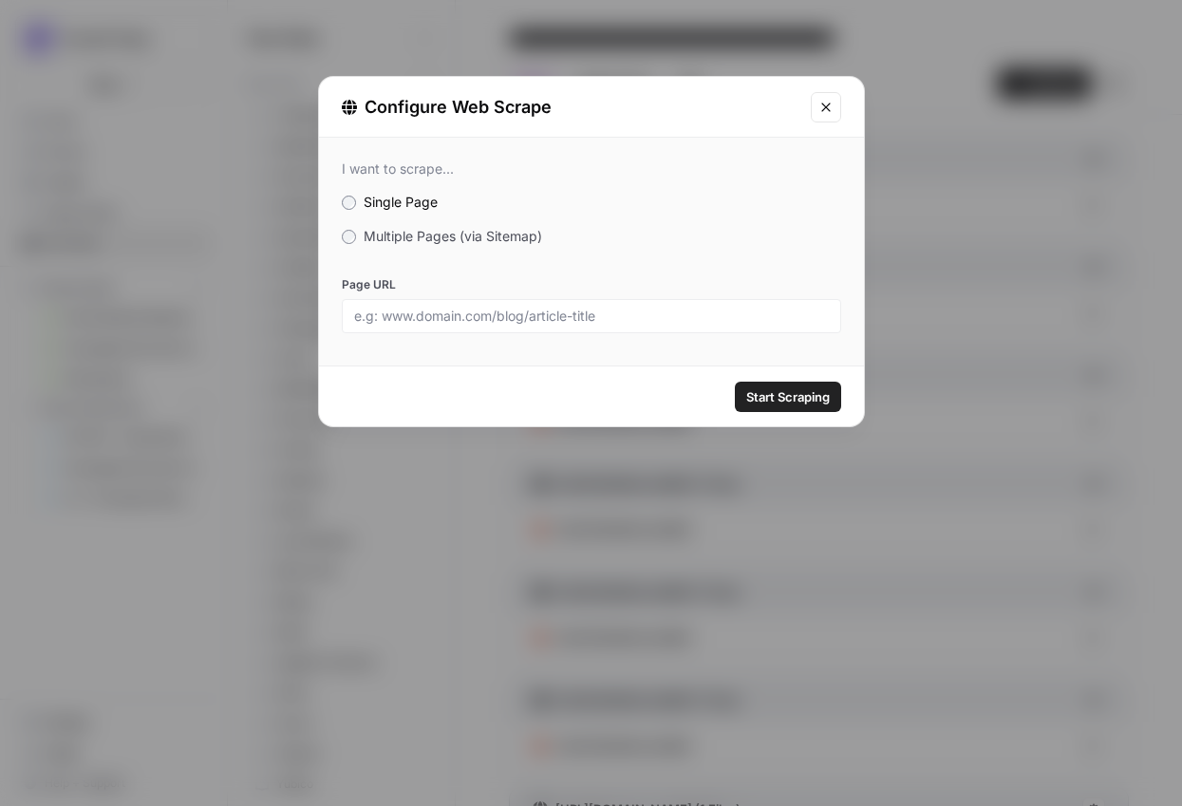
click at [545, 304] on div at bounding box center [591, 316] width 499 height 34
click at [545, 321] on input "Page URL" at bounding box center [591, 316] width 475 height 17
paste input "https://www.alchemer.com/financial-services/"
type input "https://www.alchemer.com/financial-services/"
click at [789, 410] on button "Start Scraping" at bounding box center [788, 397] width 106 height 30
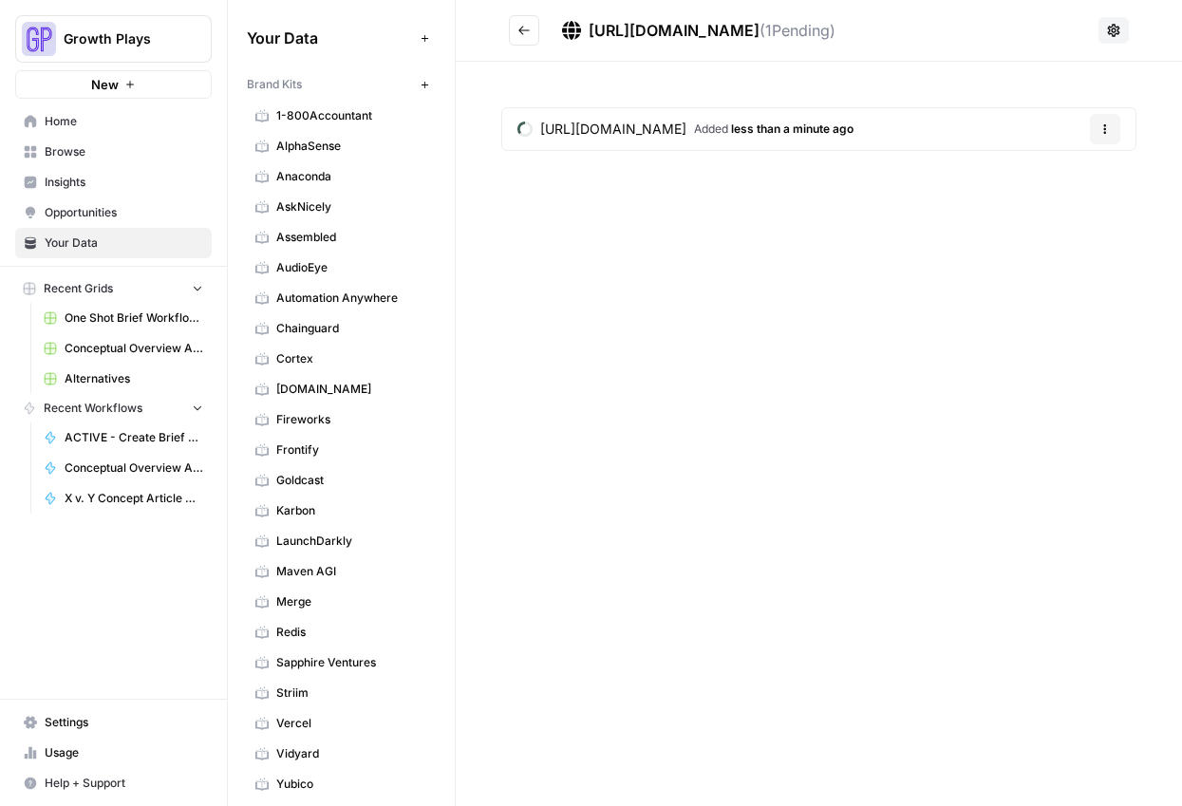
click at [522, 38] on button "Go back" at bounding box center [524, 30] width 30 height 30
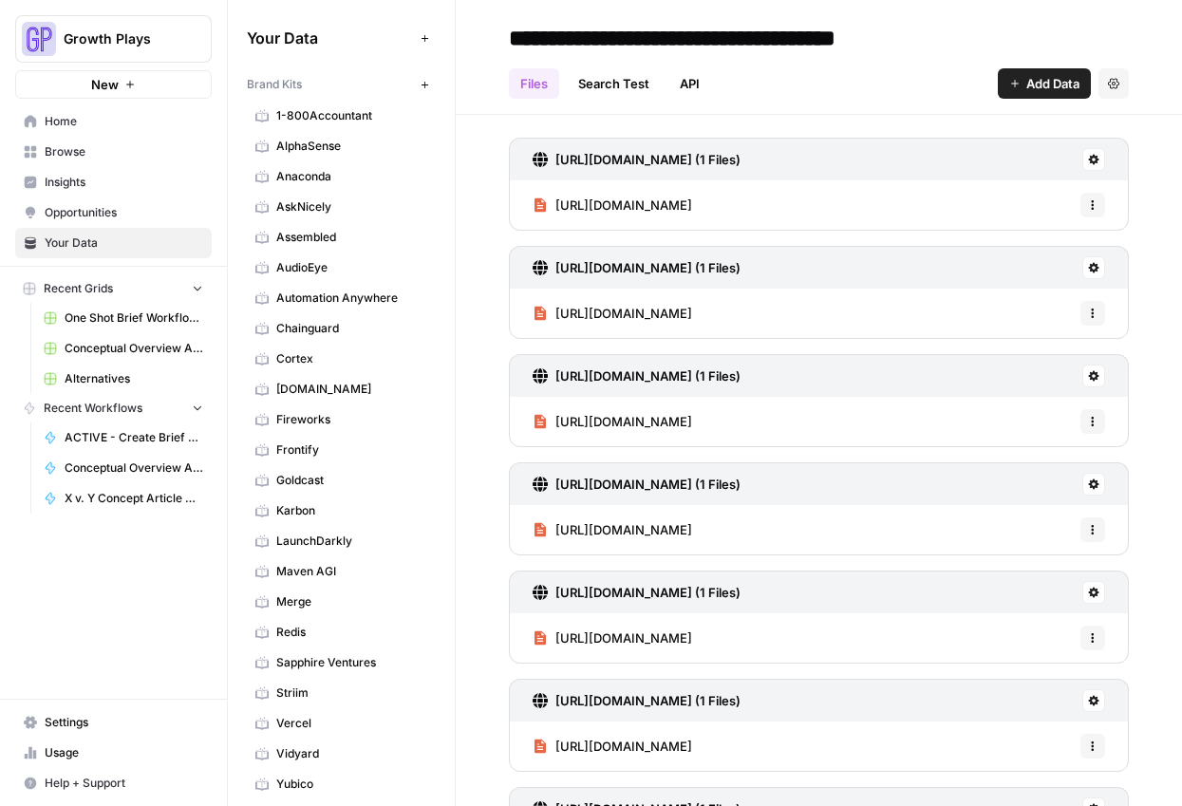
click at [1038, 85] on span "Add Data" at bounding box center [1052, 83] width 53 height 19
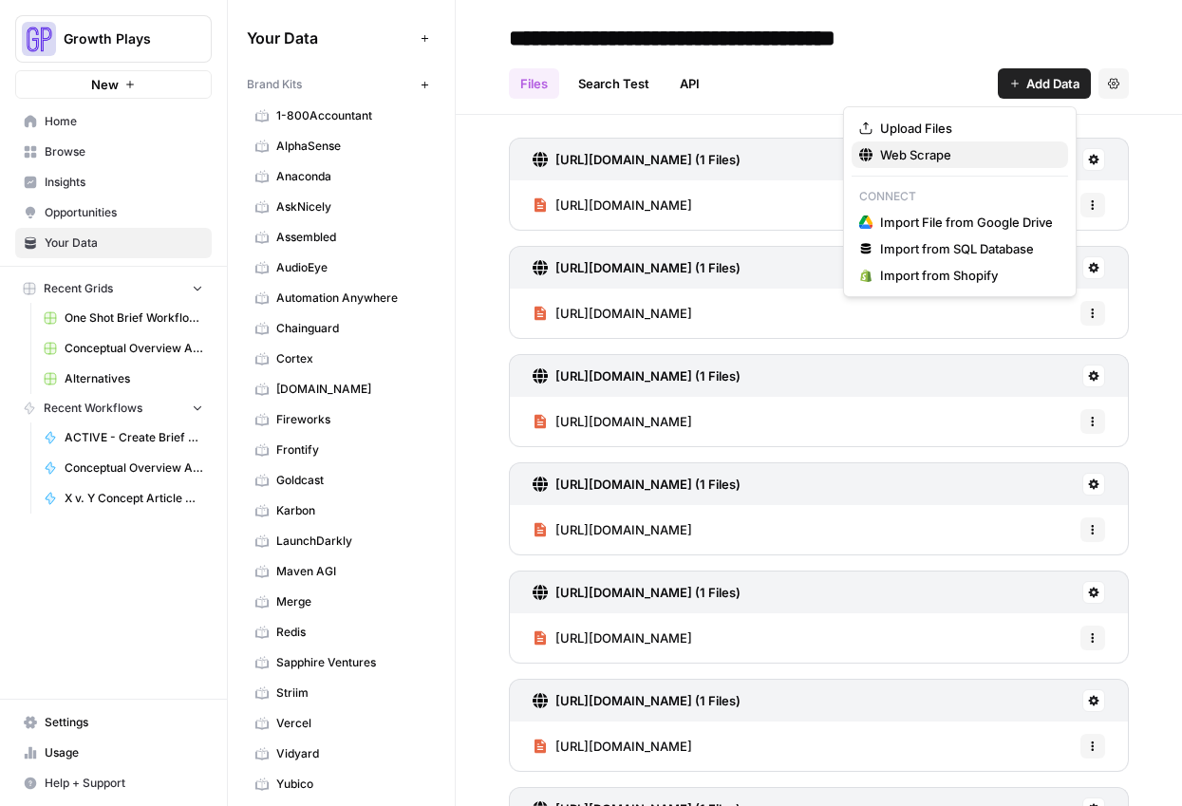
click at [940, 146] on span "Web Scrape" at bounding box center [966, 154] width 173 height 19
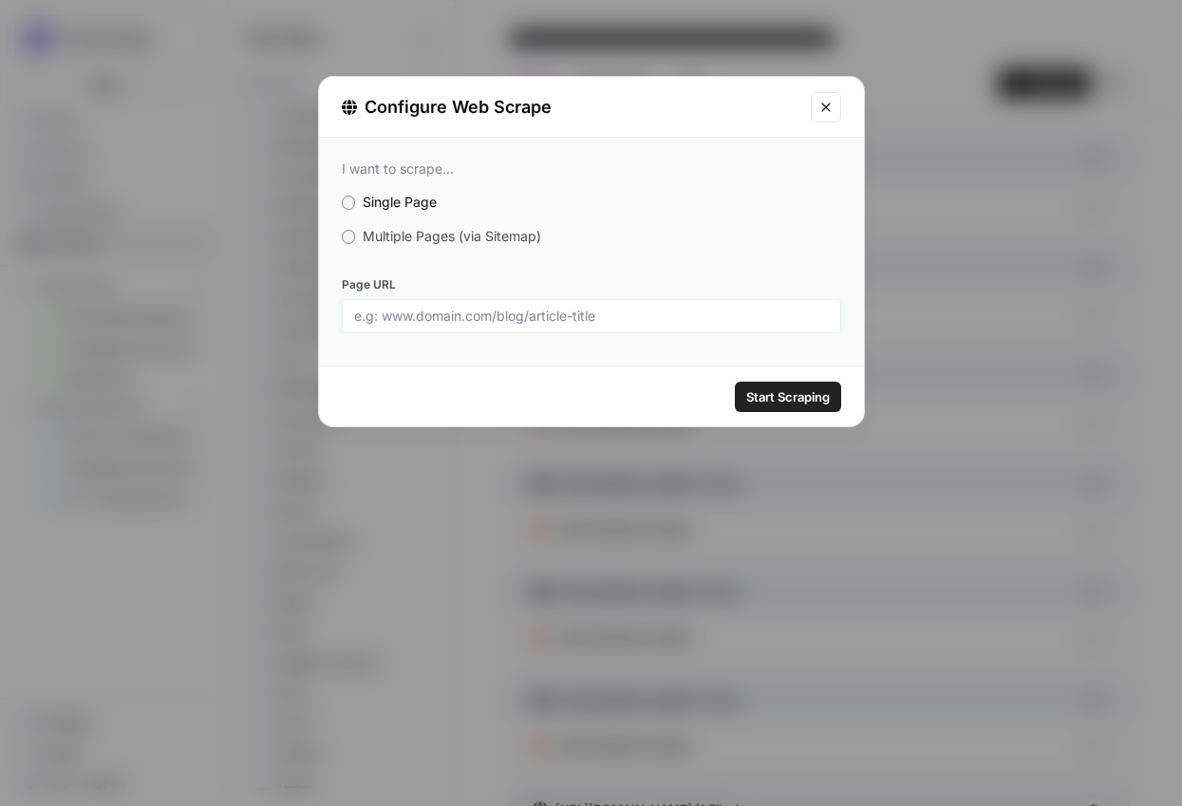
click at [519, 316] on input "Page URL" at bounding box center [591, 316] width 475 height 17
paste input "https://www.alchemer.com/food-and-beverage/"
type input "https://www.alchemer.com/food-and-beverage/"
click at [796, 393] on span "Start Scraping" at bounding box center [788, 396] width 84 height 19
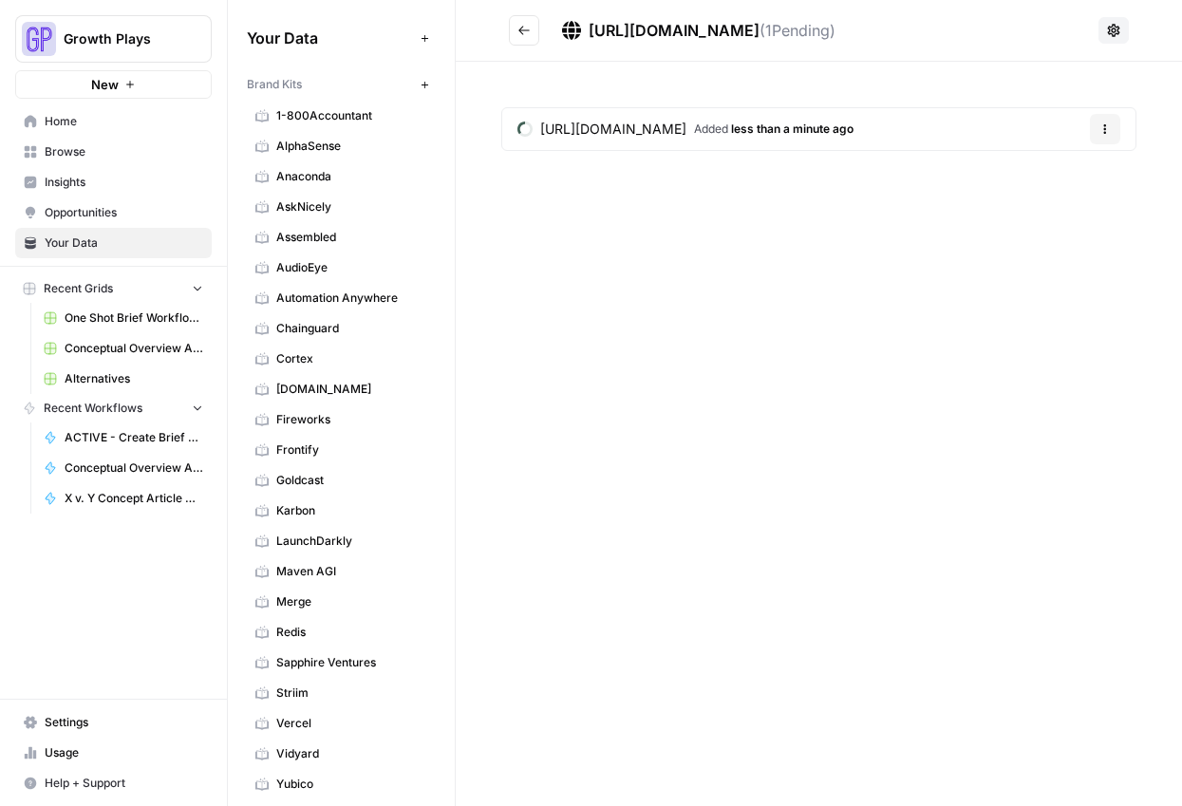
click at [519, 30] on icon "Go back" at bounding box center [523, 30] width 13 height 13
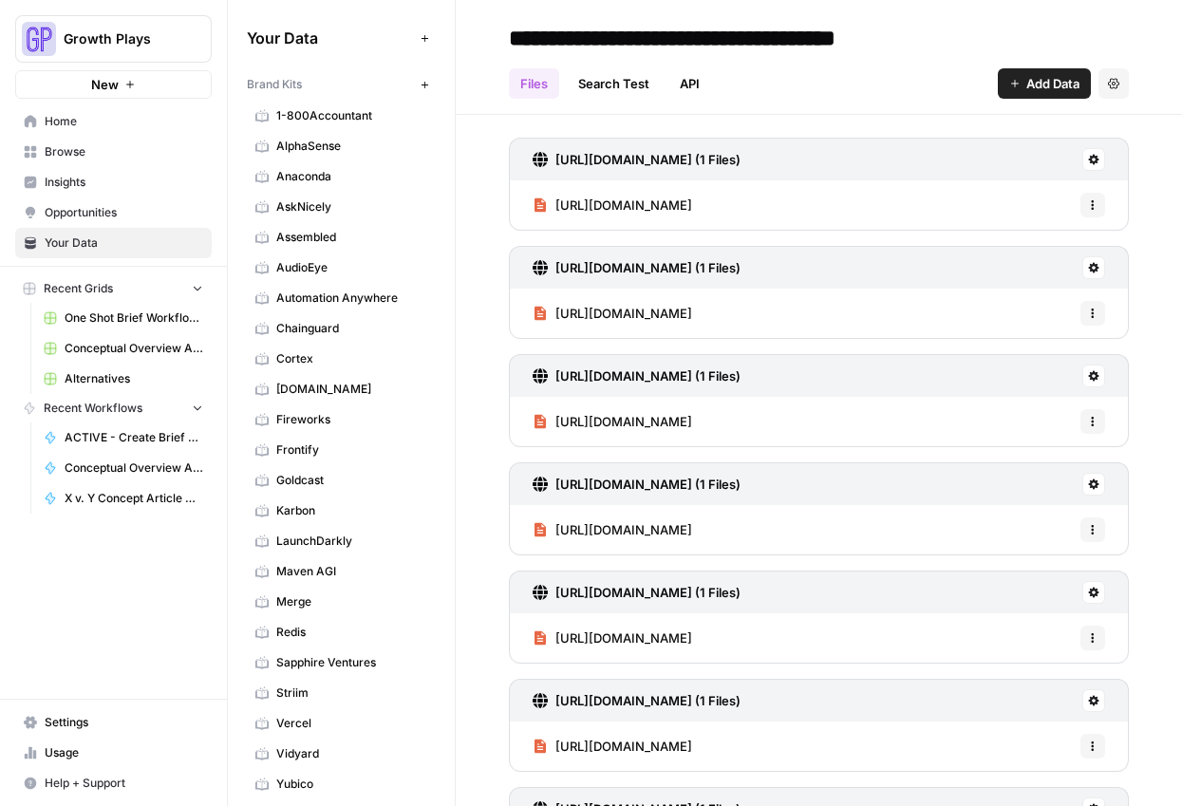
click at [1004, 85] on button "Add Data" at bounding box center [1044, 83] width 93 height 30
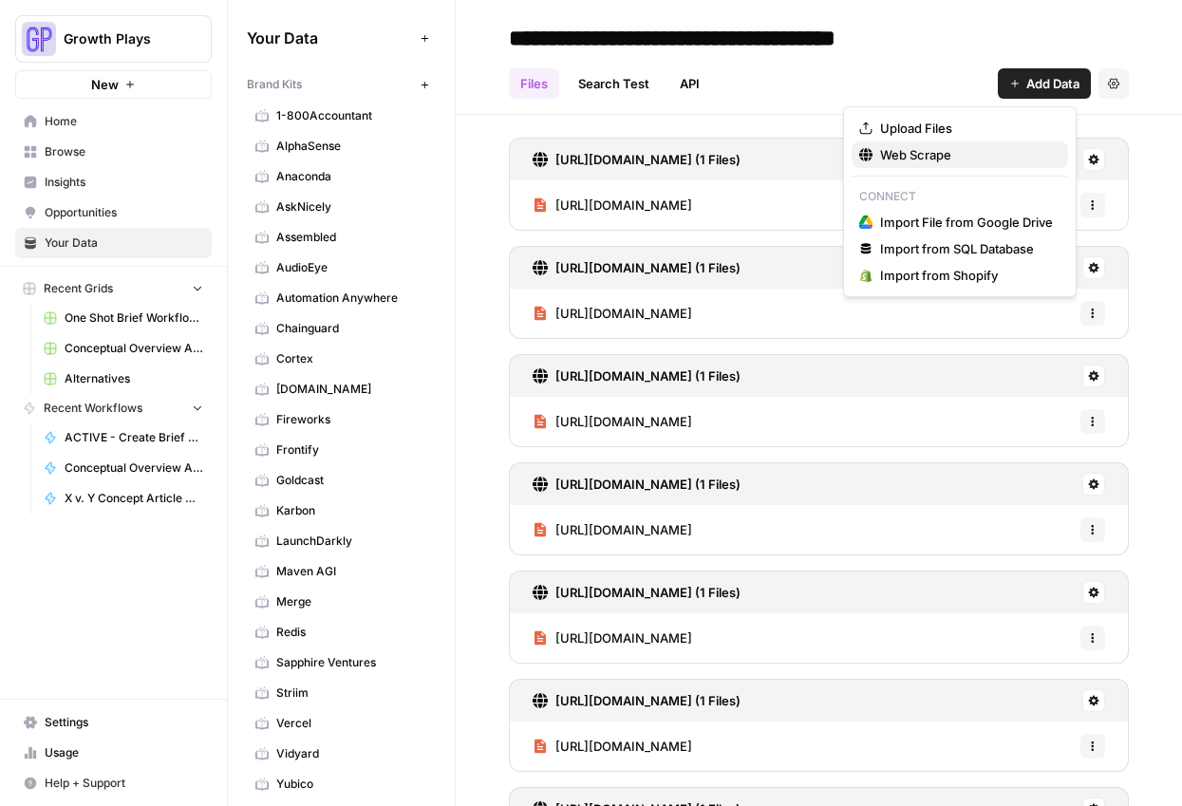
click at [977, 150] on span "Web Scrape" at bounding box center [966, 154] width 173 height 19
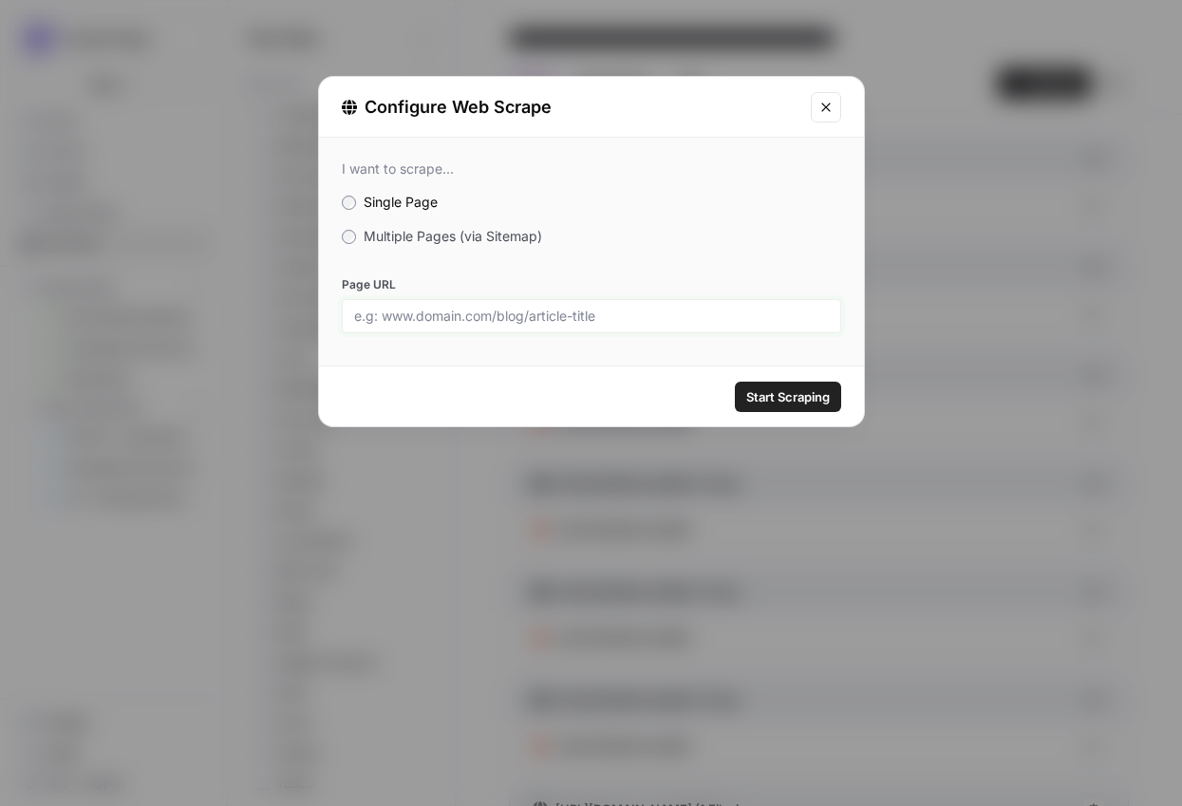
click at [551, 311] on input "Page URL" at bounding box center [591, 316] width 475 height 17
paste input "https://www.alchemer.com/retail/"
type input "https://www.alchemer.com/retail/"
click at [774, 391] on span "Start Scraping" at bounding box center [788, 396] width 84 height 19
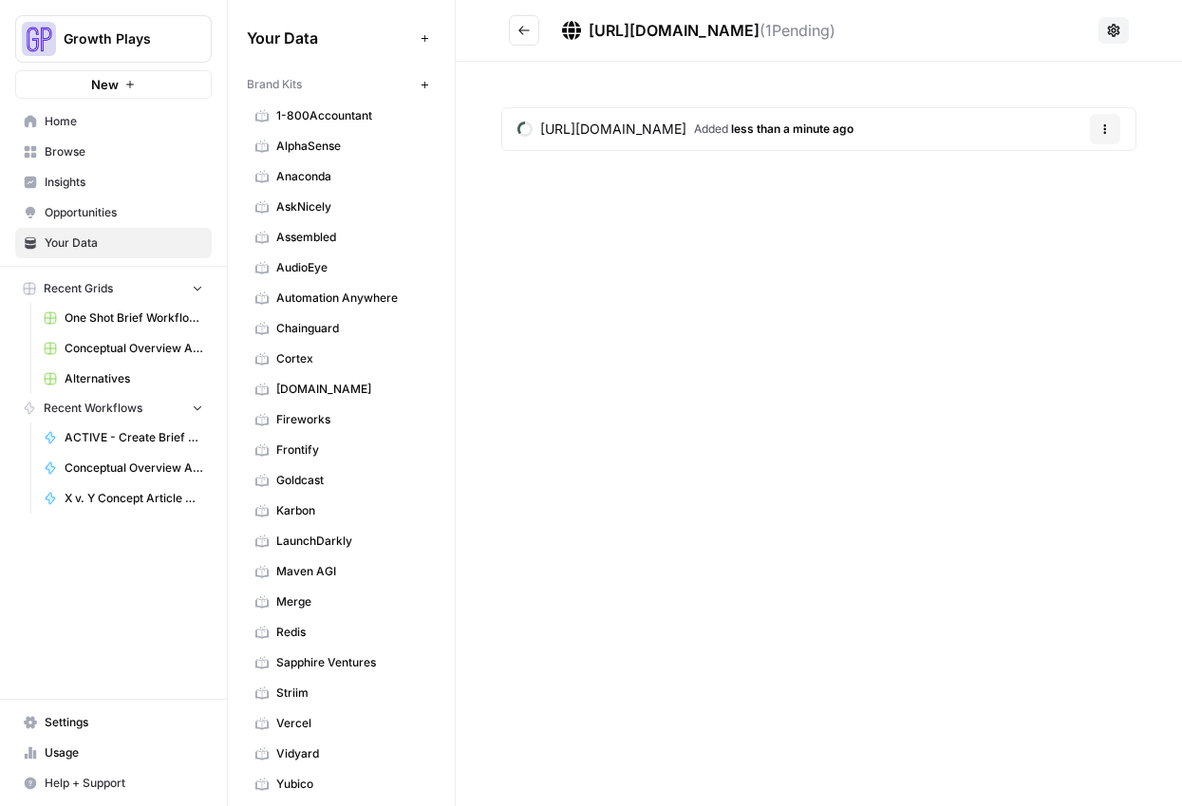
click at [518, 31] on icon "Go back" at bounding box center [523, 30] width 13 height 13
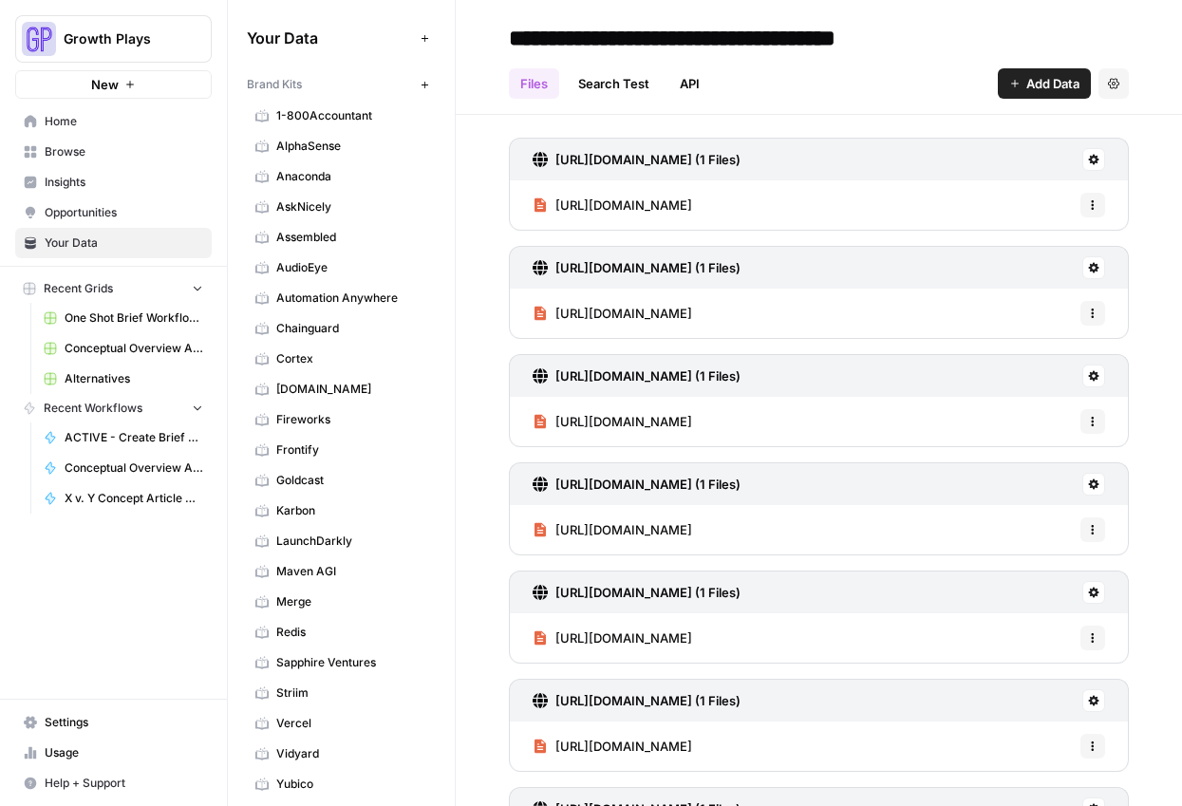
click at [1026, 75] on span "Add Data" at bounding box center [1052, 83] width 53 height 19
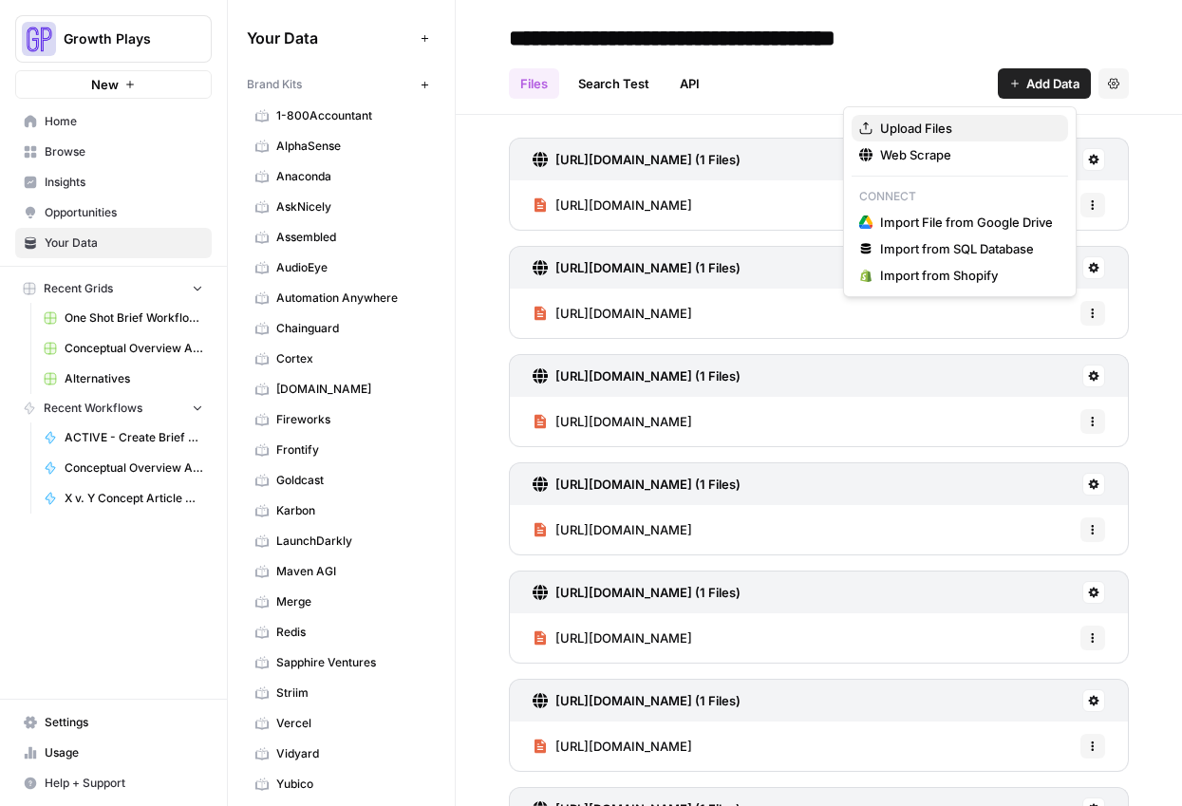
click at [996, 132] on span "Upload Files" at bounding box center [966, 128] width 173 height 19
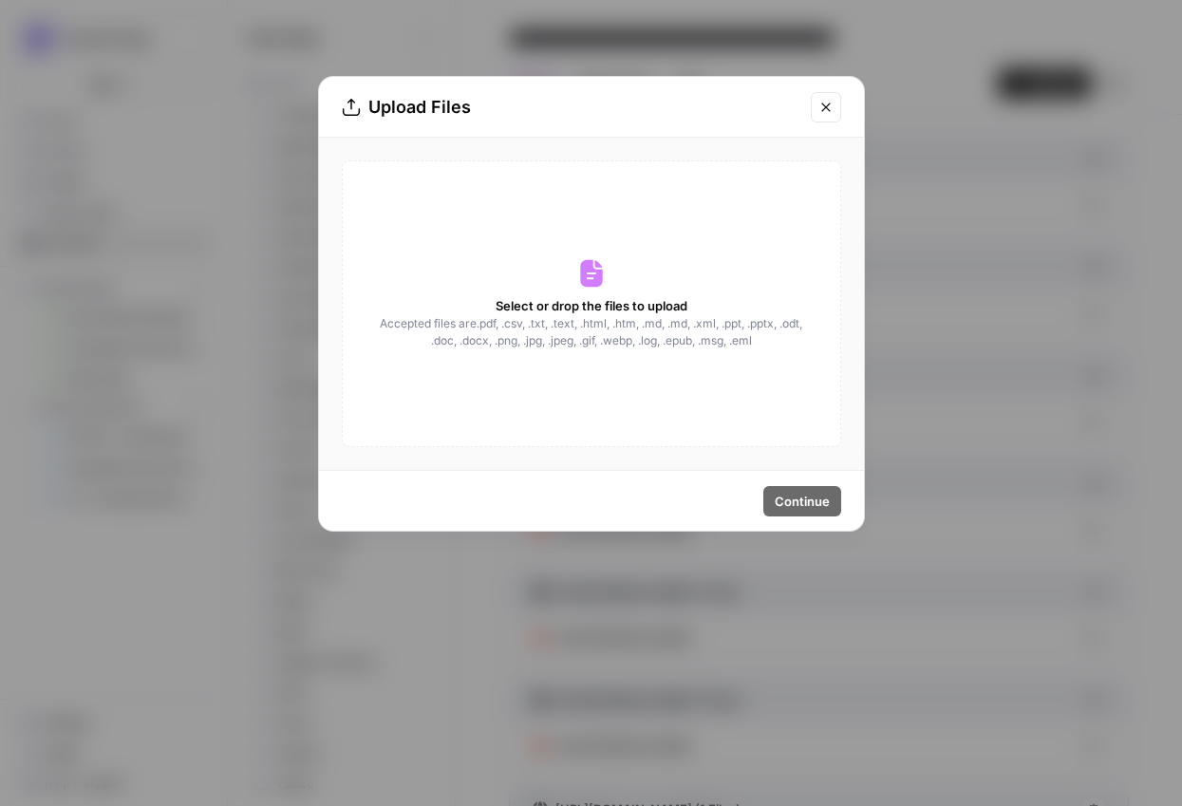
click at [939, 105] on div "Upload Files Select or drop the files to upload Accepted files are .pdf, .csv, …" at bounding box center [591, 403] width 1182 height 806
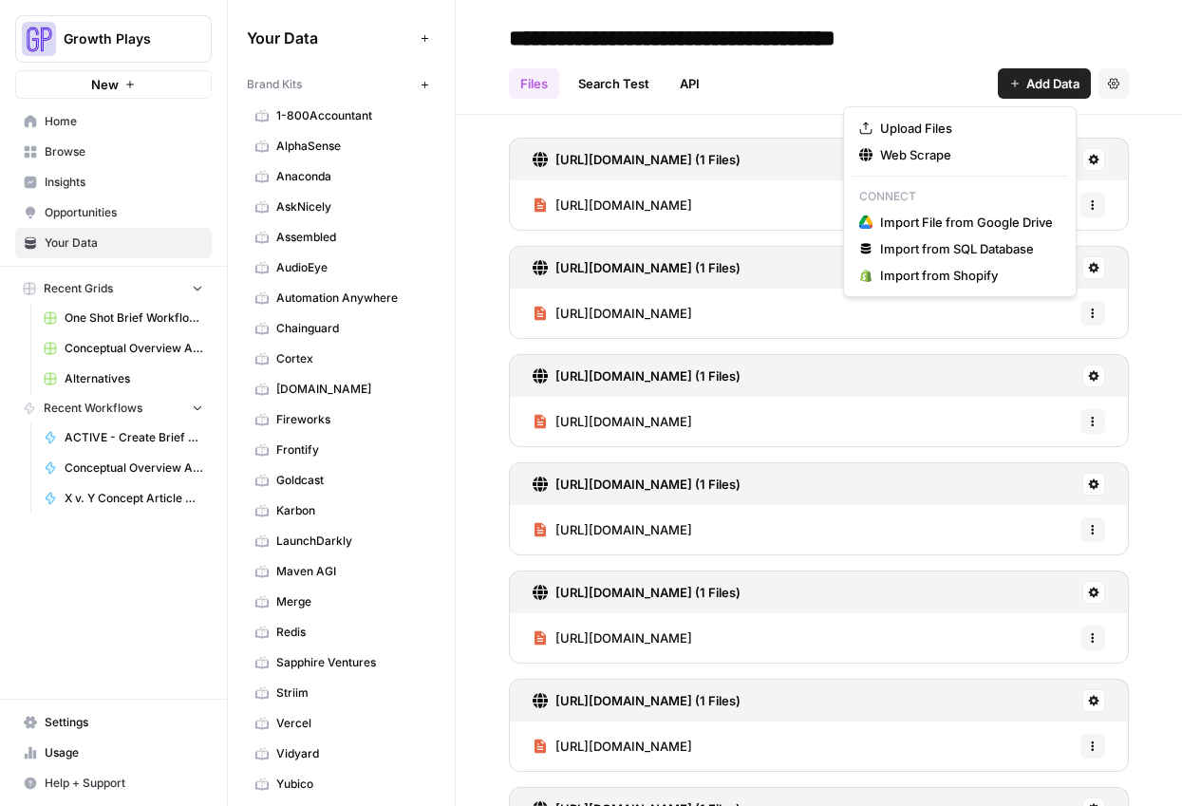
click at [1009, 84] on icon "button" at bounding box center [1014, 83] width 11 height 11
click at [924, 152] on span "Web Scrape" at bounding box center [966, 154] width 173 height 19
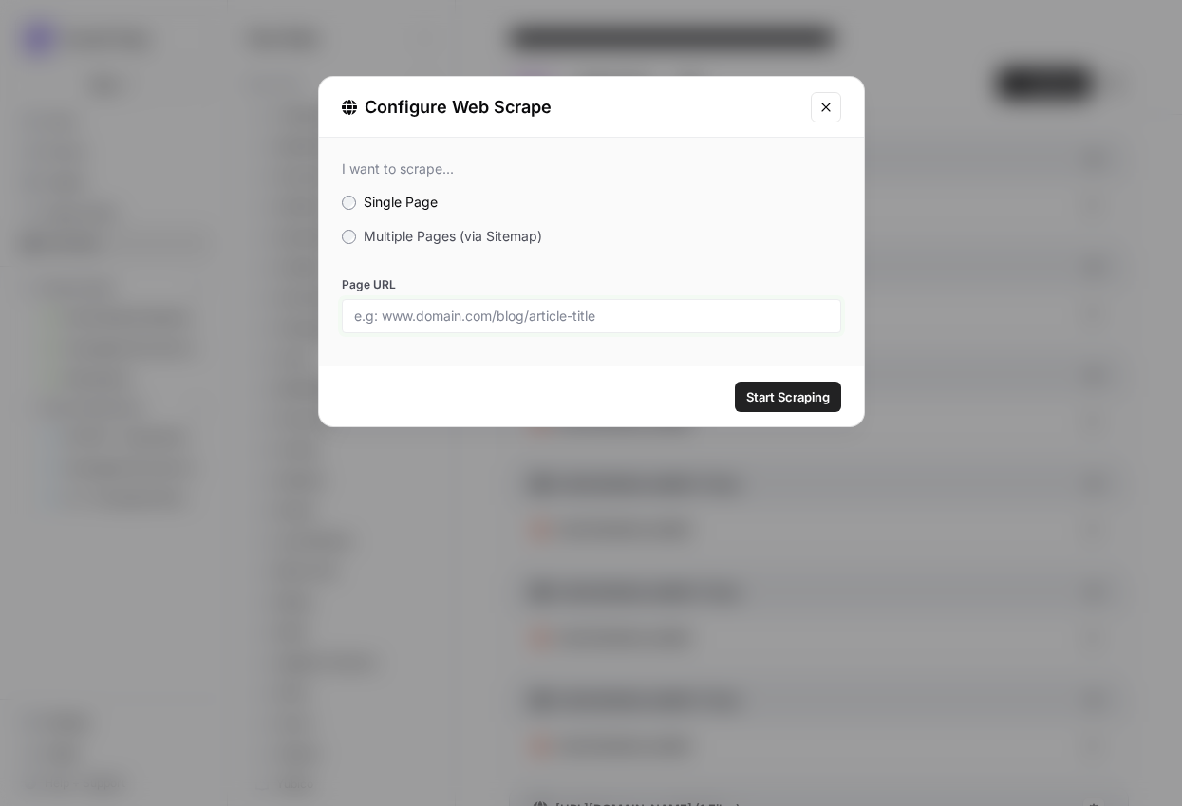
click at [738, 312] on input "Page URL" at bounding box center [591, 316] width 475 height 17
paste input "https://www.alchemer.com/software/"
type input "https://www.alchemer.com/software/"
click at [770, 402] on span "Start Scraping" at bounding box center [788, 396] width 84 height 19
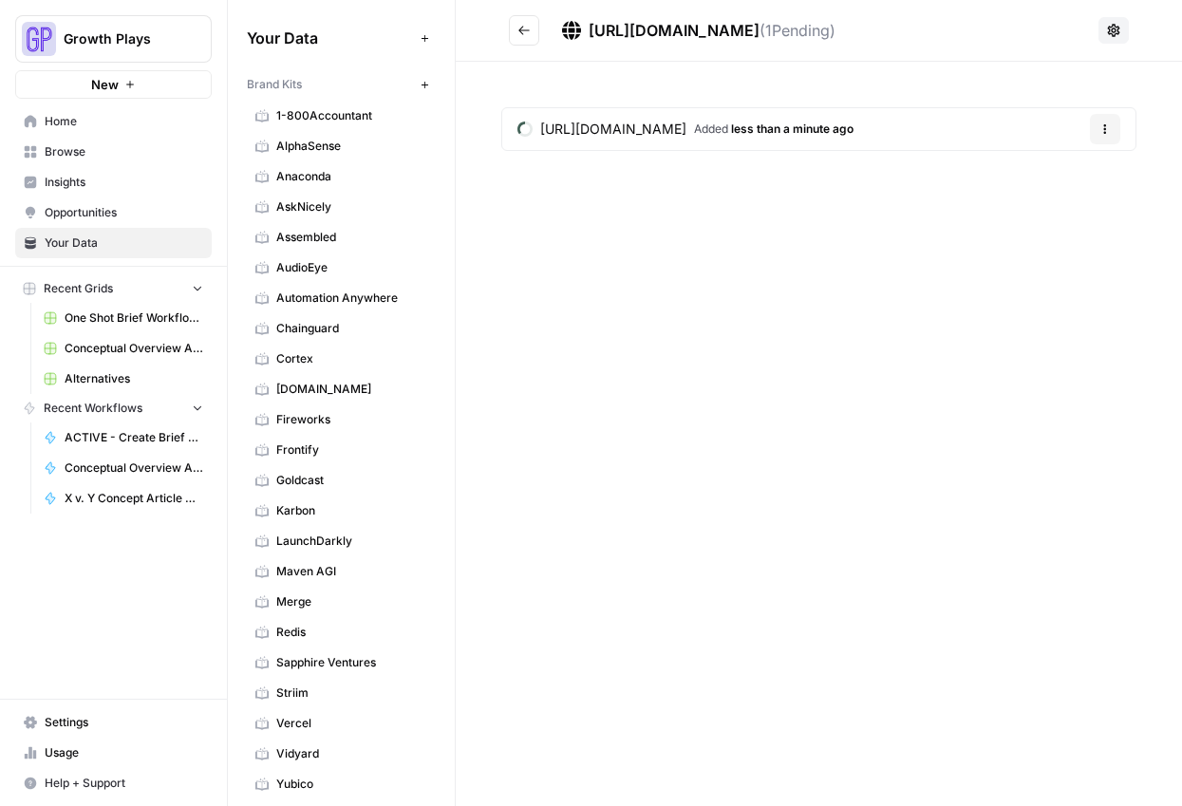
click at [522, 22] on button "Go back" at bounding box center [524, 30] width 30 height 30
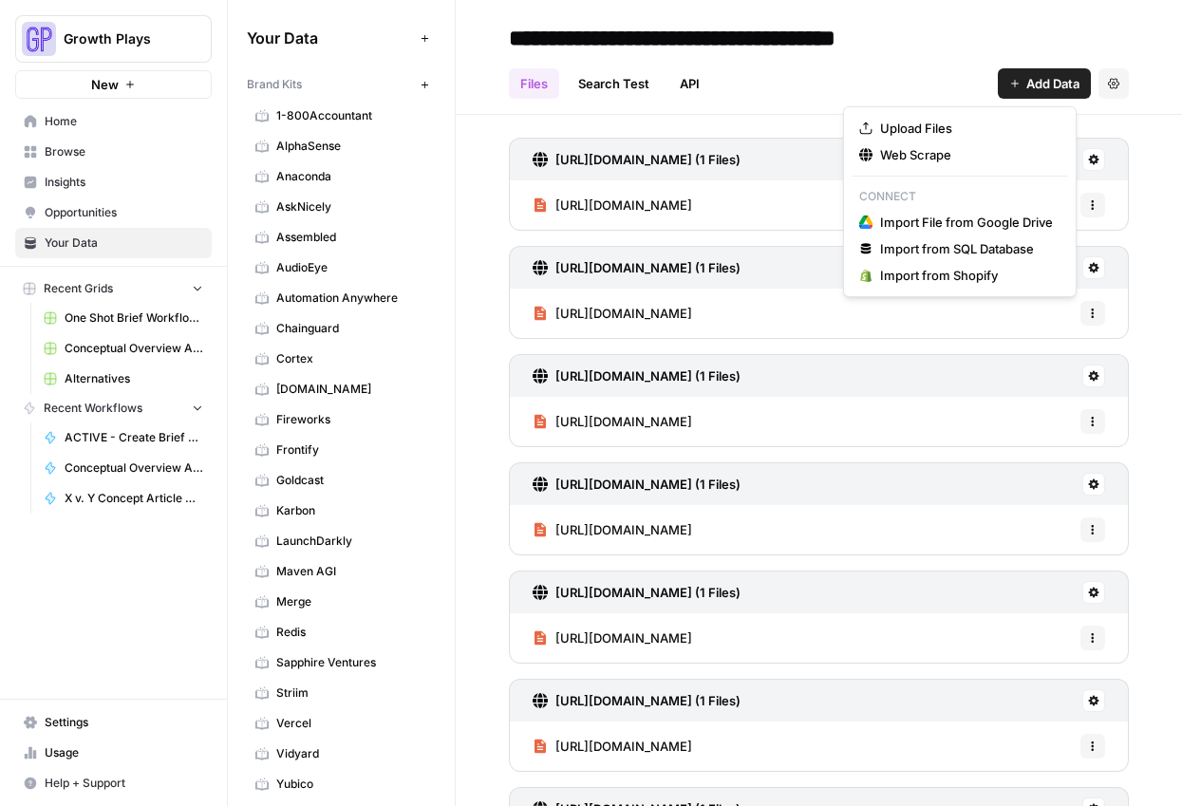
click at [1026, 76] on span "Add Data" at bounding box center [1052, 83] width 53 height 19
click at [889, 146] on span "Web Scrape" at bounding box center [966, 154] width 173 height 19
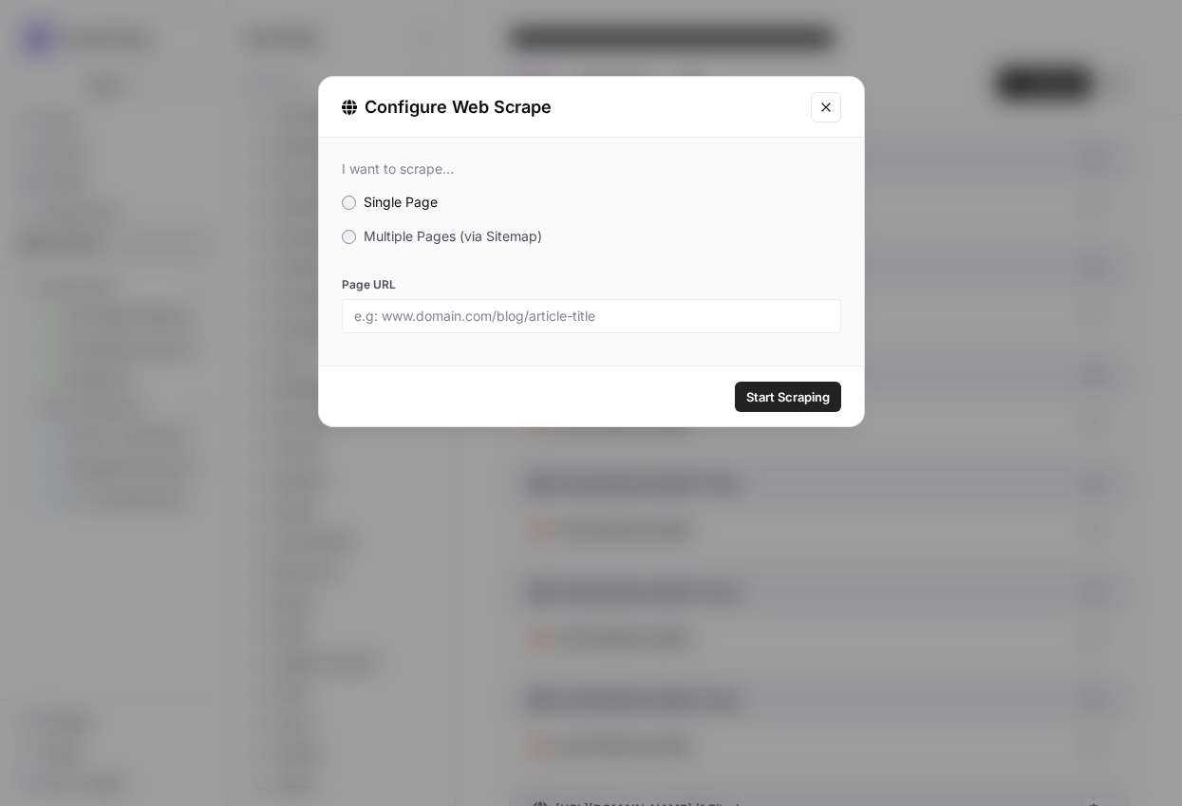
click at [653, 305] on div at bounding box center [591, 316] width 499 height 34
click at [655, 318] on input "Page URL" at bounding box center [591, 316] width 475 height 17
paste input "https://www.alchemer.com/hospitality/"
type input "https://www.alchemer.com/hospitality/"
click at [786, 387] on span "Start Scraping" at bounding box center [788, 396] width 84 height 19
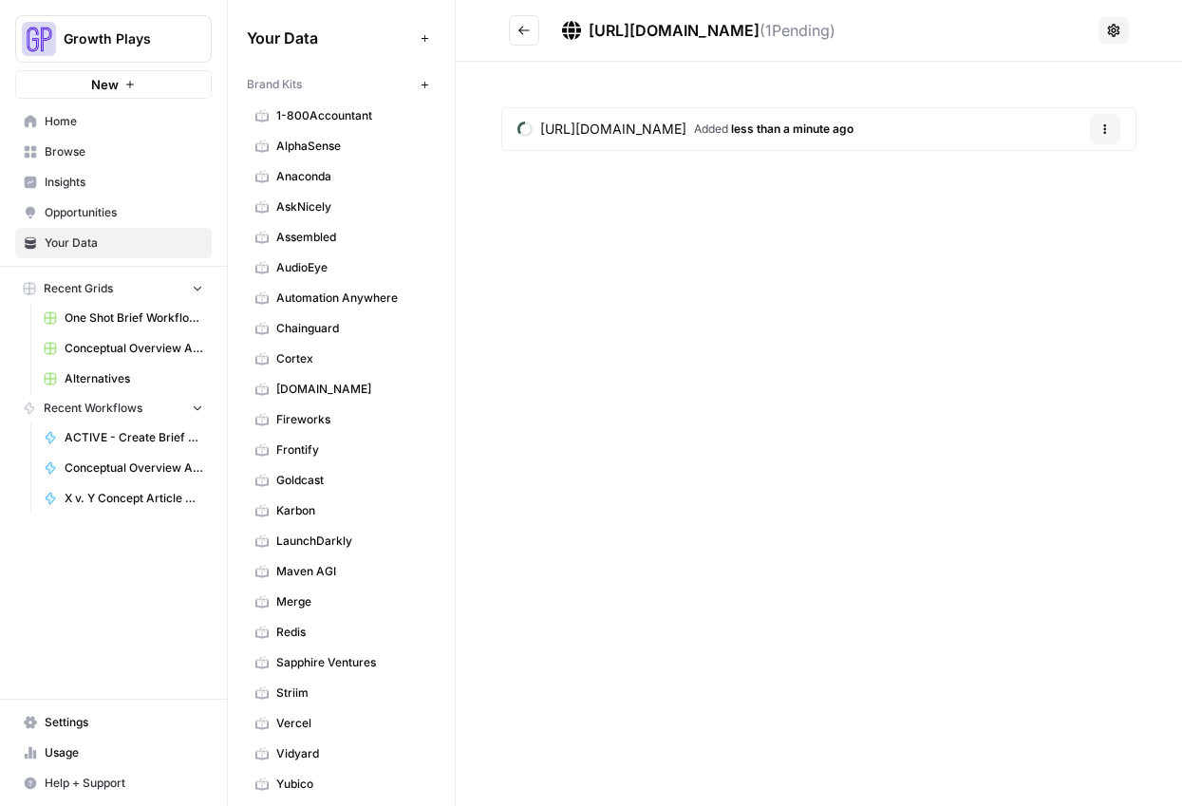
click at [527, 31] on icon "Go back" at bounding box center [523, 30] width 13 height 13
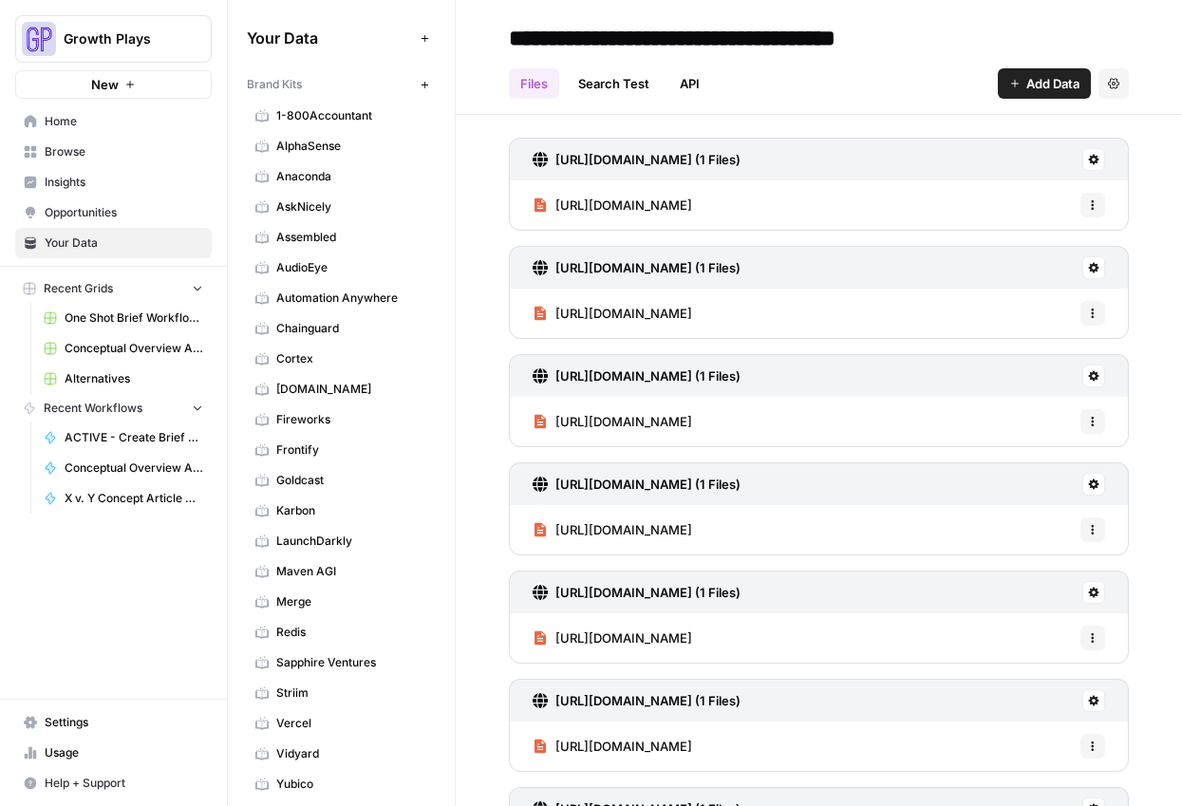
click at [1026, 84] on span "Add Data" at bounding box center [1052, 83] width 53 height 19
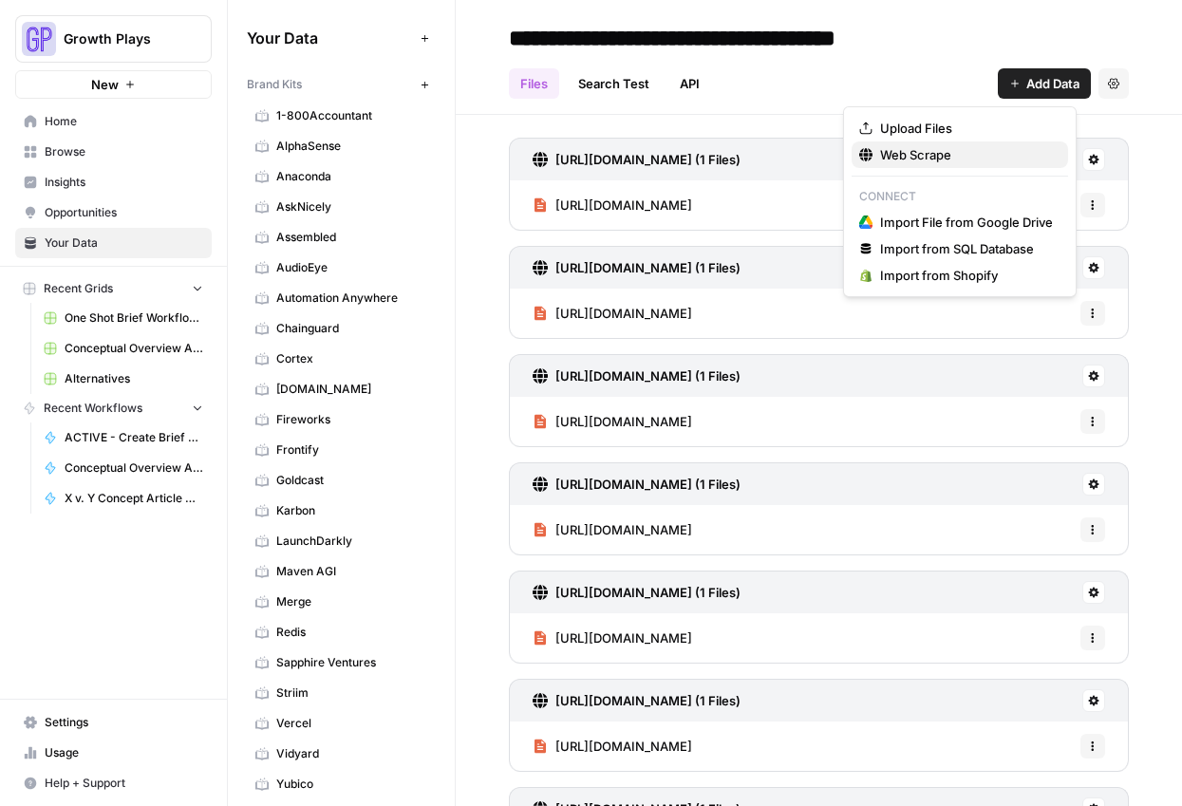
click at [927, 152] on span "Web Scrape" at bounding box center [966, 154] width 173 height 19
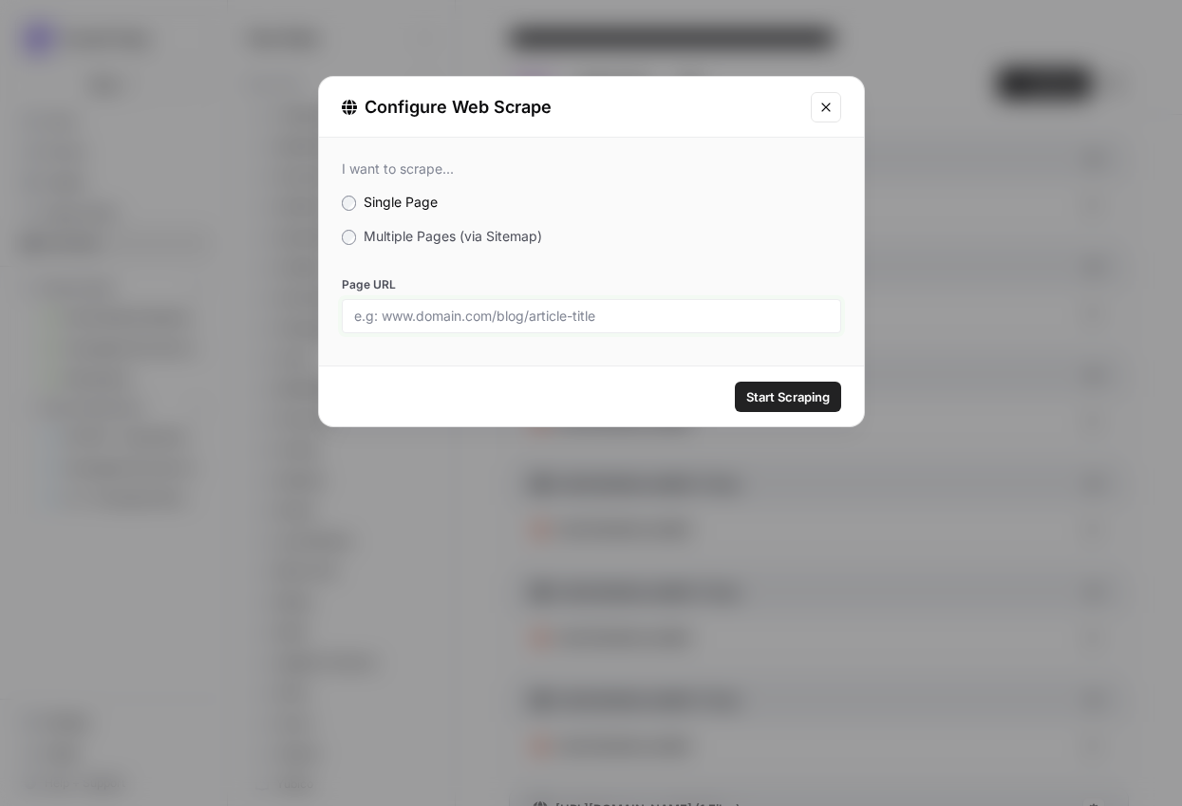
click at [487, 318] on input "Page URL" at bounding box center [591, 316] width 475 height 17
paste input "https://www.alchemer.com/customer-engagement/"
type input "https://www.alchemer.com/customer-engagement/"
click at [809, 399] on span "Start Scraping" at bounding box center [788, 396] width 84 height 19
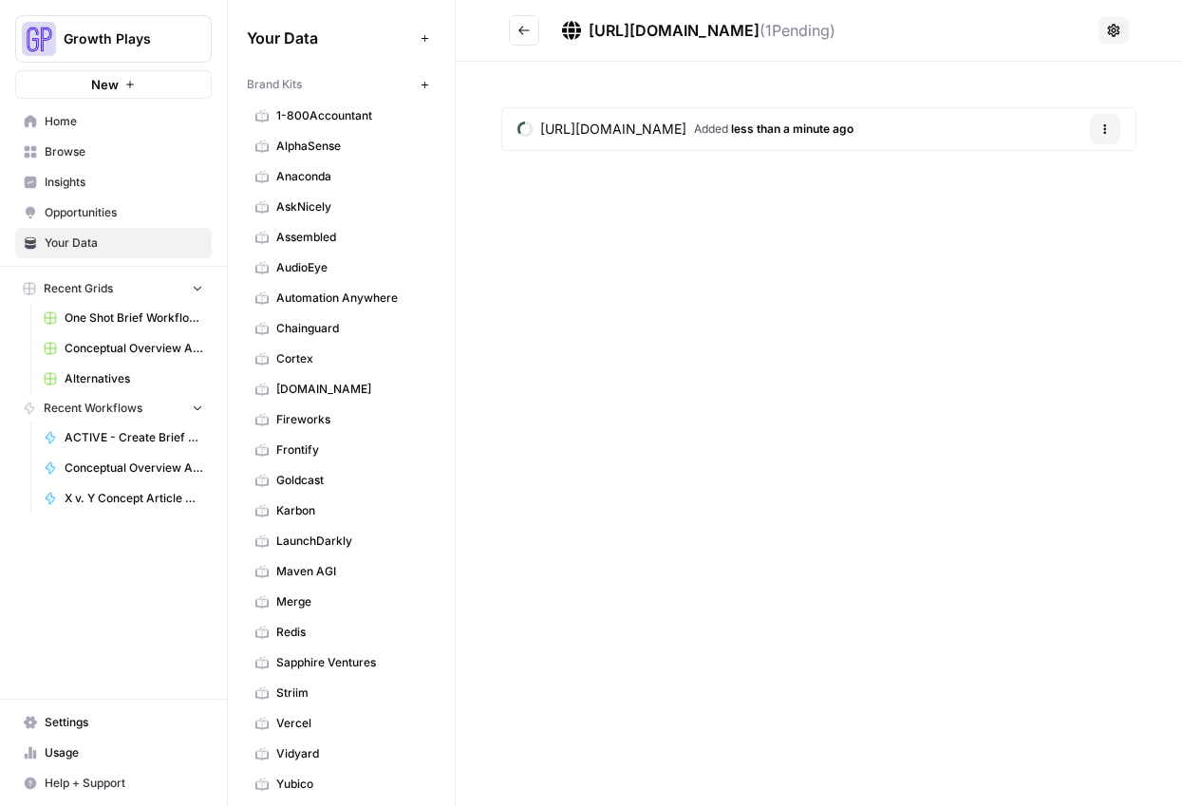
click at [526, 33] on icon "Go back" at bounding box center [523, 30] width 13 height 13
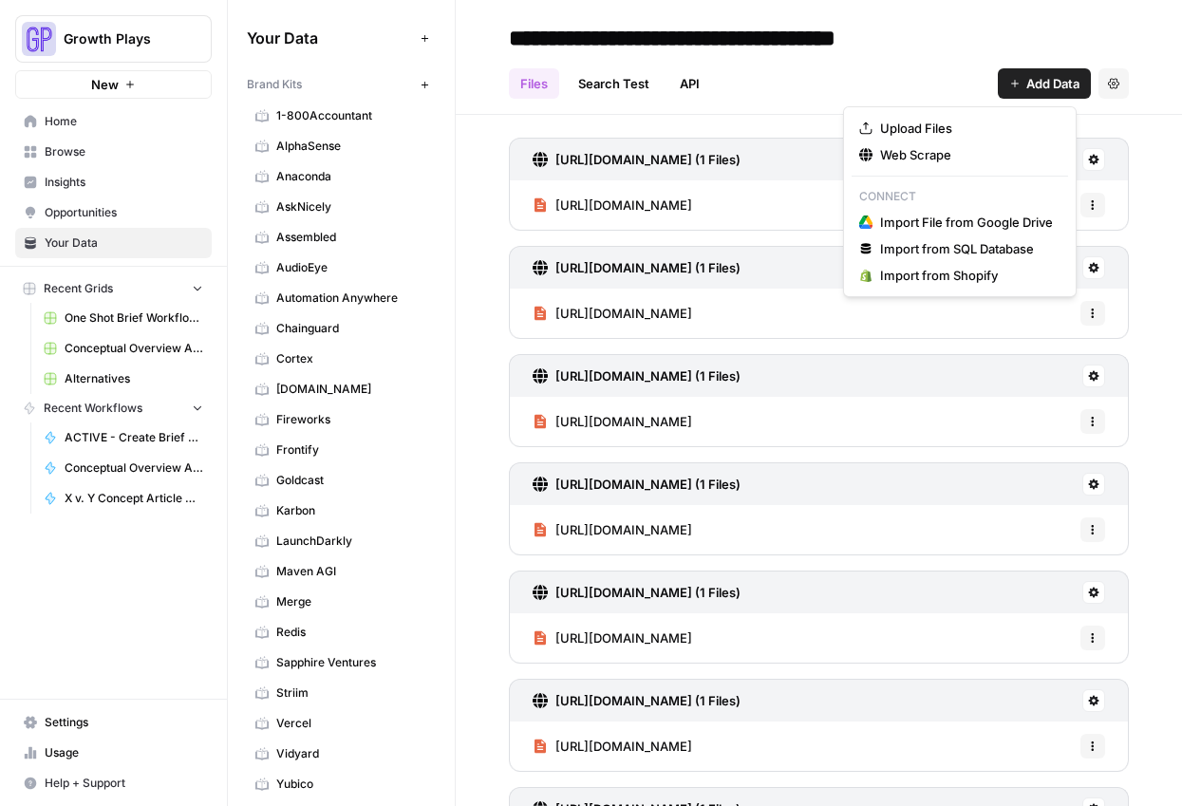
click at [1026, 84] on span "Add Data" at bounding box center [1052, 83] width 53 height 19
click at [913, 155] on span "Web Scrape" at bounding box center [966, 154] width 173 height 19
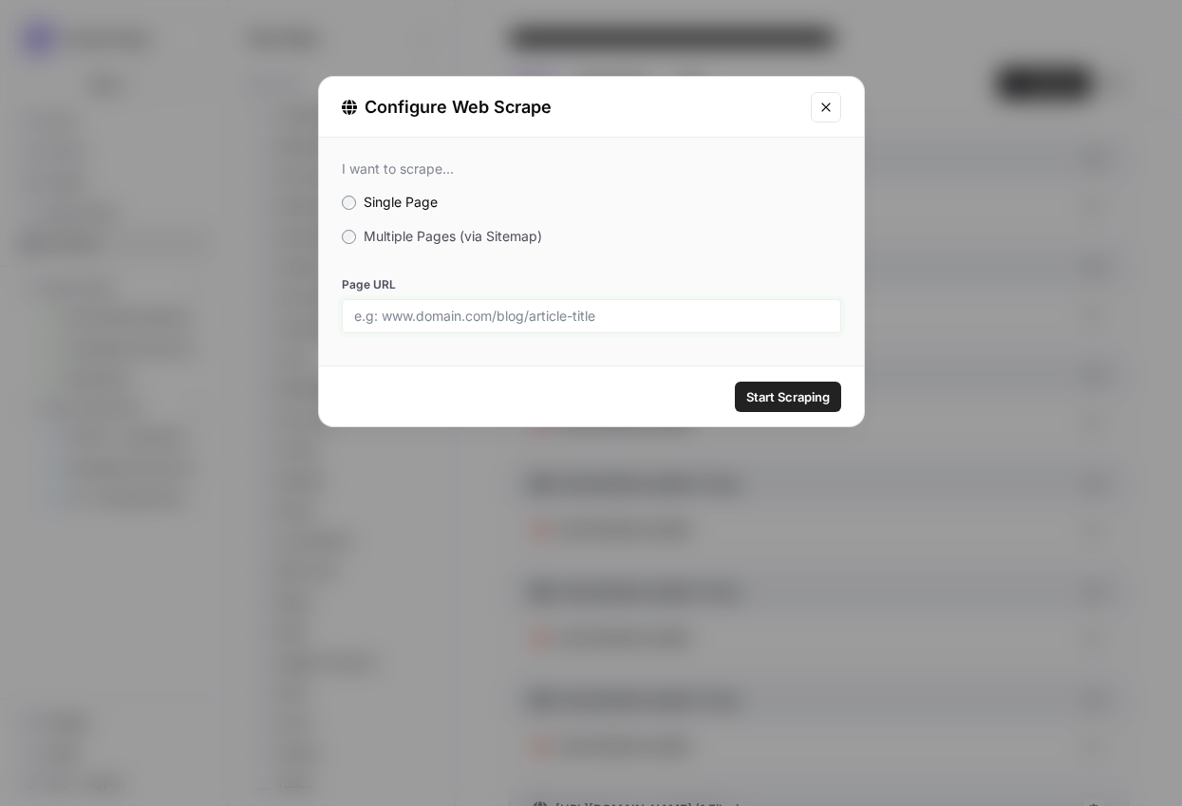
click at [645, 309] on input "Page URL" at bounding box center [591, 316] width 475 height 17
paste input "[URL][DOMAIN_NAME]"
type input "[URL][DOMAIN_NAME]"
click at [761, 406] on button "Start Scraping" at bounding box center [788, 397] width 106 height 30
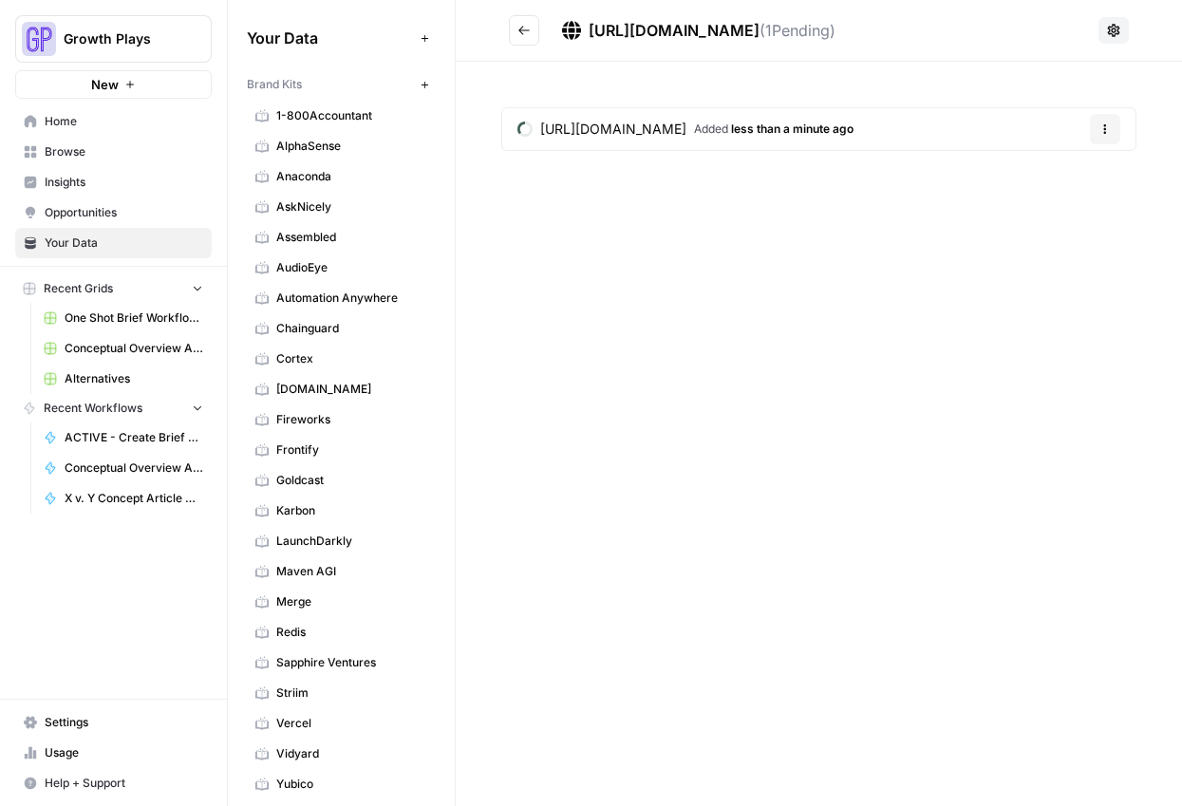
click at [530, 27] on icon "Go back" at bounding box center [523, 30] width 13 height 13
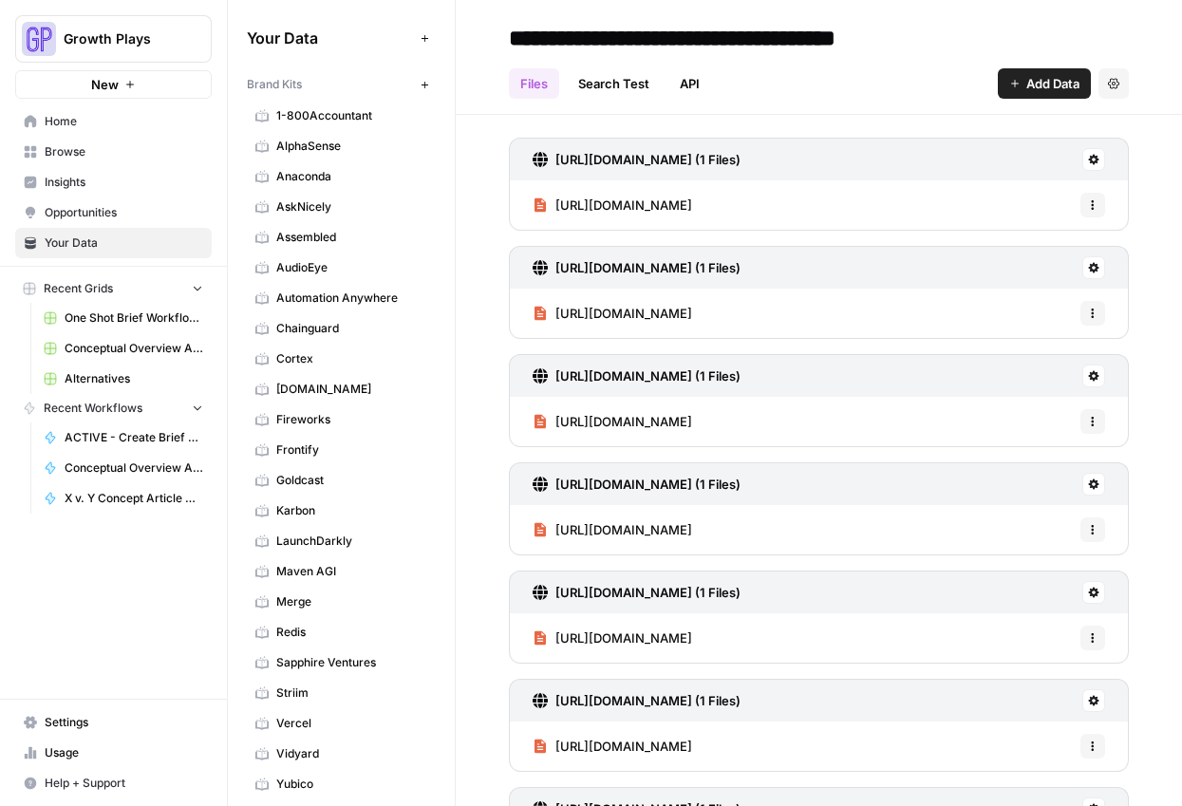
click at [1026, 81] on span "Add Data" at bounding box center [1052, 83] width 53 height 19
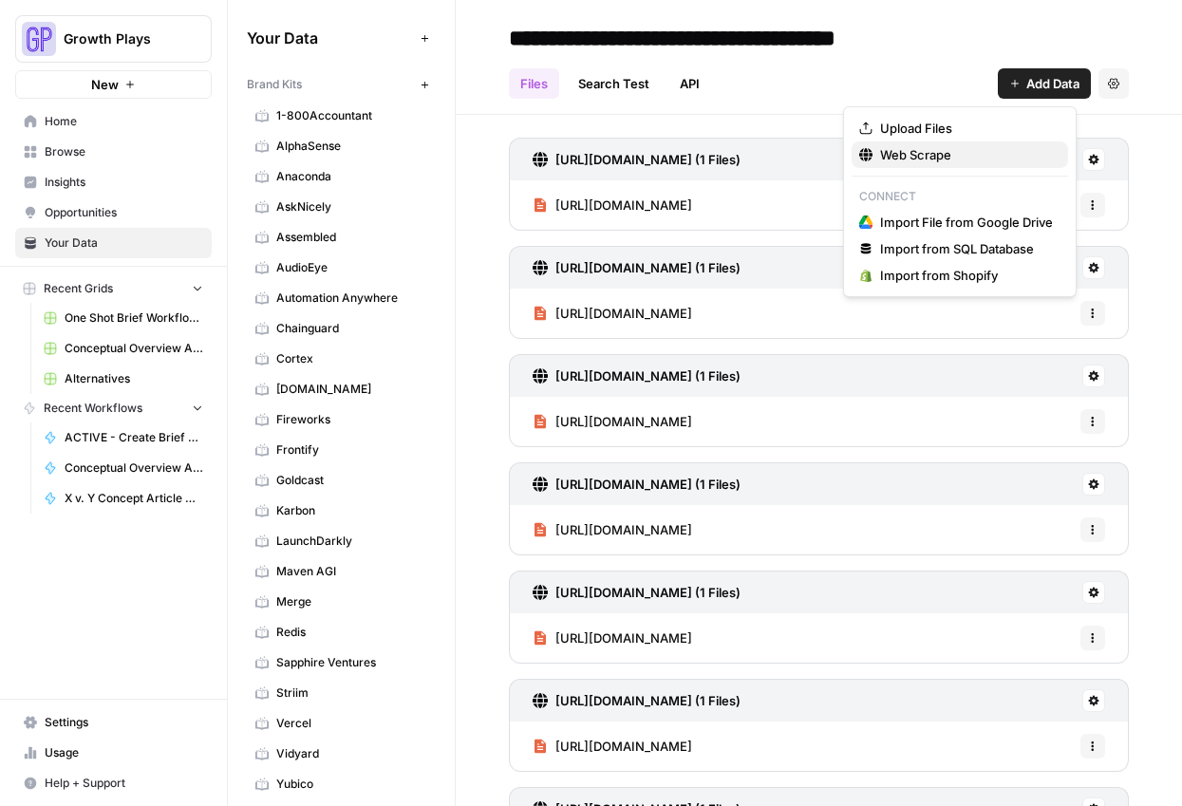
click at [909, 141] on button "Web Scrape" at bounding box center [960, 154] width 216 height 27
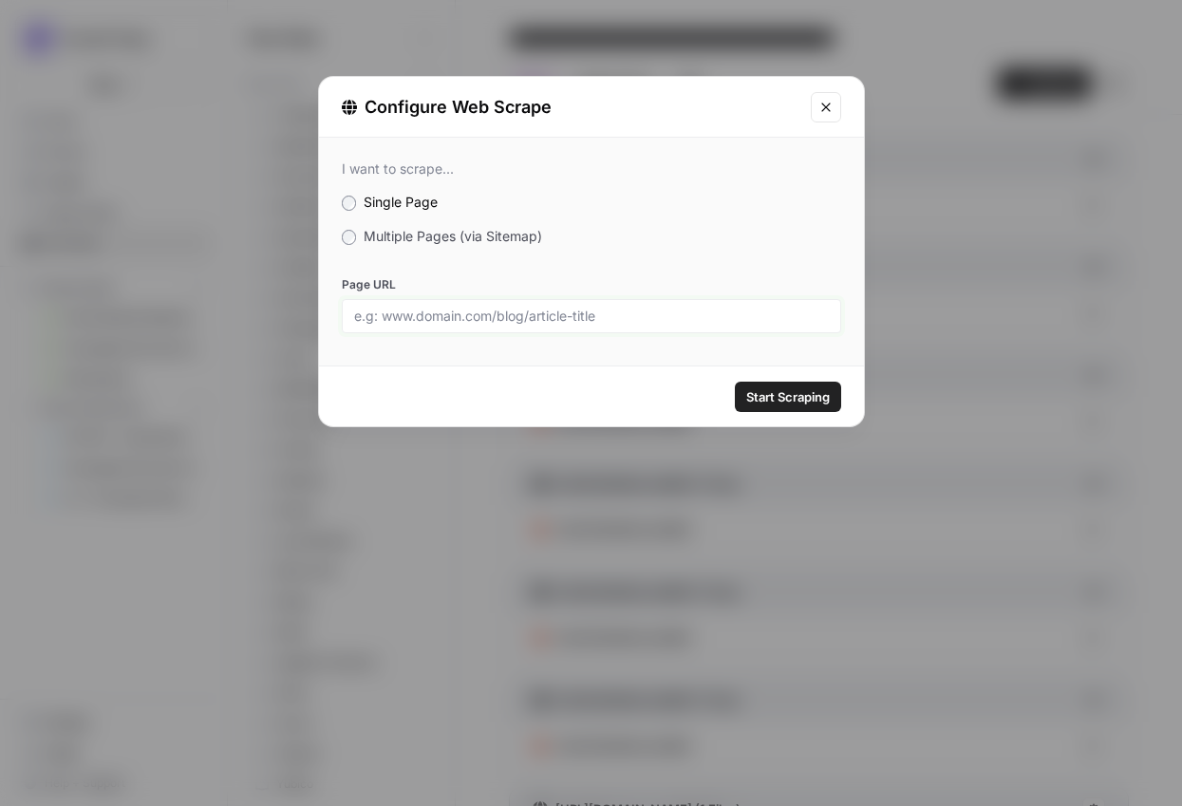
click at [618, 315] on input "Page URL" at bounding box center [591, 316] width 475 height 17
paste input "[URL][DOMAIN_NAME]"
type input "[URL][DOMAIN_NAME]"
click at [792, 396] on span "Start Scraping" at bounding box center [788, 396] width 84 height 19
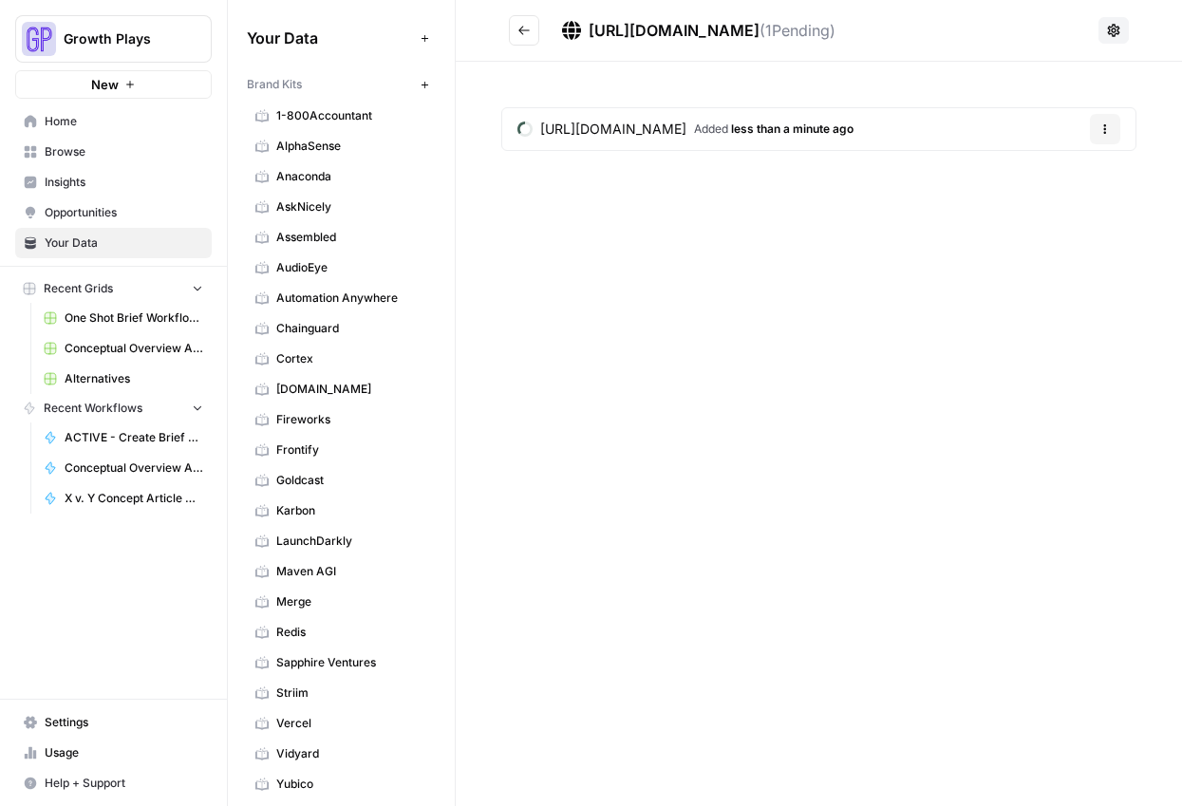
click at [524, 31] on icon "Go back" at bounding box center [523, 30] width 13 height 13
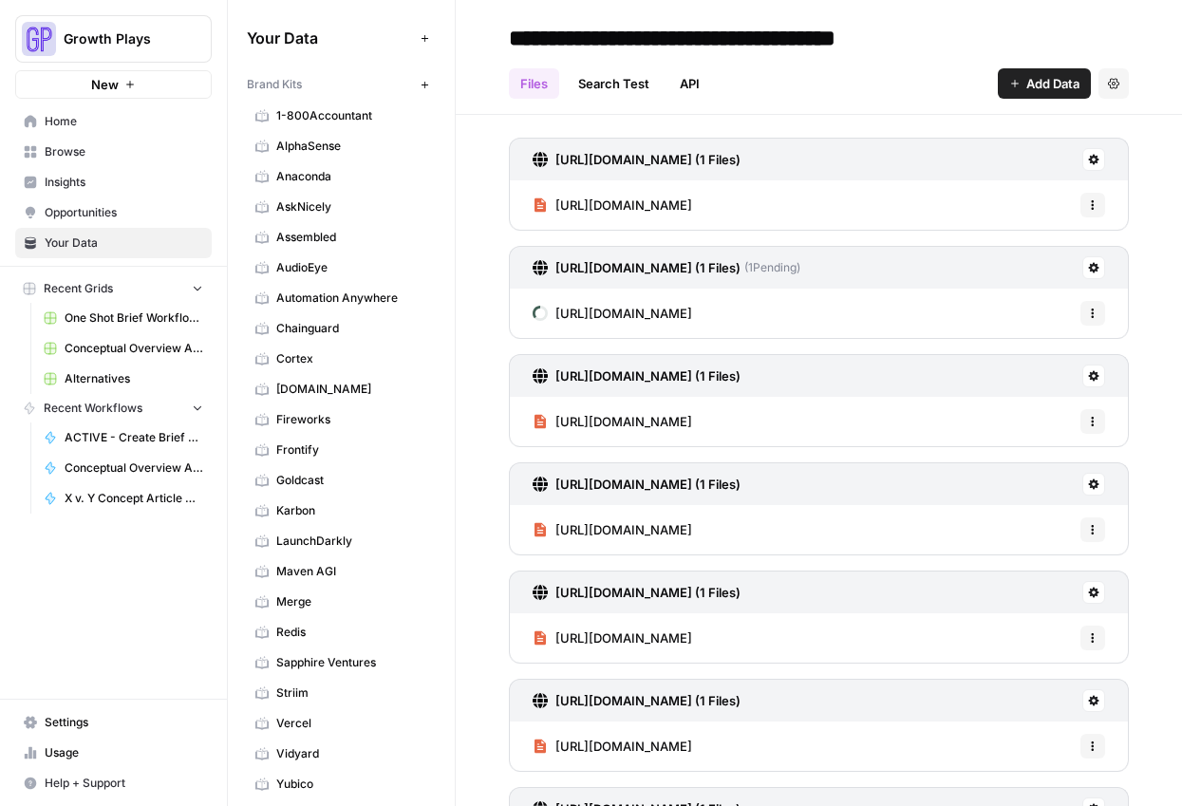
click at [1052, 82] on span "Add Data" at bounding box center [1052, 83] width 53 height 19
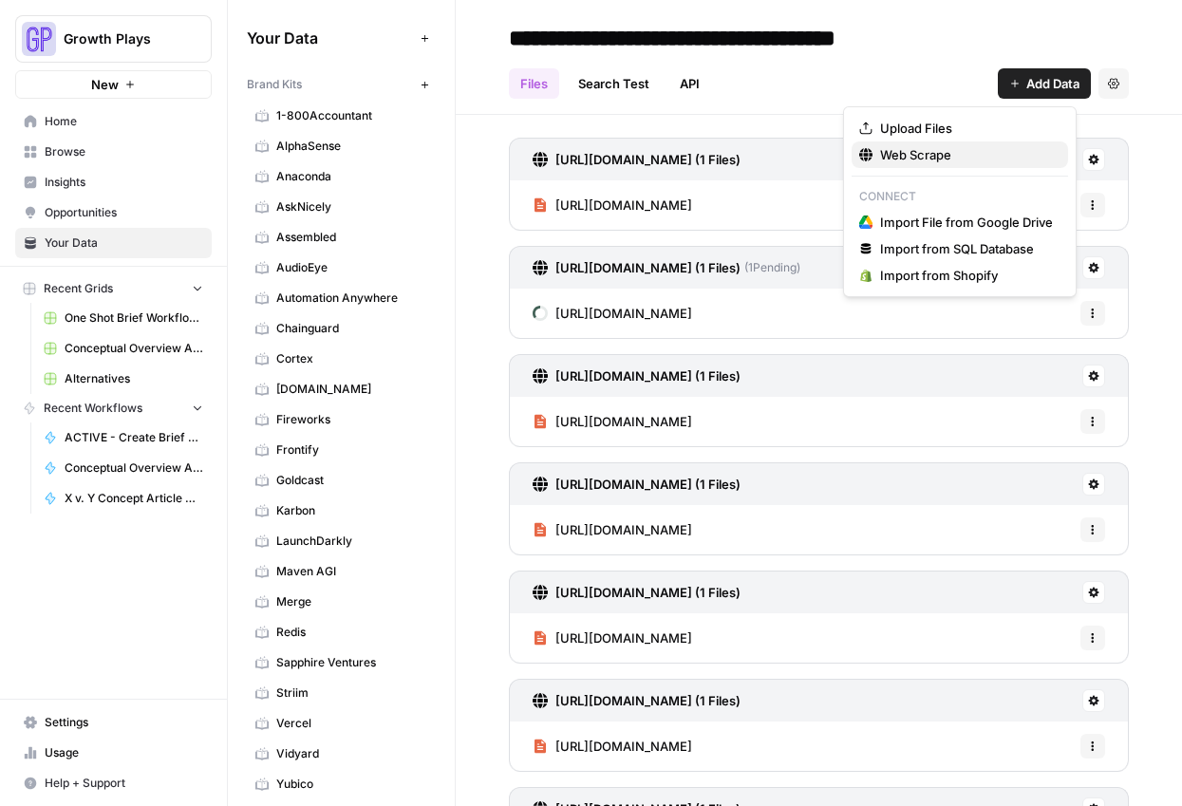
click at [1025, 161] on span "Web Scrape" at bounding box center [966, 154] width 173 height 19
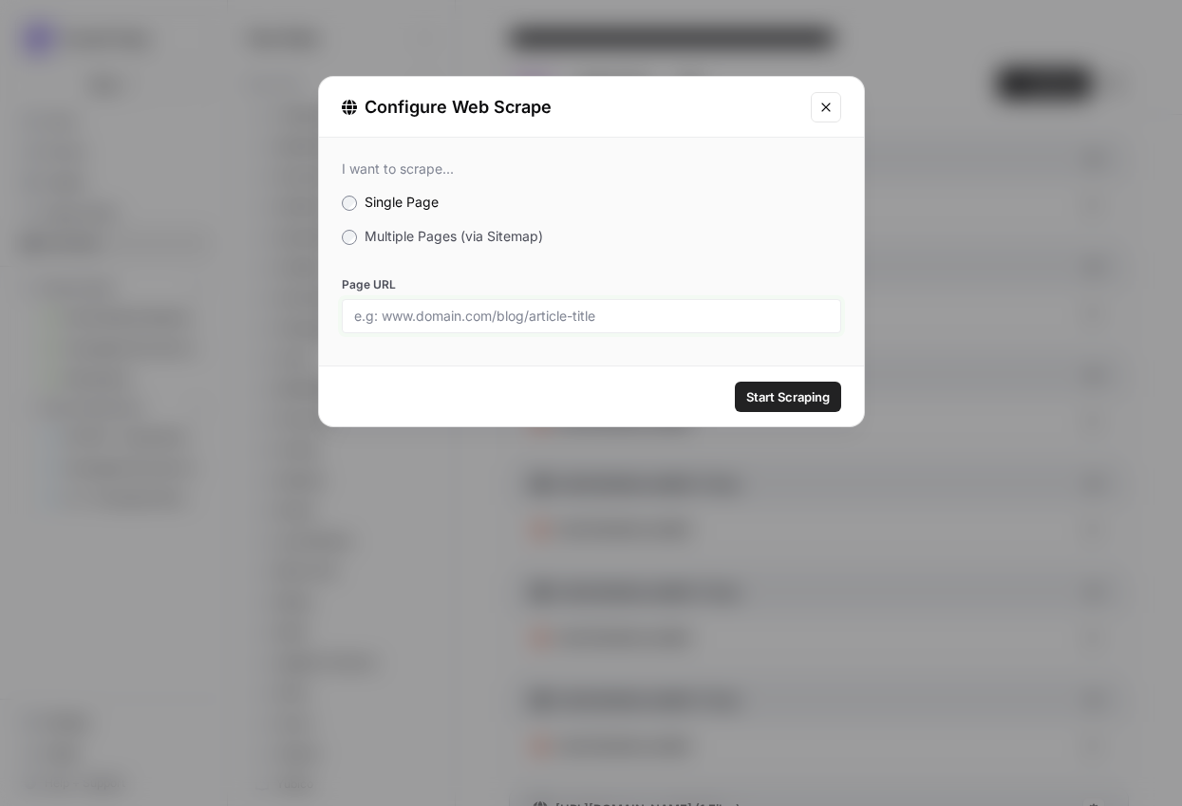
click at [494, 310] on input "Page URL" at bounding box center [591, 316] width 475 height 17
paste input "https://www.questionpro.com/pricing/"
type input "https://www.questionpro.com/pricing/"
click at [767, 390] on span "Start Scraping" at bounding box center [788, 396] width 84 height 19
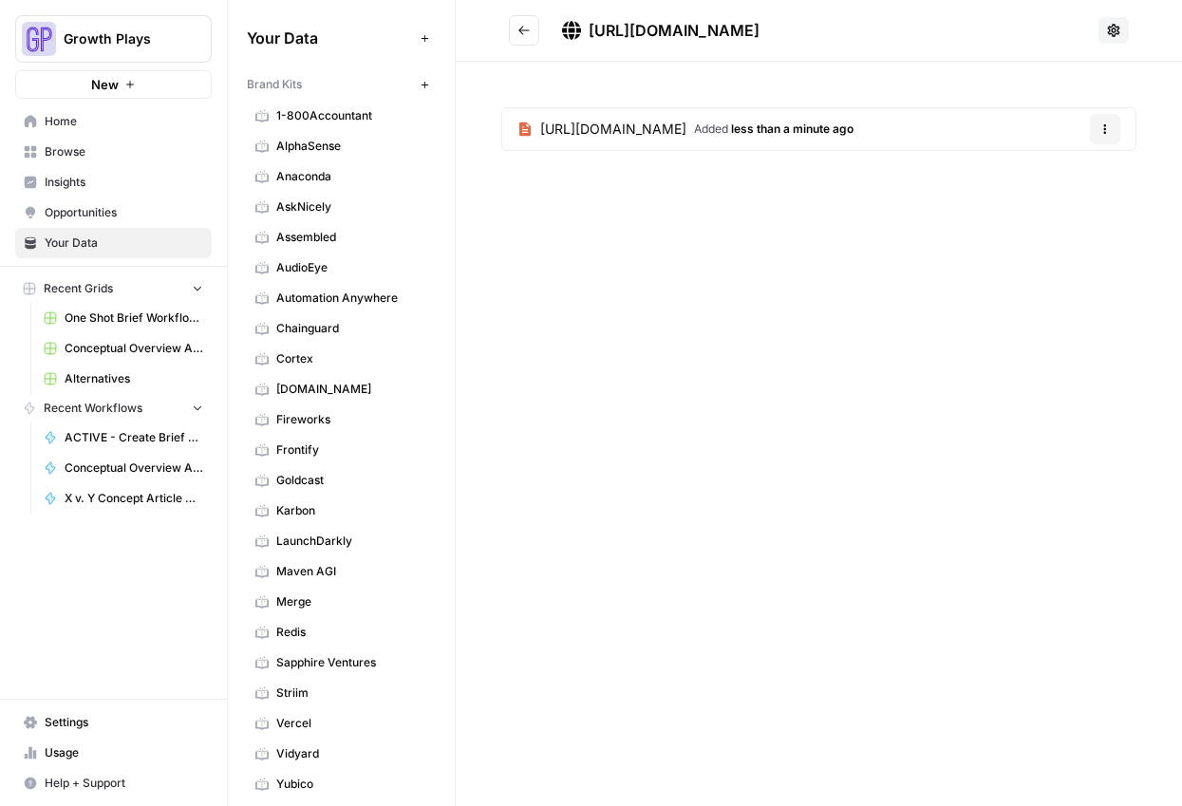
click at [530, 33] on icon "Go back" at bounding box center [523, 30] width 13 height 13
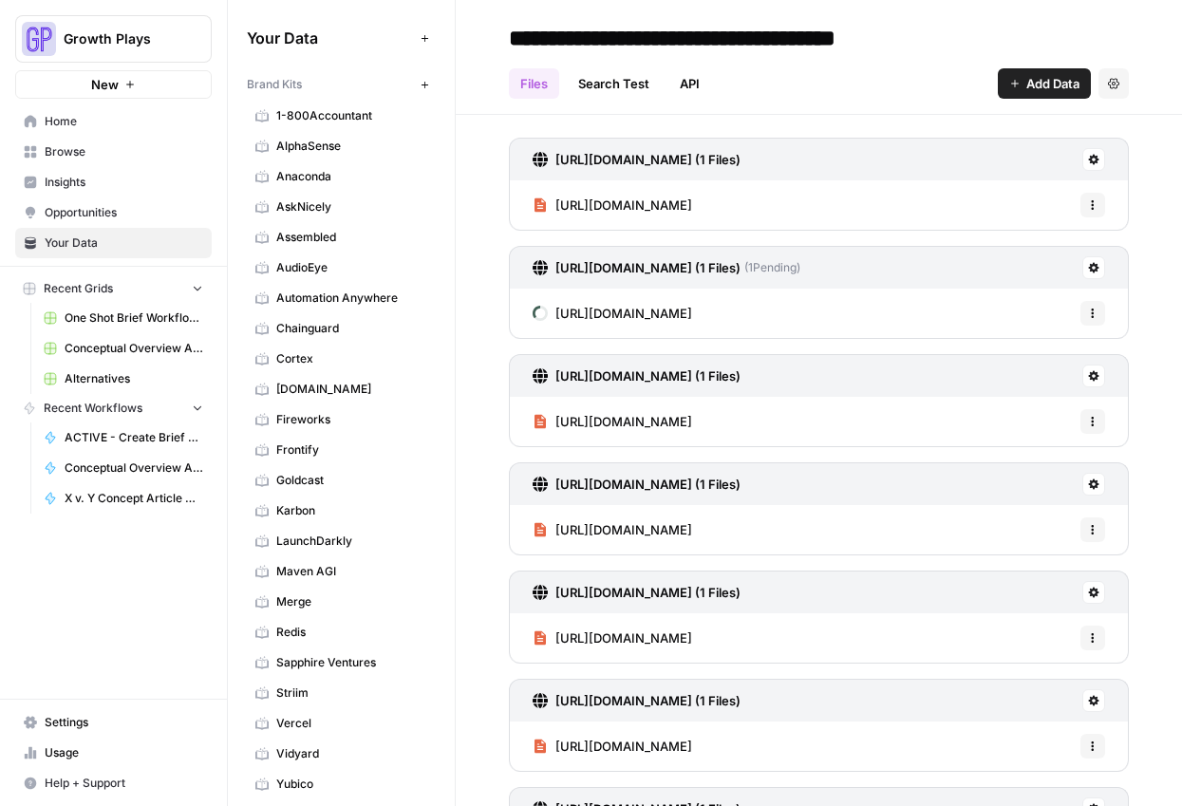
click at [1035, 91] on span "Add Data" at bounding box center [1052, 83] width 53 height 19
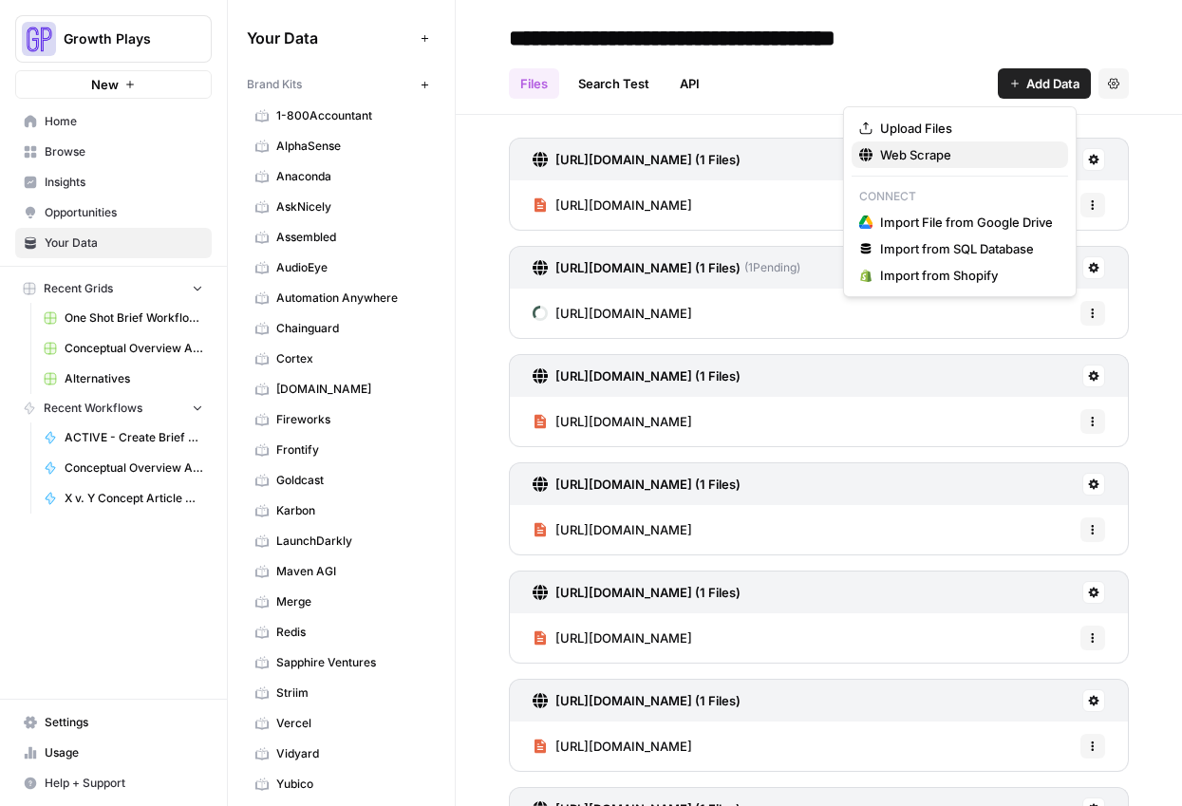
click at [972, 145] on span "Web Scrape" at bounding box center [966, 154] width 173 height 19
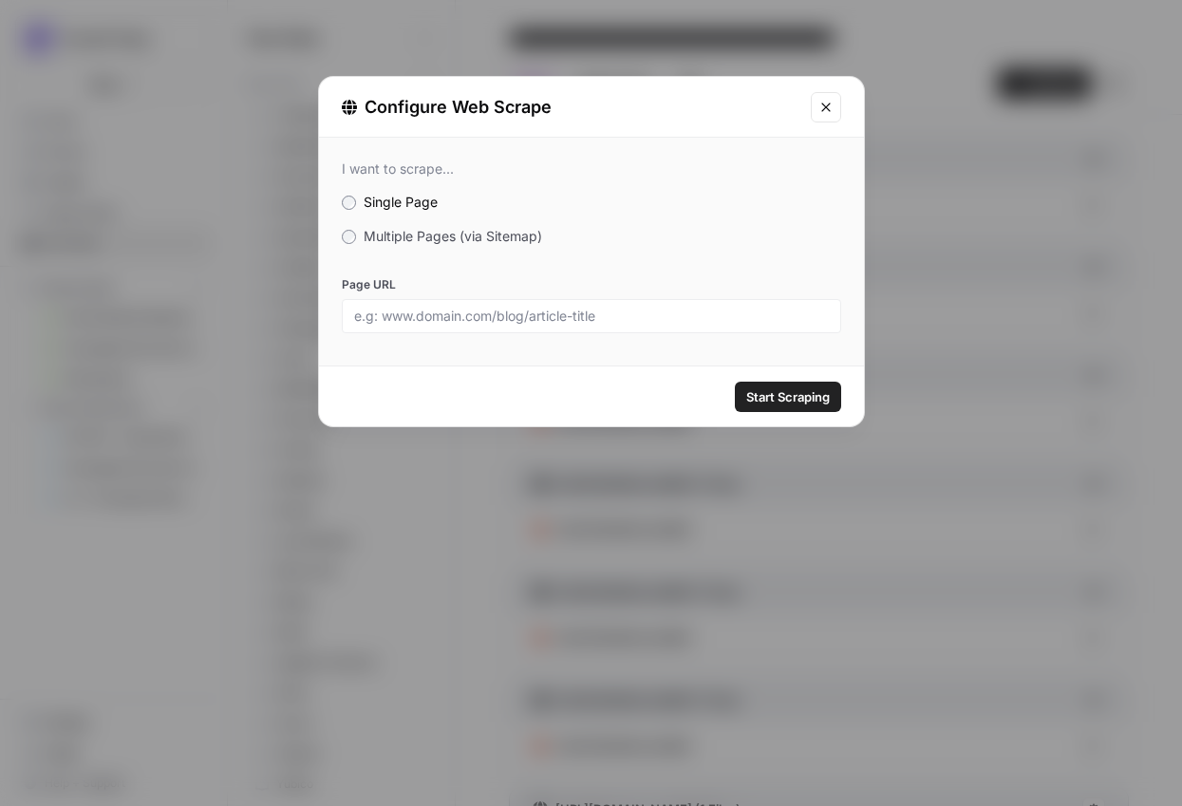
click at [530, 242] on span "Multiple Pages (via Sitemap)" at bounding box center [453, 236] width 178 height 16
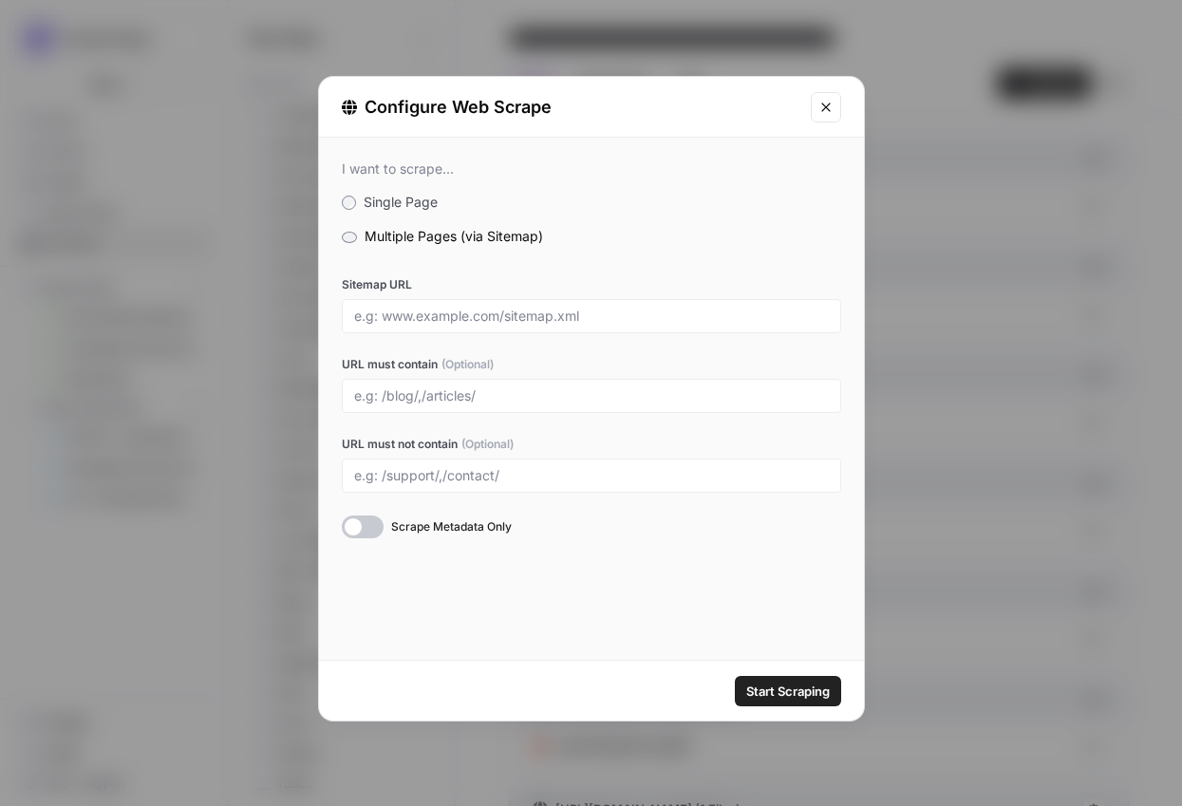
click at [479, 328] on div at bounding box center [591, 316] width 499 height 34
click at [475, 312] on input "Sitemap URL" at bounding box center [591, 316] width 475 height 17
paste input "https://surveyplanet.com/sitemap.xml"
type input "https://surveyplanet.com/sitemap.xml"
click at [526, 391] on input "URL must contain (Optional)" at bounding box center [591, 395] width 475 height 17
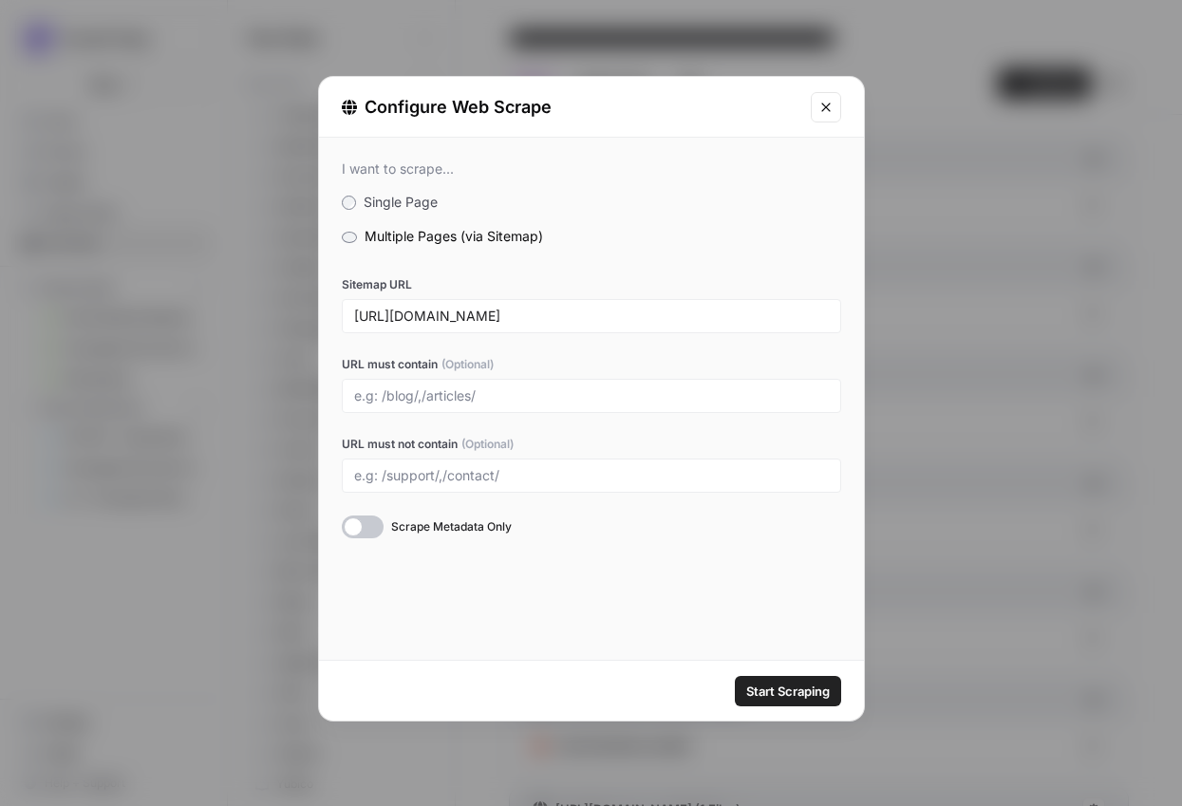
click at [484, 404] on div at bounding box center [591, 396] width 499 height 34
click at [487, 401] on input "URL must contain (Optional)" at bounding box center [591, 395] width 475 height 17
type input "e"
click at [513, 397] on input "/examples/," at bounding box center [591, 395] width 475 height 17
type input "/examples/"
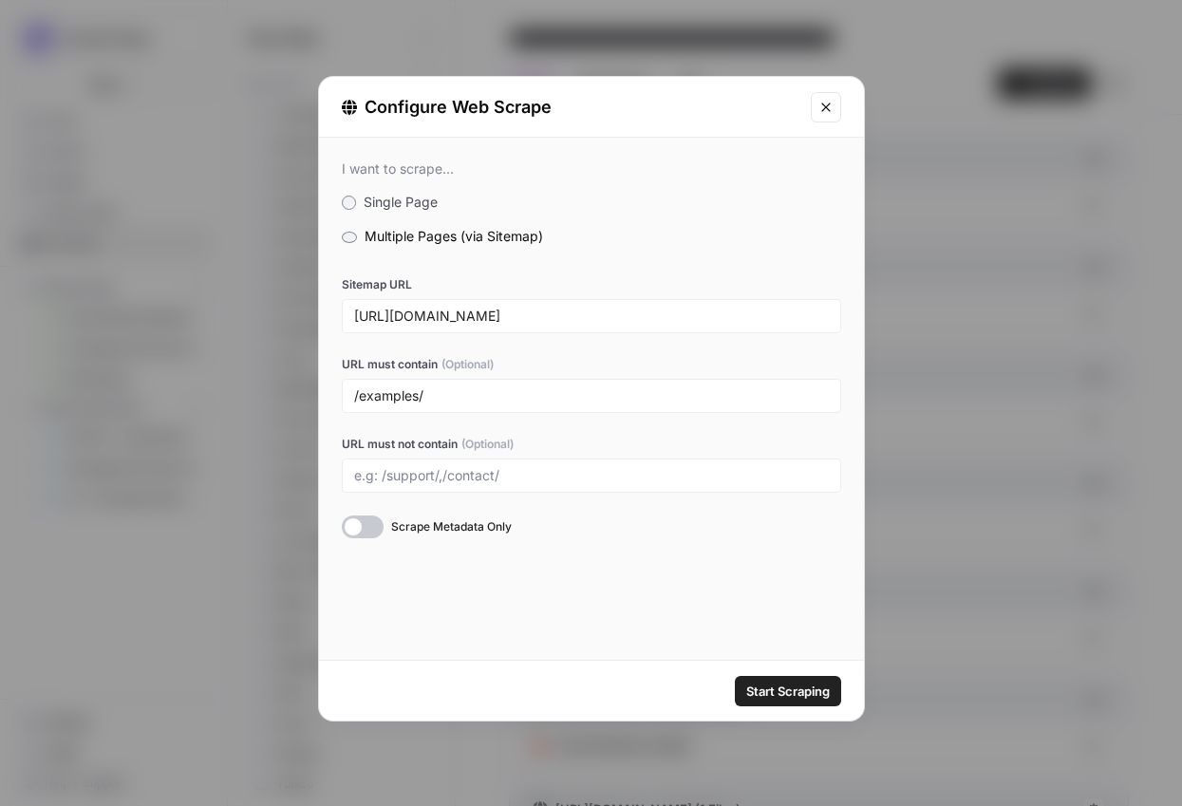
click at [755, 682] on span "Start Scraping" at bounding box center [788, 691] width 84 height 19
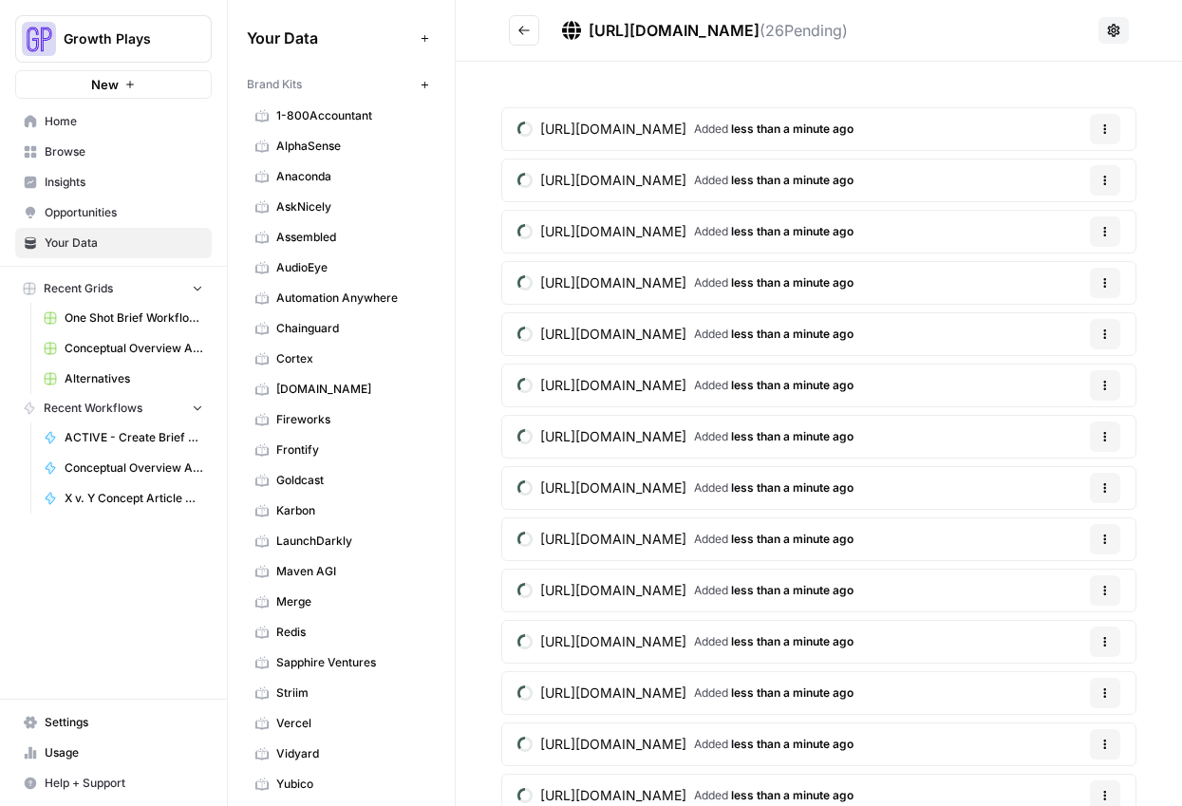
click at [517, 31] on icon "Go back" at bounding box center [523, 30] width 13 height 13
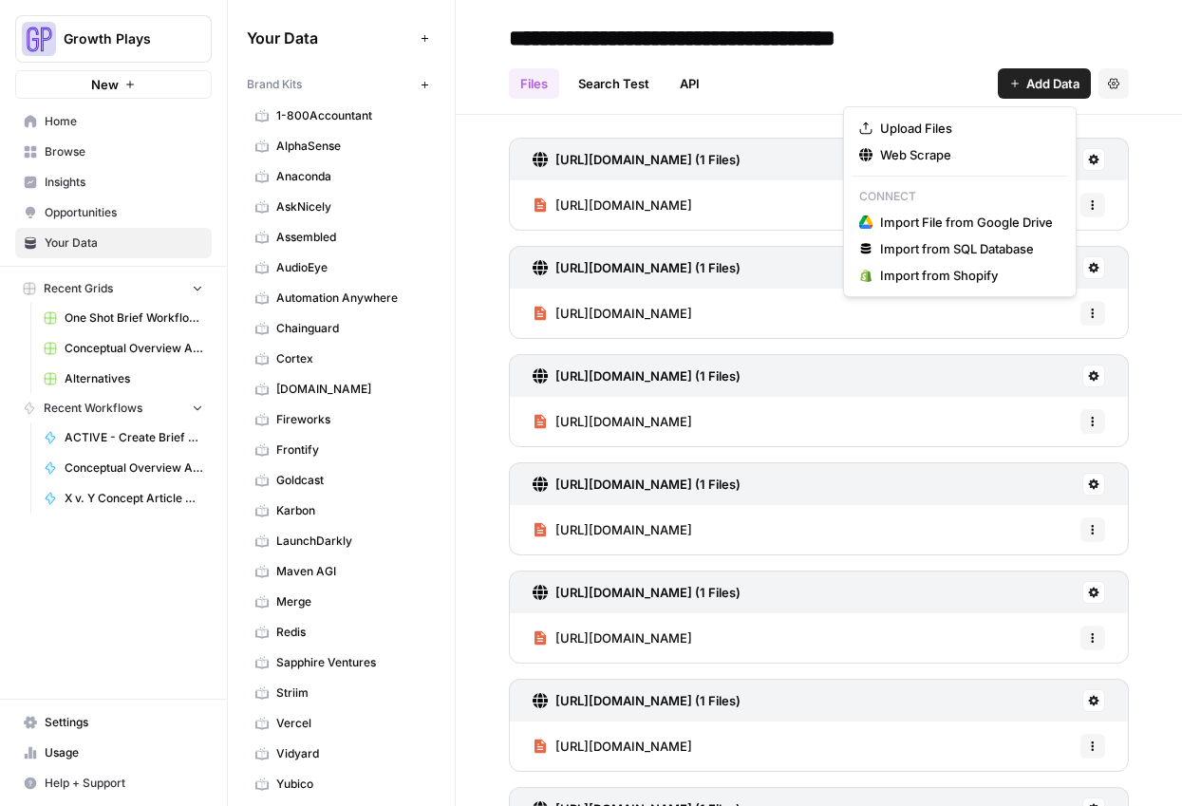
click at [1026, 81] on span "Add Data" at bounding box center [1052, 83] width 53 height 19
click at [900, 160] on span "Web Scrape" at bounding box center [966, 154] width 173 height 19
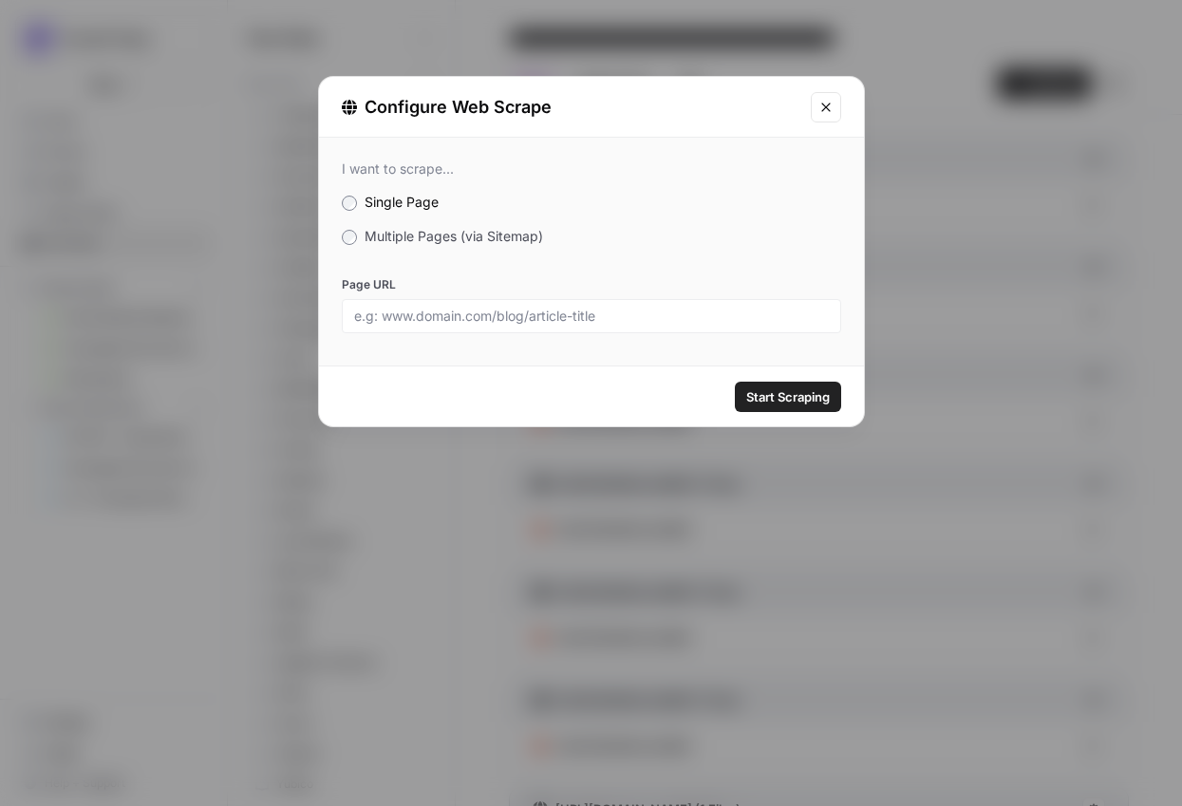
click at [482, 305] on div at bounding box center [591, 316] width 499 height 34
click at [480, 316] on input "Page URL" at bounding box center [591, 316] width 475 height 17
type input "v"
paste input "https://surveyplanet.com/pricing-features"
type input "https://surveyplanet.com/pricing-features"
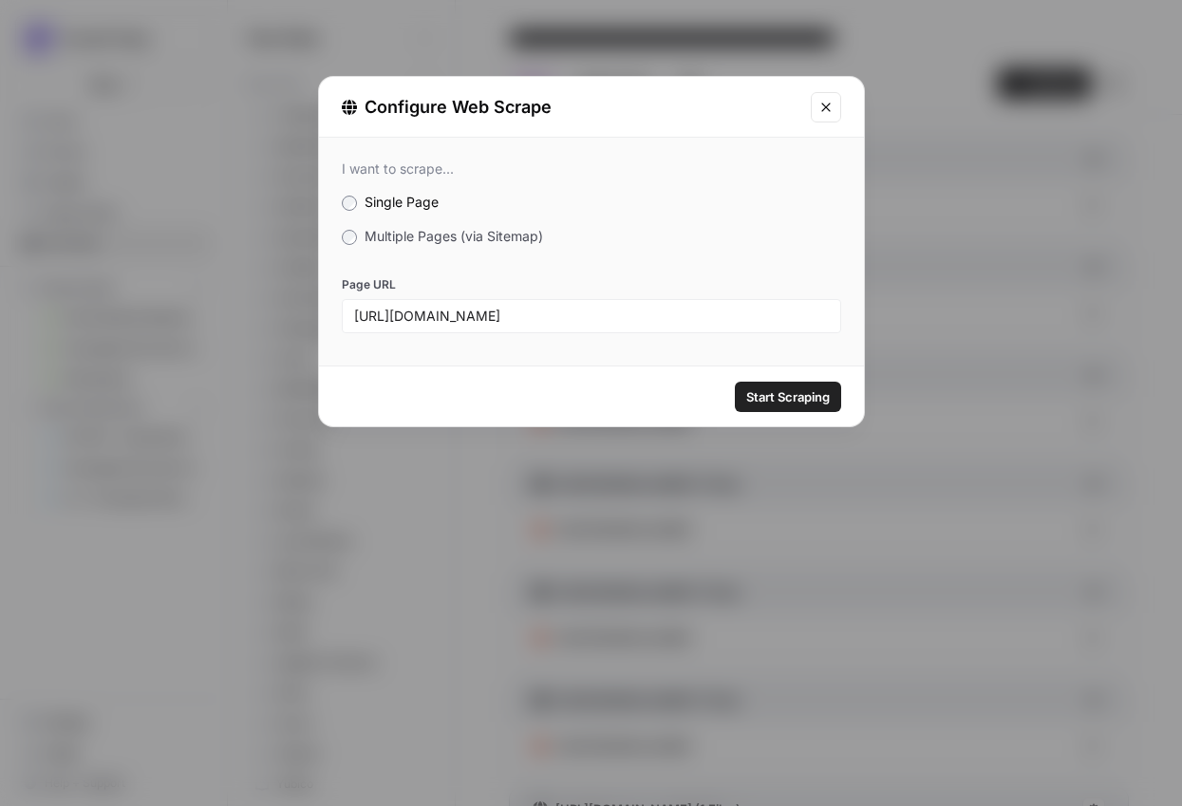
click at [795, 397] on span "Start Scraping" at bounding box center [788, 396] width 84 height 19
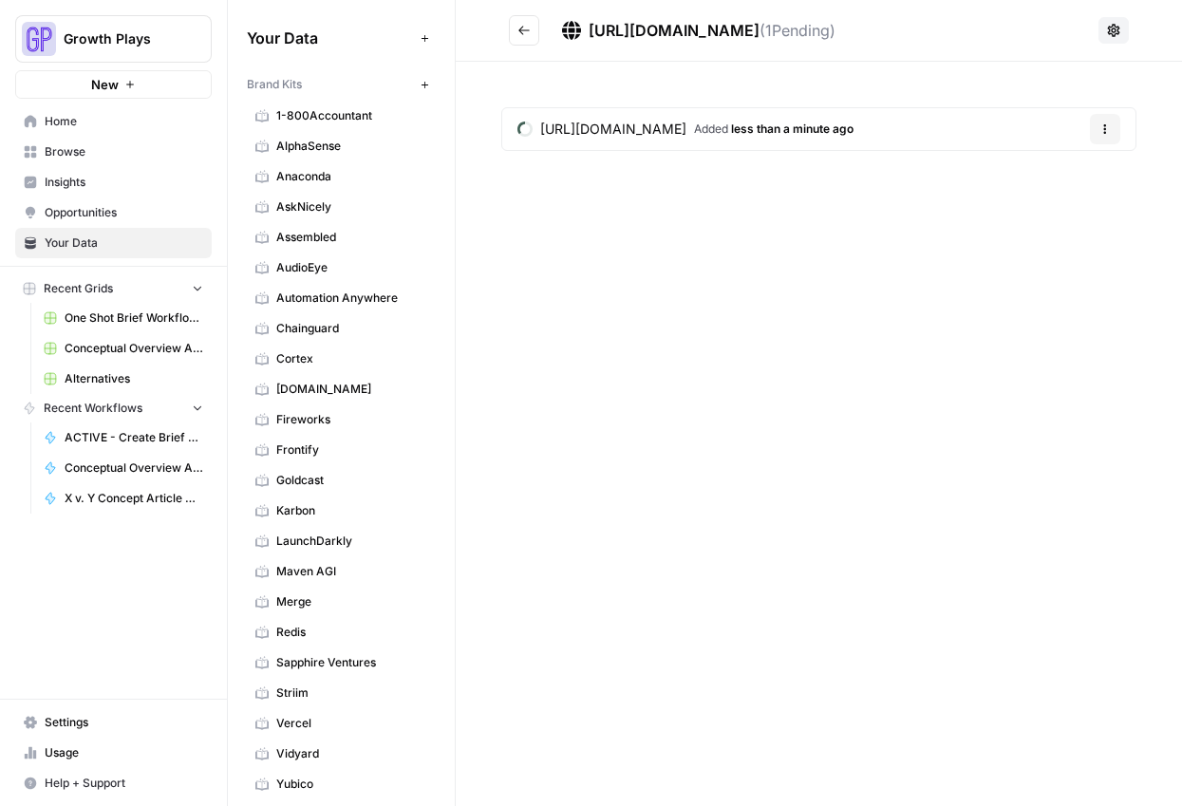
click at [529, 38] on button "Go back" at bounding box center [524, 30] width 30 height 30
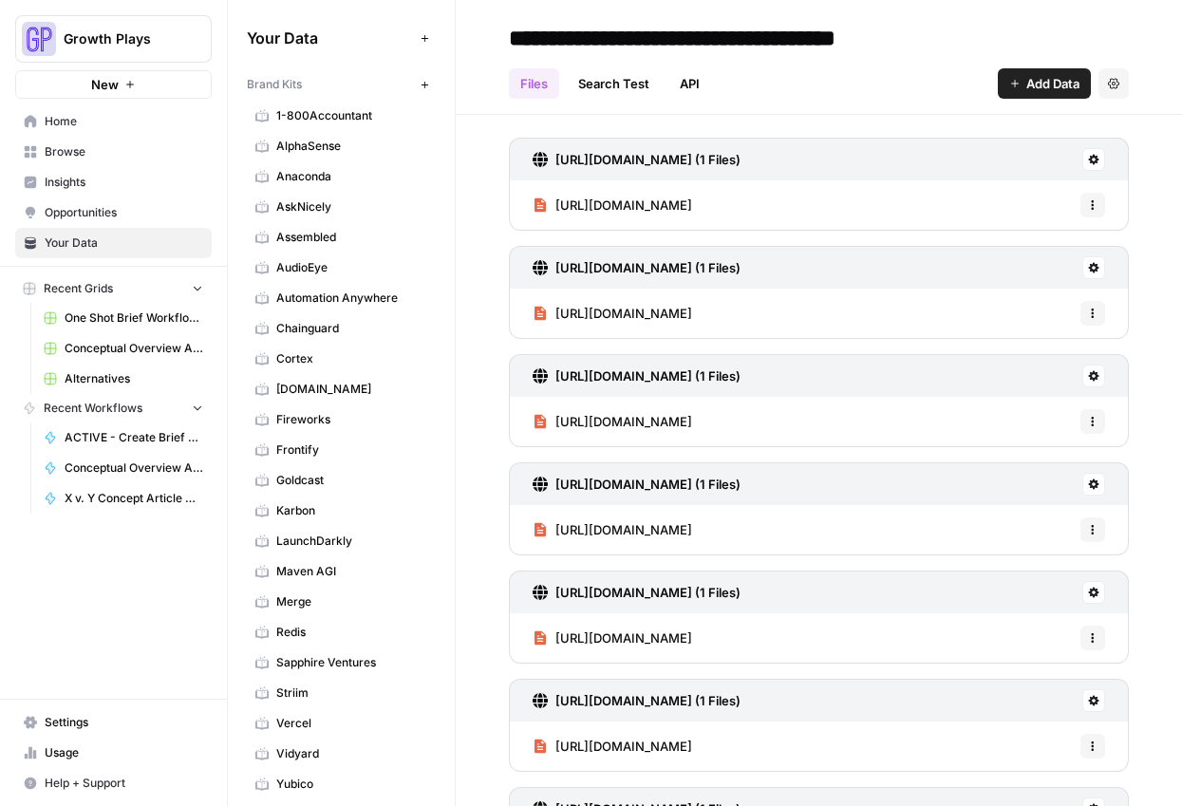
click at [1009, 81] on icon "button" at bounding box center [1014, 83] width 11 height 11
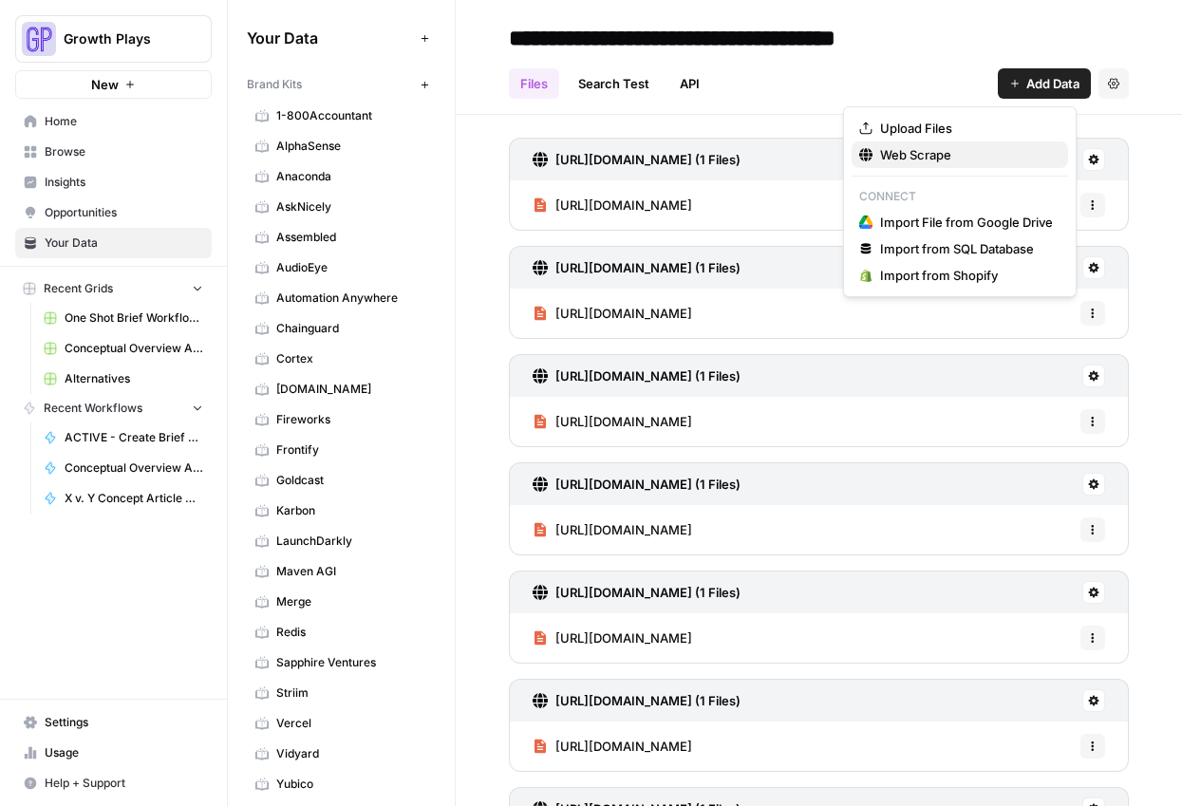
click at [894, 150] on span "Web Scrape" at bounding box center [966, 154] width 173 height 19
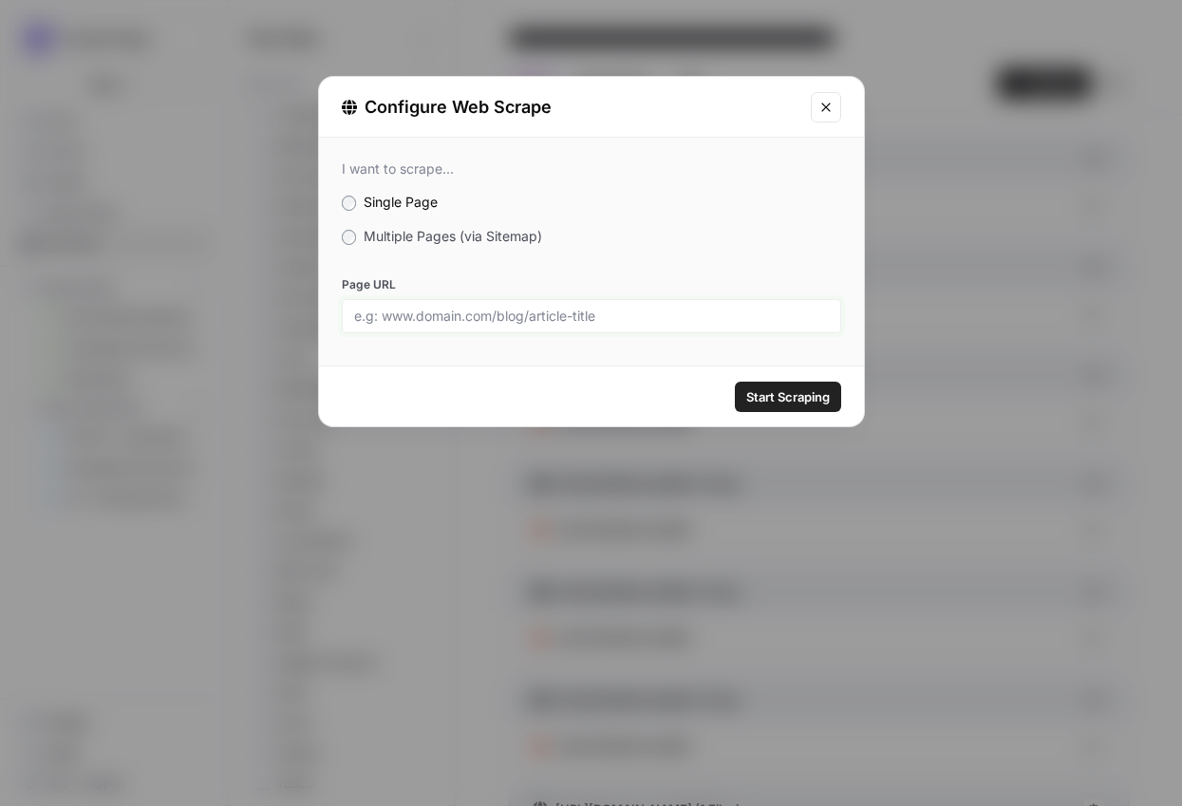
click at [469, 324] on input "Page URL" at bounding box center [591, 316] width 475 height 17
paste input "https://build.fillout.com/signup"
type input "https://build.fillout.com/signup"
click at [817, 406] on button "Start Scraping" at bounding box center [788, 397] width 106 height 30
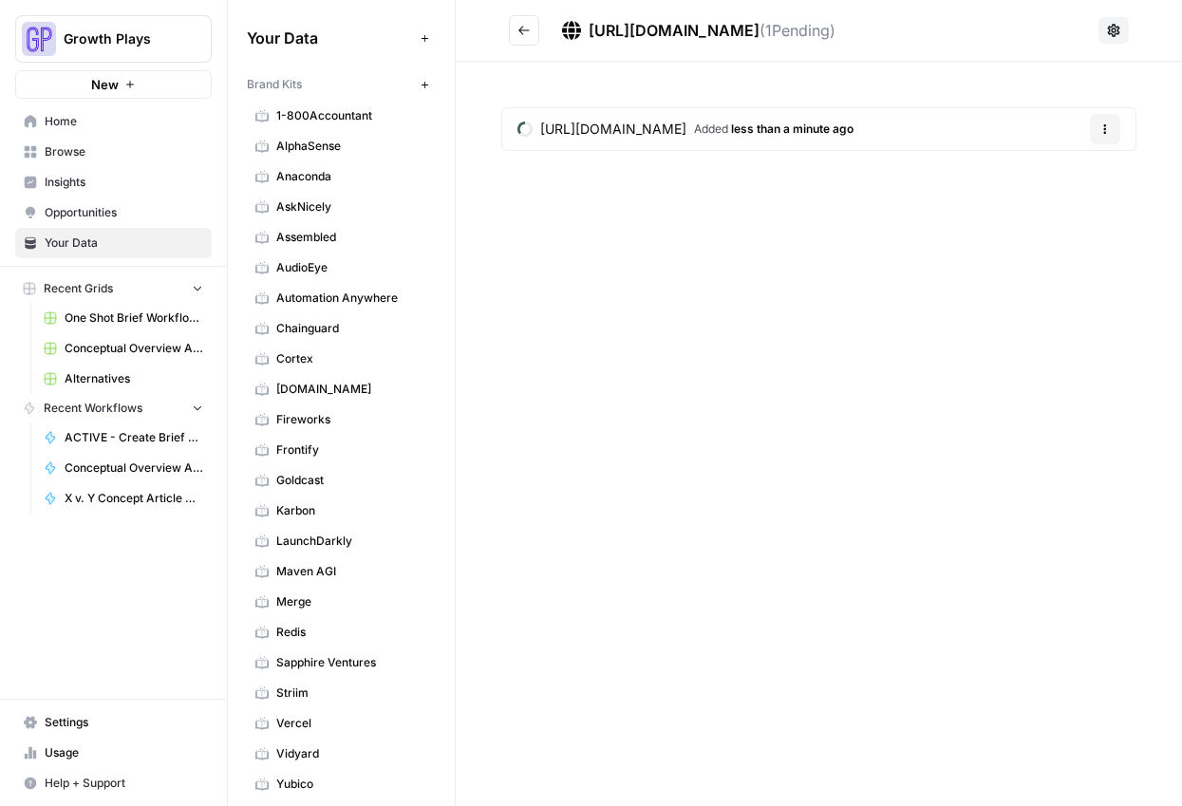
drag, startPoint x: 625, startPoint y: 287, endPoint x: 585, endPoint y: 209, distance: 87.5
click at [628, 286] on div "https://build.fillout.com/signup ( 1 Pending) https://build.fillout.com/signup …" at bounding box center [819, 403] width 726 height 806
click at [519, 25] on icon "Go back" at bounding box center [523, 30] width 13 height 13
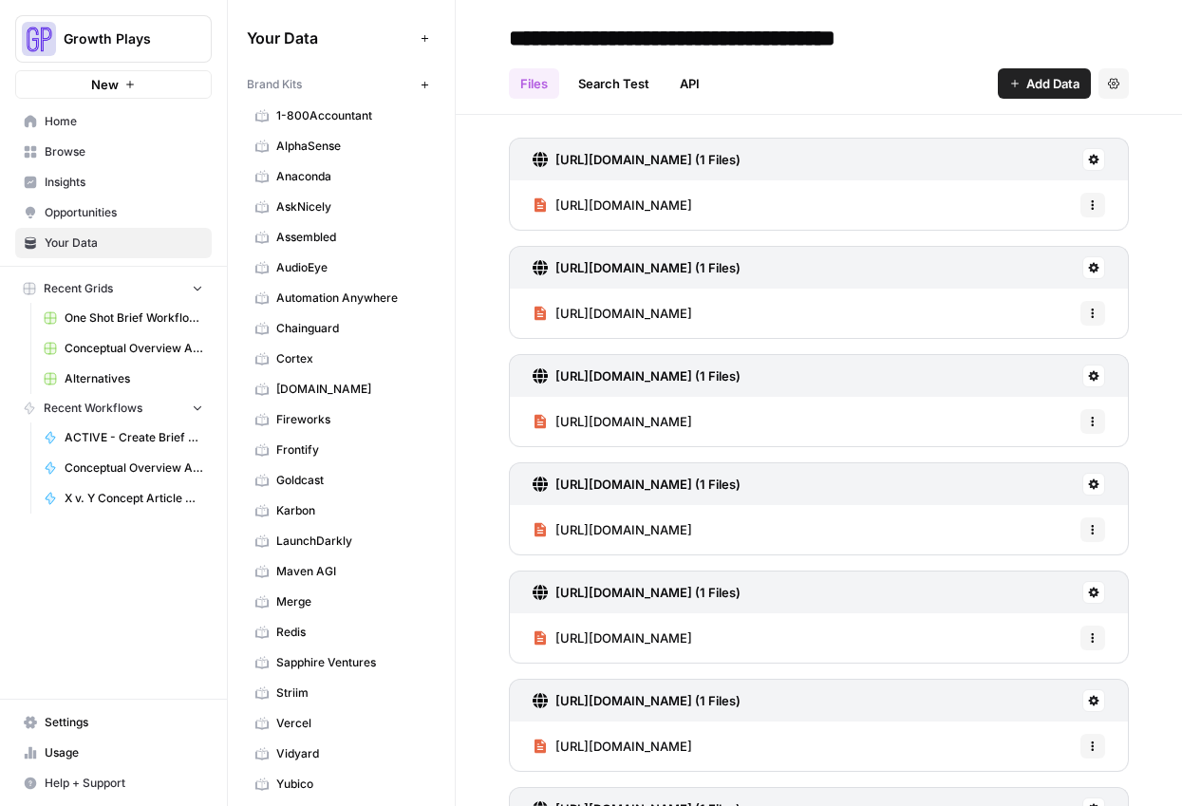
click at [1026, 90] on span "Add Data" at bounding box center [1052, 83] width 53 height 19
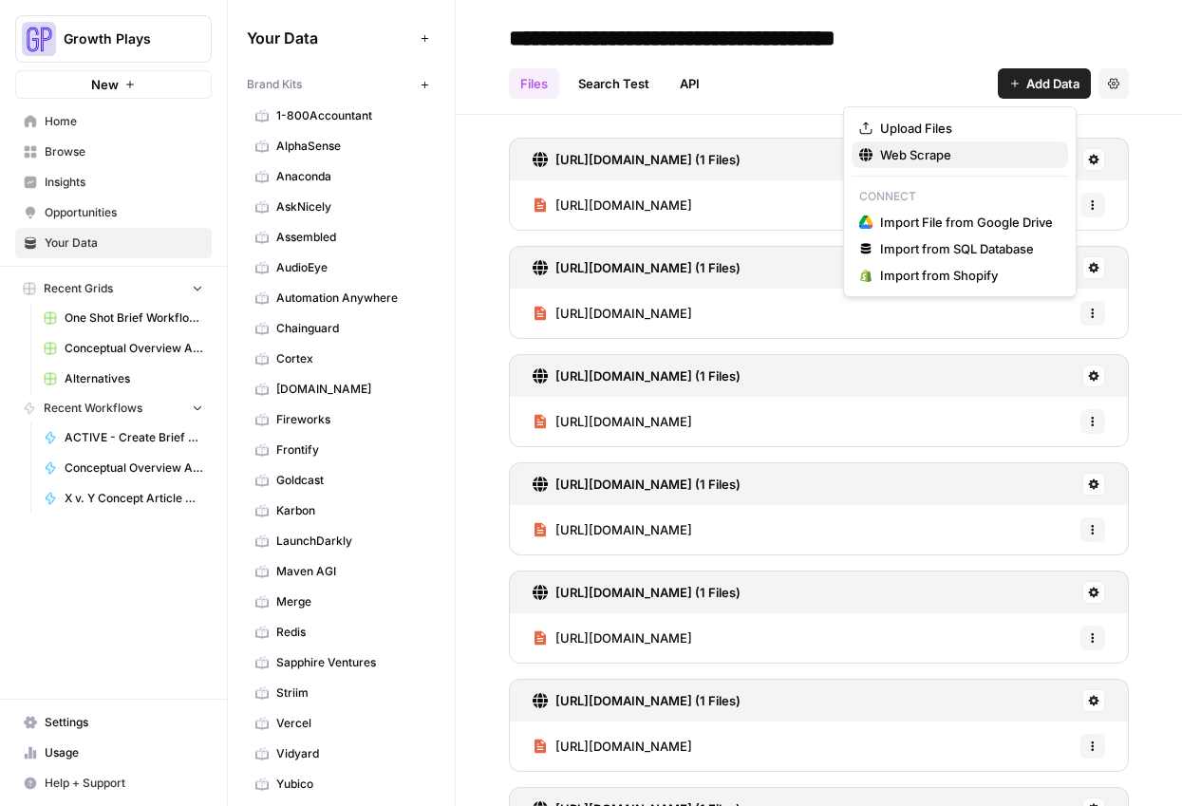
click at [960, 154] on span "Web Scrape" at bounding box center [966, 154] width 173 height 19
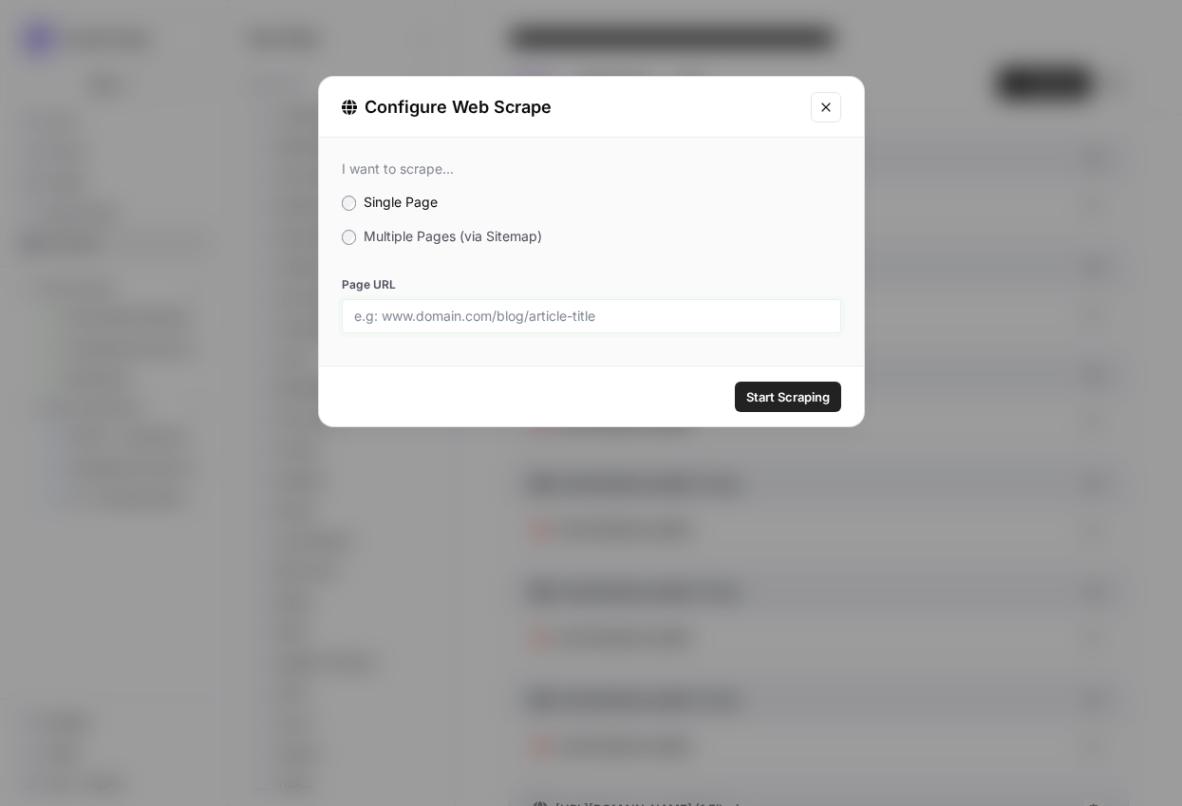
click at [506, 322] on input "Page URL" at bounding box center [591, 316] width 475 height 17
paste input "https://www.fillout.com/scheduling"
type input "https://www.fillout.com/scheduling"
click at [812, 399] on span "Start Scraping" at bounding box center [788, 396] width 84 height 19
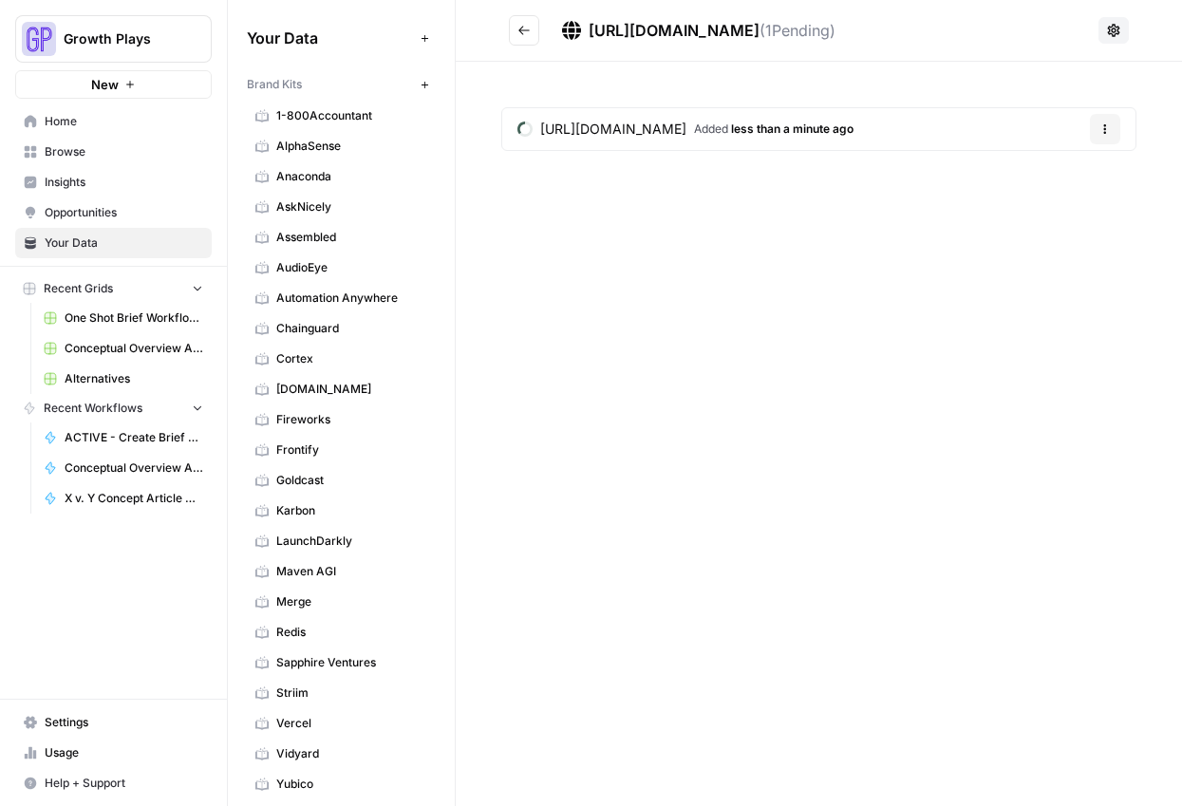
click at [772, 353] on div "https://www.fillout.com/scheduling ( 1 Pending) https://www.fillout.com/schedul…" at bounding box center [819, 403] width 726 height 806
click at [525, 36] on icon "Go back" at bounding box center [523, 30] width 13 height 13
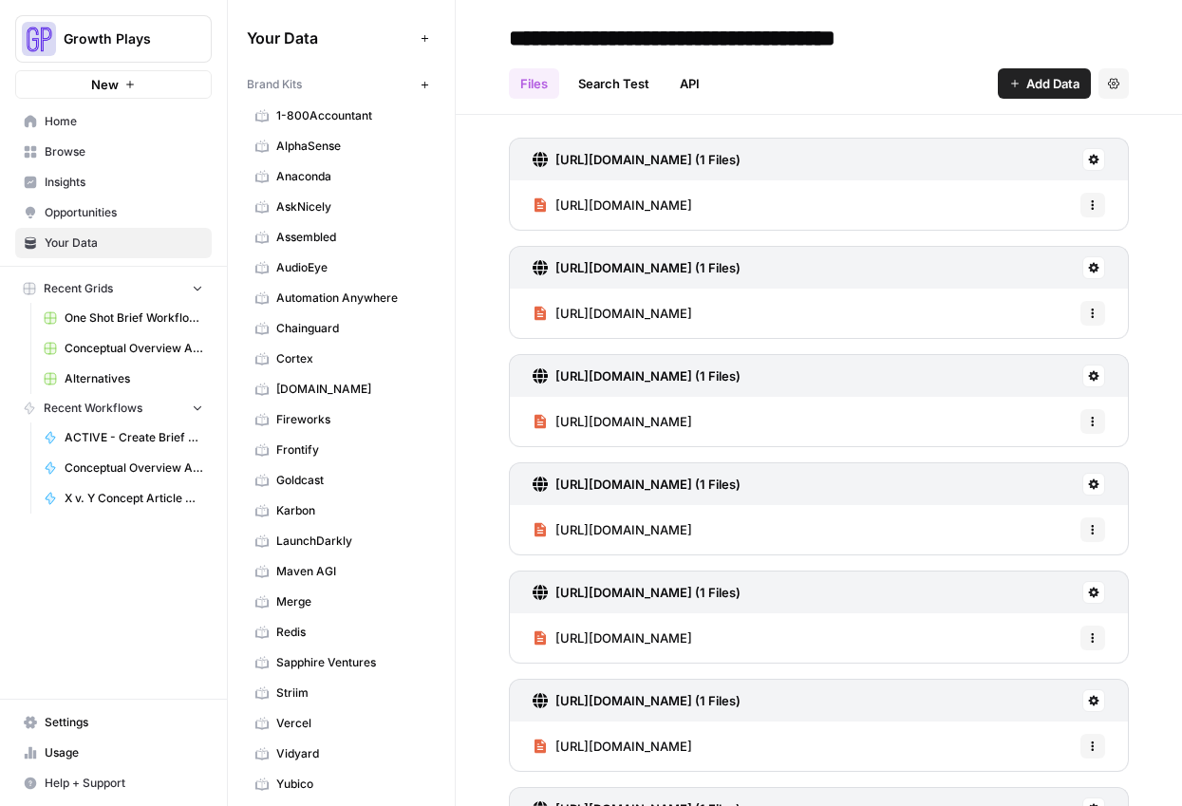
click at [1009, 87] on icon "button" at bounding box center [1014, 83] width 11 height 11
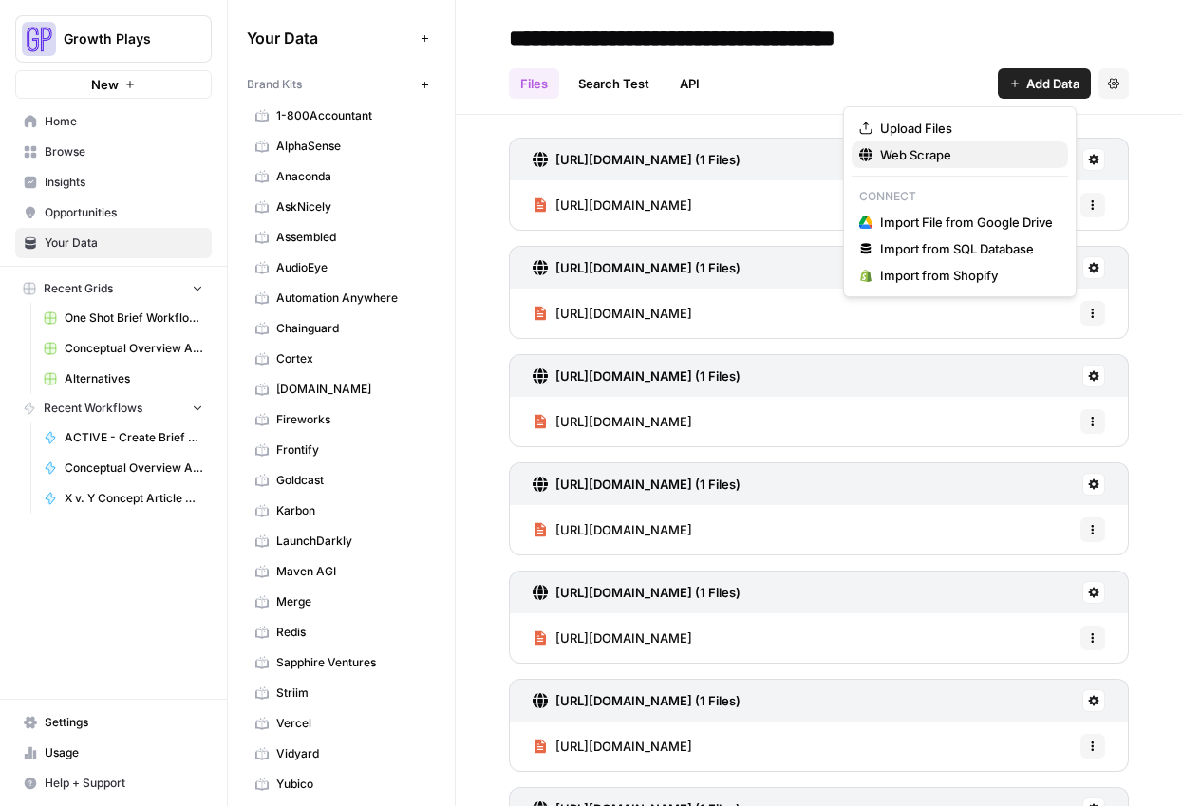
click at [933, 156] on span "Web Scrape" at bounding box center [966, 154] width 173 height 19
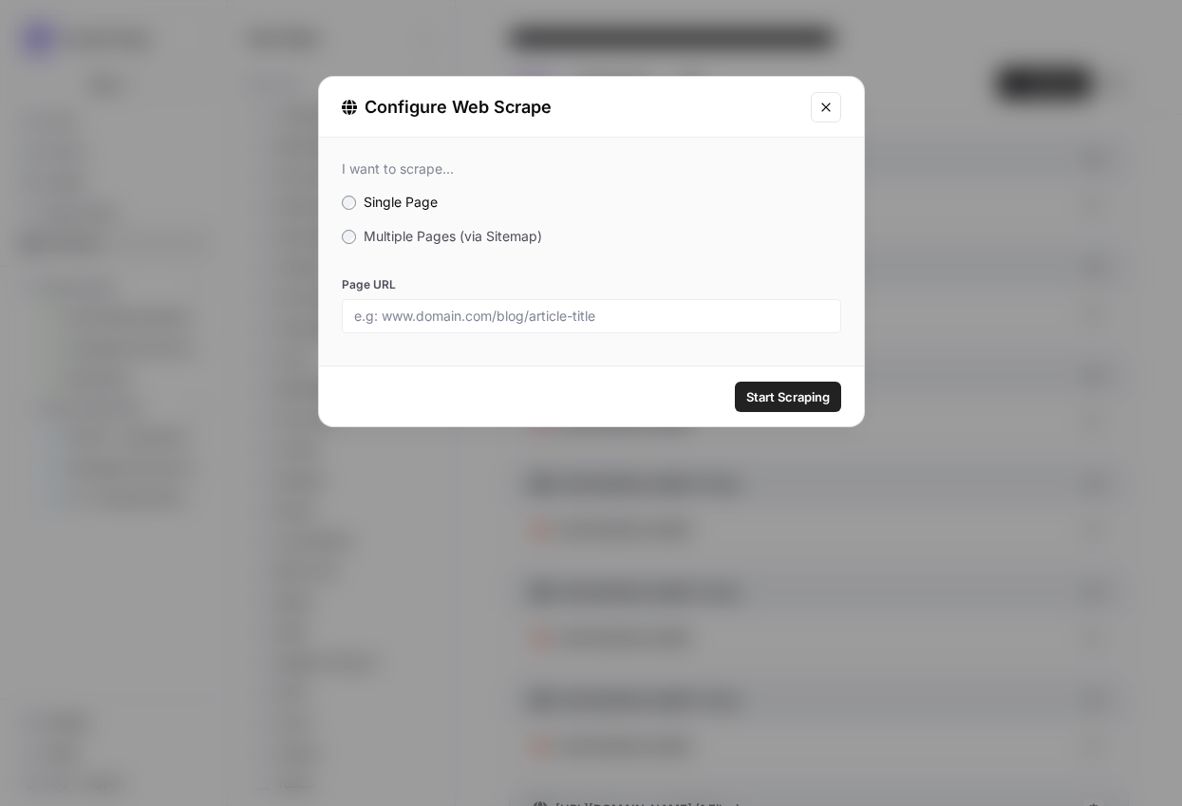
click at [547, 328] on div at bounding box center [591, 316] width 499 height 34
click at [548, 327] on div at bounding box center [591, 316] width 499 height 34
click at [549, 321] on input "Page URL" at bounding box center [591, 316] width 475 height 17
paste input "https://www.fillout.com/workflows"
type input "https://www.fillout.com/workflows"
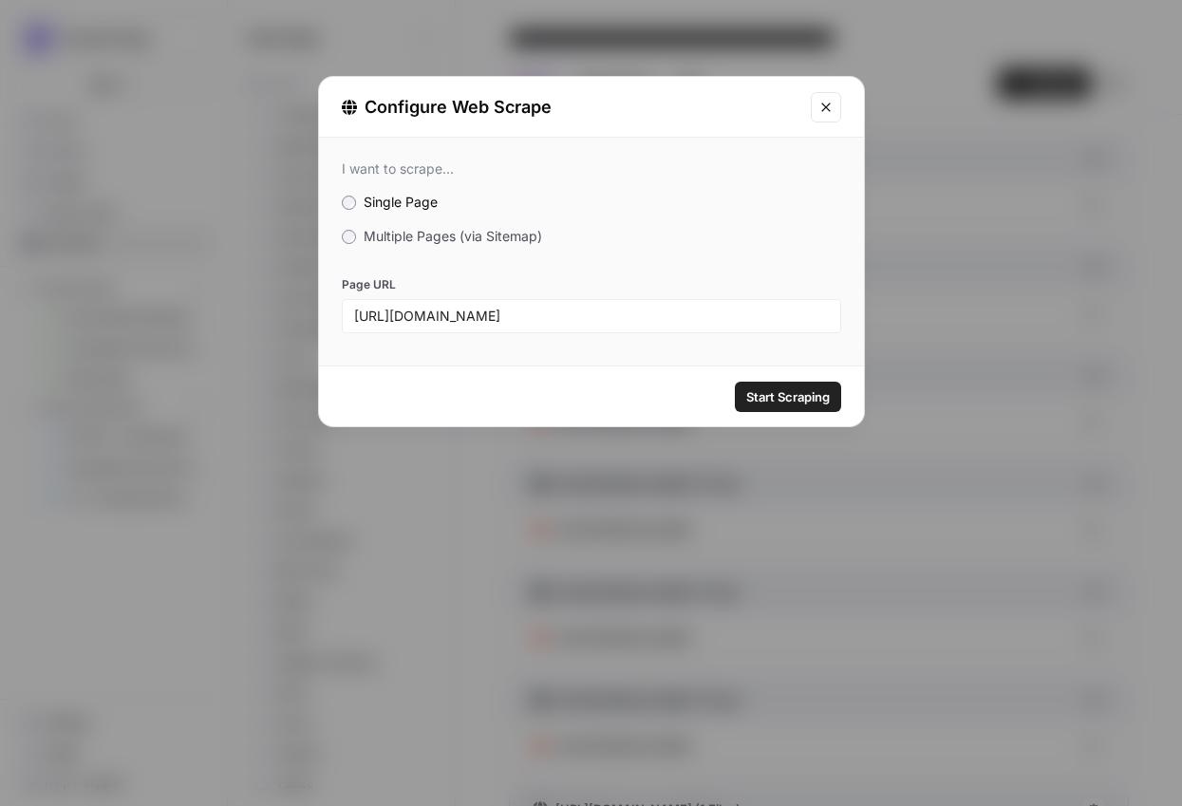
click at [783, 402] on span "Start Scraping" at bounding box center [788, 396] width 84 height 19
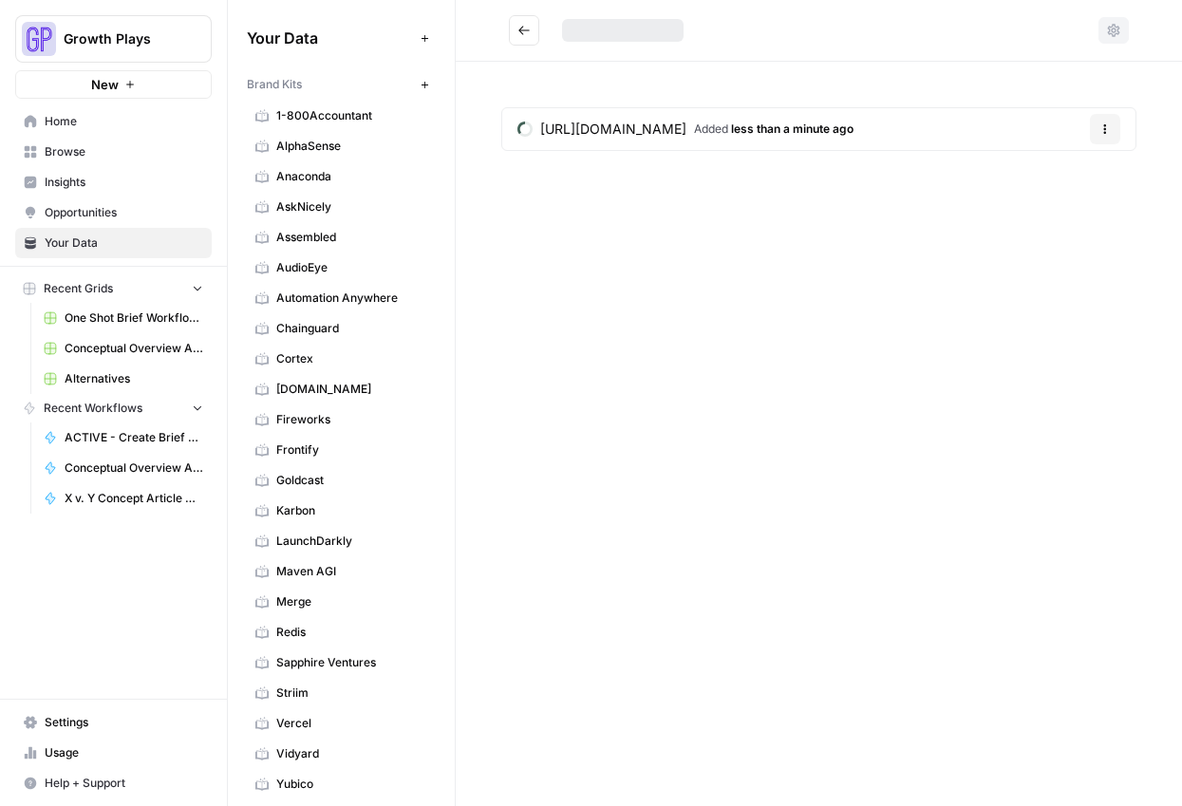
drag, startPoint x: 666, startPoint y: 294, endPoint x: 628, endPoint y: 194, distance: 107.2
click at [670, 293] on div "https://www.fillout.com/workflows Added less than a minute ago Options" at bounding box center [819, 403] width 726 height 806
click at [519, 26] on icon "Go back" at bounding box center [523, 30] width 13 height 13
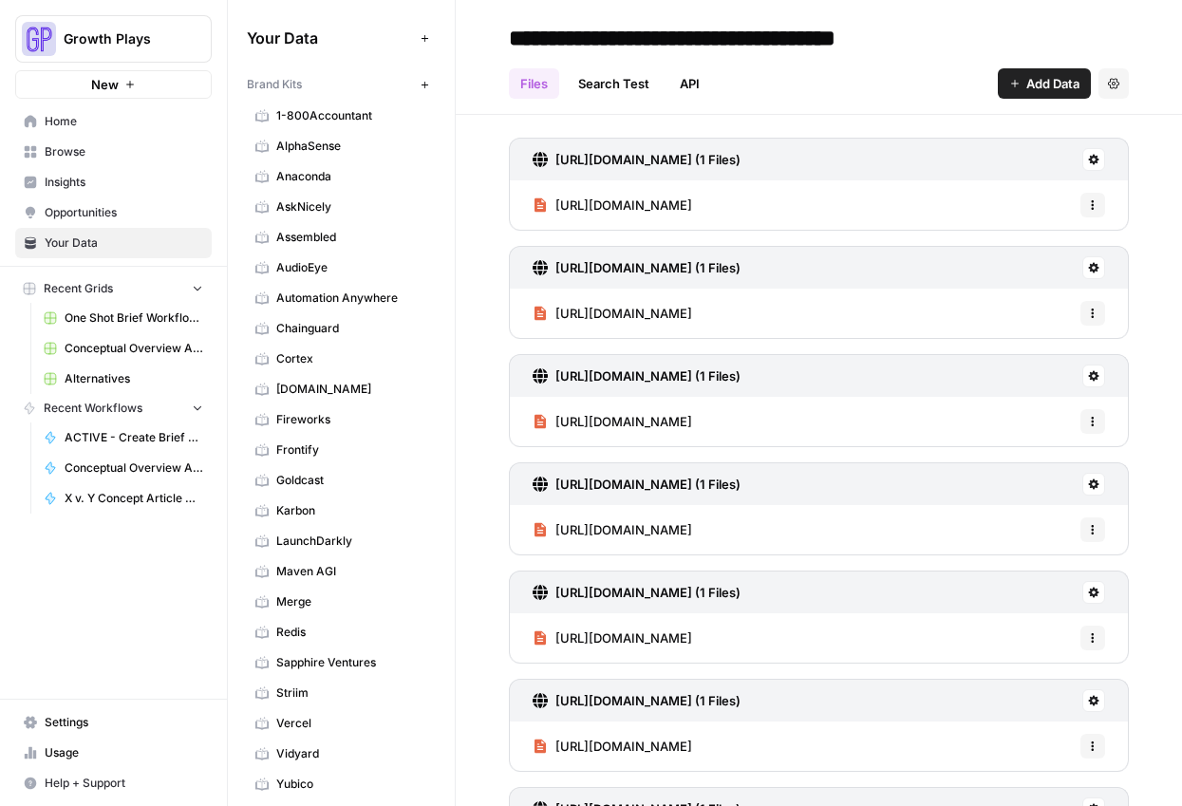
click at [1026, 77] on span "Add Data" at bounding box center [1052, 83] width 53 height 19
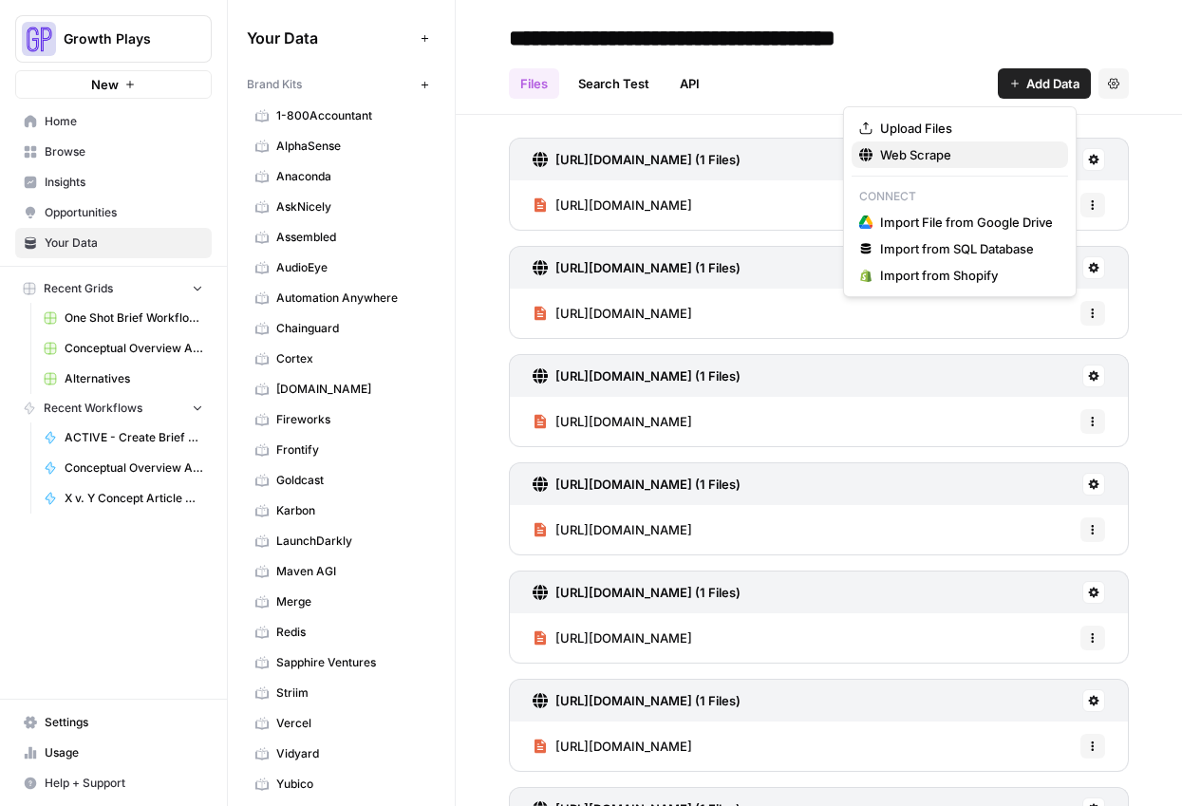
click at [890, 154] on span "Web Scrape" at bounding box center [966, 154] width 173 height 19
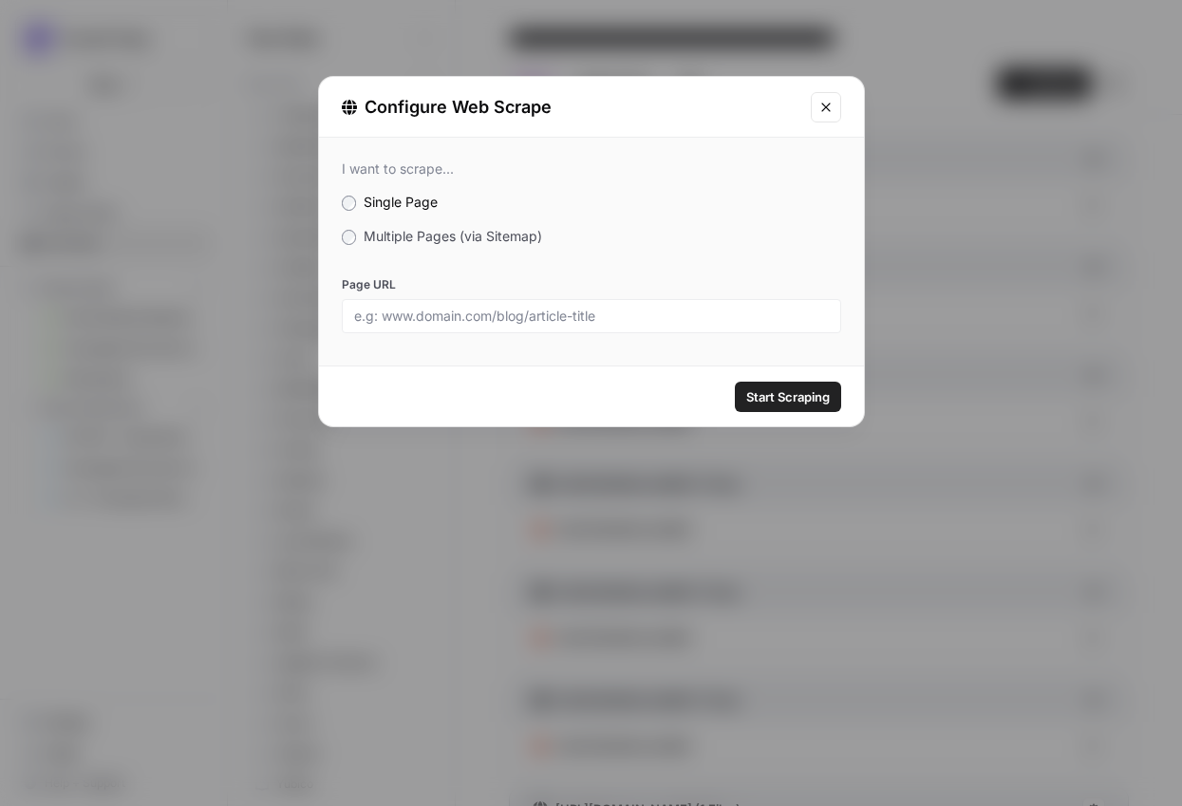
click at [521, 326] on div at bounding box center [591, 316] width 499 height 34
click at [563, 321] on input "Page URL" at bounding box center [591, 316] width 475 height 17
paste input "https://www.fillout.com/pdf-to-form"
type input "https://www.fillout.com/pdf-to-form"
click at [790, 402] on span "Start Scraping" at bounding box center [788, 396] width 84 height 19
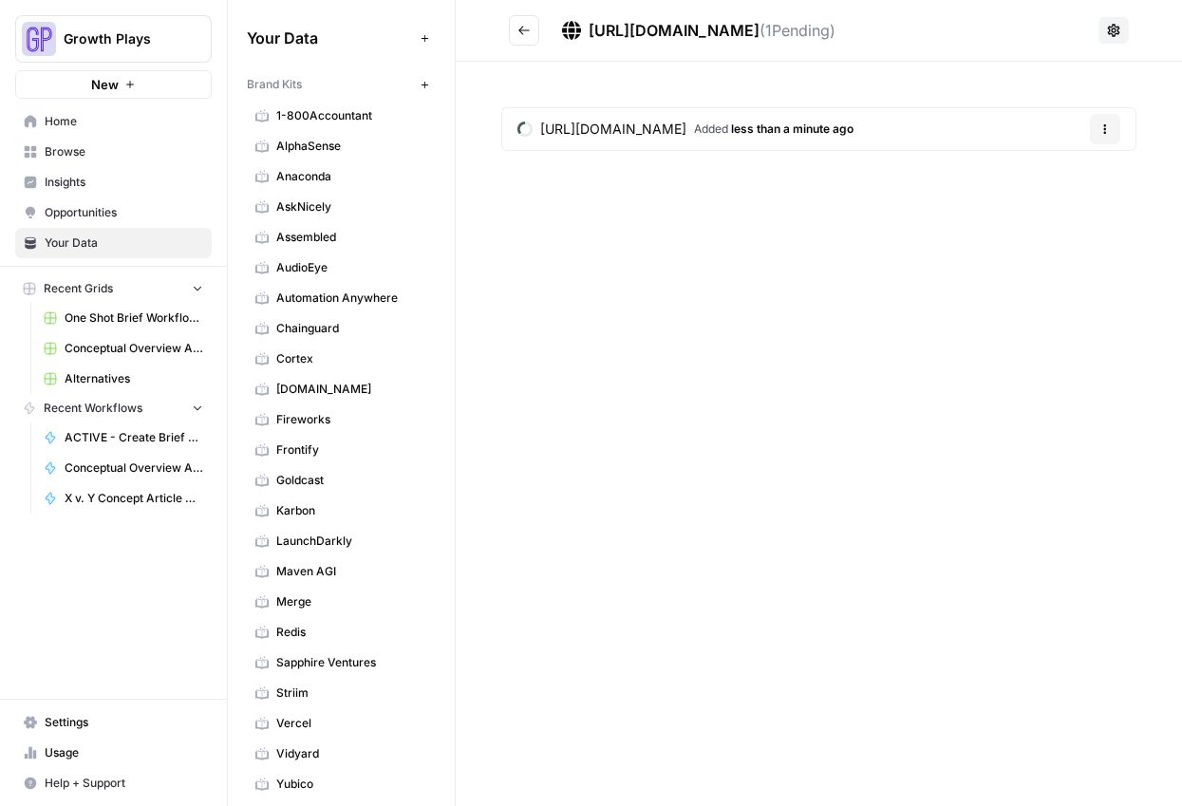
drag, startPoint x: 1069, startPoint y: 445, endPoint x: 1058, endPoint y: 439, distance: 13.2
click at [1069, 445] on div "https://www.fillout.com/pdf-to-form ( 1 Pending) https://www.fillout.com/pdf-to…" at bounding box center [819, 403] width 726 height 806
click at [529, 31] on icon "Go back" at bounding box center [523, 30] width 13 height 13
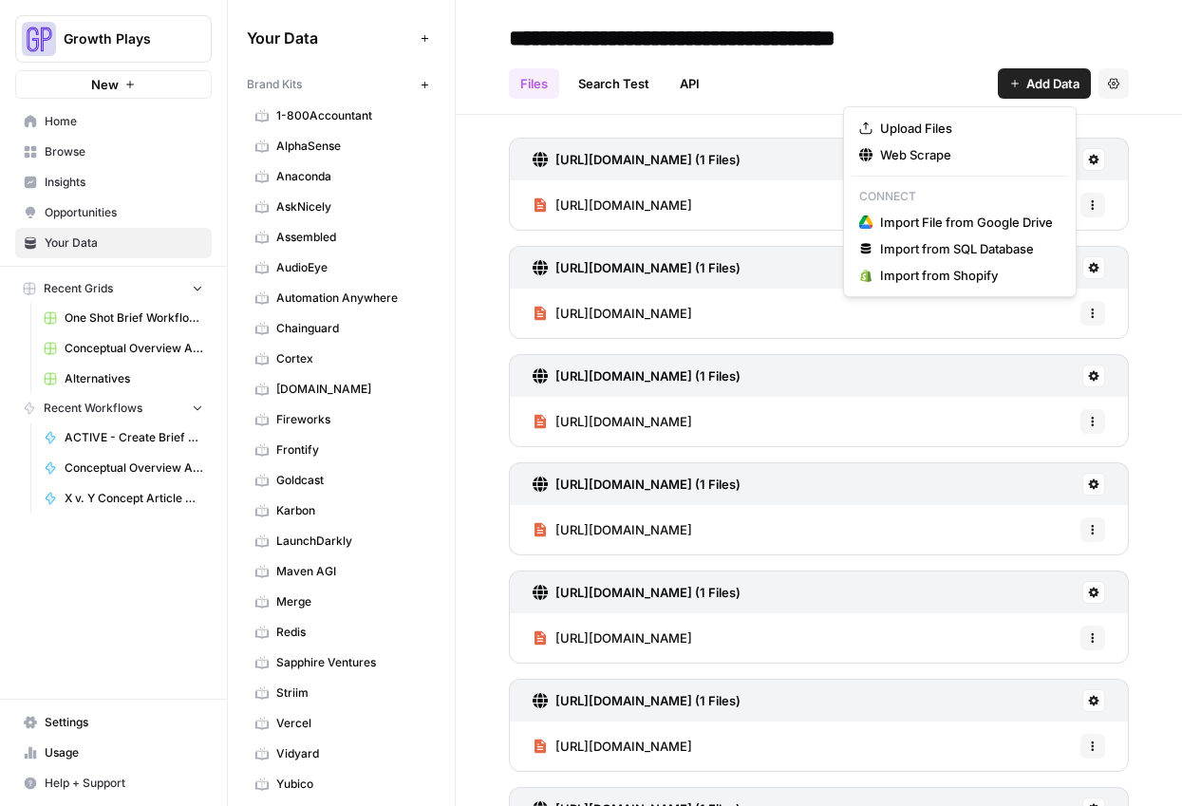
click at [1046, 80] on span "Add Data" at bounding box center [1052, 83] width 53 height 19
click at [980, 160] on span "Web Scrape" at bounding box center [966, 154] width 173 height 19
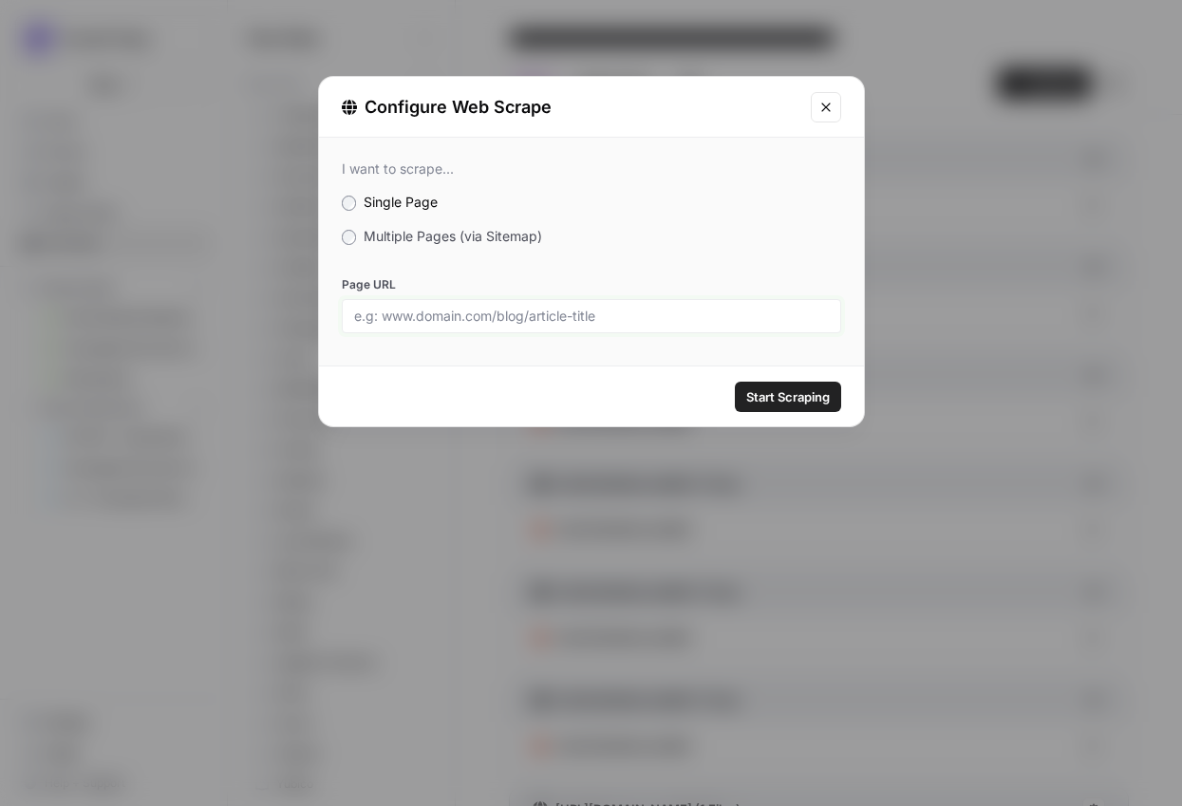
click at [597, 310] on input "Page URL" at bounding box center [591, 316] width 475 height 17
paste input "https://www.fillout.com/payments"
type input "https://www.fillout.com/payments"
click at [774, 406] on button "Start Scraping" at bounding box center [788, 397] width 106 height 30
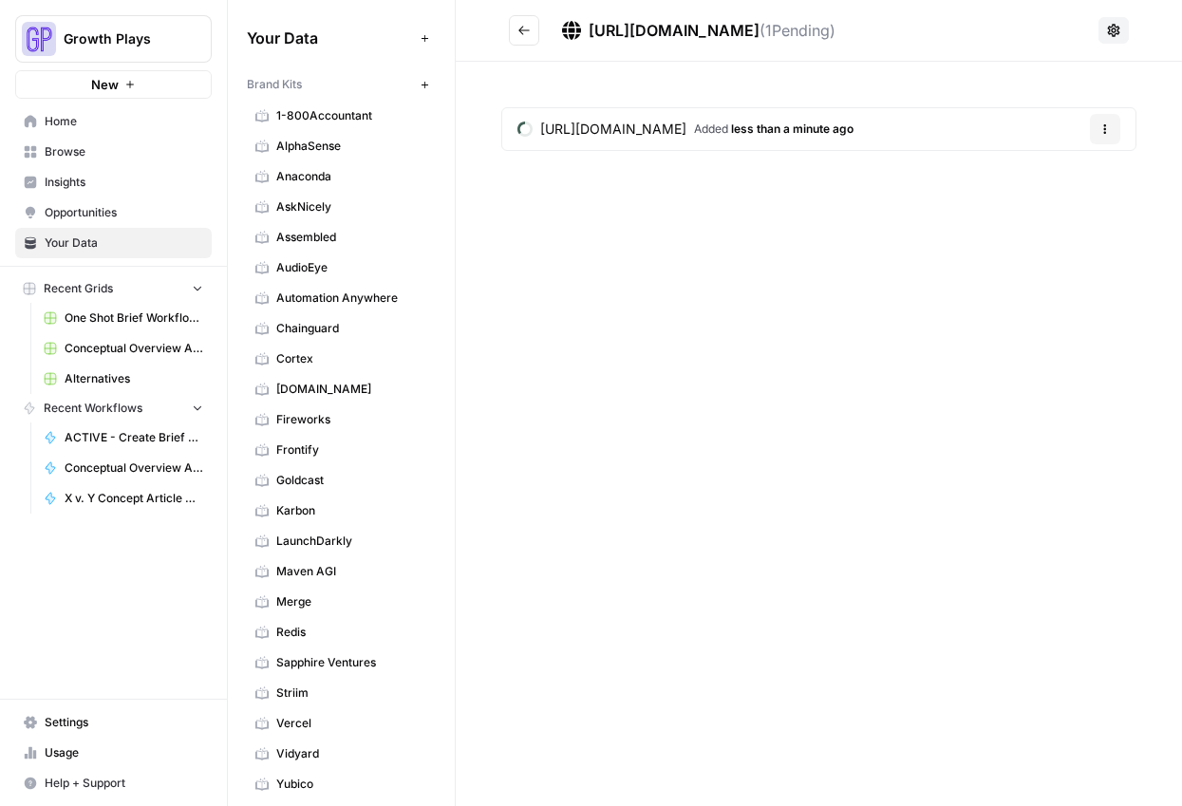
drag, startPoint x: 750, startPoint y: 306, endPoint x: 755, endPoint y: 162, distance: 143.4
click at [751, 306] on div "https://www.fillout.com/payments ( 1 Pending) https://www.fillout.com/payments …" at bounding box center [819, 403] width 726 height 806
click at [533, 31] on button "Go back" at bounding box center [524, 30] width 30 height 30
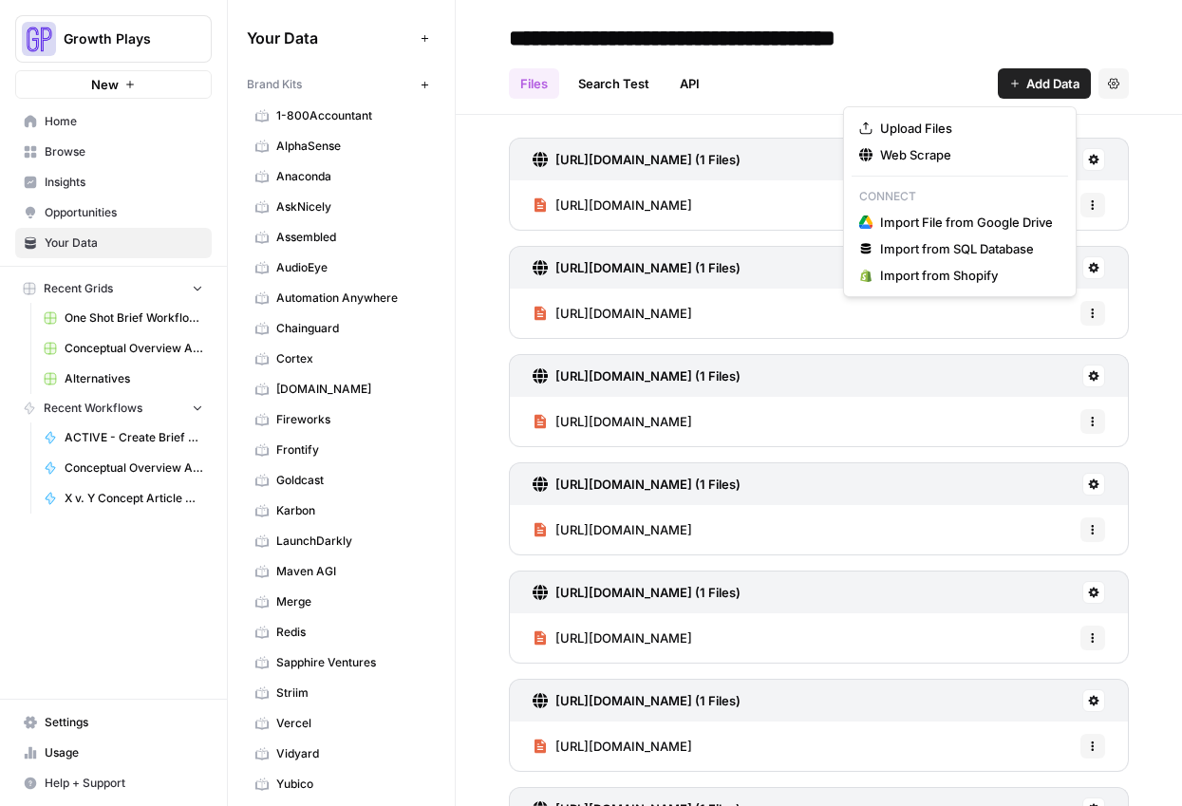
click at [1049, 80] on span "Add Data" at bounding box center [1052, 83] width 53 height 19
click at [975, 149] on span "Web Scrape" at bounding box center [966, 154] width 173 height 19
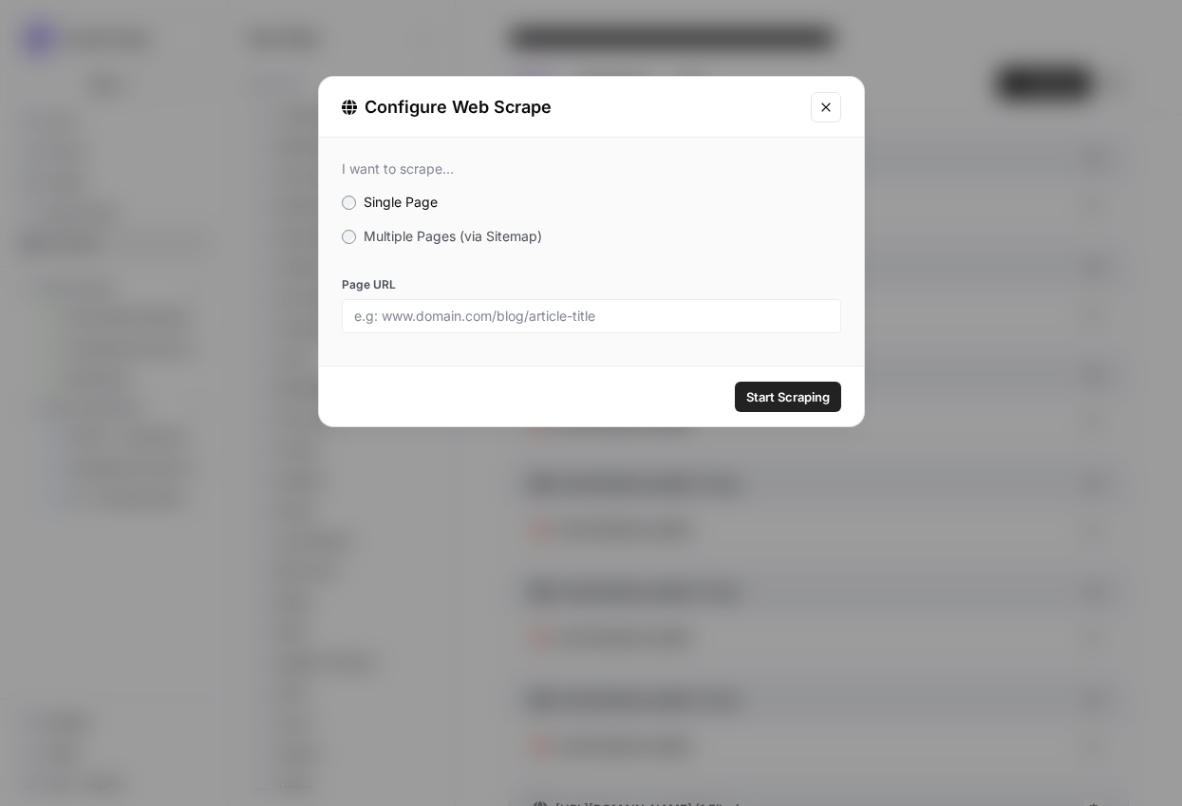
click at [378, 304] on div at bounding box center [591, 316] width 499 height 34
click at [384, 309] on input "Page URL" at bounding box center [591, 316] width 475 height 17
paste input "https://www.fillout.com/help/logic"
type input "https://www.fillout.com/help/logic"
click at [441, 235] on span "Multiple Pages (via Sitemap)" at bounding box center [453, 236] width 178 height 16
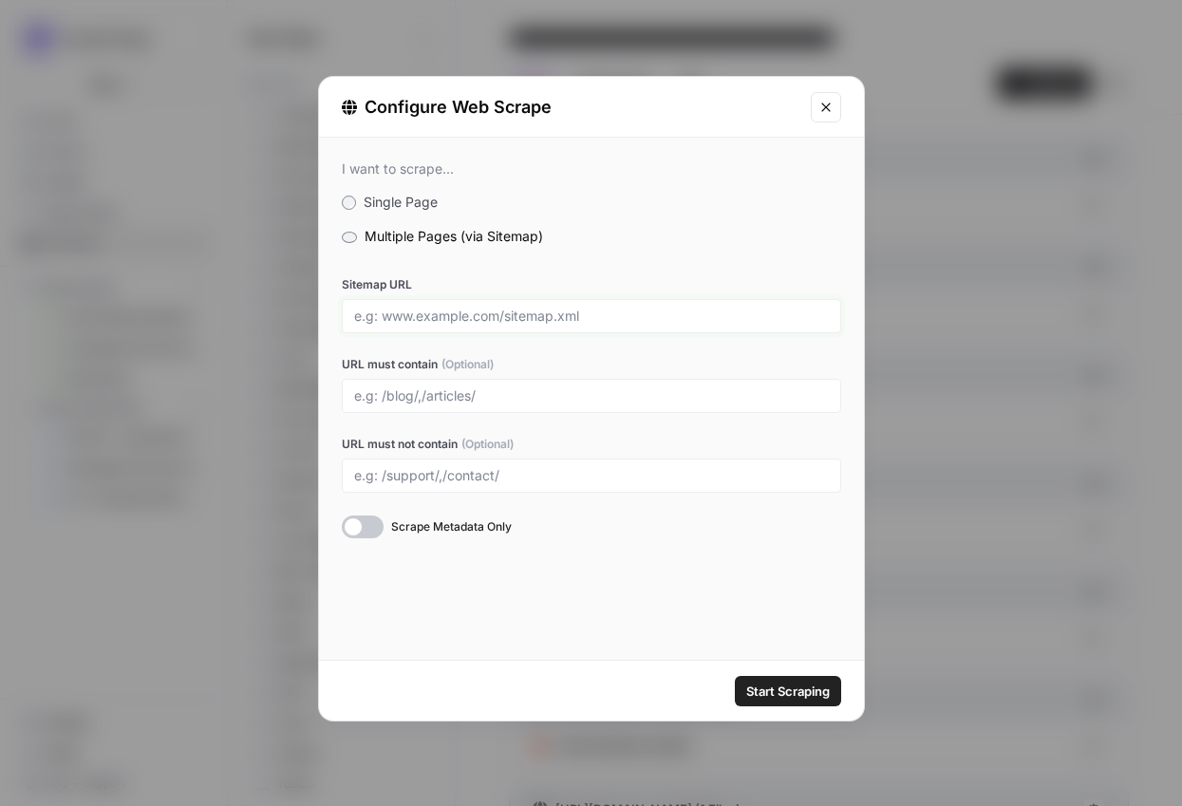
click at [459, 318] on input "Sitemap URL" at bounding box center [591, 316] width 475 height 17
paste input "https://www.fillout.com/sitemap.xml"
type input "https://www.fillout.com/sitemap.xml"
click at [401, 398] on input "URL must contain (Optional)" at bounding box center [591, 395] width 475 height 17
click at [401, 397] on input "URL must contain (Optional)" at bounding box center [591, 395] width 475 height 17
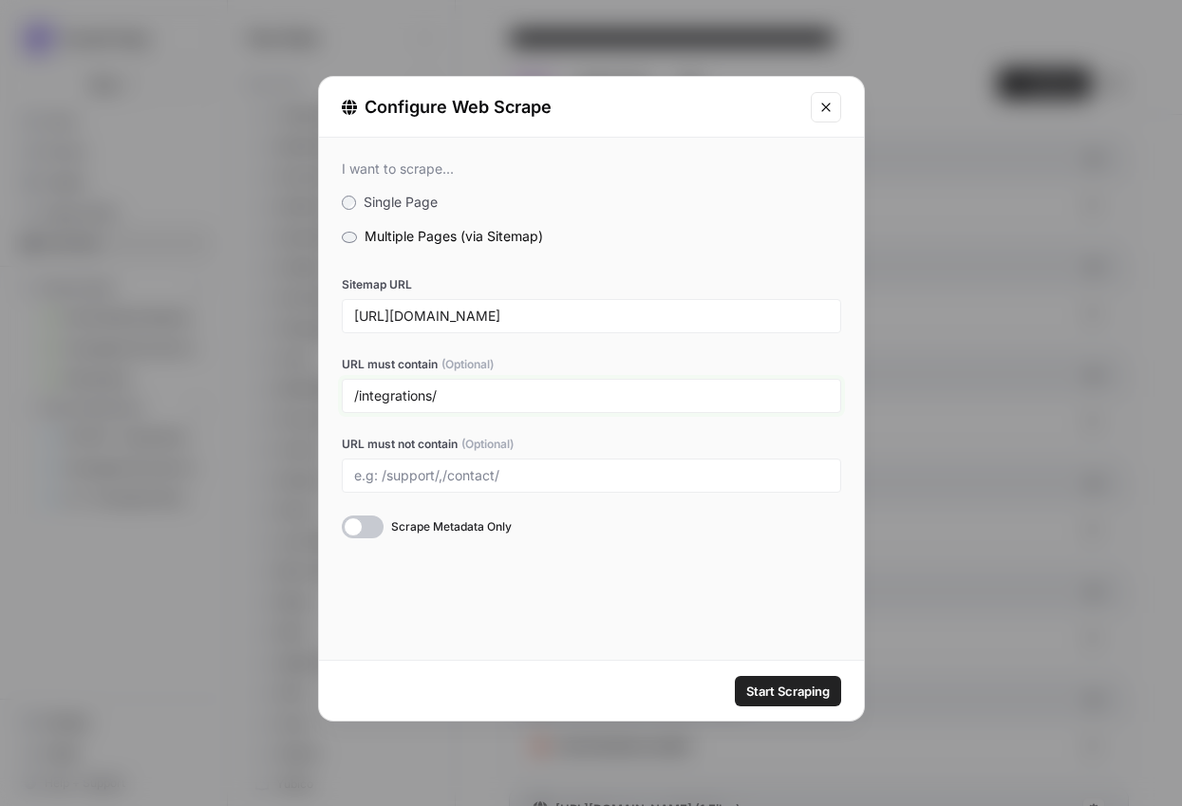
type input "/integrations/"
click at [797, 691] on span "Start Scraping" at bounding box center [788, 691] width 84 height 19
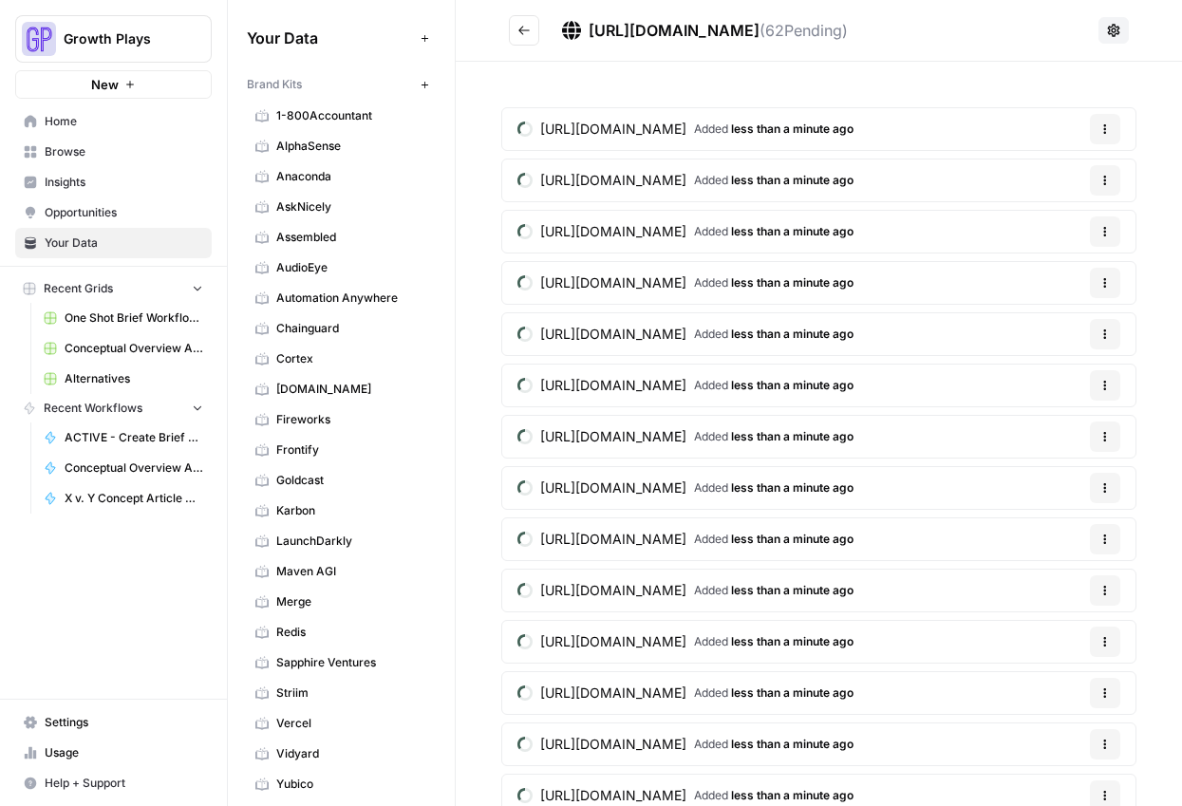
click at [527, 31] on icon "Go back" at bounding box center [523, 30] width 13 height 13
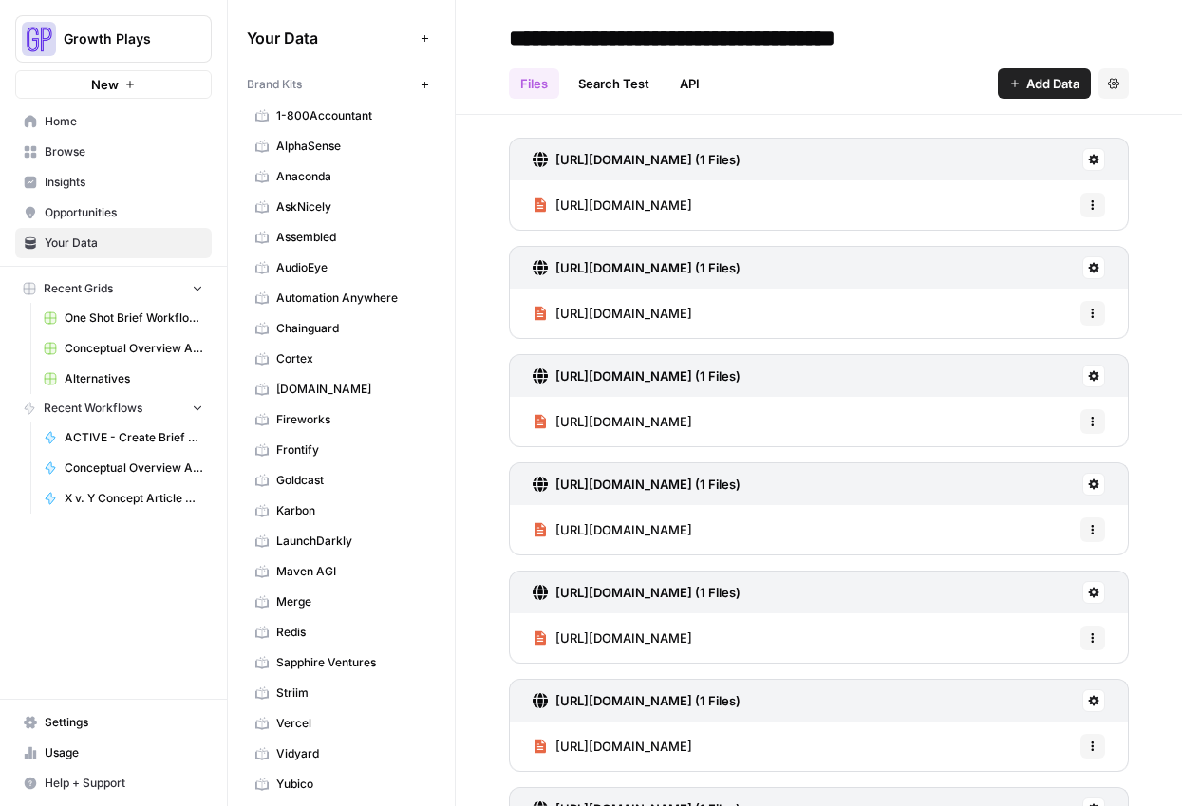
click at [1036, 88] on span "Add Data" at bounding box center [1052, 83] width 53 height 19
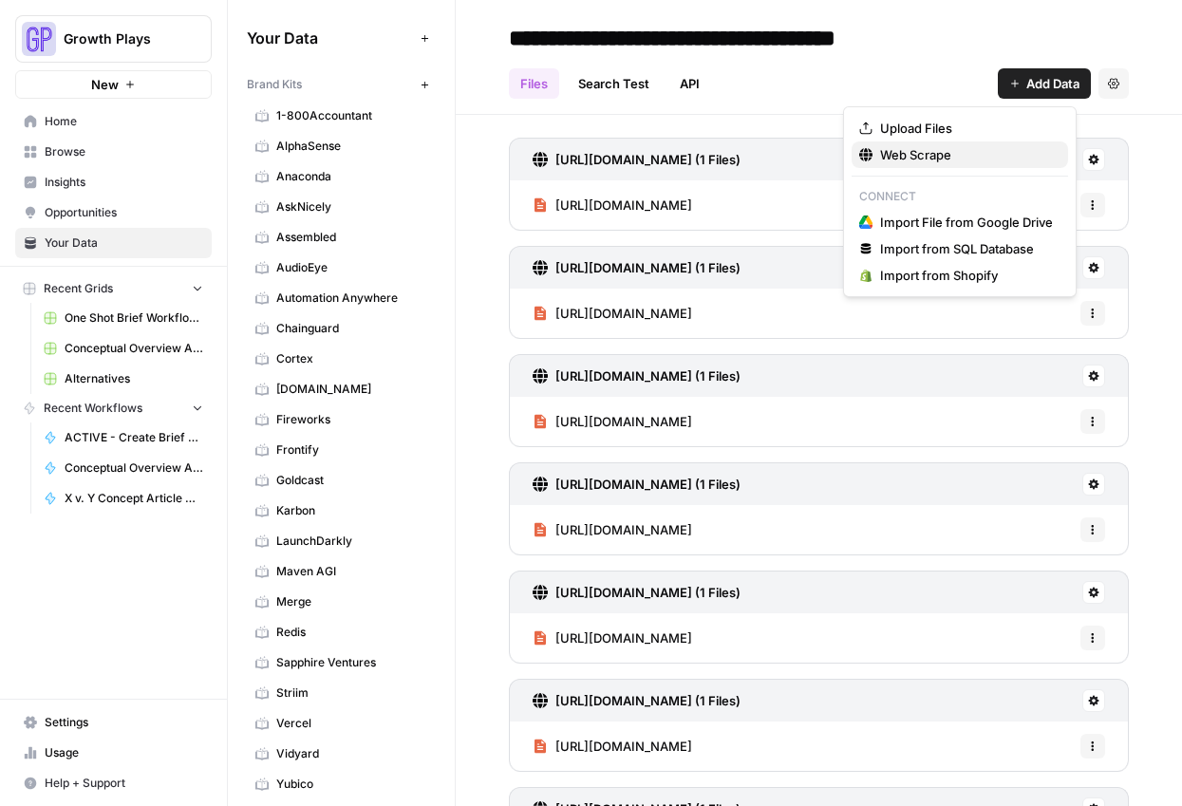
click at [956, 149] on span "Web Scrape" at bounding box center [966, 154] width 173 height 19
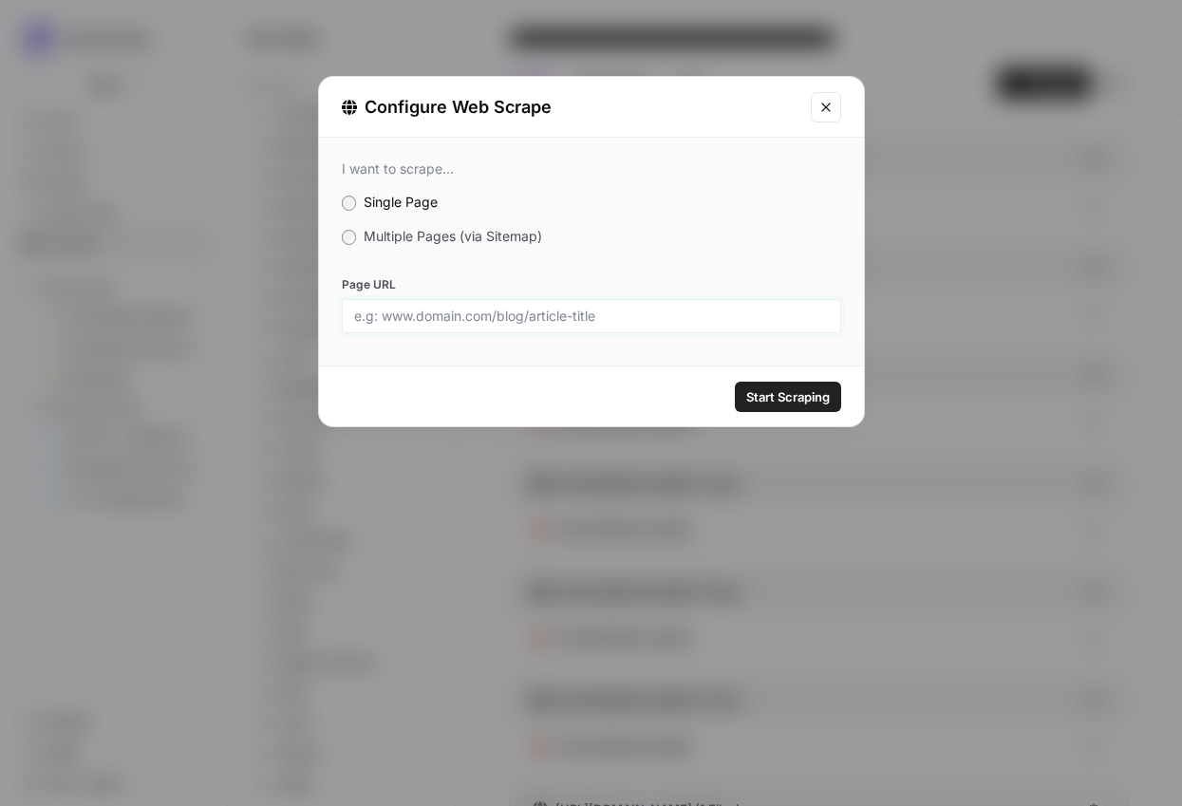
click at [520, 318] on input "Page URL" at bounding box center [591, 316] width 475 height 17
paste input "https://www.fillout.com/pricing"
type input "https://www.fillout.com/pricing"
click at [794, 372] on div "Start Scraping" at bounding box center [591, 396] width 545 height 60
click at [794, 398] on span "Start Scraping" at bounding box center [788, 396] width 84 height 19
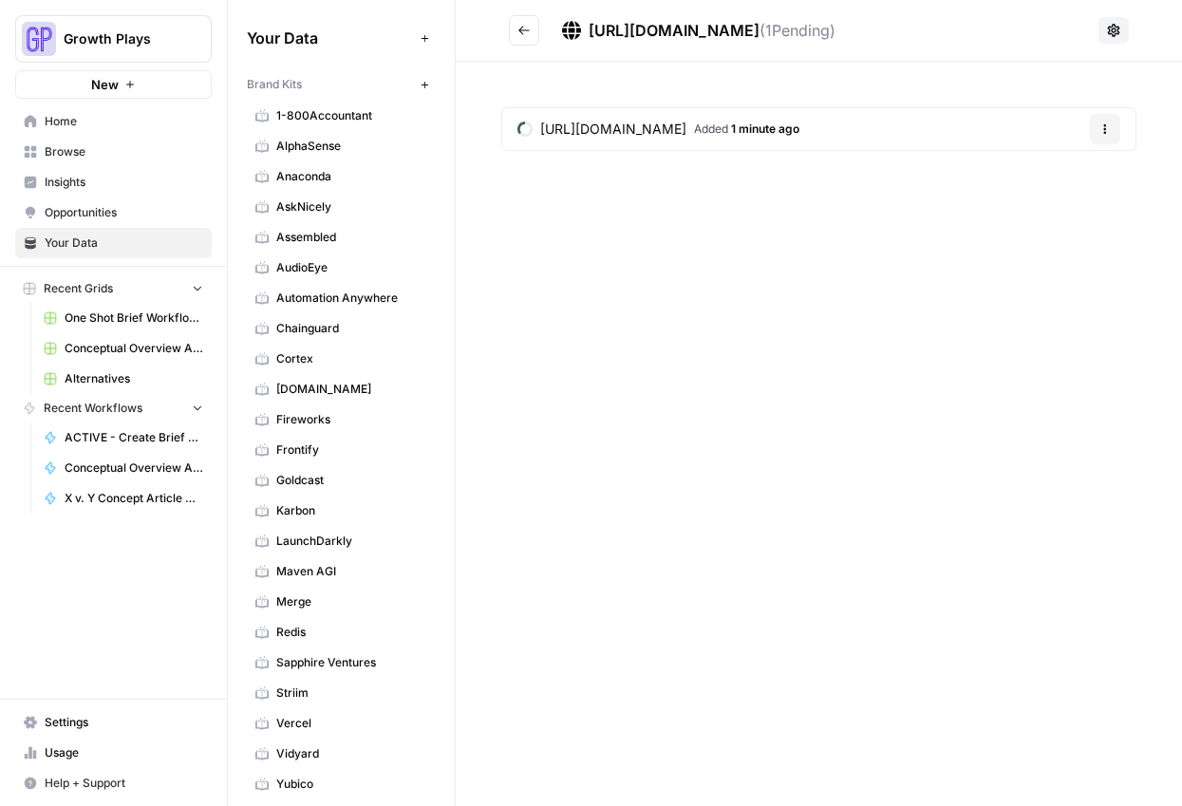
click at [527, 29] on icon "Go back" at bounding box center [523, 30] width 13 height 13
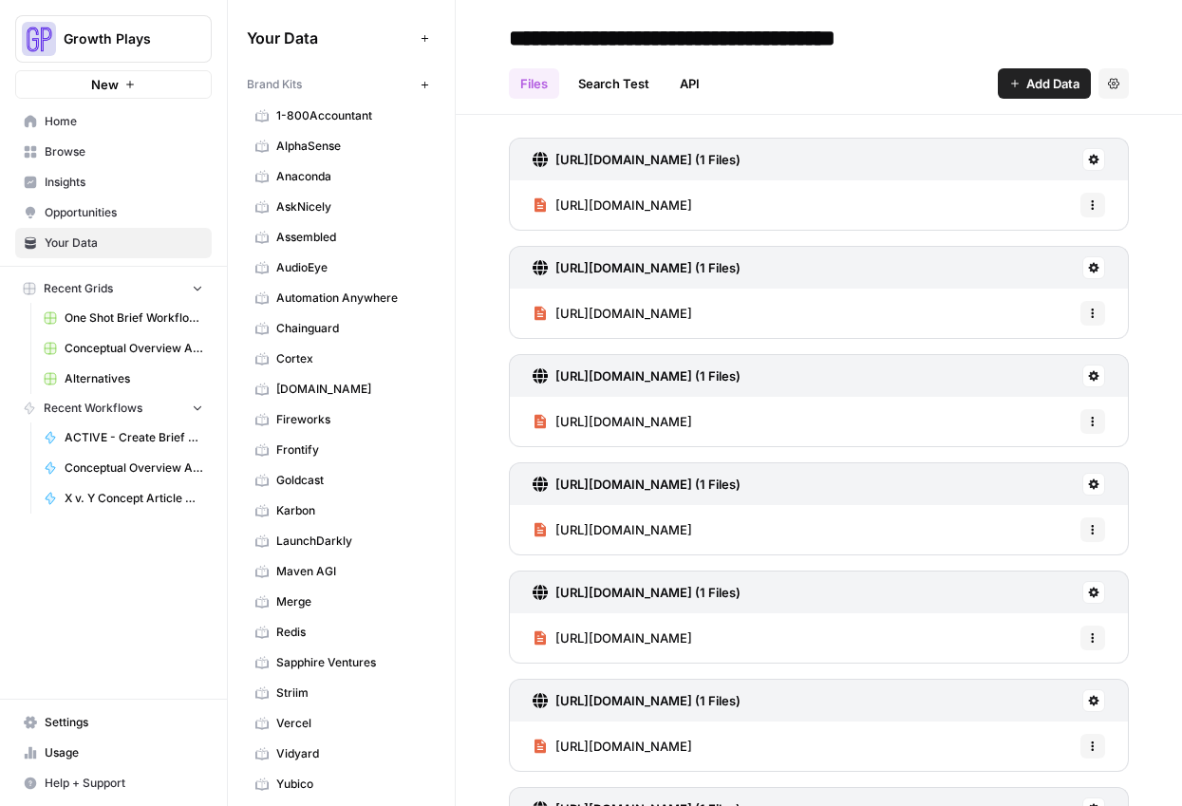
click at [1009, 80] on icon "button" at bounding box center [1014, 83] width 11 height 11
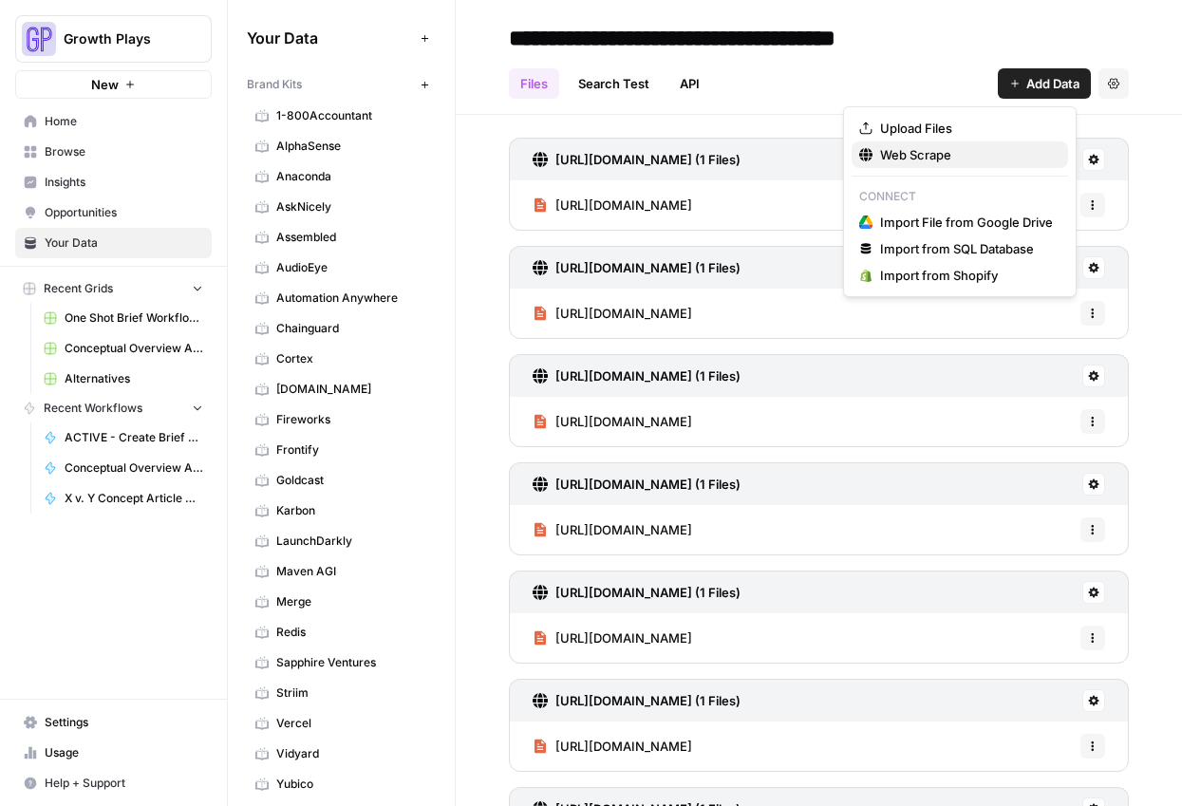
click at [962, 153] on span "Web Scrape" at bounding box center [966, 154] width 173 height 19
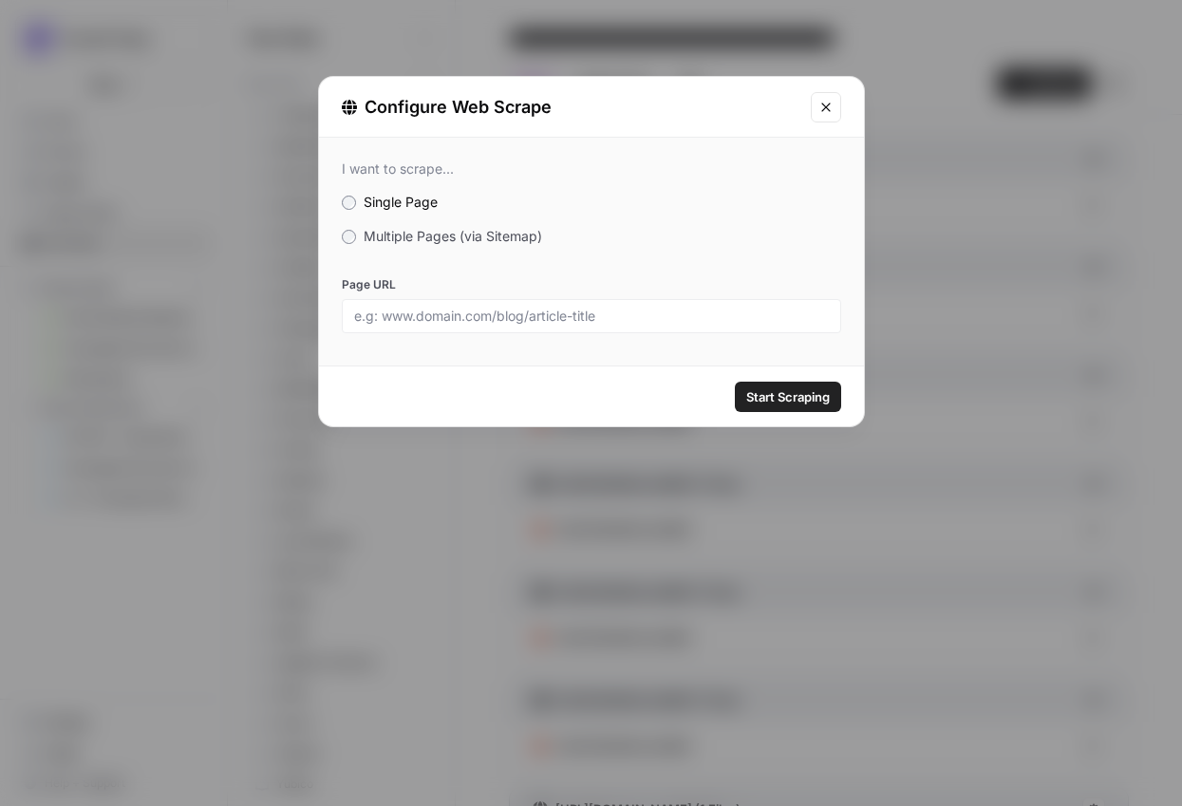
click at [386, 238] on span "Multiple Pages (via Sitemap)" at bounding box center [453, 236] width 178 height 16
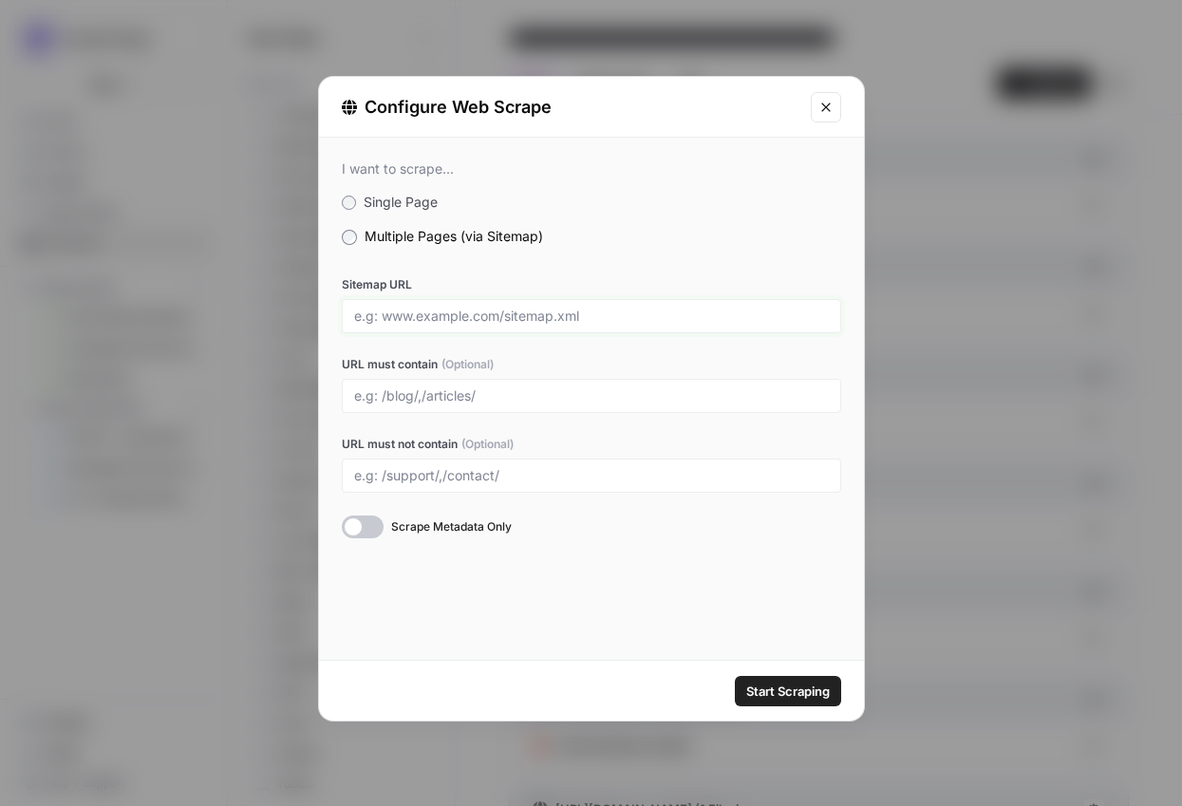
click at [389, 308] on input "Sitemap URL" at bounding box center [591, 316] width 475 height 17
paste input "https://www.zoho.com/survey/sitemap.xml"
type input "https://www.zoho.com/survey/sitemap.xml"
click at [482, 410] on div at bounding box center [591, 396] width 499 height 34
click at [480, 407] on div at bounding box center [591, 396] width 499 height 34
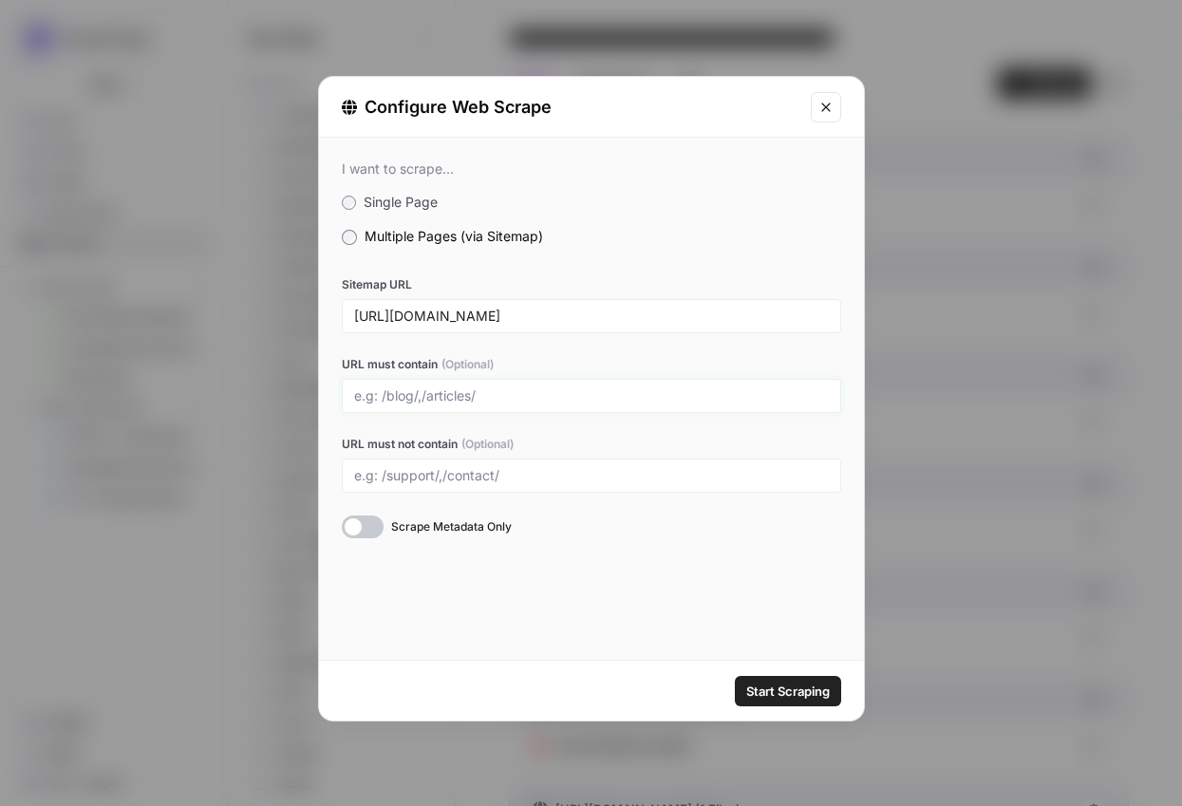
click at [443, 389] on input "URL must contain (Optional)" at bounding box center [591, 395] width 475 height 17
type input "/solutions/"
click at [497, 475] on input "URL must not contain (Optional)" at bounding box center [591, 475] width 475 height 17
paste input "/es-xl/"
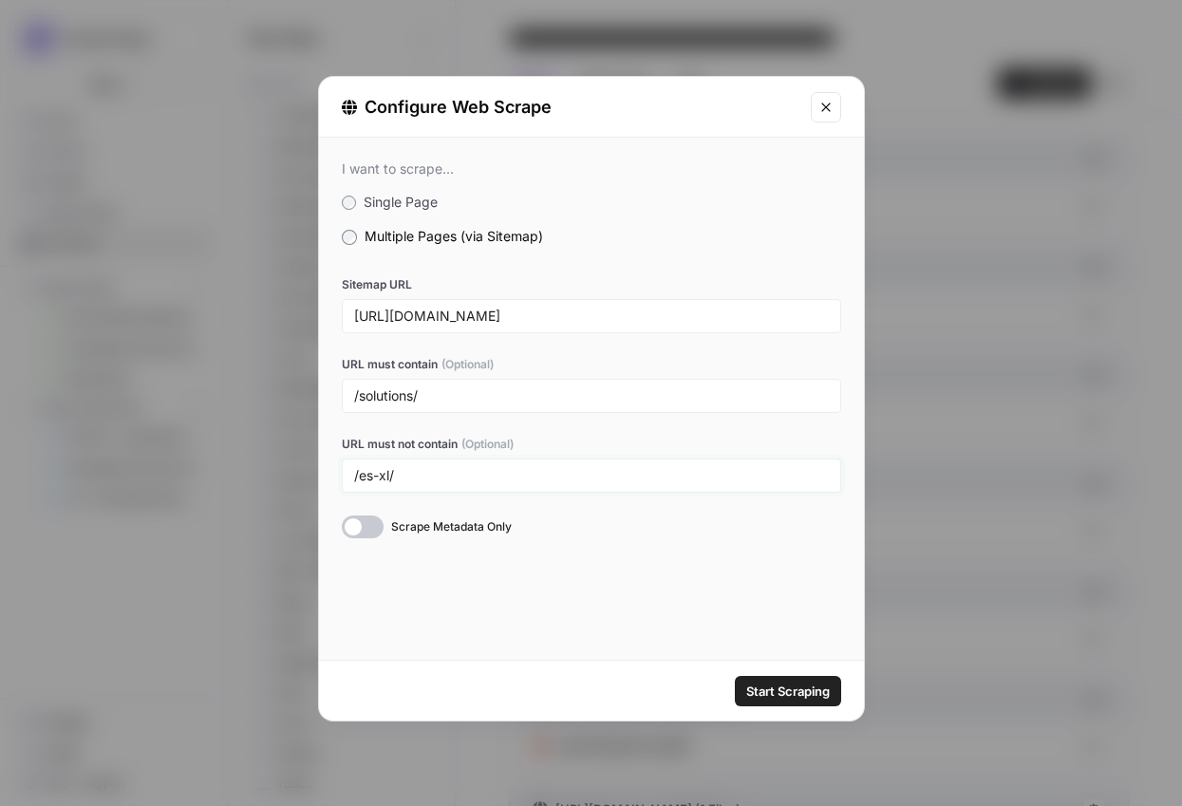
type input "/es-xl/"
click at [787, 684] on span "Start Scraping" at bounding box center [788, 691] width 84 height 19
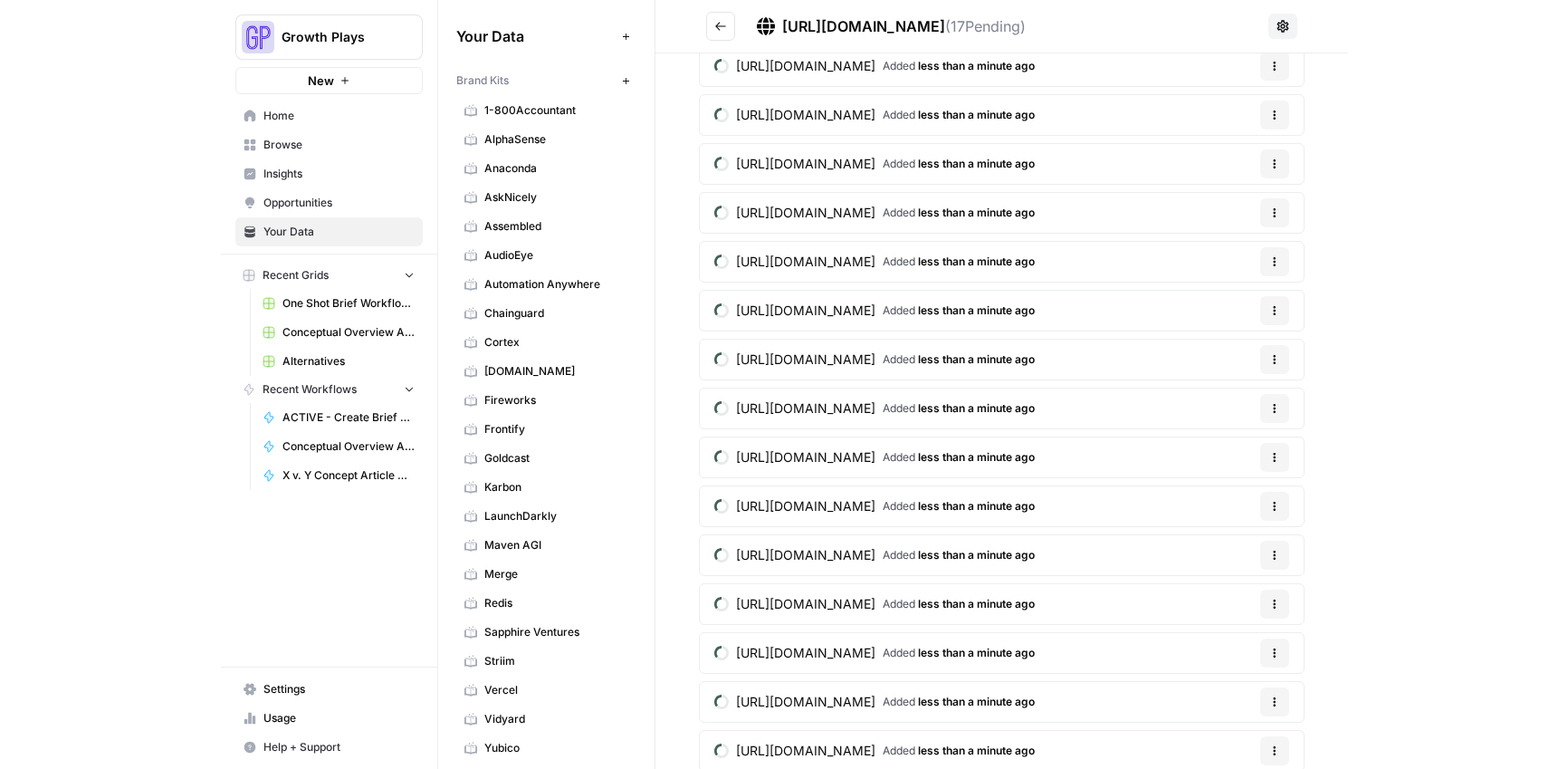
scroll to position [208, 0]
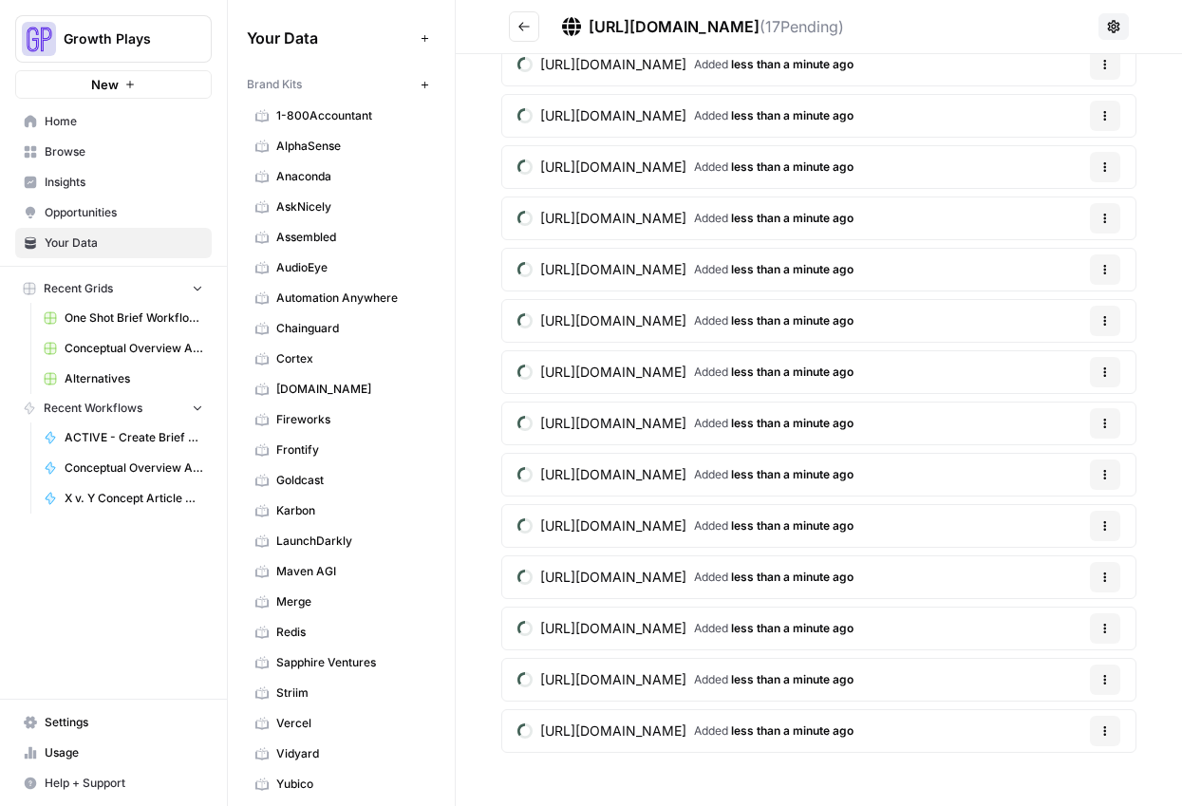
click at [525, 26] on icon "Go back" at bounding box center [523, 26] width 13 height 13
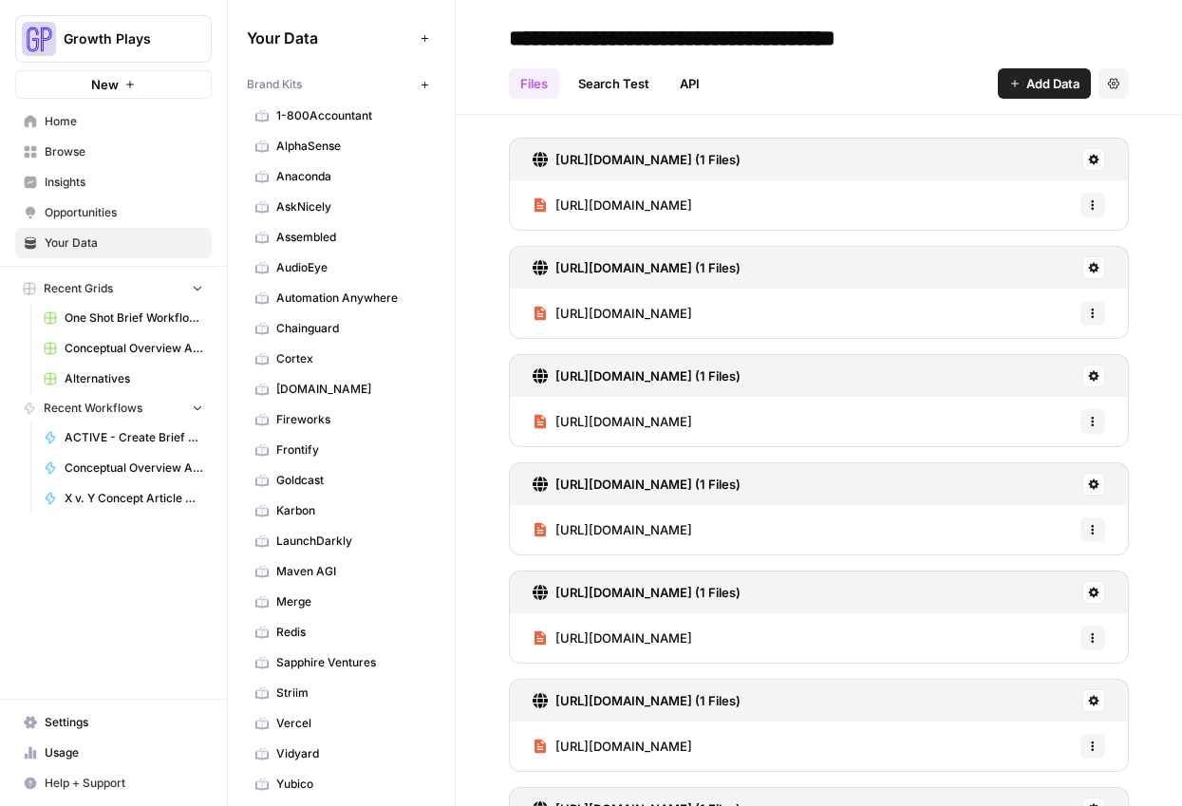
click at [1035, 91] on span "Add Data" at bounding box center [1052, 83] width 53 height 19
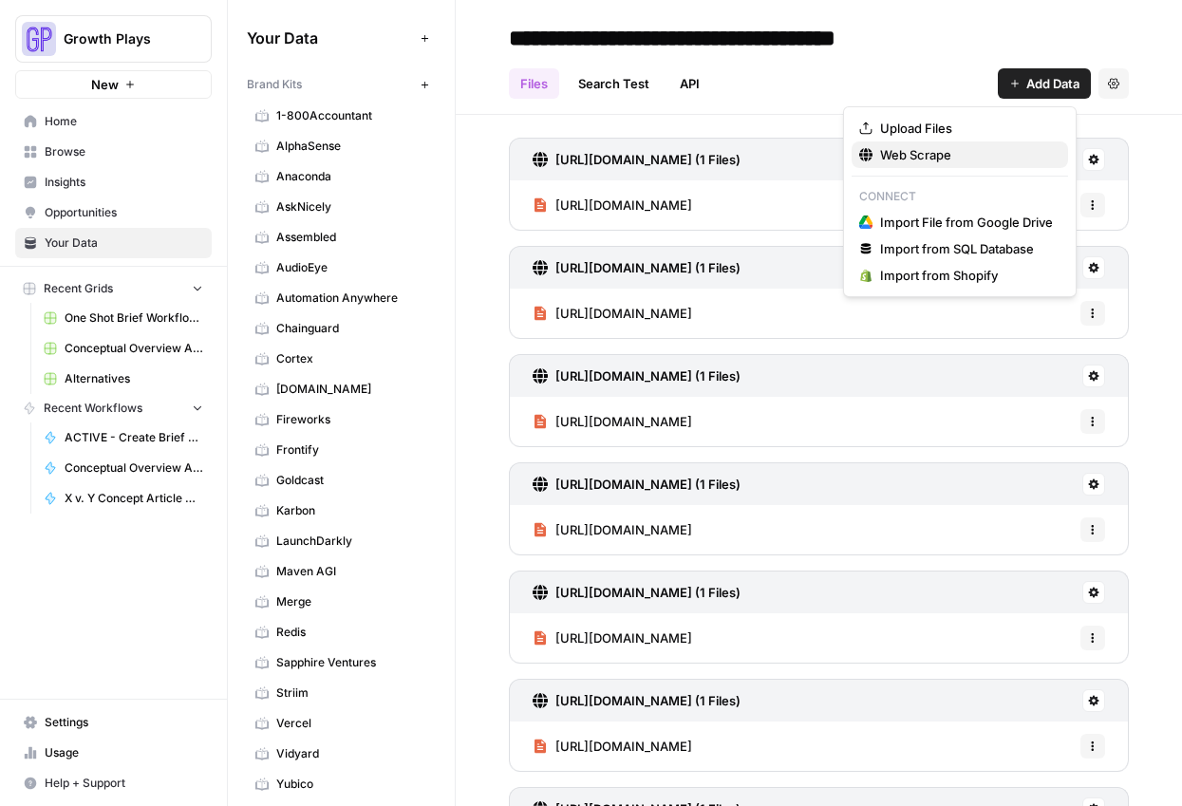
click at [985, 157] on span "Web Scrape" at bounding box center [966, 154] width 173 height 19
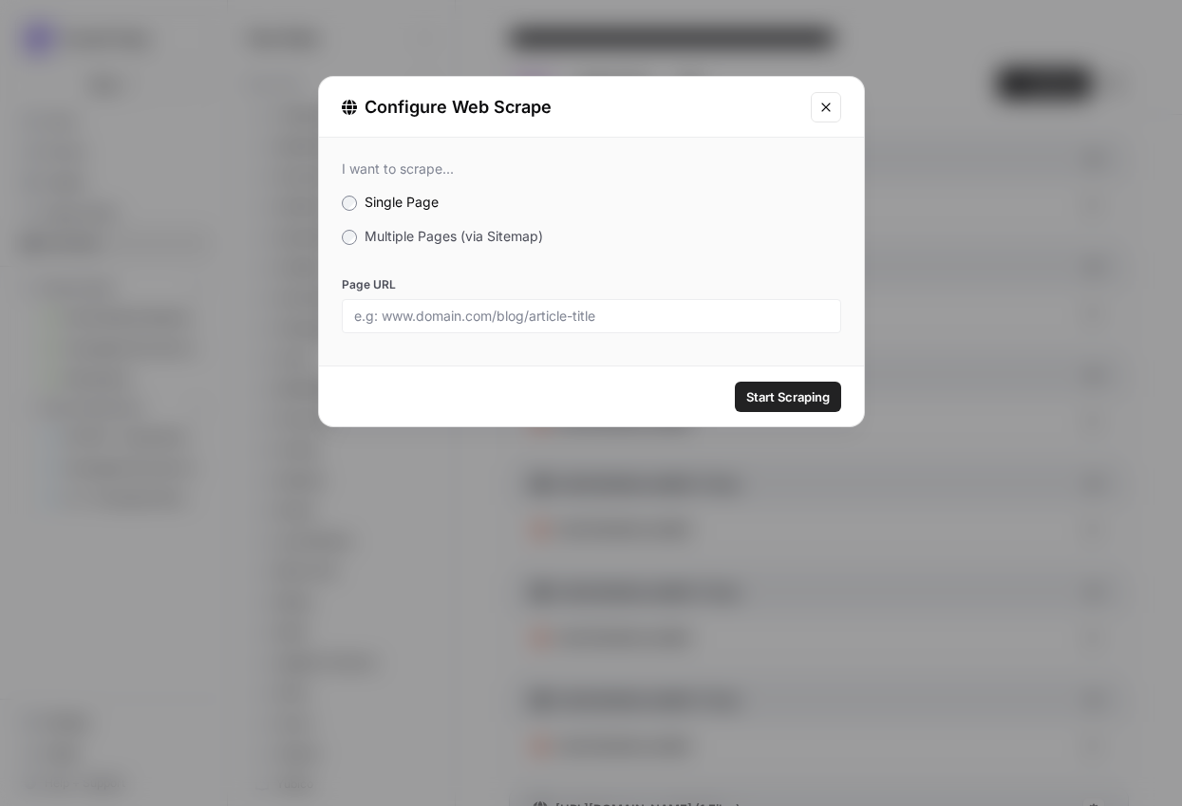
click at [580, 308] on input "Page URL" at bounding box center [591, 316] width 475 height 17
type input "https://www.zoho.com/survey/pricing.html"
click at [772, 403] on span "Start Scraping" at bounding box center [788, 396] width 84 height 19
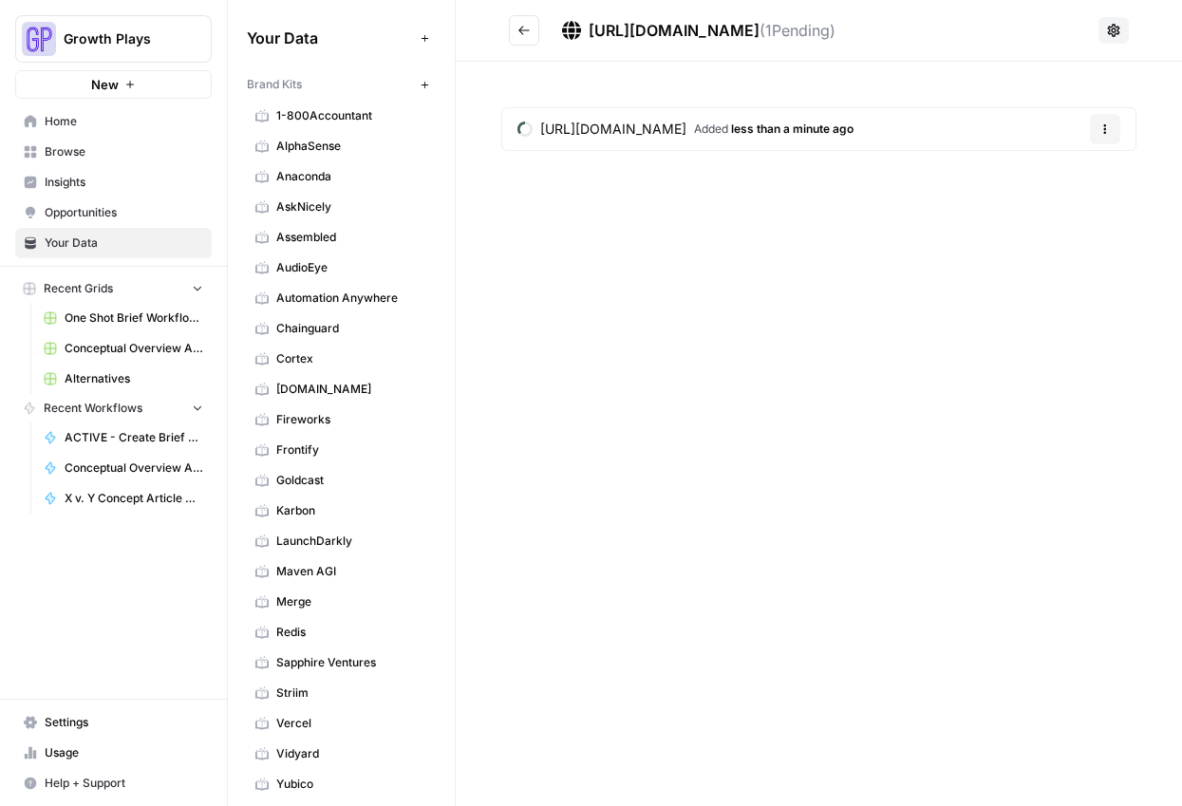
click at [520, 29] on icon "Go back" at bounding box center [523, 30] width 11 height 9
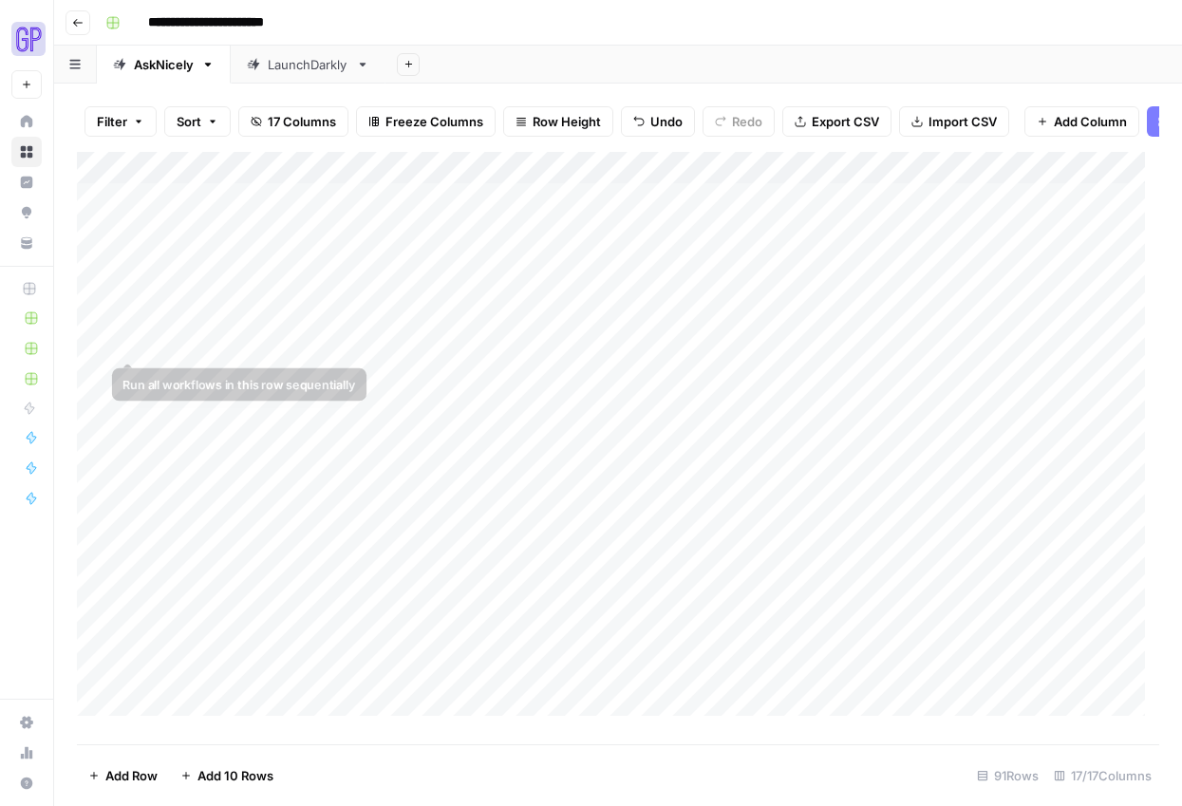
click at [178, 317] on div "Add Column" at bounding box center [618, 441] width 1082 height 578
click at [178, 286] on div "Add Column" at bounding box center [618, 441] width 1082 height 578
click at [191, 309] on div "Add Column" at bounding box center [618, 441] width 1082 height 578
click at [366, 326] on div "Add Column" at bounding box center [618, 441] width 1082 height 578
click at [364, 315] on div "Add Column" at bounding box center [618, 441] width 1082 height 578
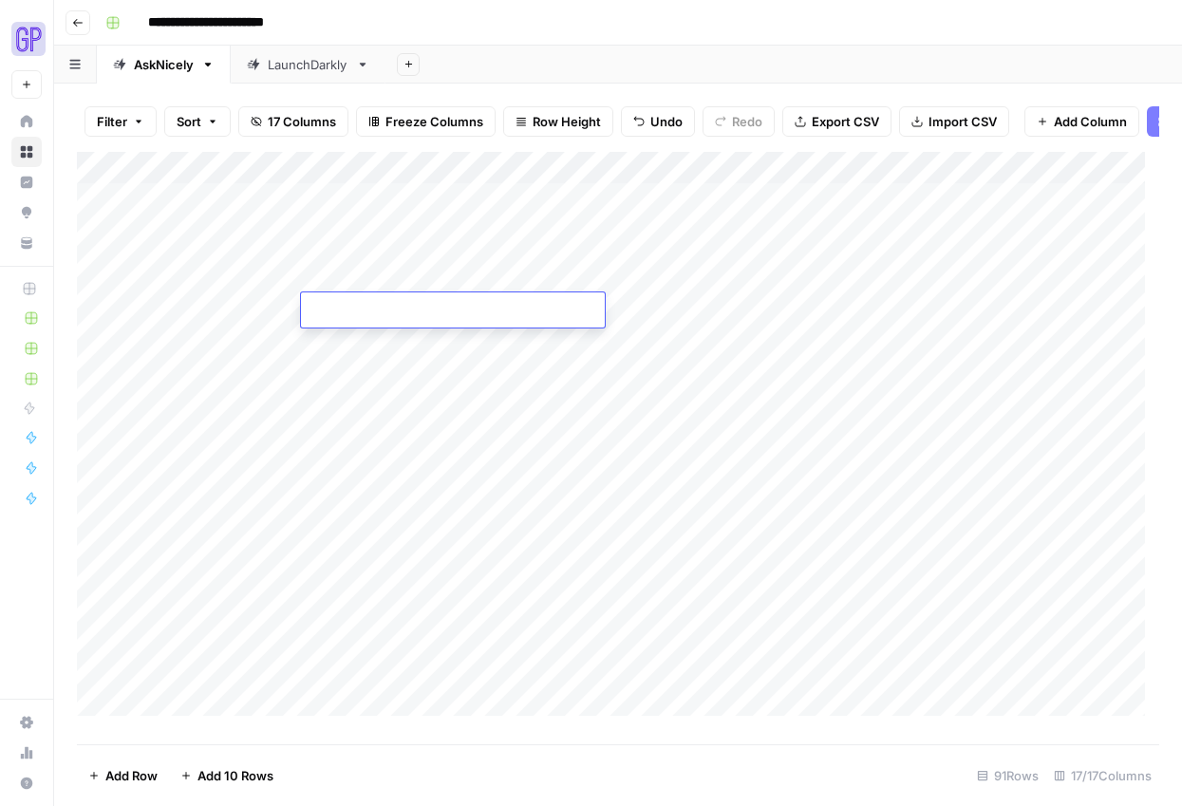
type textarea "**********"
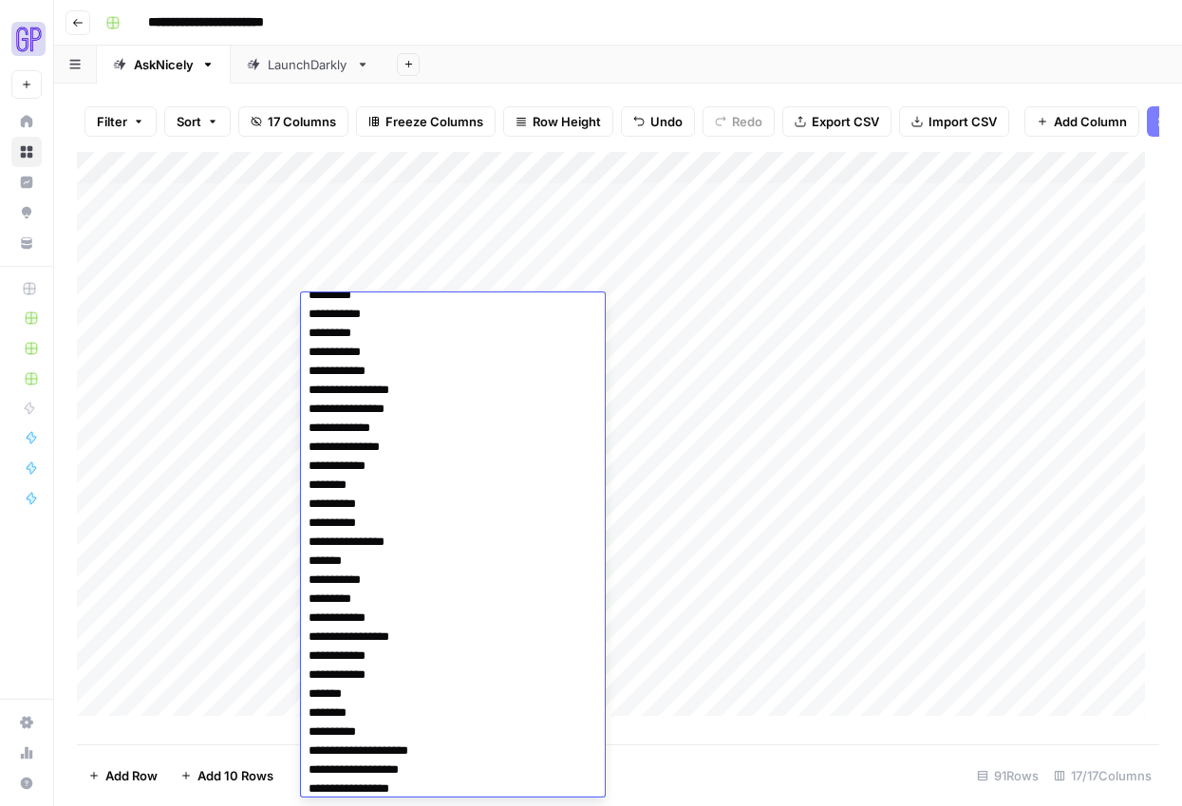
click at [781, 367] on div "Add Column" at bounding box center [618, 441] width 1082 height 578
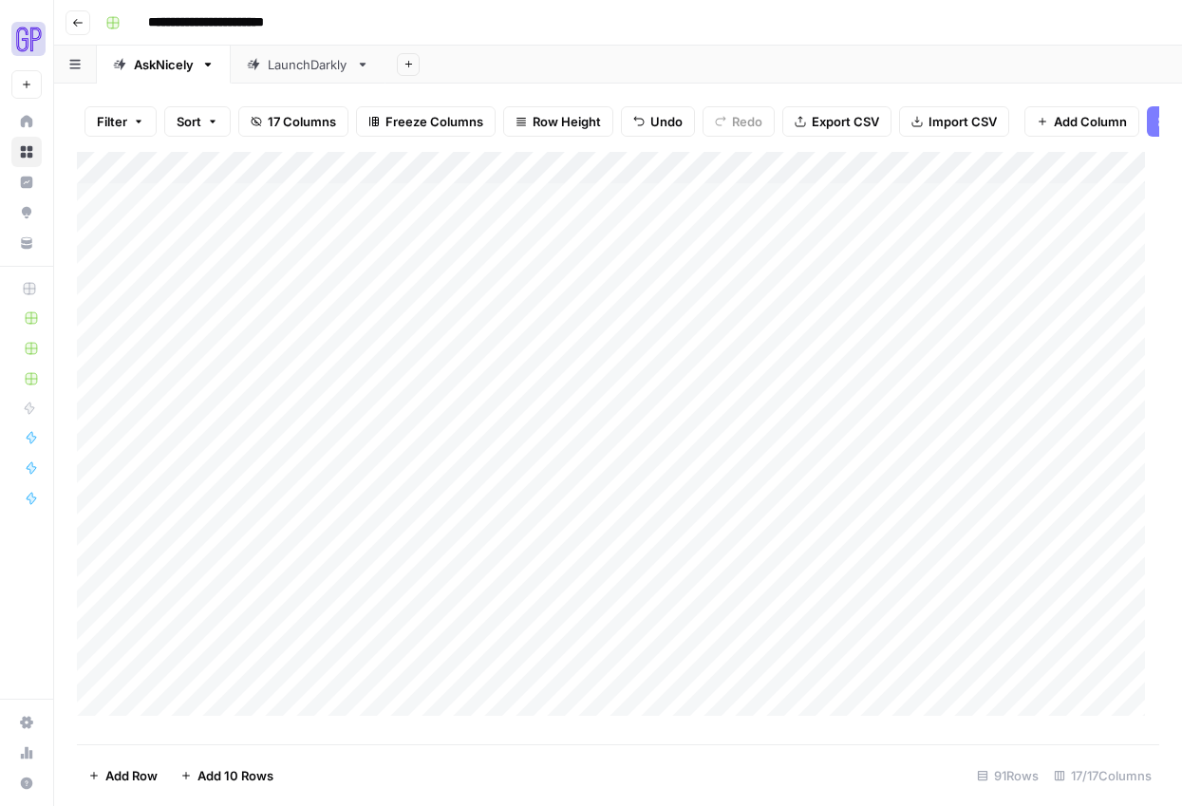
click at [574, 316] on div "Add Column" at bounding box center [618, 441] width 1082 height 578
type textarea "*********"
type textarea "**********"
type textarea "*******"
type textarea "**********"
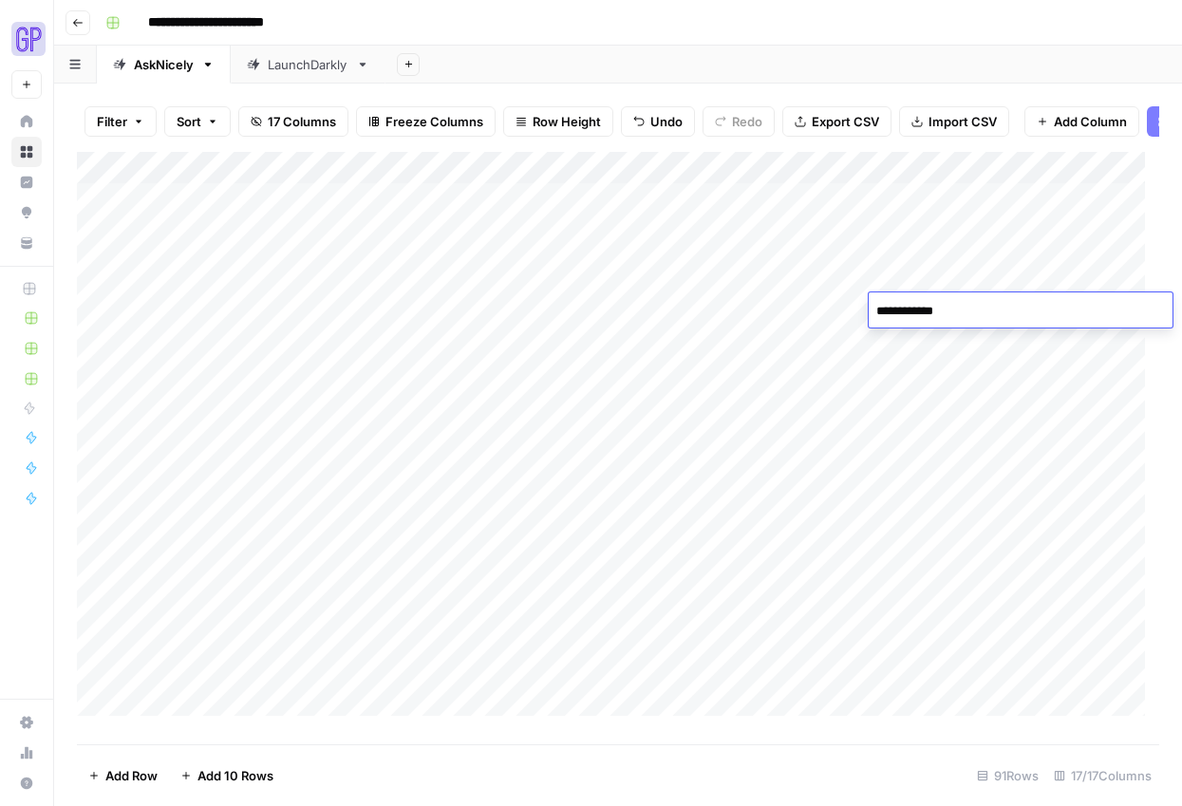
scroll to position [0, 107]
type textarea "**********"
type textarea "********"
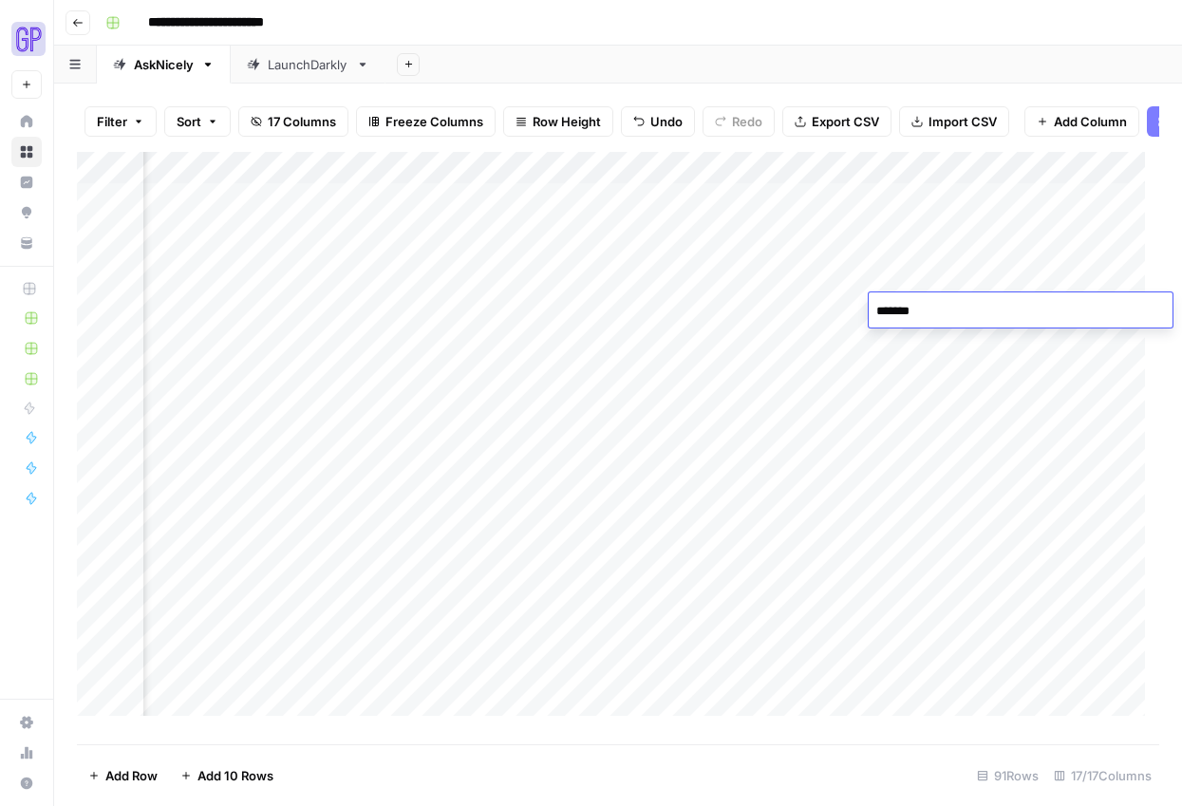
type textarea "********"
type textarea "*******"
click at [406, 534] on div "Add Column" at bounding box center [618, 441] width 1082 height 578
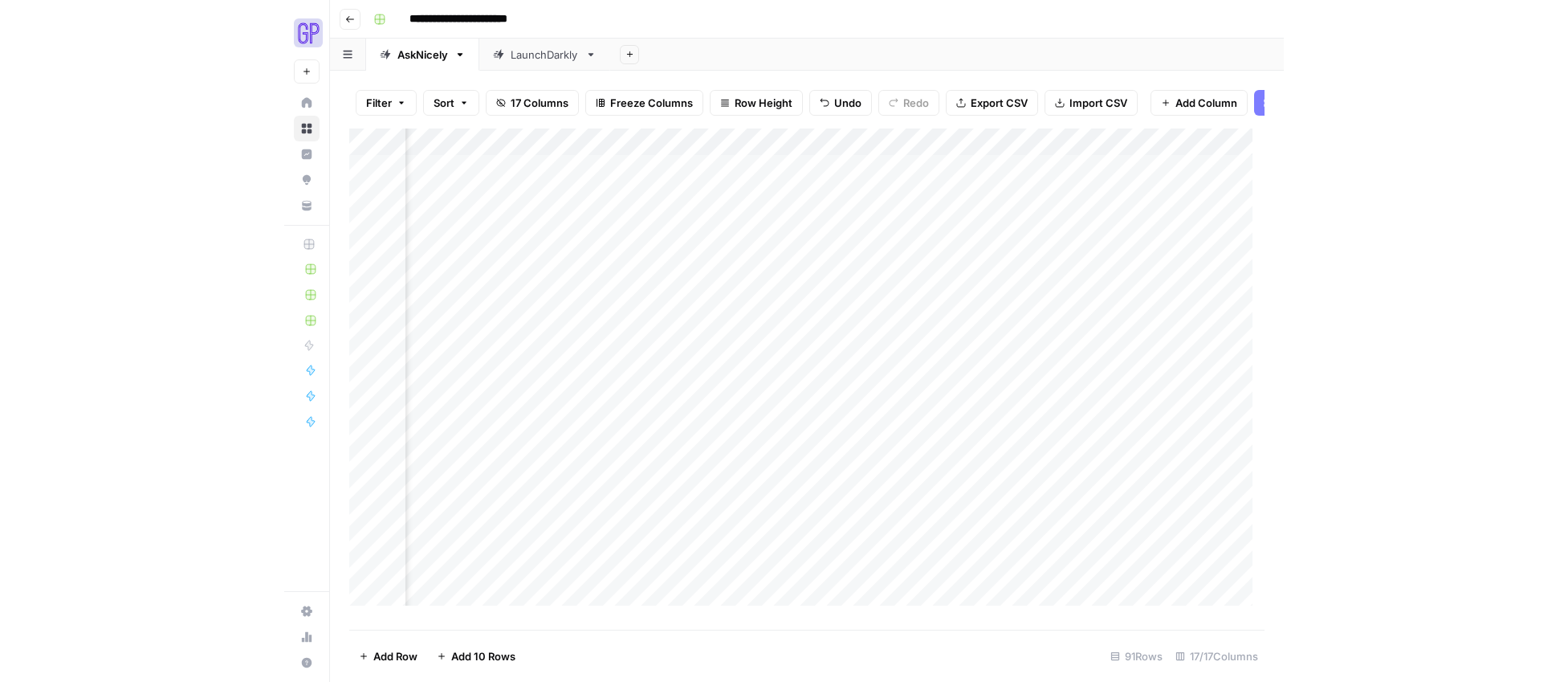
scroll to position [0, 902]
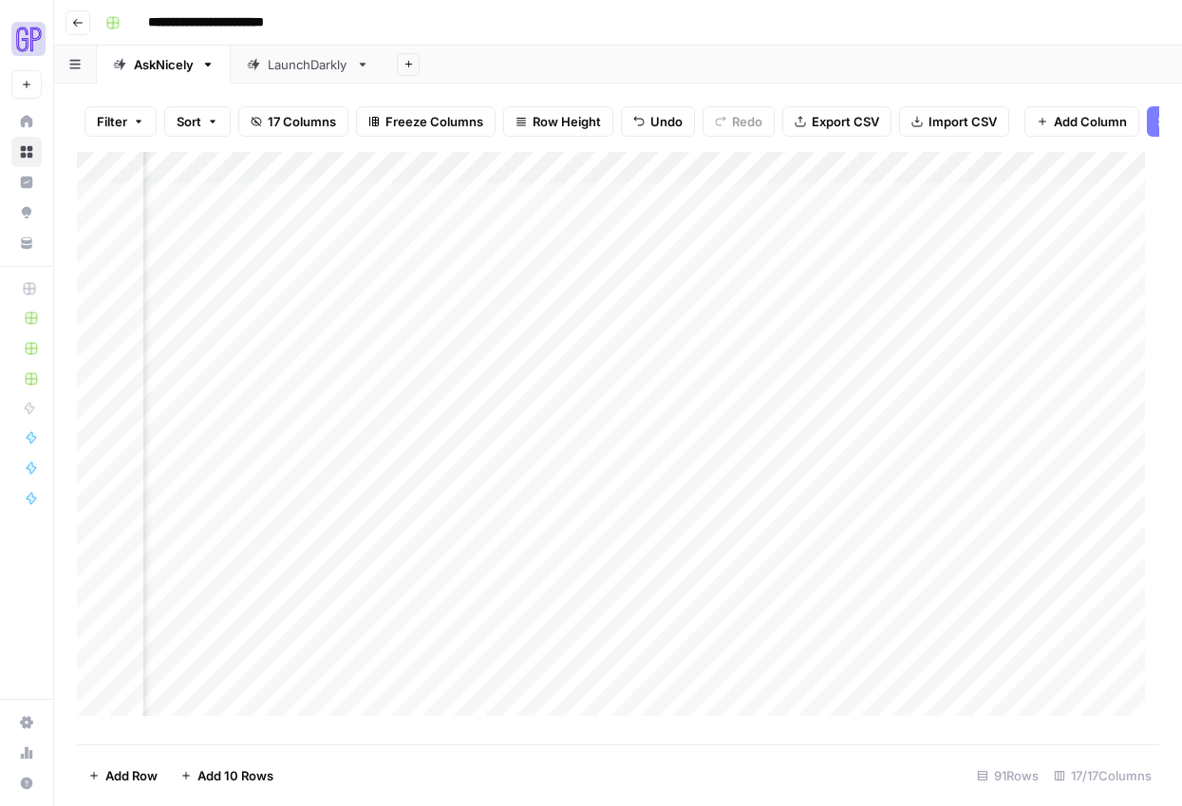
click at [1040, 307] on div "Add Column" at bounding box center [618, 441] width 1082 height 578
click at [1103, 293] on div "Add Column" at bounding box center [618, 441] width 1082 height 578
click at [1102, 302] on div "Add Column" at bounding box center [618, 441] width 1082 height 578
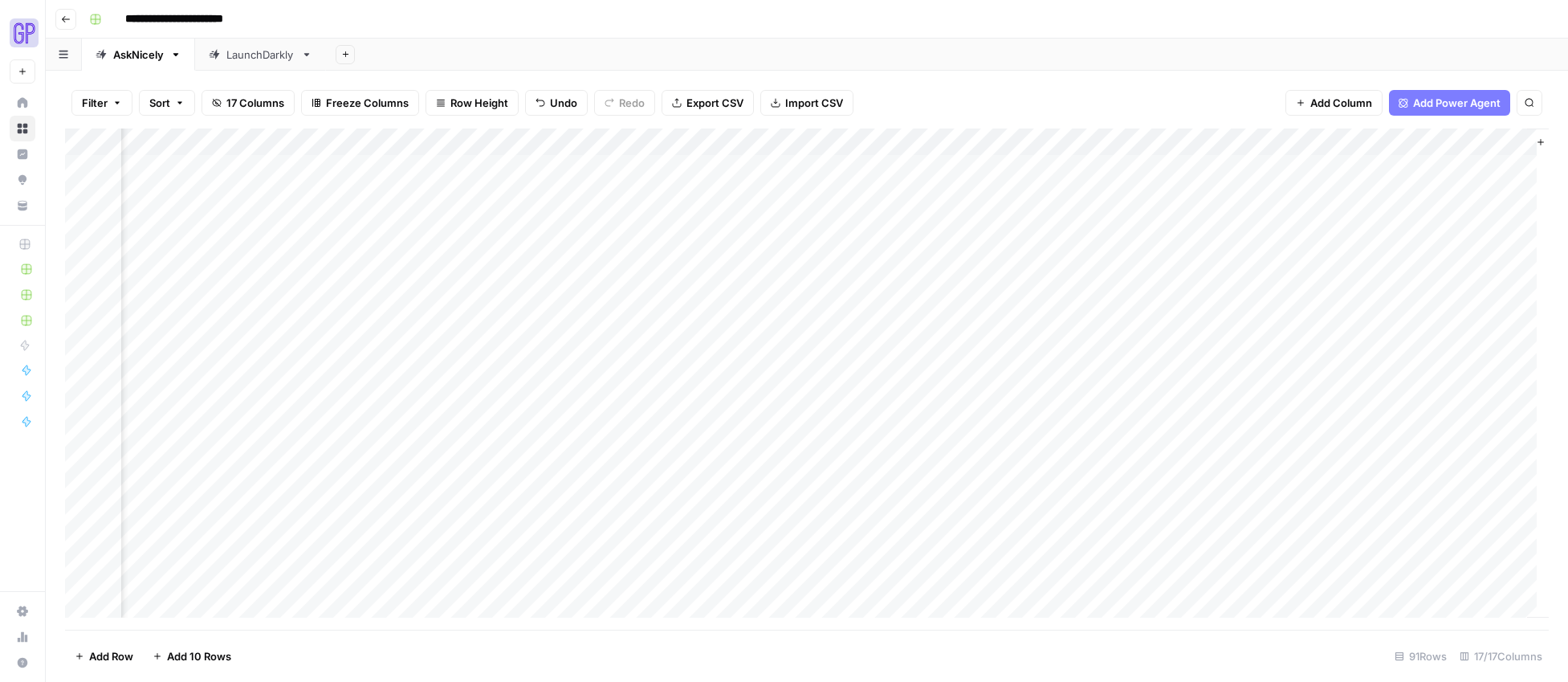
scroll to position [0, 978]
click at [999, 195] on div "Add Column" at bounding box center [807, 379] width 1483 height 501
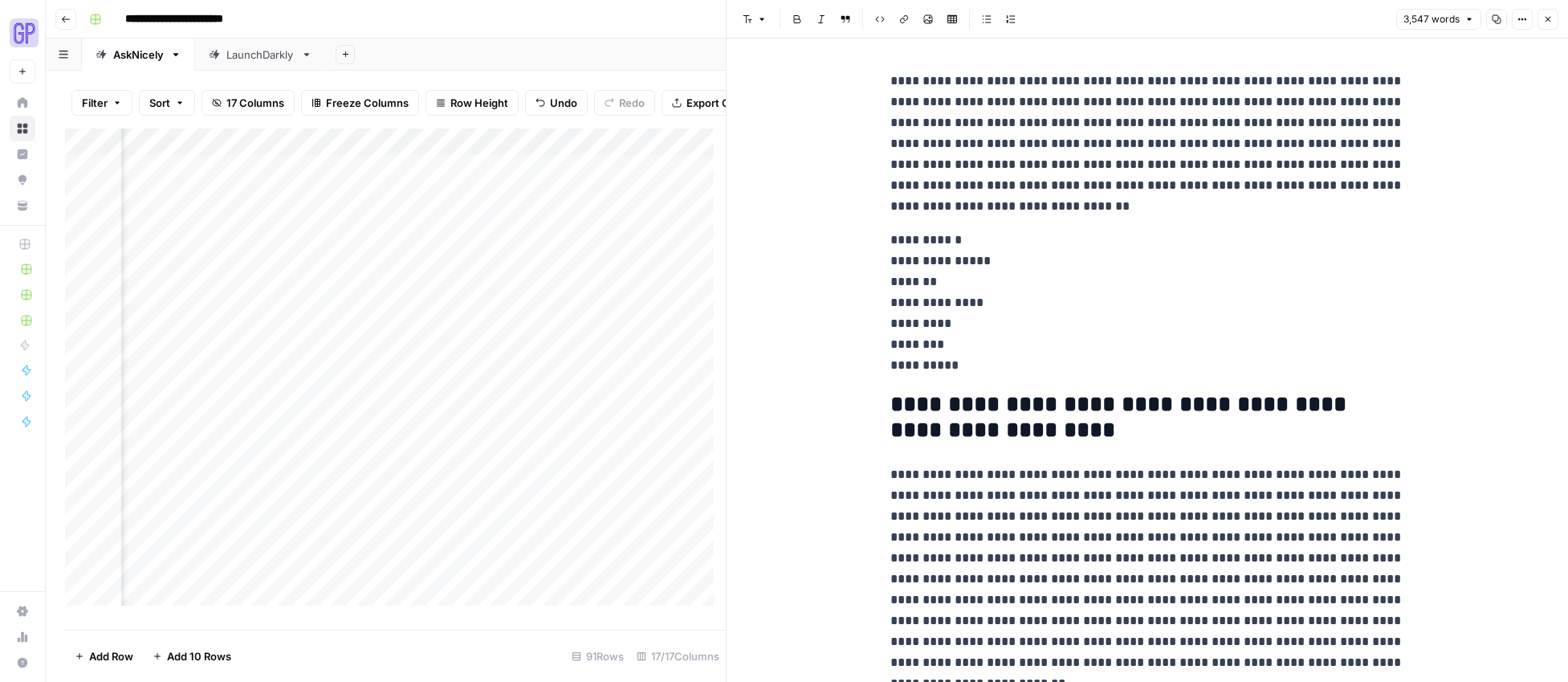
click at [999, 19] on icon "button" at bounding box center [1496, 19] width 9 height 9
click at [999, 17] on icon "button" at bounding box center [1548, 19] width 9 height 9
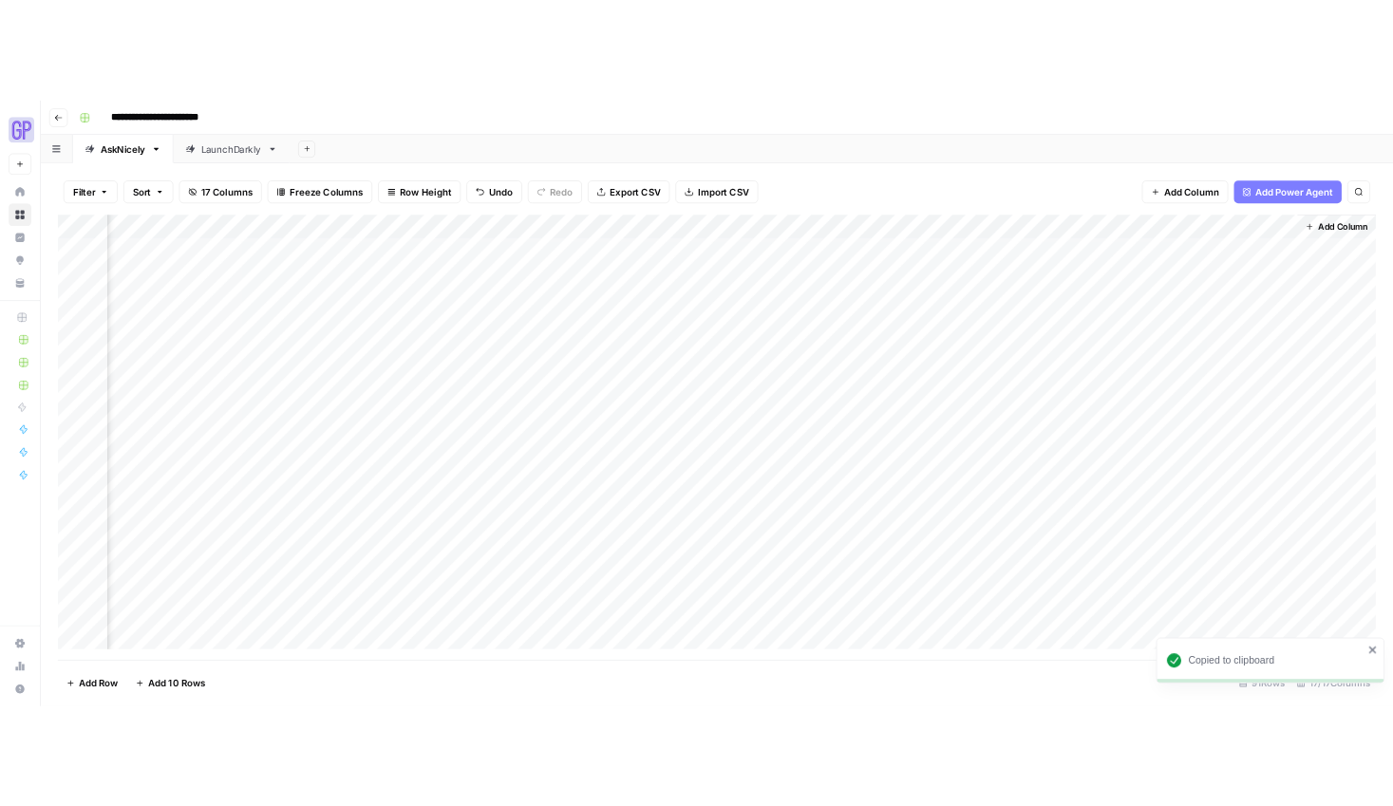
scroll to position [0, 1134]
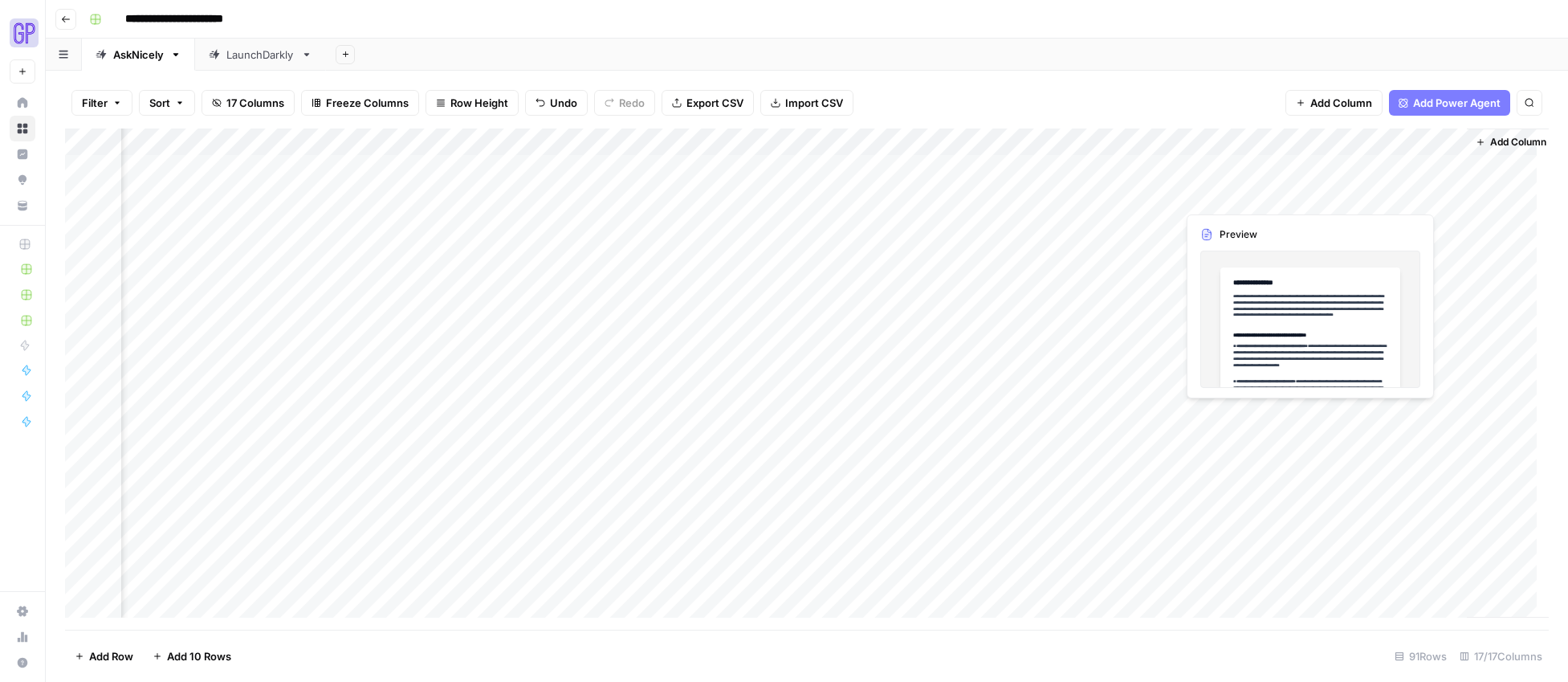
click at [999, 196] on div "Add Column" at bounding box center [807, 379] width 1483 height 501
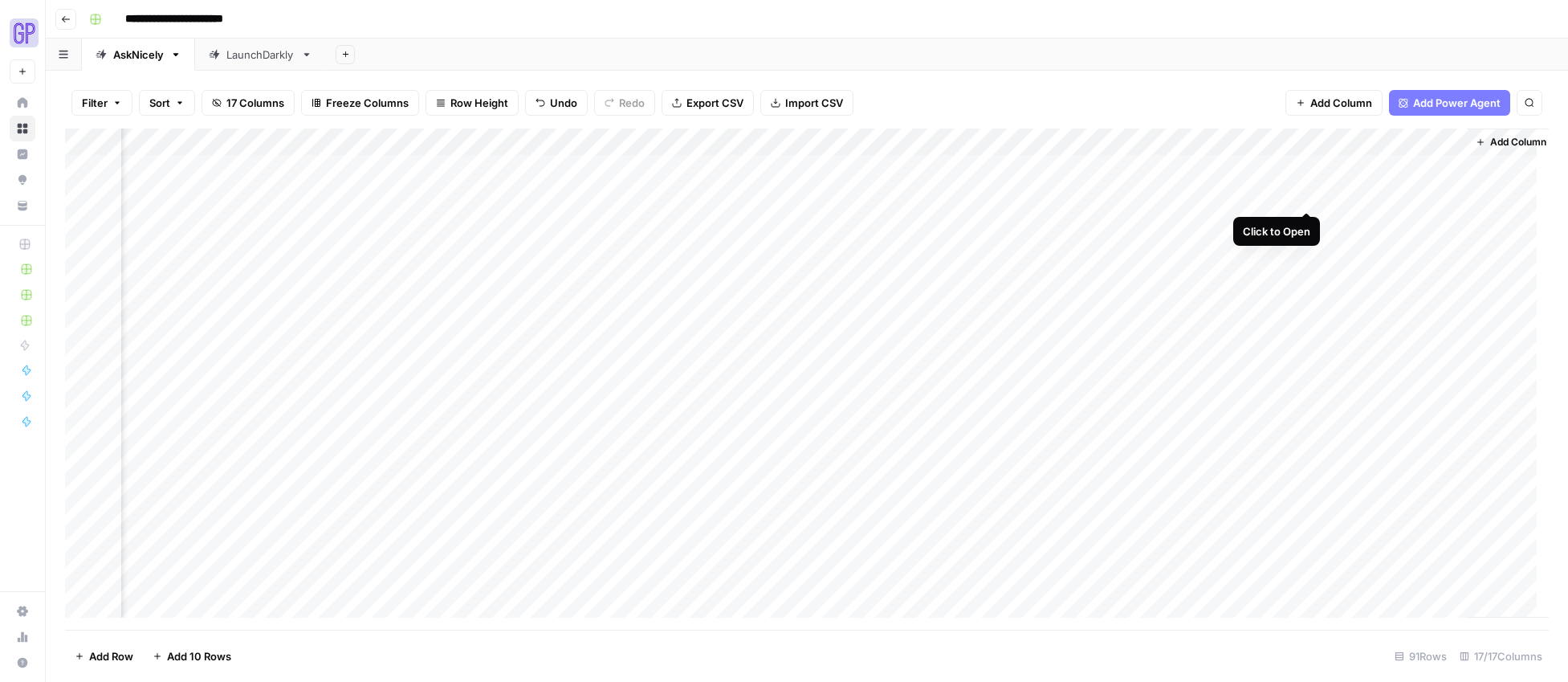
click at [999, 196] on div "Add Column" at bounding box center [807, 379] width 1483 height 501
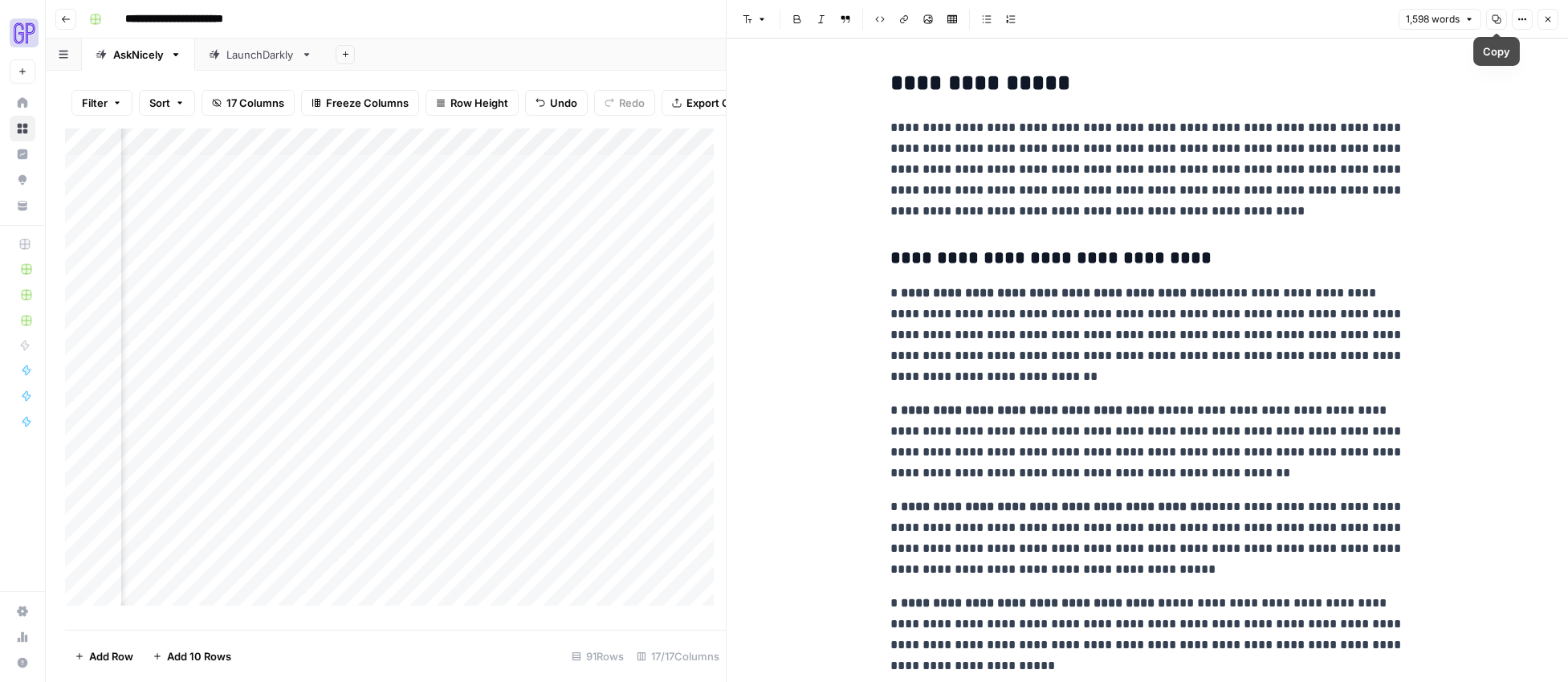
click at [999, 17] on icon "button" at bounding box center [1496, 19] width 9 height 9
click at [999, 21] on button "Close" at bounding box center [1548, 19] width 21 height 21
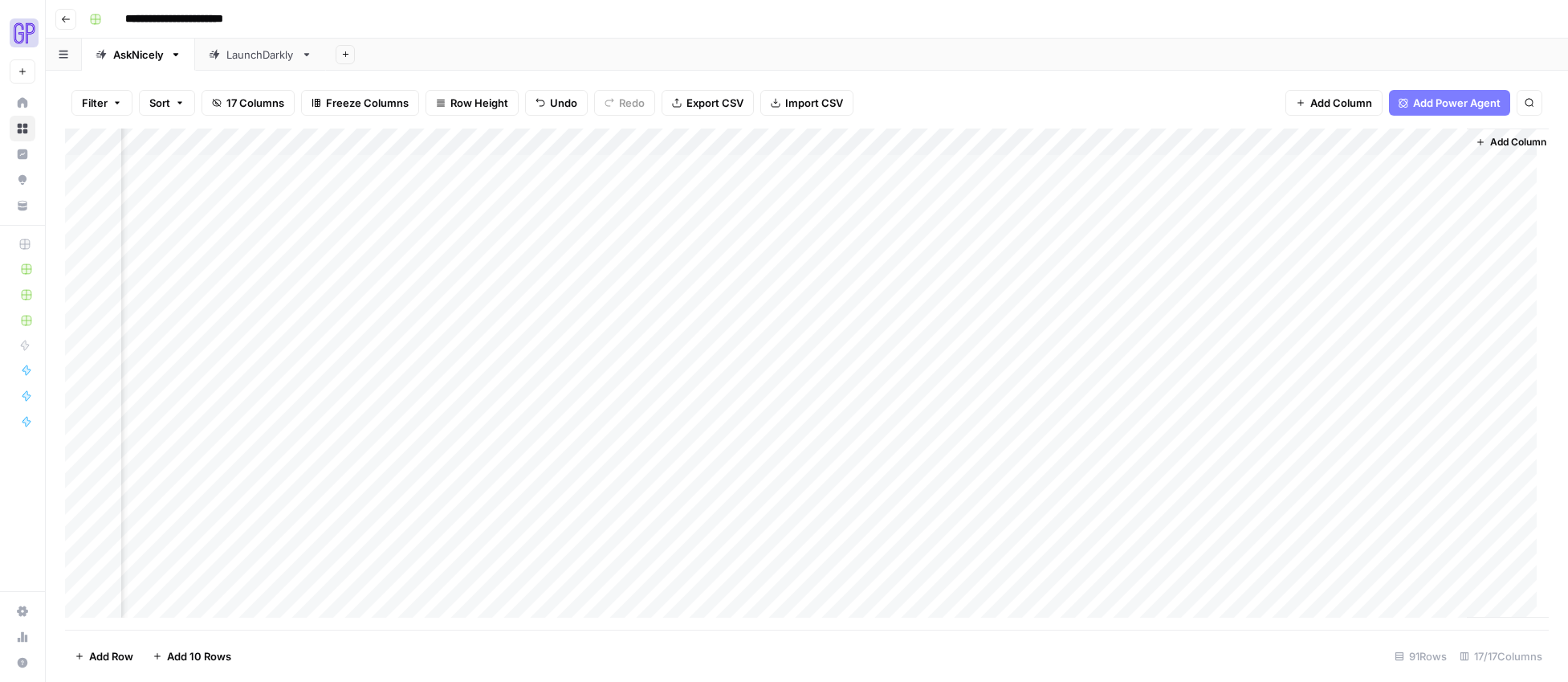
click at [999, 189] on div "Add Column" at bounding box center [807, 379] width 1483 height 501
click at [999, 191] on div "Add Column" at bounding box center [807, 379] width 1483 height 501
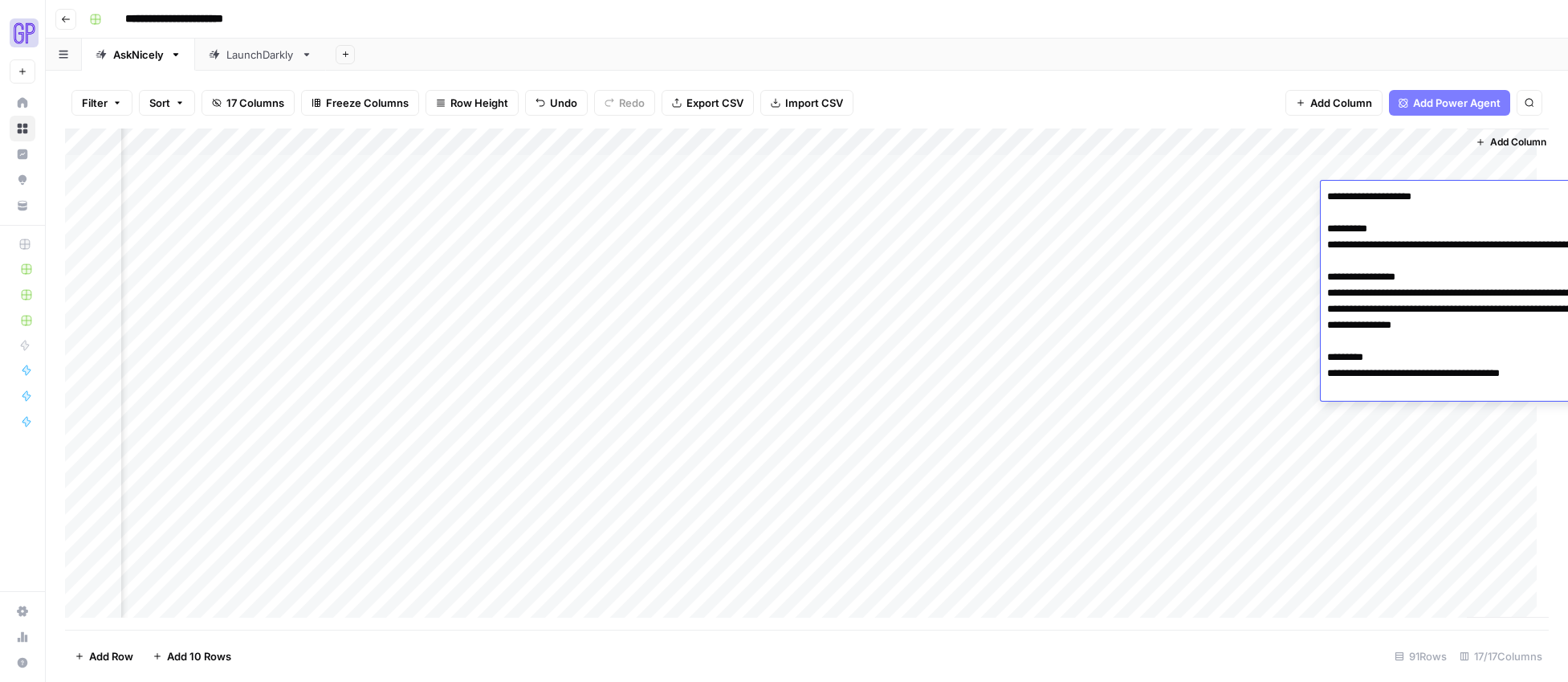
click at [999, 191] on textarea "**********" at bounding box center [1482, 293] width 321 height 215
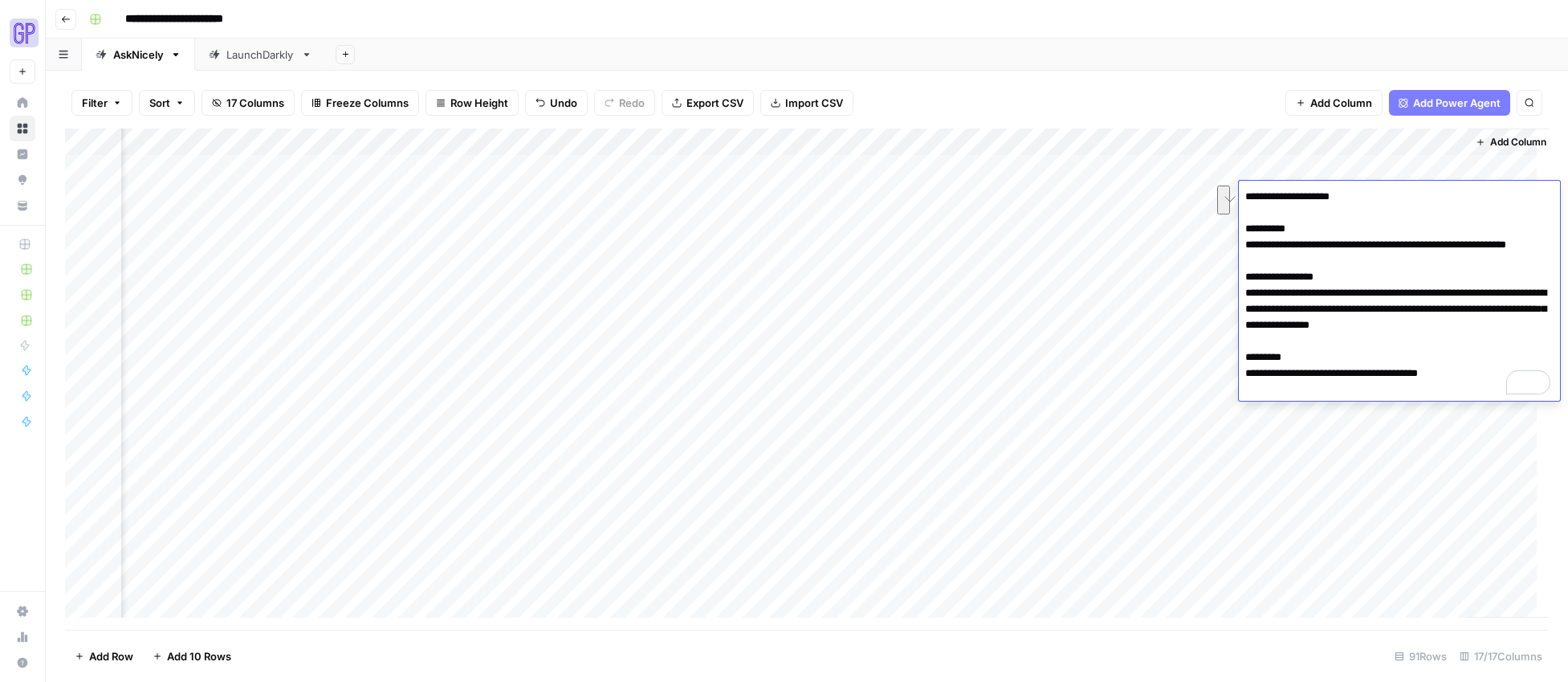
drag, startPoint x: 1247, startPoint y: 251, endPoint x: 1317, endPoint y: 261, distance: 70.7
click at [999, 261] on textarea "**********" at bounding box center [1400, 293] width 321 height 215
click at [999, 333] on textarea "**********" at bounding box center [1400, 293] width 321 height 215
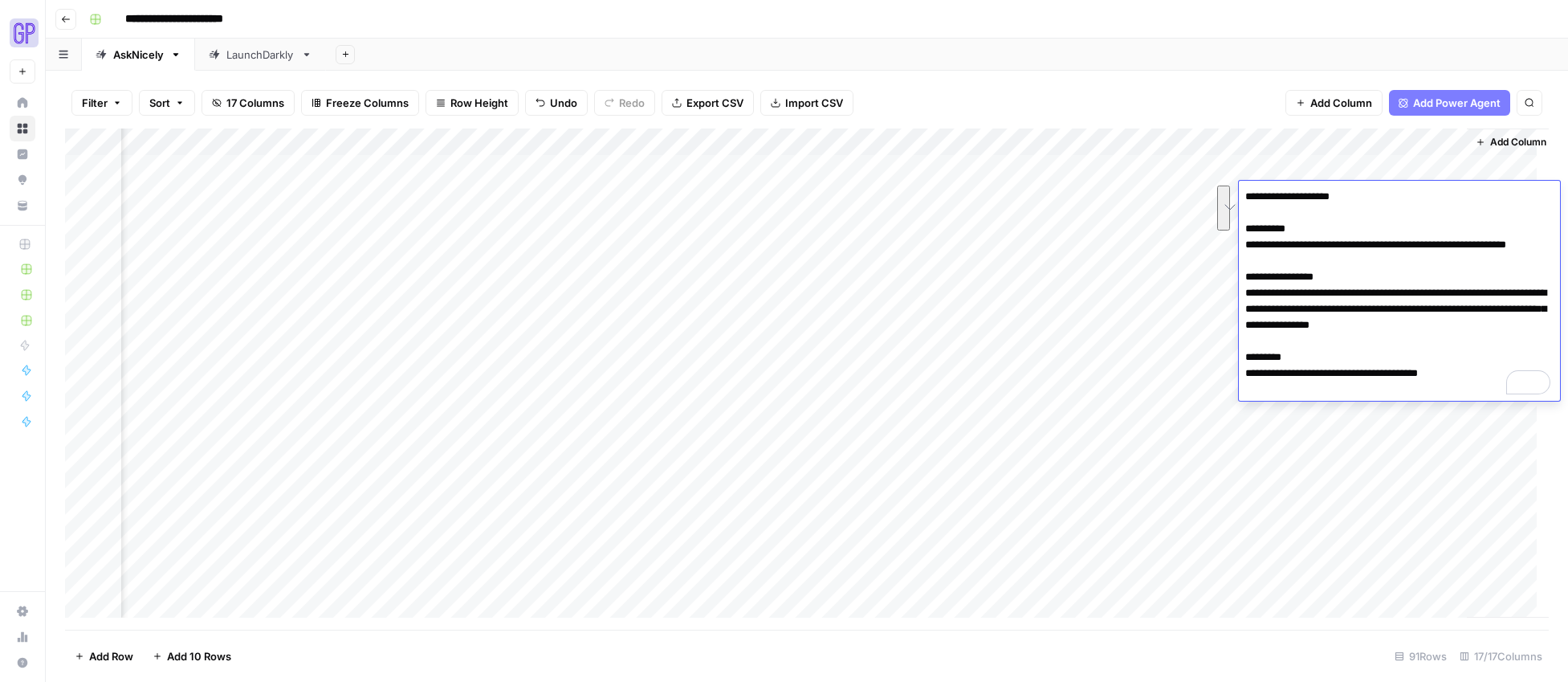
click at [999, 389] on textarea "**********" at bounding box center [1400, 293] width 321 height 215
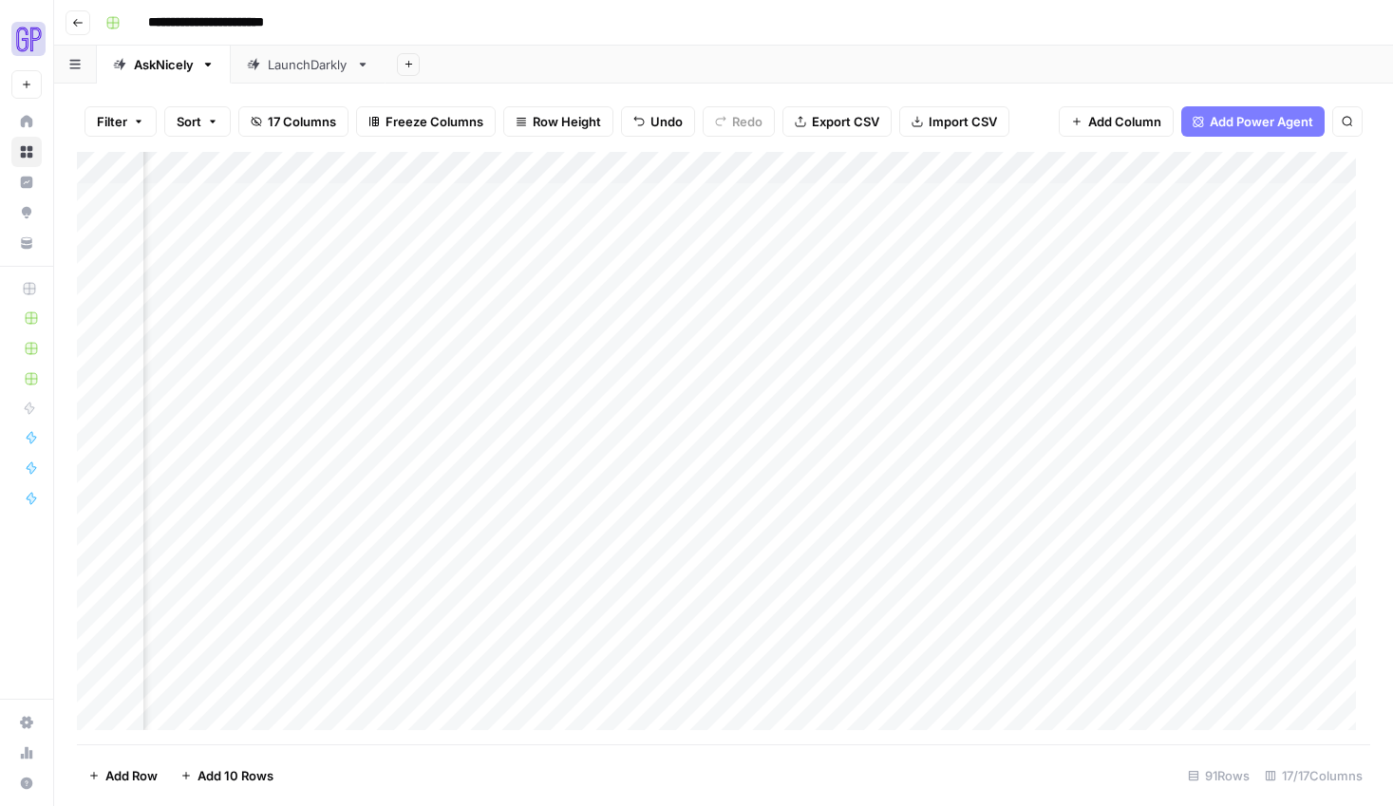
click at [756, 691] on div "Add Column" at bounding box center [723, 448] width 1293 height 592
click at [804, 263] on div "Add Column" at bounding box center [723, 448] width 1293 height 592
click at [889, 374] on div "Add Column" at bounding box center [723, 448] width 1293 height 592
click at [888, 260] on div "Add Column" at bounding box center [723, 448] width 1293 height 592
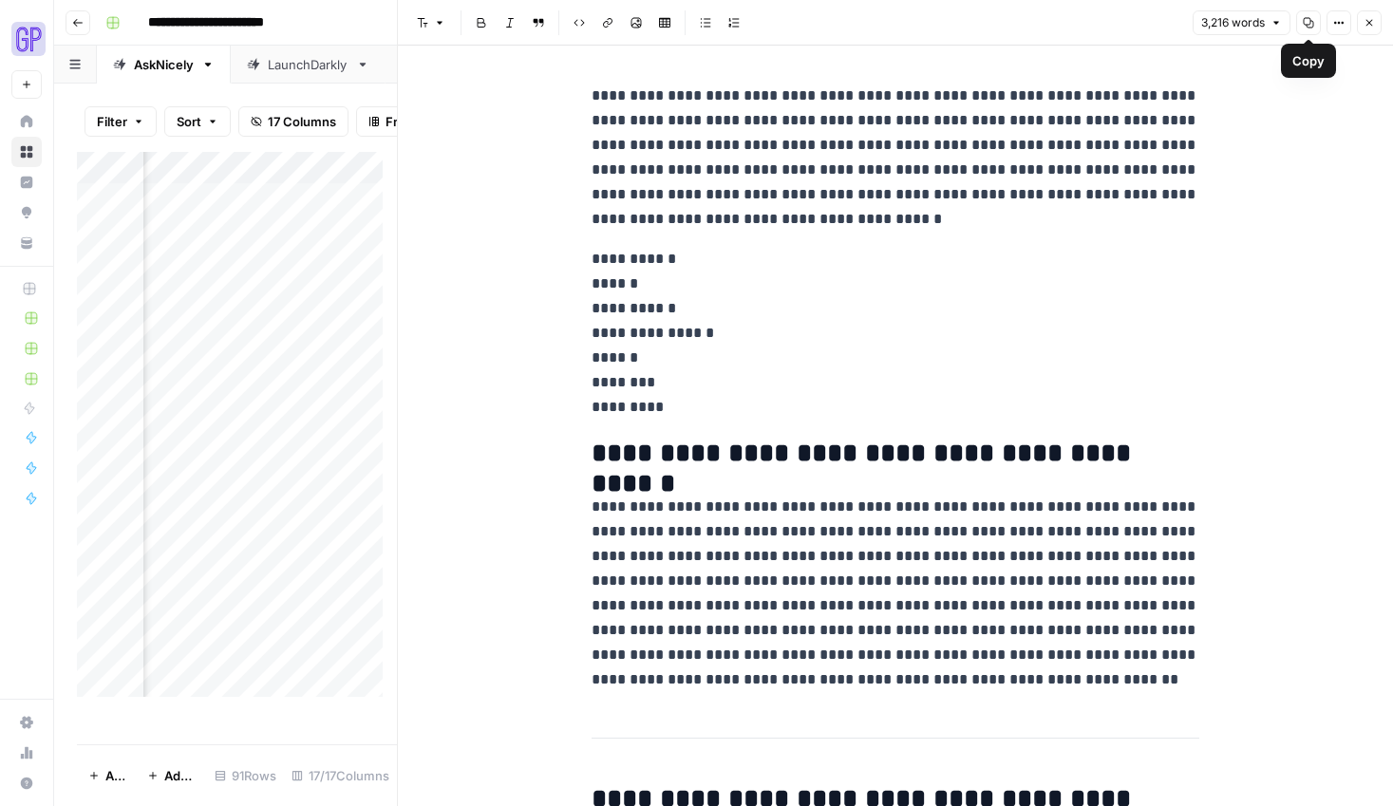
click at [1181, 20] on icon "button" at bounding box center [1308, 22] width 11 height 11
click at [234, 428] on div "Add Column" at bounding box center [237, 431] width 320 height 559
click at [1181, 19] on icon "button" at bounding box center [1368, 22] width 11 height 11
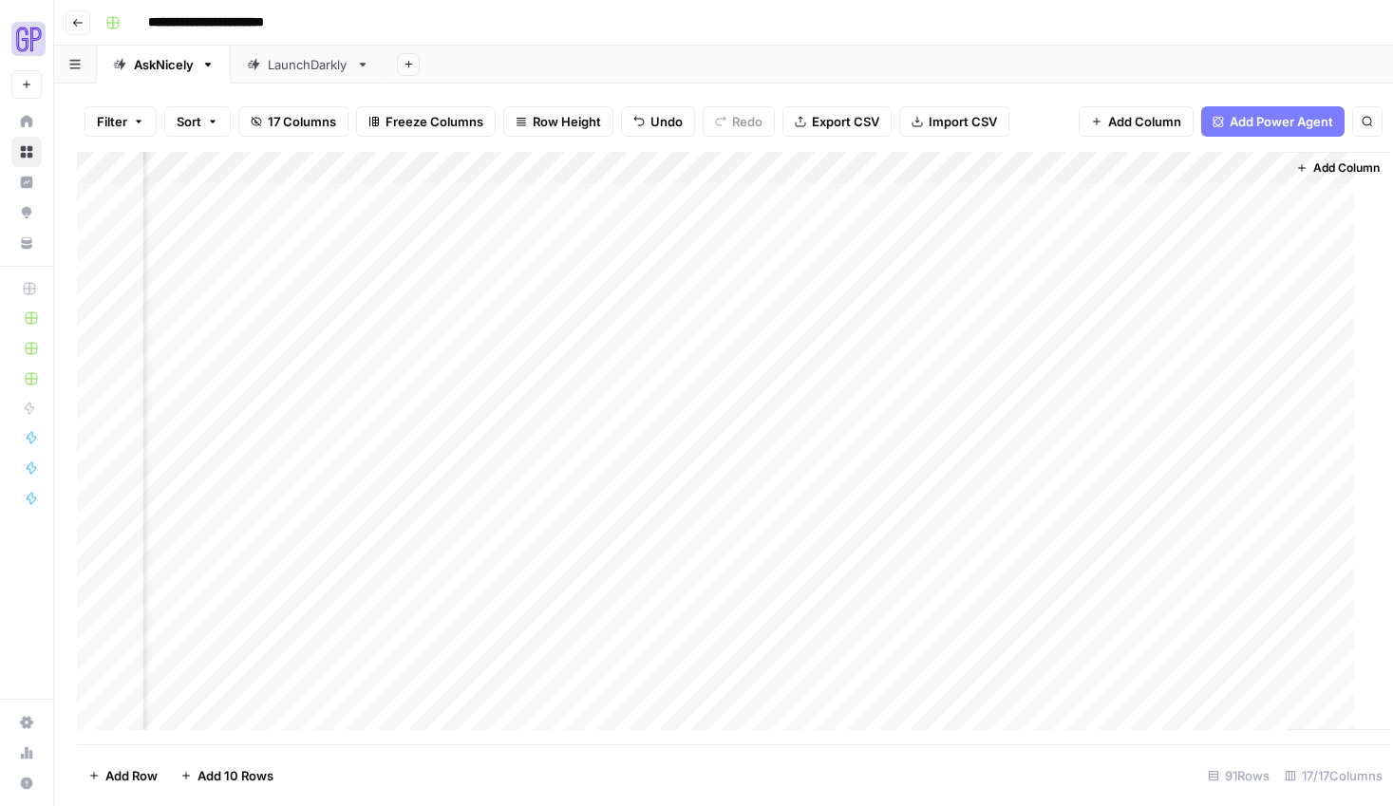
scroll to position [0, 1595]
click at [1064, 404] on div "Add Column" at bounding box center [723, 448] width 1293 height 592
click at [1025, 255] on div "Add Column" at bounding box center [723, 448] width 1293 height 592
click at [1082, 262] on div "Add Column" at bounding box center [723, 448] width 1293 height 592
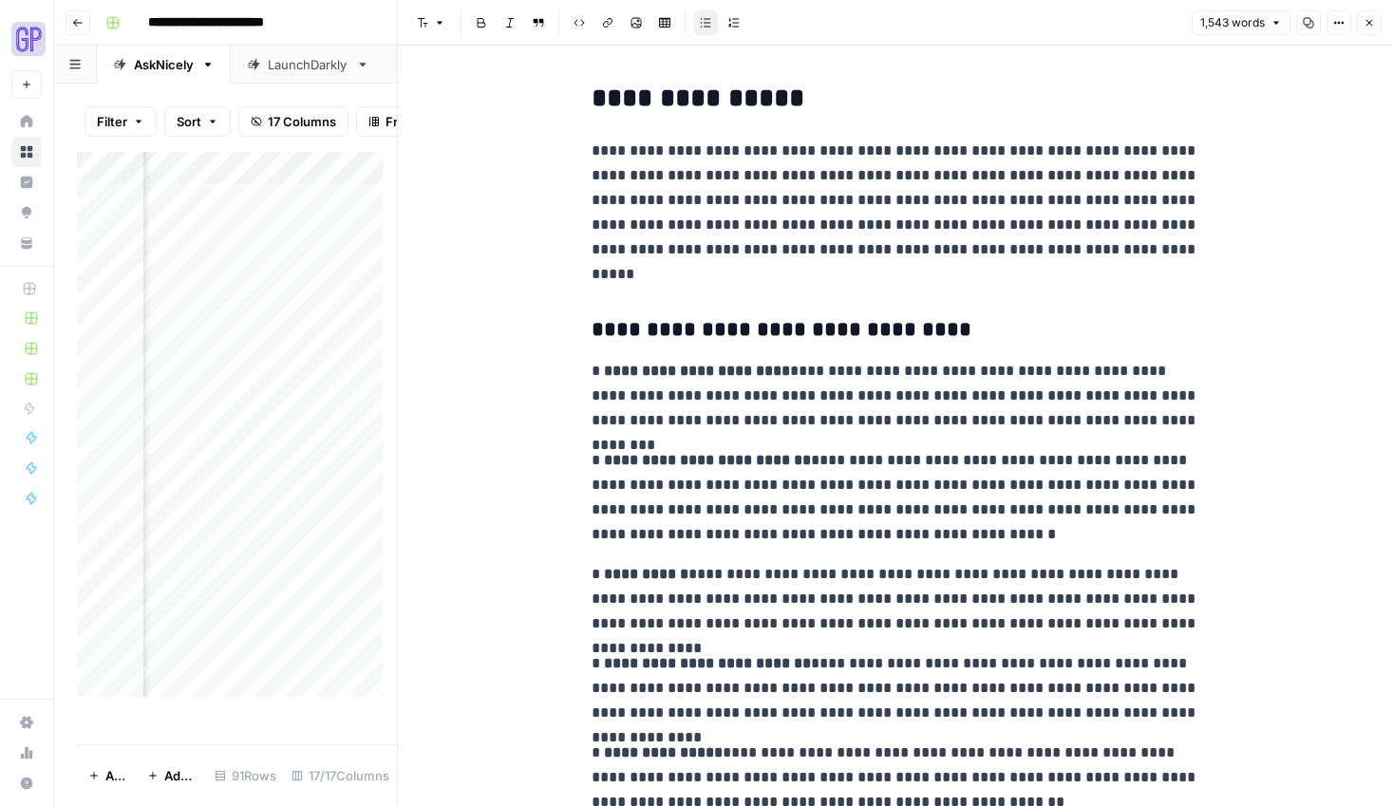
click at [1181, 24] on icon "button" at bounding box center [1308, 22] width 11 height 11
click at [1181, 24] on button "Close" at bounding box center [1369, 22] width 25 height 25
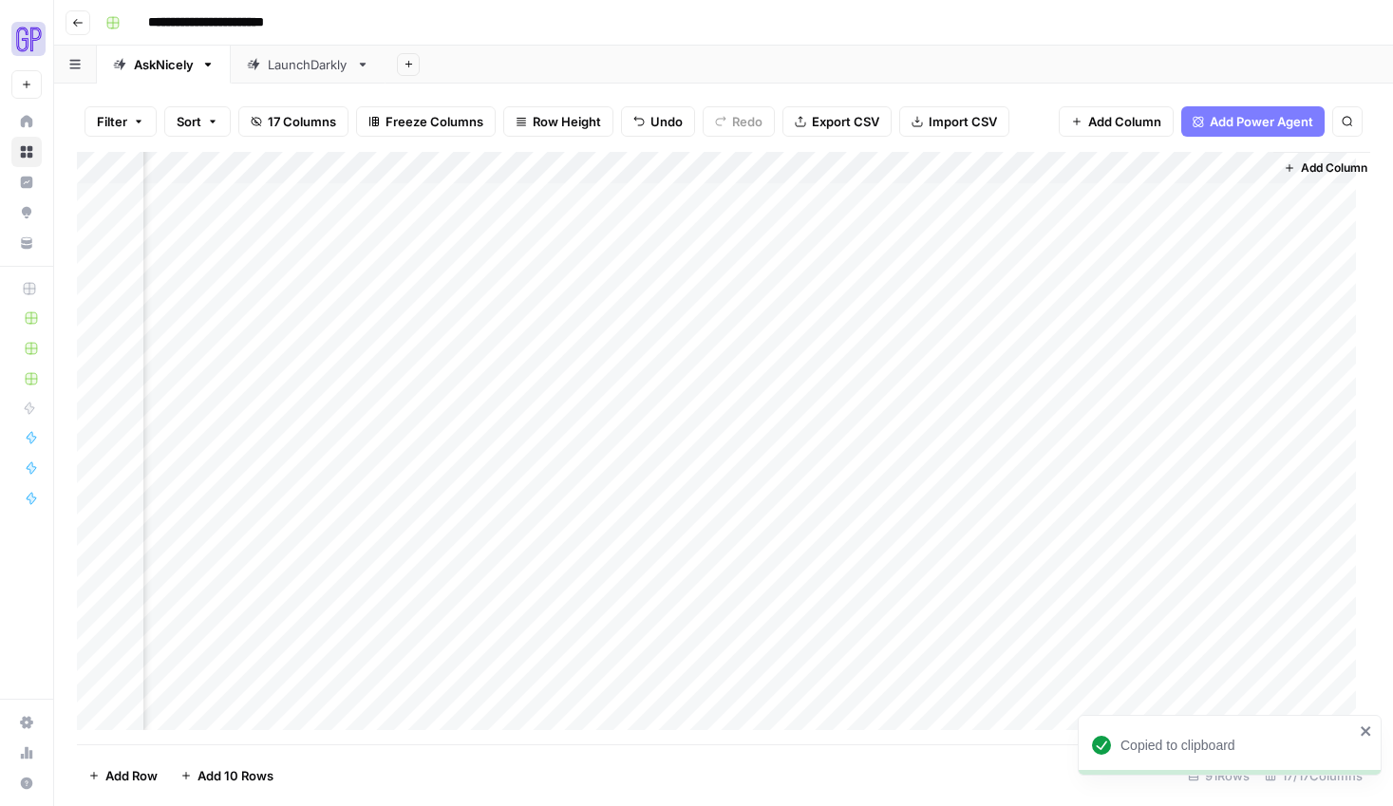
click at [1132, 265] on div "Add Column" at bounding box center [723, 448] width 1293 height 592
click at [1156, 263] on div "Add Column" at bounding box center [723, 448] width 1293 height 592
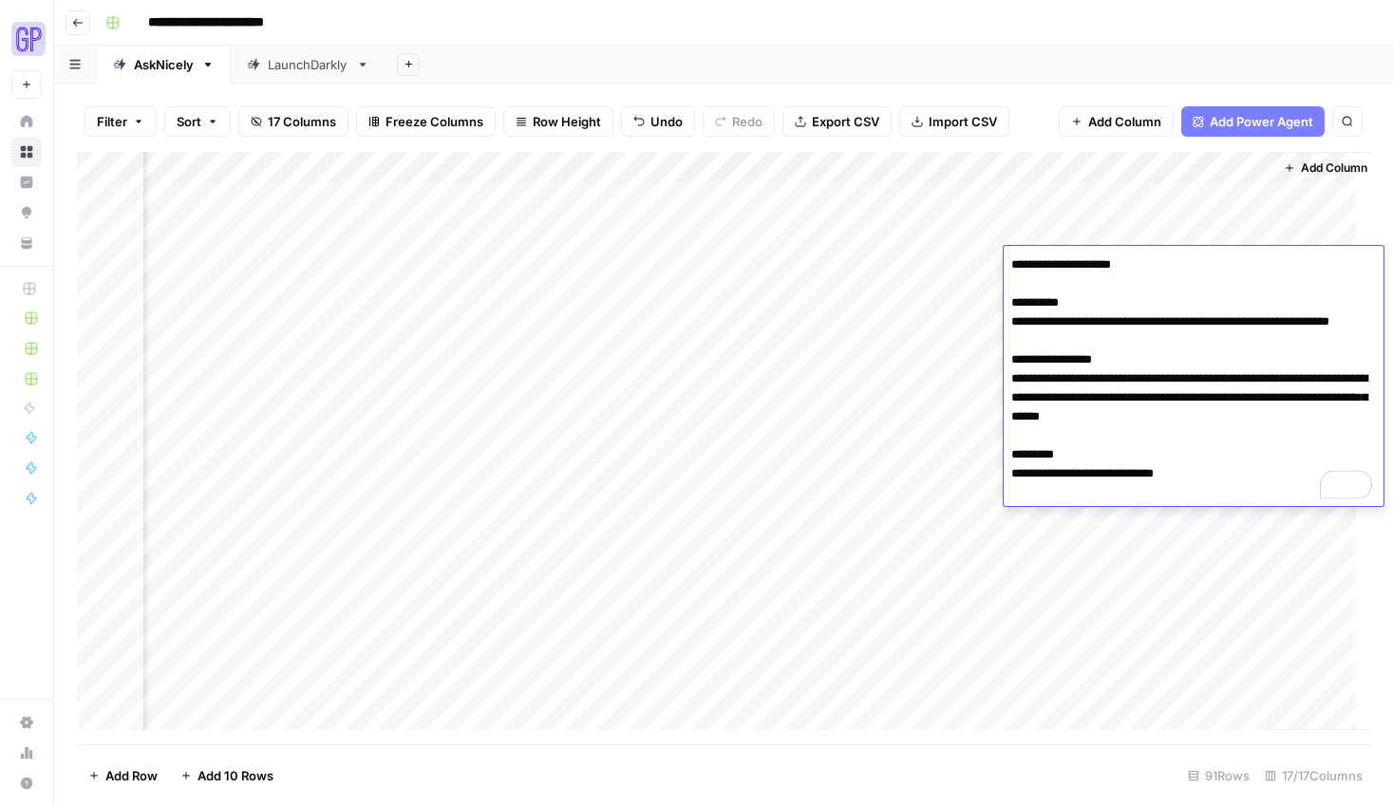
click at [1163, 439] on textarea "**********" at bounding box center [1193, 379] width 380 height 254
click at [789, 495] on div "Add Column" at bounding box center [723, 448] width 1293 height 592
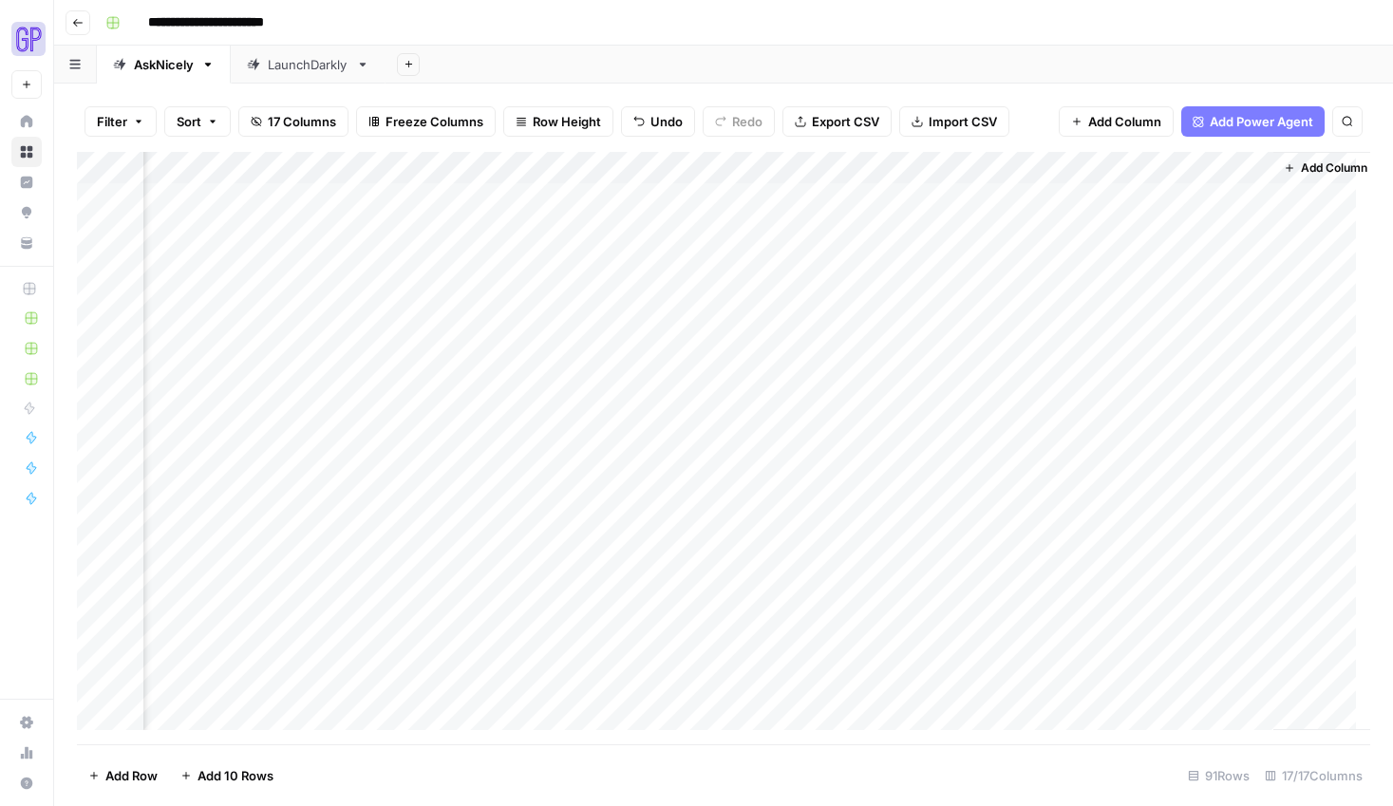
click at [861, 299] on div "Add Column" at bounding box center [723, 448] width 1293 height 592
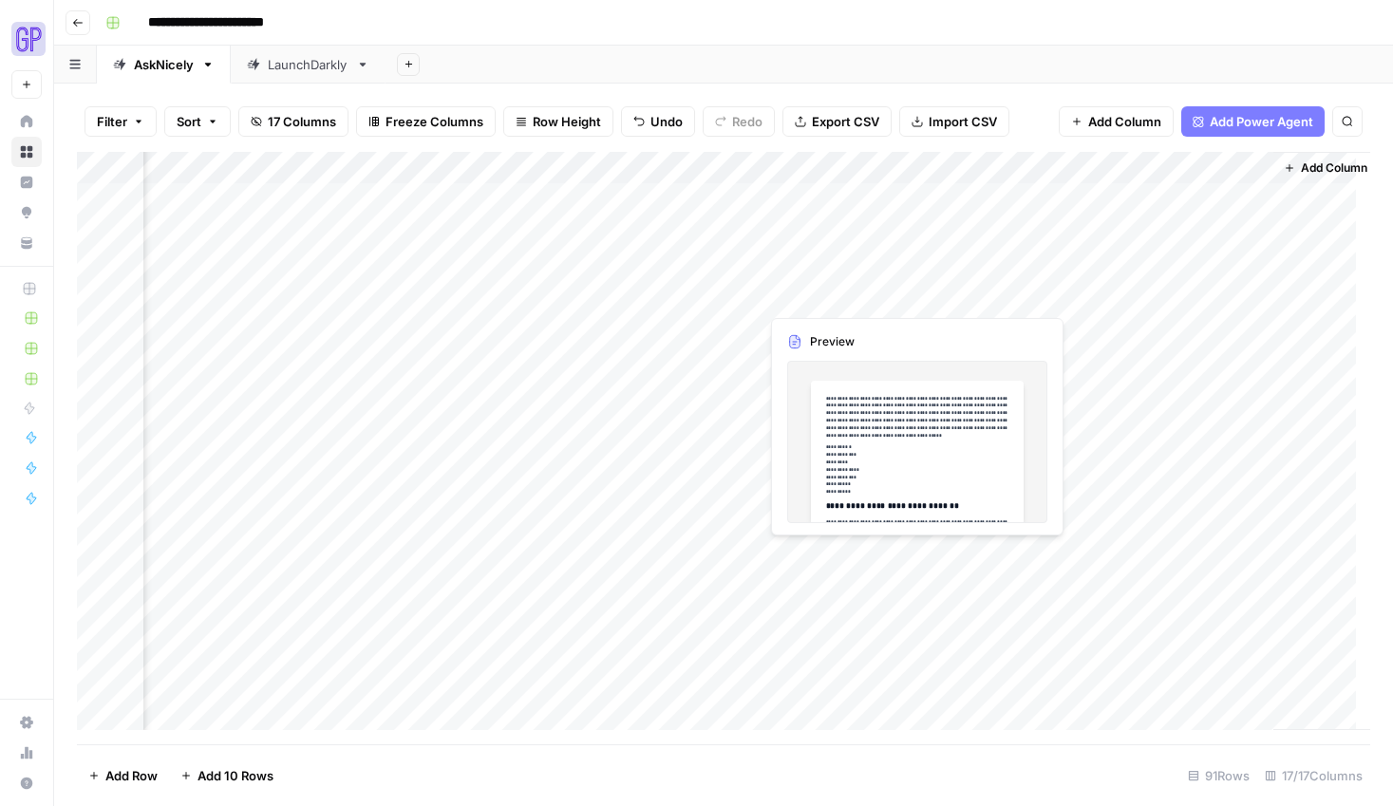
click at [915, 293] on div "Add Column" at bounding box center [723, 448] width 1293 height 592
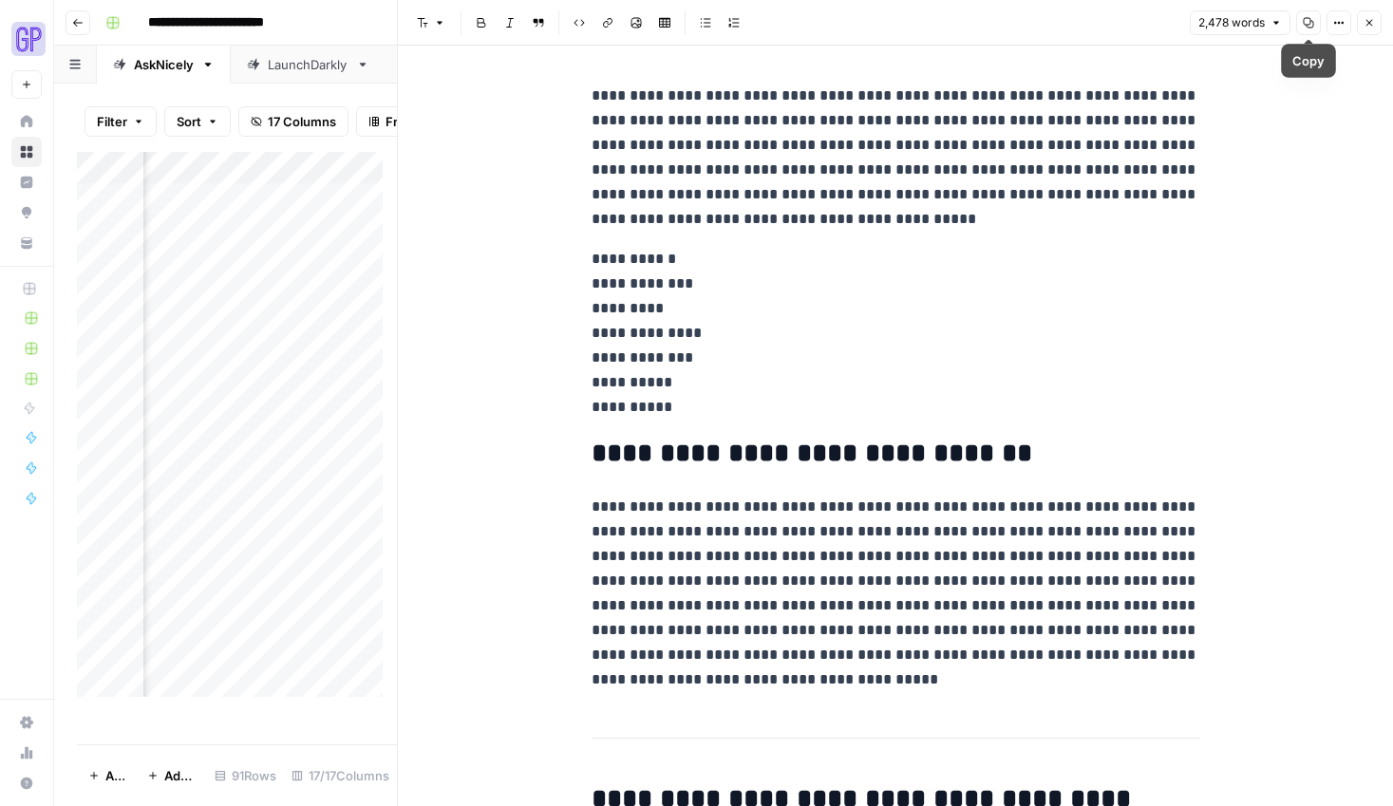
click at [1181, 17] on icon "button" at bounding box center [1308, 22] width 11 height 11
click at [1181, 26] on icon "button" at bounding box center [1368, 22] width 11 height 11
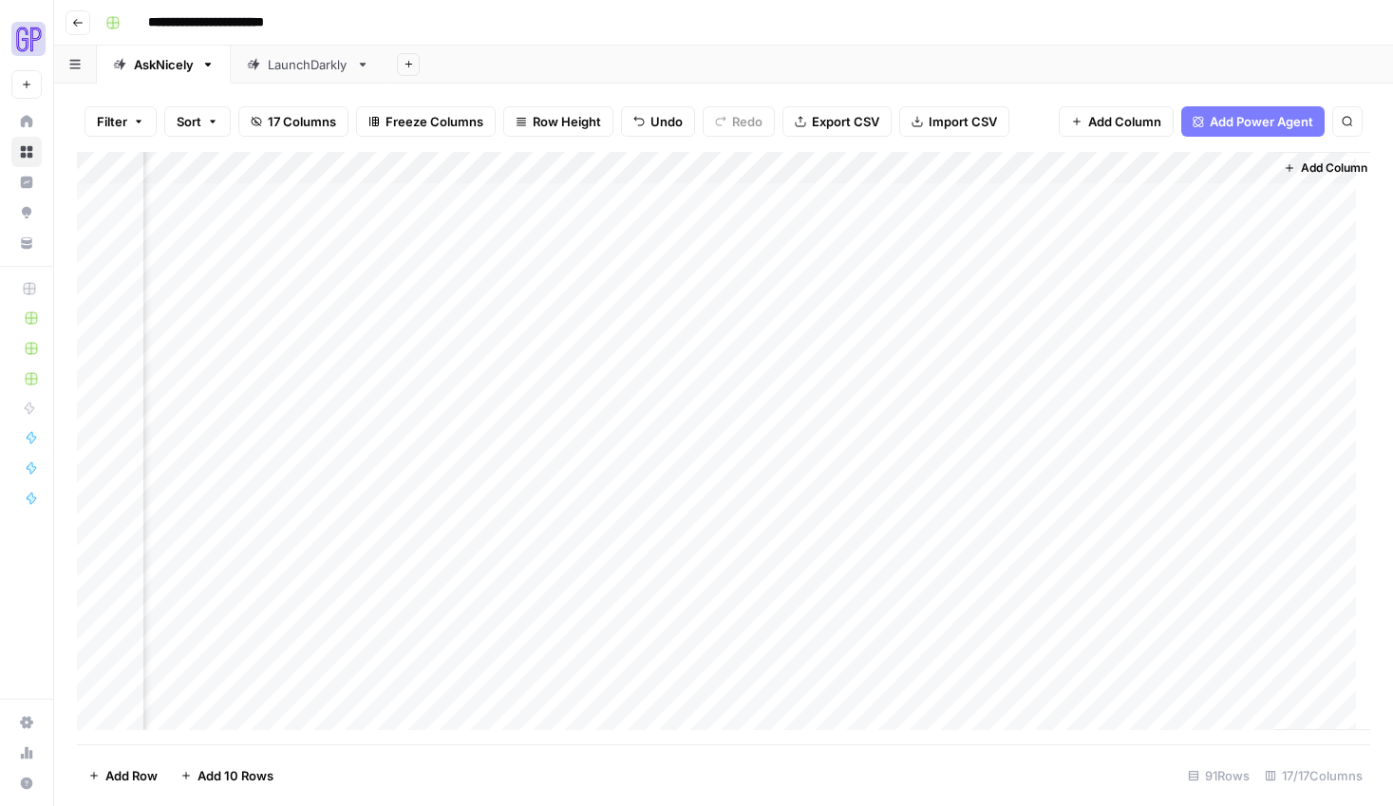
click at [1007, 293] on div "Add Column" at bounding box center [723, 448] width 1293 height 592
click at [1086, 295] on div "Add Column" at bounding box center [723, 448] width 1293 height 592
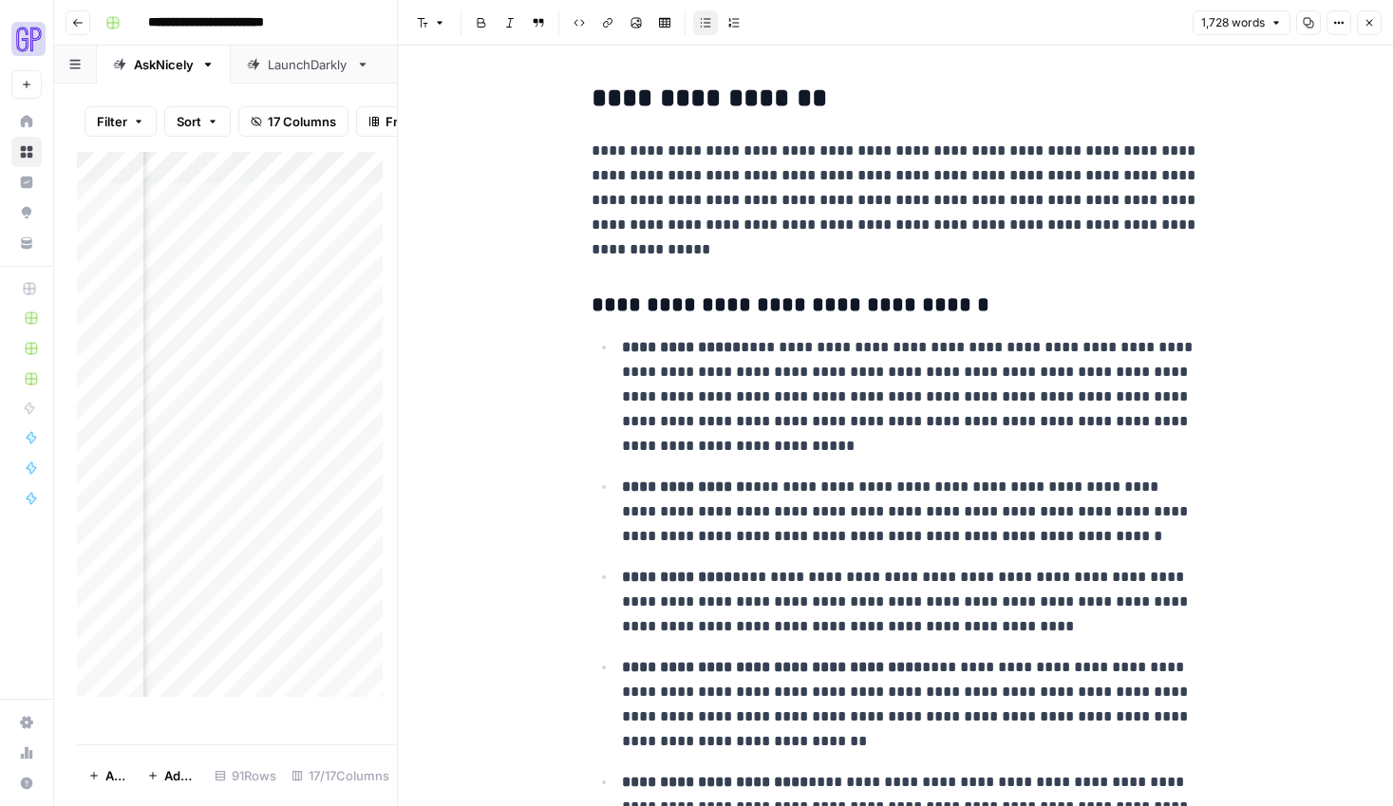
click at [1181, 21] on icon "button" at bounding box center [1308, 23] width 10 height 10
click at [1181, 21] on icon "button" at bounding box center [1368, 22] width 11 height 11
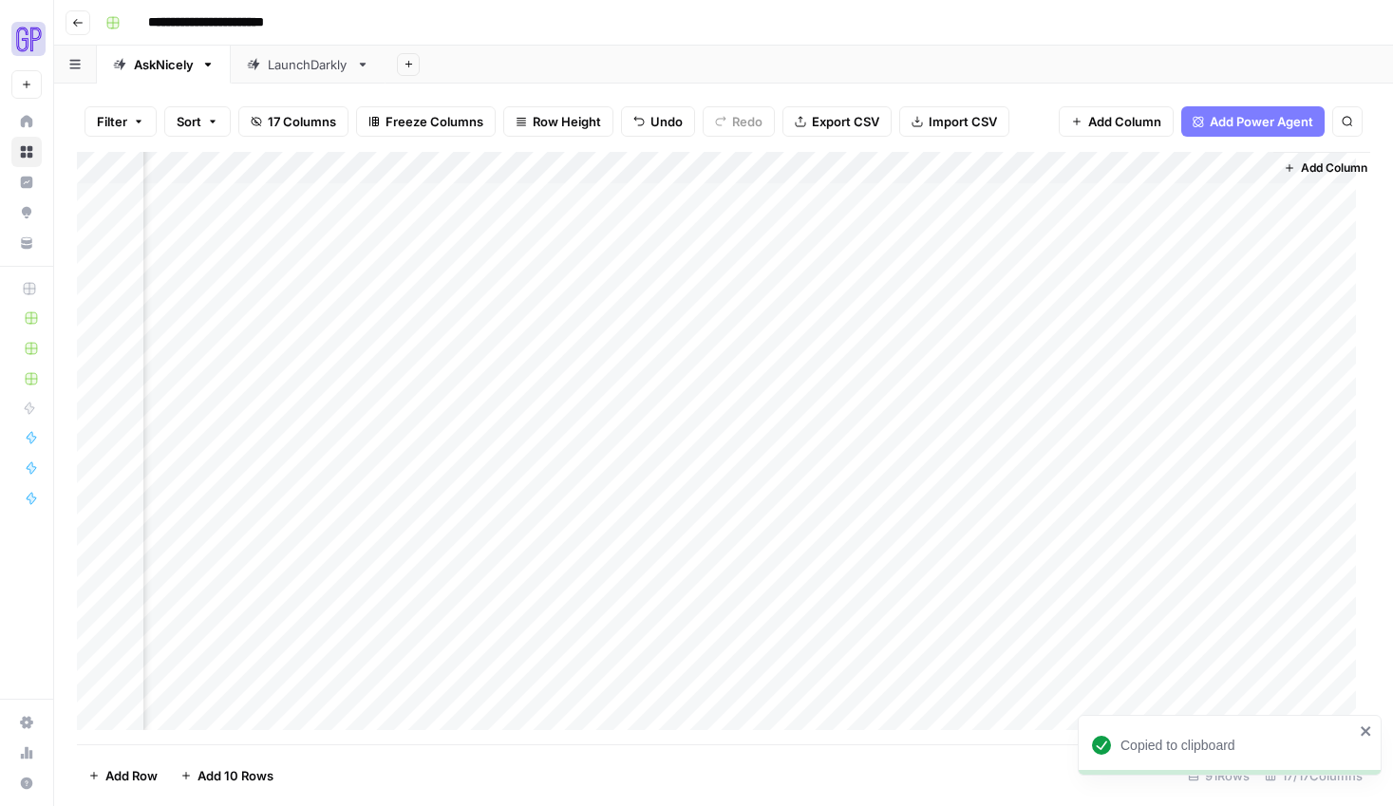
click at [1156, 296] on div "Add Column" at bounding box center [723, 448] width 1293 height 592
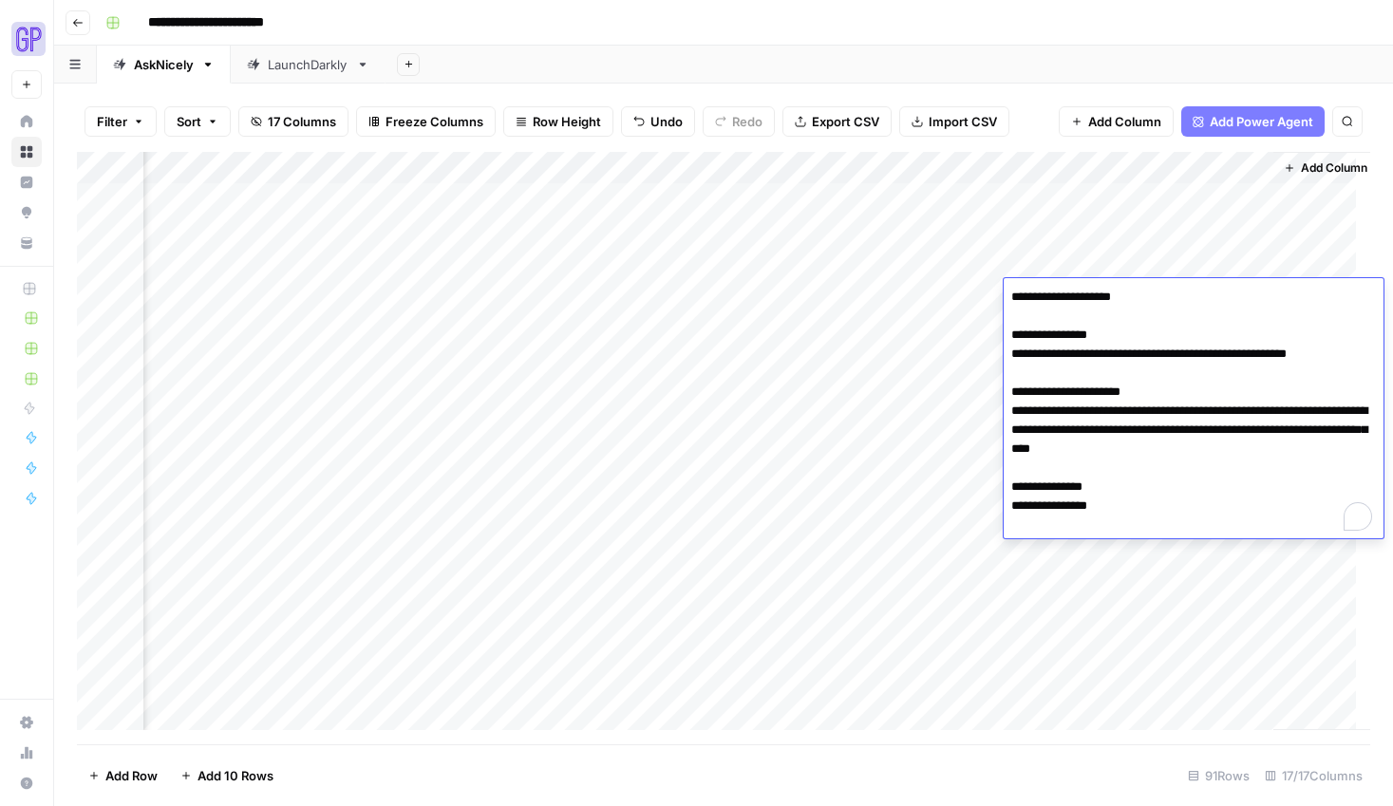
click at [1105, 384] on textarea "**********" at bounding box center [1193, 411] width 380 height 254
